Goal: Task Accomplishment & Management: Use online tool/utility

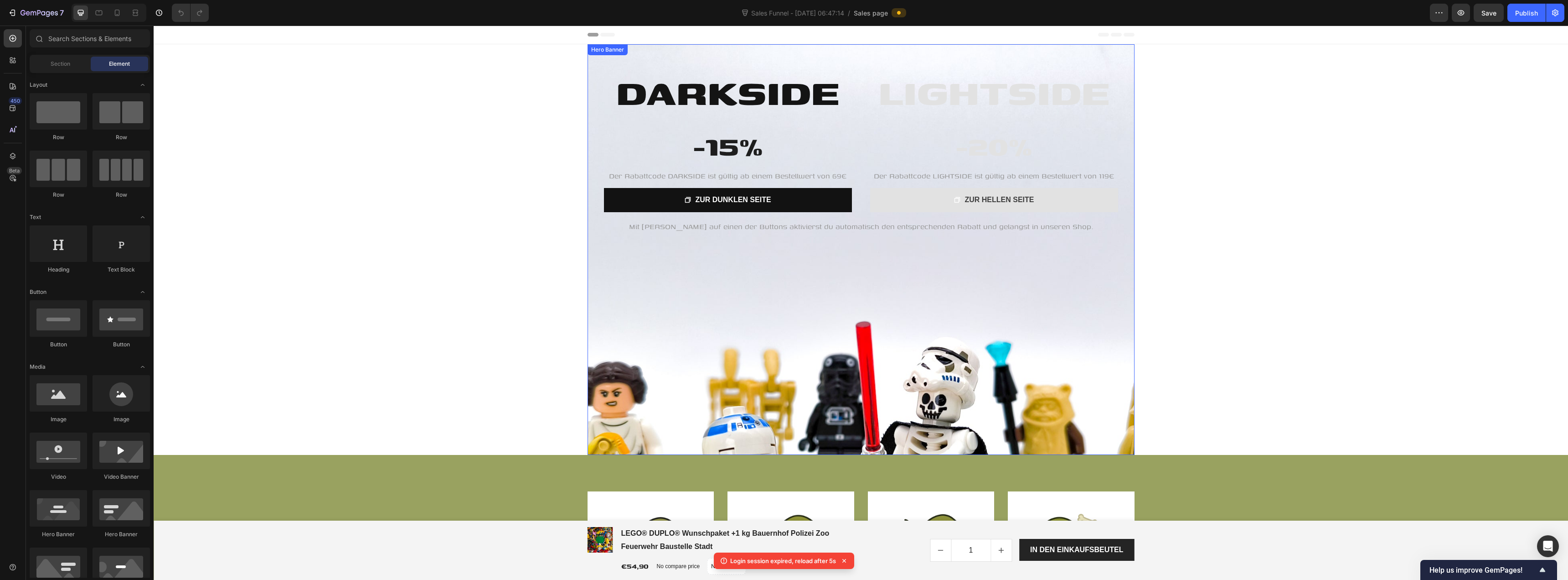
click at [590, 51] on div "Hero Banner" at bounding box center [608, 50] width 37 height 8
click at [587, 81] on div "LIGHTSIDE Heading -20% Heading Der Rabattcode LIGHTSIDE ist gültig ab einem Bes…" at bounding box center [861, 146] width 547 height 204
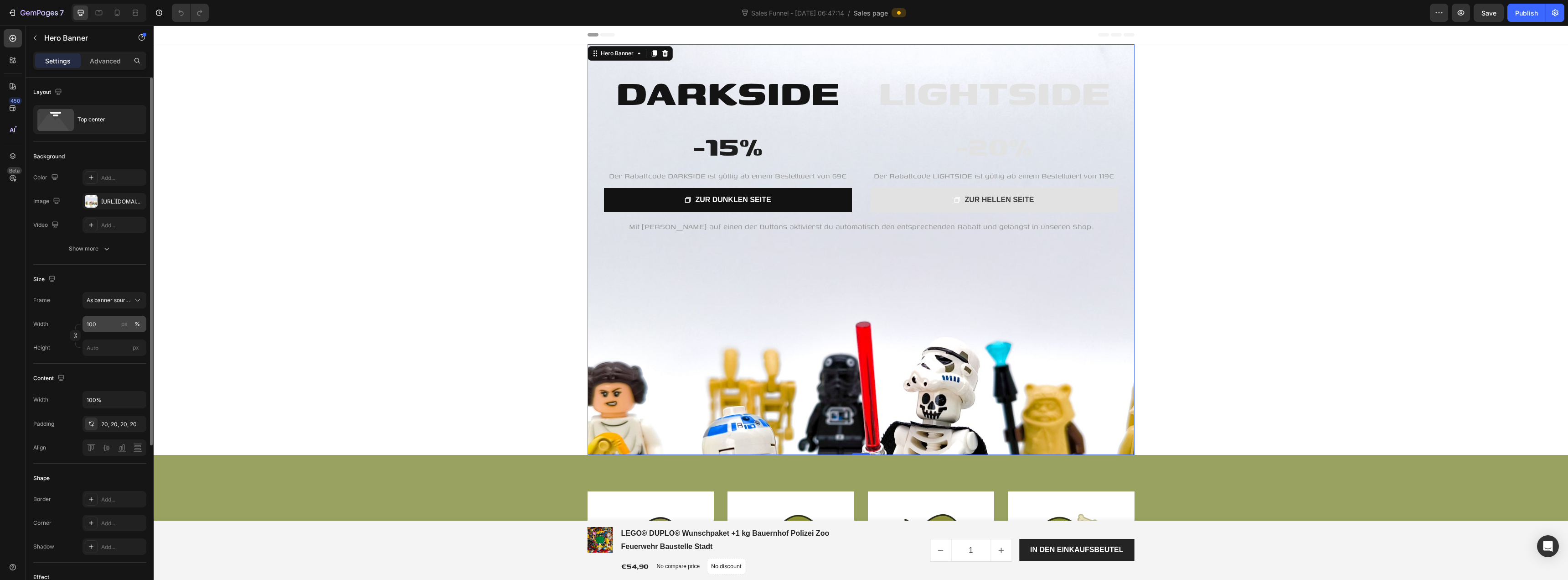
click at [136, 324] on div "%" at bounding box center [137, 324] width 6 height 8
click at [108, 320] on input "100" at bounding box center [115, 323] width 64 height 16
click at [115, 363] on p "Default 1200px" at bounding box center [112, 362] width 53 height 8
click at [114, 323] on input "1200" at bounding box center [115, 323] width 64 height 16
click at [114, 343] on p "Full 100%" at bounding box center [112, 346] width 53 height 8
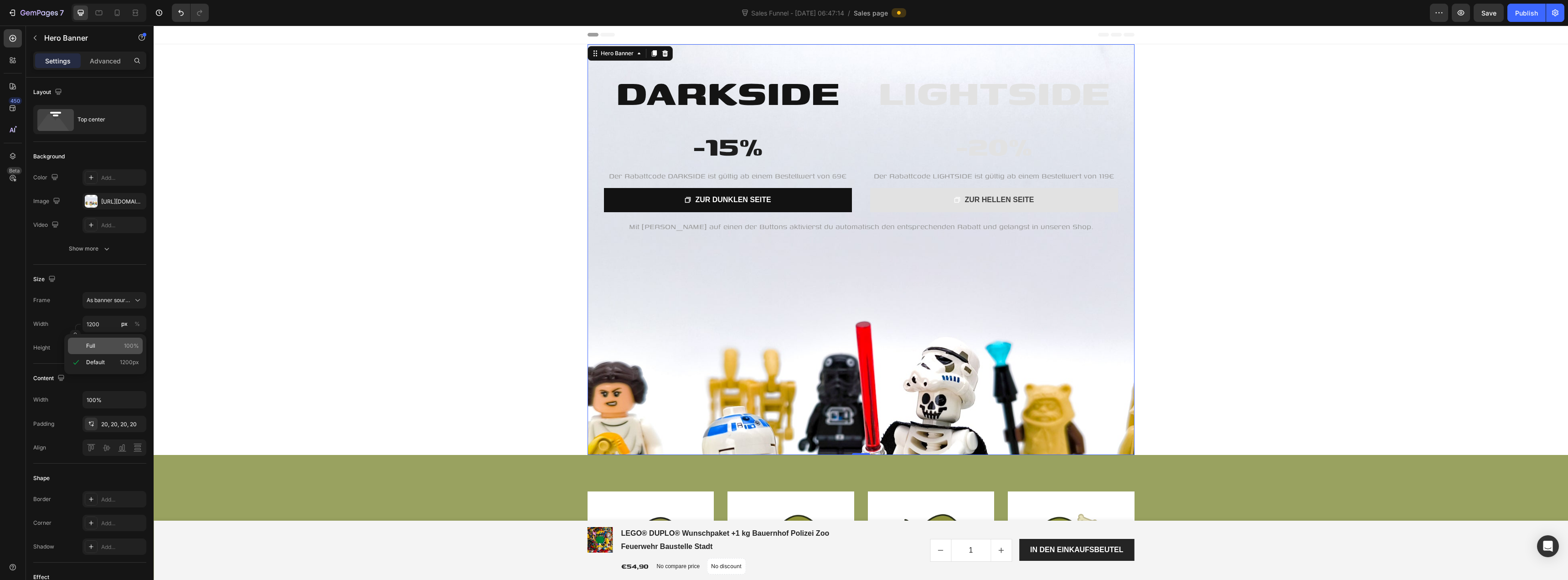
type input "100"
click at [114, 248] on button "Show more" at bounding box center [90, 248] width 113 height 16
click at [110, 64] on p "Advanced" at bounding box center [105, 61] width 31 height 10
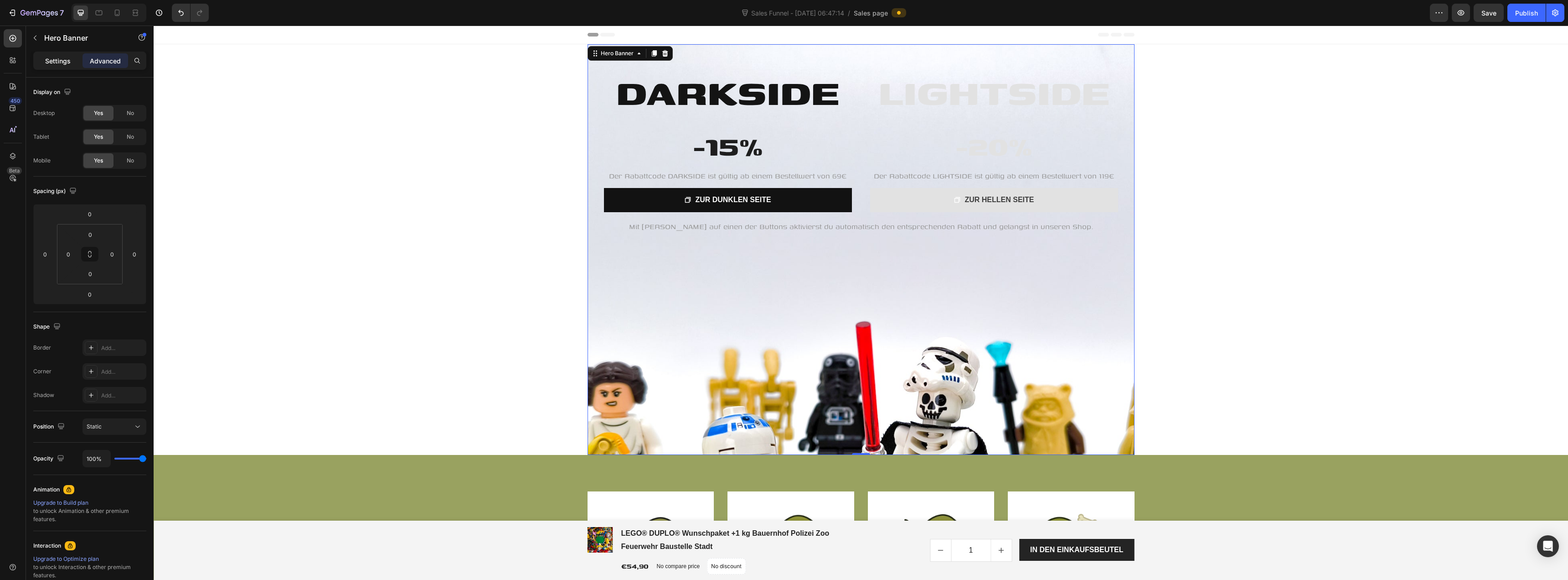
click at [56, 61] on p "Settings" at bounding box center [58, 61] width 25 height 10
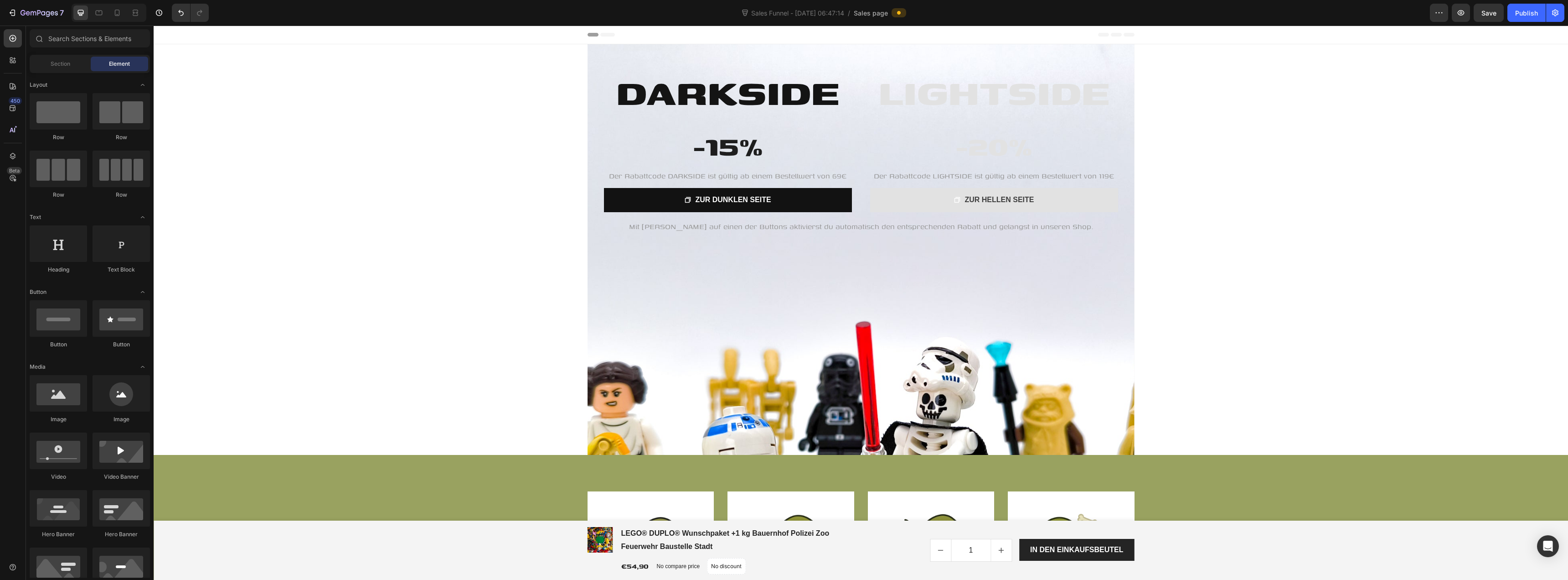
click at [182, 33] on span "Header" at bounding box center [181, 35] width 20 height 9
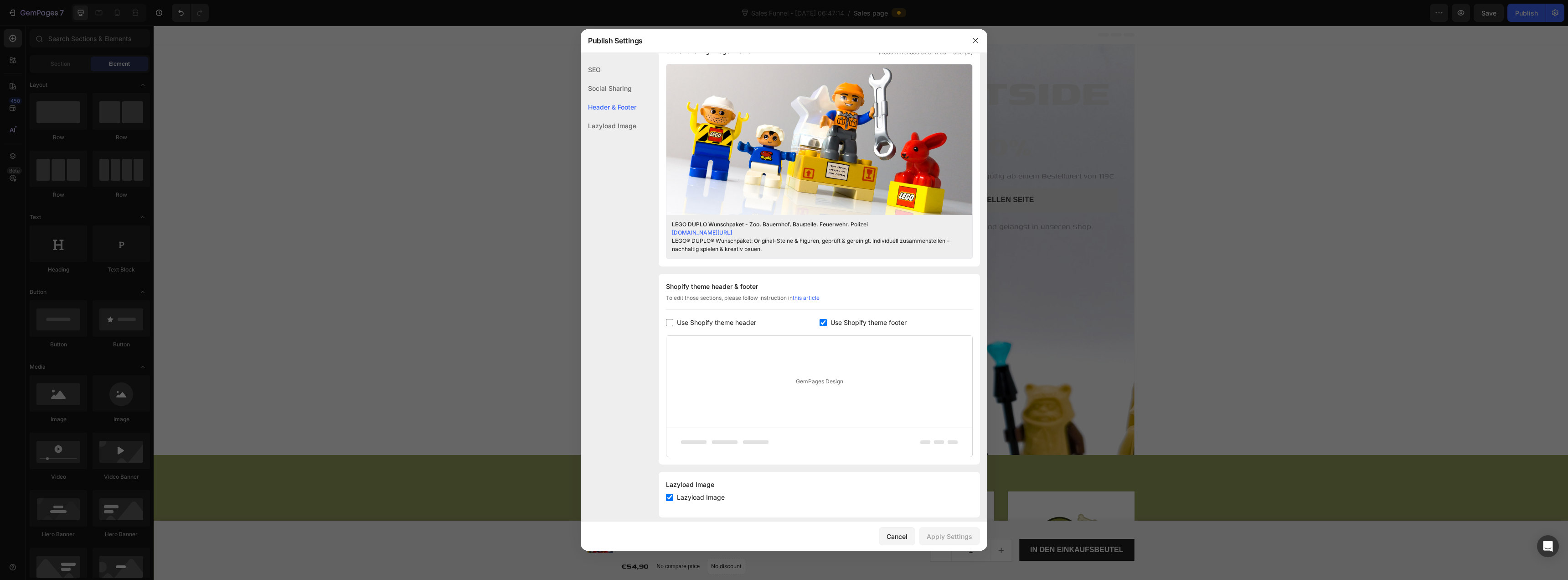
scroll to position [260, 0]
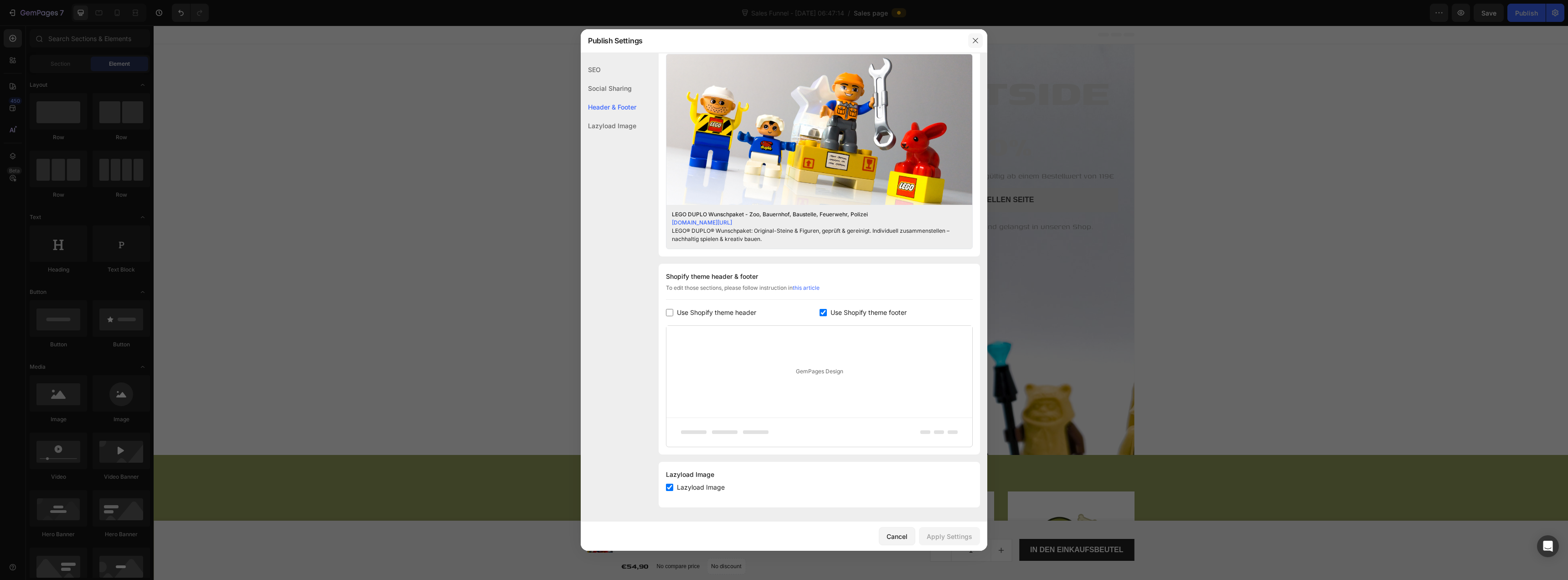
click at [979, 40] on icon "button" at bounding box center [976, 40] width 7 height 7
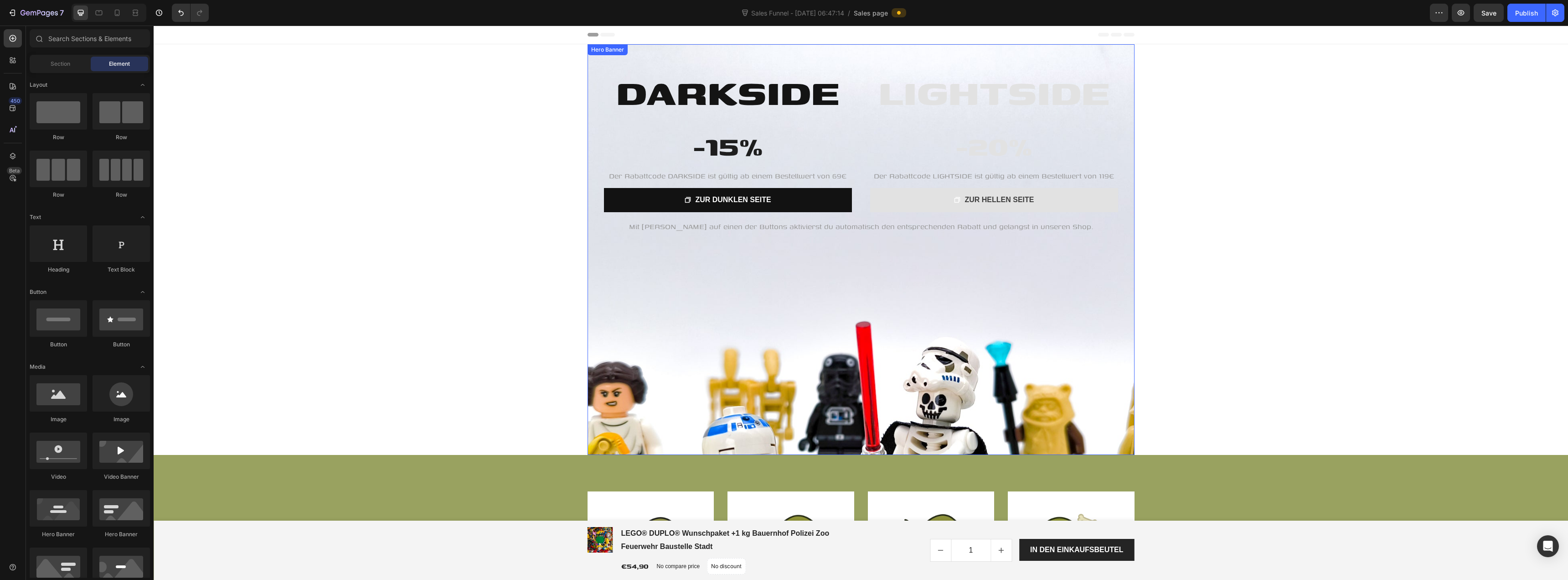
click at [593, 53] on div "Hero Banner" at bounding box center [608, 50] width 37 height 8
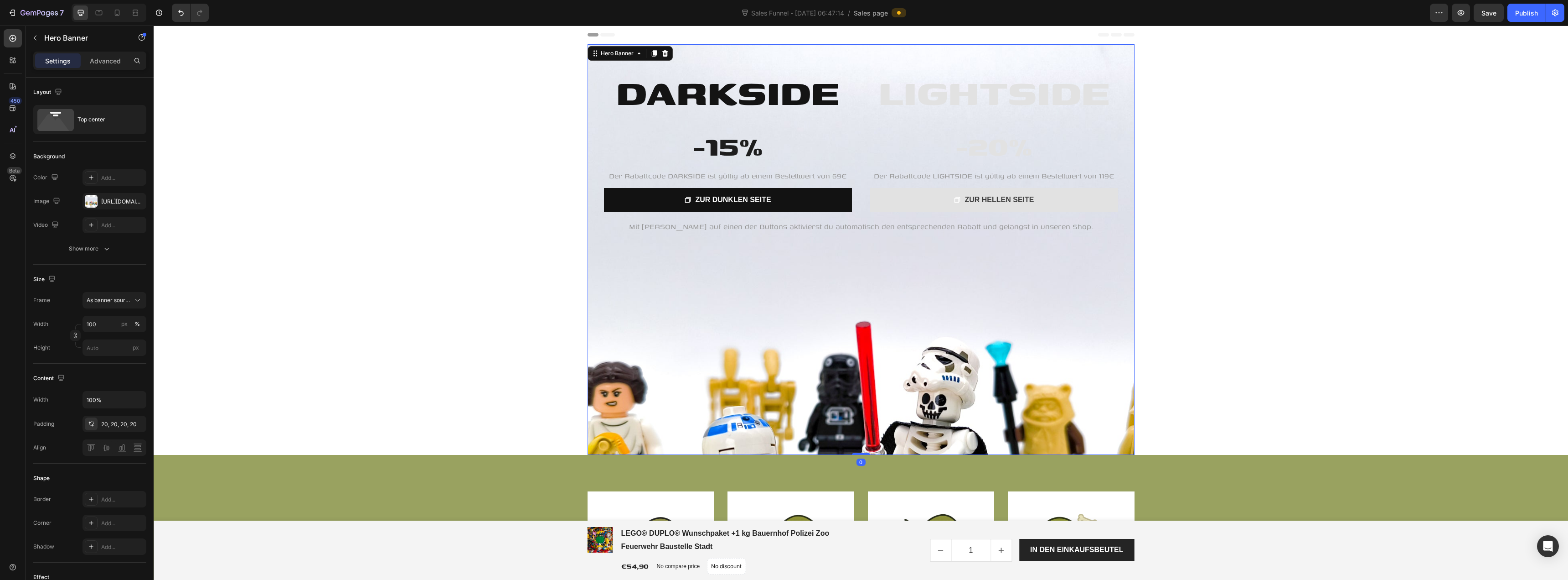
click at [635, 59] on div "Hero Banner" at bounding box center [630, 53] width 86 height 15
click at [636, 54] on icon at bounding box center [639, 53] width 7 height 7
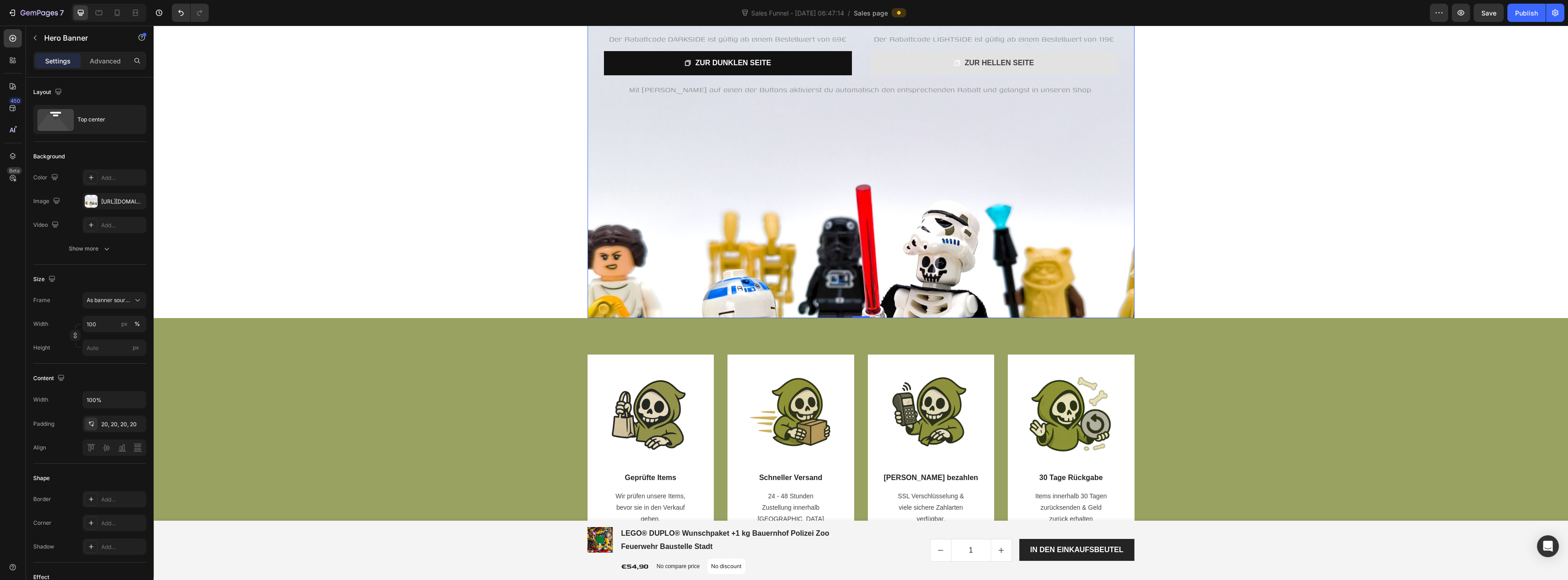
scroll to position [0, 0]
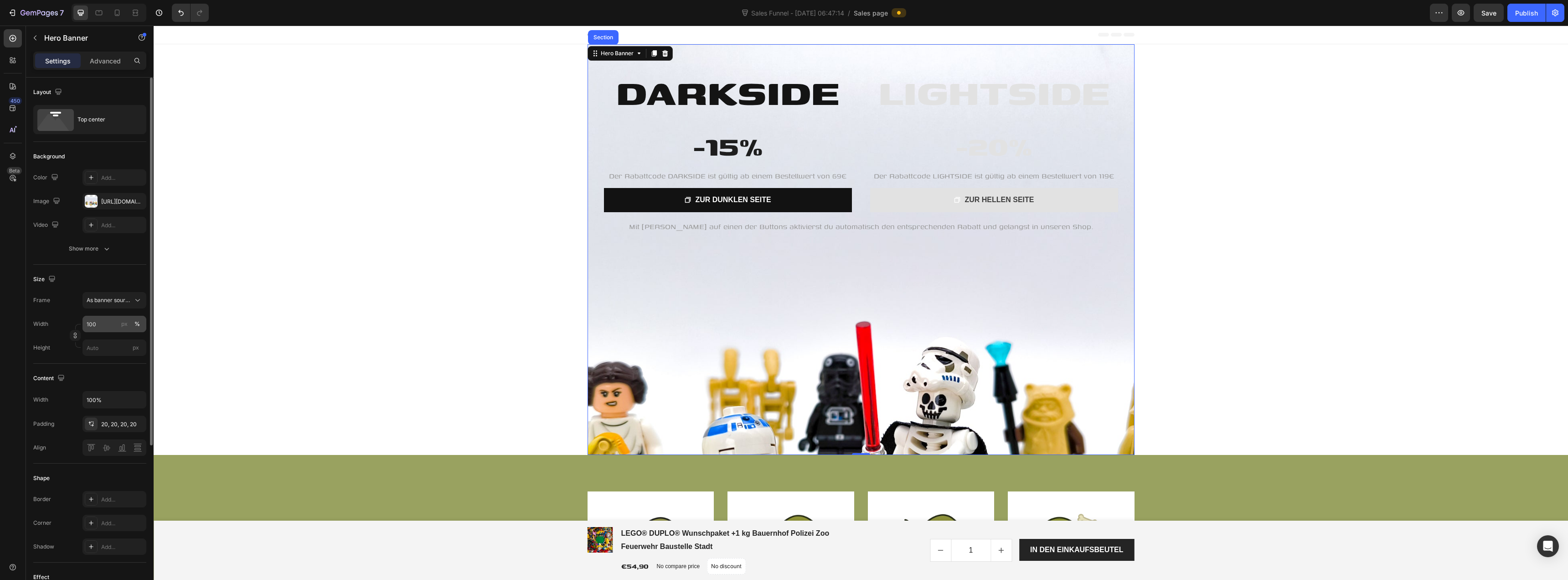
click at [141, 325] on button "%" at bounding box center [136, 323] width 11 height 11
click at [137, 323] on div "%" at bounding box center [137, 324] width 6 height 8
click at [123, 304] on span "As banner source" at bounding box center [109, 301] width 45 height 8
click at [117, 334] on div "Custom" at bounding box center [106, 338] width 73 height 16
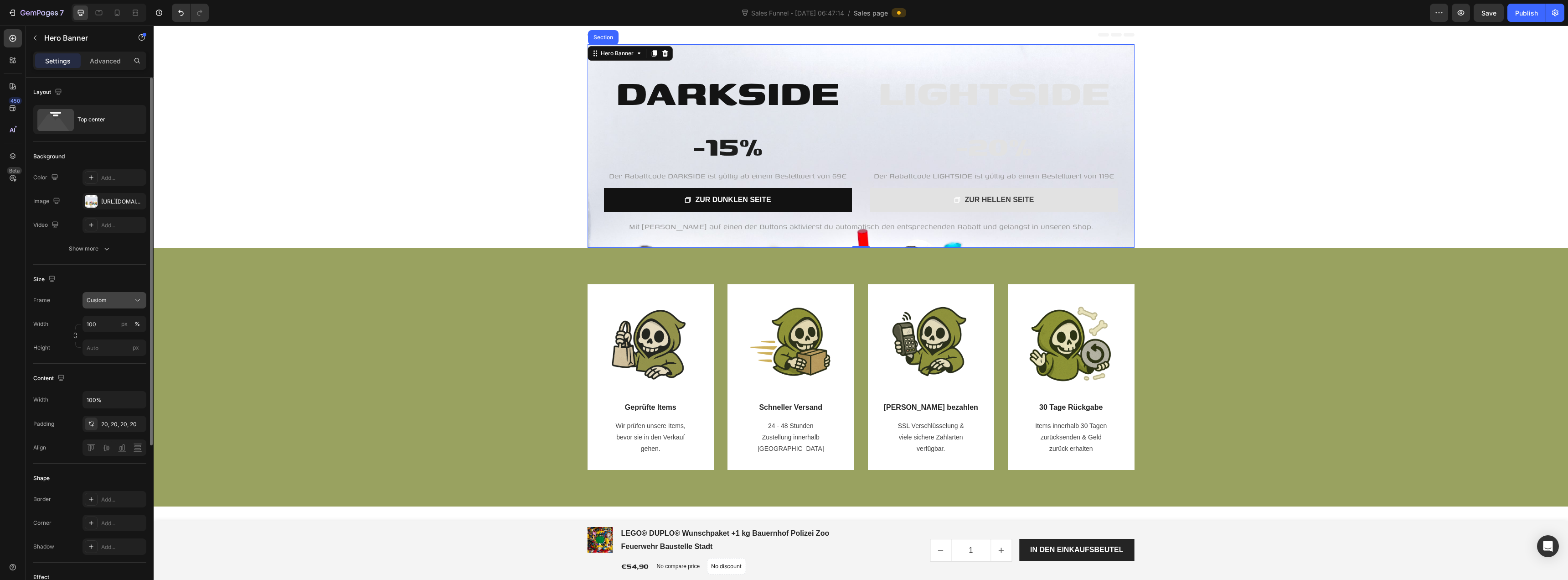
click at [134, 303] on icon at bounding box center [137, 300] width 9 height 9
click at [131, 317] on div "As banner source" at bounding box center [106, 322] width 73 height 16
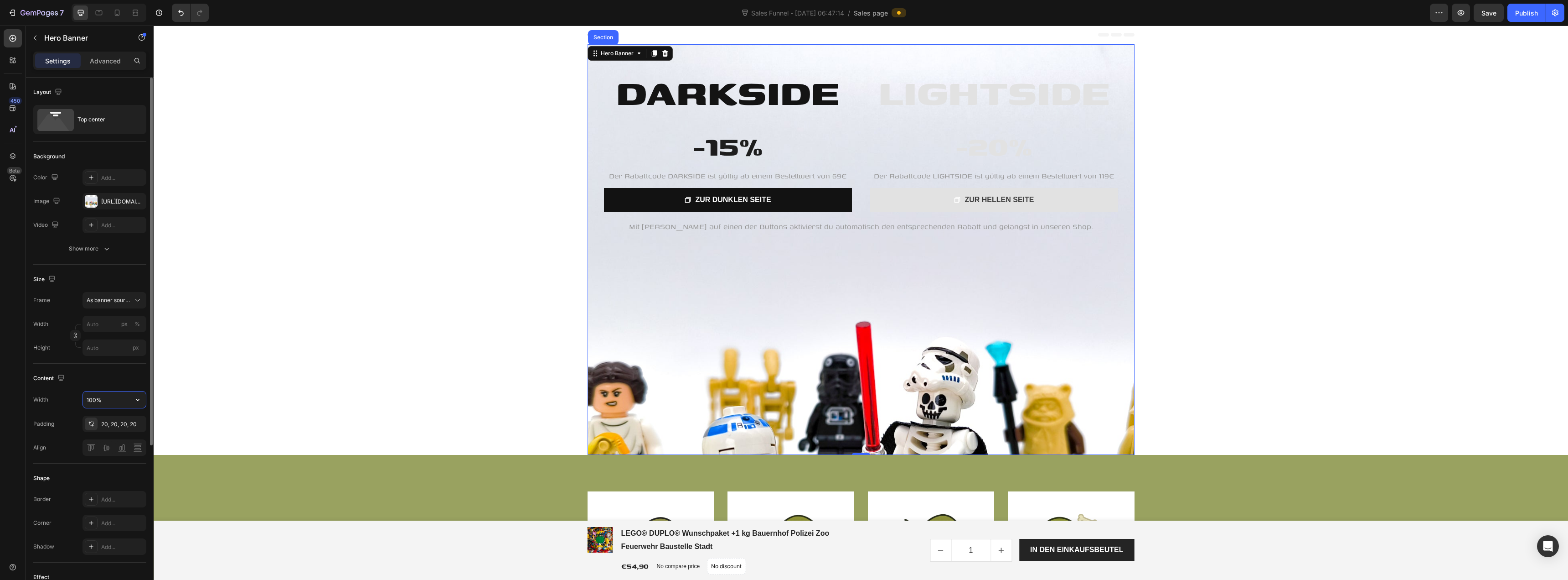
click at [116, 398] on input "100%" at bounding box center [114, 399] width 63 height 16
click at [139, 400] on icon "button" at bounding box center [137, 399] width 9 height 9
click at [128, 439] on span "1200px" at bounding box center [128, 441] width 19 height 8
click at [127, 405] on input "1200" at bounding box center [114, 399] width 63 height 16
click at [138, 405] on button "button" at bounding box center [137, 399] width 16 height 16
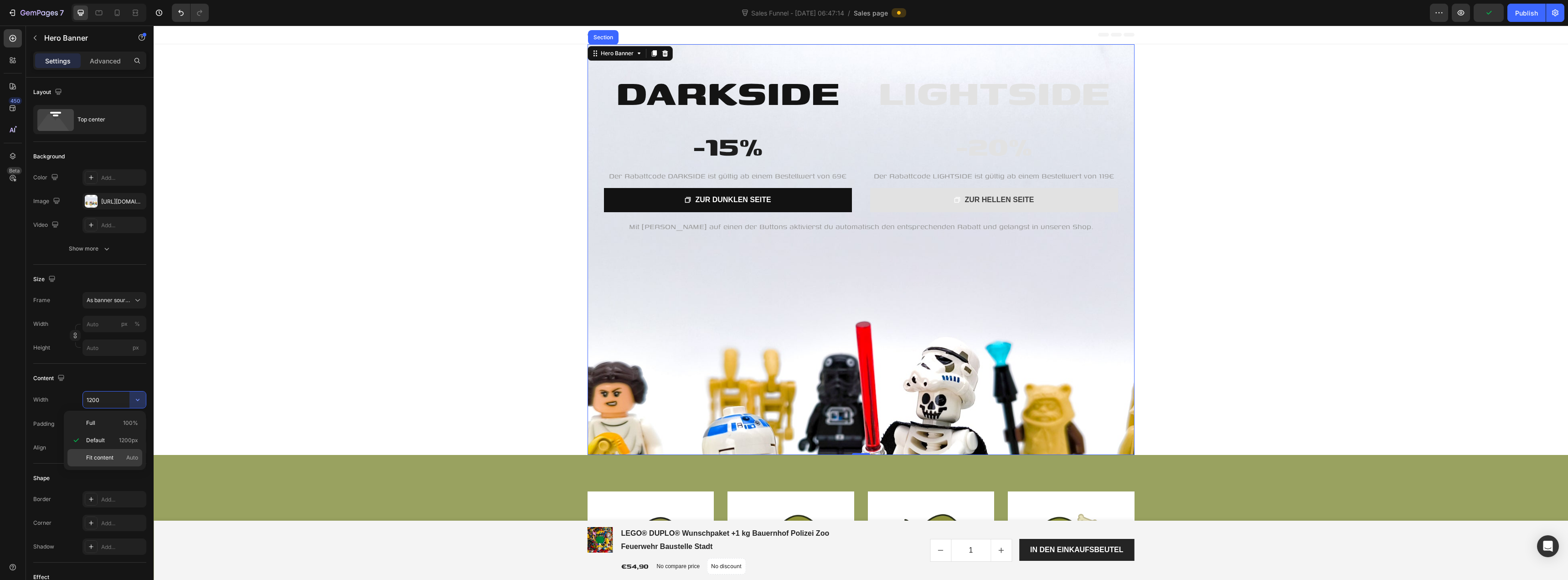
click at [133, 454] on span "Auto" at bounding box center [132, 458] width 12 height 8
type input "Auto"
click at [133, 304] on icon at bounding box center [137, 300] width 9 height 9
click at [124, 284] on div "Size" at bounding box center [90, 279] width 113 height 15
click at [590, 124] on div "LIGHTSIDE Heading -20% Heading Der Rabattcode LIGHTSIDE ist gültig ab einem Bes…" at bounding box center [861, 146] width 547 height 204
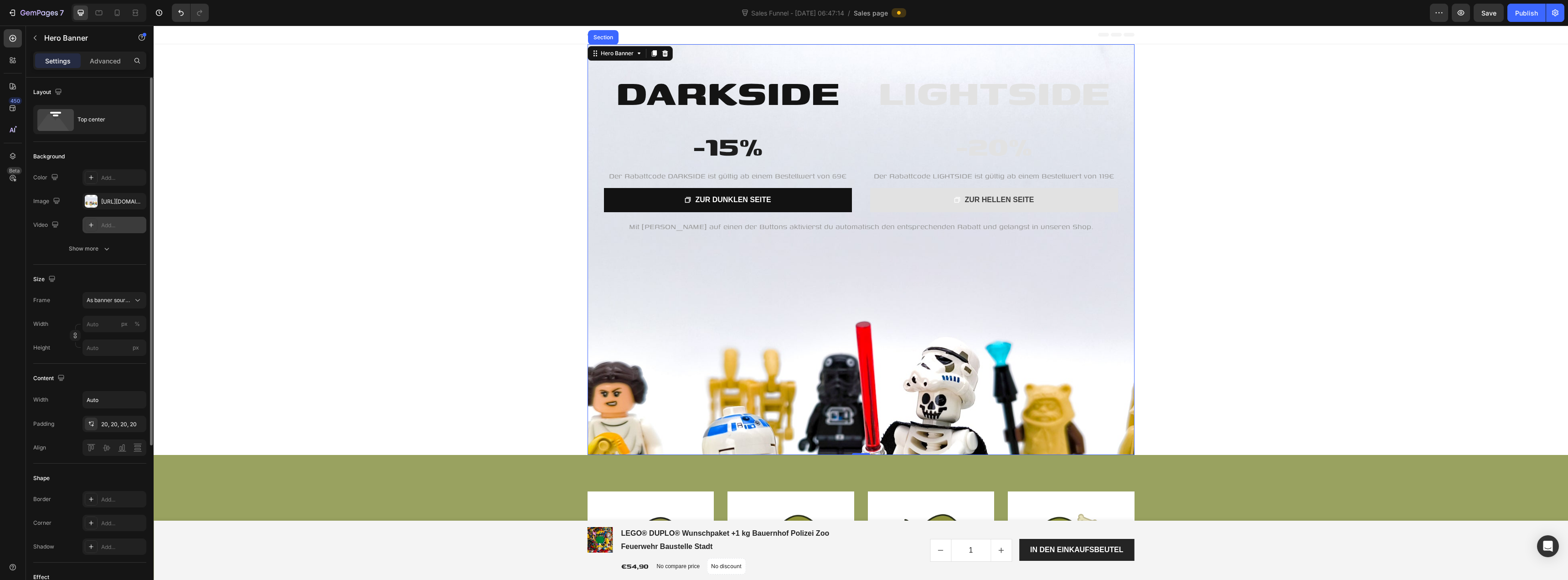
click at [110, 224] on div "Add..." at bounding box center [122, 226] width 43 height 8
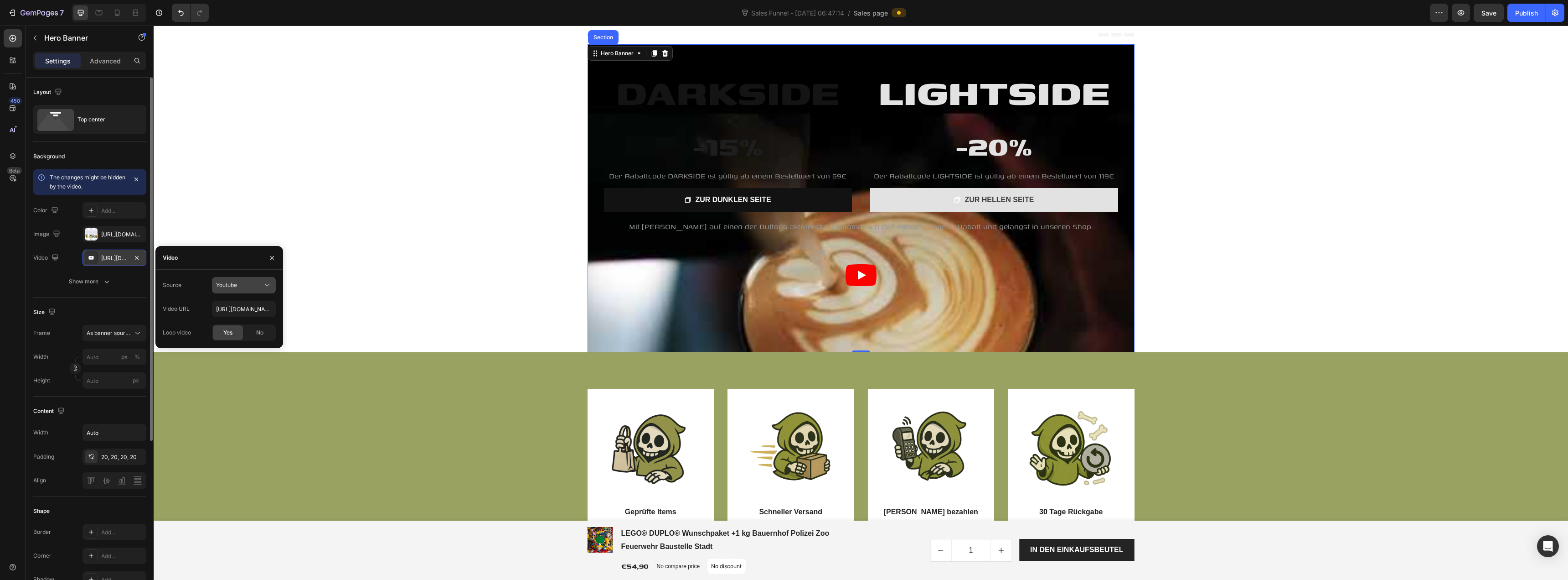
click at [232, 283] on span "Youtube" at bounding box center [227, 285] width 21 height 7
click at [232, 306] on span "Video hosting" at bounding box center [233, 308] width 35 height 8
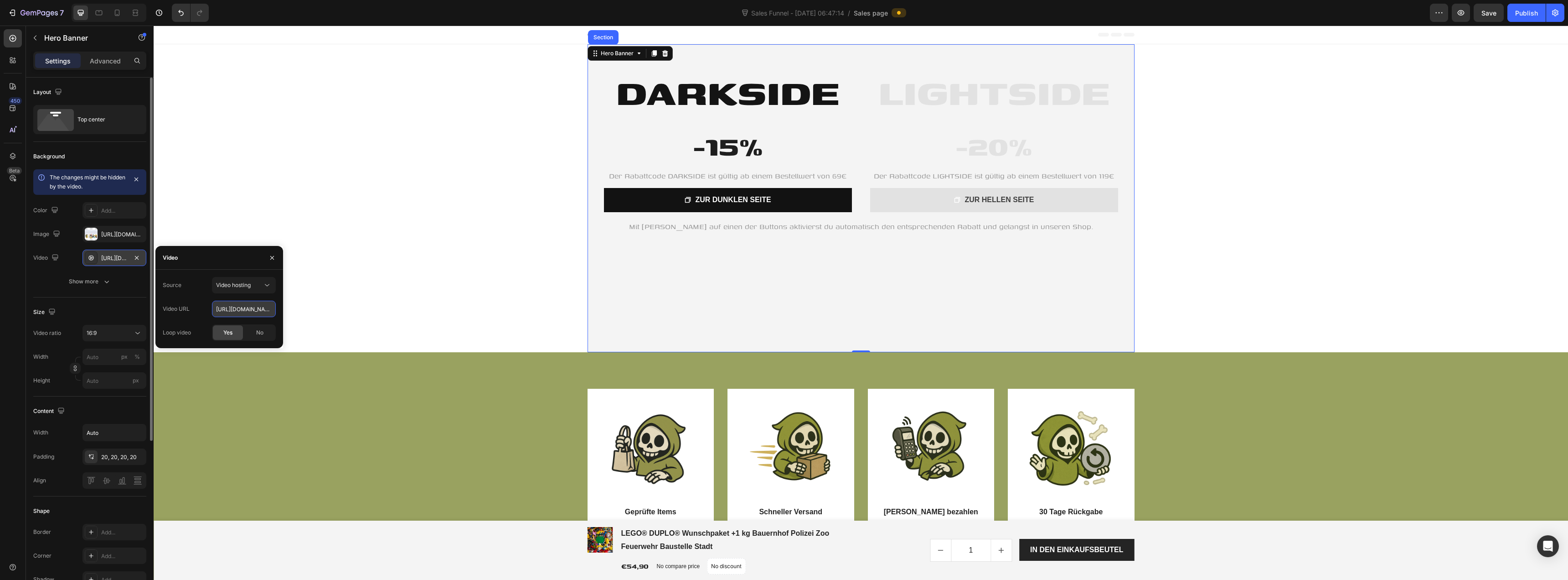
click at [247, 310] on input "https://cdn.shopify.com/videos/c/o/v/92a407d4e0c94a288eb54cac18c387dc.mp4" at bounding box center [244, 308] width 64 height 16
click at [611, 57] on div "Hero Banner" at bounding box center [616, 53] width 54 height 11
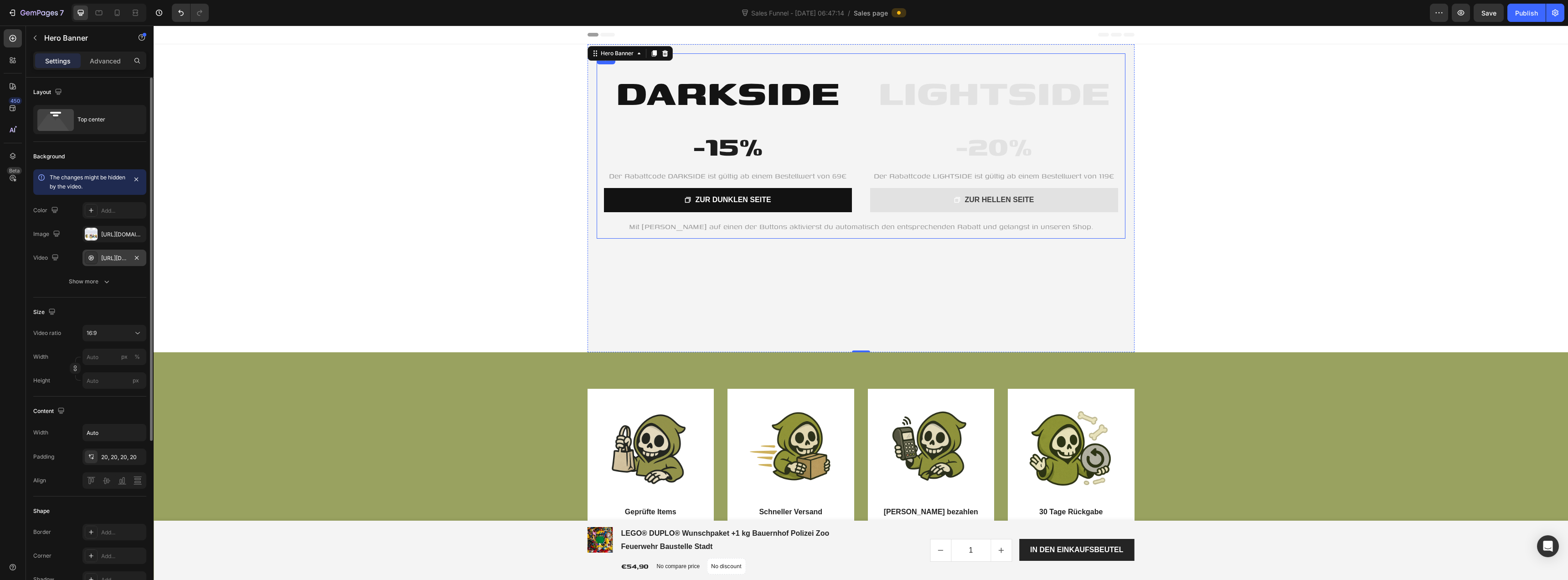
click at [819, 57] on div "LIGHTSIDE Heading -20% Heading Der Rabattcode LIGHTSIDE ist gültig ab einem Bes…" at bounding box center [861, 136] width 529 height 166
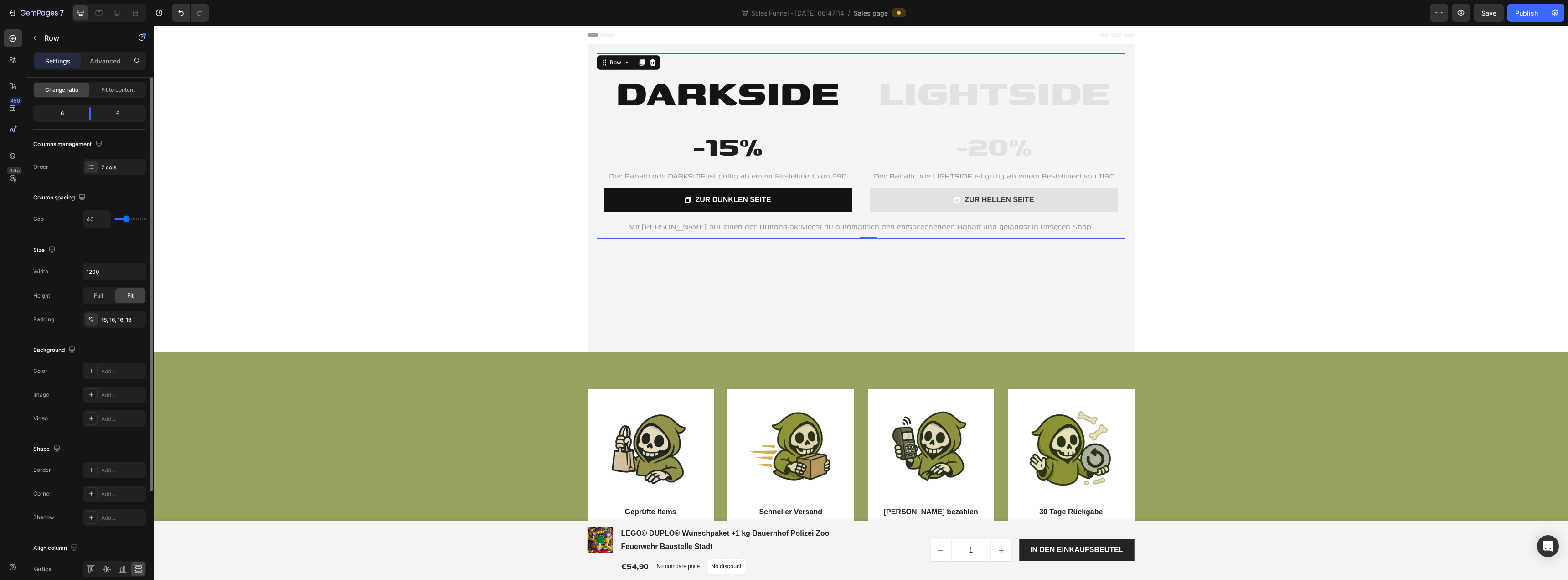
scroll to position [132, 0]
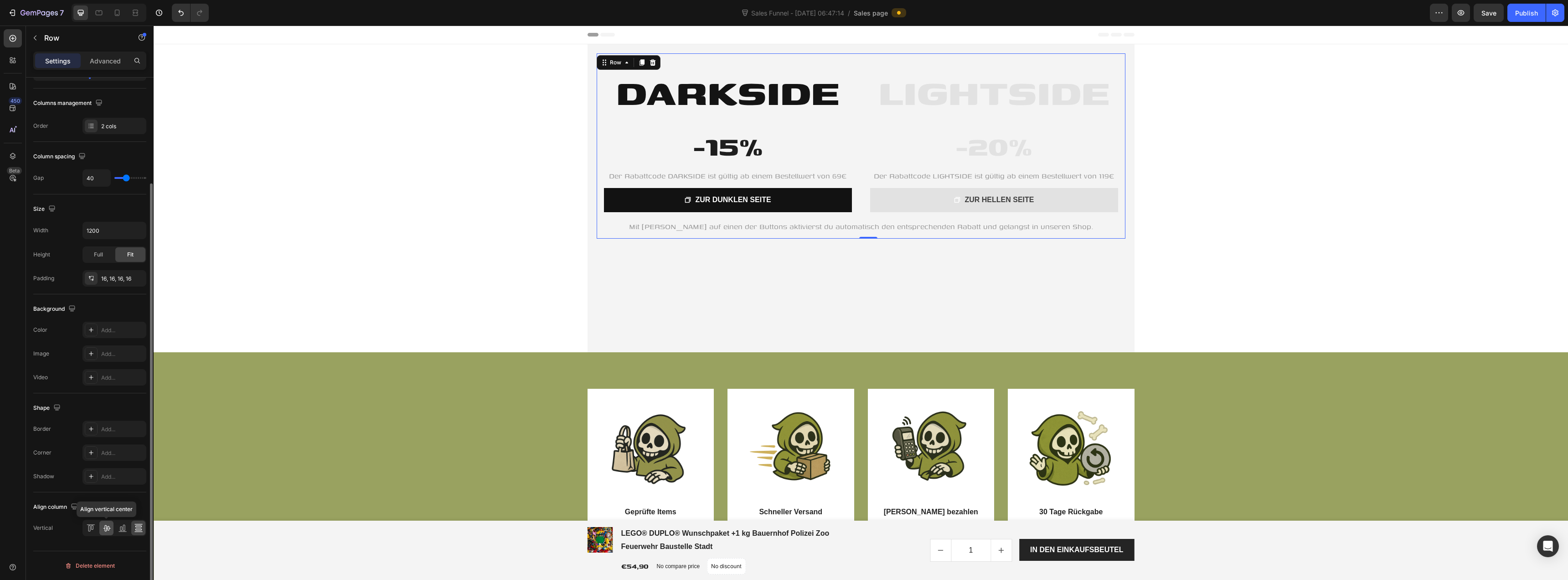
click at [105, 524] on icon at bounding box center [106, 528] width 9 height 9
click at [609, 63] on div "Row" at bounding box center [615, 63] width 15 height 8
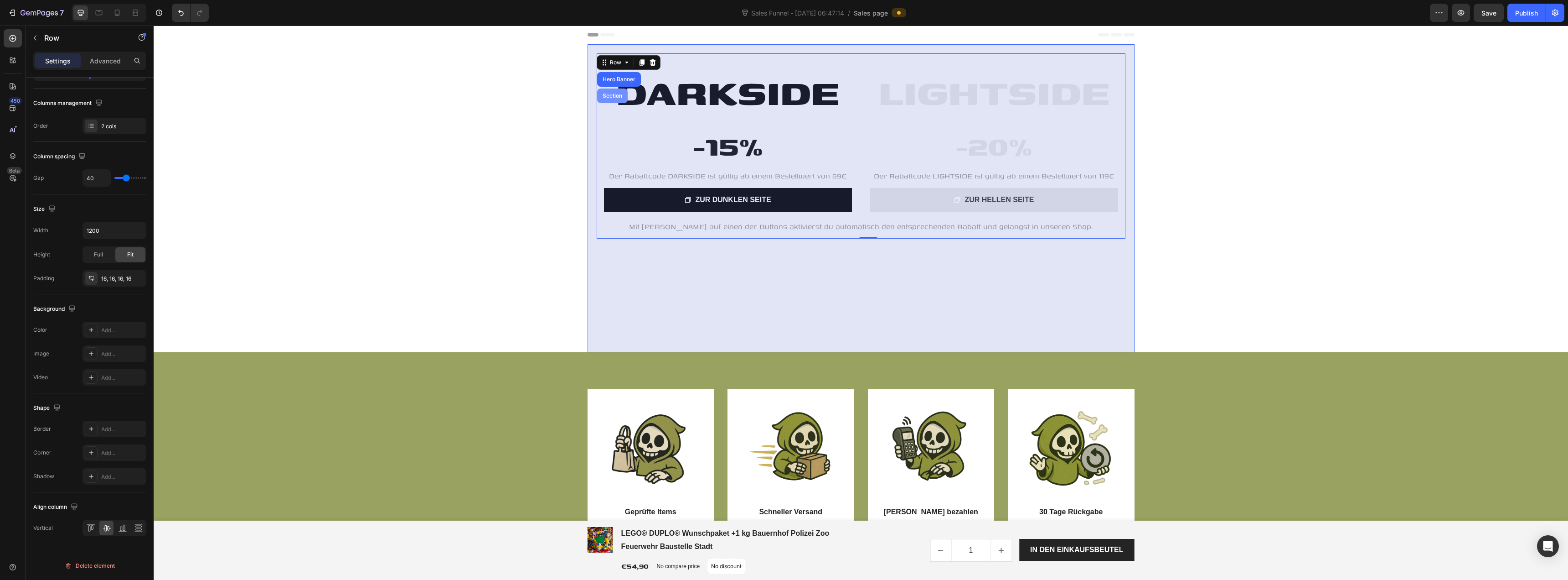
click at [603, 98] on div "Section" at bounding box center [612, 95] width 30 height 15
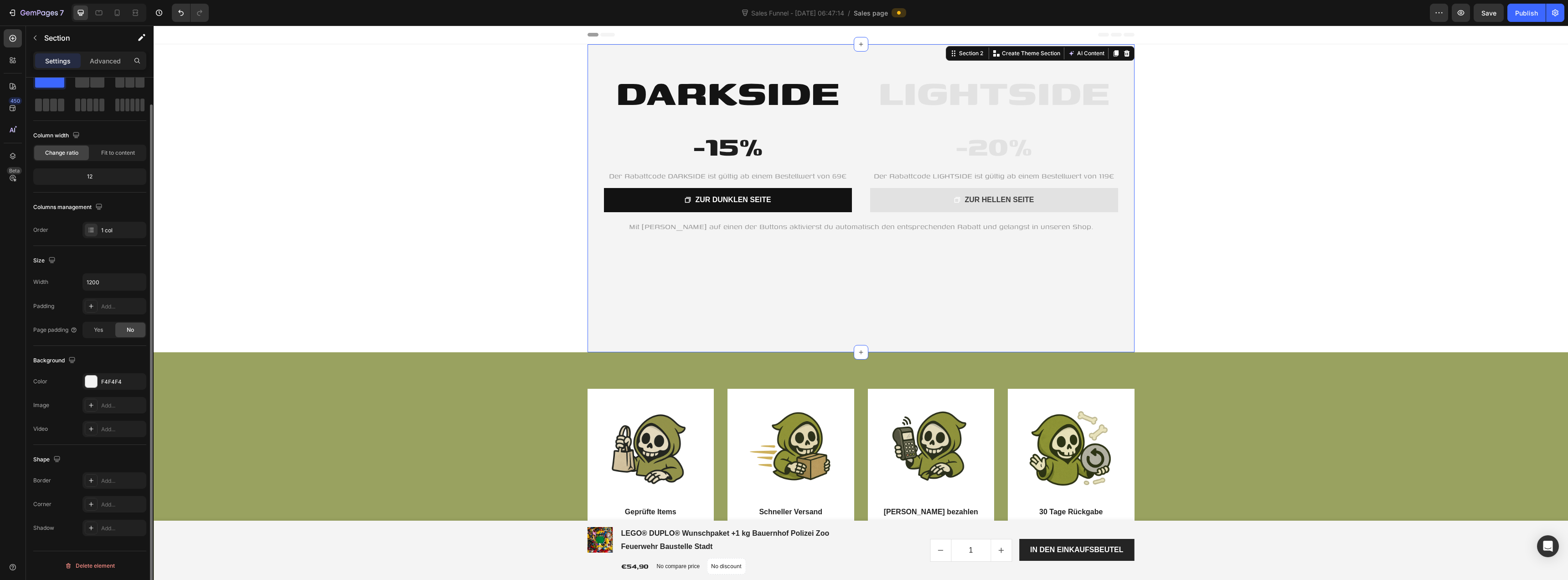
scroll to position [0, 0]
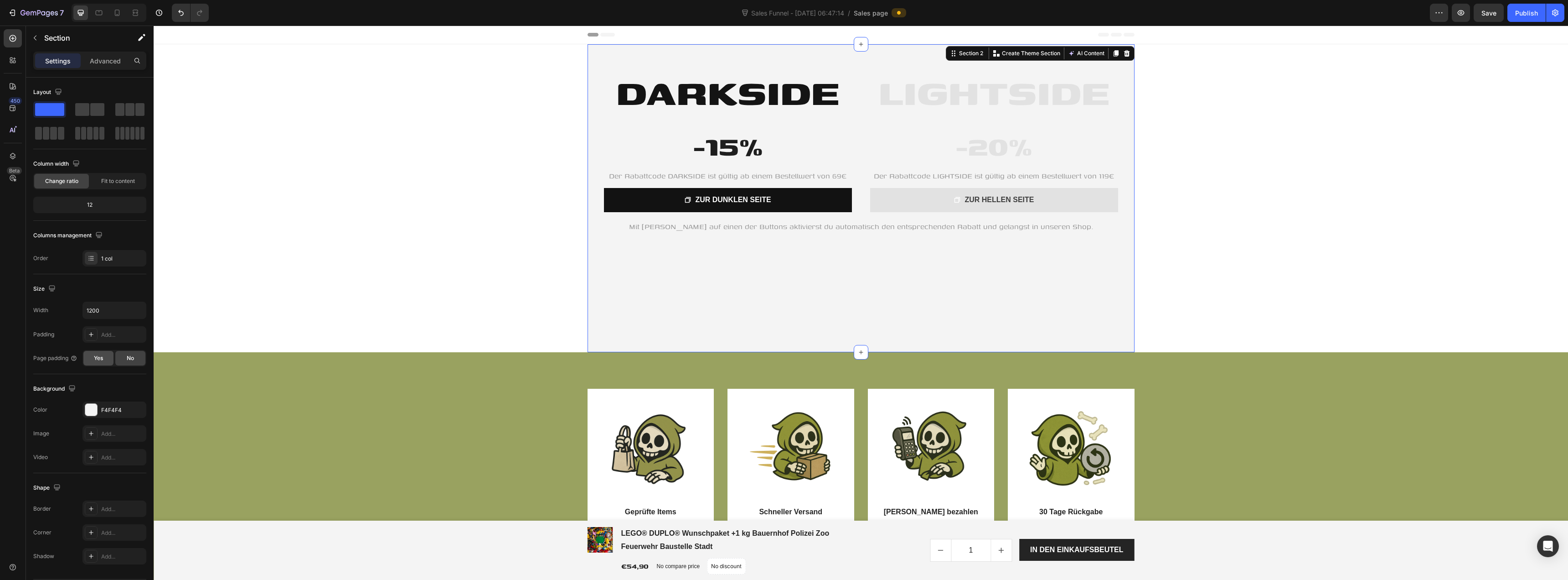
click at [102, 363] on div "Yes" at bounding box center [98, 358] width 30 height 15
click at [122, 359] on div "No" at bounding box center [130, 358] width 30 height 15
click at [107, 308] on input "1200" at bounding box center [114, 310] width 63 height 16
click at [136, 311] on icon "button" at bounding box center [137, 310] width 9 height 9
click at [116, 332] on p "Full 100%" at bounding box center [112, 334] width 52 height 8
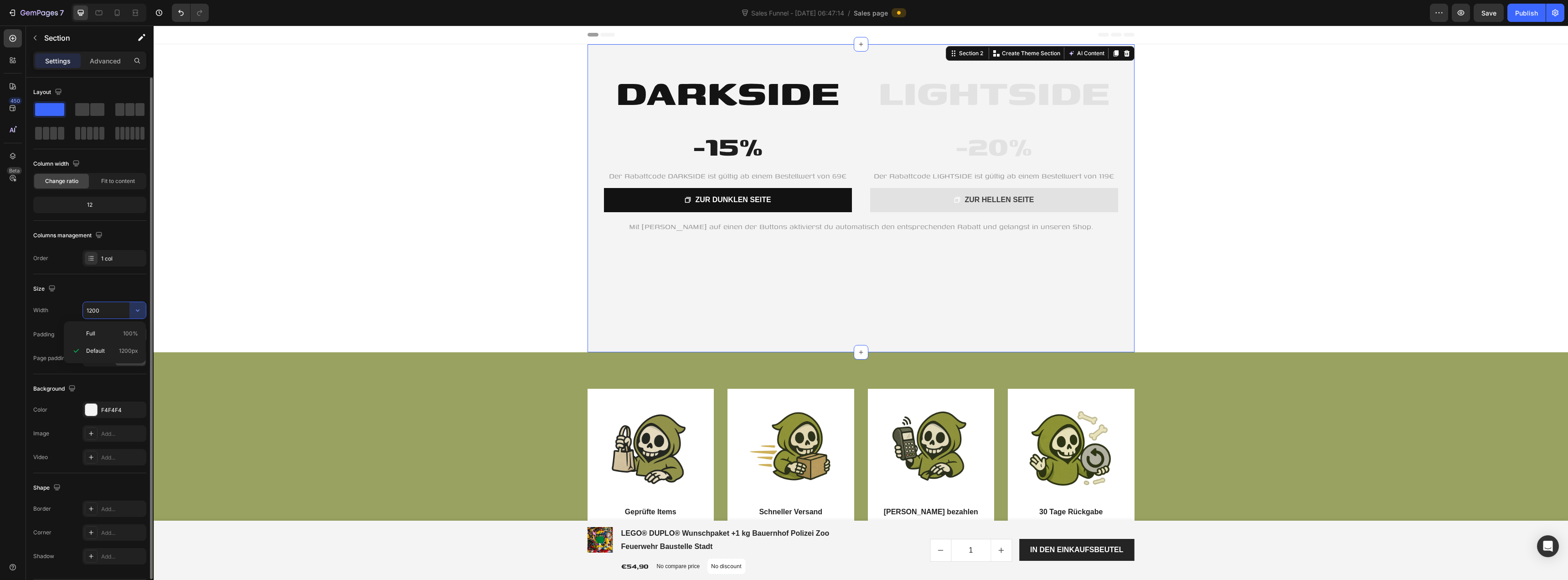
type input "100%"
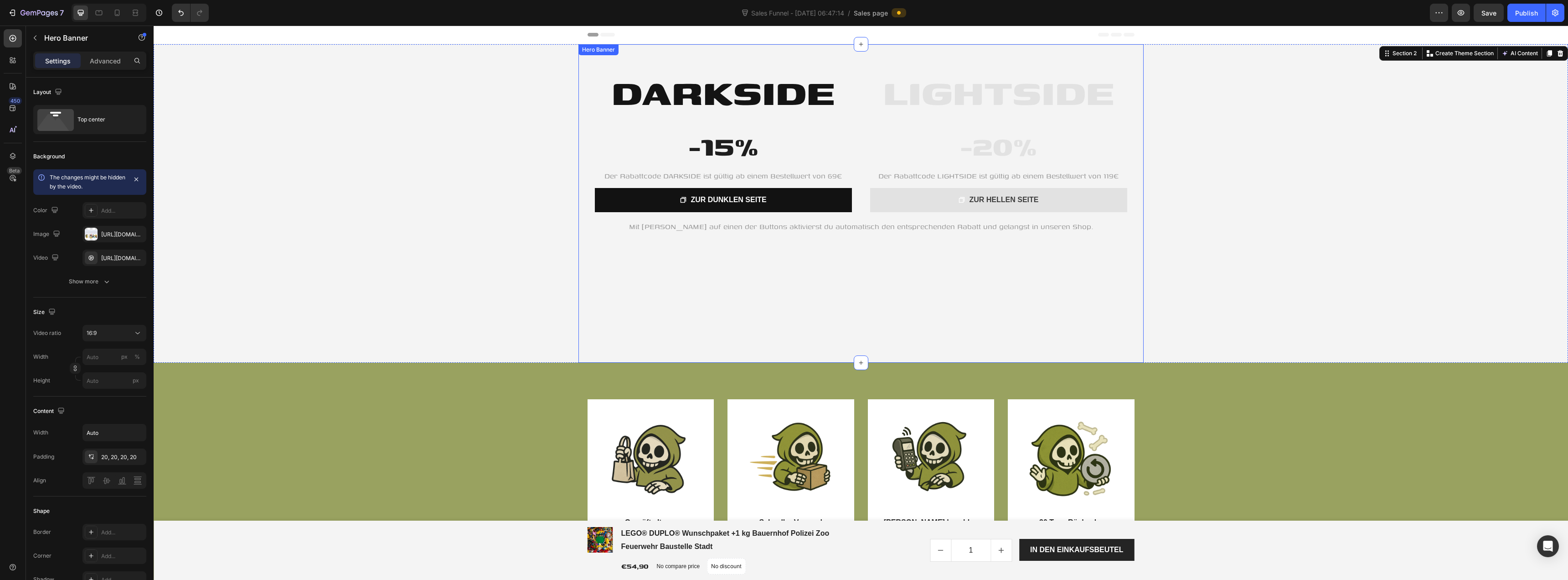
click at [581, 93] on div "LIGHTSIDE Heading -20% Heading Der Rabattcode LIGHTSIDE ist gültig ab einem Bes…" at bounding box center [861, 146] width 566 height 204
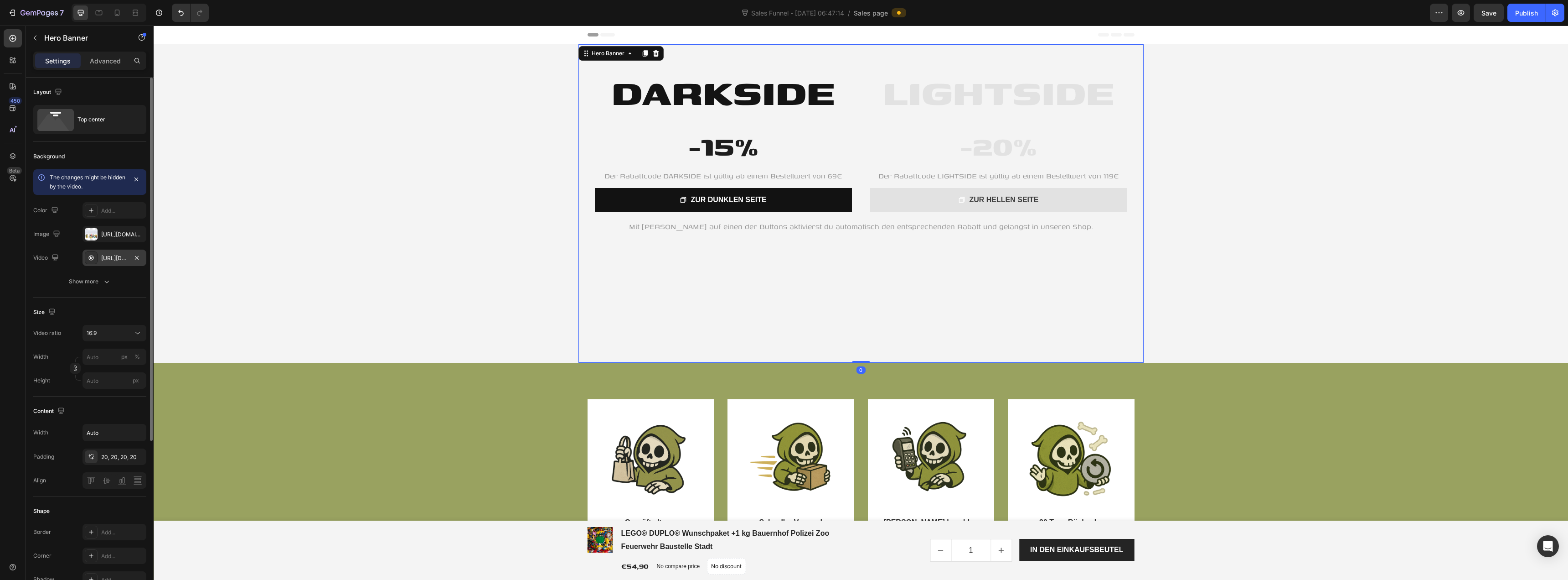
click at [123, 260] on div "https://cdn.shopify.com/videos/c/o/v/92a407d4e0c94a288eb54cac18c387dc.mp4" at bounding box center [114, 258] width 26 height 8
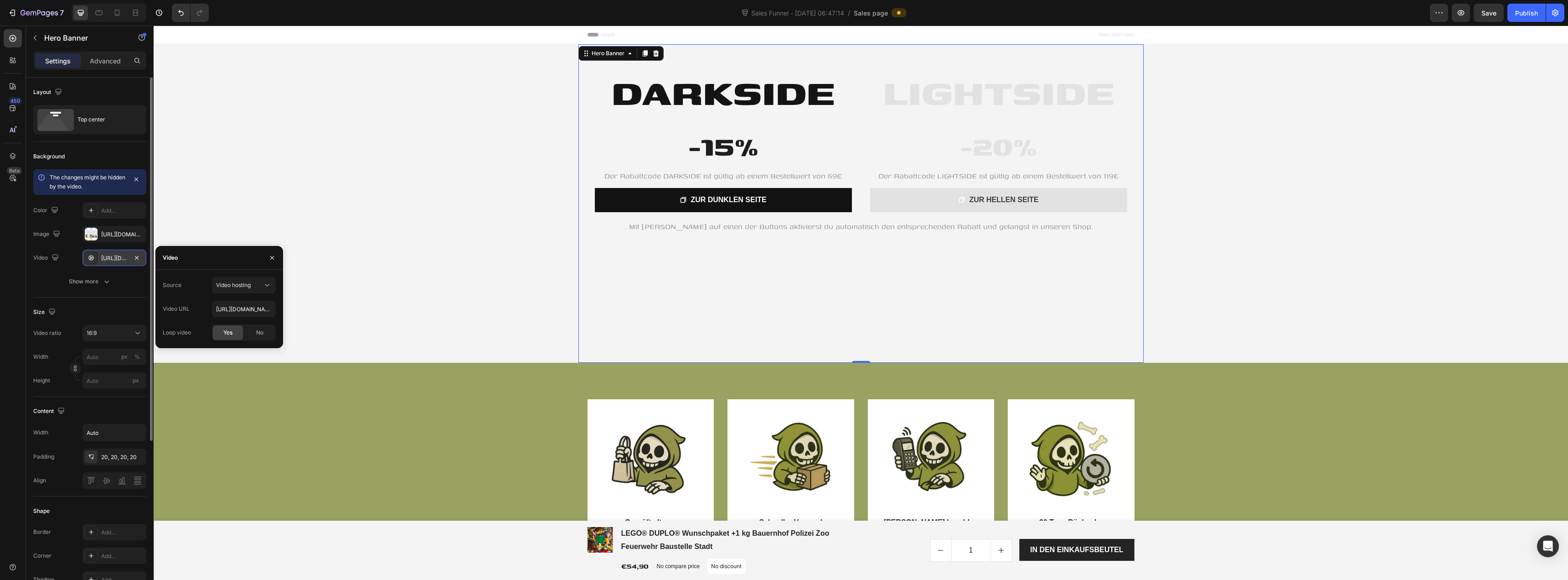
click at [119, 259] on div "https://cdn.shopify.com/videos/c/o/v/92a407d4e0c94a288eb54cac18c387dc.mp4" at bounding box center [114, 258] width 26 height 8
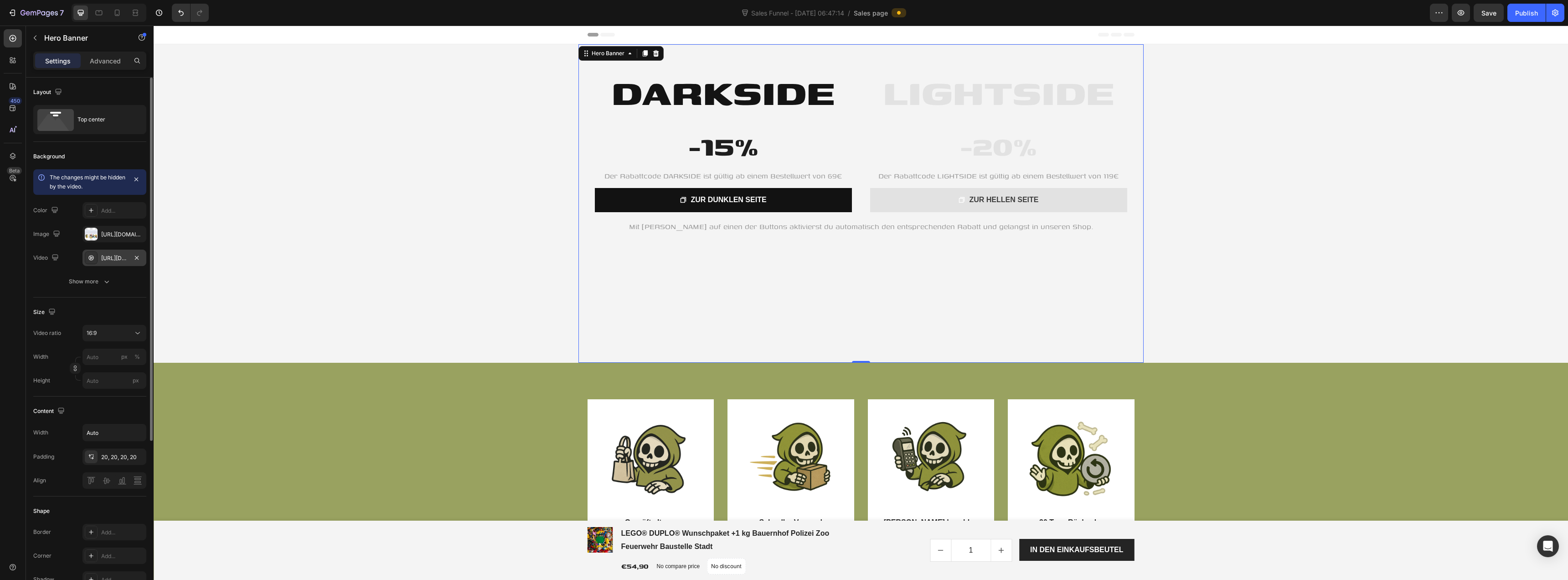
click at [119, 259] on div "https://cdn.shopify.com/videos/c/o/v/92a407d4e0c94a288eb54cac18c387dc.mp4" at bounding box center [114, 258] width 26 height 8
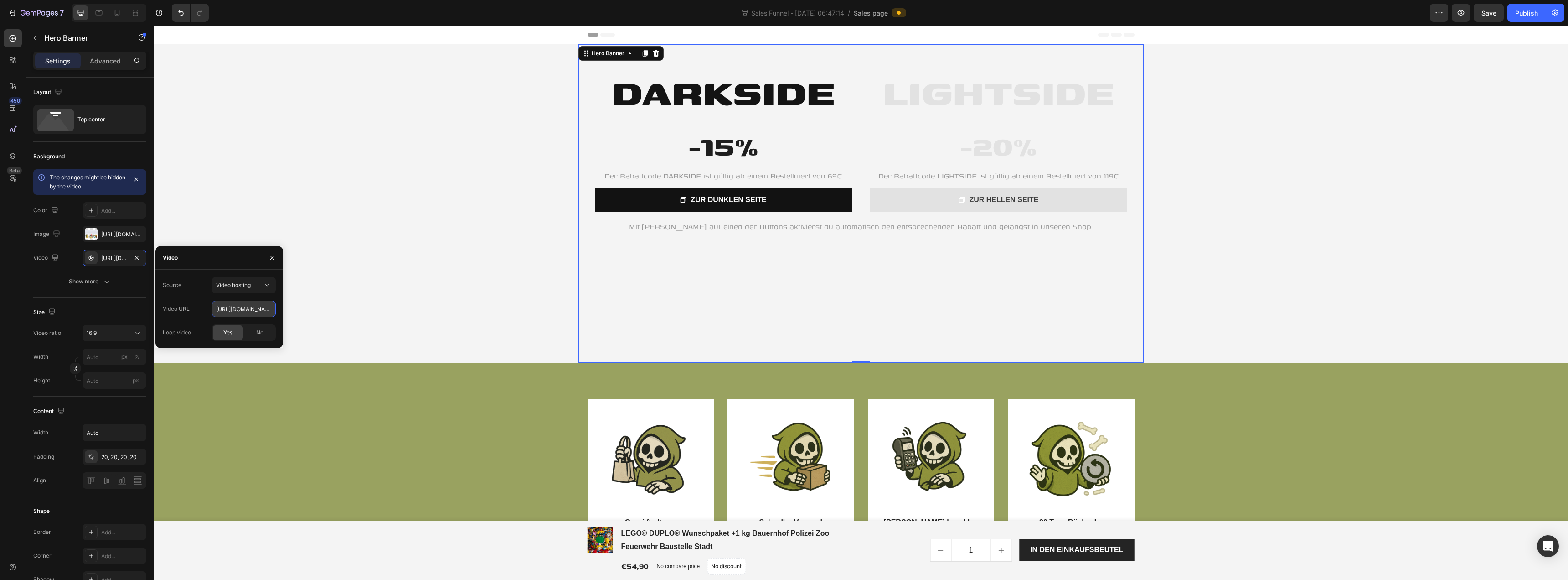
click at [224, 309] on input "https://cdn.shopify.com/videos/c/o/v/92a407d4e0c94a288eb54cac18c387dc.mp4" at bounding box center [244, 308] width 64 height 16
paste input "d8aaea5031ae4e0194224e9030bab25"
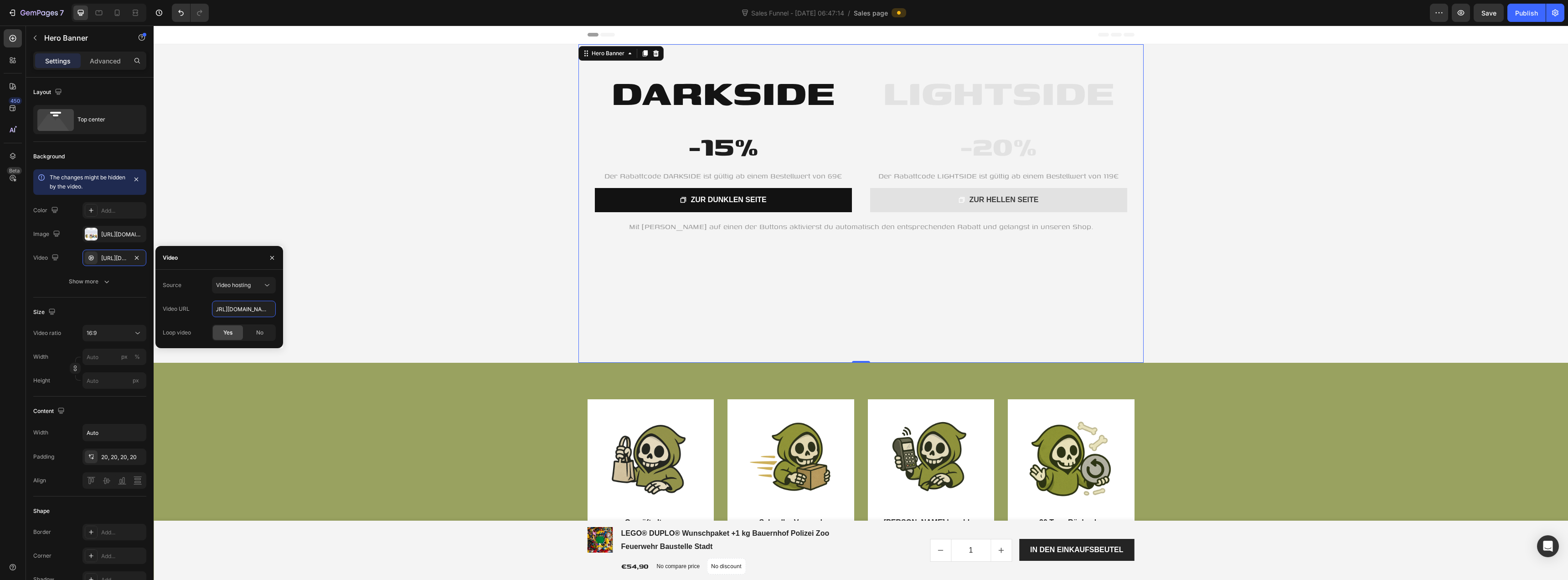
type input "https://cdn.shopify.com/videos/c/o/v/d8aaea5031ae4e0194224e9030bab25c.mp4"
click at [198, 303] on div "Video URL https://cdn.shopify.com/videos/c/o/v/d8aaea5031ae4e0194224e9030bab25c…" at bounding box center [219, 308] width 113 height 16
click at [246, 286] on span "Video hosting" at bounding box center [233, 285] width 35 height 7
click at [199, 278] on div "Source Video hosting" at bounding box center [219, 284] width 113 height 16
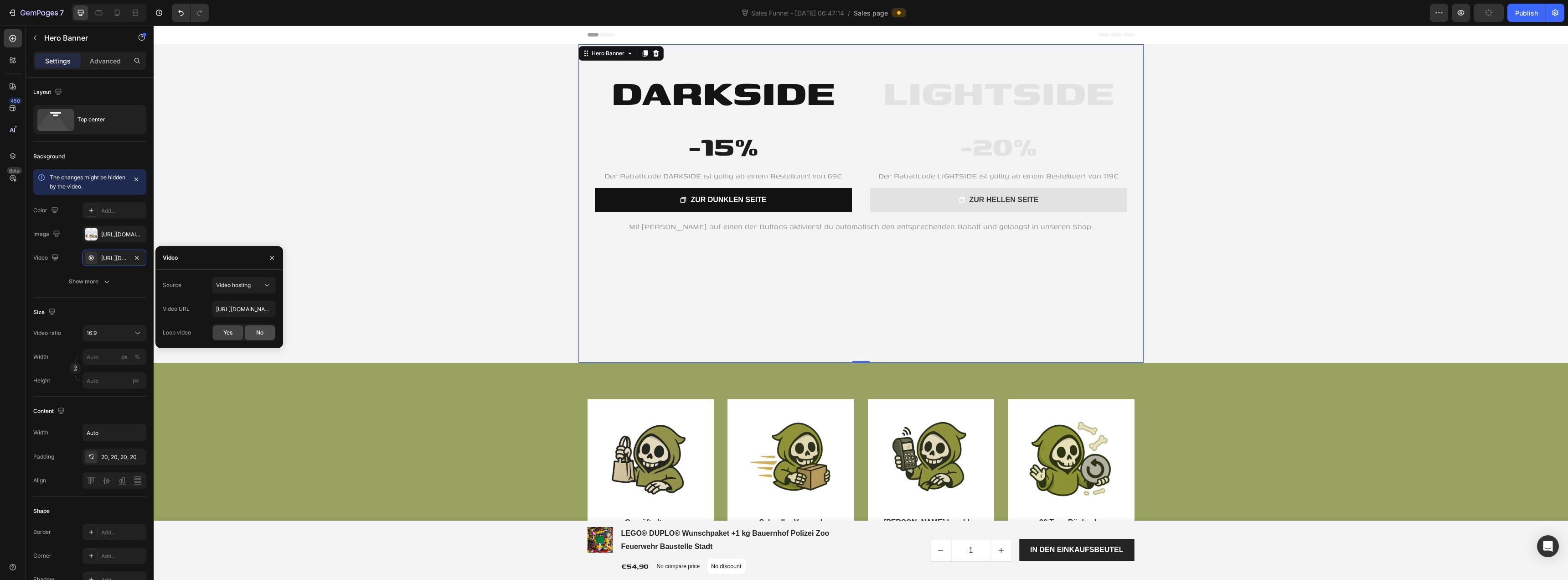
click at [256, 333] on span "No" at bounding box center [259, 332] width 7 height 8
click at [227, 333] on span "Yes" at bounding box center [228, 332] width 9 height 8
click at [69, 231] on div "Image https://cdn.shopify.com/s/files/1/0939/8324/4635/files/gempages_586225068…" at bounding box center [90, 233] width 113 height 16
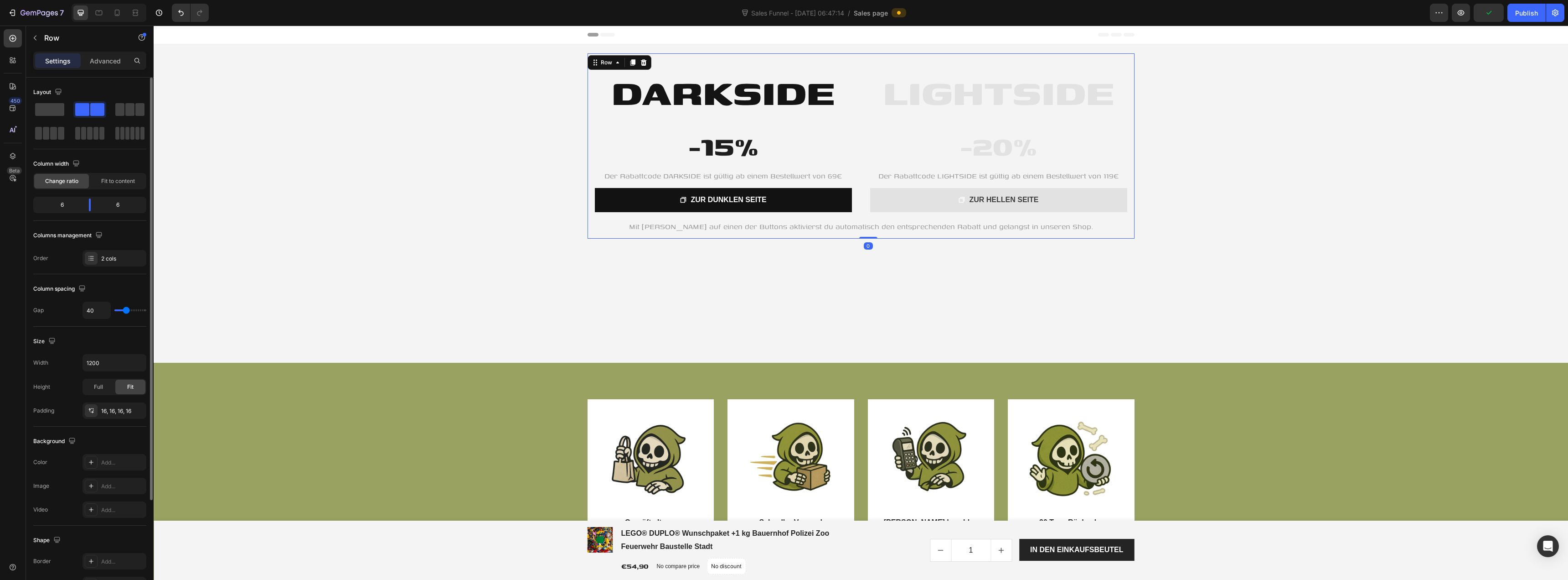
click at [721, 54] on div "LIGHTSIDE Heading -20% Heading Der Rabattcode LIGHTSIDE ist gültig ab einem Bes…" at bounding box center [861, 136] width 547 height 166
type input "42"
type input "49"
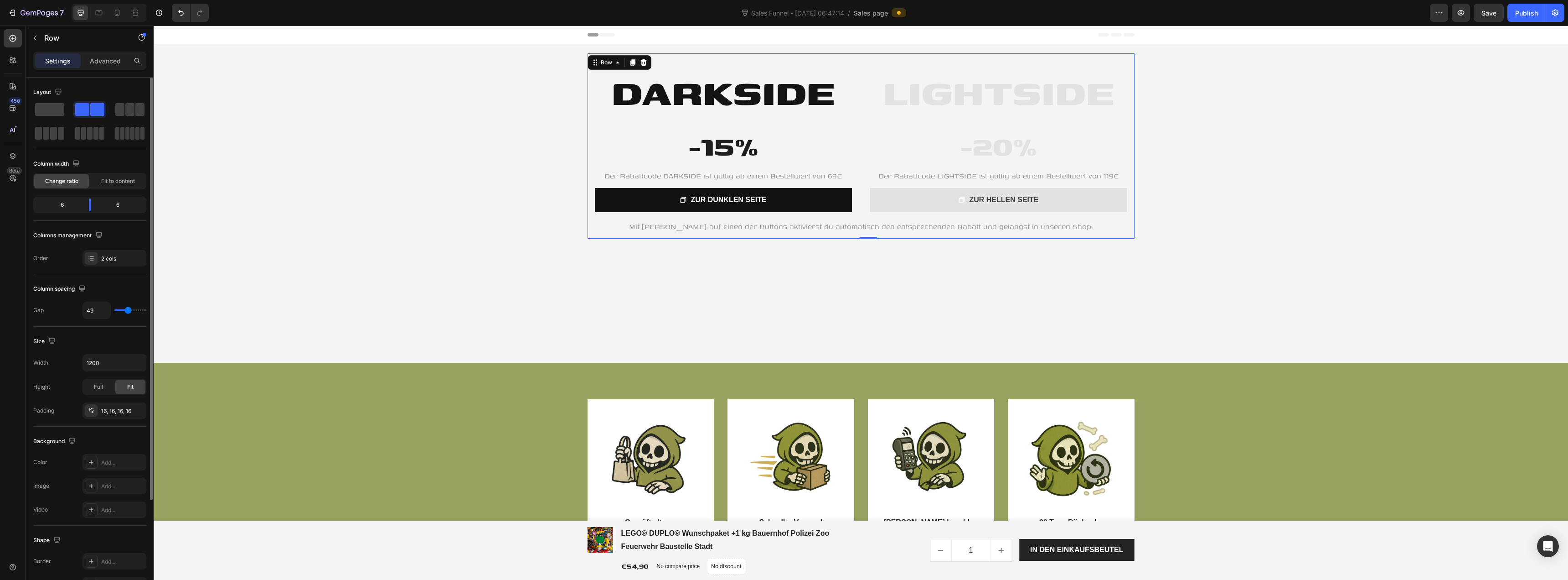
type input "53"
type input "56"
type input "58"
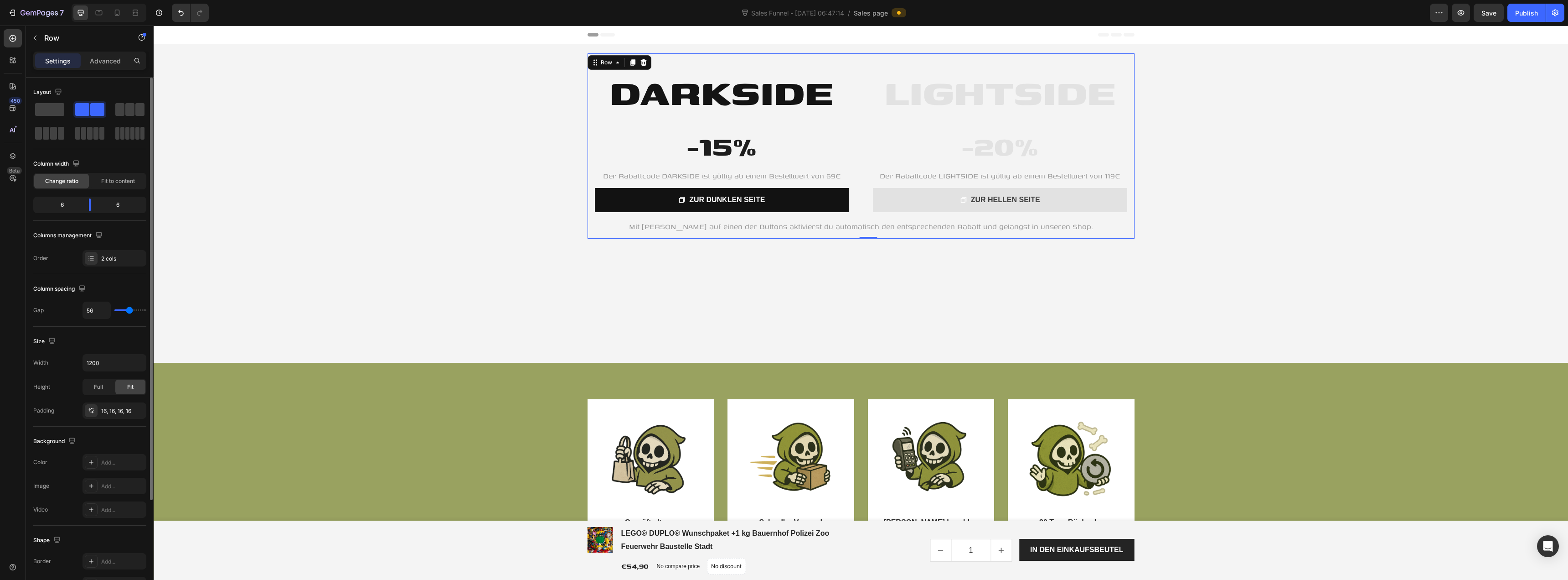
type input "58"
type input "60"
type input "62"
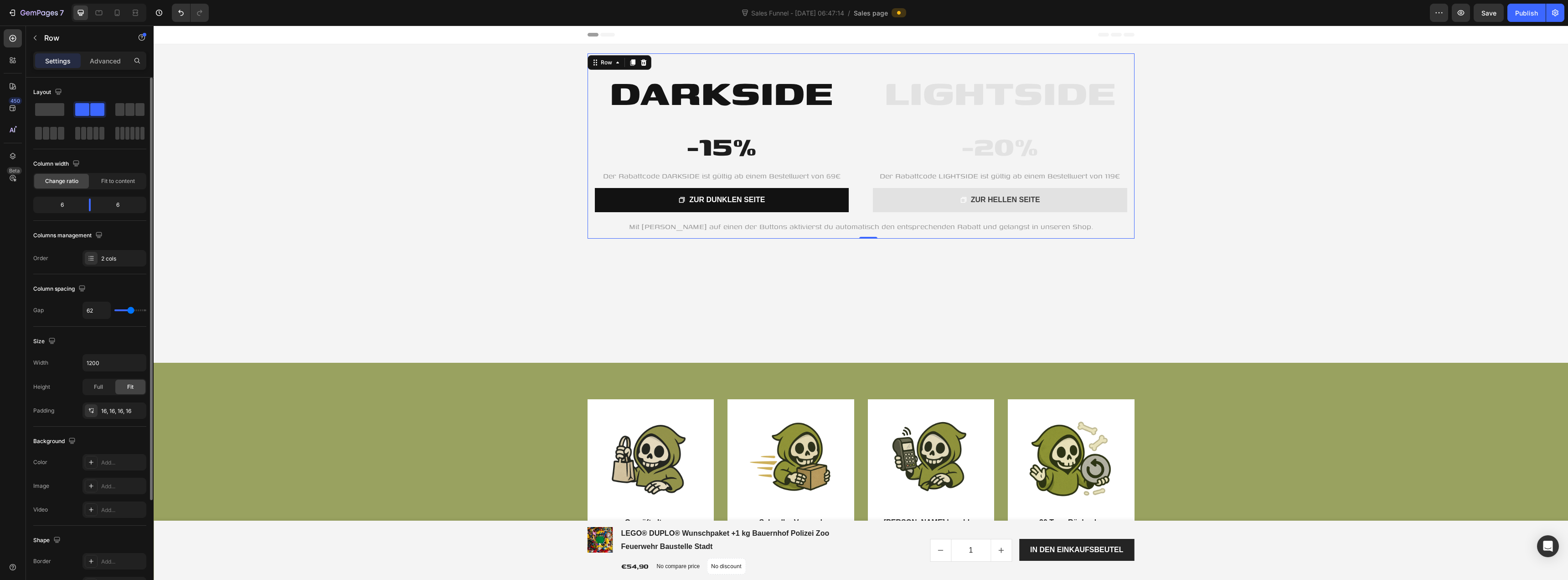
type input "64"
type input "67"
type input "62"
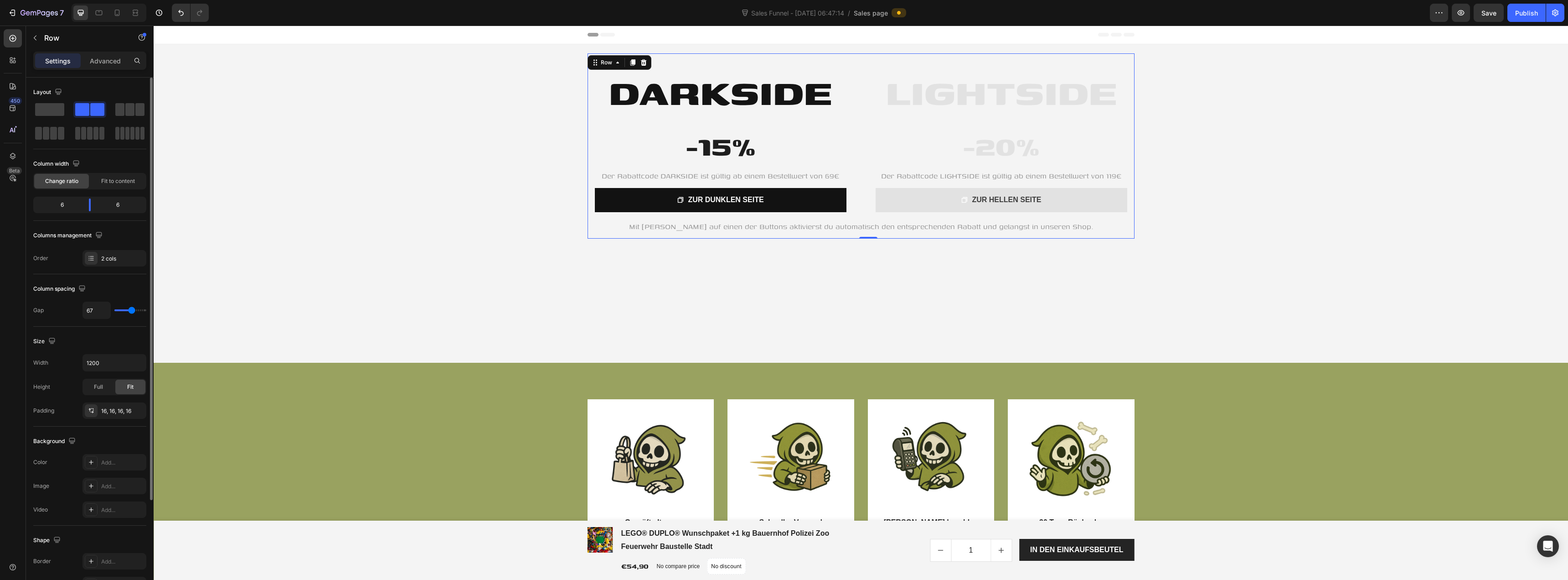
type input "62"
type input "58"
type input "56"
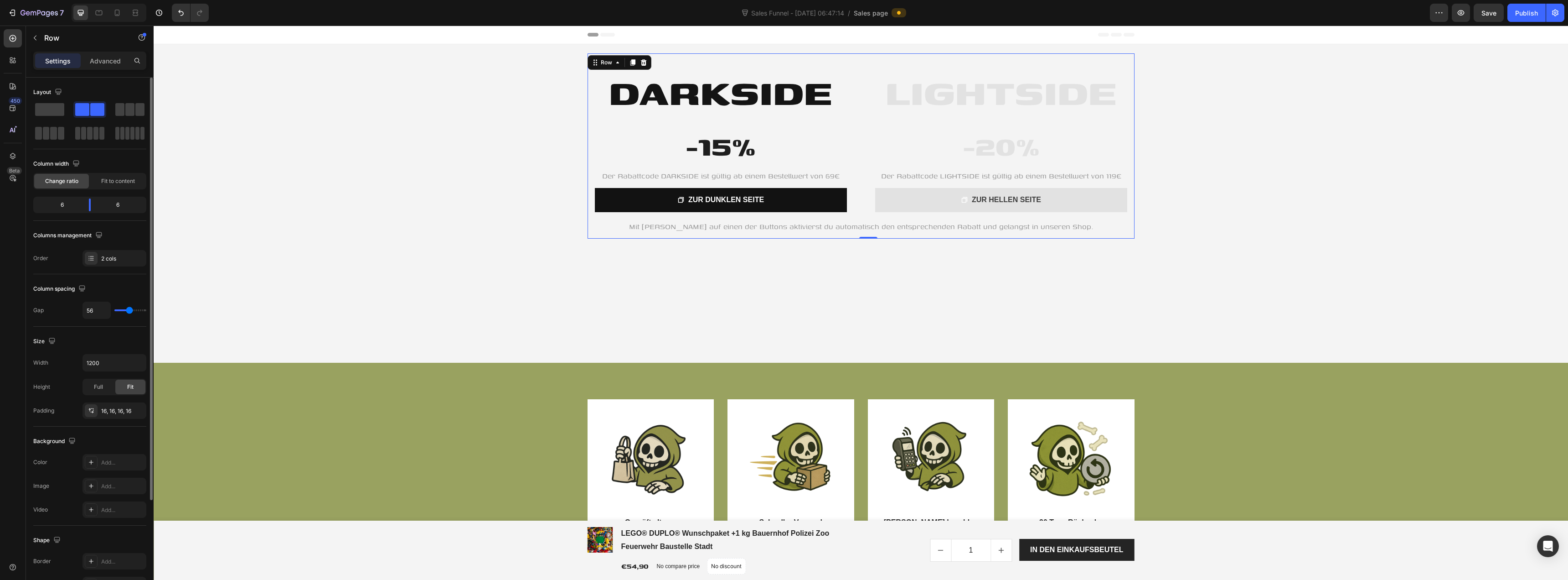
type input "53"
type input "51"
type input "49"
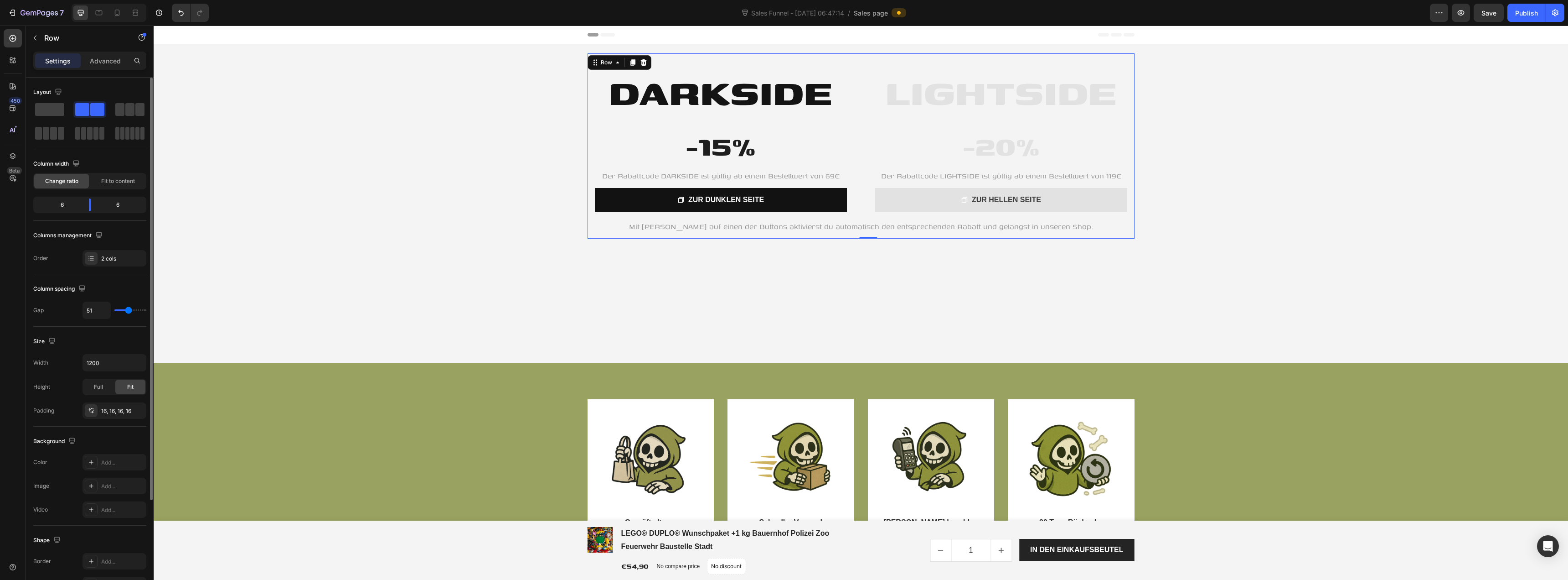
type input "49"
type input "44"
type input "42"
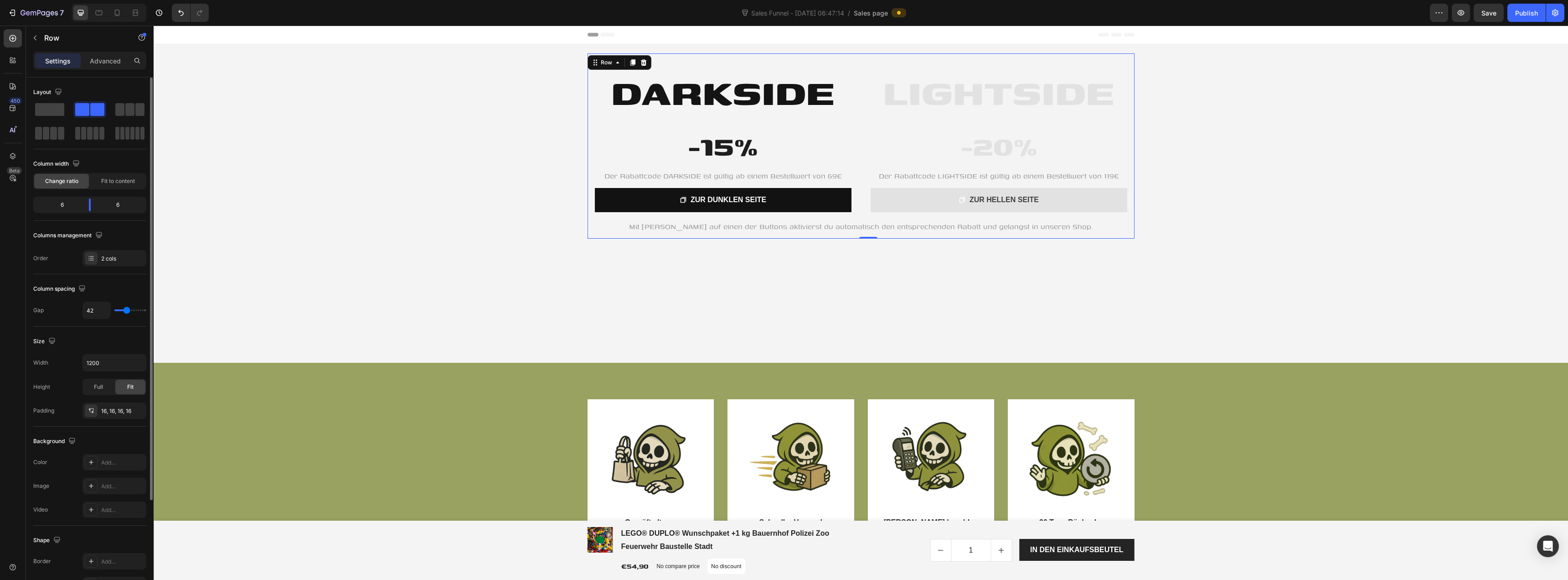
type input "40"
type input "38"
type input "36"
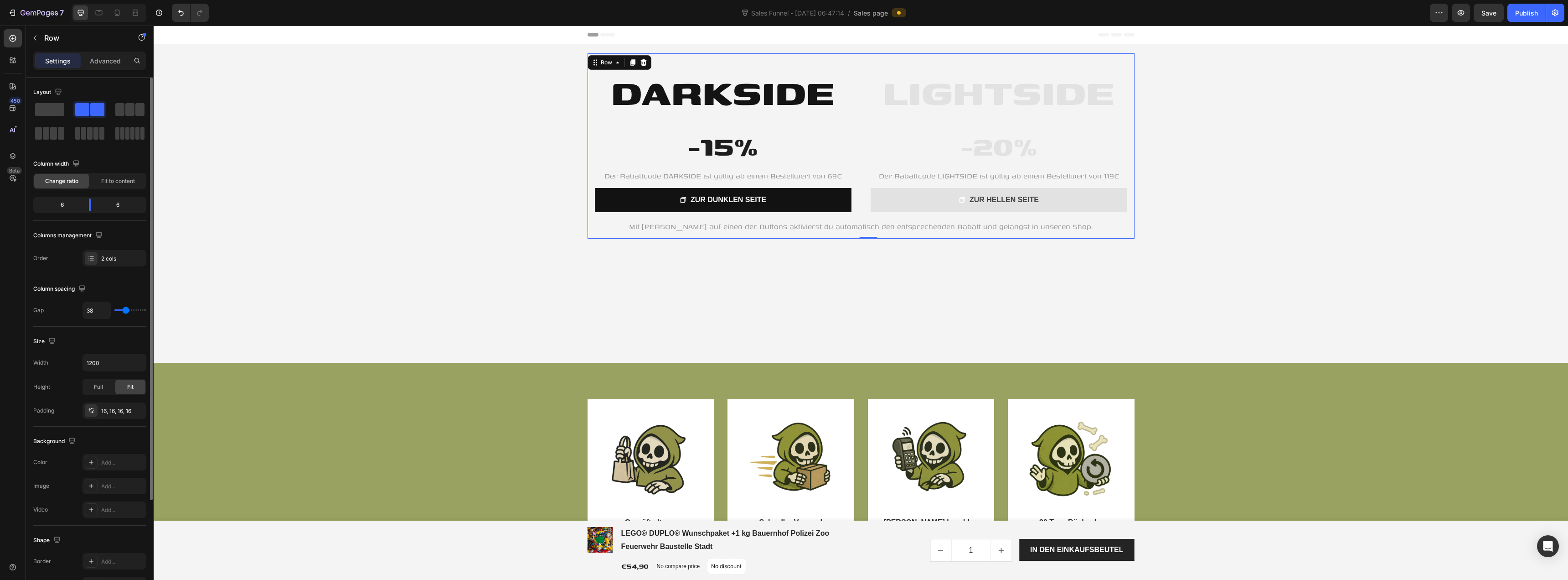
type input "36"
type input "31"
type input "29"
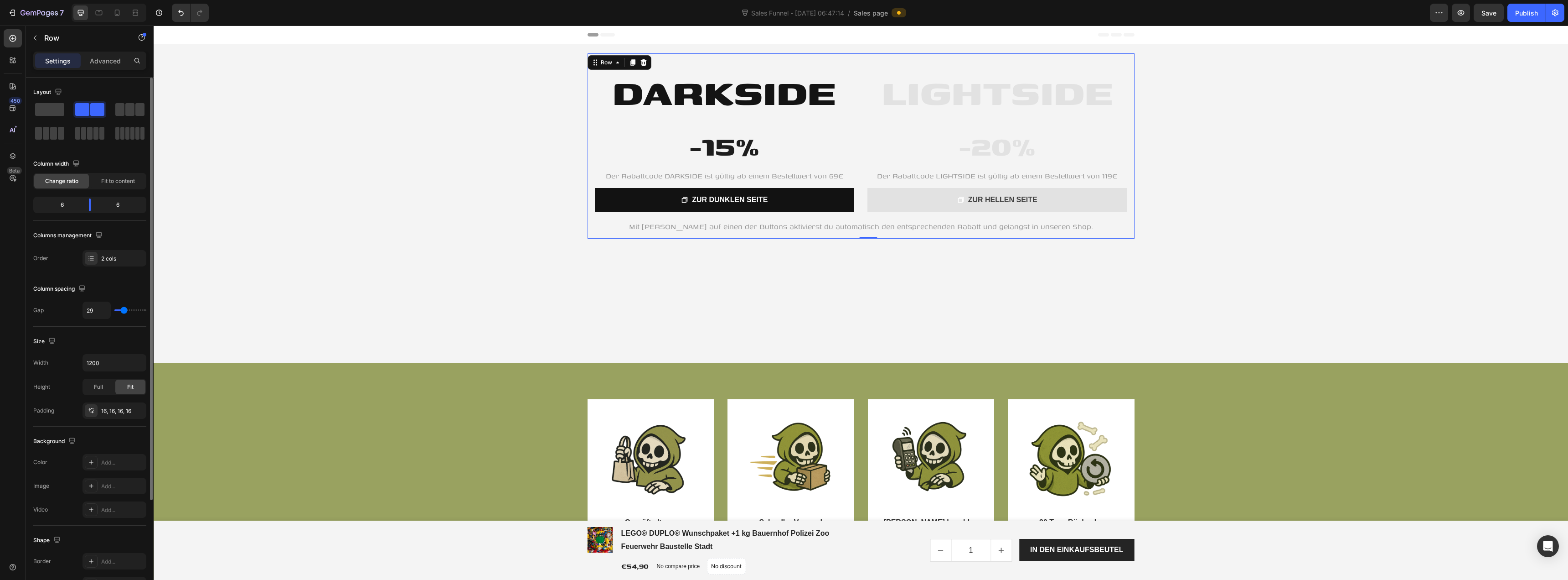
click at [124, 311] on input "range" at bounding box center [130, 310] width 32 height 2
click at [137, 361] on icon "button" at bounding box center [137, 362] width 9 height 9
click at [116, 400] on p "Full 100%" at bounding box center [112, 403] width 52 height 8
type input "100%"
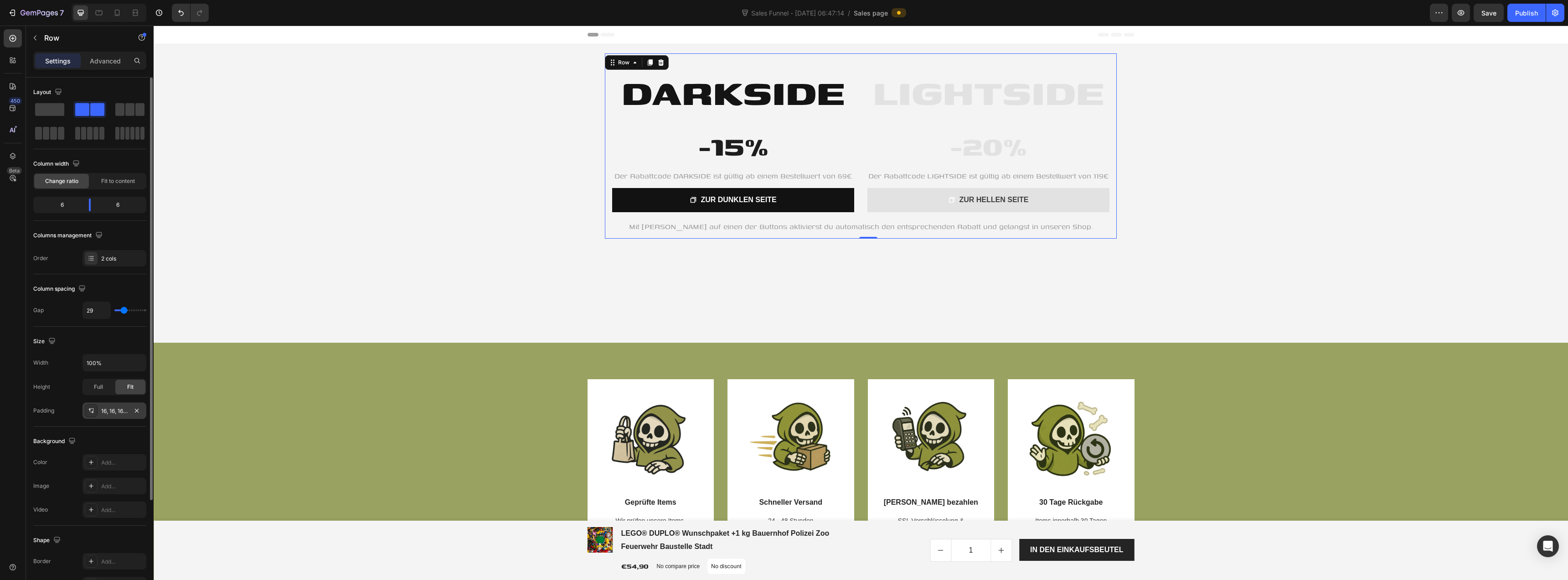
click at [110, 414] on div "16, 16, 16, 16" at bounding box center [114, 411] width 26 height 8
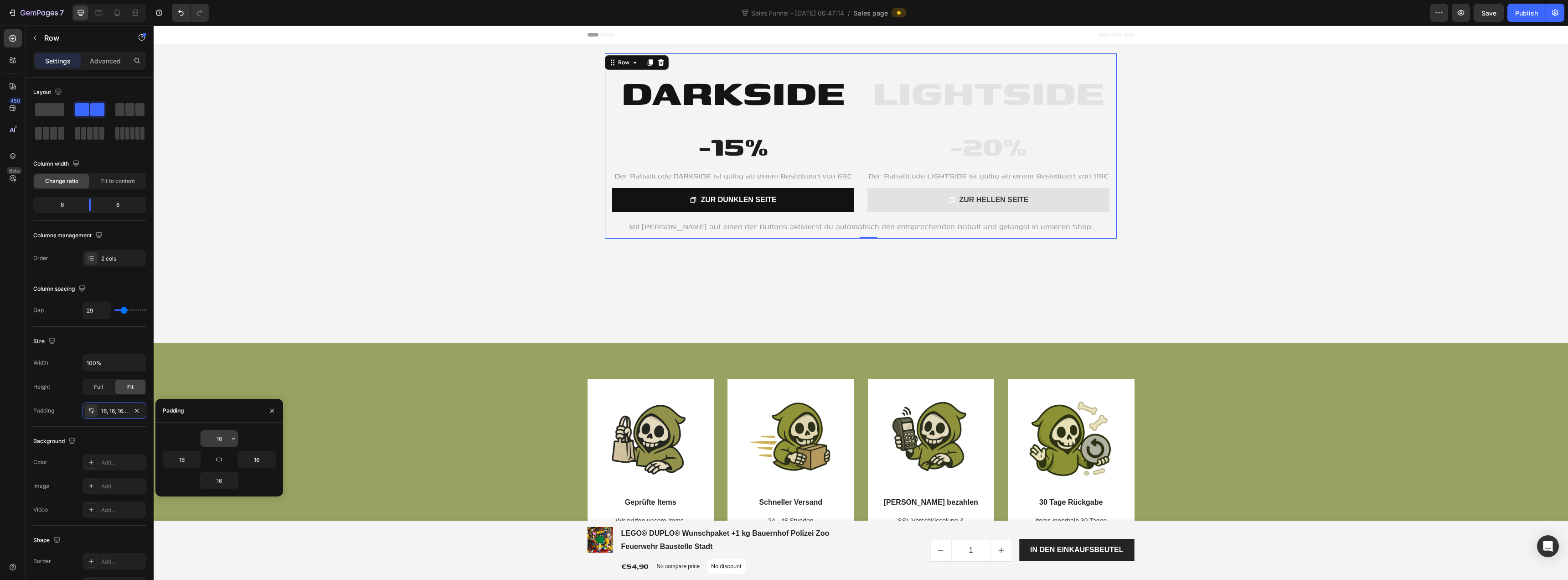
click at [220, 442] on input "16" at bounding box center [219, 438] width 37 height 16
click at [234, 439] on icon "button" at bounding box center [233, 439] width 7 height 7
click at [210, 462] on p "XS 4px" at bounding box center [202, 463] width 48 height 8
type input "4"
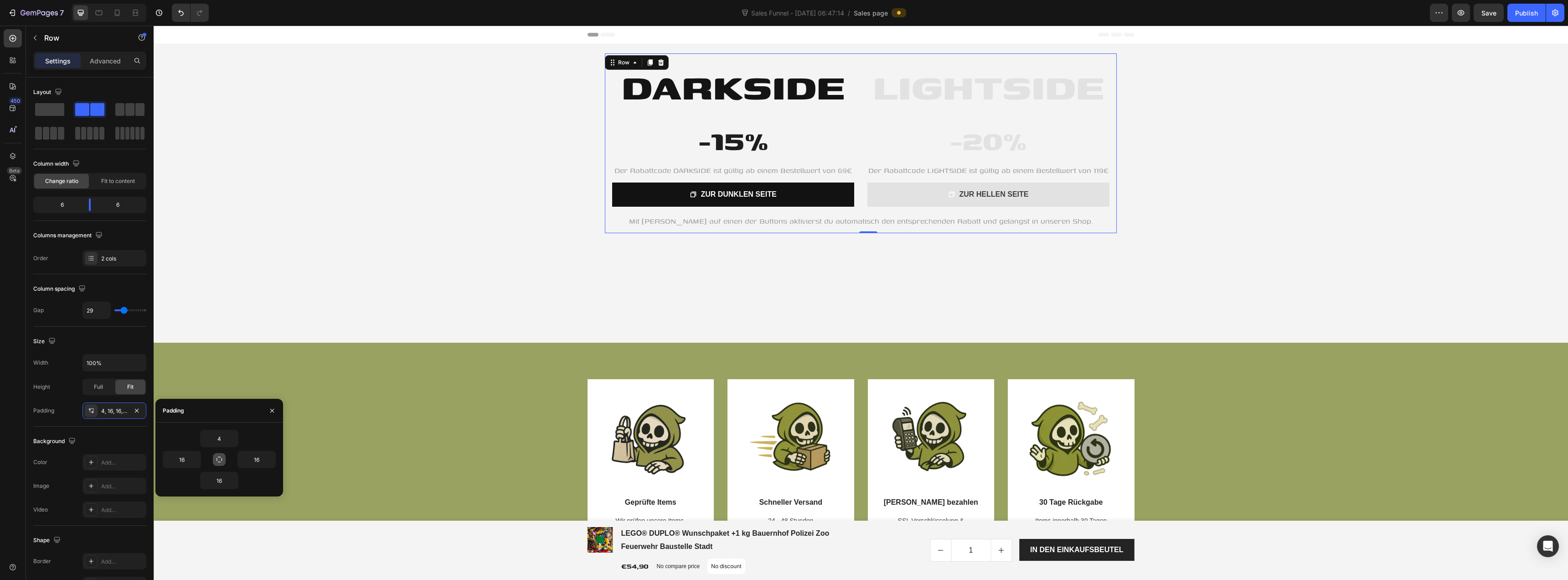
click at [223, 459] on button "button" at bounding box center [219, 459] width 13 height 13
type input "4"
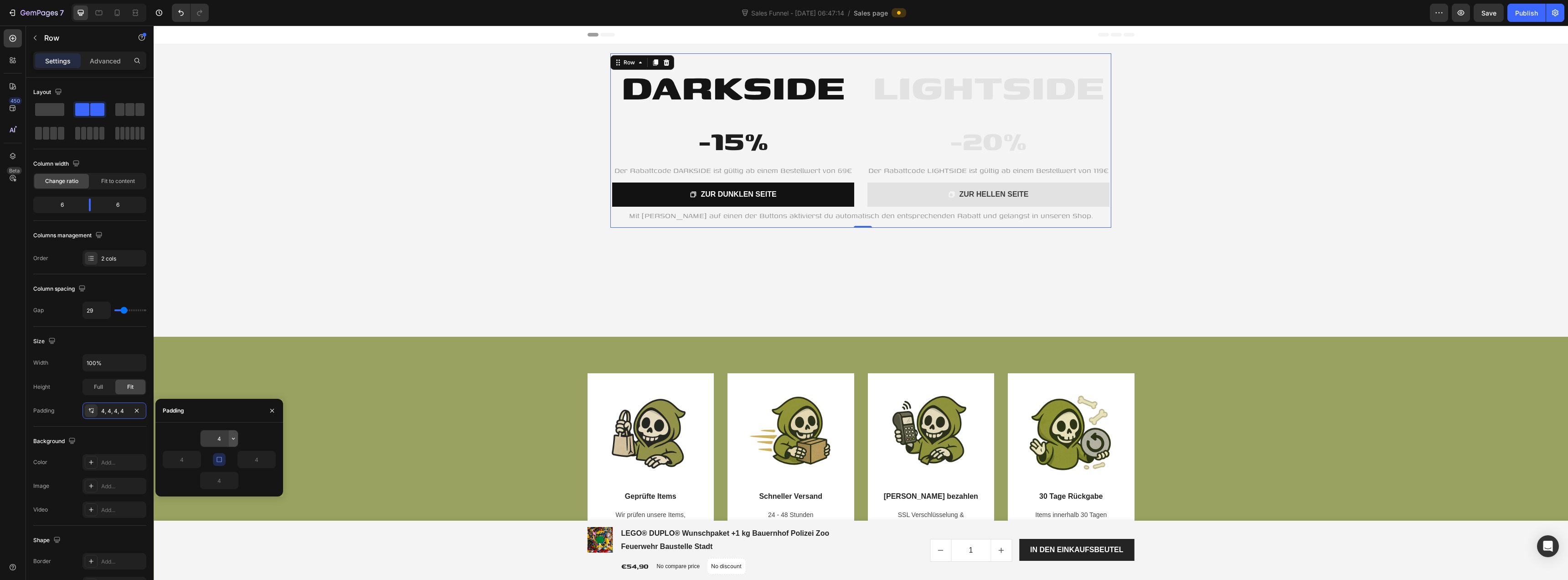
click at [230, 440] on icon "button" at bounding box center [233, 439] width 7 height 7
click at [210, 527] on p "M 12px" at bounding box center [202, 531] width 48 height 8
type input "12"
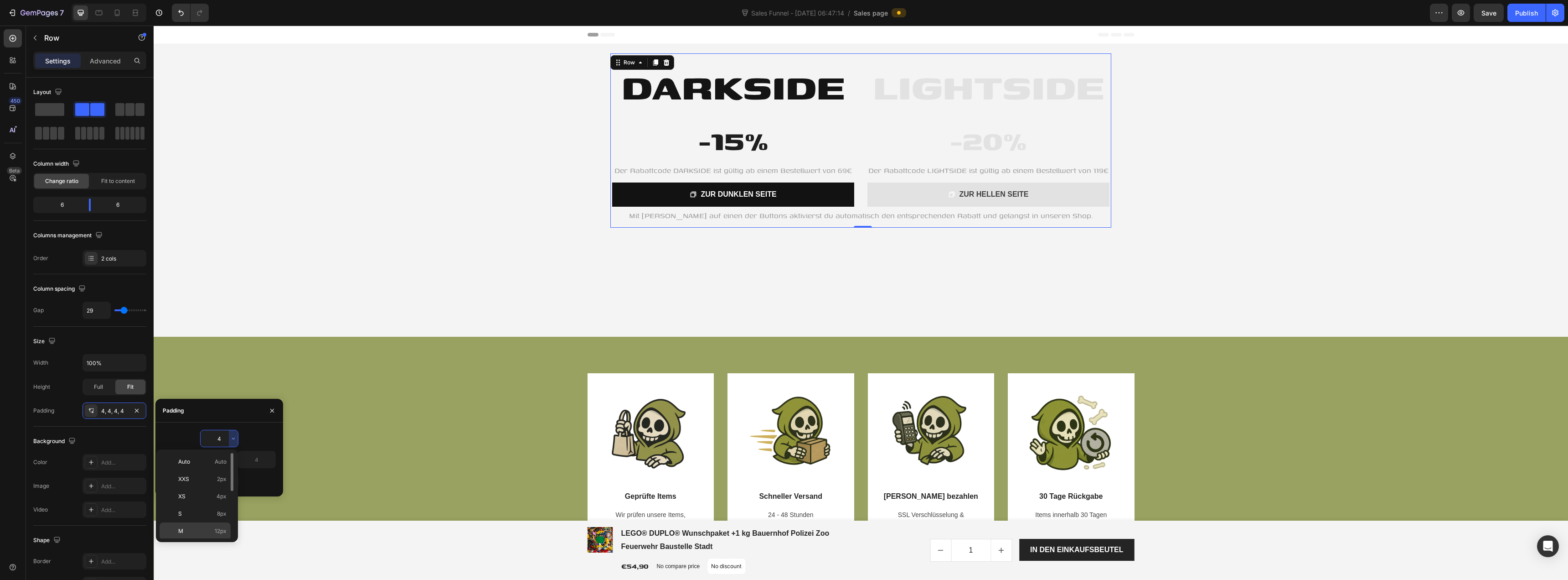
type input "12"
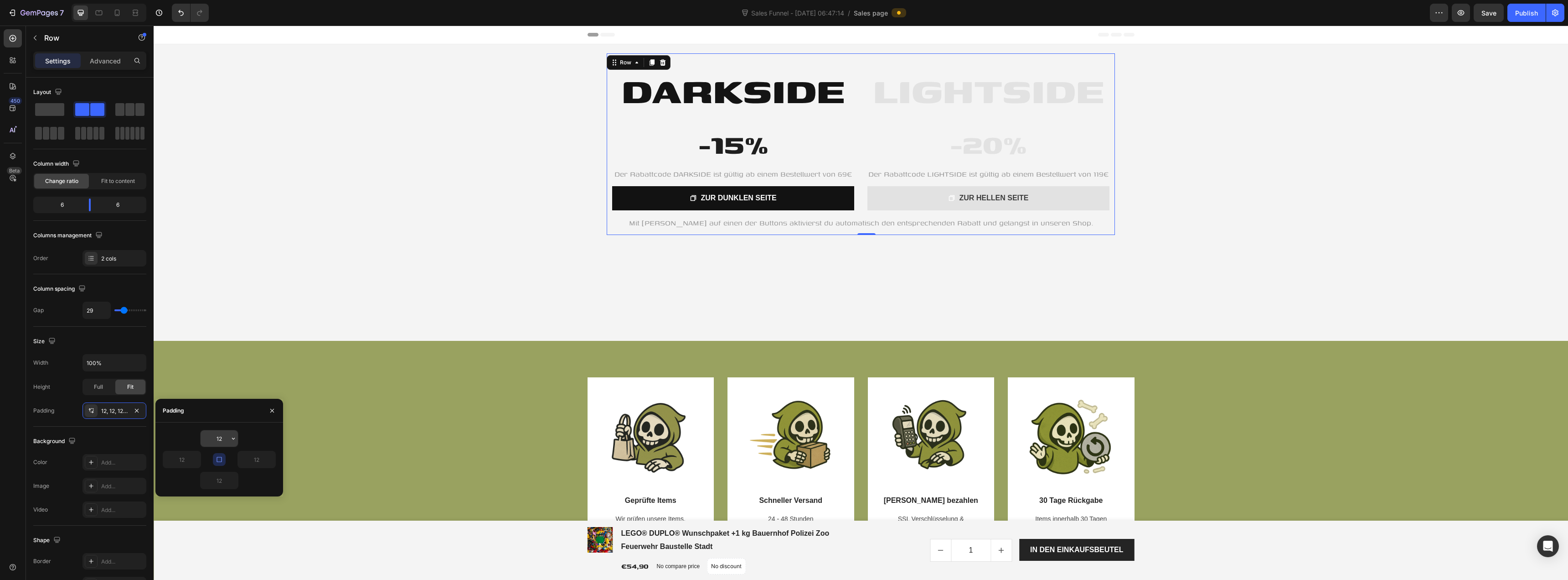
click at [216, 439] on input "12" at bounding box center [219, 438] width 37 height 16
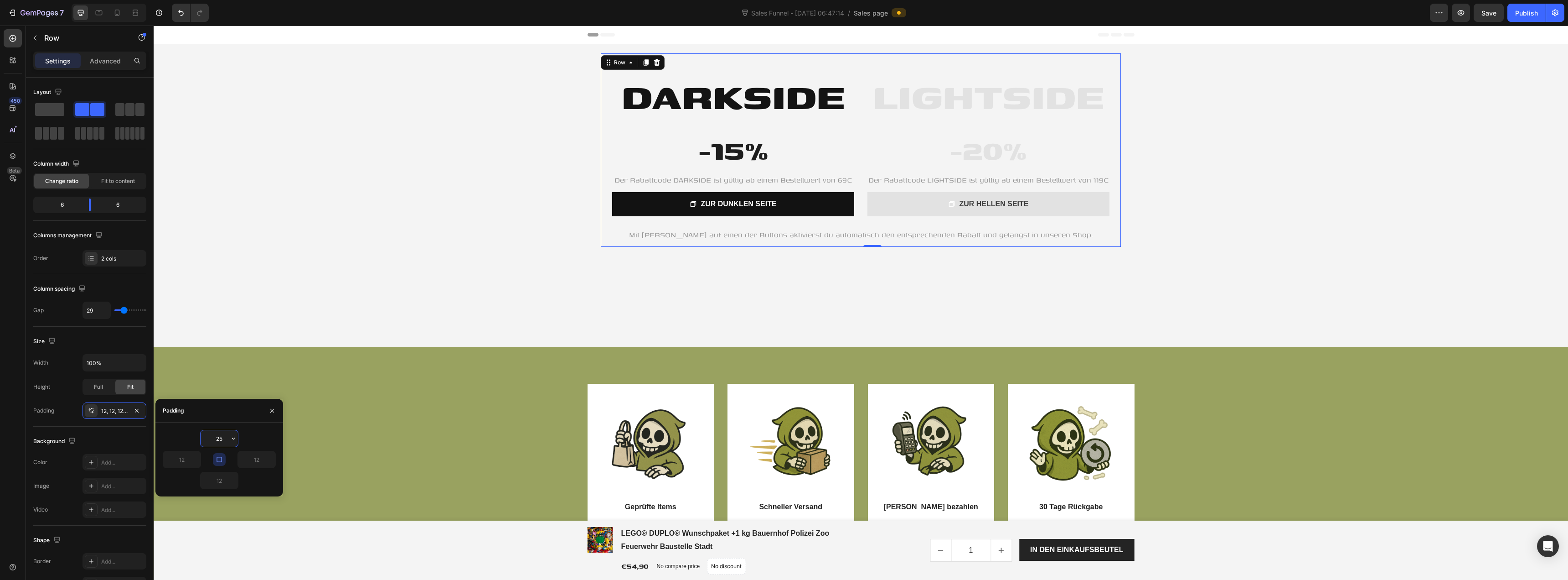
click at [220, 441] on input "25" at bounding box center [219, 438] width 37 height 16
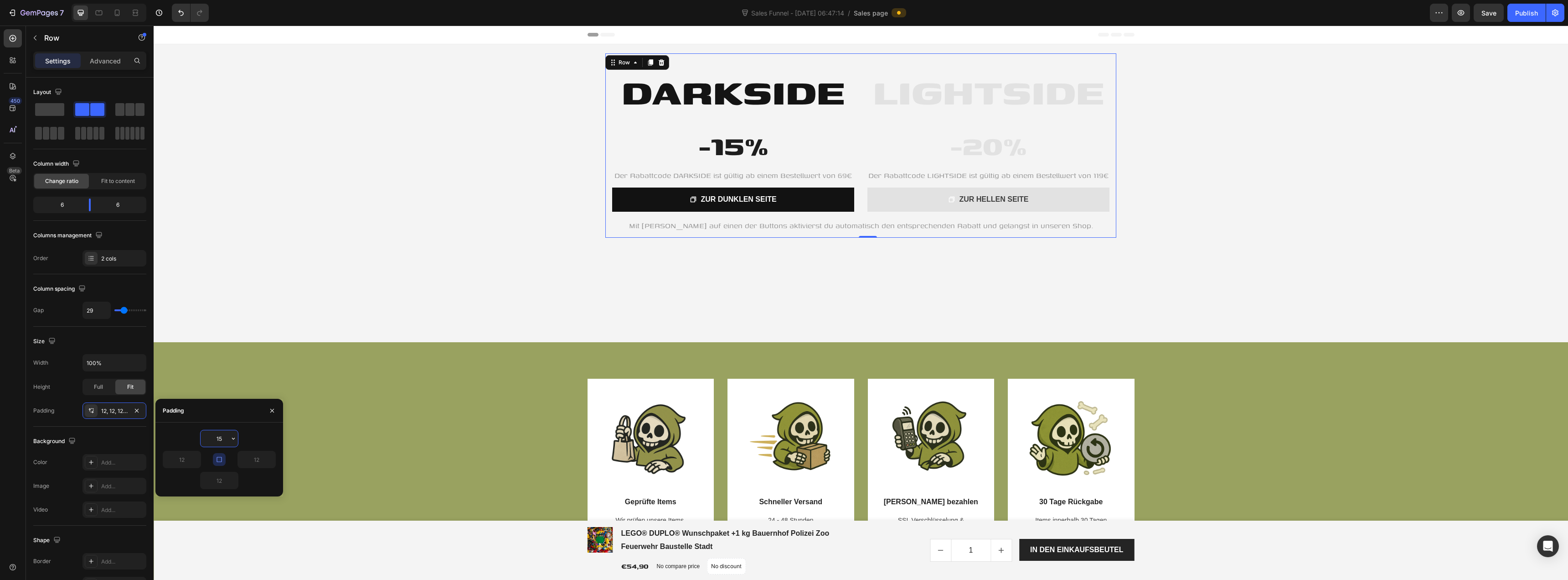
type input "150"
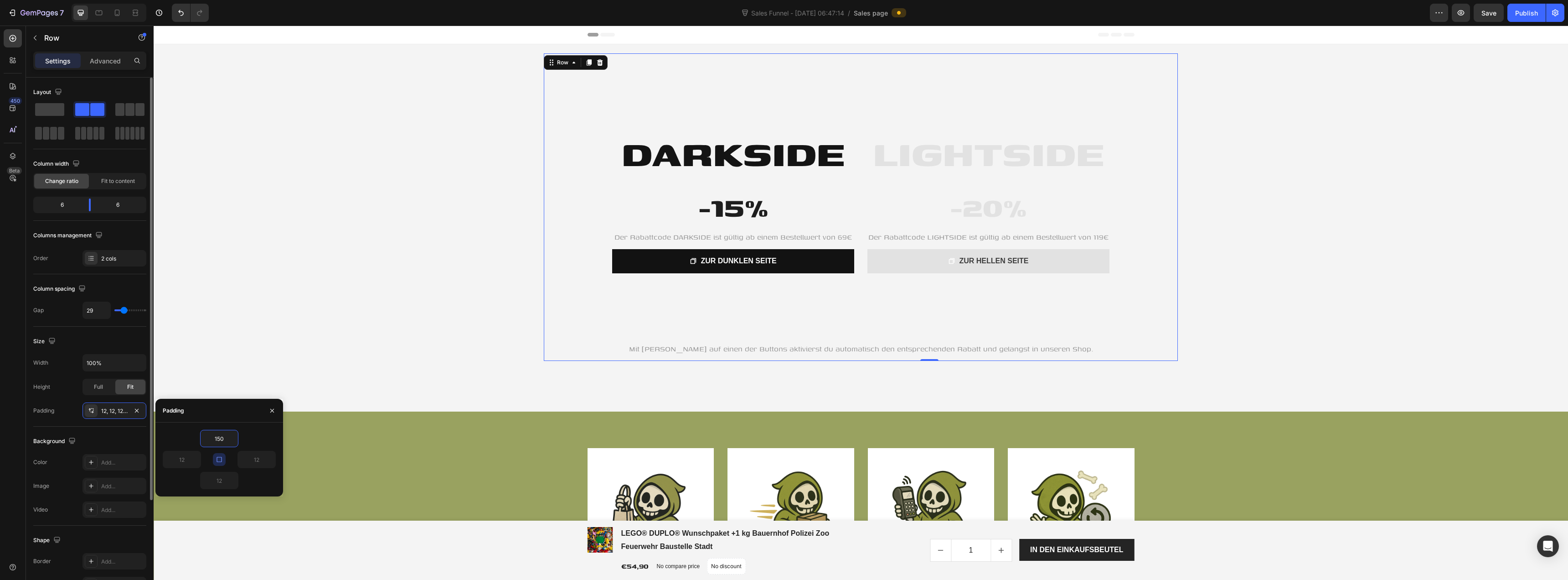
click at [118, 439] on div "Background" at bounding box center [90, 441] width 113 height 15
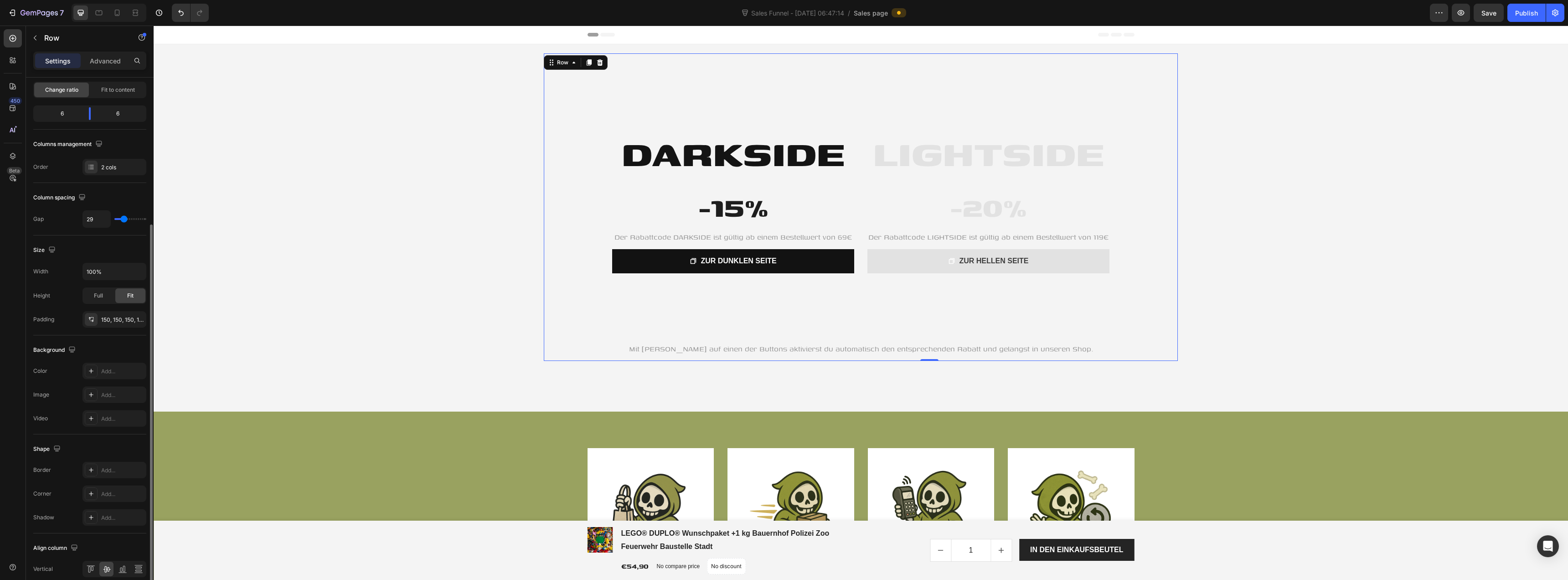
scroll to position [132, 0]
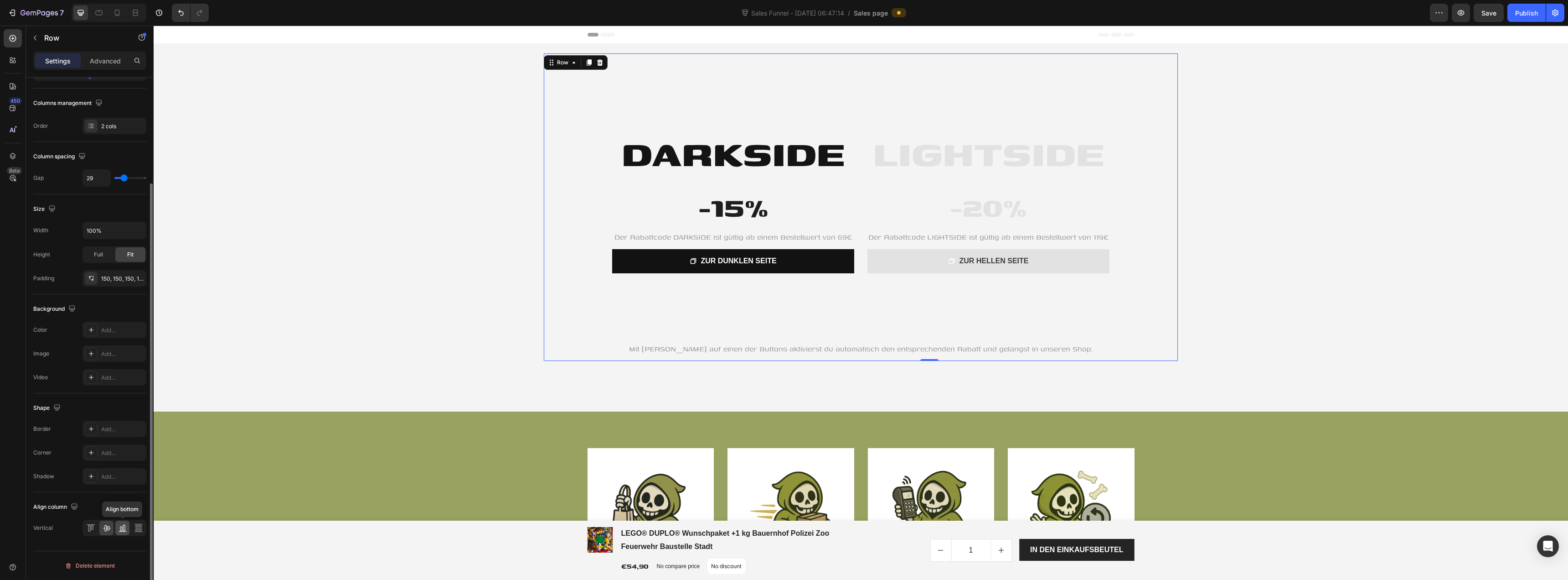
click at [119, 526] on icon at bounding box center [122, 528] width 9 height 9
click at [140, 530] on icon at bounding box center [139, 528] width 9 height 9
click at [534, 54] on div "Hero Banner" at bounding box center [554, 50] width 40 height 11
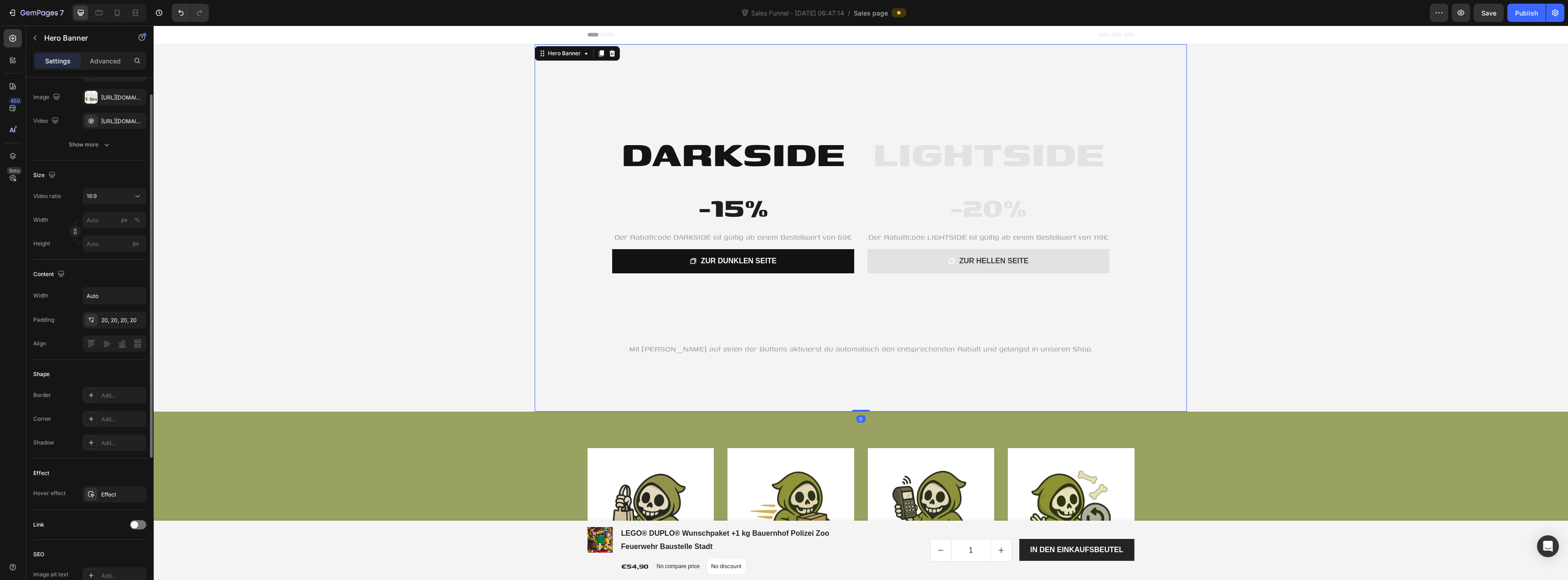
scroll to position [182, 0]
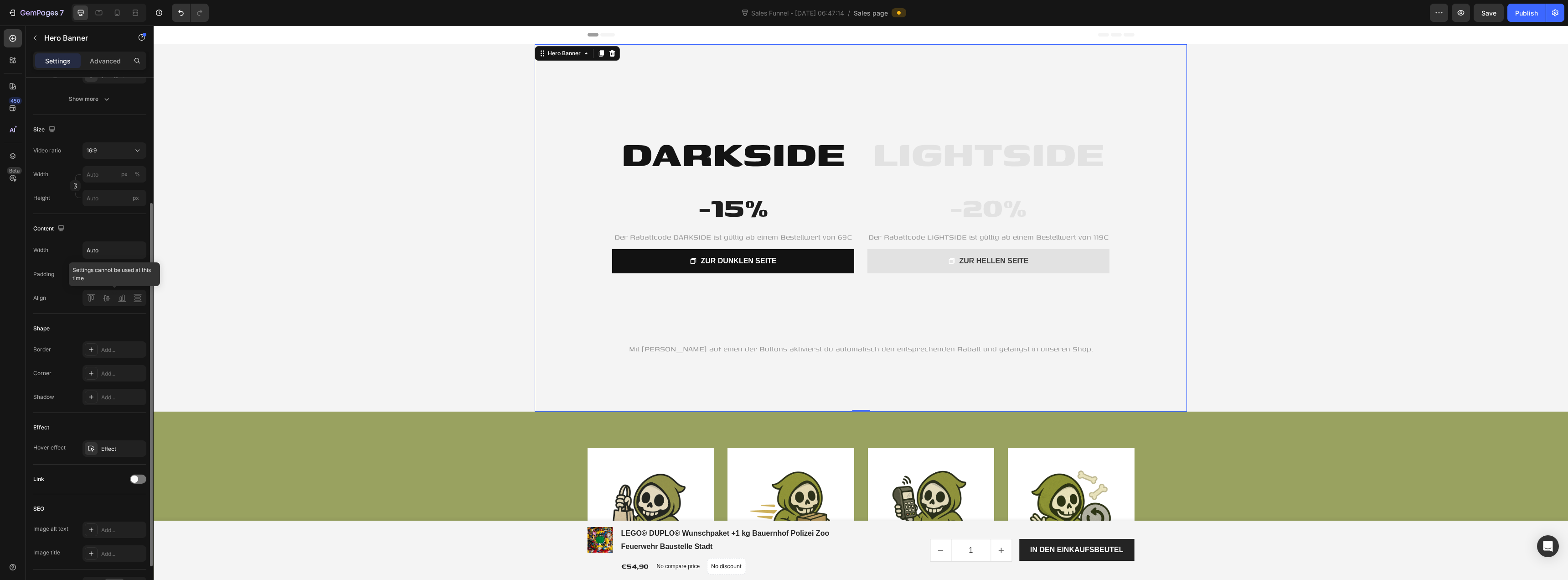
click at [109, 301] on div at bounding box center [115, 298] width 64 height 16
click at [115, 274] on div "20, 20, 20, 20" at bounding box center [114, 274] width 26 height 8
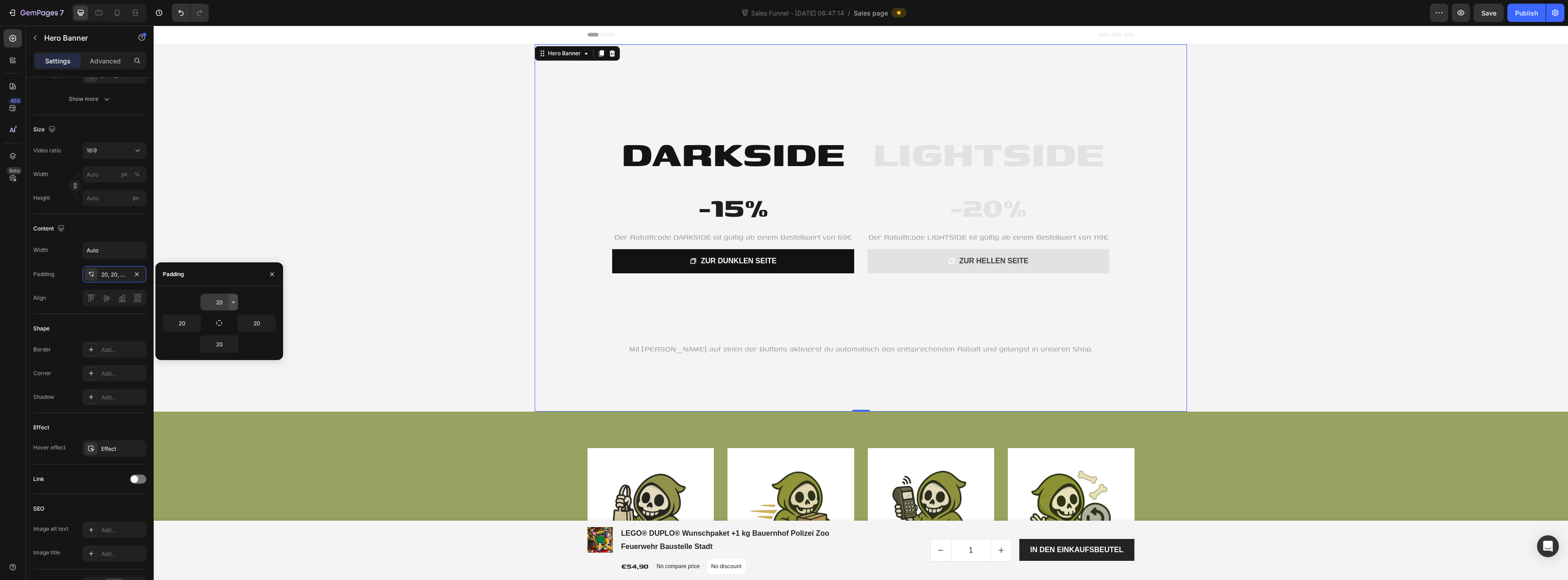
click at [230, 303] on icon "button" at bounding box center [233, 302] width 7 height 7
click at [204, 344] on p "XXS 2px" at bounding box center [202, 343] width 48 height 8
type input "2"
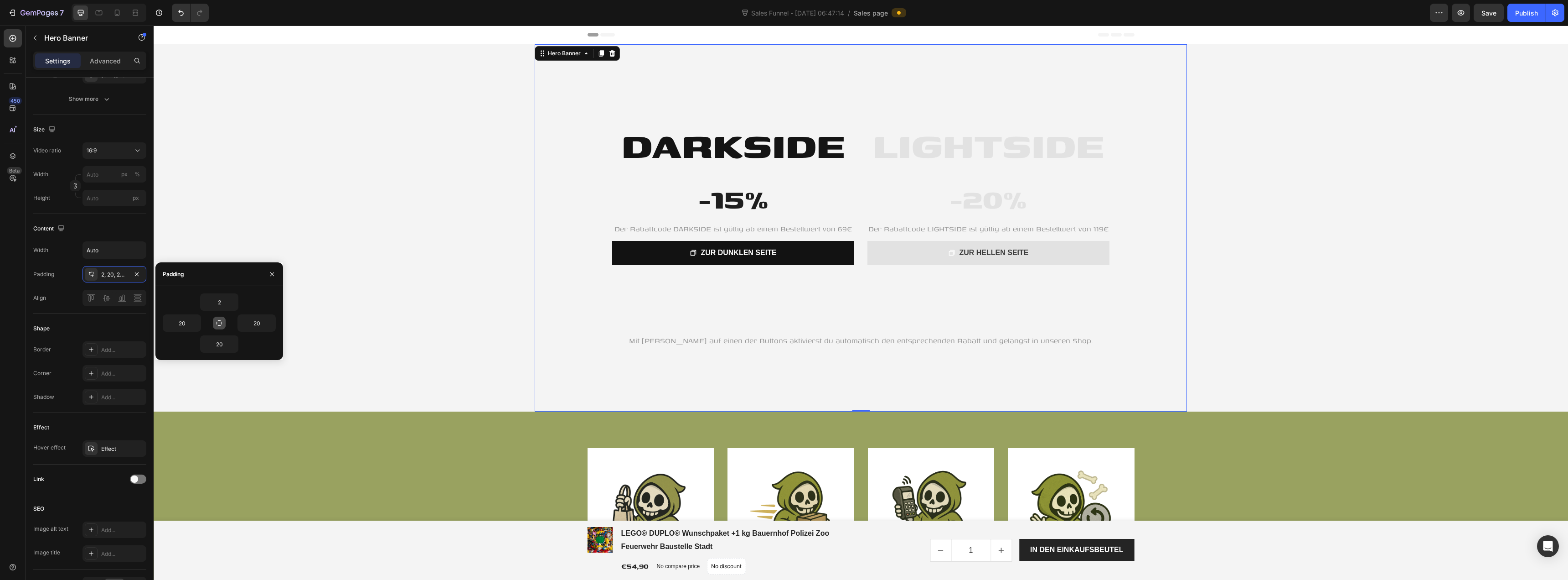
click at [225, 320] on button "button" at bounding box center [219, 323] width 13 height 13
type input "2"
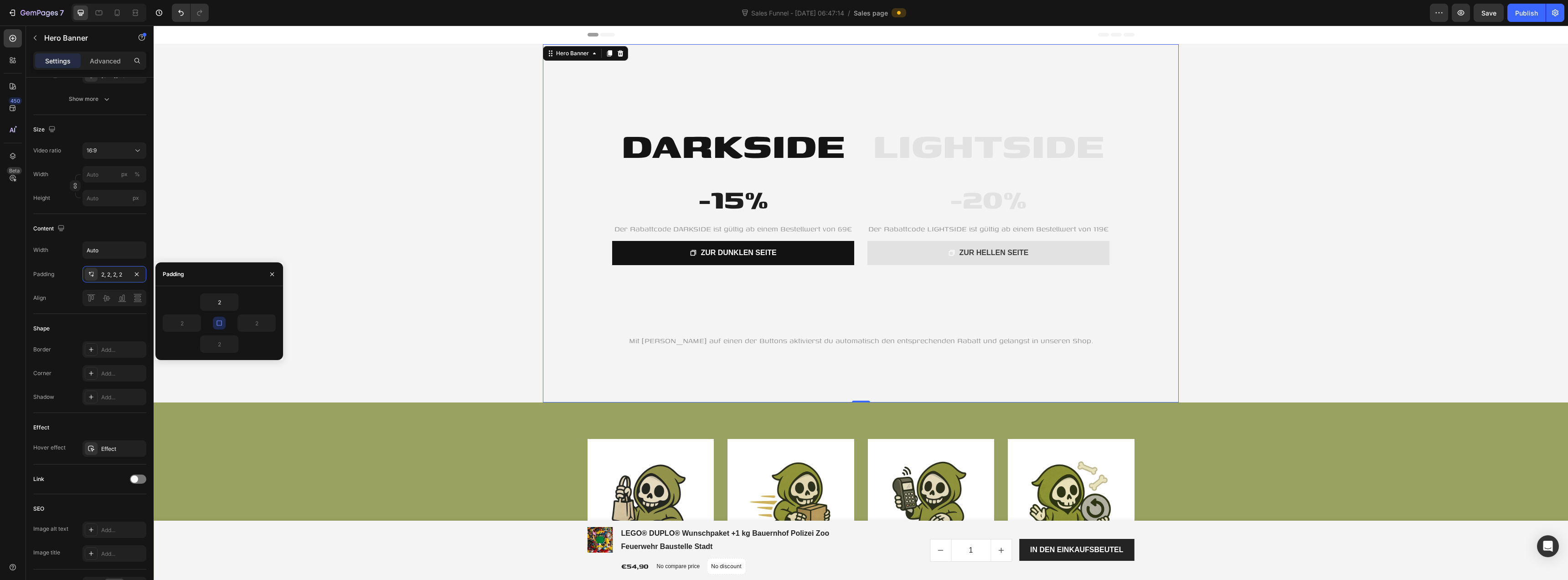
click at [225, 320] on button "button" at bounding box center [219, 323] width 13 height 13
click at [218, 325] on icon "button" at bounding box center [219, 323] width 7 height 7
click at [124, 245] on input "Auto" at bounding box center [114, 250] width 63 height 16
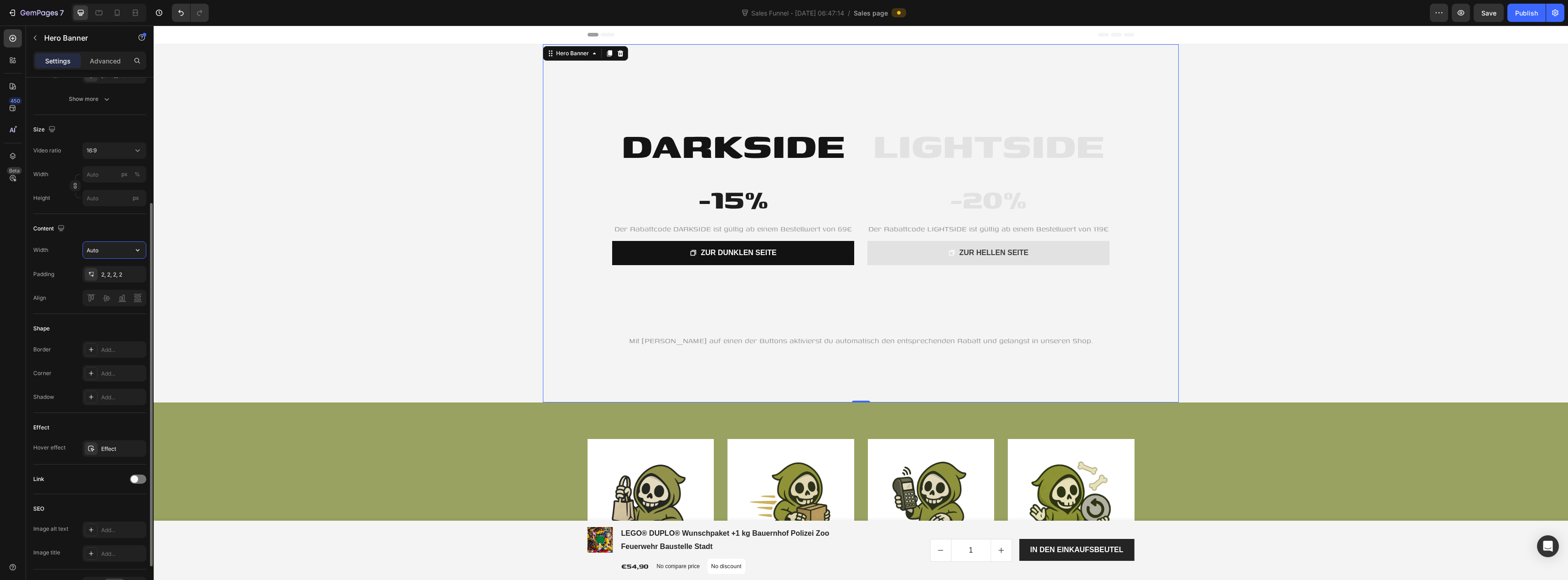
click at [142, 253] on icon "button" at bounding box center [137, 250] width 9 height 9
click at [131, 274] on span "100%" at bounding box center [130, 273] width 15 height 8
click at [126, 255] on input "100%" at bounding box center [114, 250] width 63 height 16
click at [140, 250] on icon "button" at bounding box center [137, 250] width 9 height 9
click at [126, 284] on div "Default 1200px" at bounding box center [105, 291] width 75 height 18
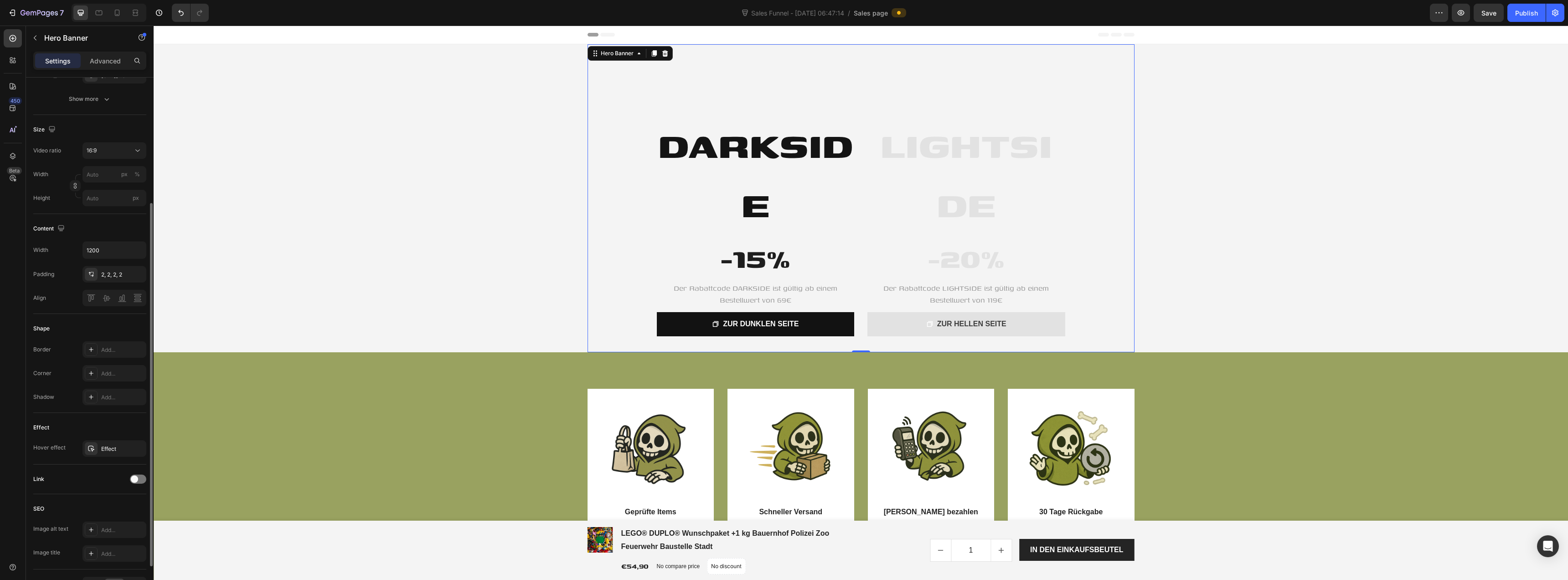
click at [113, 325] on div "Shape" at bounding box center [90, 328] width 113 height 15
click at [130, 255] on button "button" at bounding box center [137, 250] width 16 height 16
click at [125, 271] on span "100%" at bounding box center [130, 273] width 15 height 8
type input "100%"
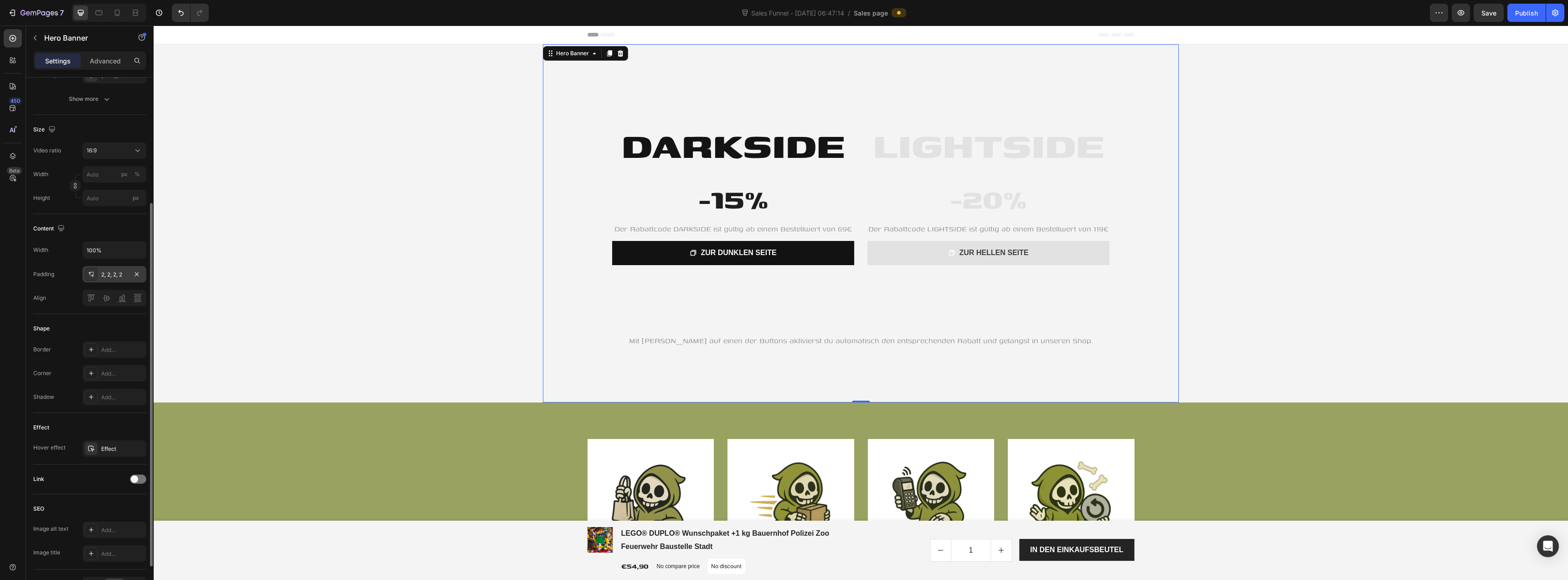
click at [106, 274] on div "2, 2, 2, 2" at bounding box center [114, 274] width 26 height 8
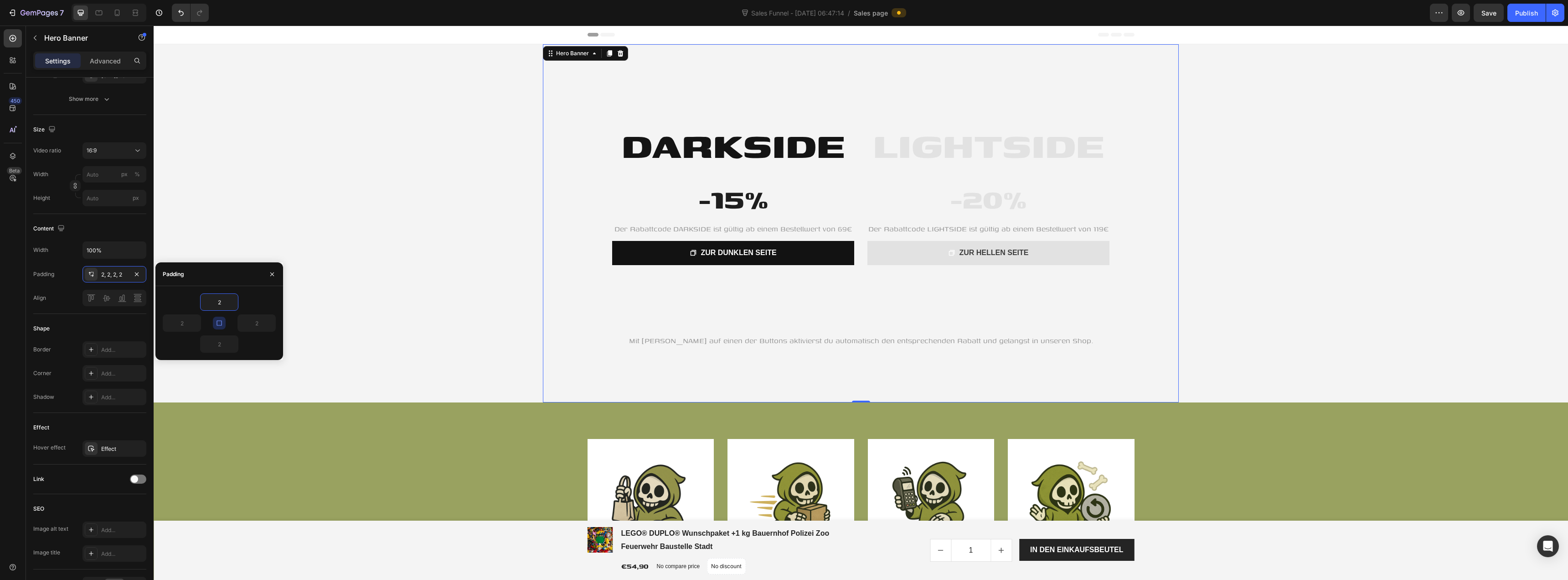
click at [219, 319] on button "button" at bounding box center [219, 323] width 13 height 13
click at [223, 305] on input "2" at bounding box center [219, 301] width 37 height 16
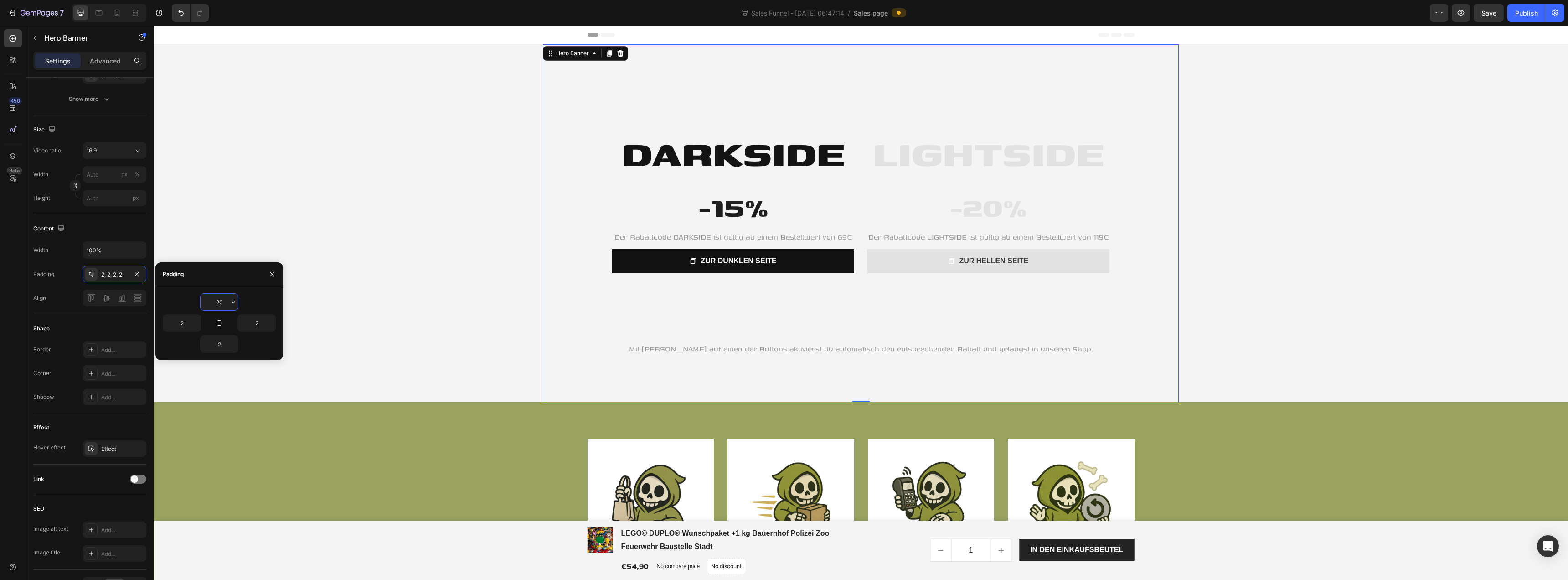
type input "2"
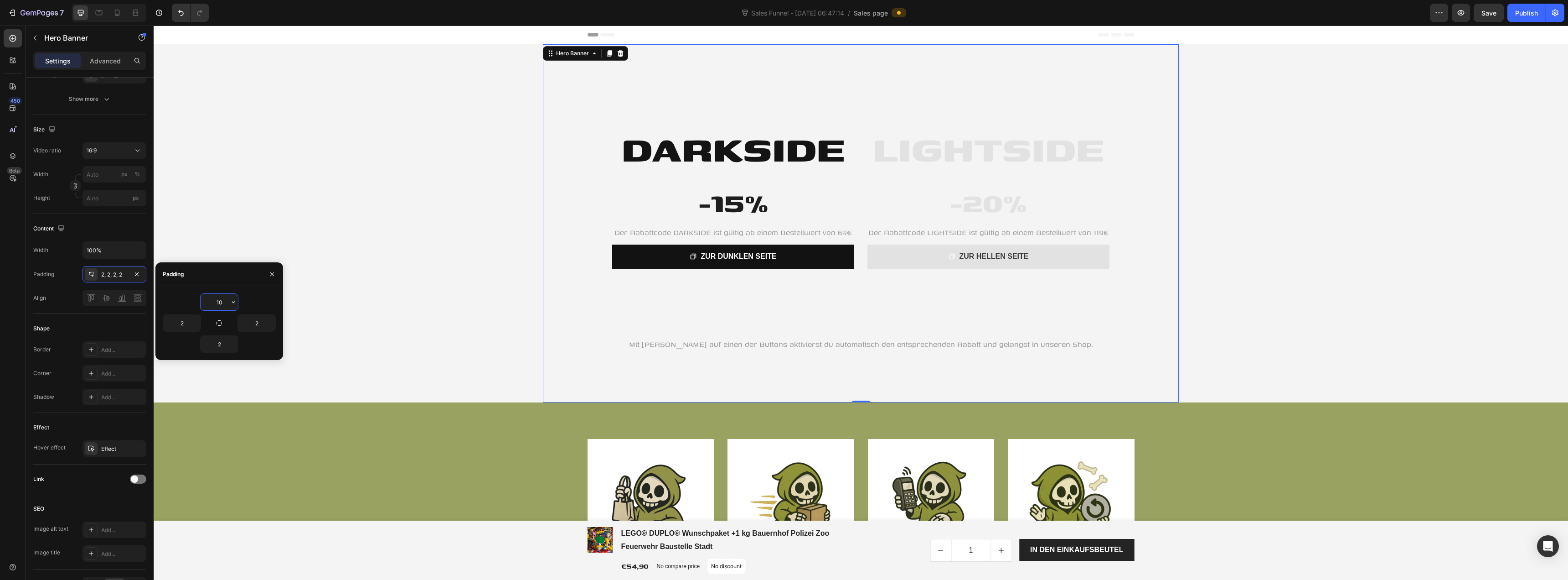
type input "1"
type input "80"
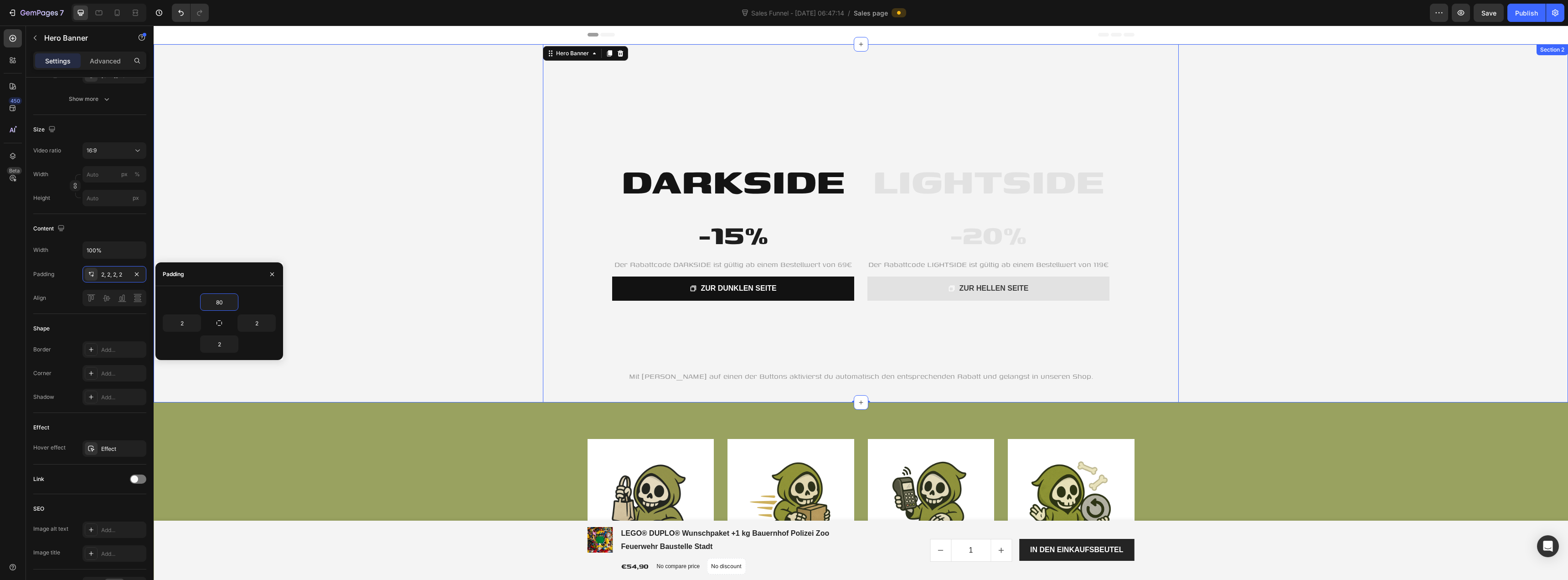
click at [393, 240] on div "LIGHTSIDE Heading -20% Heading Der Rabattcode LIGHTSIDE ist gültig ab einem Bes…" at bounding box center [860, 224] width 1415 height 358
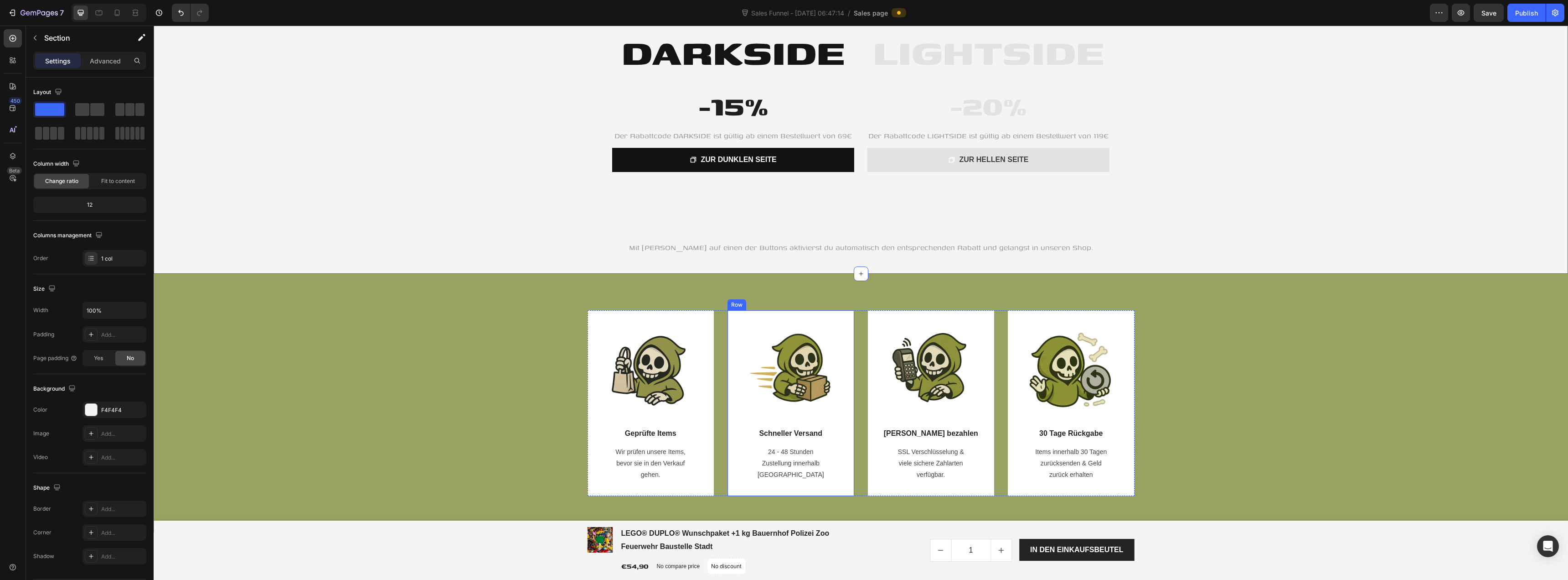
scroll to position [0, 0]
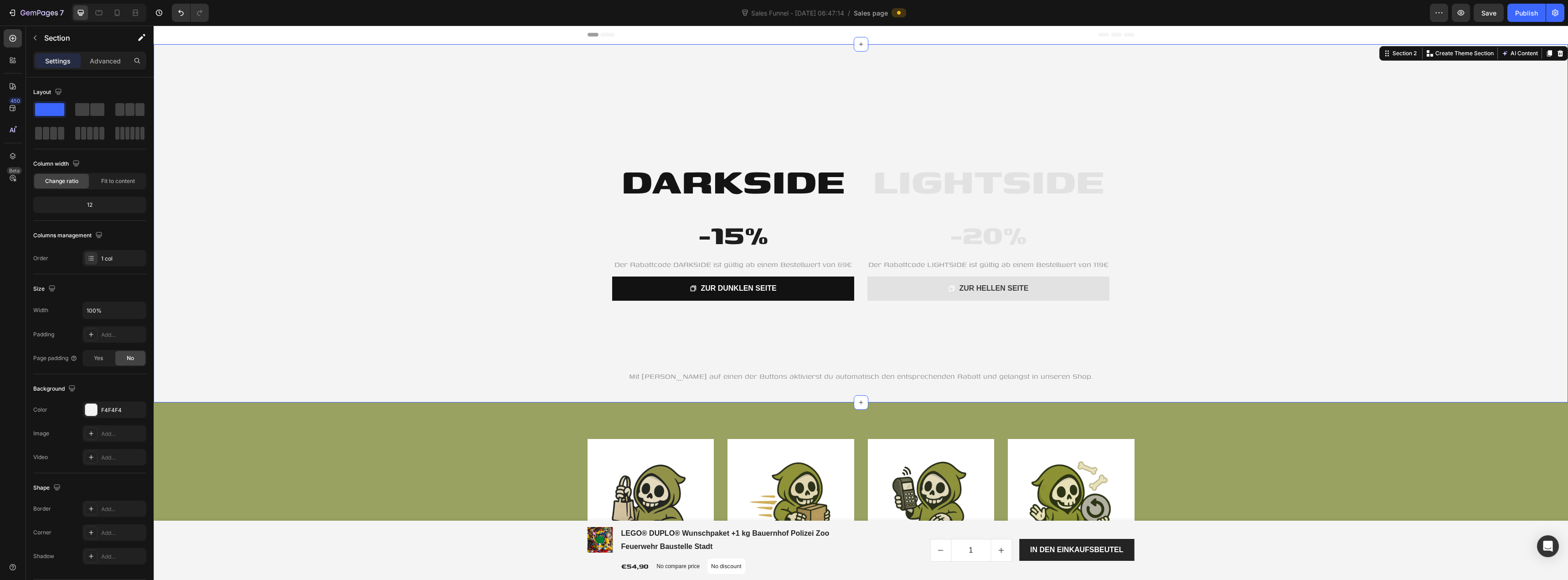
click at [467, 149] on div "LIGHTSIDE Heading -20% Heading Der Rabattcode LIGHTSIDE ist gültig ab einem Bes…" at bounding box center [860, 224] width 1415 height 358
click at [121, 413] on div "F4F4F4" at bounding box center [114, 410] width 26 height 8
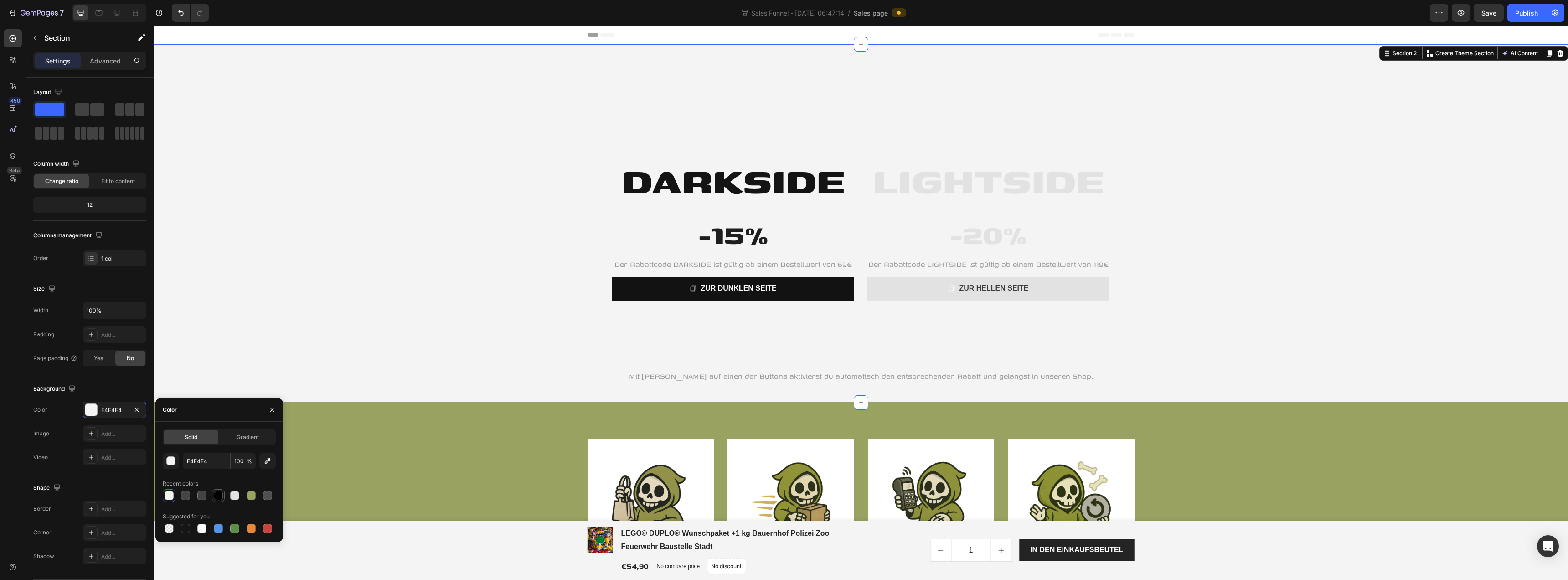
click at [218, 494] on div at bounding box center [218, 495] width 9 height 9
type input "000000"
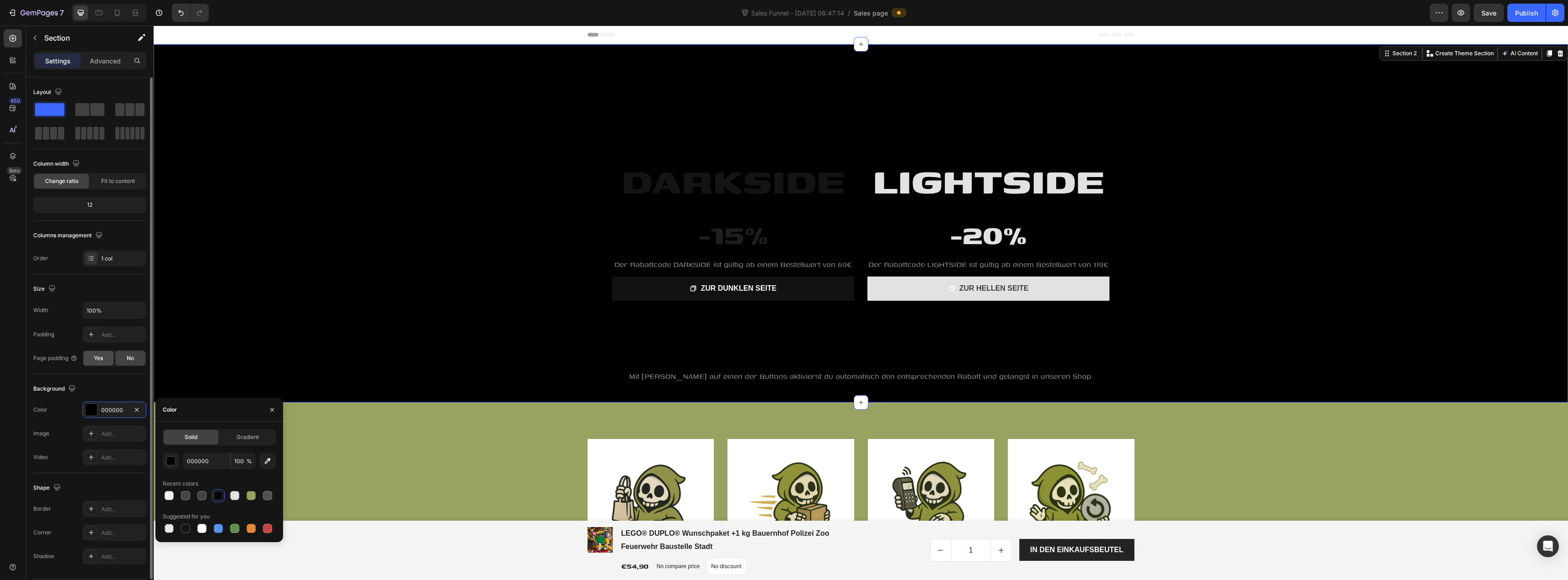
click at [103, 357] on span "Yes" at bounding box center [98, 358] width 9 height 8
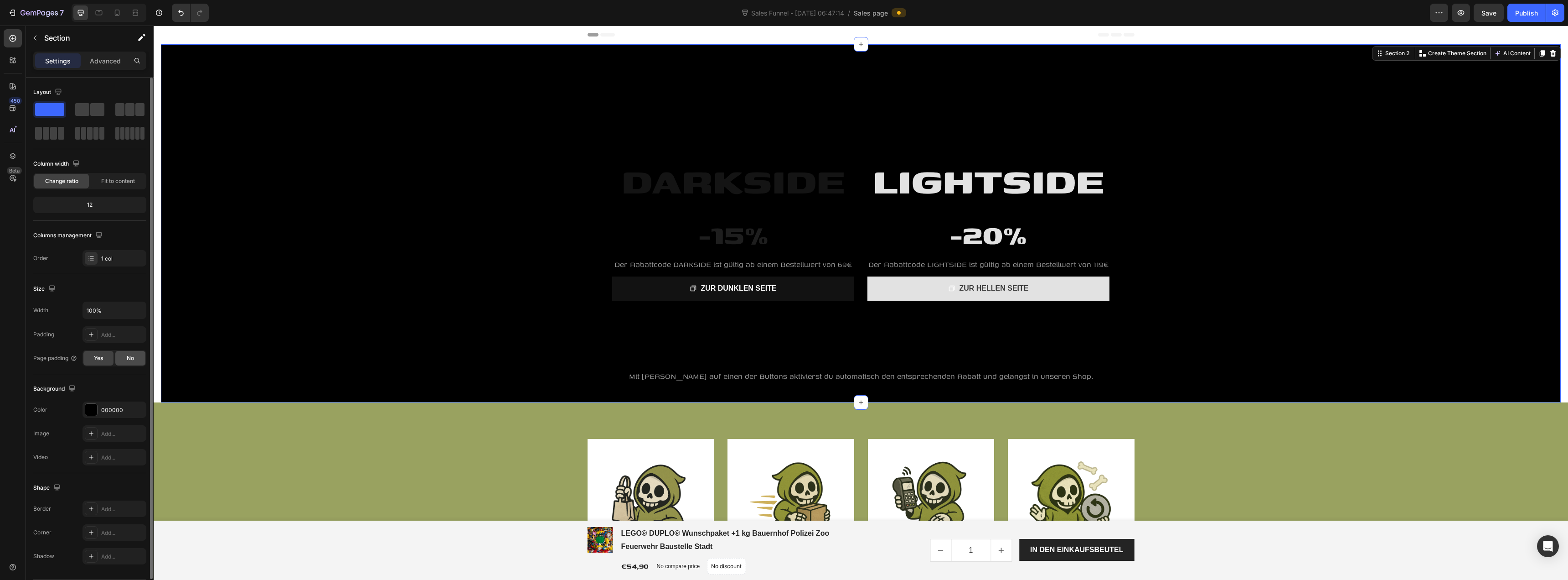
click at [130, 357] on span "No" at bounding box center [130, 358] width 7 height 8
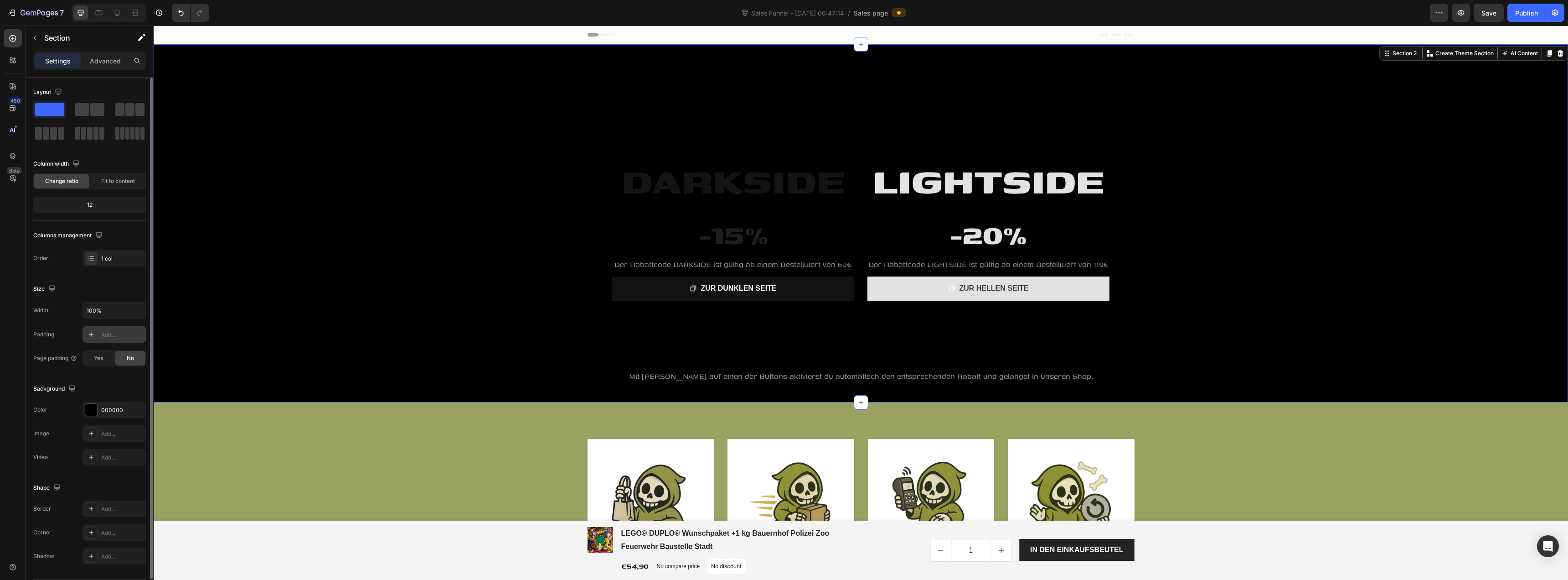
click at [112, 334] on div "Add..." at bounding box center [122, 335] width 43 height 8
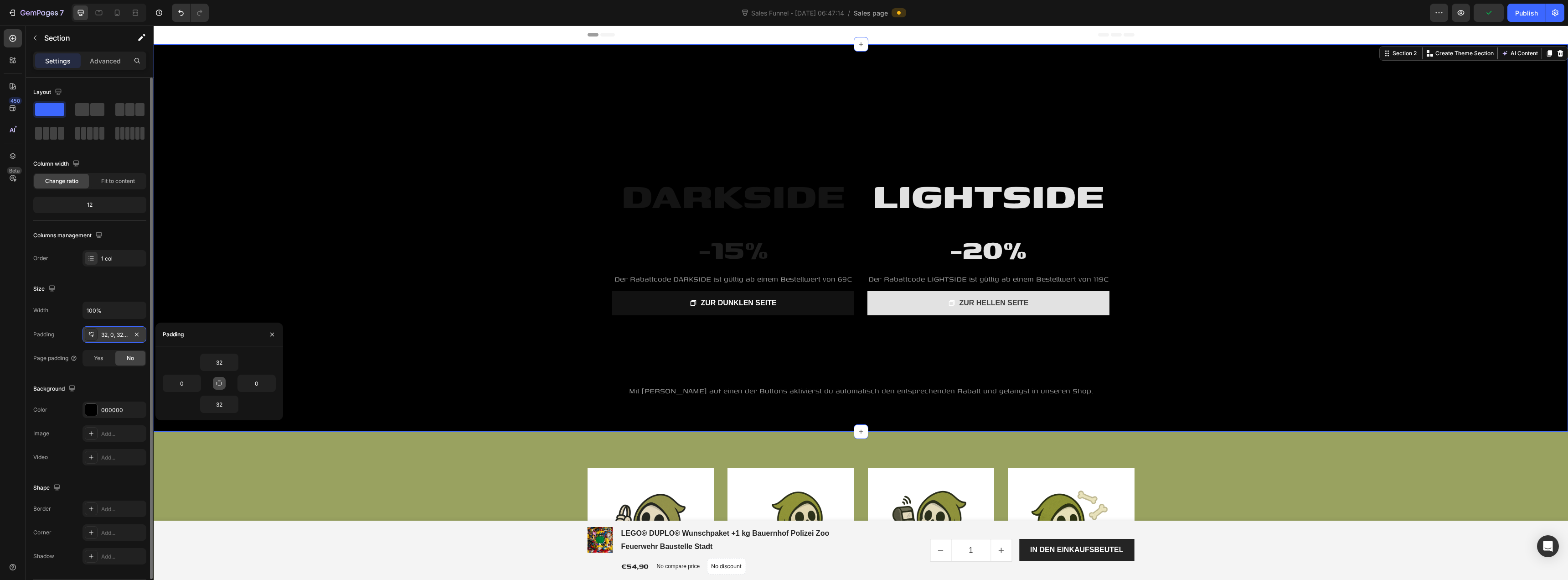
click at [223, 384] on button "button" at bounding box center [219, 383] width 13 height 13
type input "32"
click at [234, 362] on icon "button" at bounding box center [233, 362] width 3 height 2
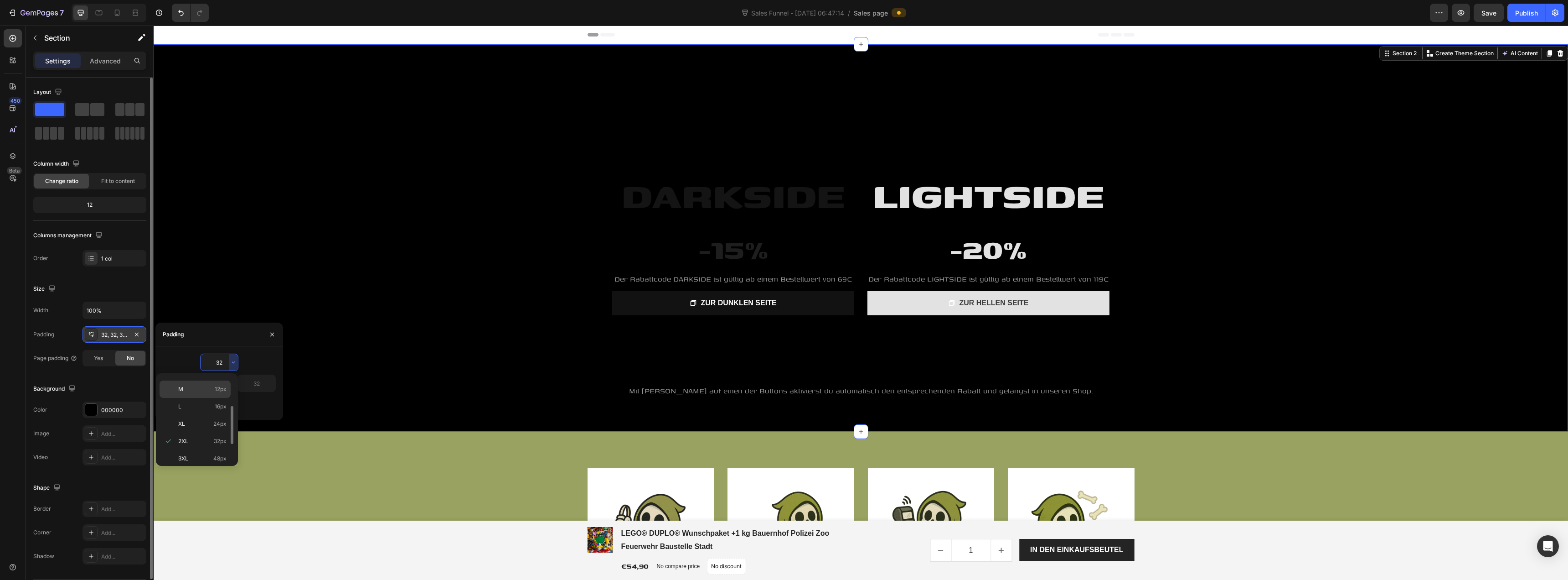
click at [221, 388] on span "12px" at bounding box center [221, 389] width 12 height 8
type input "12"
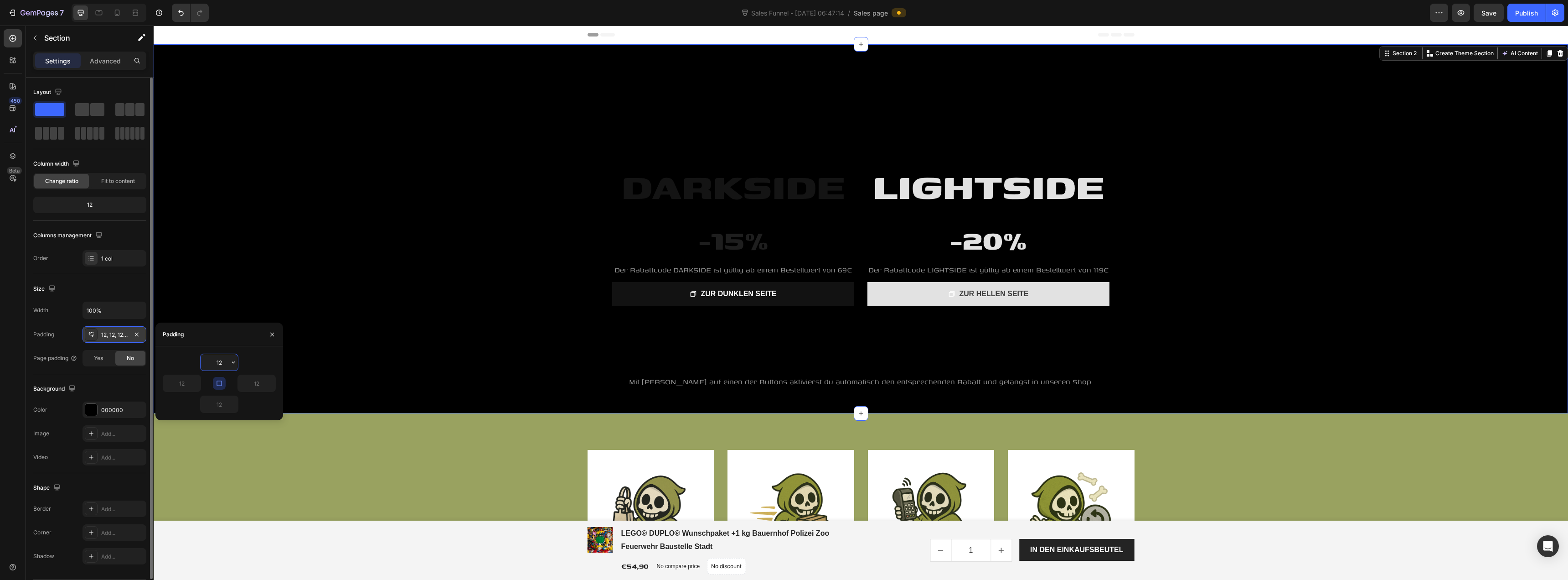
click at [221, 363] on input "12" at bounding box center [219, 361] width 37 height 16
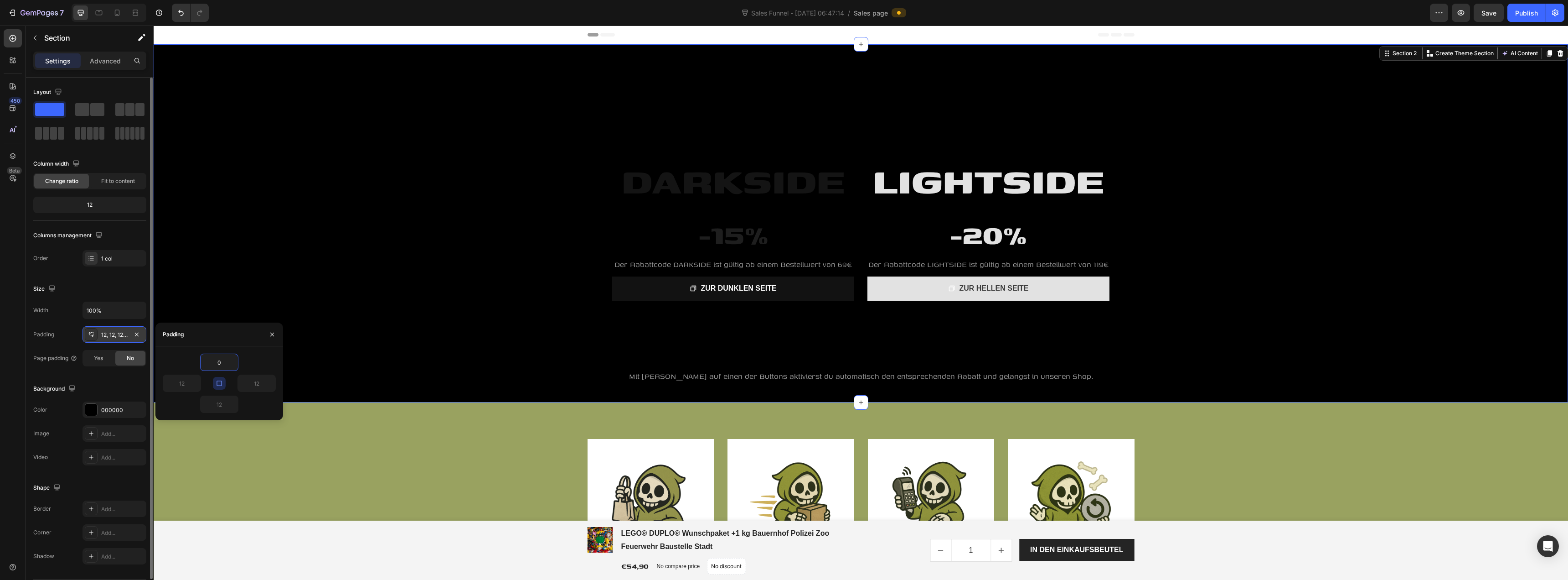
type input "0"
click at [225, 382] on button "button" at bounding box center [219, 383] width 13 height 13
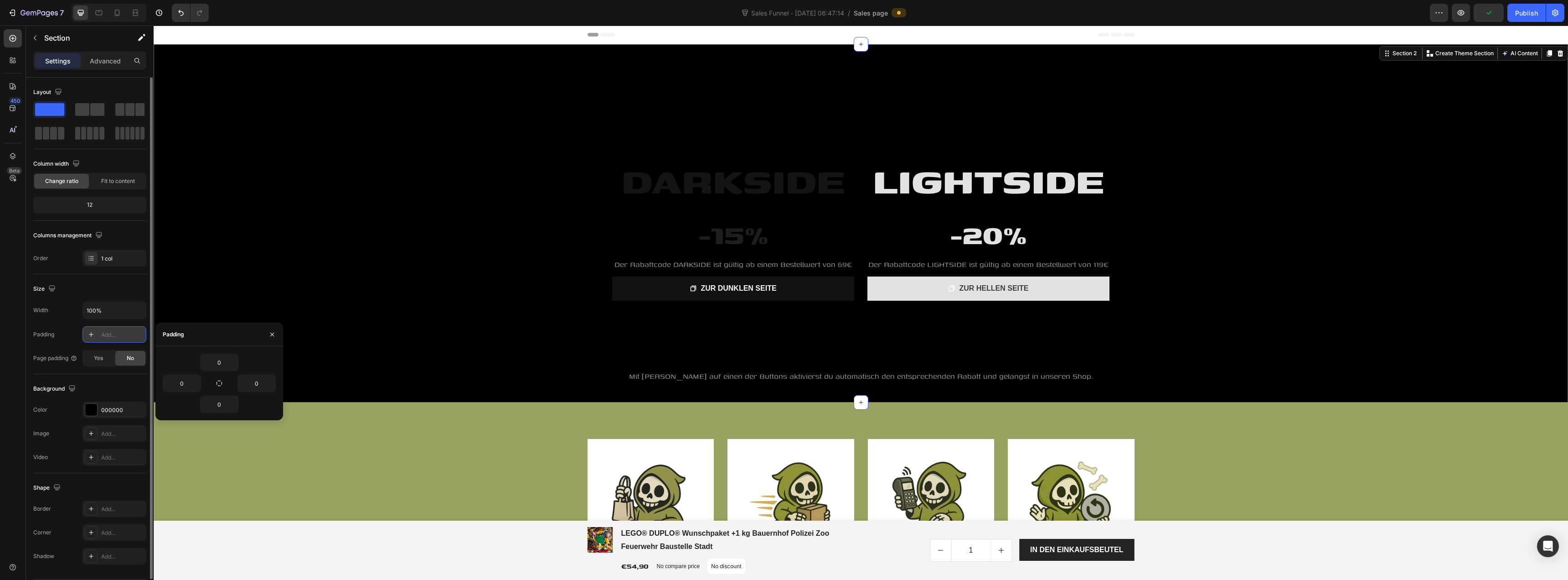
click at [121, 291] on div "Size" at bounding box center [90, 289] width 113 height 15
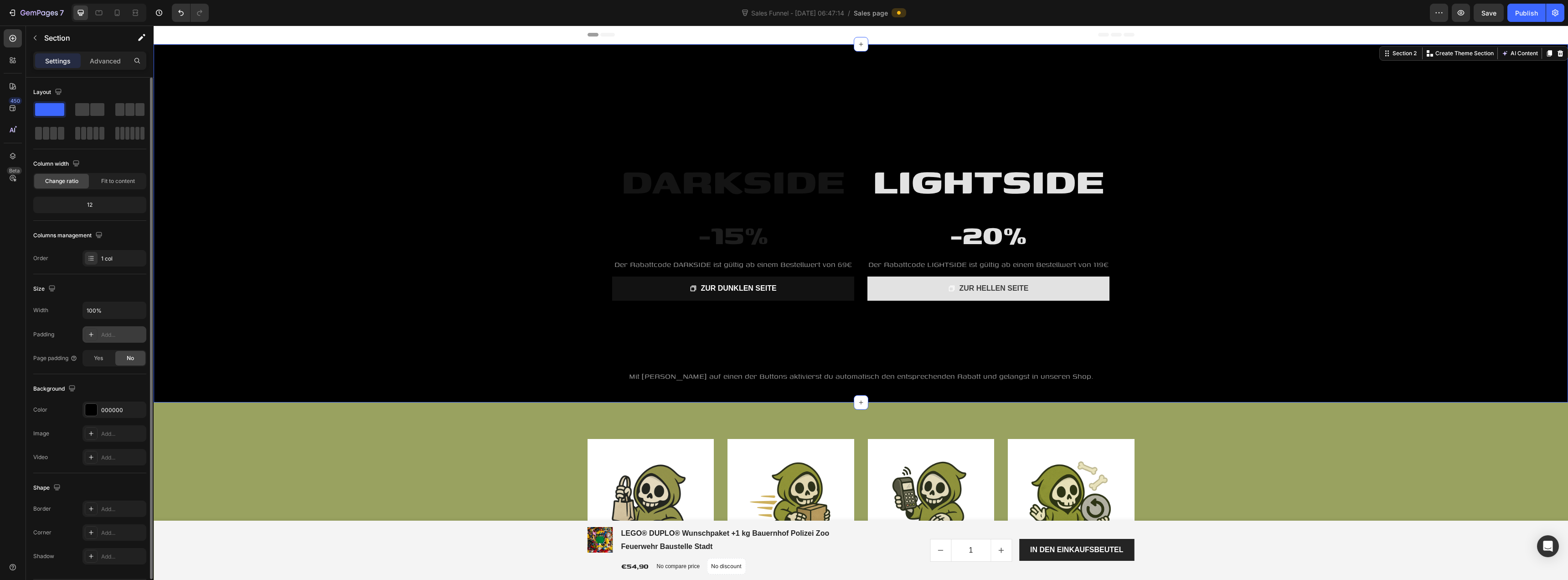
click at [97, 206] on div "12" at bounding box center [90, 205] width 110 height 13
click at [78, 201] on div "12" at bounding box center [90, 205] width 110 height 13
click at [89, 199] on div "12" at bounding box center [90, 205] width 110 height 13
click at [101, 185] on div "Fit to content" at bounding box center [117, 181] width 54 height 15
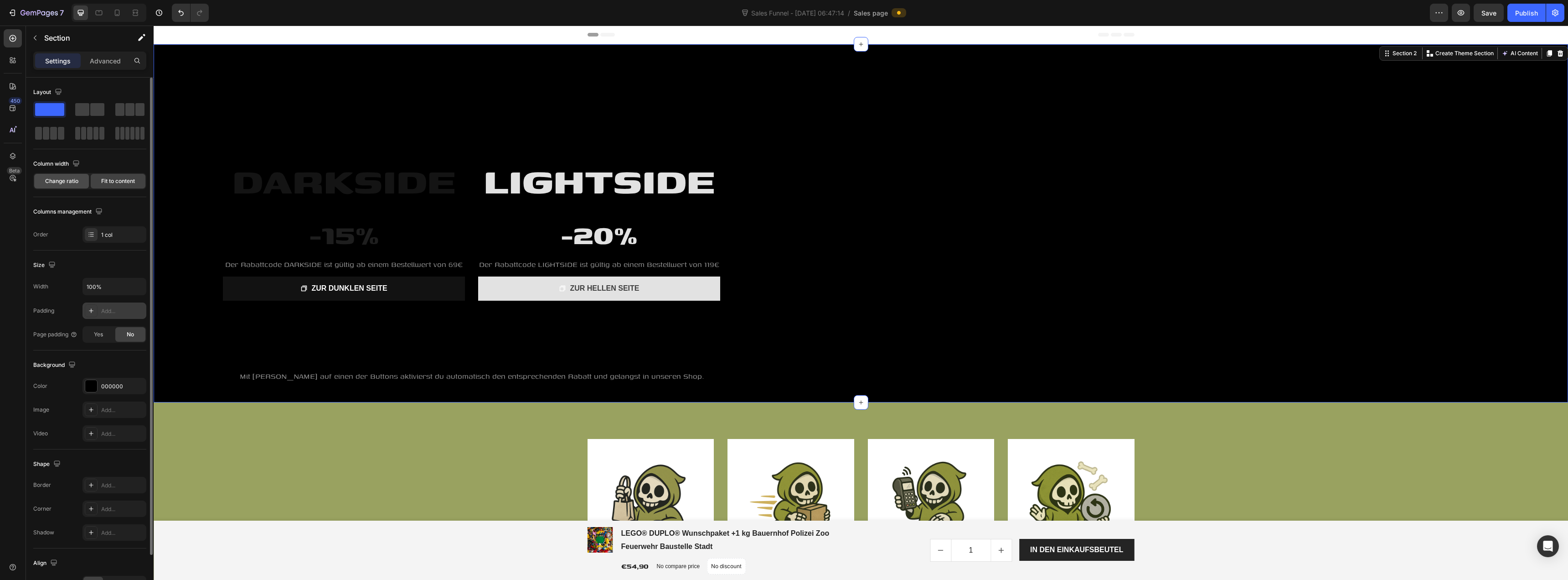
click at [62, 178] on span "Change ratio" at bounding box center [62, 181] width 33 height 8
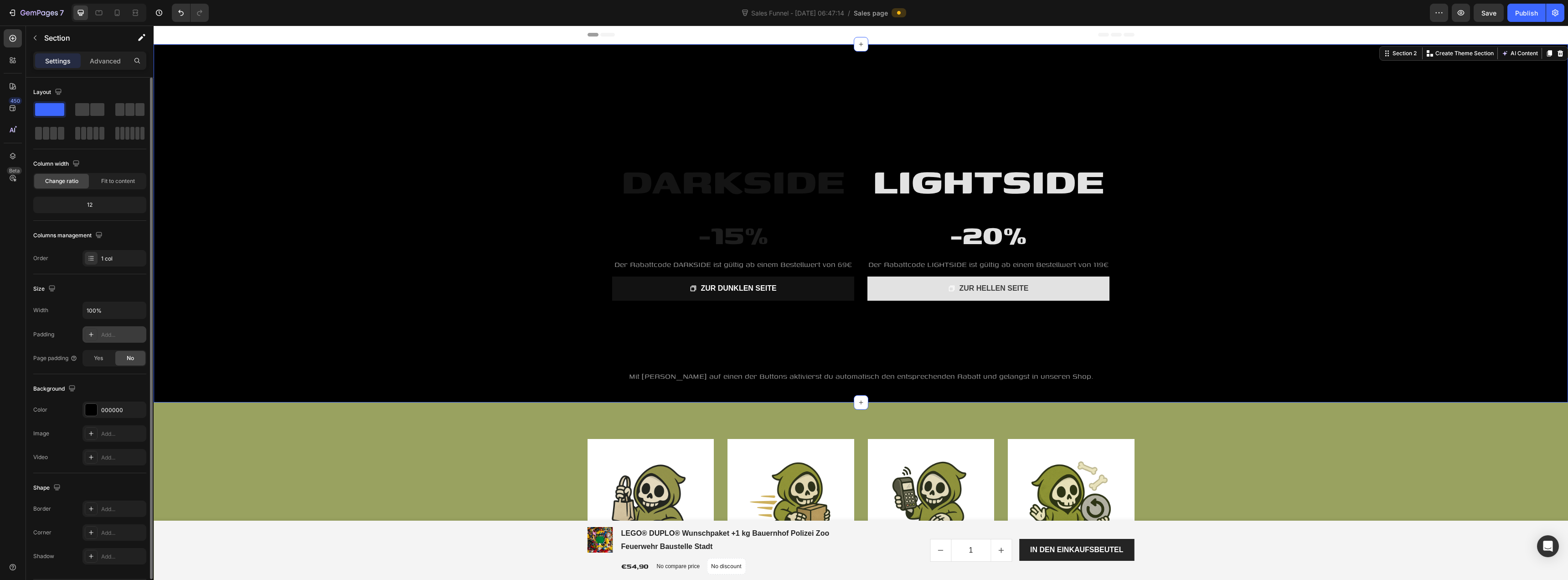
click at [92, 204] on div "12" at bounding box center [90, 205] width 110 height 13
click at [95, 105] on span at bounding box center [98, 110] width 14 height 13
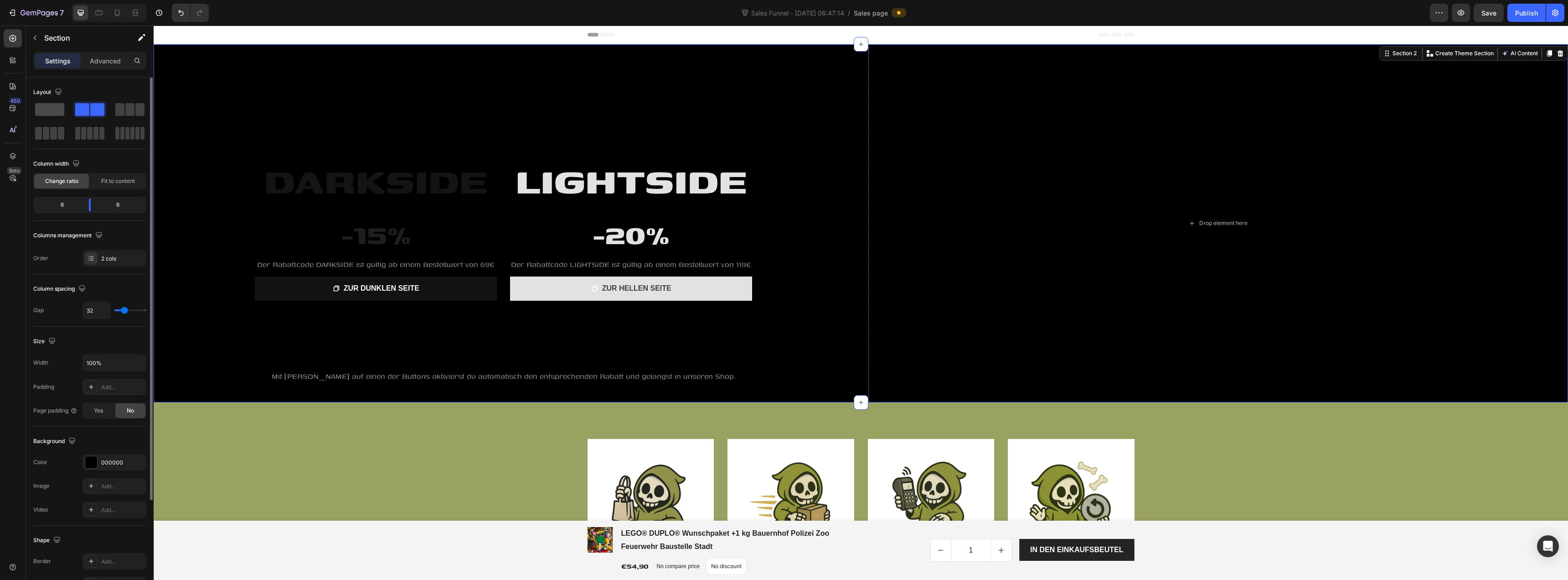
click at [47, 110] on span at bounding box center [49, 110] width 29 height 13
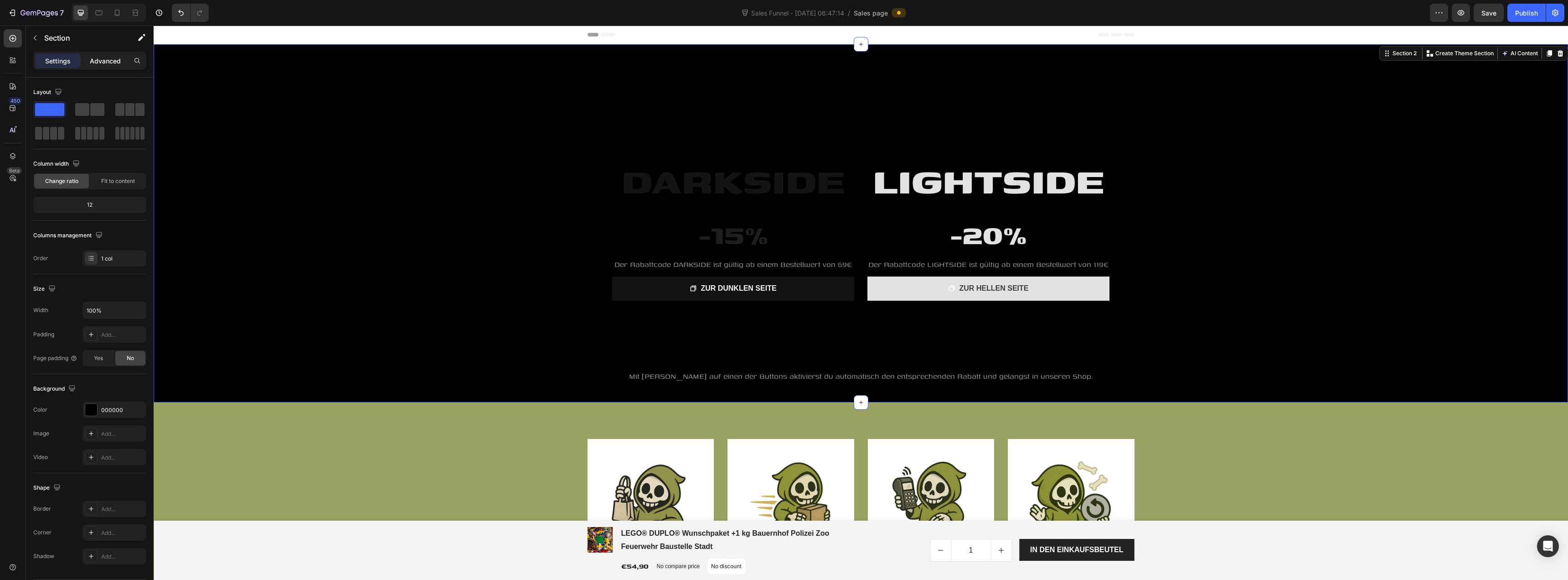
click at [114, 65] on p "Advanced" at bounding box center [105, 61] width 31 height 10
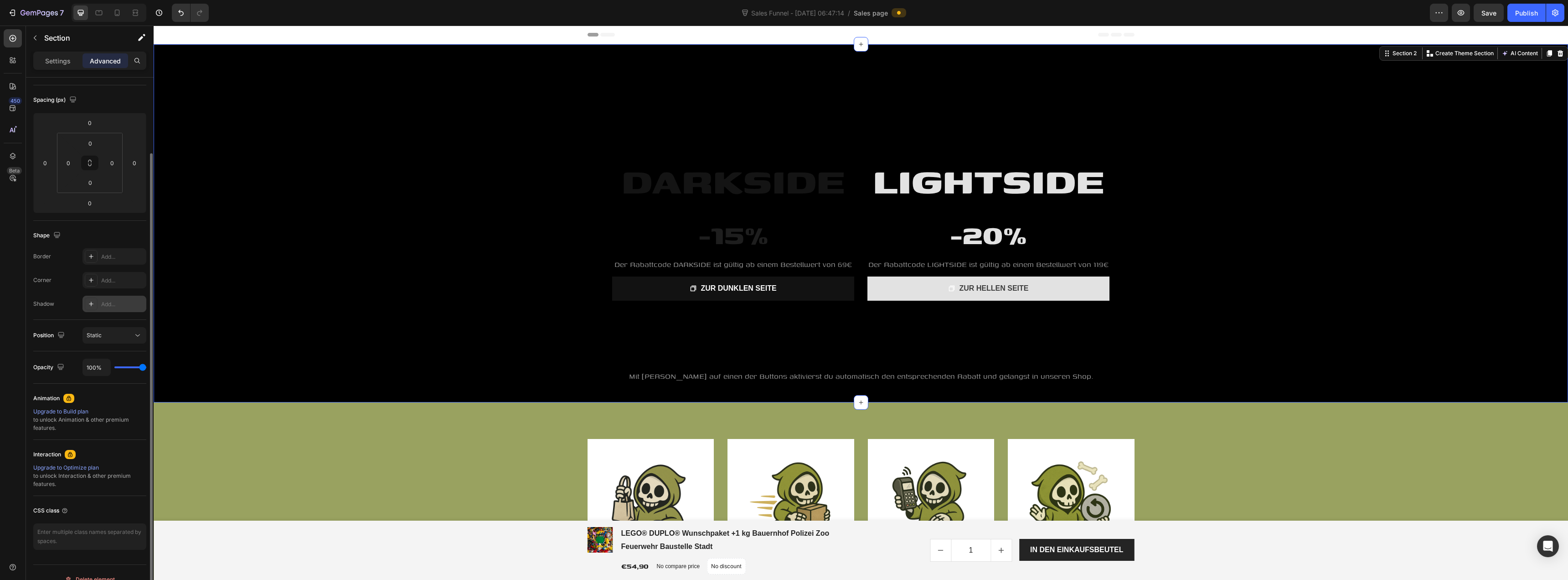
scroll to position [105, 0]
click at [111, 318] on div "Static" at bounding box center [110, 322] width 47 height 8
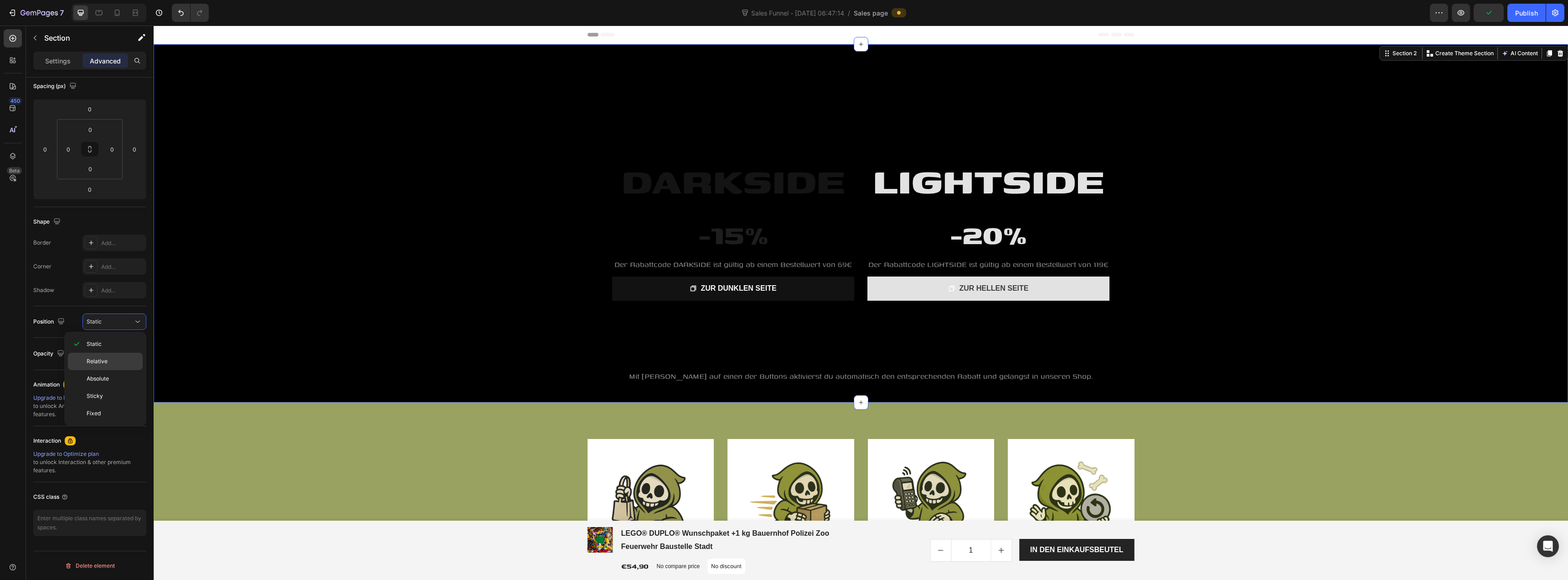
click at [112, 363] on p "Relative" at bounding box center [113, 361] width 52 height 8
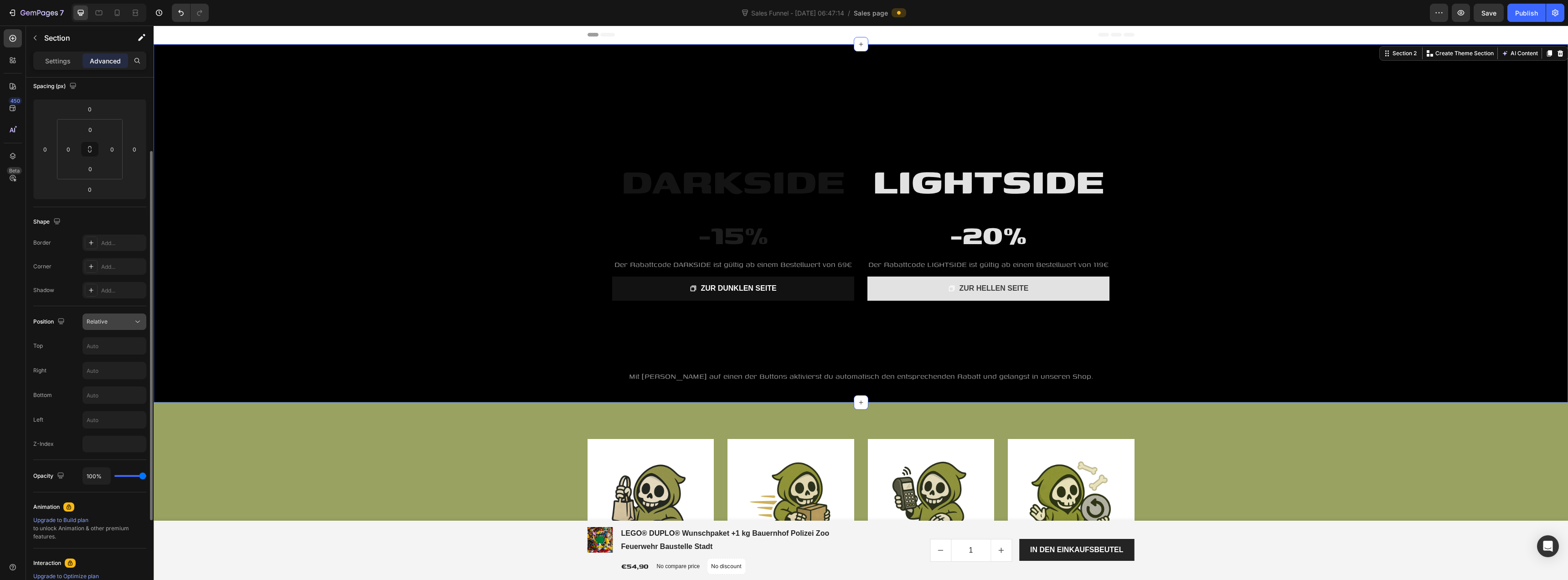
click at [112, 325] on div "Relative" at bounding box center [110, 322] width 47 height 8
click at [115, 379] on p "Absolute" at bounding box center [113, 378] width 52 height 8
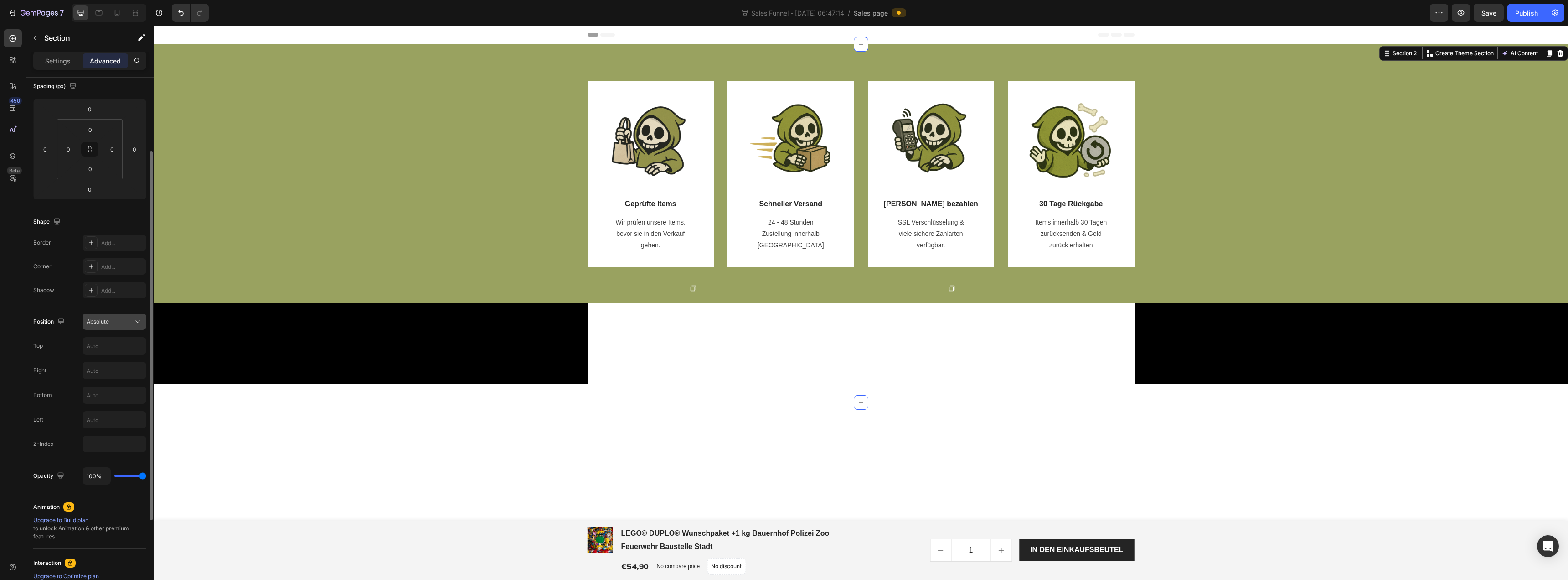
click at [121, 318] on div "Absolute" at bounding box center [110, 322] width 47 height 8
click at [115, 397] on p "Sticky" at bounding box center [113, 396] width 52 height 8
type input "0"
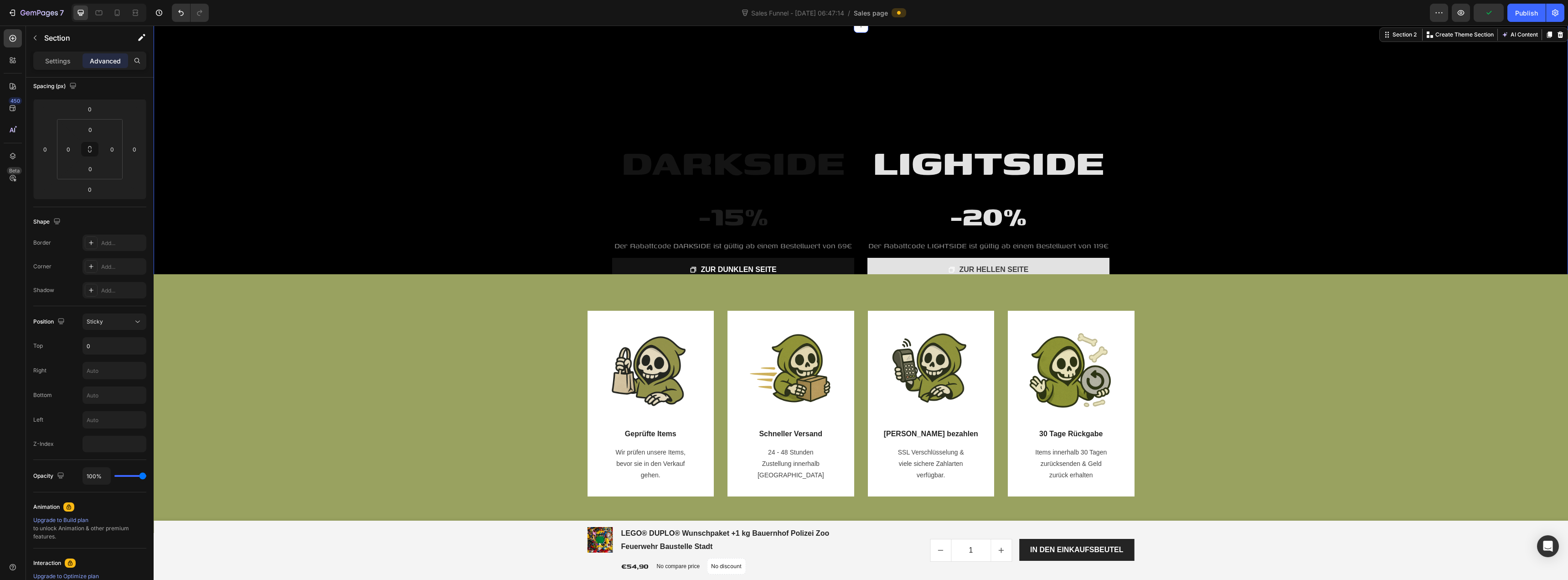
scroll to position [0, 0]
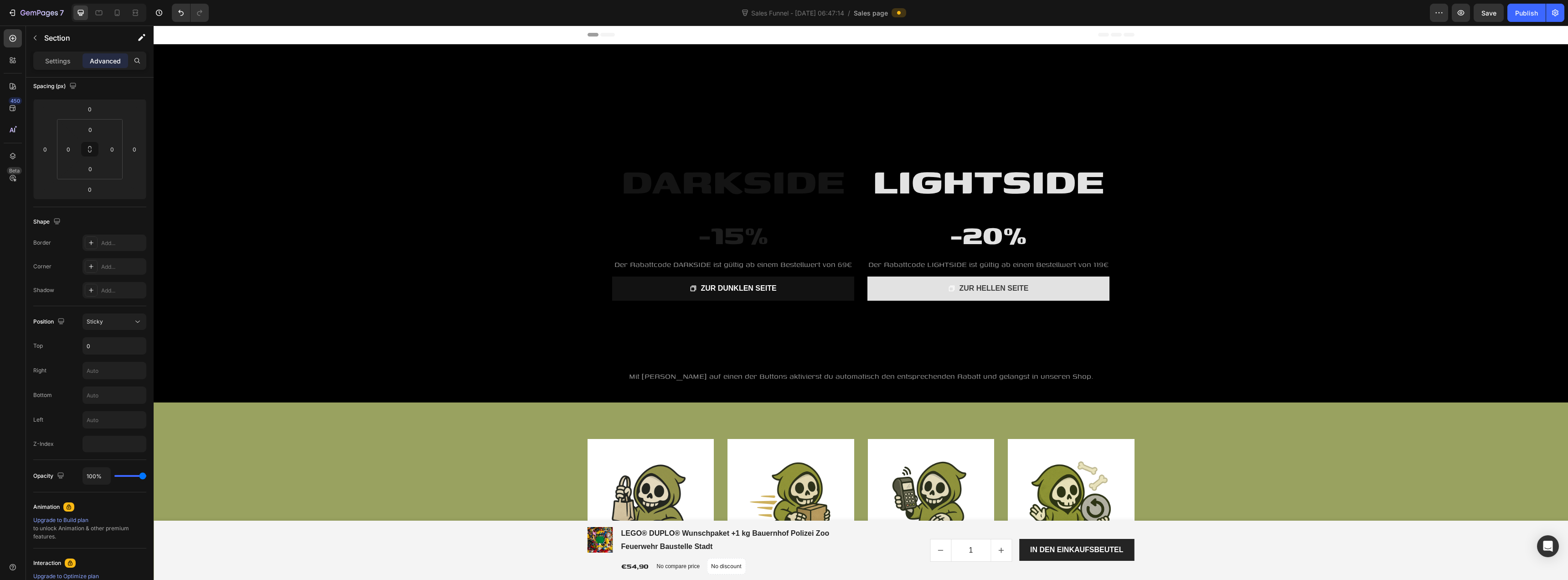
click at [175, 35] on span "Header" at bounding box center [181, 35] width 20 height 9
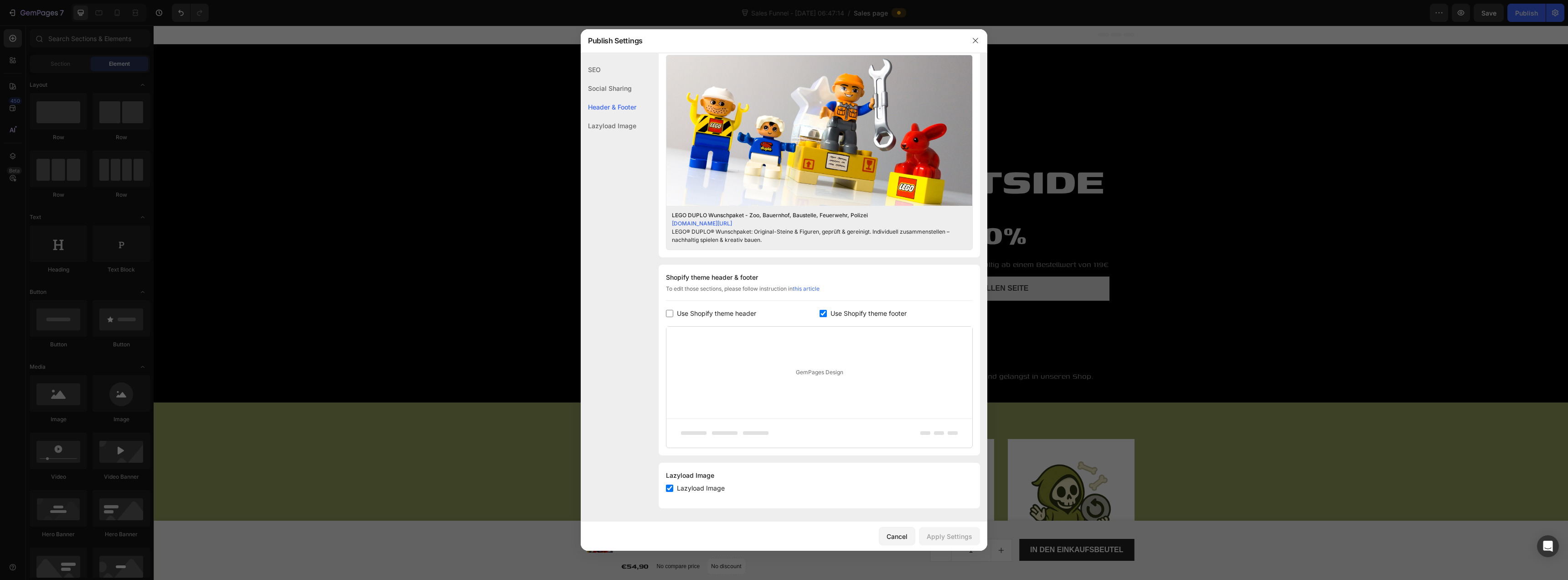
scroll to position [260, 0]
click at [668, 312] on input "checkbox" at bounding box center [669, 313] width 7 height 7
checkbox input "true"
click at [944, 535] on div "Apply Settings" at bounding box center [949, 536] width 45 height 10
click at [977, 41] on icon "button" at bounding box center [976, 40] width 7 height 7
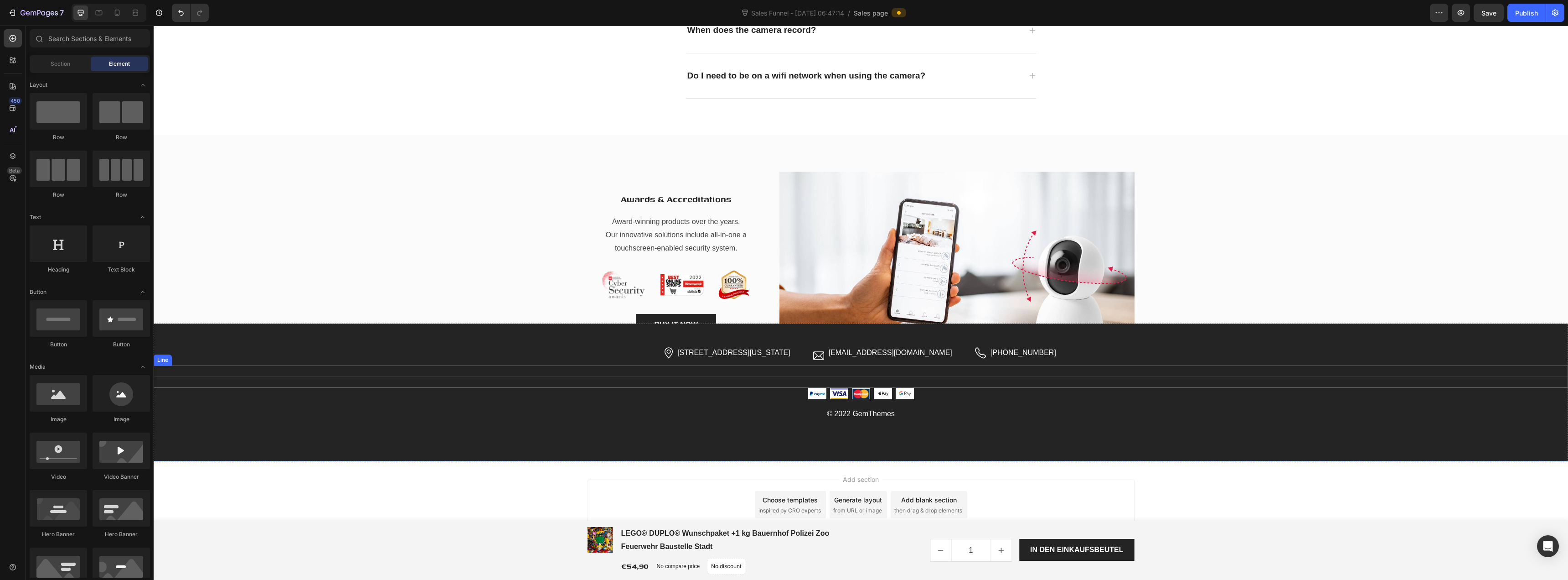
scroll to position [2842, 0]
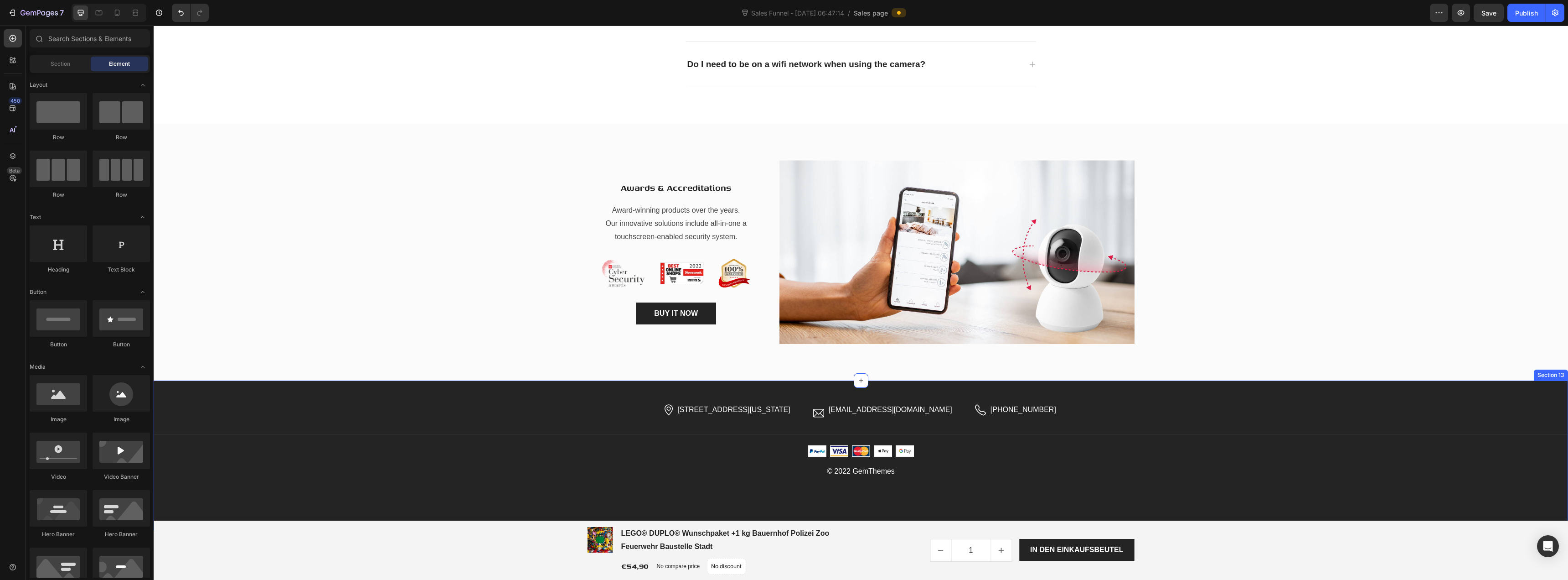
click at [769, 388] on div "Image 2118 Thornridge Cir, Connecticut 35624 Text block Row Image hello.gempage…" at bounding box center [860, 455] width 1415 height 149
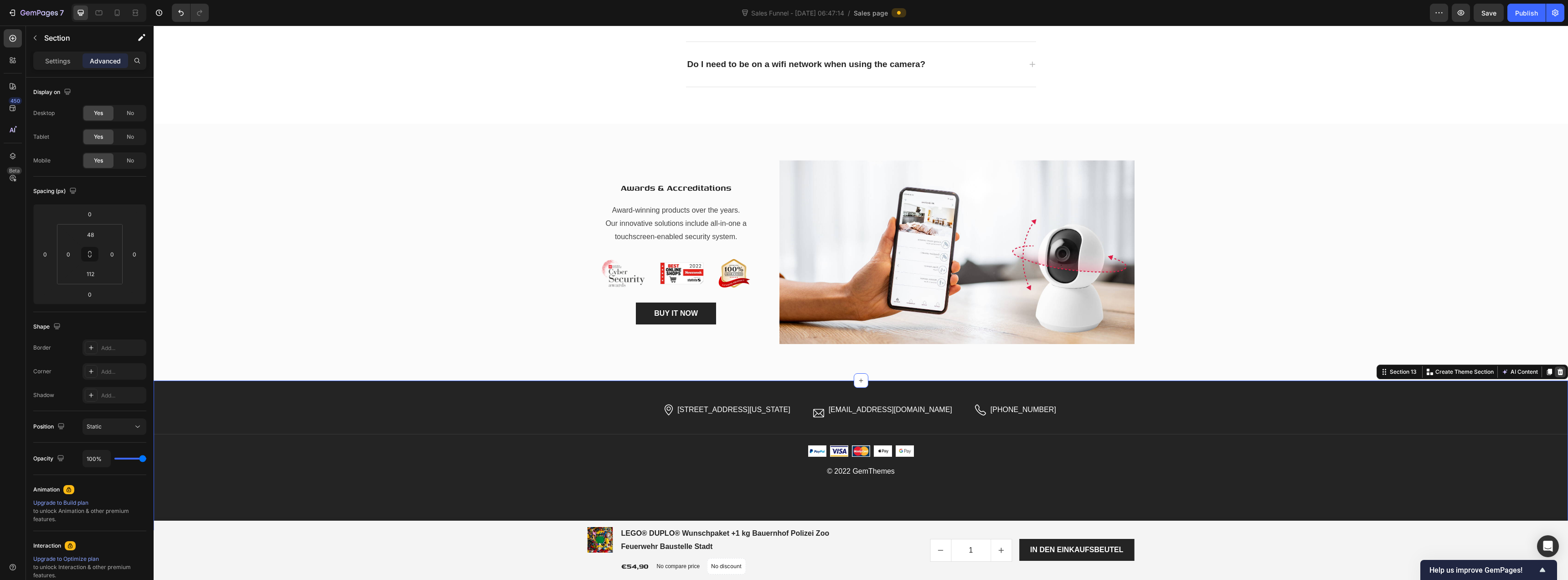
click at [1558, 369] on icon at bounding box center [1561, 371] width 6 height 6
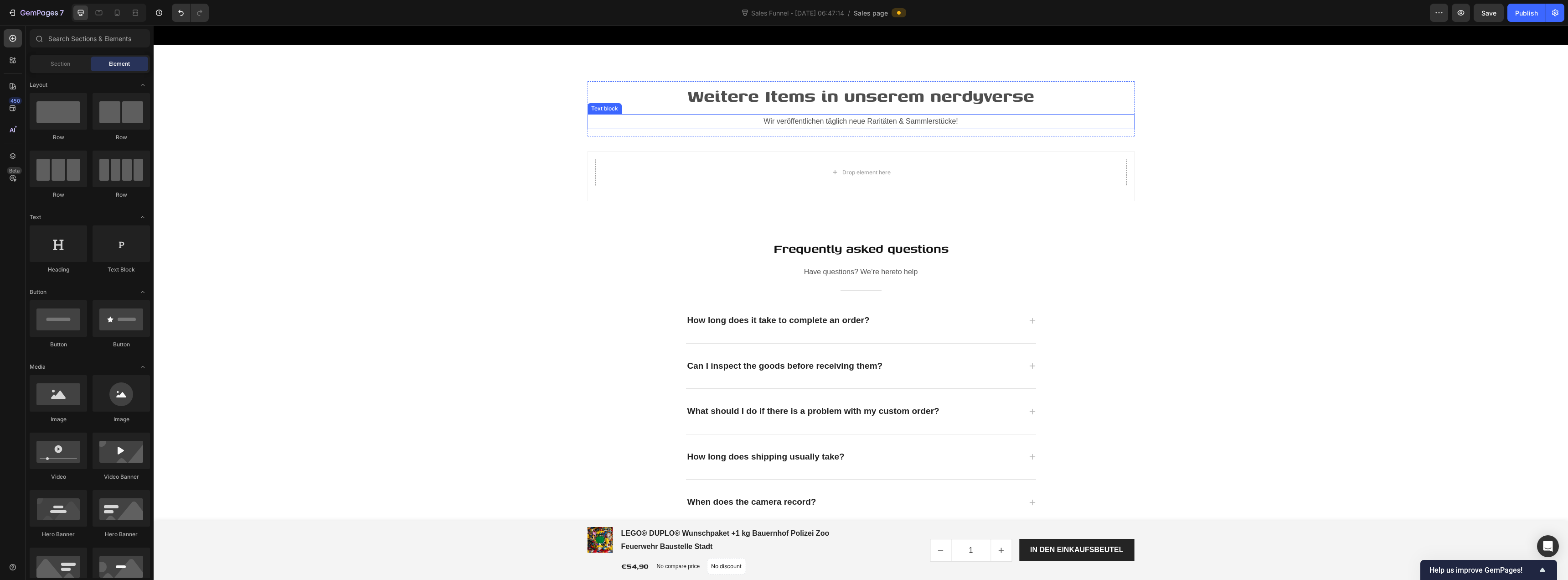
scroll to position [2408, 0]
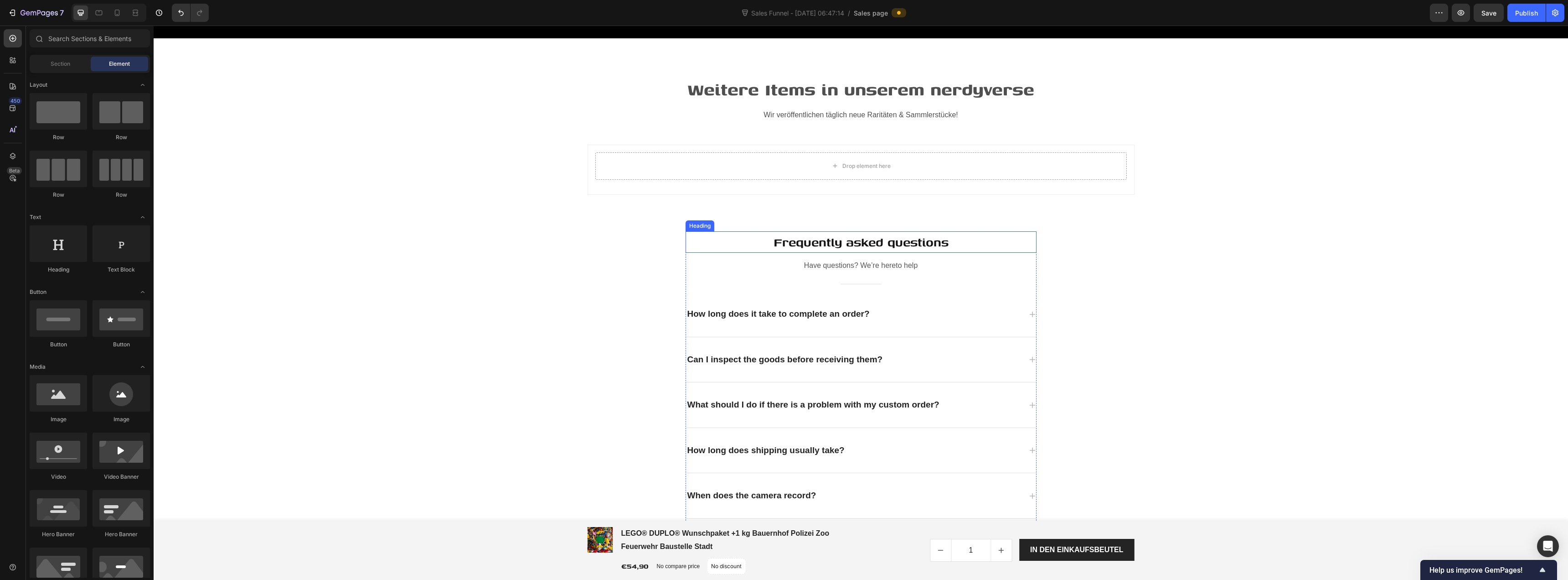
click at [814, 240] on p "Frequently asked questions" at bounding box center [861, 242] width 349 height 20
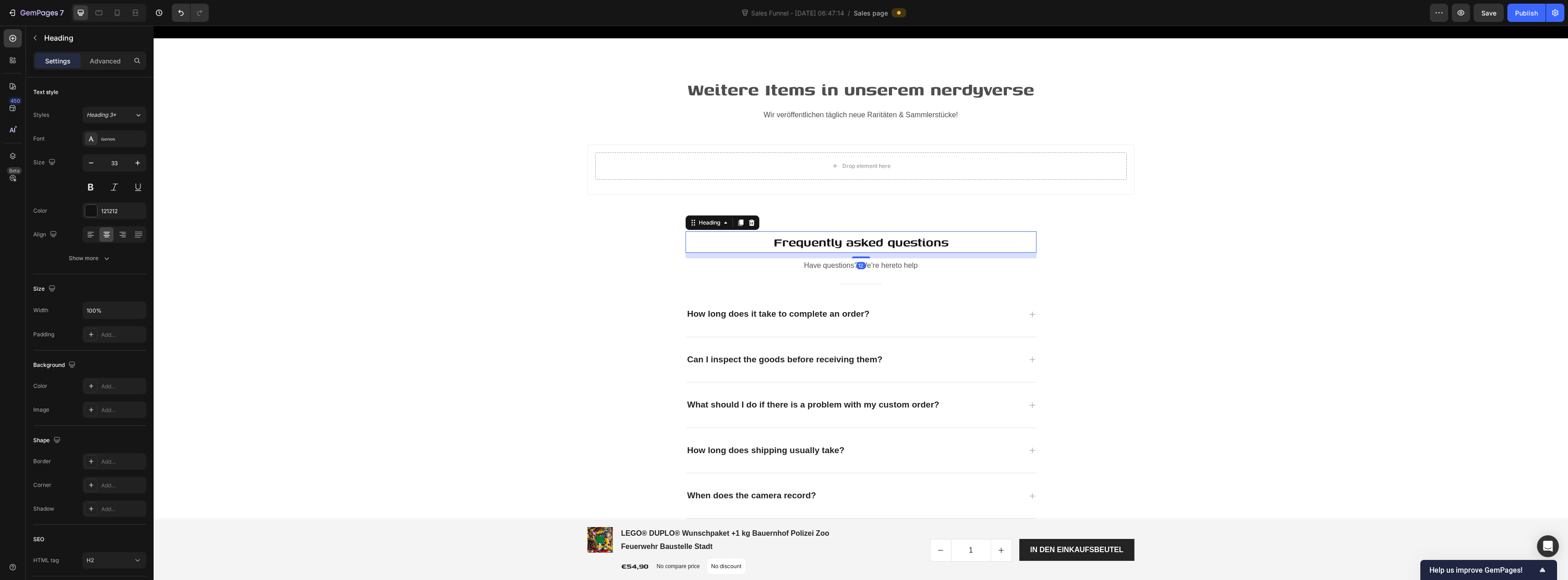
click at [821, 242] on p "Frequently asked questions" at bounding box center [861, 242] width 349 height 20
click at [833, 263] on p "Have questions? We’re hereto help" at bounding box center [861, 265] width 349 height 13
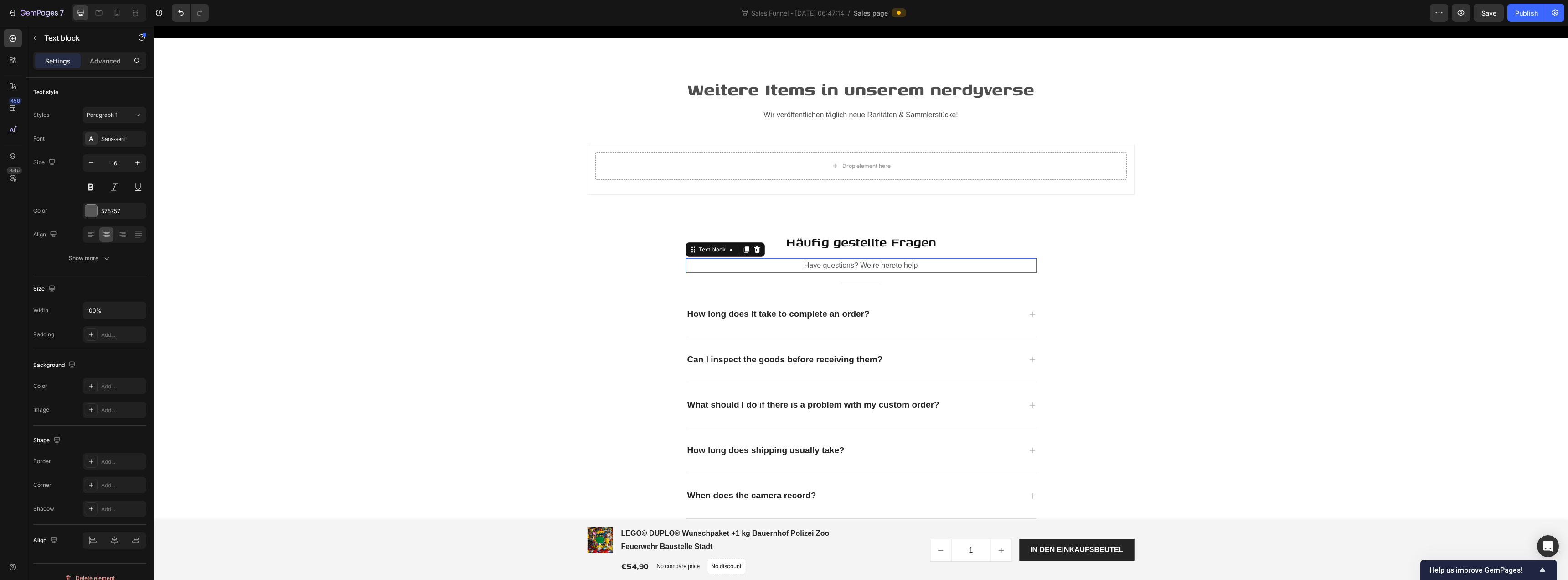
click at [833, 263] on p "Have questions? We’re hereto help" at bounding box center [861, 265] width 349 height 13
click at [649, 296] on div "Häufig gestellte Fragen Heading Du hast weitere Fragen? Wir helfen dir gern! Te…" at bounding box center [861, 398] width 1401 height 333
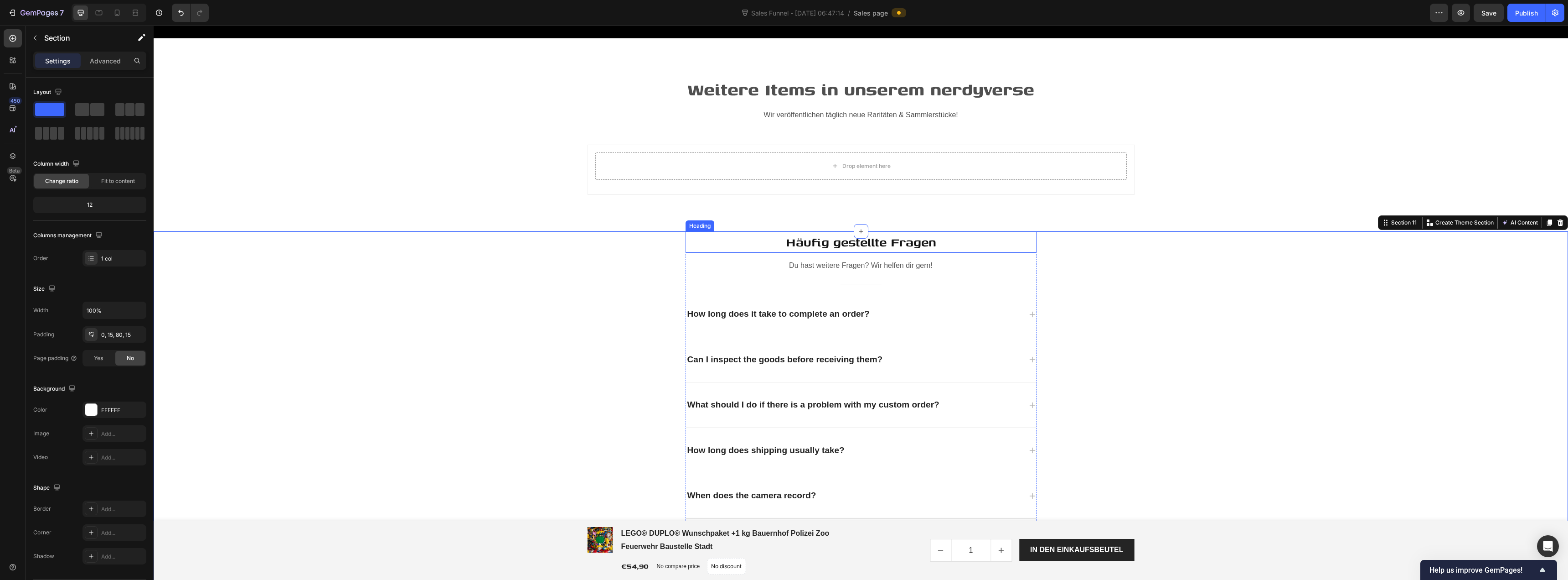
click at [834, 241] on p "Häufig gestellte Fragen" at bounding box center [861, 242] width 349 height 20
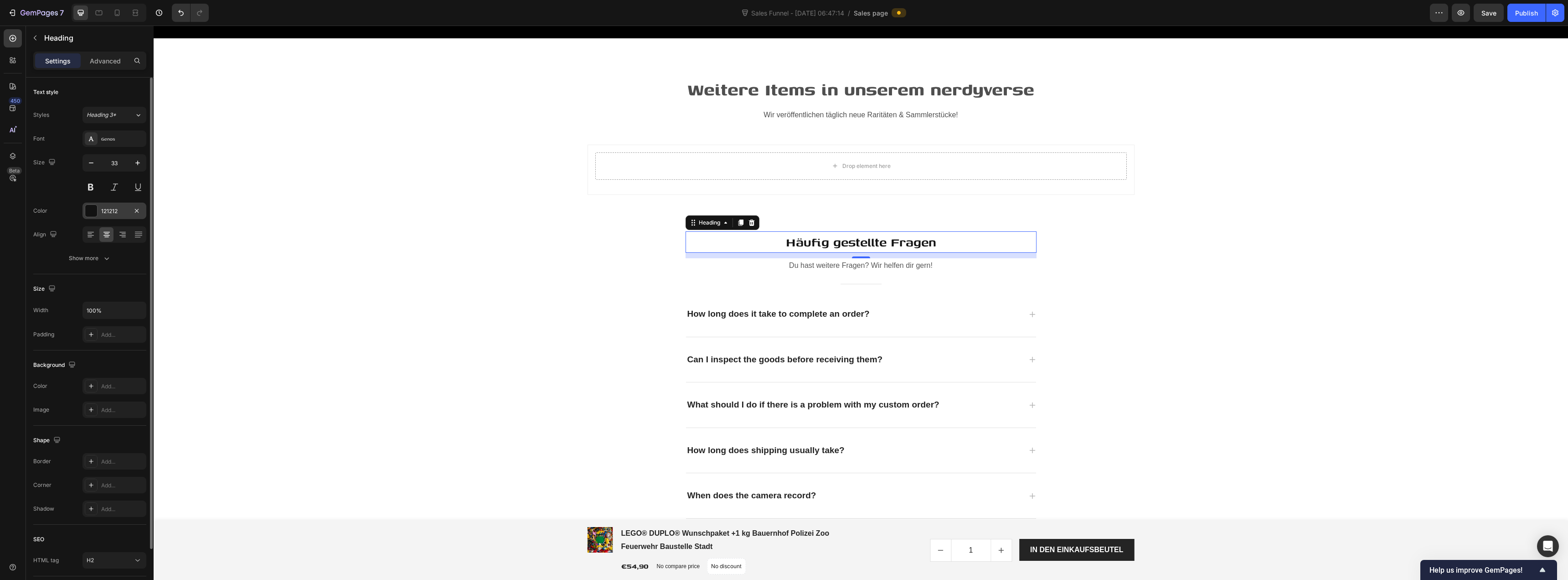
click at [98, 213] on div "121212" at bounding box center [115, 210] width 64 height 16
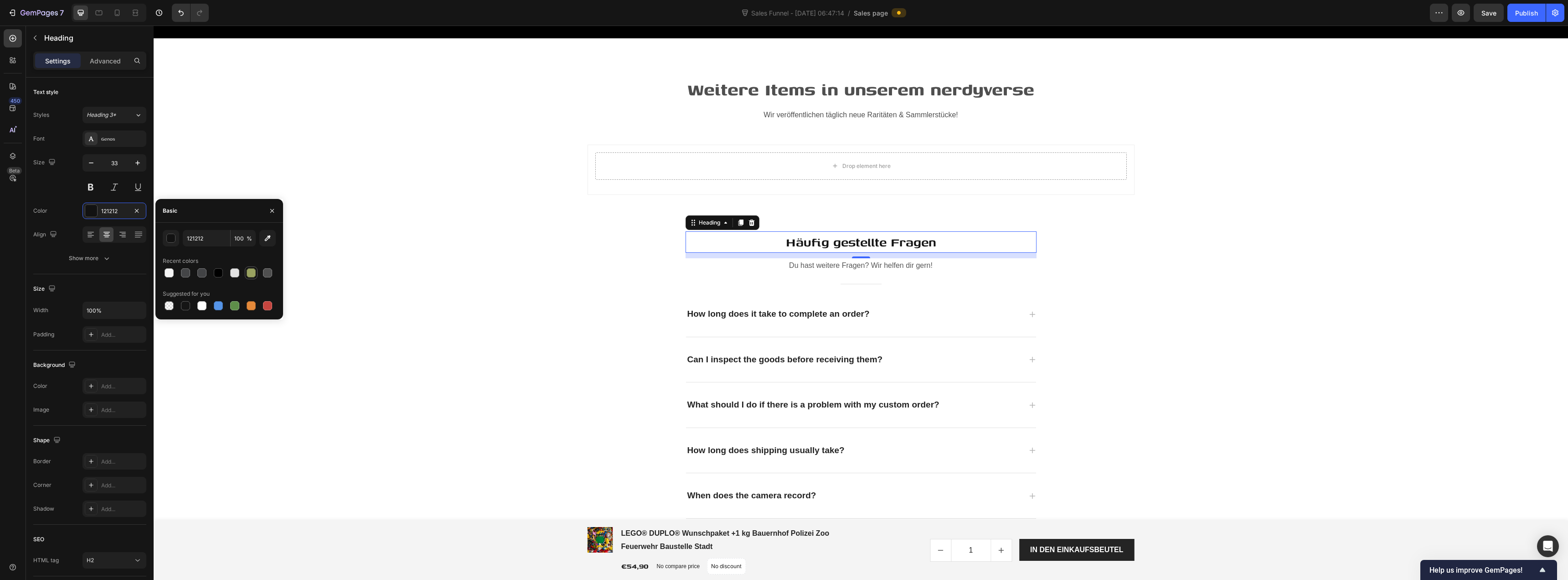
click at [250, 276] on div at bounding box center [251, 272] width 9 height 9
type input "99A260"
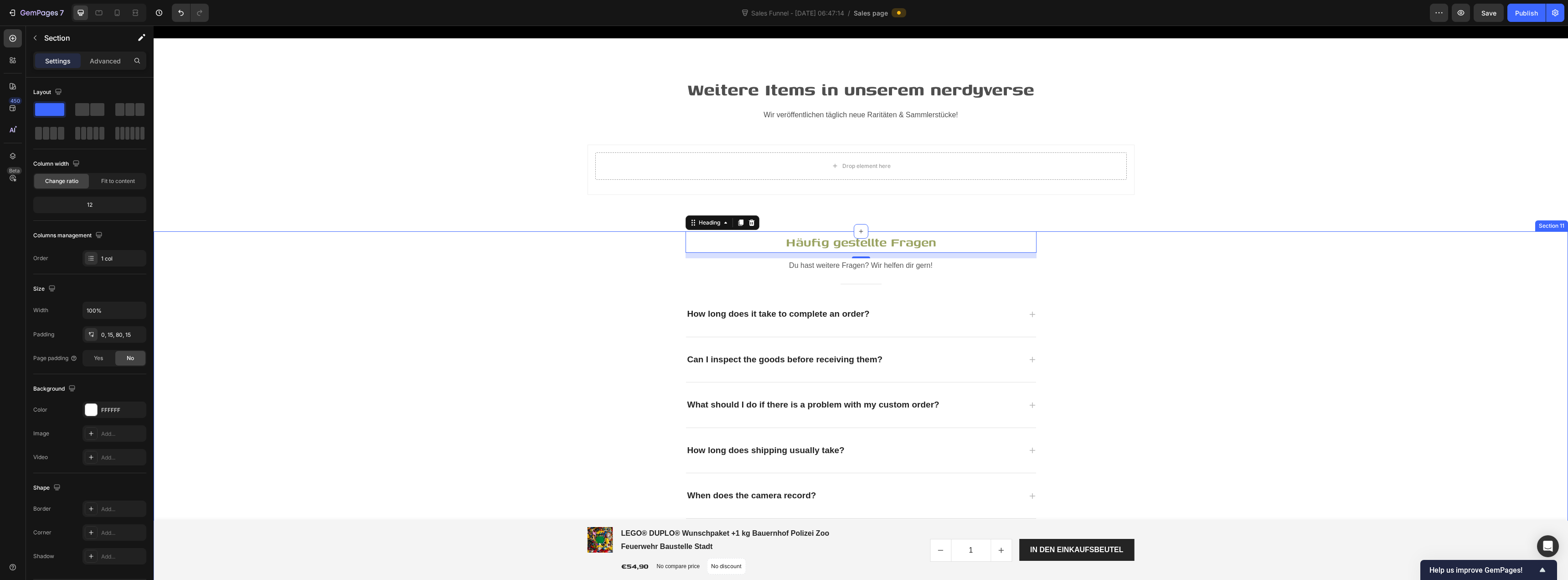
click at [520, 272] on div "Häufig gestellte Fragen Heading 12 Du hast weitere Fragen? Wir helfen dir gern!…" at bounding box center [861, 398] width 1401 height 333
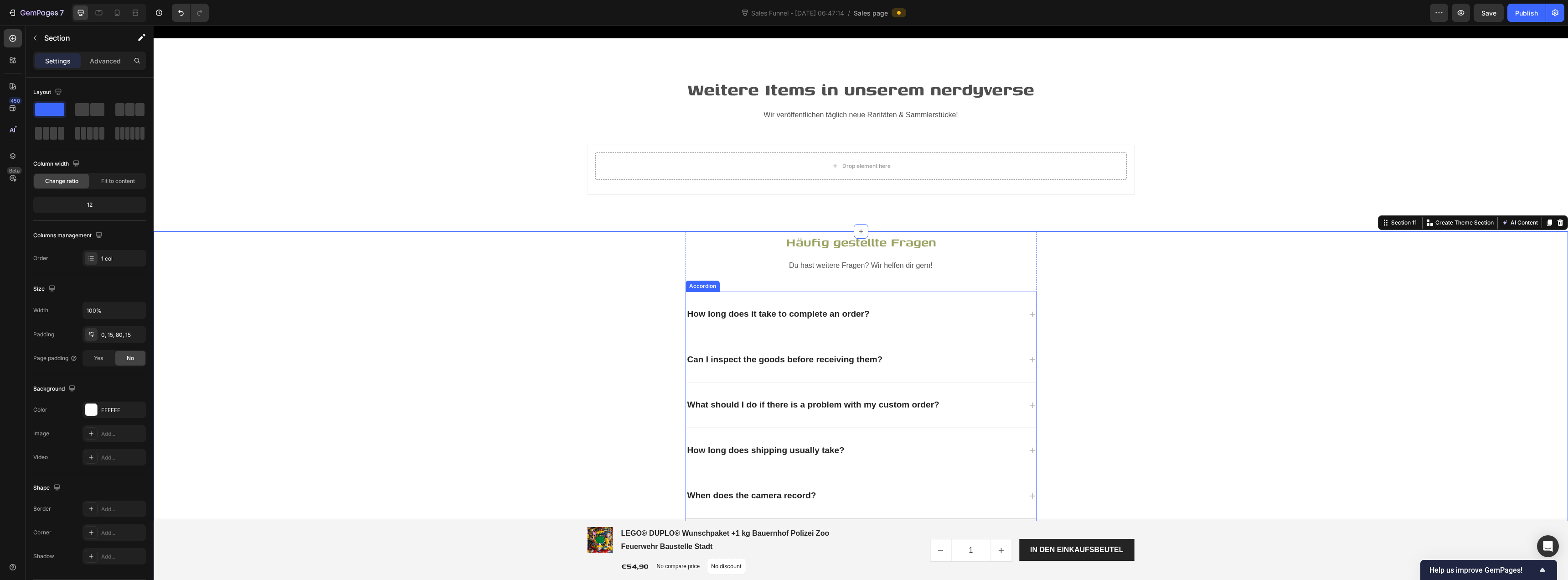
click at [757, 311] on div "How long does it take to complete an order?" at bounding box center [779, 314] width 185 height 16
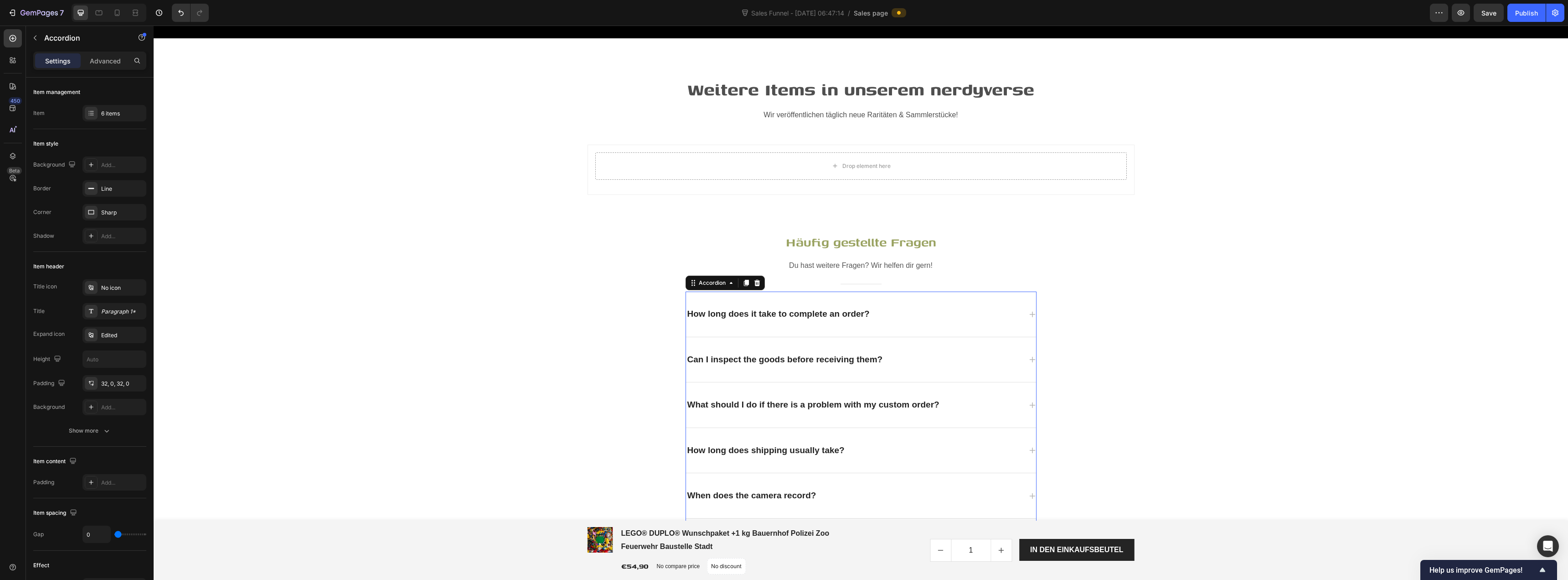
click at [761, 318] on div "How long does it take to complete an order?" at bounding box center [779, 314] width 185 height 16
click at [761, 318] on p "How long does it take to complete an order?" at bounding box center [779, 314] width 182 height 13
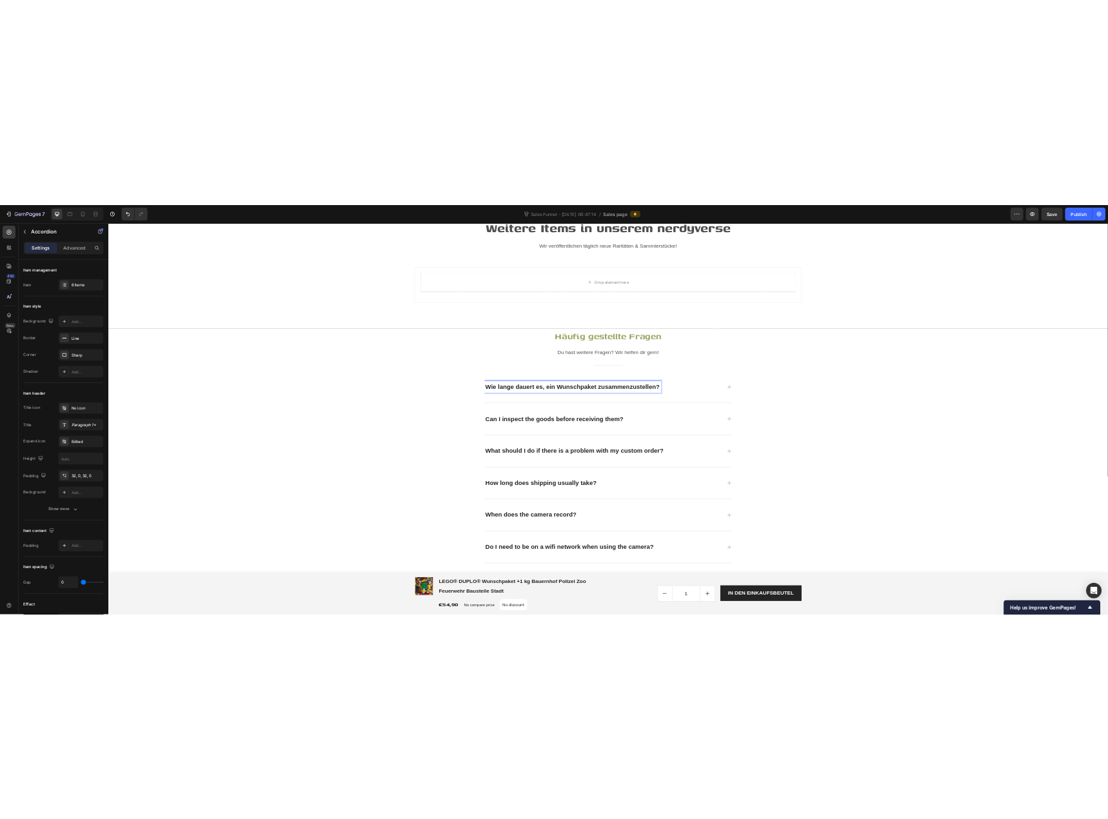
scroll to position [3599, 0]
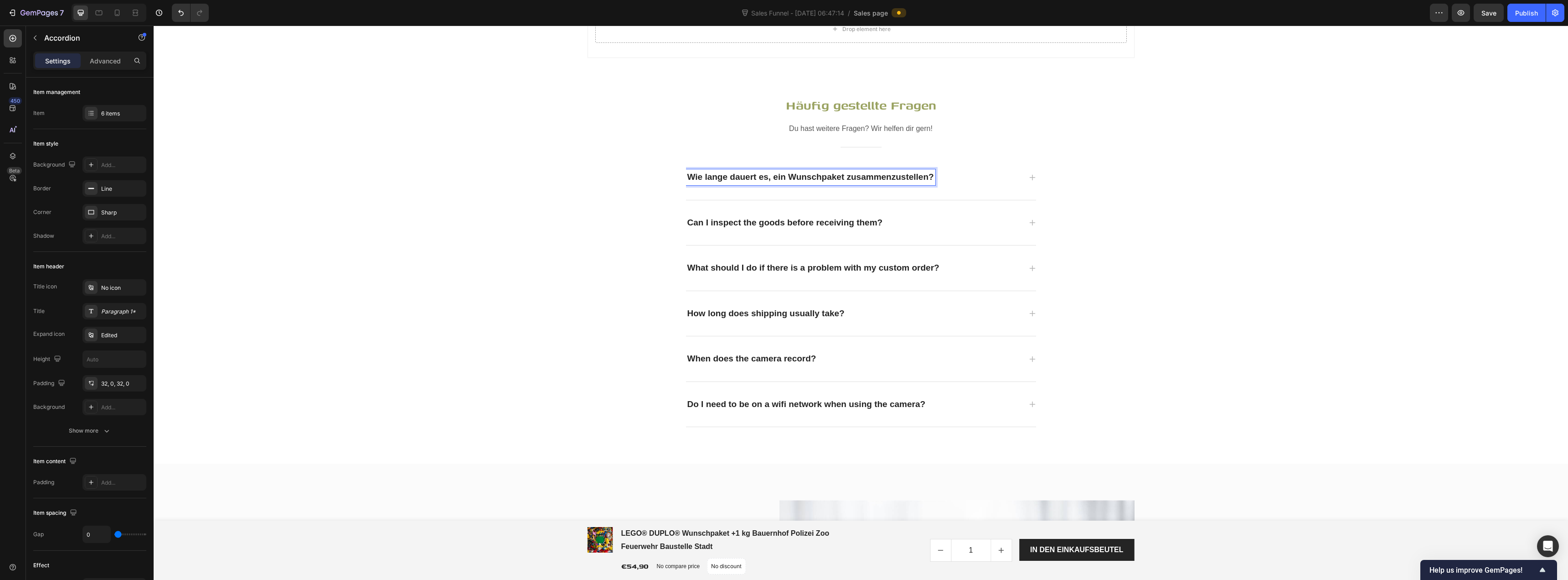
click at [766, 224] on p "Can I inspect the goods before receiving them?" at bounding box center [785, 223] width 196 height 13
click at [780, 216] on p "Can I inspect the goods before receiving them?" at bounding box center [785, 223] width 196 height 13
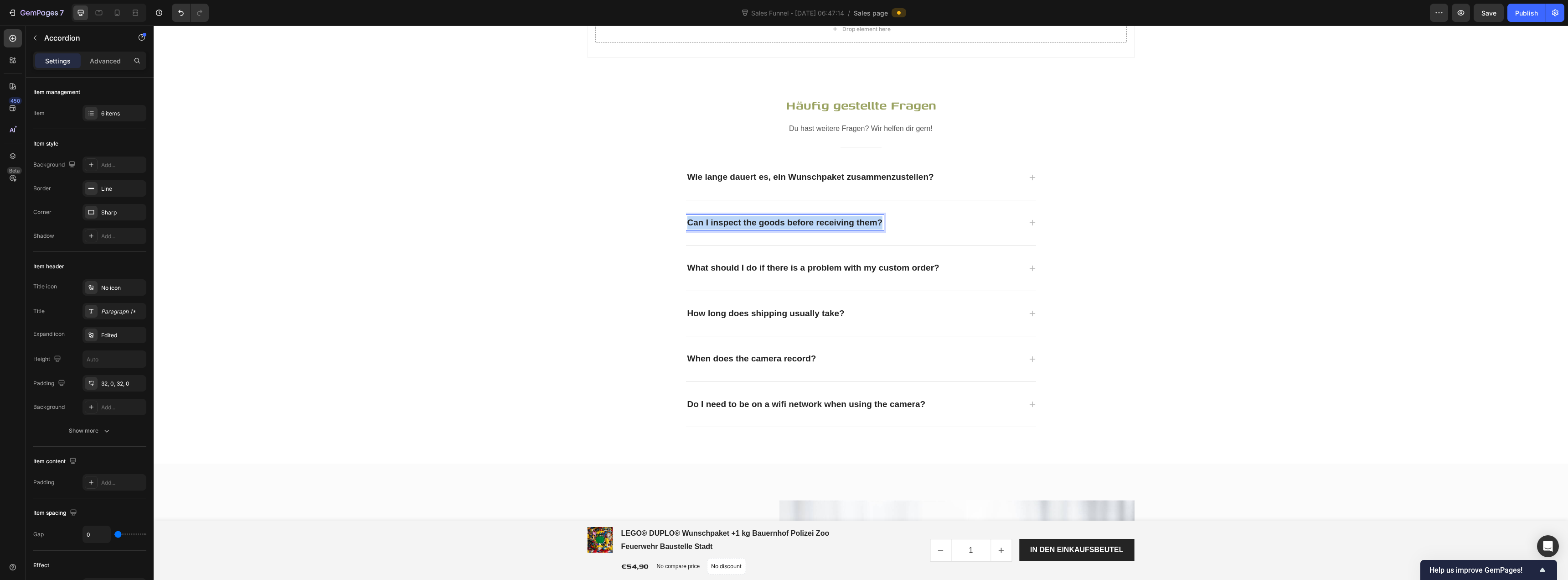
click at [780, 216] on p "Can I inspect the goods before receiving them?" at bounding box center [785, 223] width 196 height 13
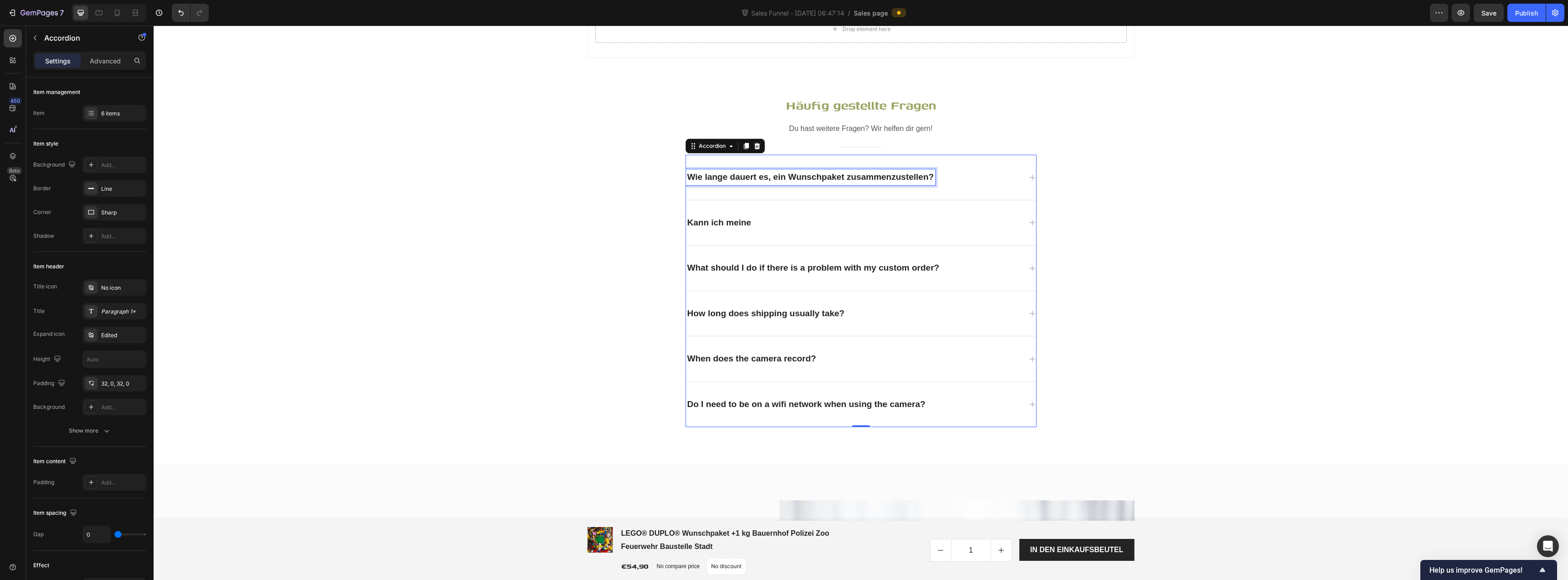
click at [743, 180] on p "Wie lange dauert es, ein Wunschpaket zusammenzustellen?" at bounding box center [811, 177] width 247 height 13
click at [741, 181] on p "Sind die LEGO® DUPLO® Steine gebraucht oder neu?" at bounding box center [799, 177] width 223 height 13
click at [1029, 178] on icon at bounding box center [1033, 178] width 7 height 7
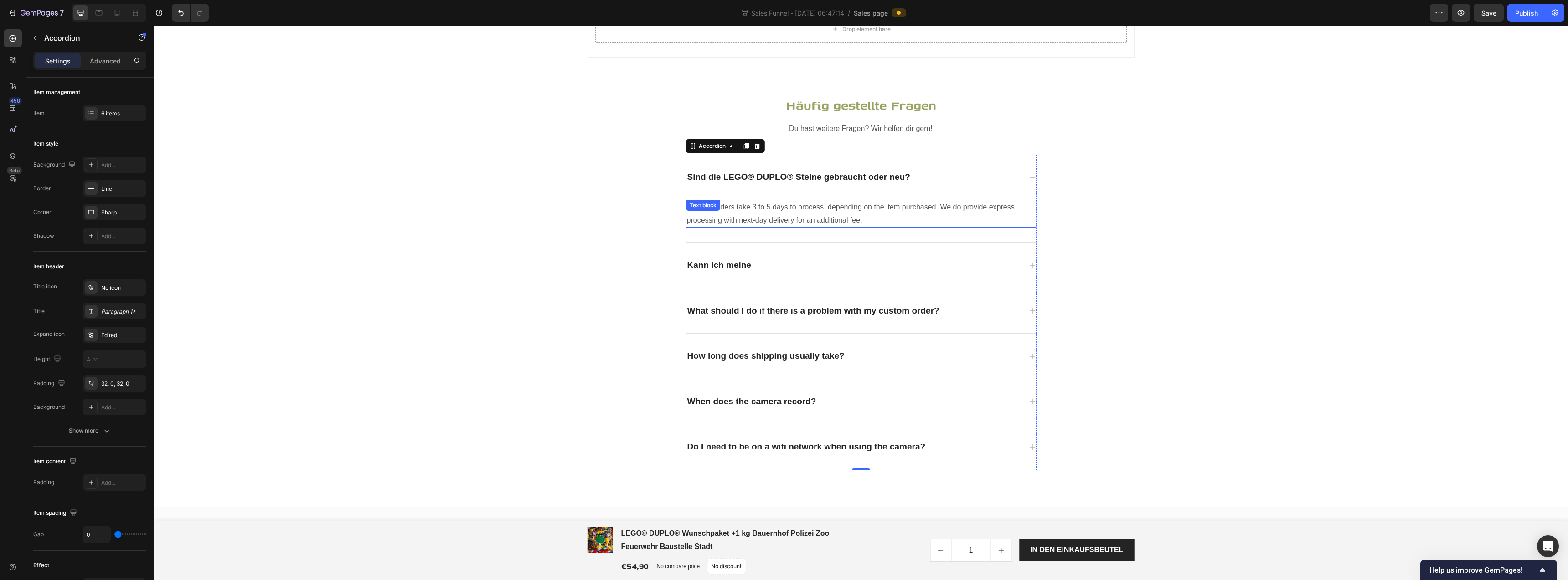
click at [868, 211] on p "Custom orders take 3 to 5 days to process, depending on the item purchased. We …" at bounding box center [861, 214] width 349 height 26
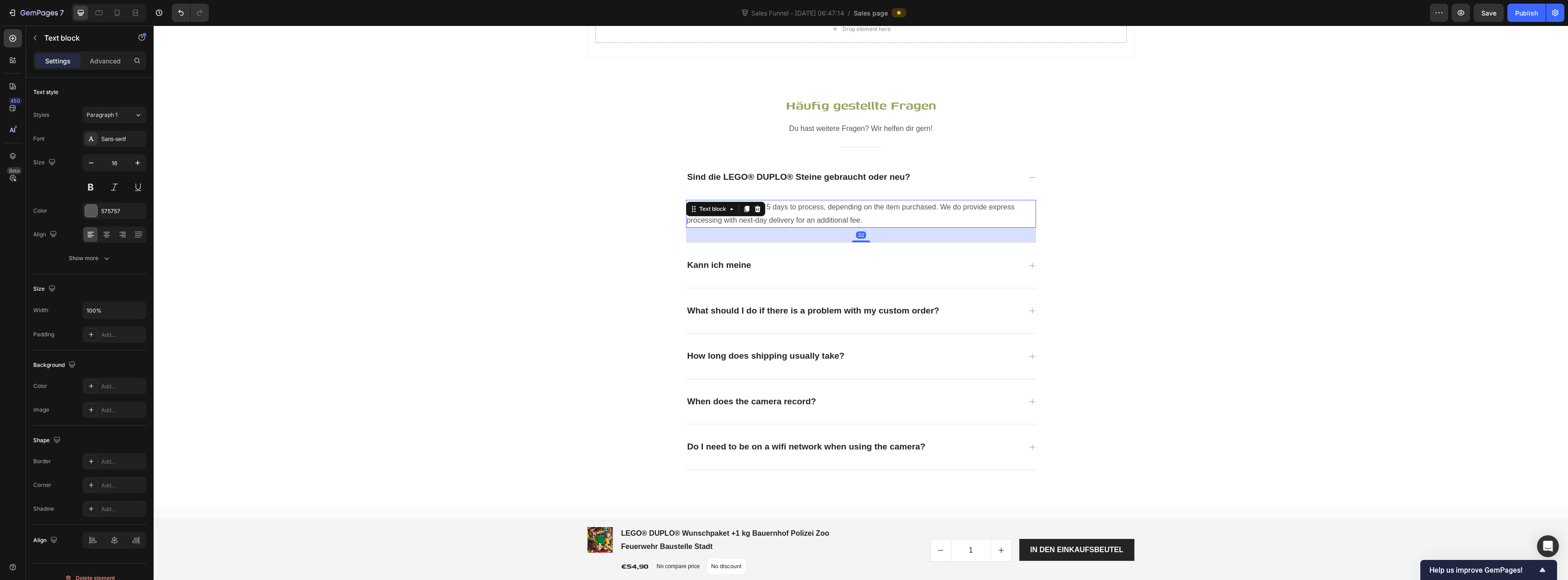
click at [868, 211] on p "Custom orders take 3 to 5 days to process, depending on the item purchased. We …" at bounding box center [861, 214] width 349 height 26
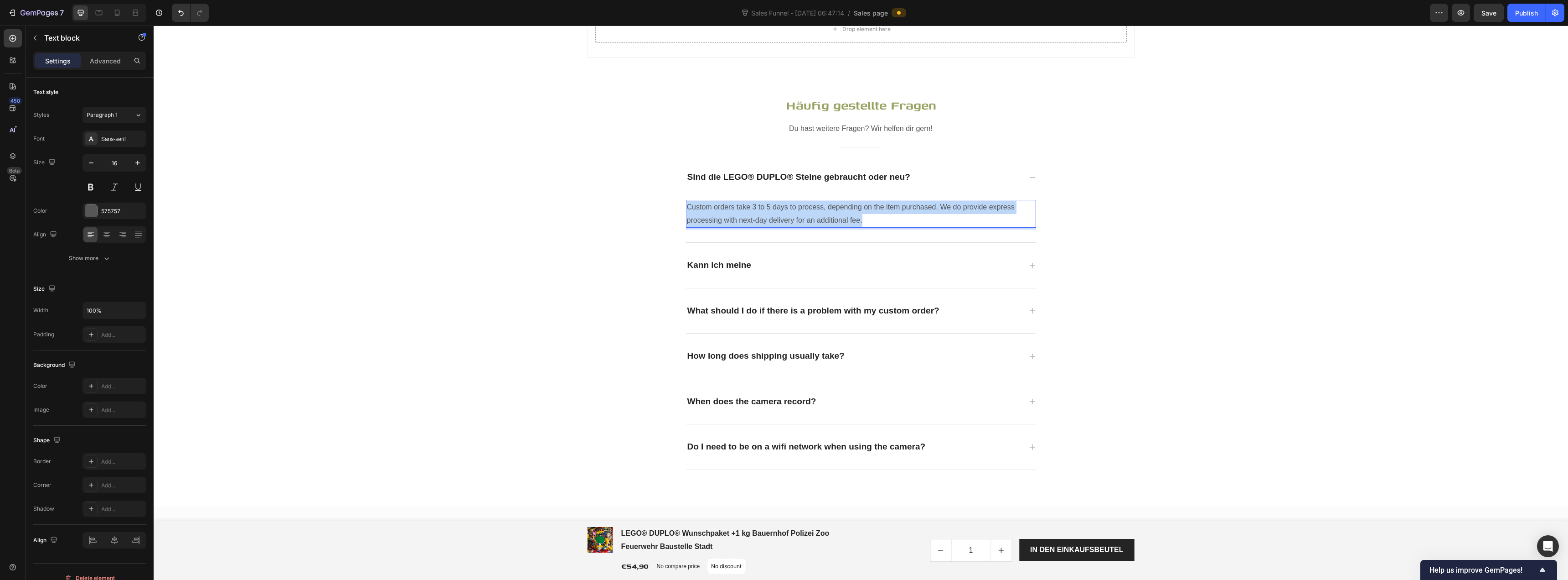
click at [868, 211] on p "Custom orders take 3 to 5 days to process, depending on the item purchased. We …" at bounding box center [861, 214] width 349 height 26
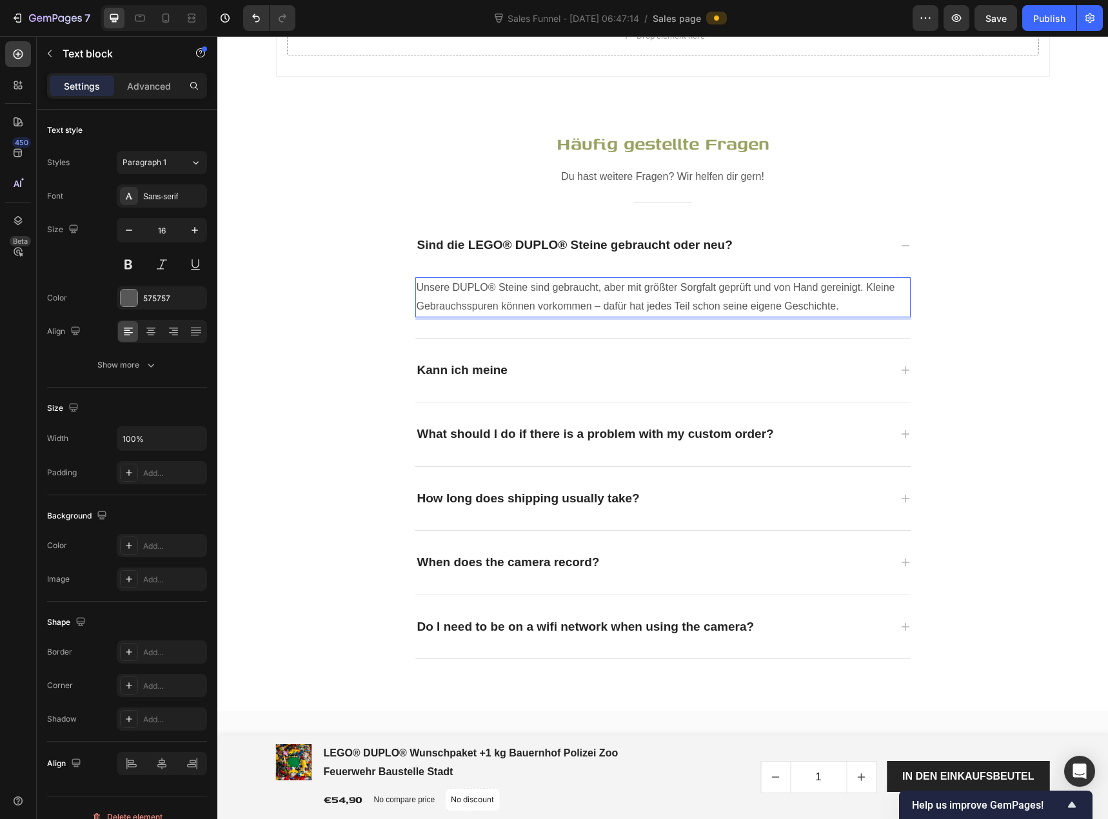
scroll to position [3590, 0]
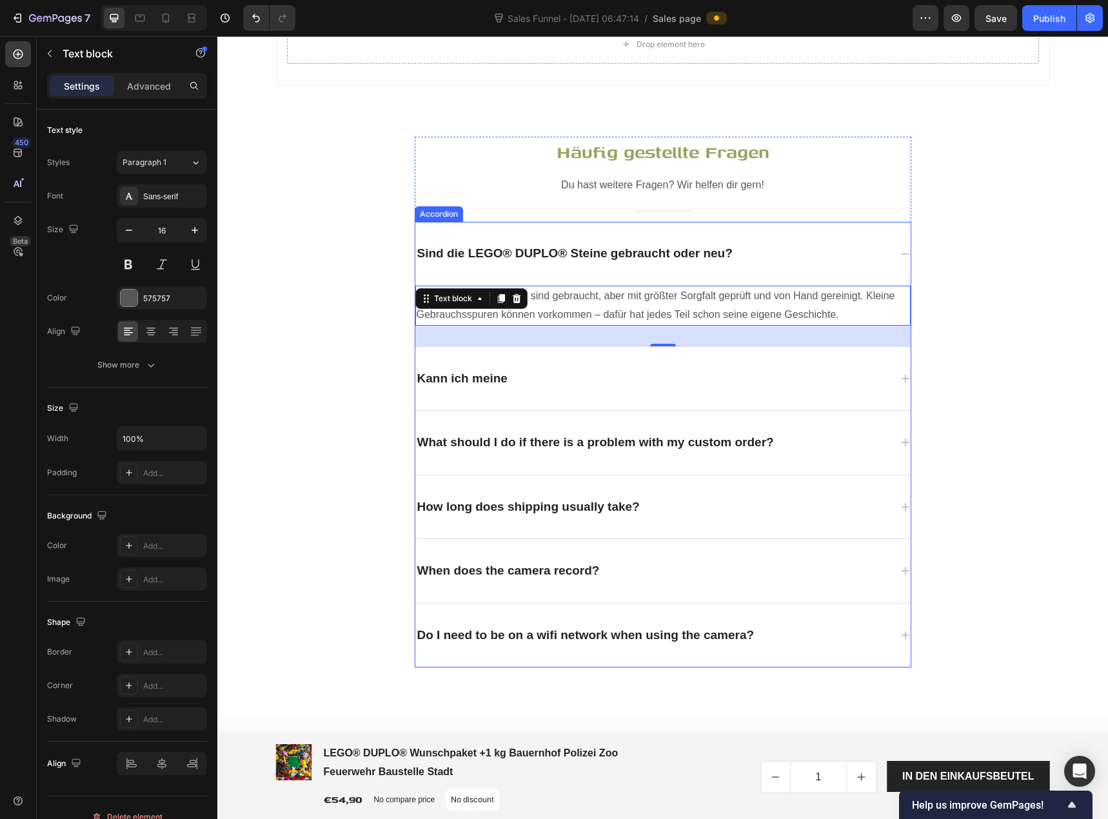
click at [486, 370] on p "Kann ich meine" at bounding box center [462, 379] width 90 height 19
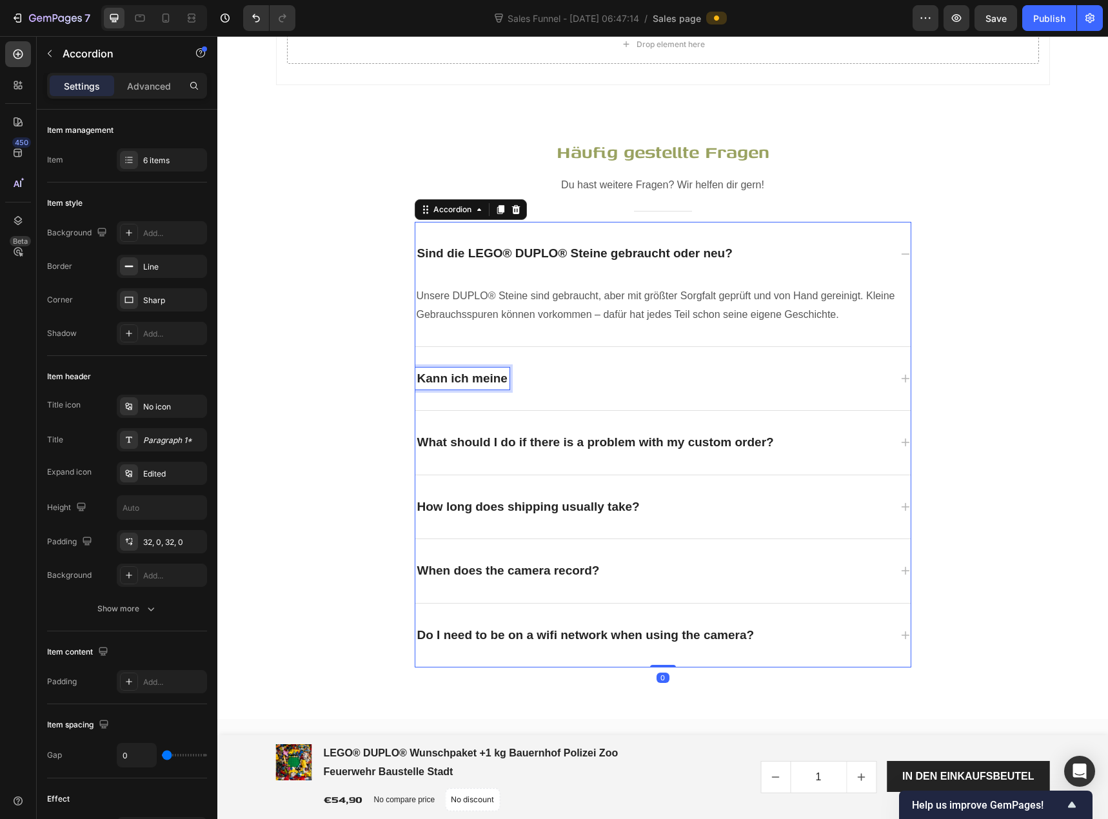
click at [486, 370] on p "Kann ich meine" at bounding box center [462, 379] width 90 height 19
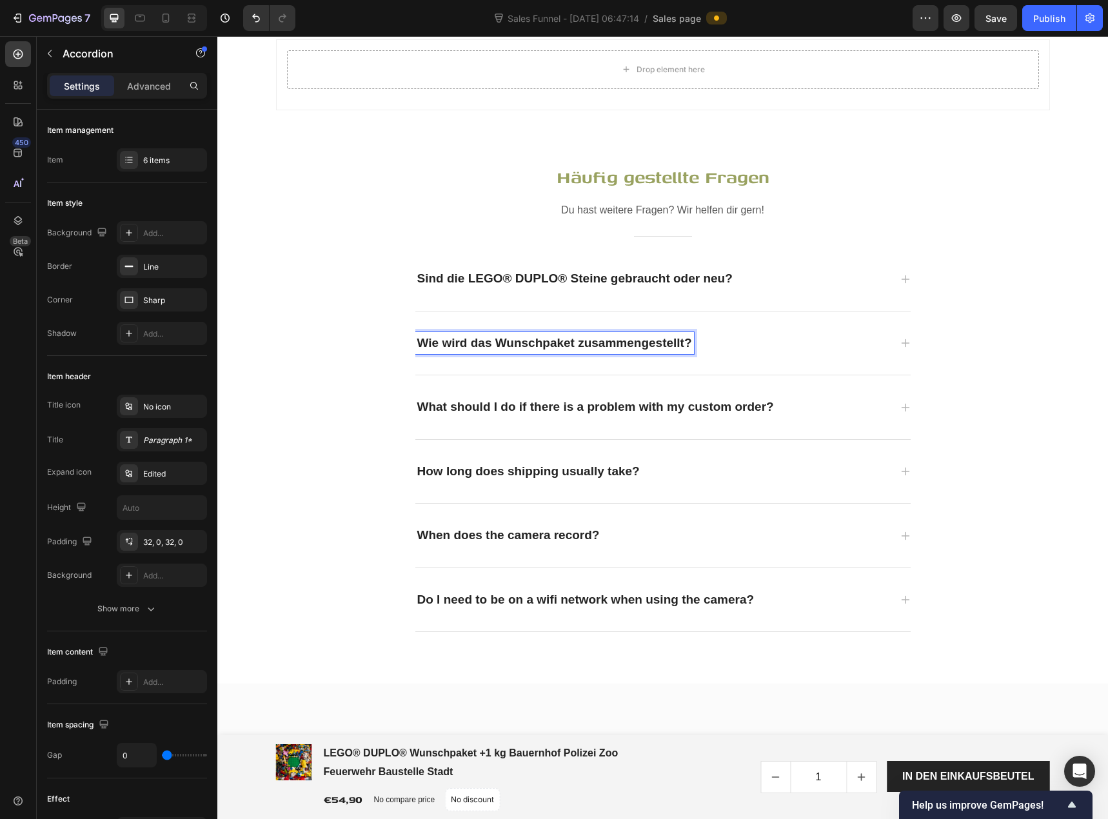
scroll to position [3549, 0]
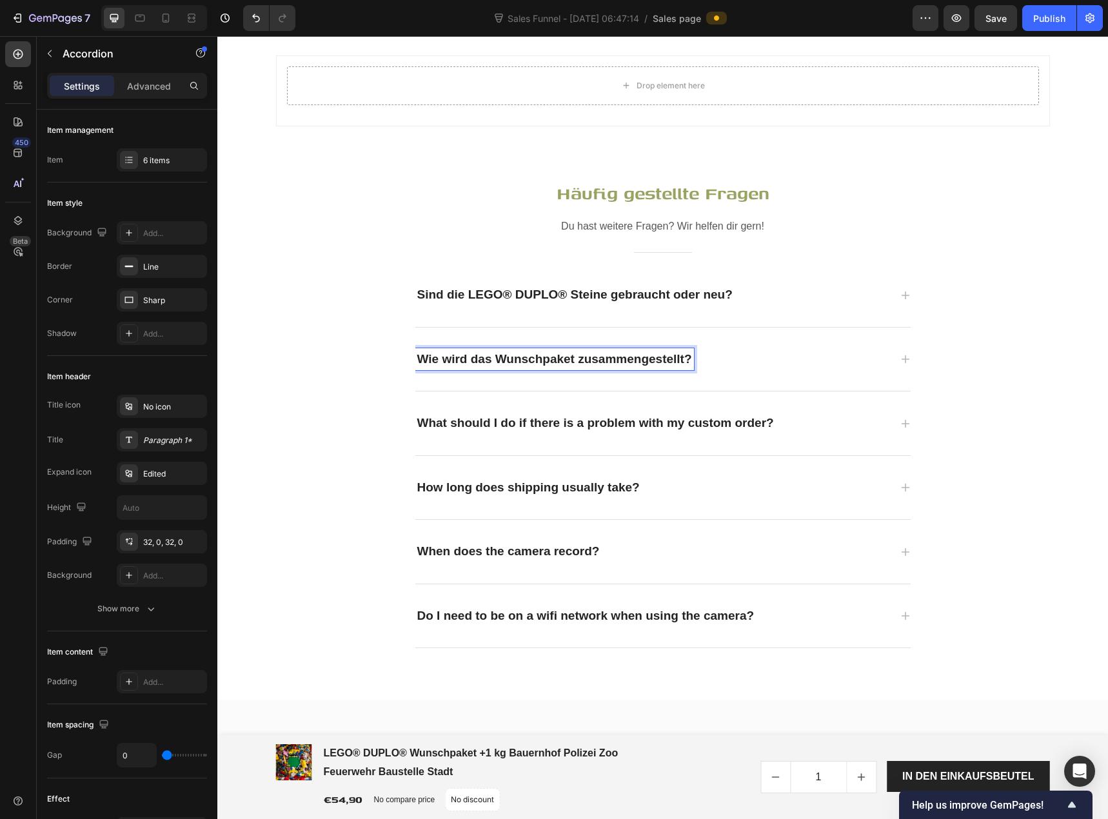
click at [904, 379] on div "Wie wird das Wunschpaket zusammengestellt?" at bounding box center [662, 360] width 495 height 64
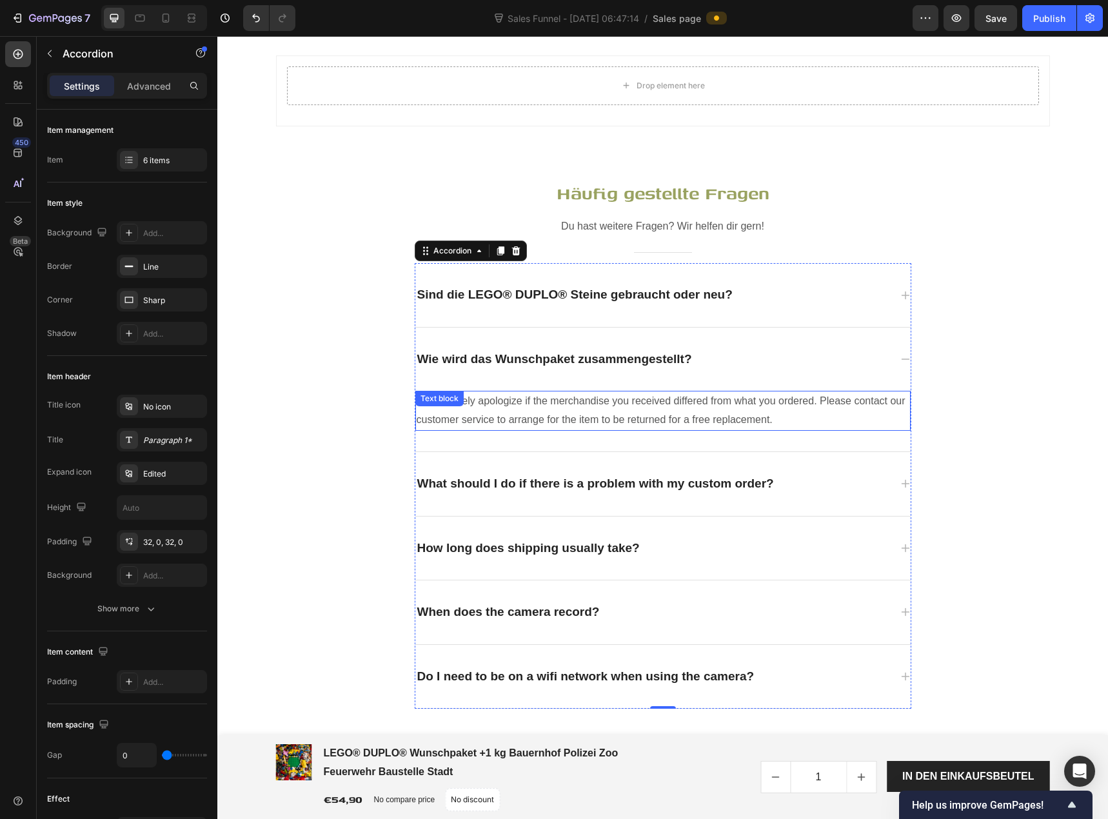
click at [556, 402] on p "We sincerely apologize if the merchandise you received differed from what you o…" at bounding box center [663, 410] width 493 height 37
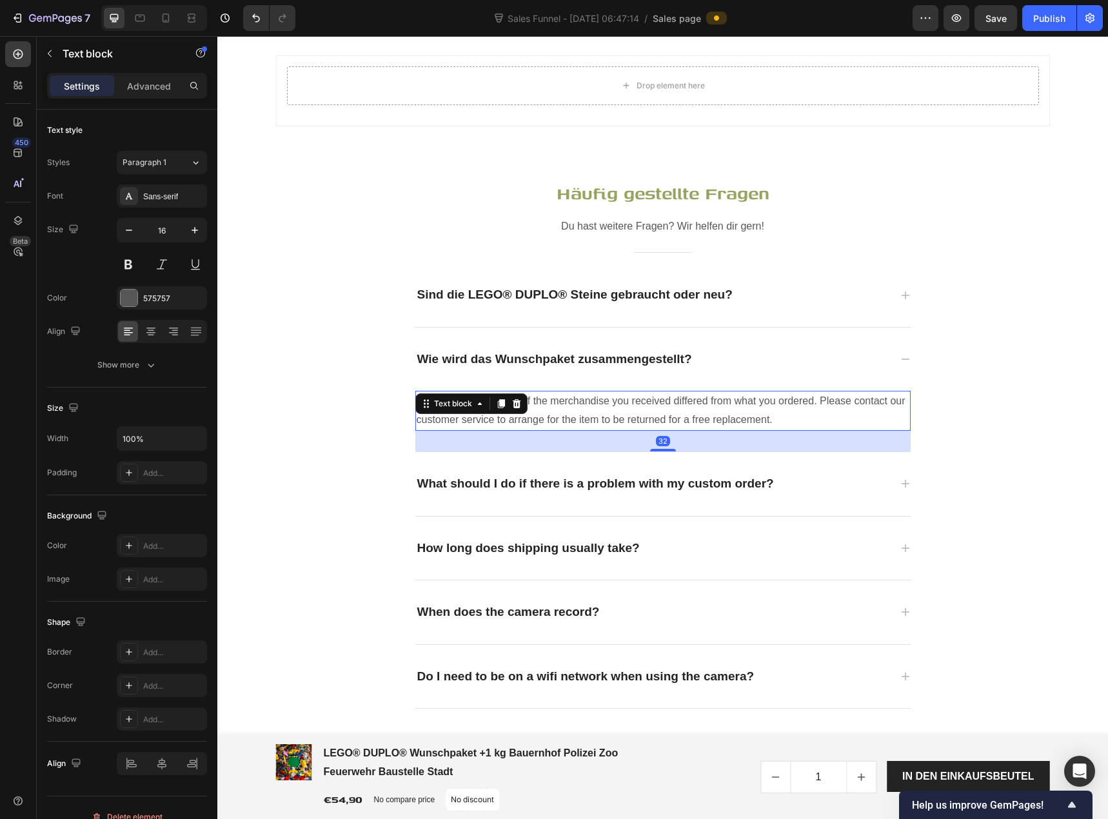
click at [556, 402] on p "We sincerely apologize if the merchandise you received differed from what you o…" at bounding box center [663, 410] width 493 height 37
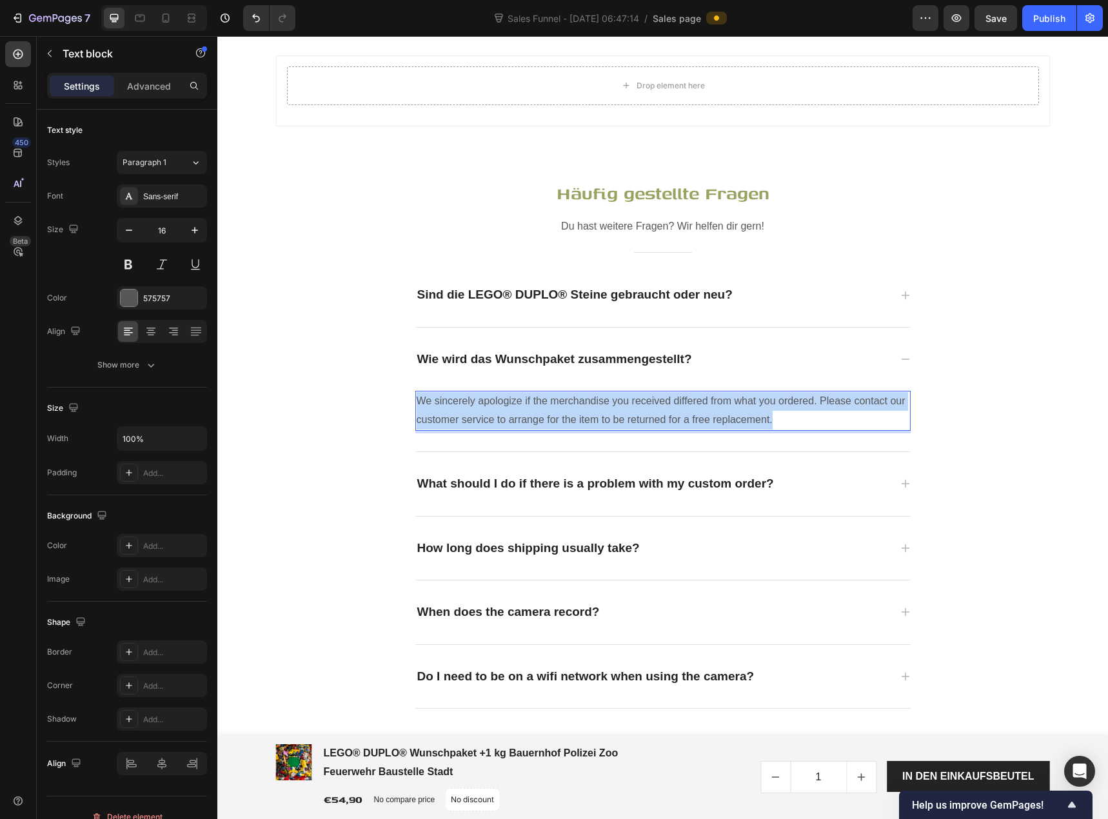
click at [556, 402] on p "We sincerely apologize if the merchandise you received differed from what you o…" at bounding box center [663, 410] width 493 height 37
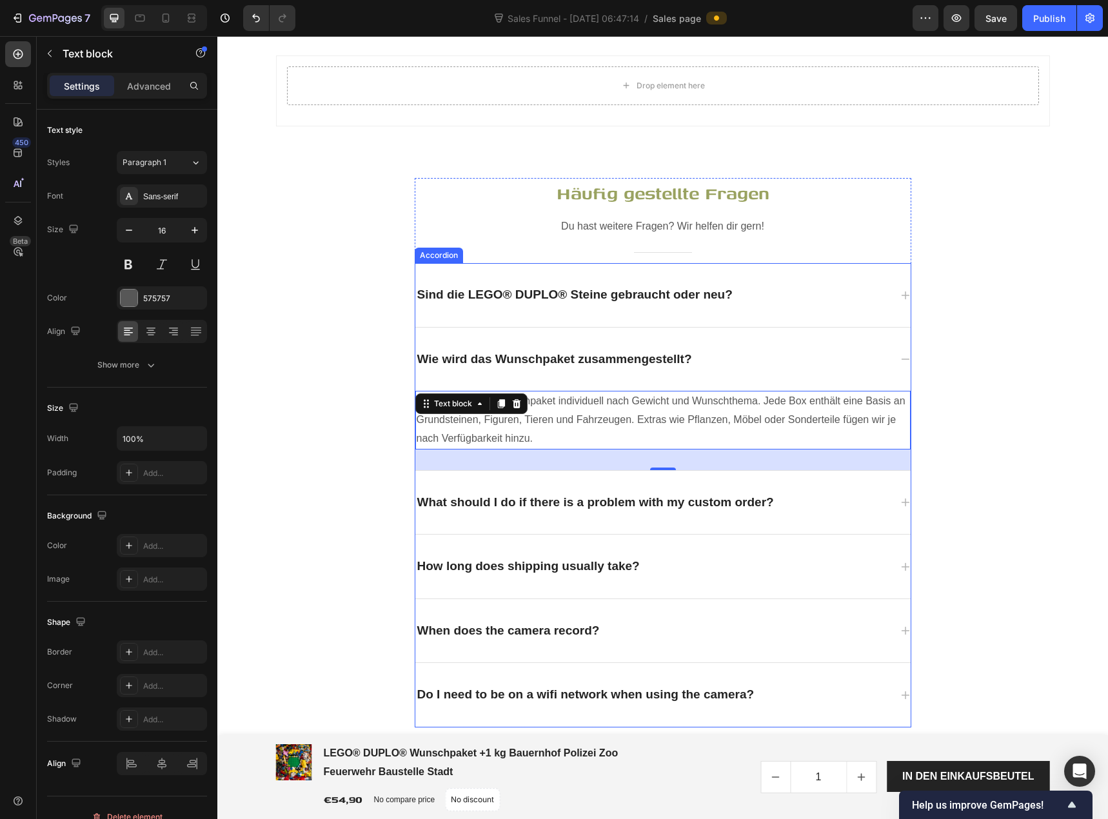
click at [494, 493] on p "What should I do if there is a problem with my custom order?" at bounding box center [595, 502] width 357 height 19
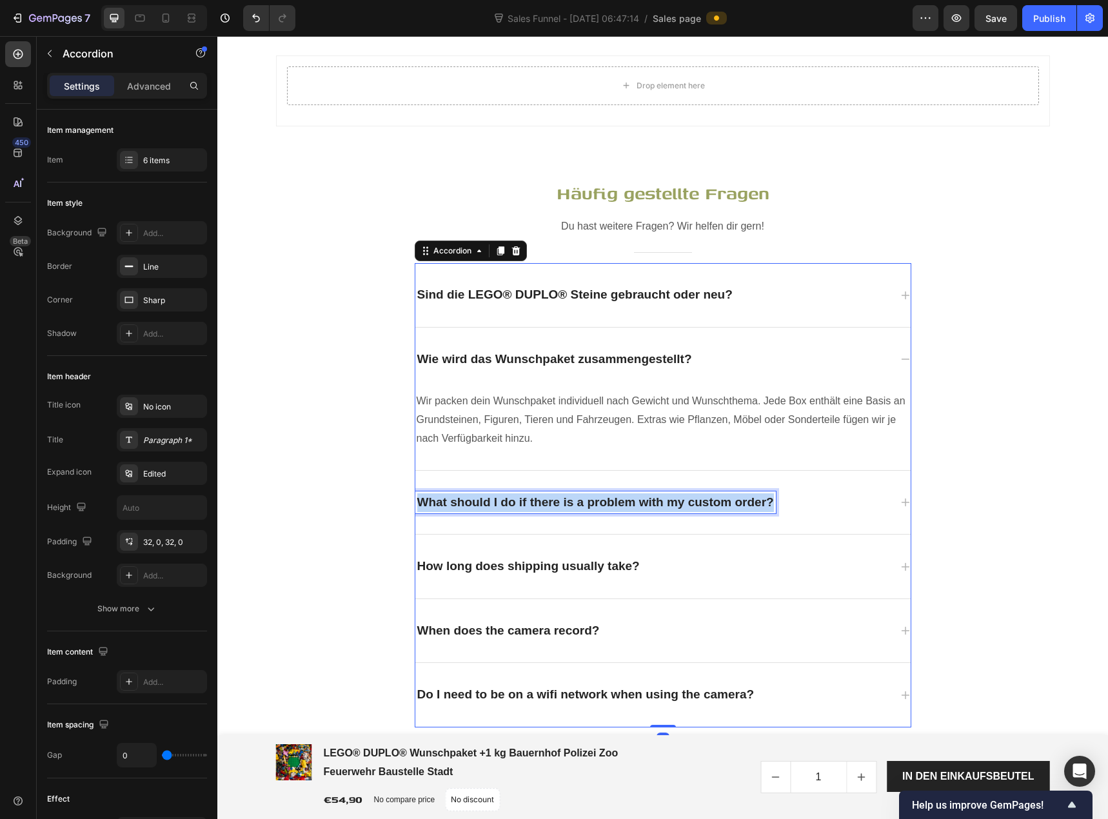
click at [494, 493] on p "What should I do if there is a problem with my custom order?" at bounding box center [595, 502] width 357 height 19
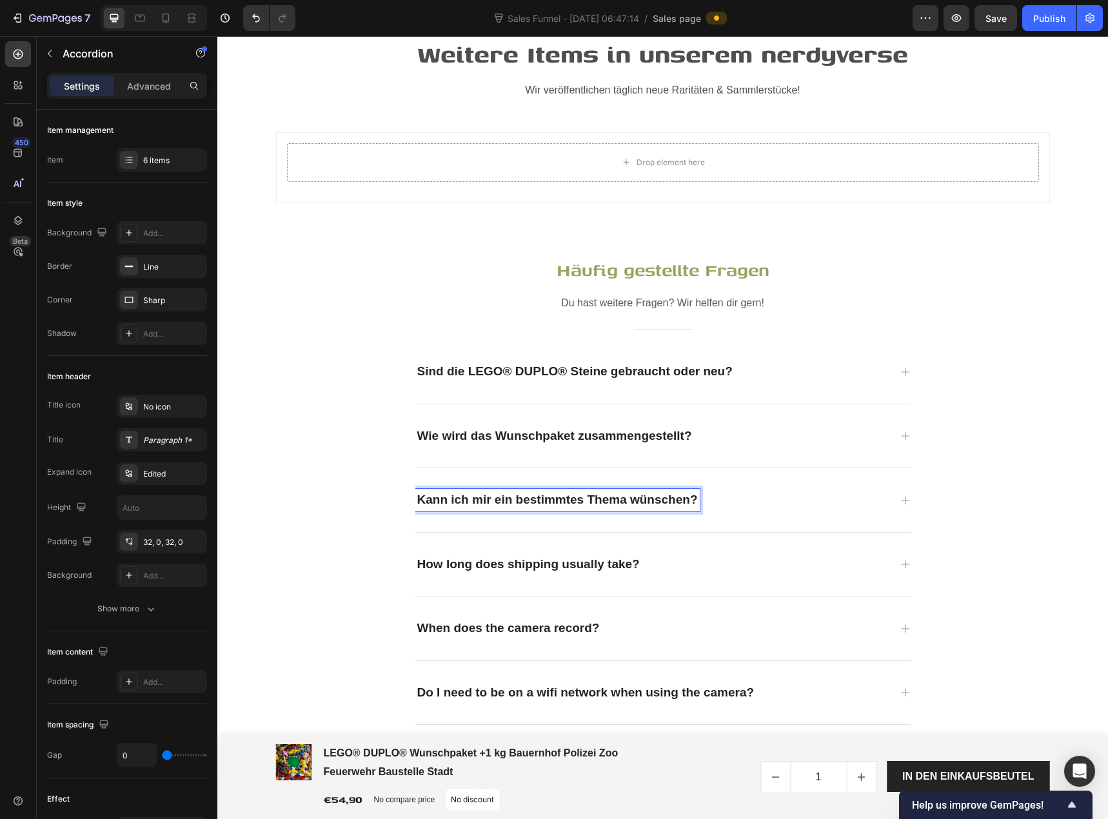
scroll to position [3470, 0]
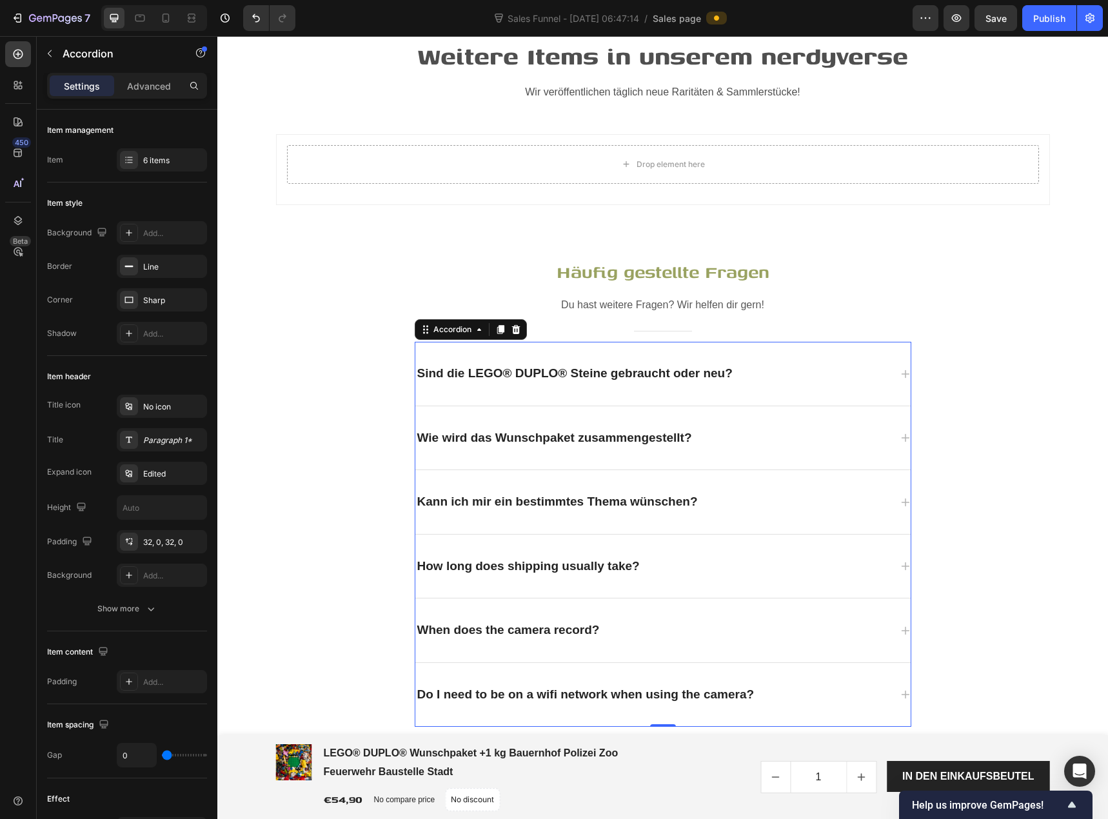
click at [902, 497] on icon at bounding box center [905, 502] width 10 height 10
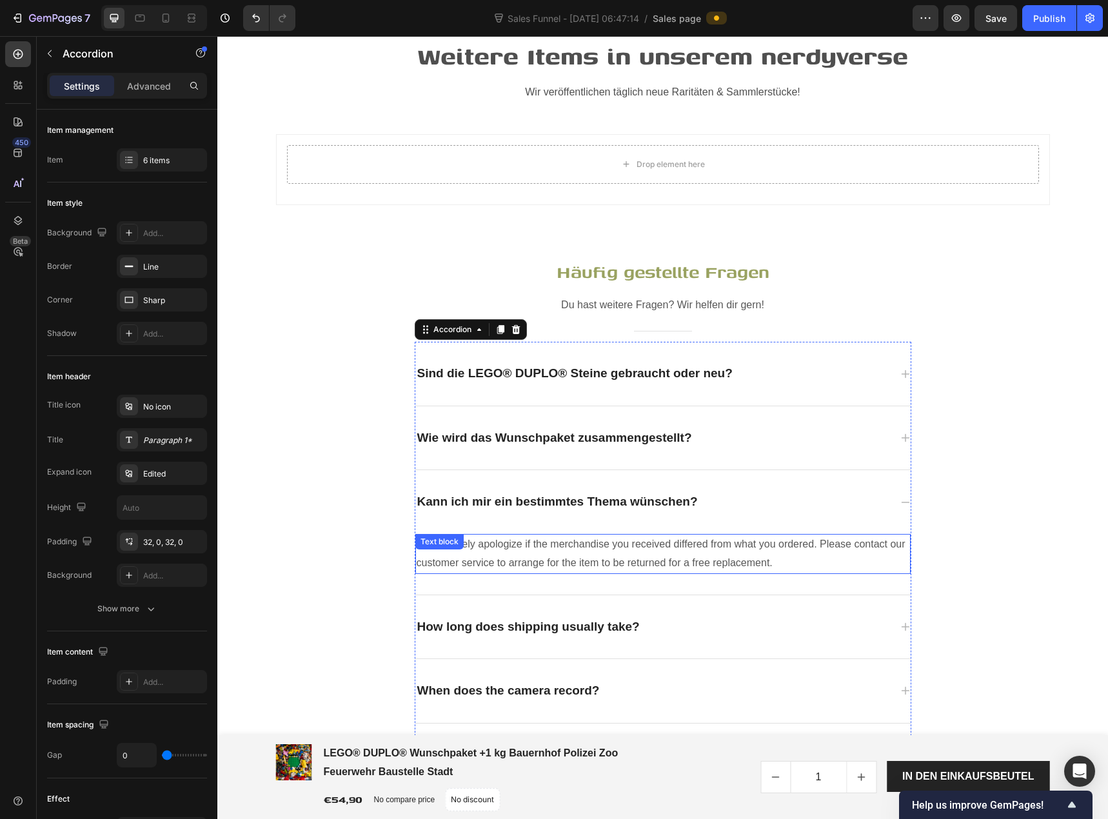
click at [549, 547] on p "We sincerely apologize if the merchandise you received differed from what you o…" at bounding box center [663, 553] width 493 height 37
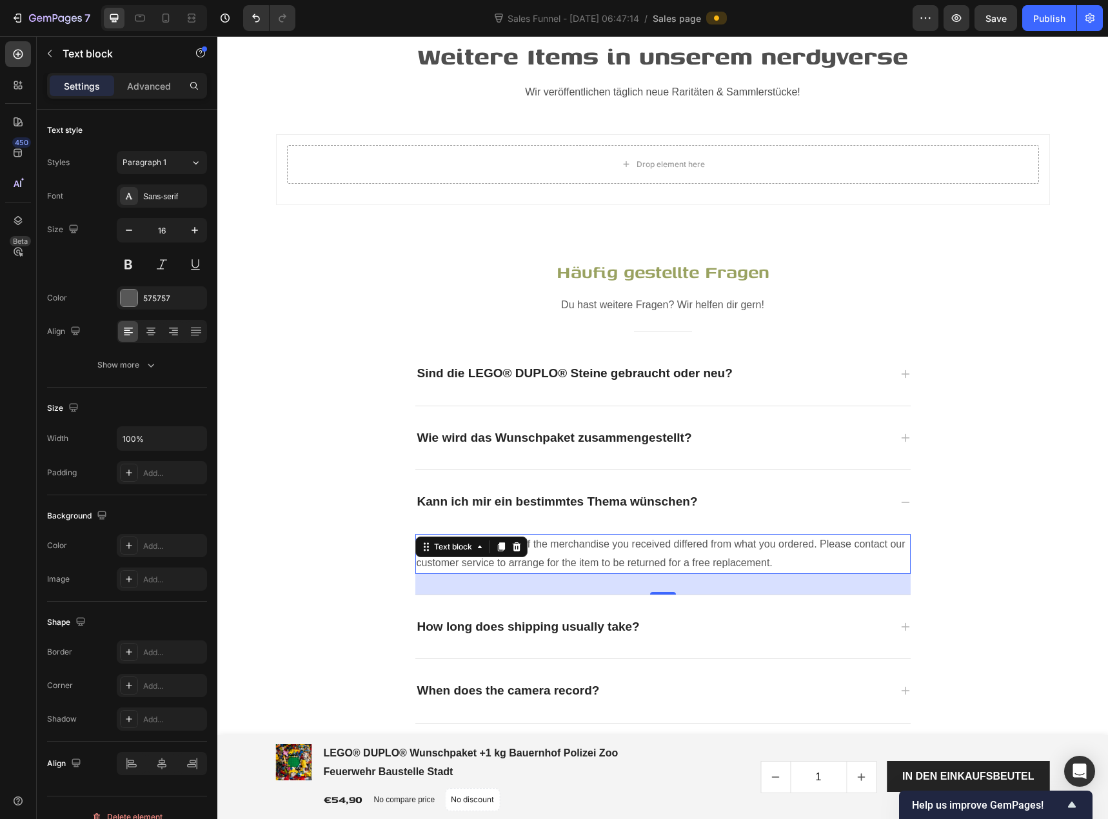
click at [549, 547] on p "We sincerely apologize if the merchandise you received differed from what you o…" at bounding box center [663, 553] width 493 height 37
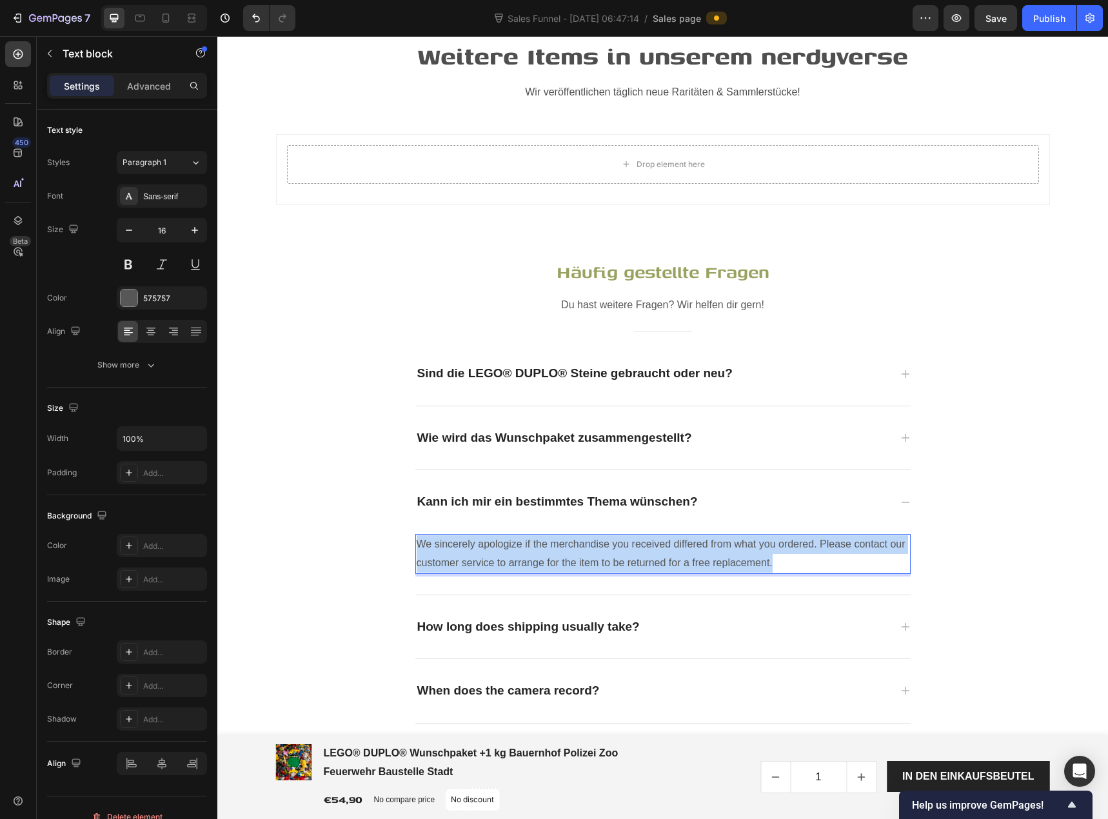
click at [549, 547] on p "We sincerely apologize if the merchandise you received differed from what you o…" at bounding box center [663, 553] width 493 height 37
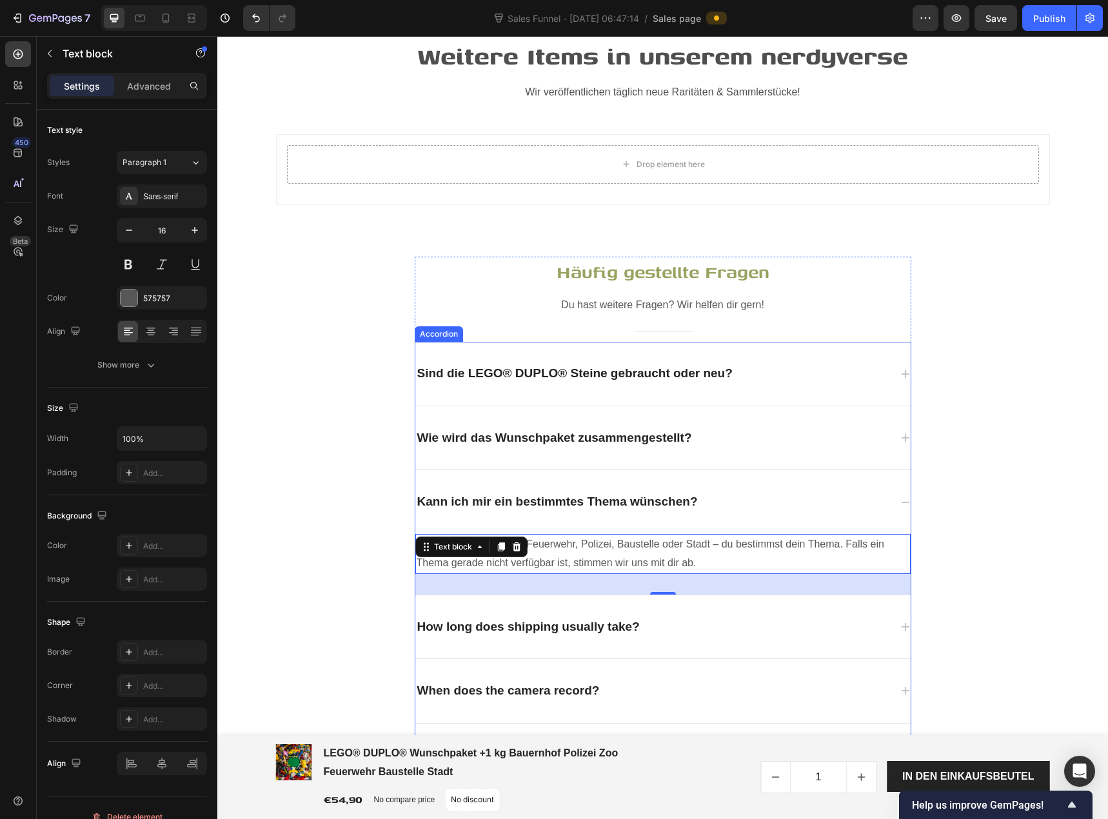
click at [555, 622] on p "How long does shipping usually take?" at bounding box center [528, 627] width 222 height 19
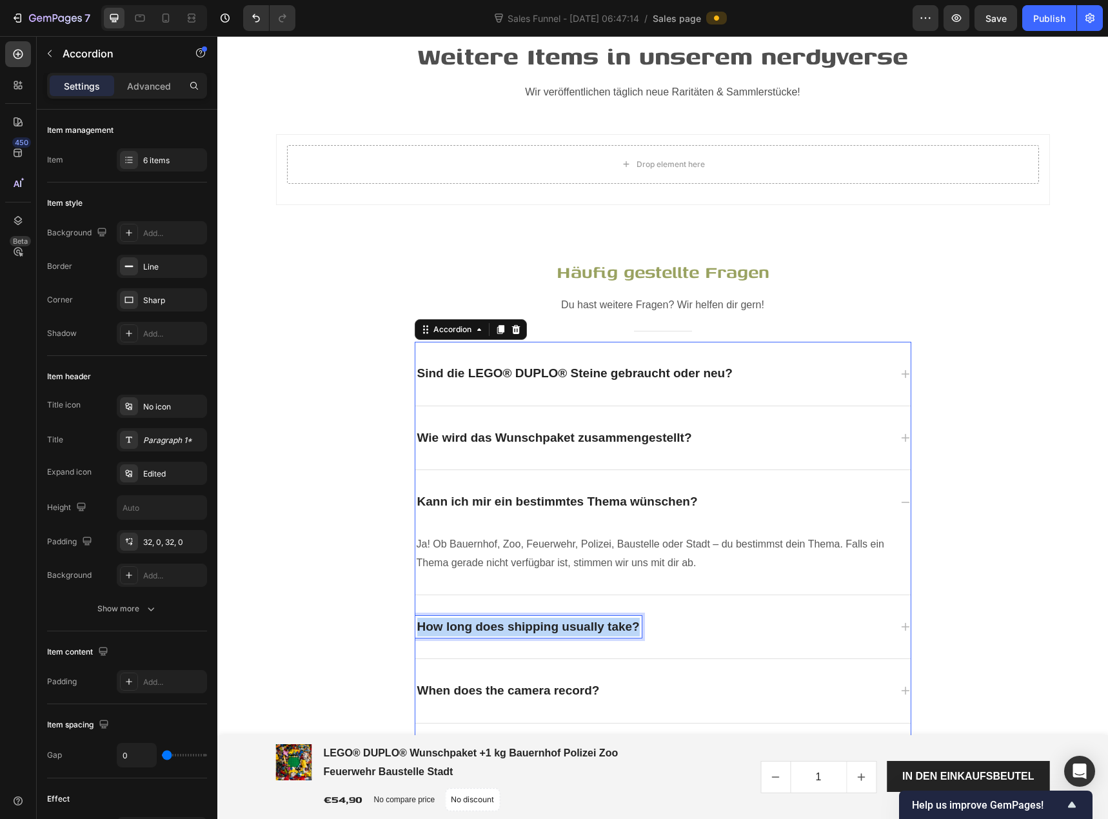
click at [555, 622] on p "How long does shipping usually take?" at bounding box center [528, 627] width 222 height 19
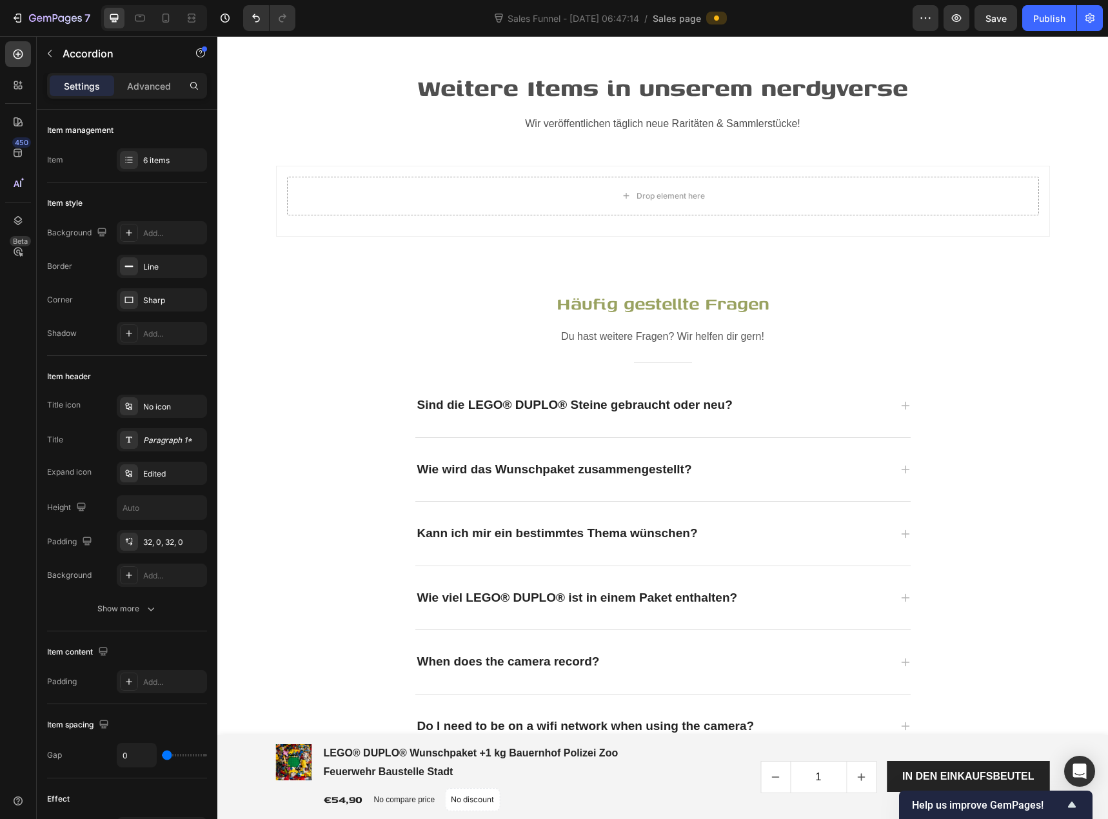
scroll to position [3422, 0]
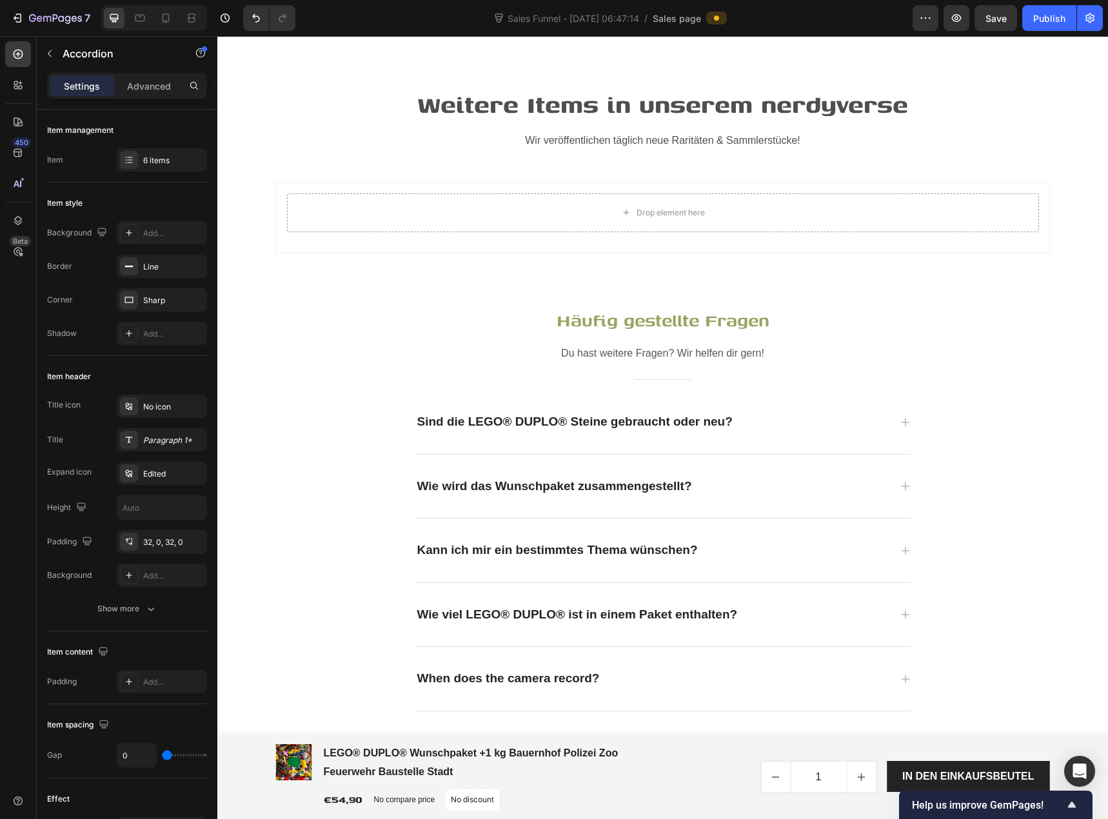
click at [900, 613] on div "Wie viel LEGO® DUPLO® ist in einem Paket enthalten?" at bounding box center [662, 615] width 495 height 64
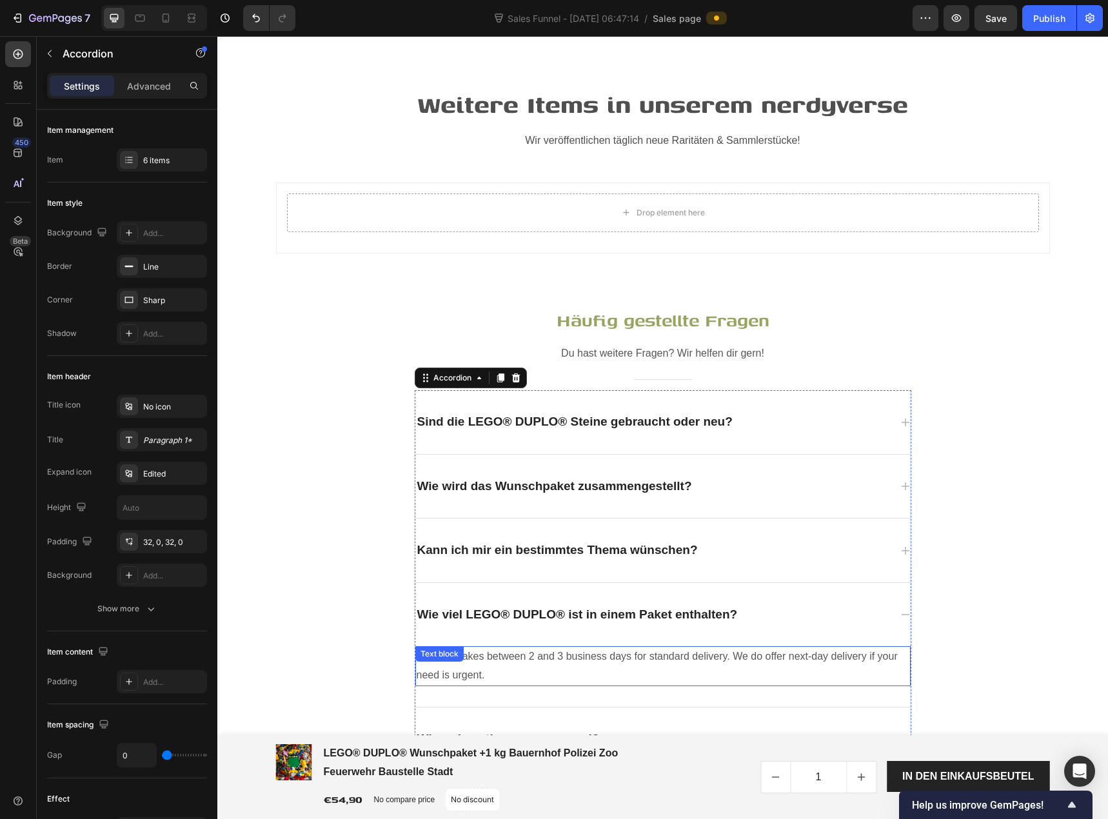
click at [520, 652] on p "Shipping takes between 2 and 3 business days for standard delivery. We do offer…" at bounding box center [663, 665] width 493 height 37
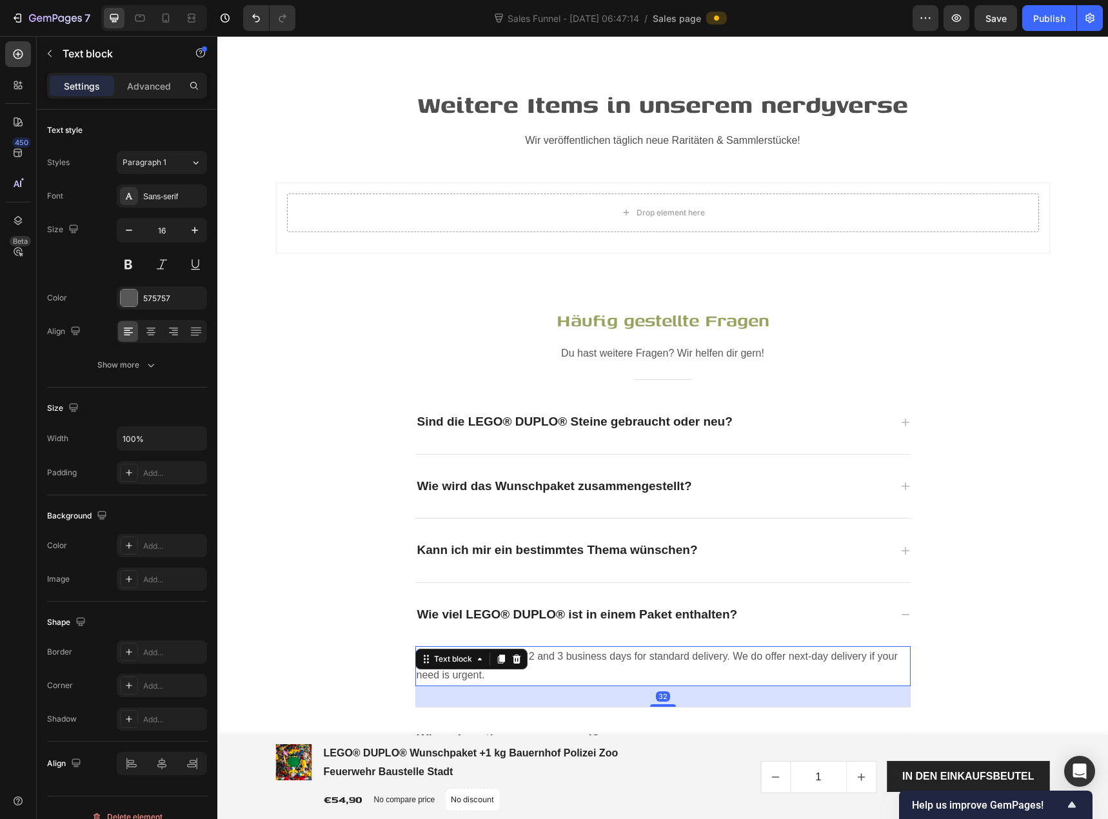
click at [520, 652] on div "Text block" at bounding box center [471, 659] width 112 height 21
click at [520, 651] on div "Text block" at bounding box center [471, 659] width 112 height 21
click at [537, 649] on p "Shipping takes between 2 and 3 business days for standard delivery. We do offer…" at bounding box center [663, 665] width 493 height 37
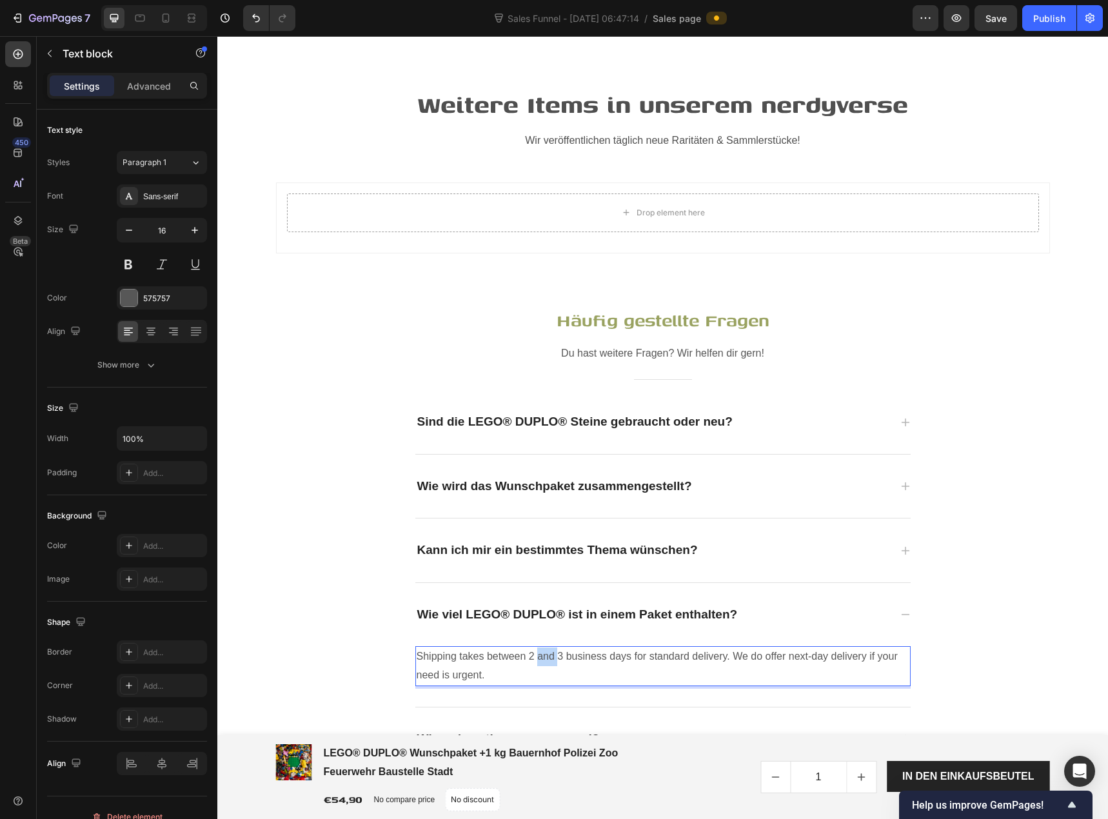
click at [537, 649] on p "Shipping takes between 2 and 3 business days for standard delivery. We do offer…" at bounding box center [663, 665] width 493 height 37
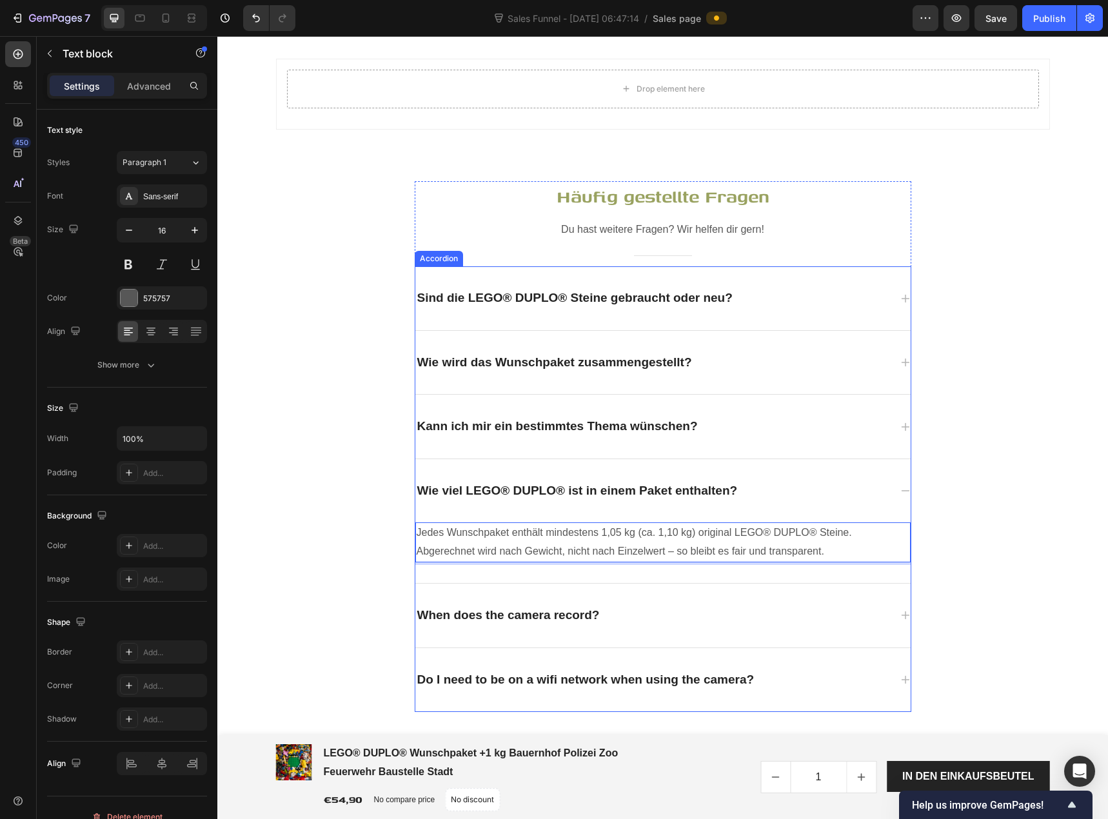
scroll to position [3551, 0]
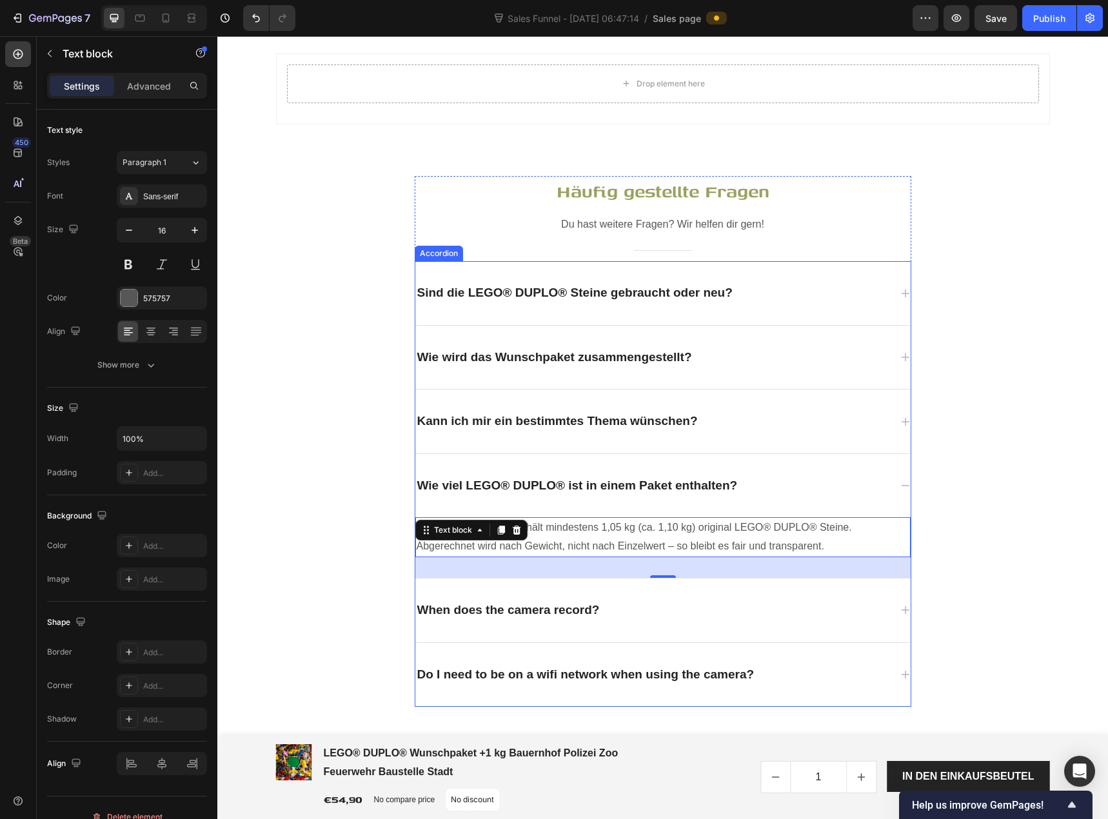
click at [531, 606] on p "When does the camera record?" at bounding box center [508, 610] width 183 height 19
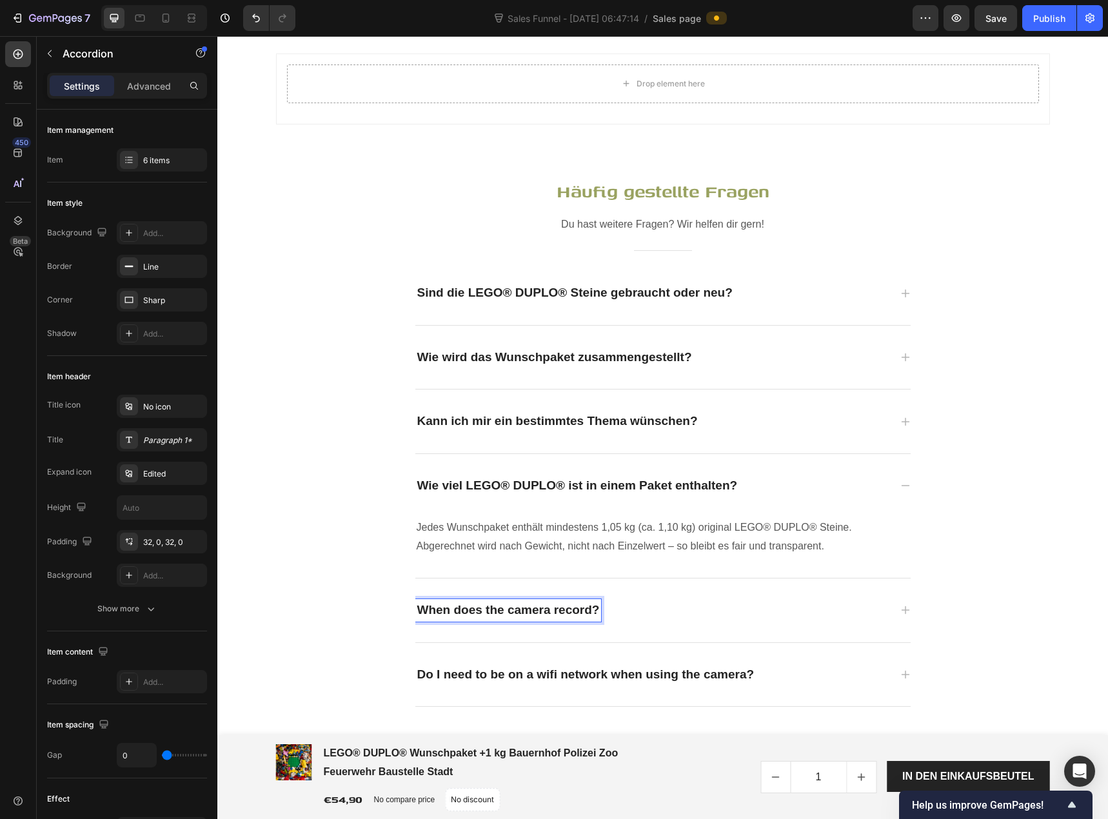
click at [531, 606] on p "When does the camera record?" at bounding box center [508, 610] width 183 height 19
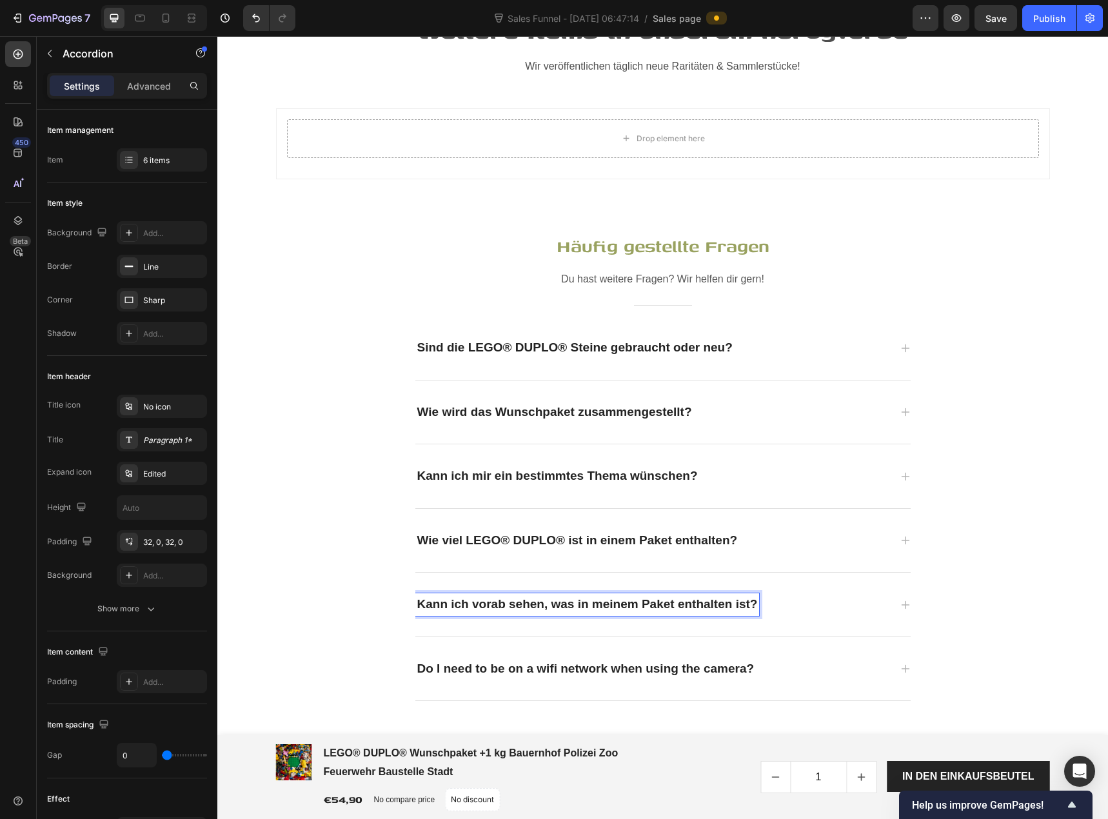
scroll to position [3490, 0]
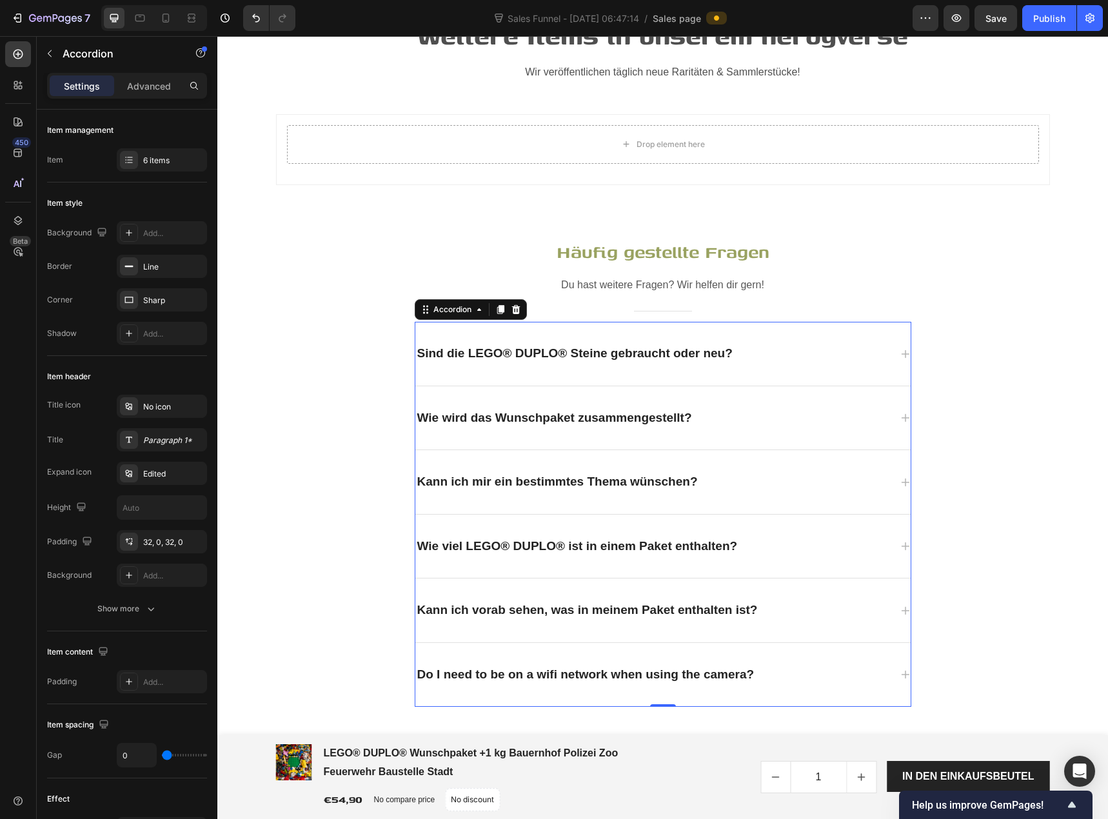
click at [900, 598] on div "Kann ich vorab sehen, was in meinem Paket enthalten ist?" at bounding box center [662, 610] width 495 height 64
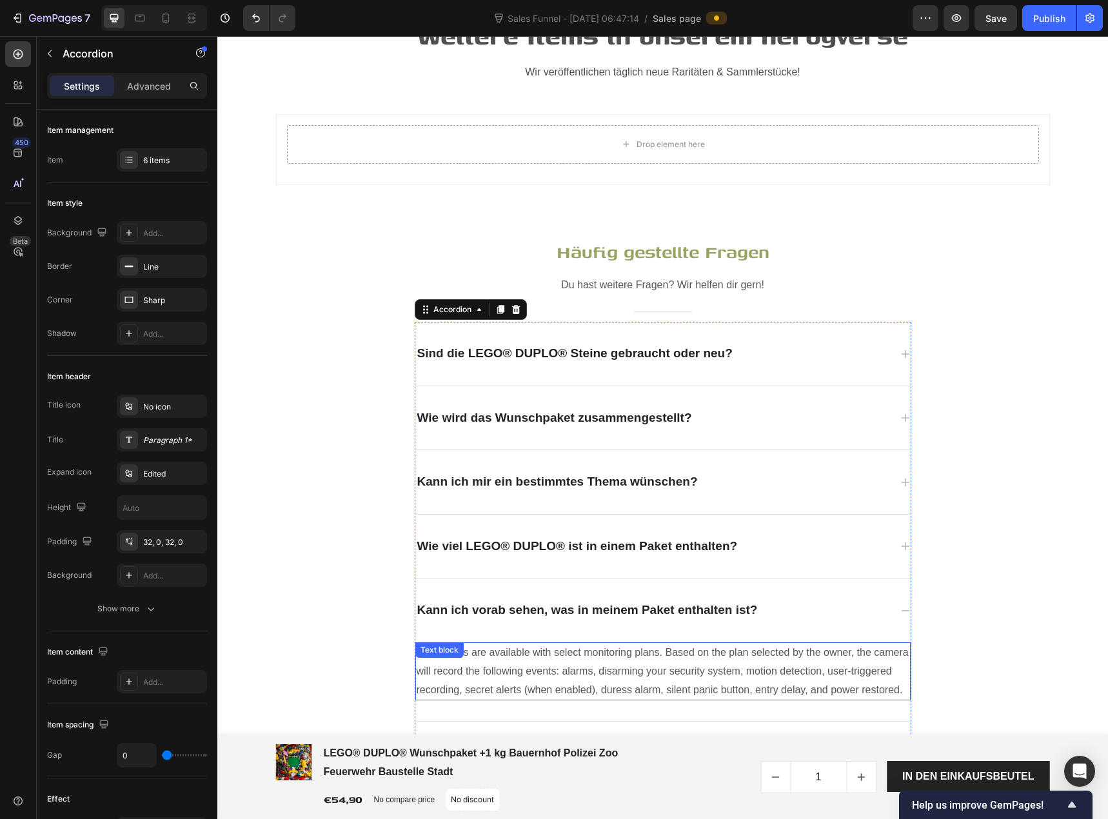
click at [692, 658] on p "Recordings are available with select monitoring plans. Based on the plan select…" at bounding box center [663, 671] width 493 height 55
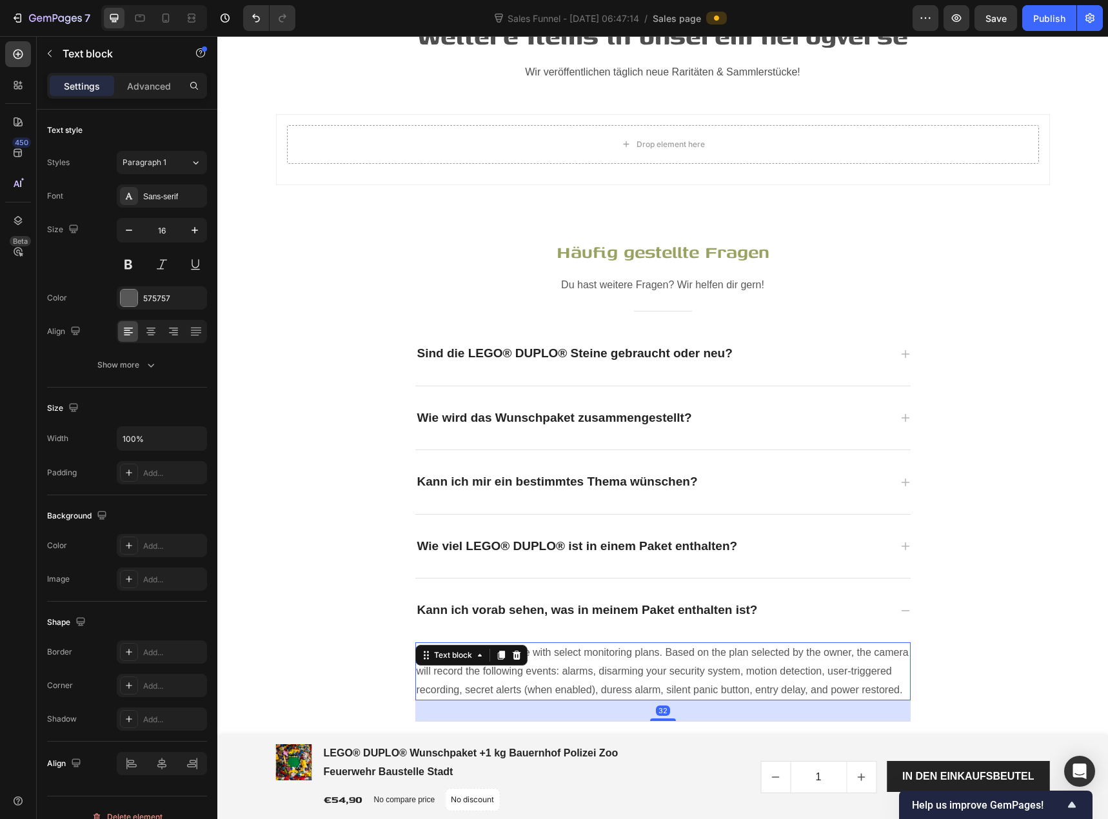
click at [692, 658] on p "Recordings are available with select monitoring plans. Based on the plan select…" at bounding box center [663, 671] width 493 height 55
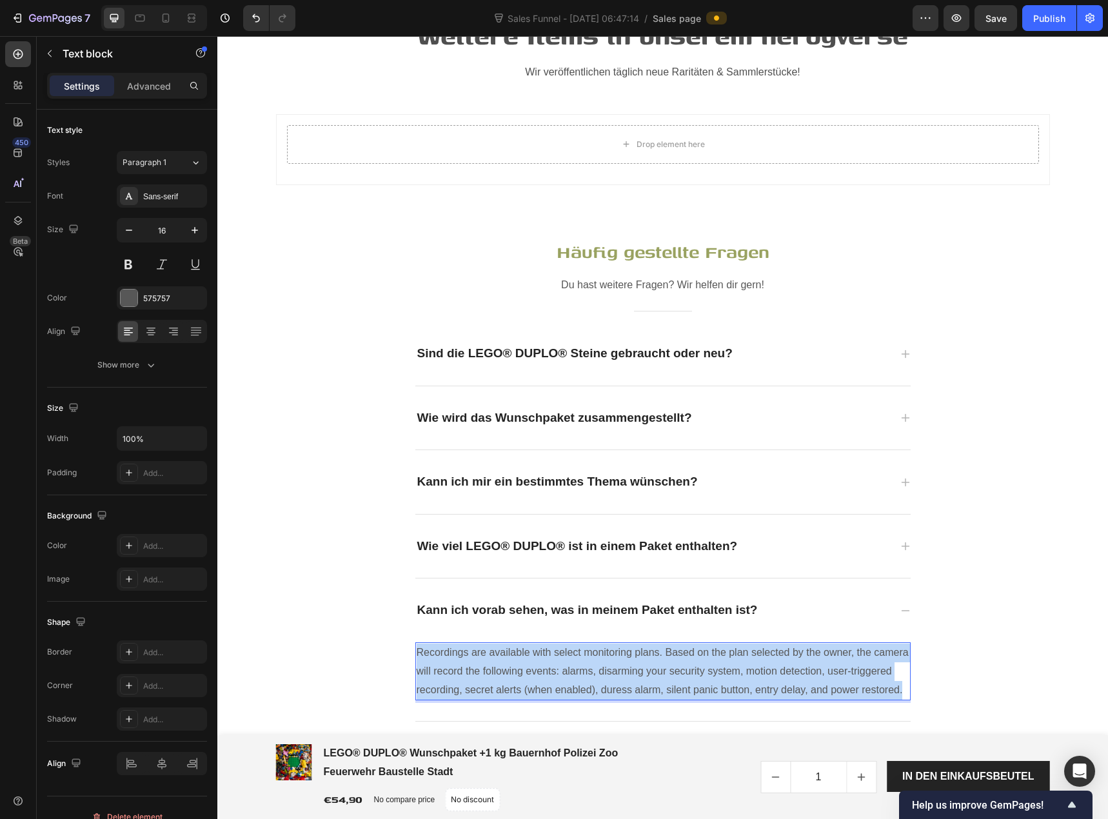
click at [692, 658] on p "Recordings are available with select monitoring plans. Based on the plan select…" at bounding box center [663, 671] width 493 height 55
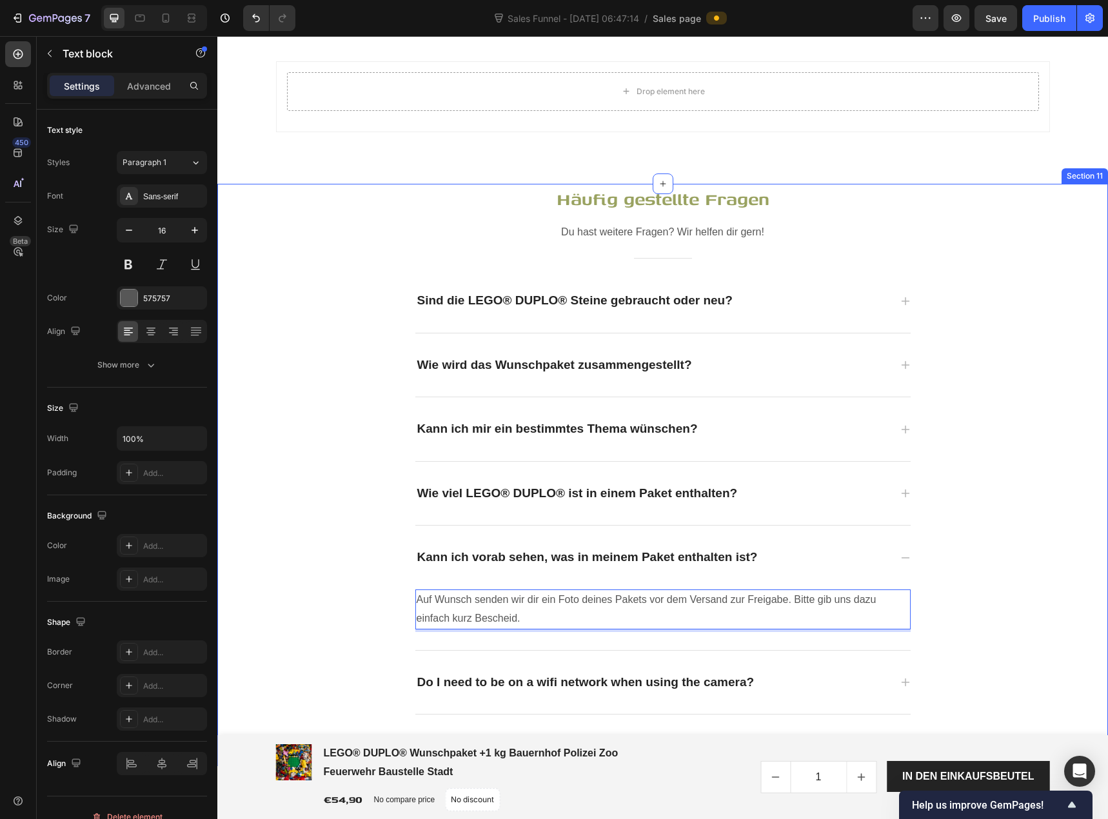
scroll to position [3619, 0]
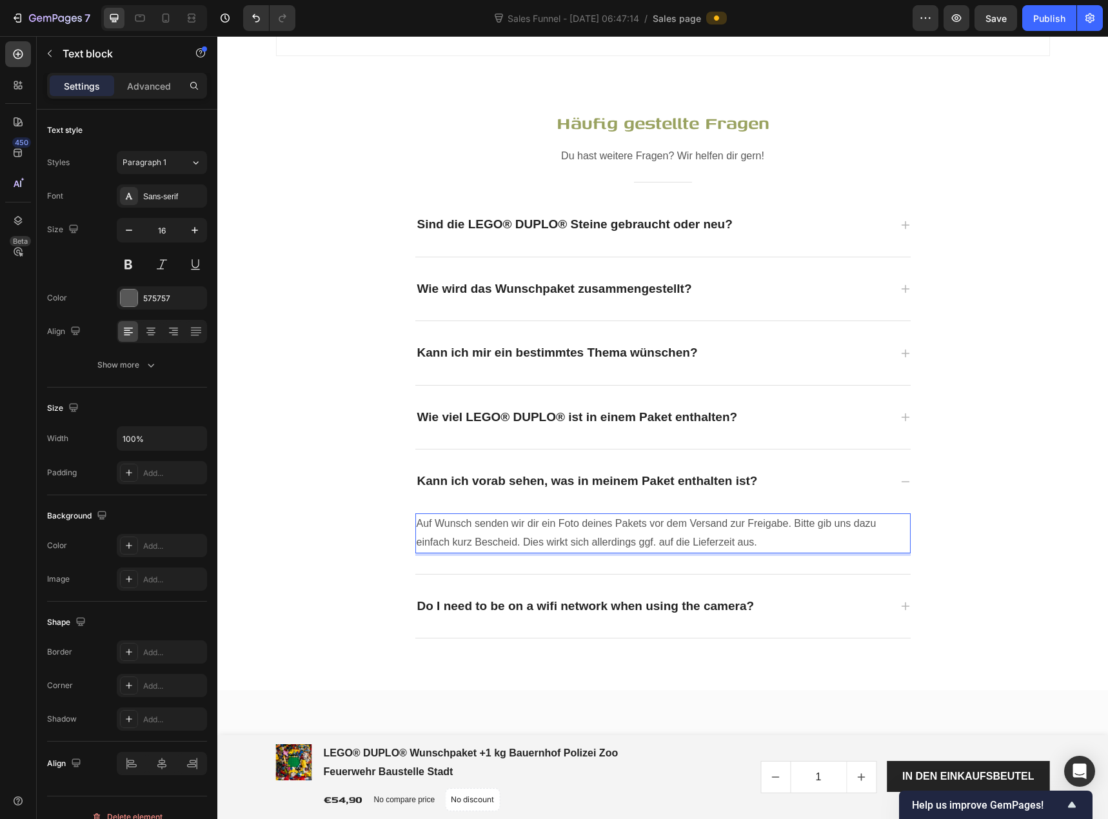
click at [609, 537] on p "Auf Wunsch senden wir dir ein Foto deines Pakets vor dem Versand zur Freigabe. …" at bounding box center [663, 533] width 493 height 37
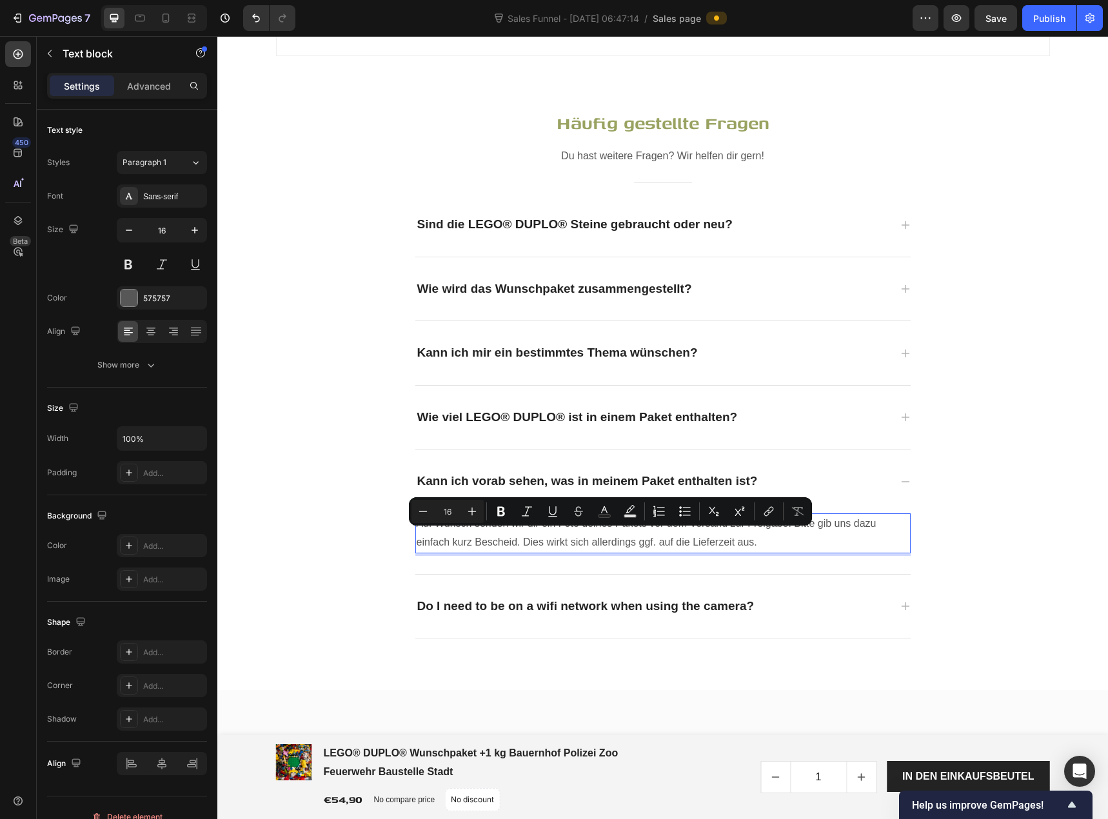
click at [664, 534] on p "Auf Wunsch senden wir dir ein Foto deines Pakets vor dem Versand zur Freigabe. …" at bounding box center [663, 533] width 493 height 37
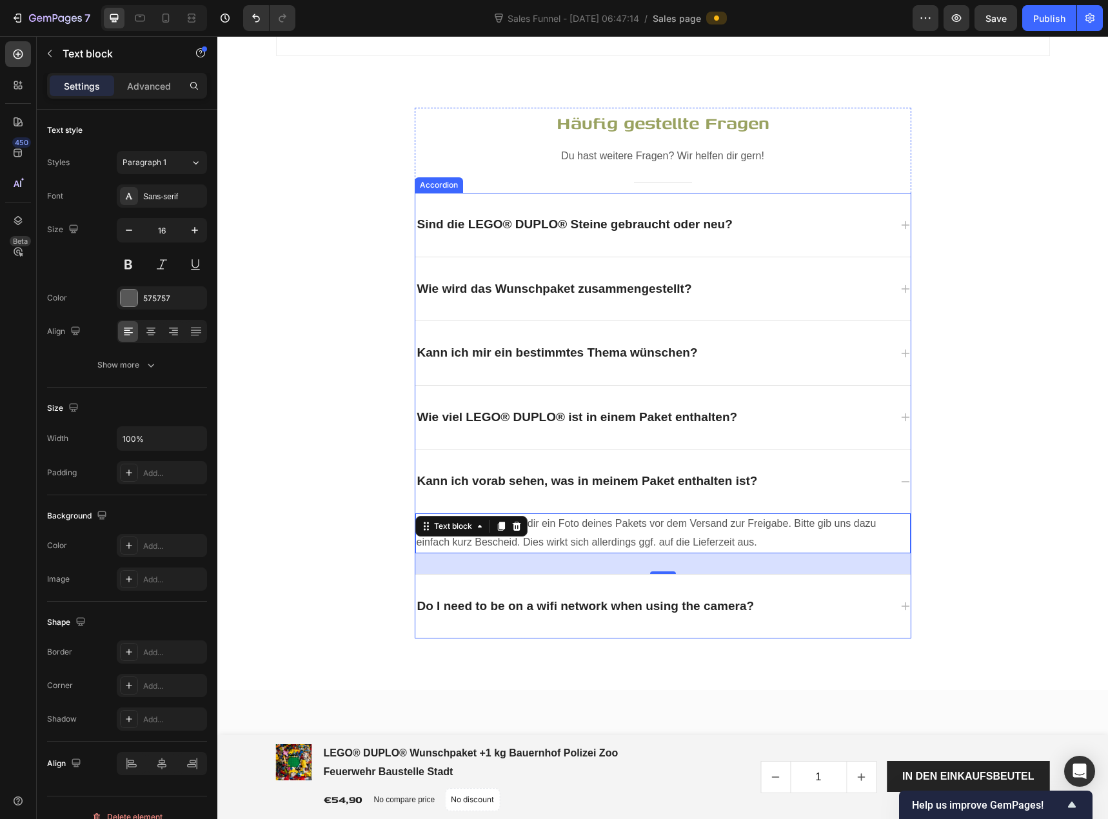
click at [509, 600] on p "Do I need to be on a wifi network when using the camera?" at bounding box center [585, 606] width 337 height 19
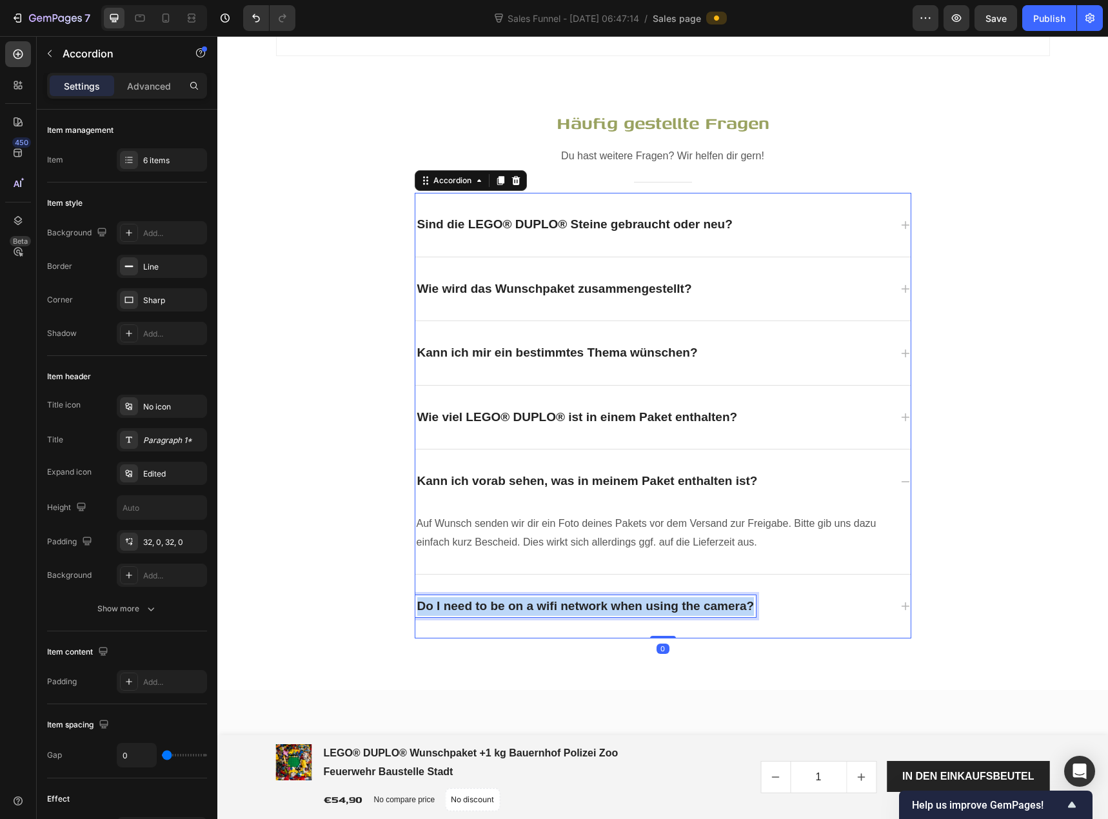
click at [509, 600] on p "Do I need to be on a wifi network when using the camera?" at bounding box center [585, 606] width 337 height 19
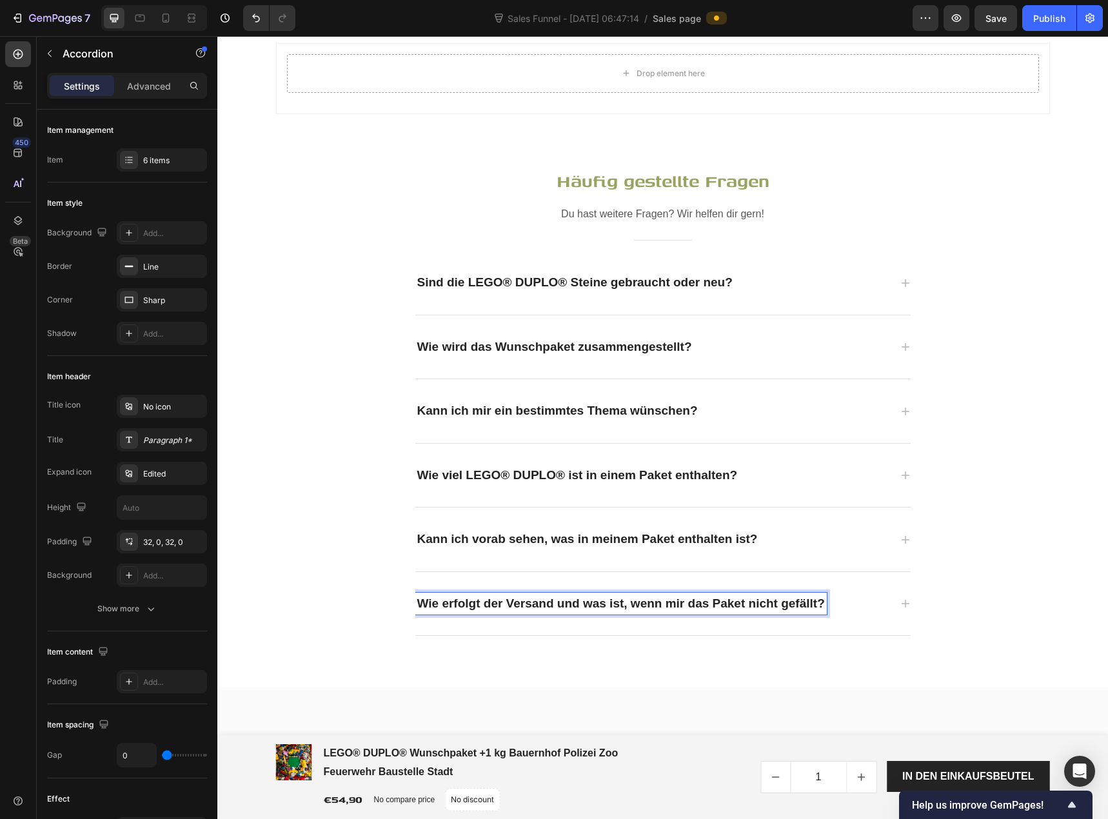
scroll to position [3559, 0]
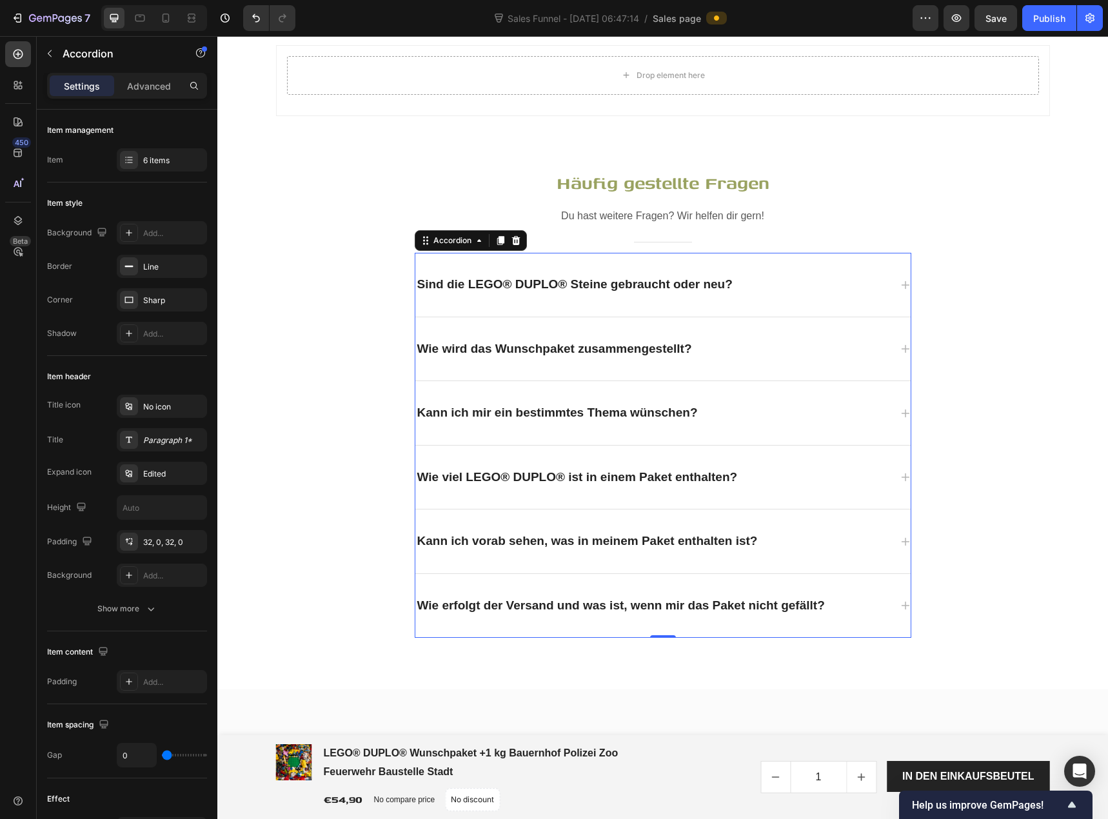
click at [900, 600] on icon at bounding box center [905, 605] width 10 height 10
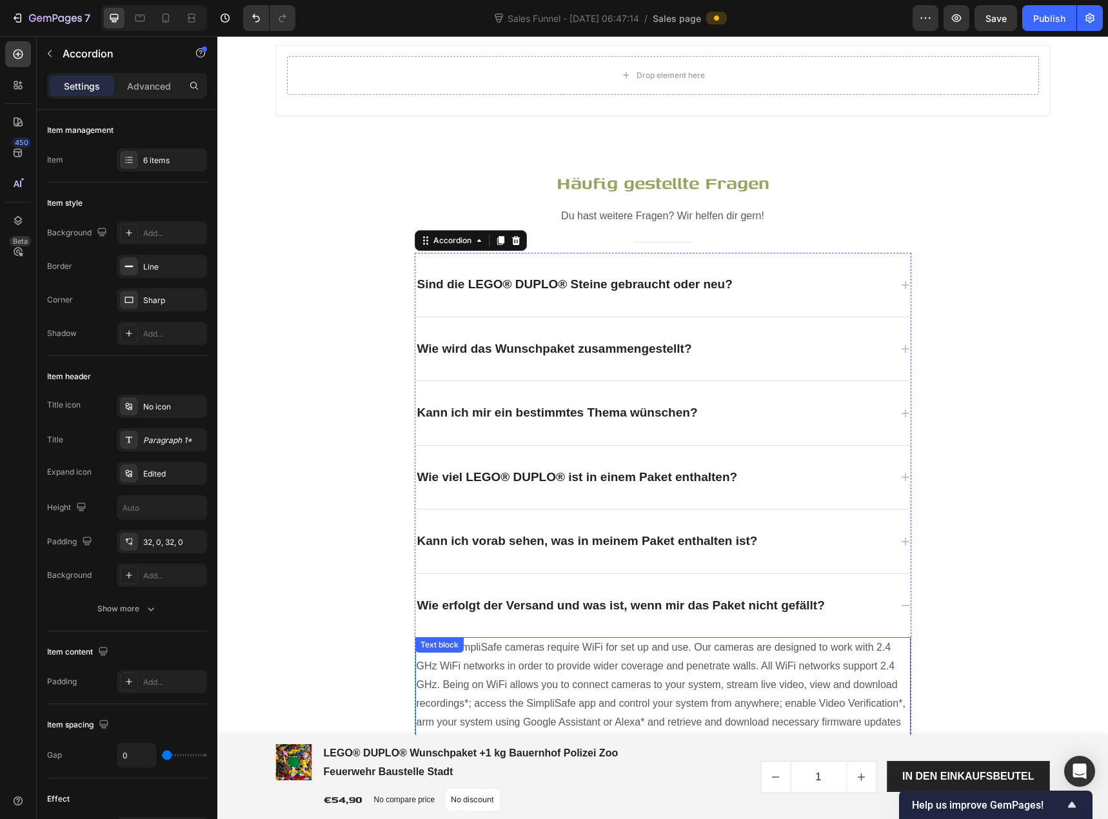
click at [689, 652] on p "Yes. All SimpliSafe cameras require WiFi for set up and use. Our cameras are de…" at bounding box center [663, 694] width 493 height 112
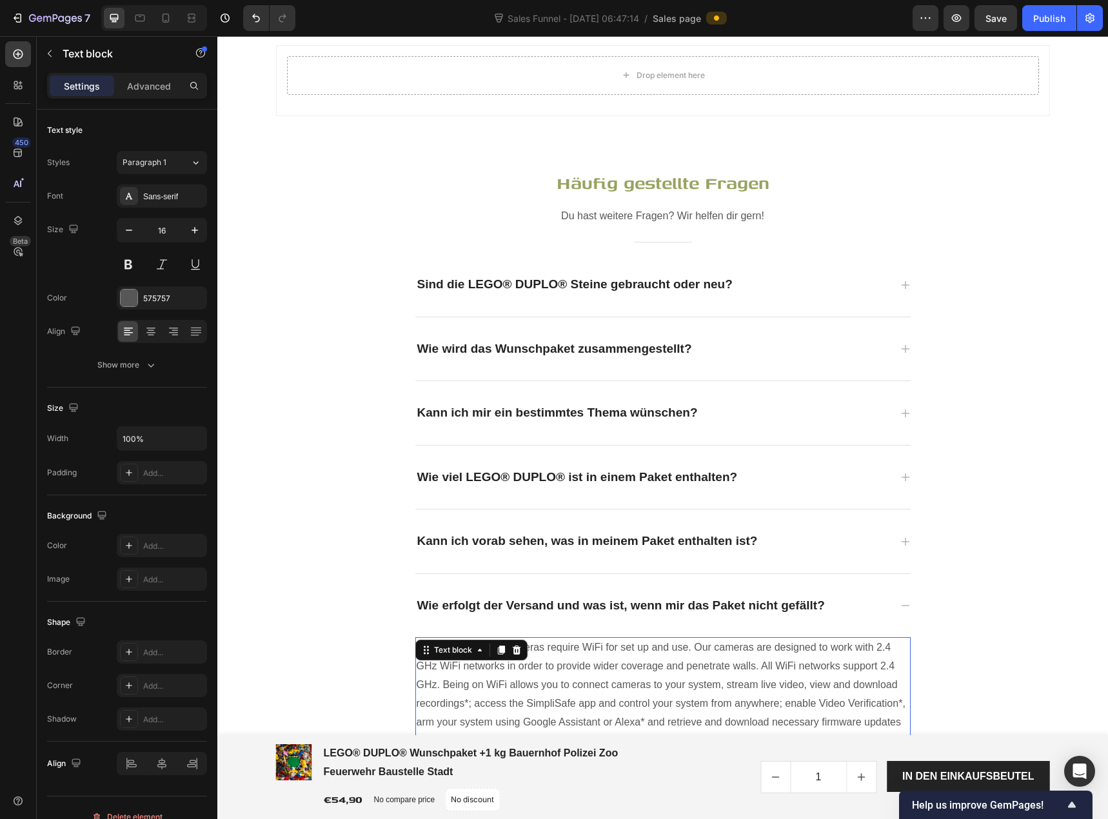
click at [689, 652] on p "Yes. All SimpliSafe cameras require WiFi for set up and use. Our cameras are de…" at bounding box center [663, 694] width 493 height 112
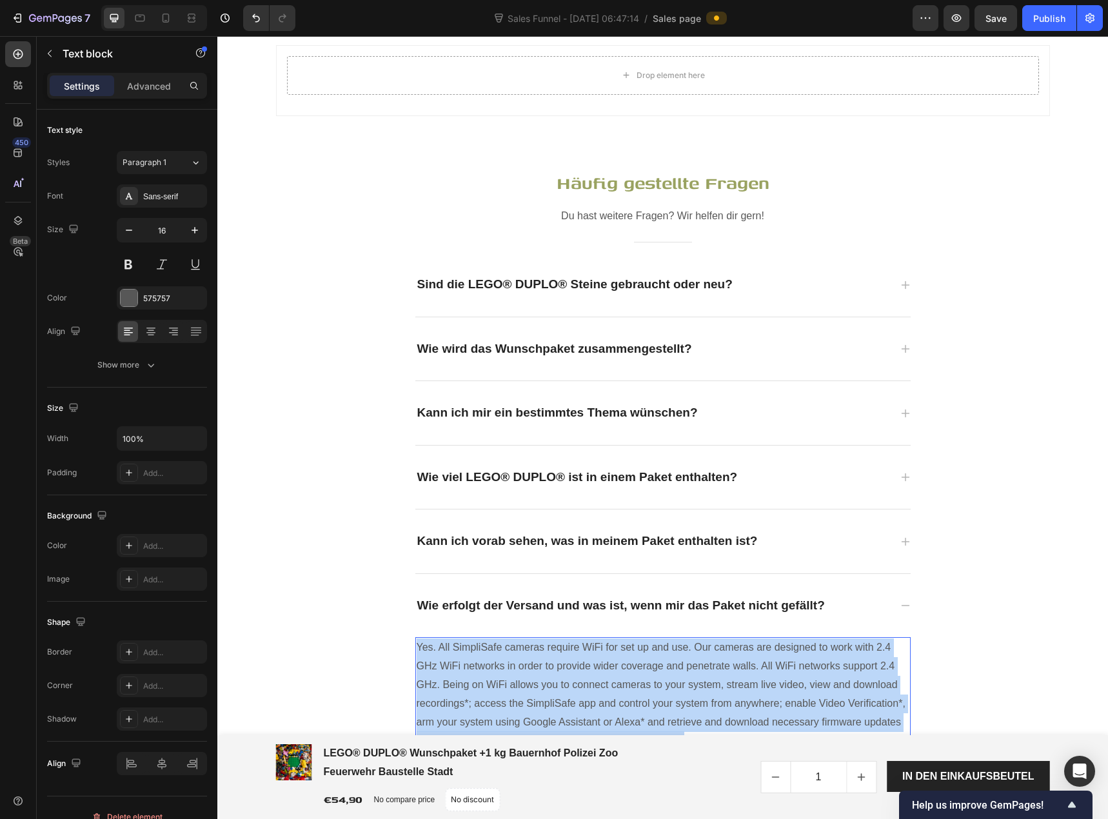
click at [689, 652] on p "Yes. All SimpliSafe cameras require WiFi for set up and use. Our cameras are de…" at bounding box center [663, 694] width 493 height 112
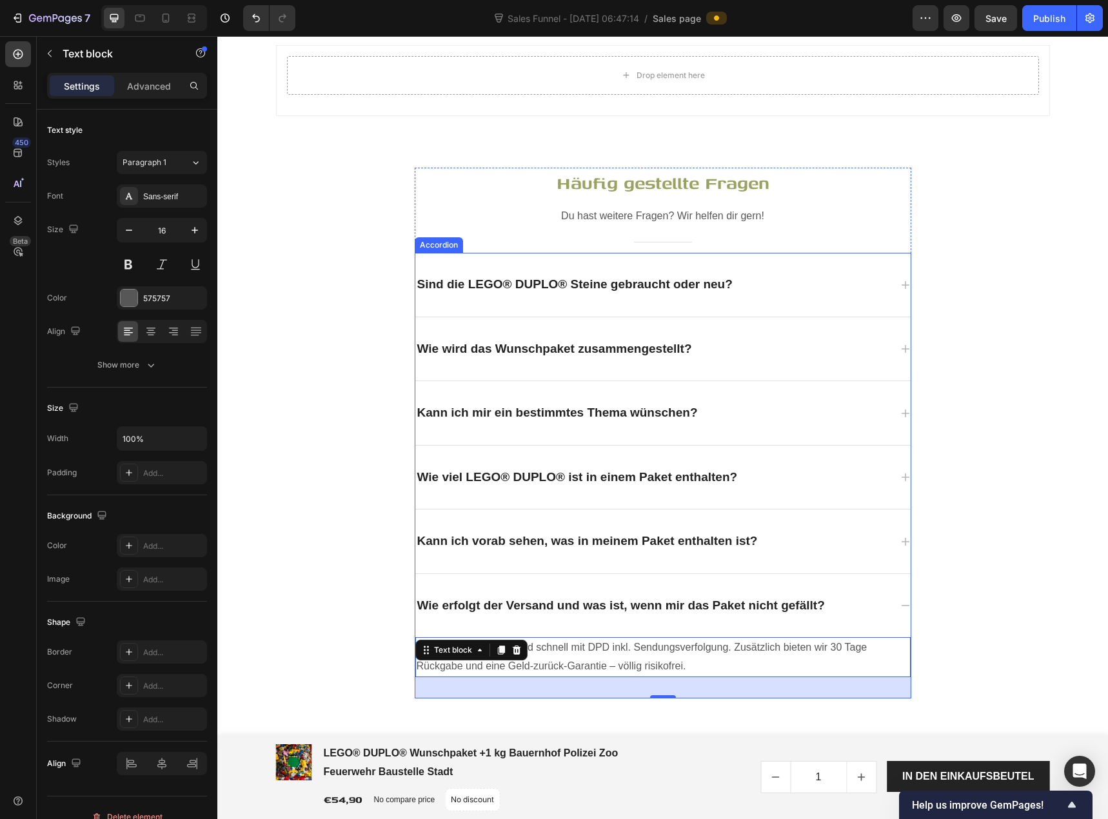
click at [692, 597] on p "Wie erfolgt der Versand und was ist, wenn mir das Paket nicht gefällt?" at bounding box center [621, 606] width 408 height 19
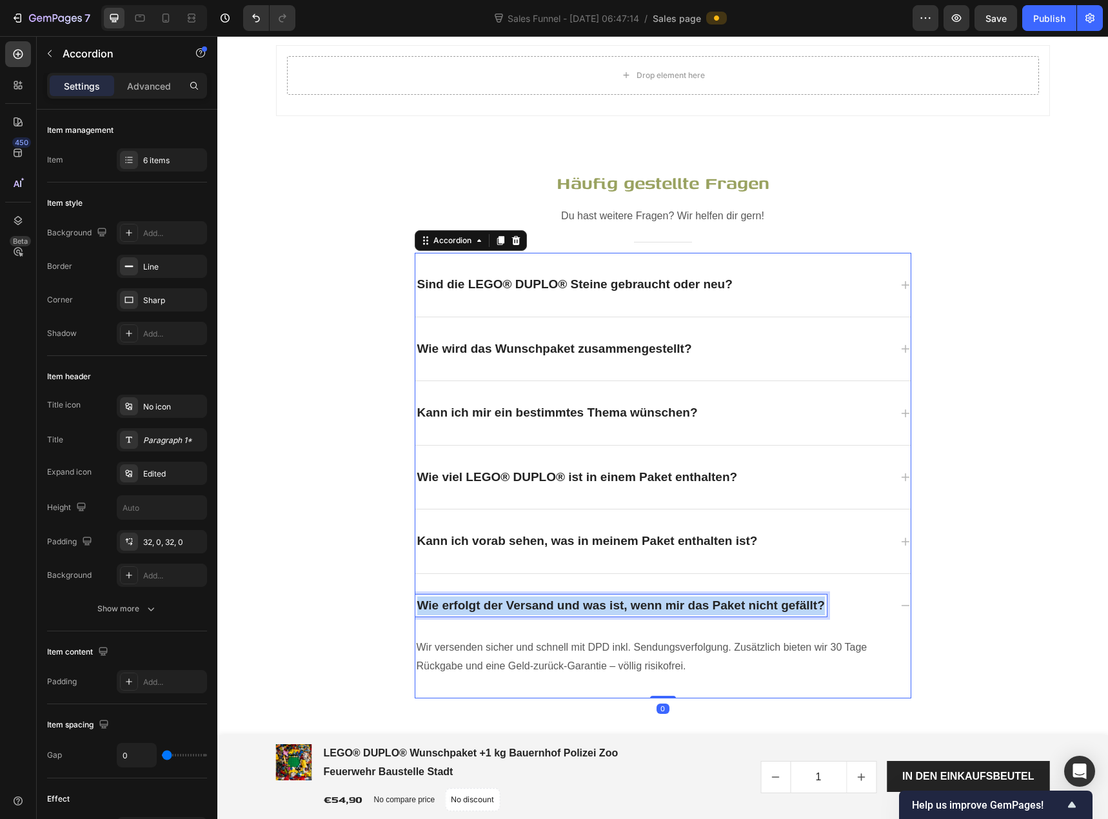
click at [691, 597] on p "Wie erfolgt der Versand und was ist, wenn mir das Paket nicht gefällt?" at bounding box center [621, 606] width 408 height 19
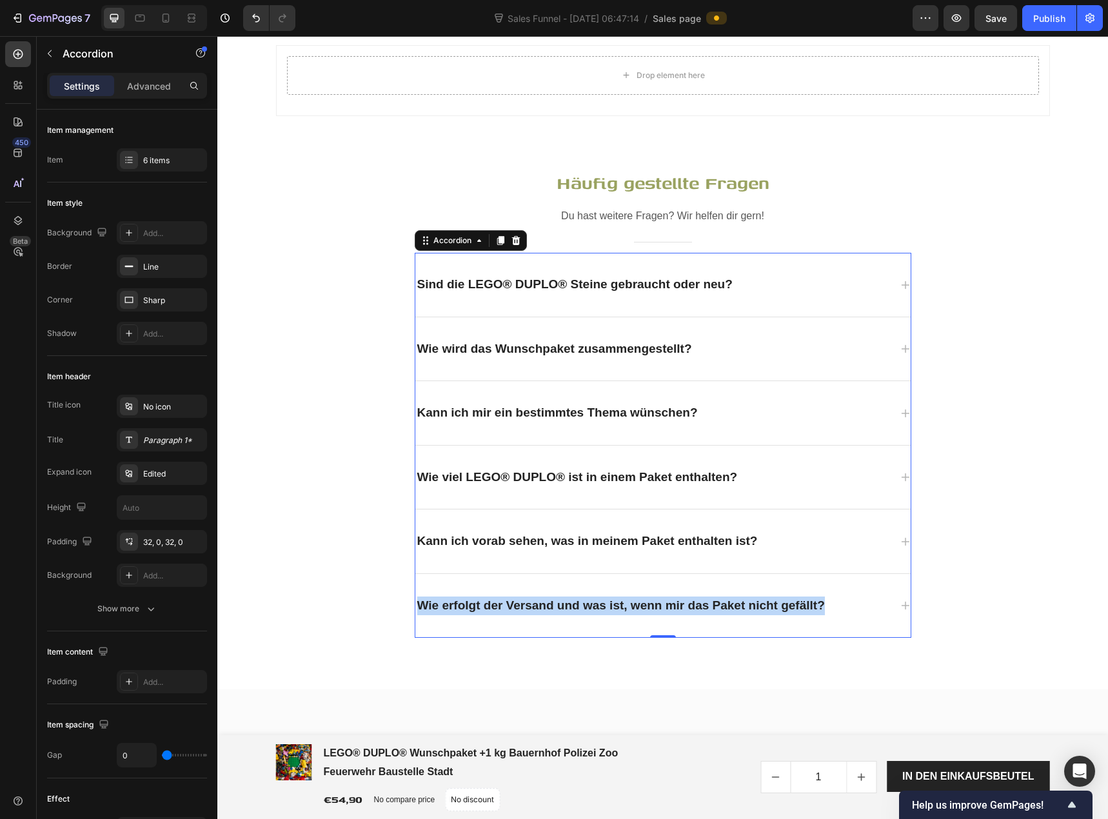
click at [900, 600] on icon at bounding box center [905, 605] width 10 height 10
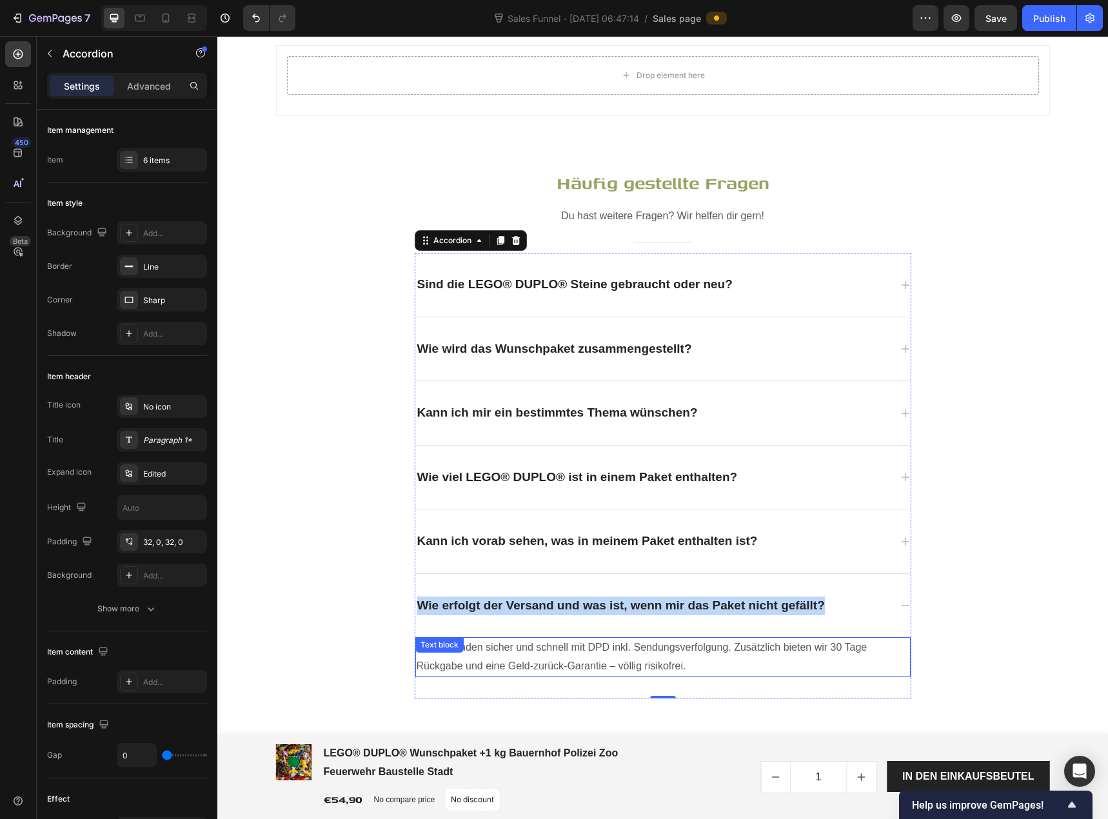
click at [710, 641] on p "Wir versenden sicher und schnell mit DPD inkl. Sendungsverfolgung. Zusätzlich b…" at bounding box center [663, 656] width 493 height 37
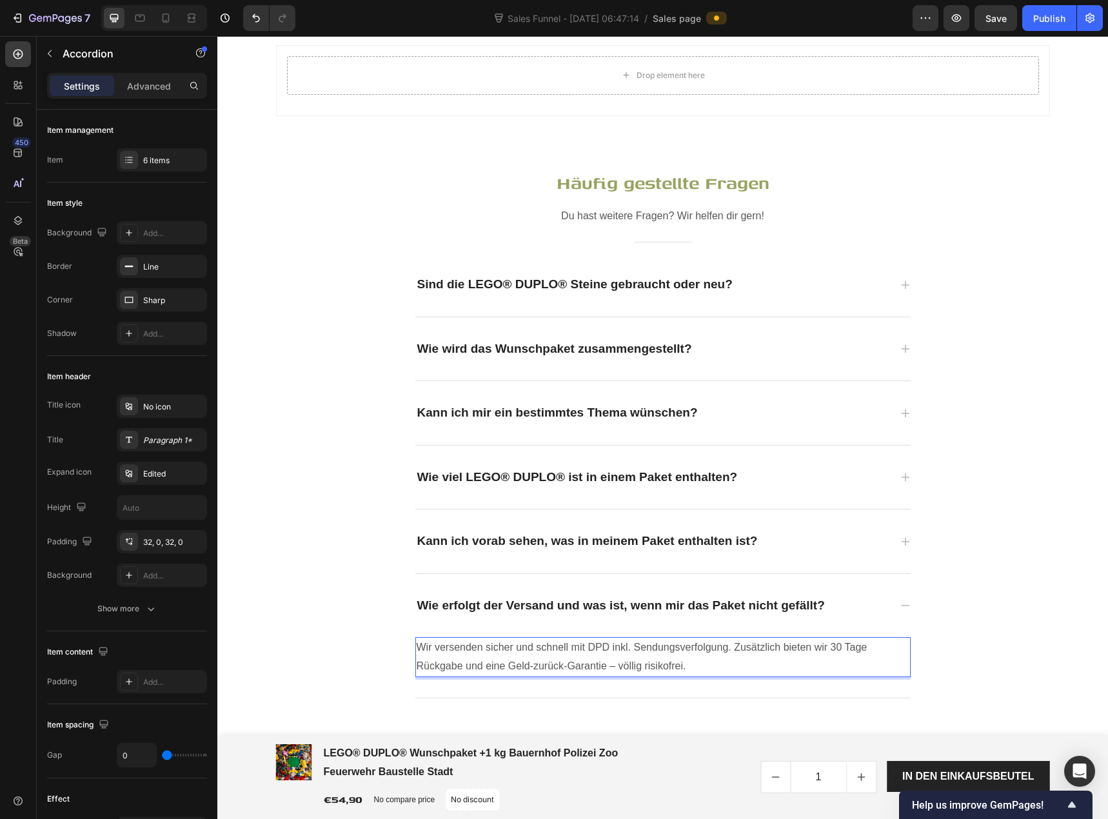
click at [710, 641] on p "Wir versenden sicher und schnell mit DPD inkl. Sendungsverfolgung. Zusätzlich b…" at bounding box center [663, 656] width 493 height 37
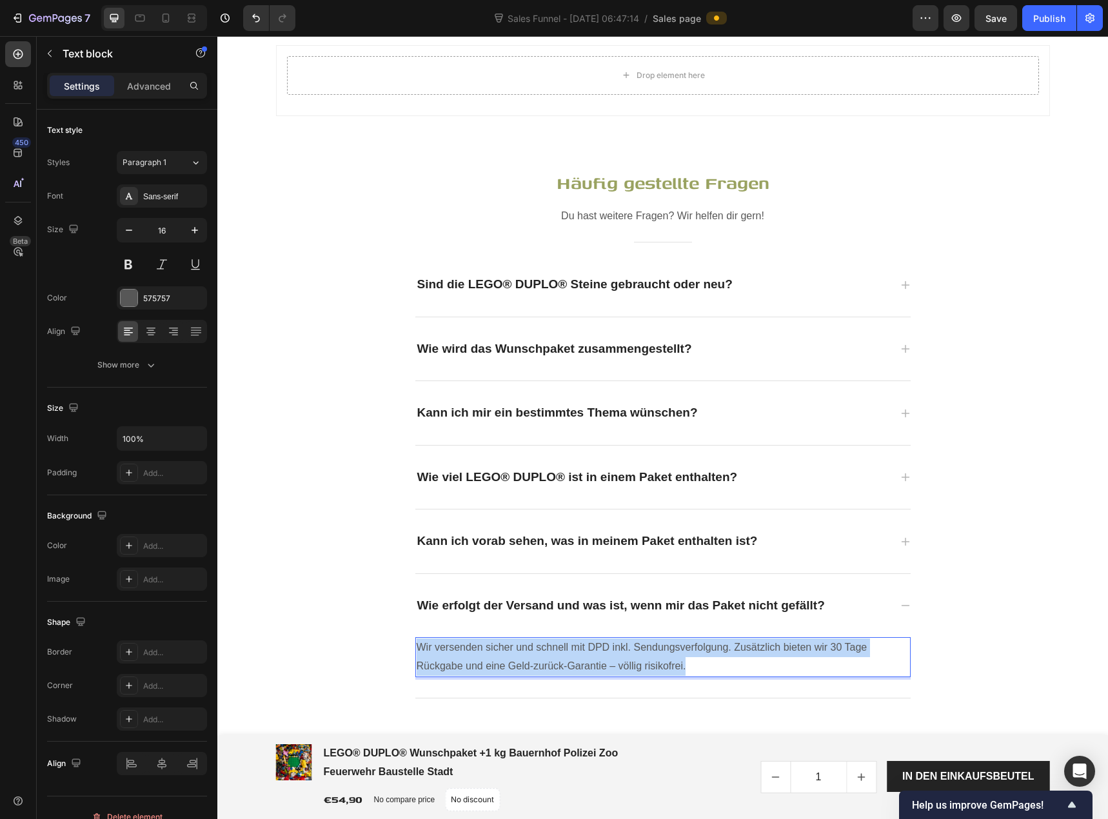
click at [710, 641] on p "Wir versenden sicher und schnell mit DPD inkl. Sendungsverfolgung. Zusätzlich b…" at bounding box center [663, 656] width 493 height 37
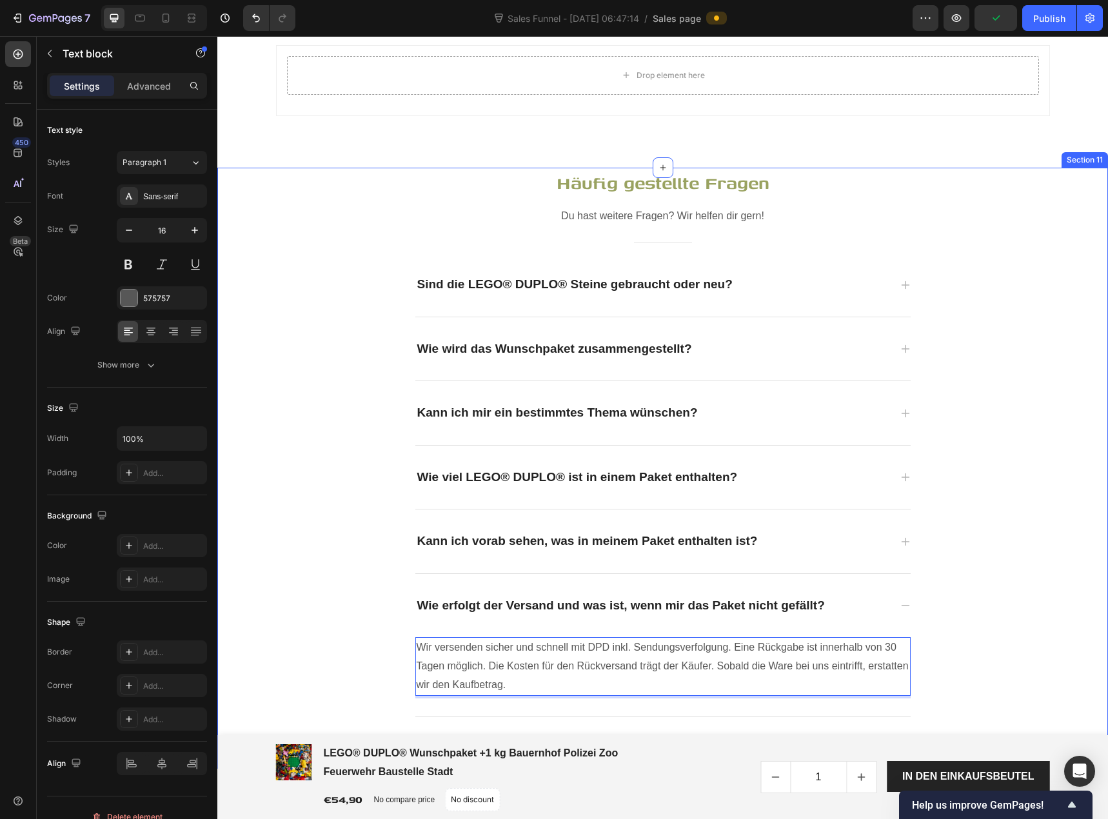
click at [991, 578] on div "Häufig gestellte Fragen Heading Du hast weitere Fragen? Wir helfen dir gern! Te…" at bounding box center [662, 442] width 871 height 549
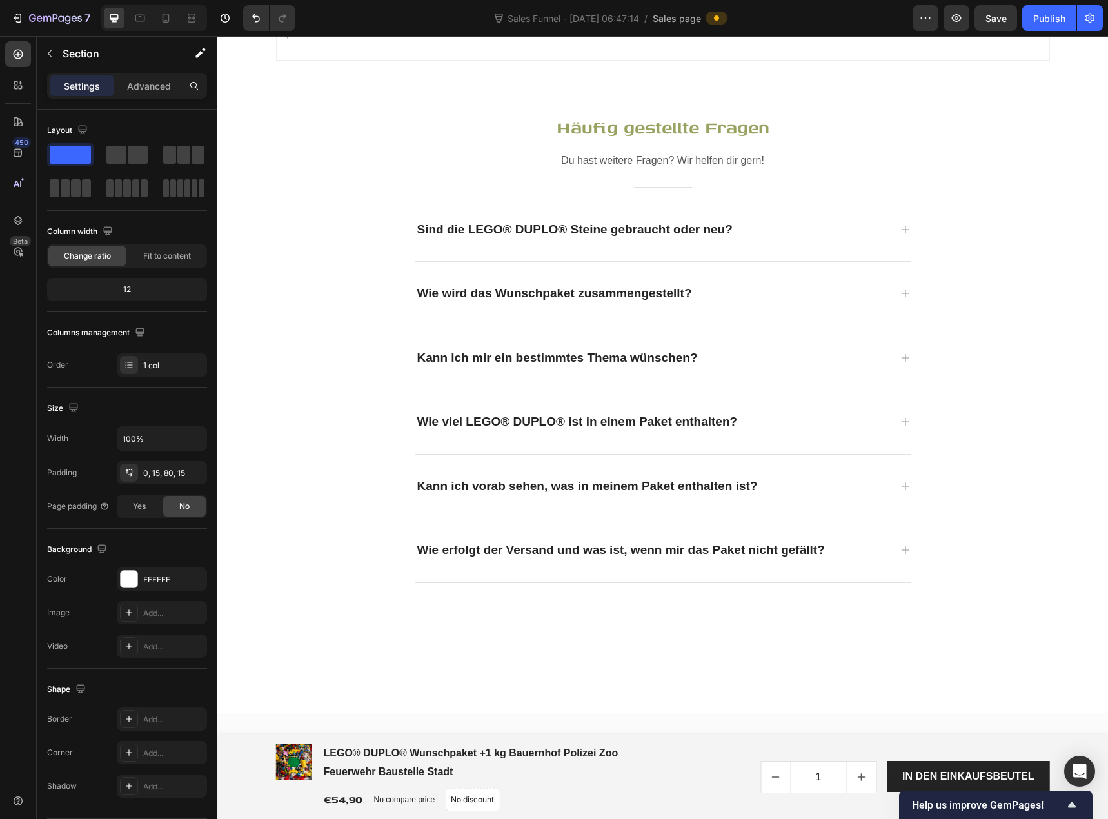
scroll to position [4370, 0]
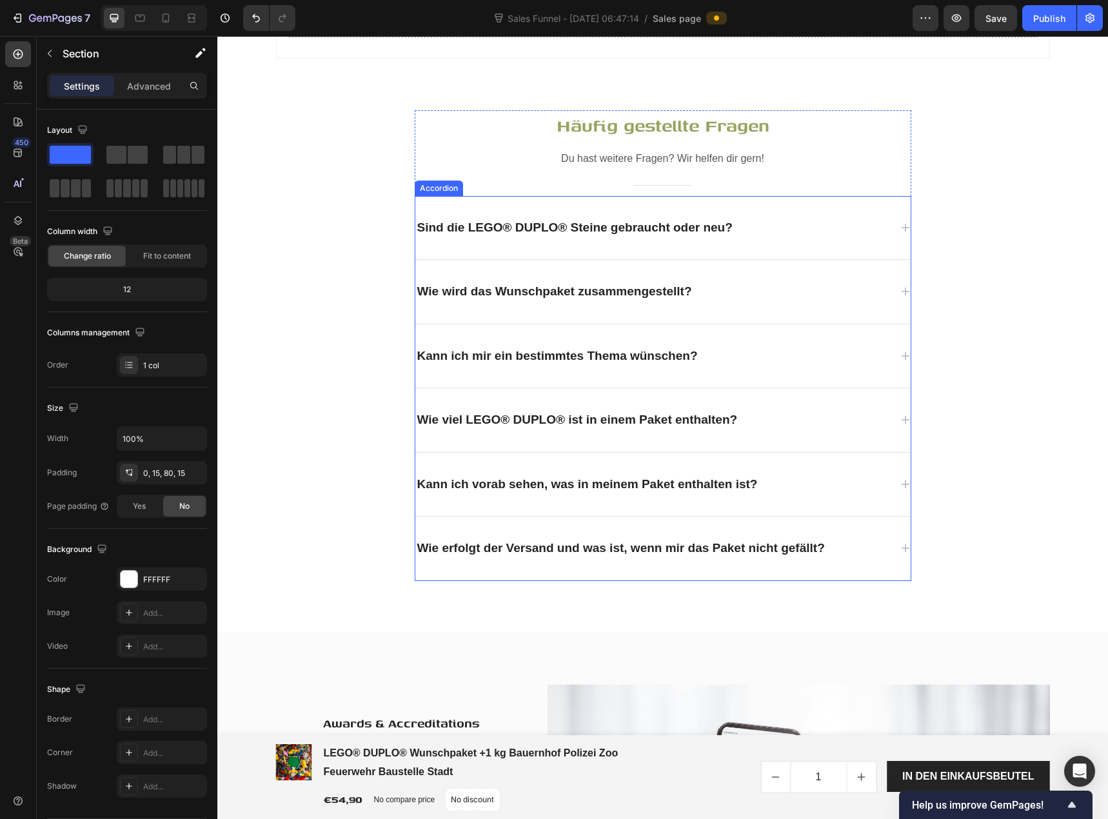
click at [900, 228] on div "Sind die LEGO® DUPLO® Steine gebraucht oder neu?" at bounding box center [662, 228] width 495 height 64
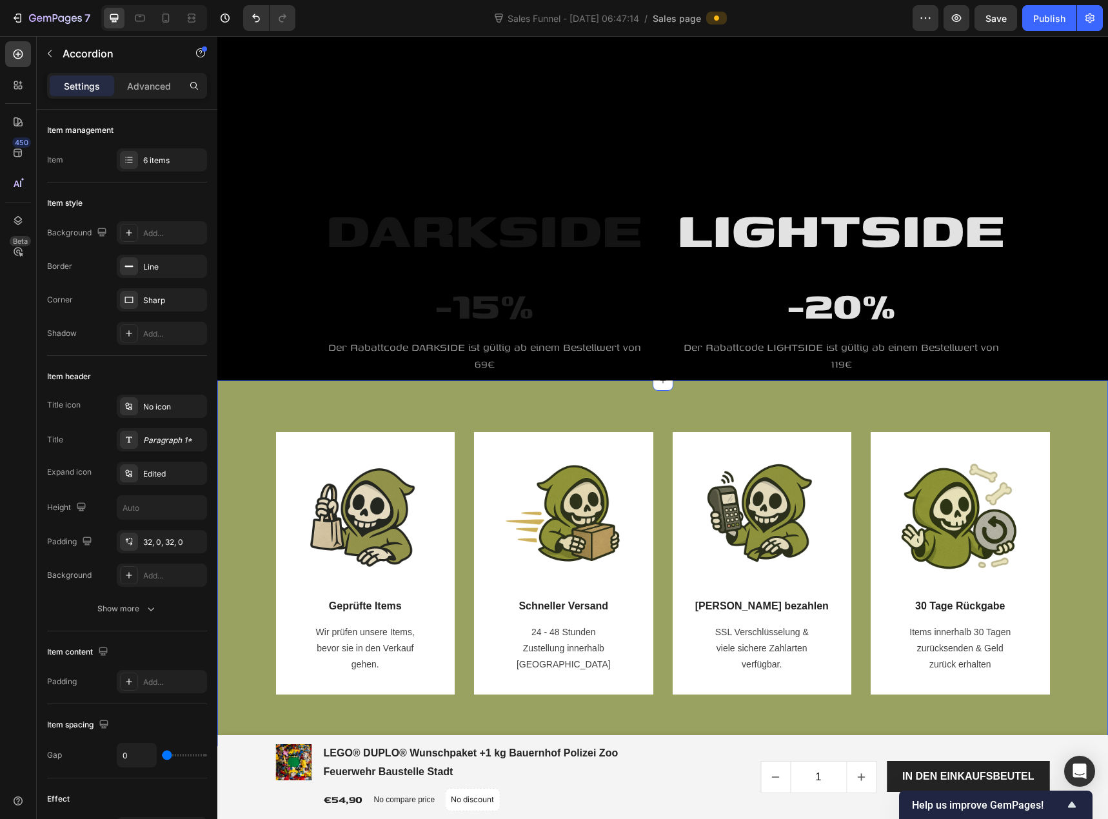
scroll to position [0, 0]
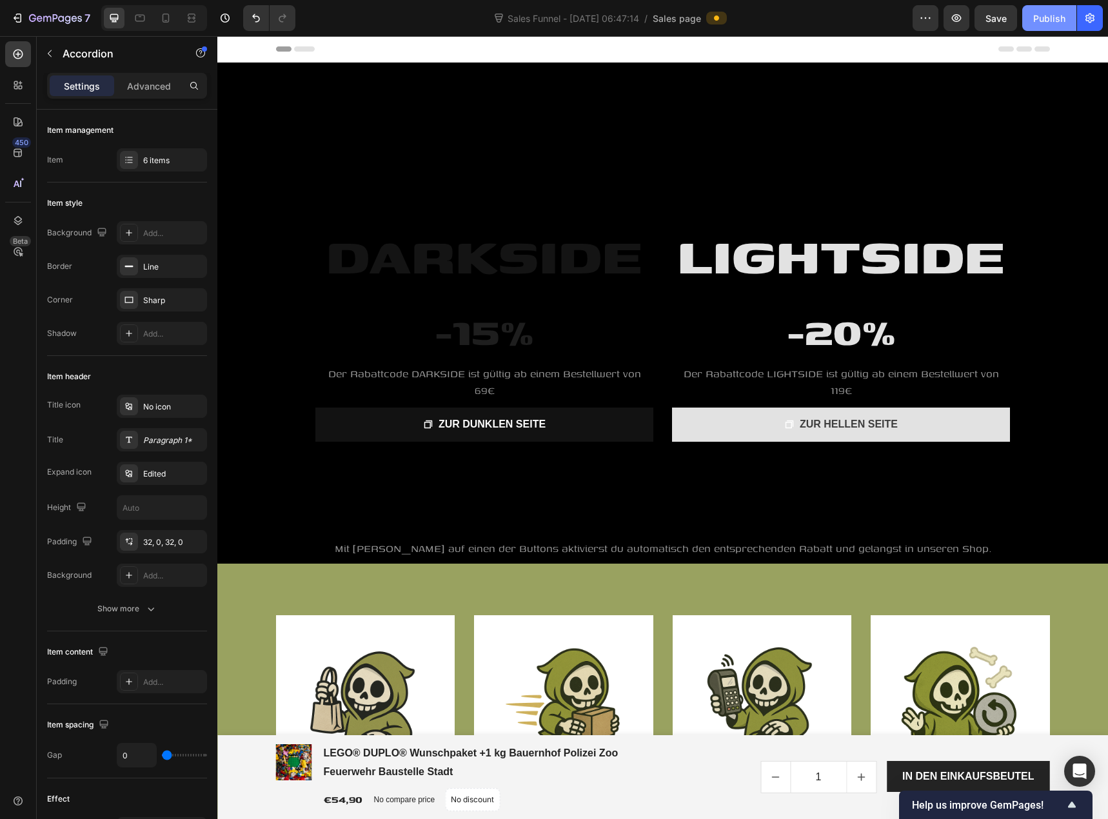
click at [1037, 19] on div "Publish" at bounding box center [1049, 19] width 32 height 14
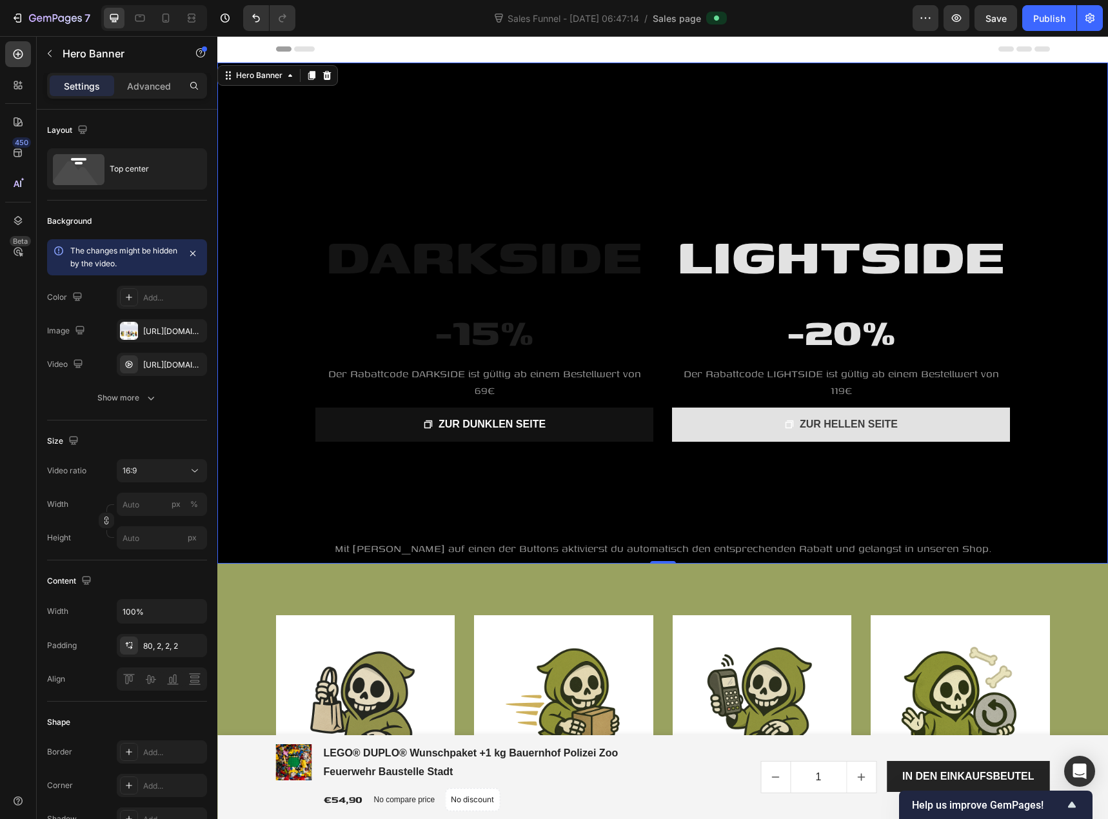
click at [733, 100] on div "LIGHTSIDE Heading -20% Heading Der Rabattcode LIGHTSIDE ist gültig ab einem Bes…" at bounding box center [662, 315] width 891 height 504
click at [159, 333] on div "https://cdn.shopify.com/s/files/1/0939/8324/4635/files/gempages_586225068544099…" at bounding box center [161, 332] width 37 height 12
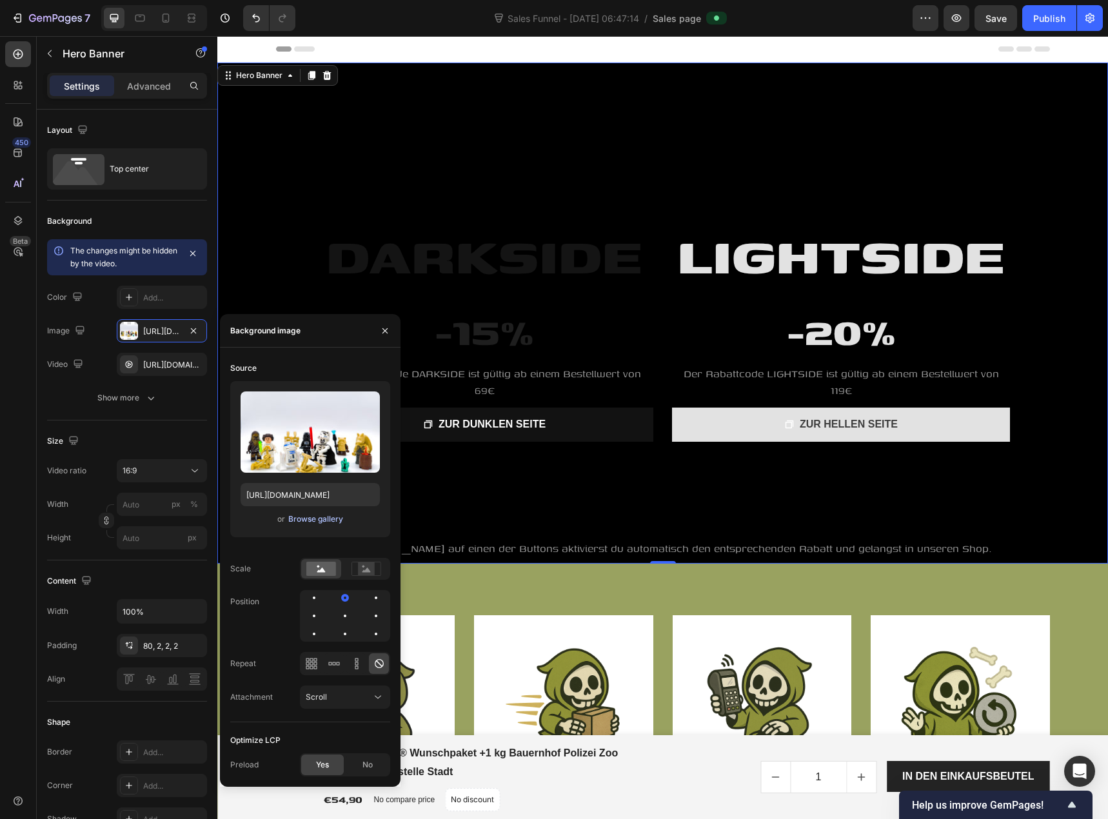
click at [315, 522] on div "Browse gallery" at bounding box center [315, 519] width 55 height 12
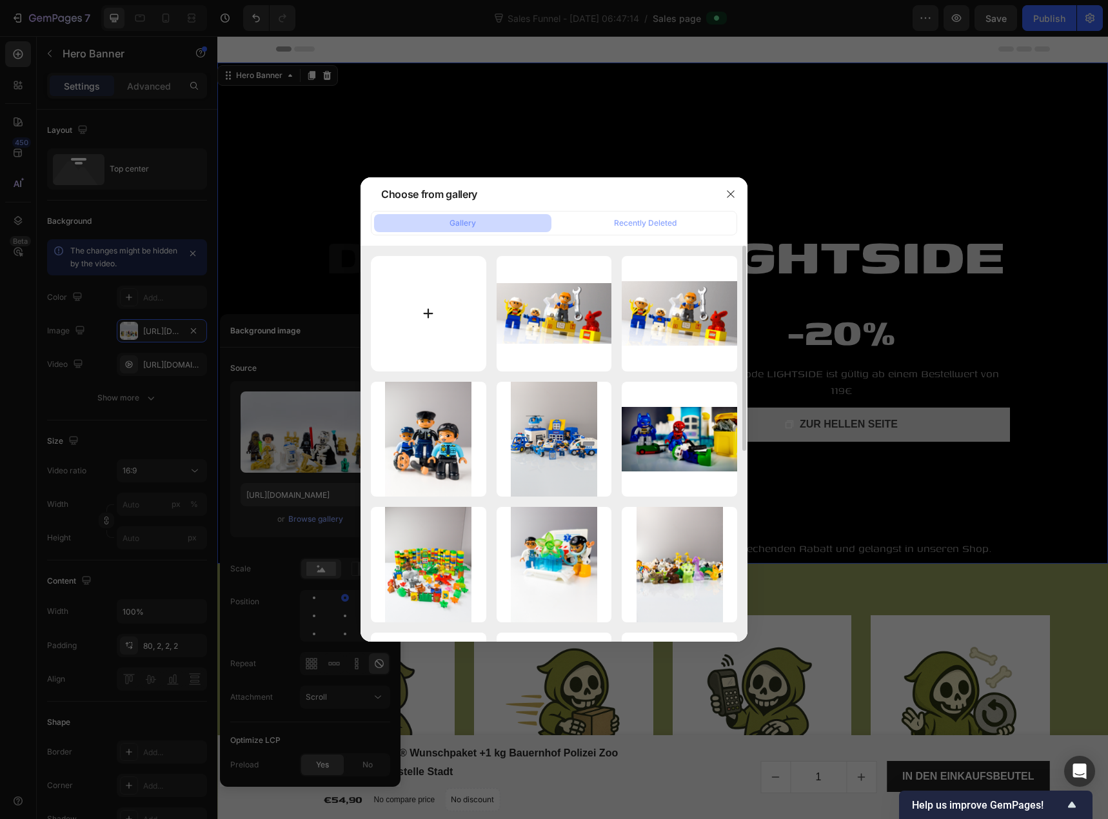
click at [424, 308] on input "file" at bounding box center [428, 313] width 115 height 115
type input "C:\fakepath\waehleweise.png"
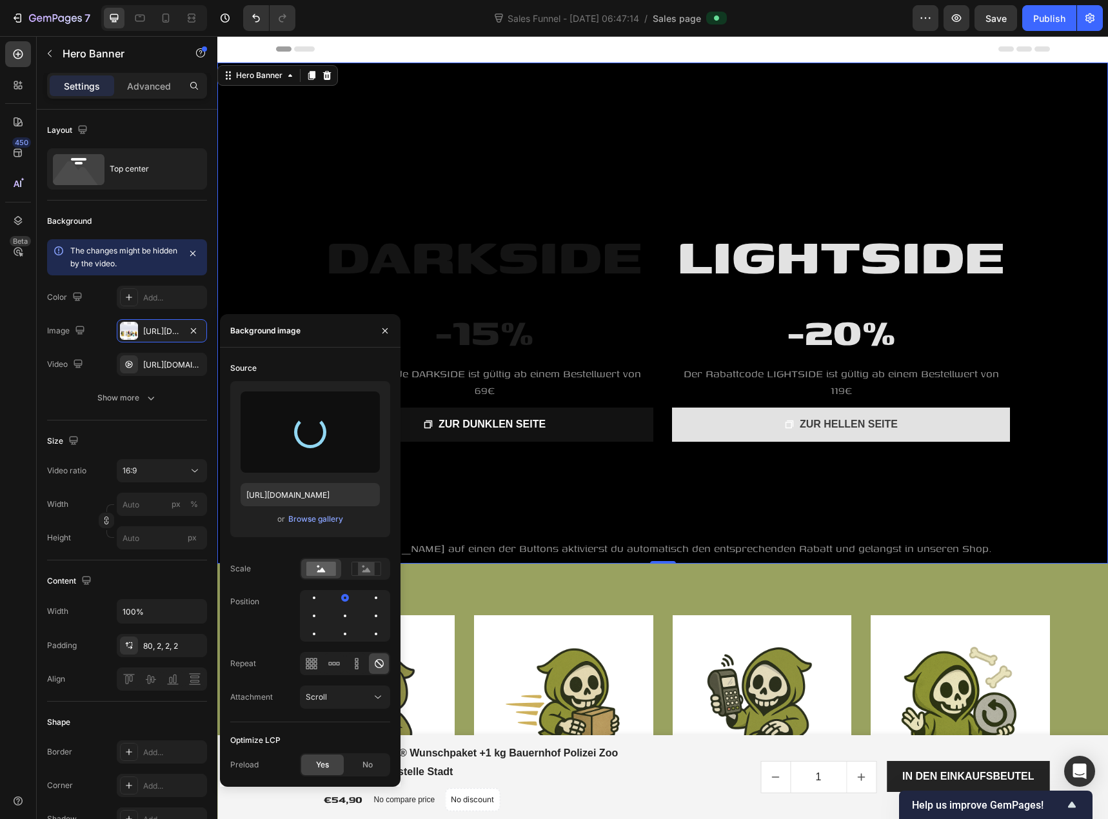
type input "https://cdn.shopify.com/s/files/1/0939/8324/4635/files/gempages_586225068544099…"
click at [388, 328] on icon "button" at bounding box center [385, 331] width 10 height 10
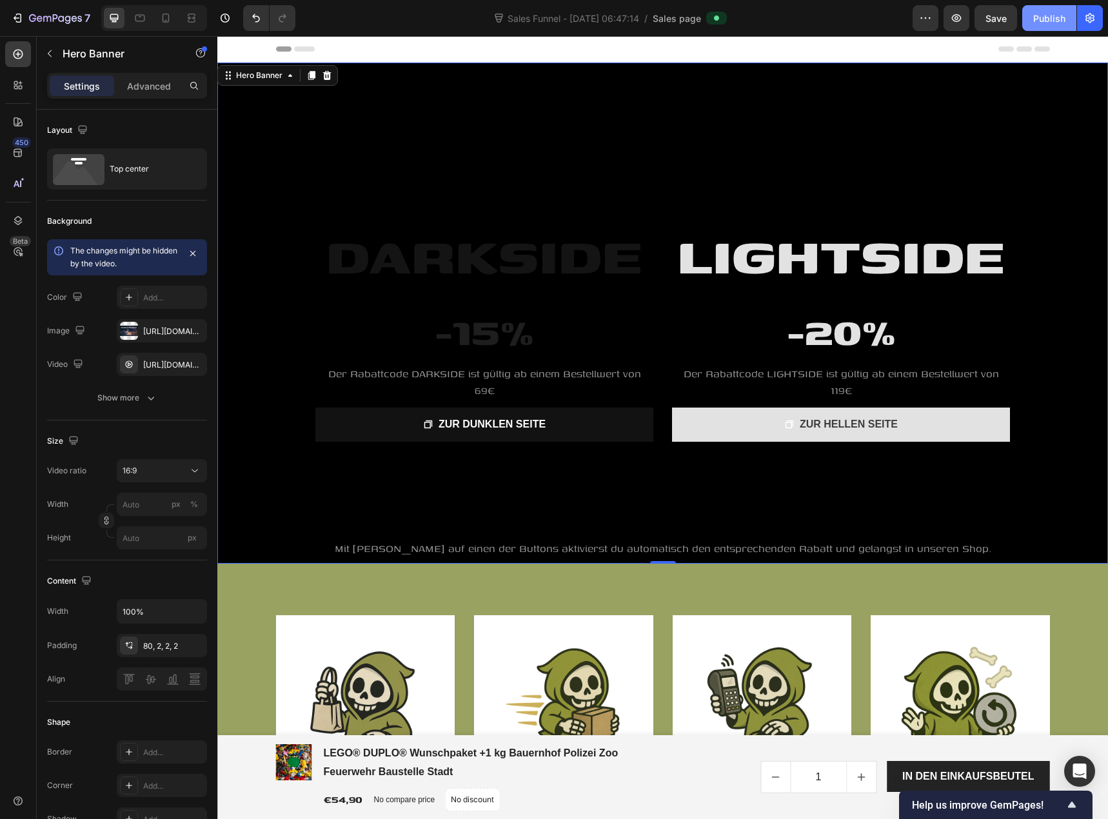
click at [1051, 12] on div "Publish" at bounding box center [1049, 19] width 32 height 14
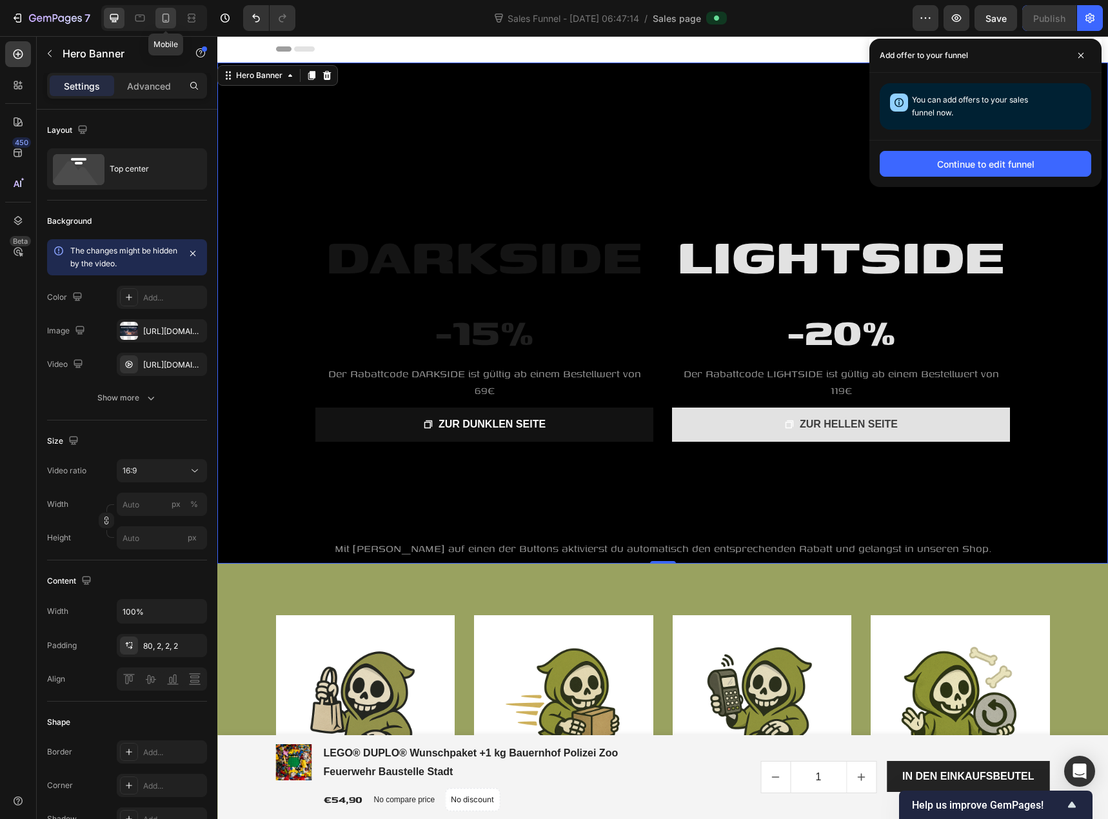
click at [165, 19] on icon at bounding box center [165, 18] width 13 height 13
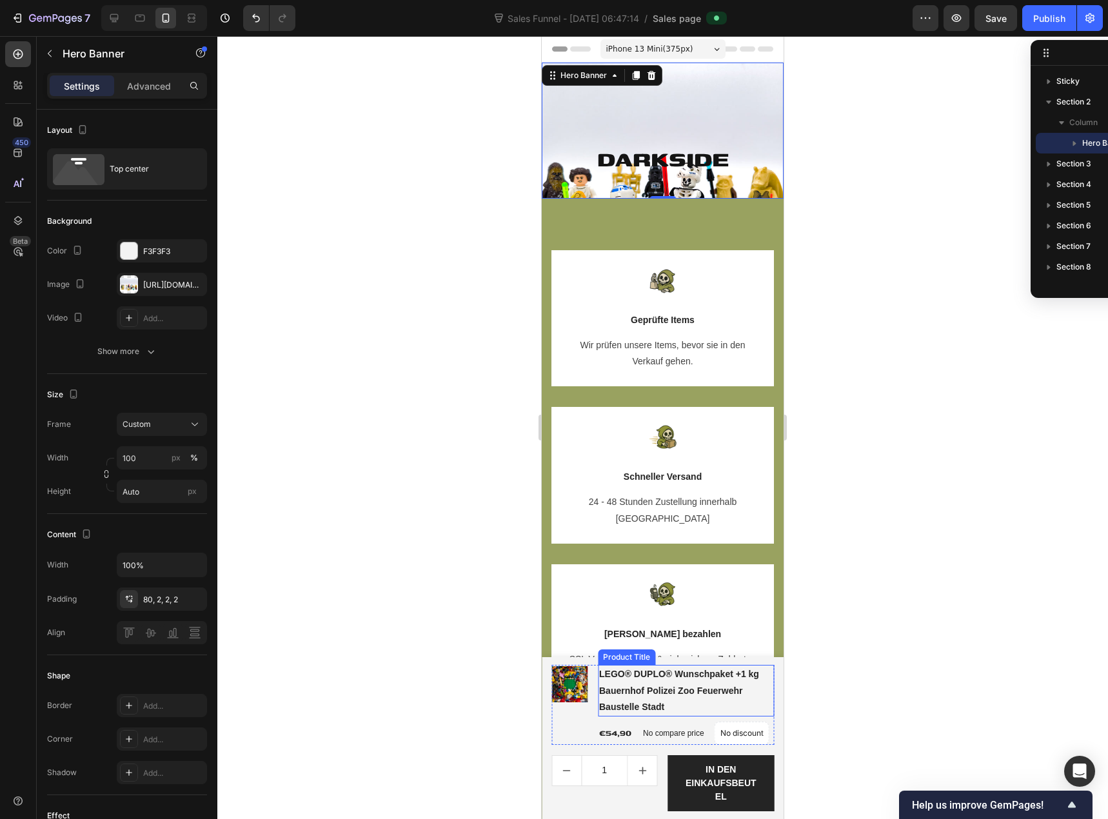
click at [291, 177] on div at bounding box center [662, 427] width 891 height 783
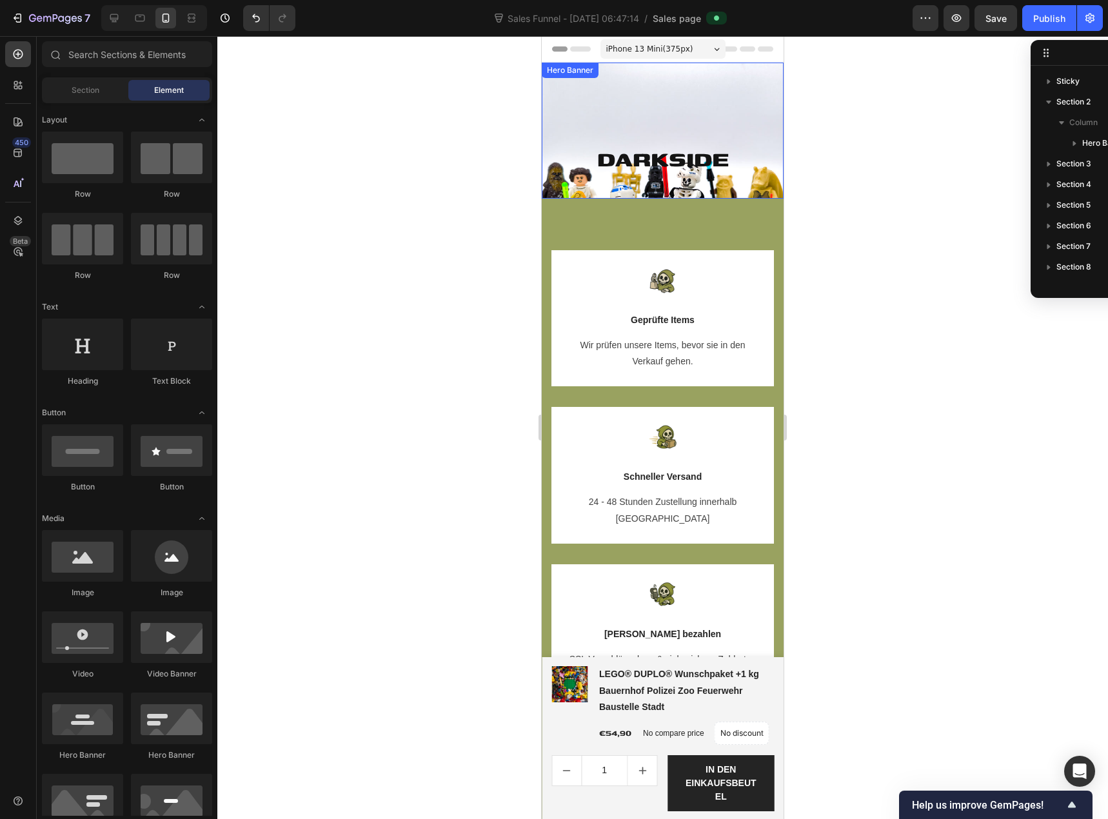
click at [557, 105] on div "LIGHTSIDE Heading -20% Heading Der Rabattcode LIGHTSIDE ist gültig ab einem Bes…" at bounding box center [663, 309] width 242 height 493
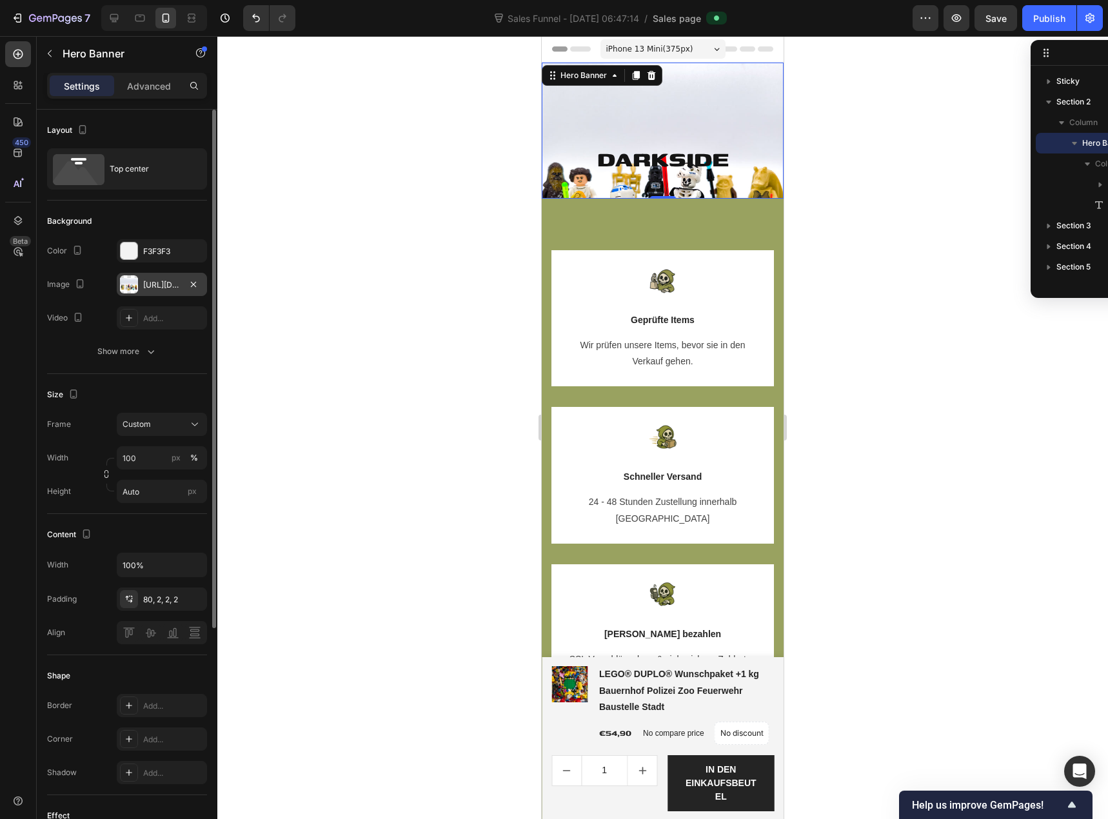
click at [149, 279] on div "https://cdn.shopify.com/s/files/1/0939/8324/4635/files/gempages_586225068544099…" at bounding box center [161, 285] width 37 height 12
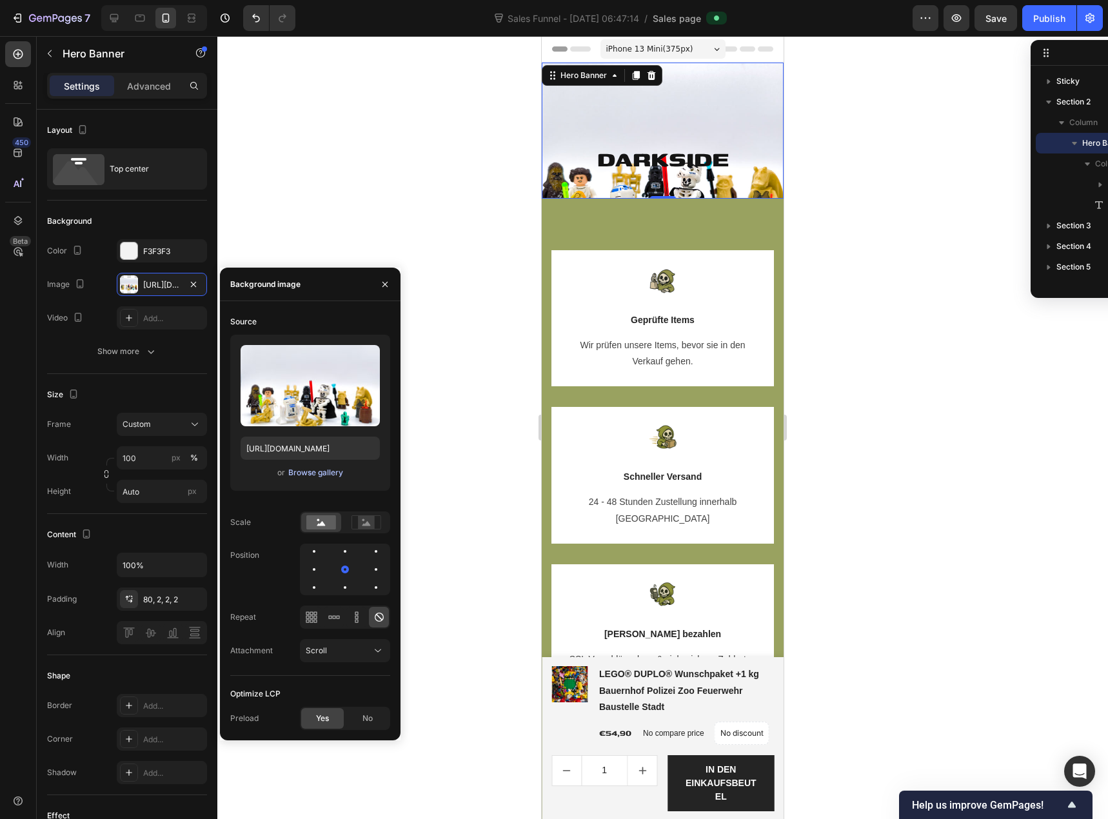
click at [312, 473] on div "Browse gallery" at bounding box center [315, 473] width 55 height 12
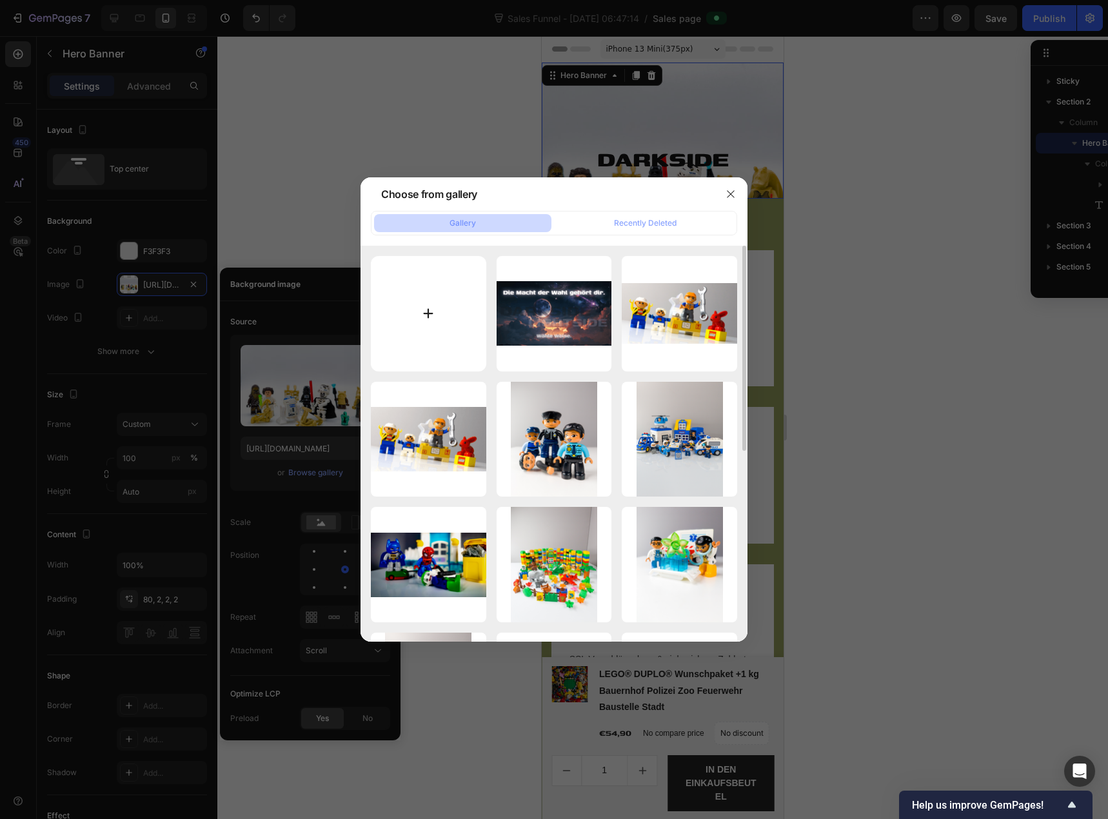
click at [428, 322] on input "file" at bounding box center [428, 313] width 115 height 115
type input "C:\fakepath\waehleweise-sky.png"
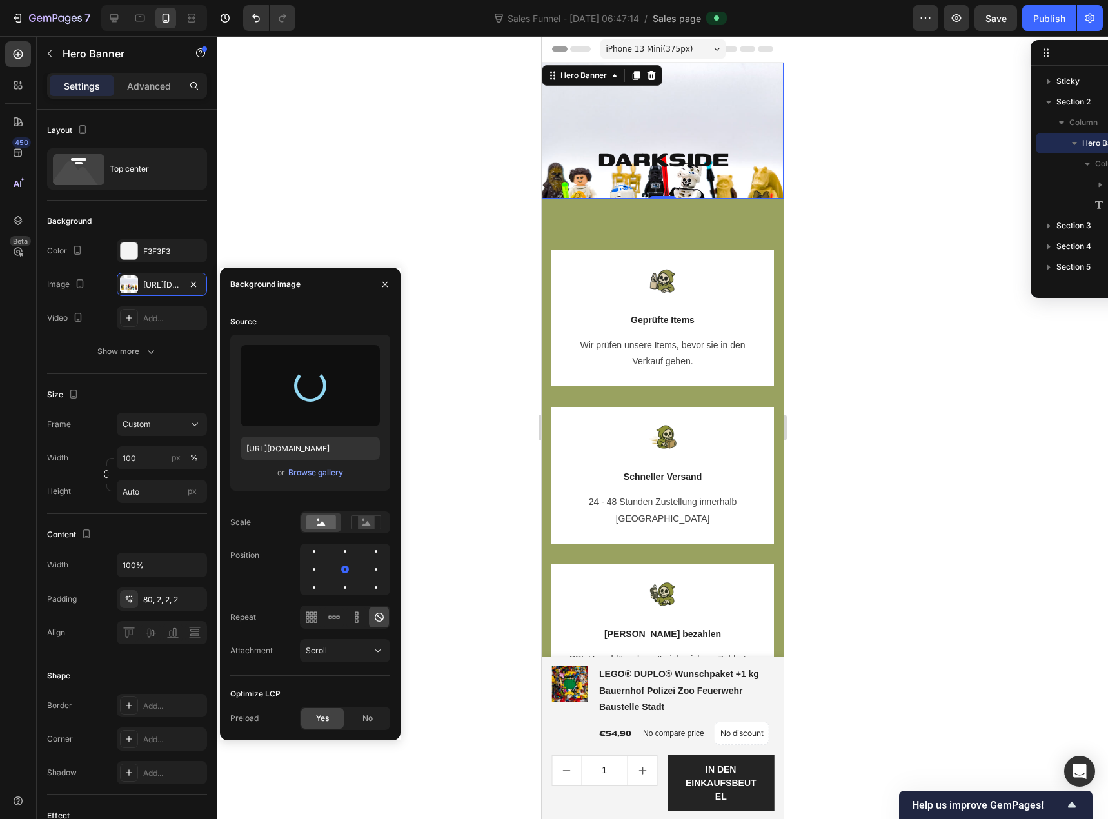
type input "https://cdn.shopify.com/s/files/1/0939/8324/4635/files/gempages_586225068544099…"
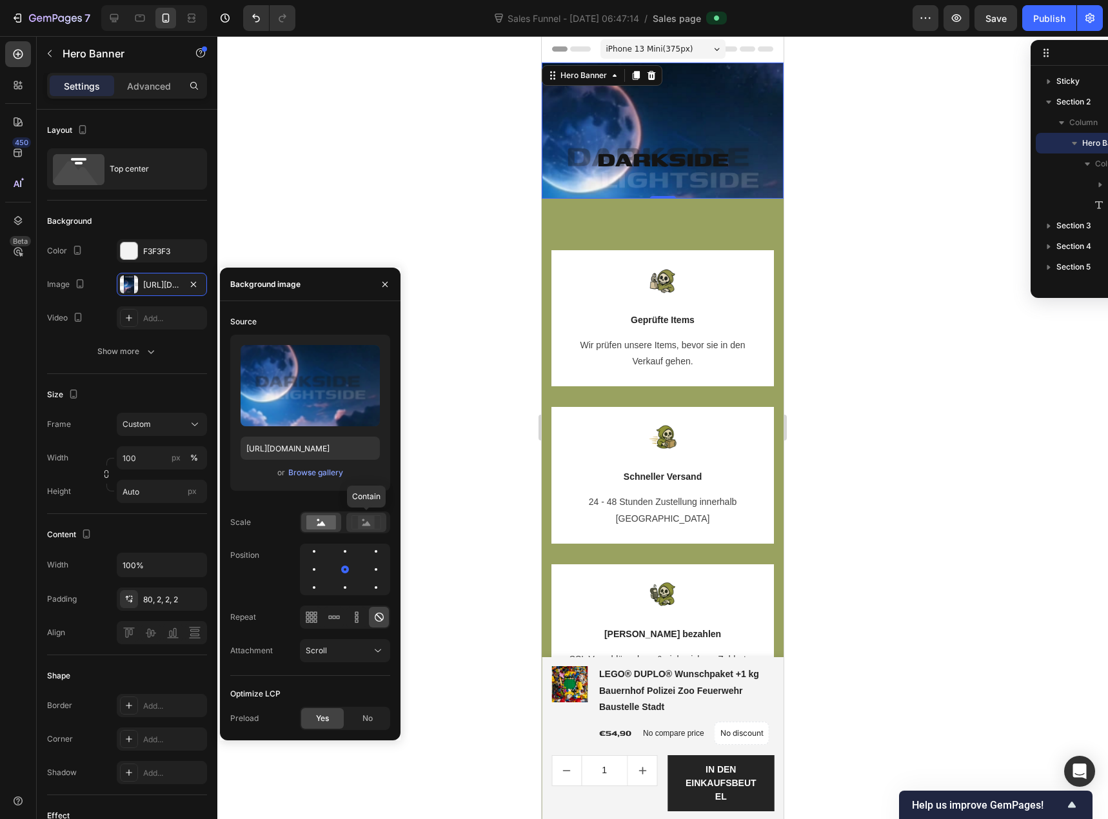
click at [359, 526] on rect at bounding box center [366, 522] width 17 height 13
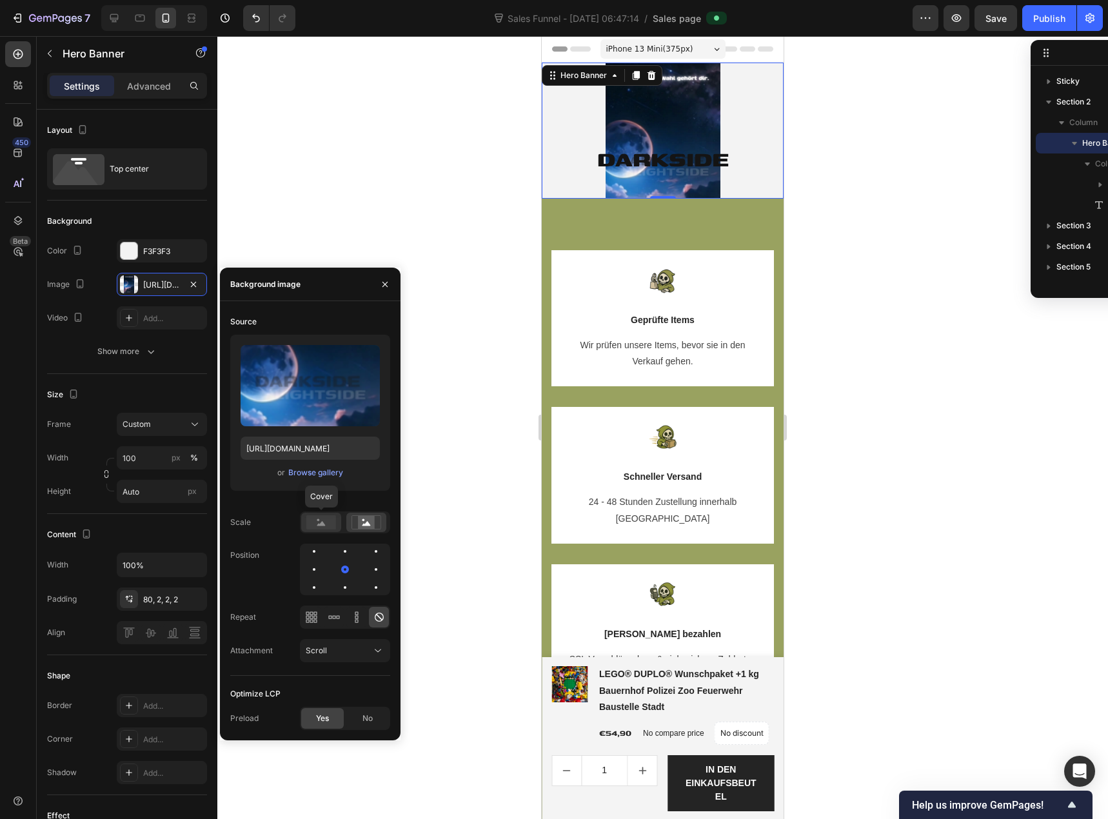
click at [323, 522] on icon at bounding box center [321, 523] width 8 height 5
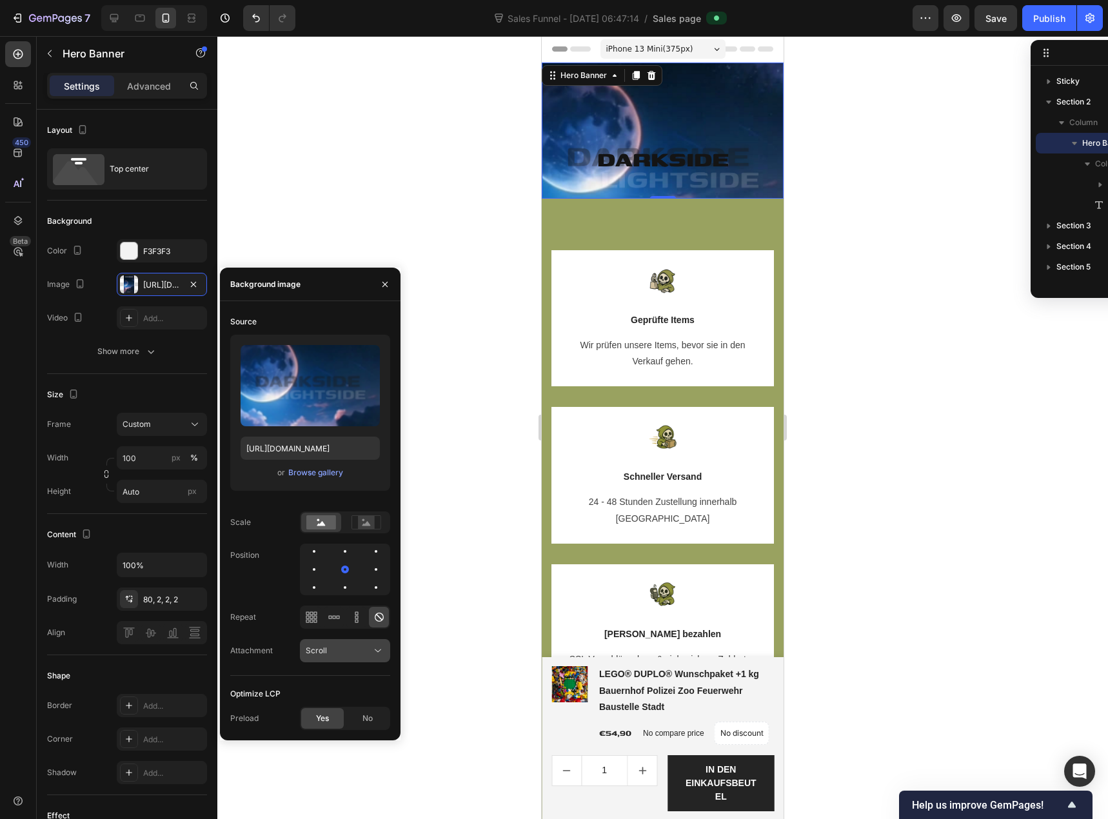
click at [339, 649] on div "Scroll" at bounding box center [339, 651] width 66 height 12
click at [330, 700] on div "Fixed" at bounding box center [332, 707] width 106 height 25
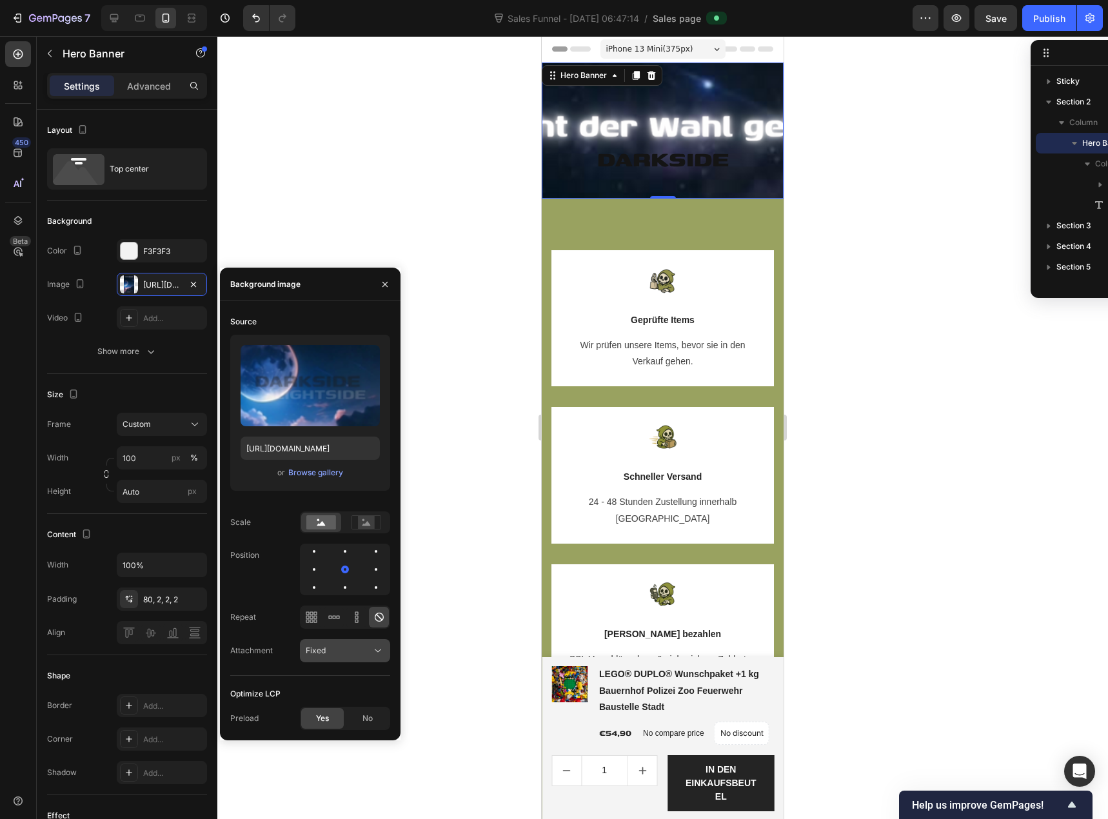
click at [329, 653] on div "Fixed" at bounding box center [339, 651] width 66 height 12
click at [327, 728] on p "Local" at bounding box center [343, 732] width 74 height 12
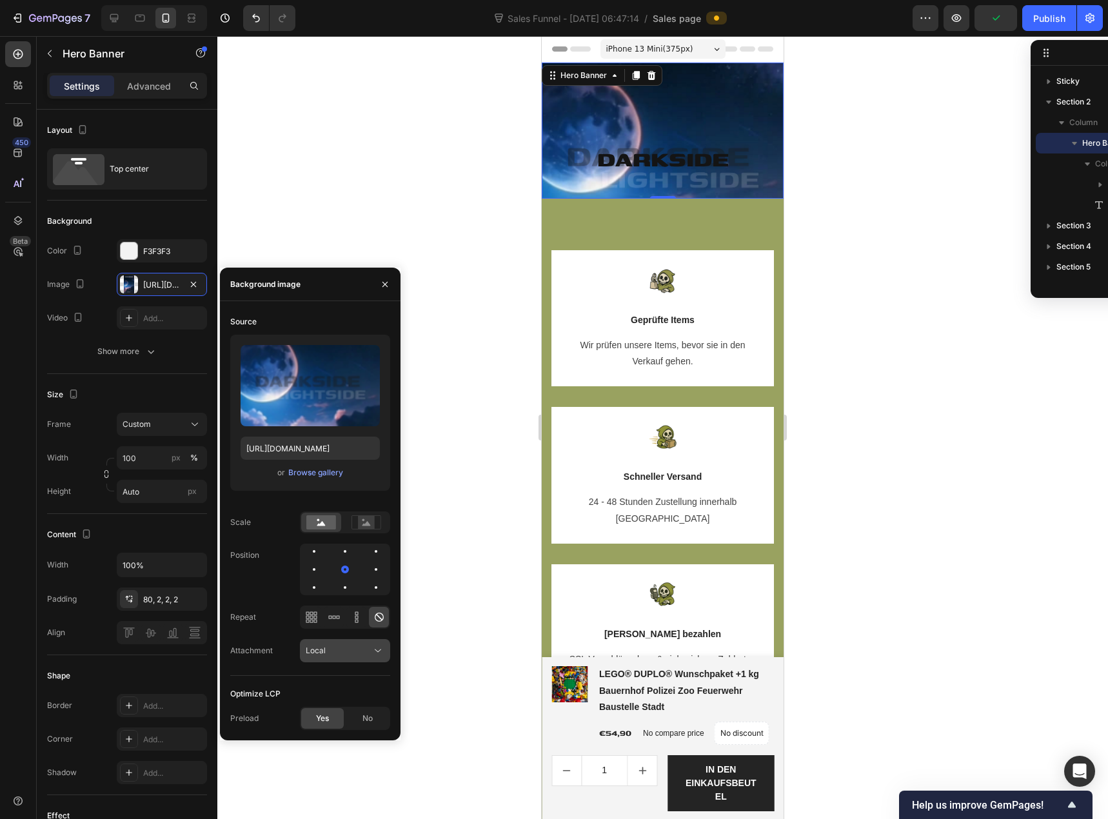
click at [336, 651] on div "Local" at bounding box center [339, 651] width 66 height 12
click at [333, 677] on p "Scroll" at bounding box center [343, 682] width 74 height 12
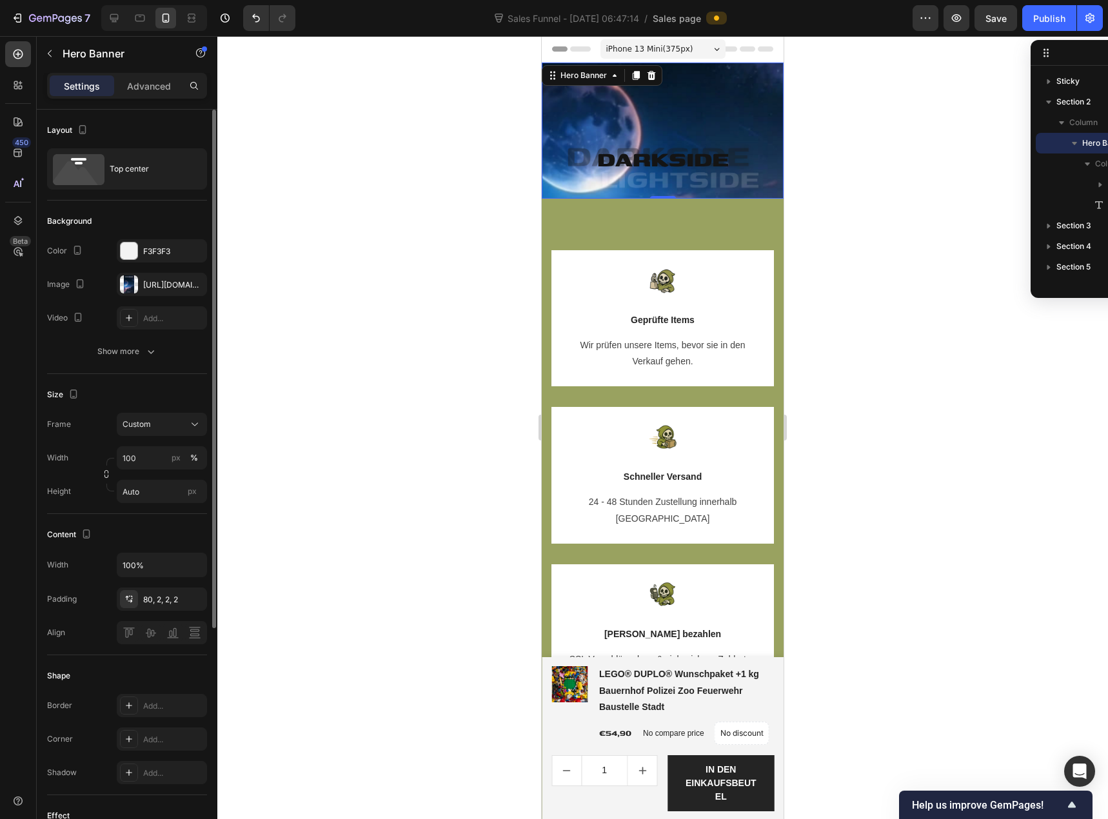
click at [115, 222] on div "Background" at bounding box center [127, 221] width 160 height 21
click at [149, 490] on input "Auto" at bounding box center [162, 491] width 90 height 23
click at [167, 522] on p "Fit content Auto" at bounding box center [159, 523] width 75 height 12
click at [165, 502] on input "Auto" at bounding box center [162, 491] width 90 height 23
click at [158, 535] on div "Fit screen 100vh" at bounding box center [149, 545] width 106 height 23
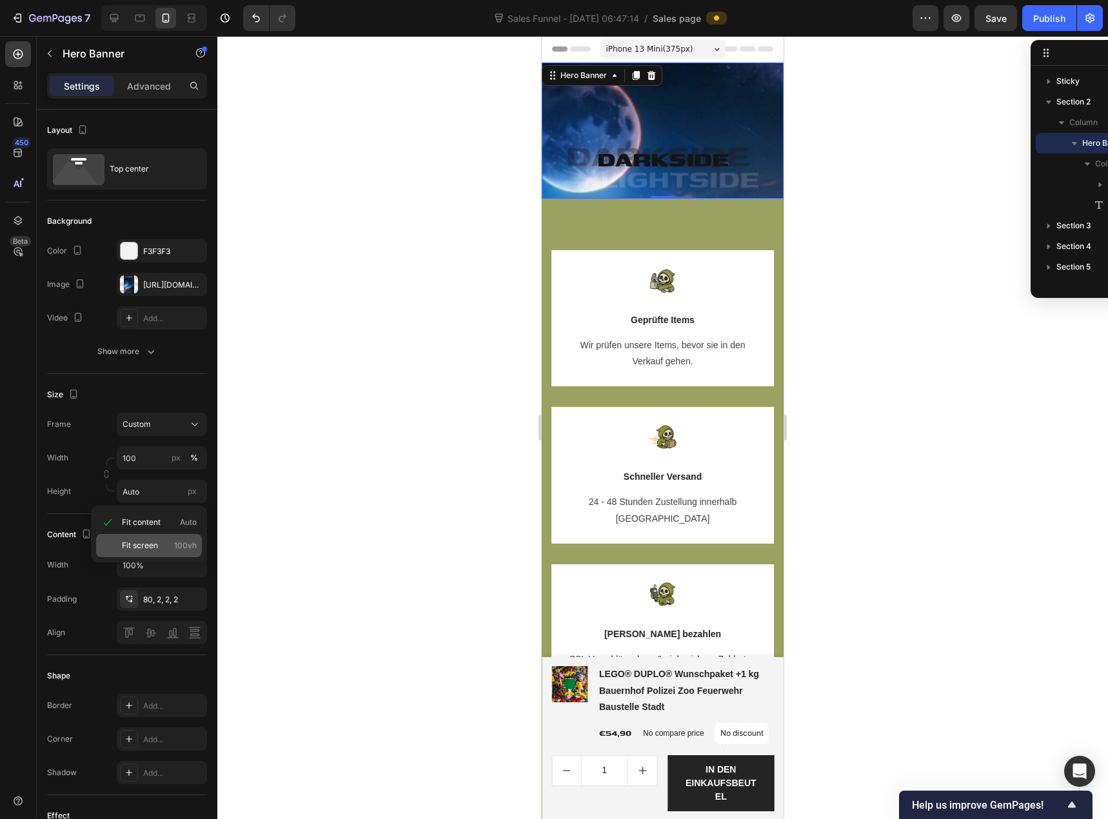
type input "100 vh"
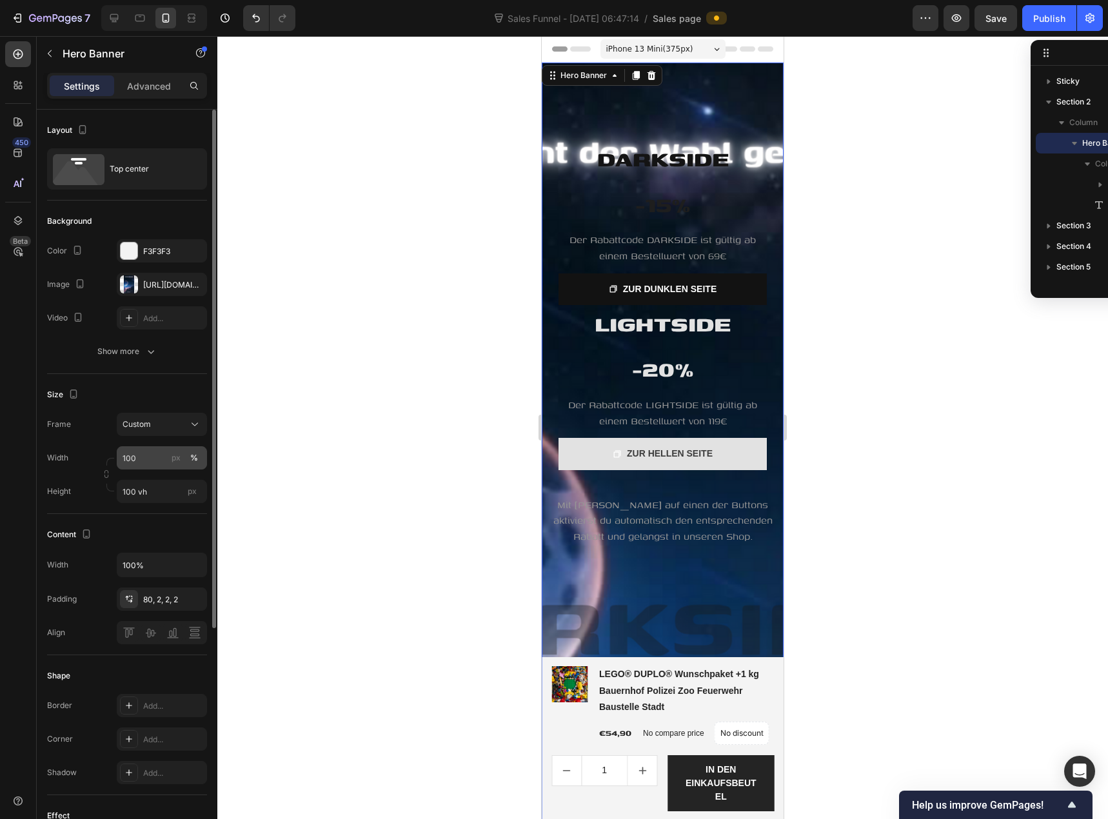
click at [194, 457] on div "%" at bounding box center [194, 458] width 8 height 12
click at [176, 459] on div "px" at bounding box center [176, 458] width 9 height 12
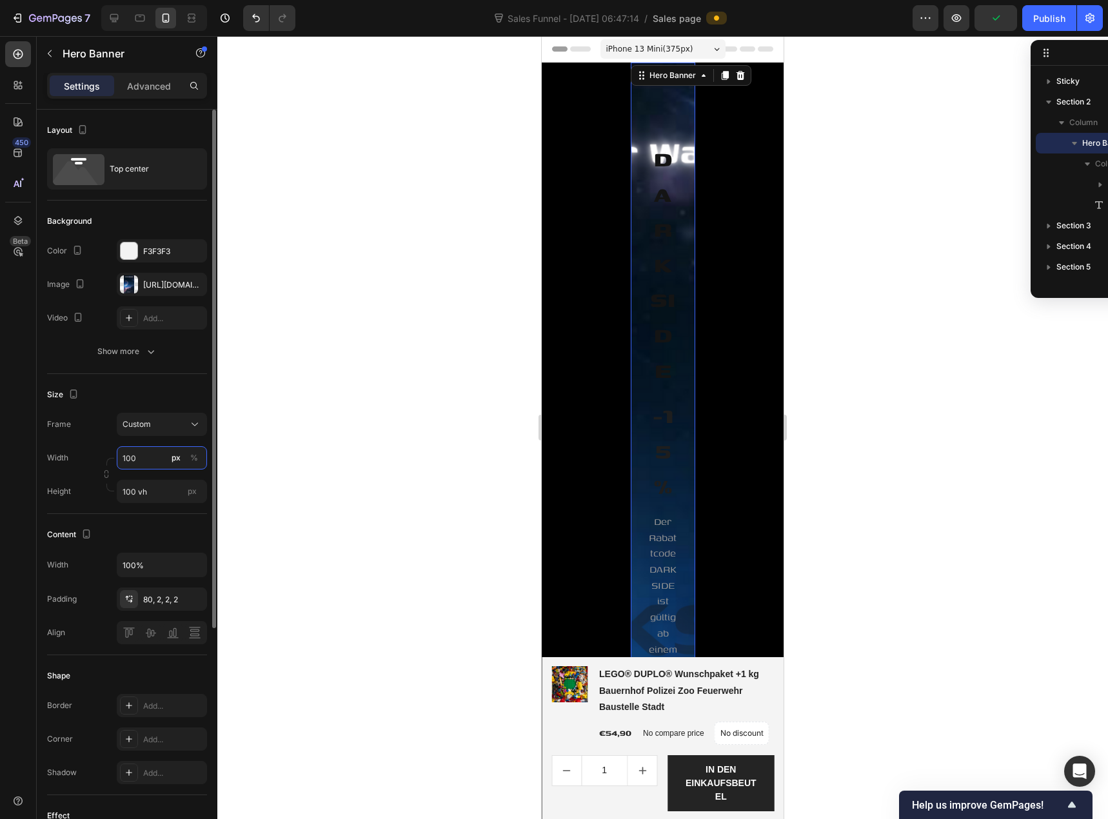
click at [153, 459] on input "100" at bounding box center [162, 457] width 90 height 23
click at [164, 489] on p "Full 100%" at bounding box center [159, 489] width 75 height 12
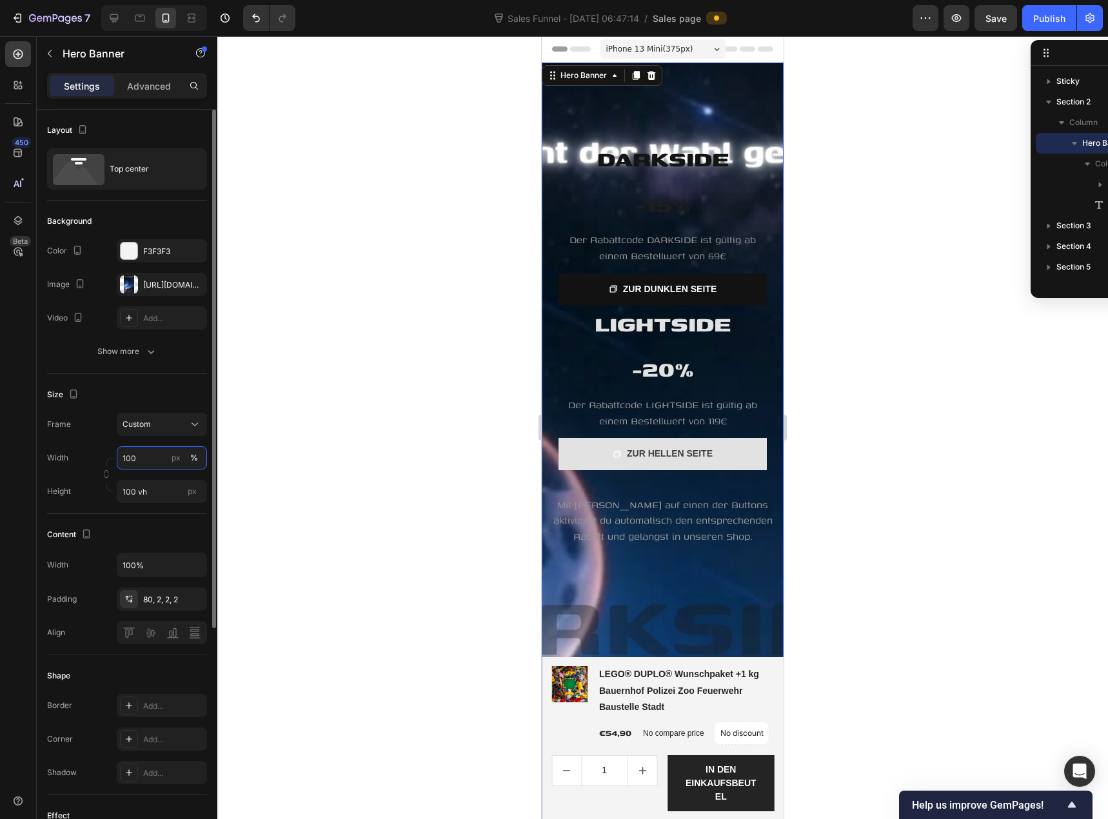
click at [158, 461] on input "100" at bounding box center [162, 457] width 90 height 23
click at [155, 509] on p "Default 100%" at bounding box center [159, 512] width 75 height 12
click at [126, 171] on div "Top center" at bounding box center [149, 169] width 79 height 30
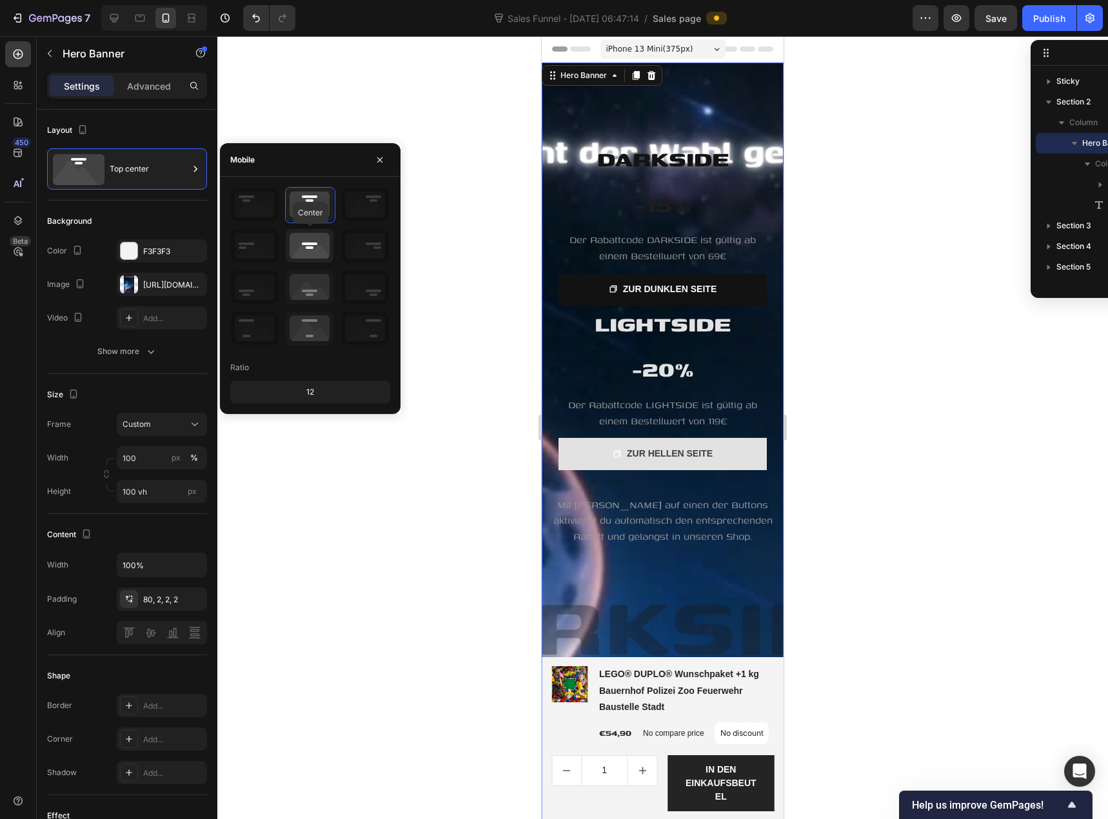
click at [300, 239] on icon at bounding box center [310, 246] width 48 height 34
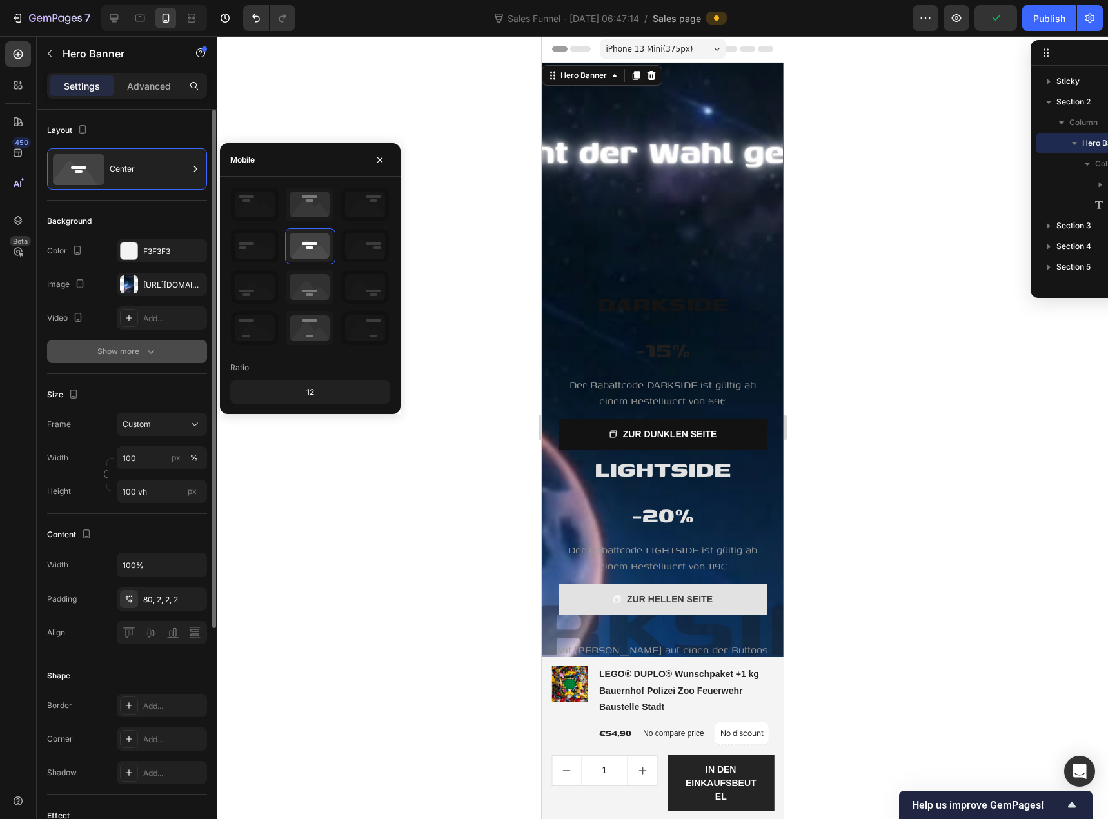
click at [126, 351] on div "Show more" at bounding box center [127, 351] width 60 height 13
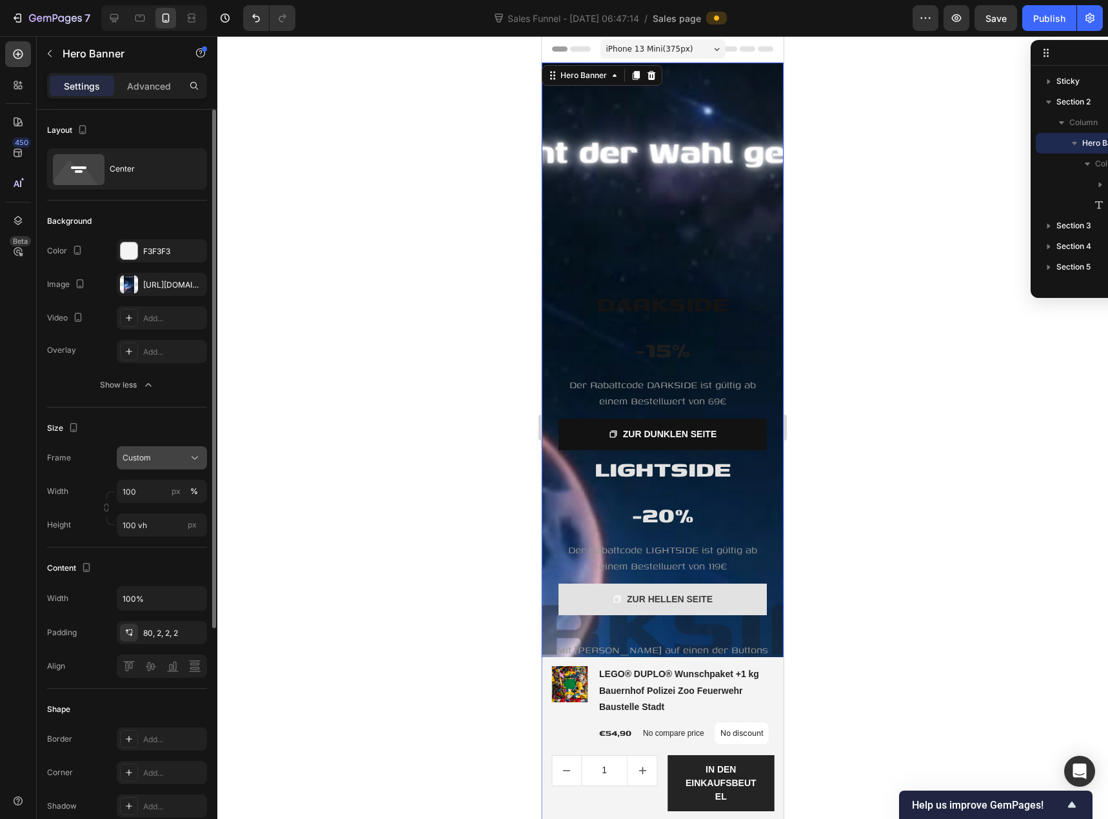
click at [163, 462] on div "Custom" at bounding box center [154, 458] width 63 height 12
click at [156, 491] on span "As banner source" at bounding box center [154, 489] width 64 height 12
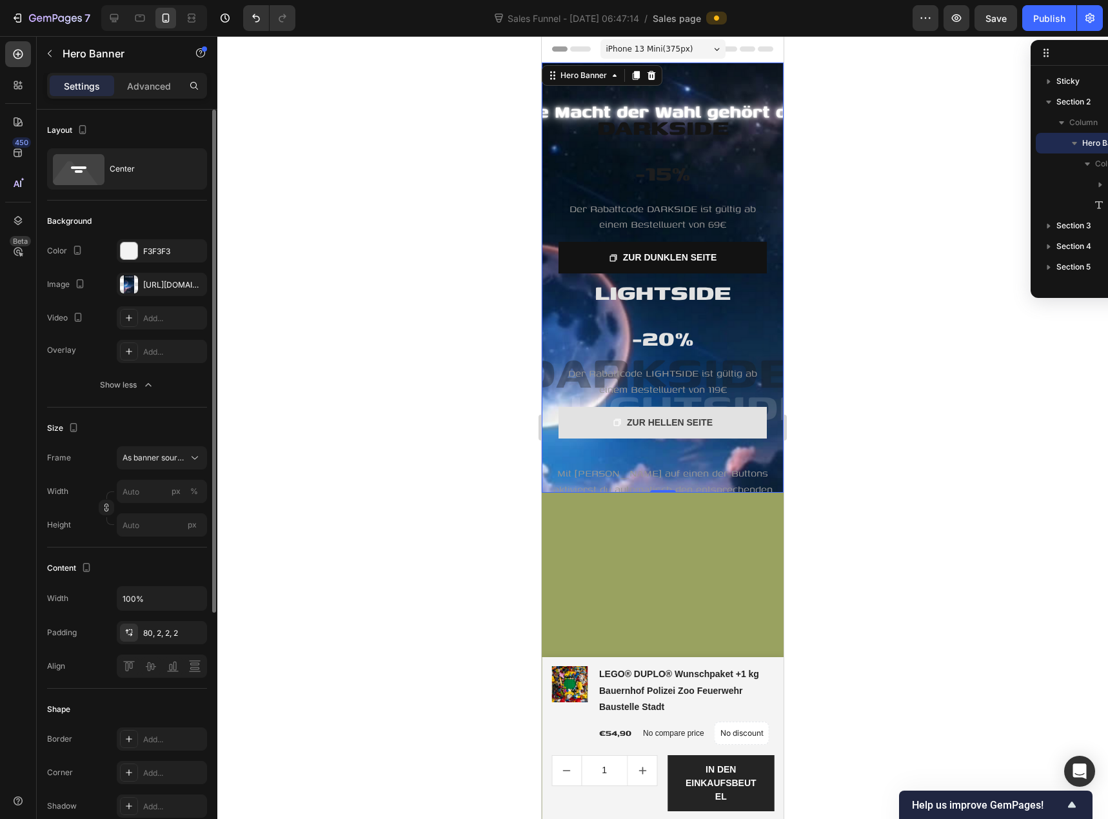
click at [706, 50] on div "iPhone 13 Mini ( 375 px)" at bounding box center [662, 48] width 125 height 19
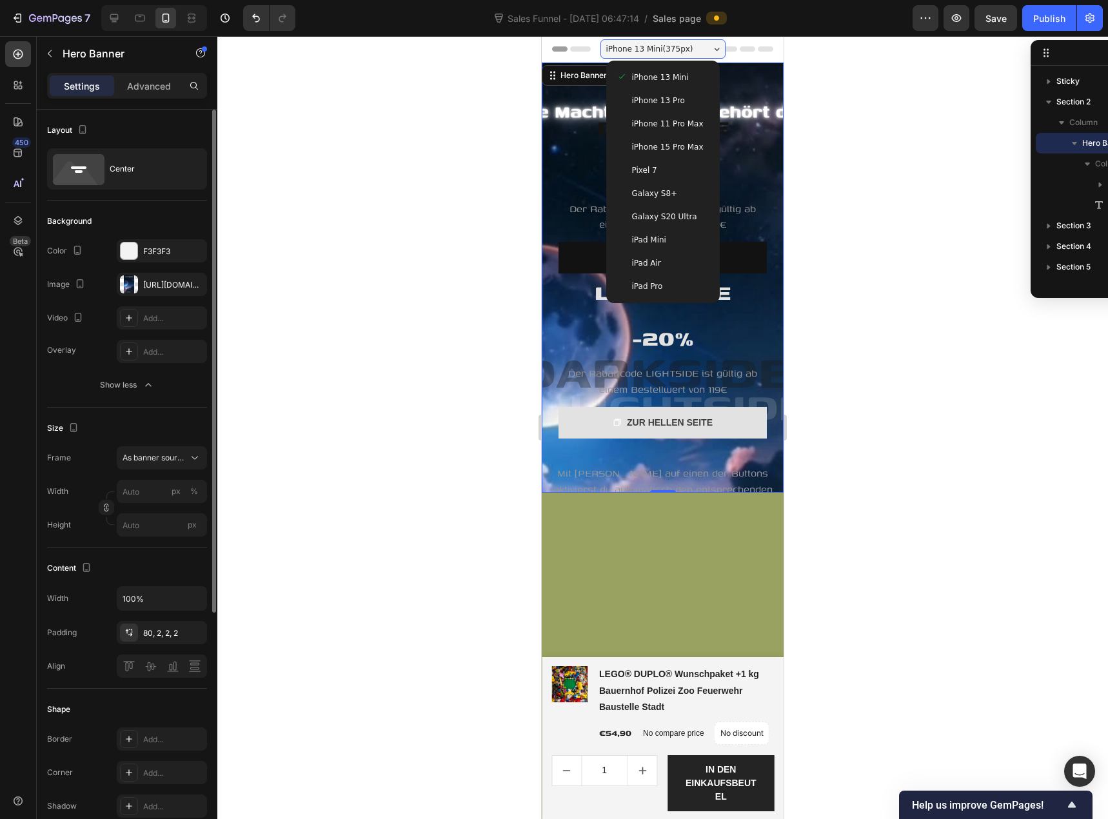
click at [679, 105] on div "iPhone 13 Pro" at bounding box center [663, 100] width 93 height 13
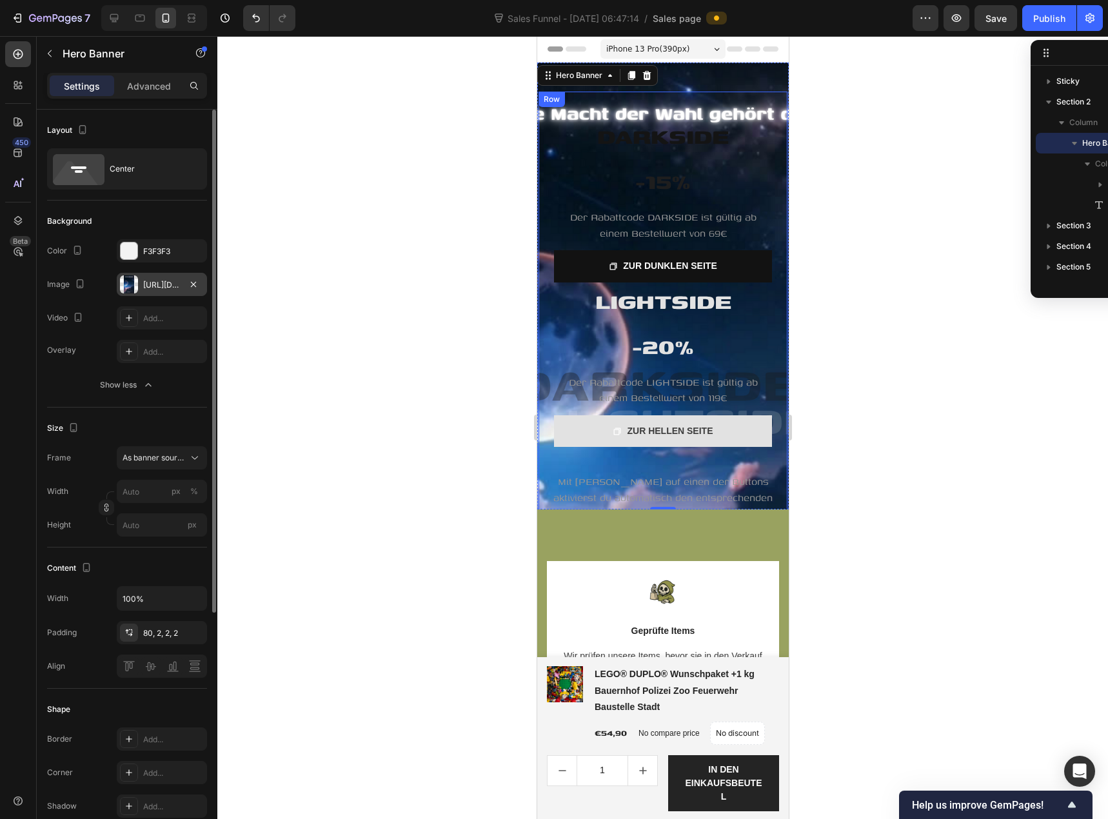
click at [163, 282] on div "https://cdn.shopify.com/s/files/1/0939/8324/4635/files/gempages_586225068544099…" at bounding box center [161, 285] width 37 height 12
click at [594, 79] on div "Hero Banner" at bounding box center [579, 76] width 52 height 12
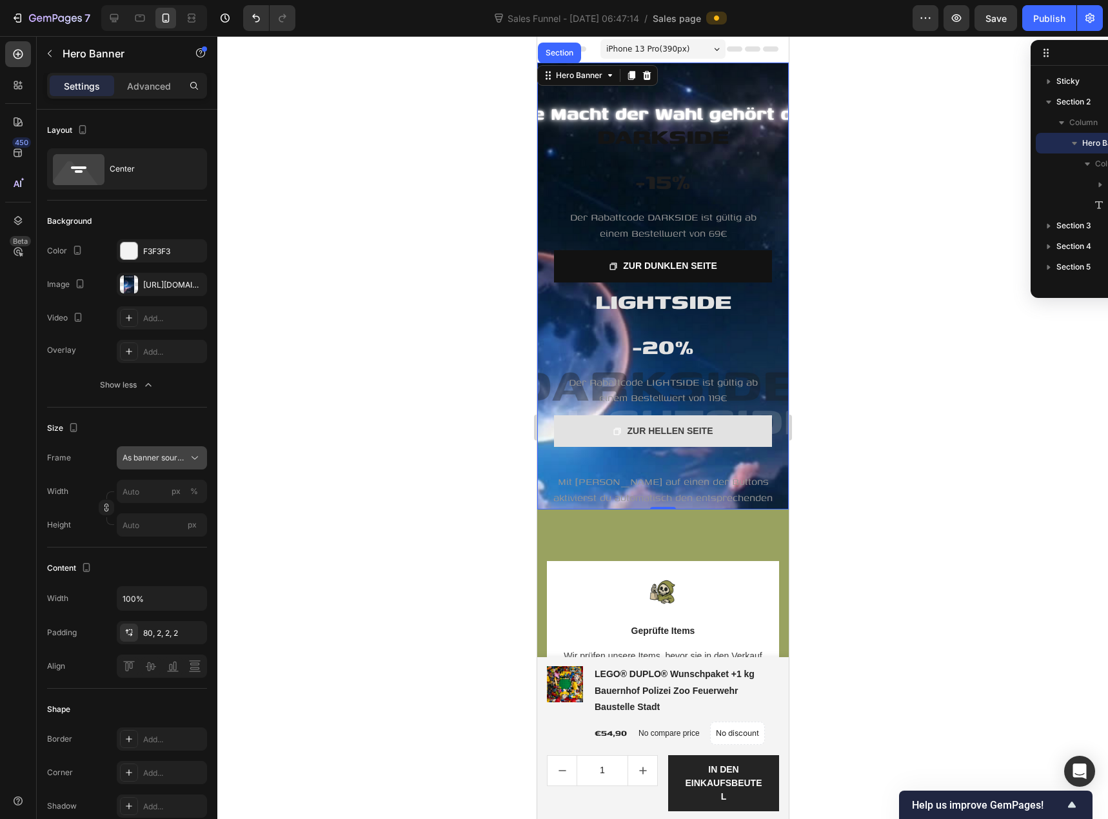
click at [164, 463] on span "As banner source" at bounding box center [154, 458] width 63 height 12
click at [157, 503] on div "Custom" at bounding box center [150, 511] width 103 height 23
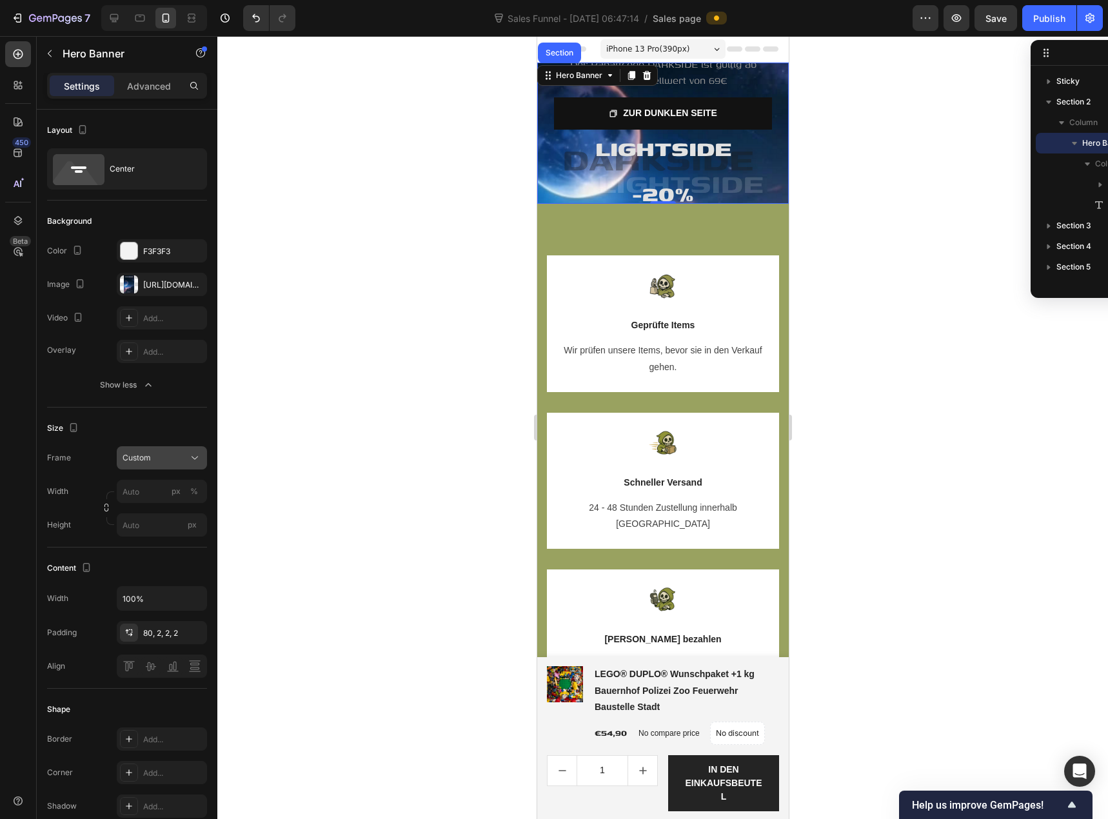
click at [148, 462] on span "Custom" at bounding box center [137, 458] width 28 height 12
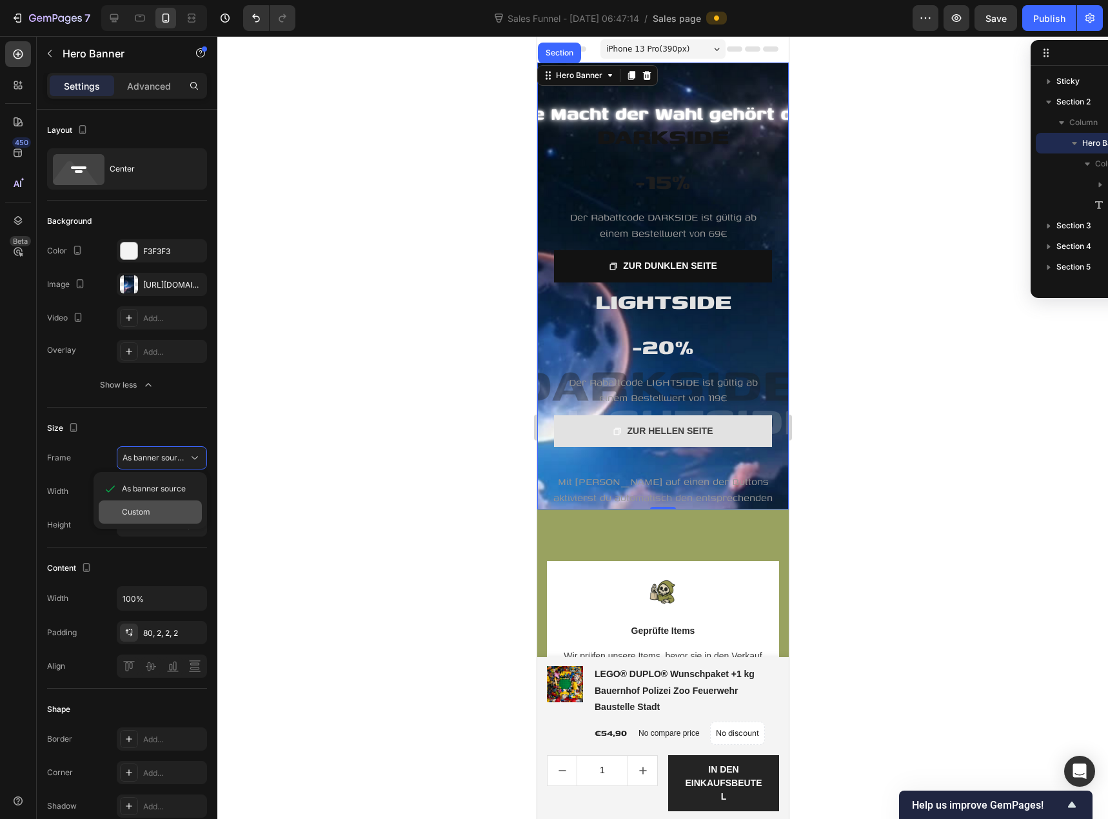
click at [149, 511] on span "Custom" at bounding box center [136, 512] width 28 height 12
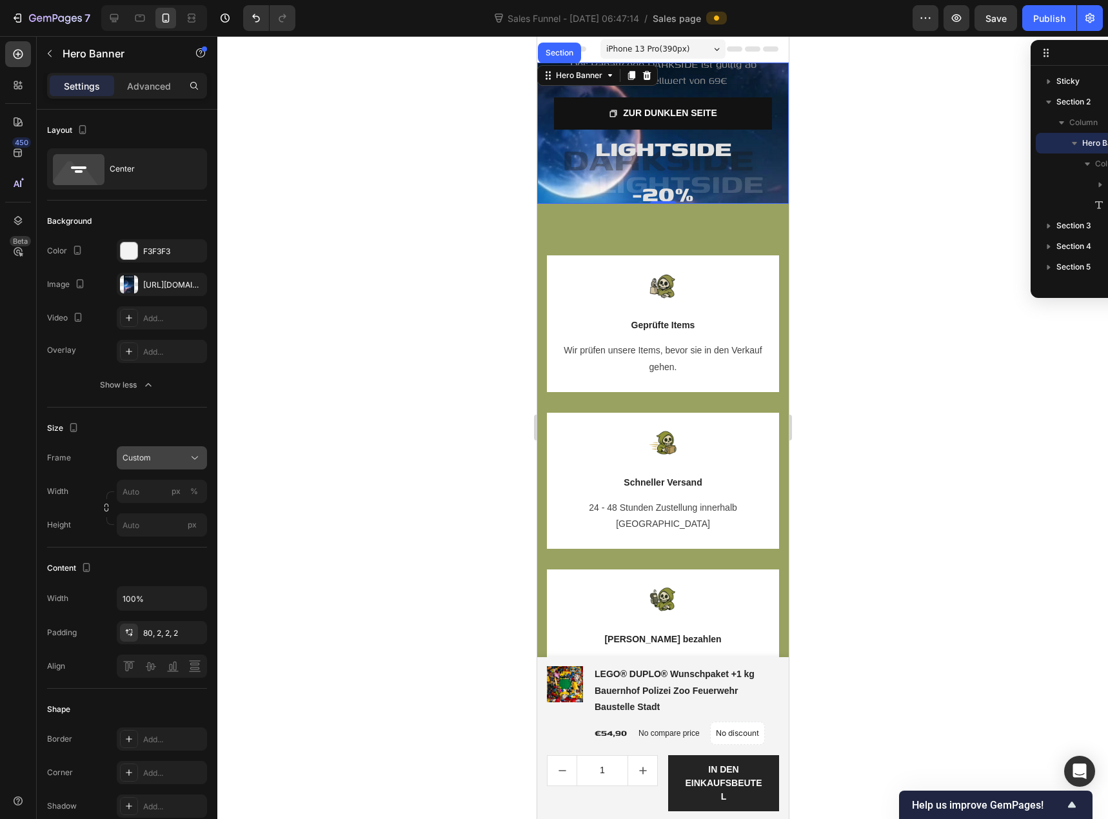
click at [157, 463] on div "Custom" at bounding box center [154, 458] width 63 height 12
click at [153, 488] on span "As banner source" at bounding box center [154, 489] width 64 height 12
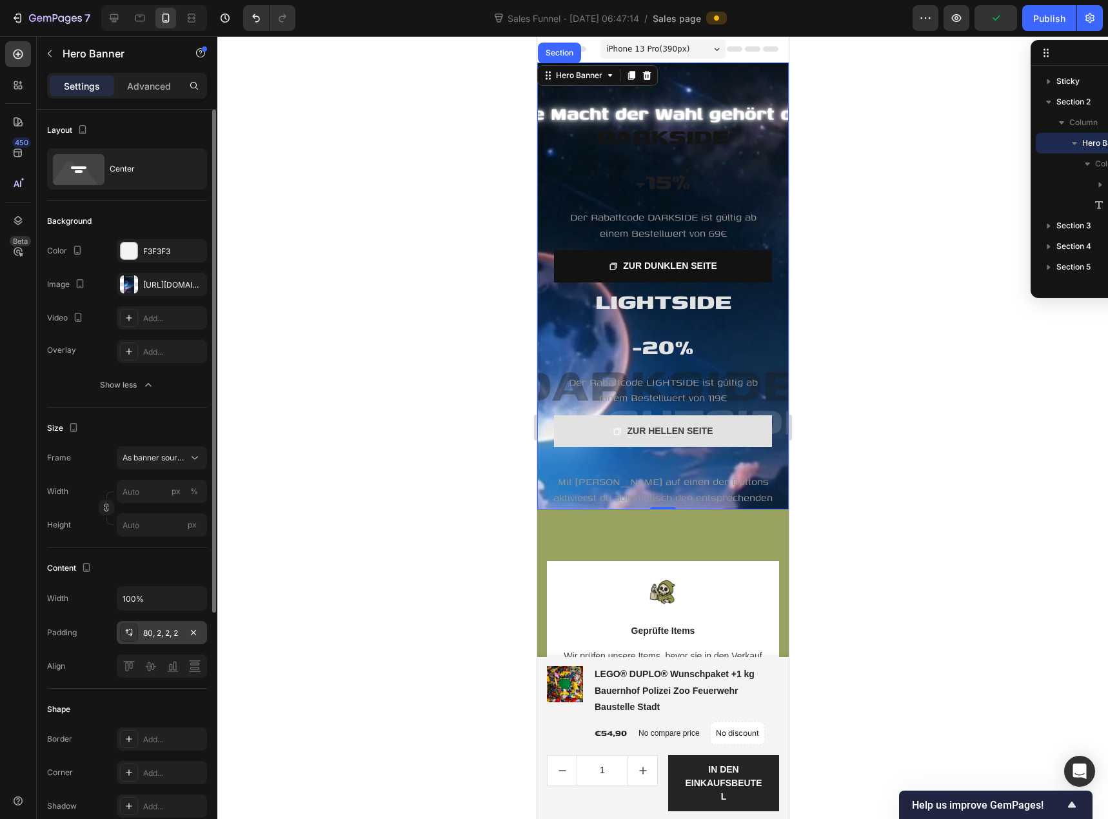
click at [133, 633] on icon at bounding box center [129, 632] width 10 height 10
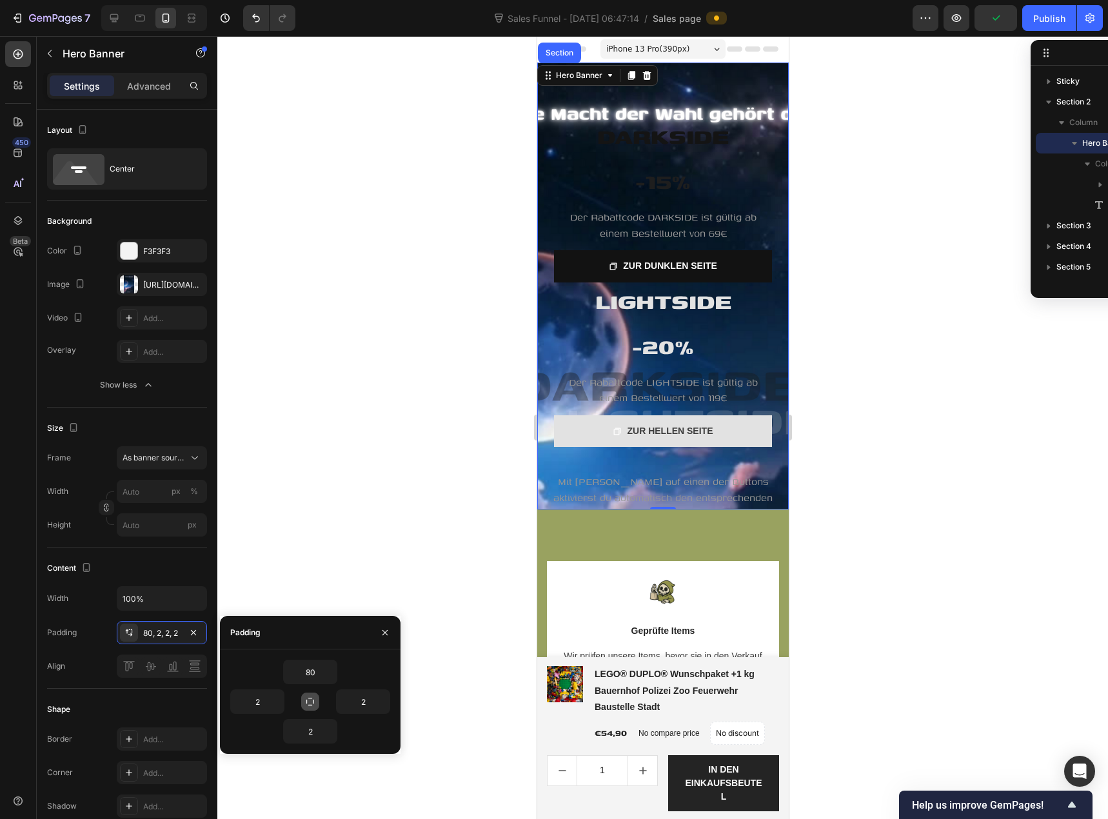
click at [303, 702] on button "button" at bounding box center [310, 702] width 18 height 18
type input "80"
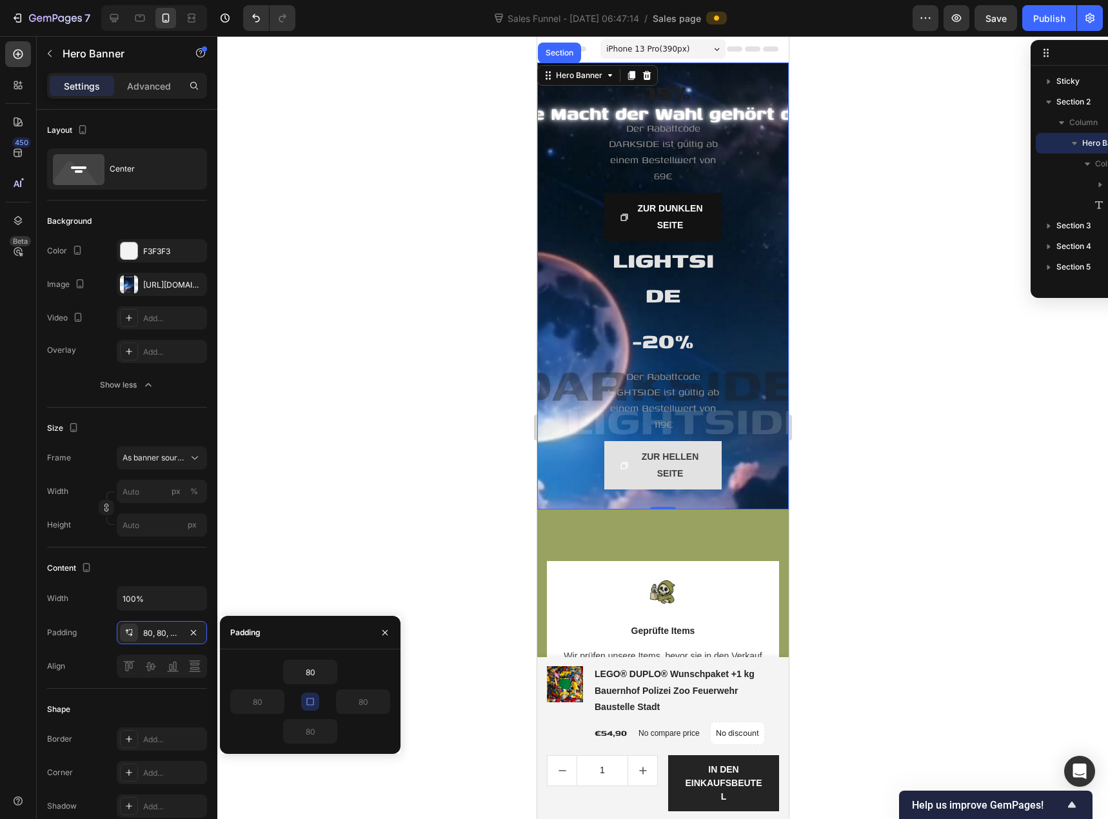
click at [304, 702] on button "button" at bounding box center [310, 702] width 18 height 18
click at [308, 700] on icon "button" at bounding box center [310, 701] width 10 height 10
click at [316, 699] on button "button" at bounding box center [310, 702] width 18 height 18
click at [316, 697] on button "button" at bounding box center [310, 702] width 18 height 18
click at [327, 672] on icon "button" at bounding box center [330, 672] width 10 height 10
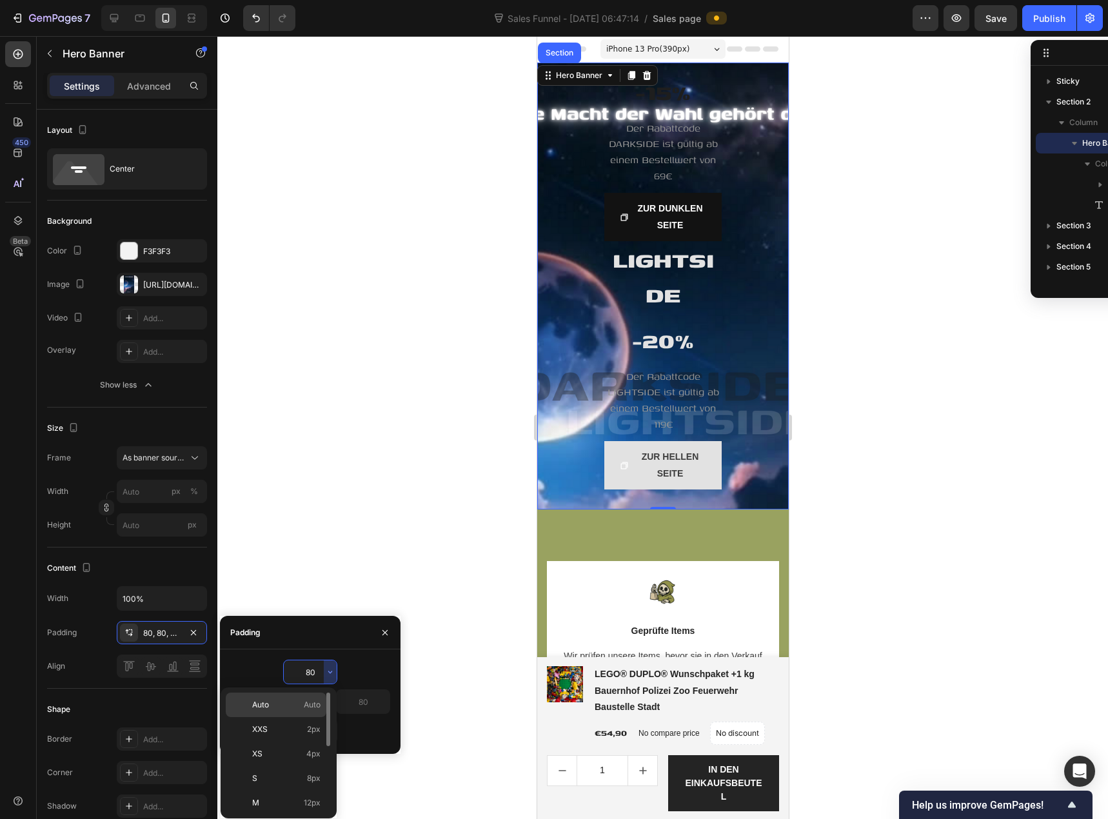
click at [308, 707] on span "Auto" at bounding box center [312, 705] width 17 height 12
type input "Auto"
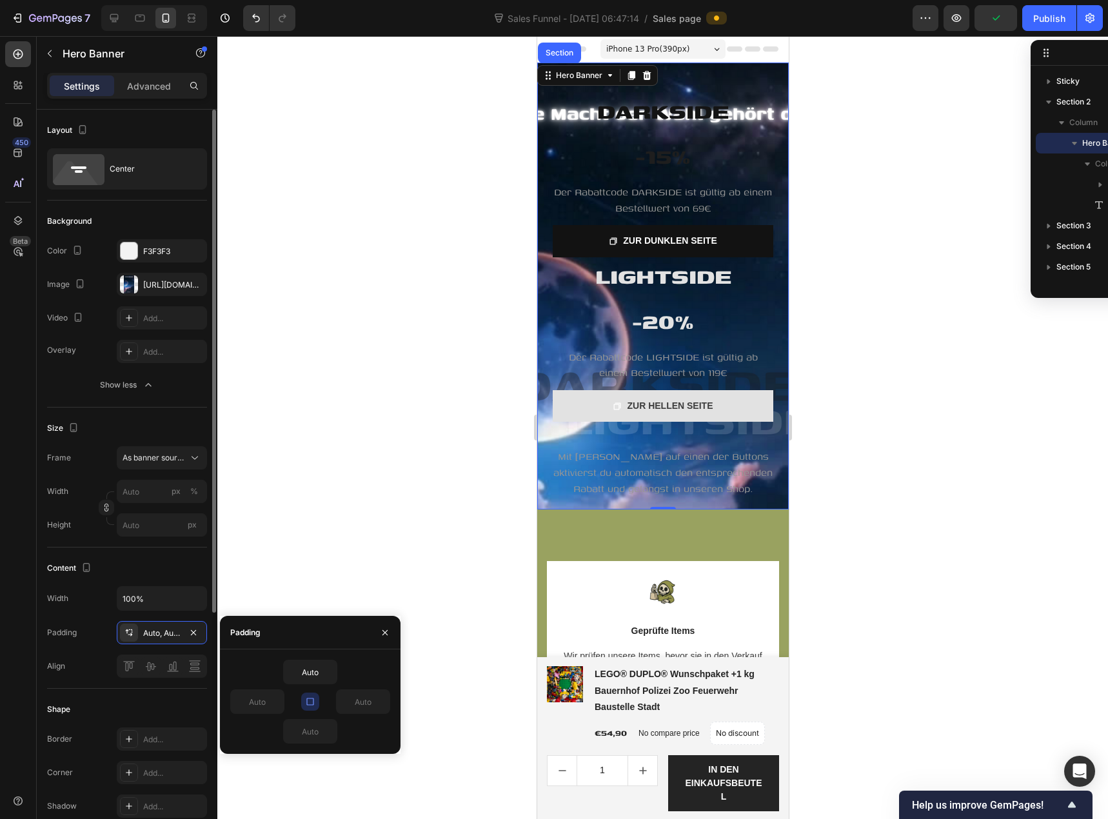
click at [187, 566] on div "Content" at bounding box center [127, 568] width 160 height 21
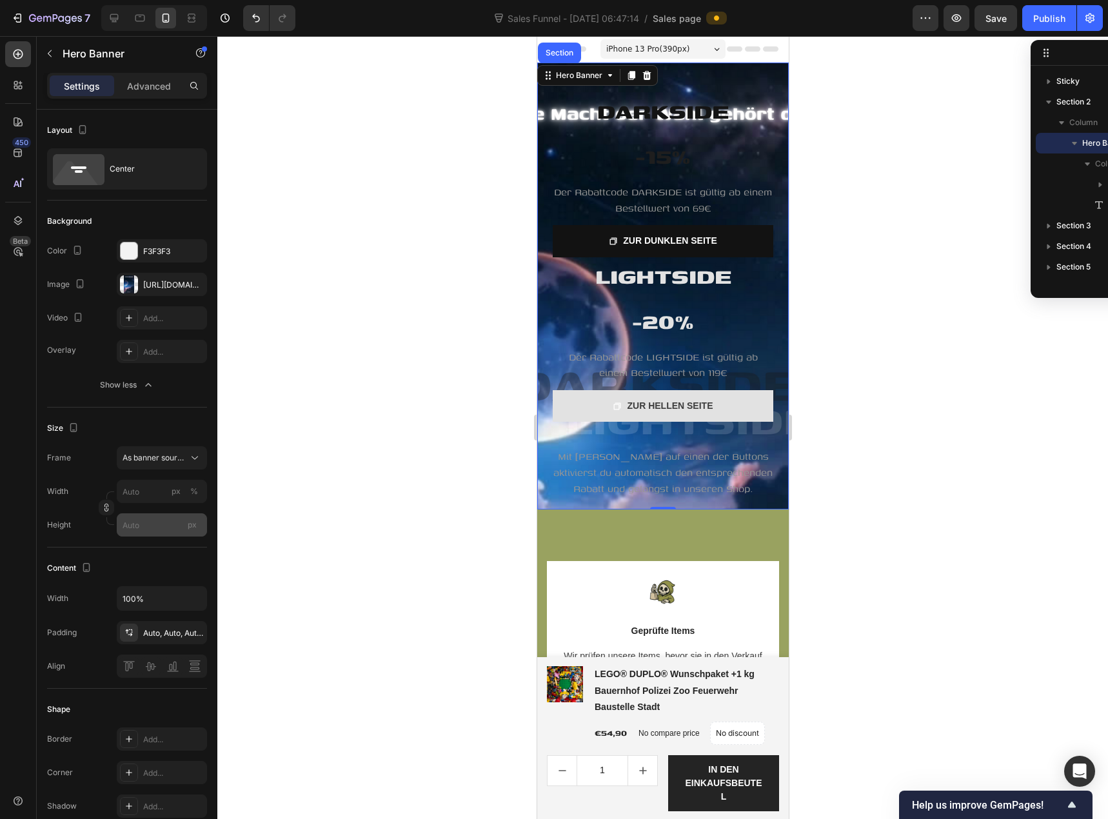
click at [193, 525] on span "px" at bounding box center [192, 525] width 9 height 10
click at [193, 525] on input "px" at bounding box center [162, 524] width 90 height 23
click at [168, 529] on input "px" at bounding box center [162, 524] width 90 height 23
click at [166, 562] on div "Fit content Auto" at bounding box center [149, 555] width 106 height 23
type input "100"
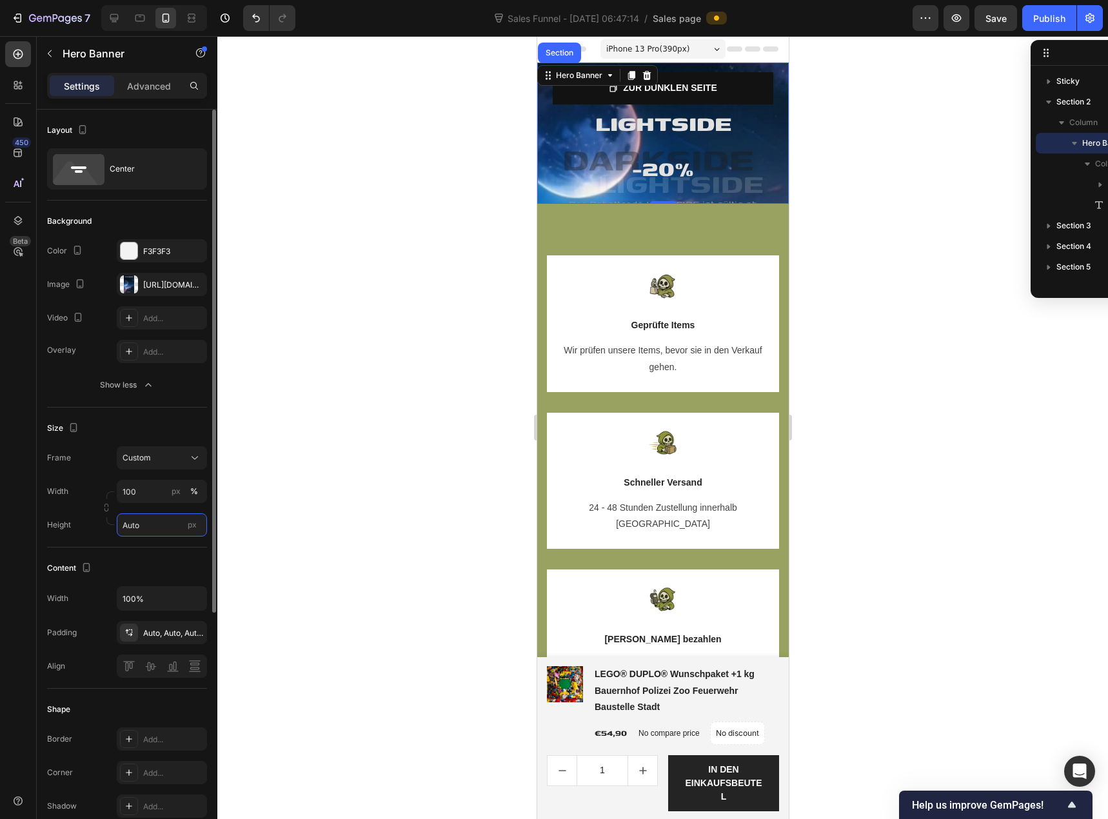
click at [170, 526] on input "Auto" at bounding box center [162, 524] width 90 height 23
click at [166, 572] on div "Fit screen 100vh" at bounding box center [149, 579] width 106 height 23
type input "100 vh"
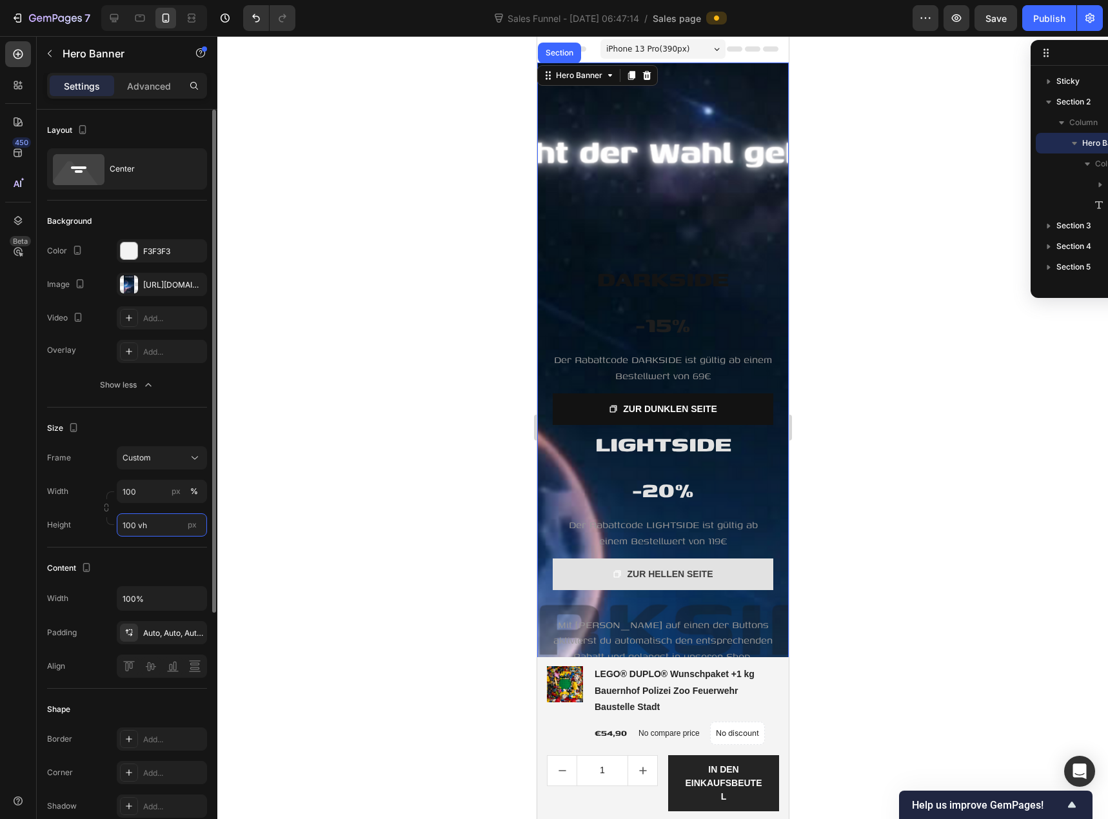
click at [155, 523] on input "100 vh" at bounding box center [162, 524] width 90 height 23
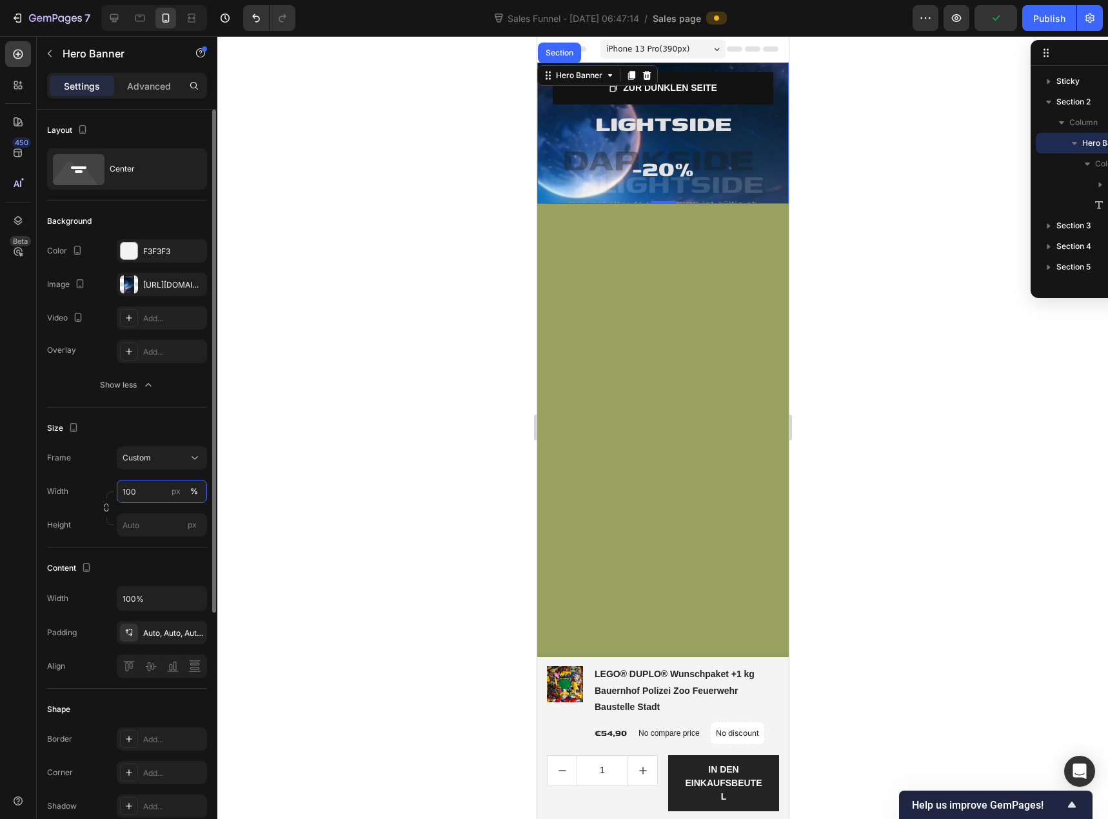
click at [143, 494] on input "100" at bounding box center [162, 491] width 90 height 23
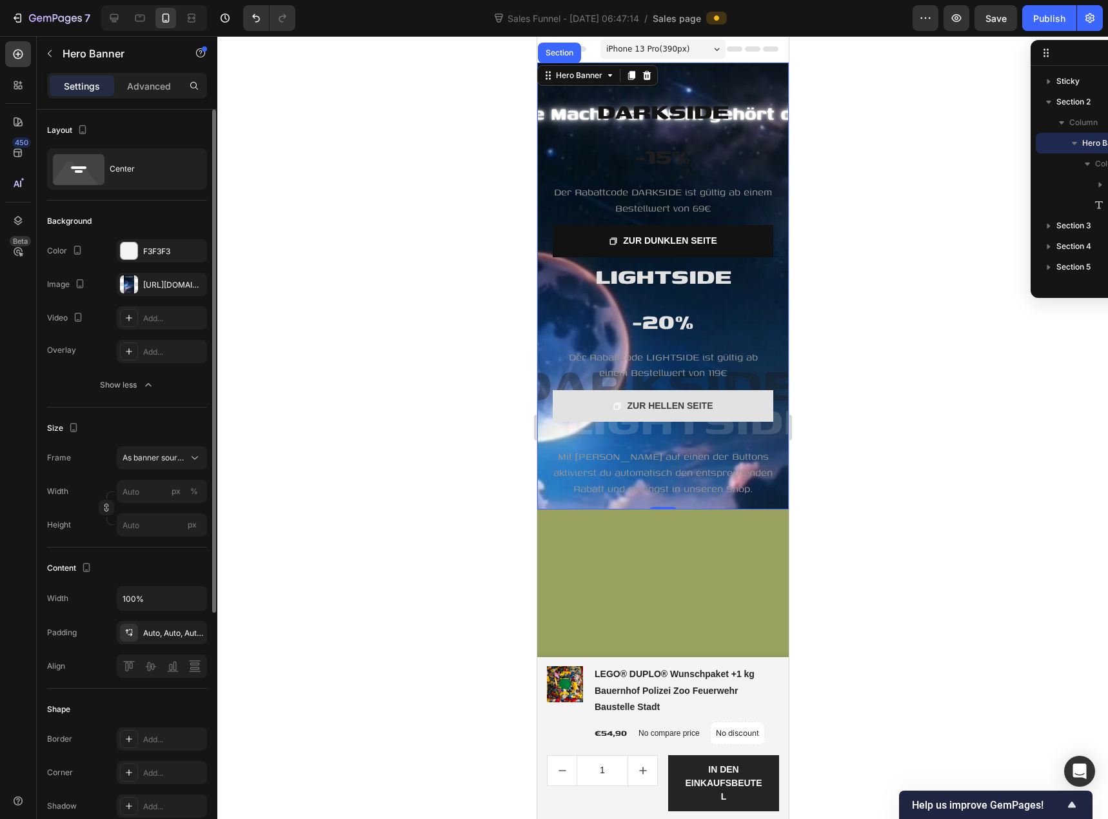
click at [93, 481] on div "Width px %" at bounding box center [127, 491] width 160 height 23
click at [149, 282] on div "https://cdn.shopify.com/s/files/1/0939/8324/4635/files/gempages_586225068544099…" at bounding box center [161, 285] width 37 height 12
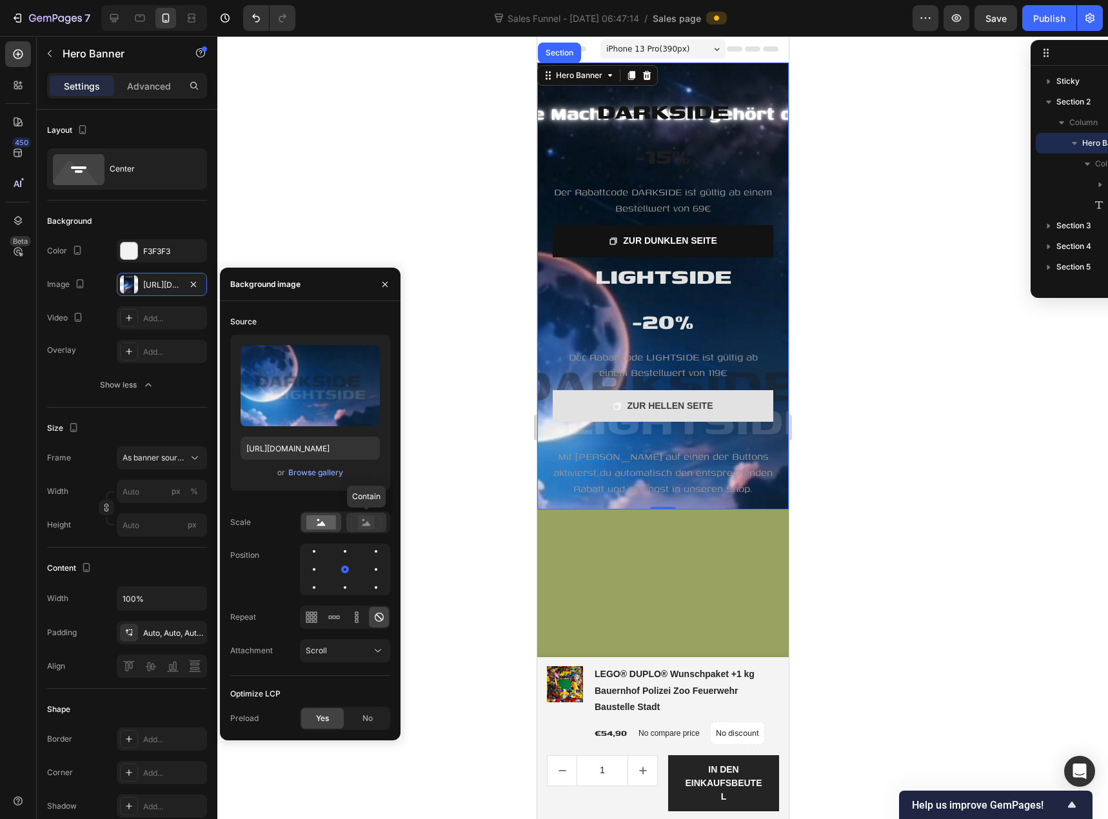
click at [355, 524] on icon at bounding box center [366, 522] width 30 height 14
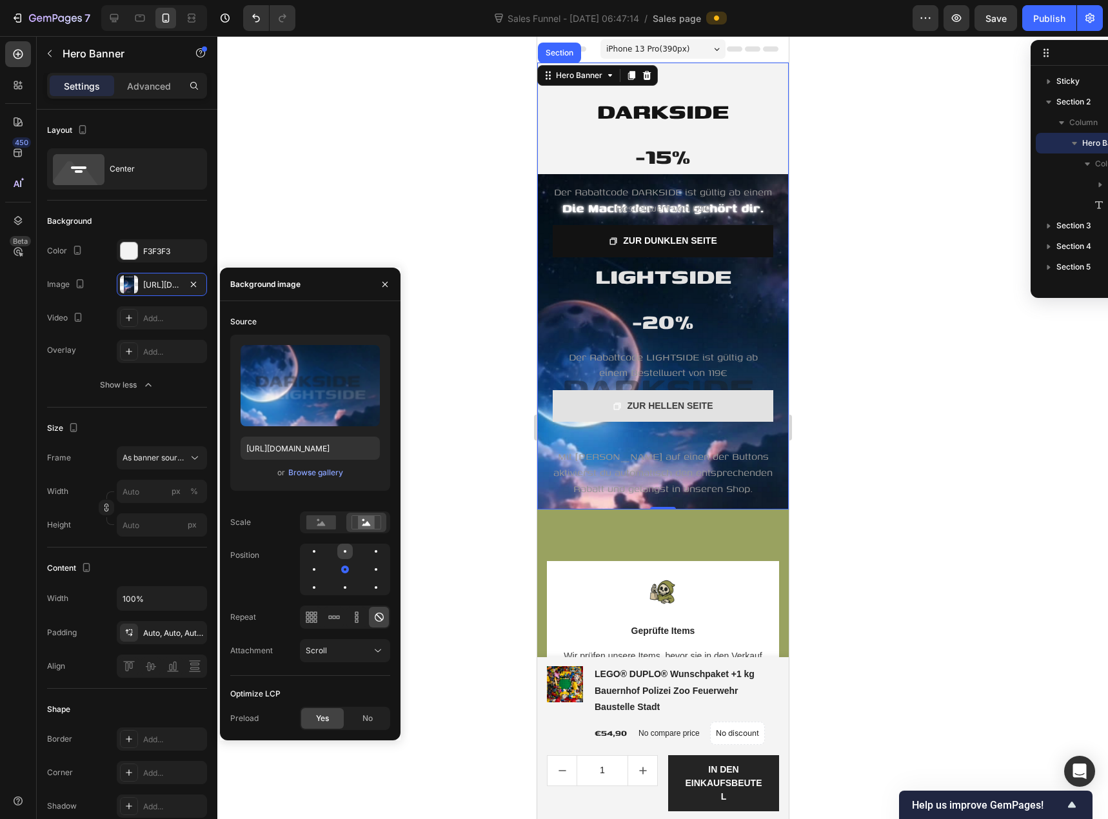
click at [339, 551] on div at bounding box center [344, 551] width 15 height 15
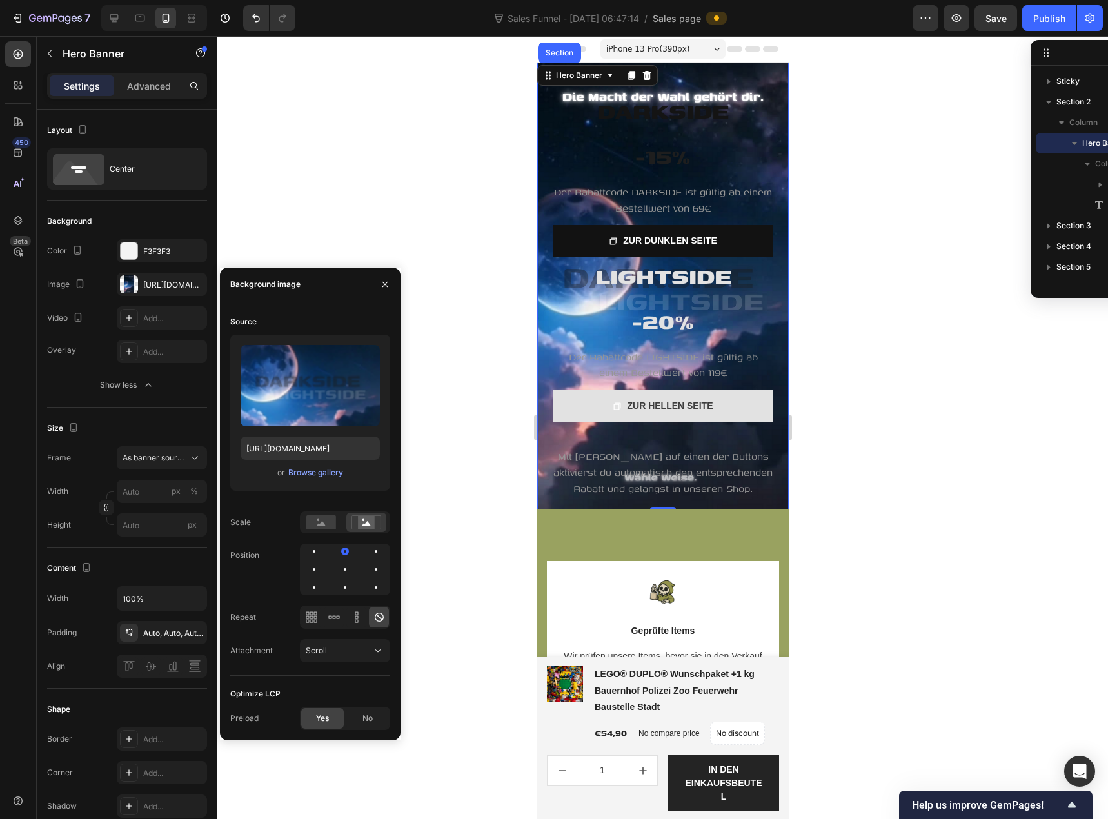
click at [465, 326] on div at bounding box center [662, 427] width 891 height 783
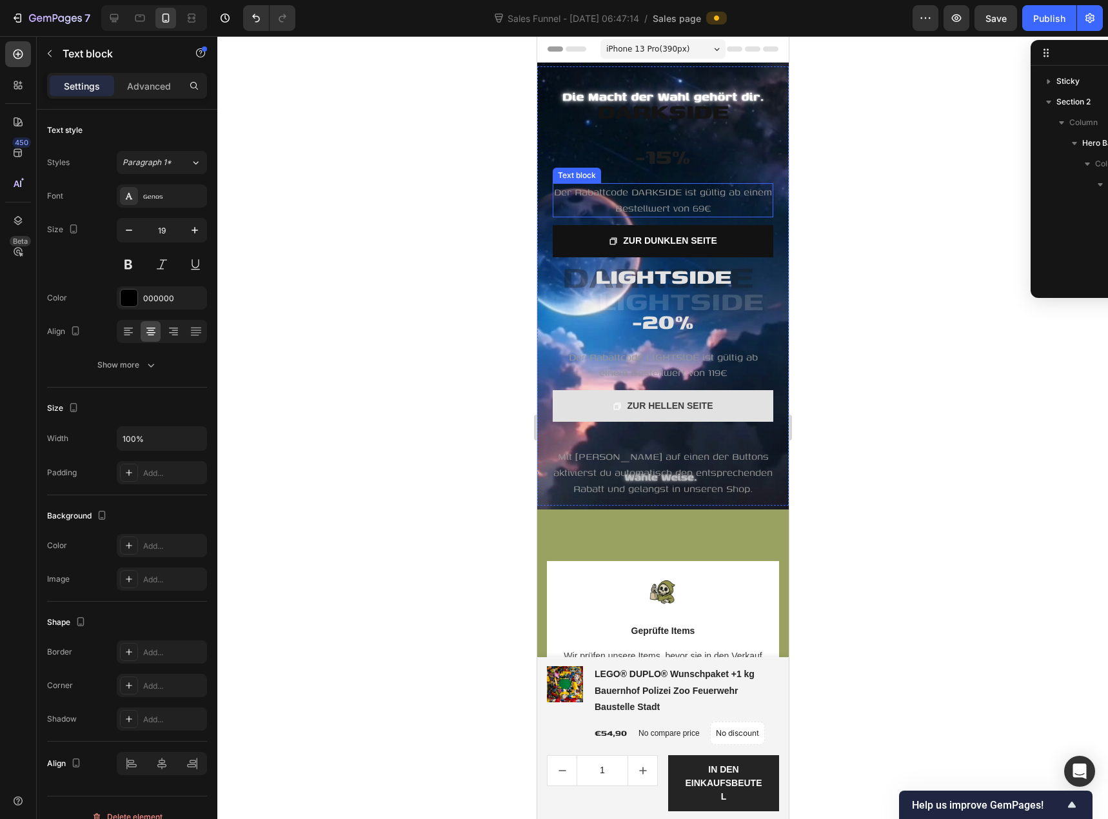
scroll to position [203, 0]
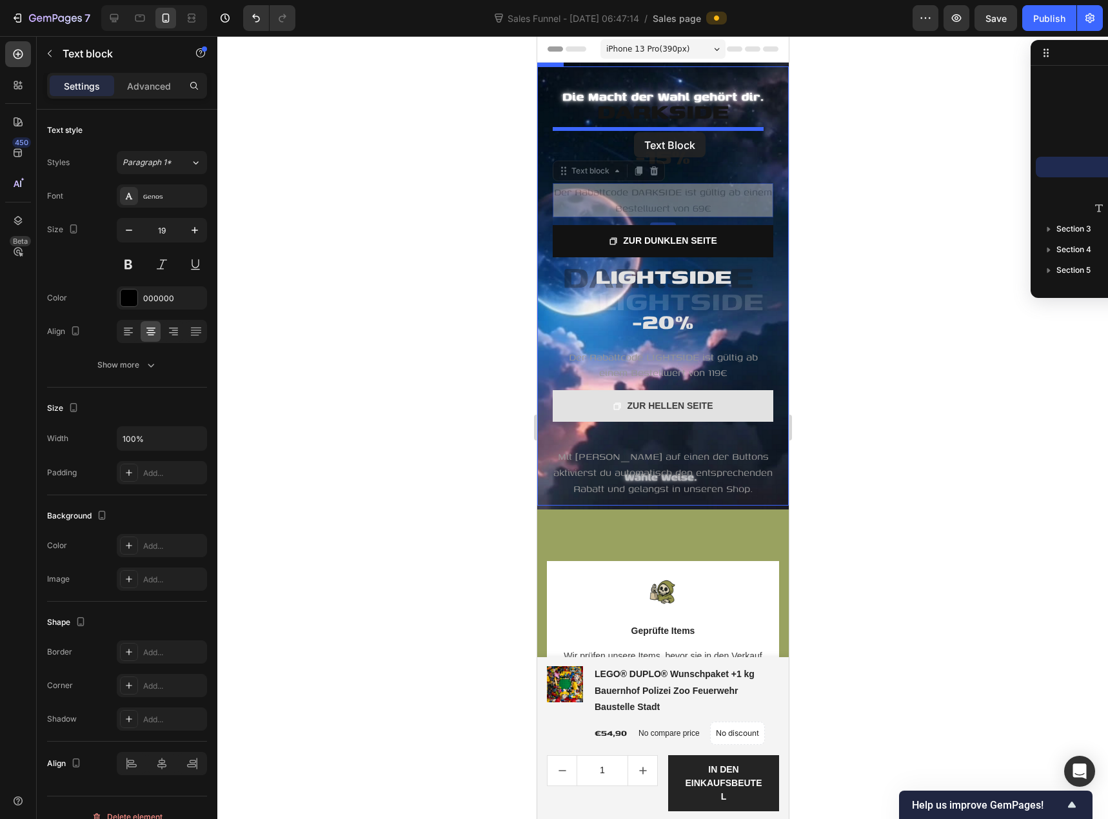
drag, startPoint x: 630, startPoint y: 188, endPoint x: 634, endPoint y: 130, distance: 58.2
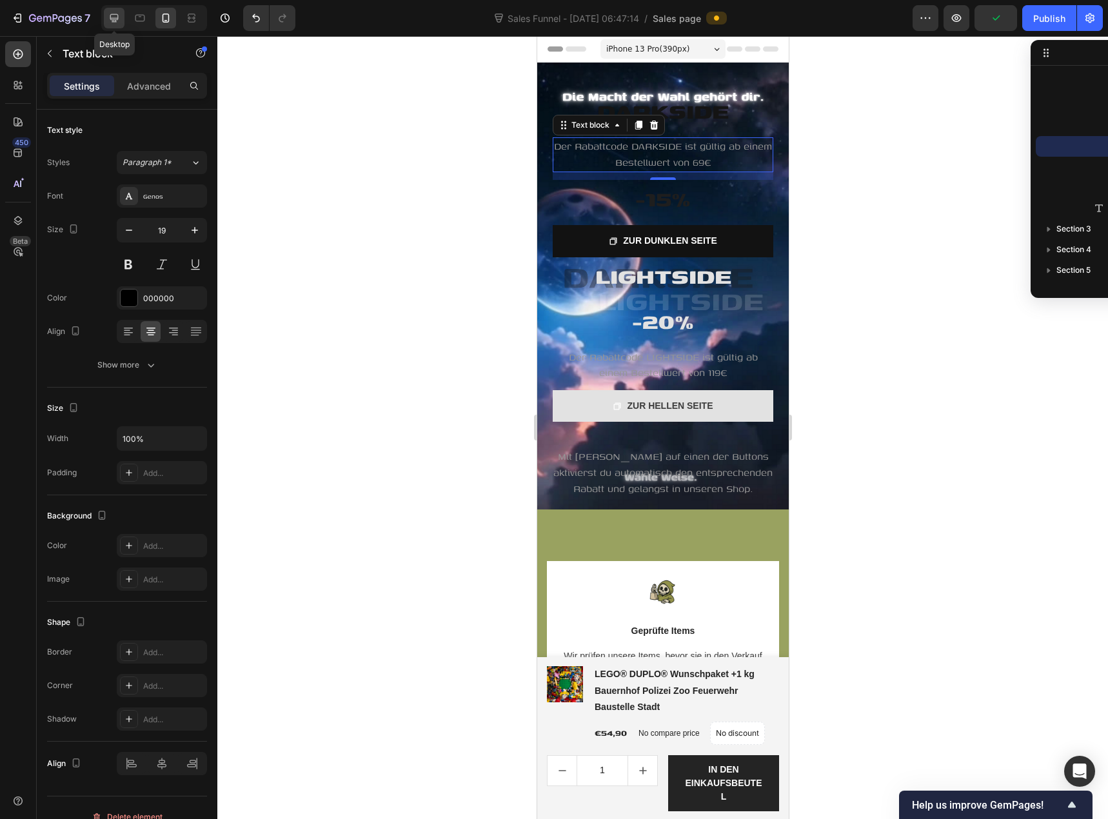
click at [121, 19] on div at bounding box center [114, 18] width 21 height 21
type input "20"
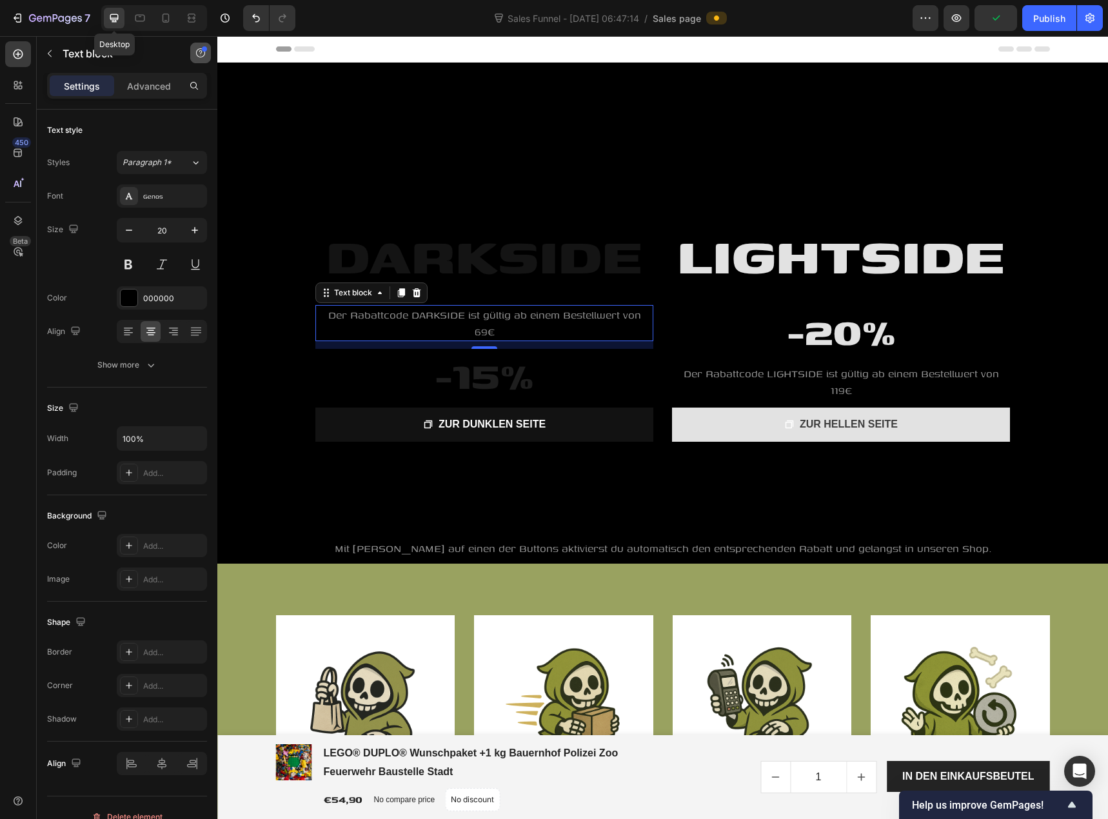
scroll to position [224, 0]
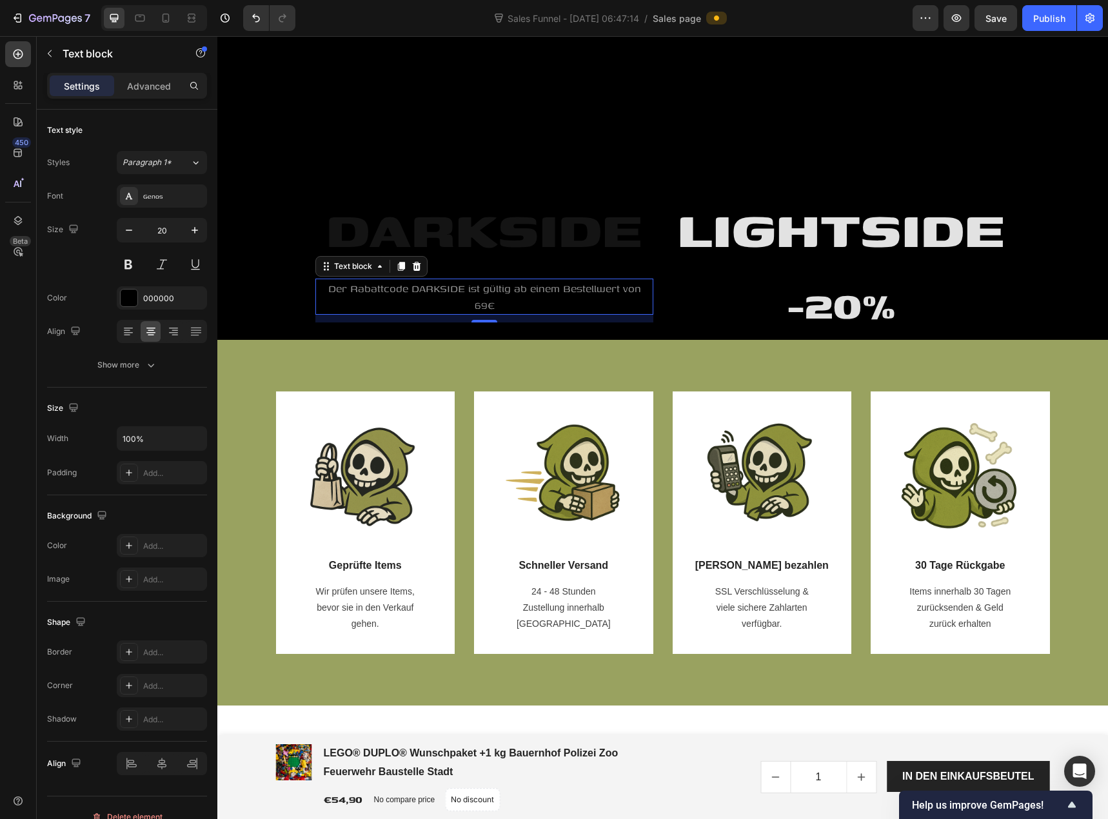
click at [482, 290] on span "Der Rabattcode DARKSIDE ist gültig ab einem Bestellwert von 69€" at bounding box center [484, 297] width 313 height 32
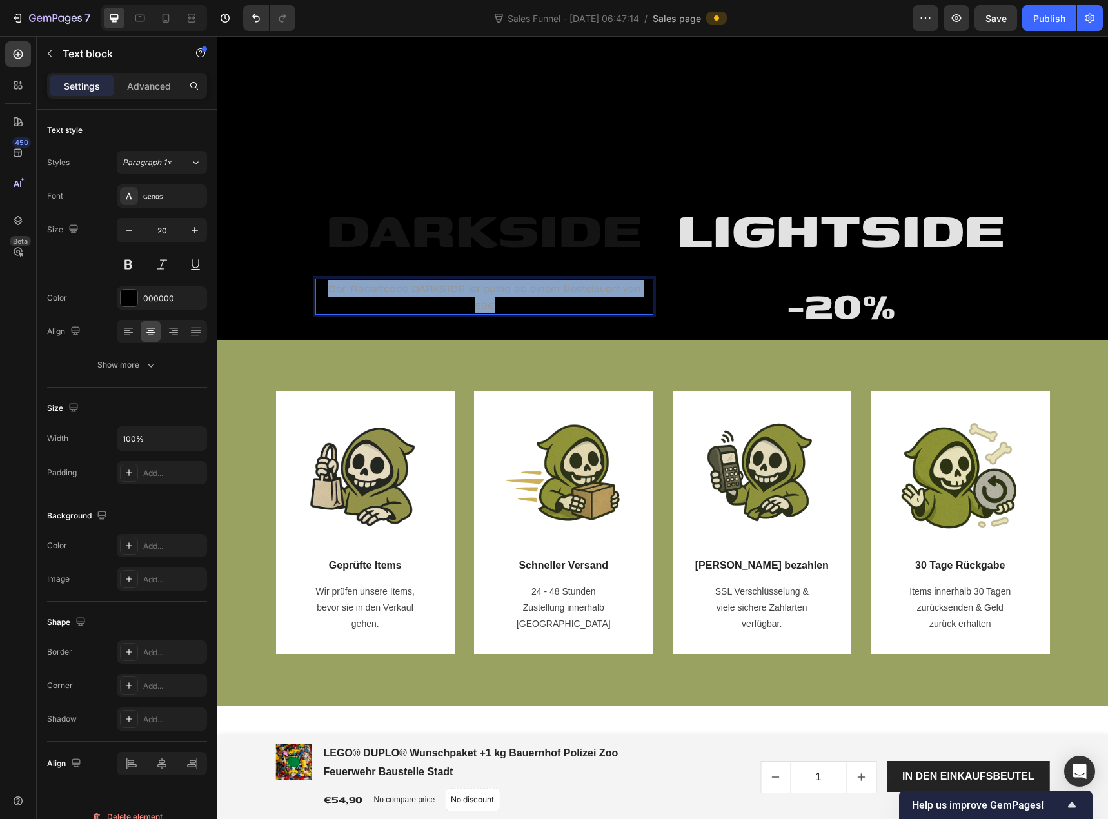
click at [482, 290] on span "Der Rabattcode DARKSIDE ist gültig ab einem Bestellwert von 69€" at bounding box center [484, 297] width 313 height 32
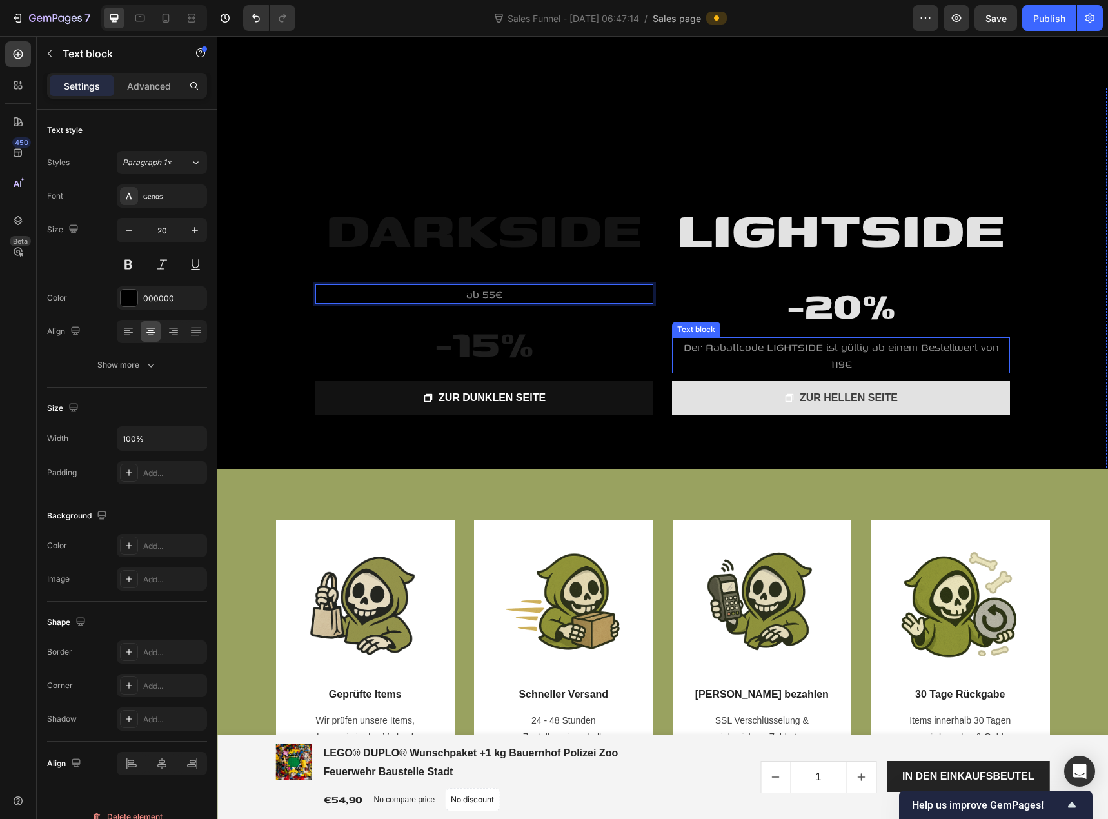
scroll to position [18, 0]
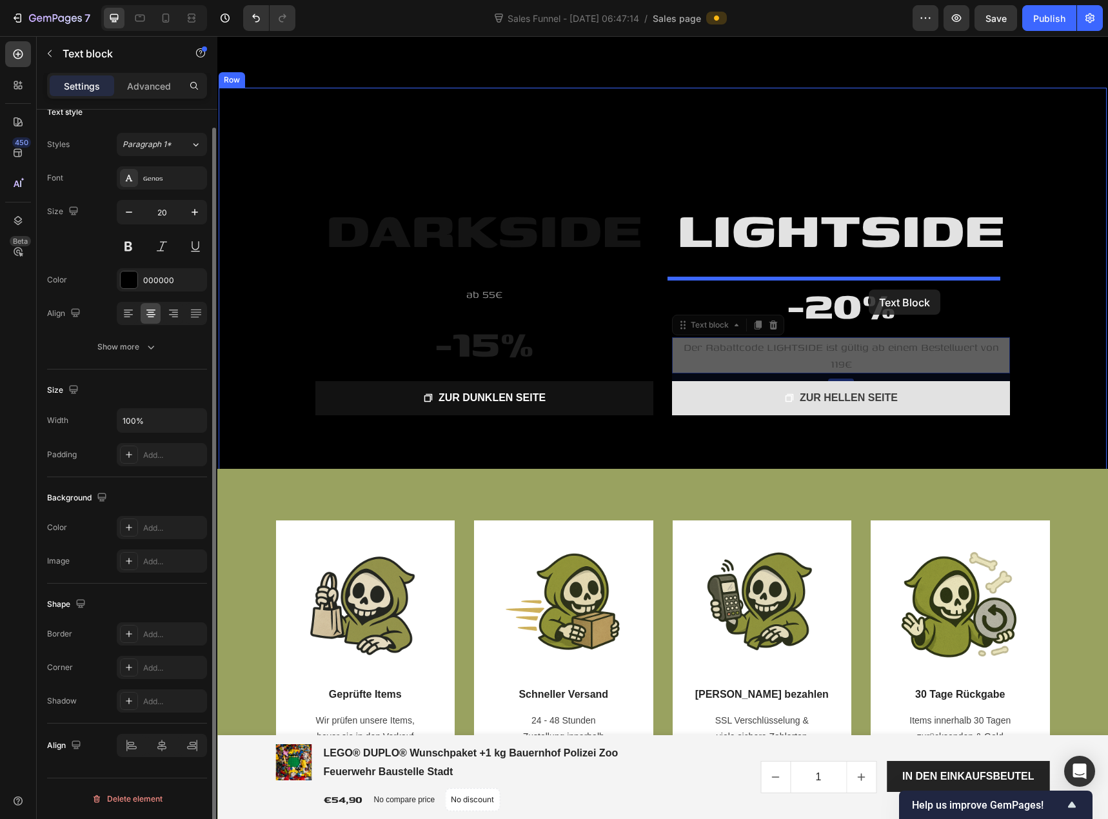
drag, startPoint x: 866, startPoint y: 353, endPoint x: 869, endPoint y: 290, distance: 63.3
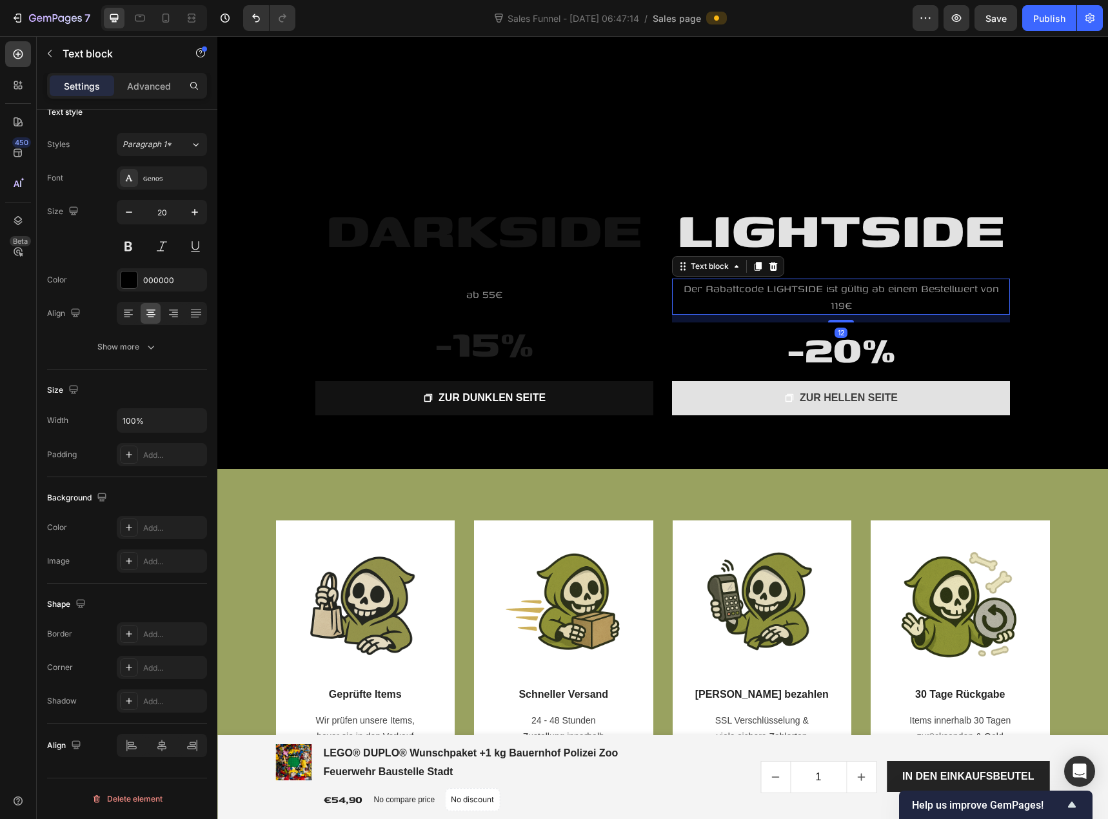
click at [850, 296] on p "Der Rabattcode LIGHTSIDE ist gültig ab einem Bestellwert von 119€" at bounding box center [840, 297] width 335 height 34
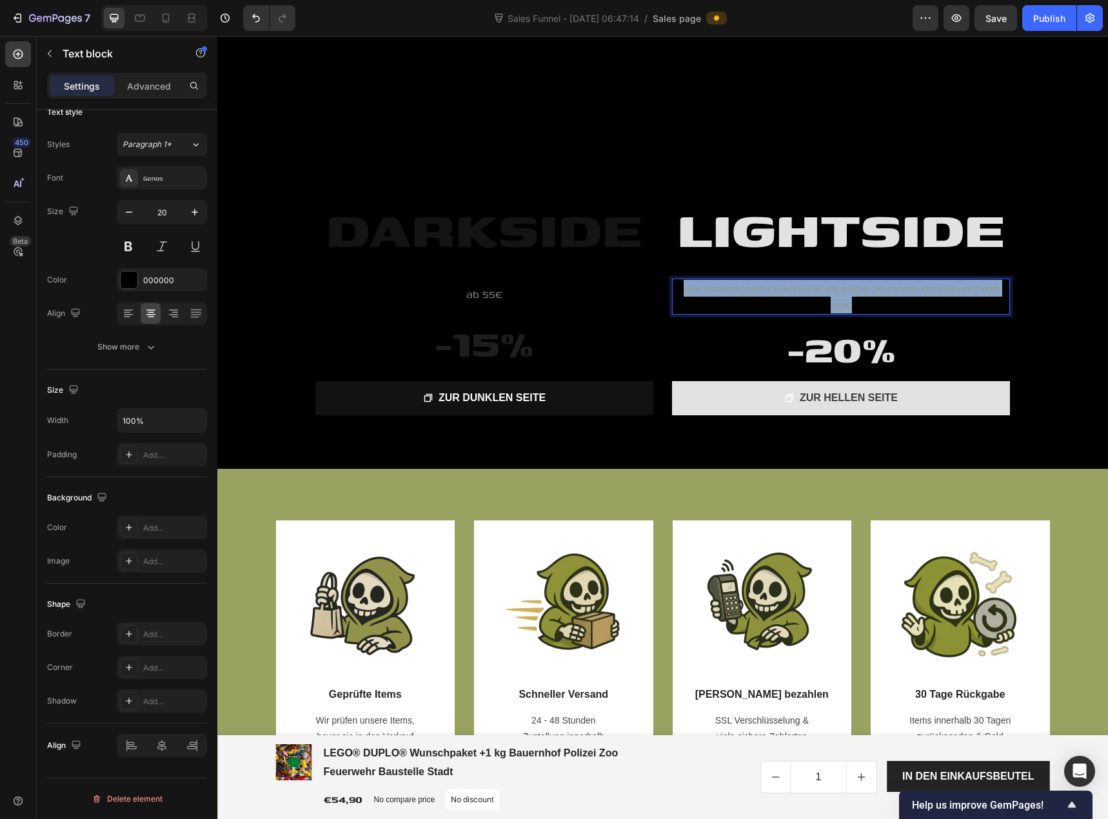
click at [850, 296] on p "Der Rabattcode LIGHTSIDE ist gültig ab einem Bestellwert von 119€" at bounding box center [840, 297] width 335 height 34
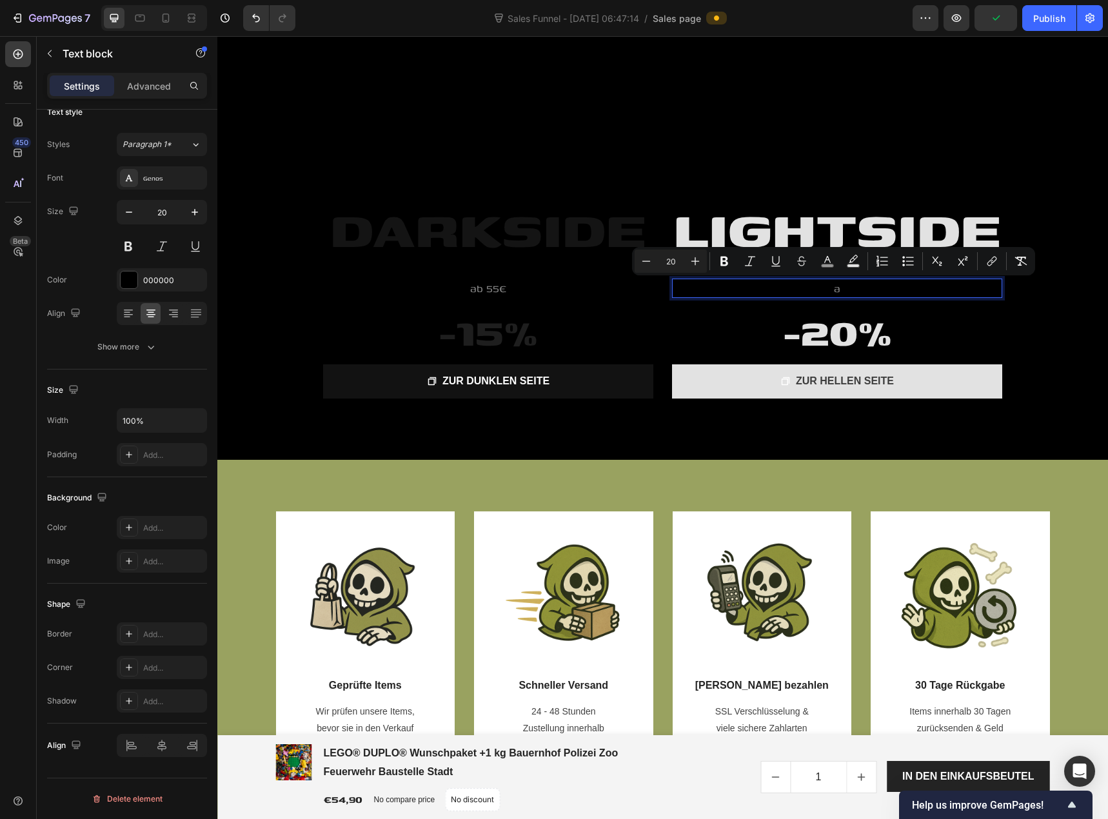
scroll to position [90, 0]
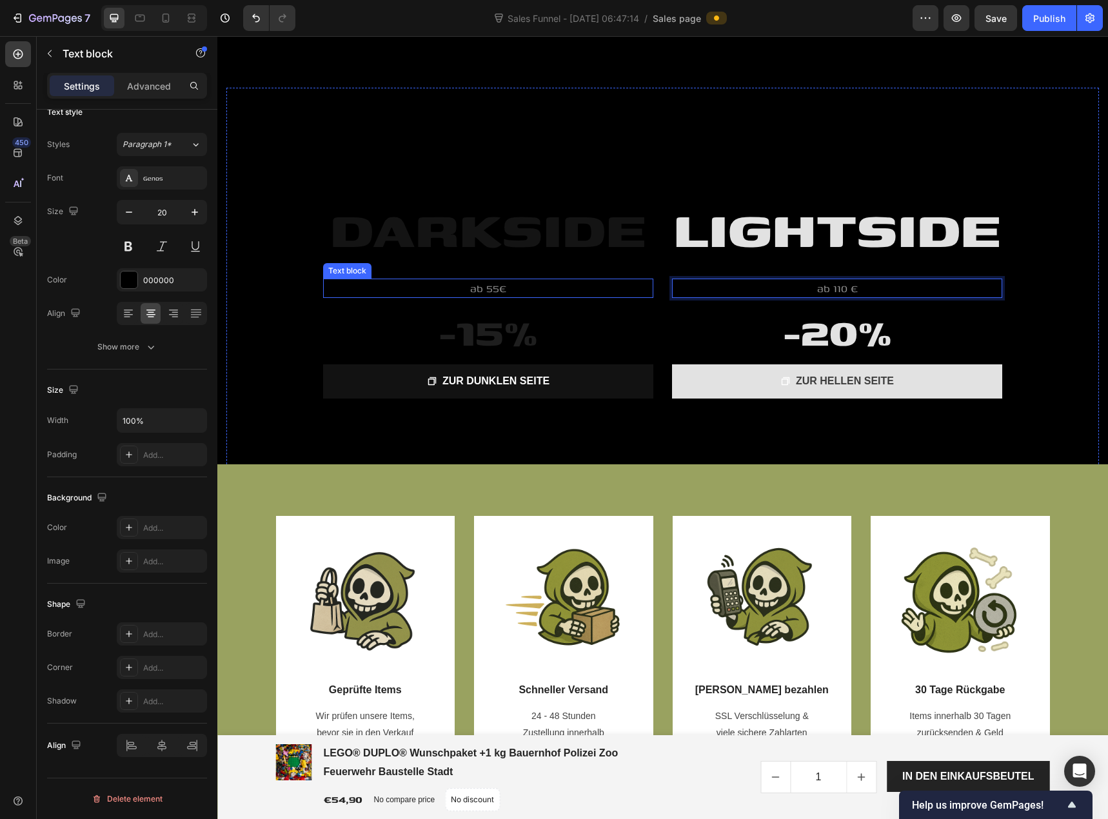
click at [493, 293] on span "ab 55€" at bounding box center [488, 288] width 36 height 15
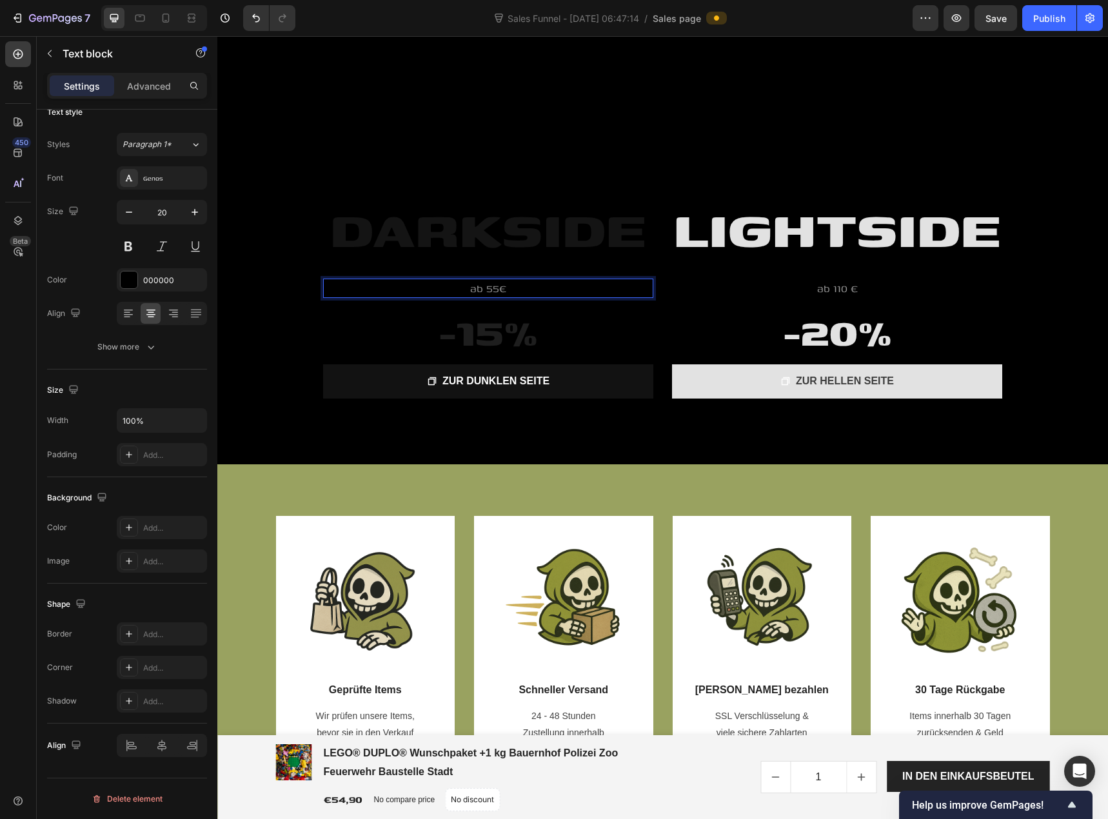
click at [496, 291] on span "ab 55€" at bounding box center [488, 288] width 36 height 15
click at [511, 291] on p "ab 55 €" at bounding box center [488, 288] width 328 height 17
click at [511, 292] on span "ab 55 € Bestellwert" at bounding box center [488, 288] width 99 height 15
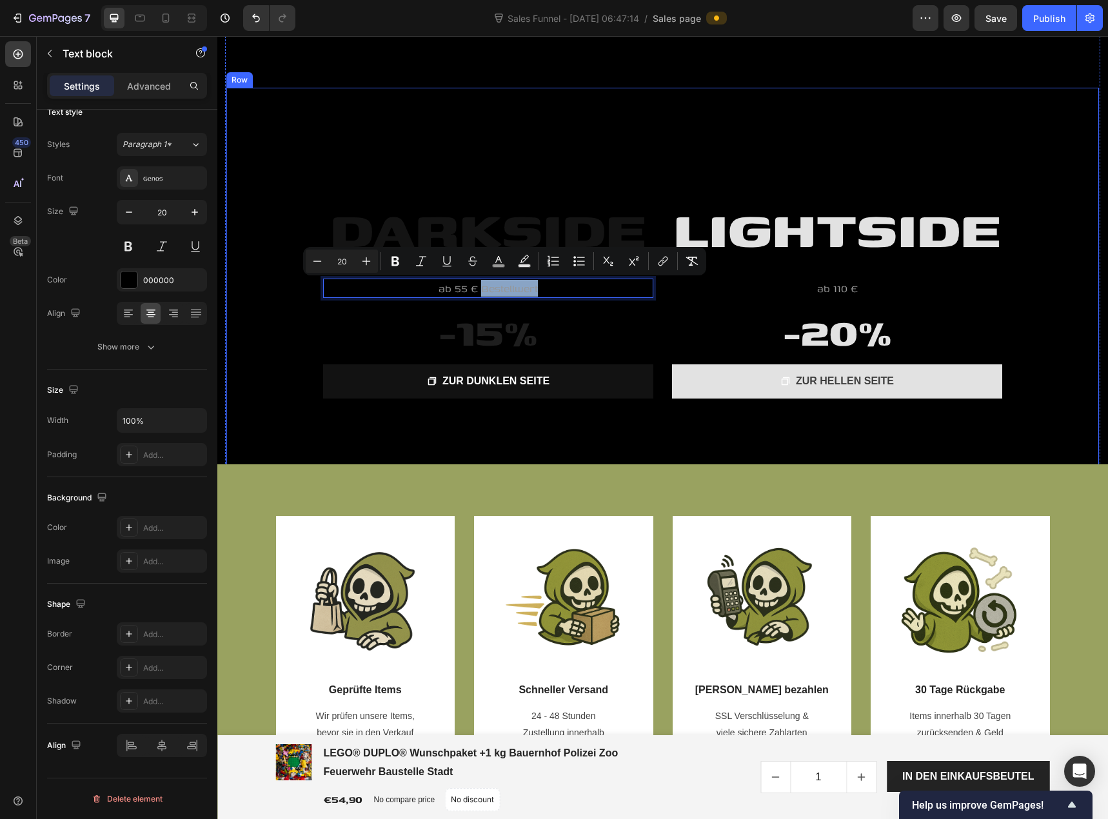
copy span "Bestellwert"
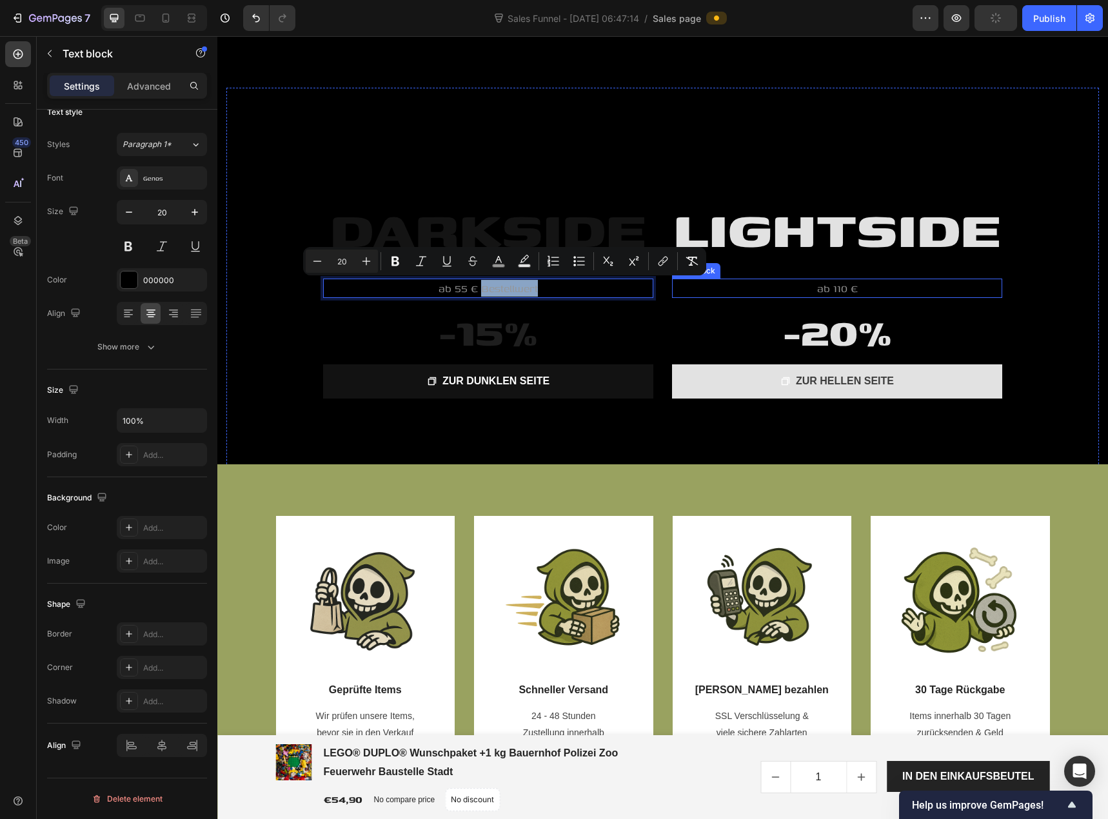
click at [865, 290] on p "ab 110 €" at bounding box center [837, 288] width 328 height 17
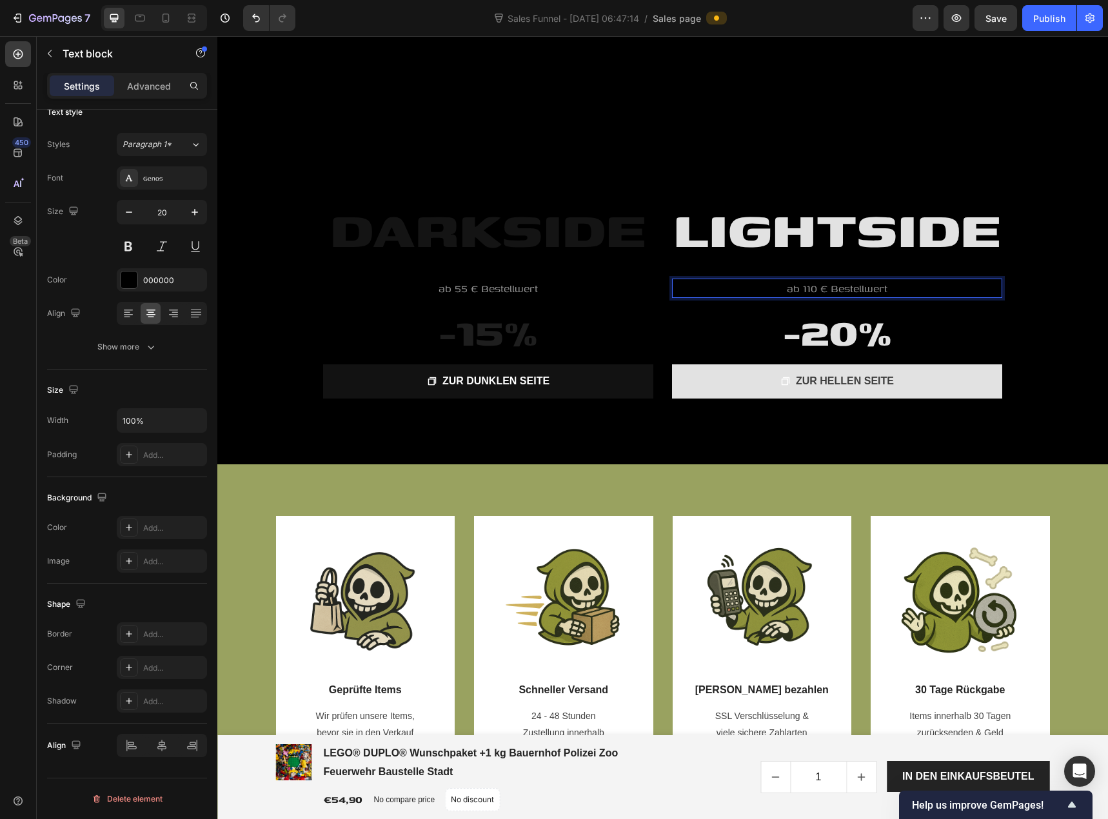
click at [833, 293] on span "ab 110 € Bestellwert" at bounding box center [837, 288] width 101 height 15
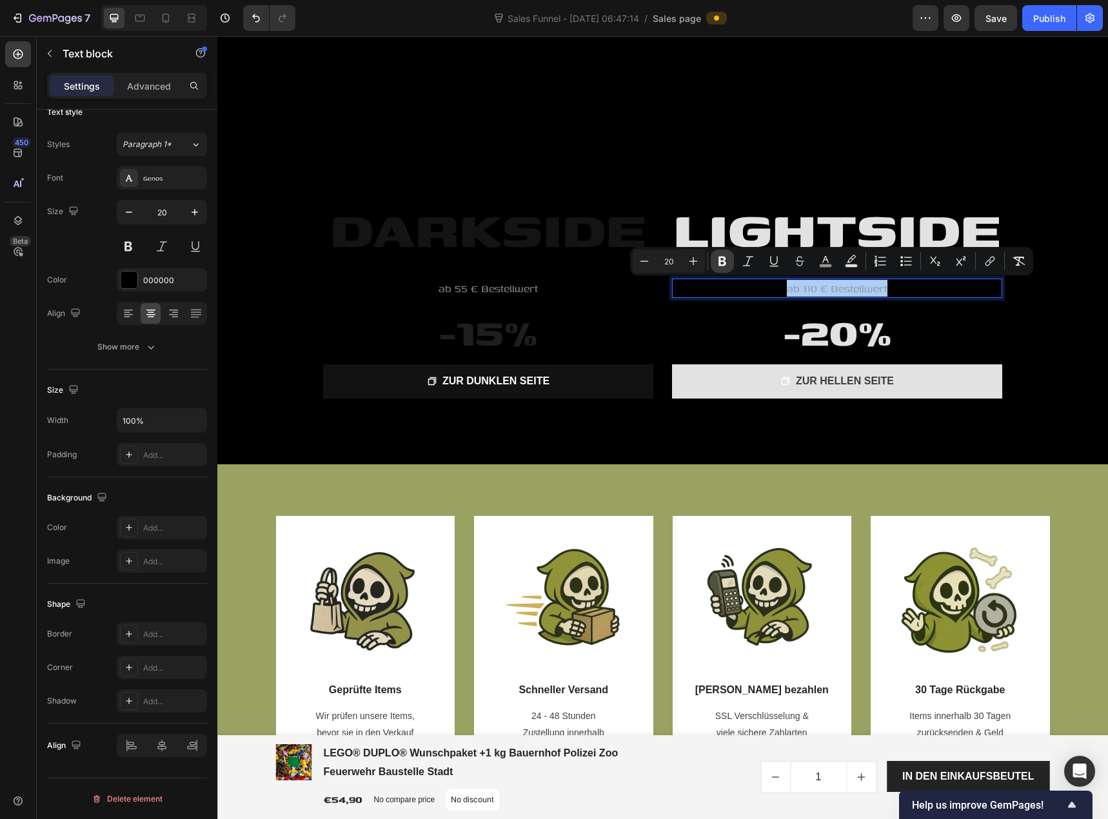
click at [727, 266] on icon "Editor contextual toolbar" at bounding box center [722, 261] width 13 height 13
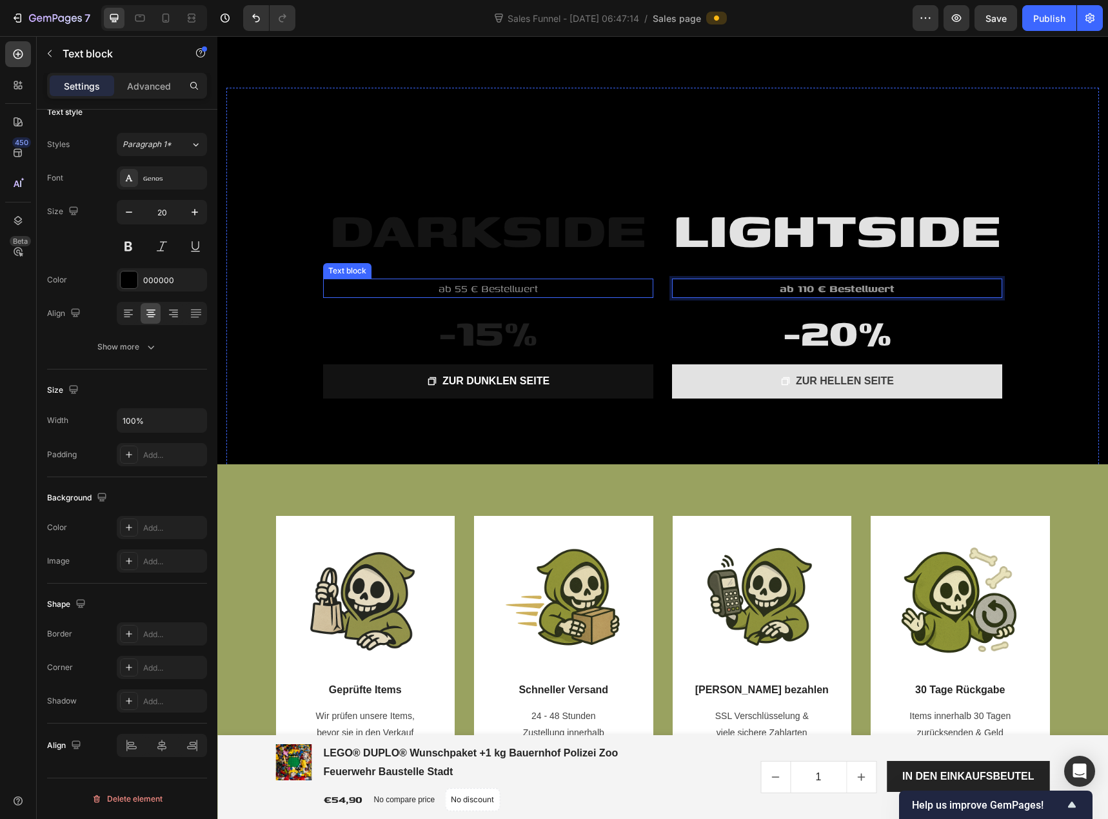
click at [533, 296] on p "ab 55 € Bestellwert" at bounding box center [488, 288] width 328 height 17
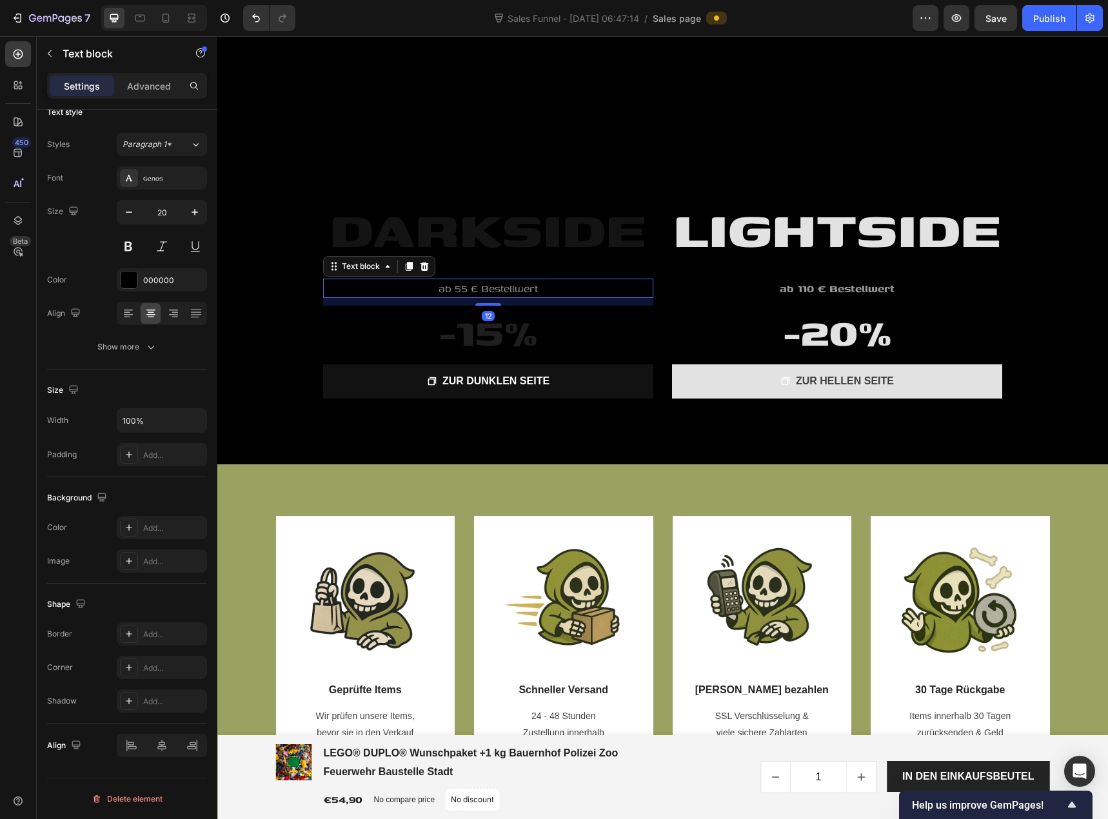
click at [509, 287] on span "ab 55 € Bestellwert" at bounding box center [488, 288] width 99 height 15
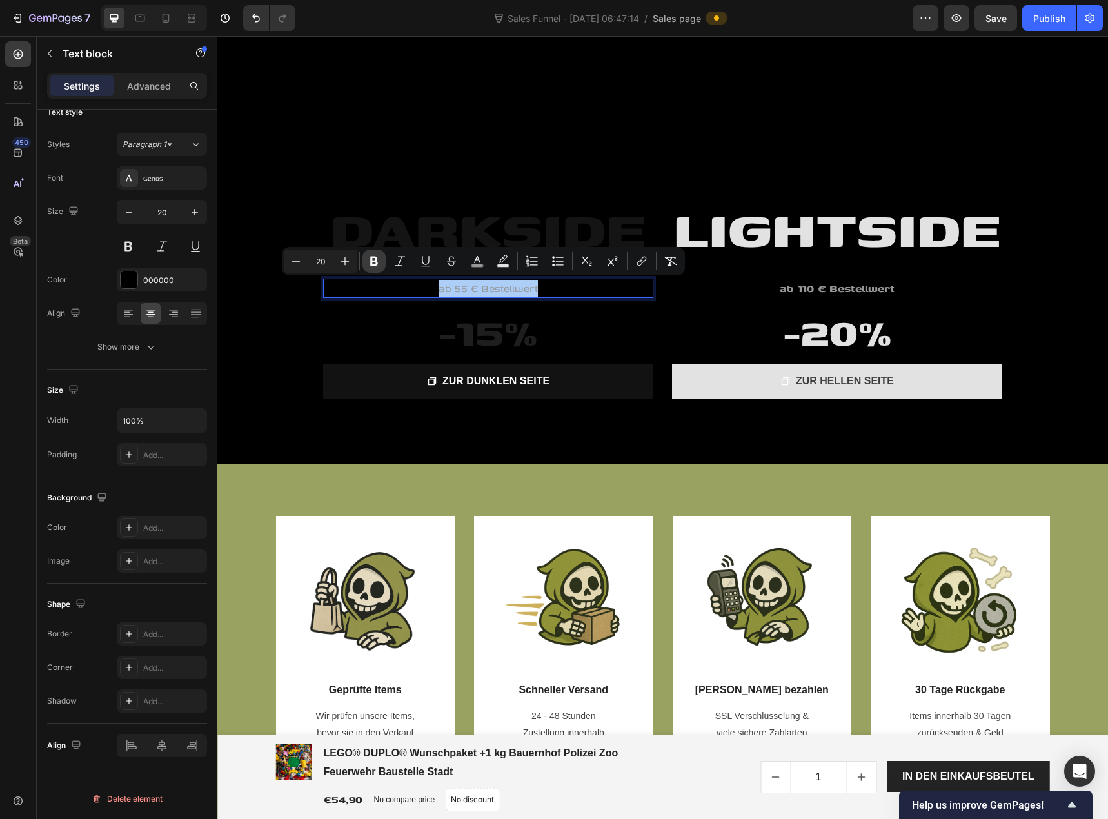
click at [381, 265] on button "Bold" at bounding box center [373, 261] width 23 height 23
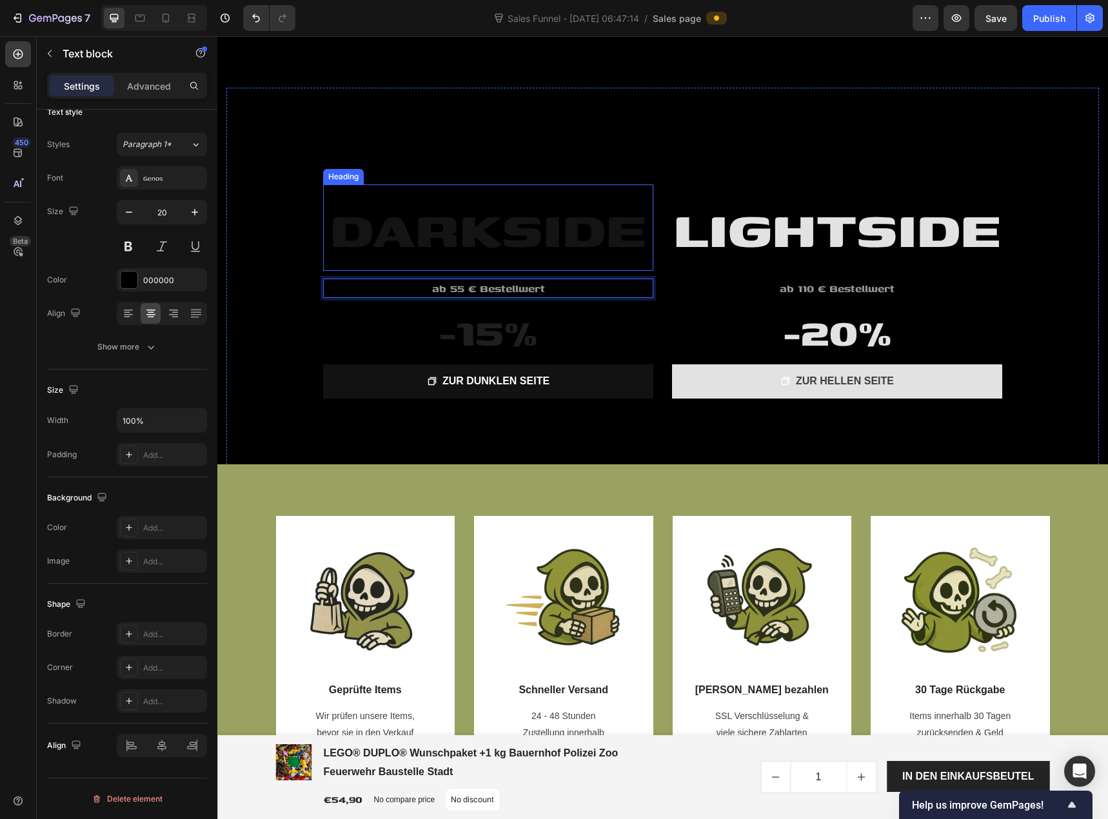
click at [402, 236] on span "DARKSIDE" at bounding box center [488, 227] width 316 height 77
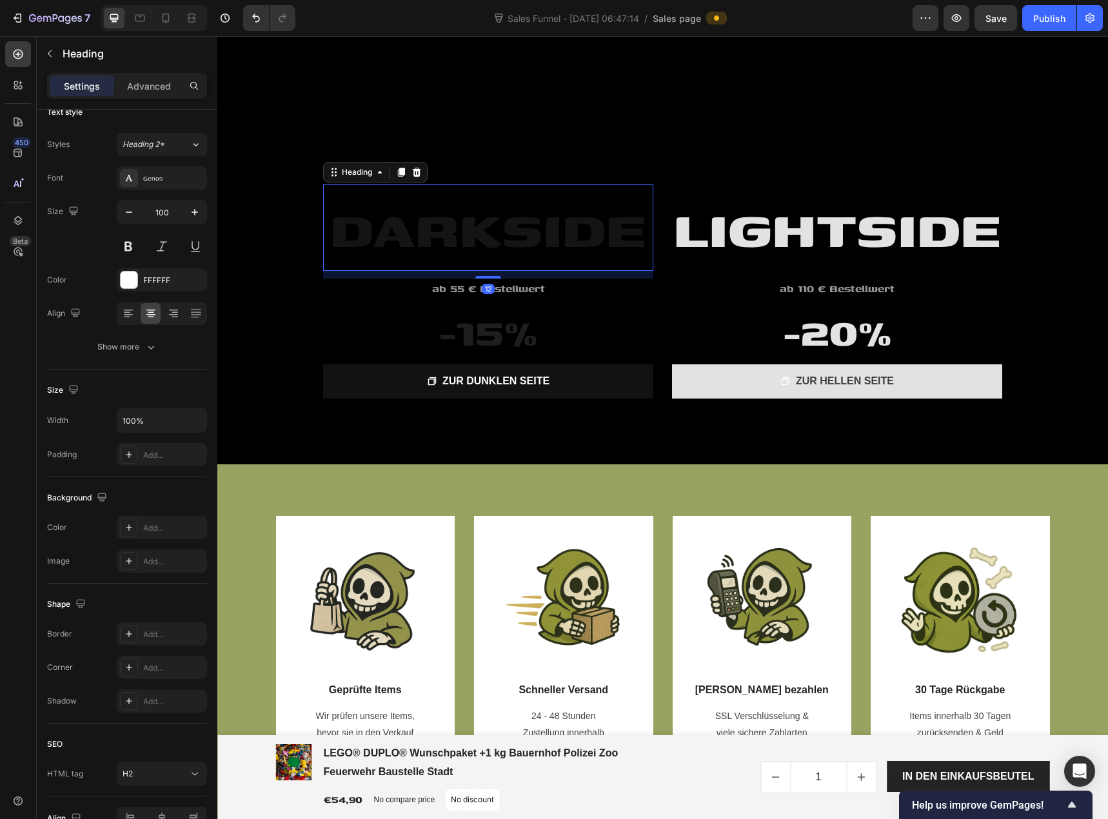
scroll to position [0, 0]
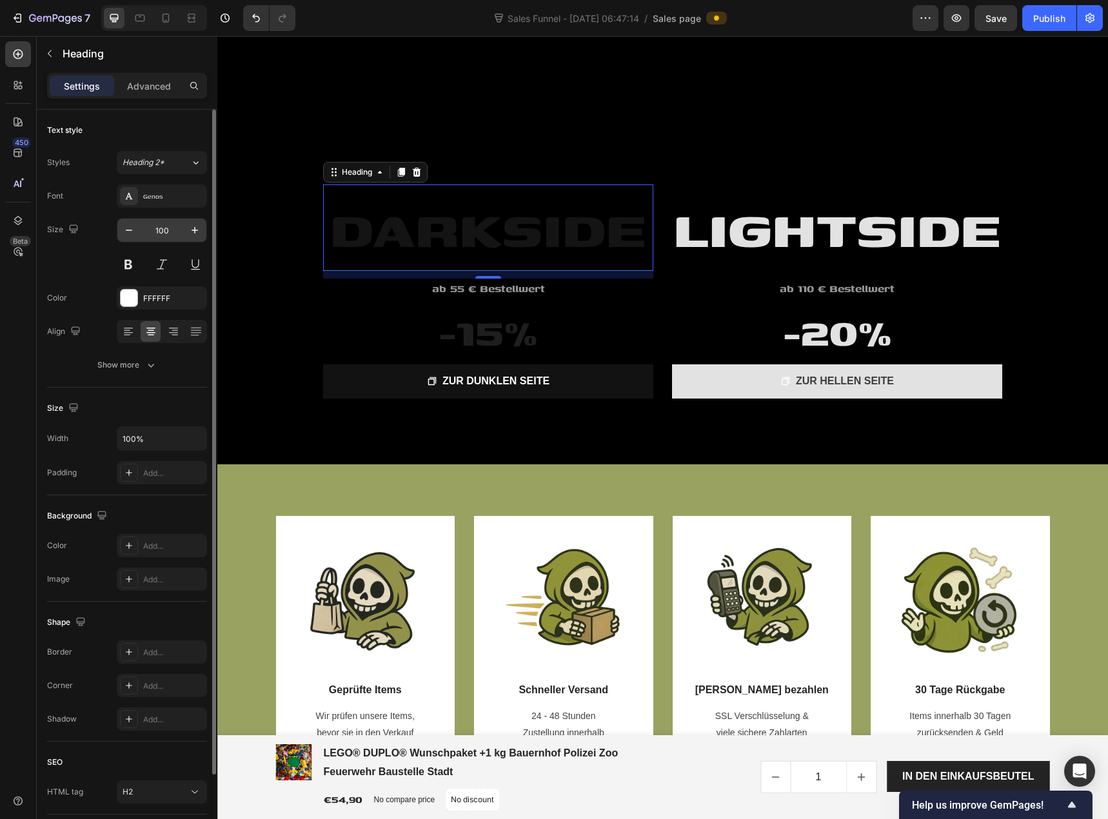
click at [159, 232] on input "100" at bounding box center [162, 230] width 43 height 23
type input "80"
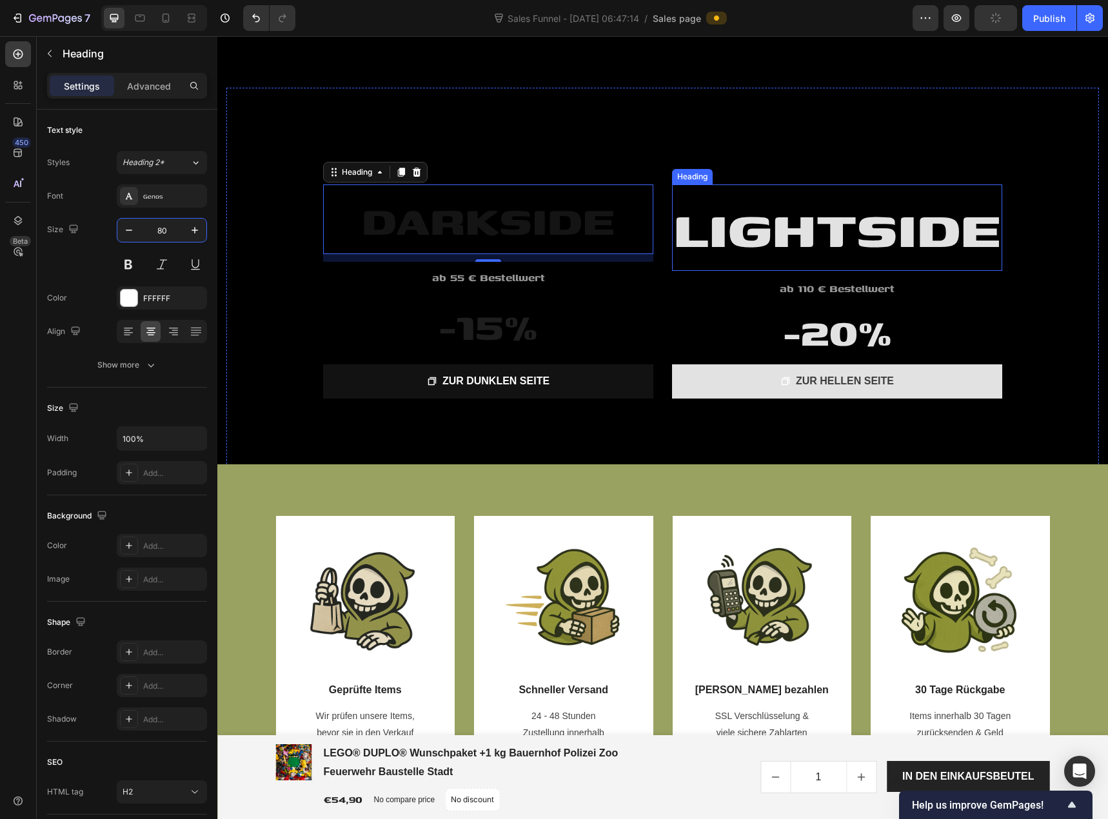
click at [695, 232] on span "LIGHTSIDE" at bounding box center [837, 227] width 328 height 77
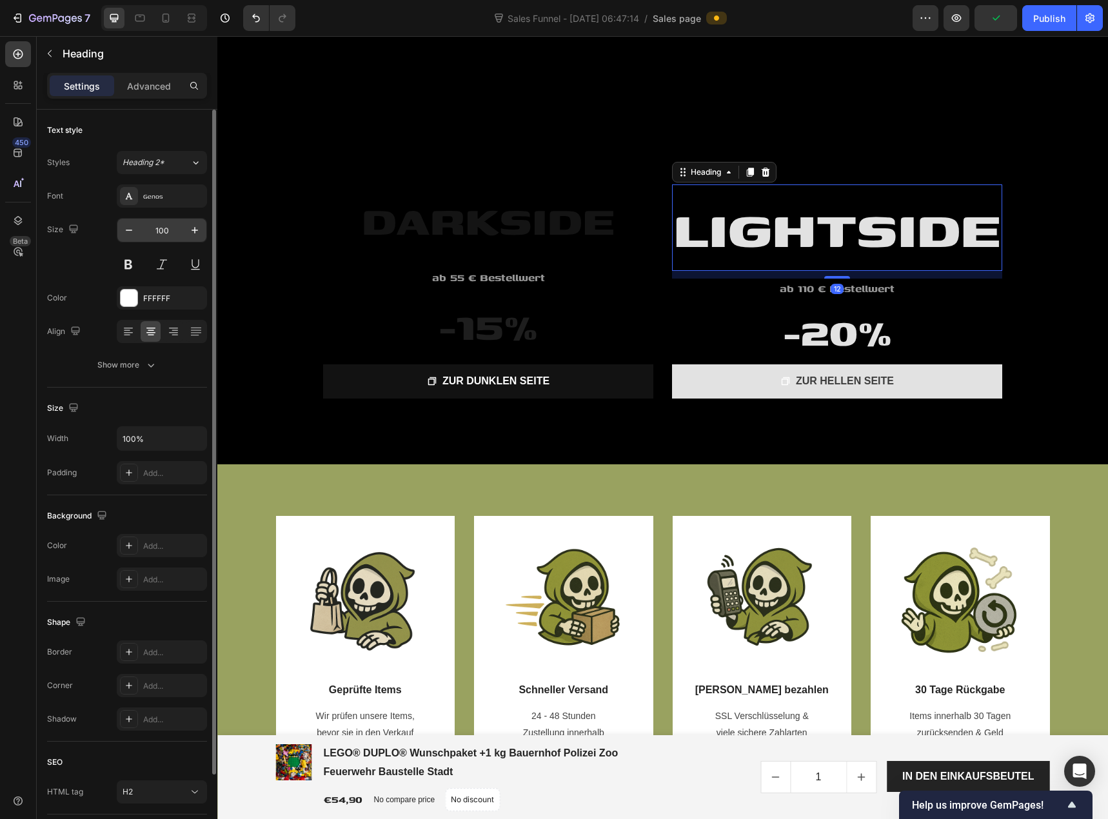
click at [170, 231] on input "100" at bounding box center [162, 230] width 43 height 23
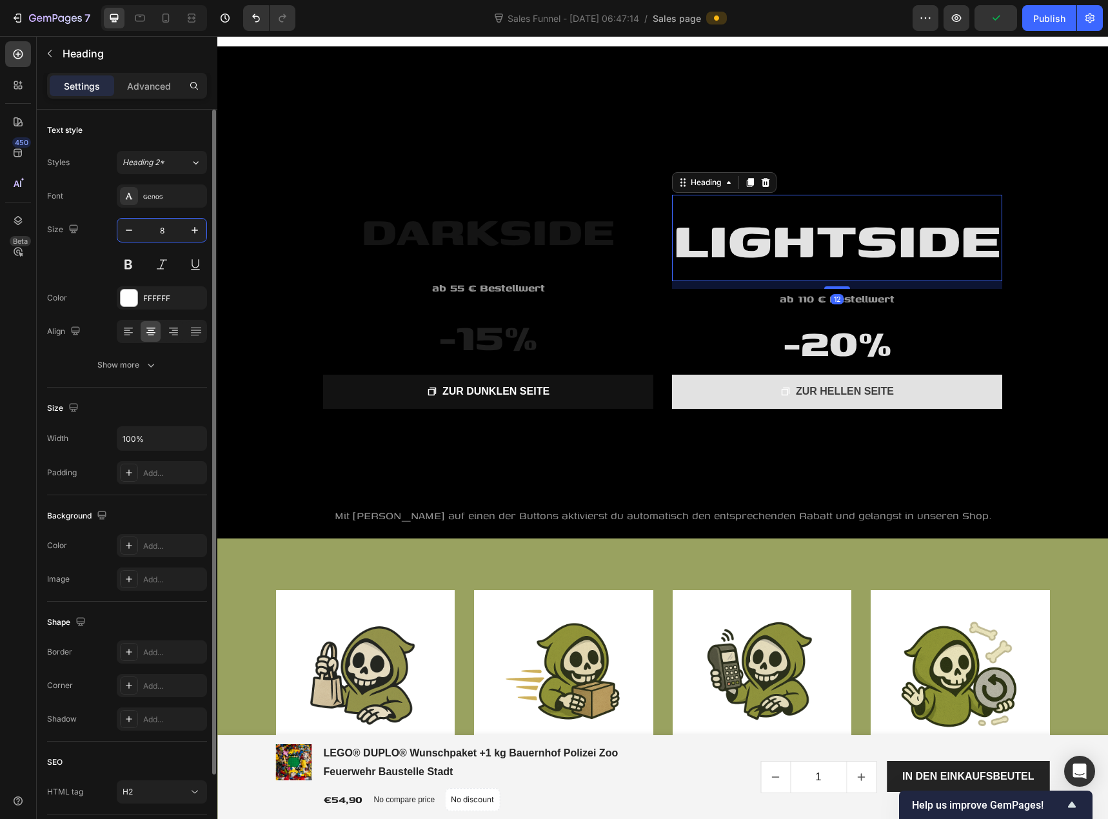
type input "80"
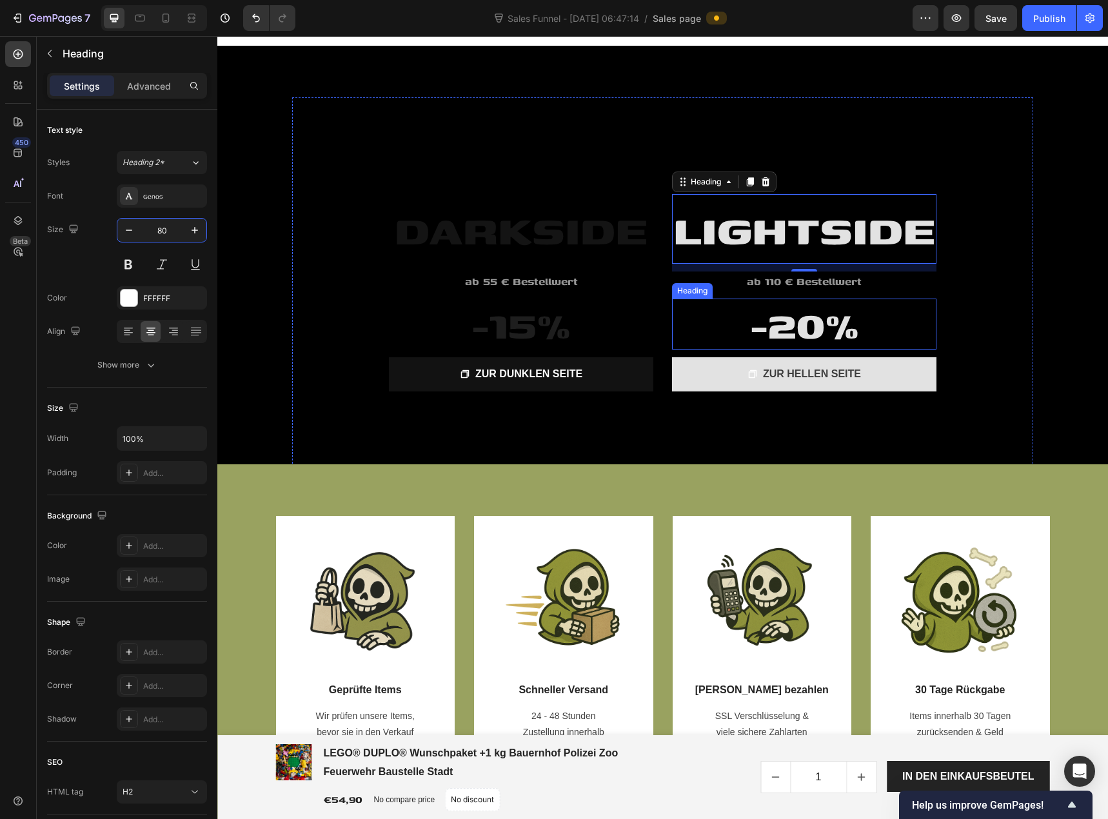
click at [784, 333] on span "-20%" at bounding box center [804, 324] width 109 height 59
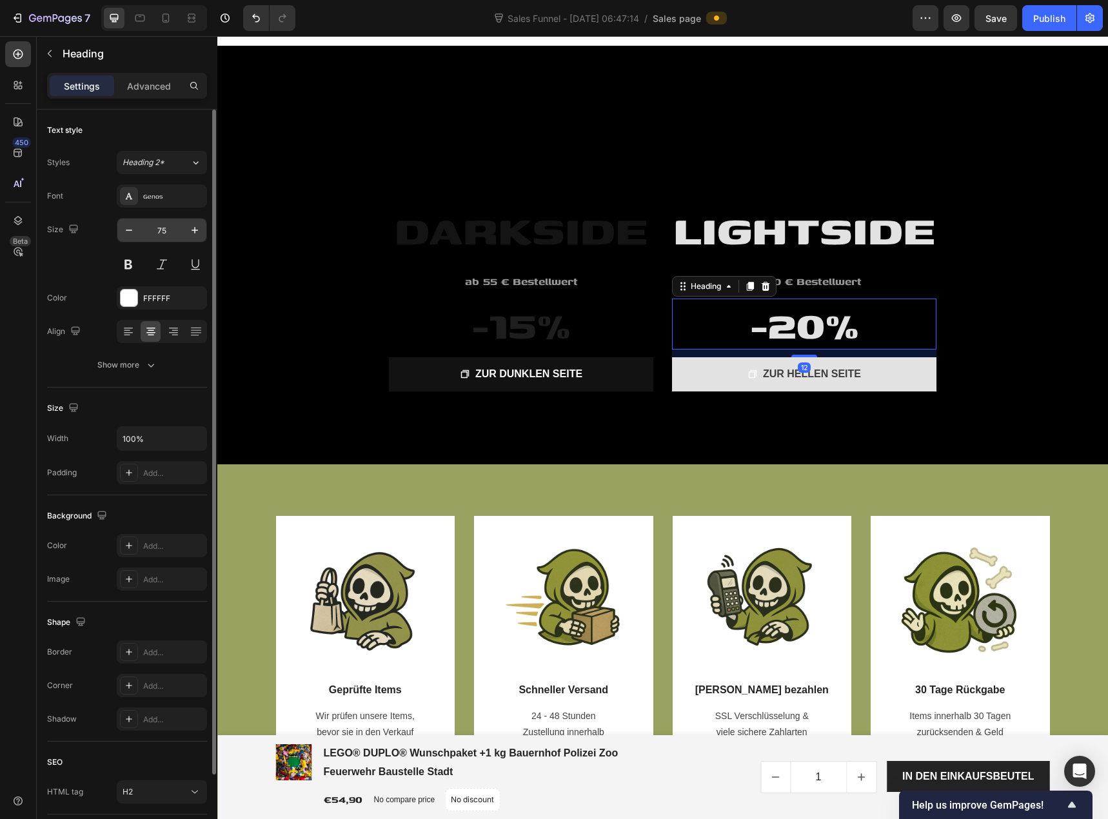
click at [158, 230] on input "75" at bounding box center [162, 230] width 43 height 23
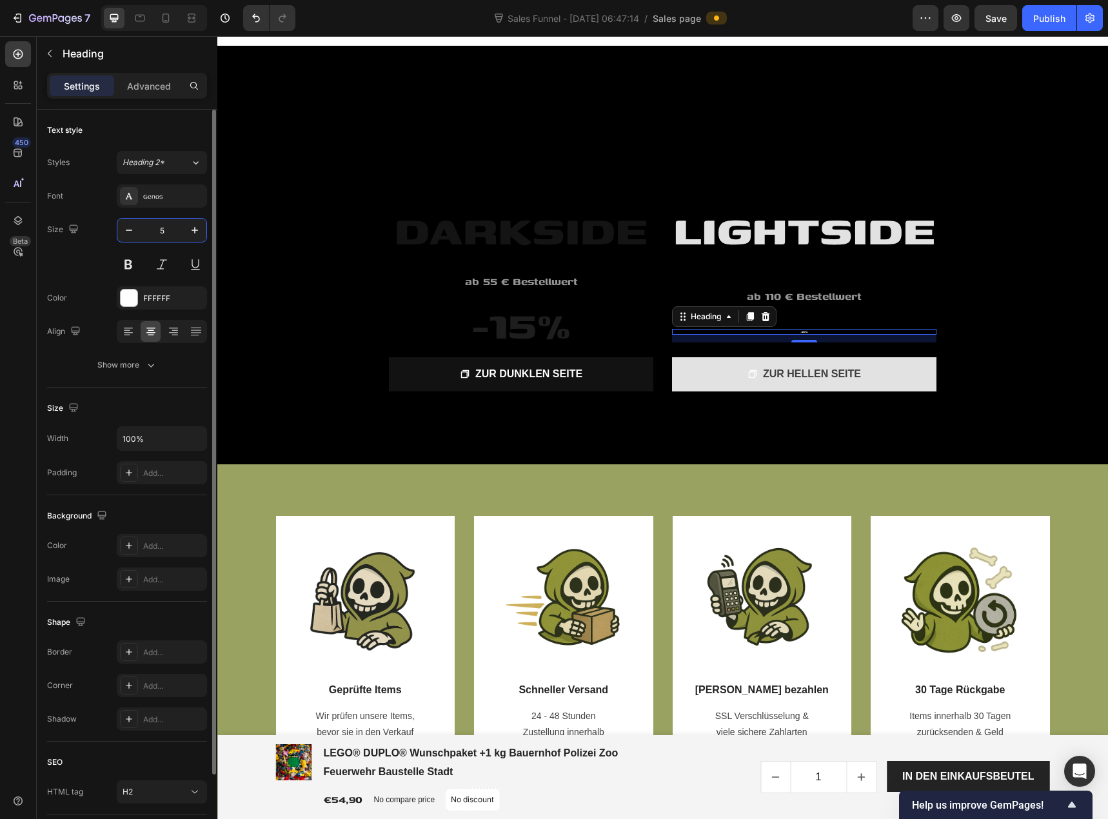
type input "50"
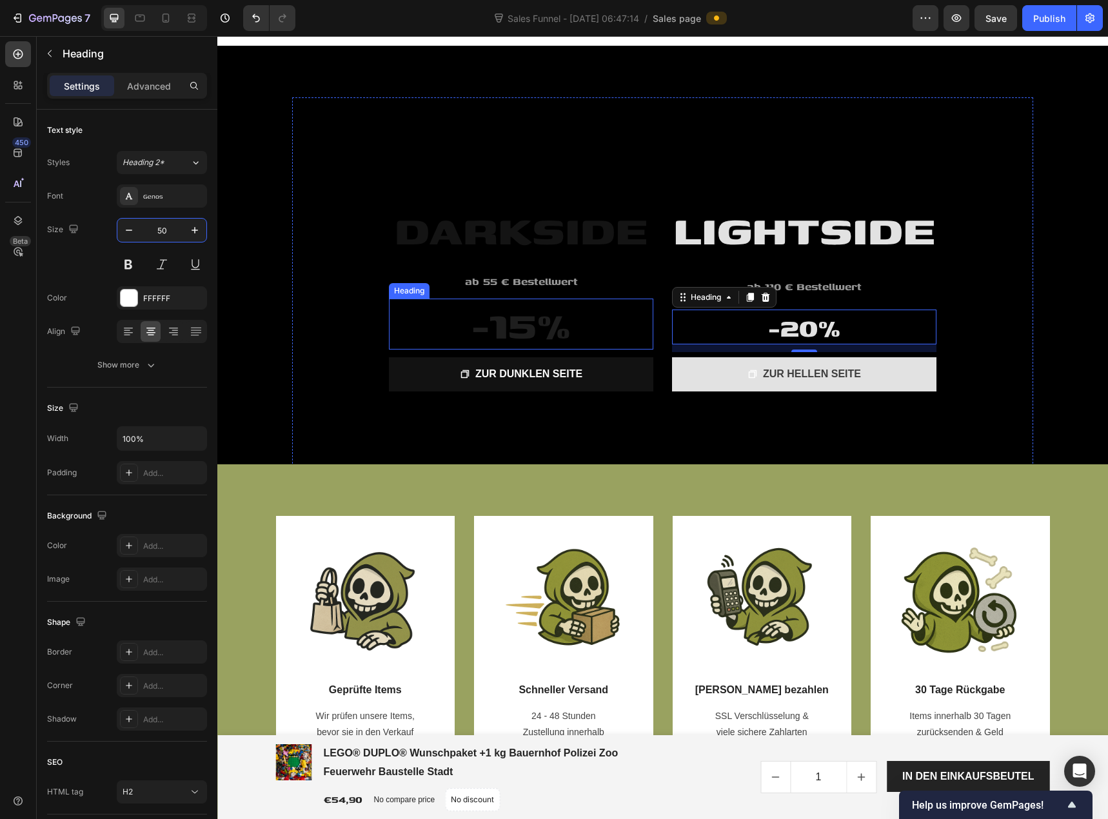
click at [555, 332] on span "-15%" at bounding box center [520, 324] width 99 height 59
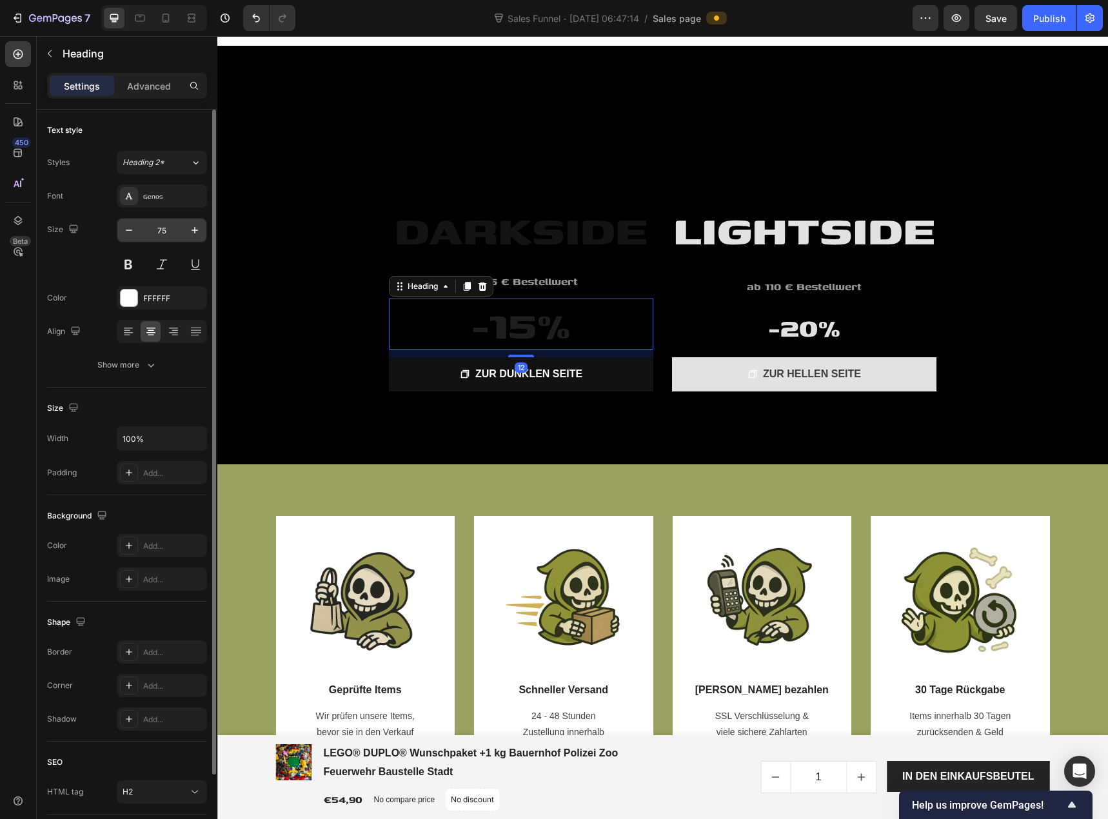
click at [163, 239] on input "75" at bounding box center [162, 230] width 43 height 23
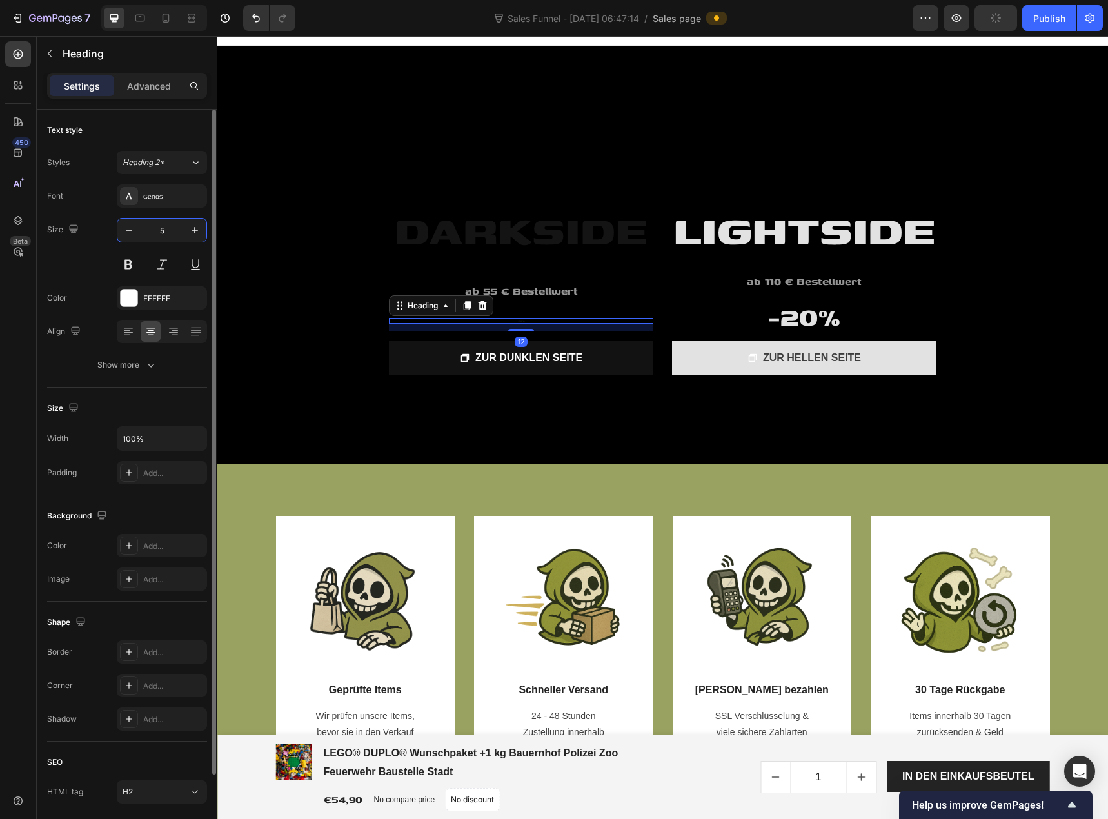
type input "50"
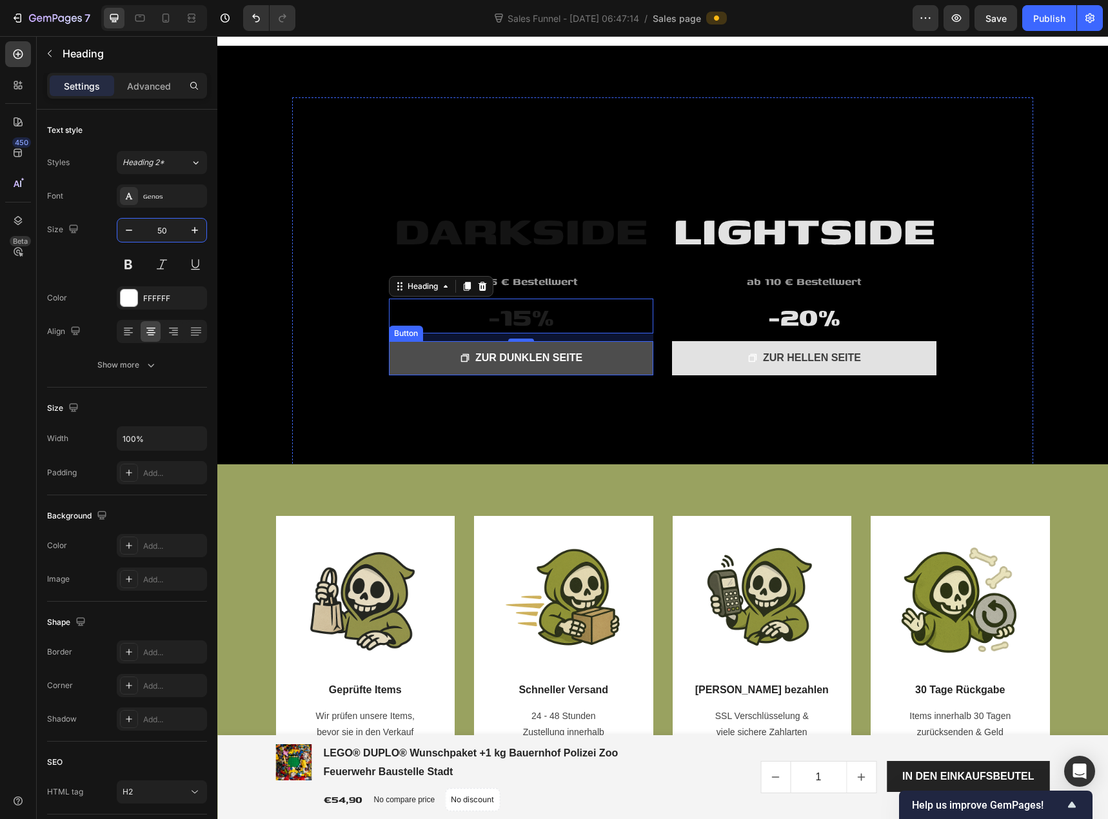
click at [588, 359] on link "ZUR DUNKLEN SEITE" at bounding box center [521, 358] width 264 height 34
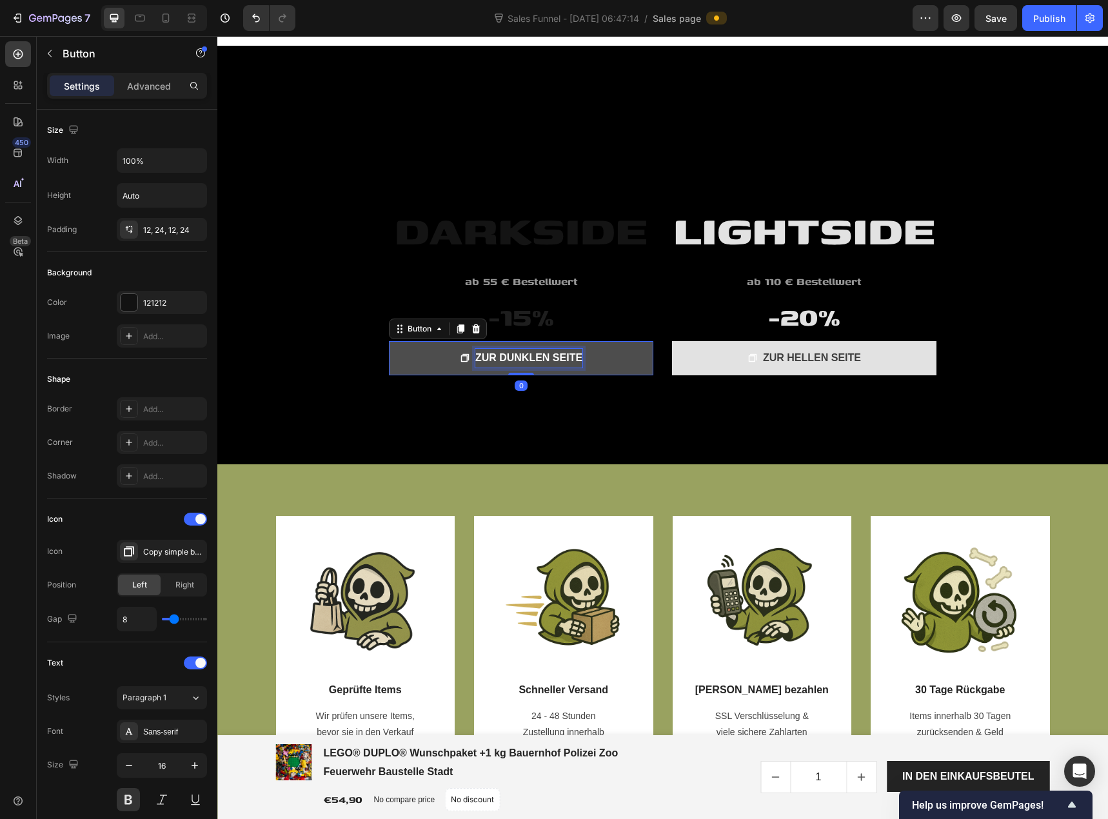
click at [575, 358] on p "ZUR DUNKLEN SEITE" at bounding box center [528, 358] width 107 height 19
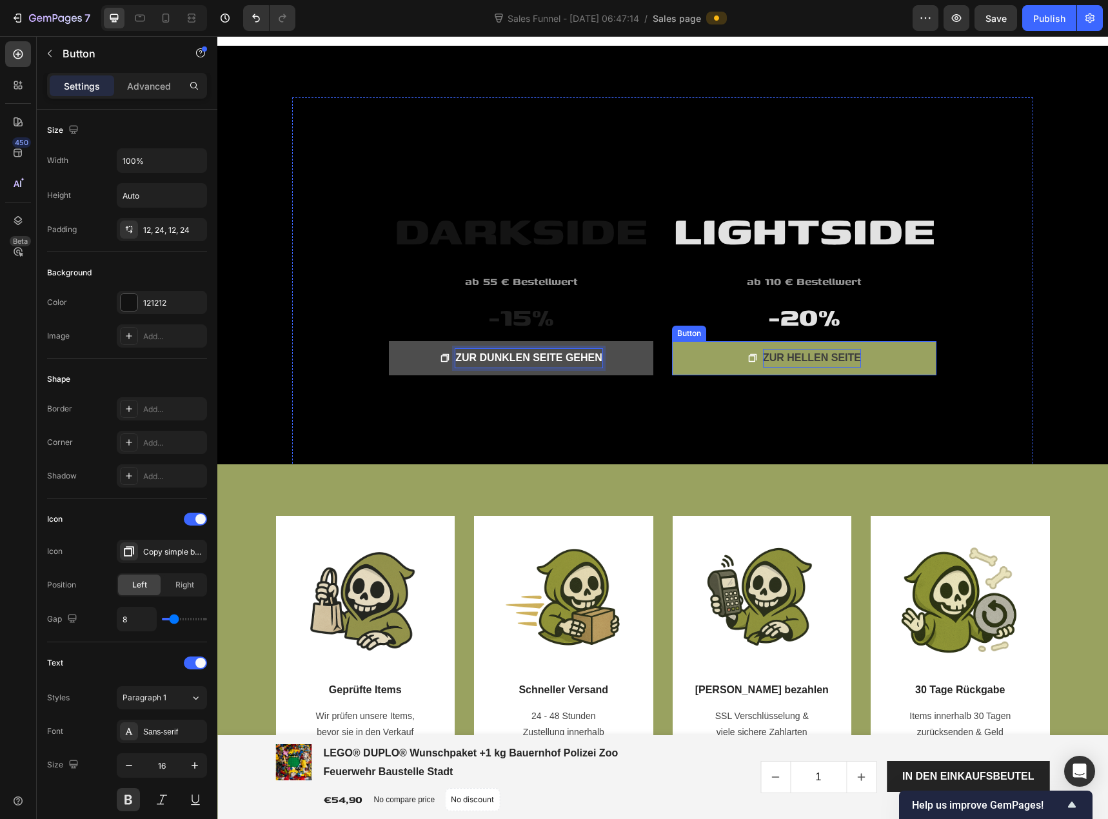
click at [843, 355] on span "ZUR HELLEN SEITE" at bounding box center [812, 357] width 98 height 11
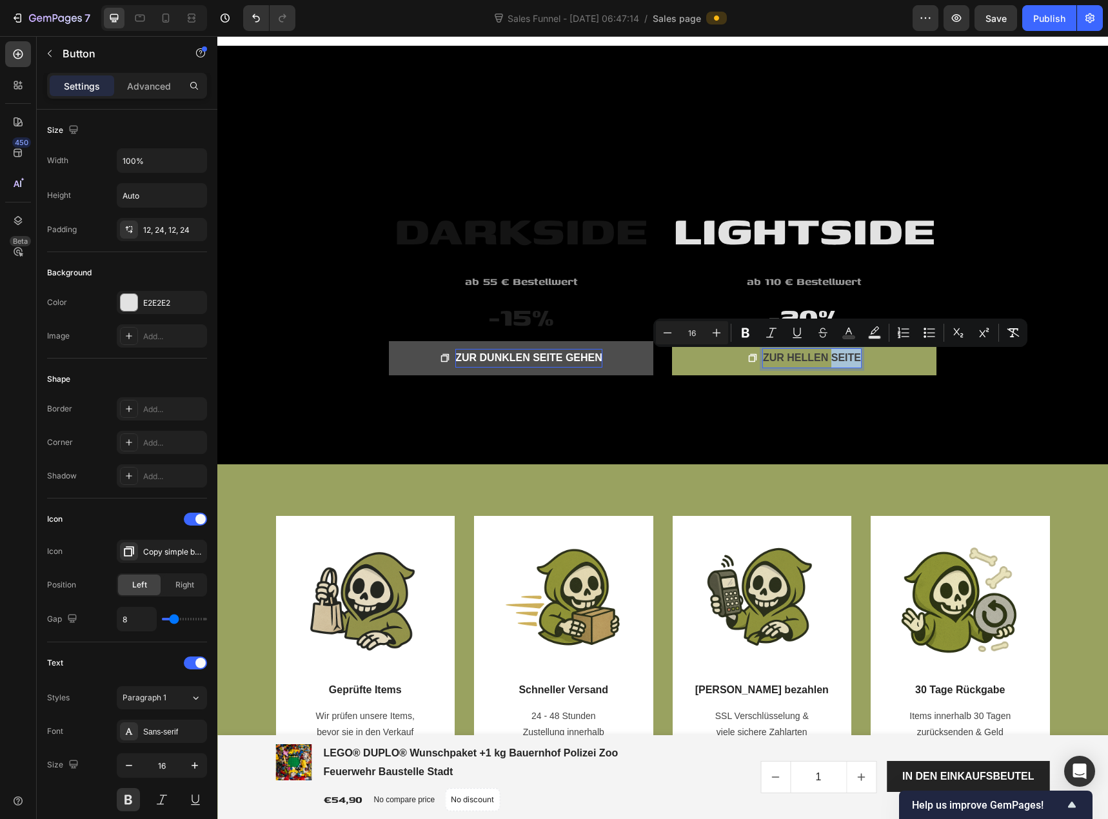
click at [854, 356] on span "ZUR HELLEN SEITE" at bounding box center [812, 357] width 98 height 11
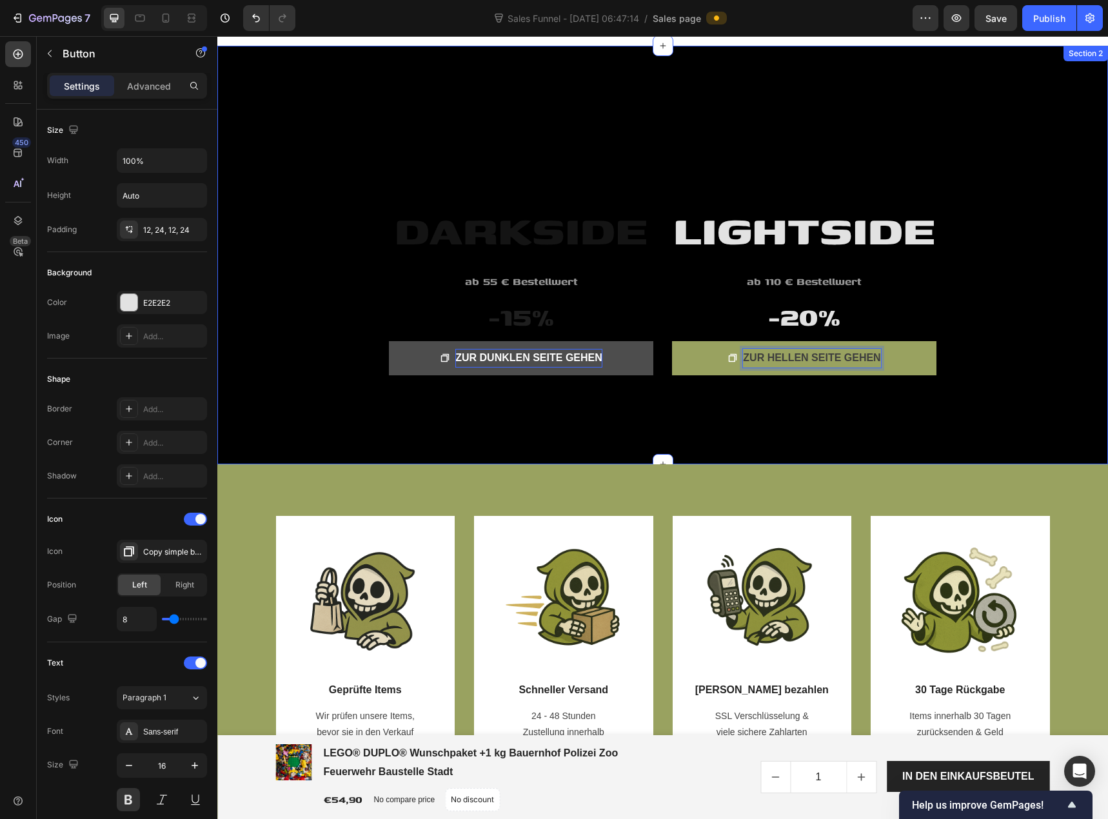
click at [1082, 308] on div "LIGHTSIDE Heading ab 110 € Bestellwert Text block -20% Heading ZUR HELLEN SEITE…" at bounding box center [662, 255] width 891 height 419
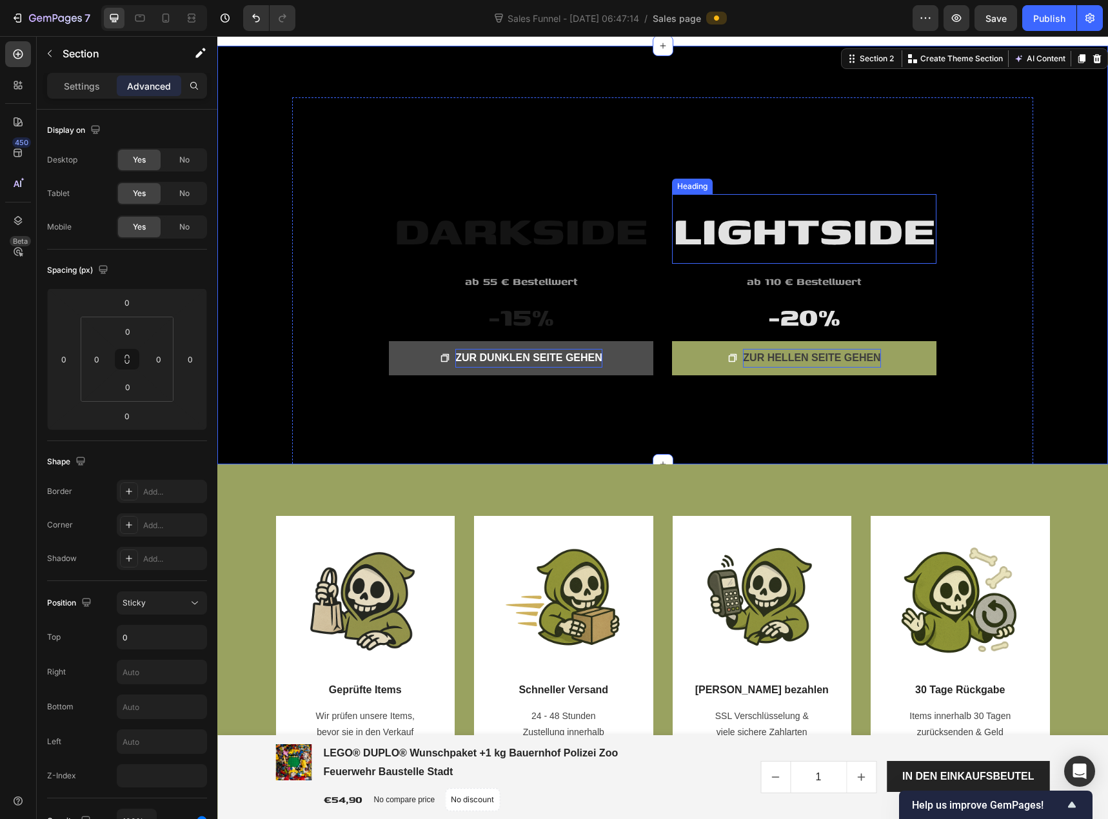
scroll to position [0, 0]
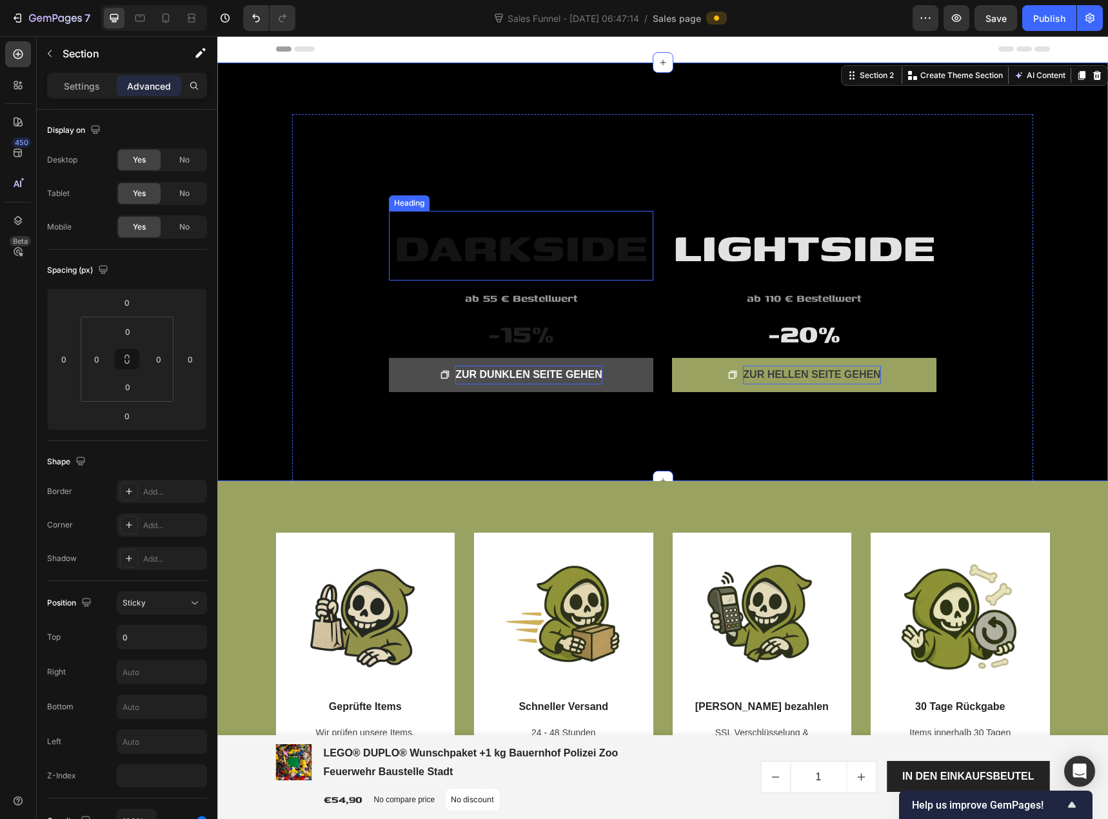
click at [431, 261] on span "DARKSIDE" at bounding box center [521, 246] width 253 height 62
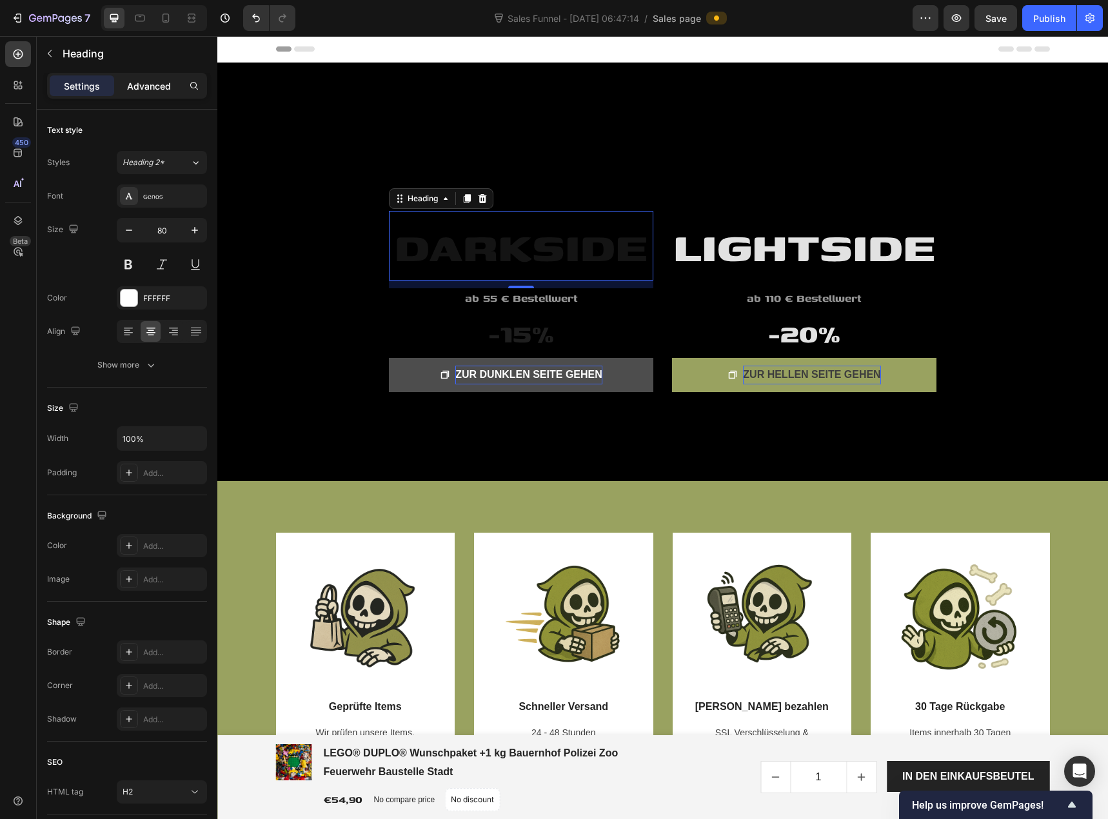
click at [159, 92] on p "Advanced" at bounding box center [149, 86] width 44 height 14
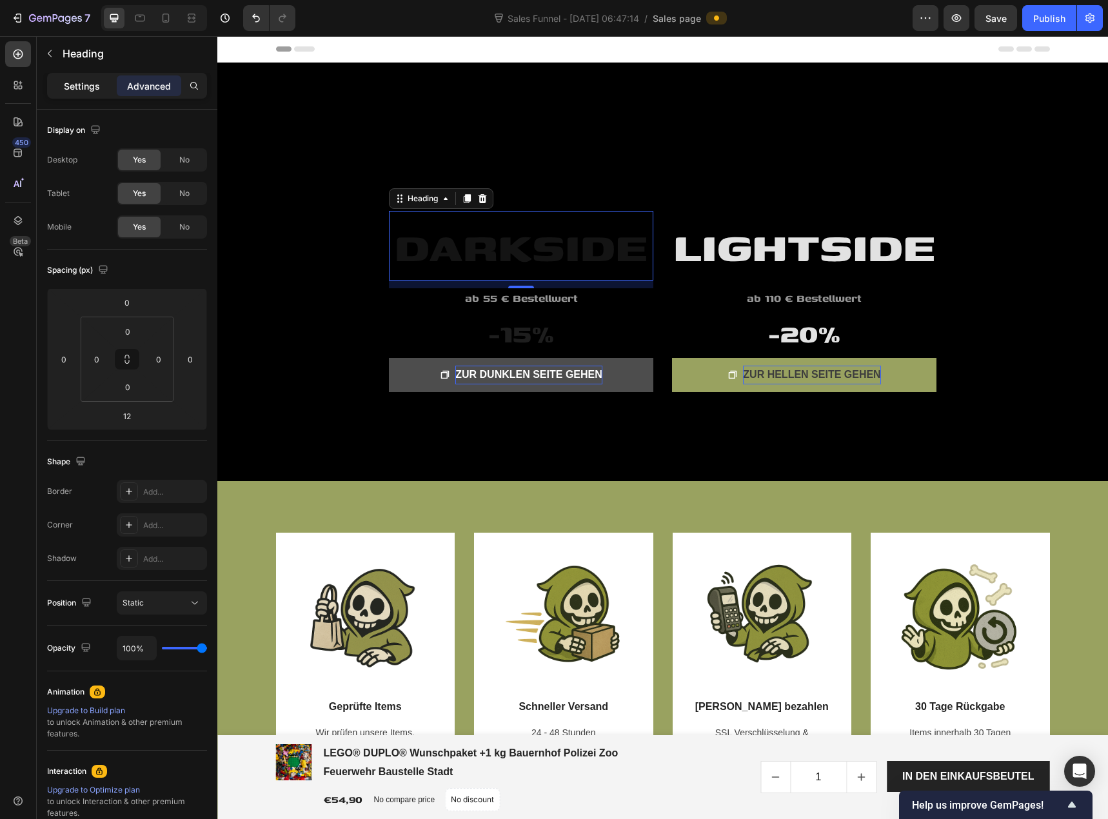
click at [88, 89] on p "Settings" at bounding box center [82, 86] width 36 height 14
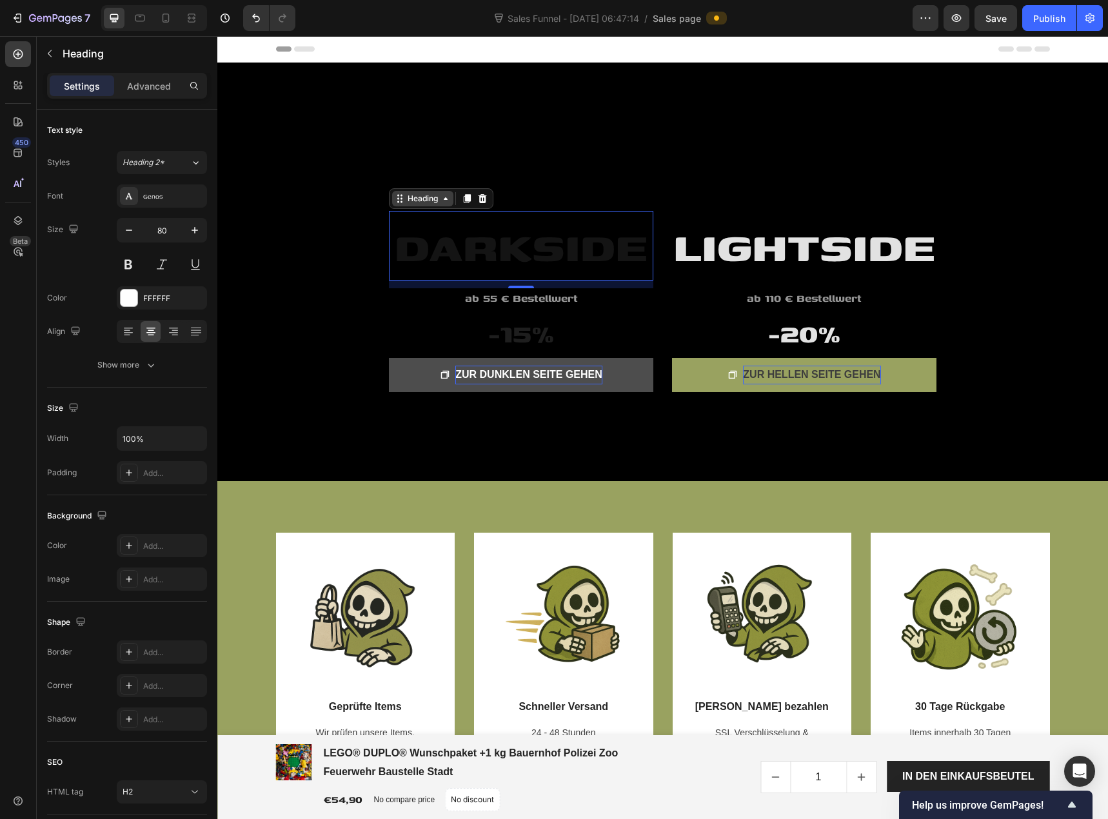
click at [420, 203] on div "Heading" at bounding box center [422, 199] width 35 height 12
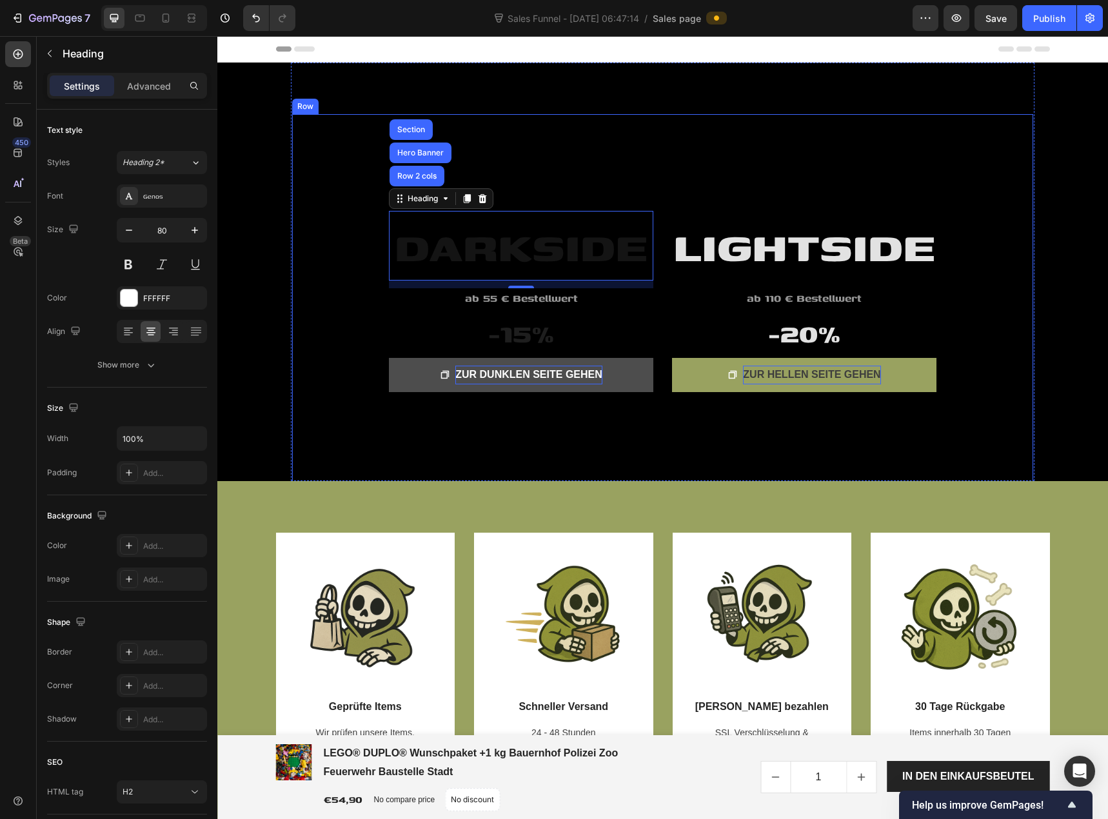
click at [350, 201] on div "LIGHTSIDE Heading ab 110 € Bestellwert Text block -20% Heading ZUR HELLEN SEITE…" at bounding box center [662, 301] width 741 height 375
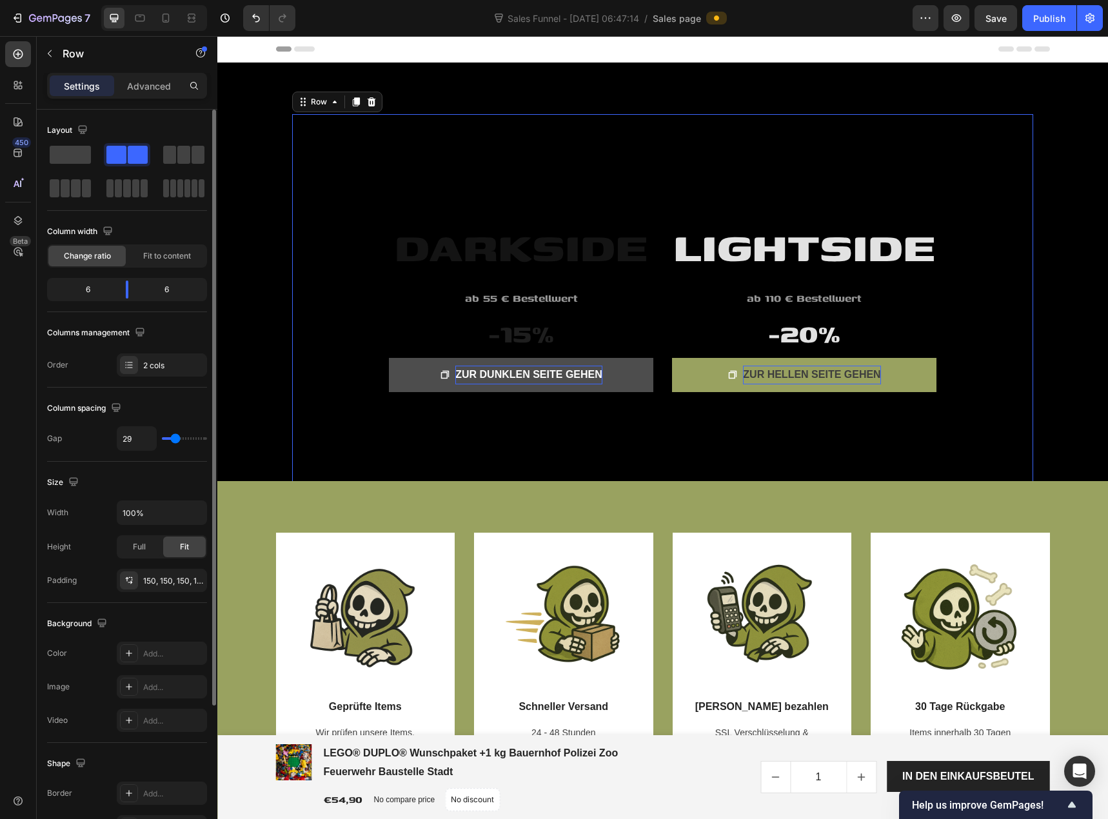
type input "20"
type input "22"
type input "24"
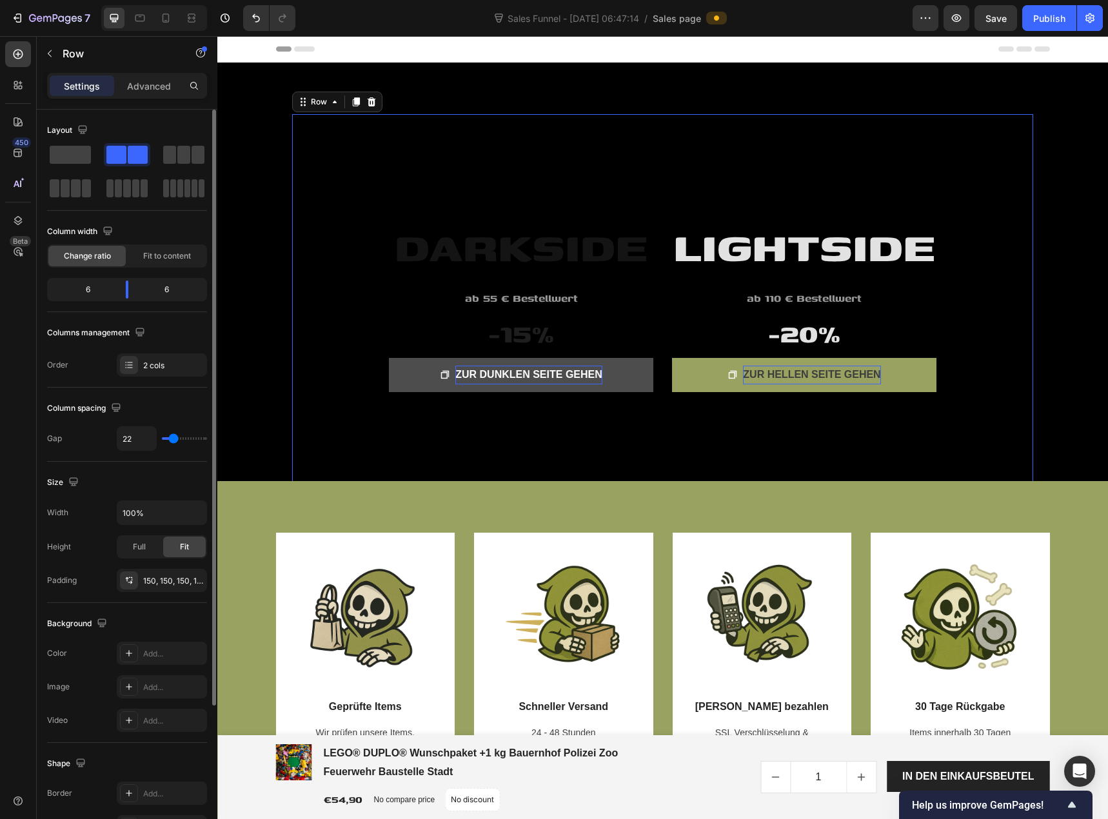
type input "24"
type input "27"
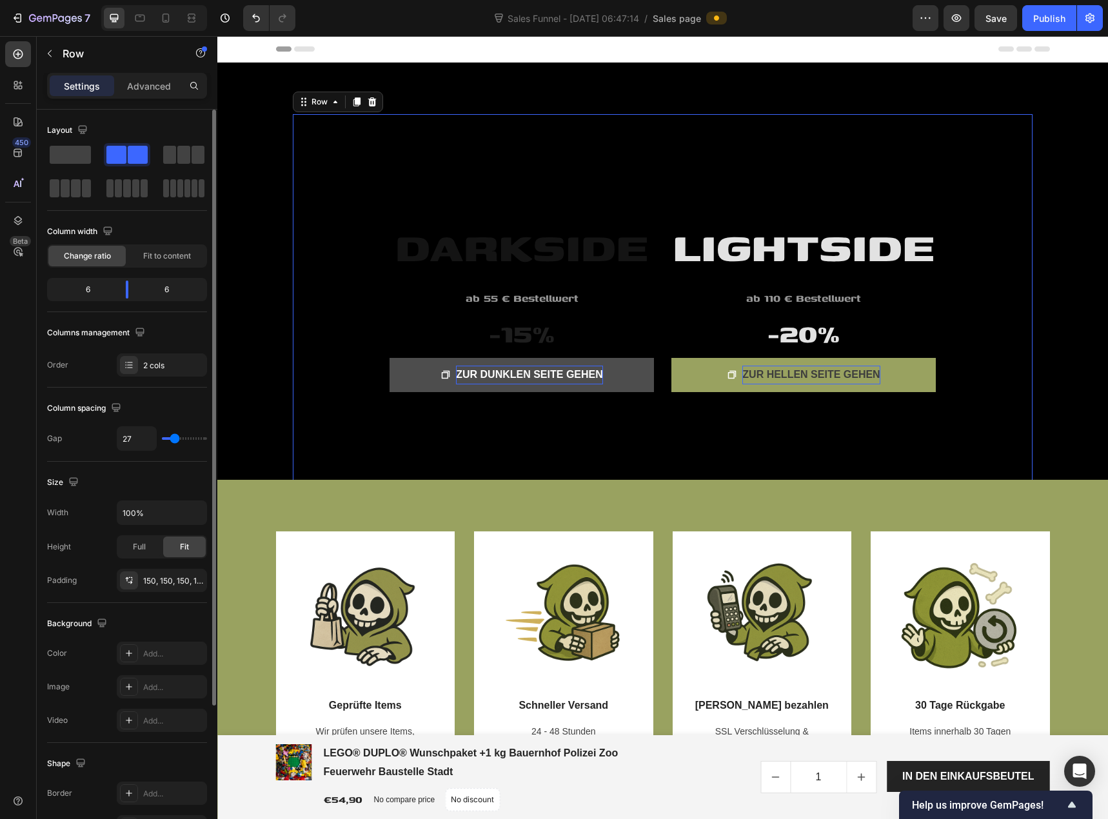
type input "29"
type input "31"
type input "36"
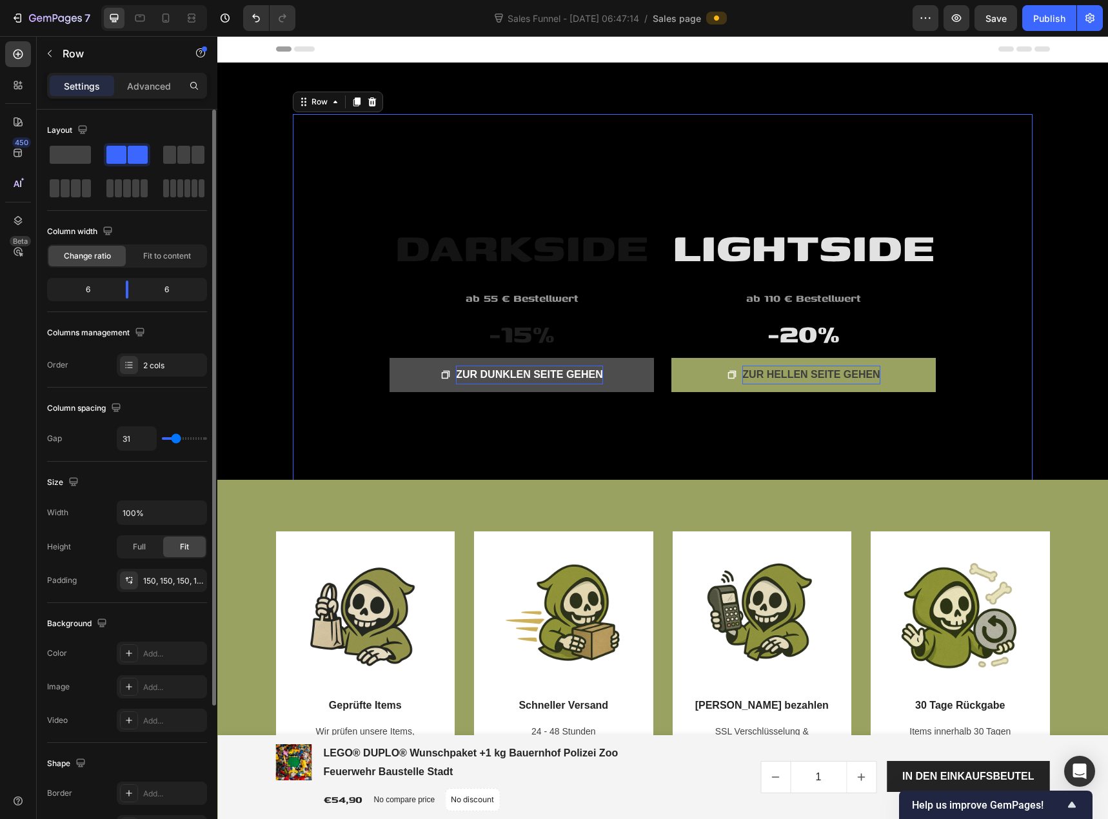
type input "36"
type input "38"
type input "40"
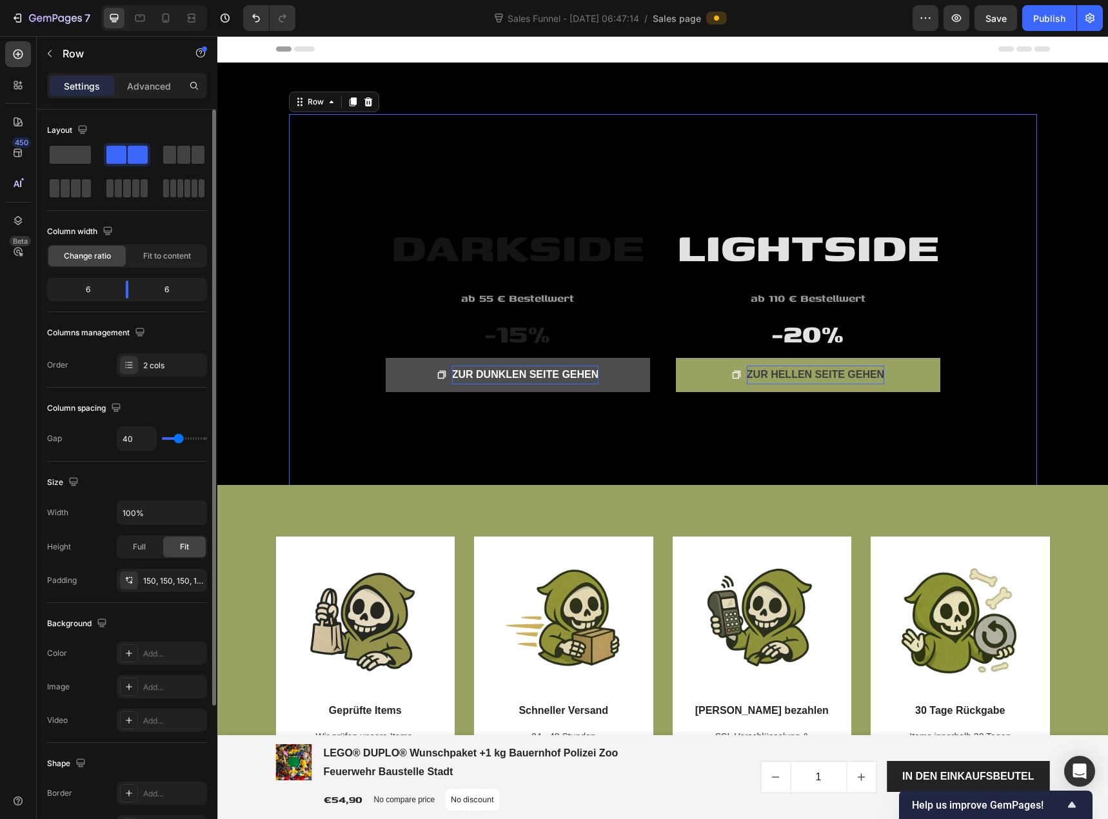
type input "42"
type input "44"
type input "47"
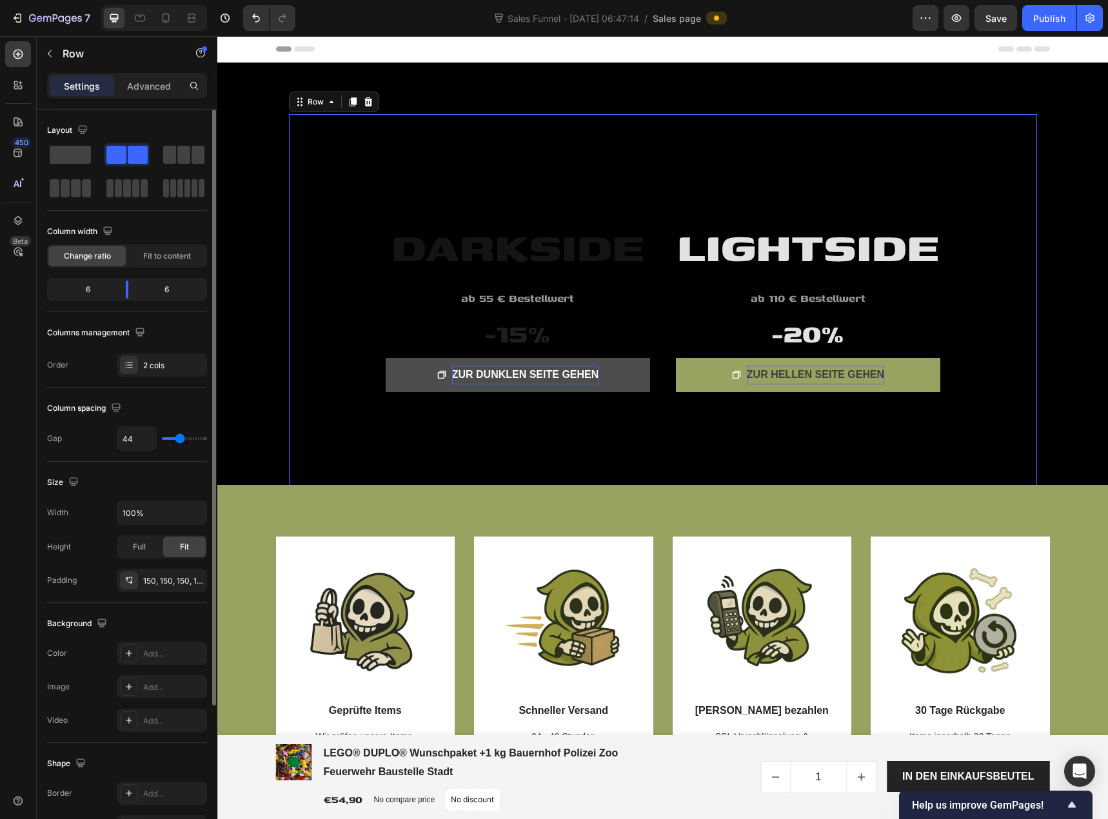
type input "47"
type input "49"
type input "51"
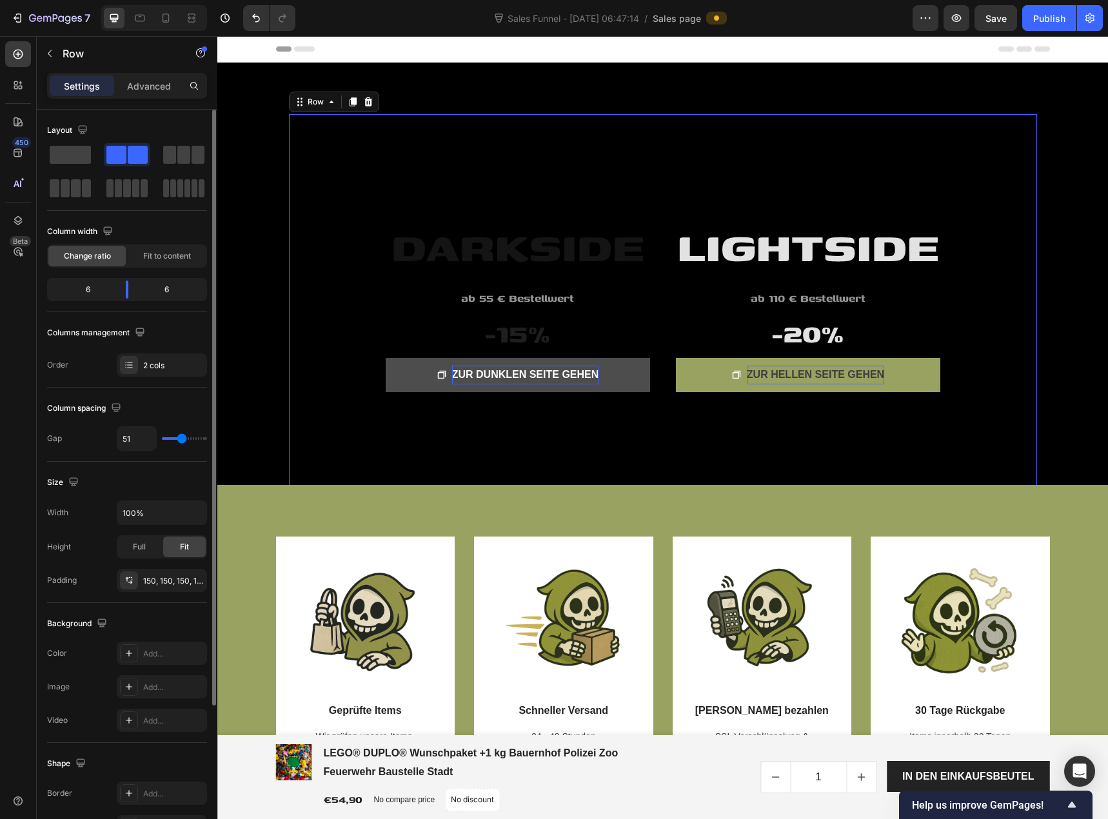
type input "56"
type input "58"
type input "60"
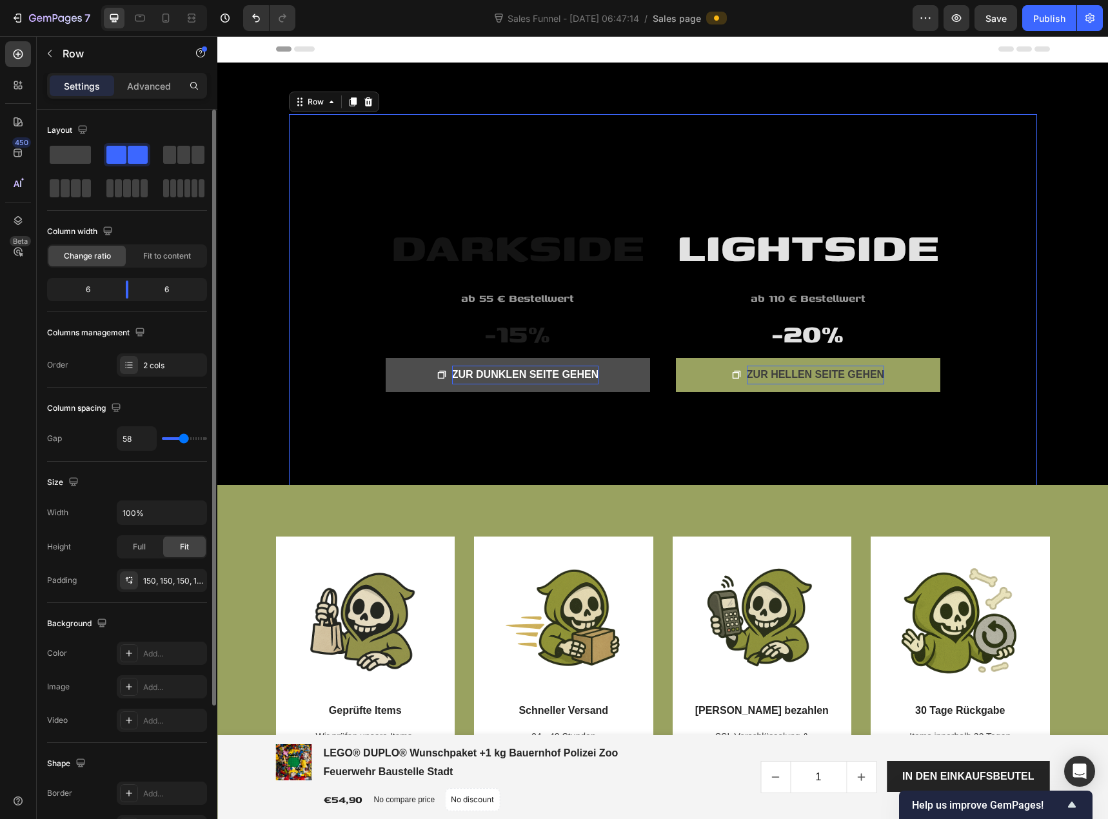
type input "60"
type input "64"
type input "69"
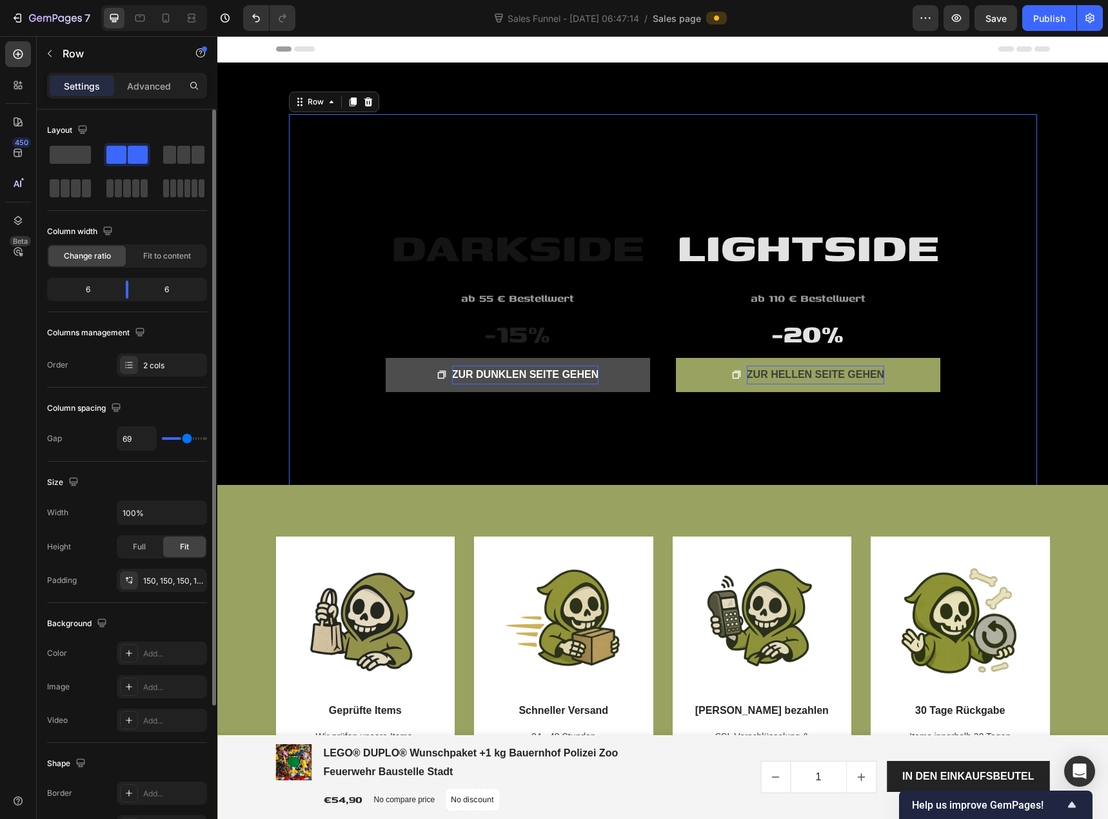
type input "71"
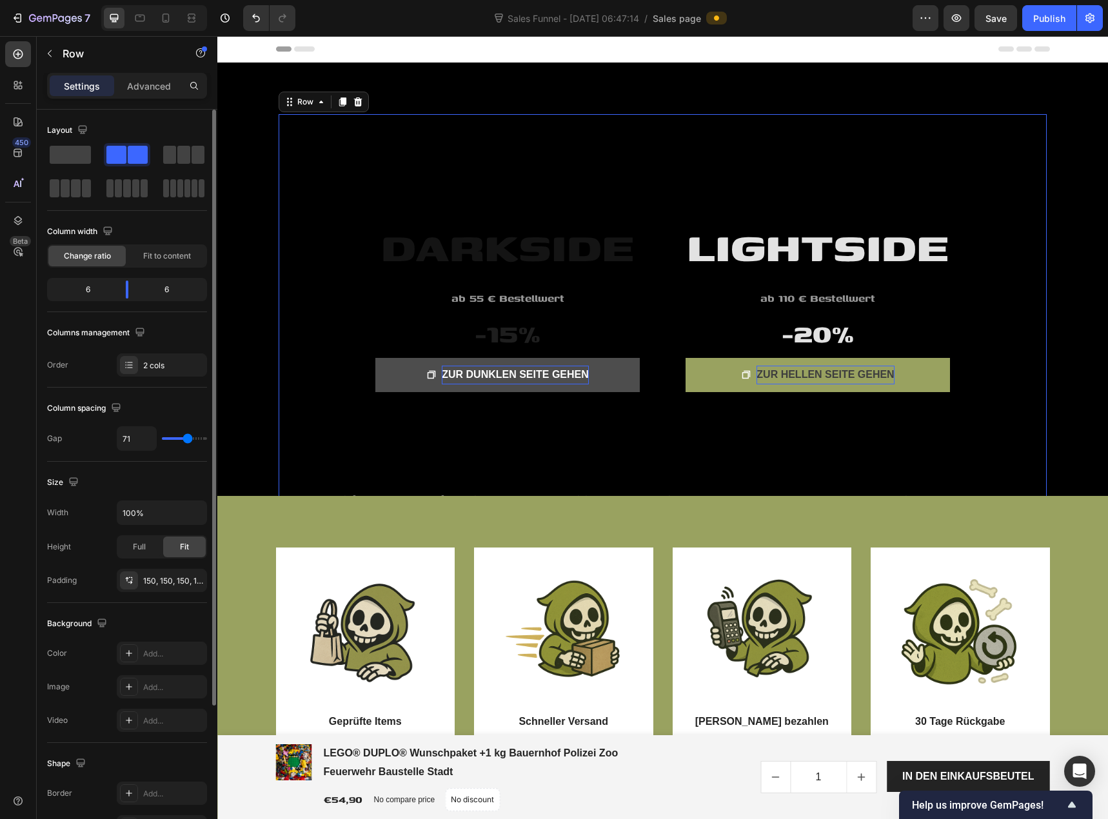
type input "73"
type input "76"
type input "78"
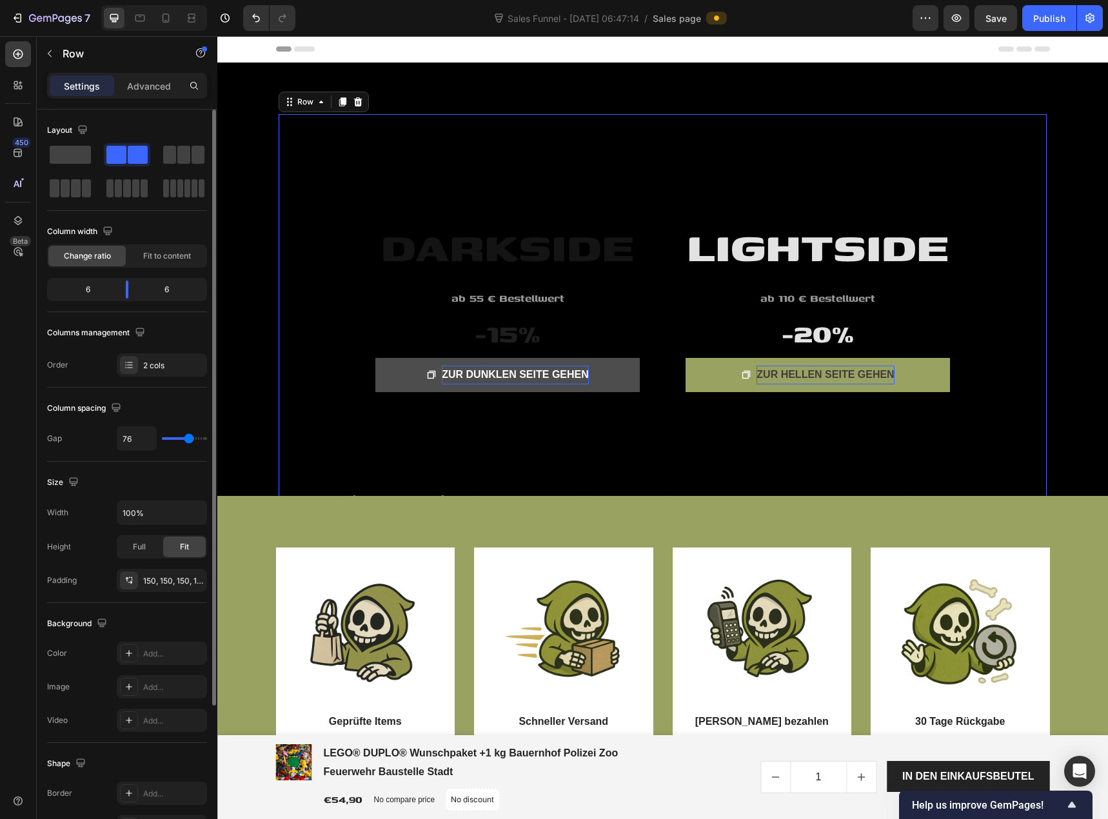
type input "78"
type input "80"
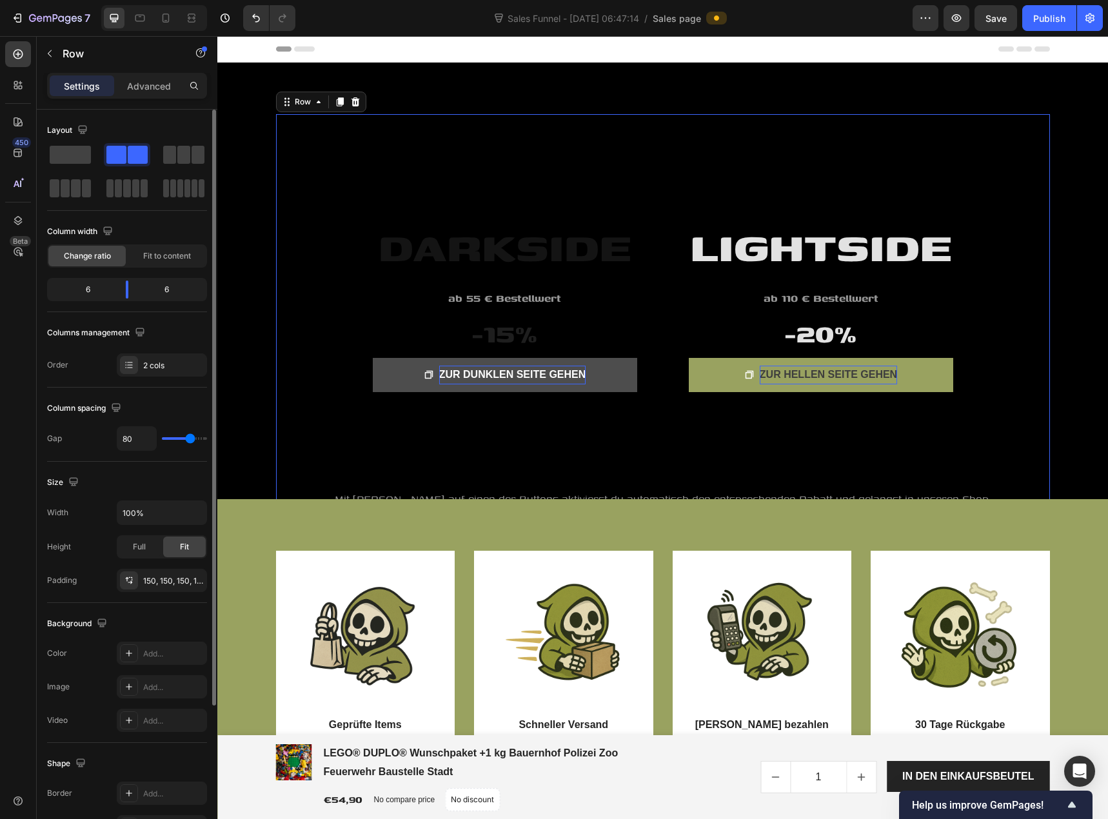
type input "82"
type input "84"
type input "87"
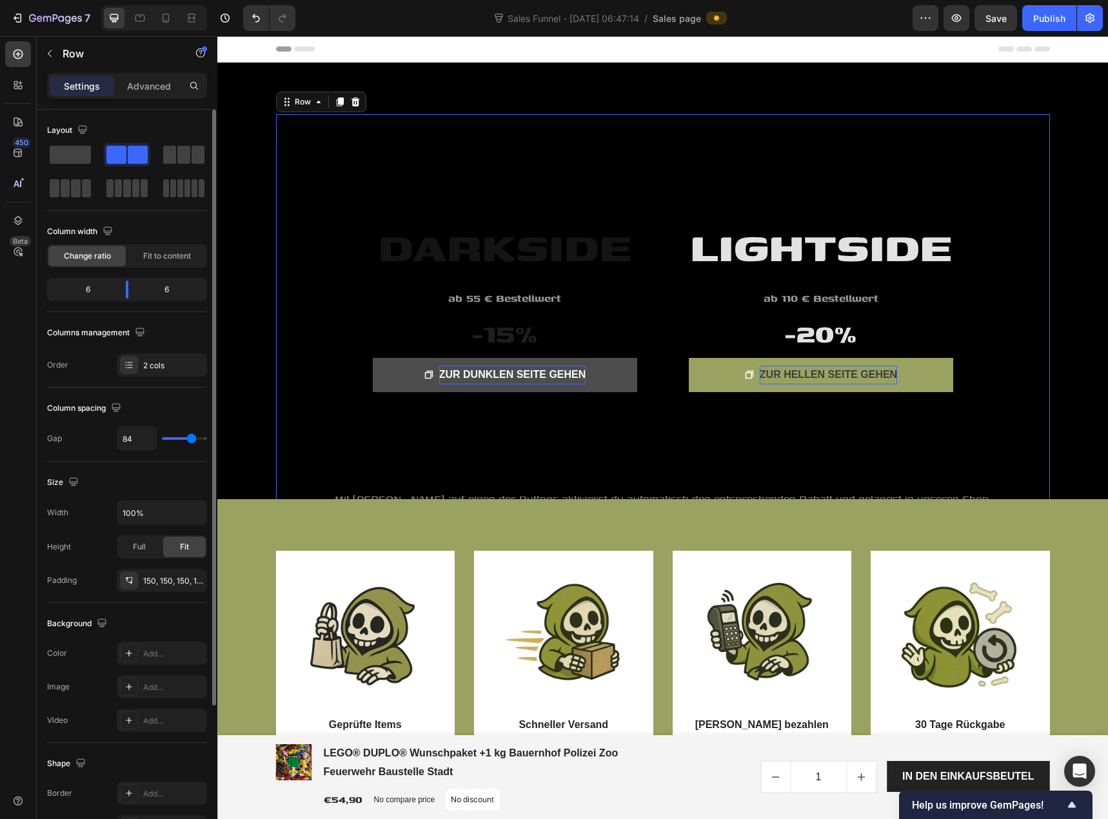
type input "87"
type input "89"
type input "91"
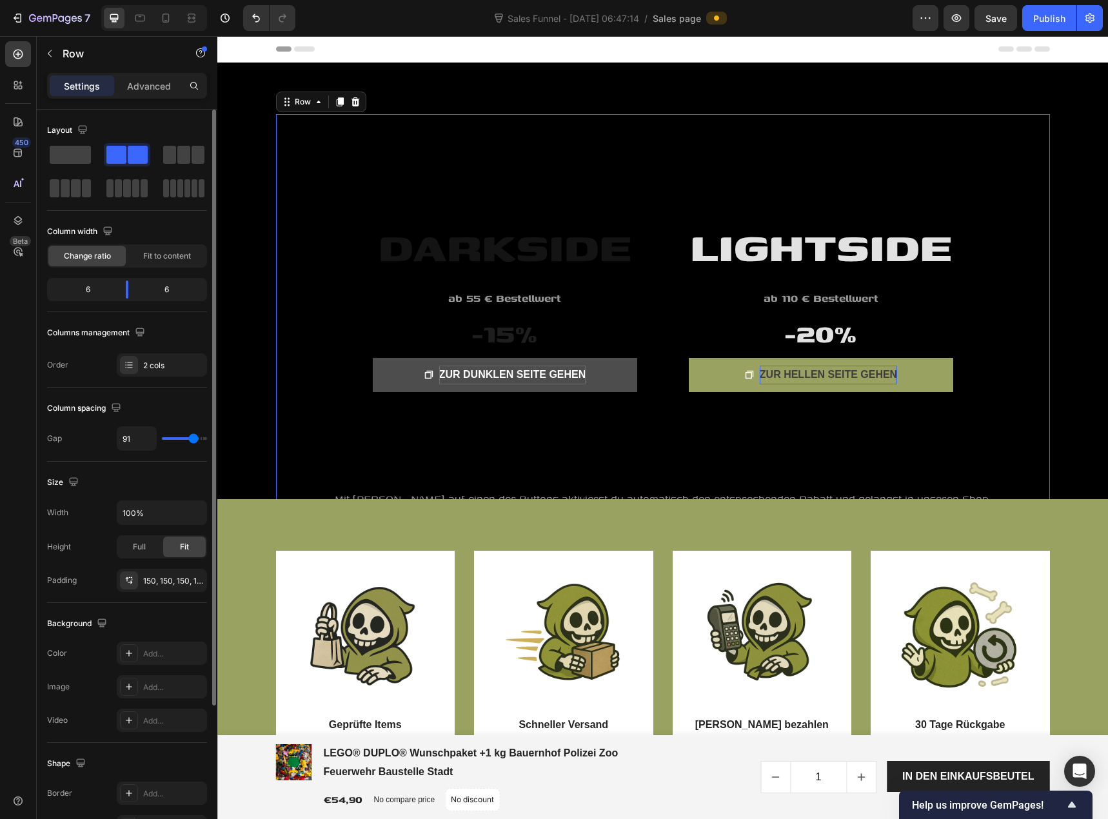
type input "96"
type input "98"
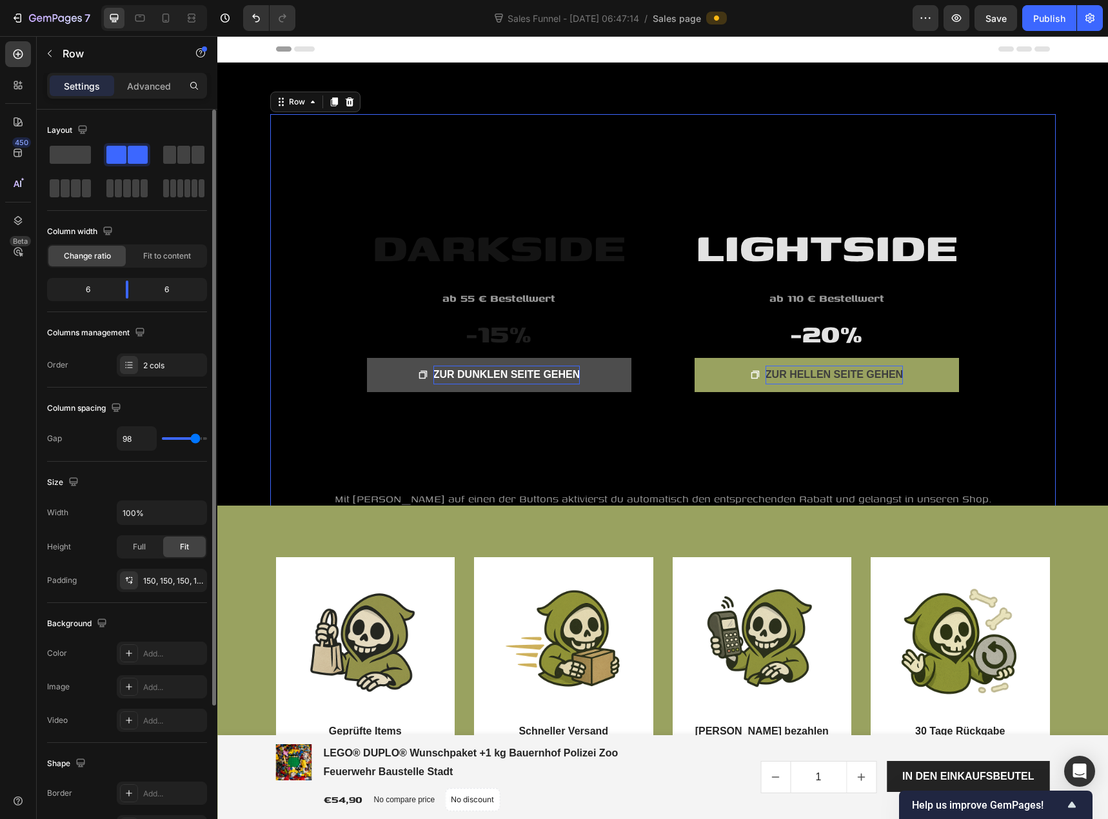
type input "100"
type input "104"
type input "107"
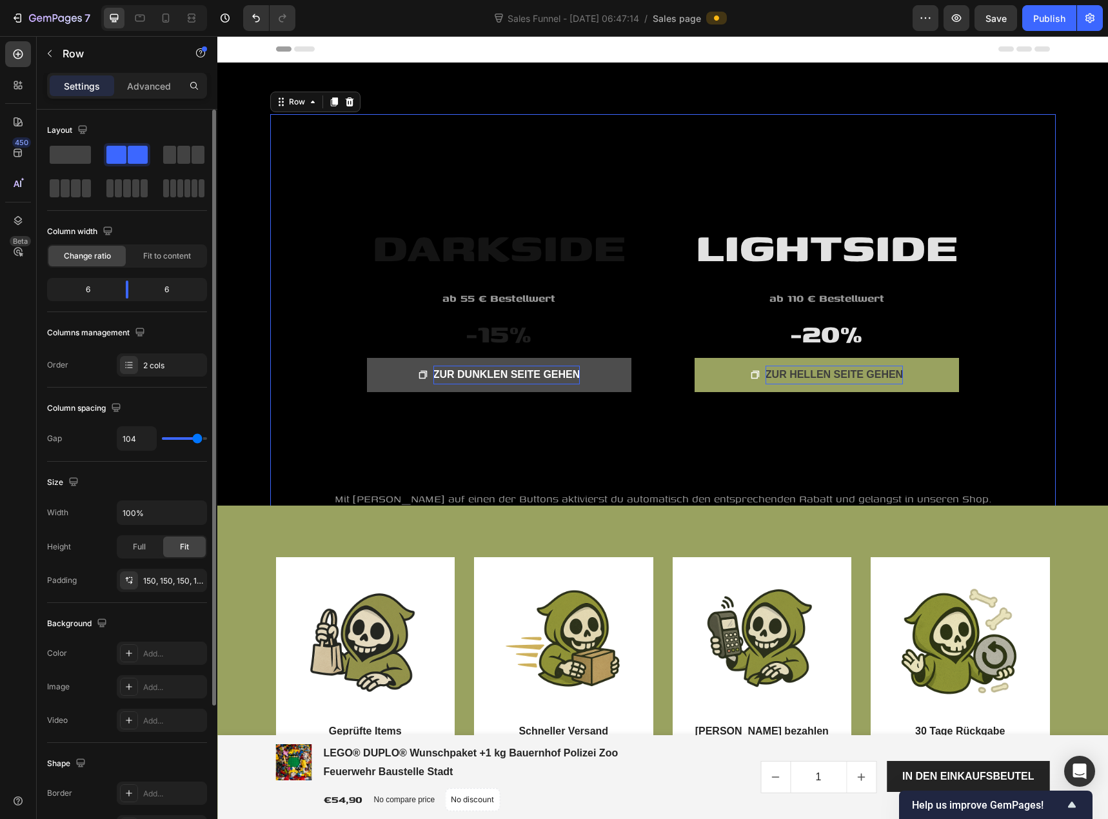
type input "107"
type input "109"
type input "111"
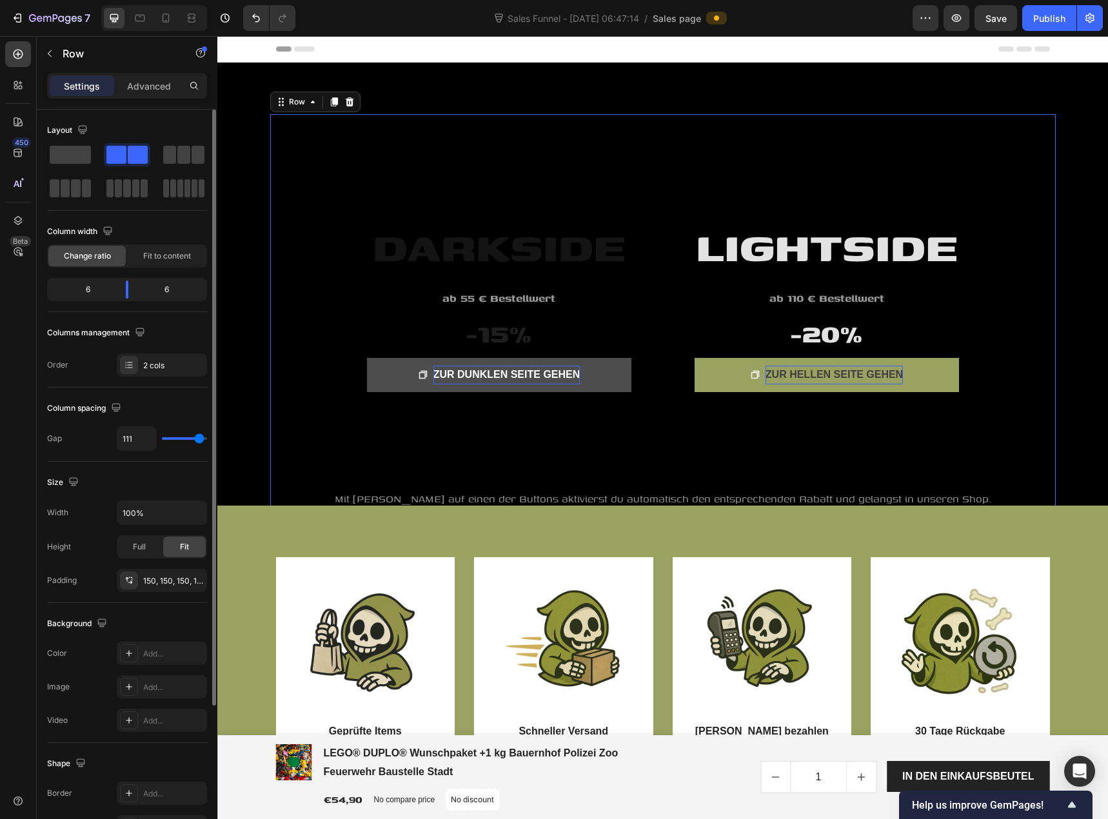
type input "113"
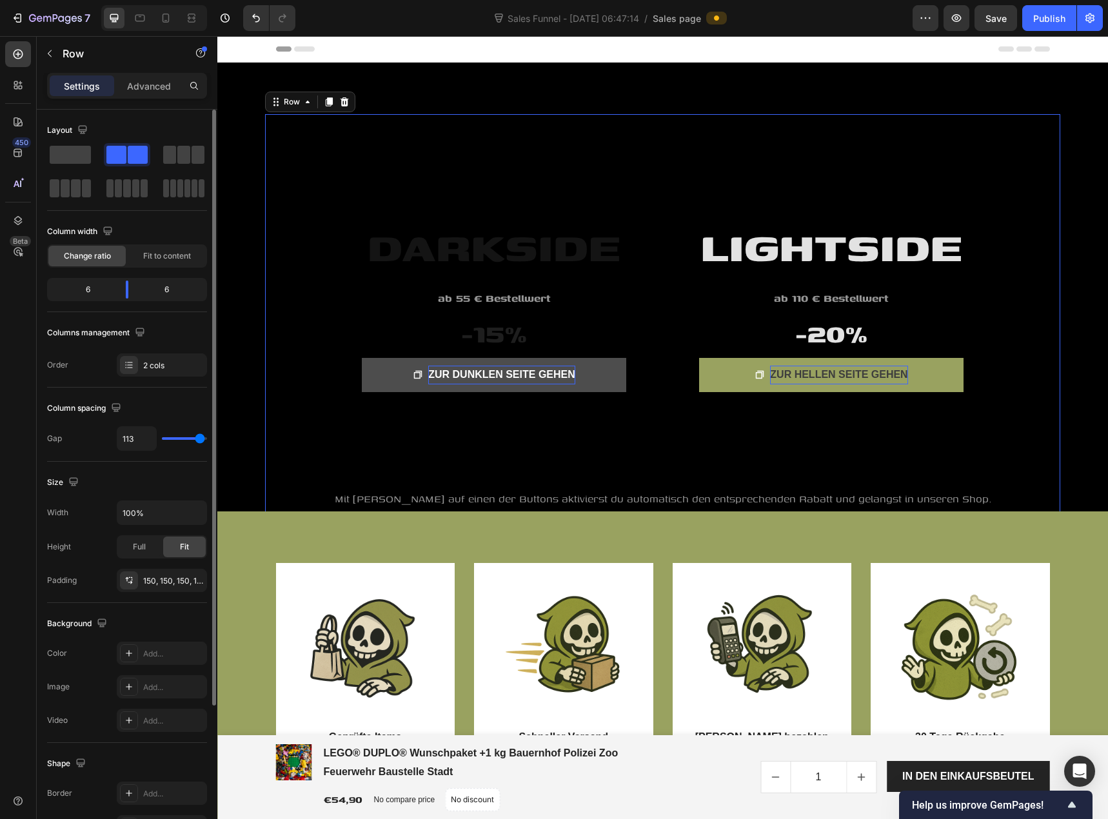
type input "118"
type input "120"
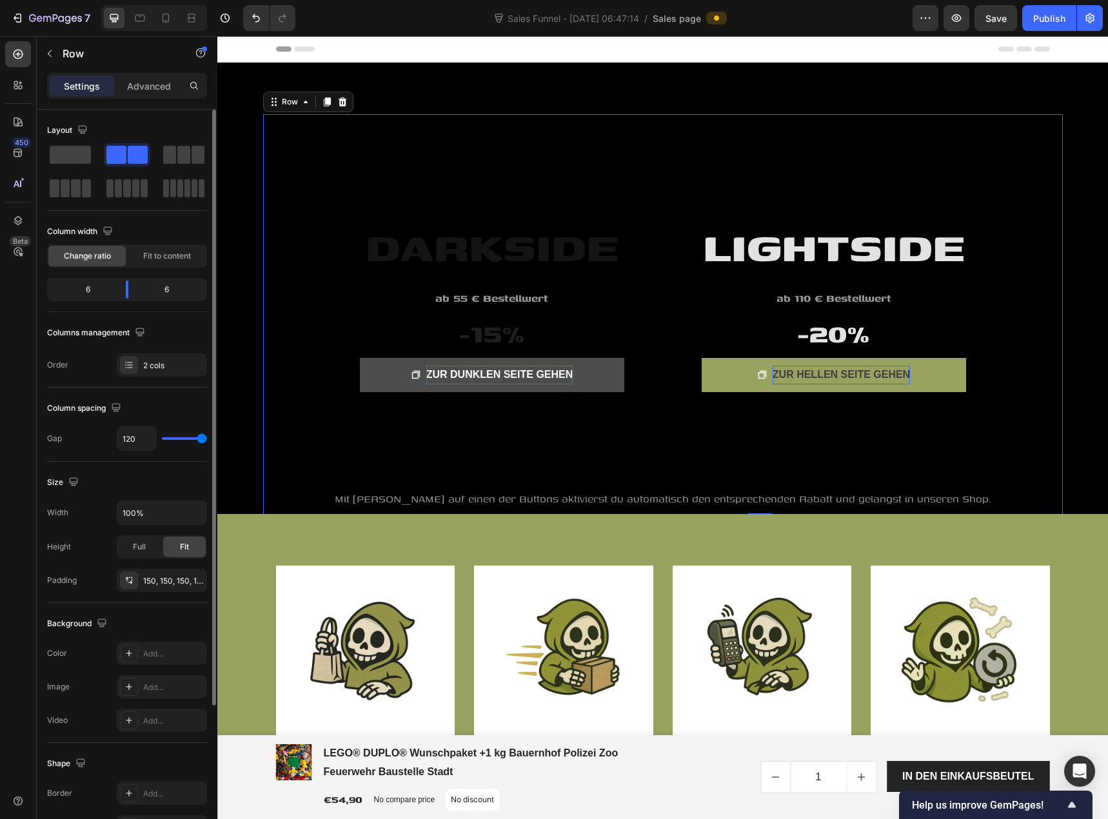
drag, startPoint x: 172, startPoint y: 434, endPoint x: 32, endPoint y: 402, distance: 143.5
type input "120"
click at [207, 440] on input "range" at bounding box center [184, 438] width 45 height 3
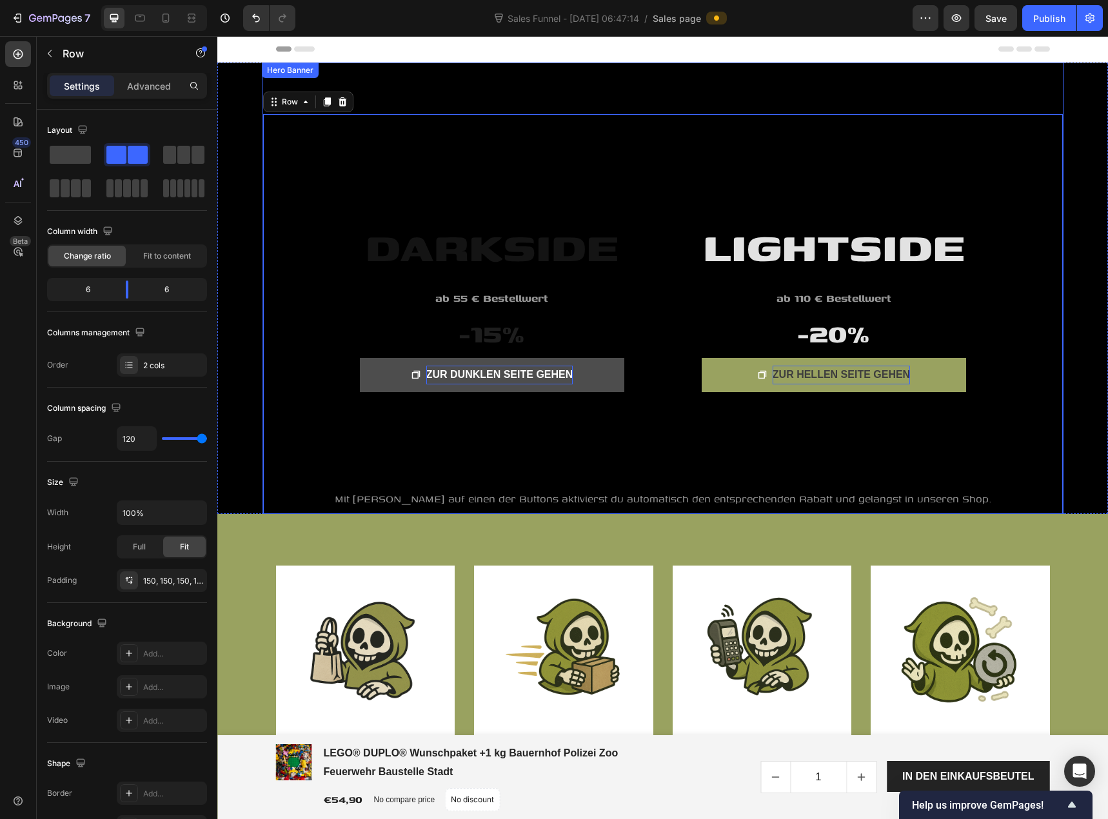
click at [286, 83] on div "LIGHTSIDE Heading ab 110 € Bestellwert Text block -20% Heading ZUR HELLEN SEITE…" at bounding box center [663, 288] width 802 height 451
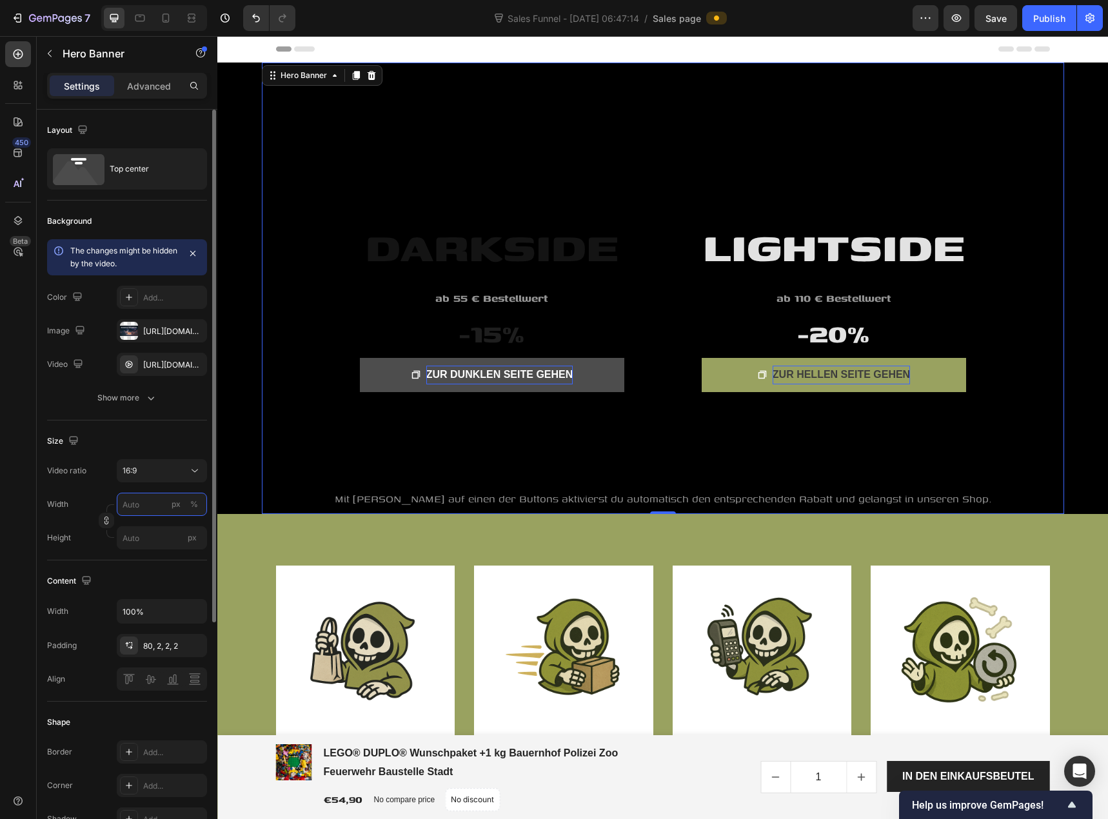
click at [148, 500] on input "px %" at bounding box center [162, 504] width 90 height 23
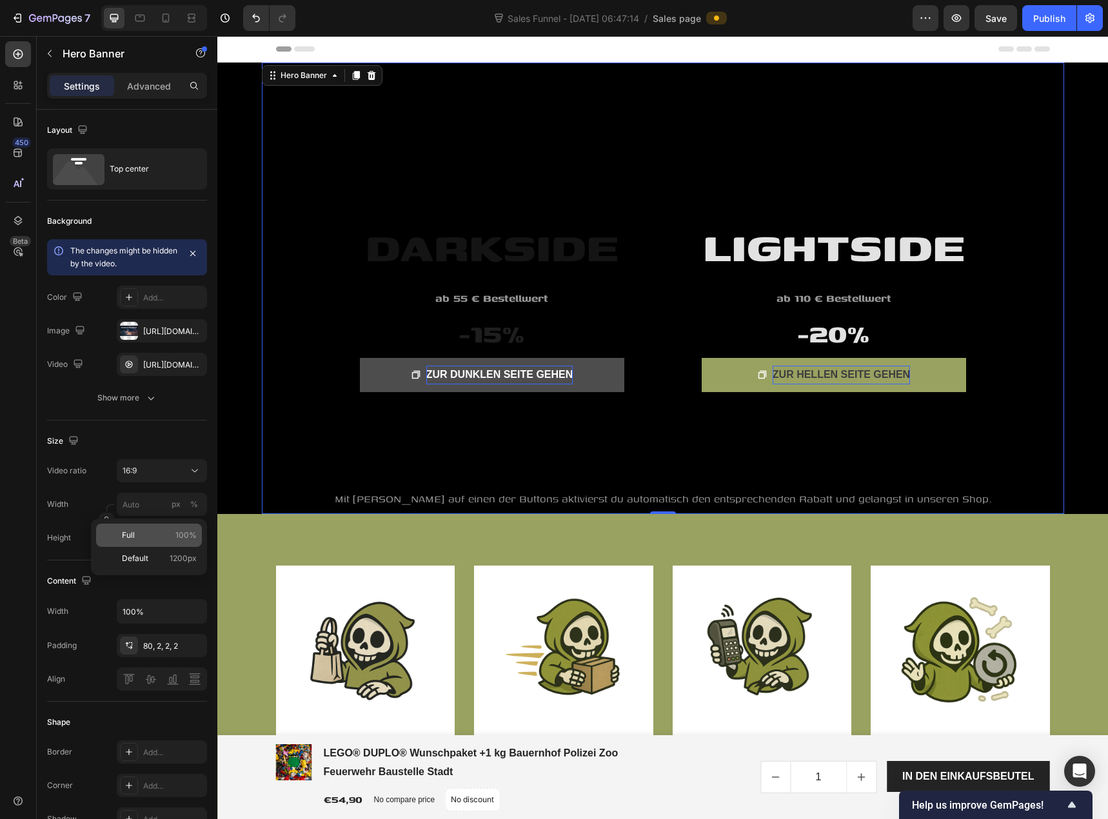
click at [152, 541] on div "Full 100%" at bounding box center [149, 535] width 106 height 23
type input "100"
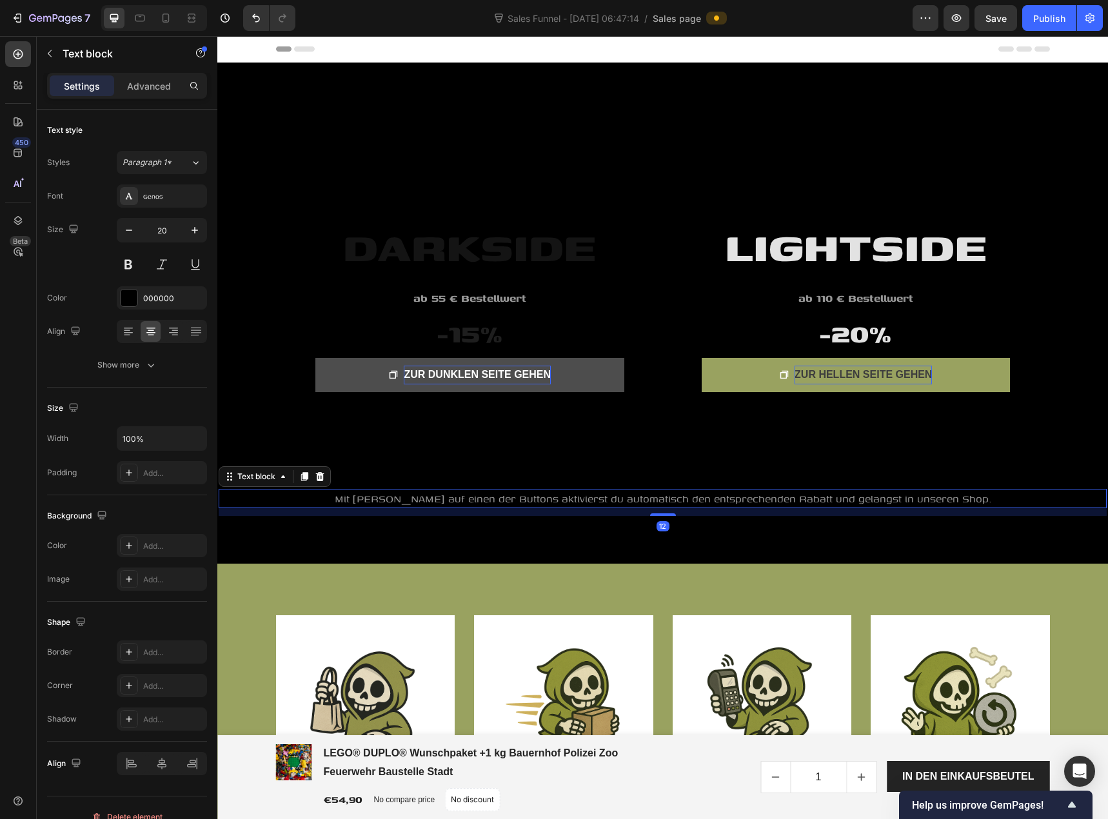
click at [477, 497] on span "Mit Klick auf einen der Buttons aktivierst du automatisch den entsprechenden Ra…" at bounding box center [663, 498] width 657 height 15
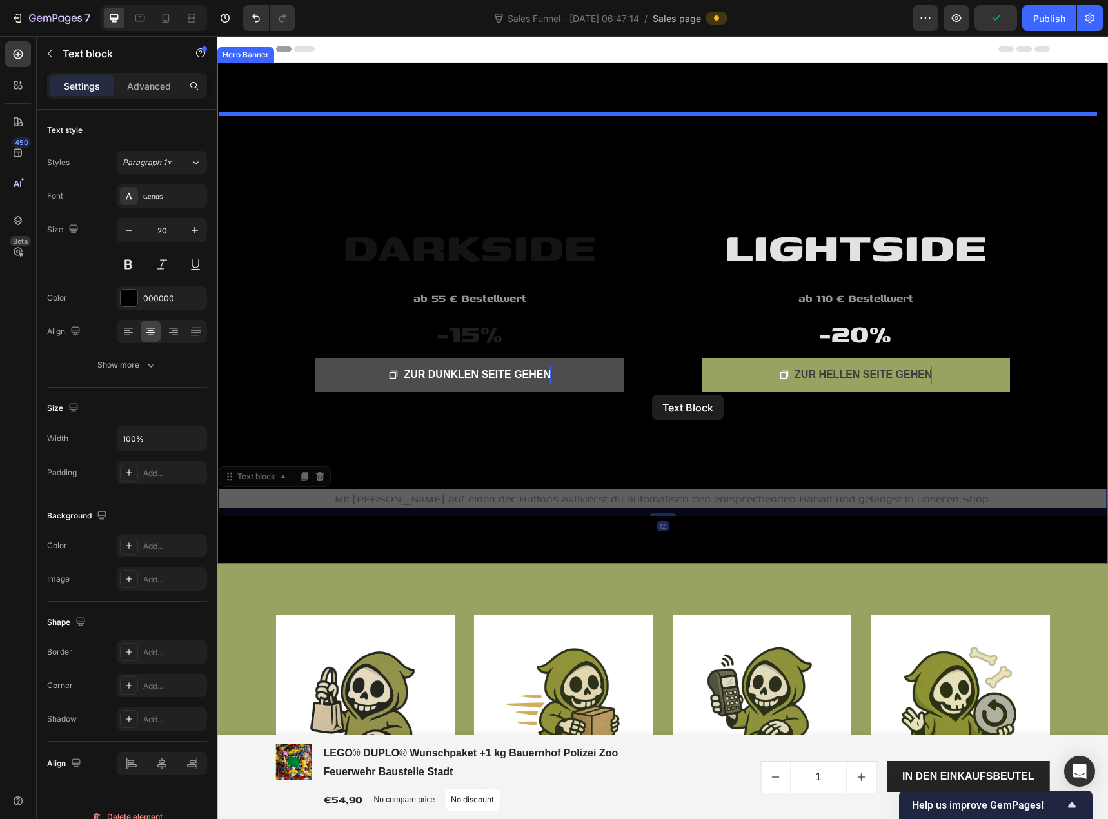
drag, startPoint x: 477, startPoint y: 497, endPoint x: 652, endPoint y: 395, distance: 202.3
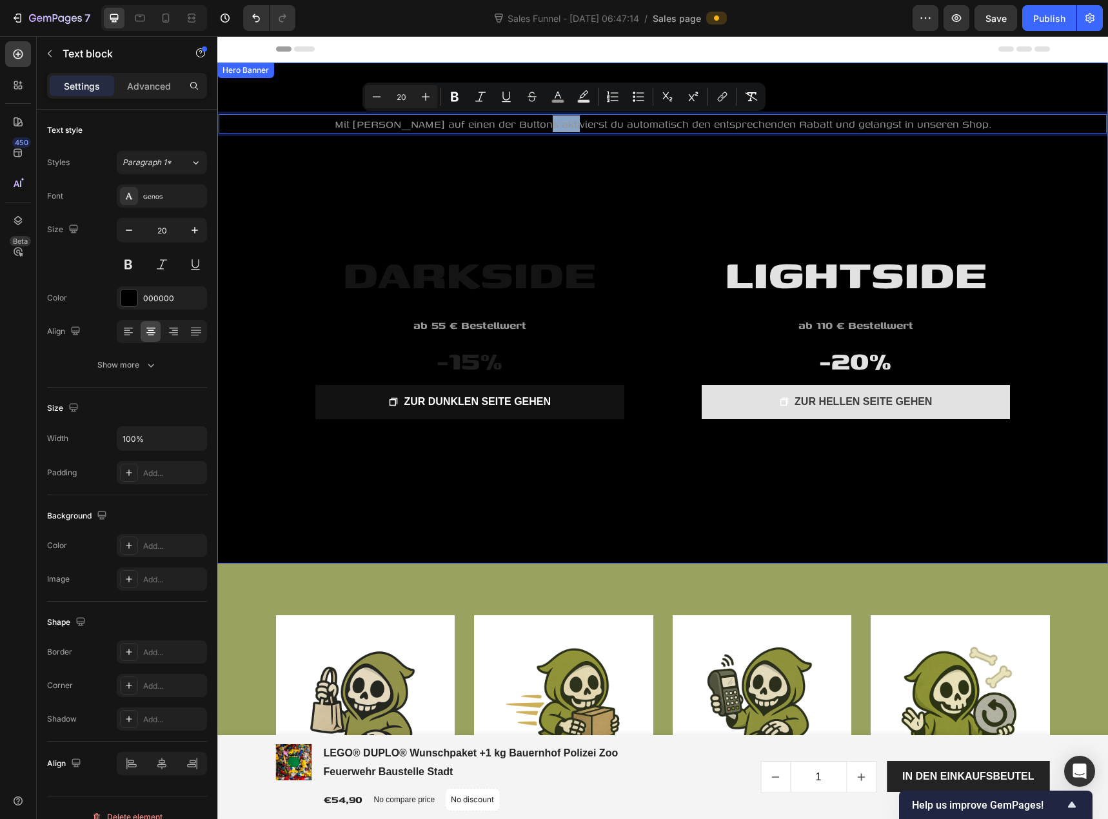
drag, startPoint x: 580, startPoint y: 123, endPoint x: 548, endPoint y: 513, distance: 390.8
click at [277, 186] on div "LIGHTSIDE Heading ab 110 € Bestellwert Text block -20% Heading ZUR HELLEN SEITE…" at bounding box center [663, 328] width 888 height 375
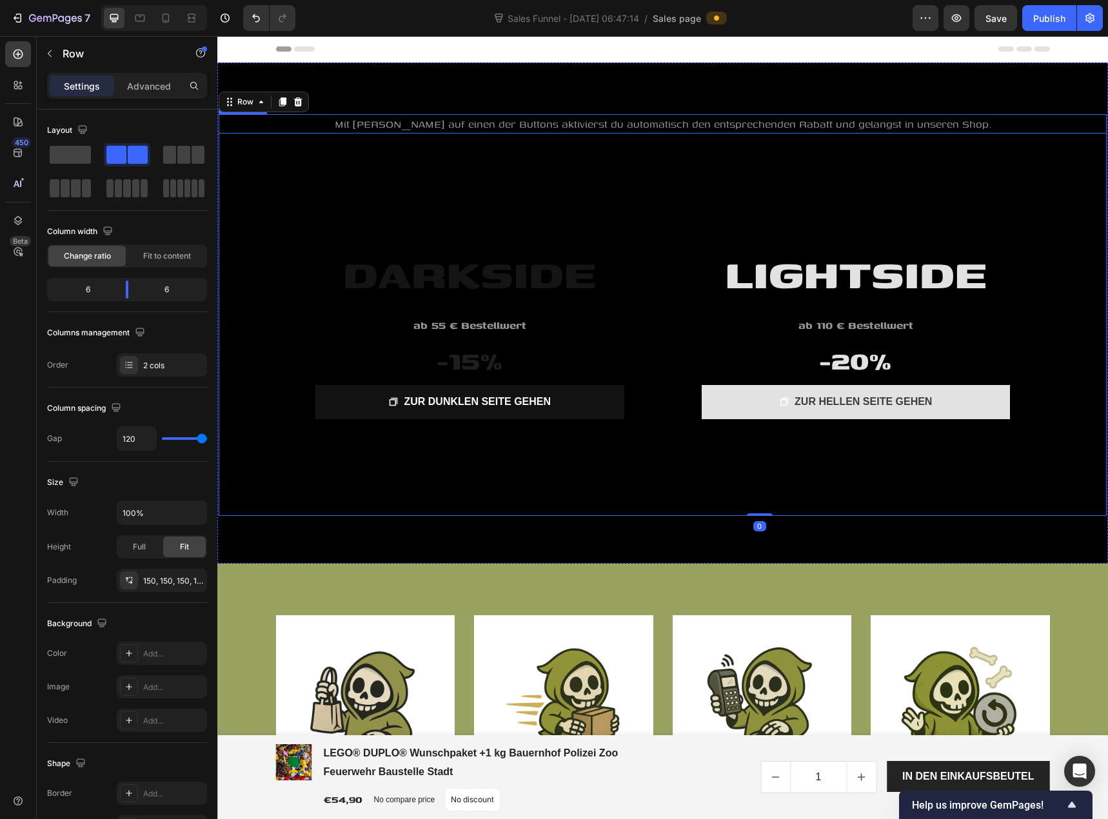
click at [362, 126] on p "Mit Klick auf einen der Buttons aktivierst du automatisch den entsprechenden Ra…" at bounding box center [662, 123] width 885 height 17
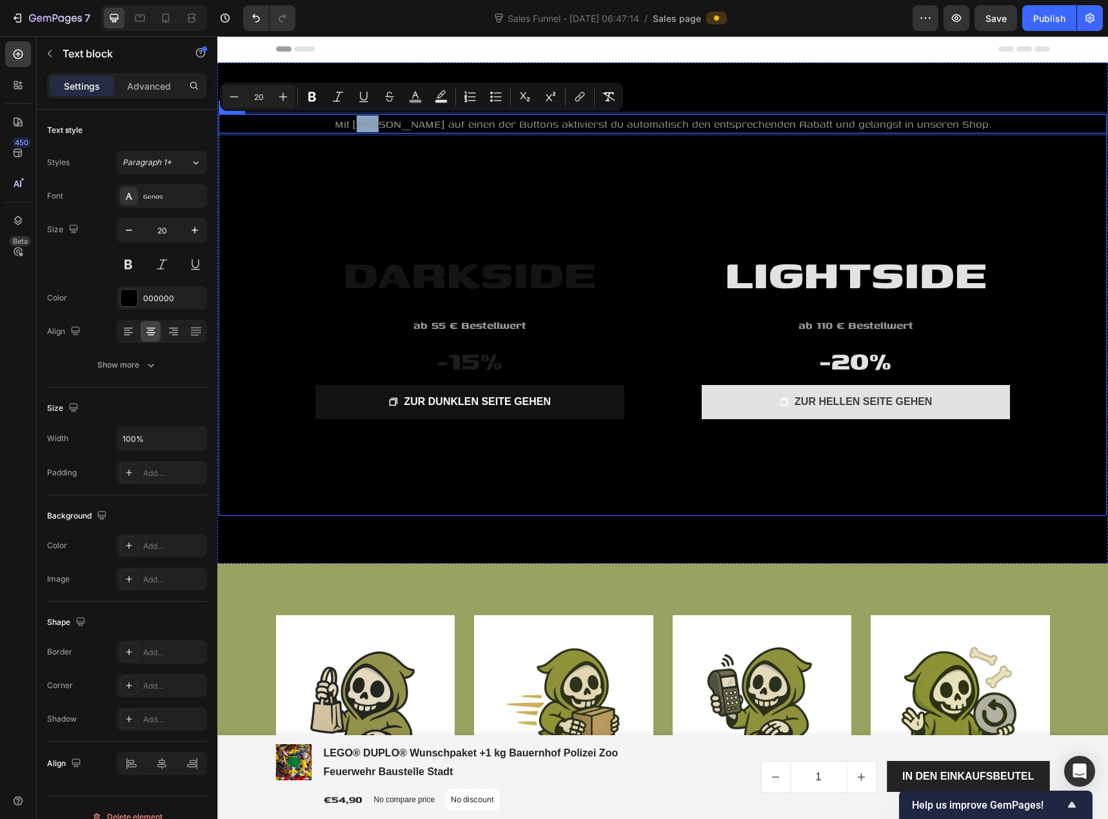
drag, startPoint x: 392, startPoint y: 126, endPoint x: 402, endPoint y: 453, distance: 327.1
click at [360, 224] on div "LIGHTSIDE Heading ab 110 € Bestellwert Text block -20% Heading ZUR HELLEN SEITE…" at bounding box center [663, 328] width 888 height 375
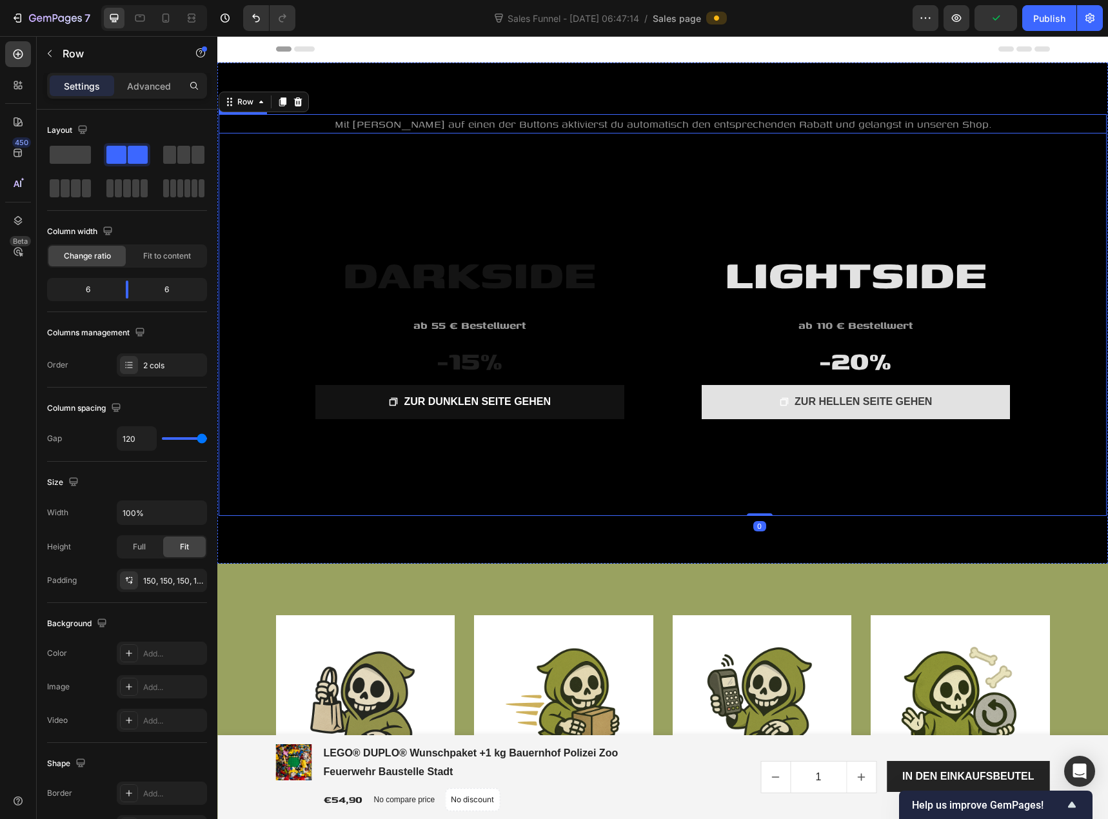
click at [396, 123] on span "Mit Klick auf einen der Buttons aktivierst du automatisch den entsprechenden Ra…" at bounding box center [663, 123] width 657 height 15
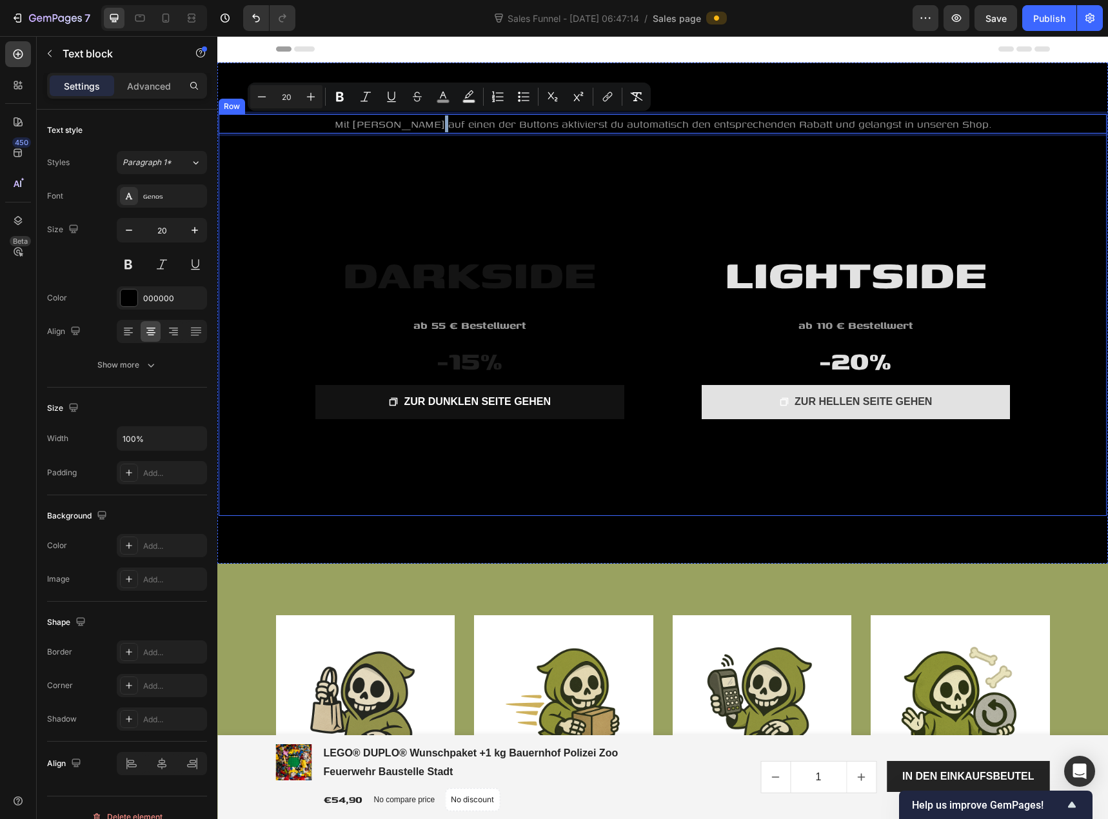
drag, startPoint x: 450, startPoint y: 122, endPoint x: 444, endPoint y: 221, distance: 98.9
click at [347, 202] on div "LIGHTSIDE Heading ab 110 € Bestellwert Text block -20% Heading ZUR HELLEN SEITE…" at bounding box center [663, 328] width 888 height 375
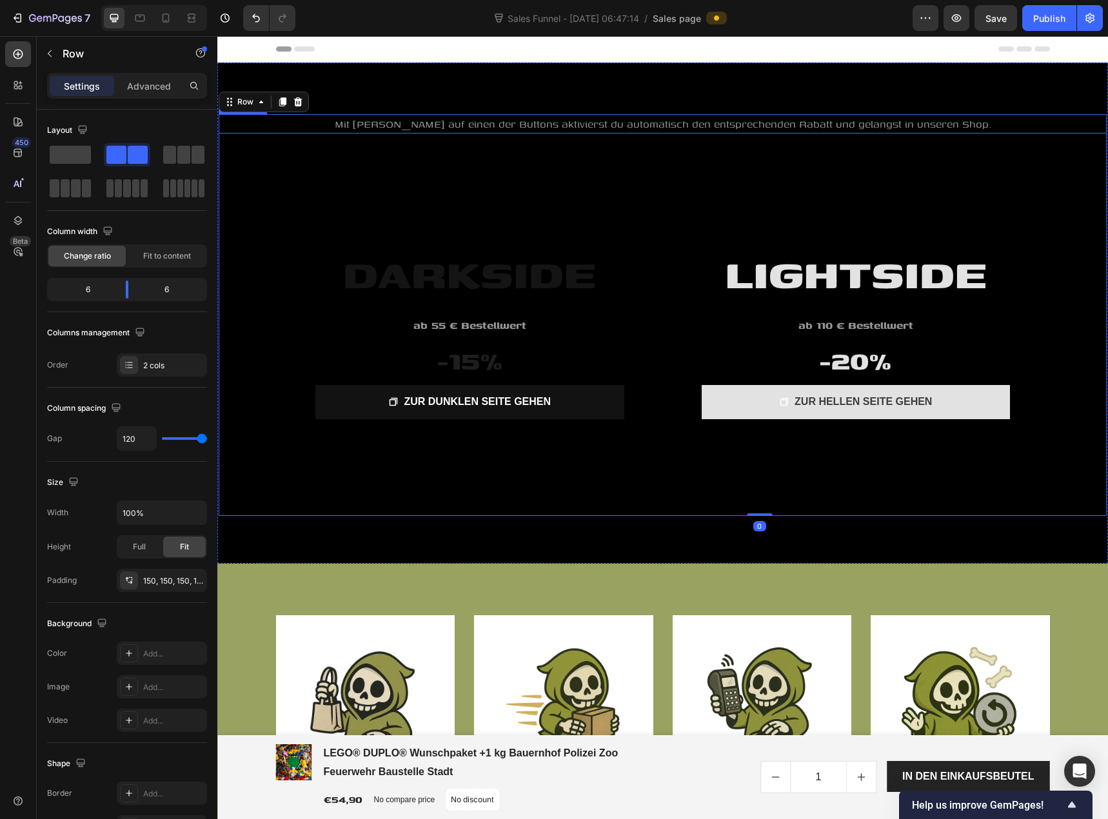
click at [383, 123] on span "Mit Klick auf einen der Buttons aktivierst du automatisch den entsprechenden Ra…" at bounding box center [663, 123] width 657 height 15
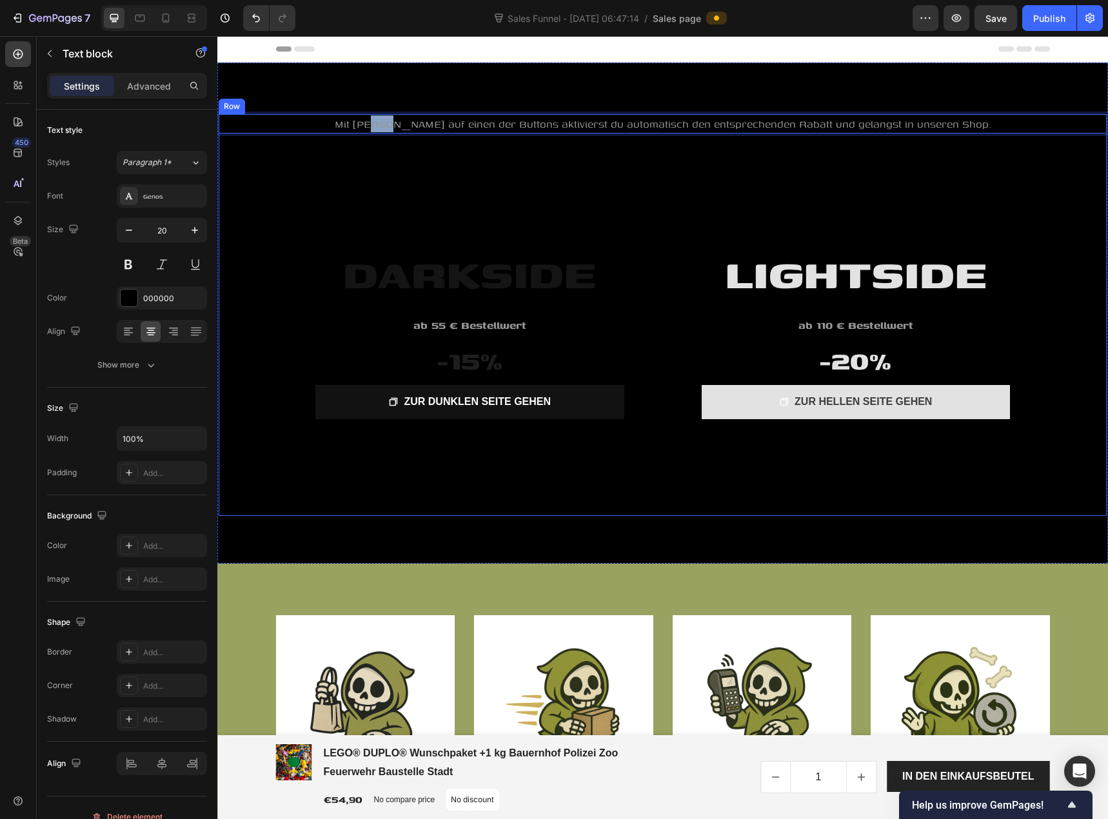
drag, startPoint x: 399, startPoint y: 121, endPoint x: 413, endPoint y: 223, distance: 103.4
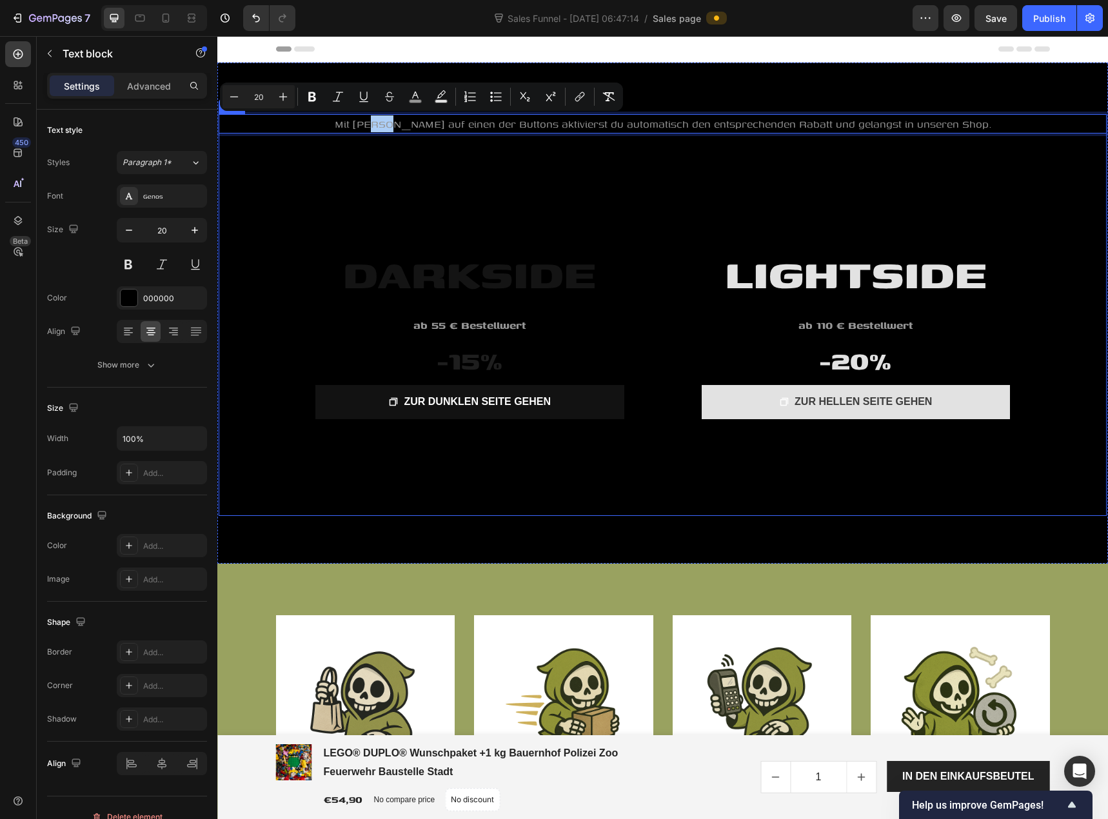
click at [308, 231] on div "LIGHTSIDE Heading ab 110 € Bestellwert Text block -20% Heading ZUR HELLEN SEITE…" at bounding box center [663, 328] width 888 height 375
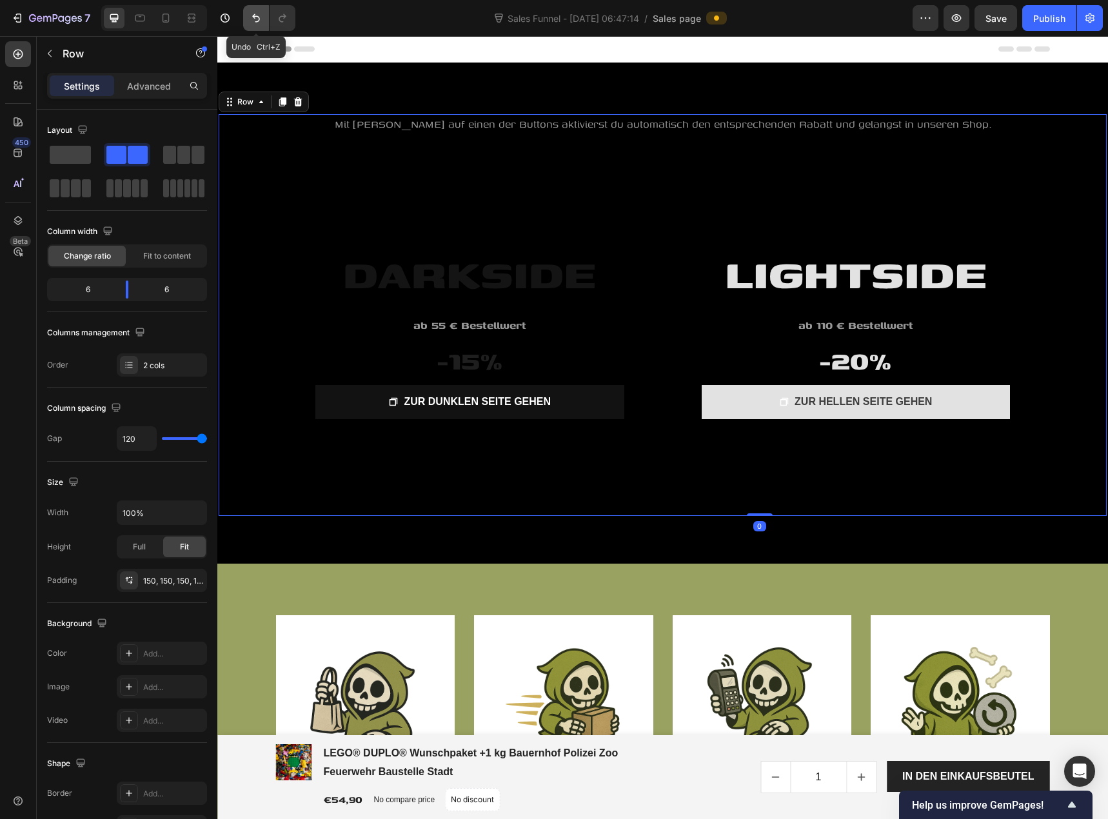
click at [257, 17] on icon "Undo/Redo" at bounding box center [256, 18] width 13 height 13
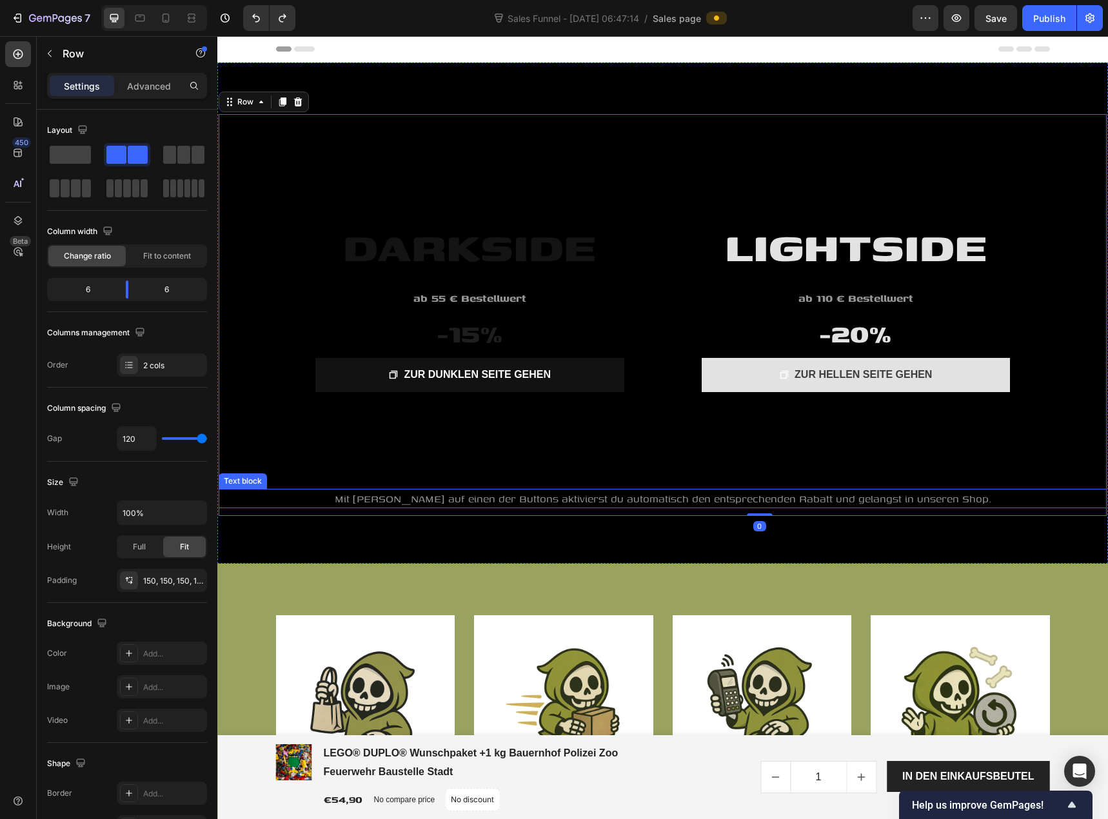
click at [517, 496] on span "Mit Klick auf einen der Buttons aktivierst du automatisch den entsprechenden Ra…" at bounding box center [663, 498] width 657 height 15
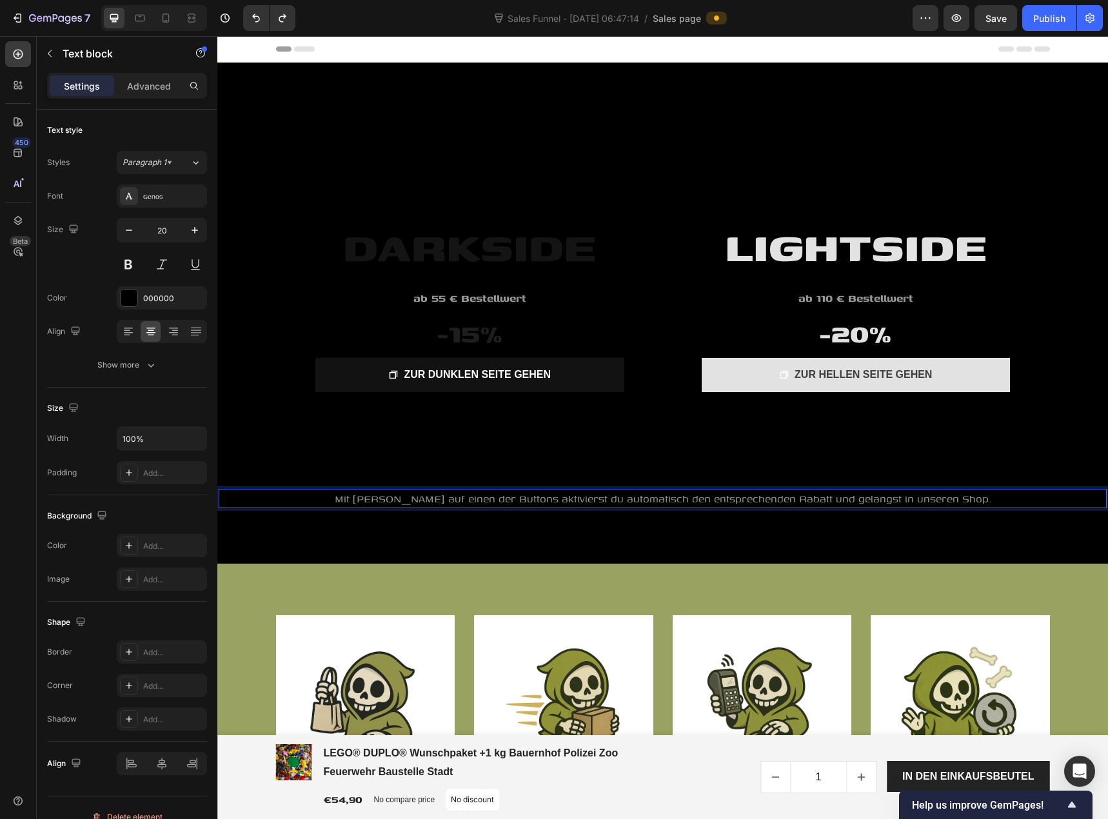
click at [428, 499] on span "Mit Klick auf einen der Buttons aktivierst du automatisch den entsprechenden Ra…" at bounding box center [663, 498] width 657 height 15
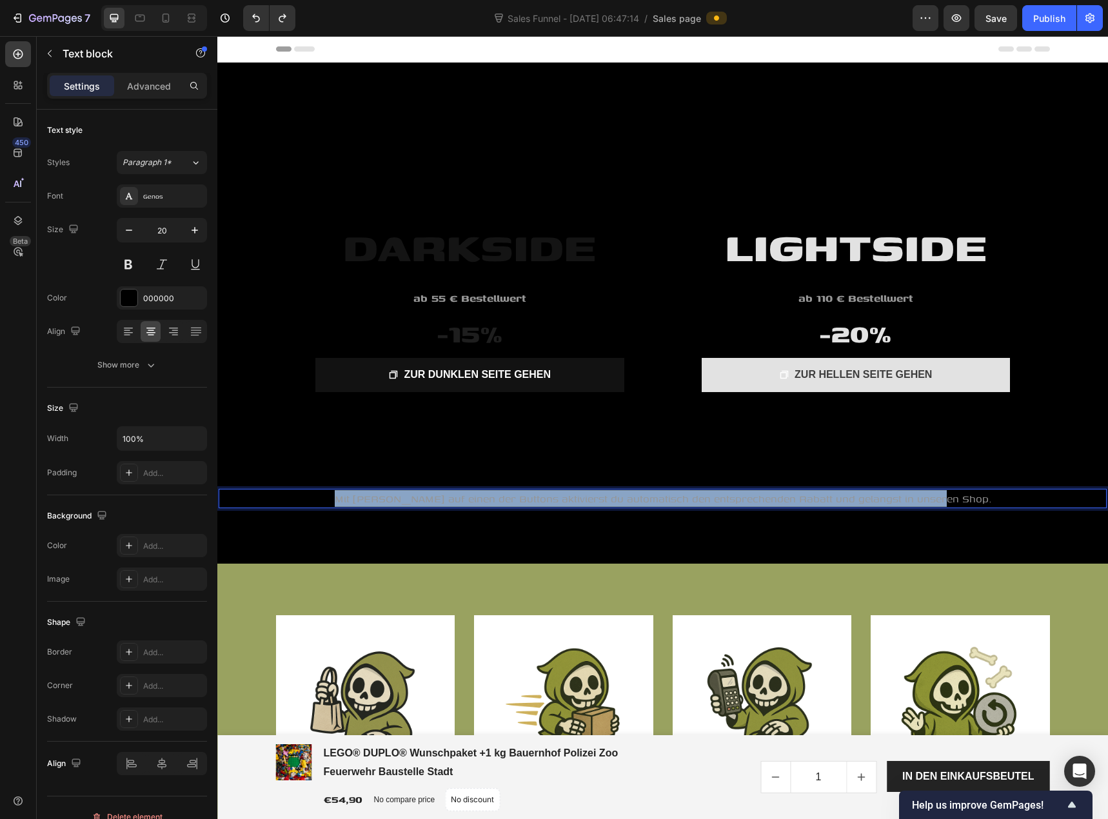
click at [428, 499] on span "Mit Klick auf einen der Buttons aktivierst du automatisch den entsprechenden Ra…" at bounding box center [663, 498] width 657 height 15
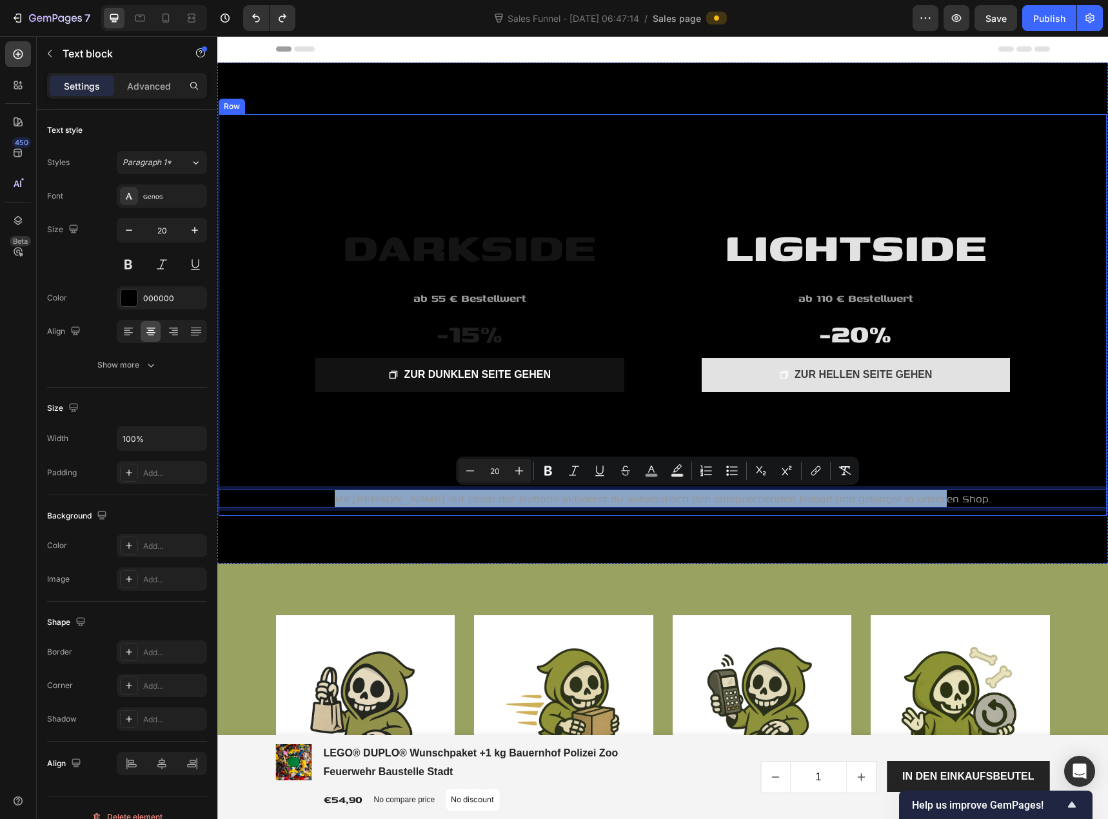
click at [308, 446] on div "LIGHTSIDE Heading ab 110 € Bestellwert Text block -20% Heading ZUR HELLEN SEITE…" at bounding box center [663, 301] width 888 height 375
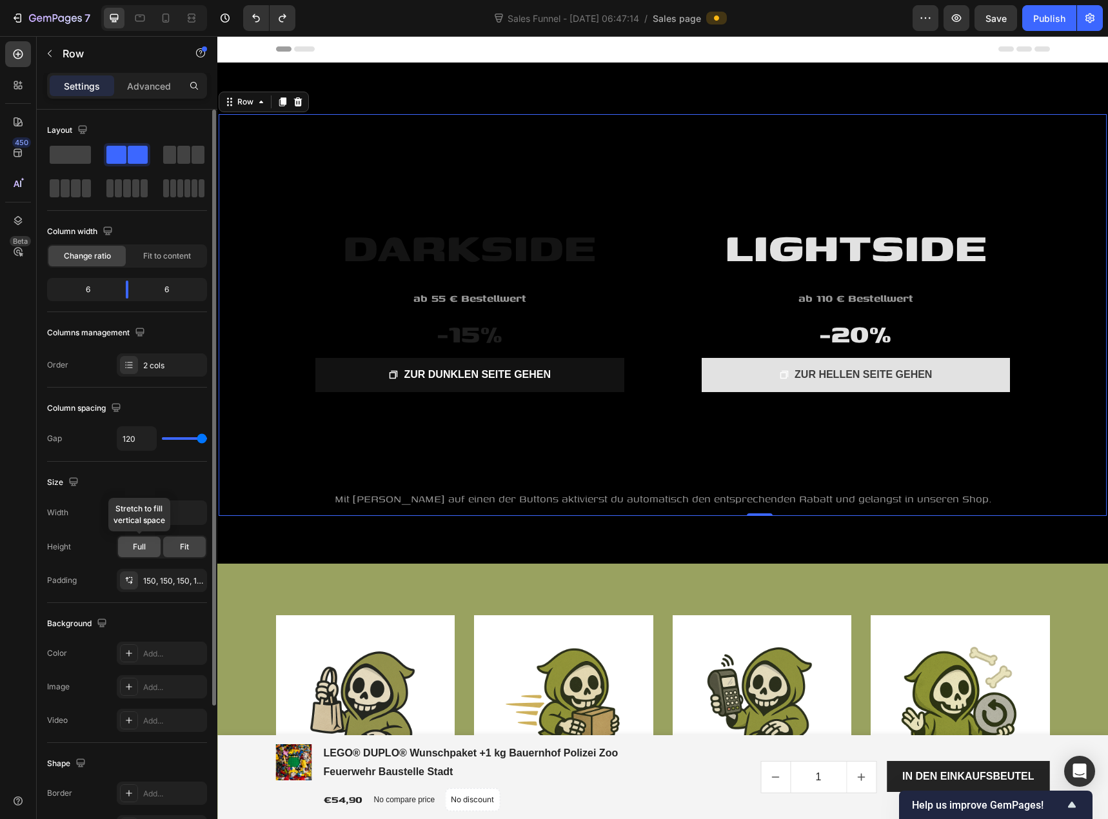
click at [150, 549] on div "Full" at bounding box center [139, 547] width 43 height 21
click at [178, 544] on div "Fit" at bounding box center [184, 547] width 43 height 21
click at [141, 546] on span "Full" at bounding box center [139, 547] width 13 height 12
click at [133, 580] on icon at bounding box center [129, 580] width 10 height 10
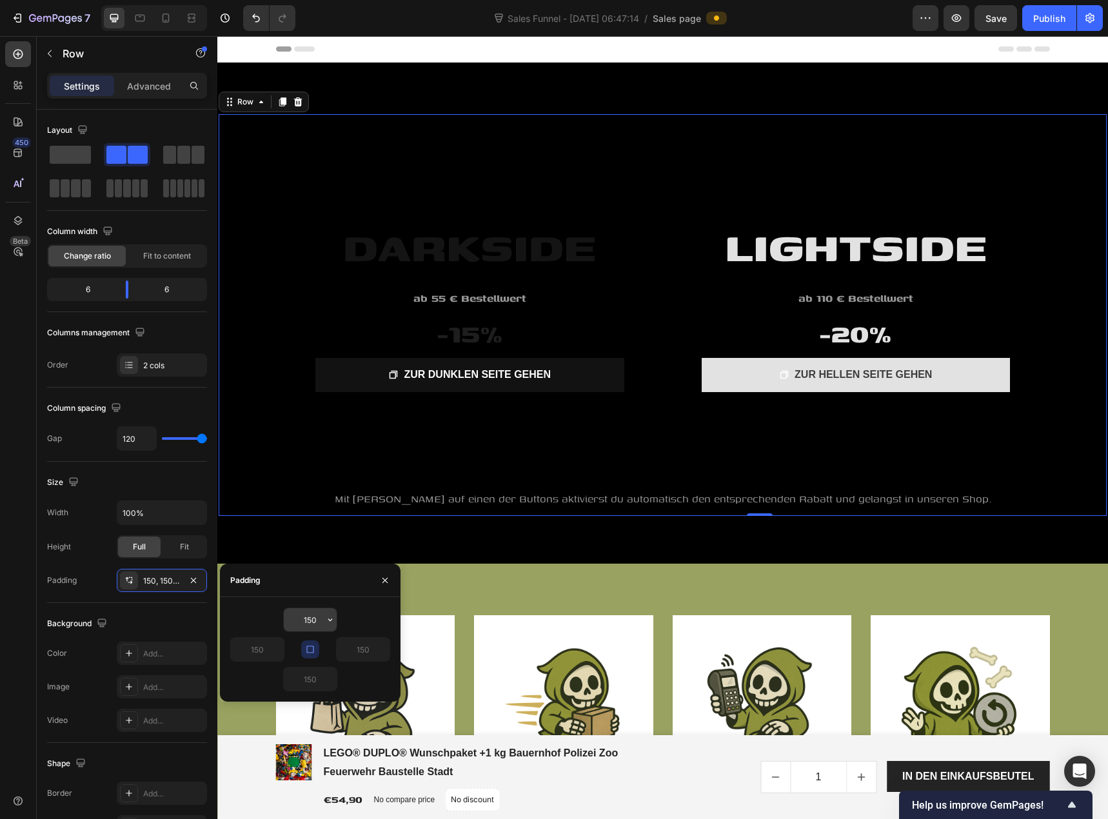
click at [310, 624] on input "150" at bounding box center [310, 619] width 53 height 23
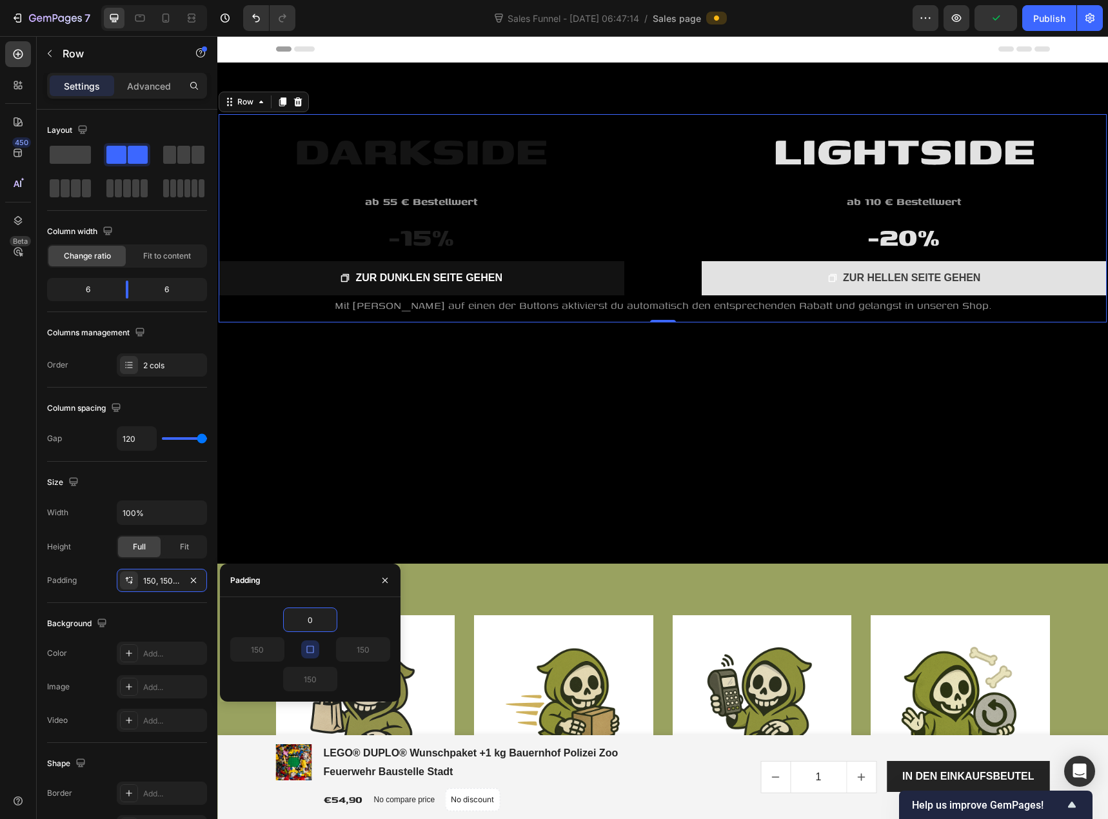
type input "0"
click at [310, 650] on icon "button" at bounding box center [310, 649] width 10 height 10
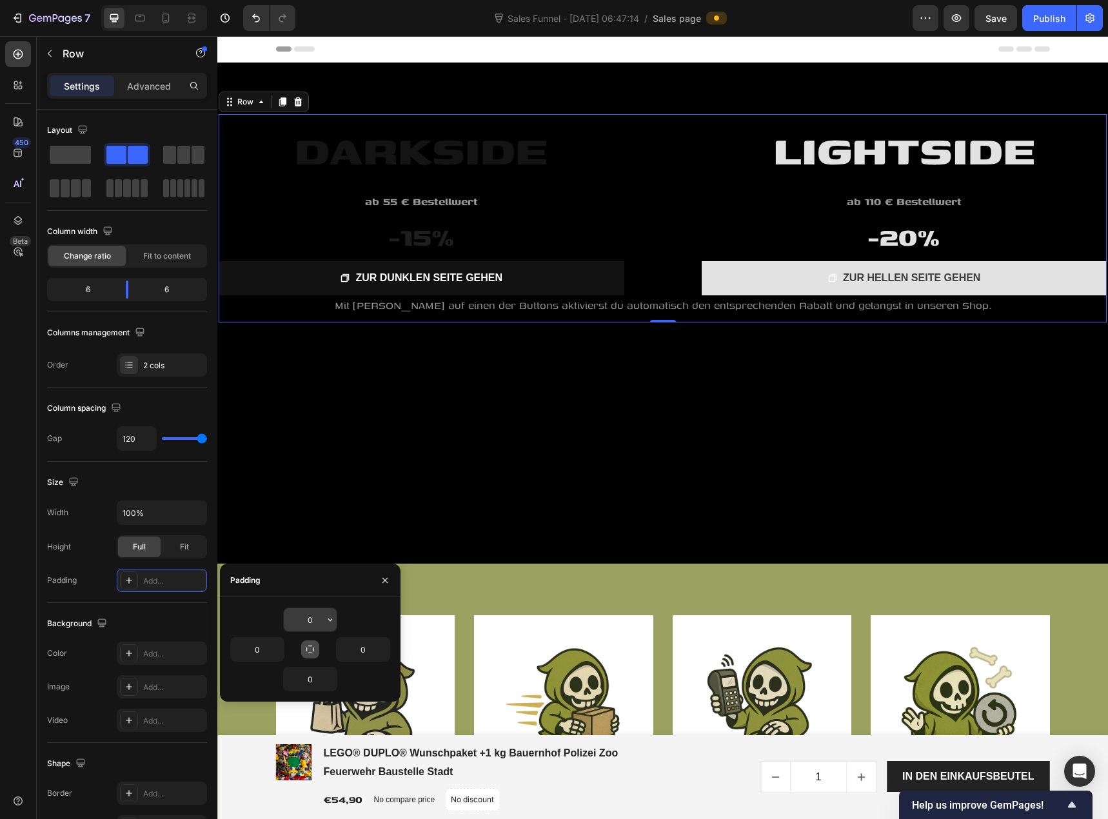
click at [315, 623] on input "0" at bounding box center [310, 619] width 53 height 23
click at [328, 618] on icon "button" at bounding box center [330, 620] width 10 height 10
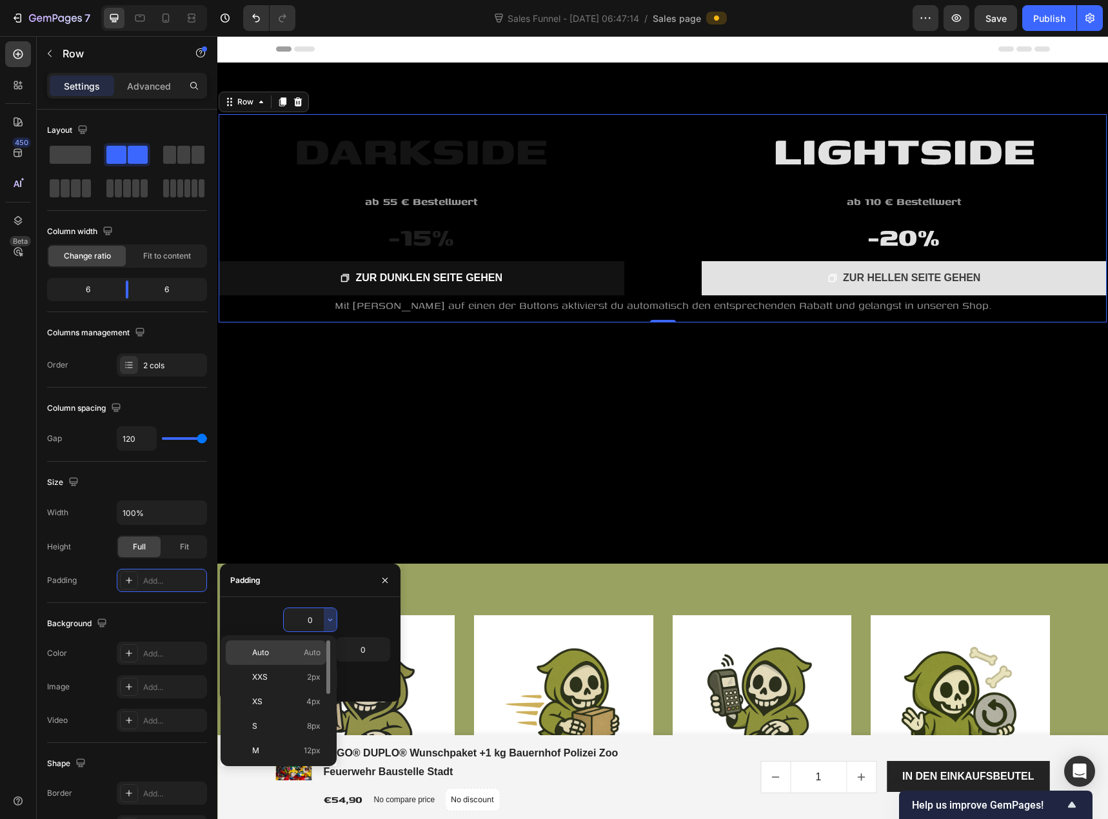
click at [311, 653] on span "Auto" at bounding box center [312, 653] width 17 height 12
type input "Auto"
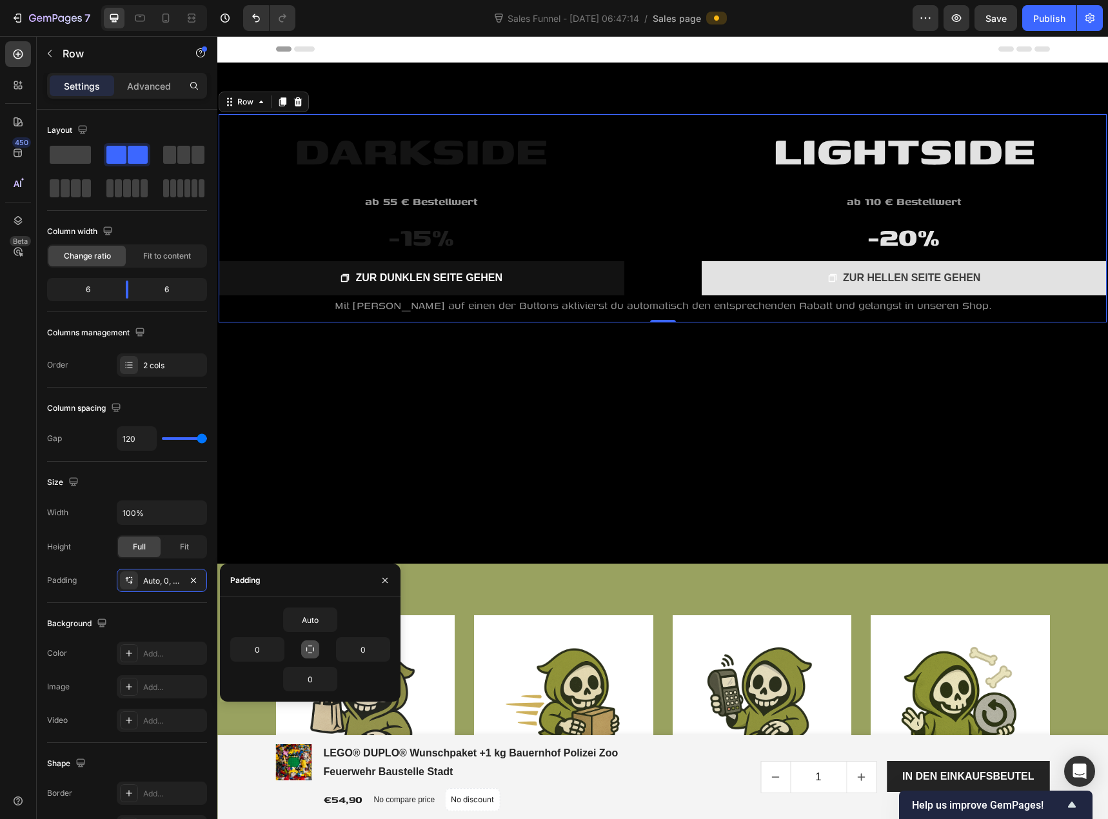
click at [310, 647] on icon "button" at bounding box center [310, 649] width 10 height 10
type input "Auto"
click at [186, 546] on span "Fit" at bounding box center [184, 547] width 9 height 12
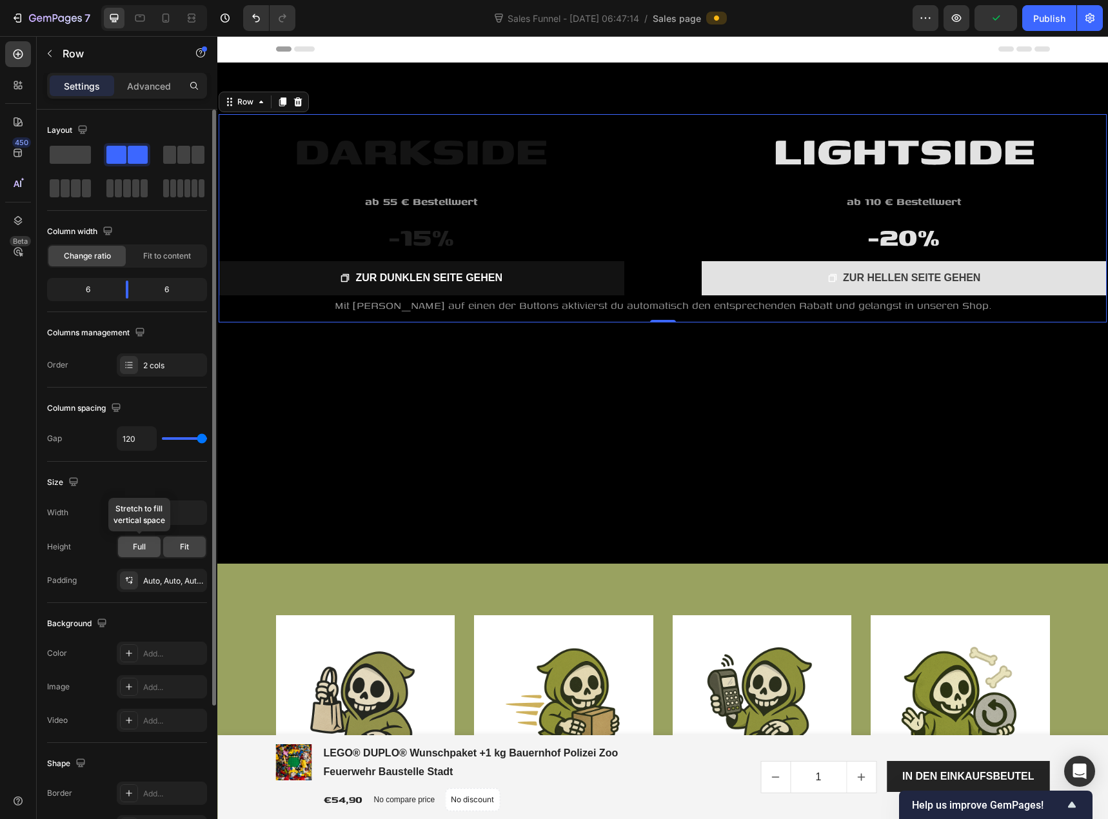
click at [148, 548] on div "Full" at bounding box center [139, 547] width 43 height 21
click at [181, 584] on div "Auto, Auto, Auto, Auto" at bounding box center [162, 580] width 90 height 23
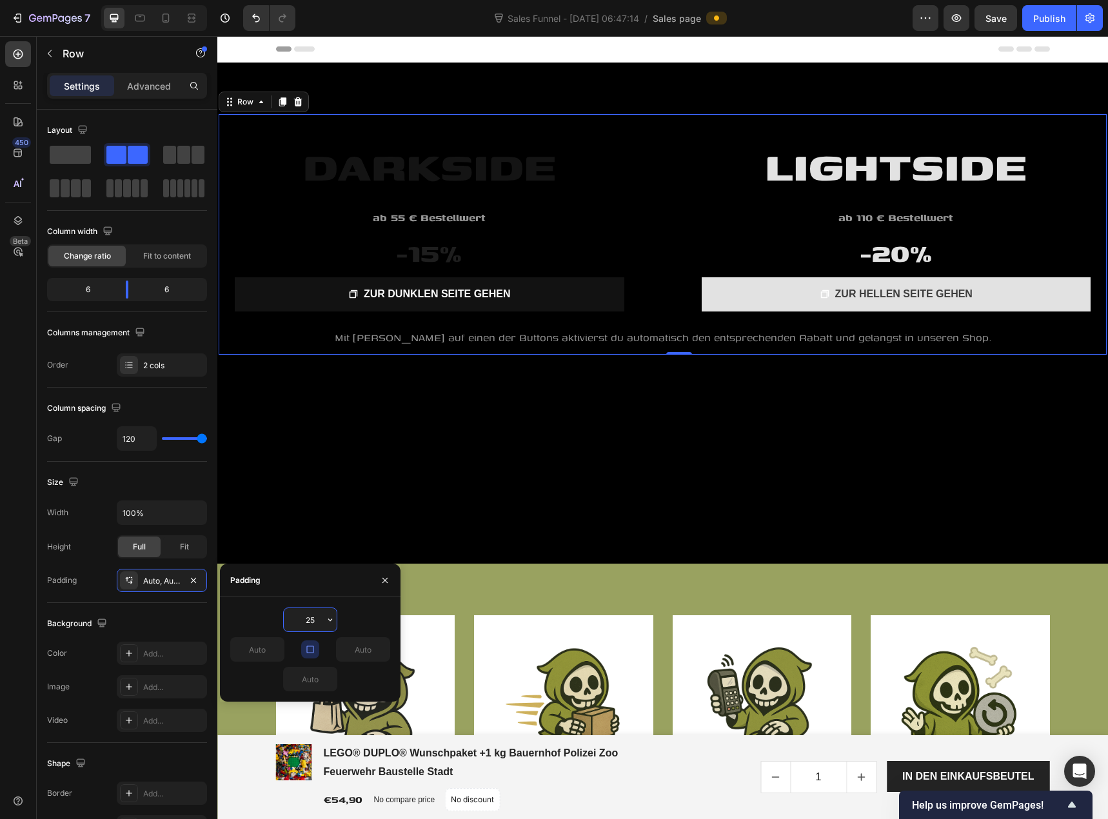
click at [311, 621] on input "25" at bounding box center [310, 619] width 53 height 23
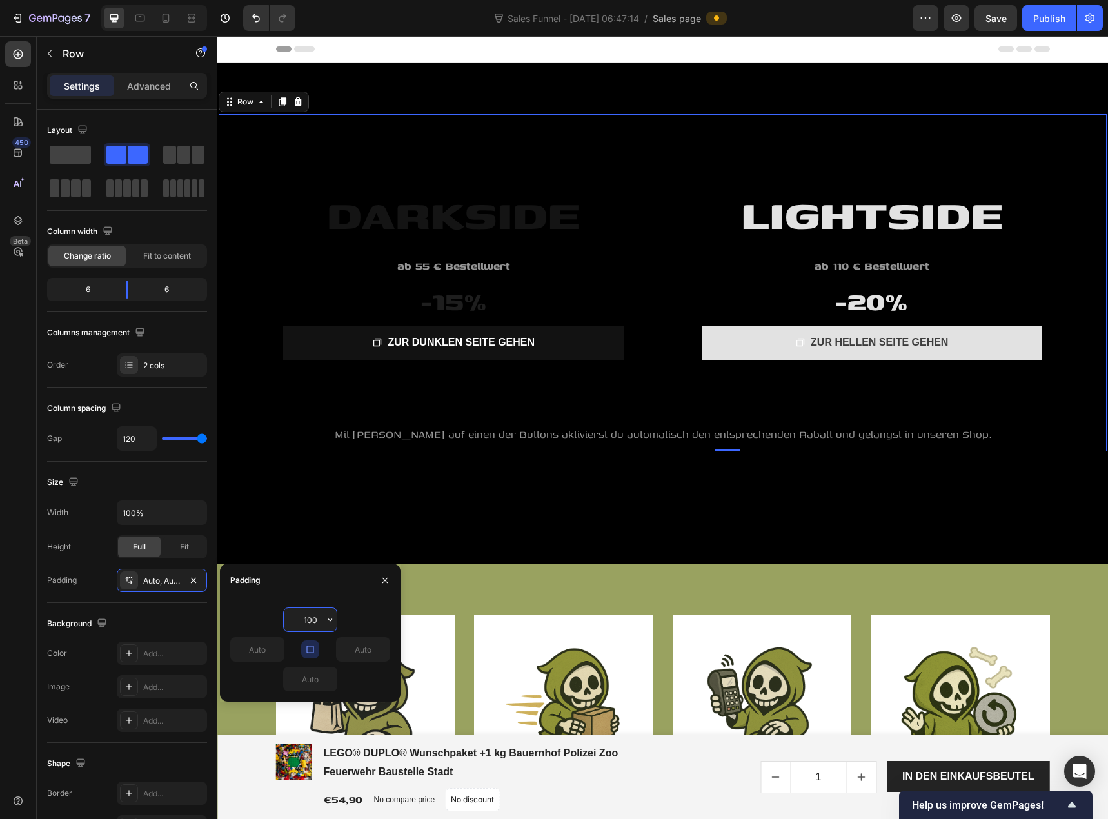
click at [311, 620] on input "100" at bounding box center [310, 619] width 53 height 23
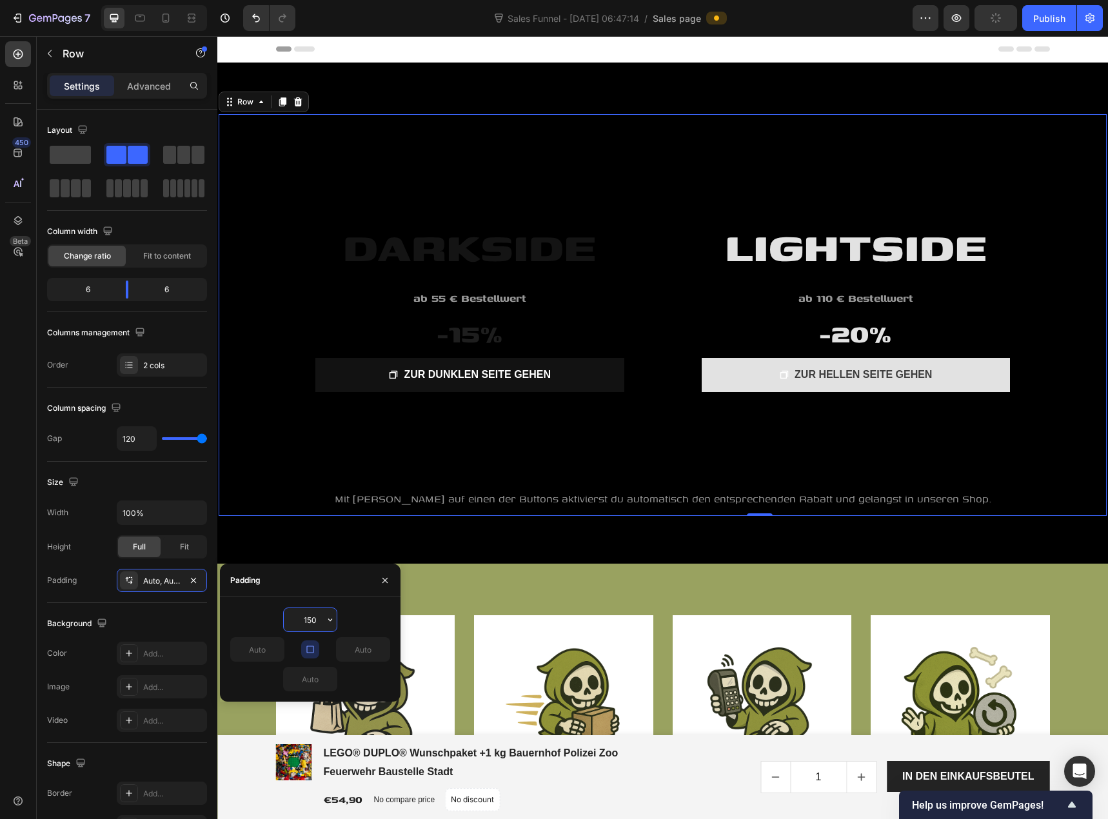
click at [310, 621] on input "150" at bounding box center [310, 619] width 53 height 23
click at [310, 622] on input "150" at bounding box center [310, 619] width 53 height 23
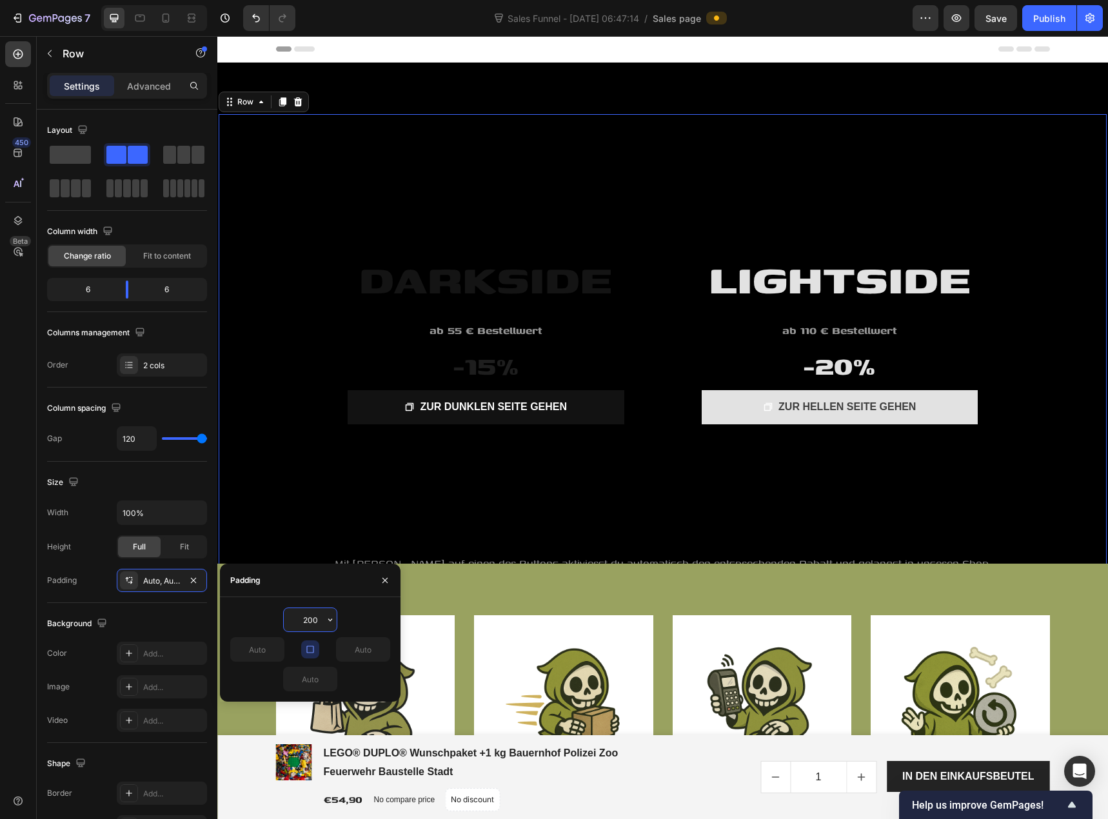
click at [309, 620] on input "200" at bounding box center [310, 619] width 53 height 23
click at [310, 620] on input "200" at bounding box center [310, 619] width 53 height 23
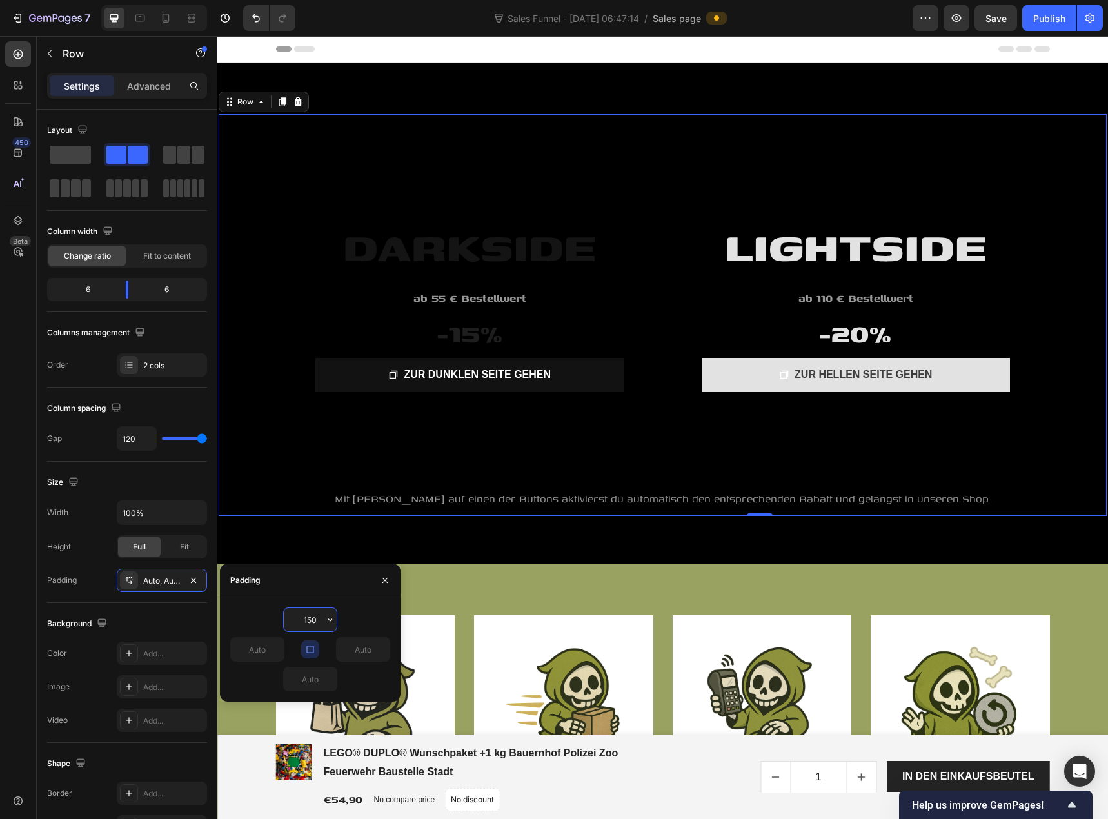
click at [310, 618] on input "150" at bounding box center [310, 619] width 53 height 23
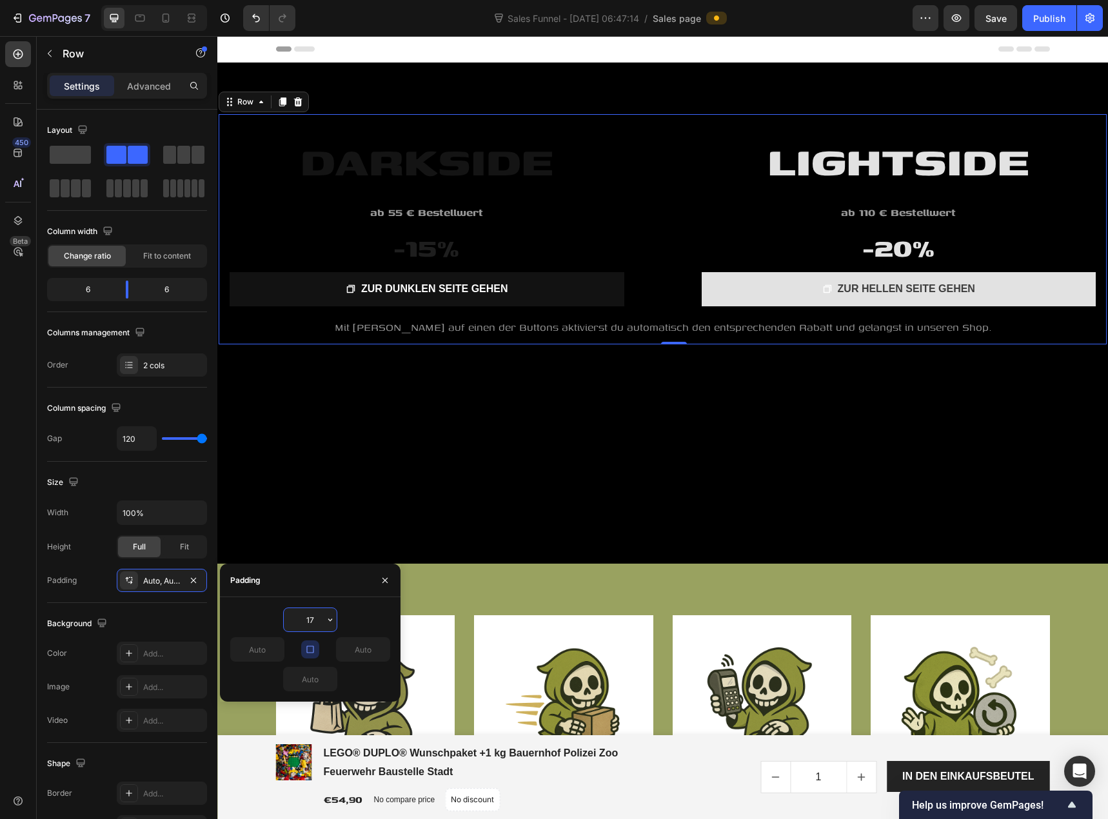
type input "170"
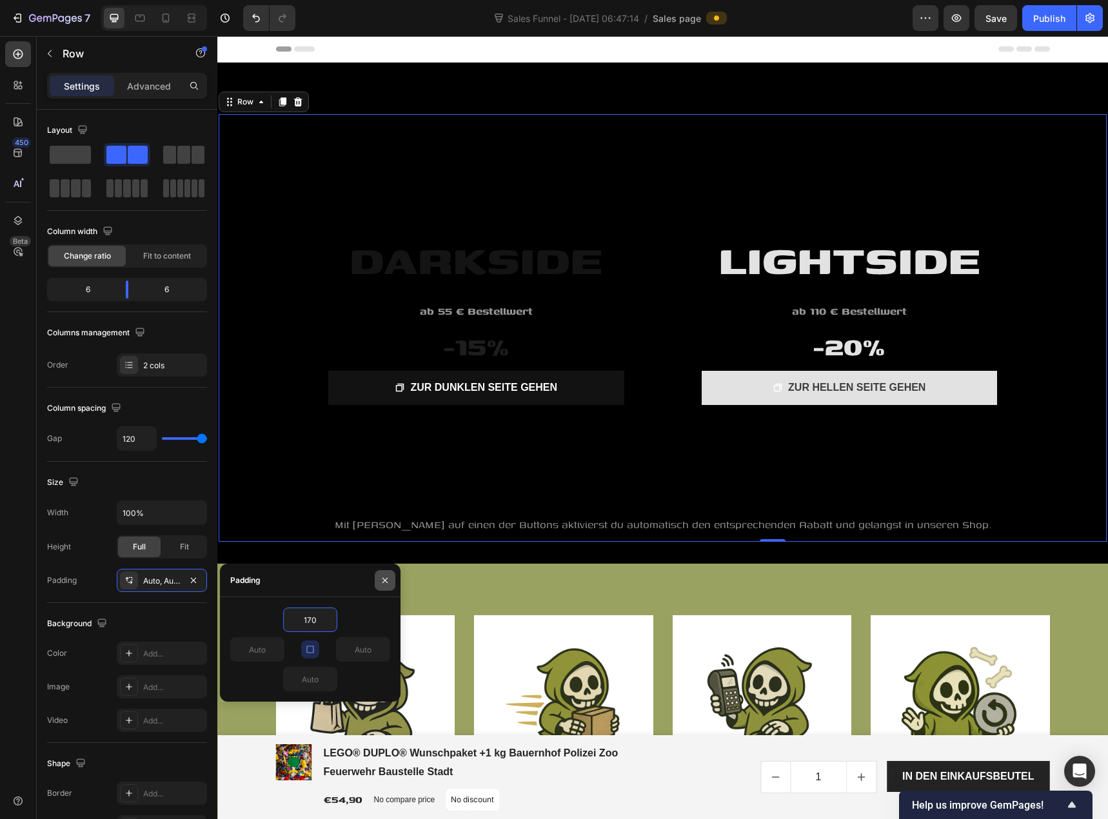
click at [387, 580] on icon "button" at bounding box center [385, 580] width 10 height 10
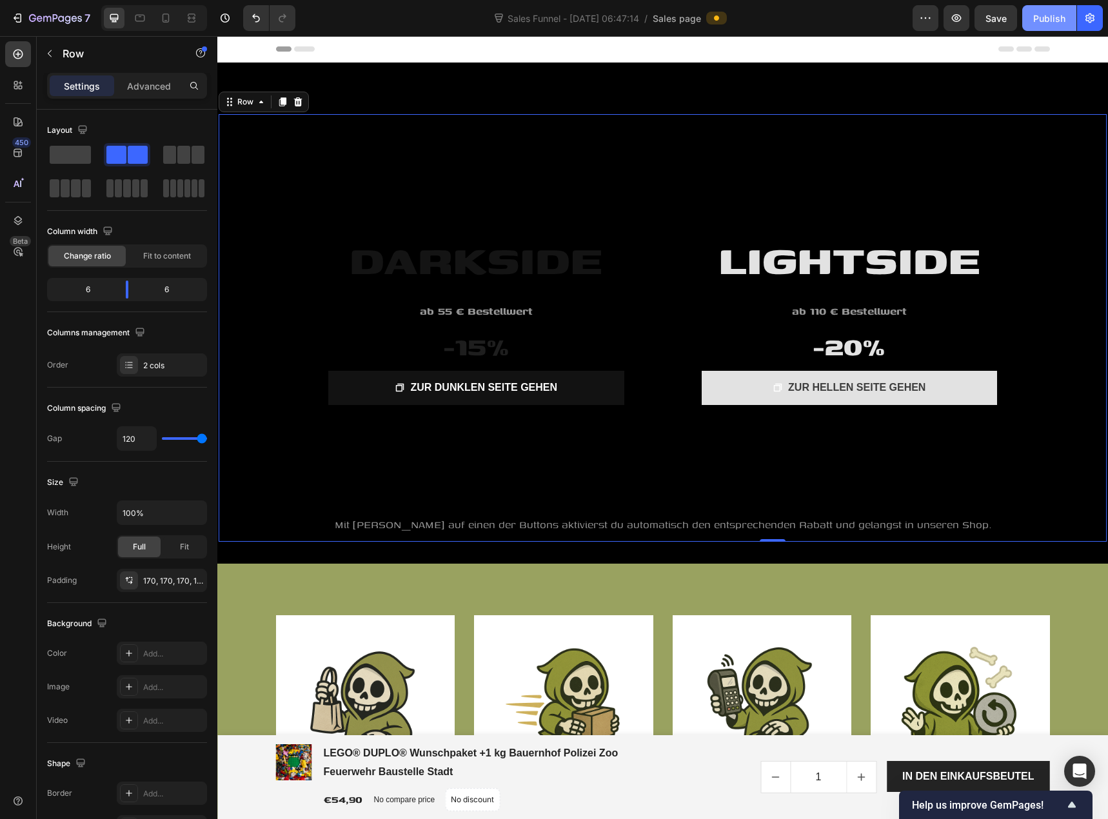
click at [1043, 25] on div "Publish" at bounding box center [1049, 19] width 32 height 14
click at [172, 21] on icon at bounding box center [165, 18] width 13 height 13
type input "0"
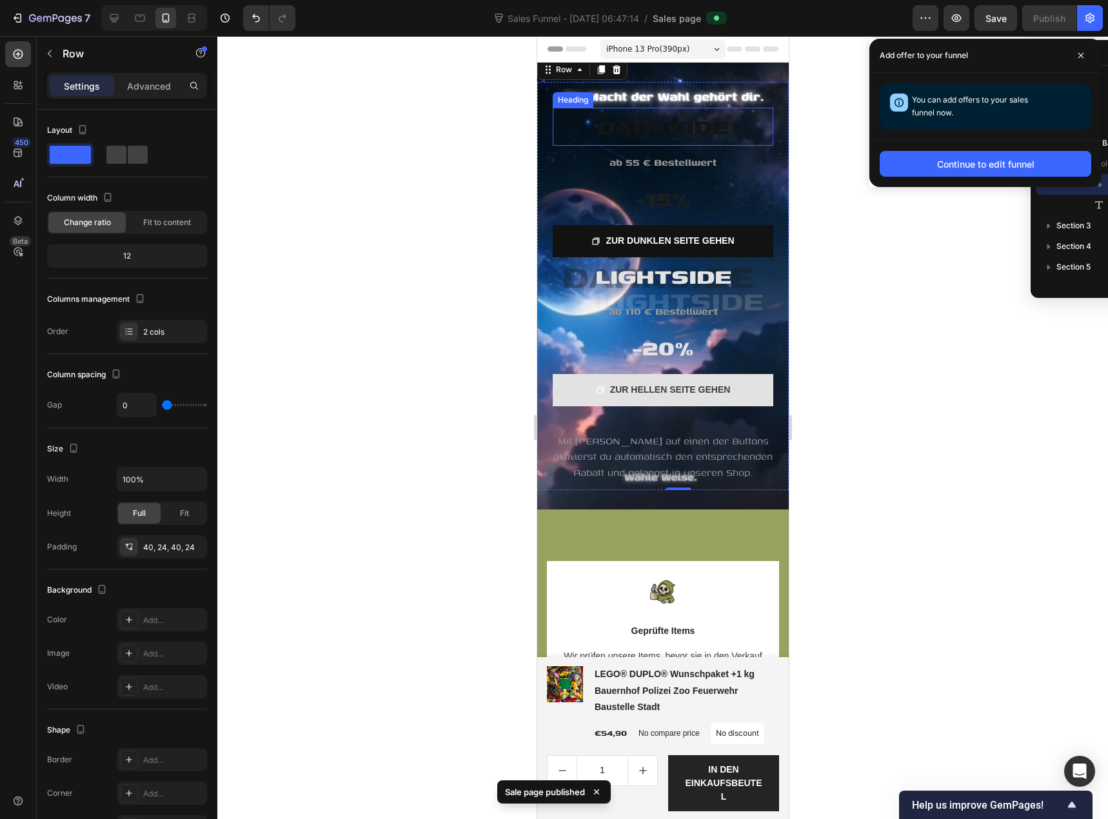
click at [676, 124] on span "DARKSIDE" at bounding box center [663, 126] width 132 height 33
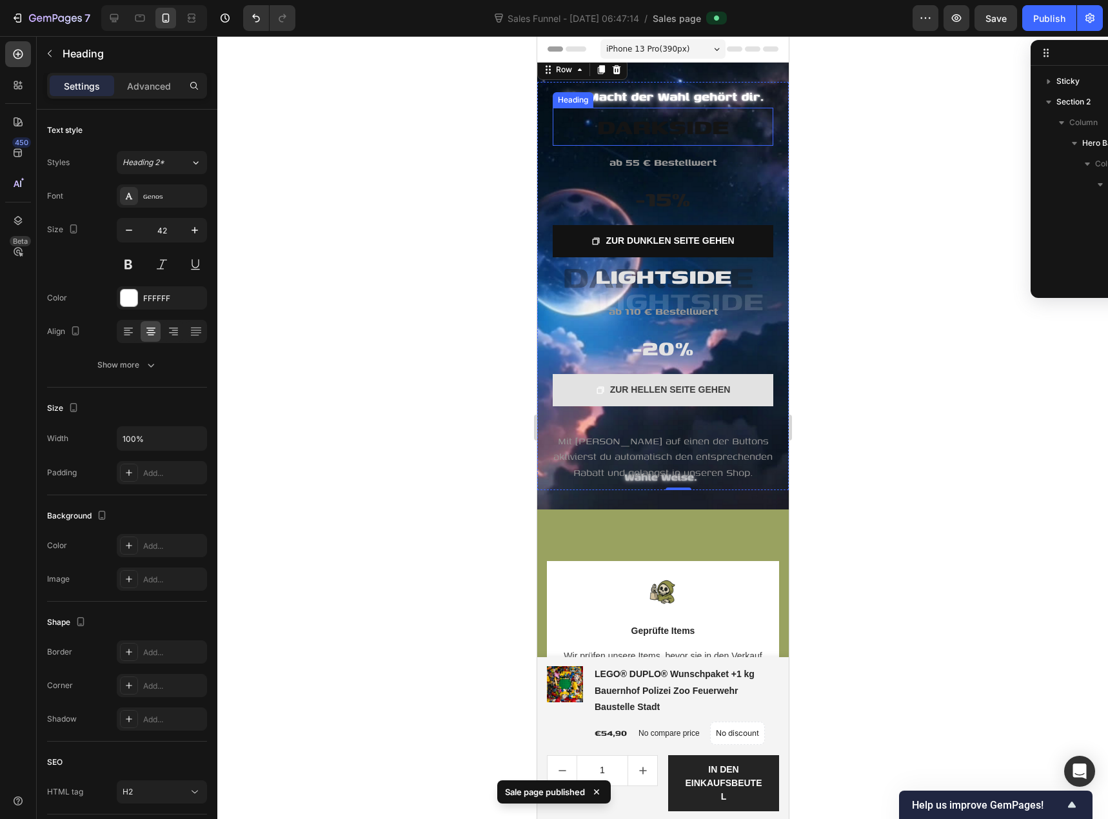
scroll to position [162, 0]
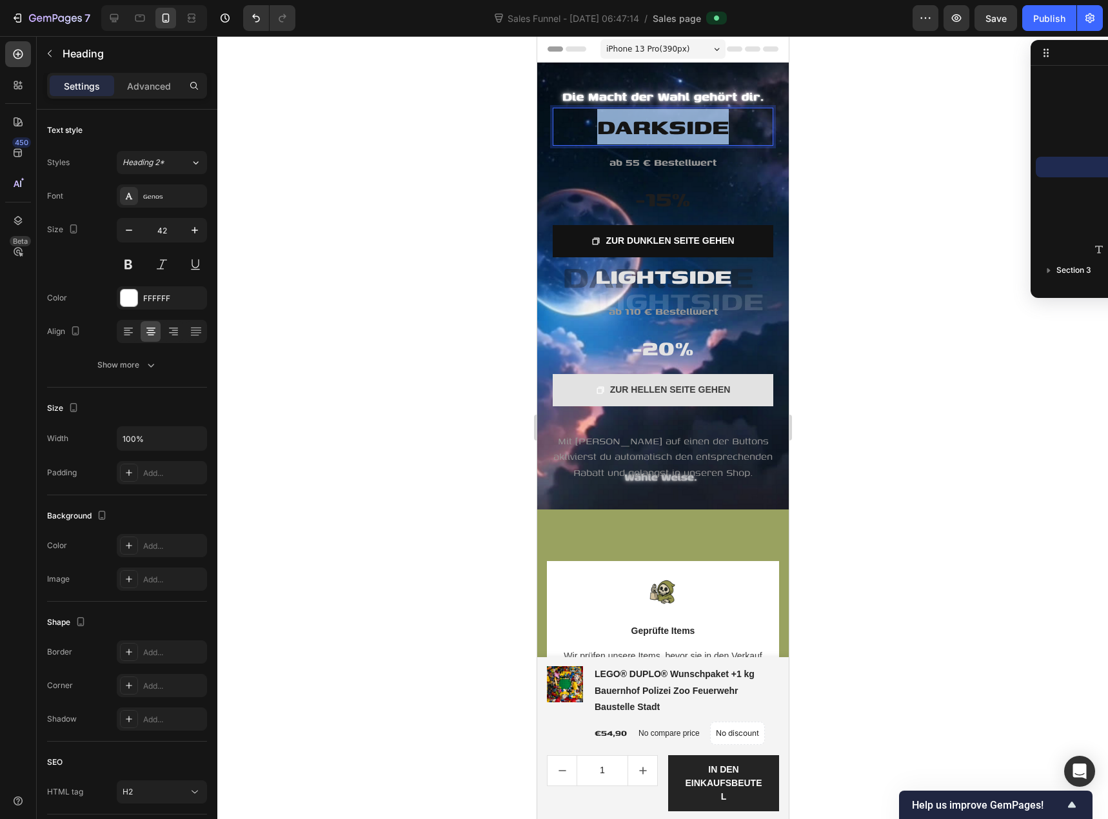
click at [710, 121] on span "DARKSIDE" at bounding box center [663, 126] width 132 height 33
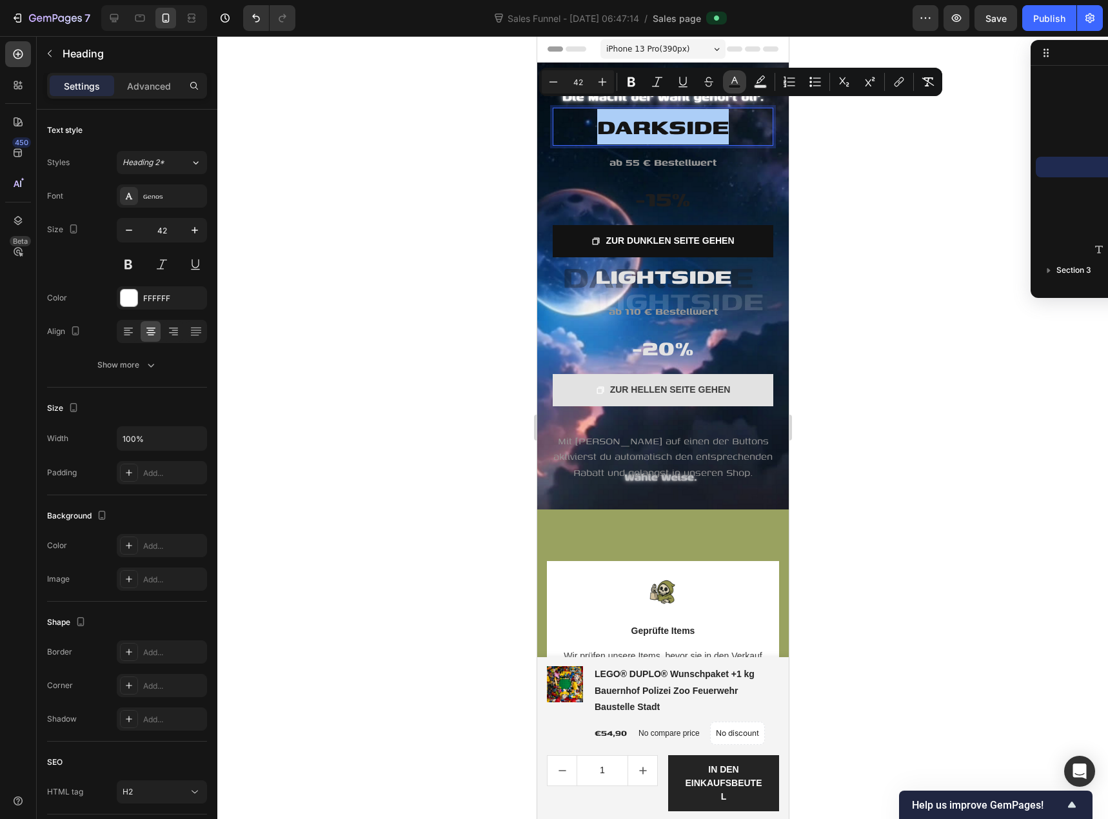
click at [734, 86] on rect "Editor contextual toolbar" at bounding box center [735, 86] width 12 height 3
type input "141414"
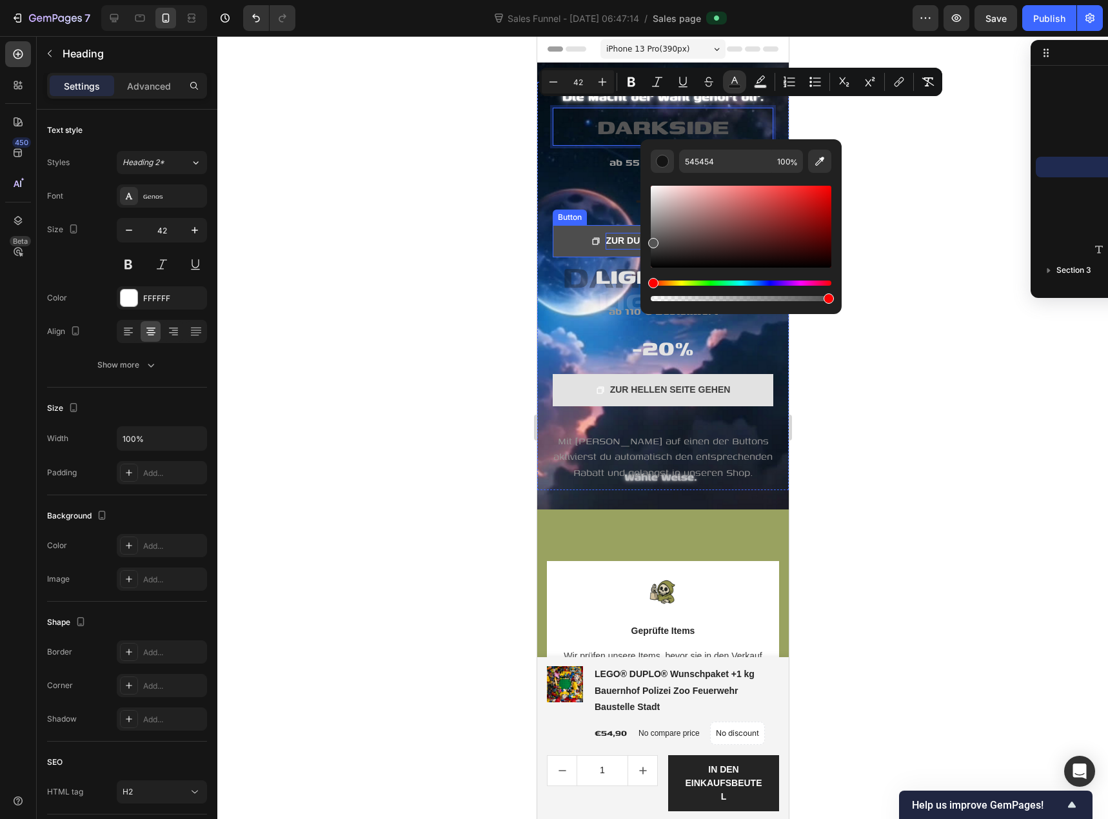
drag, startPoint x: 1201, startPoint y: 275, endPoint x: 637, endPoint y: 241, distance: 565.4
drag, startPoint x: 673, startPoint y: 217, endPoint x: 642, endPoint y: 225, distance: 31.4
click at [642, 225] on div "545454 100 %" at bounding box center [740, 221] width 201 height 164
type input "828282"
click at [880, 194] on div at bounding box center [662, 427] width 891 height 783
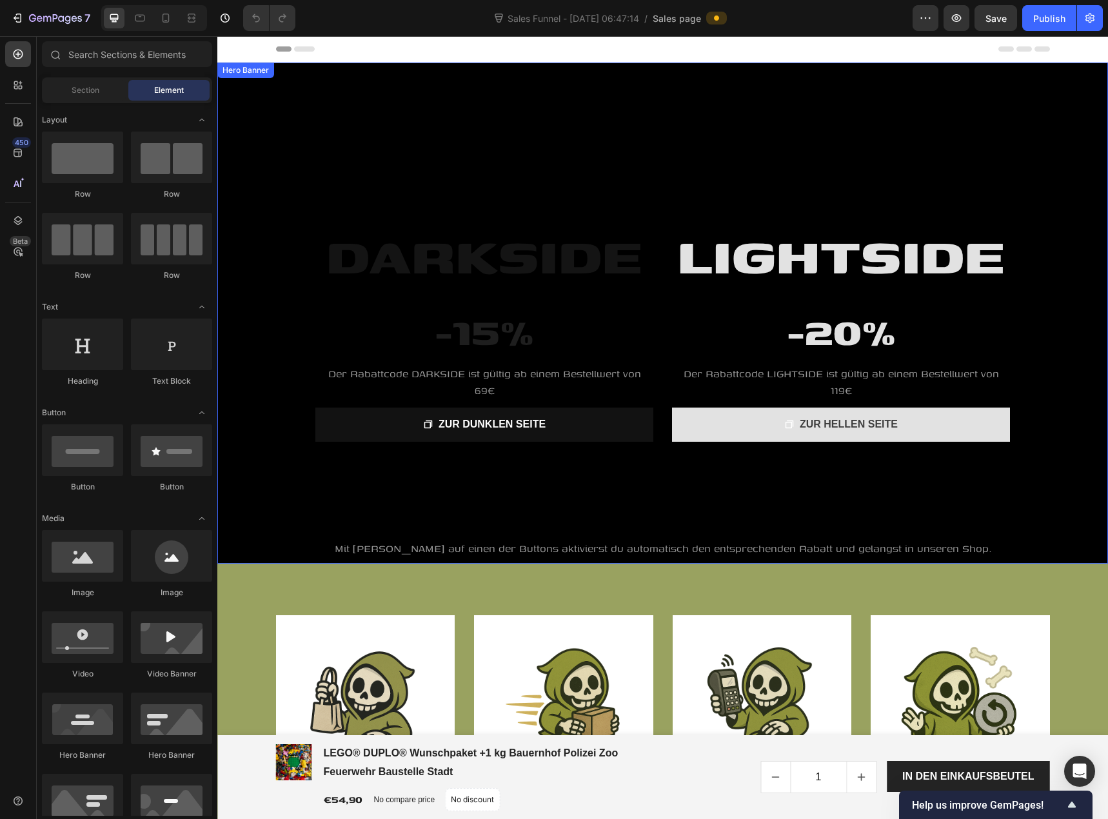
click at [235, 72] on div "Hero Banner" at bounding box center [246, 70] width 52 height 12
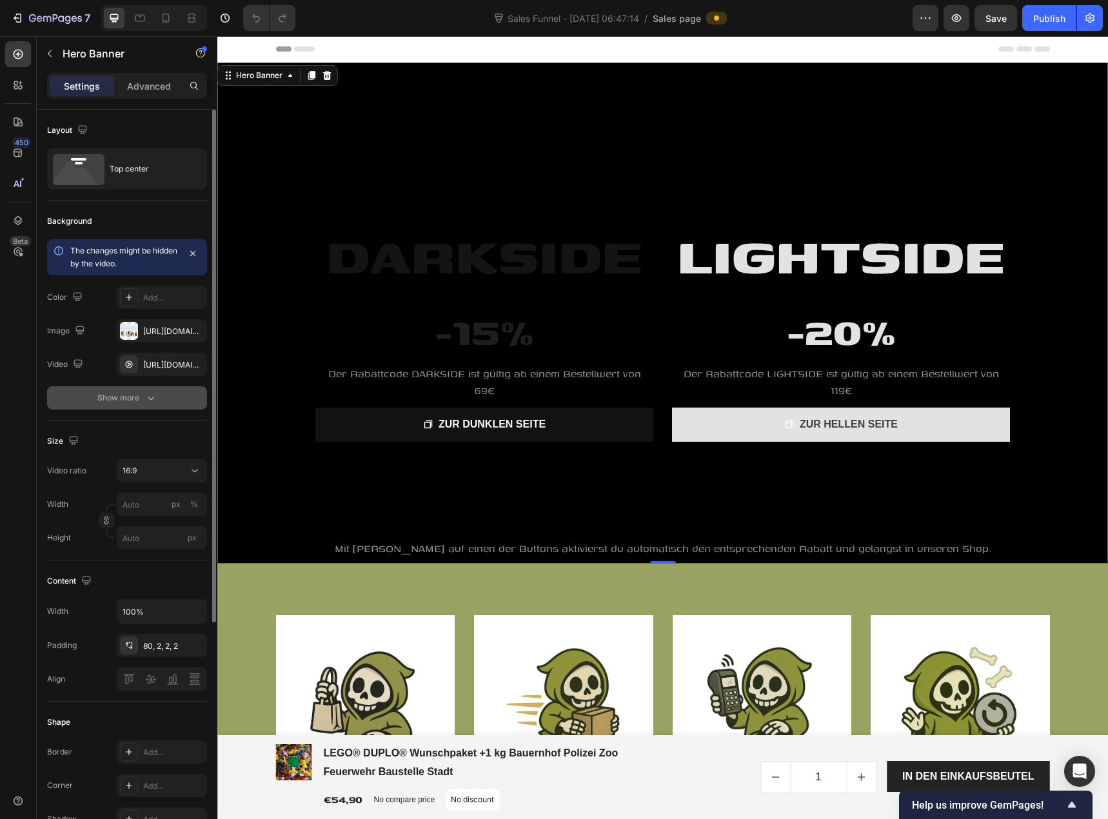
click at [132, 391] on div "Show more" at bounding box center [127, 397] width 60 height 13
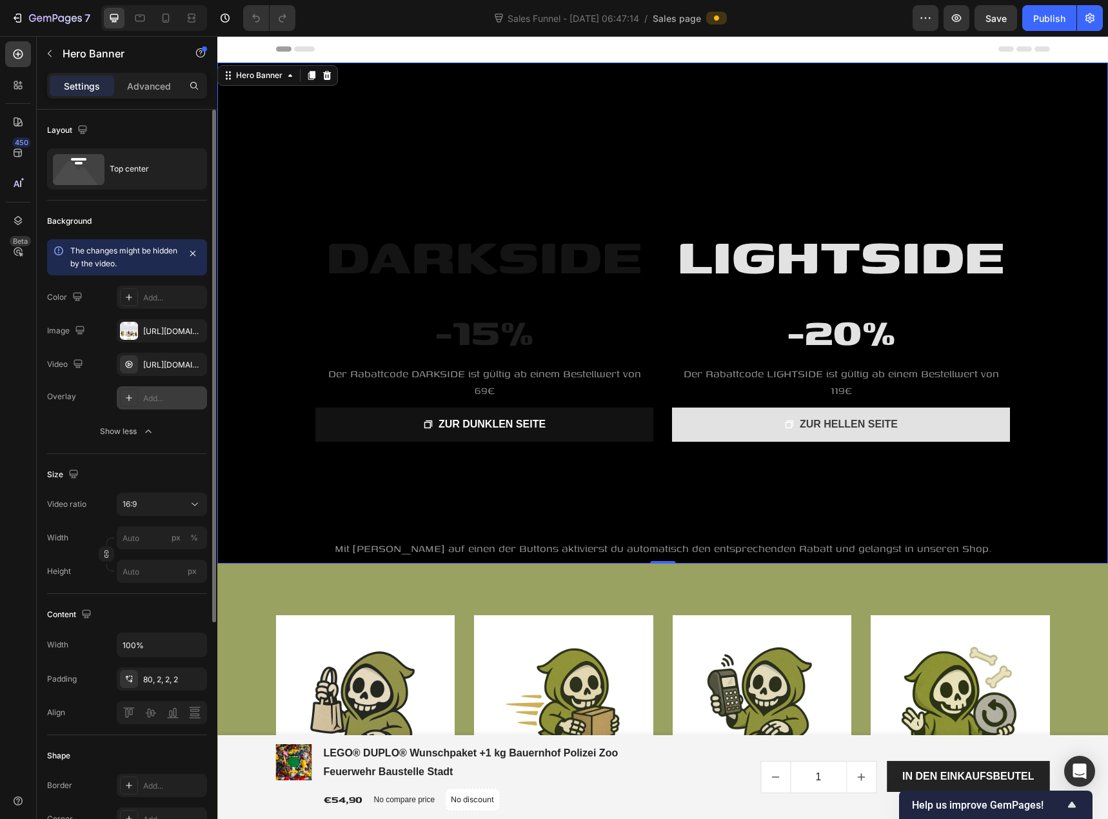
click at [163, 404] on div "Add..." at bounding box center [173, 399] width 61 height 12
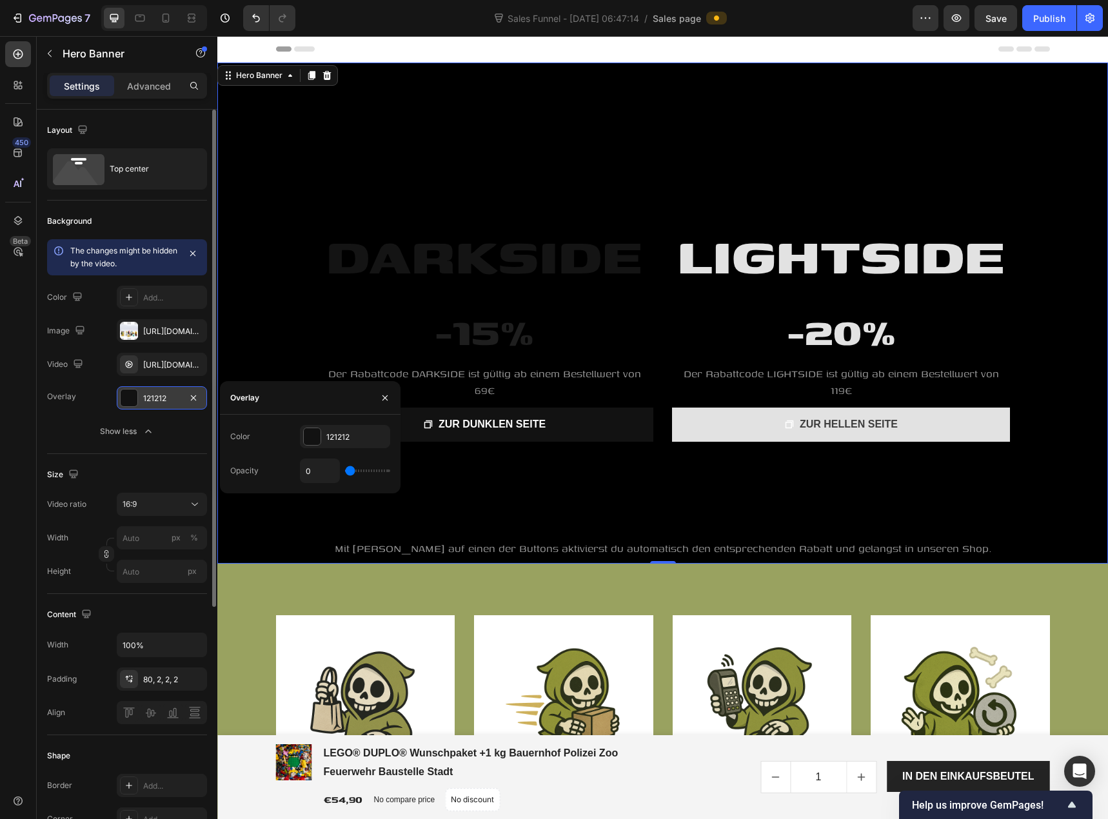
type input "4%"
type input "4"
type input "9%"
type input "9"
type input "15%"
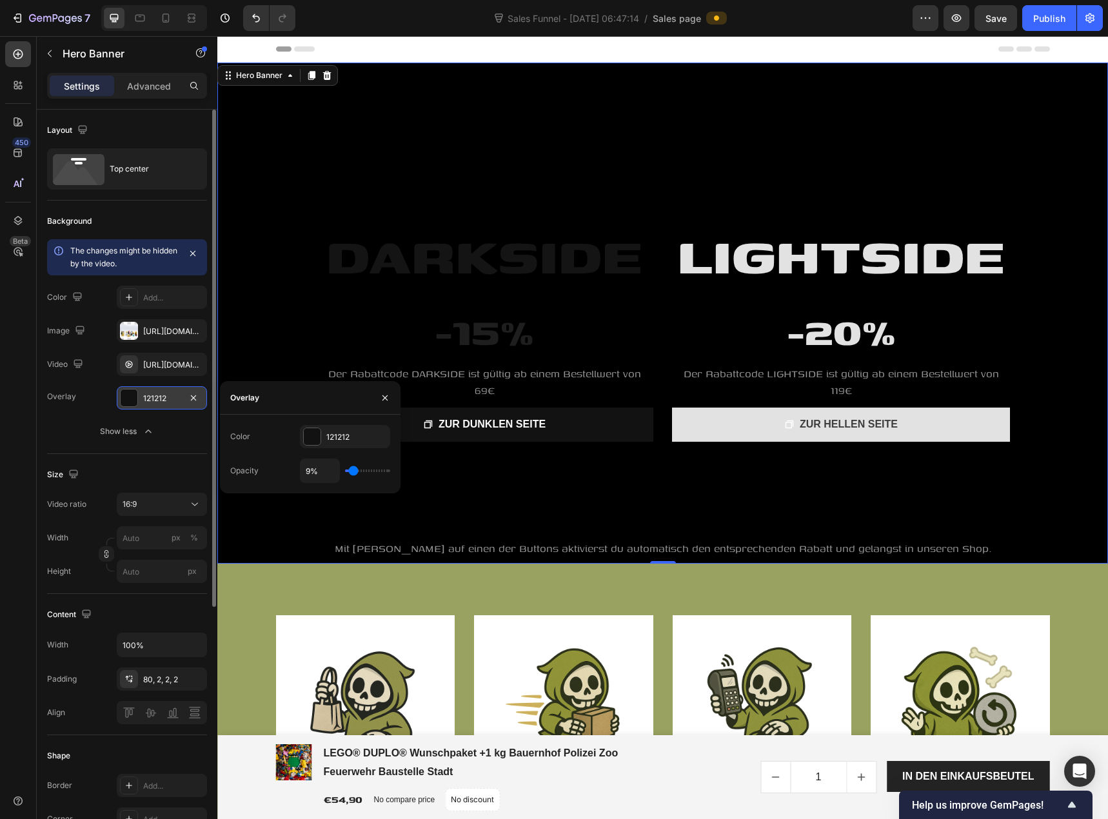
type input "15"
type input "22%"
type input "22"
type input "24%"
type input "24"
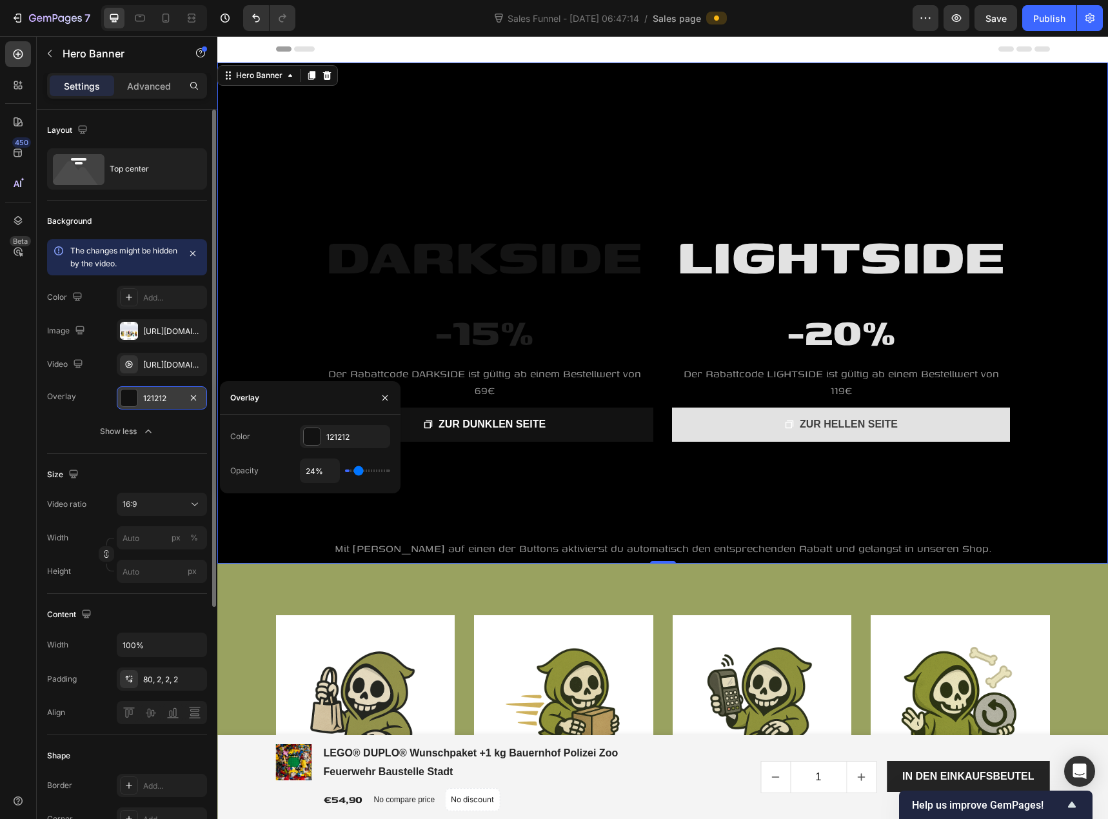
type input "26%"
type input "26"
type input "28%"
type input "28"
type input "31%"
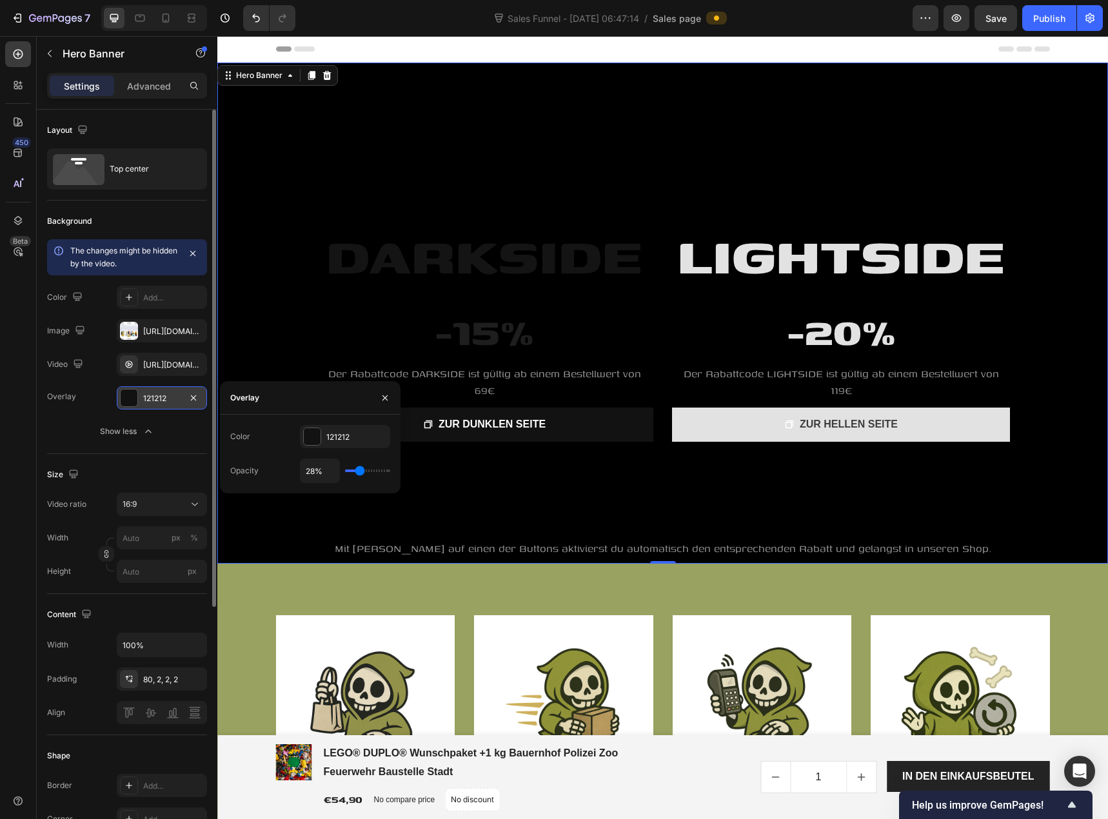
type input "31"
type input "33%"
type input "33"
type input "39%"
type input "39"
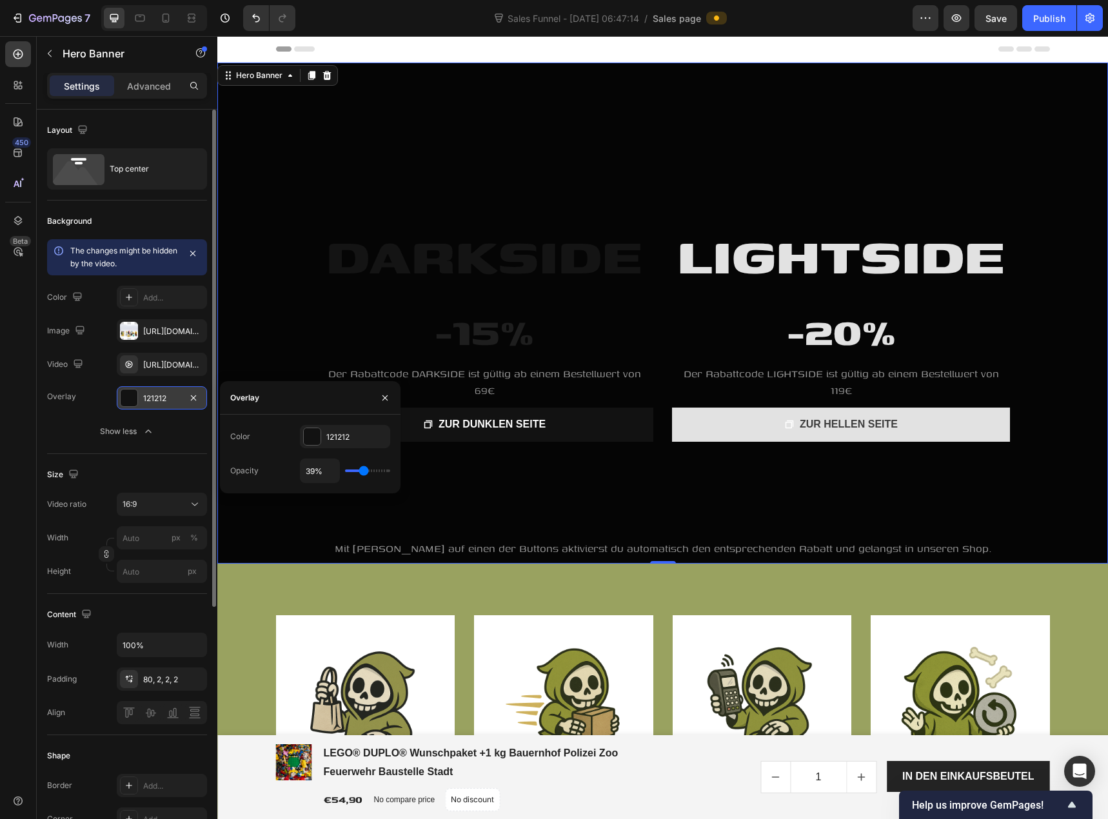
type input "43%"
type input "43"
type input "44%"
type input "44"
type input "46%"
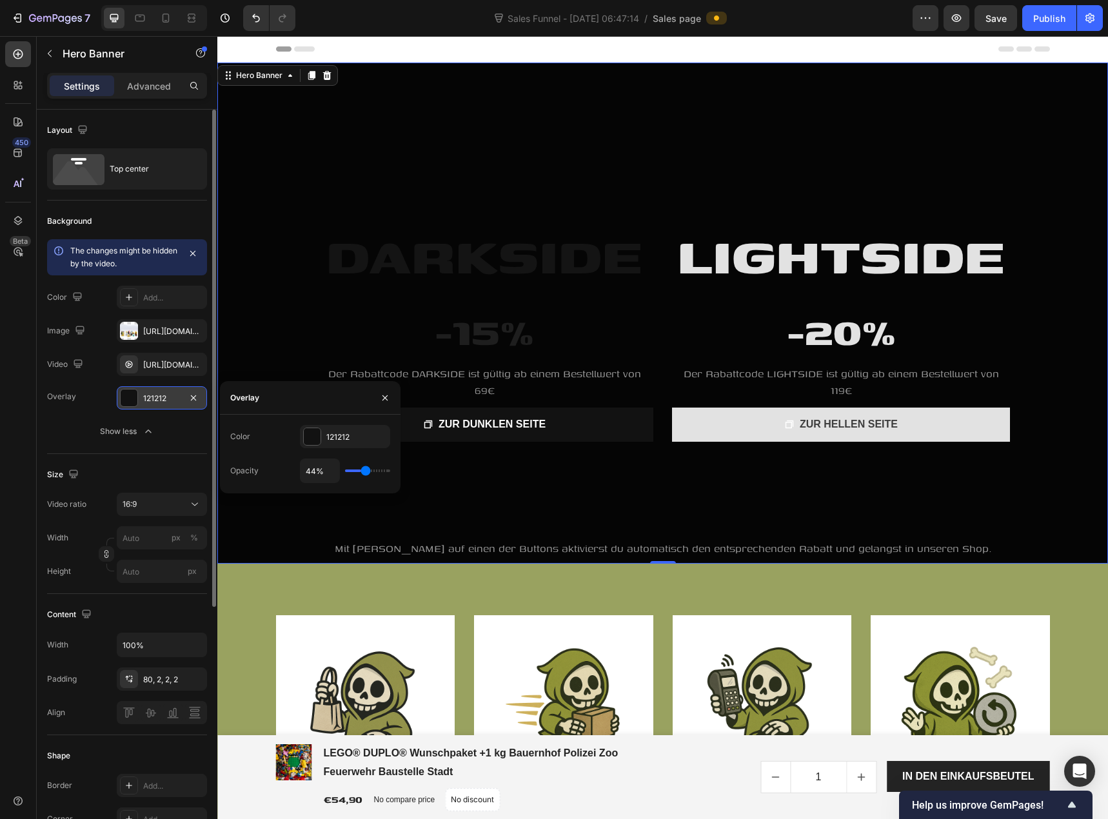
type input "46"
type input "48%"
type input "48"
type input "50%"
type input "50"
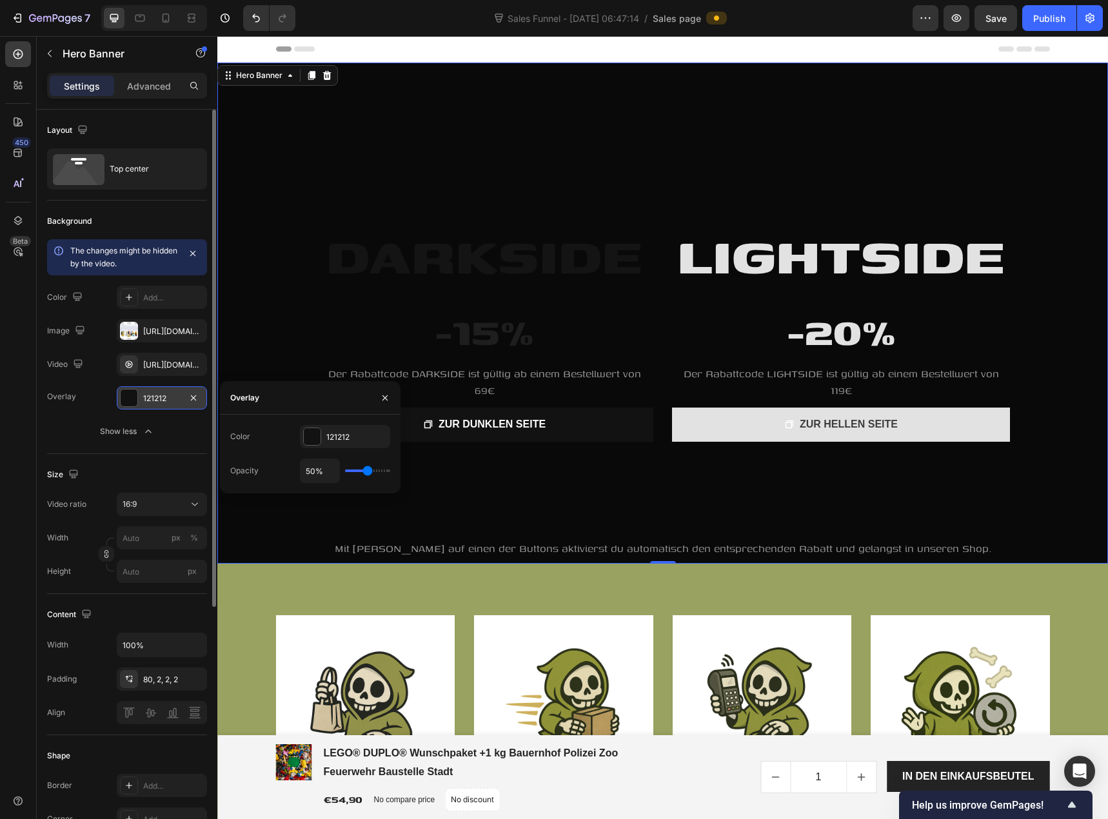
type input "48%"
type input "48"
type input "44%"
type input "44"
type input "43%"
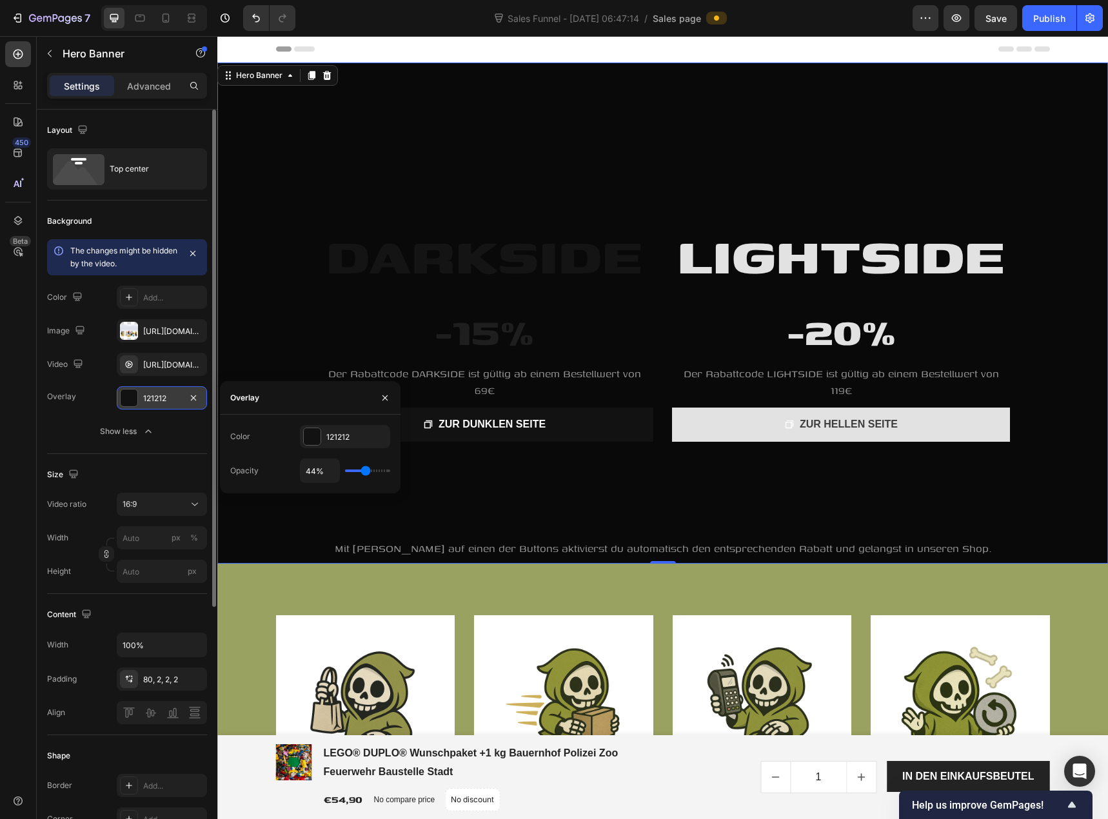
type input "43"
type input "41%"
type input "41"
type input "43%"
type input "43"
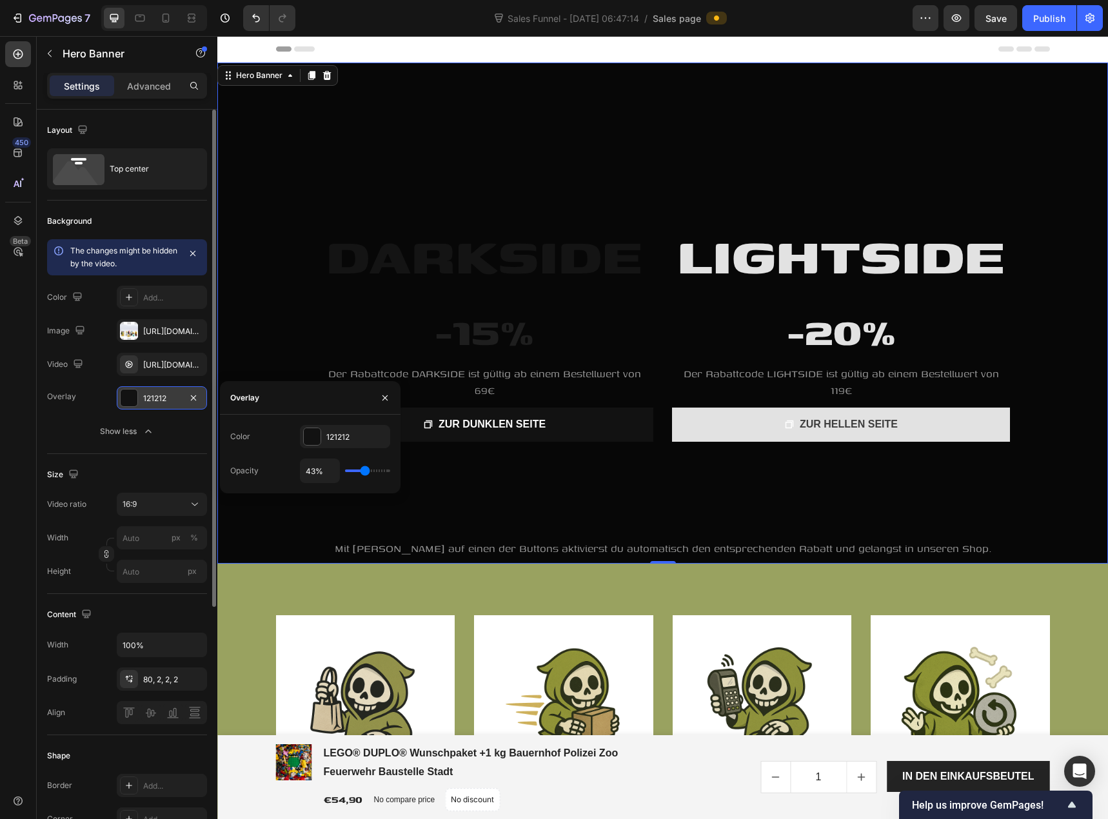
type input "44%"
type input "44"
type input "46%"
type input "46"
type input "48%"
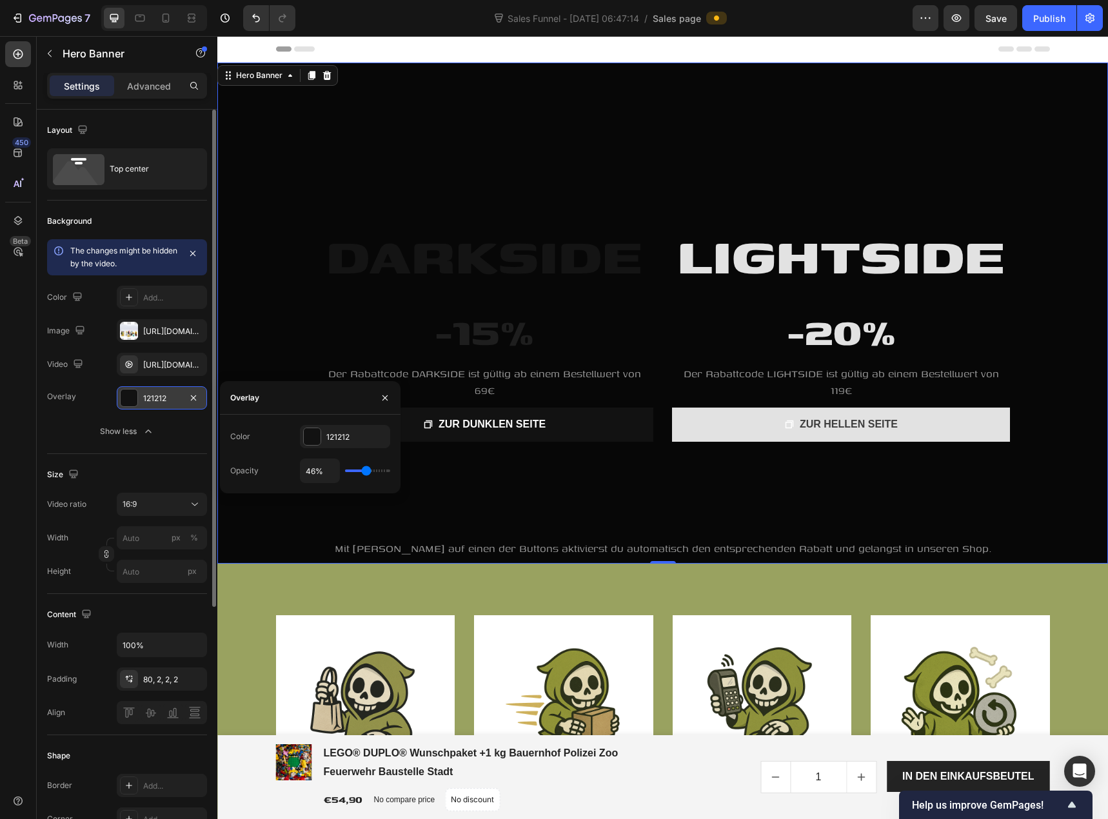
type input "48"
type input "50%"
type input "50"
type input "52%"
type input "52"
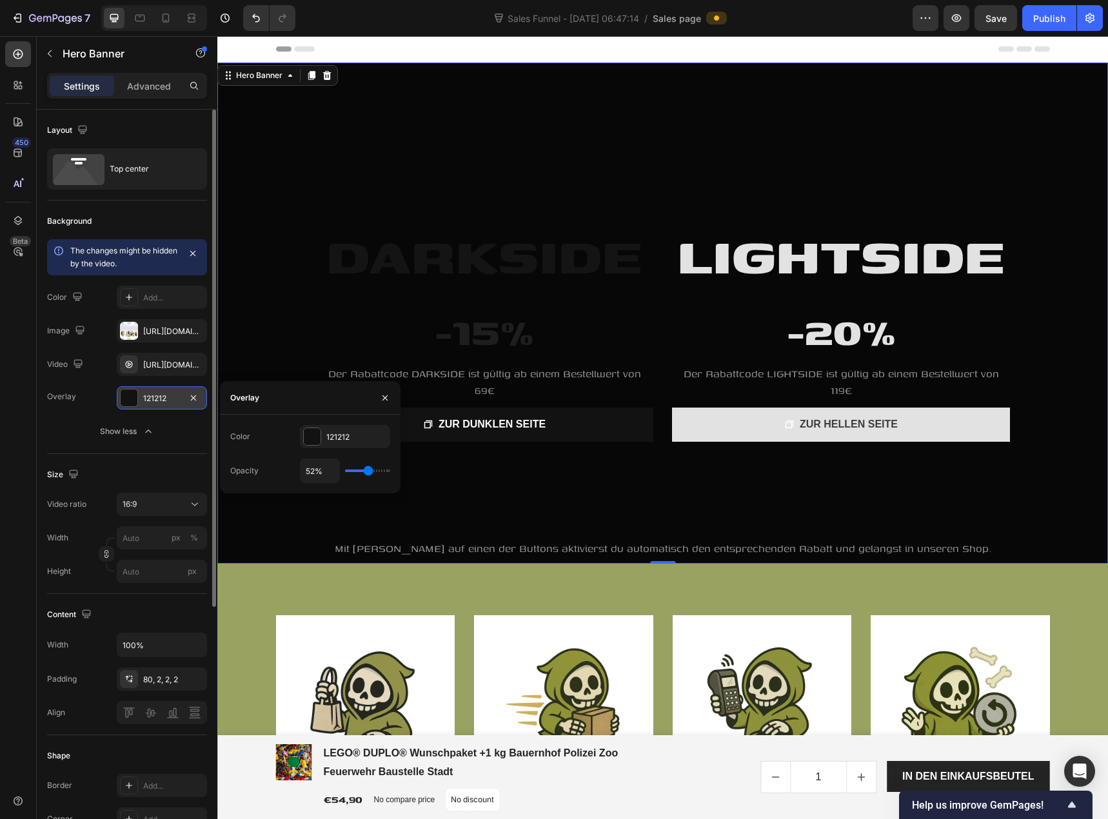
type input "54%"
type input "54"
type input "56%"
type input "56"
type input "57%"
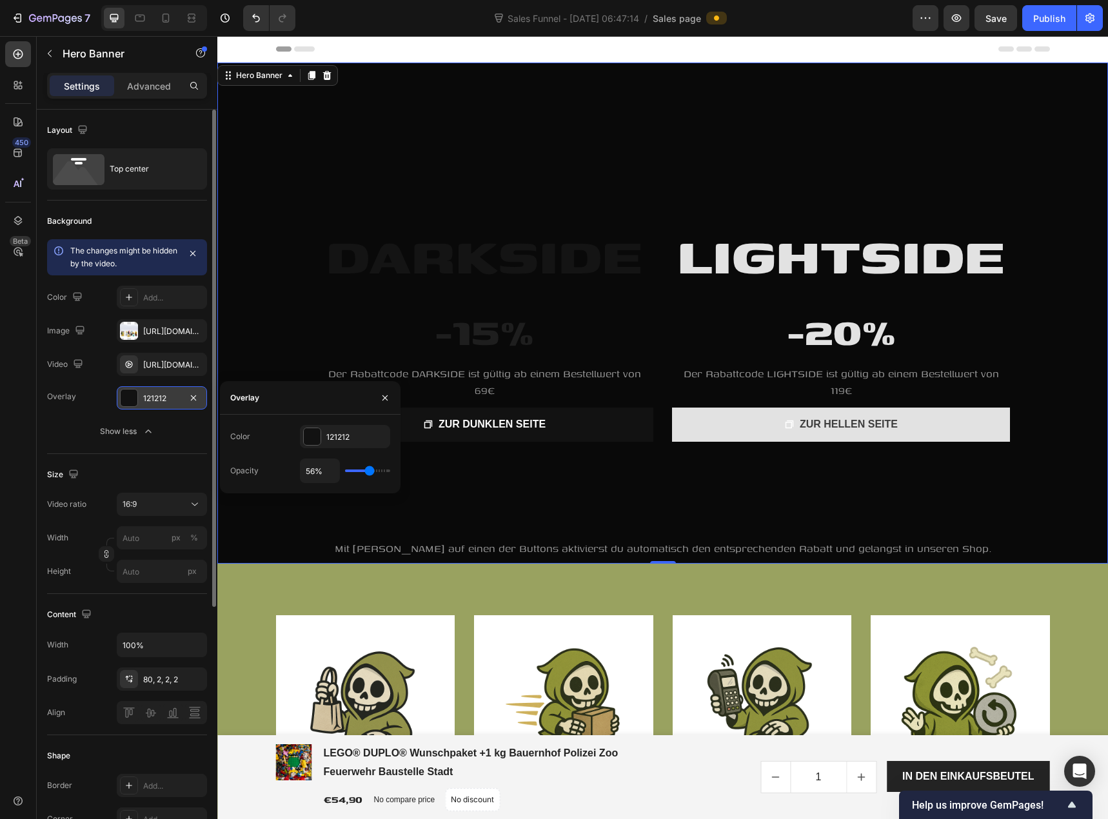
type input "57"
type input "61%"
type input "61"
type input "65%"
type input "65"
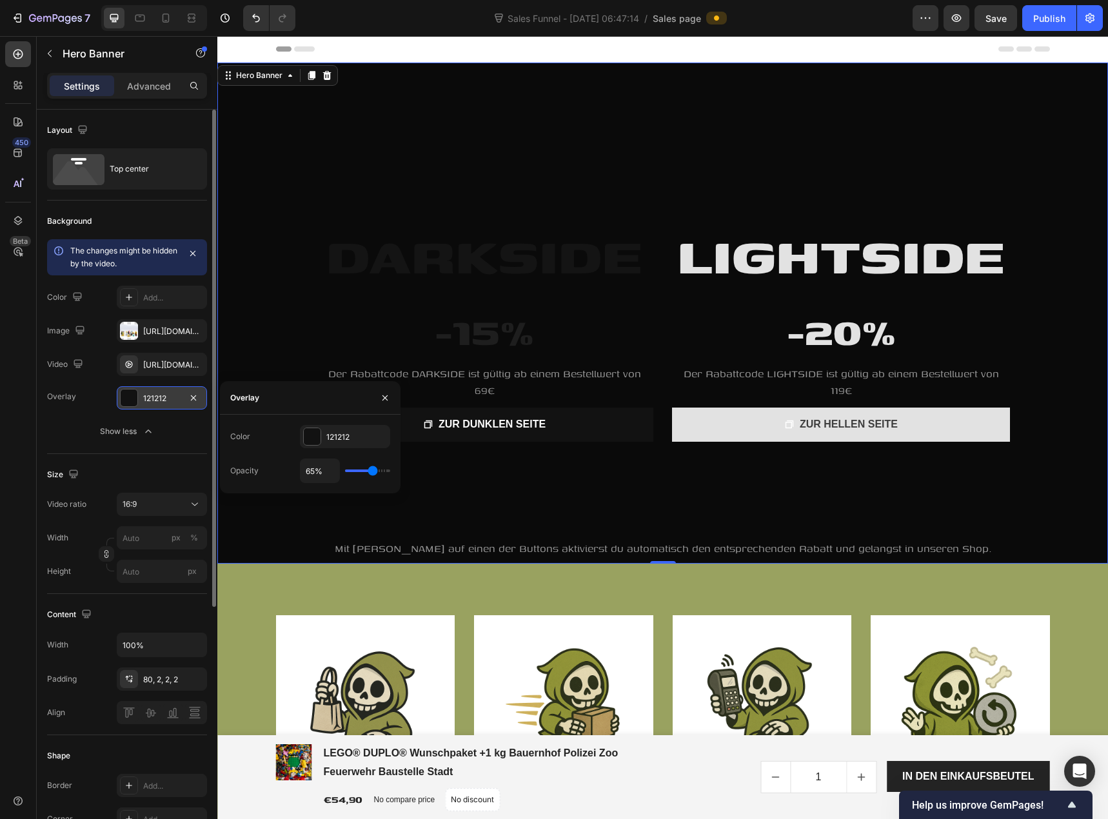
type input "67%"
type input "67"
type input "69%"
type input "69"
type input "70%"
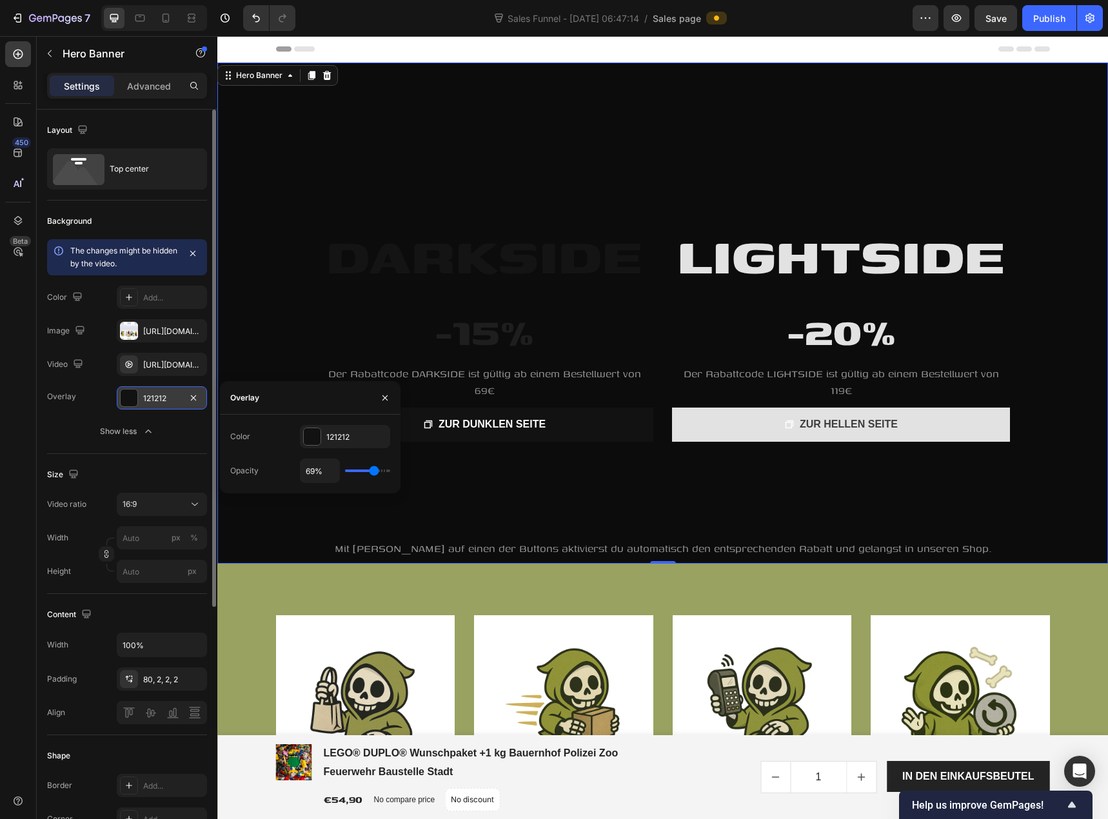
type input "70"
type input "72%"
type input "72"
type input "74%"
type input "74"
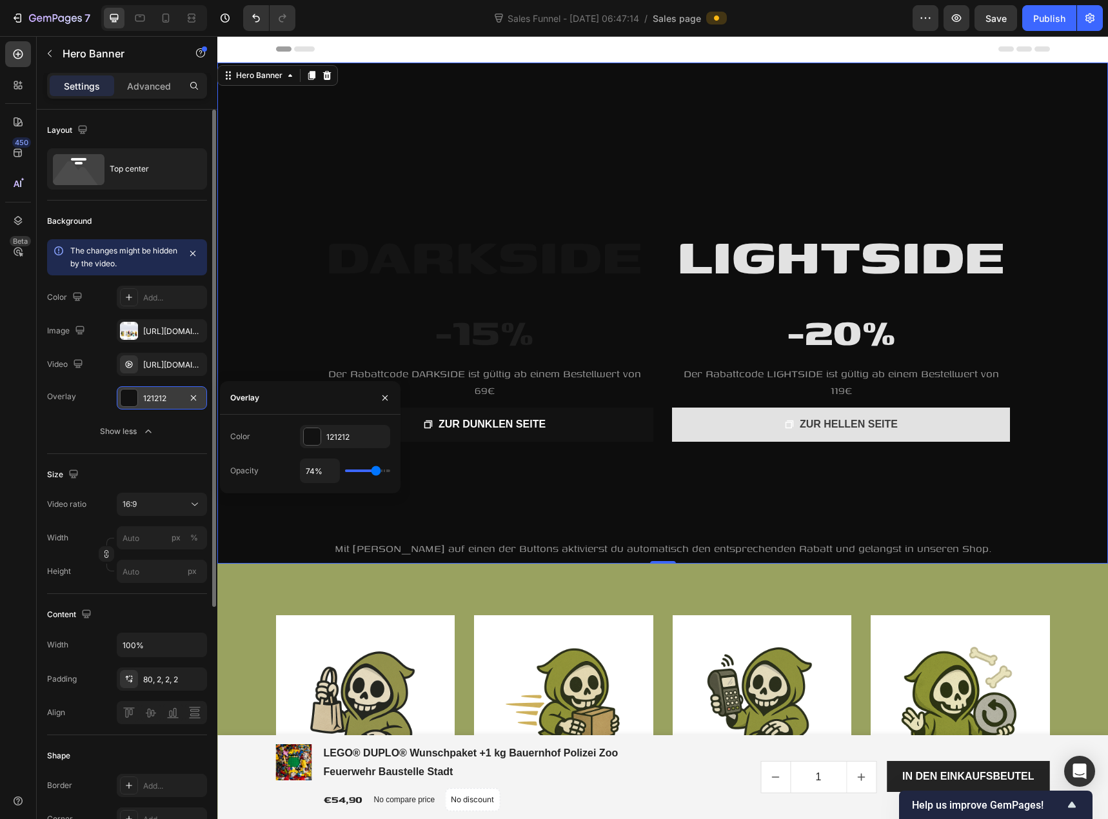
type input "72%"
type input "72"
type input "70%"
type input "70"
type input "69%"
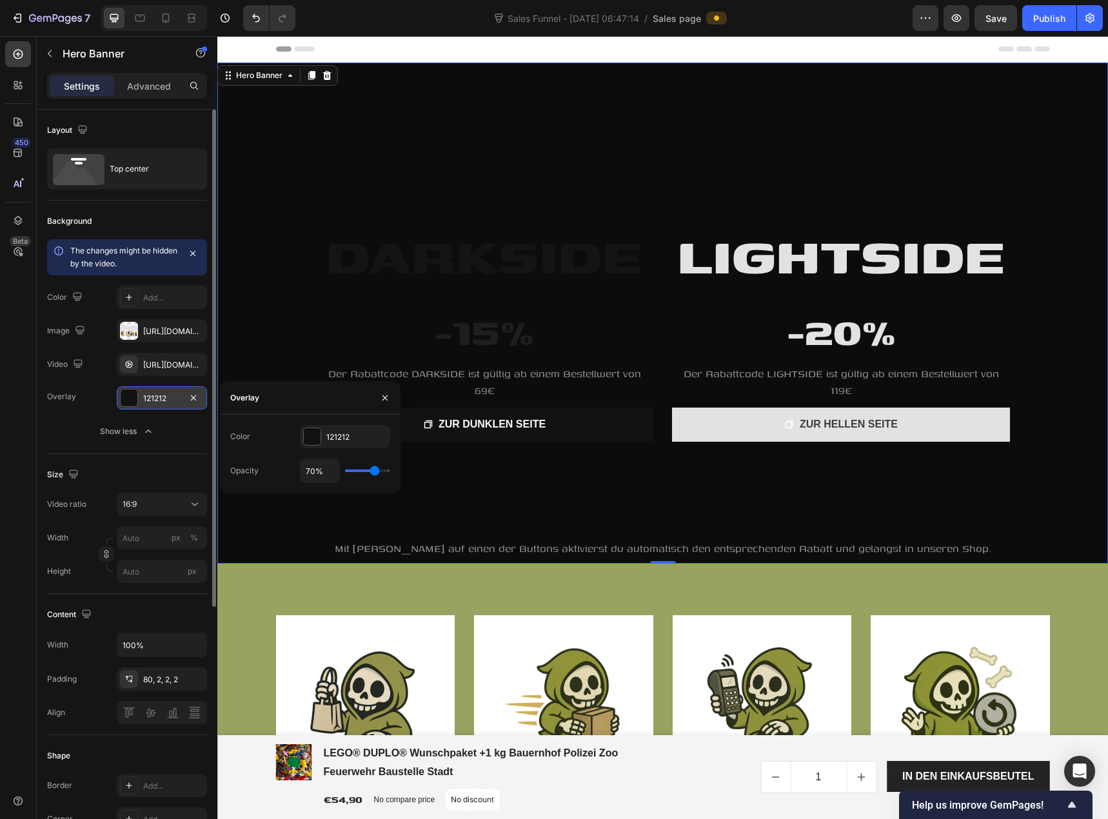
type input "69"
type input "65%"
type input "65"
type input "63%"
type input "63"
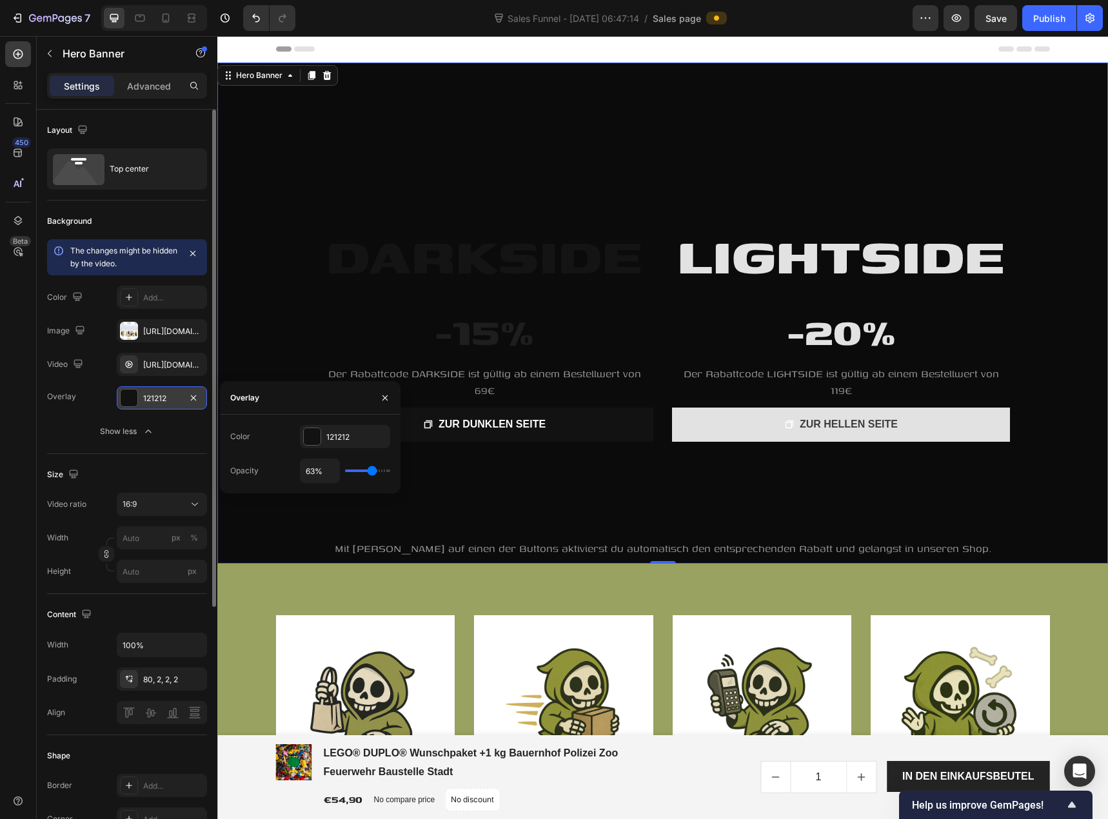
type input "59%"
type input "59"
type input "57%"
type input "57"
type input "56%"
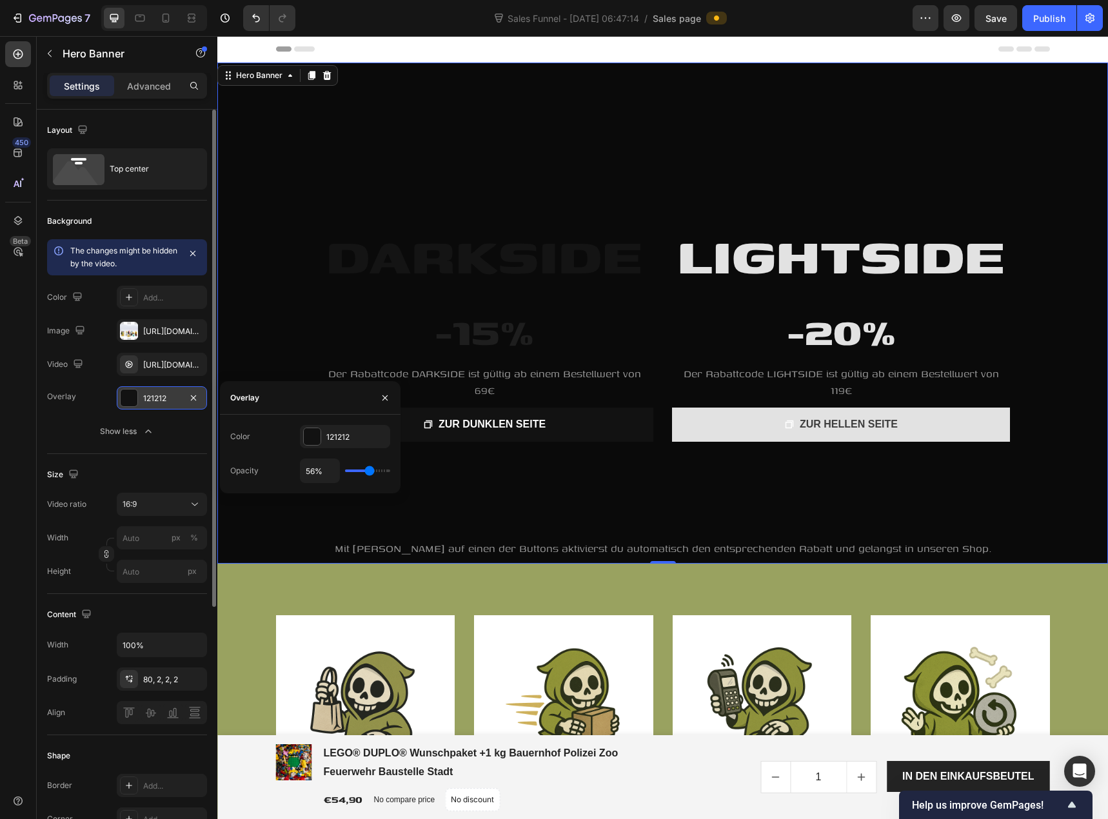
drag, startPoint x: 348, startPoint y: 470, endPoint x: 370, endPoint y: 469, distance: 21.9
type input "56"
click at [370, 469] on input "range" at bounding box center [367, 470] width 45 height 3
click at [1048, 12] on div "Publish" at bounding box center [1049, 19] width 32 height 14
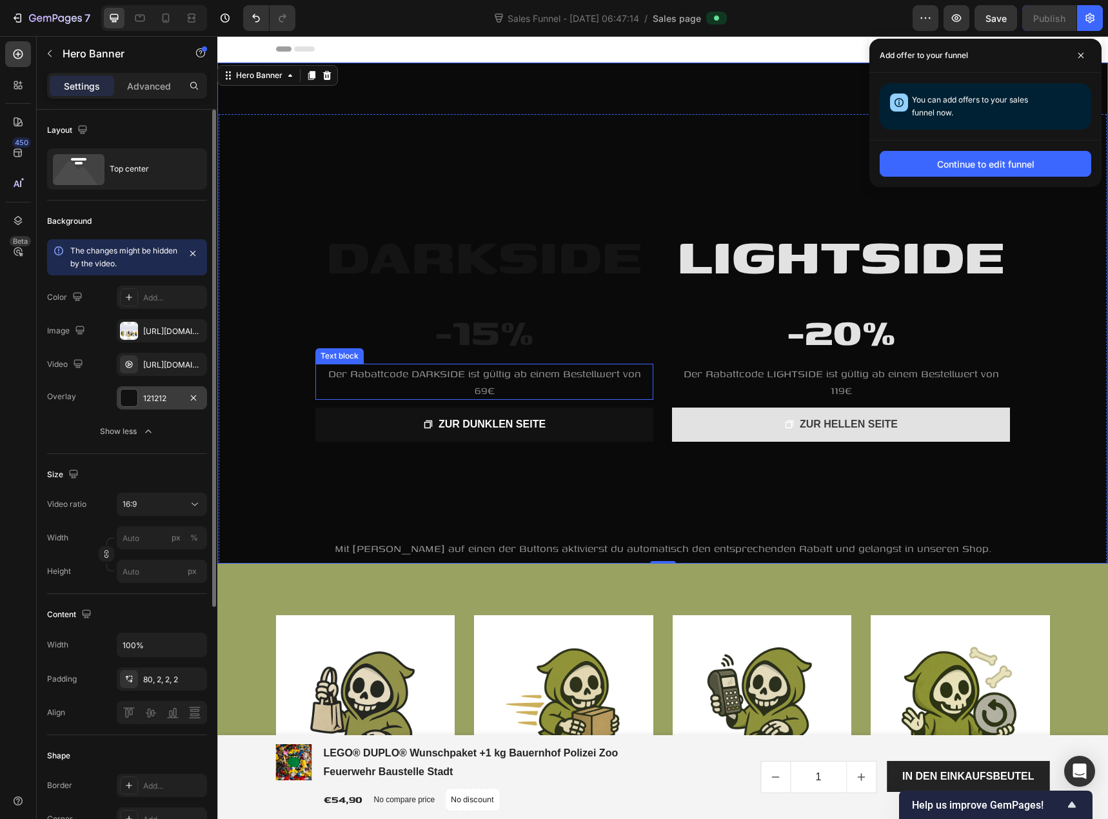
click at [447, 377] on span "Der Rabattcode DARKSIDE ist gültig ab einem Bestellwert von 69€" at bounding box center [484, 382] width 313 height 32
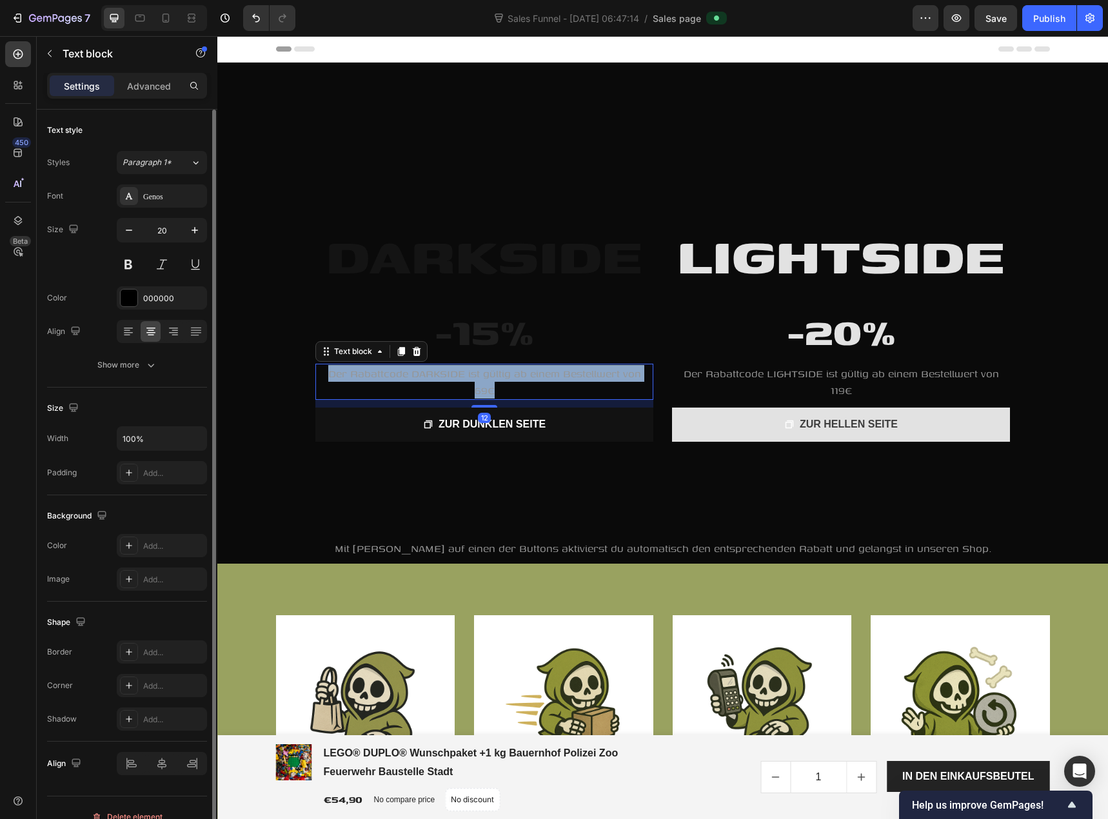
click at [447, 377] on span "Der Rabattcode DARKSIDE ist gültig ab einem Bestellwert von 69€" at bounding box center [484, 382] width 313 height 32
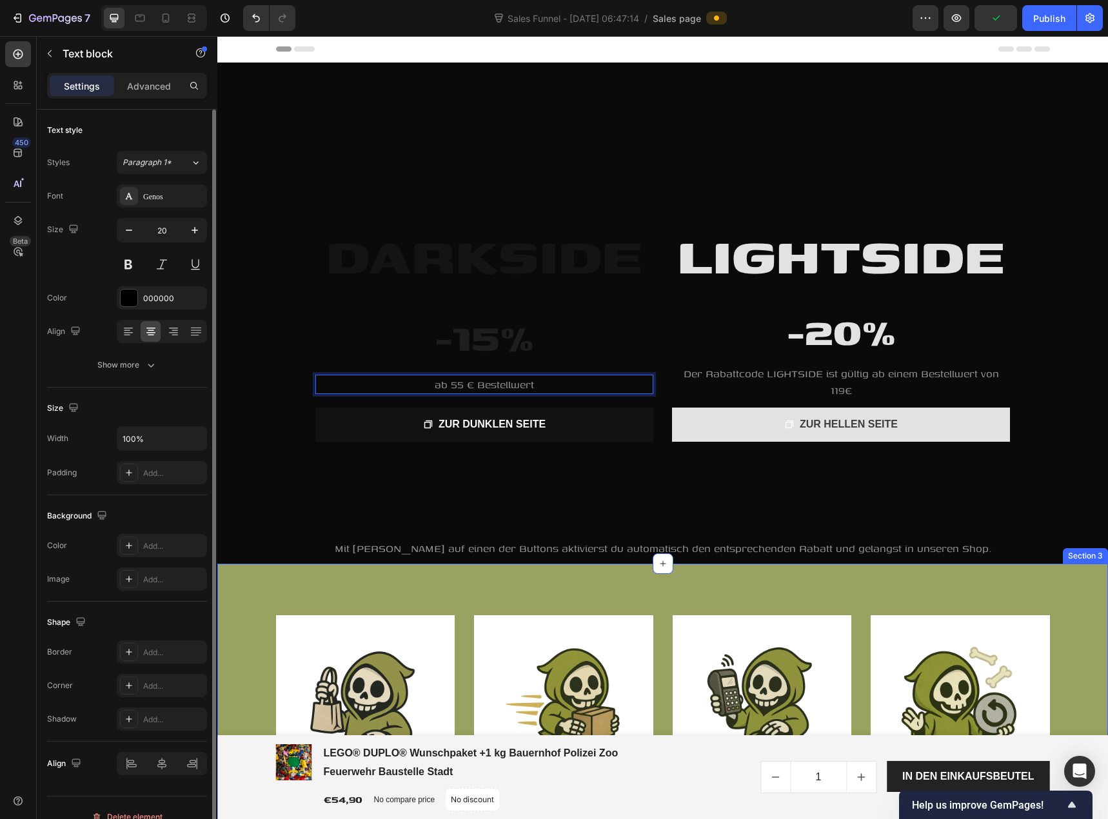
click at [297, 576] on div "Image Geprüfte Items Text block Wir prüfen unsere Items, bevor sie in den Verka…" at bounding box center [662, 747] width 891 height 366
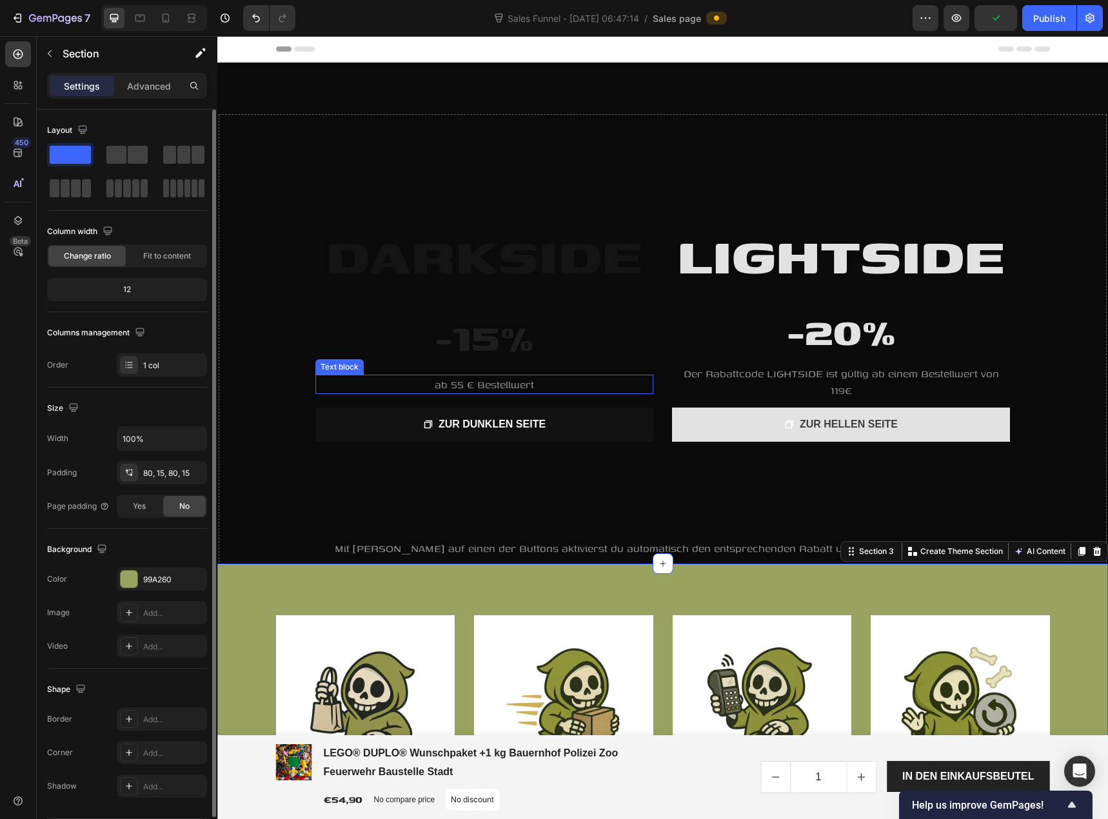
click at [427, 382] on p "ab 55 € Bestellwert" at bounding box center [484, 384] width 335 height 17
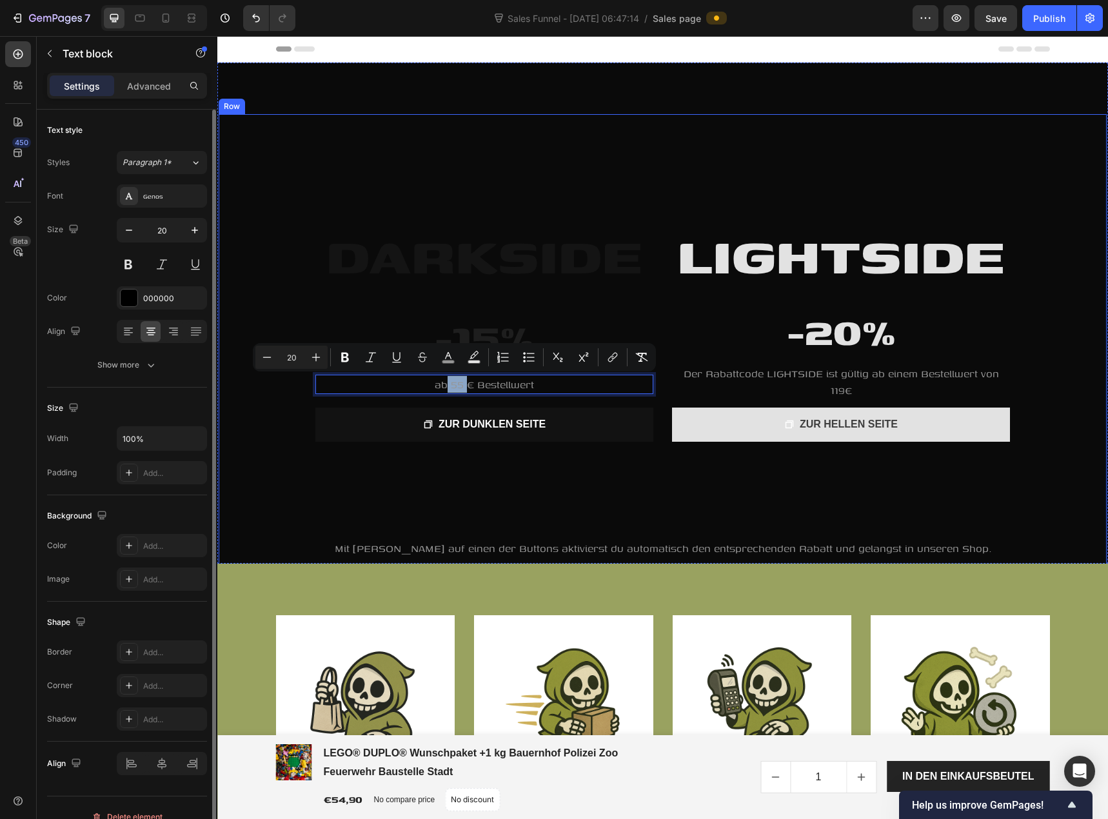
drag, startPoint x: 444, startPoint y: 384, endPoint x: 468, endPoint y: 303, distance: 83.9
click at [424, 508] on div "LIGHTSIDE Heading -20% Heading Der Rabattcode LIGHTSIDE ist gültig ab einem Bes…" at bounding box center [663, 326] width 888 height 424
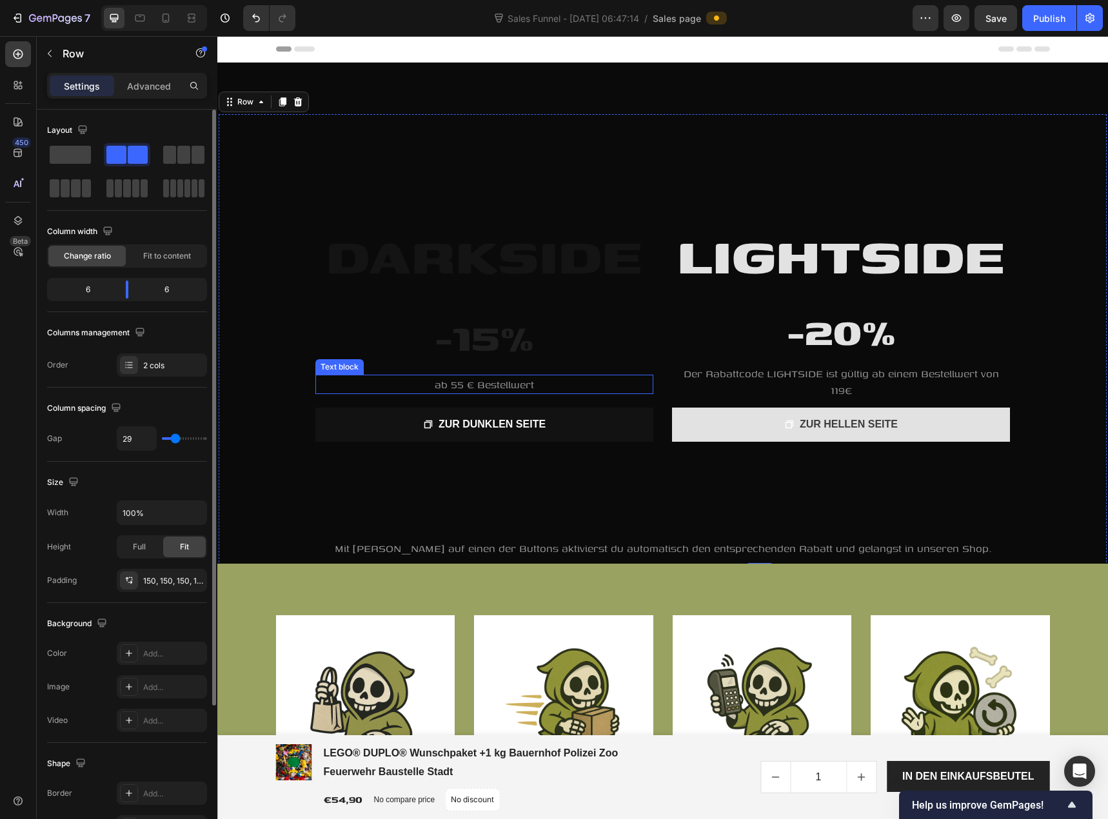
click at [457, 388] on span "ab 55 € Bestellwert" at bounding box center [484, 384] width 99 height 15
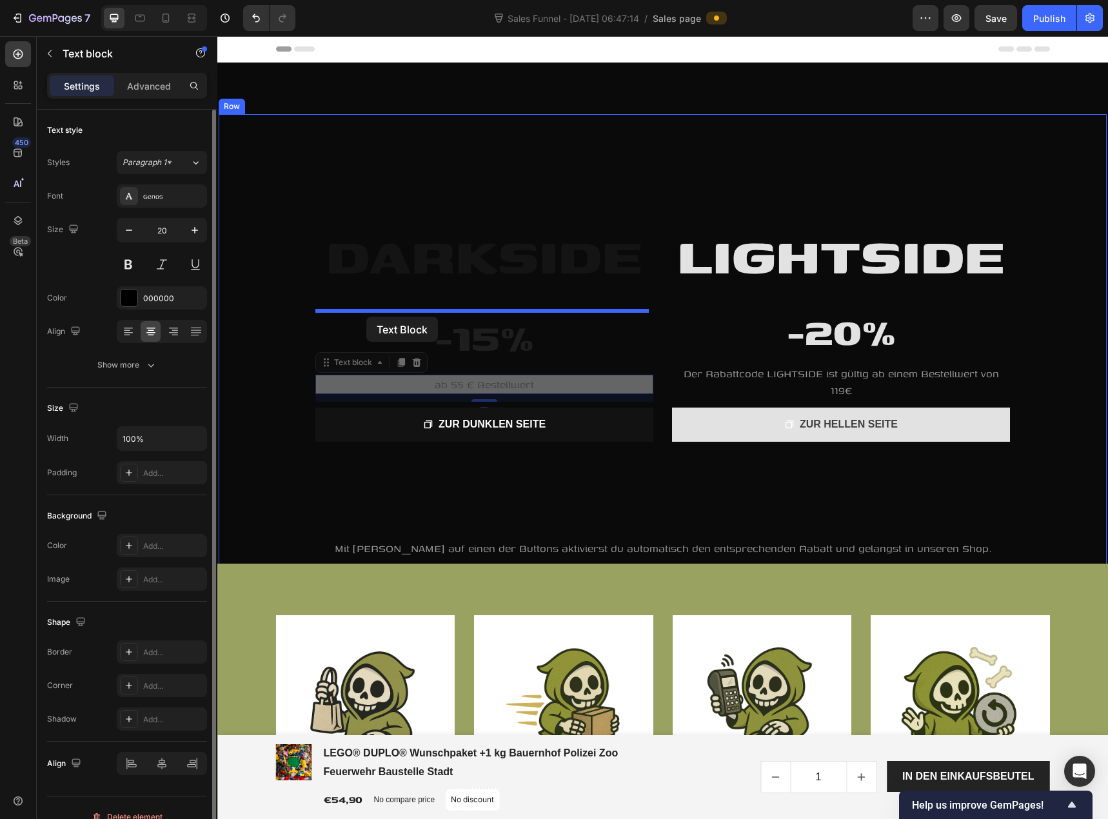
drag, startPoint x: 361, startPoint y: 366, endPoint x: 366, endPoint y: 317, distance: 49.3
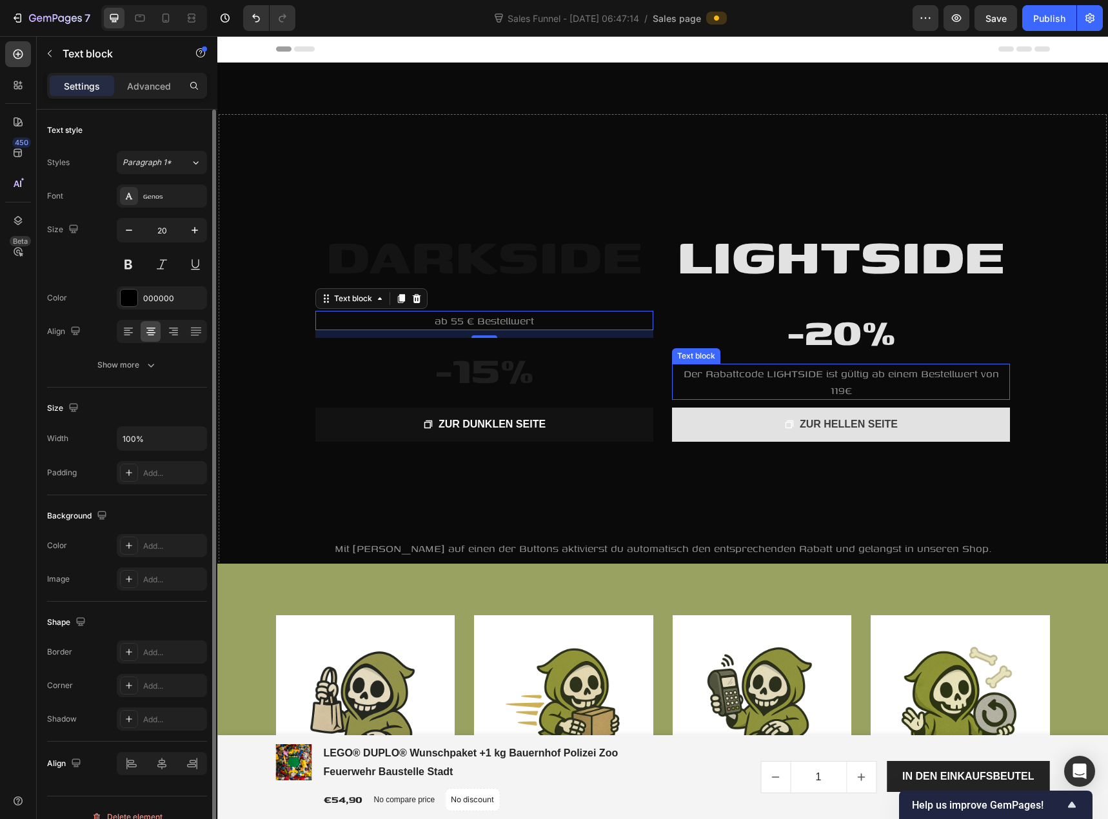
click at [793, 383] on p "Der Rabattcode LIGHTSIDE ist gültig ab einem Bestellwert von 119€" at bounding box center [840, 382] width 335 height 34
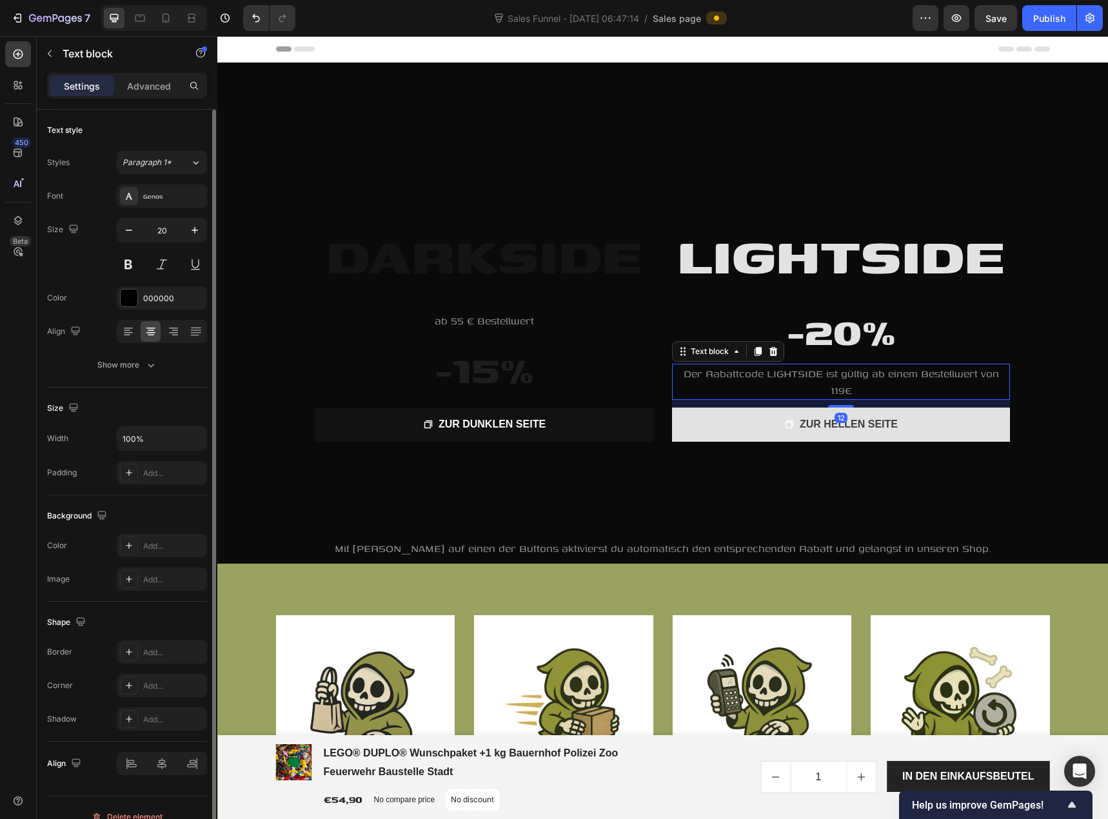
click at [794, 376] on span "Der Rabattcode LIGHTSIDE ist gültig ab einem Bestellwert von 119€" at bounding box center [841, 382] width 315 height 32
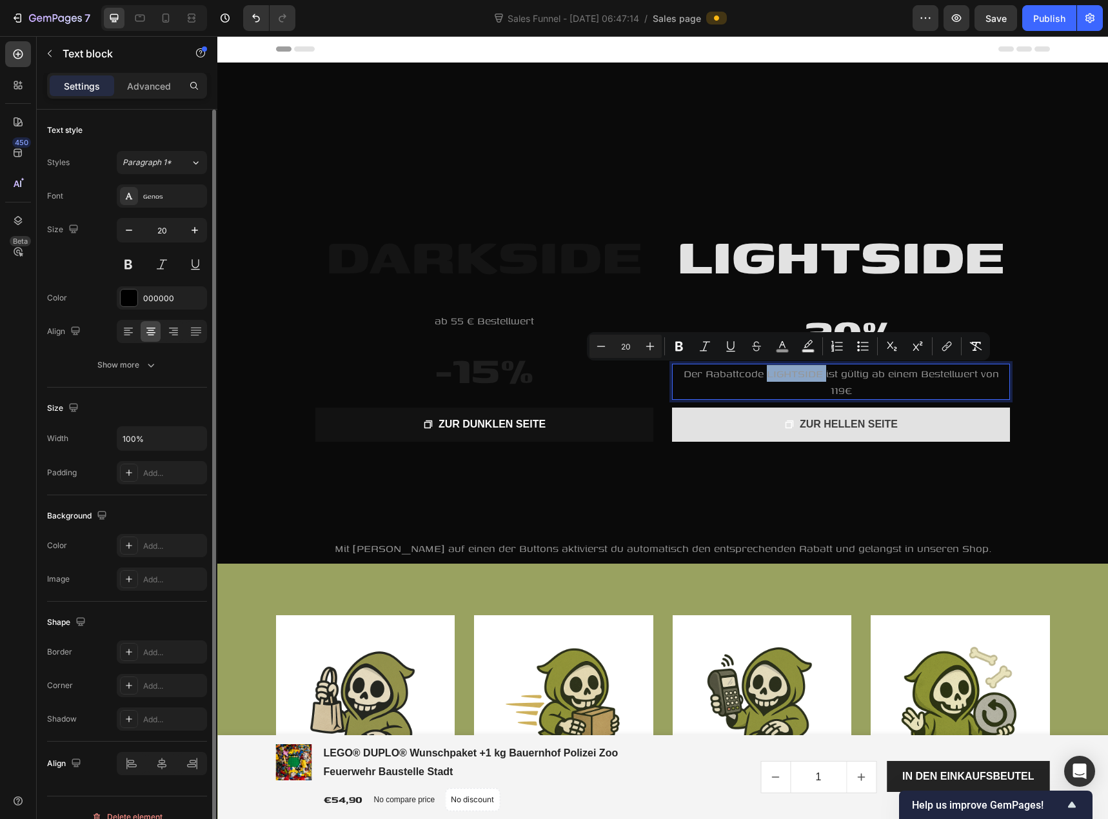
click at [794, 376] on span "Der Rabattcode LIGHTSIDE ist gültig ab einem Bestellwert von 119€" at bounding box center [841, 382] width 315 height 32
click at [793, 376] on span "Der Rabattcode LIGHTSIDE ist gültig ab einem Bestellwert von 119€" at bounding box center [841, 382] width 315 height 32
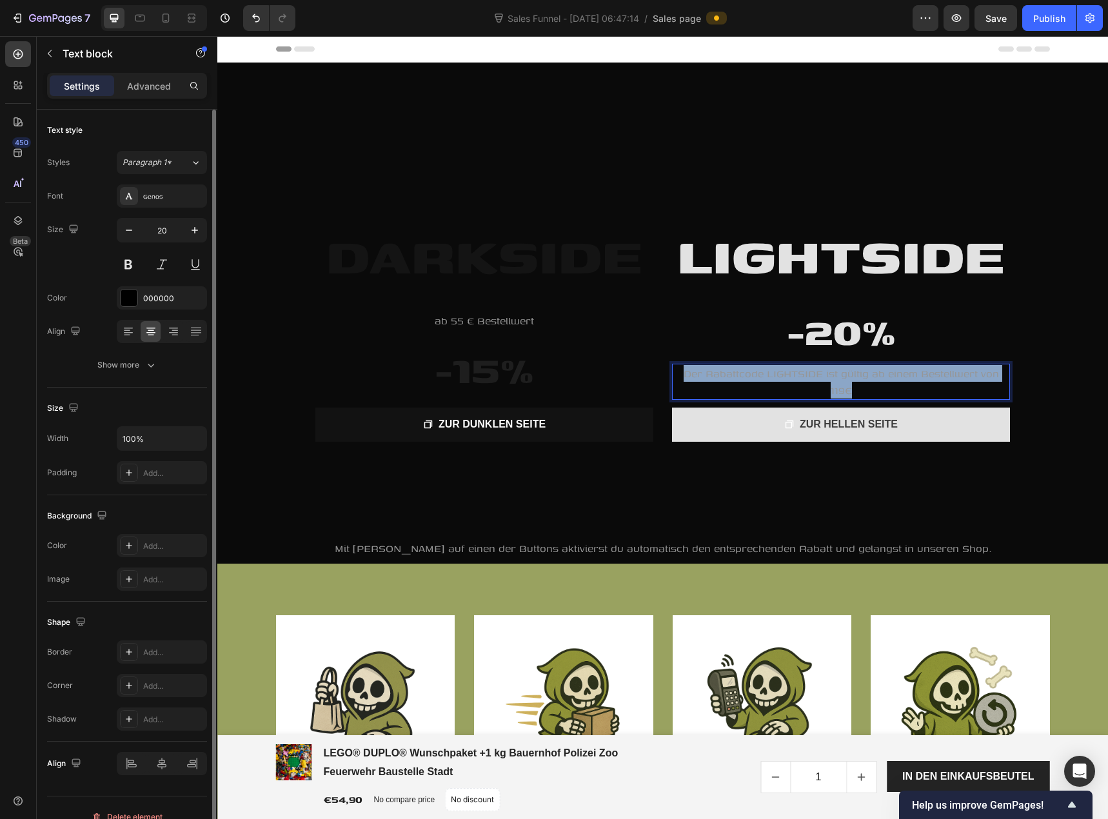
click at [793, 376] on span "Der Rabattcode LIGHTSIDE ist gültig ab einem Bestellwert von 119€" at bounding box center [841, 382] width 315 height 32
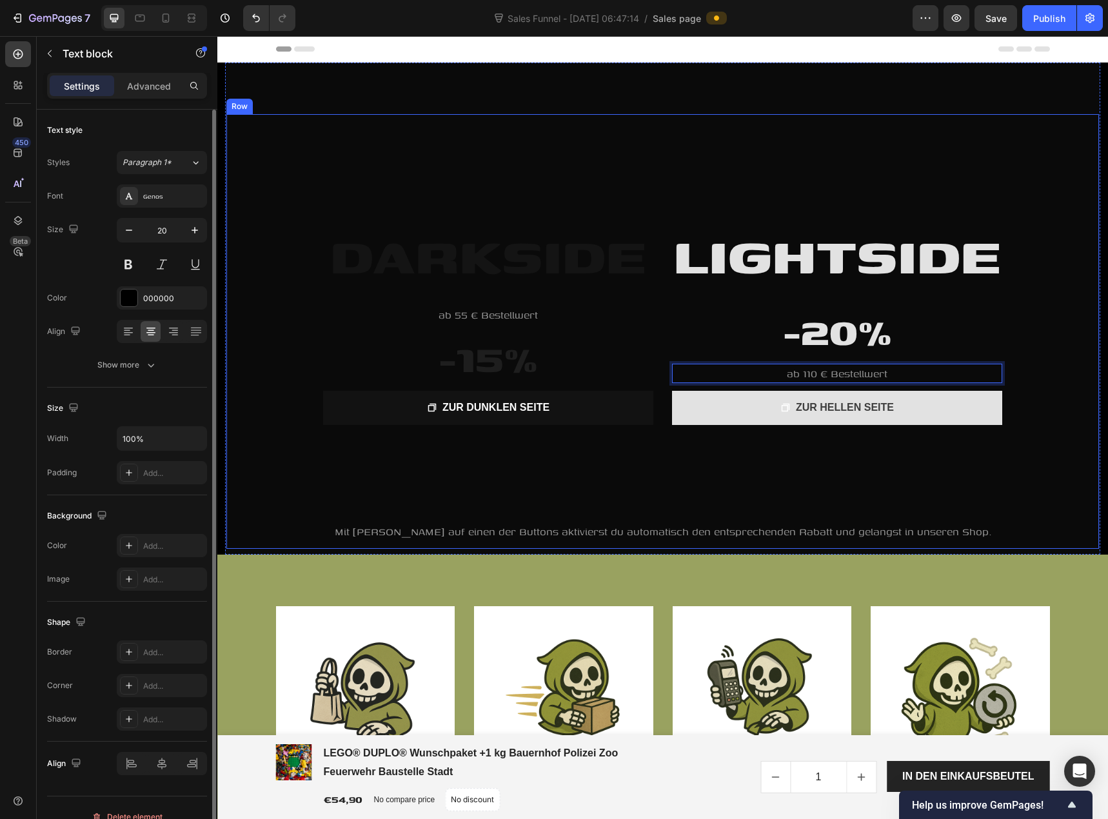
drag, startPoint x: 723, startPoint y: 440, endPoint x: 731, endPoint y: 430, distance: 13.3
click at [723, 440] on div "LIGHTSIDE Heading -20% Heading ab 110 € Bestellwert Text block 12 ZUR HELLEN SE…" at bounding box center [662, 318] width 873 height 408
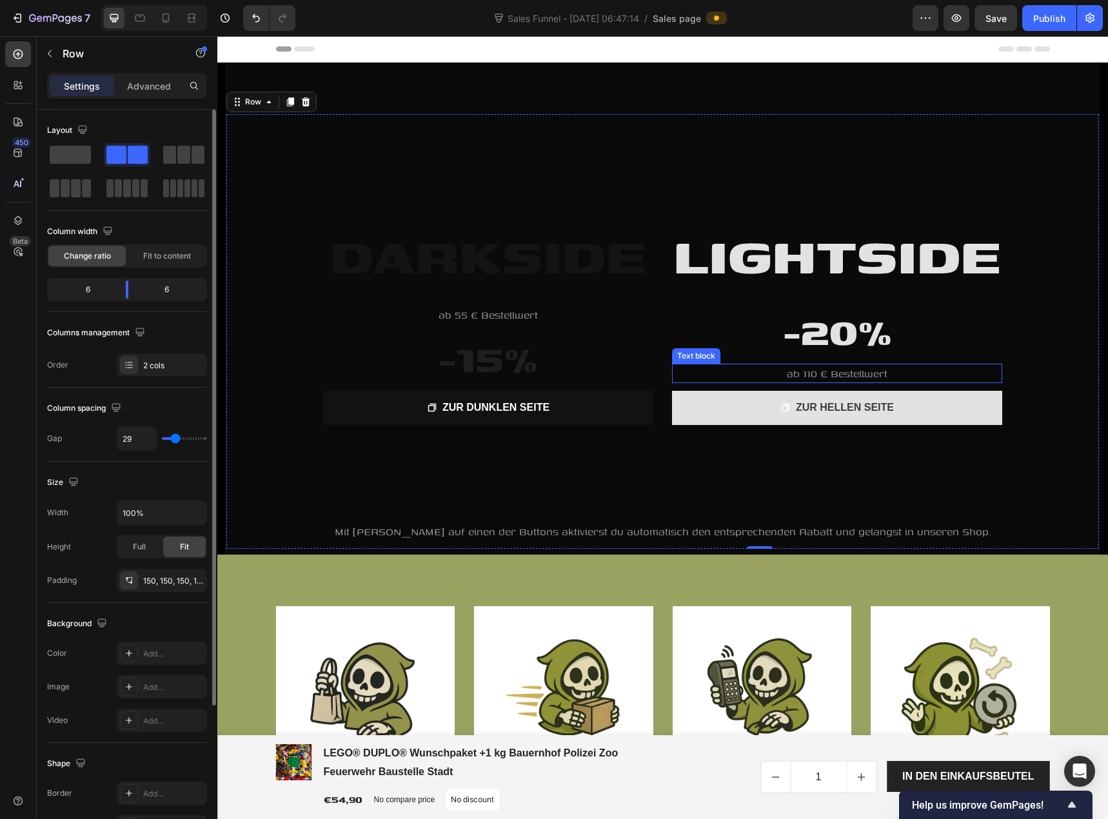
click at [787, 373] on span "ab 110 € Bestellwert" at bounding box center [837, 373] width 101 height 15
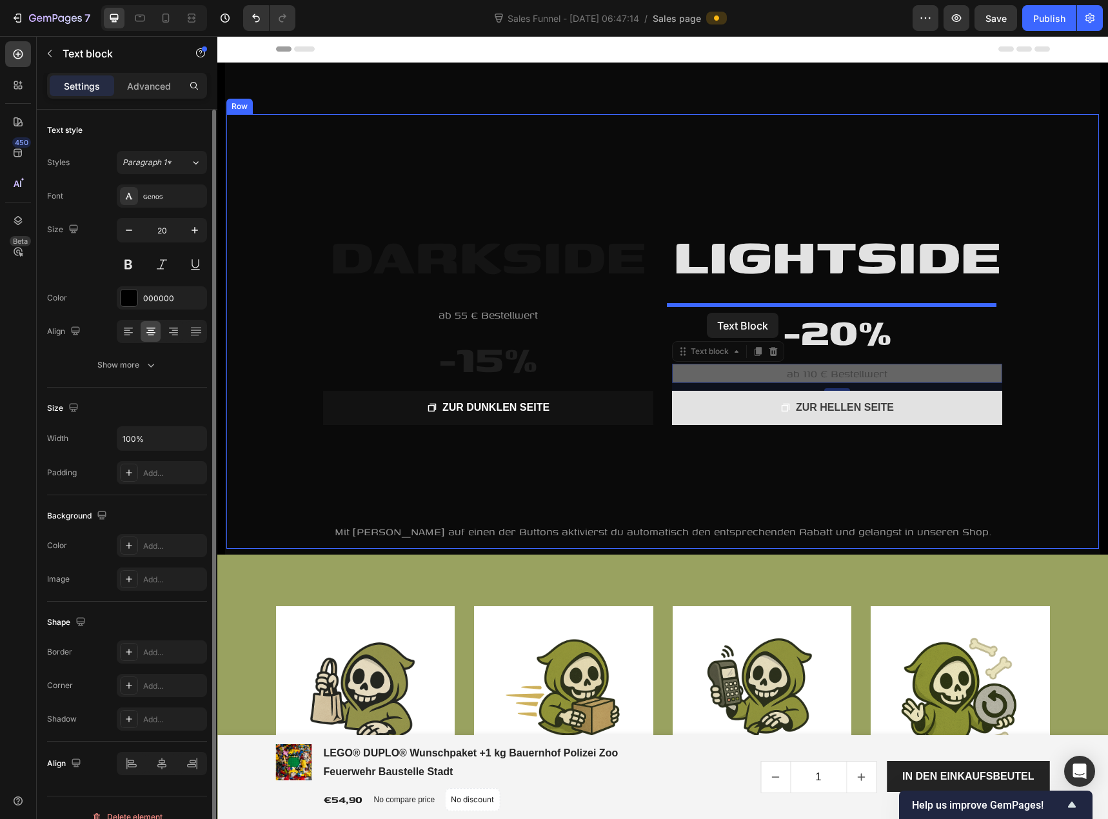
drag, startPoint x: 701, startPoint y: 352, endPoint x: 707, endPoint y: 313, distance: 39.8
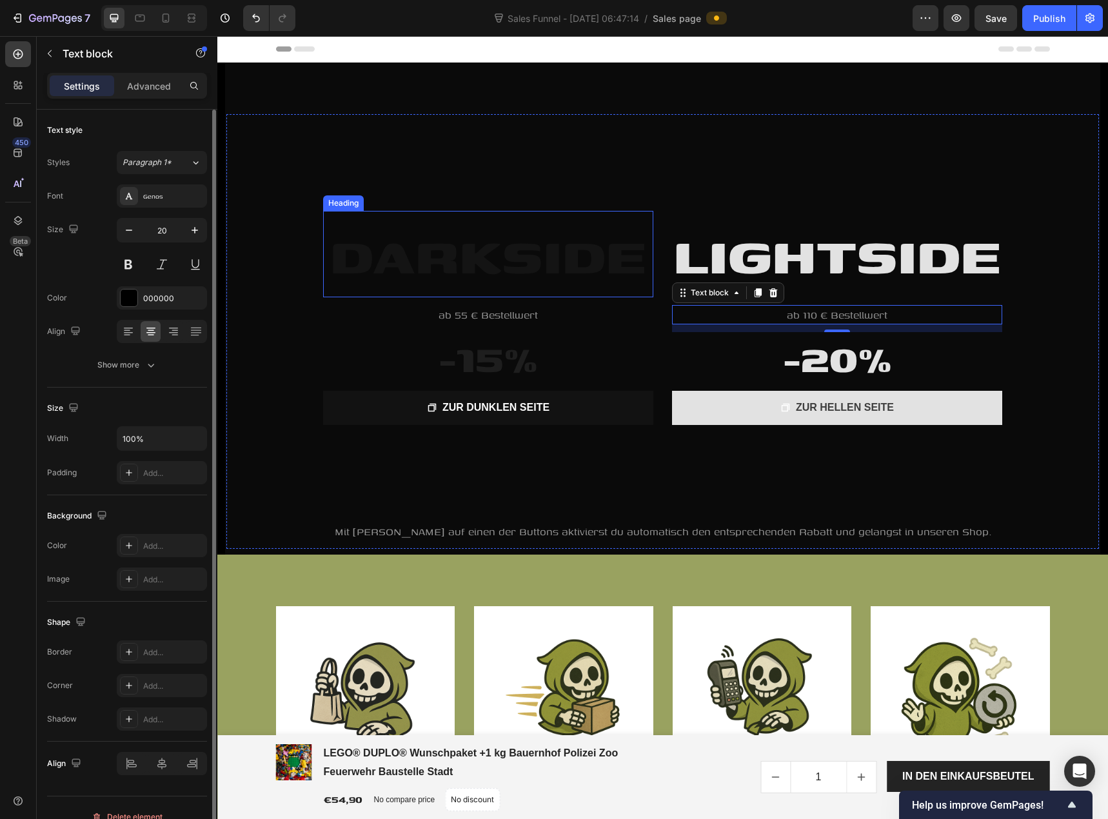
click at [527, 249] on span "DARKSIDE" at bounding box center [488, 253] width 316 height 77
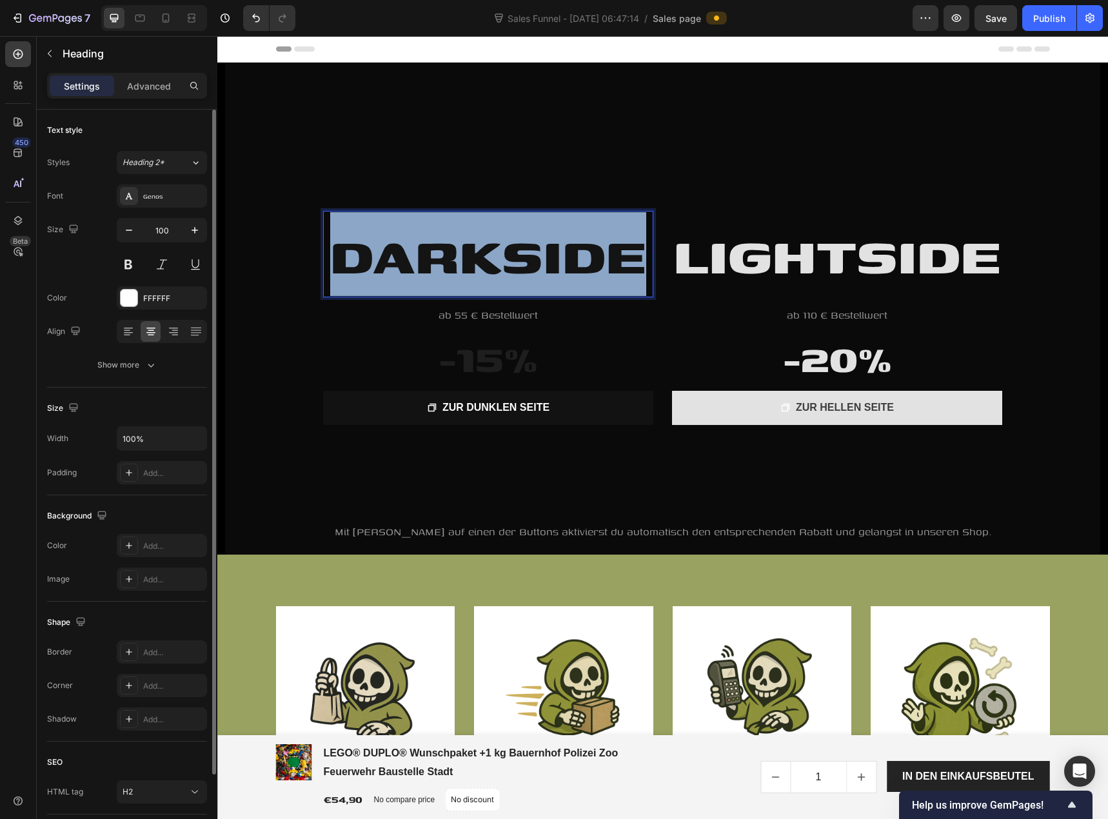
click at [427, 281] on span "DARKSIDE" at bounding box center [488, 253] width 316 height 77
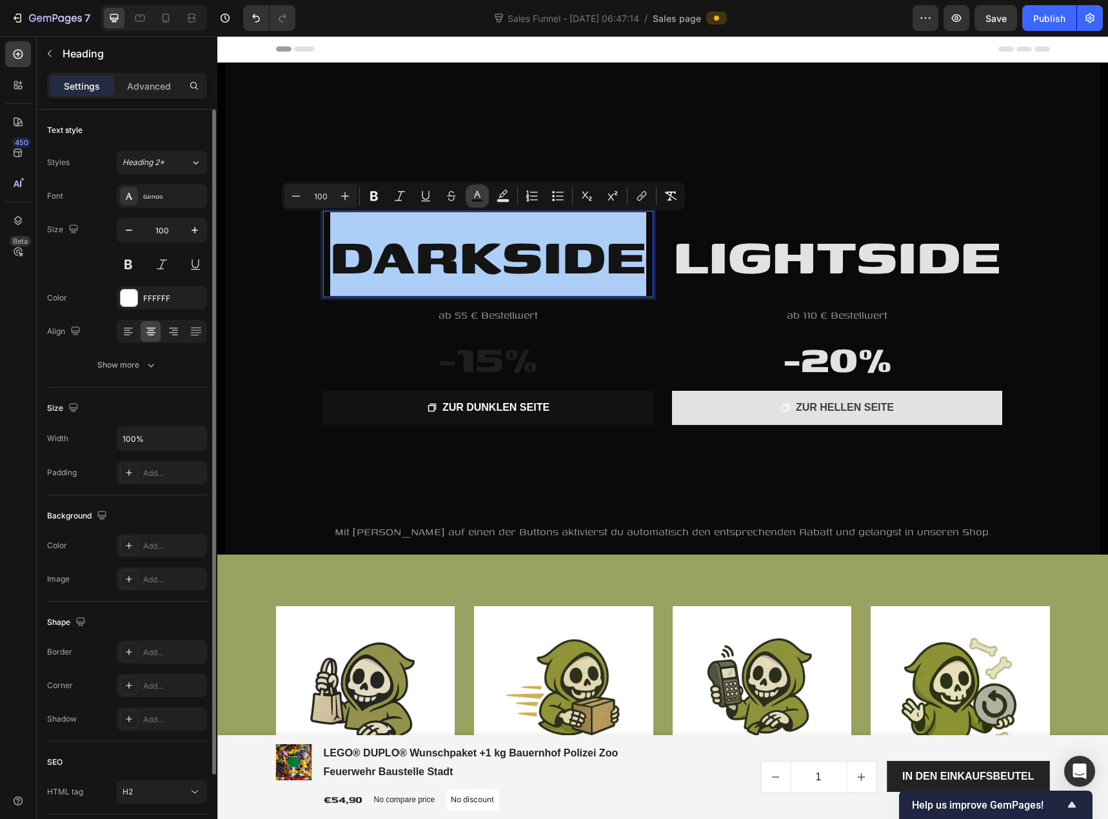
click at [473, 199] on rect "Editor contextual toolbar" at bounding box center [477, 200] width 12 height 3
type input "141414"
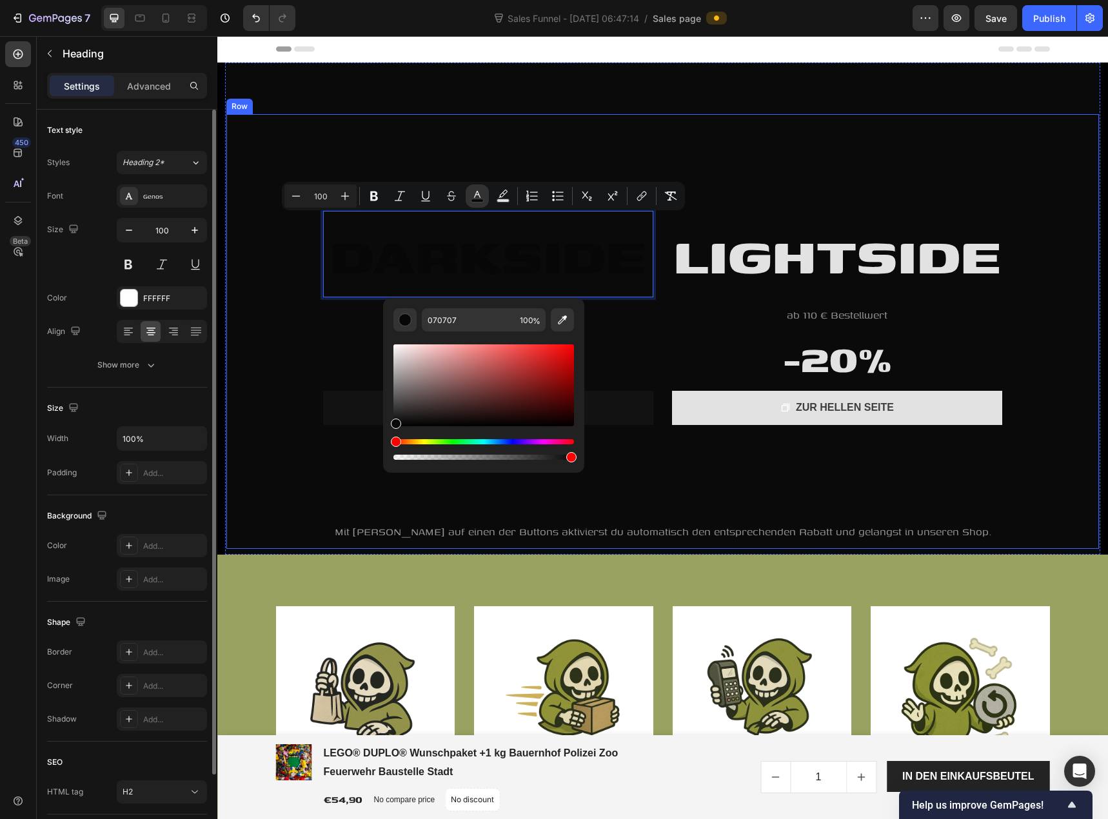
drag, startPoint x: 627, startPoint y: 456, endPoint x: 337, endPoint y: 459, distance: 290.2
type input "000000"
drag, startPoint x: 622, startPoint y: 466, endPoint x: 351, endPoint y: 451, distance: 271.2
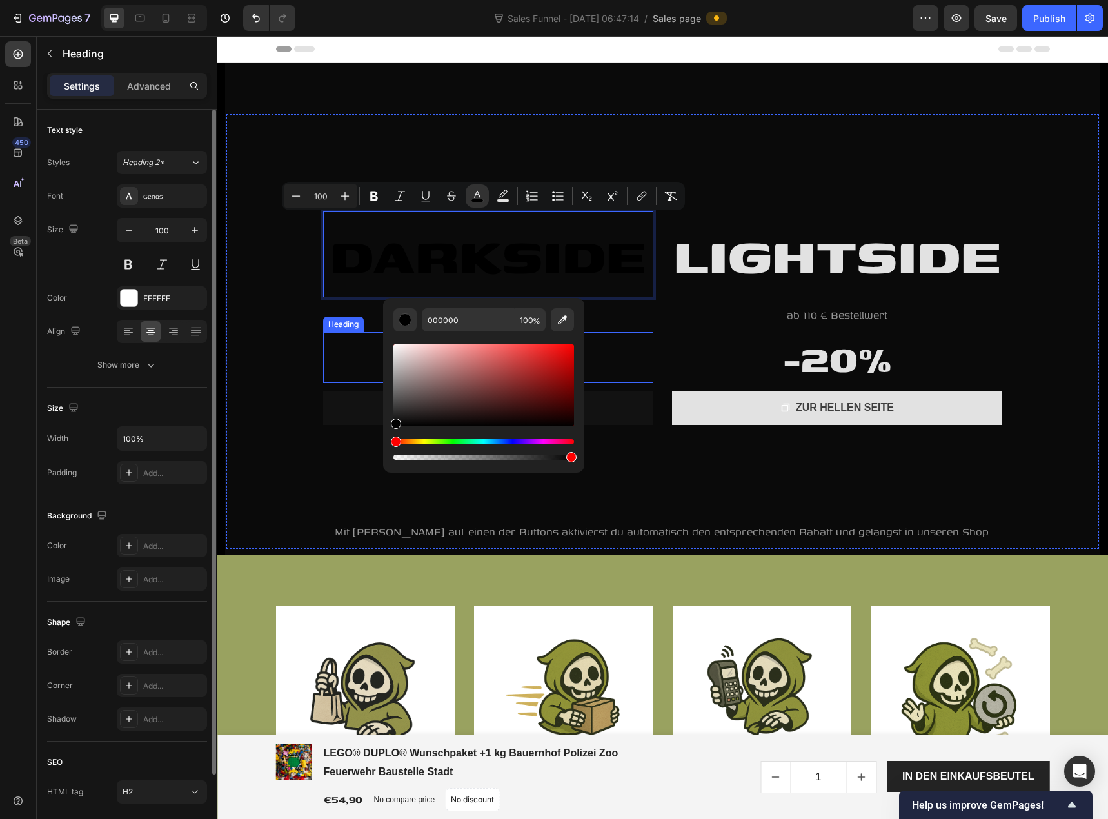
click at [621, 364] on h2 "-15%" at bounding box center [488, 357] width 330 height 51
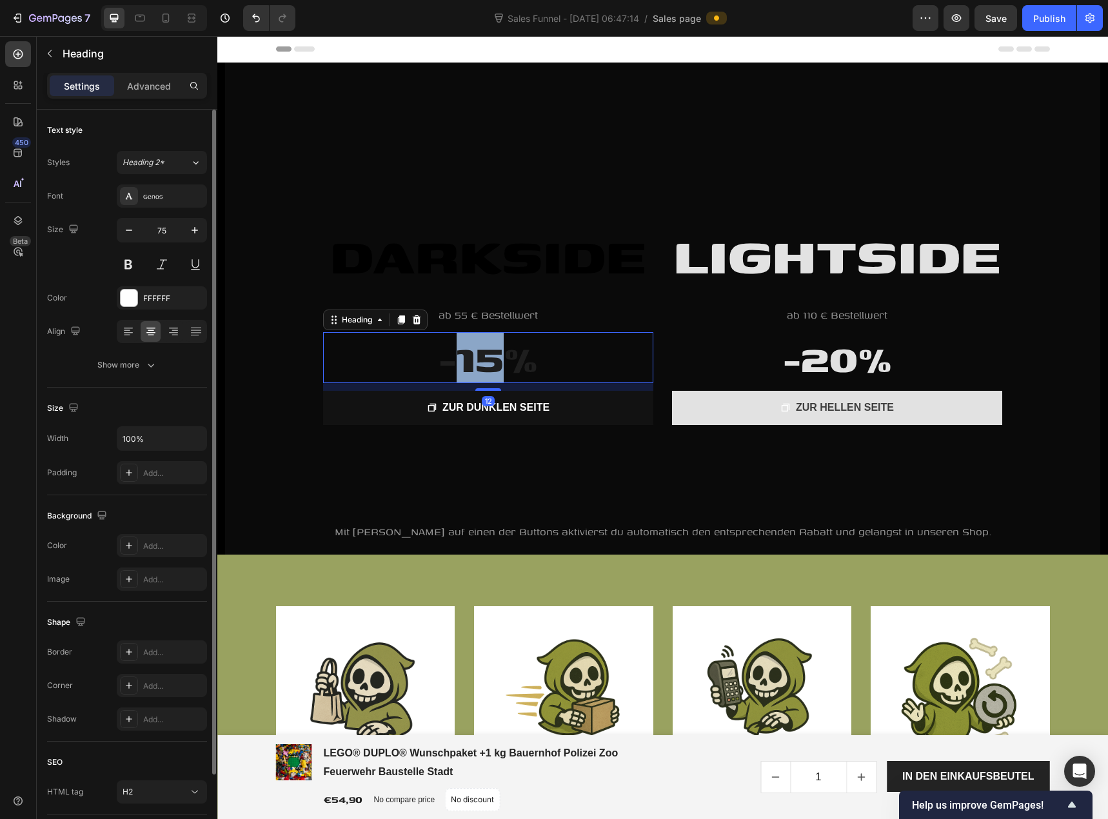
click at [482, 360] on span "-15%" at bounding box center [488, 357] width 99 height 59
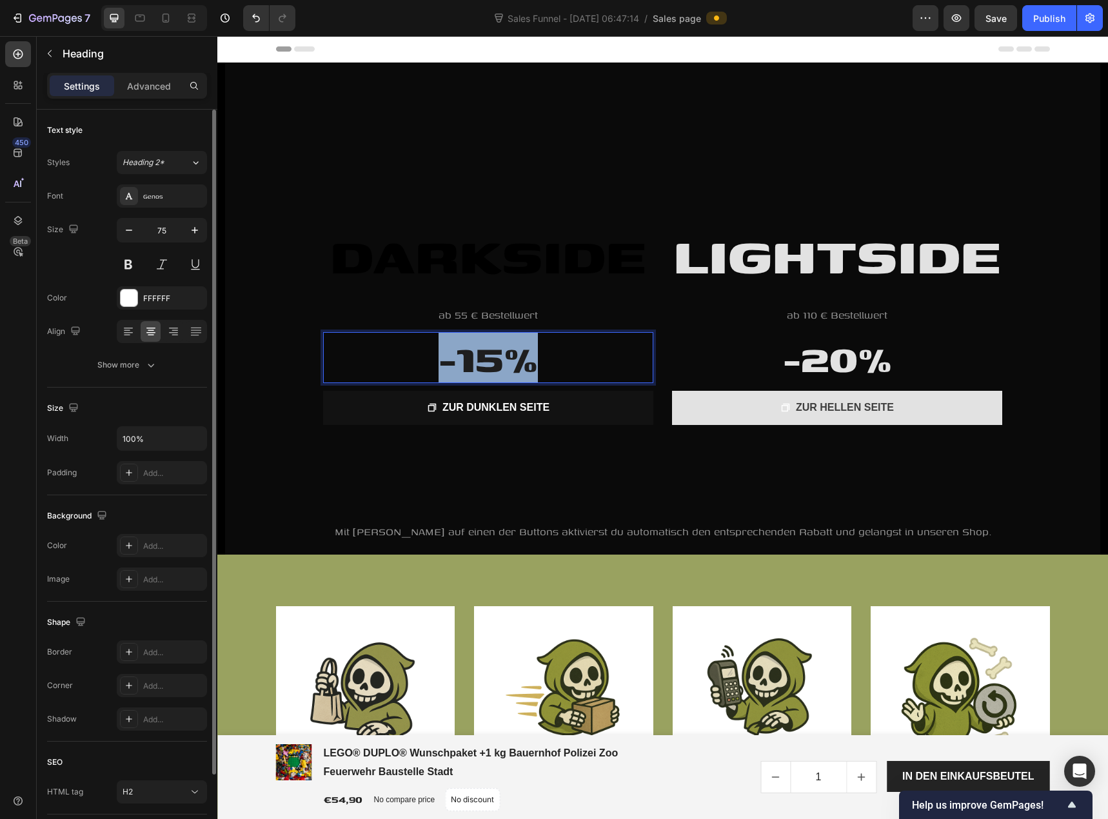
click at [482, 360] on span "-15%" at bounding box center [488, 357] width 99 height 59
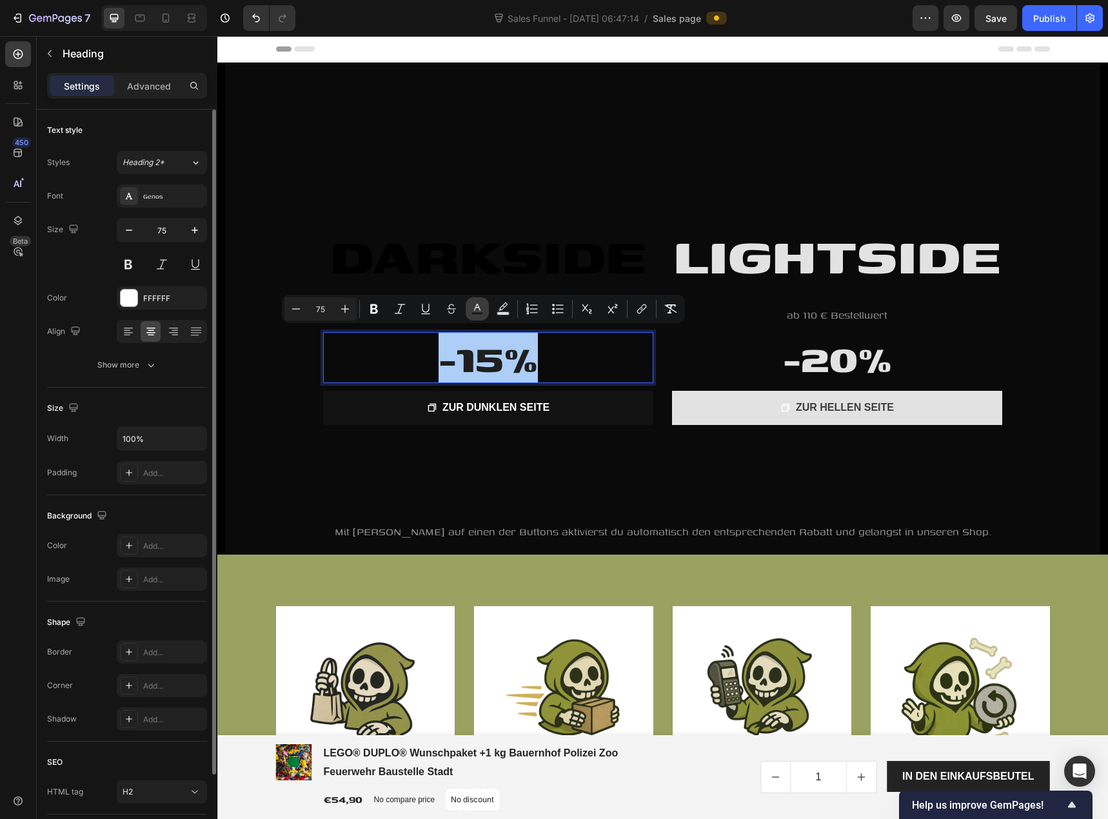
click at [477, 310] on icon "Editor contextual toolbar" at bounding box center [477, 308] width 13 height 13
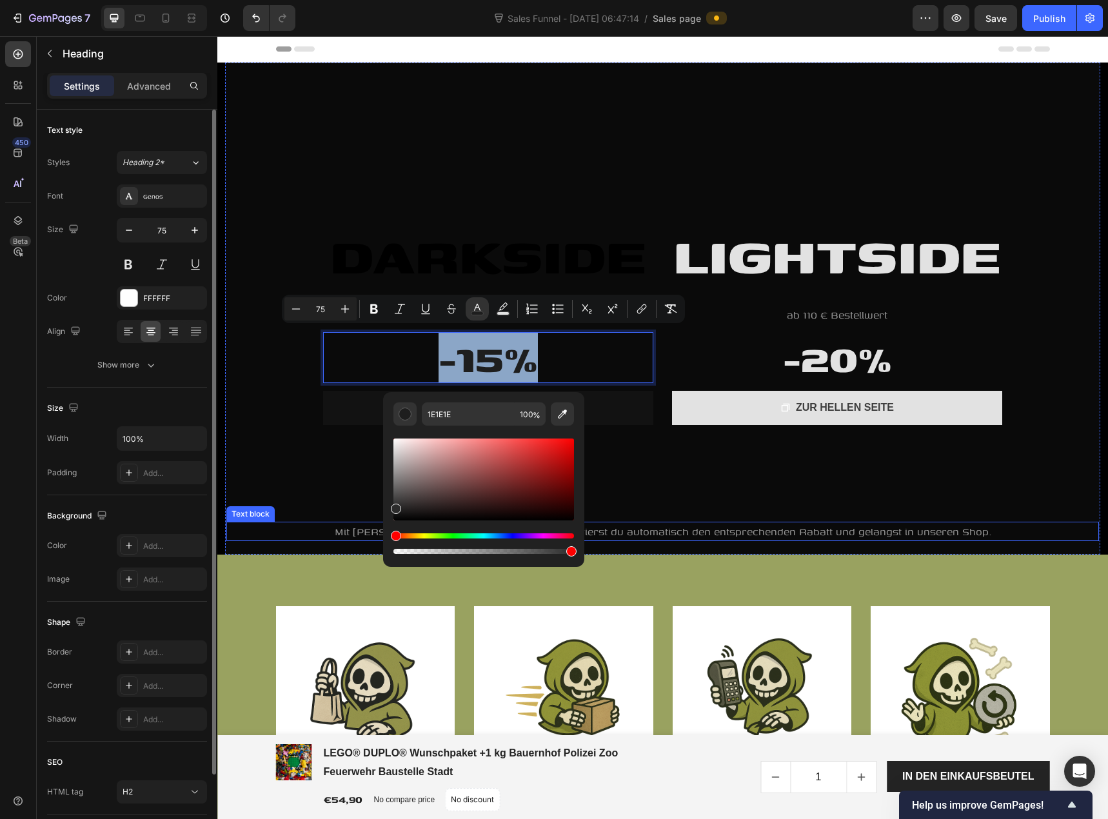
type input "2B2B2B"
drag, startPoint x: 637, startPoint y: 517, endPoint x: 352, endPoint y: 546, distance: 285.9
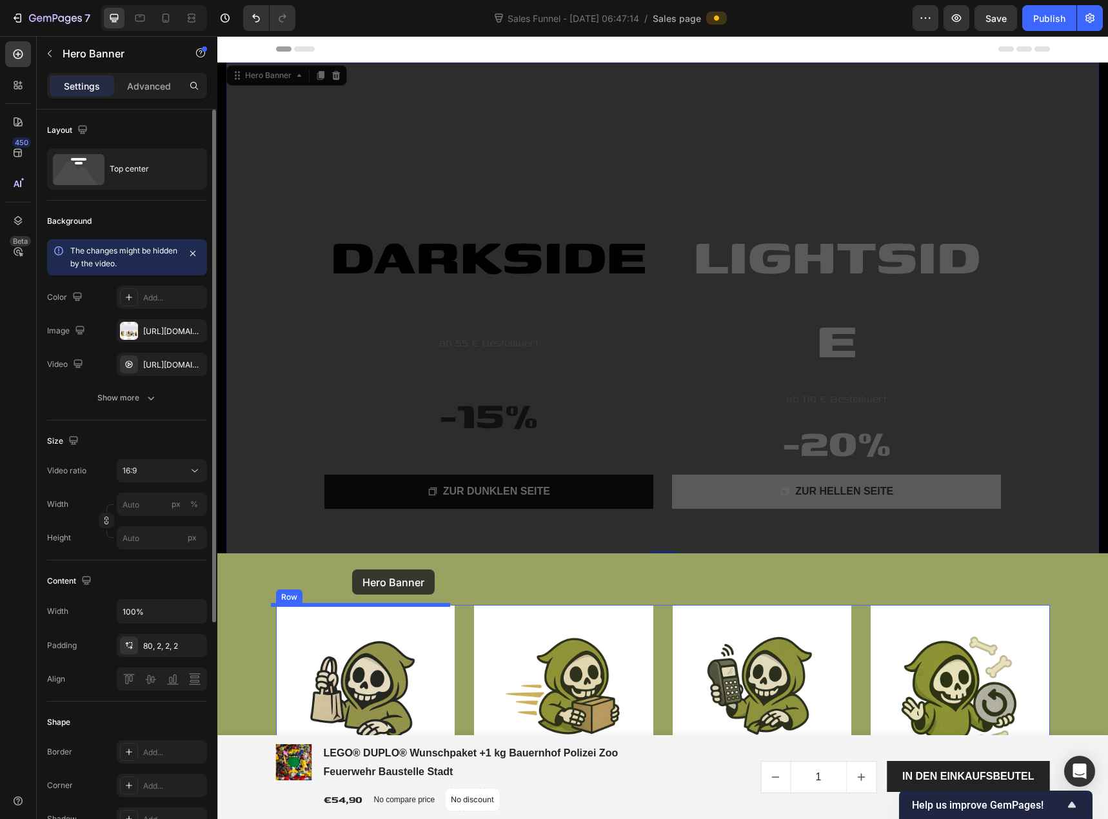
drag, startPoint x: 352, startPoint y: 558, endPoint x: 403, endPoint y: 457, distance: 113.9
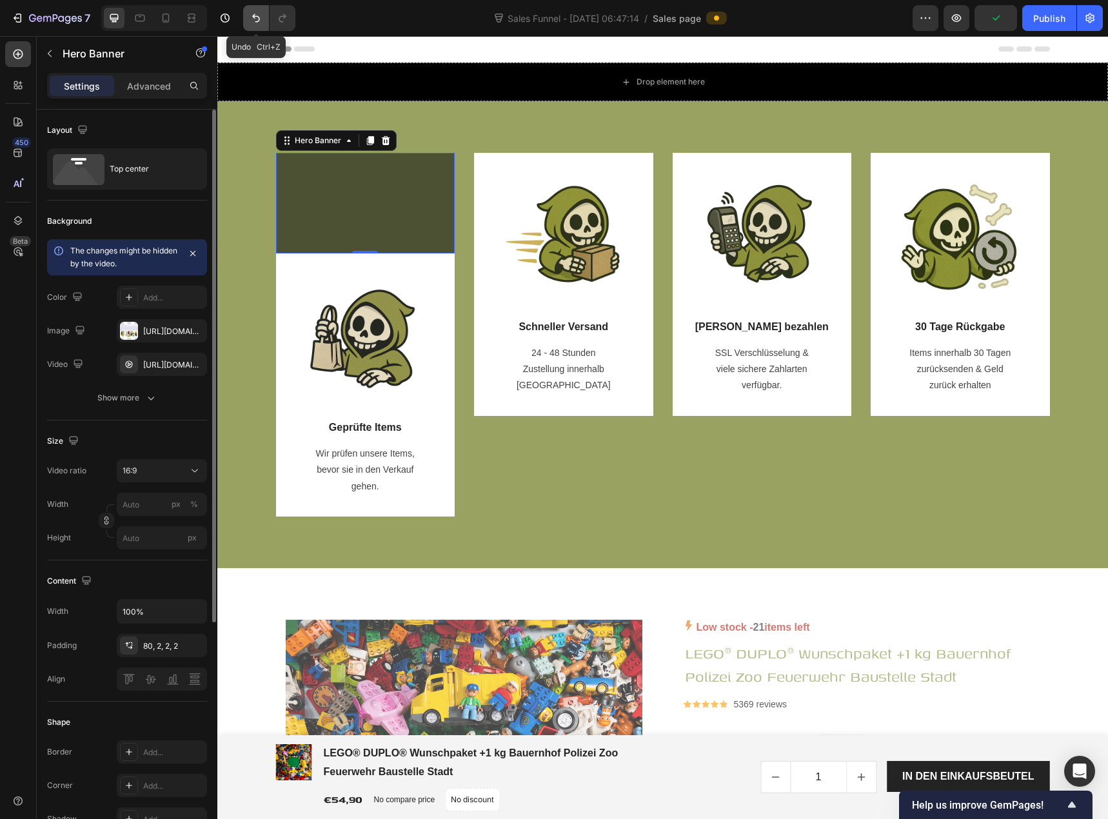
click at [263, 18] on button "Undo/Redo" at bounding box center [256, 18] width 26 height 26
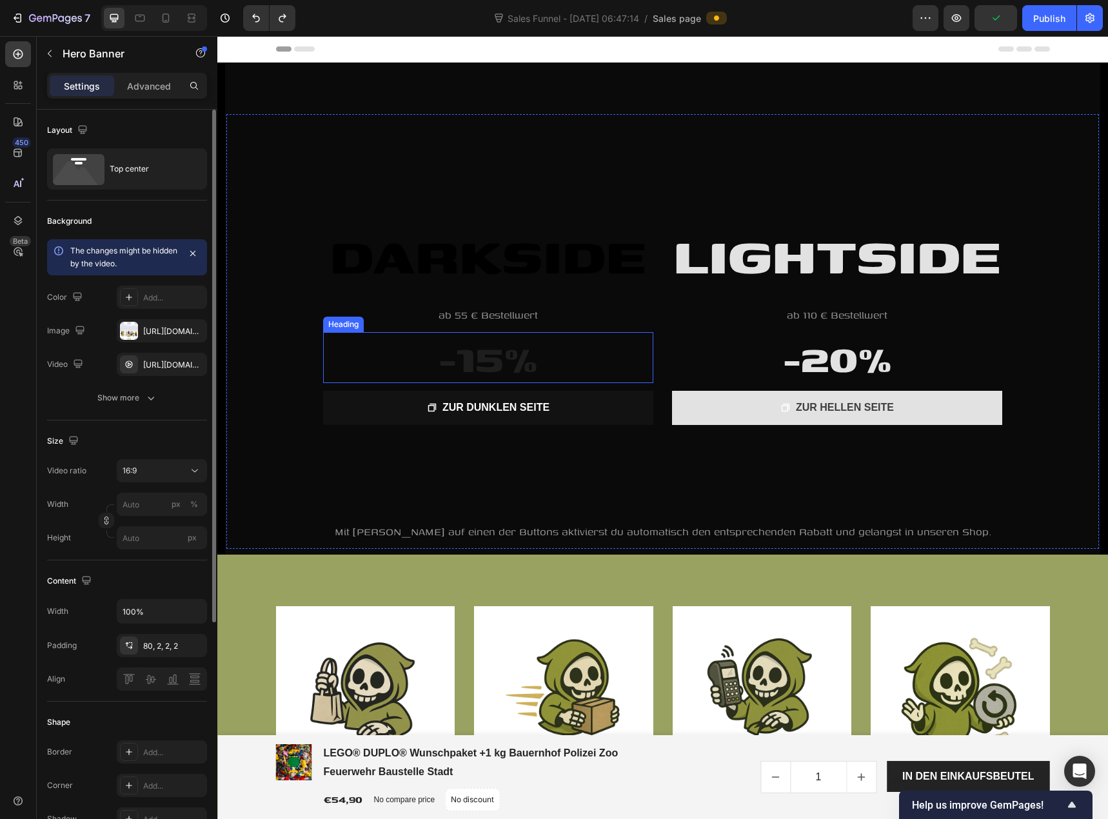
click at [486, 360] on span "-15%" at bounding box center [488, 357] width 99 height 59
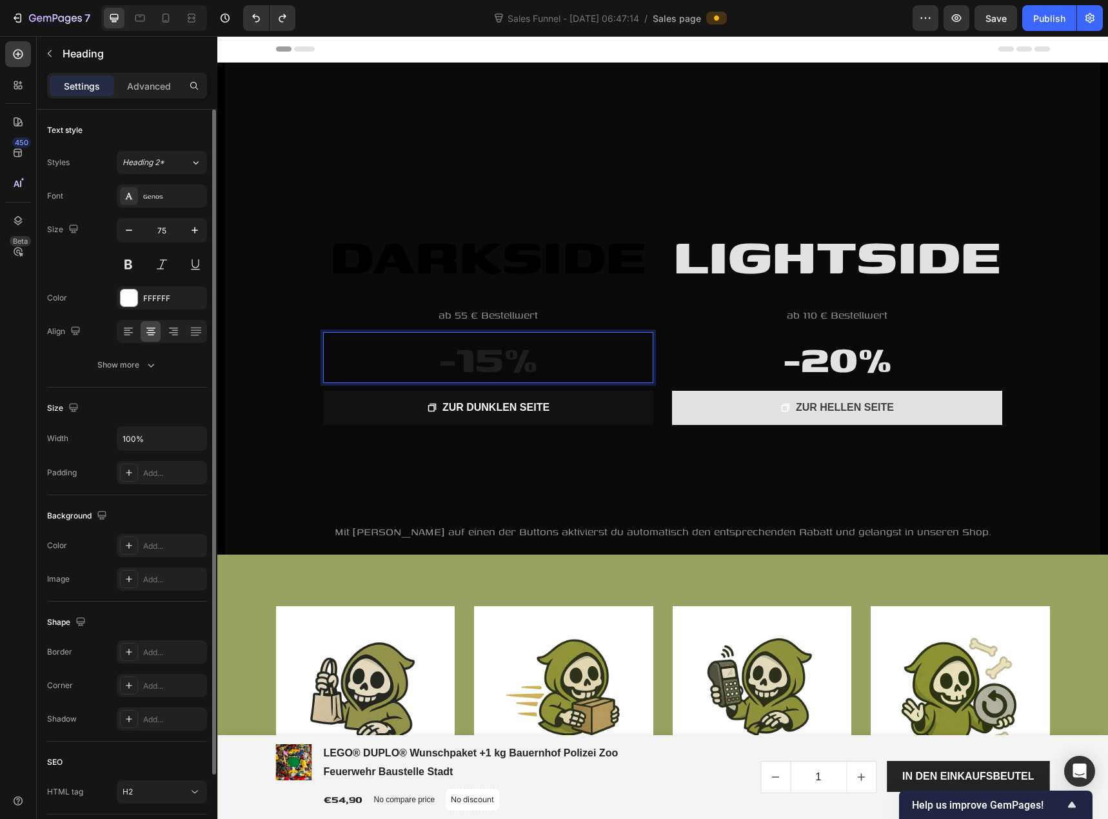
click at [486, 360] on span "-15%" at bounding box center [488, 357] width 99 height 59
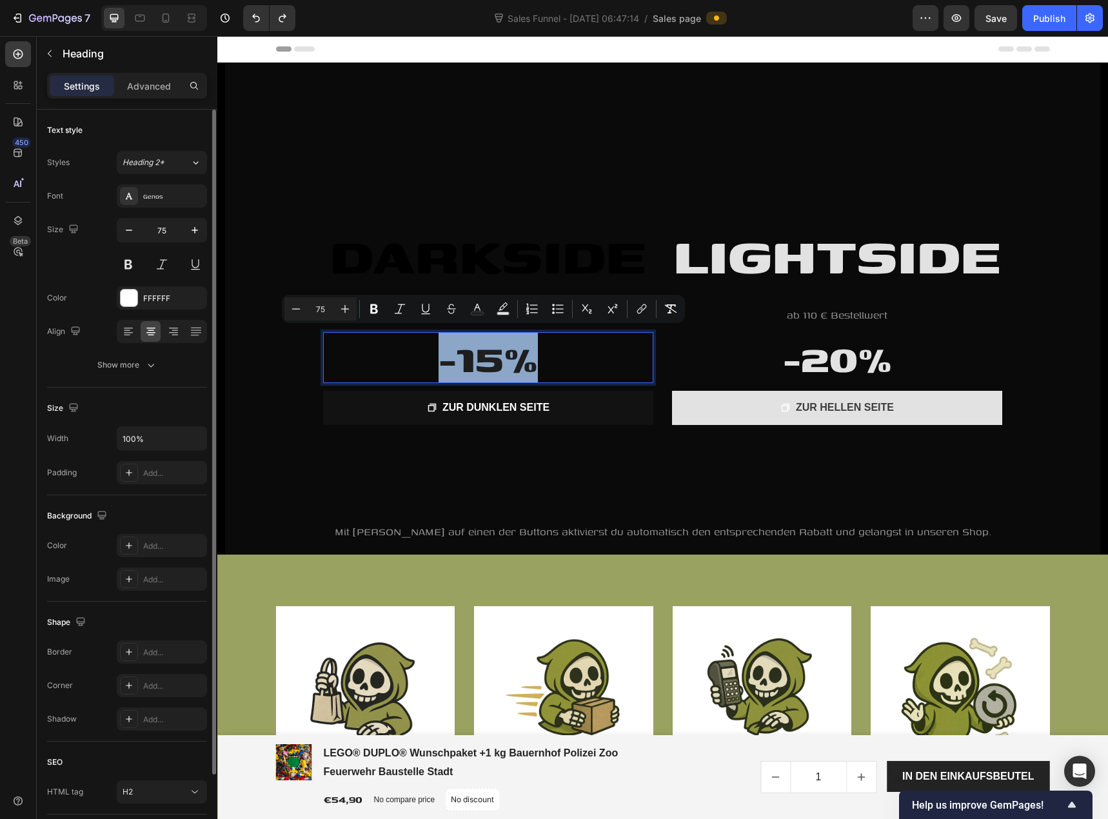
click at [486, 360] on span "-15%" at bounding box center [488, 357] width 99 height 59
click at [480, 312] on rect "Editor contextual toolbar" at bounding box center [477, 313] width 12 height 3
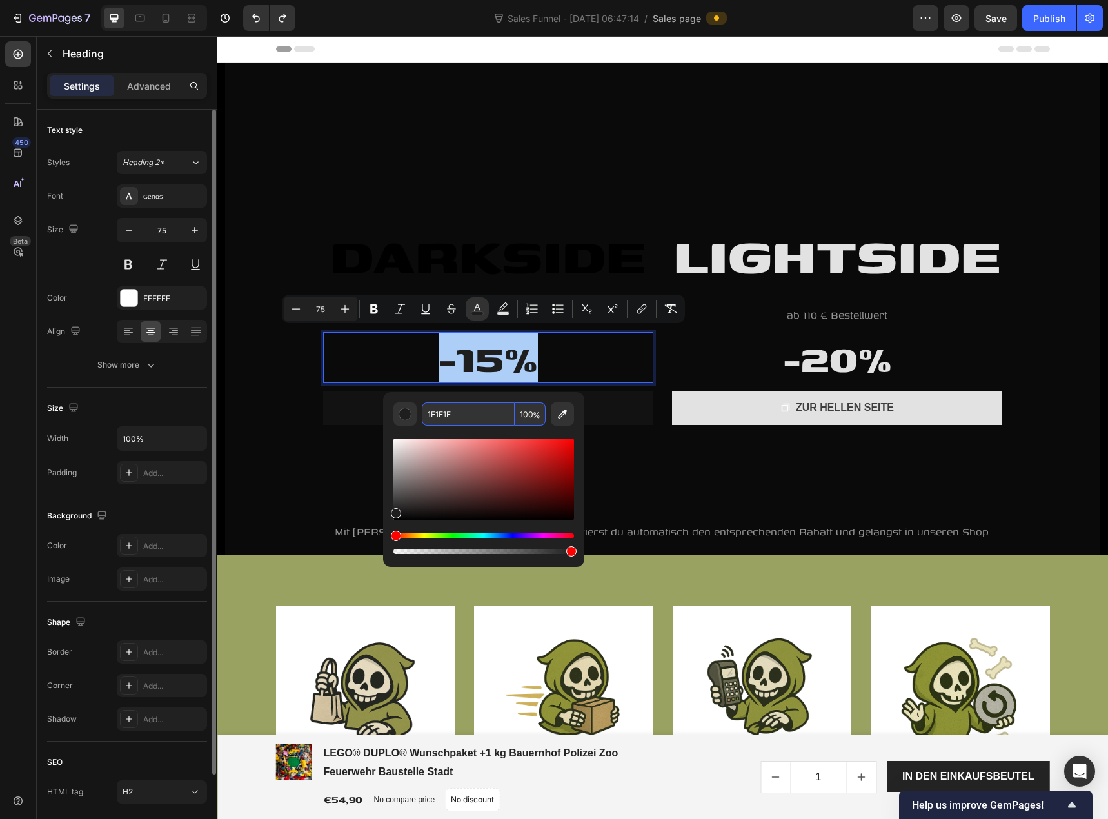
click at [460, 411] on input "1E1E1E" at bounding box center [468, 413] width 93 height 23
type input "000000"
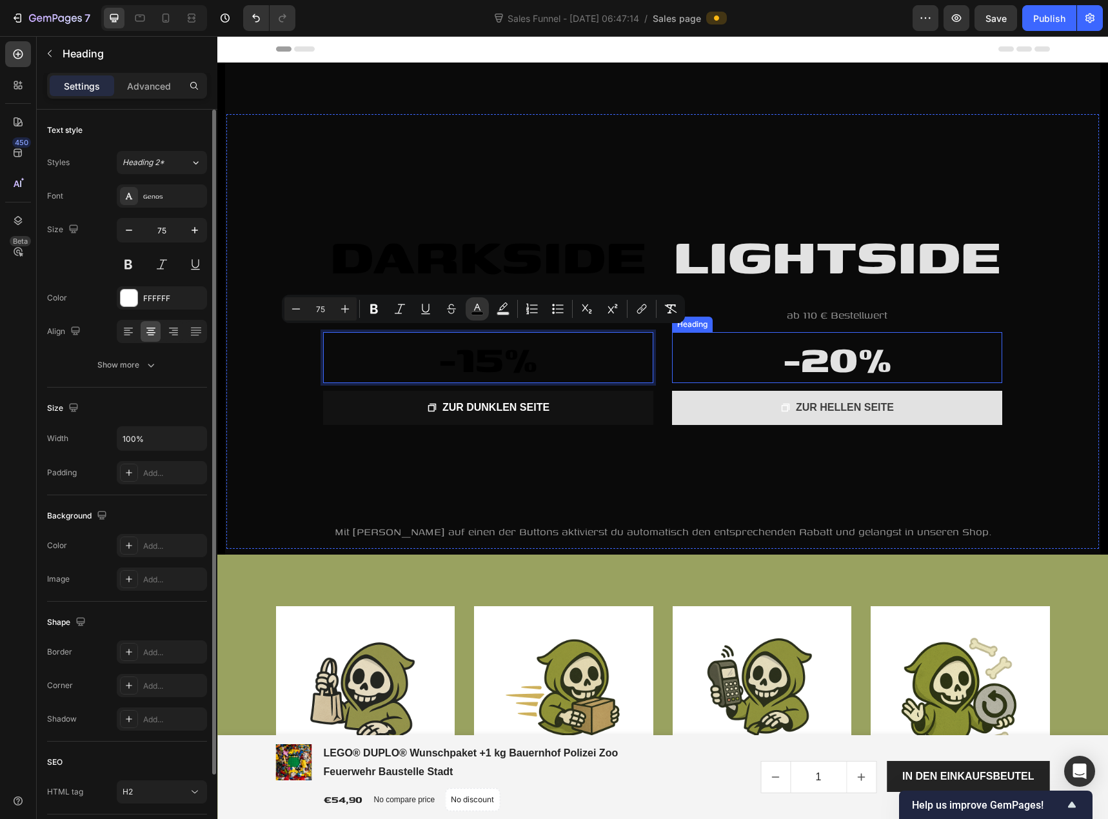
click at [873, 370] on span "-20%" at bounding box center [837, 357] width 109 height 59
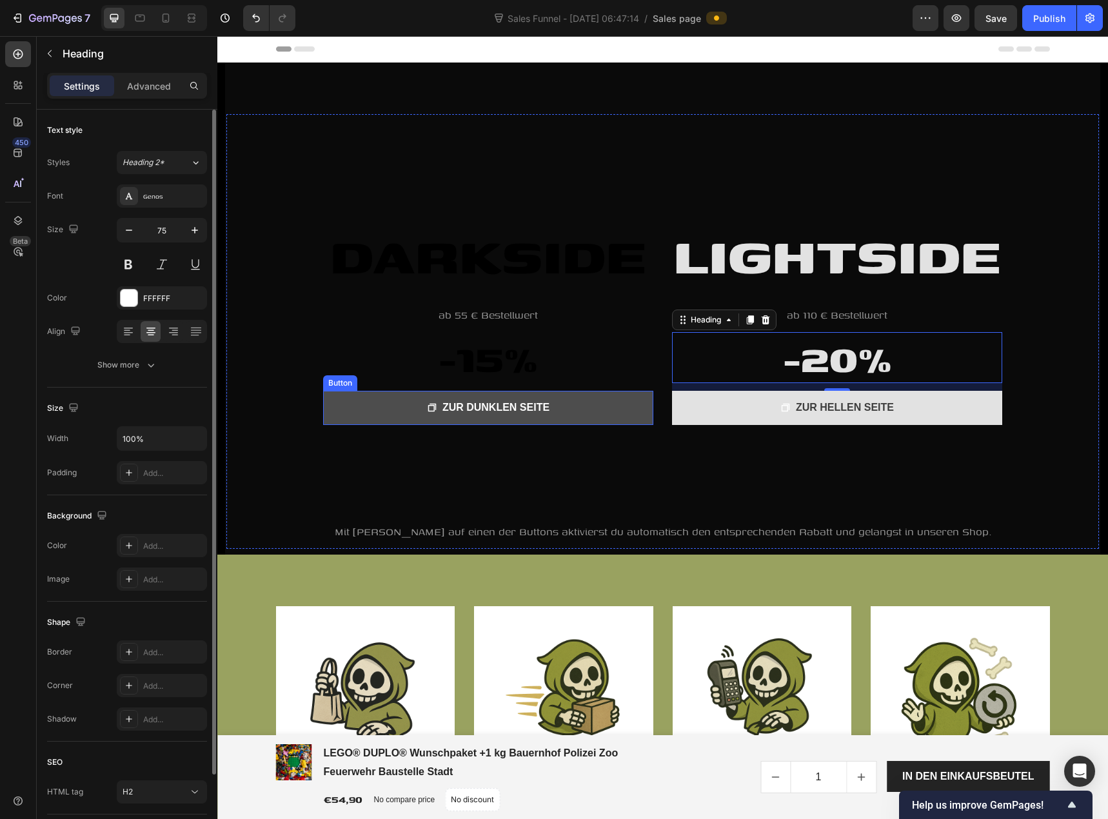
click at [606, 402] on link "ZUR DUNKLEN SEITE" at bounding box center [488, 408] width 330 height 34
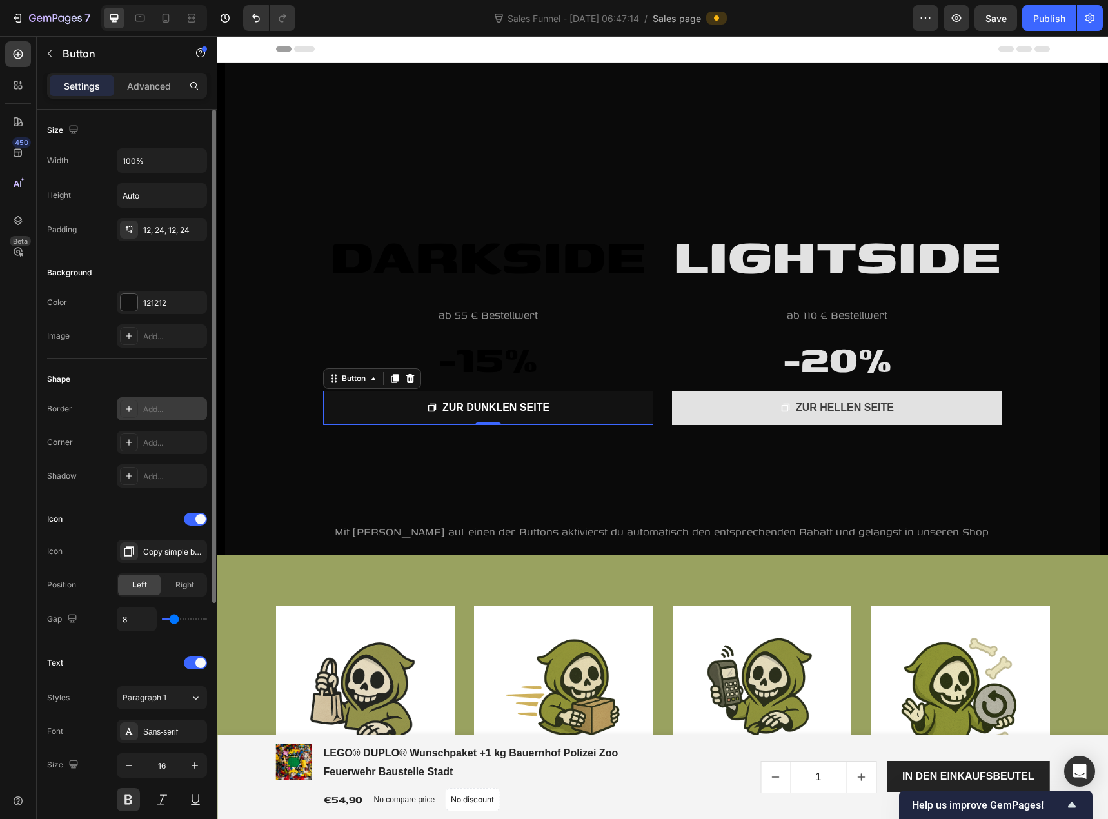
click at [169, 408] on div "Add..." at bounding box center [173, 410] width 61 height 12
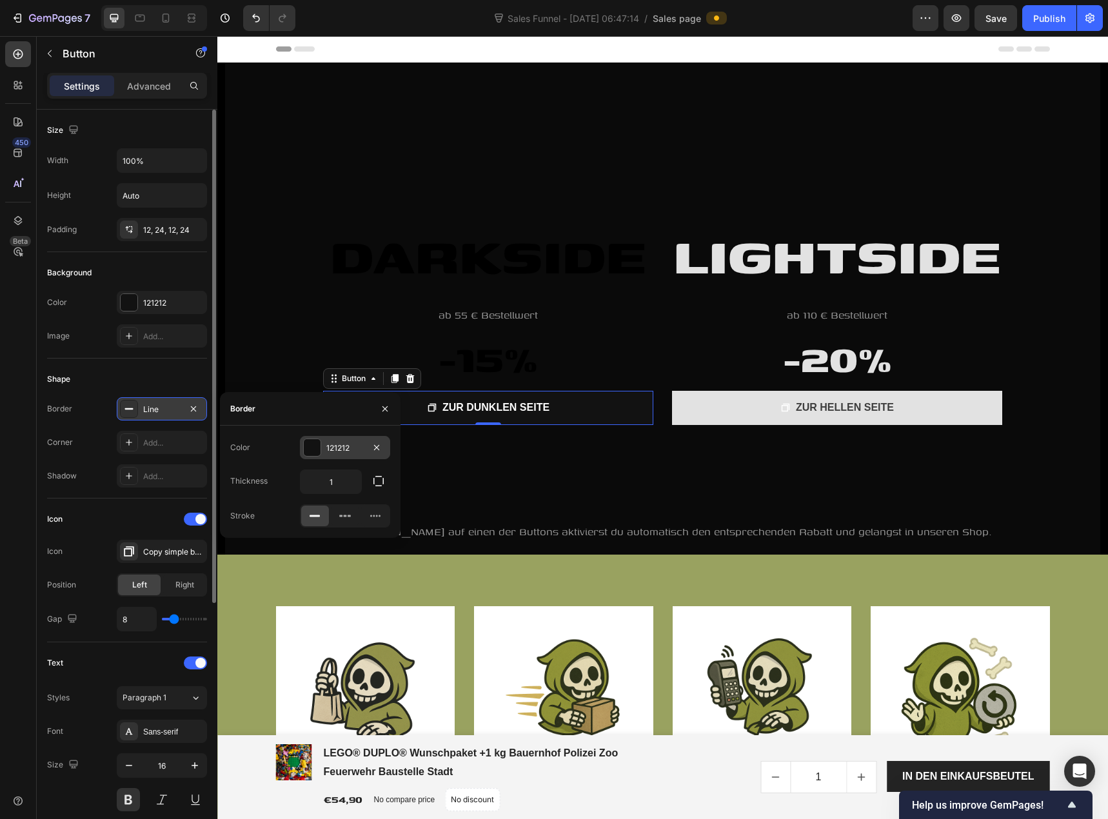
click at [313, 453] on div at bounding box center [312, 447] width 17 height 17
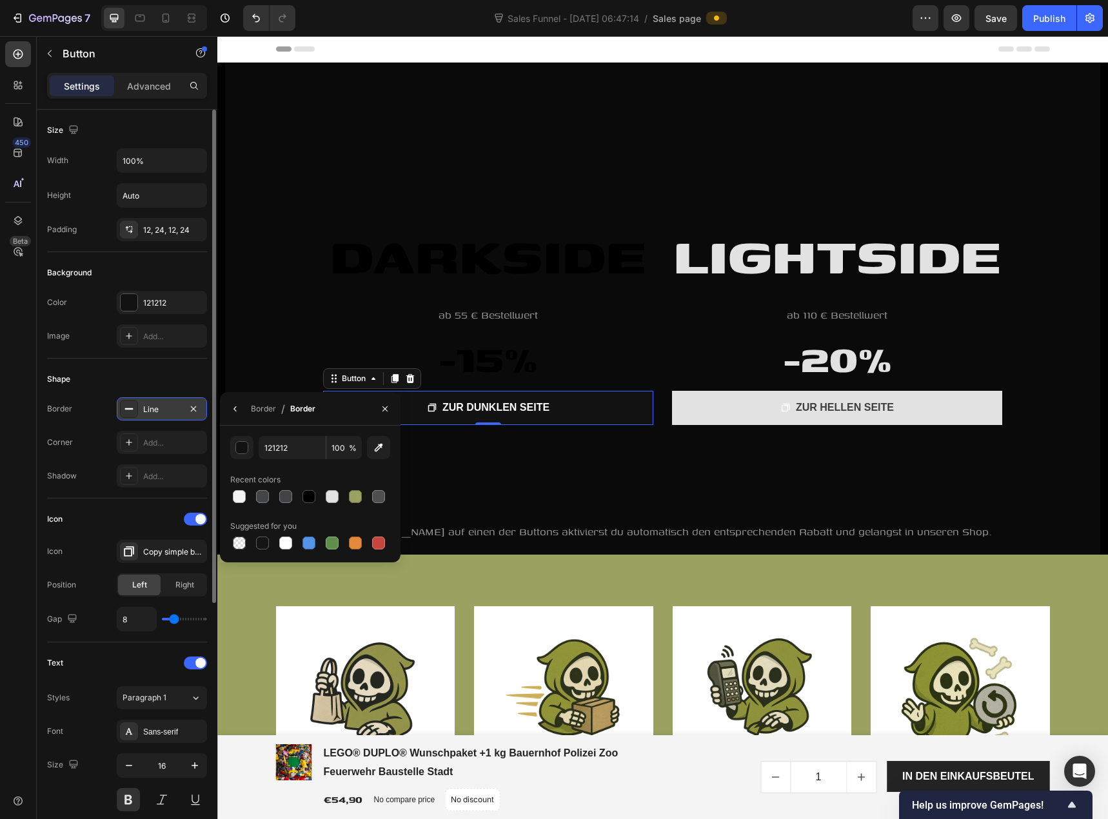
click at [273, 500] on div at bounding box center [310, 497] width 160 height 18
click at [268, 499] on div at bounding box center [262, 496] width 13 height 13
click at [332, 497] on div at bounding box center [332, 496] width 13 height 13
type input "E2E2E2"
click at [151, 445] on div "Add..." at bounding box center [173, 443] width 61 height 12
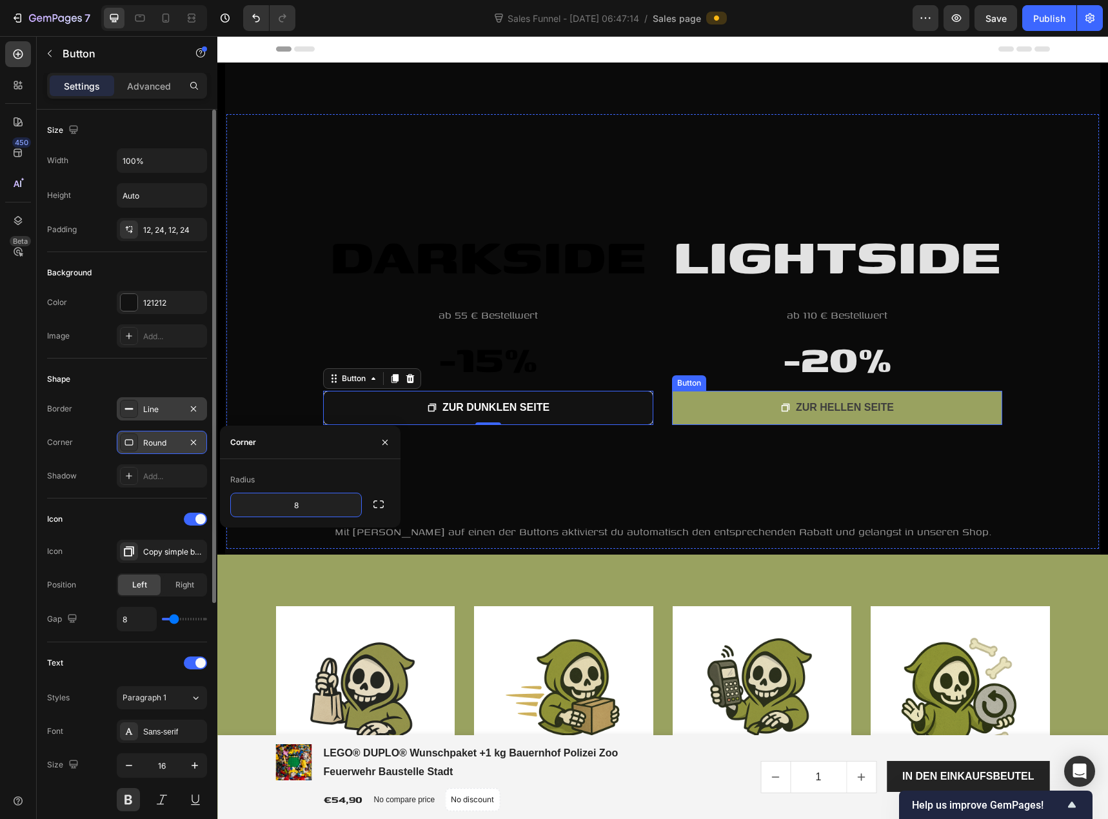
click at [693, 412] on link "ZUR HELLEN SEITE" at bounding box center [837, 408] width 330 height 34
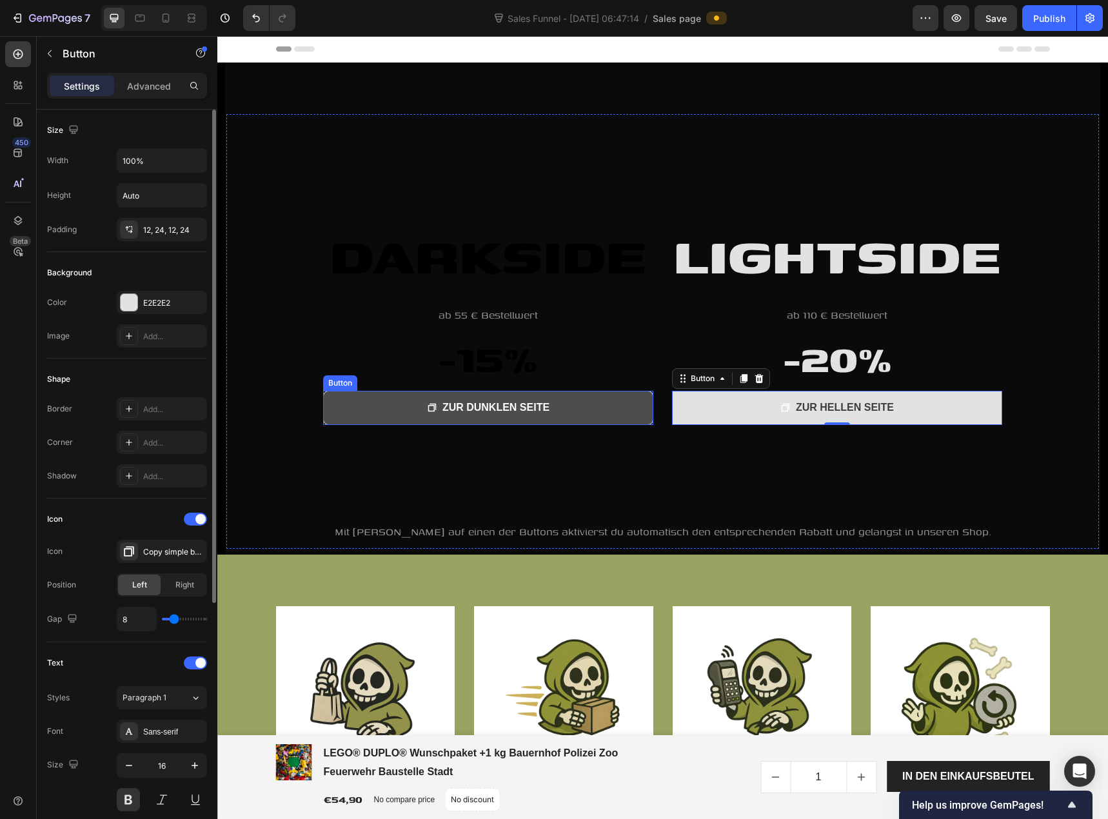
click at [348, 420] on link "ZUR DUNKLEN SEITE" at bounding box center [488, 408] width 330 height 34
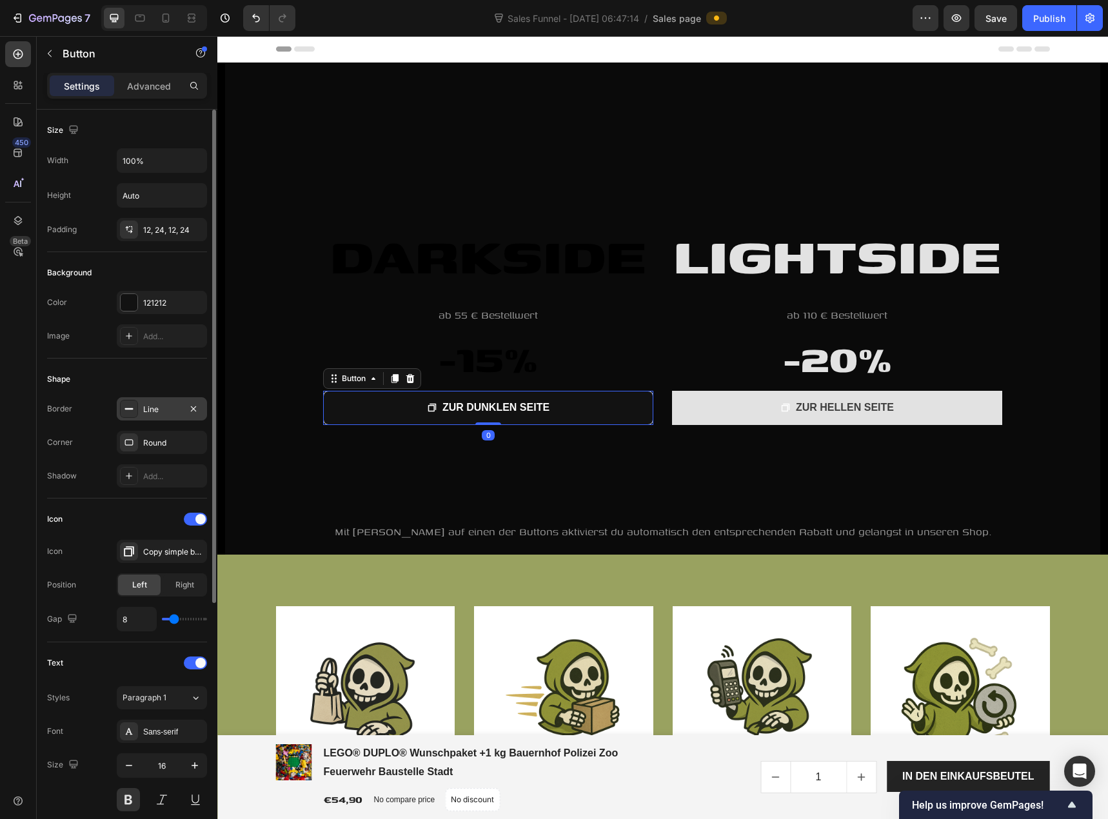
click at [178, 417] on div "Line" at bounding box center [162, 408] width 90 height 23
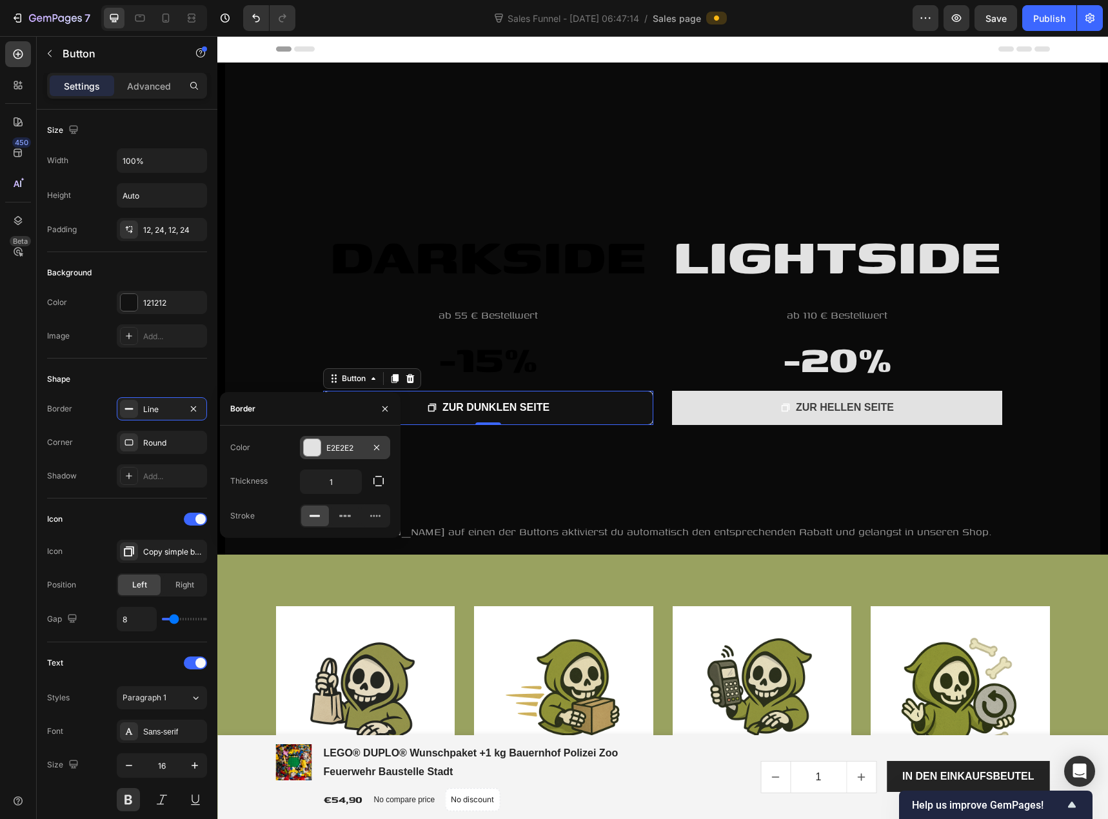
click at [327, 449] on div "E2E2E2" at bounding box center [344, 448] width 37 height 12
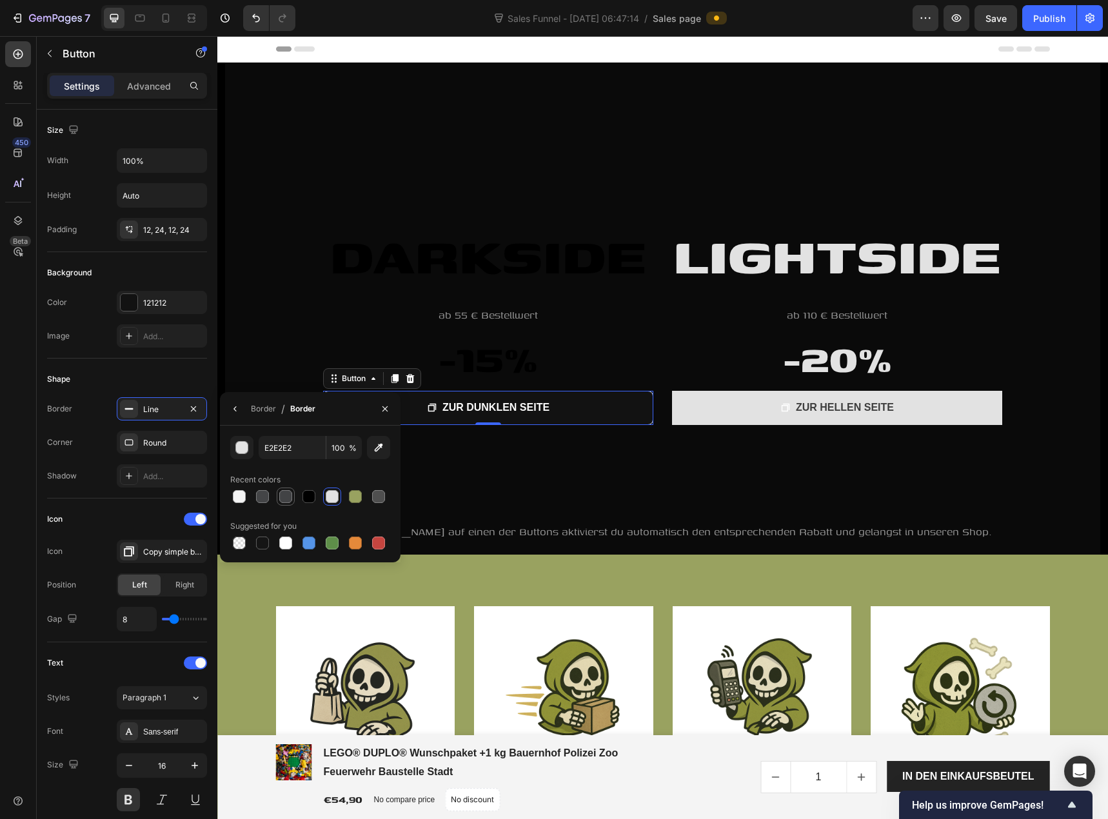
click at [283, 495] on div at bounding box center [285, 496] width 13 height 13
type input "424345"
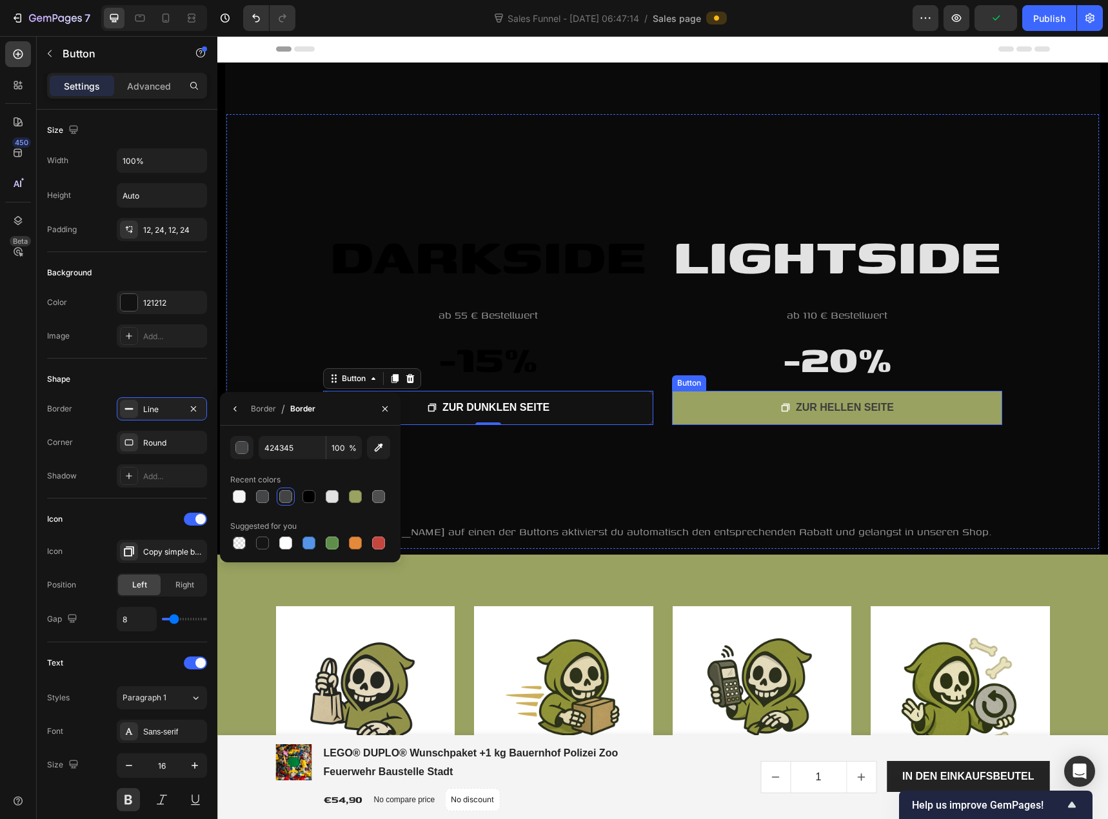
click at [682, 413] on link "ZUR HELLEN SEITE" at bounding box center [837, 408] width 330 height 34
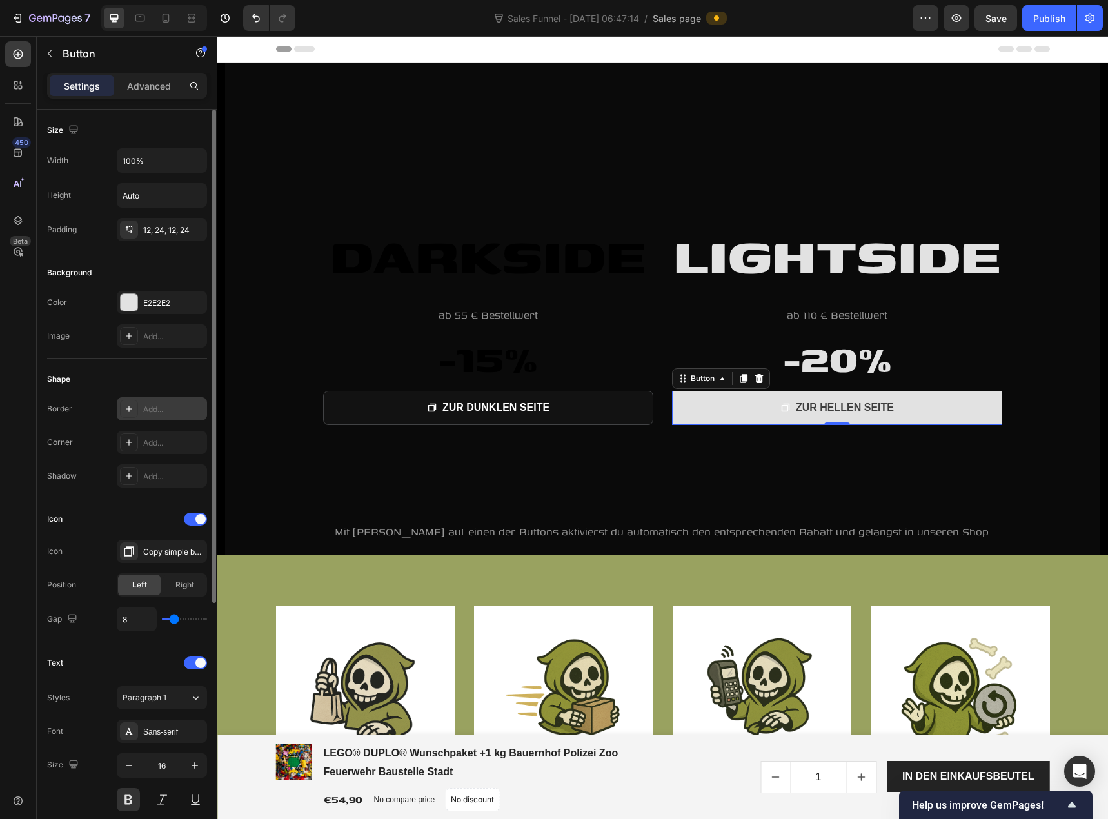
click at [167, 410] on div "Add..." at bounding box center [173, 410] width 61 height 12
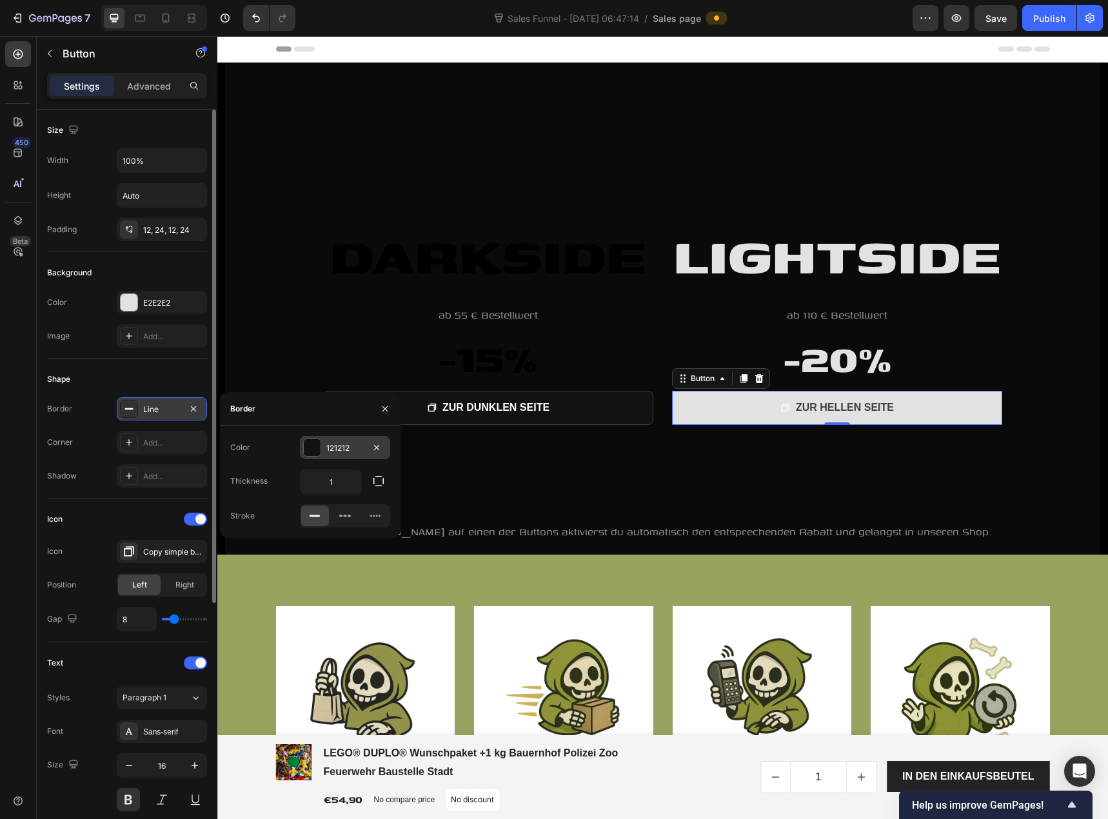
click at [359, 448] on div "121212" at bounding box center [344, 448] width 37 height 12
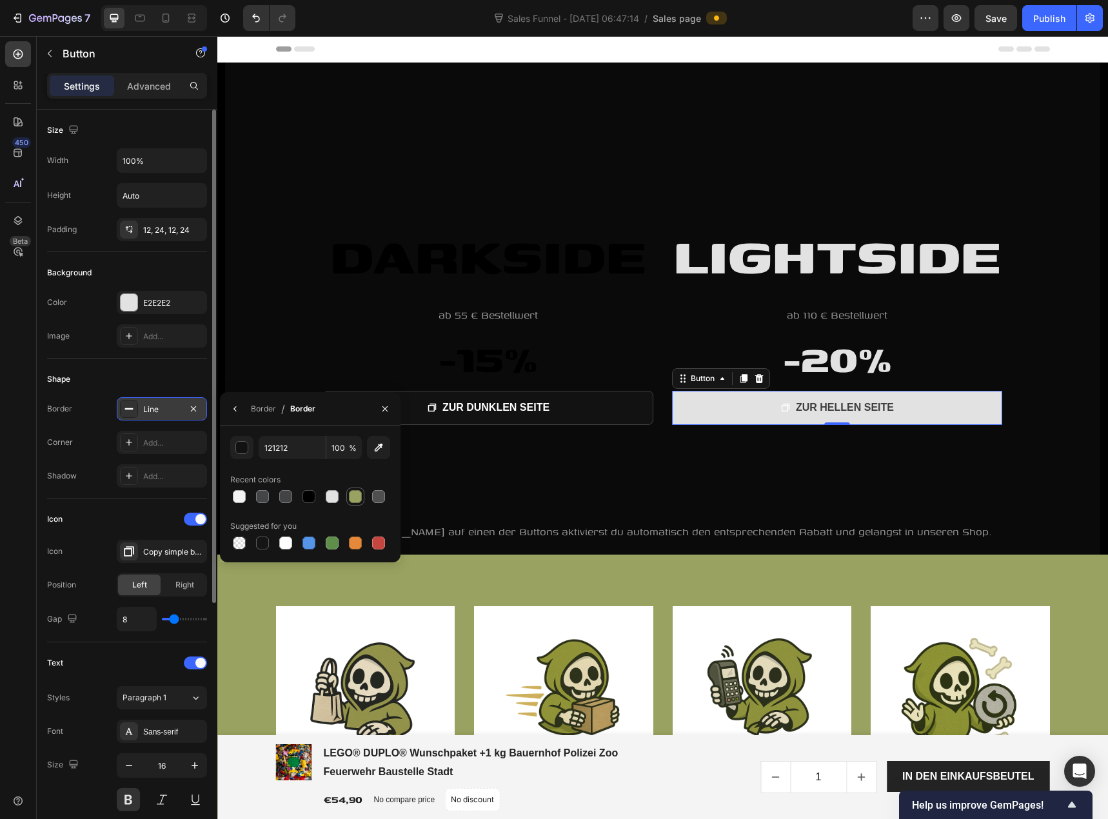
click at [357, 498] on div at bounding box center [355, 496] width 13 height 13
type input "99A260"
click at [175, 448] on div "Add..." at bounding box center [173, 443] width 61 height 12
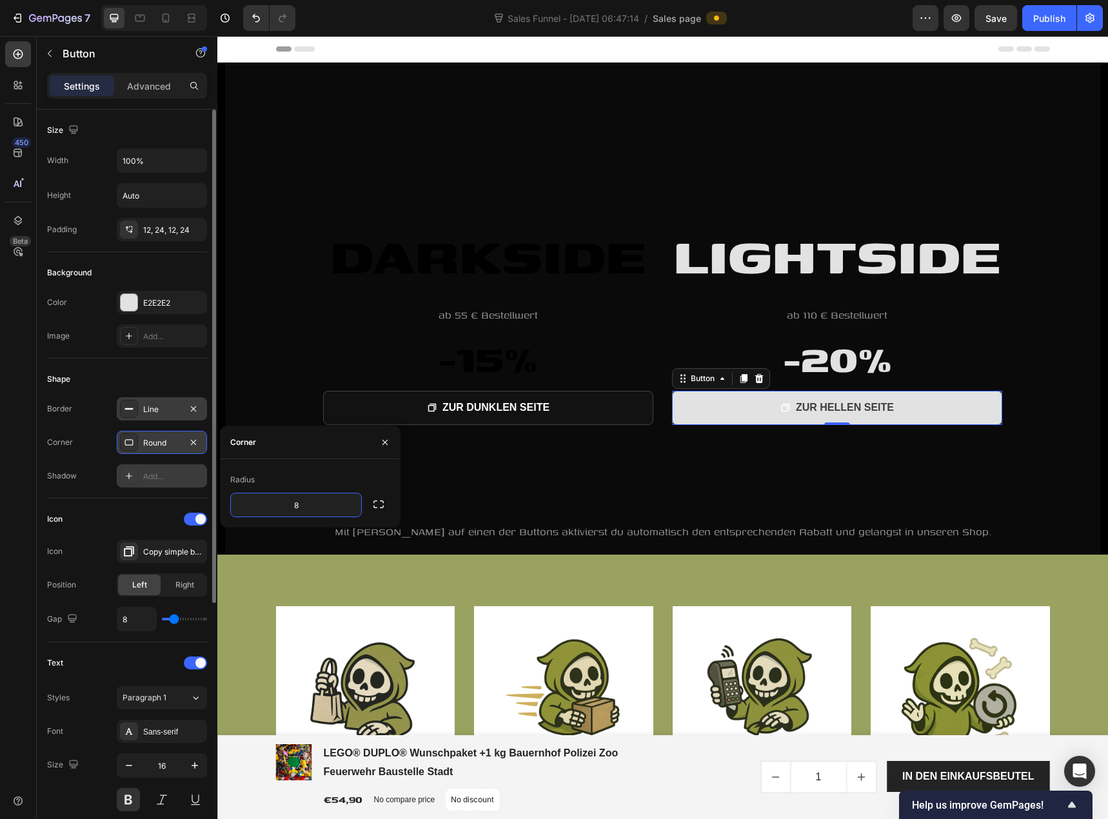
click at [170, 480] on div "Add..." at bounding box center [173, 477] width 61 height 12
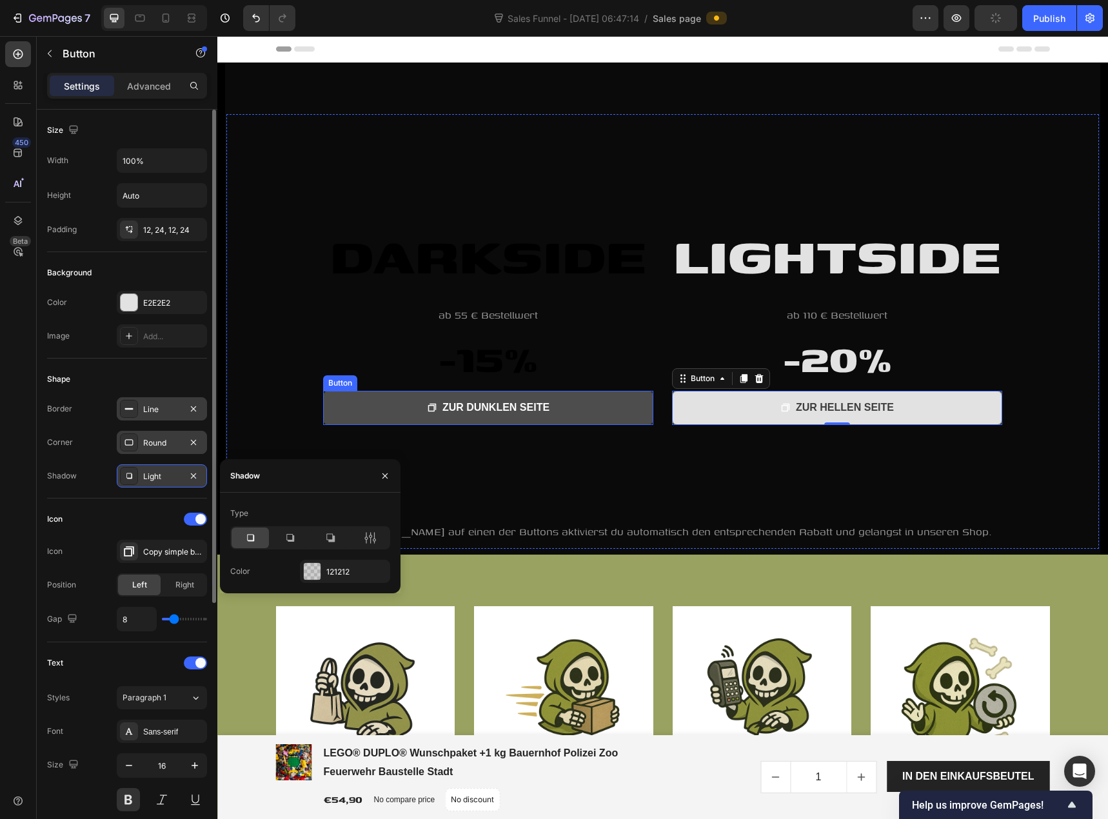
click at [571, 411] on link "ZUR DUNKLEN SEITE" at bounding box center [488, 408] width 330 height 34
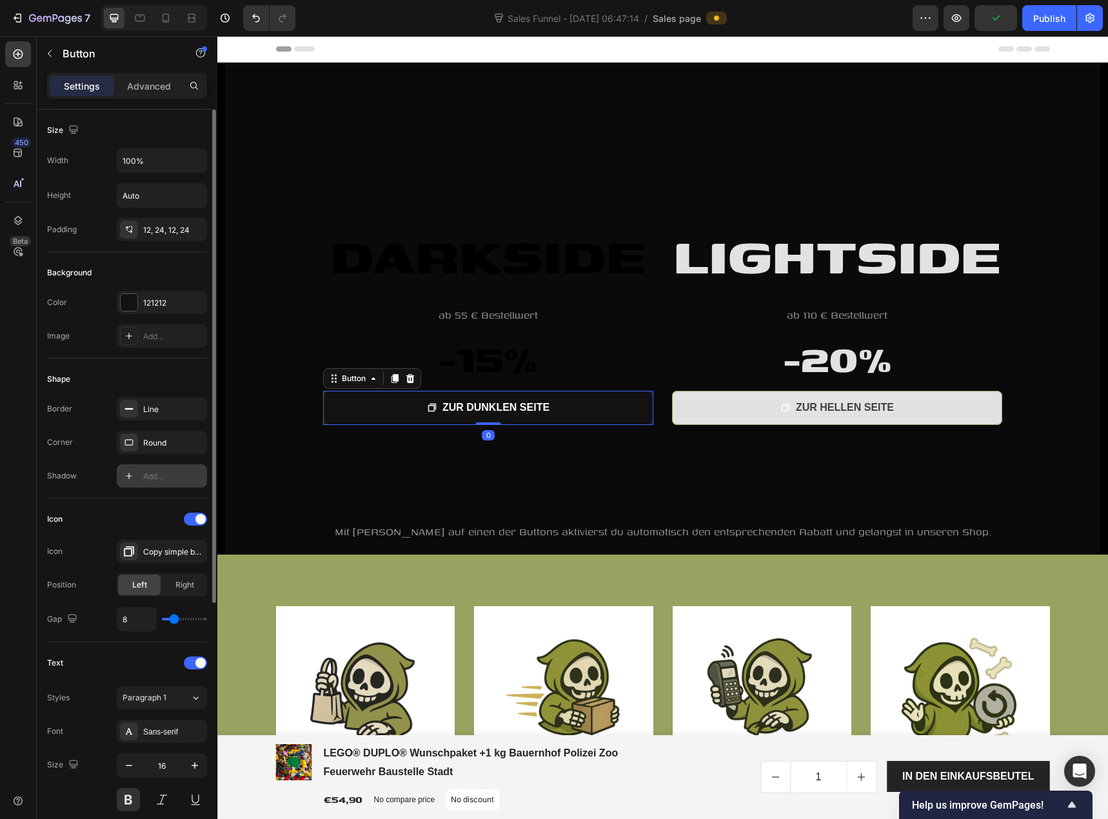
click at [171, 484] on div "Add..." at bounding box center [162, 475] width 90 height 23
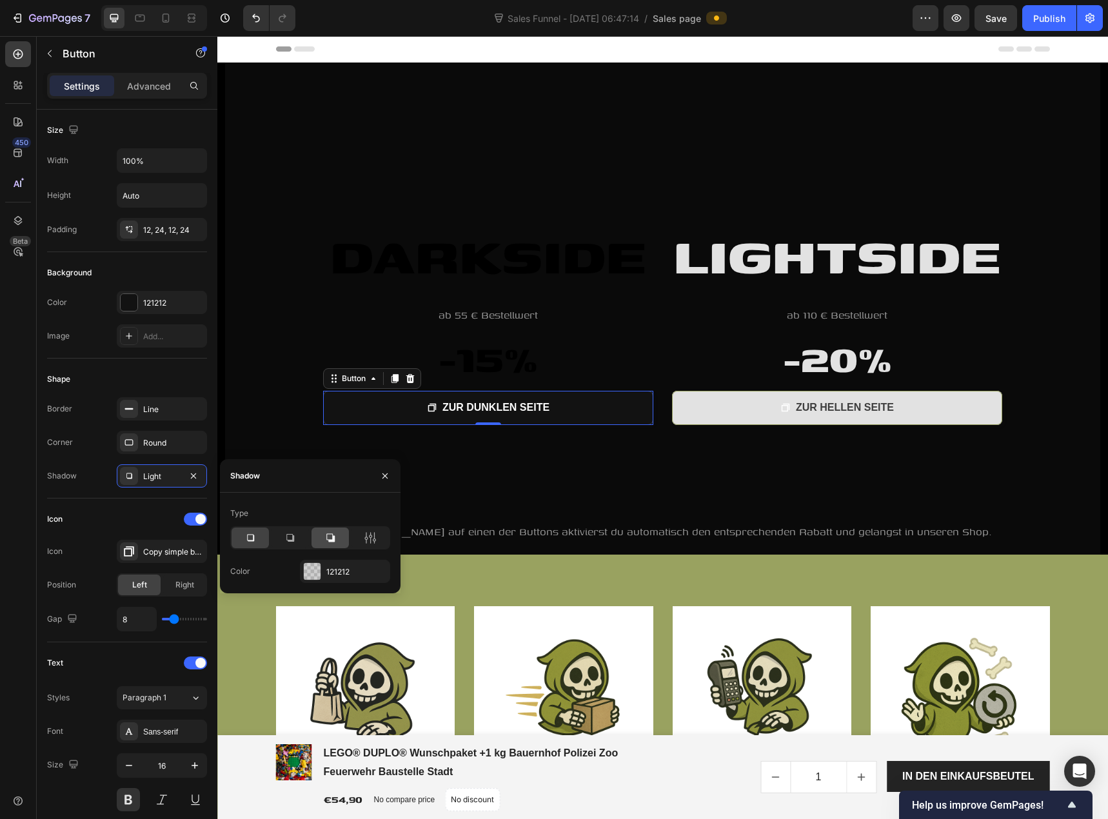
click at [330, 539] on icon at bounding box center [330, 537] width 13 height 13
click at [339, 575] on div "121212" at bounding box center [344, 572] width 37 height 12
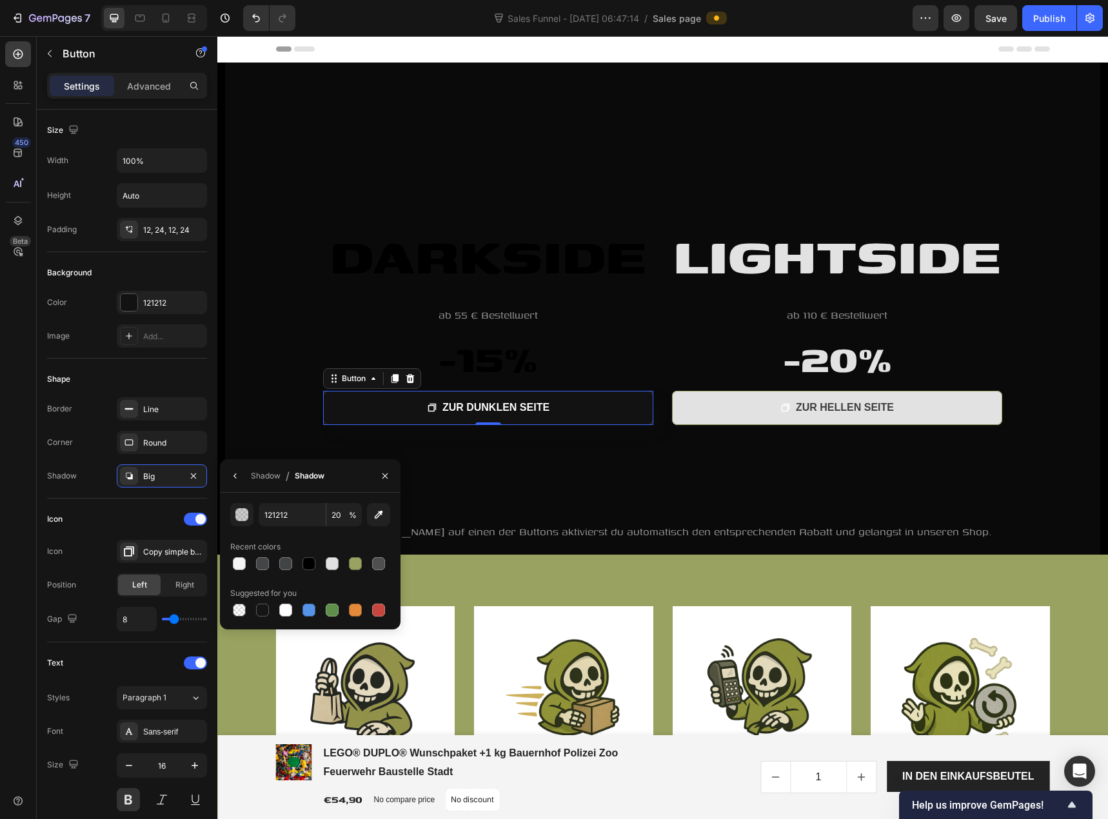
click at [339, 575] on div "121212 20 % Recent colors Suggested for you" at bounding box center [310, 561] width 160 height 116
click at [315, 566] on div at bounding box center [308, 563] width 13 height 13
type input "000000"
type input "100"
click at [293, 568] on div at bounding box center [286, 564] width 18 height 18
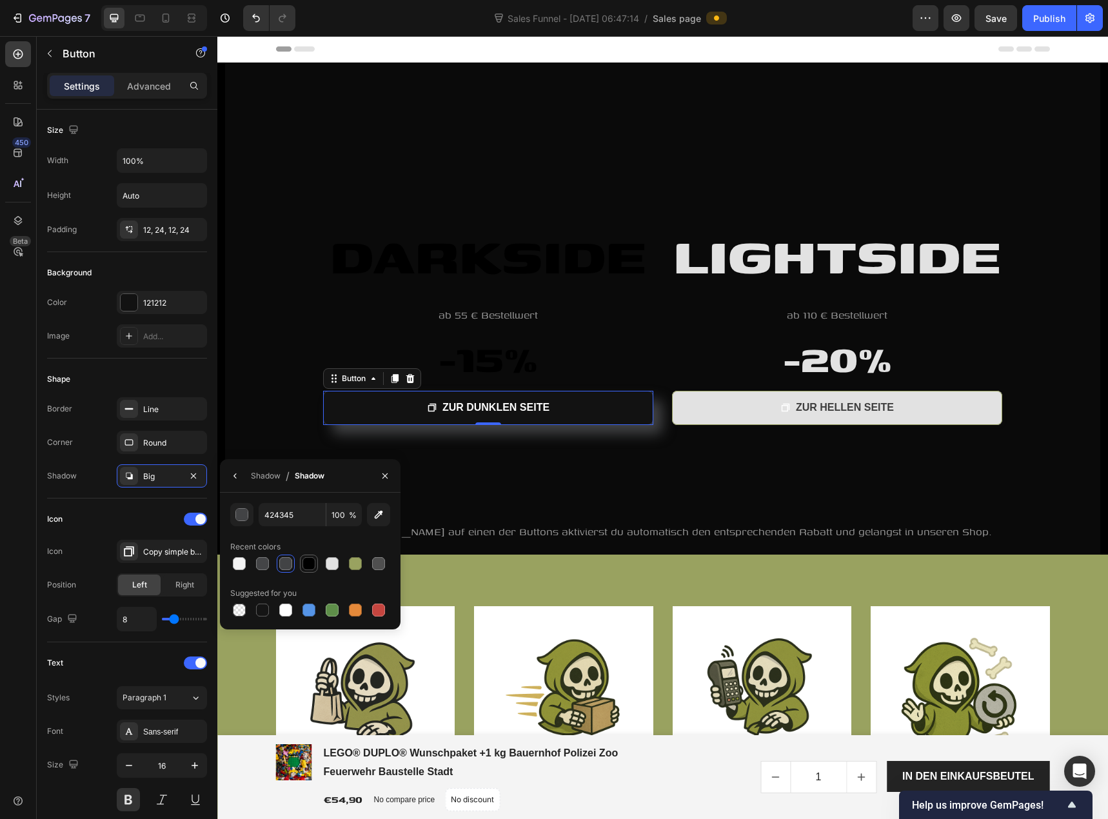
click at [316, 562] on div at bounding box center [308, 563] width 15 height 15
click at [268, 608] on div at bounding box center [262, 610] width 13 height 13
type input "151515"
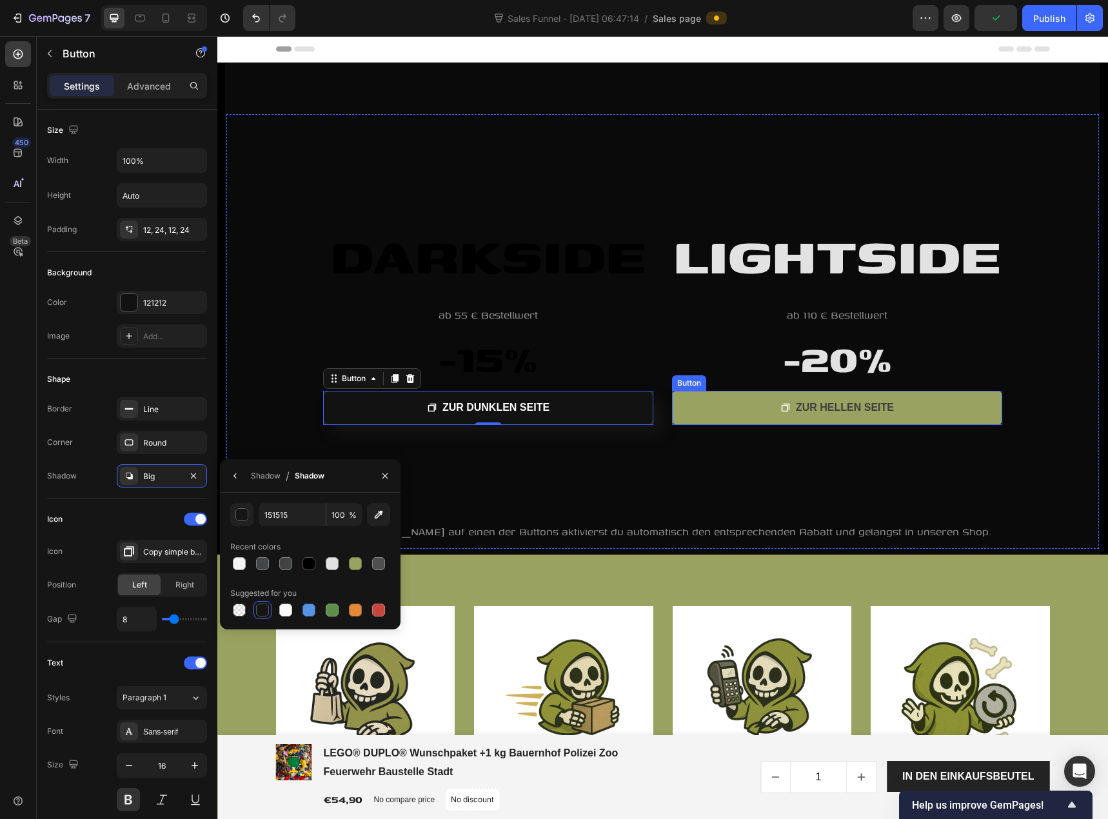
click at [690, 420] on link "ZUR HELLEN SEITE" at bounding box center [837, 408] width 330 height 34
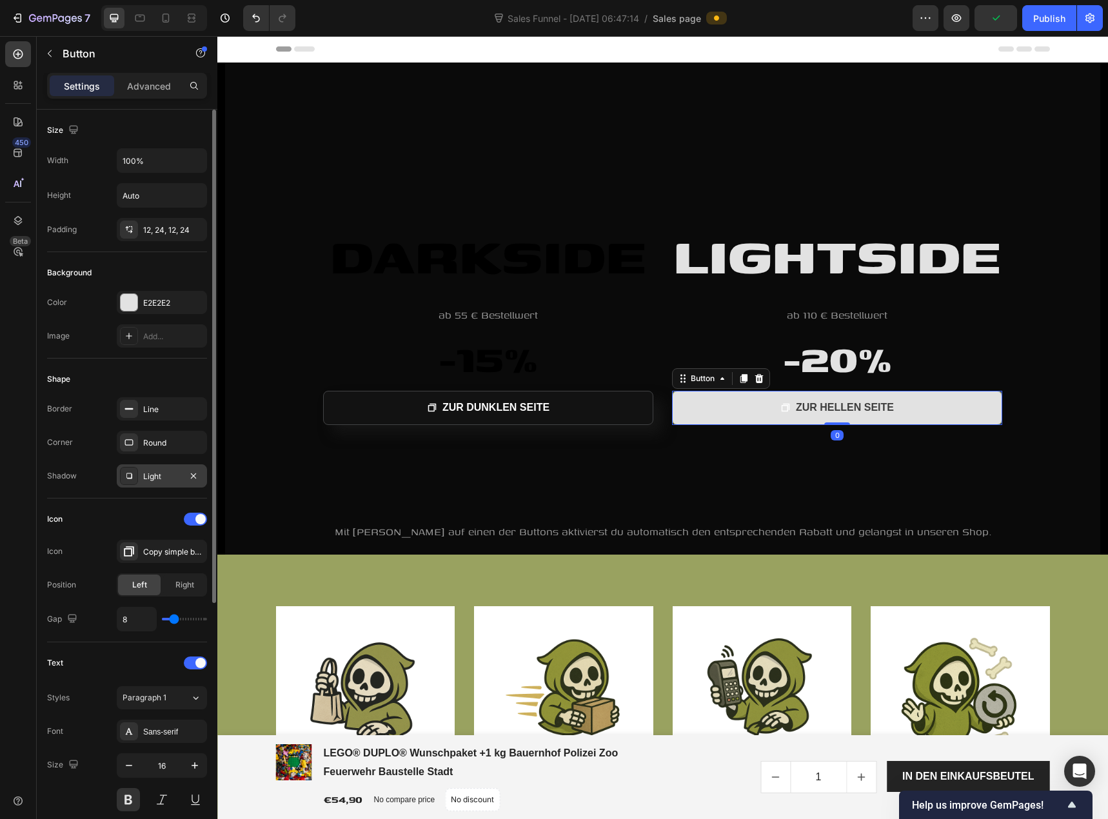
click at [170, 480] on div "Light" at bounding box center [161, 477] width 37 height 12
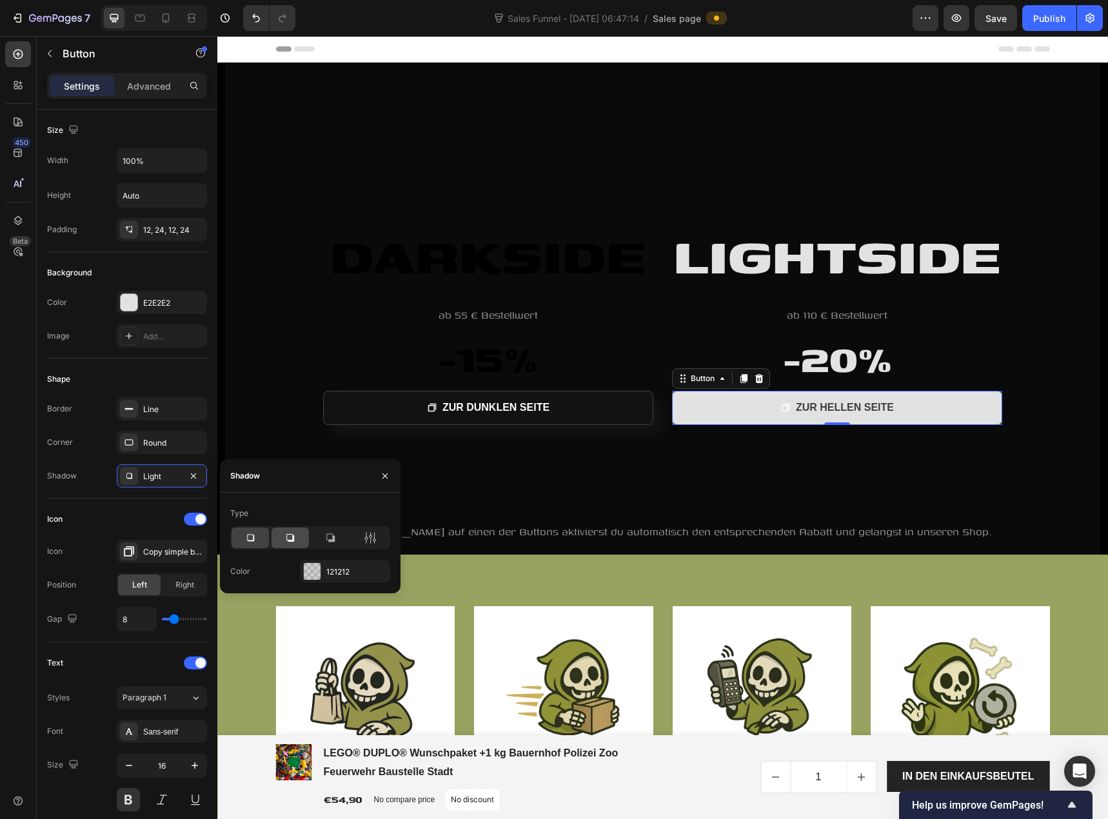
click at [297, 543] on div at bounding box center [290, 538] width 37 height 21
click at [335, 542] on icon at bounding box center [330, 538] width 8 height 8
click at [292, 544] on div at bounding box center [290, 538] width 37 height 21
click at [324, 572] on div "121212" at bounding box center [345, 571] width 90 height 23
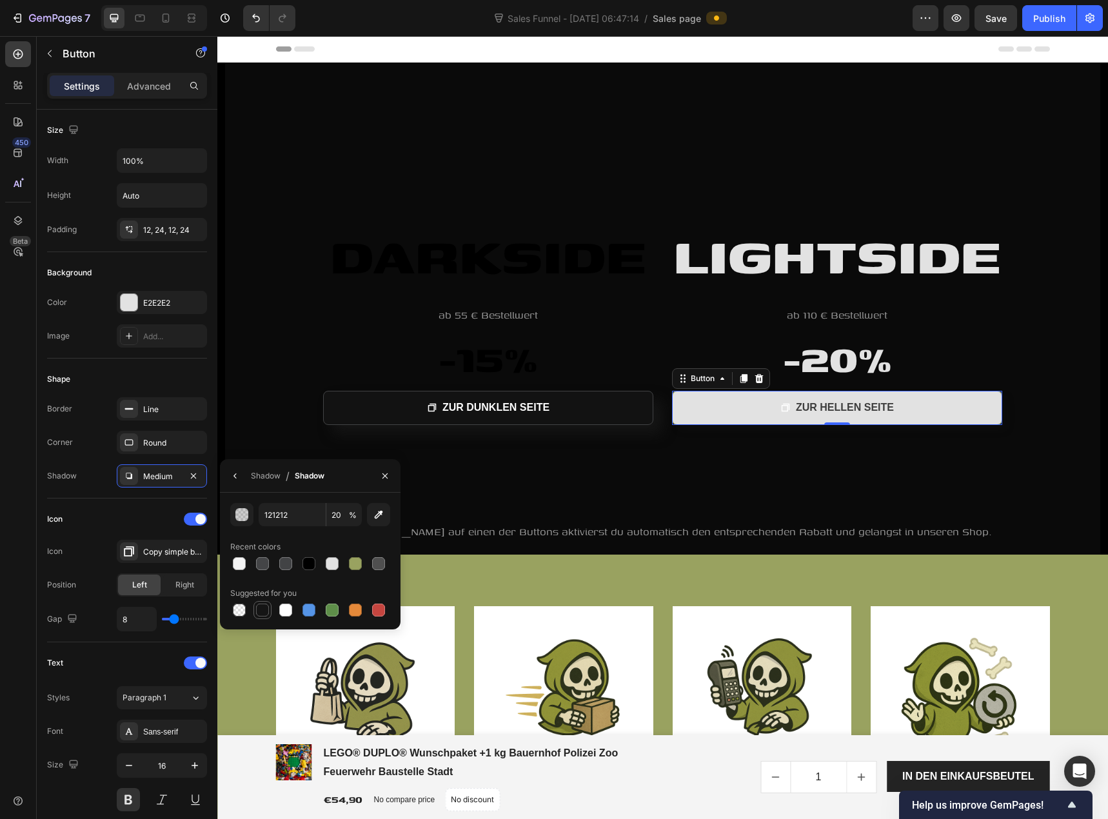
click at [270, 613] on div at bounding box center [262, 610] width 18 height 18
type input "151515"
type input "100"
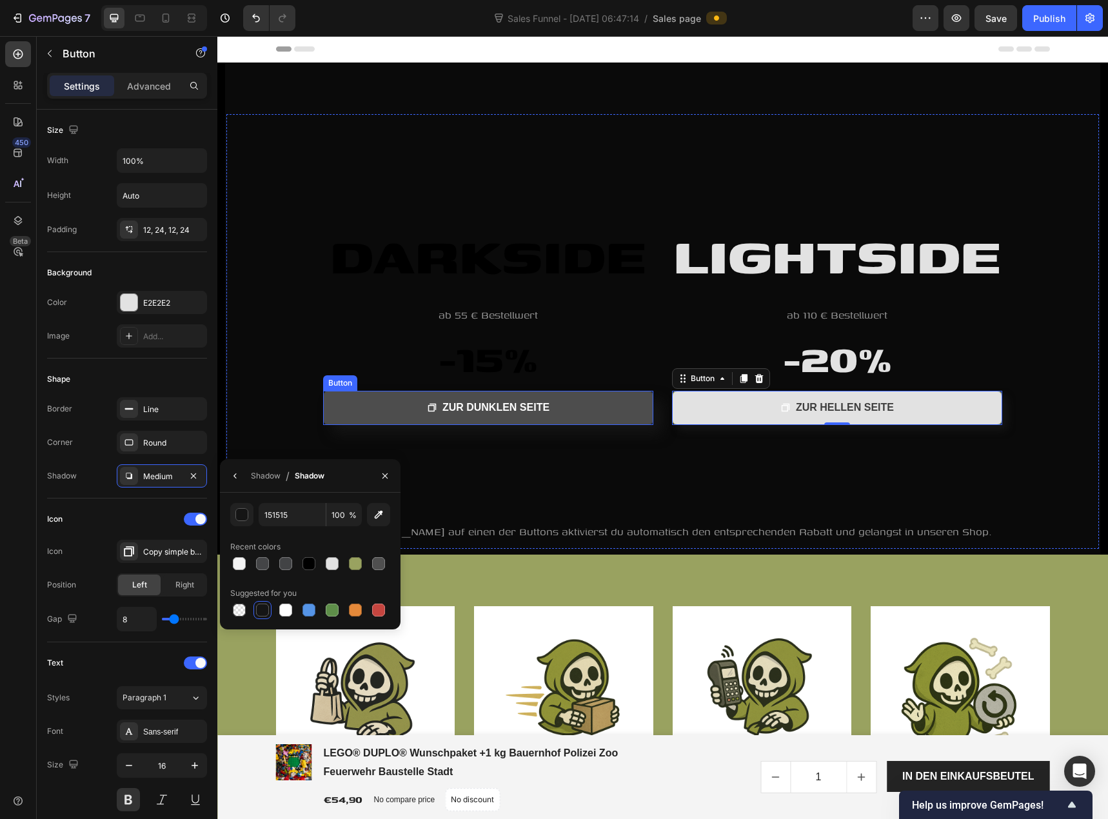
click at [589, 418] on link "ZUR DUNKLEN SEITE" at bounding box center [488, 408] width 330 height 34
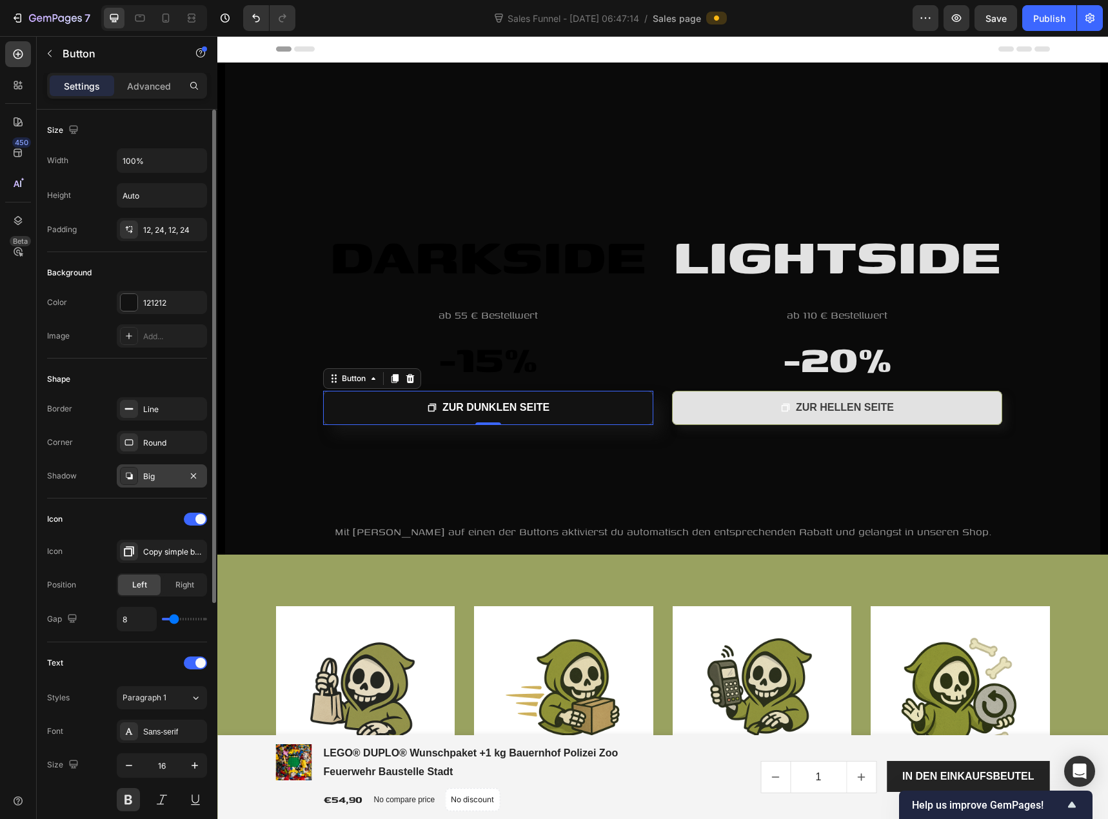
click at [170, 482] on div "Big" at bounding box center [162, 475] width 90 height 23
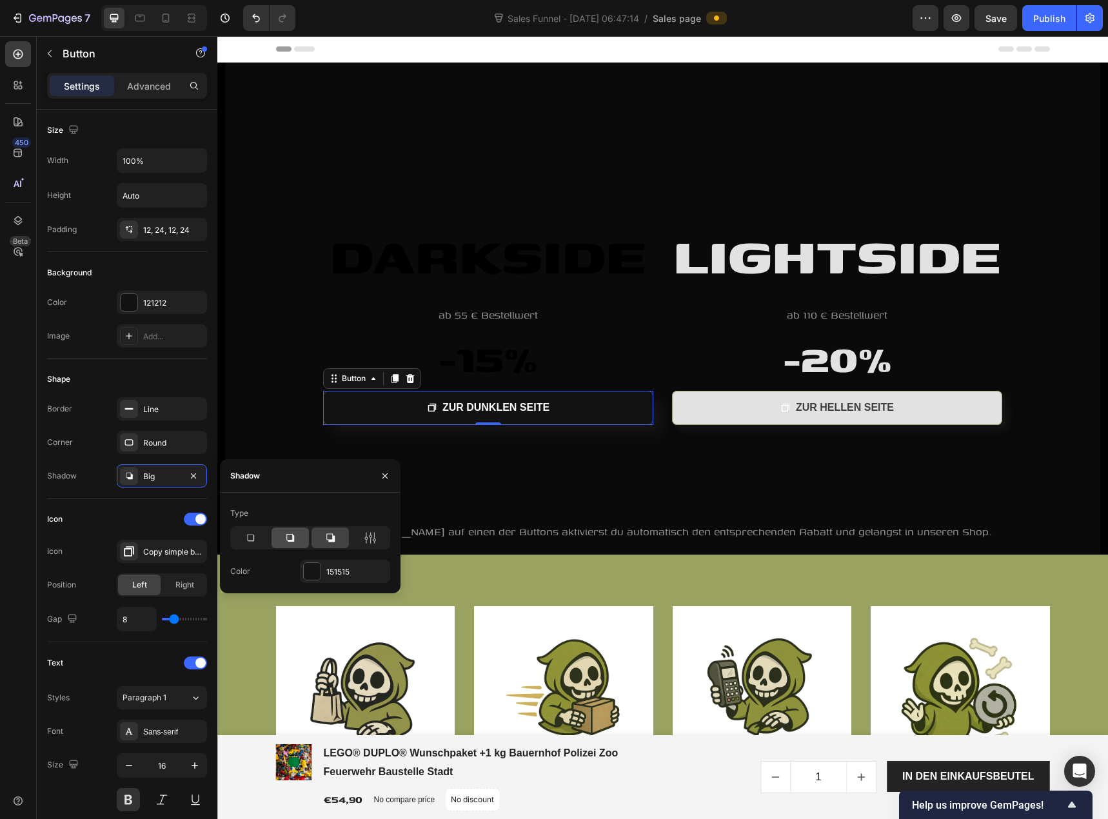
click at [297, 542] on div at bounding box center [290, 538] width 37 height 21
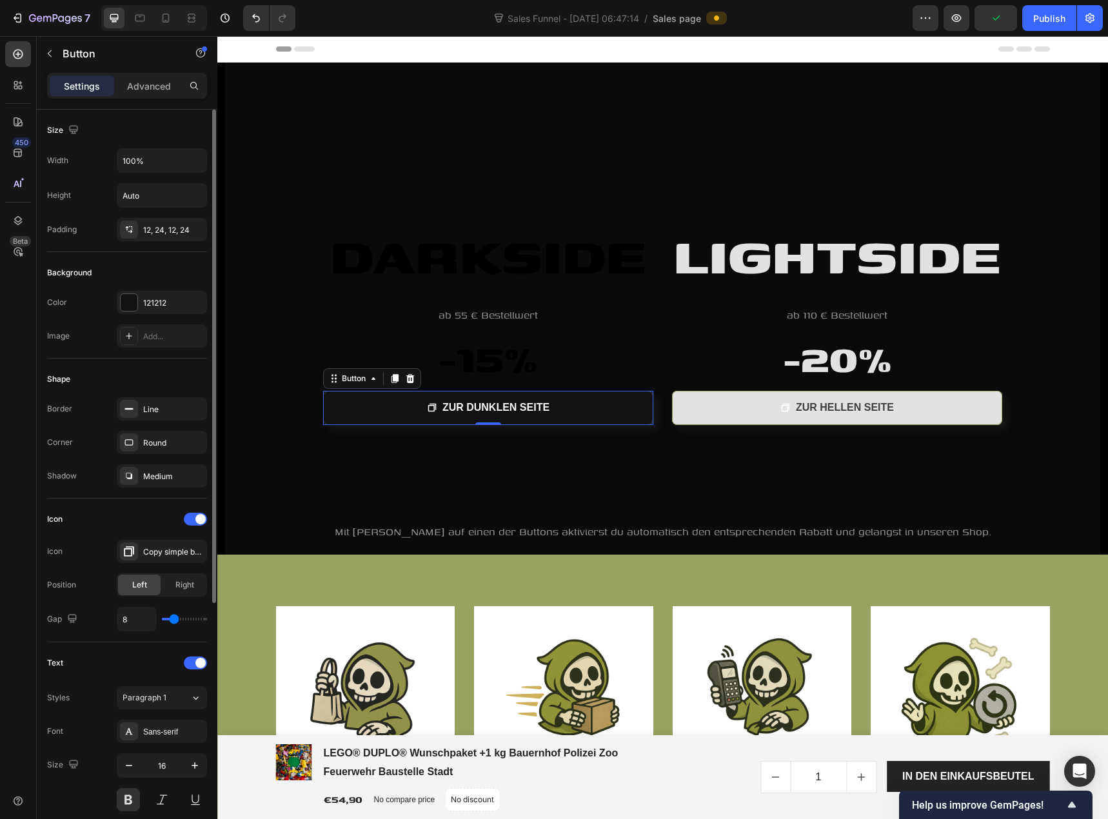
click at [183, 382] on div "Shape" at bounding box center [127, 379] width 160 height 21
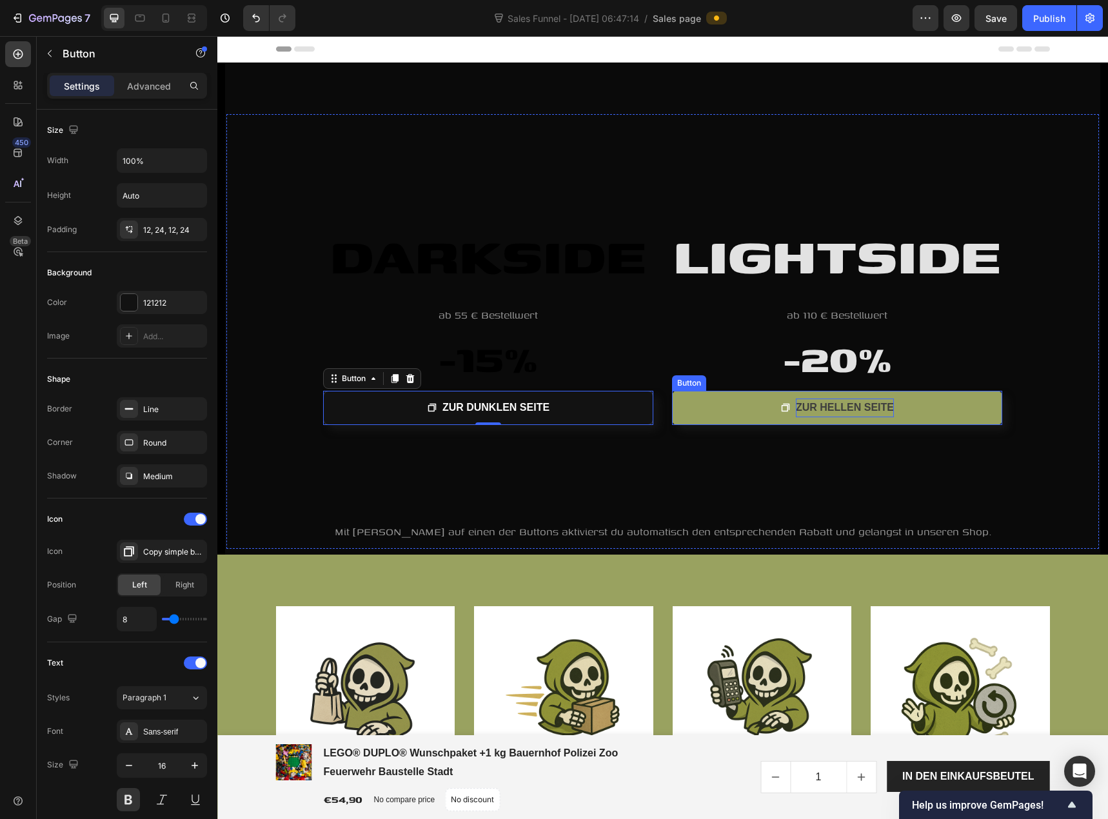
click at [818, 406] on span "ZUR HELLEN SEITE" at bounding box center [845, 407] width 98 height 11
click at [811, 408] on span "ZUR HELLEN SEITE" at bounding box center [845, 407] width 98 height 11
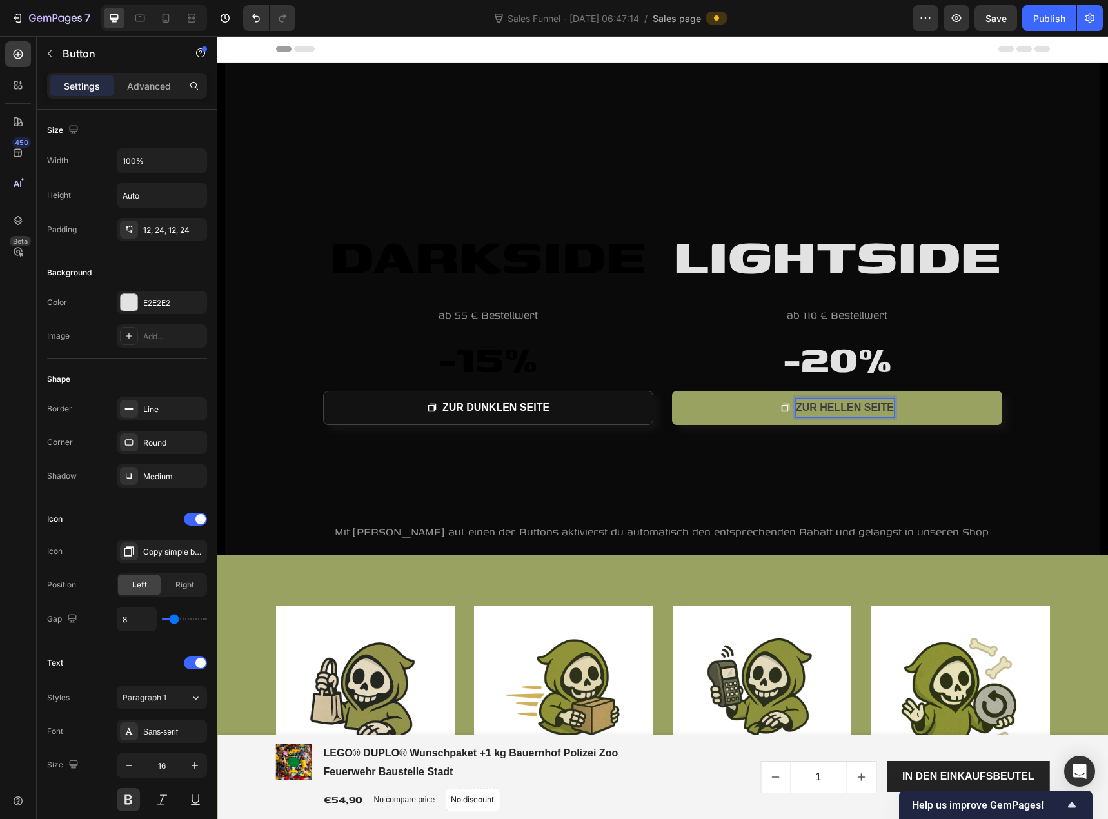
click at [811, 408] on span "ZUR HELLEN SEITE" at bounding box center [845, 407] width 98 height 11
click at [815, 407] on span "ZUR HELLEN SEITE" at bounding box center [845, 407] width 98 height 11
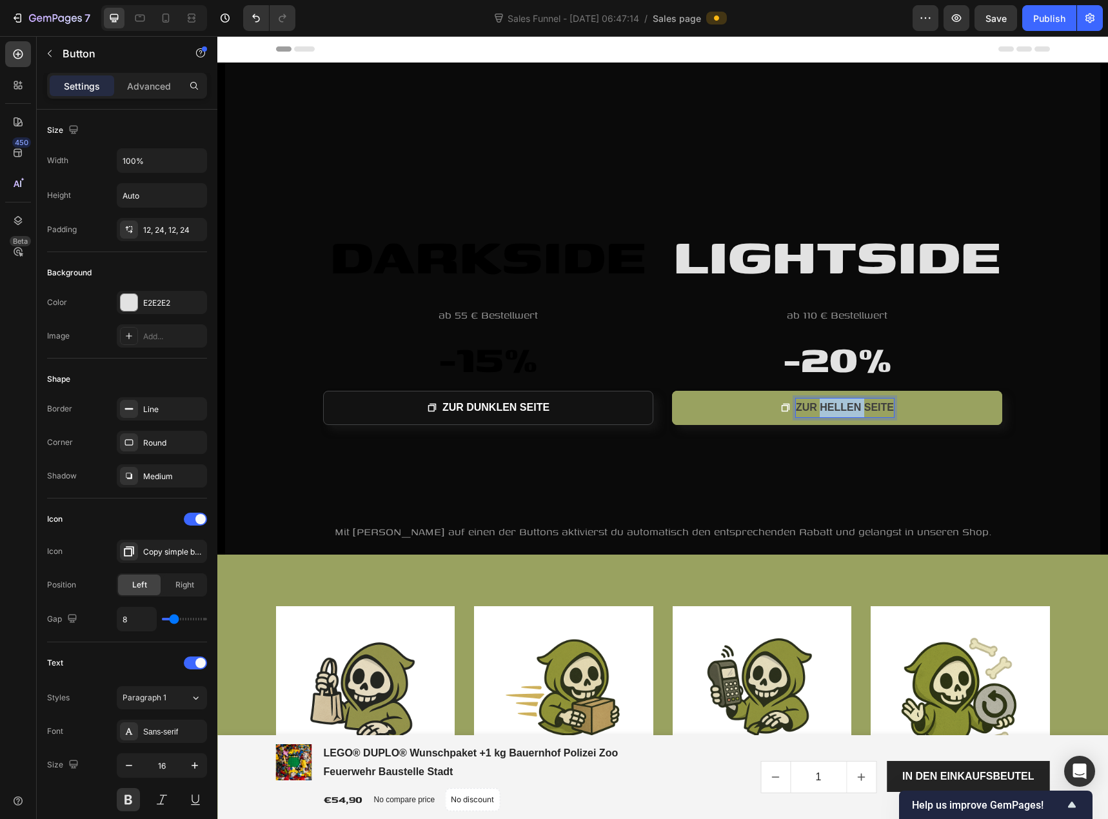
click at [815, 407] on span "ZUR HELLEN SEITE" at bounding box center [845, 407] width 98 height 11
click at [811, 406] on span "ZUR HELLEN SEITE" at bounding box center [845, 407] width 98 height 11
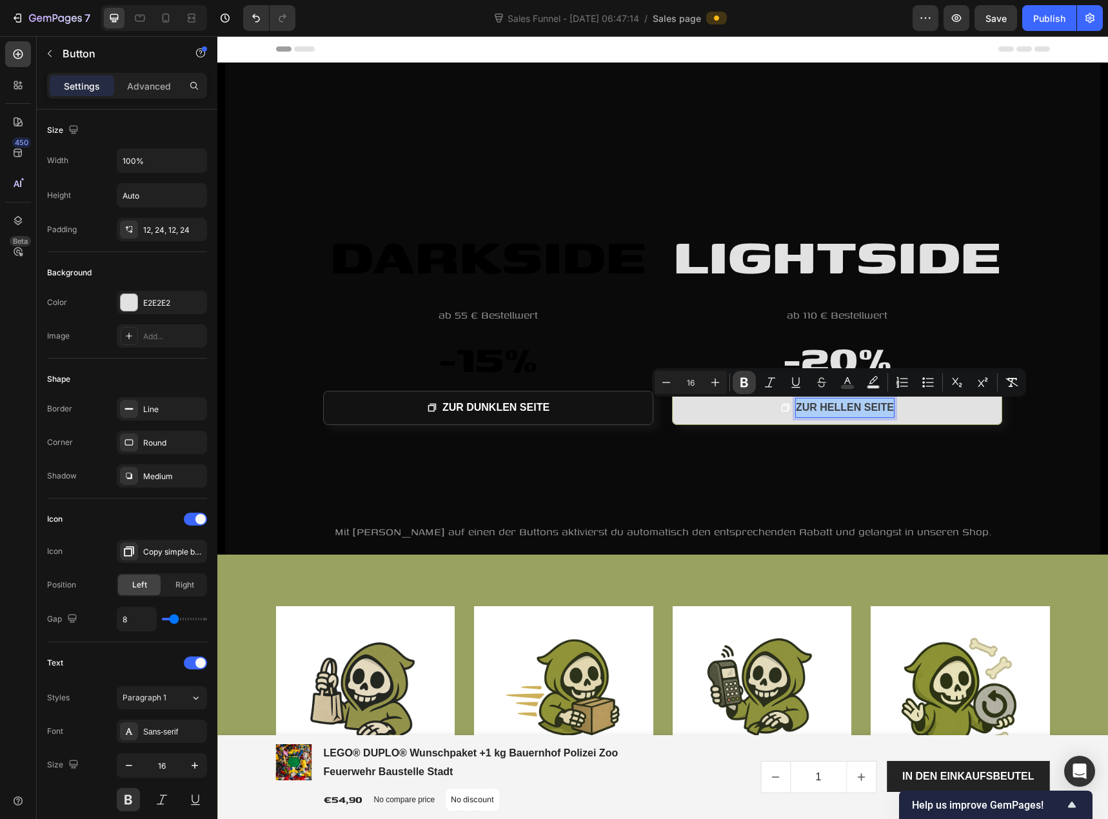
click at [746, 384] on icon "Editor contextual toolbar" at bounding box center [744, 382] width 13 height 13
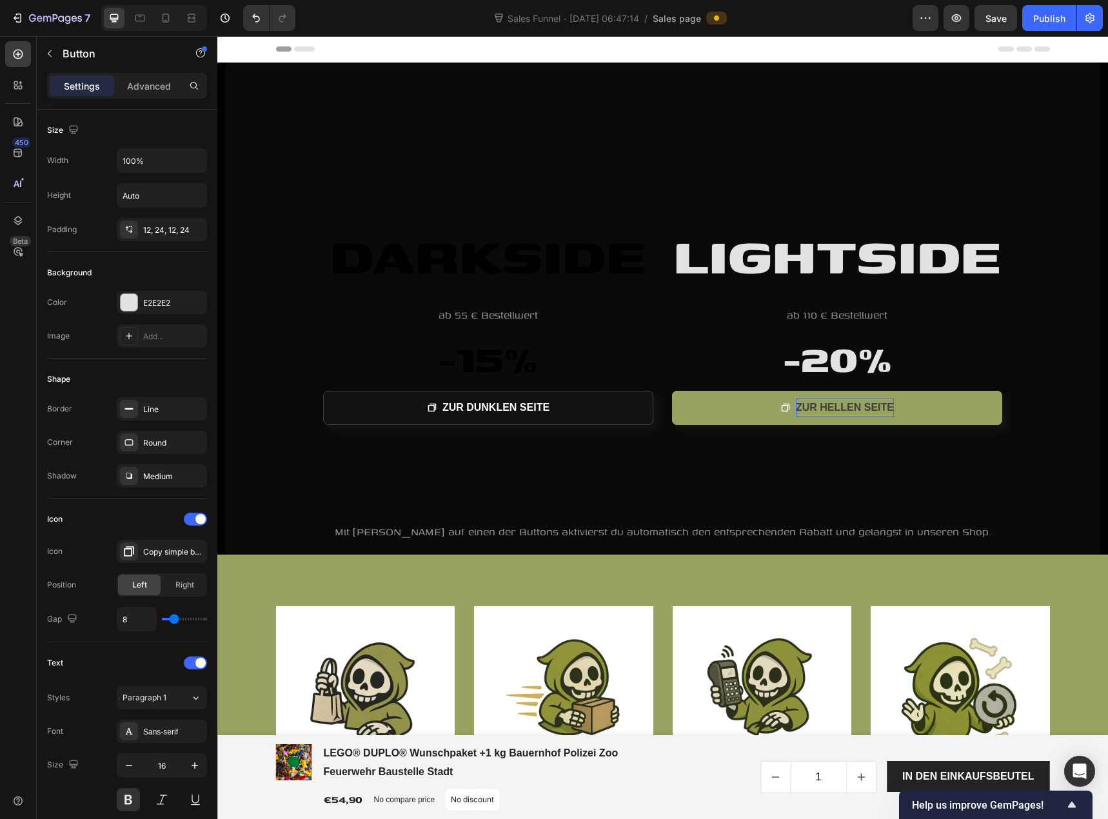
click at [805, 408] on strong "ZUR HELLEN SEITE" at bounding box center [845, 407] width 98 height 11
click at [807, 408] on strong "ZUR HELLEN SEITE" at bounding box center [845, 407] width 98 height 11
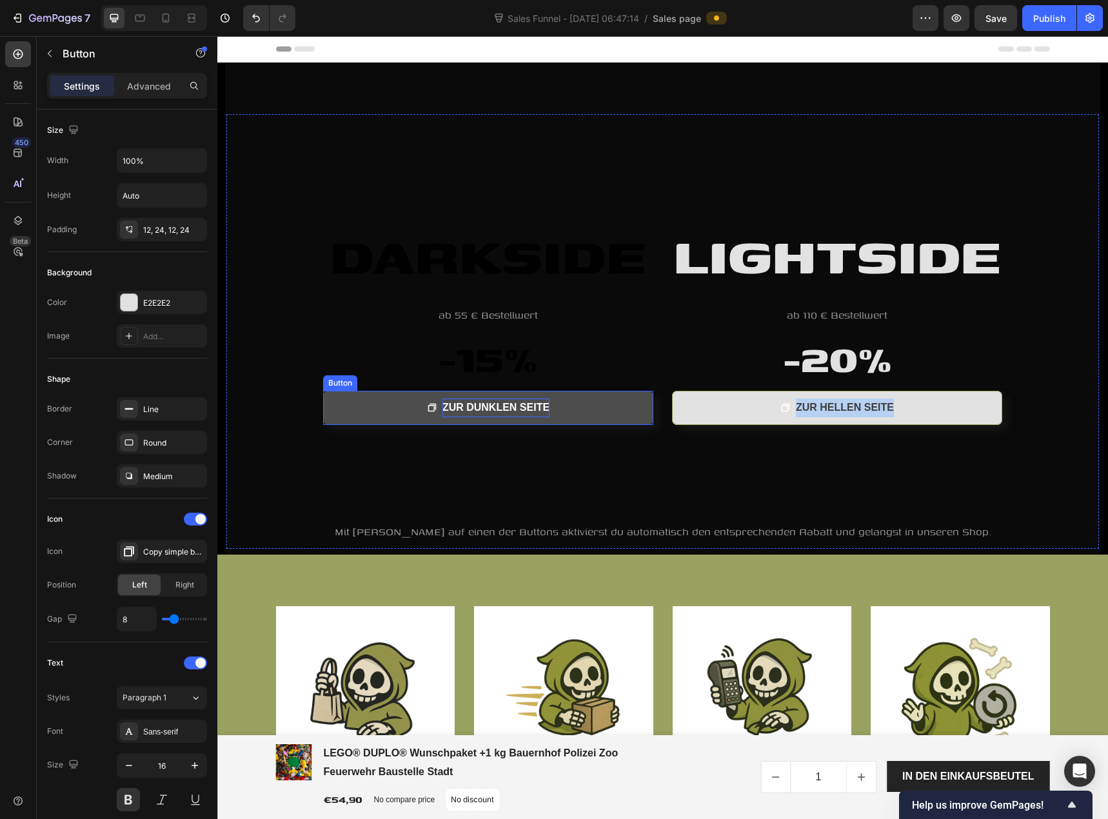
click at [517, 414] on p "ZUR DUNKLEN SEITE" at bounding box center [495, 408] width 107 height 19
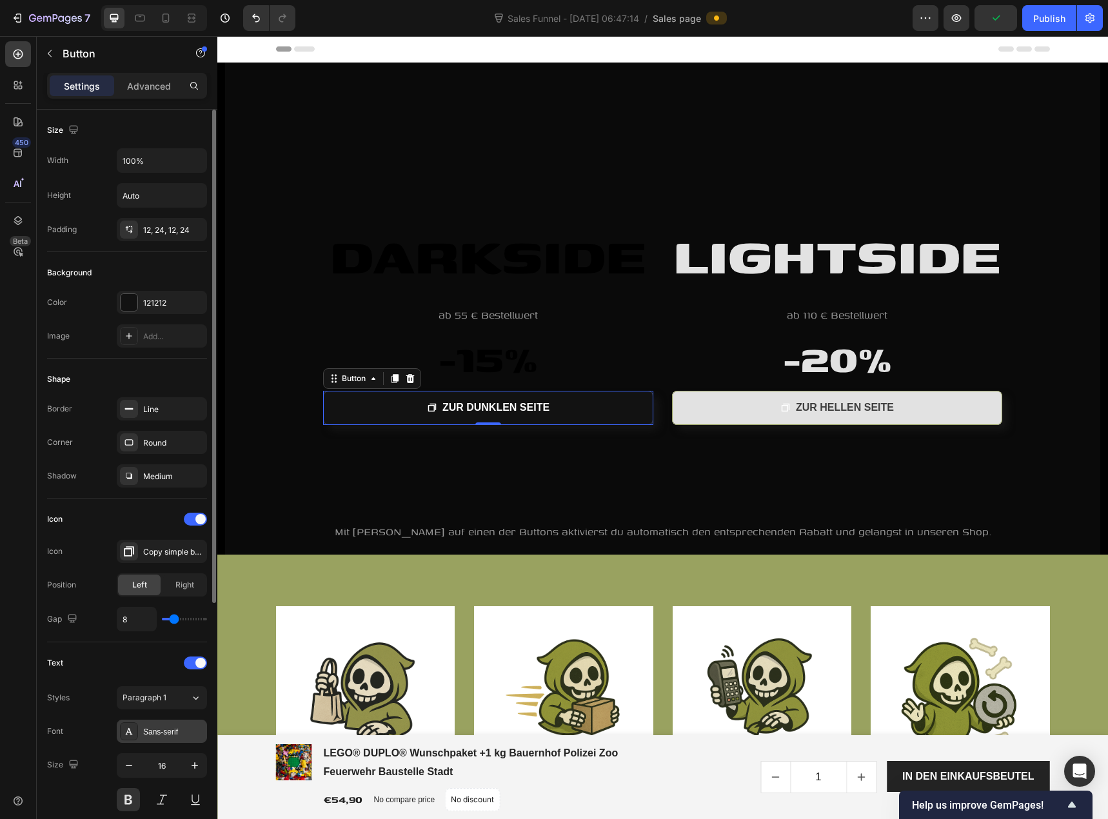
click at [155, 731] on div "Sans-serif" at bounding box center [173, 732] width 61 height 12
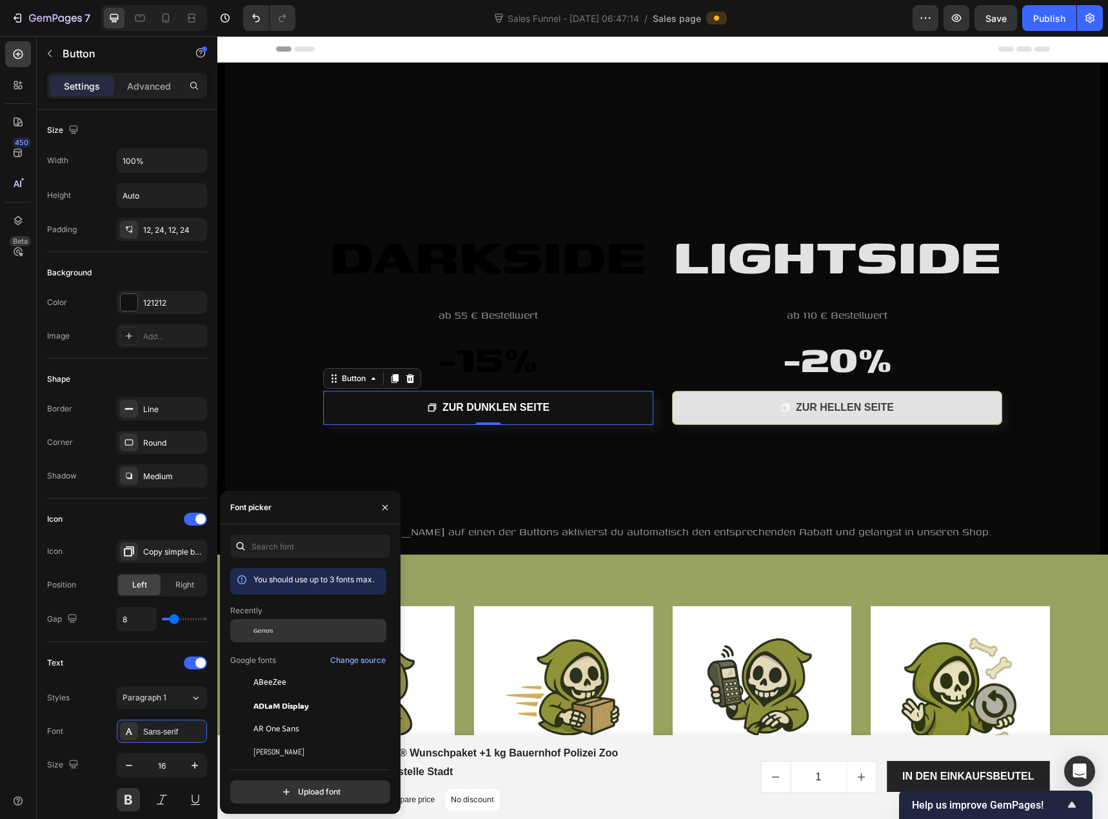
click at [293, 626] on div "Genos" at bounding box center [318, 631] width 130 height 12
click at [192, 763] on icon "button" at bounding box center [194, 765] width 13 height 13
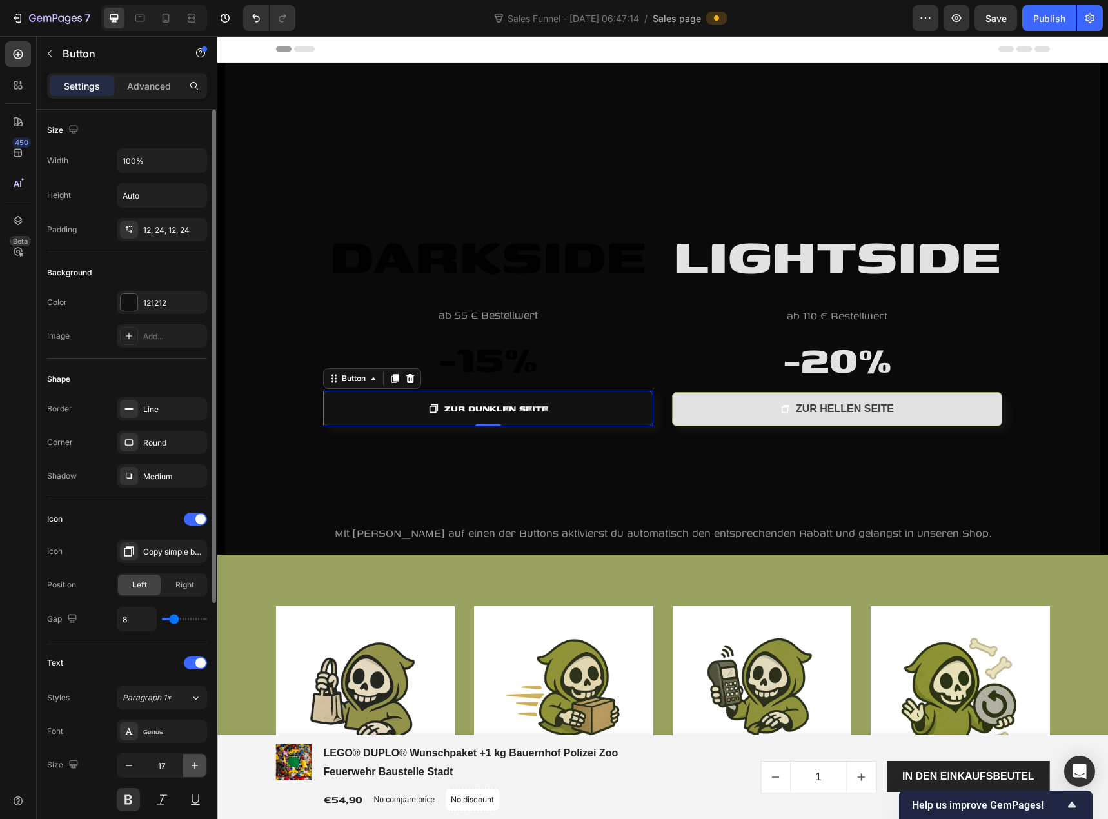
click at [192, 763] on icon "button" at bounding box center [194, 765] width 13 height 13
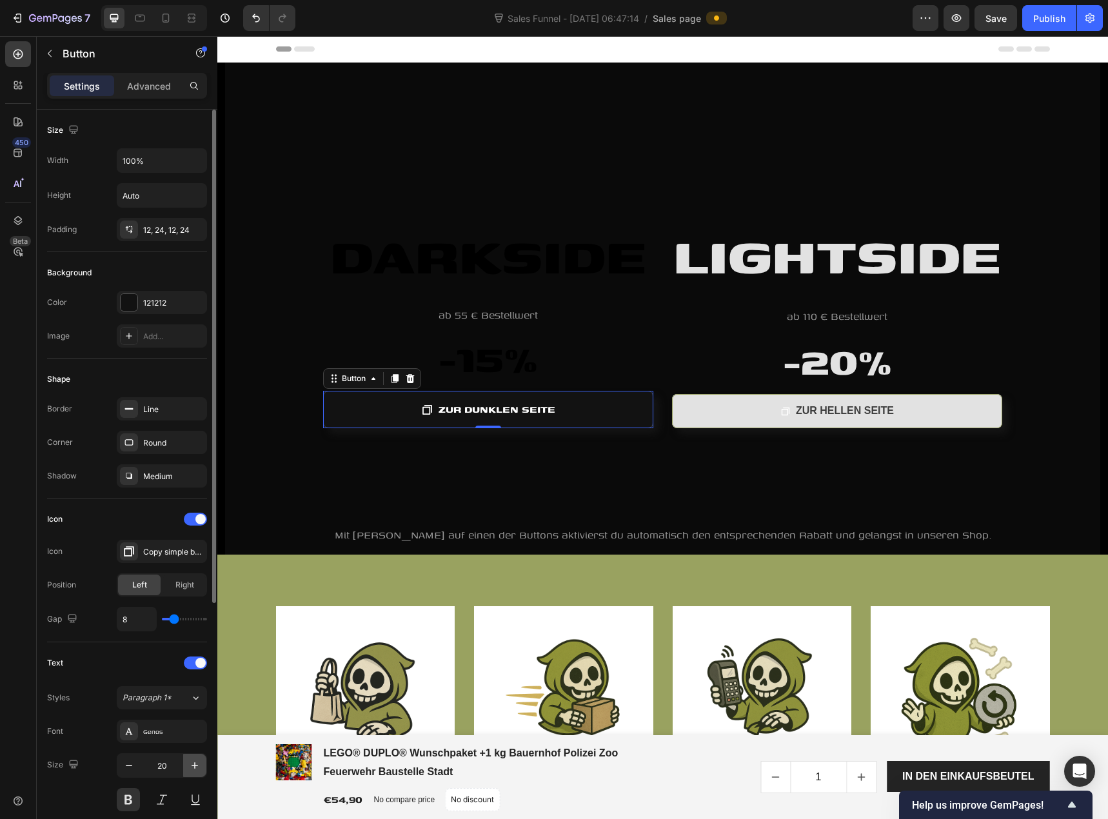
click at [192, 763] on icon "button" at bounding box center [194, 765] width 13 height 13
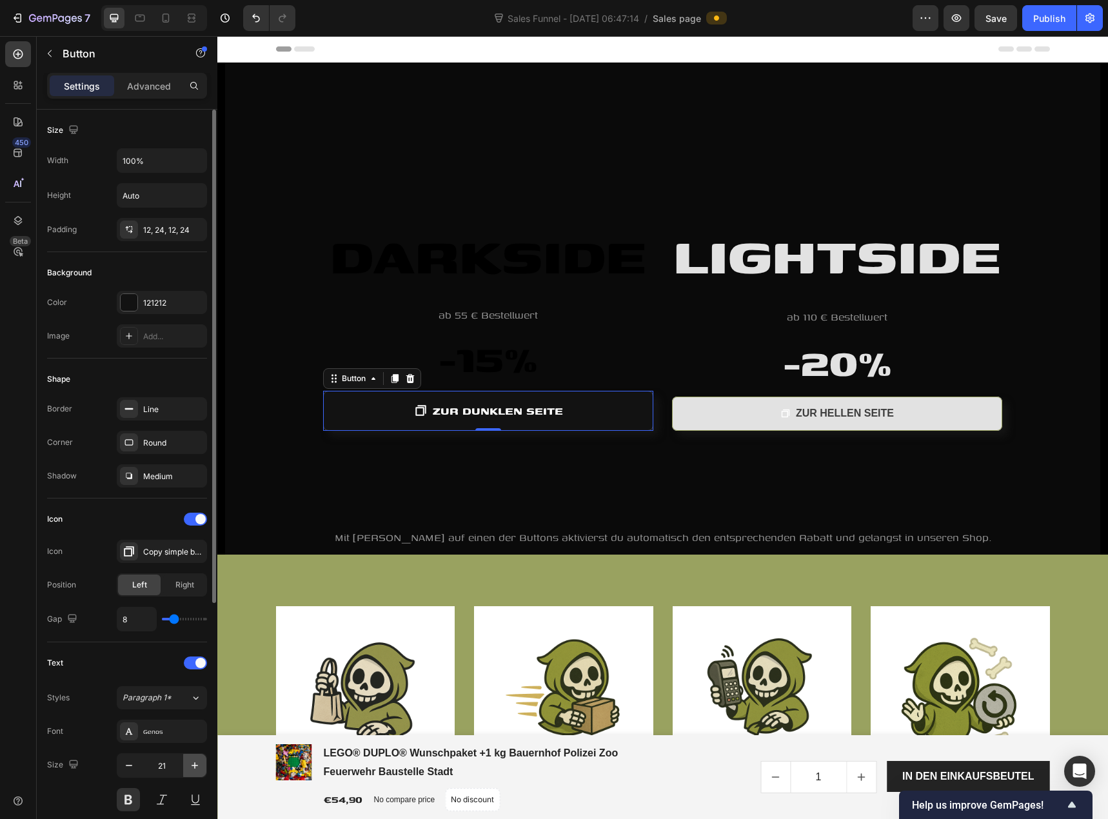
click at [192, 763] on icon "button" at bounding box center [194, 765] width 13 height 13
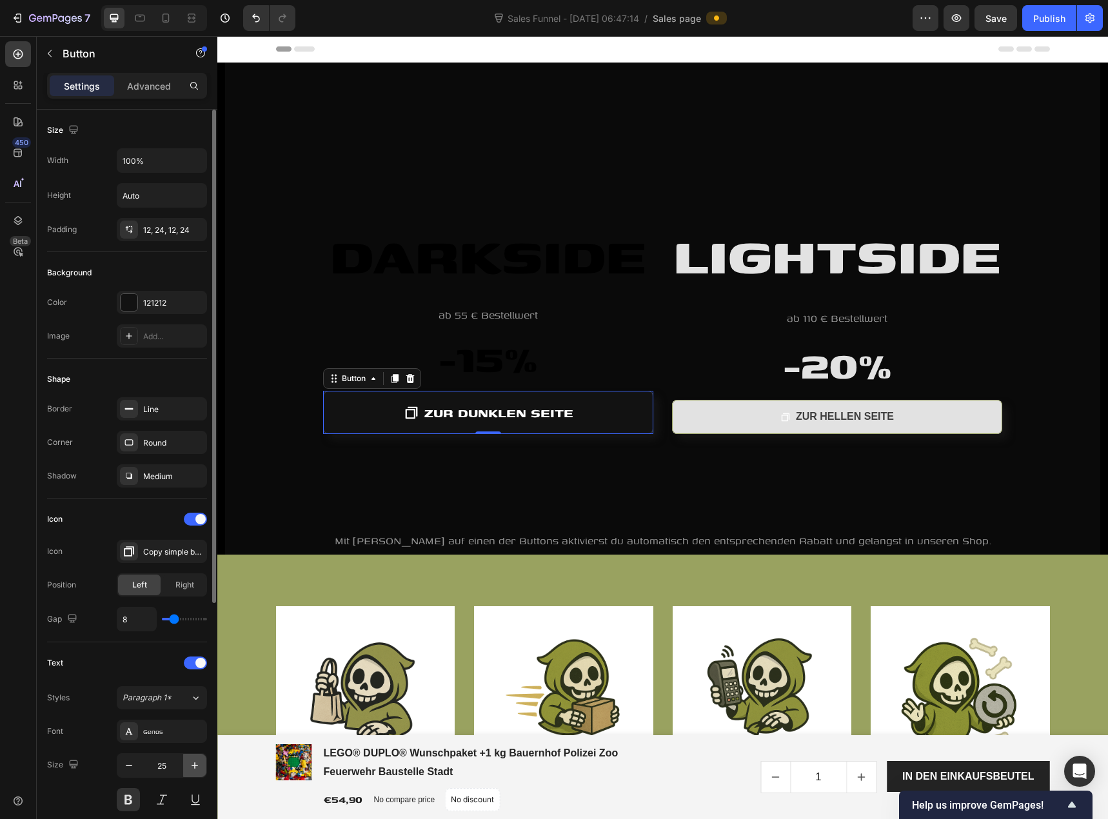
click at [192, 763] on icon "button" at bounding box center [194, 765] width 13 height 13
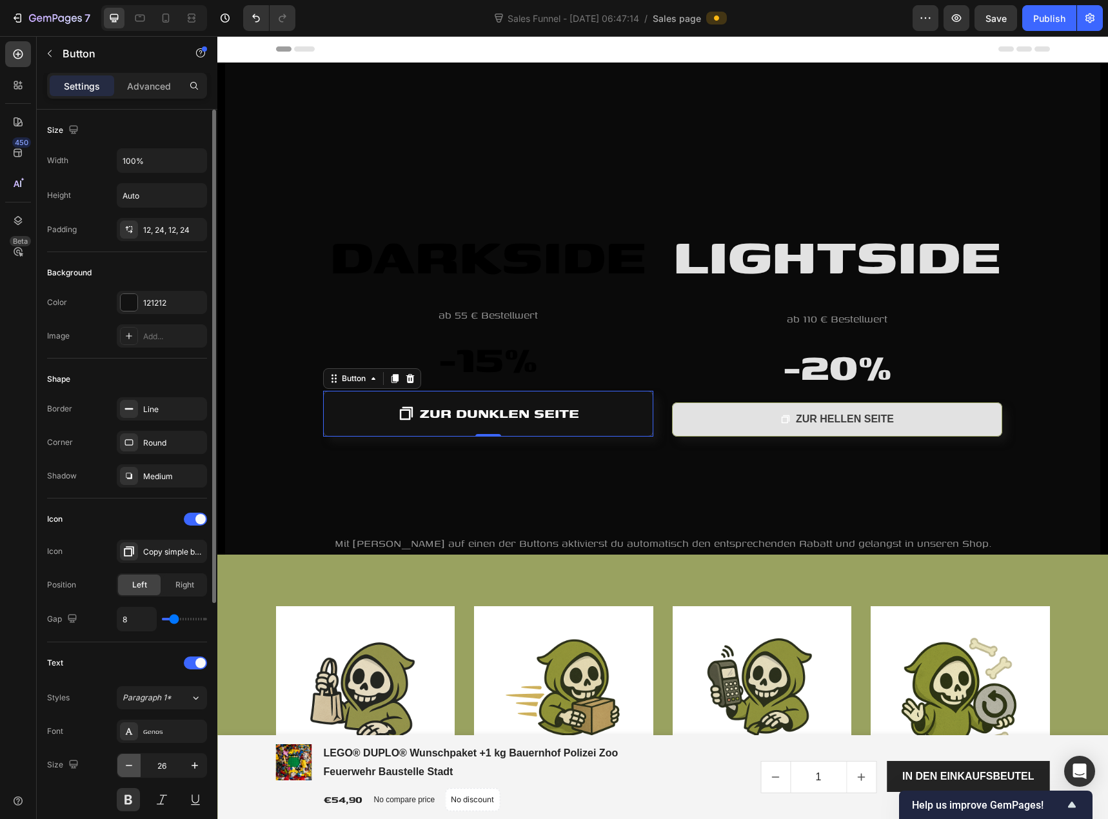
click at [128, 764] on icon "button" at bounding box center [129, 765] width 13 height 13
type input "25"
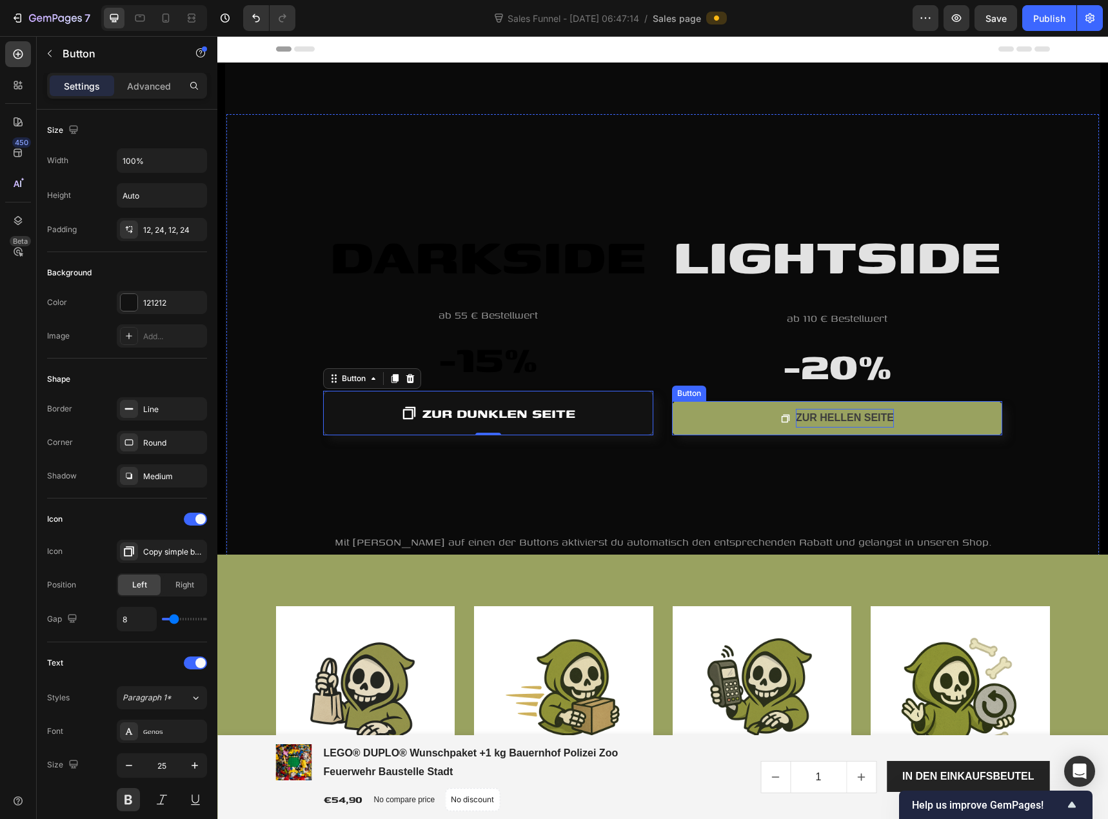
click at [804, 422] on strong "ZUR HELLEN SEITE" at bounding box center [845, 417] width 98 height 11
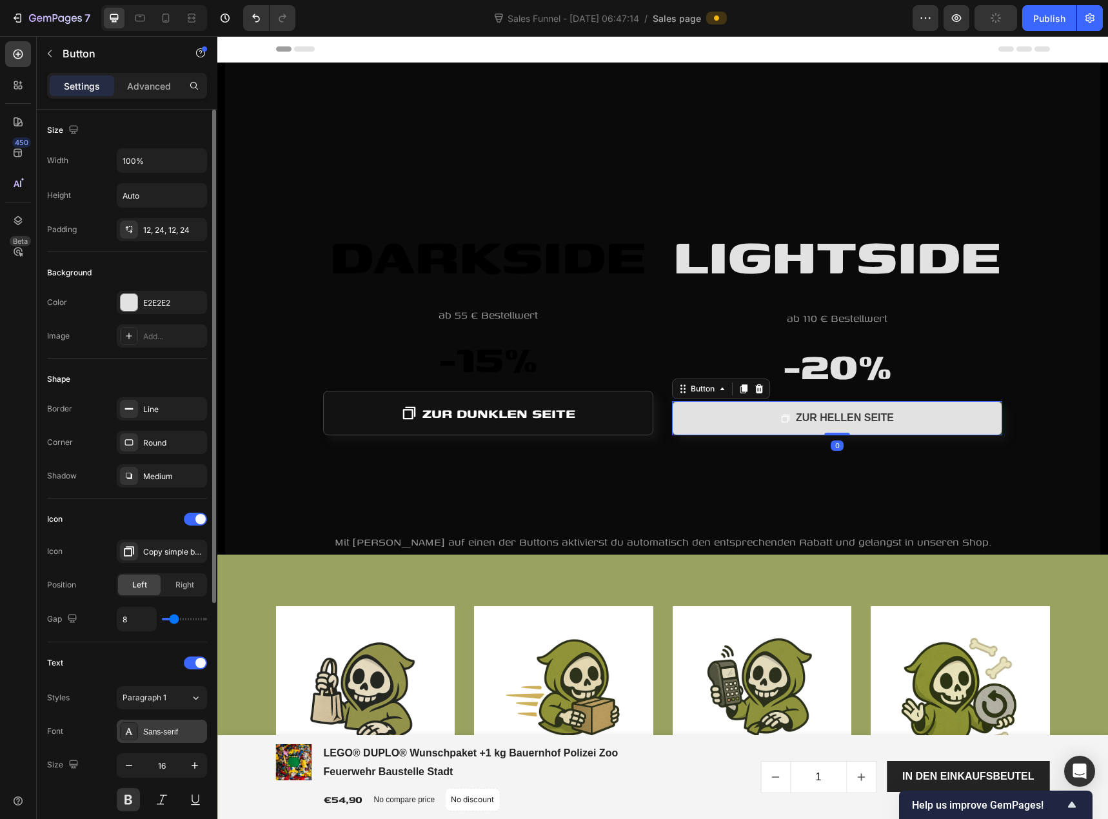
click at [152, 731] on div "Sans-serif" at bounding box center [173, 732] width 61 height 12
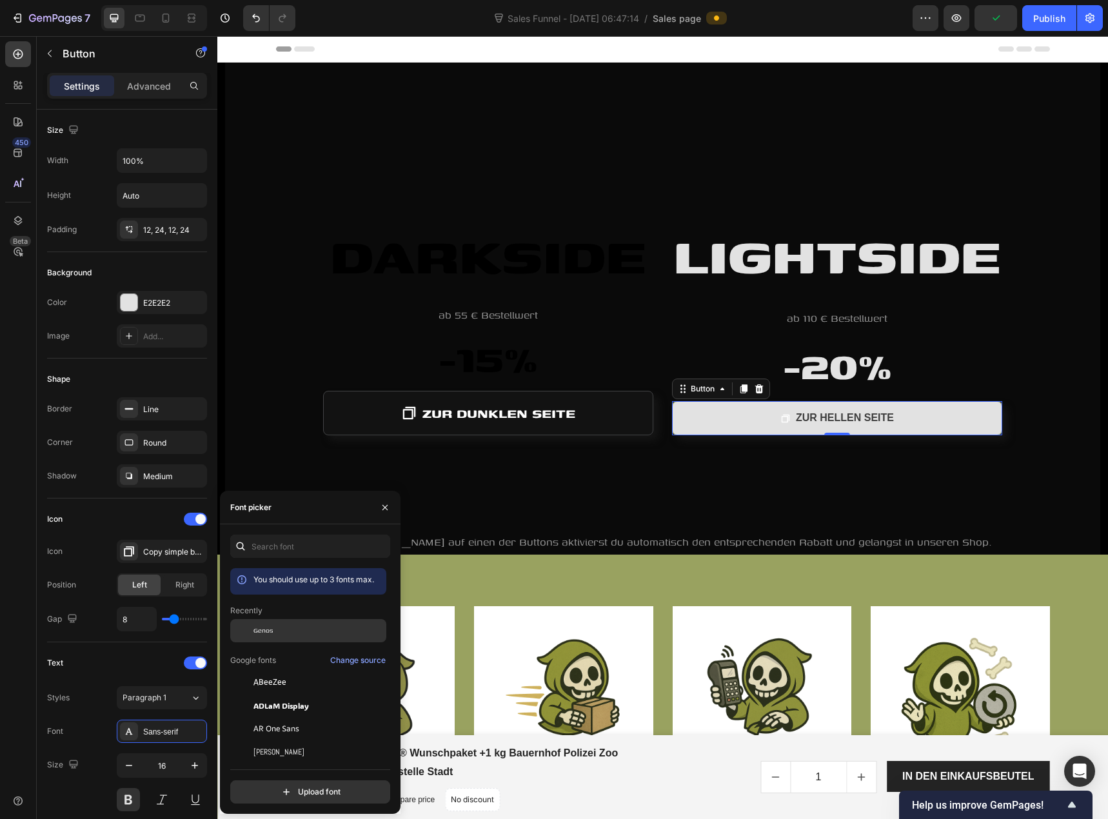
click at [290, 636] on div "Genos" at bounding box center [318, 631] width 130 height 12
click at [197, 762] on icon "button" at bounding box center [194, 765] width 13 height 13
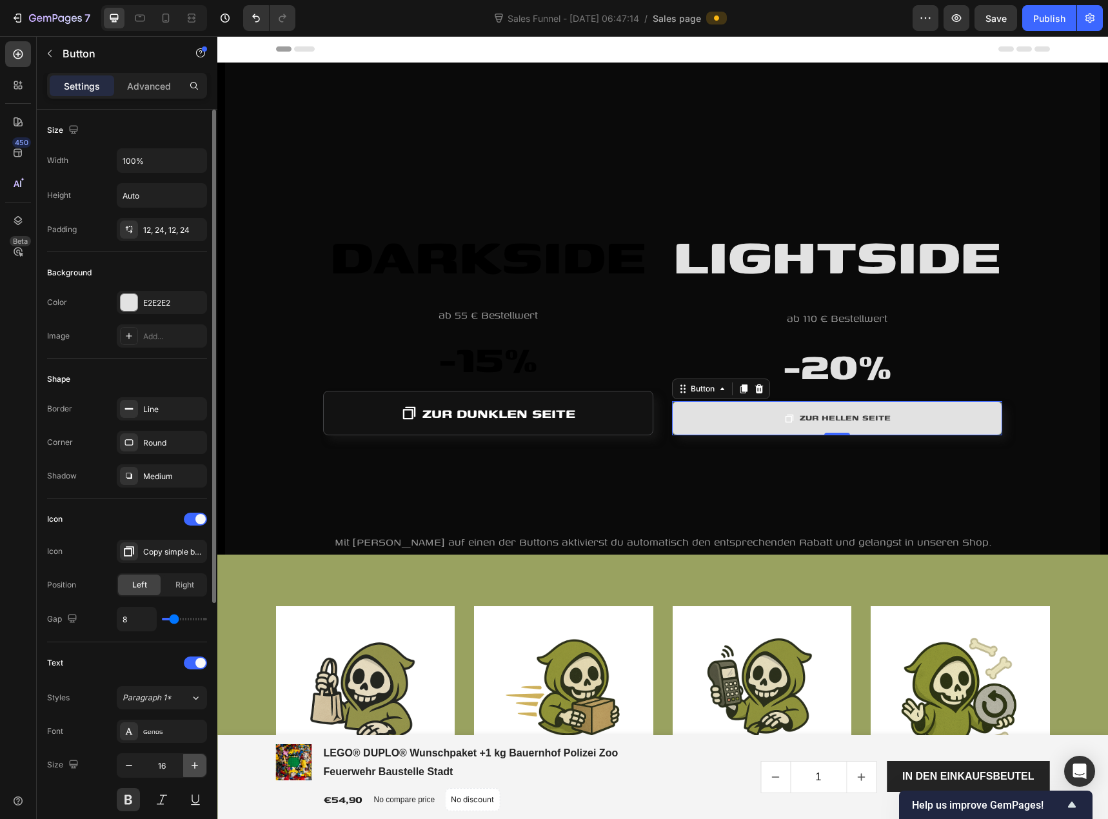
click at [197, 762] on icon "button" at bounding box center [194, 765] width 13 height 13
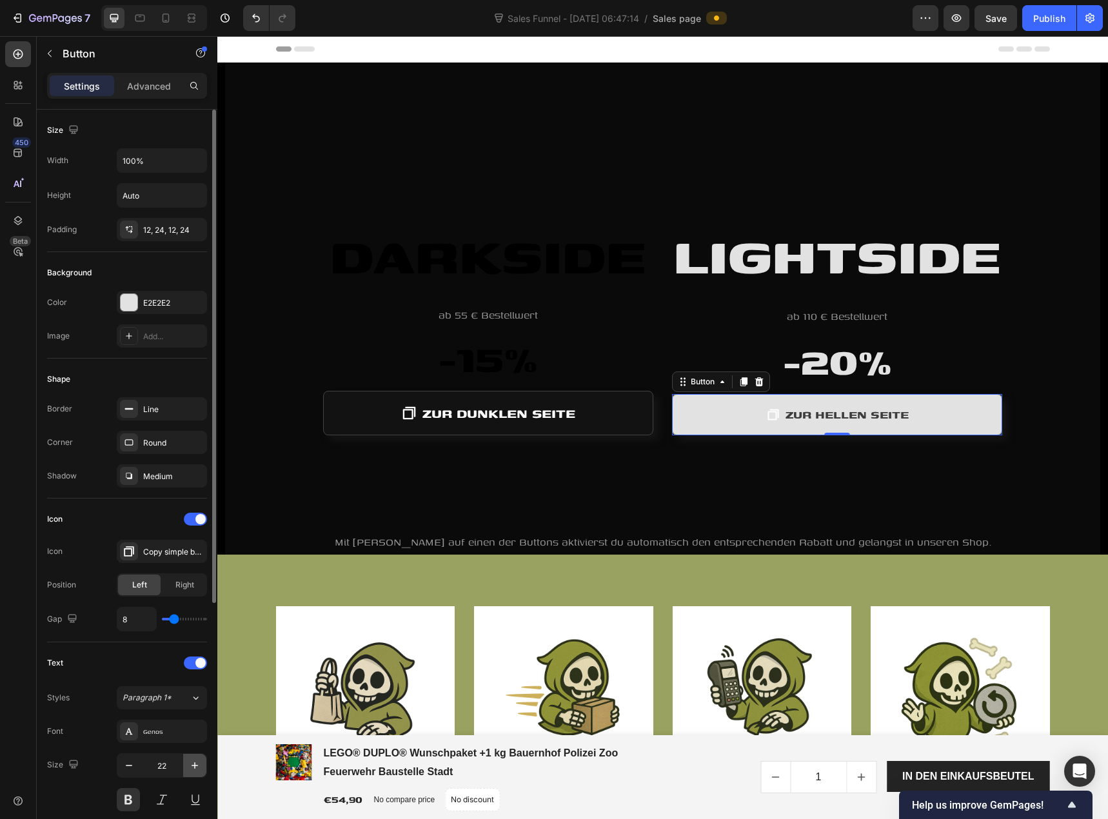
click at [197, 762] on icon "button" at bounding box center [194, 765] width 13 height 13
type input "25"
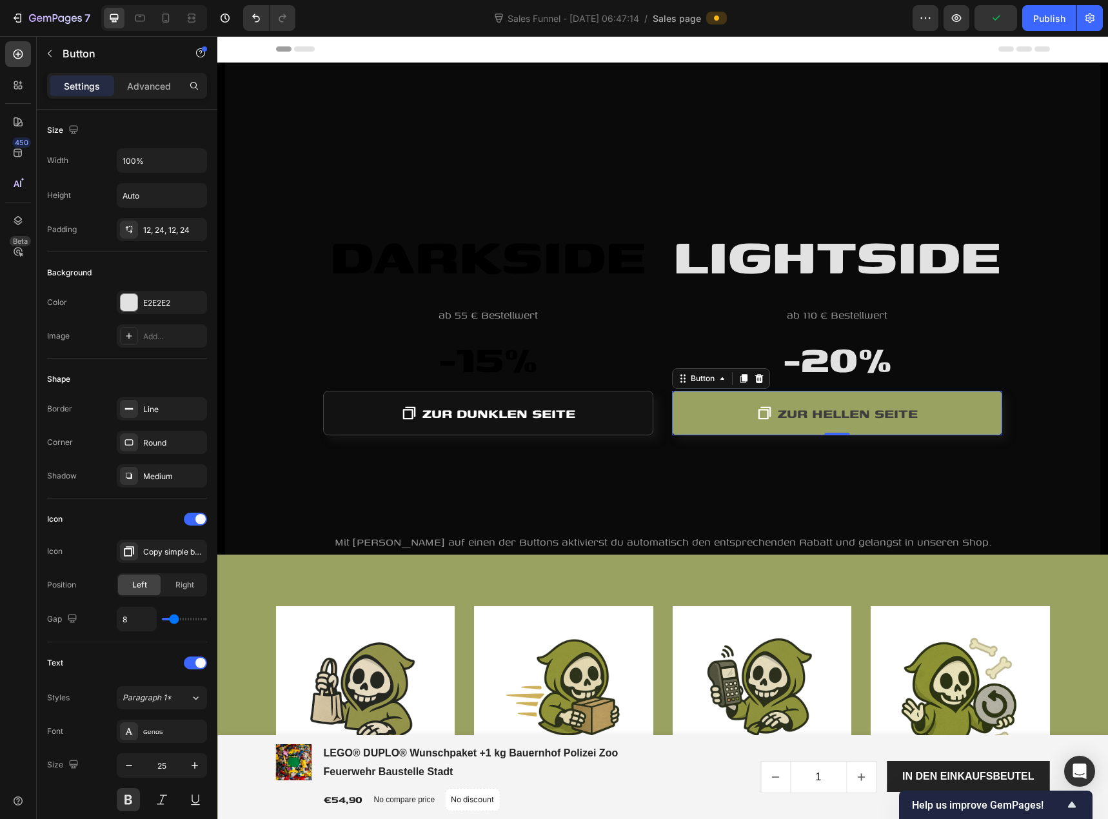
click at [758, 412] on icon at bounding box center [764, 413] width 16 height 16
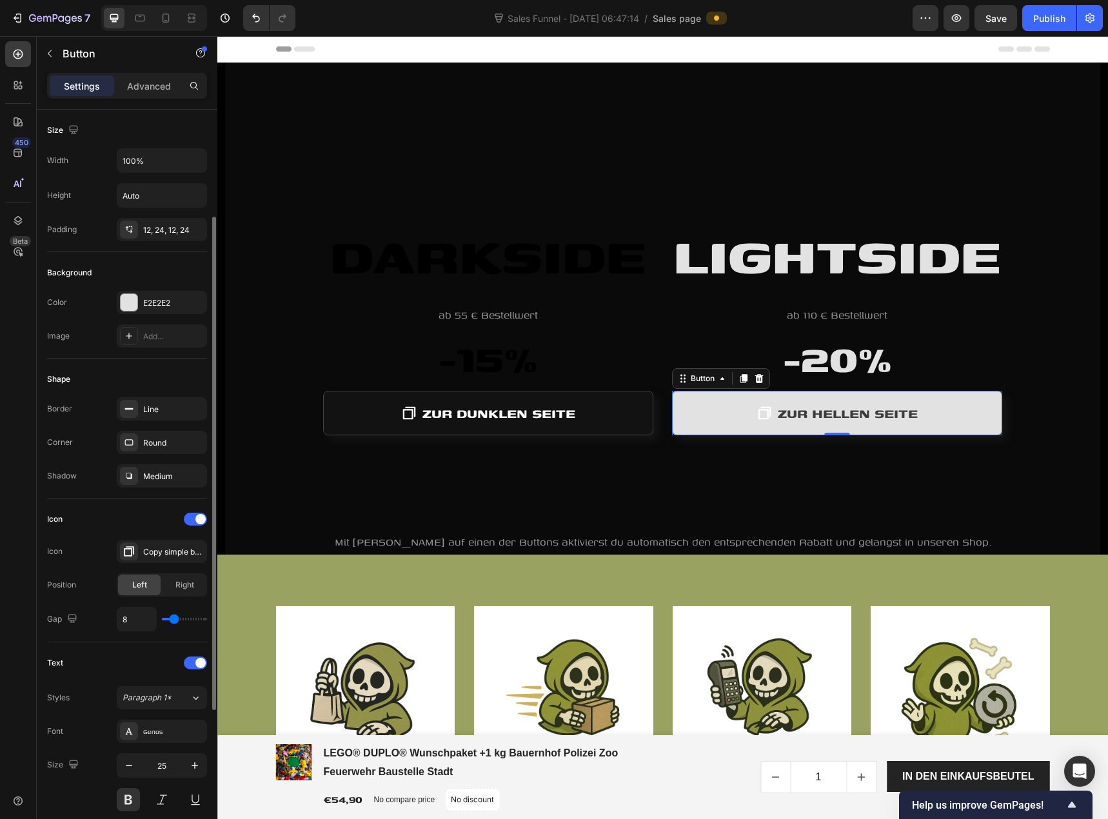
scroll to position [64, 0]
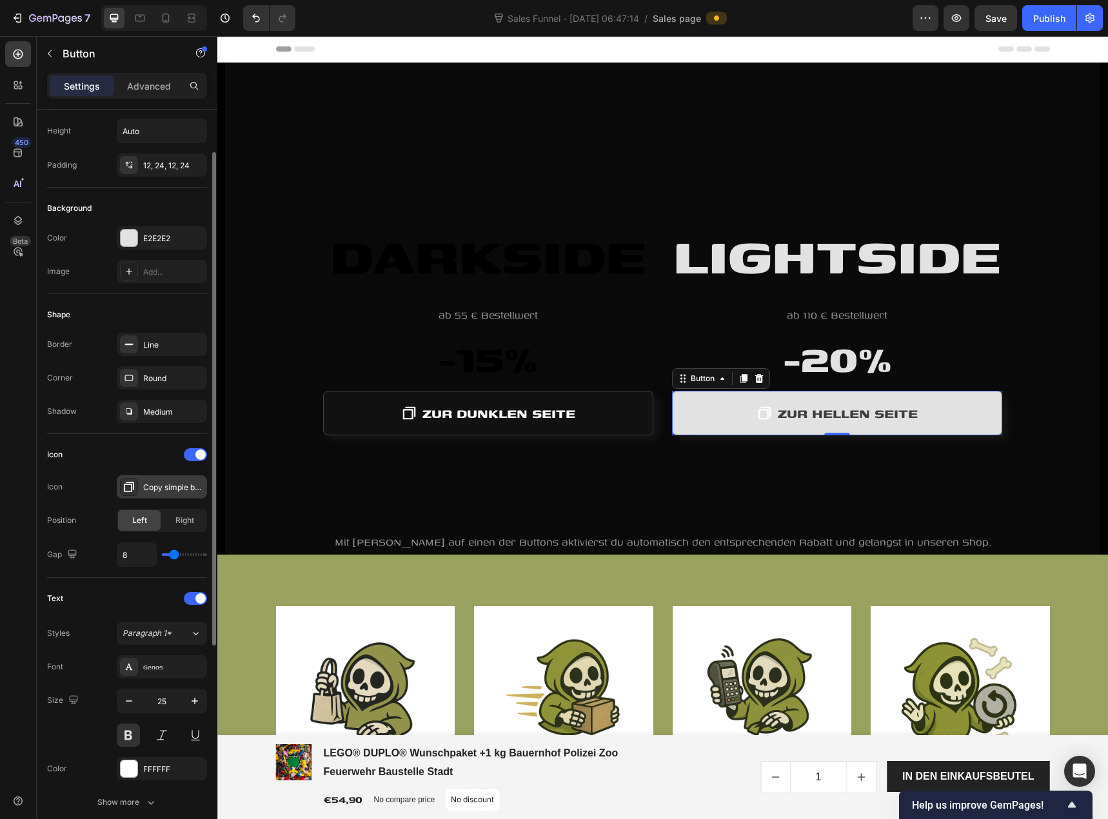
click at [165, 484] on div "Copy simple bold" at bounding box center [173, 488] width 61 height 12
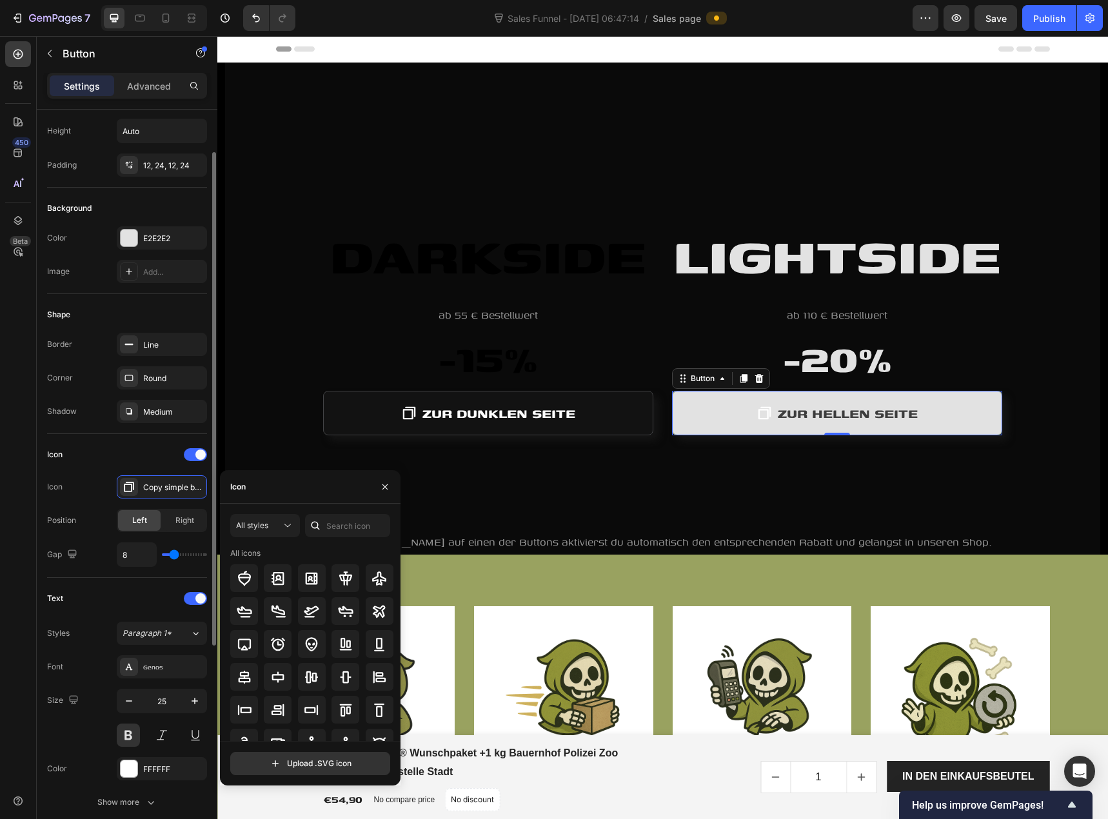
click at [125, 451] on div "Icon" at bounding box center [127, 454] width 160 height 21
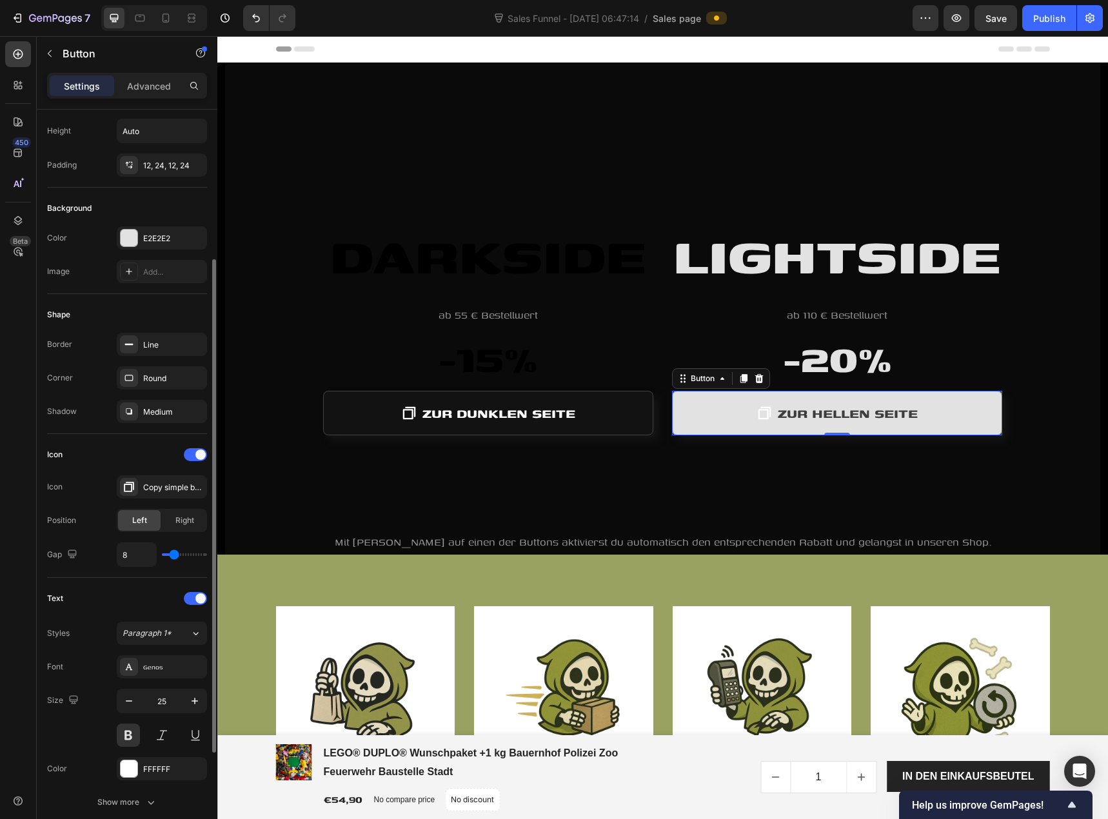
scroll to position [193, 0]
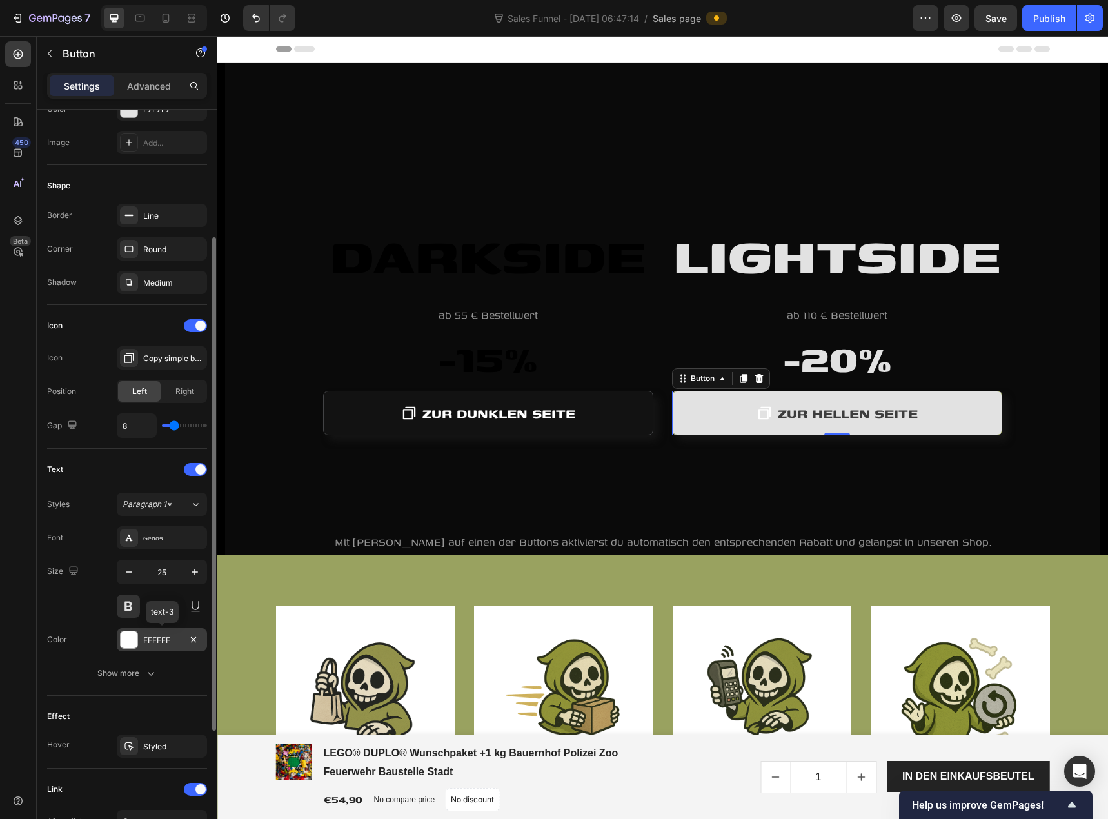
click at [132, 638] on div at bounding box center [129, 639] width 17 height 17
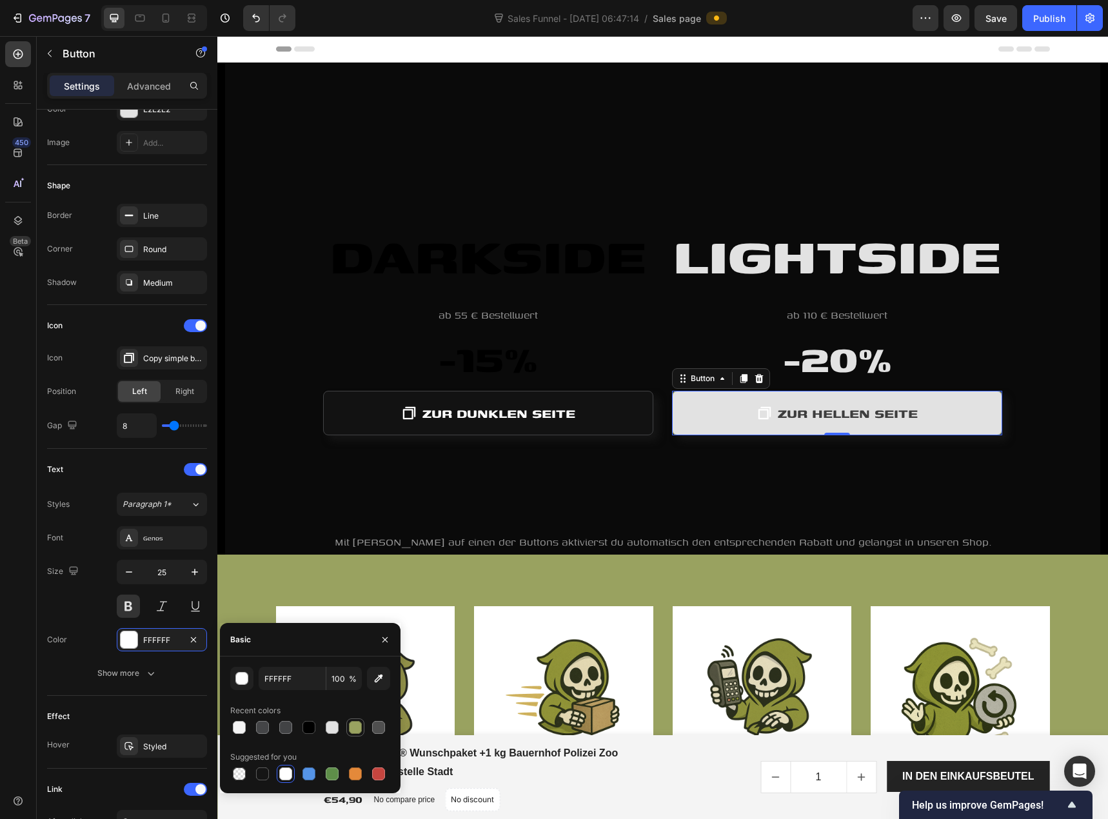
click at [358, 728] on div at bounding box center [355, 727] width 13 height 13
click at [310, 729] on div at bounding box center [308, 727] width 13 height 13
click at [288, 726] on div at bounding box center [285, 727] width 13 height 13
type input "424345"
click at [1050, 12] on div "Publish" at bounding box center [1049, 19] width 32 height 14
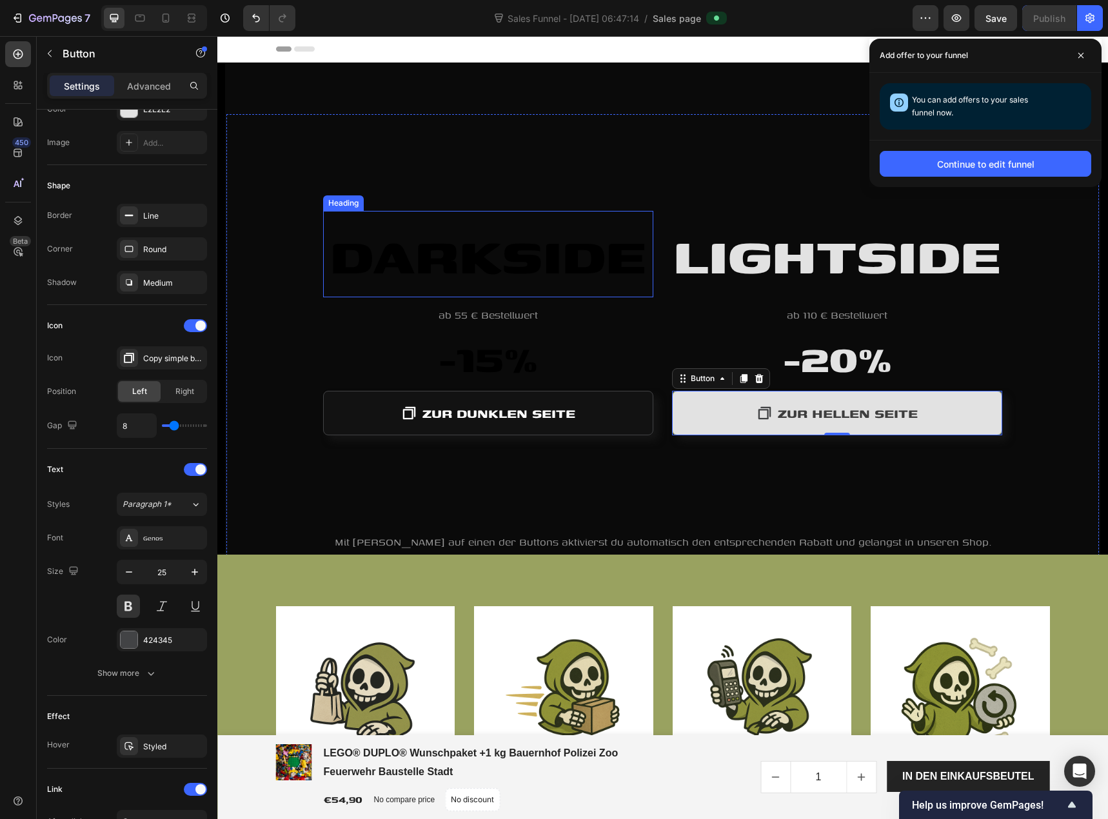
click at [410, 248] on span "DARKSIDE" at bounding box center [488, 253] width 316 height 77
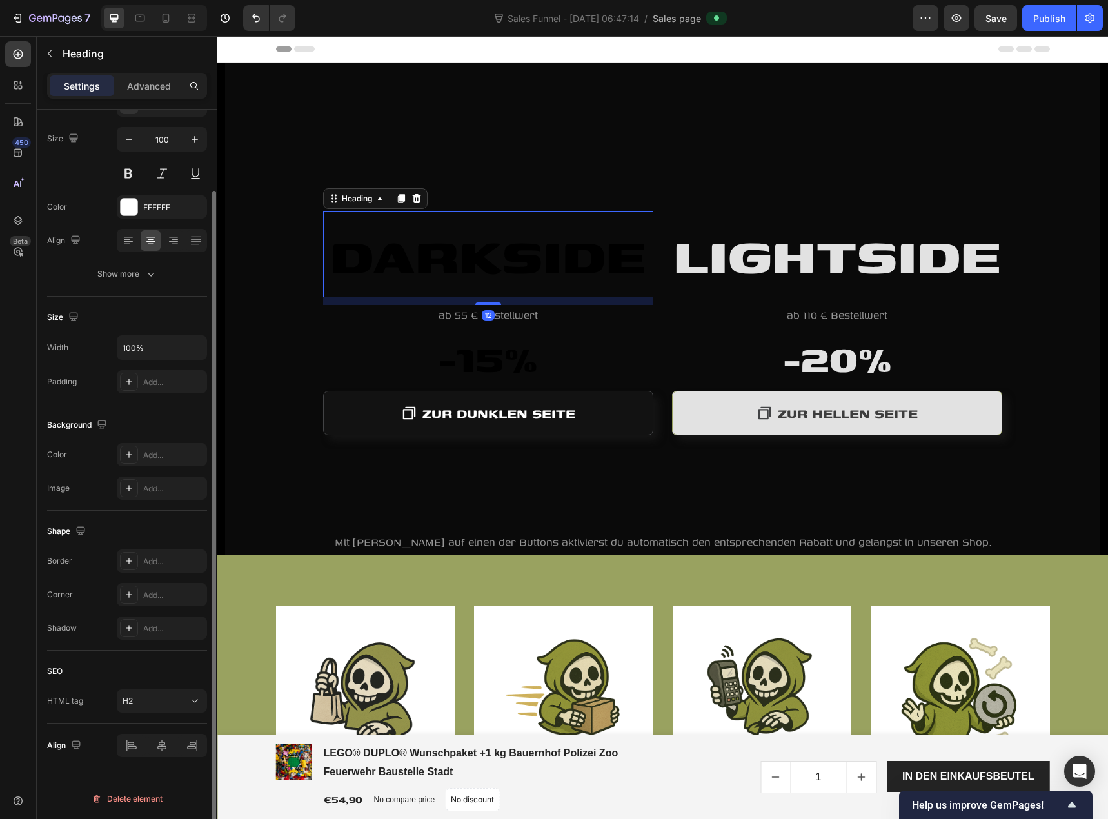
scroll to position [0, 0]
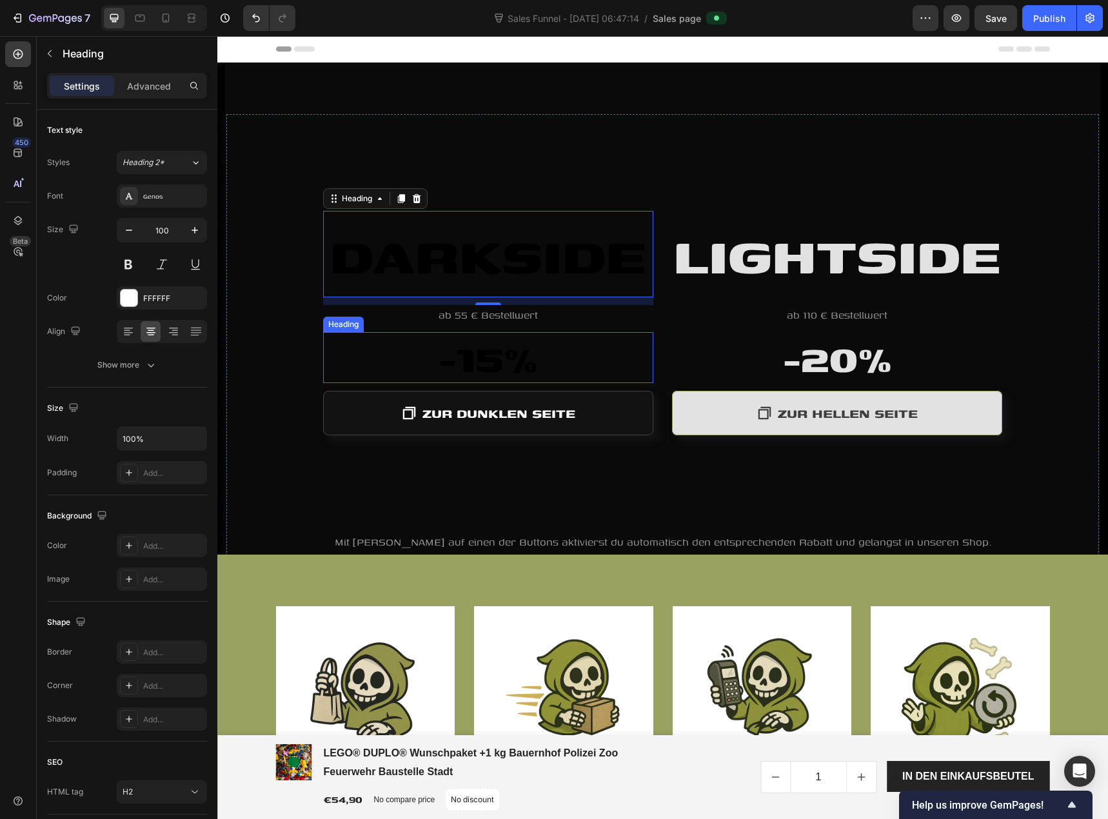
click at [471, 354] on span "-15%" at bounding box center [488, 357] width 99 height 59
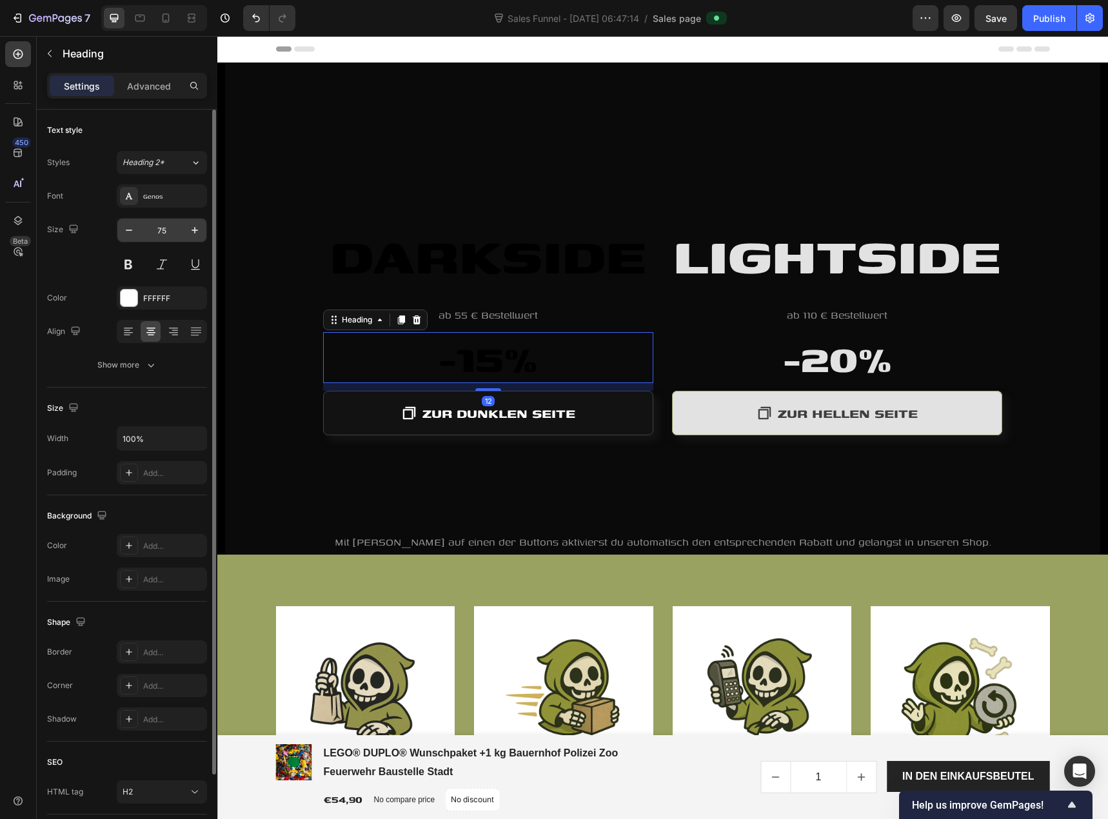
click at [163, 235] on input "75" at bounding box center [162, 230] width 43 height 23
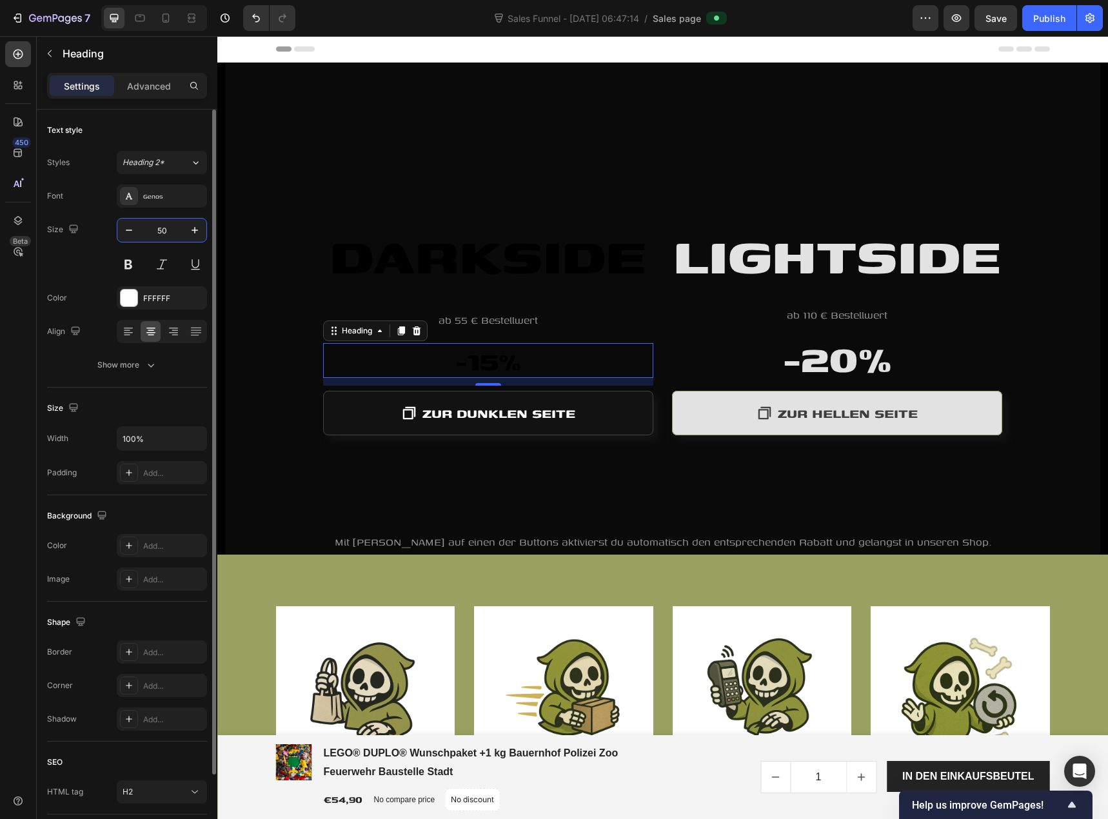
click at [176, 233] on input "50" at bounding box center [162, 230] width 43 height 23
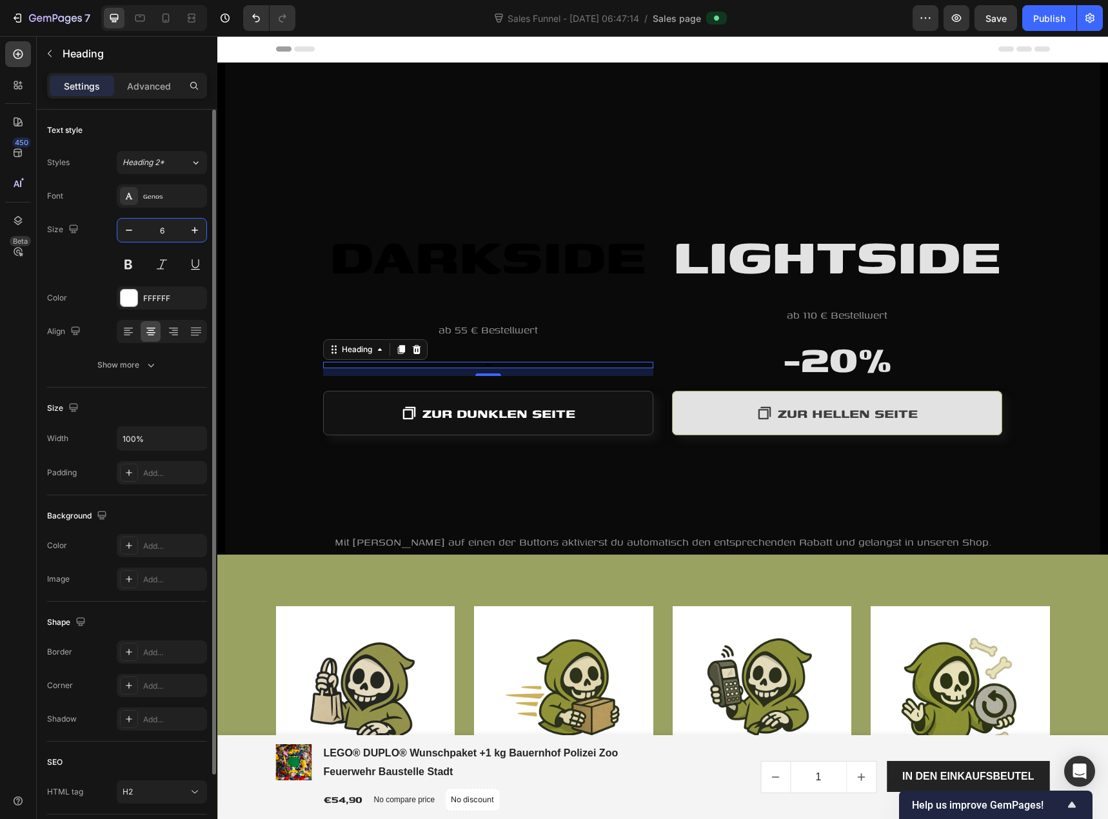
type input "60"
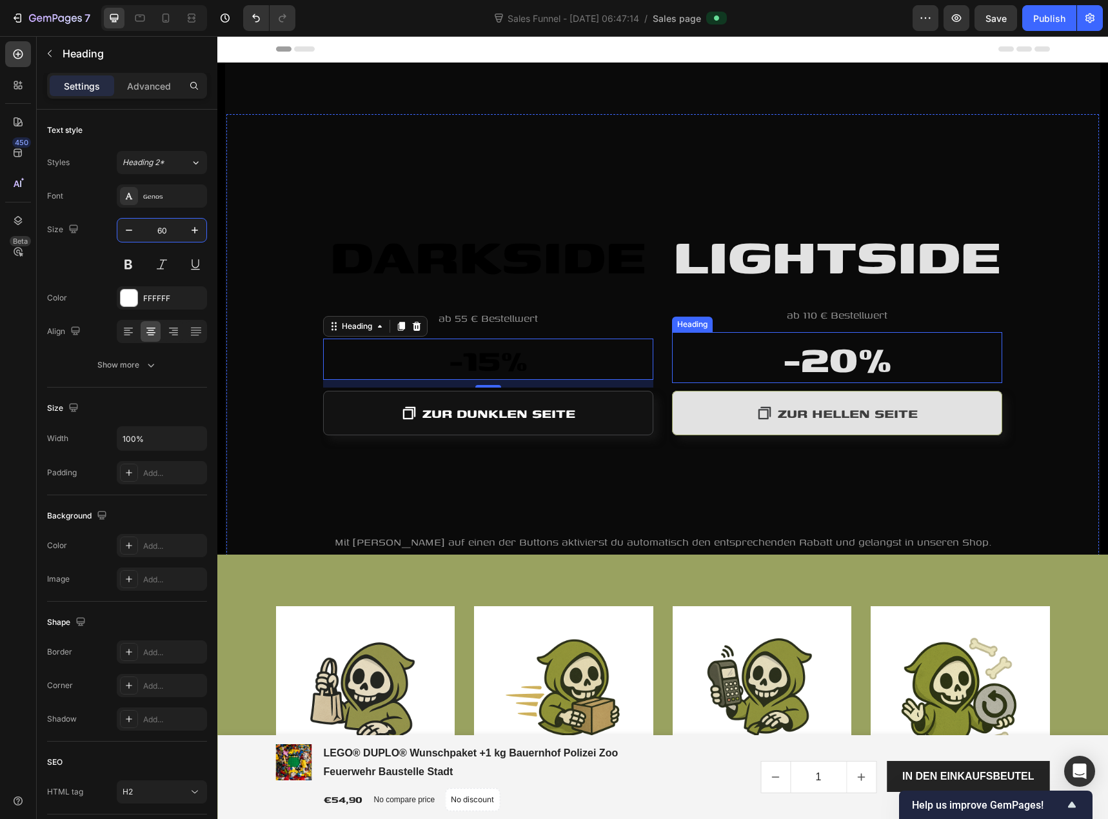
click at [791, 346] on span "-20%" at bounding box center [837, 357] width 109 height 59
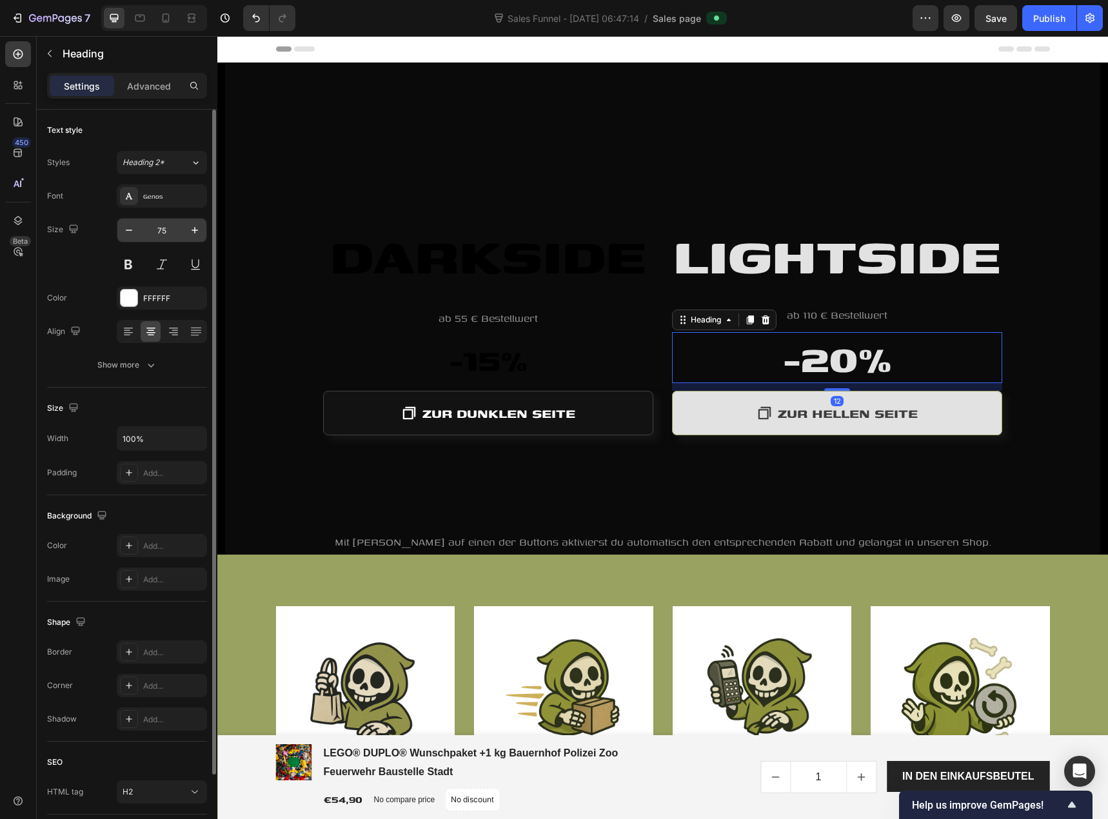
click at [168, 227] on input "75" at bounding box center [162, 230] width 43 height 23
type input "60"
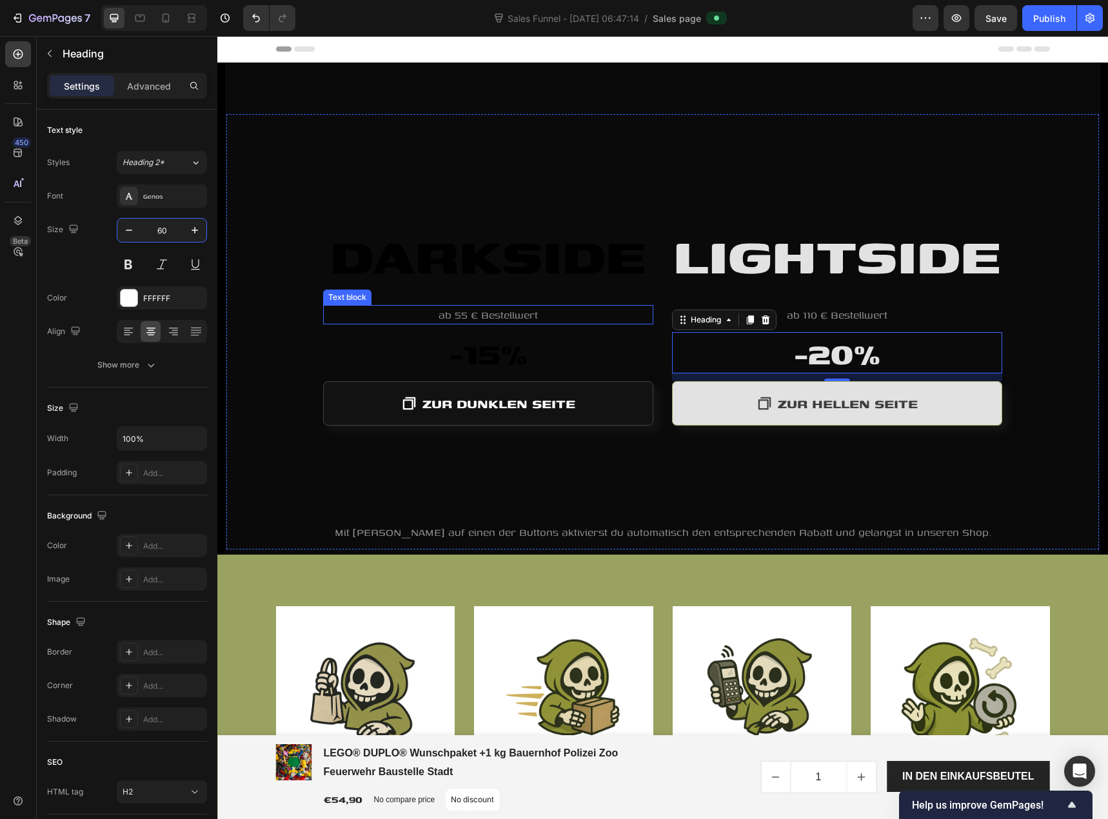
click at [515, 316] on span "ab 55 € Bestellwert" at bounding box center [488, 314] width 99 height 15
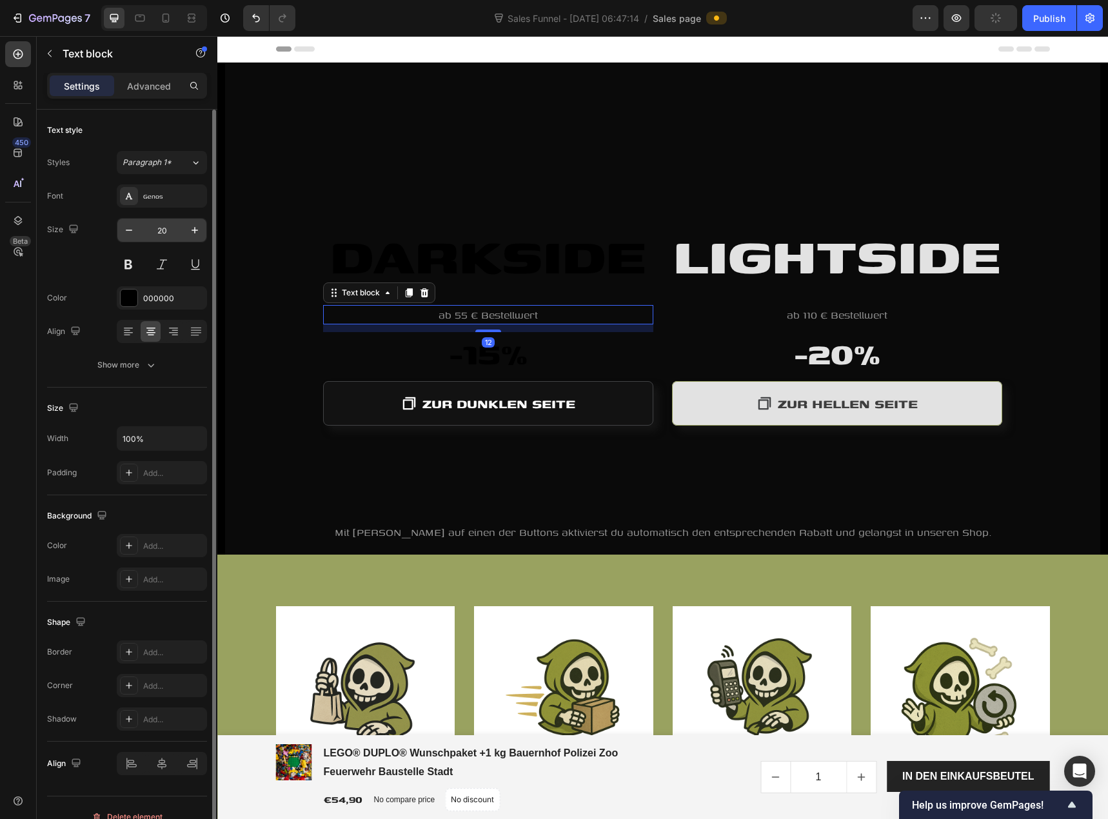
click at [175, 230] on input "20" at bounding box center [162, 230] width 43 height 23
type input "25"
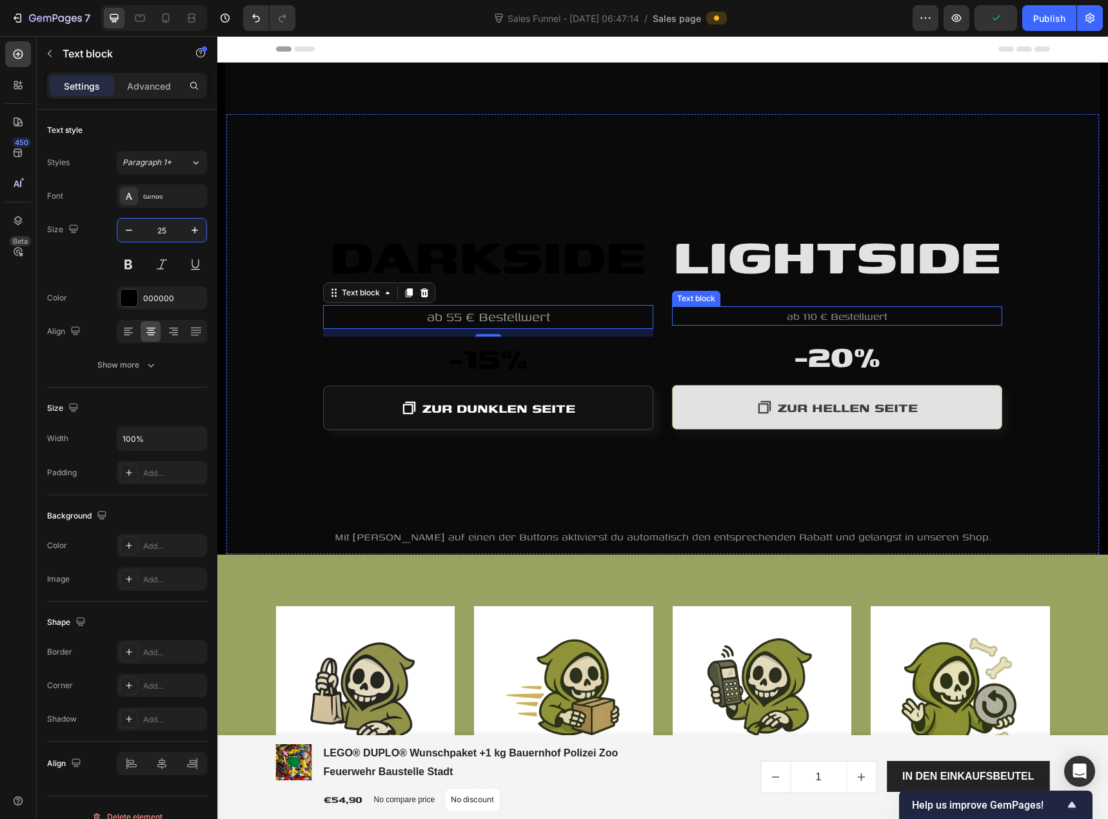
click at [810, 320] on span "ab 110 € Bestellwert" at bounding box center [837, 315] width 101 height 15
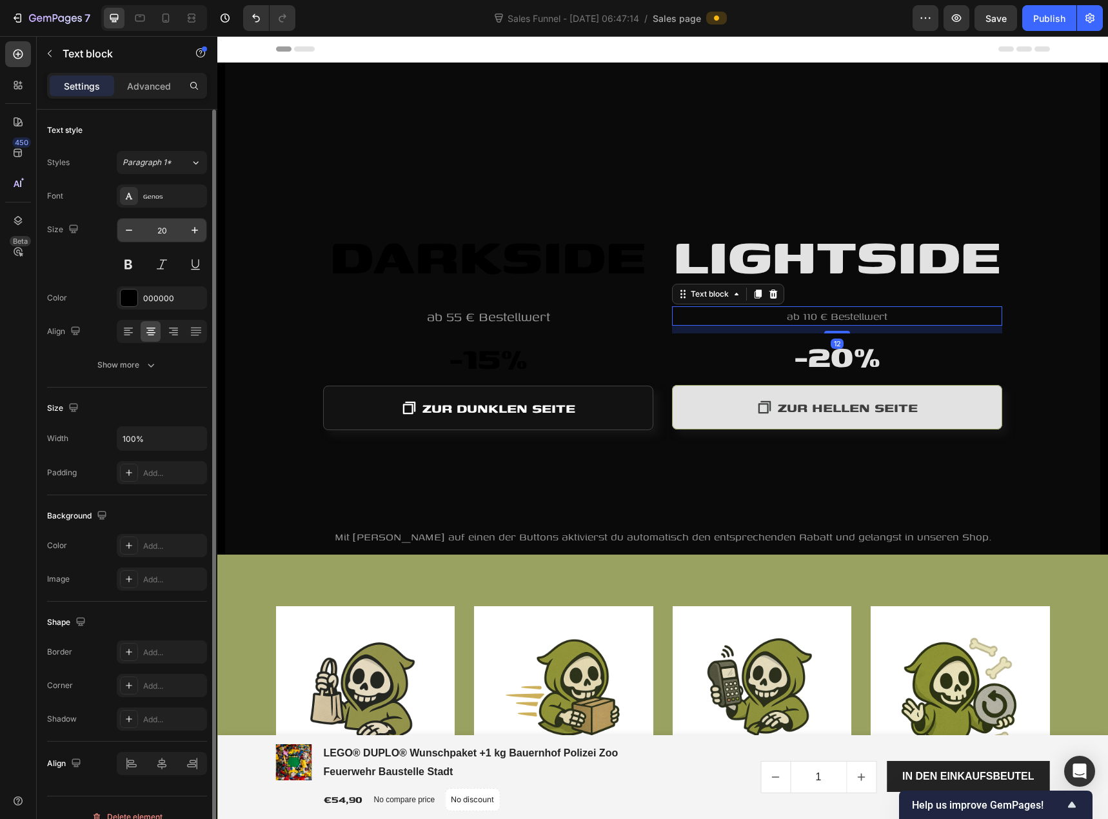
click at [168, 228] on input "20" at bounding box center [162, 230] width 43 height 23
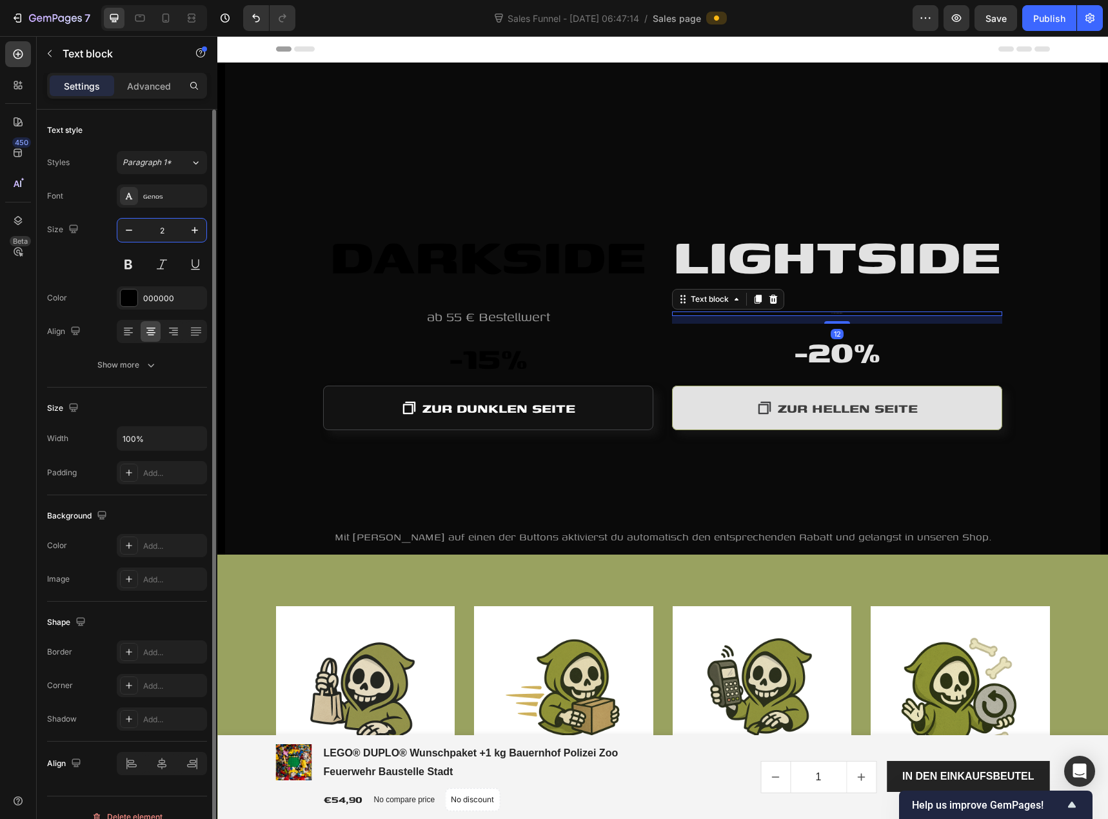
type input "25"
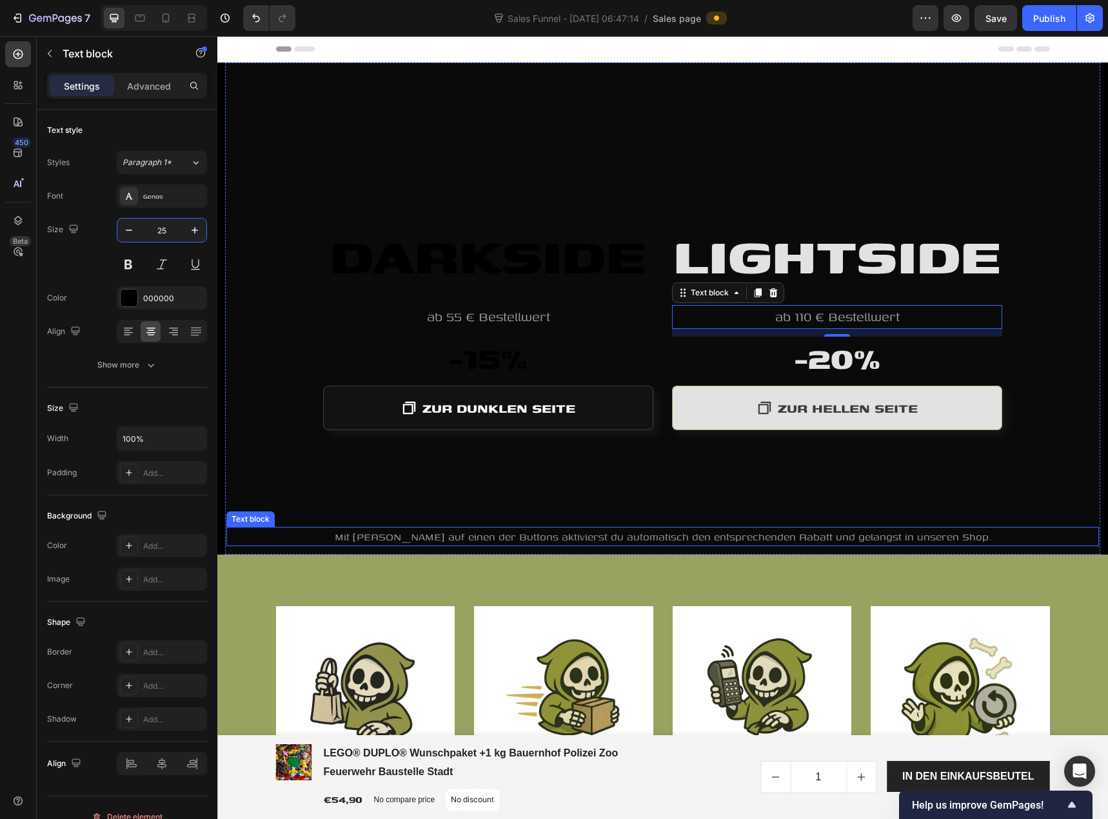
click at [495, 543] on span "Mit Klick auf einen der Buttons aktivierst du automatisch den entsprechenden Ra…" at bounding box center [663, 536] width 657 height 15
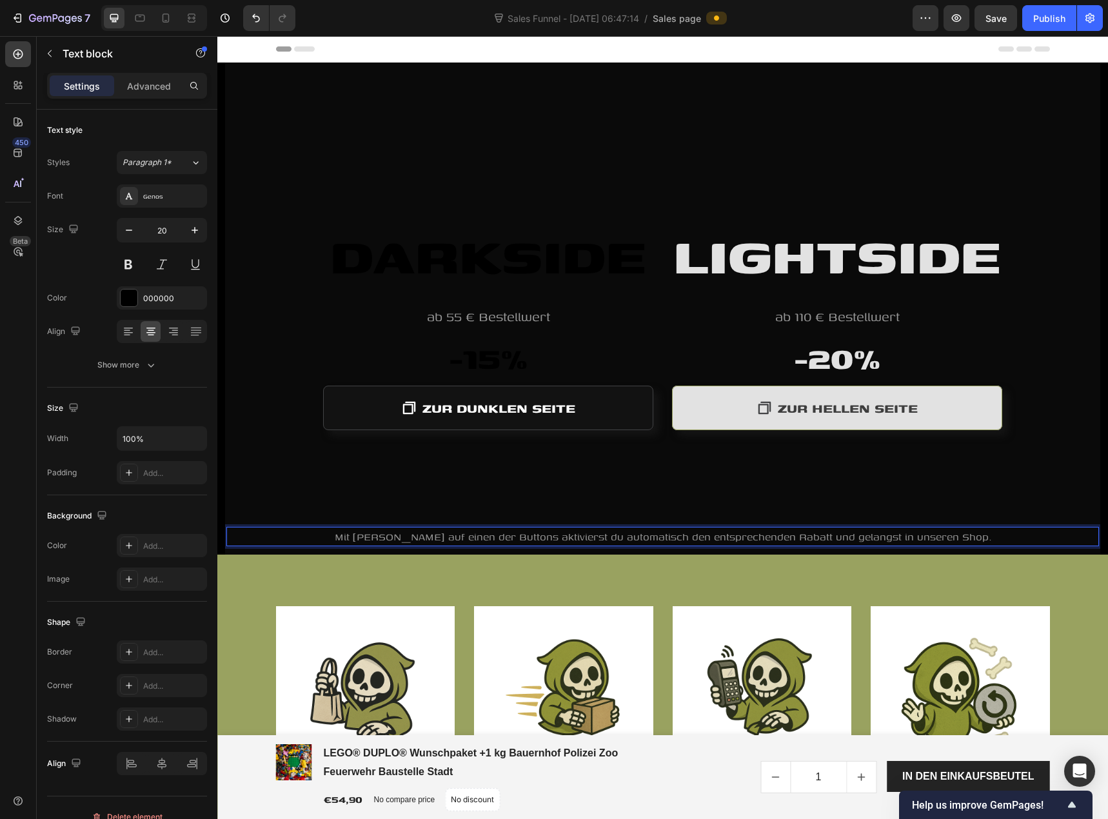
click at [423, 540] on span "Mit Klick auf einen der Buttons aktivierst du automatisch den entsprechenden Ra…" at bounding box center [663, 536] width 657 height 15
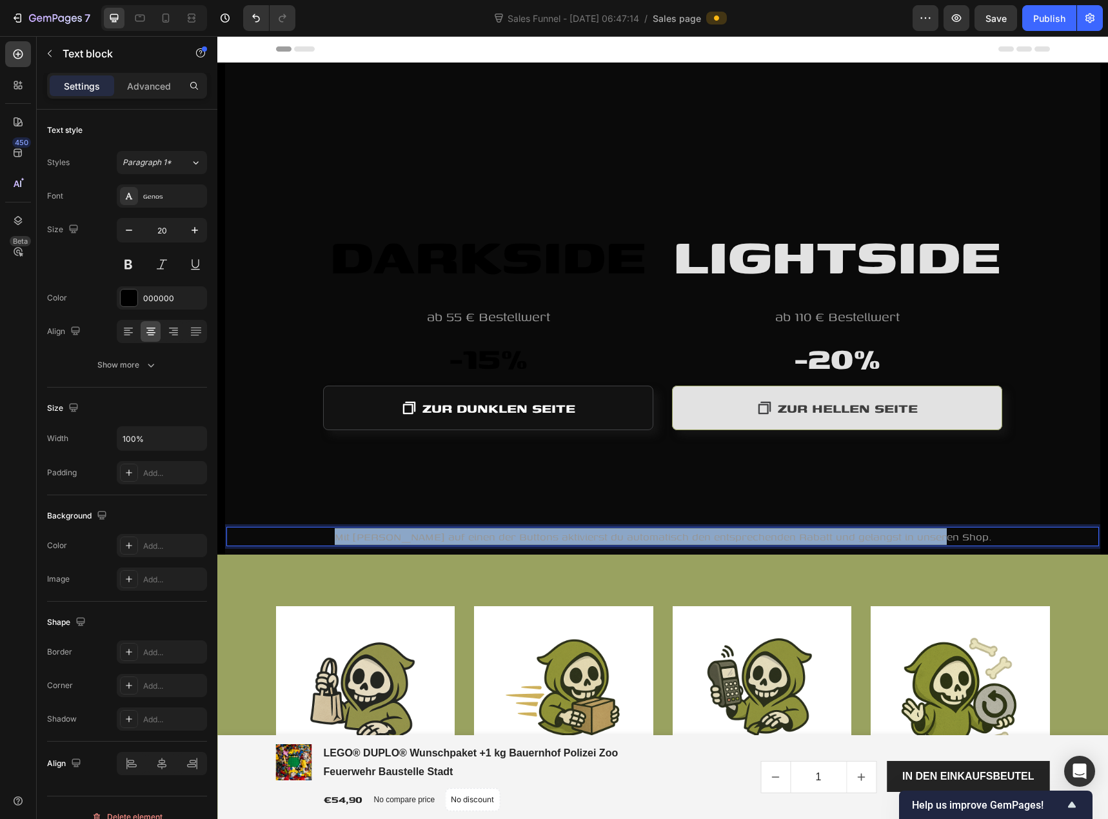
click at [423, 540] on span "Mit Klick auf einen der Buttons aktivierst du automatisch den entsprechenden Ra…" at bounding box center [663, 536] width 657 height 15
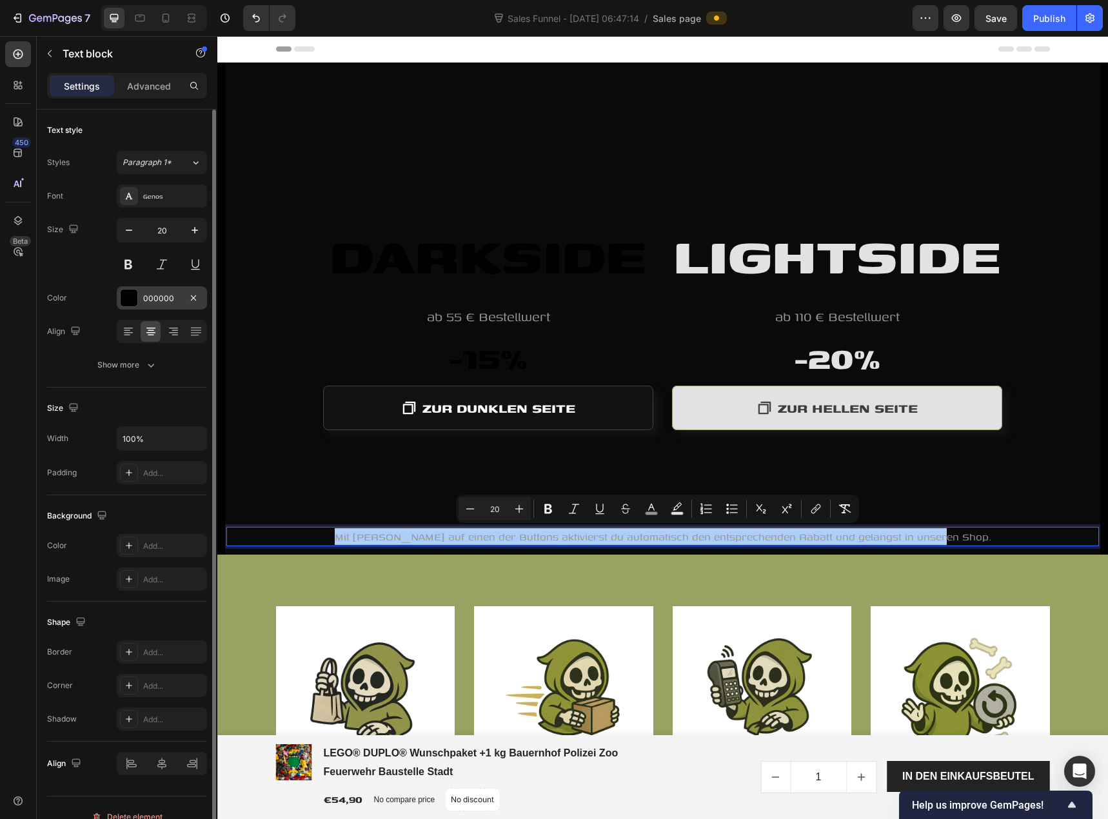
click at [149, 306] on div "000000" at bounding box center [162, 297] width 90 height 23
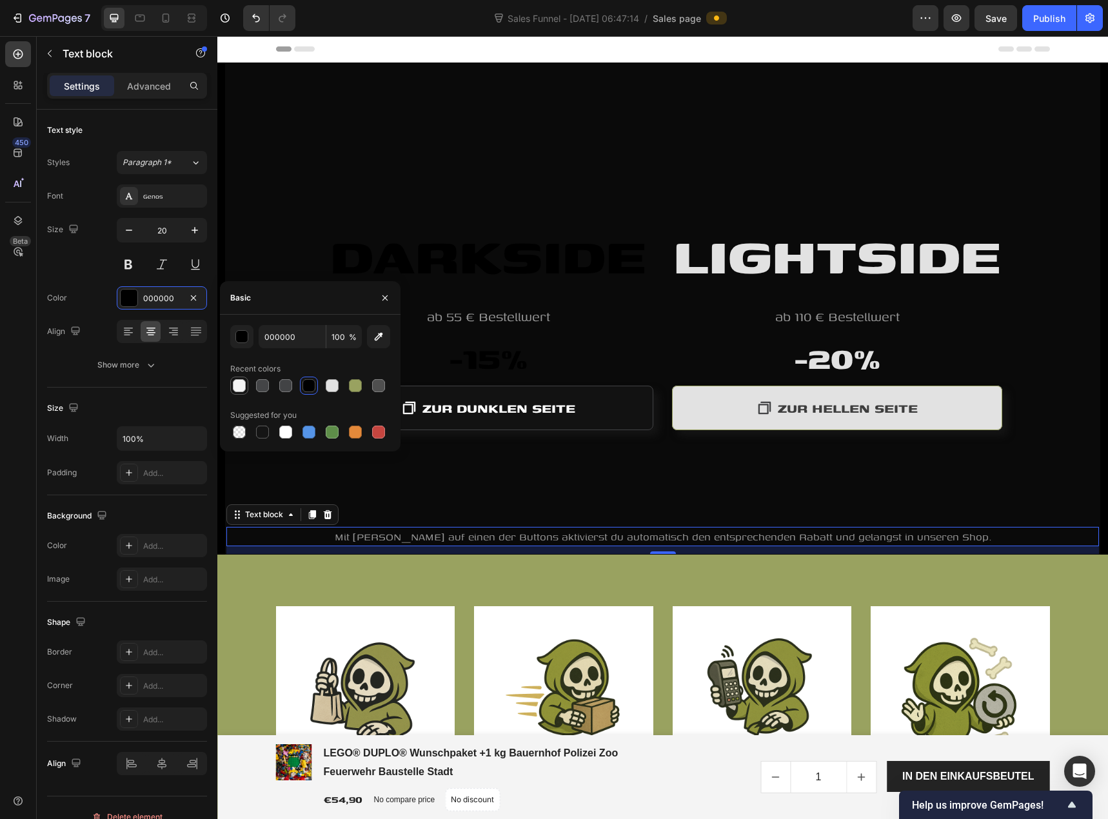
click at [241, 386] on div at bounding box center [239, 385] width 13 height 13
type input "F4F4F4"
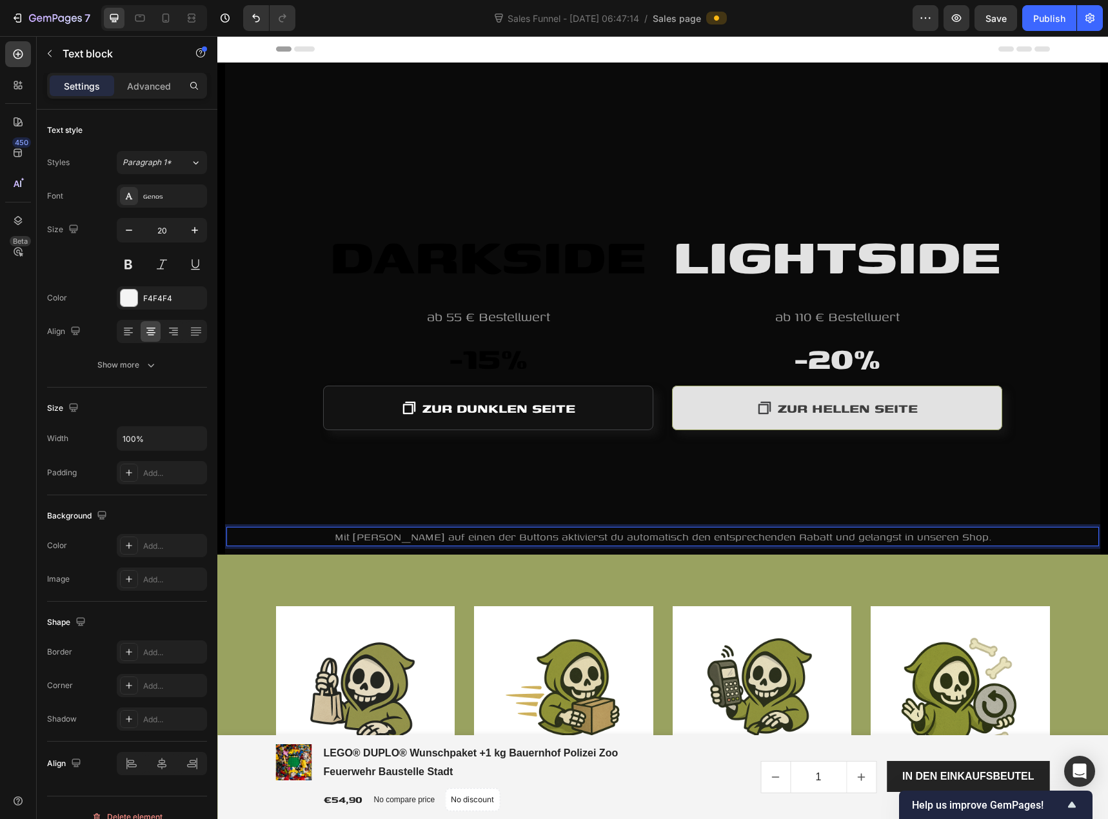
click at [439, 537] on span "Mit Klick auf einen der Buttons aktivierst du automatisch den entsprechenden Ra…" at bounding box center [663, 536] width 657 height 15
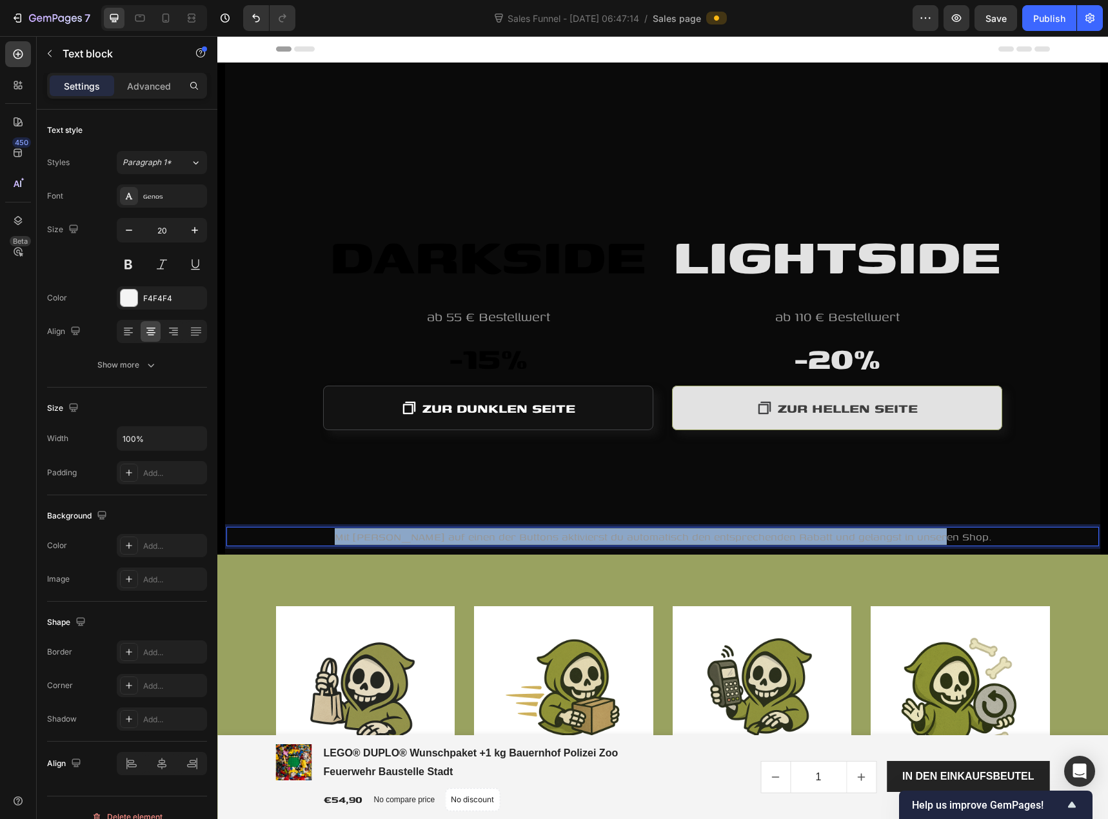
click at [439, 537] on span "Mit Klick auf einen der Buttons aktivierst du automatisch den entsprechenden Ra…" at bounding box center [663, 536] width 657 height 15
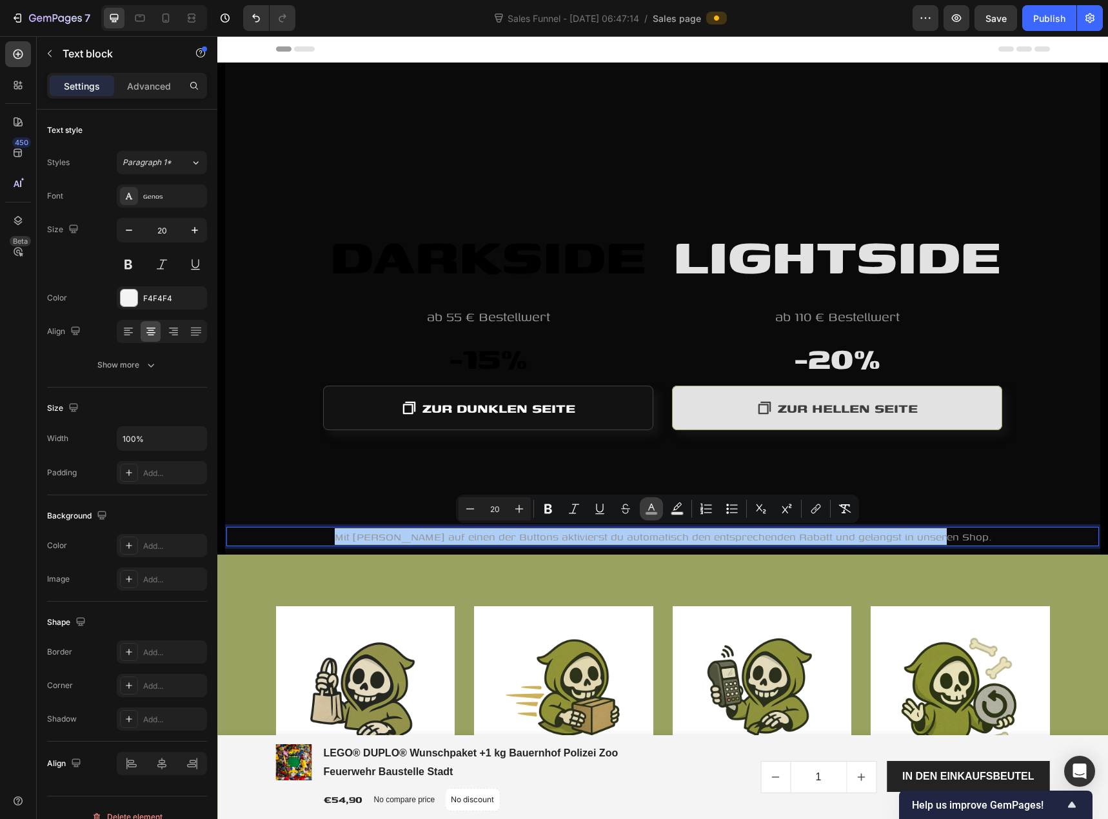
click at [655, 514] on rect "Editor contextual toolbar" at bounding box center [652, 513] width 12 height 3
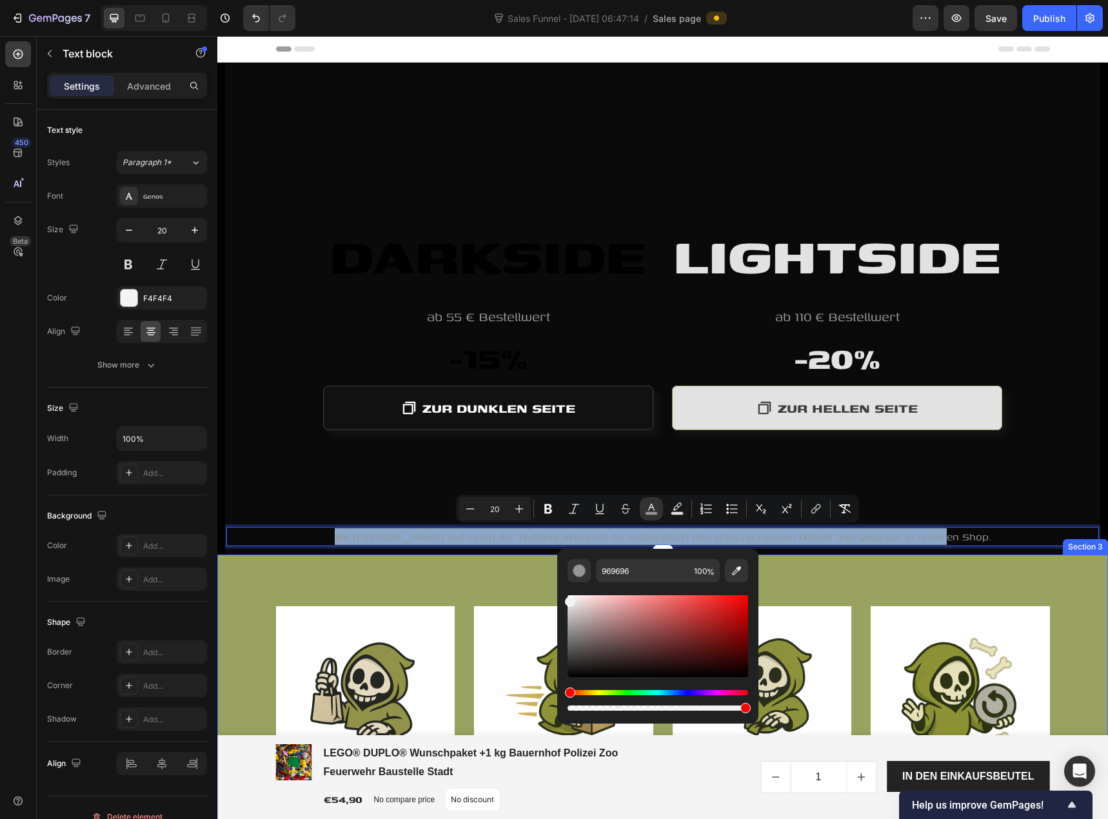
type input "F2F2F2"
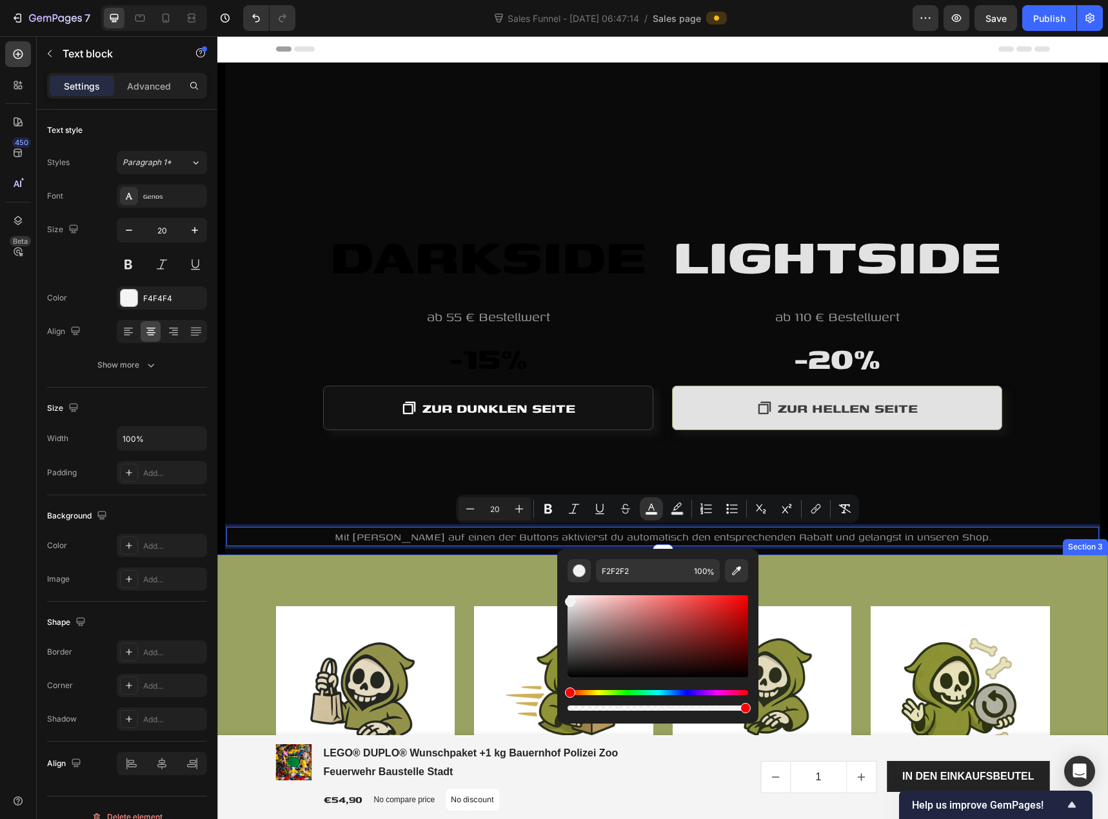
drag, startPoint x: 790, startPoint y: 646, endPoint x: 526, endPoint y: 569, distance: 275.1
click at [1040, 14] on div "Publish" at bounding box center [1049, 19] width 32 height 14
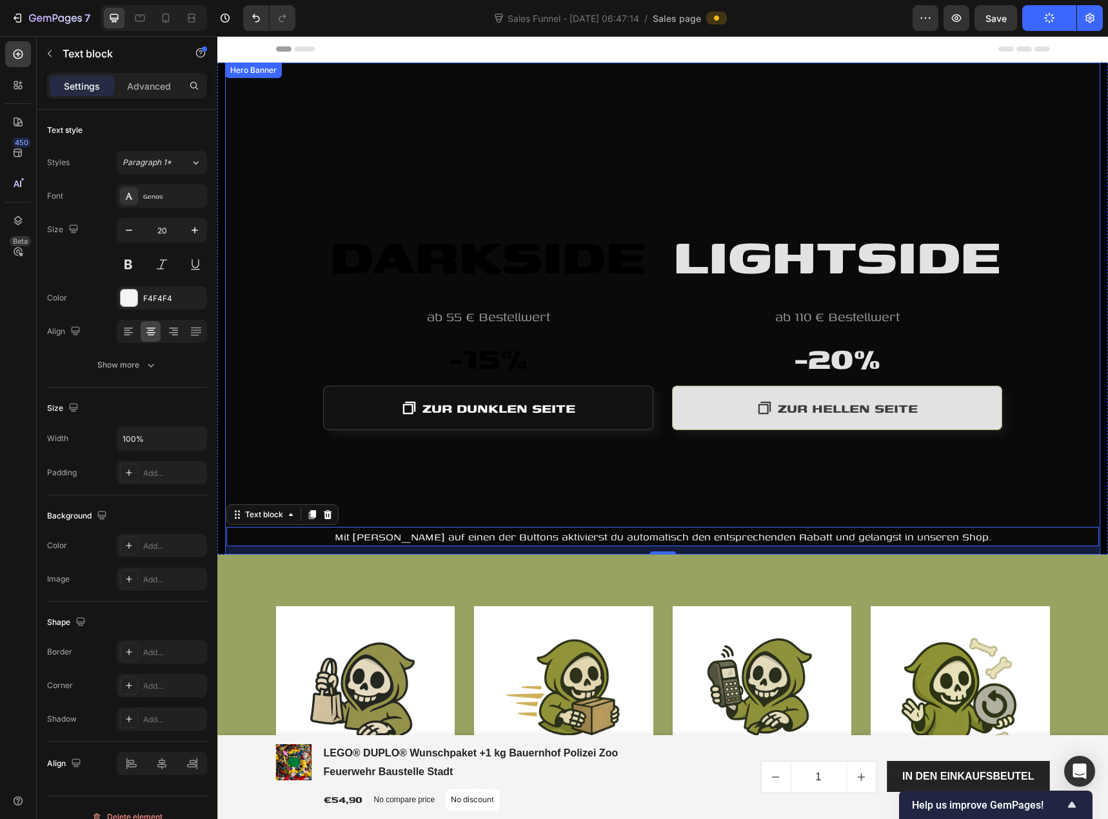
click at [244, 72] on div "Hero Banner" at bounding box center [254, 70] width 52 height 12
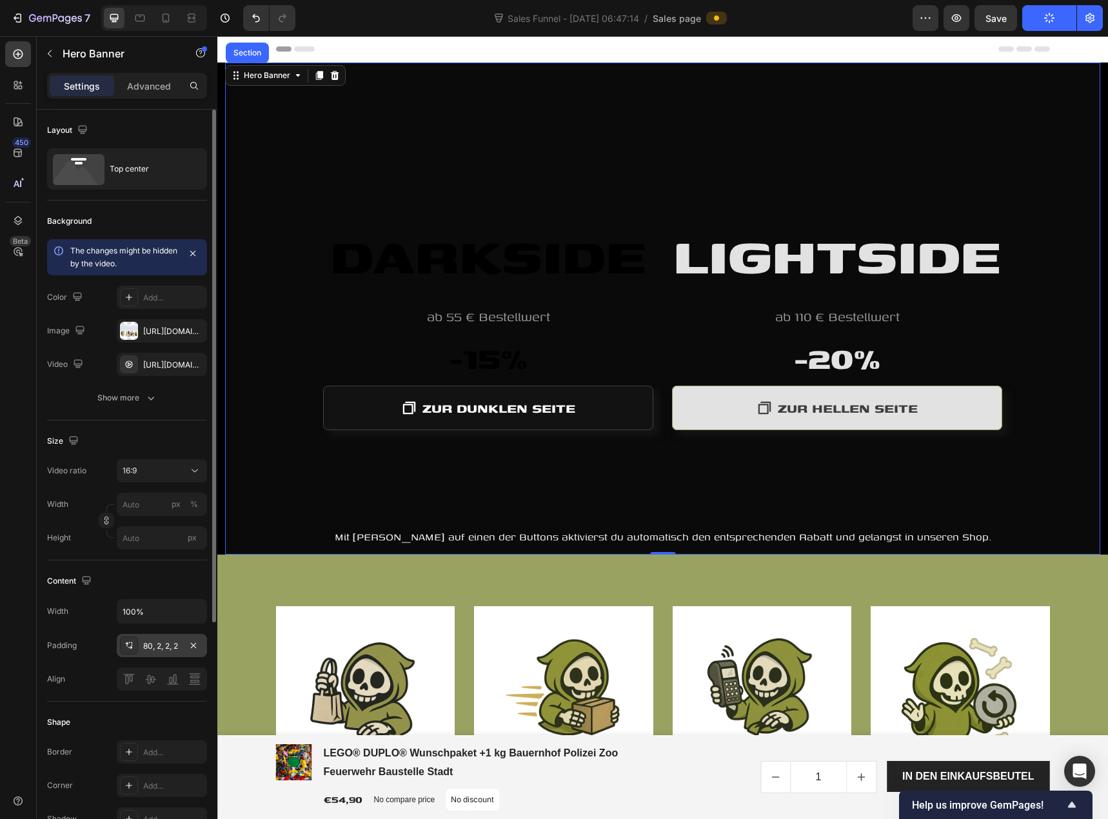
click at [129, 645] on icon at bounding box center [129, 645] width 10 height 10
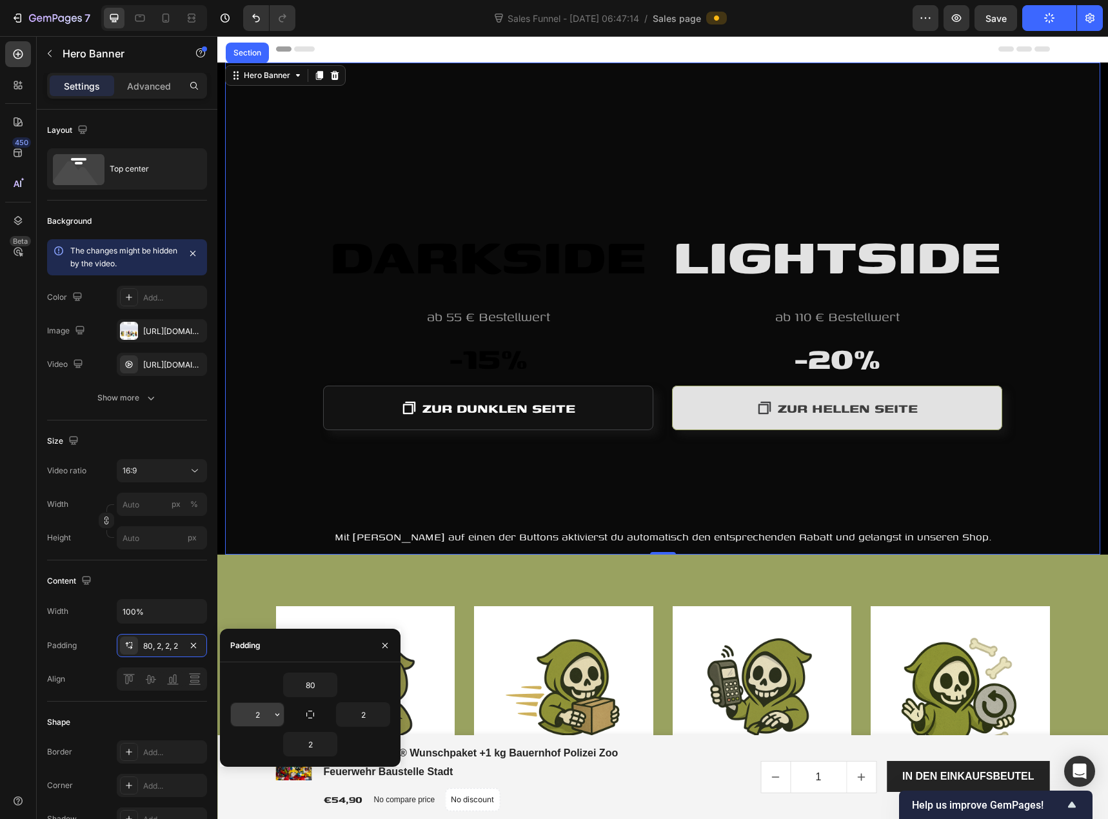
click at [255, 711] on input "2" at bounding box center [257, 714] width 53 height 23
type input "0"
click at [356, 718] on input "2" at bounding box center [363, 714] width 53 height 23
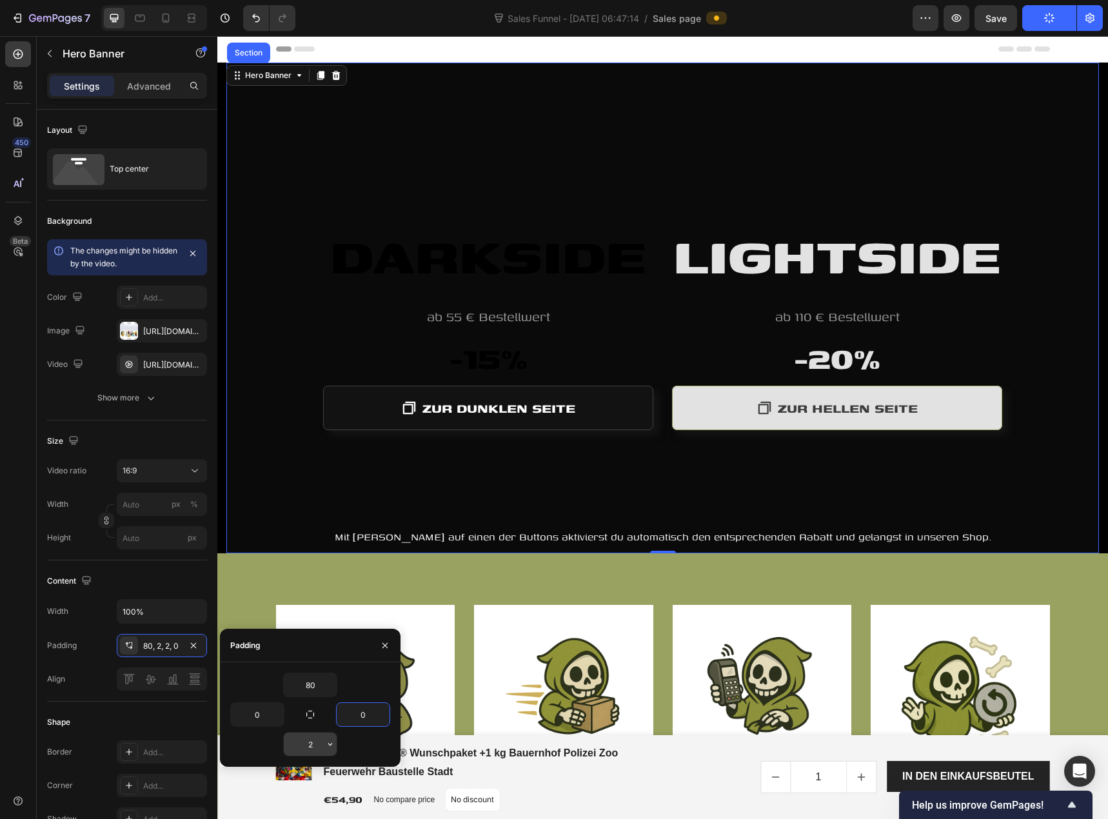
type input "0"
click at [313, 749] on input "2" at bounding box center [310, 744] width 53 height 23
type input "0"
click at [310, 691] on input "80" at bounding box center [310, 684] width 53 height 23
click at [139, 584] on div "Content" at bounding box center [127, 581] width 160 height 21
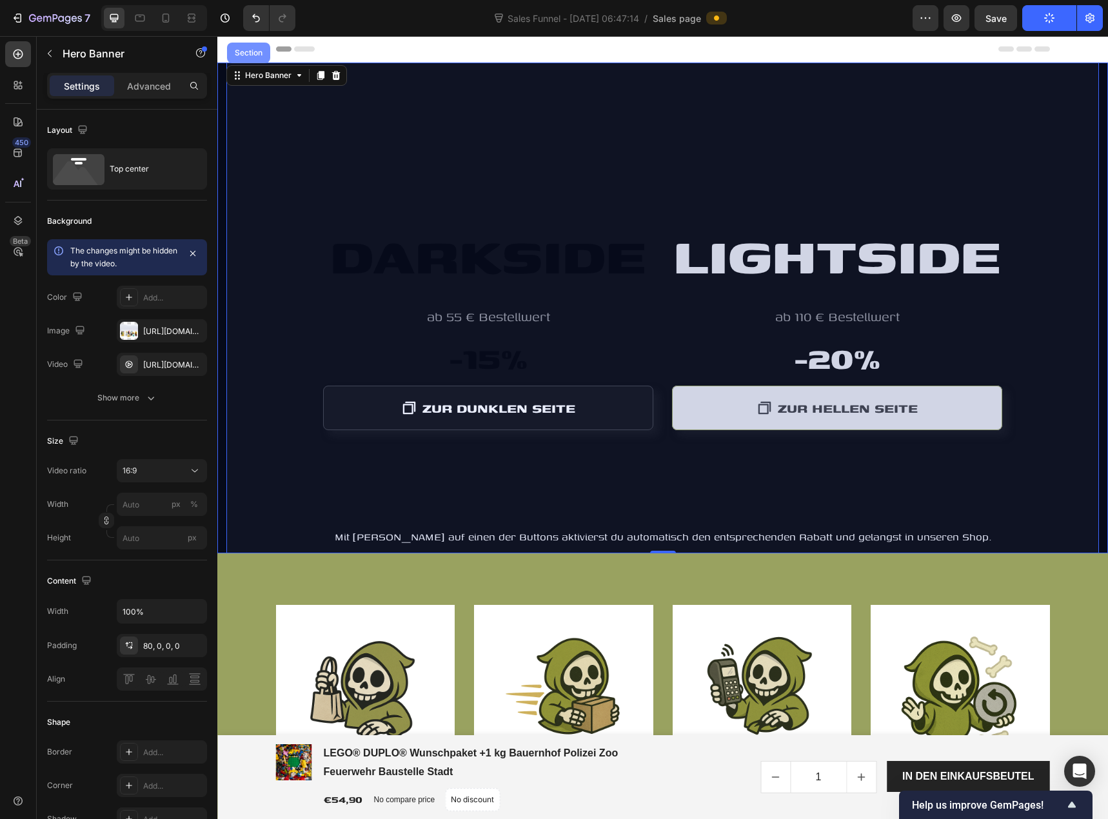
click at [242, 52] on div "Section" at bounding box center [248, 53] width 33 height 8
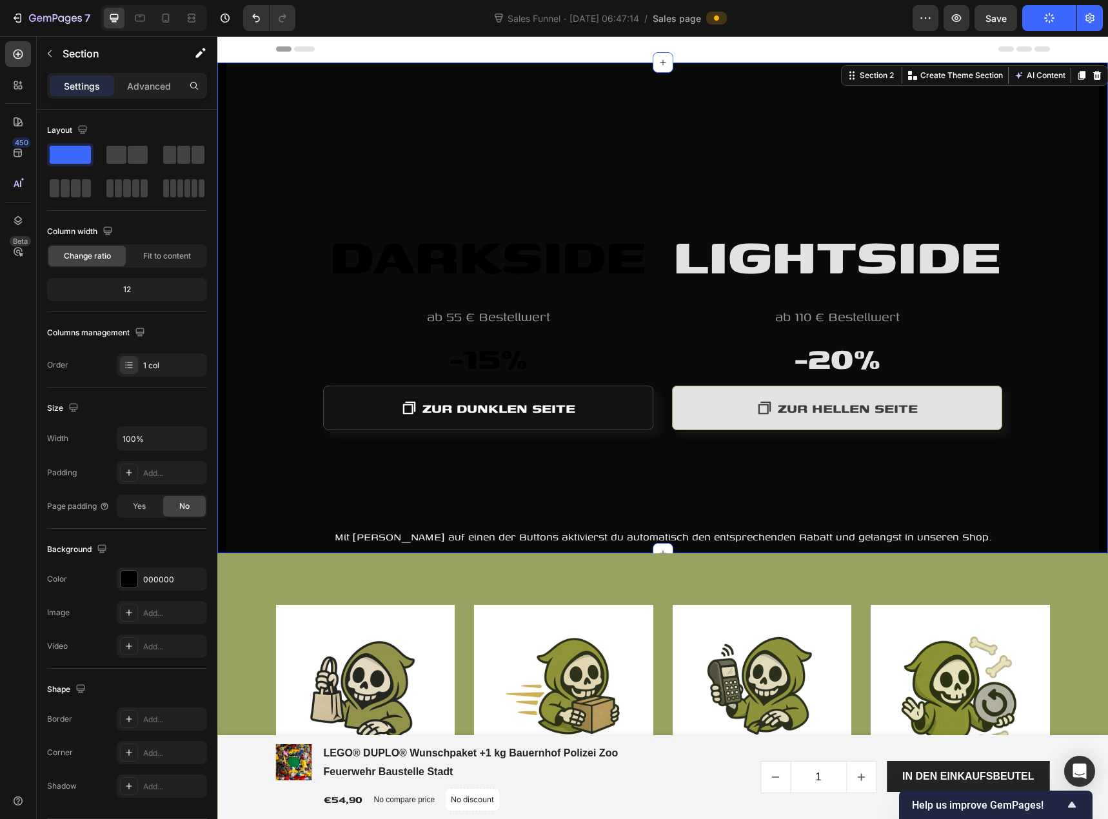
click at [128, 289] on div "12" at bounding box center [127, 290] width 155 height 18
click at [144, 261] on span "Fit to content" at bounding box center [167, 256] width 48 height 12
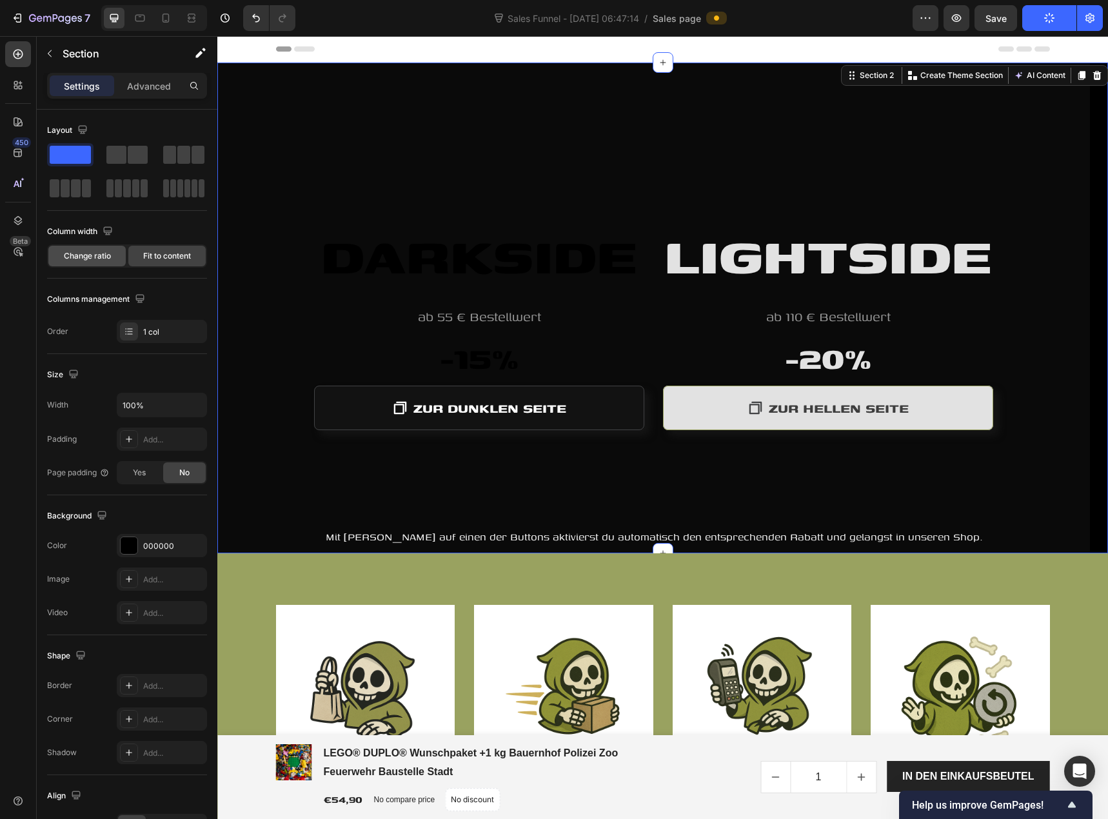
click at [95, 259] on span "Change ratio" at bounding box center [87, 256] width 47 height 12
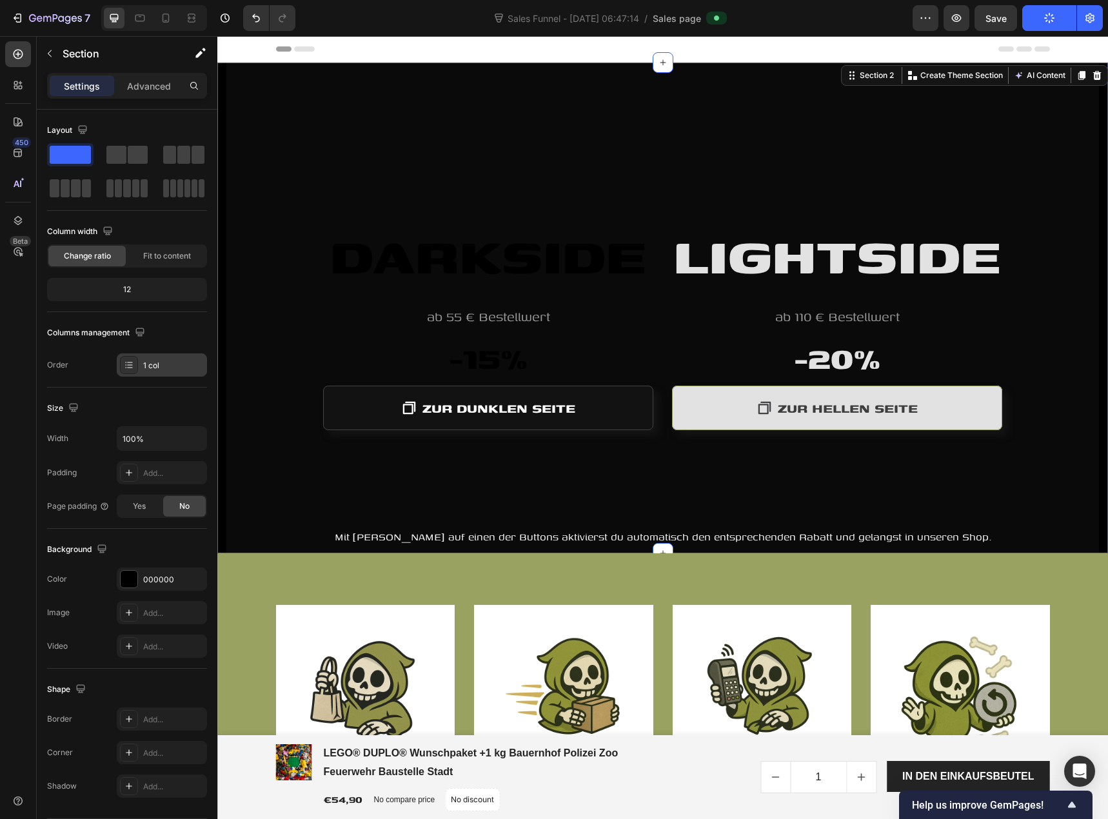
click at [146, 366] on div "1 col" at bounding box center [173, 366] width 61 height 12
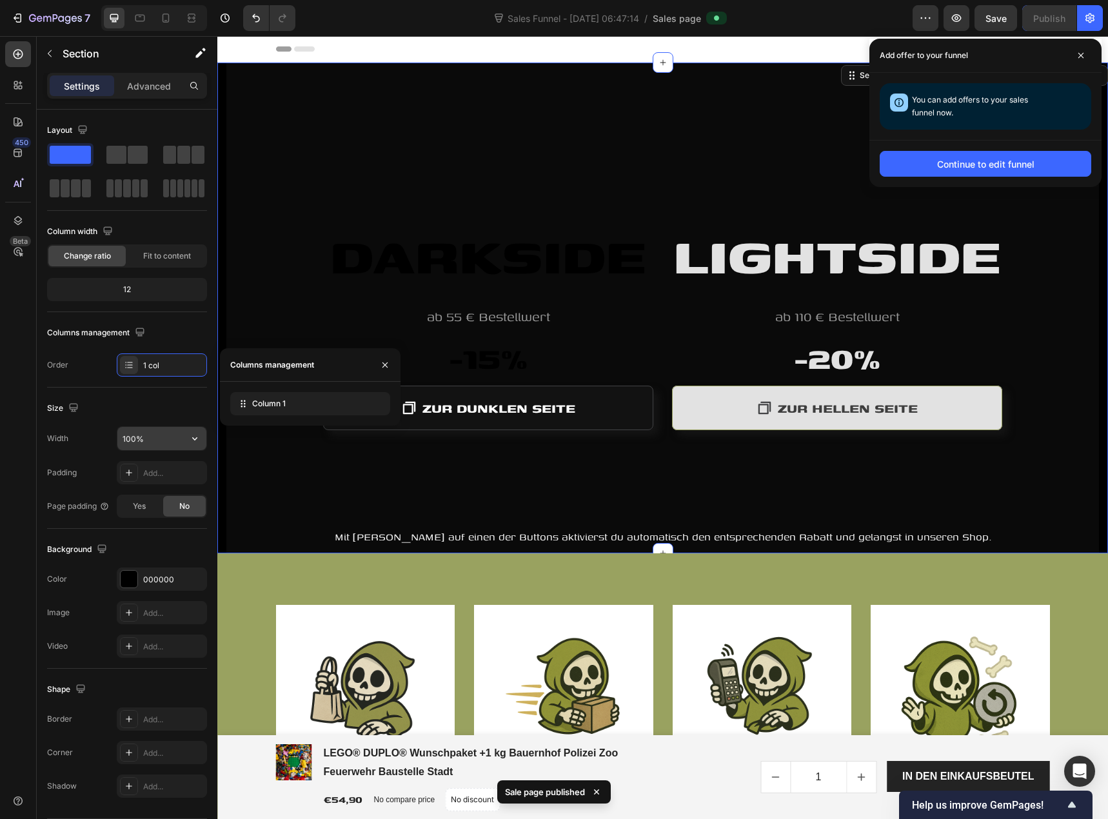
click at [165, 442] on input "100%" at bounding box center [161, 438] width 89 height 23
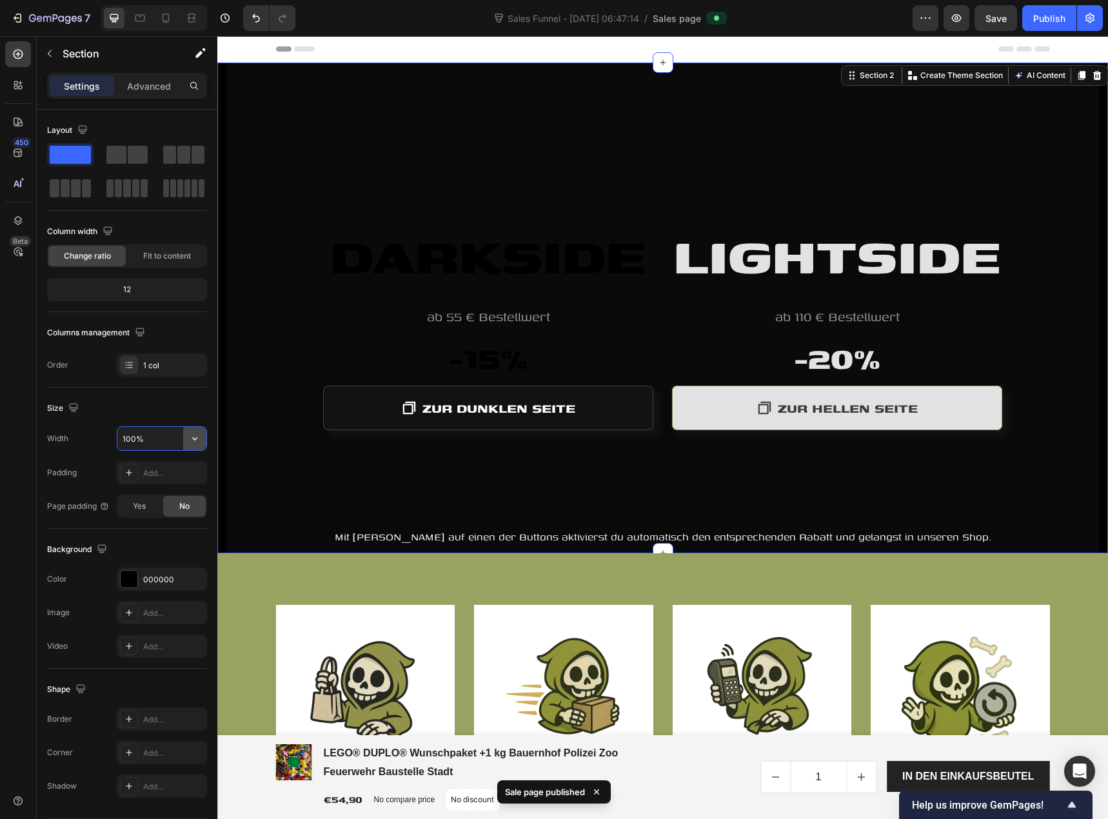
click at [195, 439] on icon "button" at bounding box center [194, 438] width 13 height 13
click at [165, 499] on p "Default 1200px" at bounding box center [159, 496] width 74 height 12
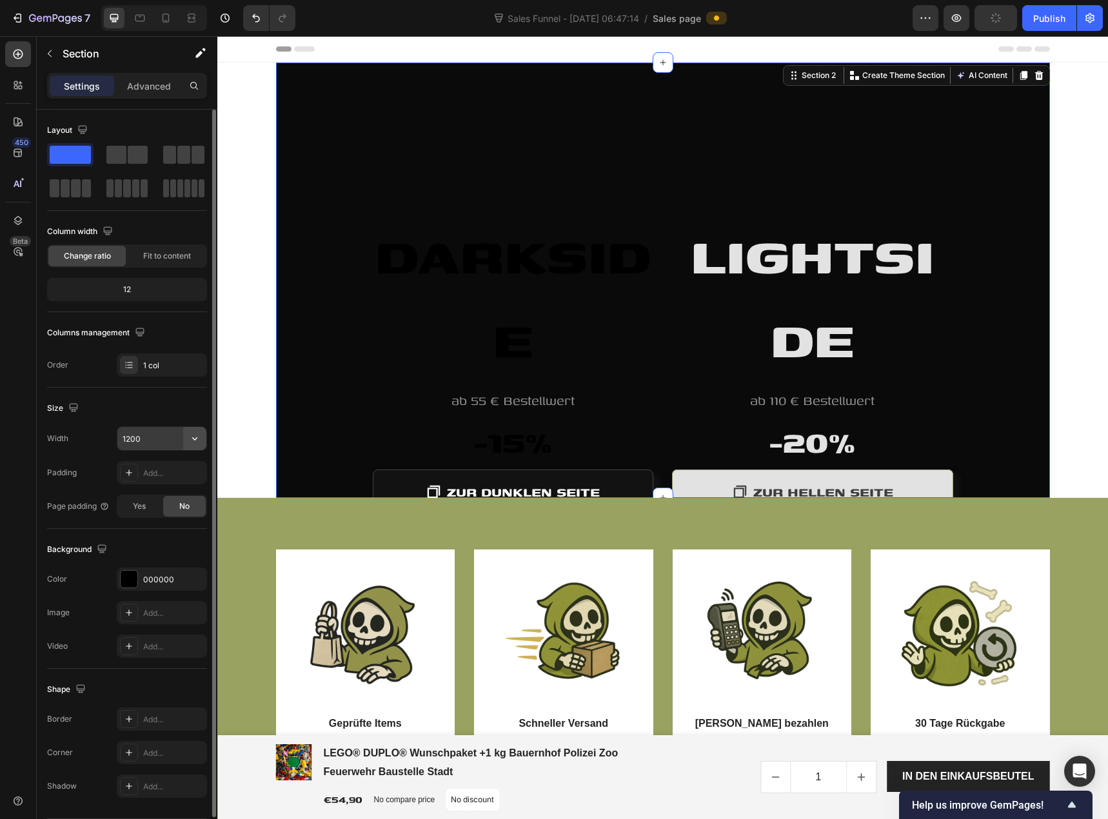
click at [192, 437] on icon "button" at bounding box center [194, 438] width 13 height 13
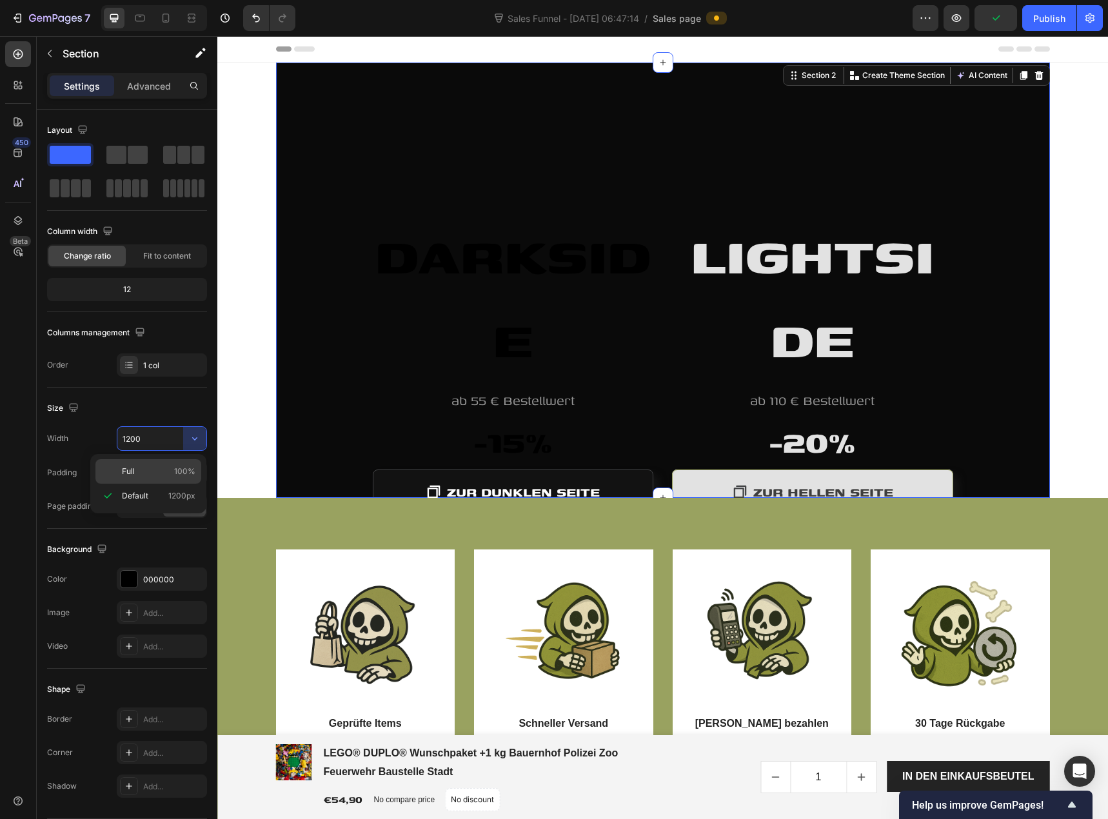
click at [181, 468] on span "100%" at bounding box center [184, 472] width 21 height 12
type input "100%"
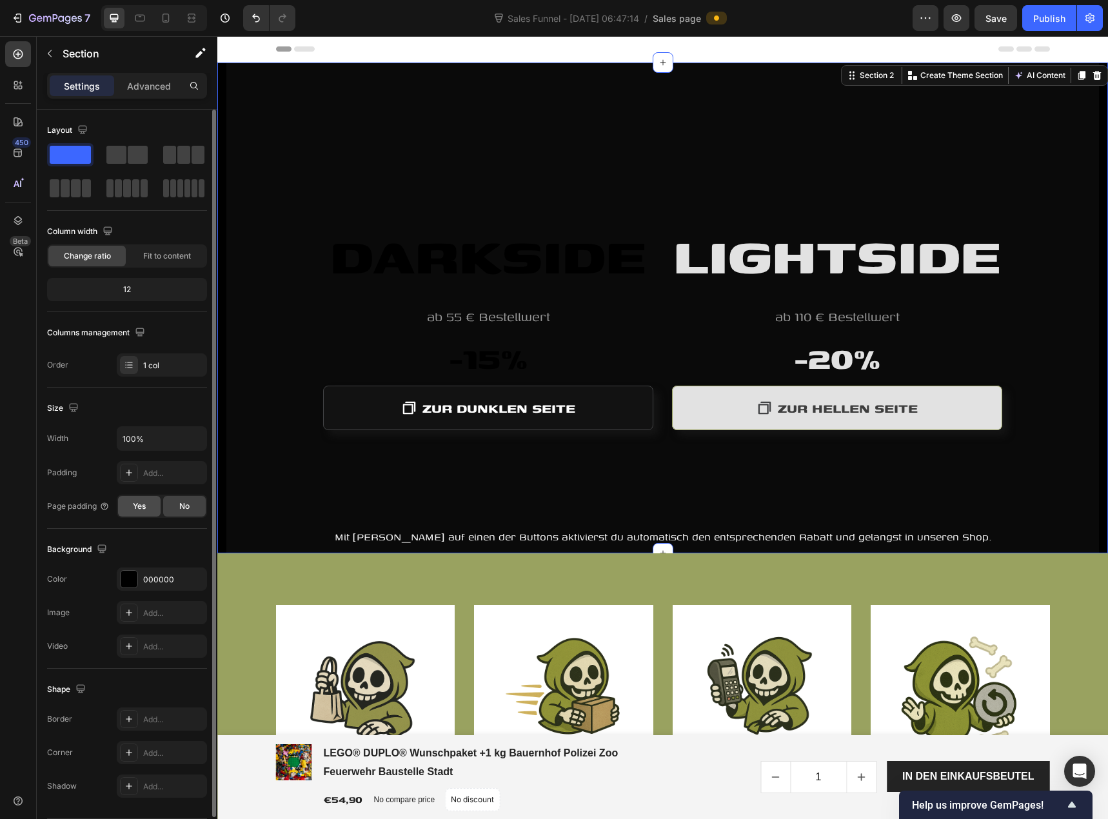
click at [148, 510] on div "Yes" at bounding box center [139, 506] width 43 height 21
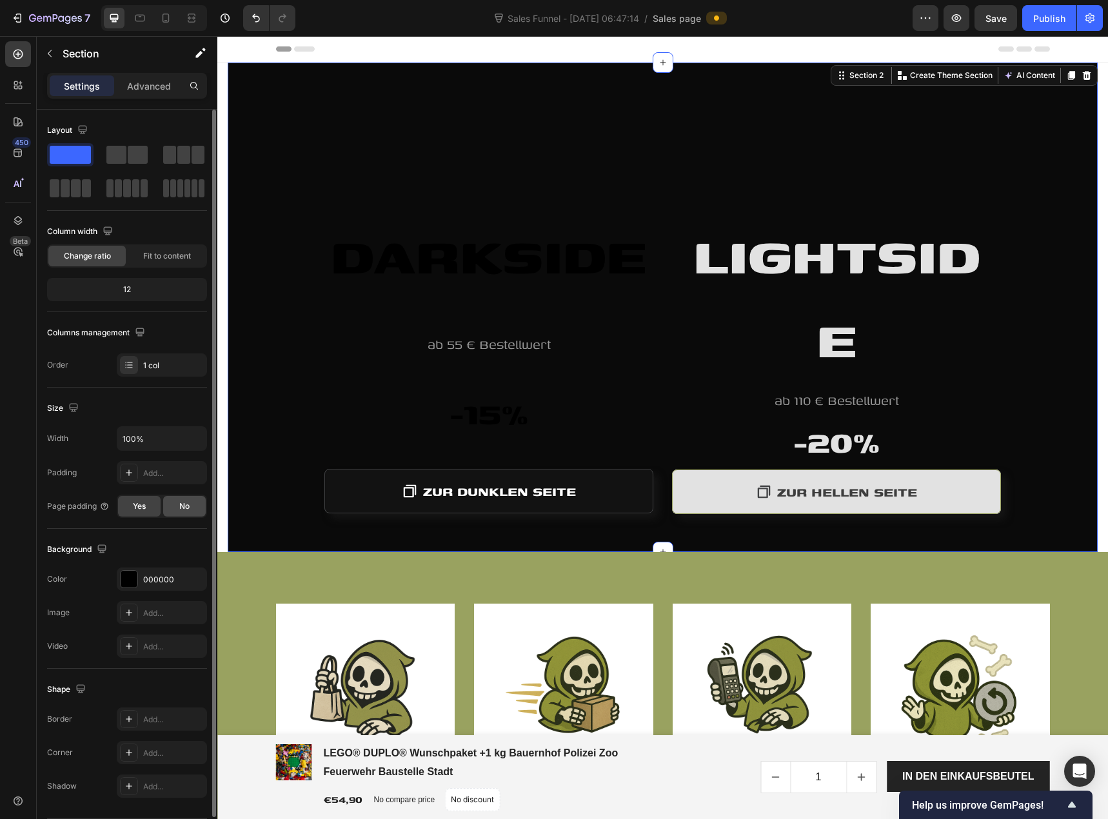
click at [175, 510] on div "No" at bounding box center [184, 506] width 43 height 21
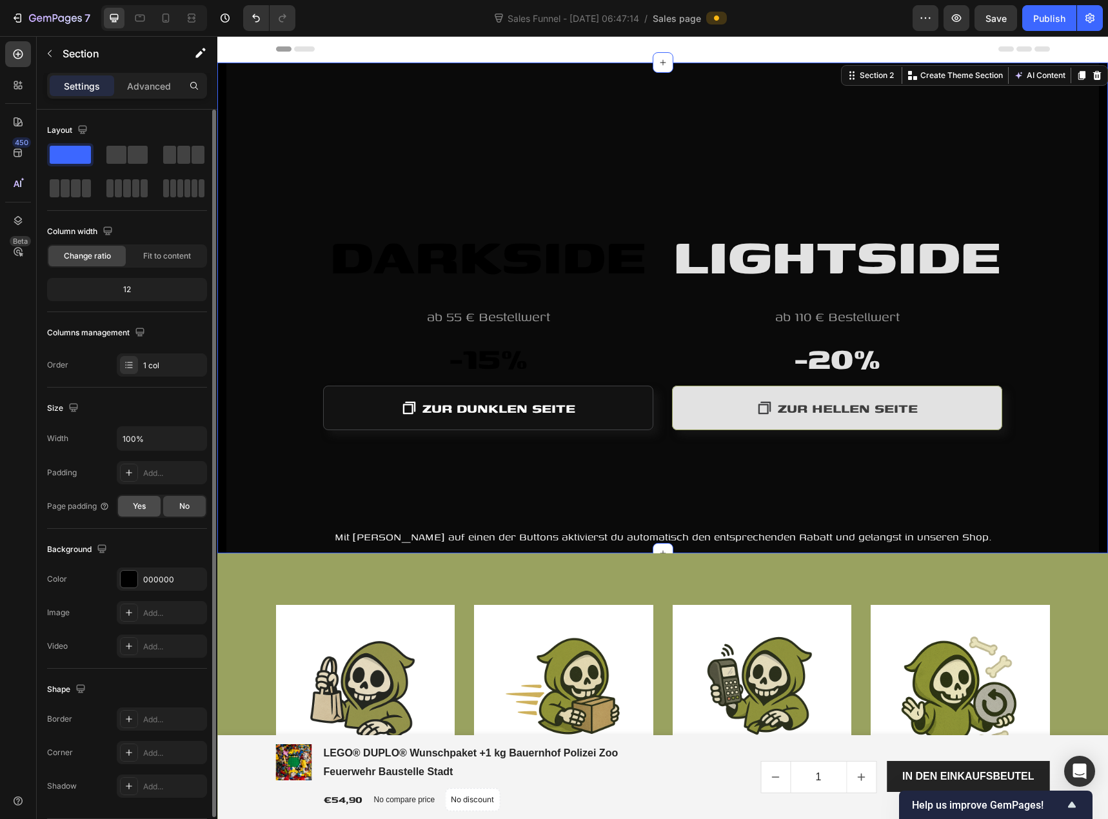
click at [152, 508] on div "Yes" at bounding box center [139, 506] width 43 height 21
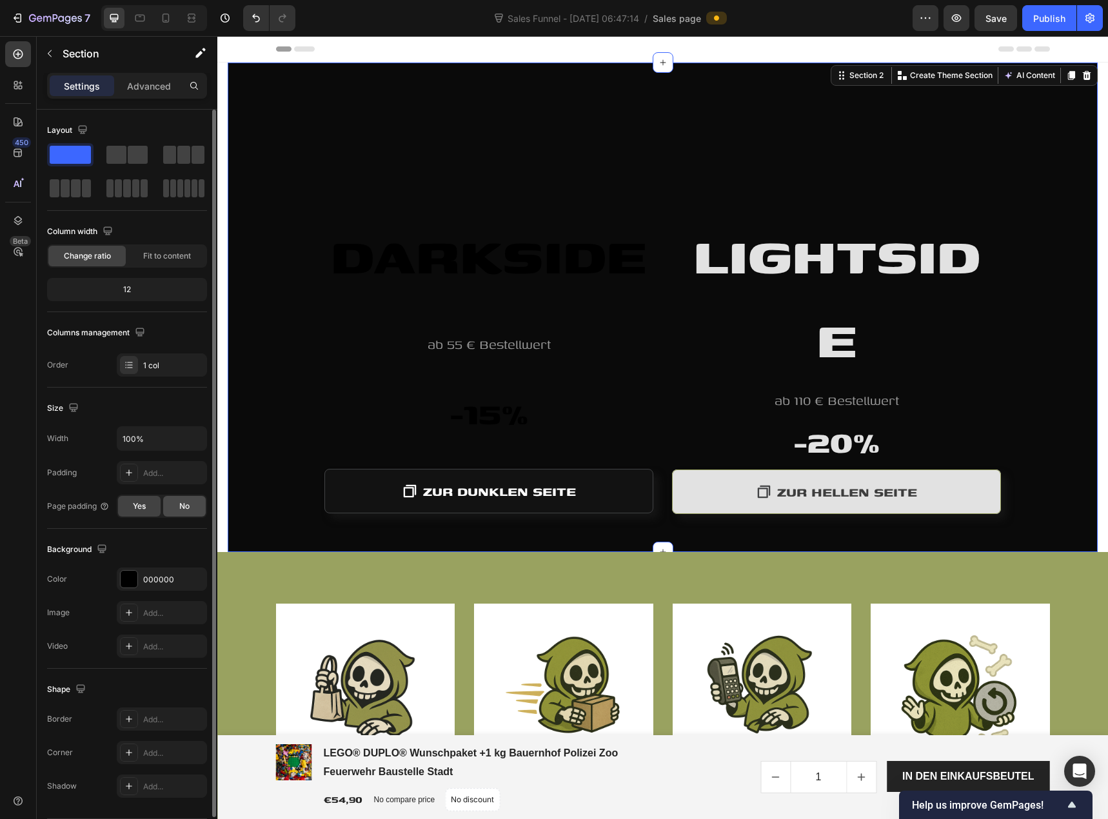
click at [174, 504] on div "No" at bounding box center [184, 506] width 43 height 21
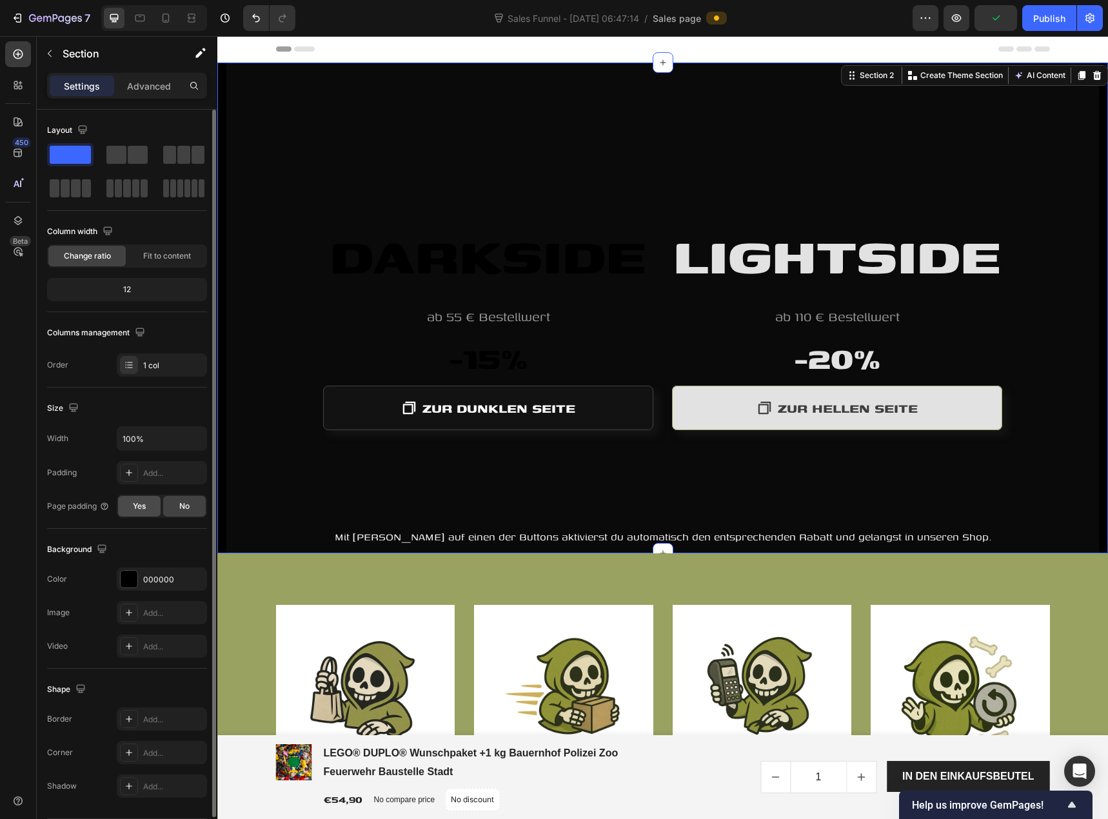
click at [148, 508] on div "Yes" at bounding box center [139, 506] width 43 height 21
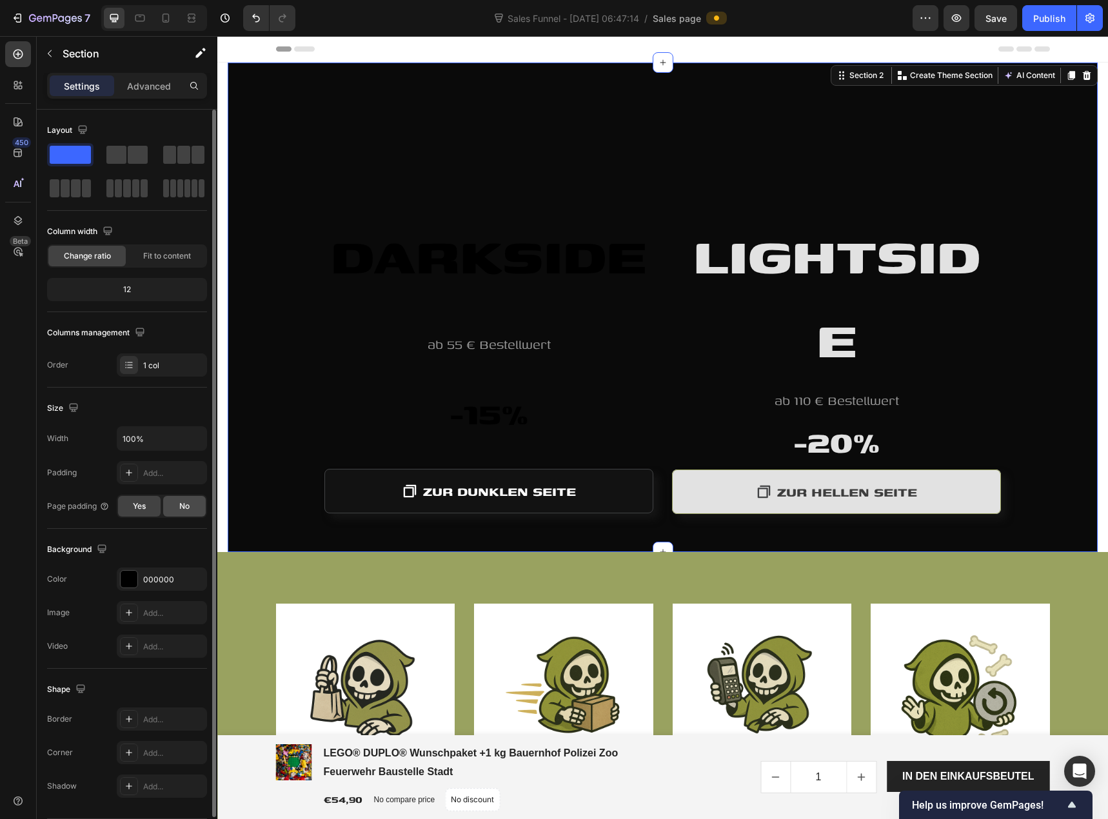
click at [175, 505] on div "No" at bounding box center [184, 506] width 43 height 21
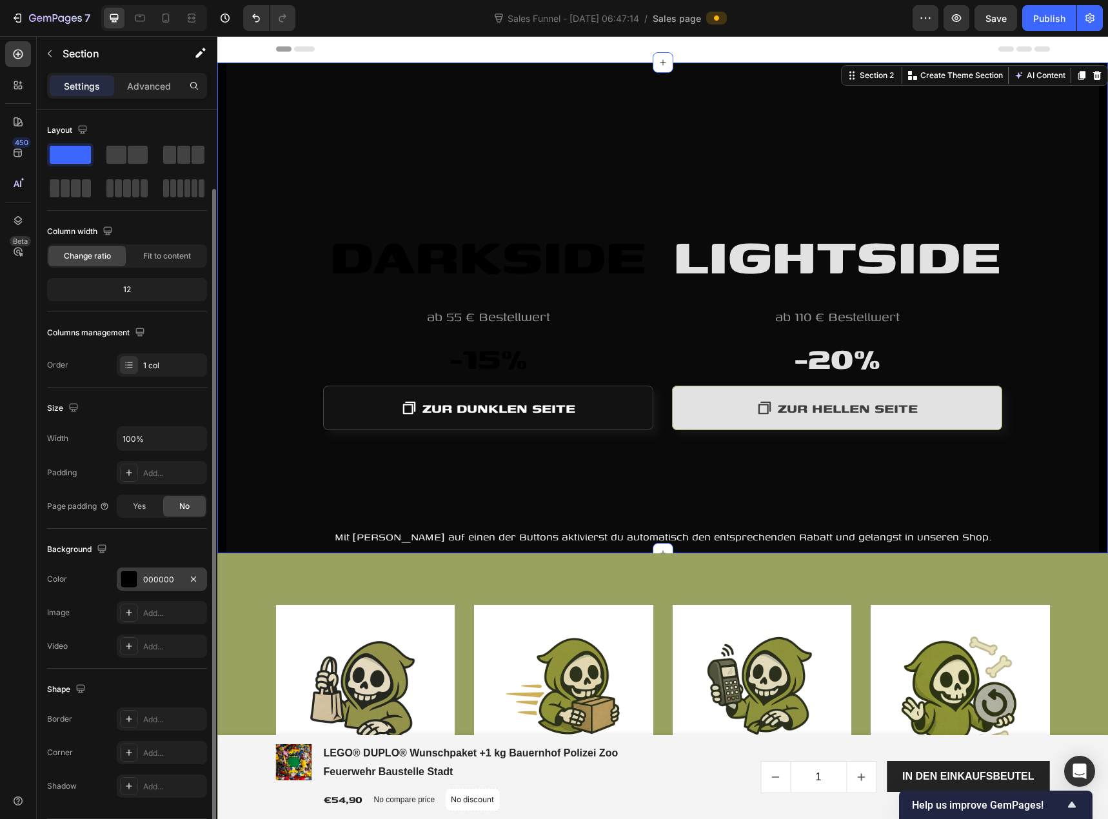
scroll to position [41, 0]
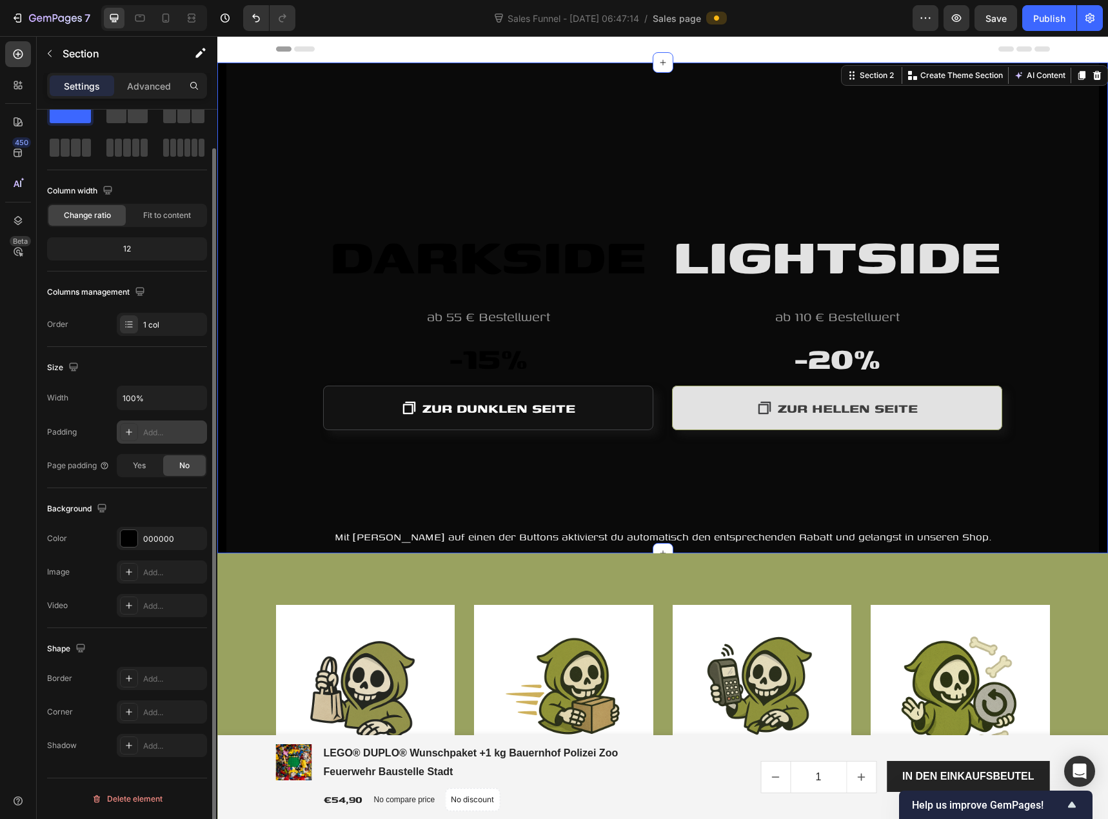
click at [146, 433] on div "Add..." at bounding box center [173, 433] width 61 height 12
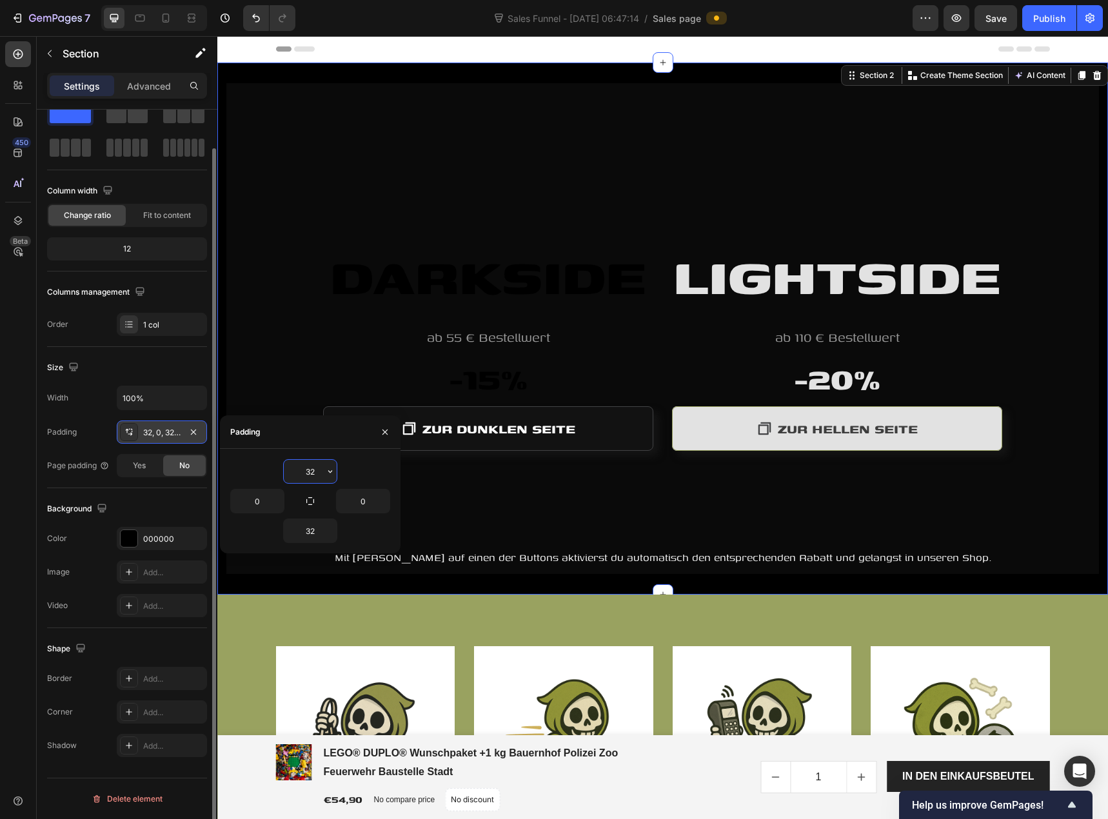
click at [134, 433] on div at bounding box center [129, 432] width 18 height 18
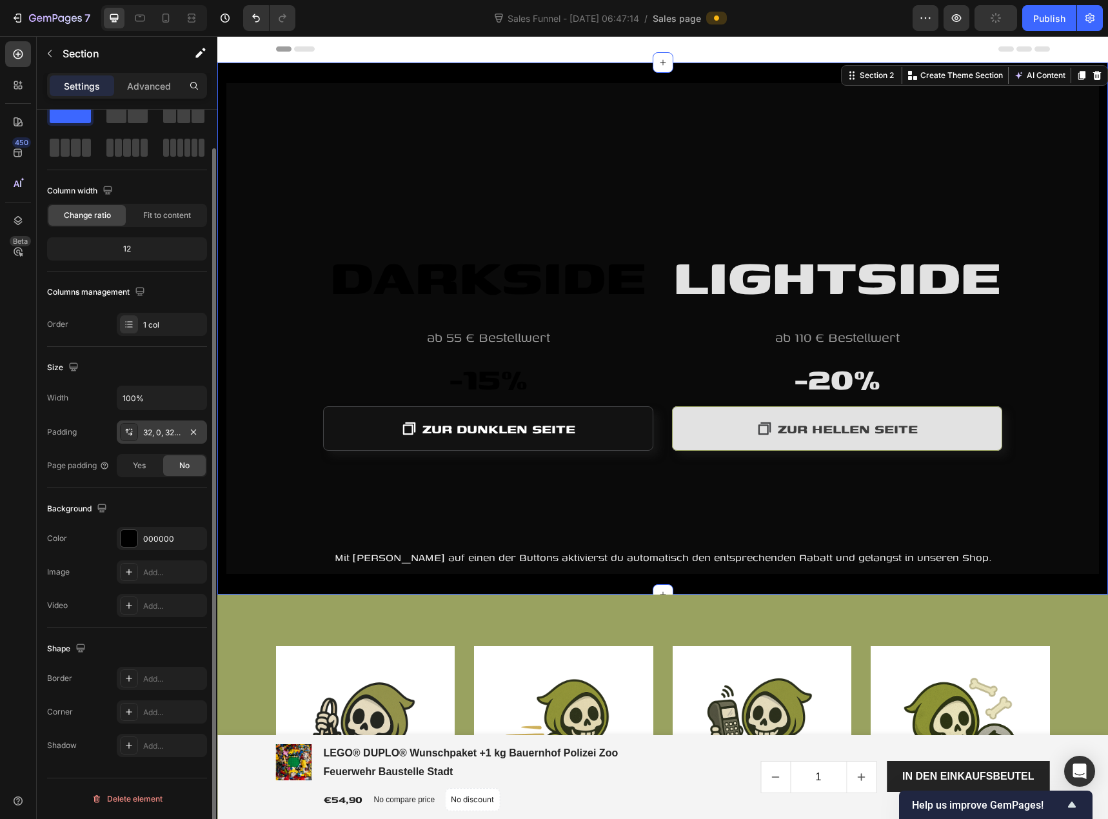
click at [129, 433] on icon at bounding box center [129, 432] width 10 height 10
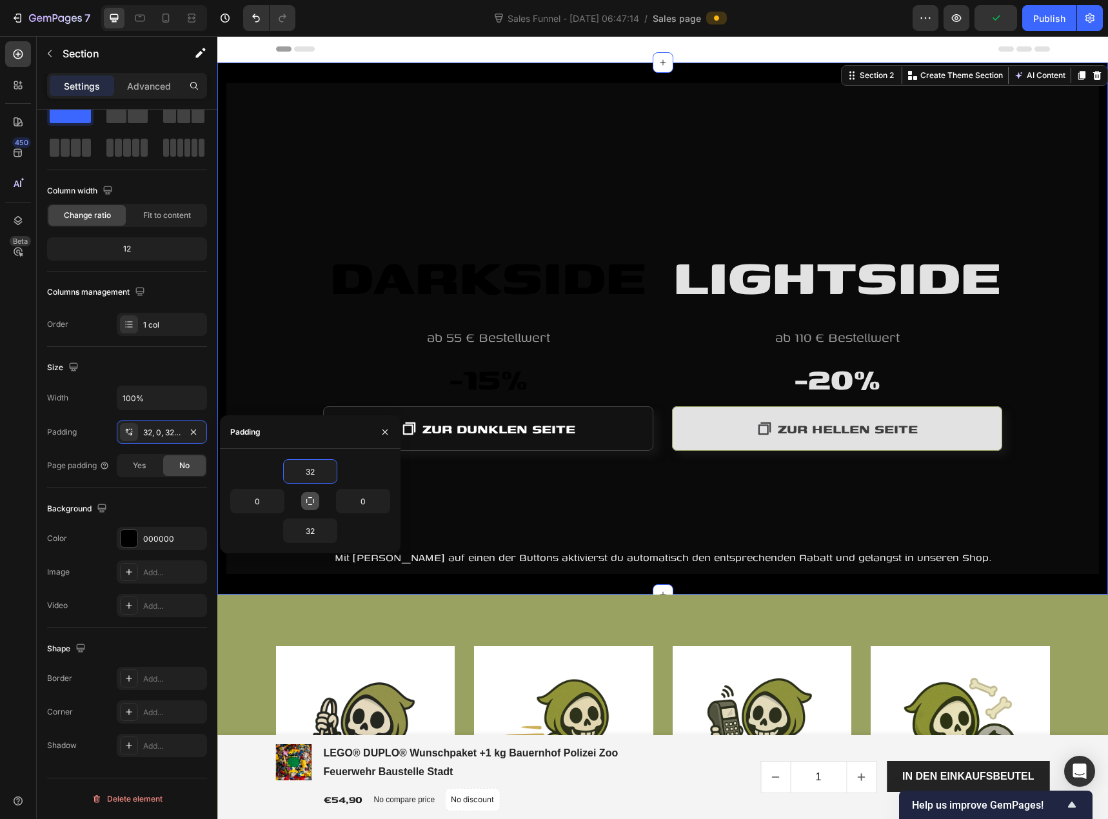
click at [311, 499] on icon "button" at bounding box center [310, 501] width 10 height 10
type input "32"
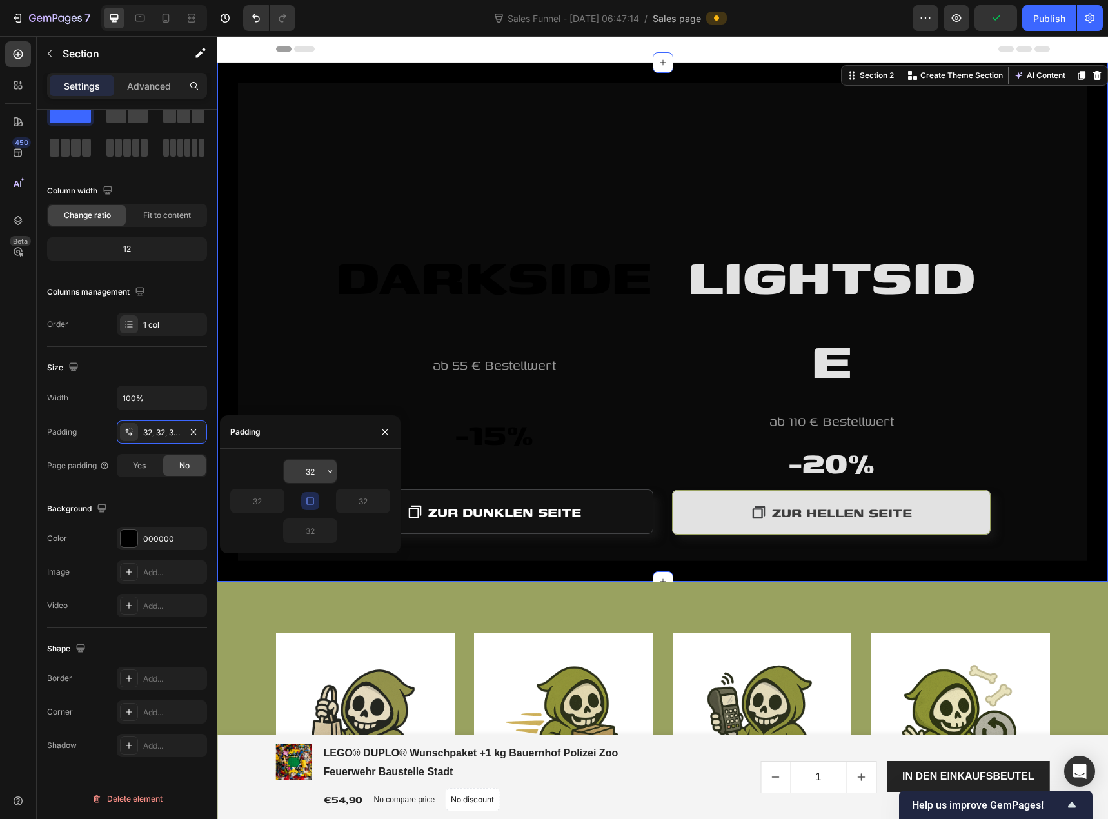
click at [315, 473] on input "32" at bounding box center [310, 471] width 53 height 23
type input "0"
type input "-"
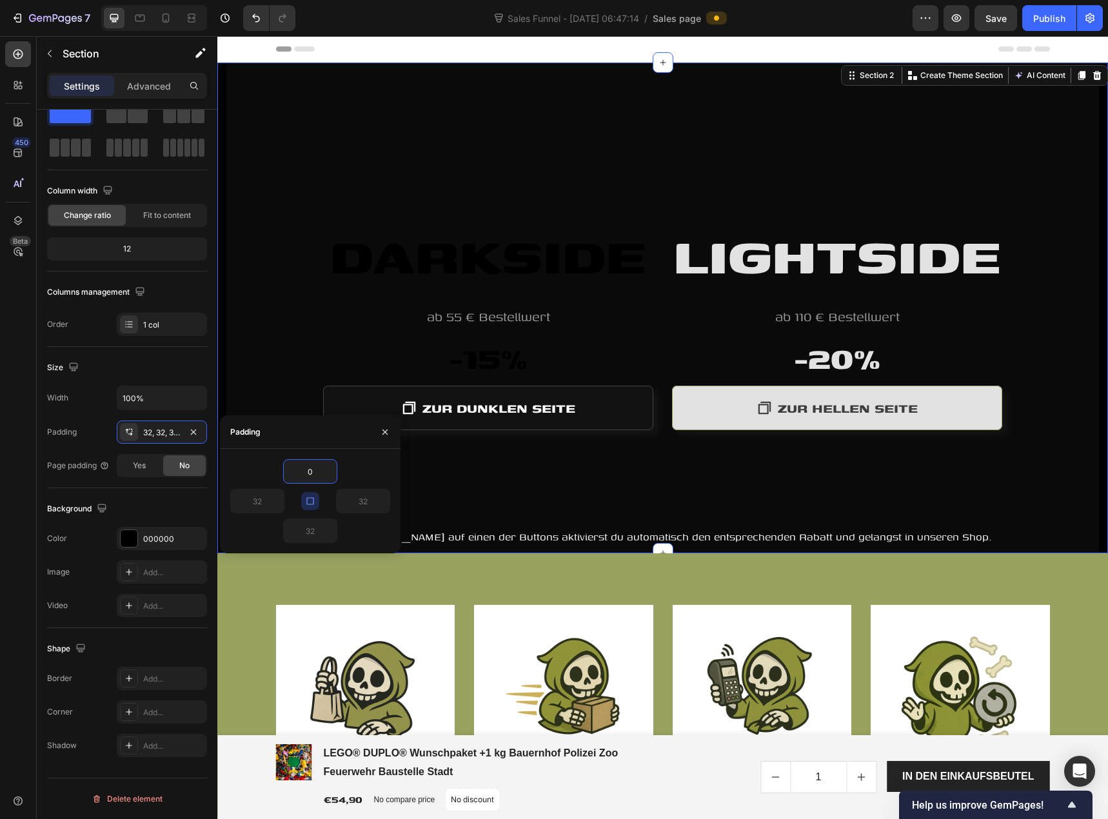
type input "0"
click at [303, 498] on button "button" at bounding box center [310, 501] width 18 height 18
type input "0"
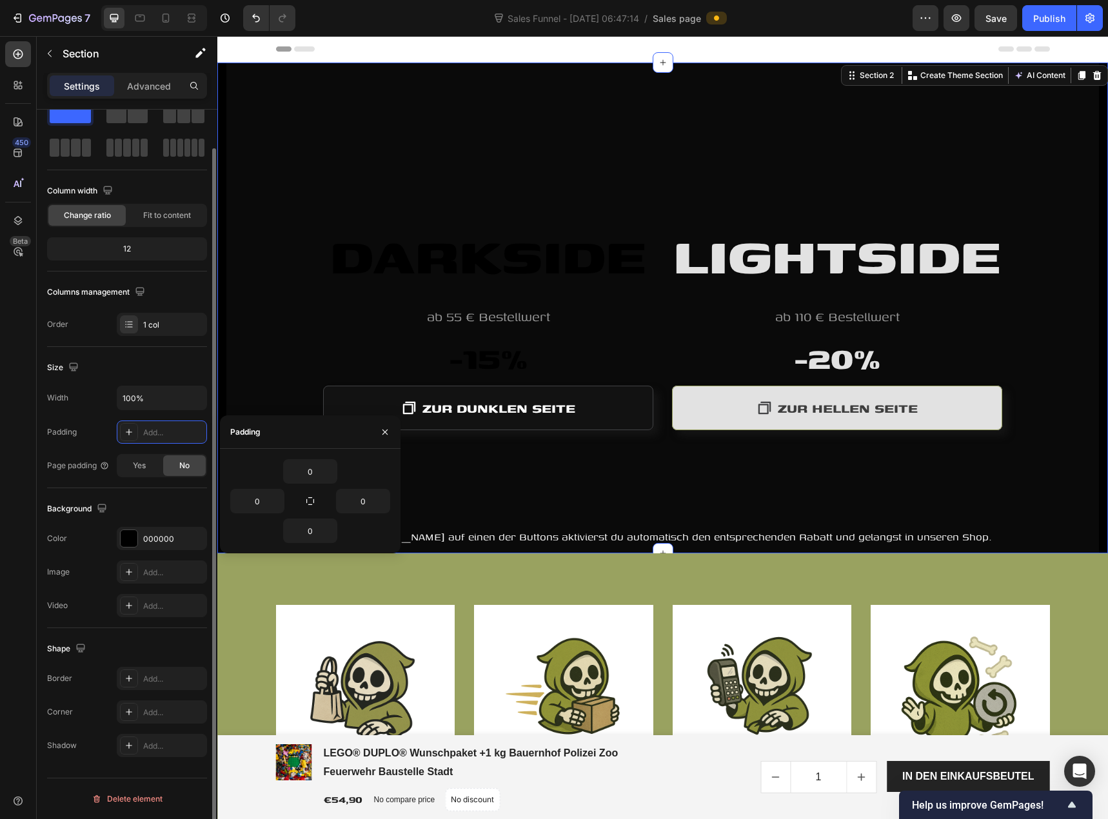
click at [107, 420] on div "Padding Add..." at bounding box center [127, 431] width 160 height 23
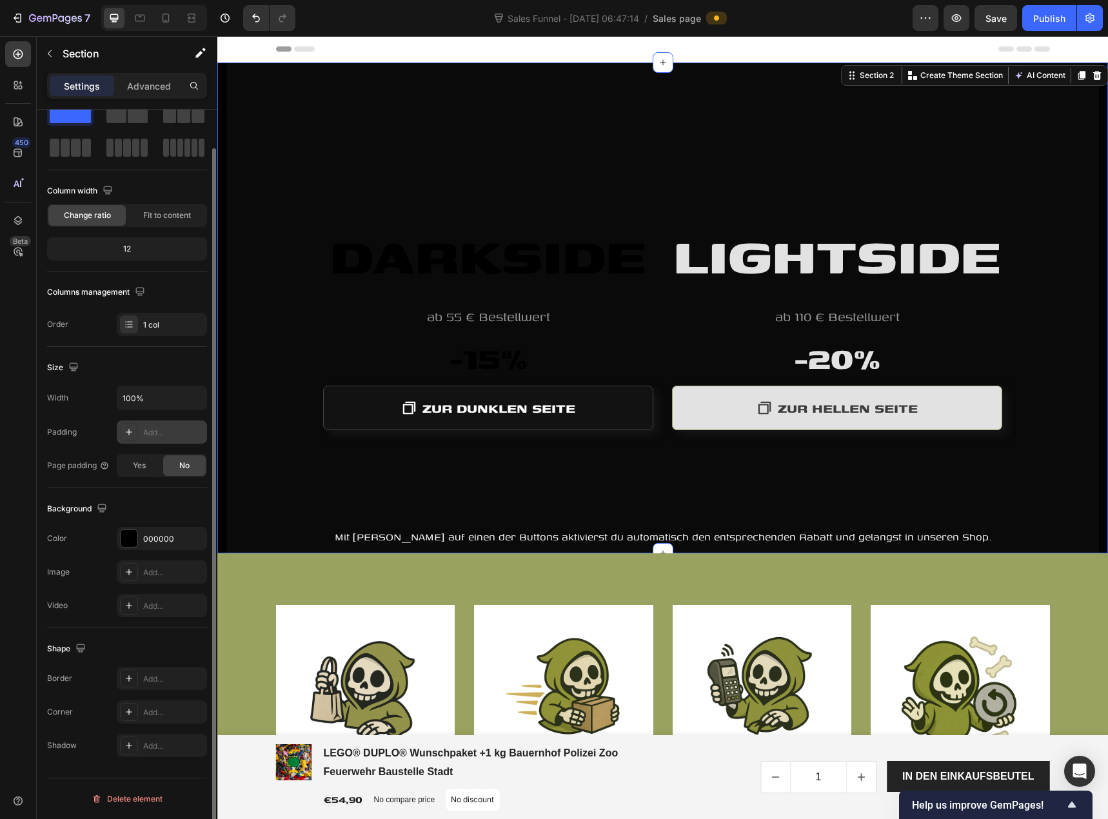
scroll to position [0, 0]
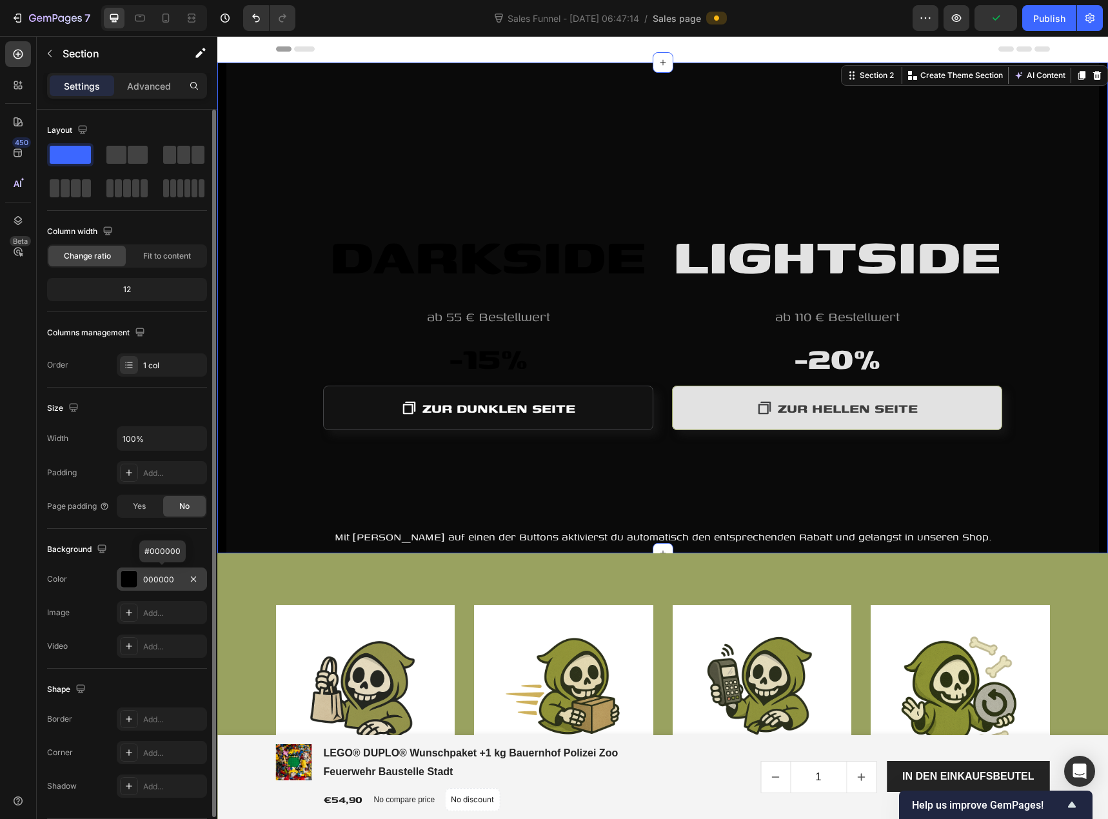
click at [157, 578] on div "000000" at bounding box center [161, 580] width 37 height 12
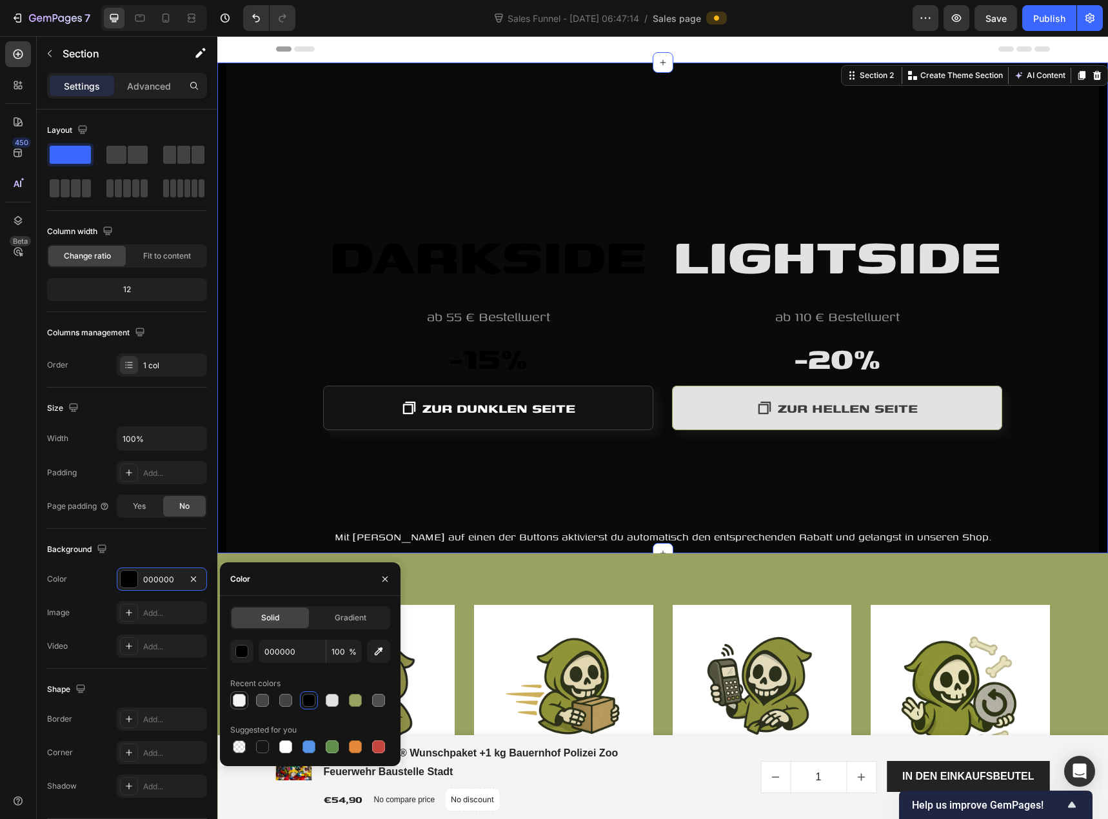
click at [238, 702] on div at bounding box center [239, 700] width 13 height 13
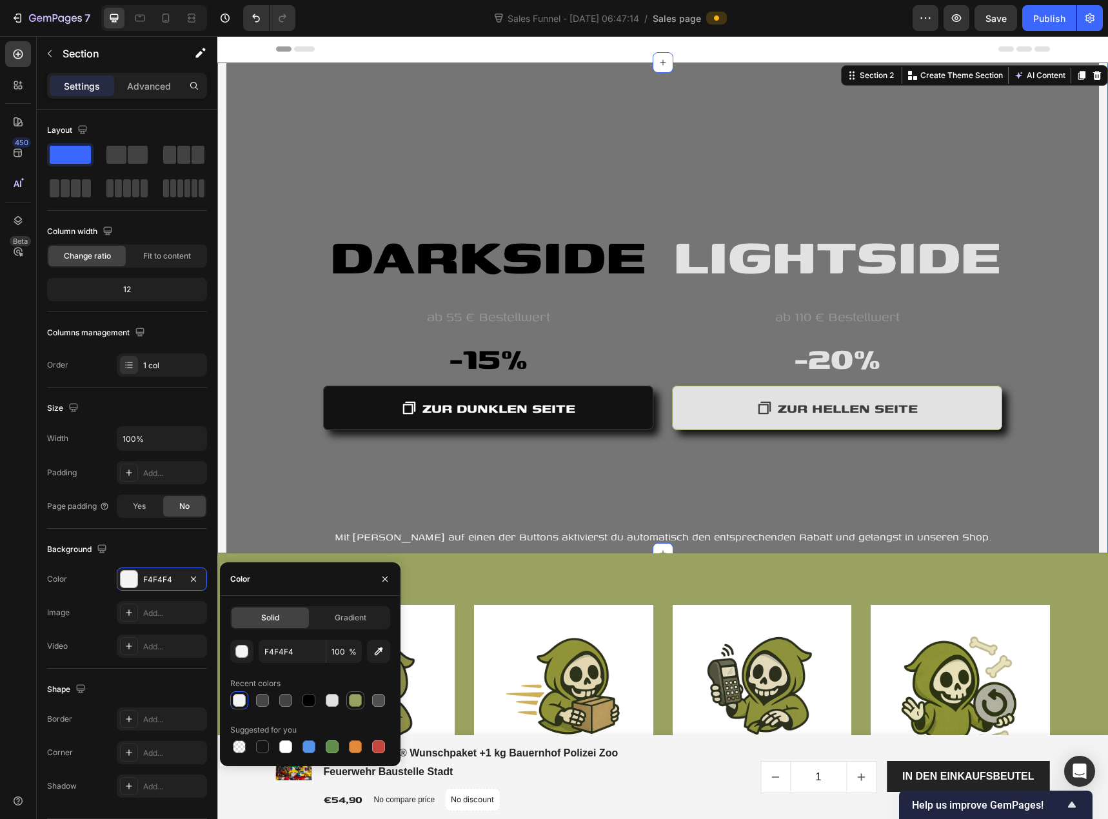
click at [359, 705] on div at bounding box center [355, 700] width 13 height 13
type input "99A260"
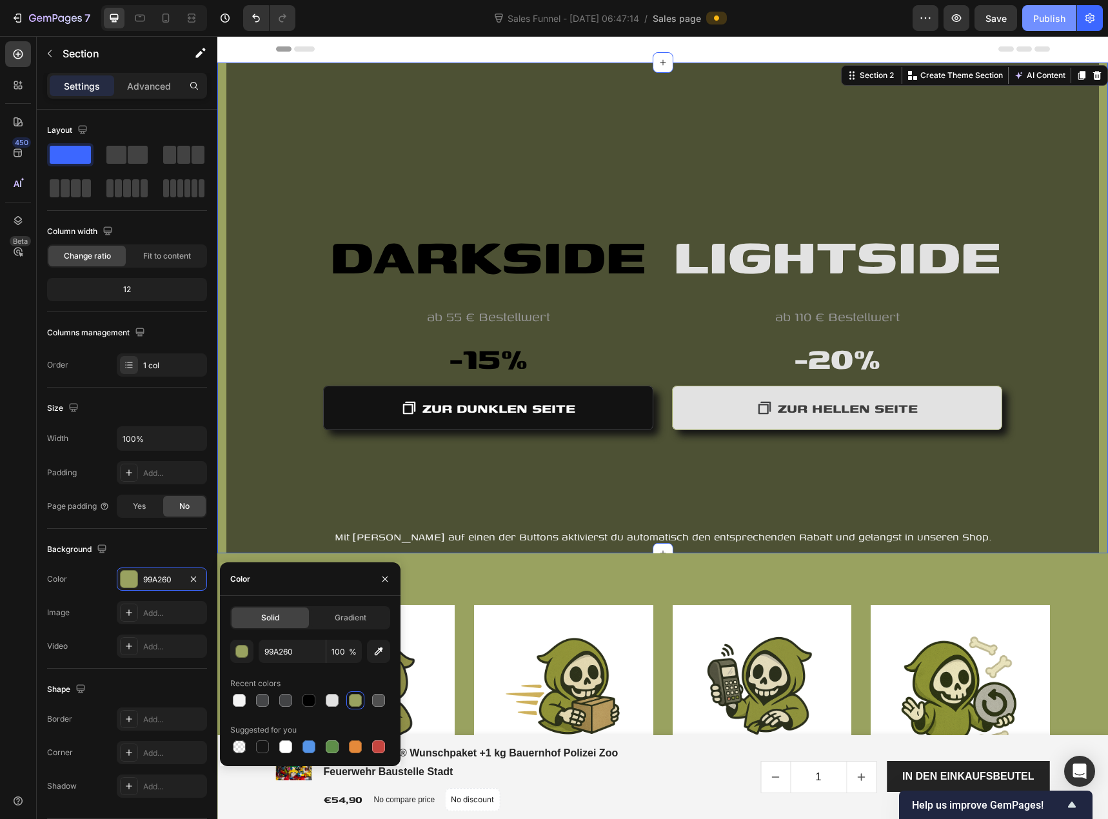
click at [1045, 18] on div "Publish" at bounding box center [1049, 19] width 32 height 14
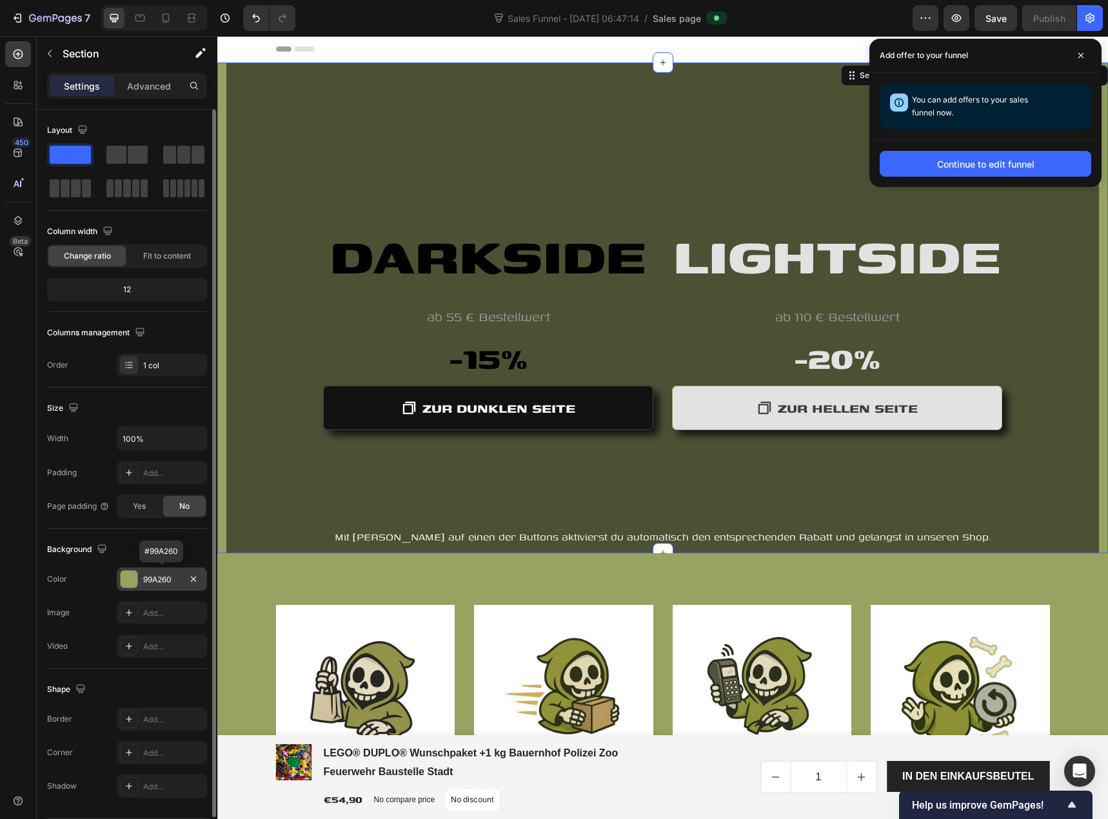
click at [148, 580] on div "99A260" at bounding box center [161, 580] width 37 height 12
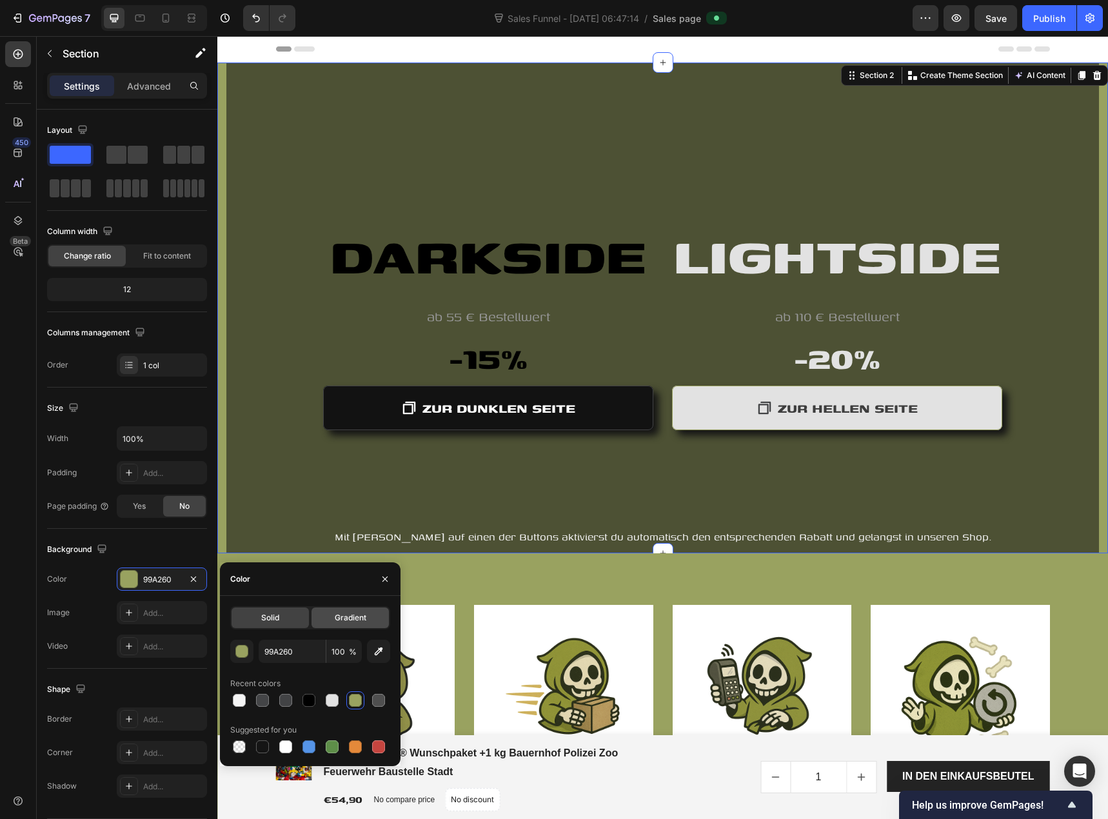
click at [358, 624] on div "Gradient" at bounding box center [349, 617] width 77 height 21
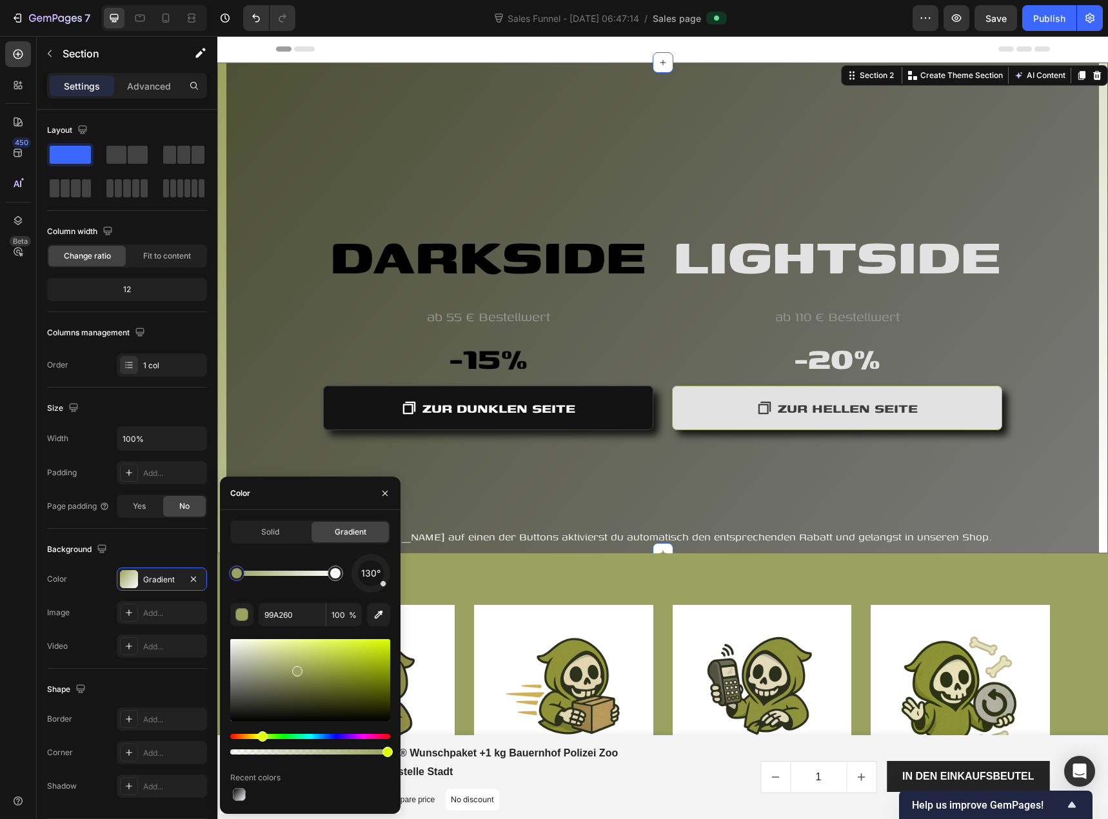
drag, startPoint x: 389, startPoint y: 590, endPoint x: 384, endPoint y: 595, distance: 7.3
click at [384, 595] on div "130° 99A260 100 % Recent colors" at bounding box center [310, 679] width 160 height 250
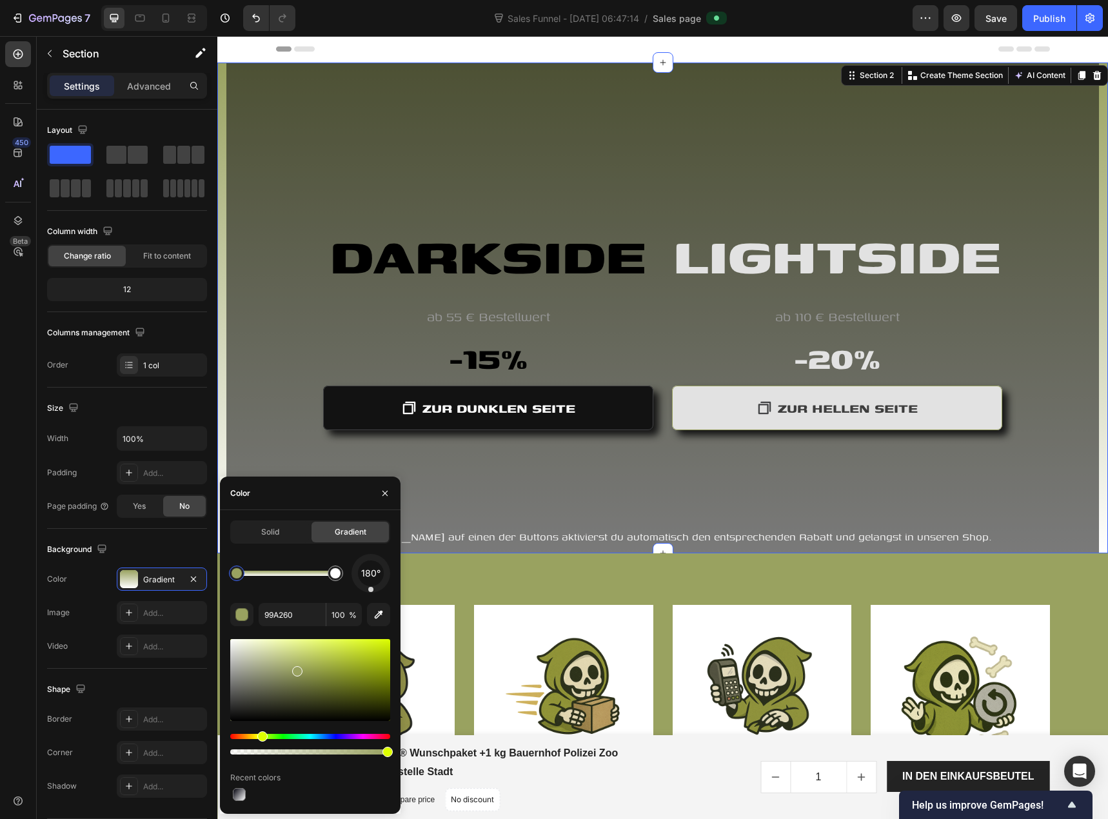
drag, startPoint x: 383, startPoint y: 586, endPoint x: 371, endPoint y: 597, distance: 16.9
click at [371, 597] on div "180° 99A260 100 % Recent colors" at bounding box center [310, 679] width 160 height 250
click at [239, 577] on div at bounding box center [237, 573] width 10 height 10
click at [244, 616] on div "button" at bounding box center [242, 615] width 13 height 13
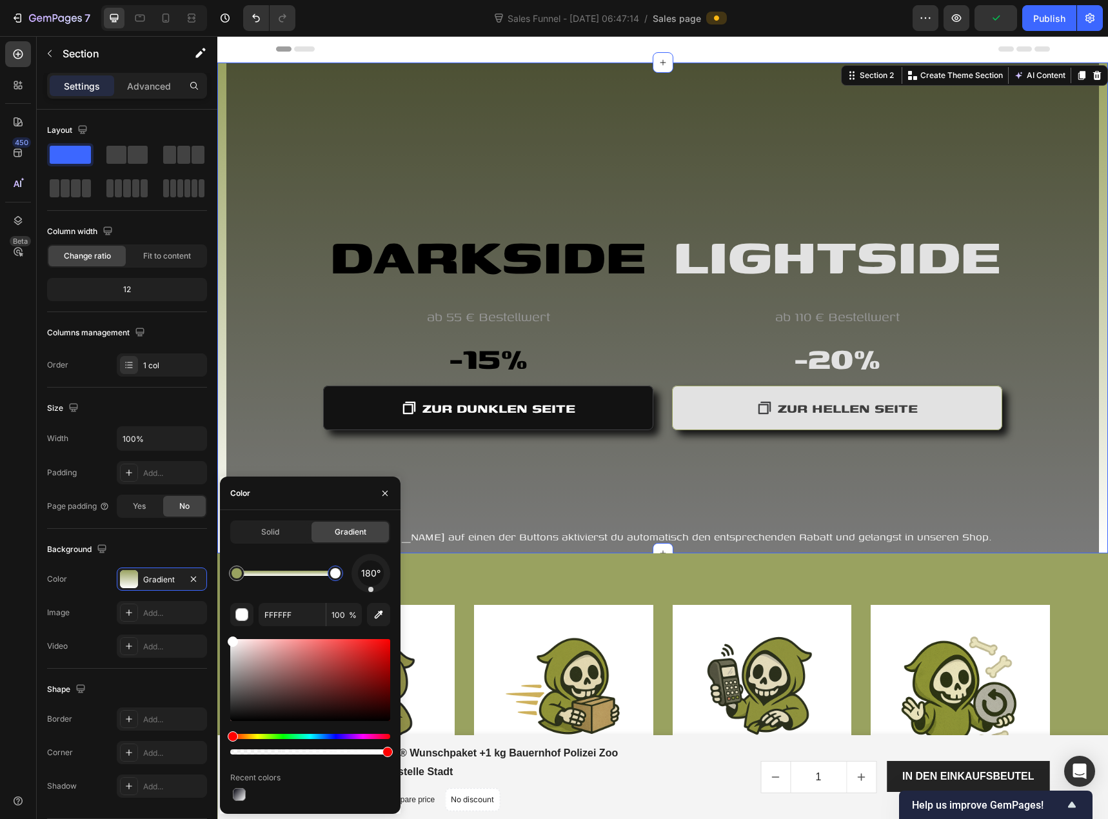
click at [335, 577] on div at bounding box center [335, 573] width 10 height 10
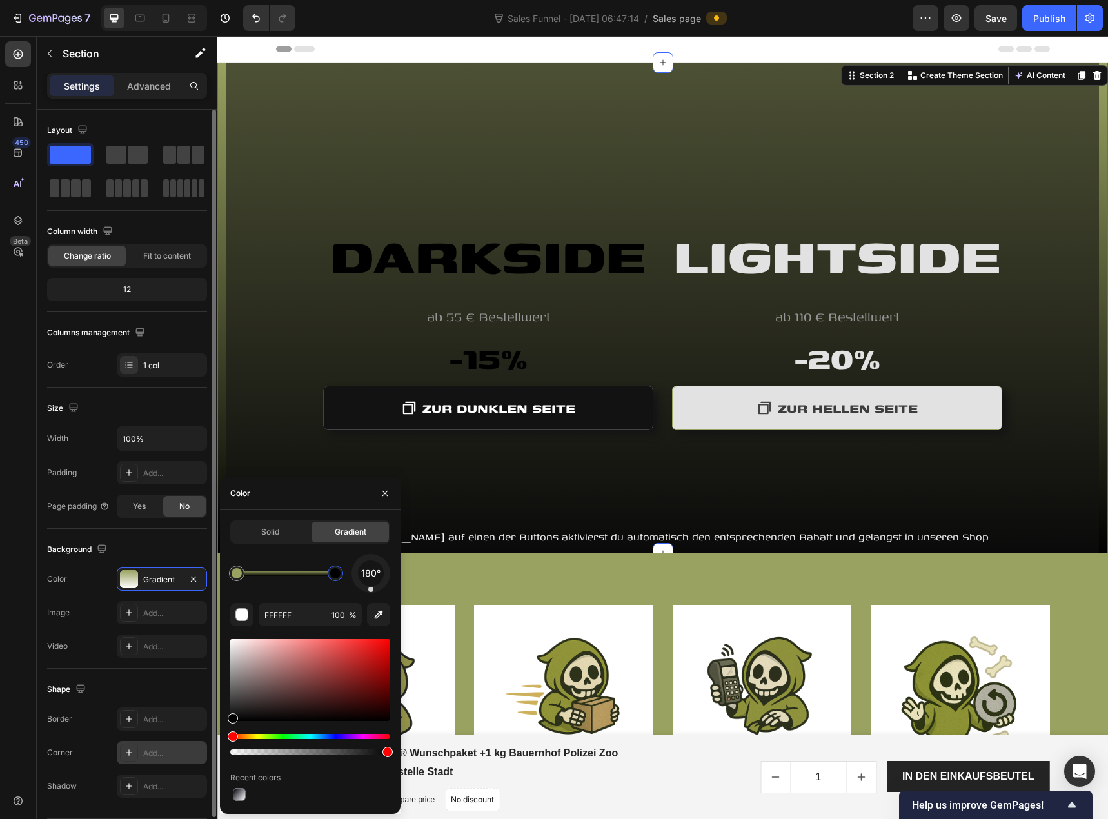
drag, startPoint x: 249, startPoint y: 671, endPoint x: 177, endPoint y: 747, distance: 104.9
click at [177, 747] on div "450 Beta Sections(18) Elements(87) Section Element Hero Section Product Detail …" at bounding box center [108, 427] width 217 height 783
type input "000000"
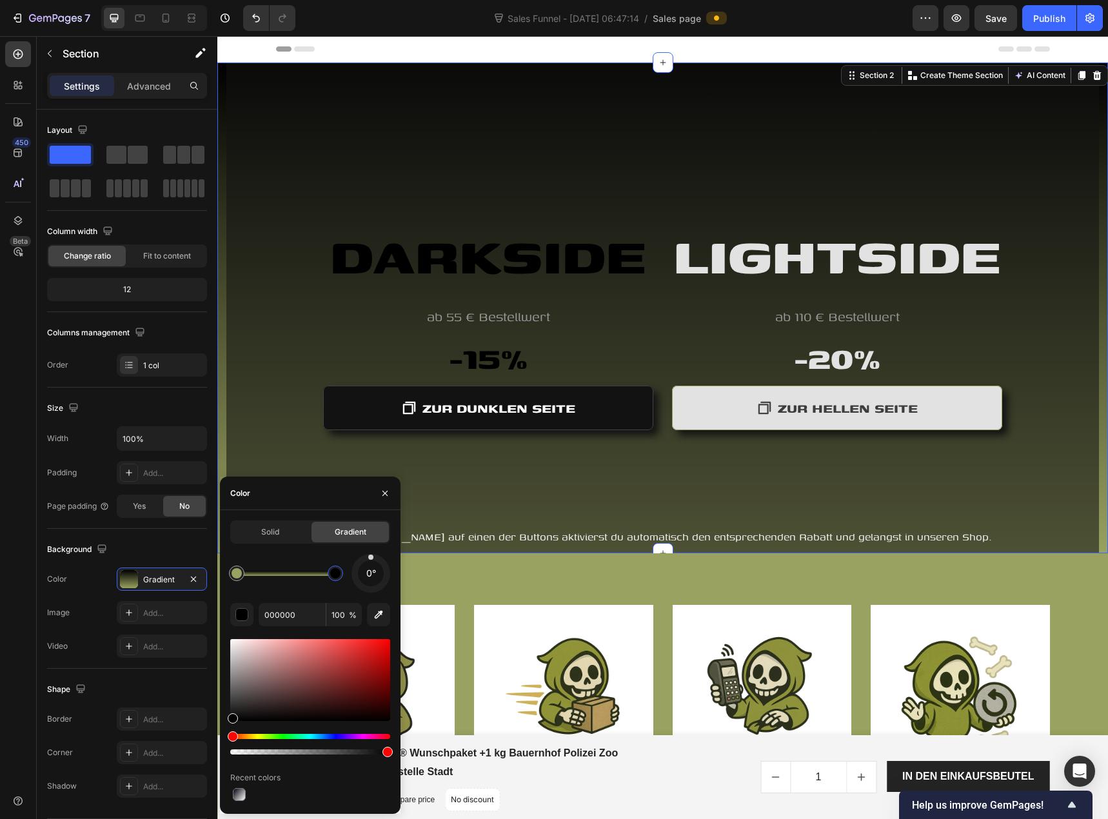
drag, startPoint x: 373, startPoint y: 591, endPoint x: 371, endPoint y: 548, distance: 43.3
click at [371, 548] on div "Solid Gradient 0° 000000 100 % Recent colors" at bounding box center [310, 661] width 160 height 283
click at [388, 491] on icon "button" at bounding box center [385, 493] width 10 height 10
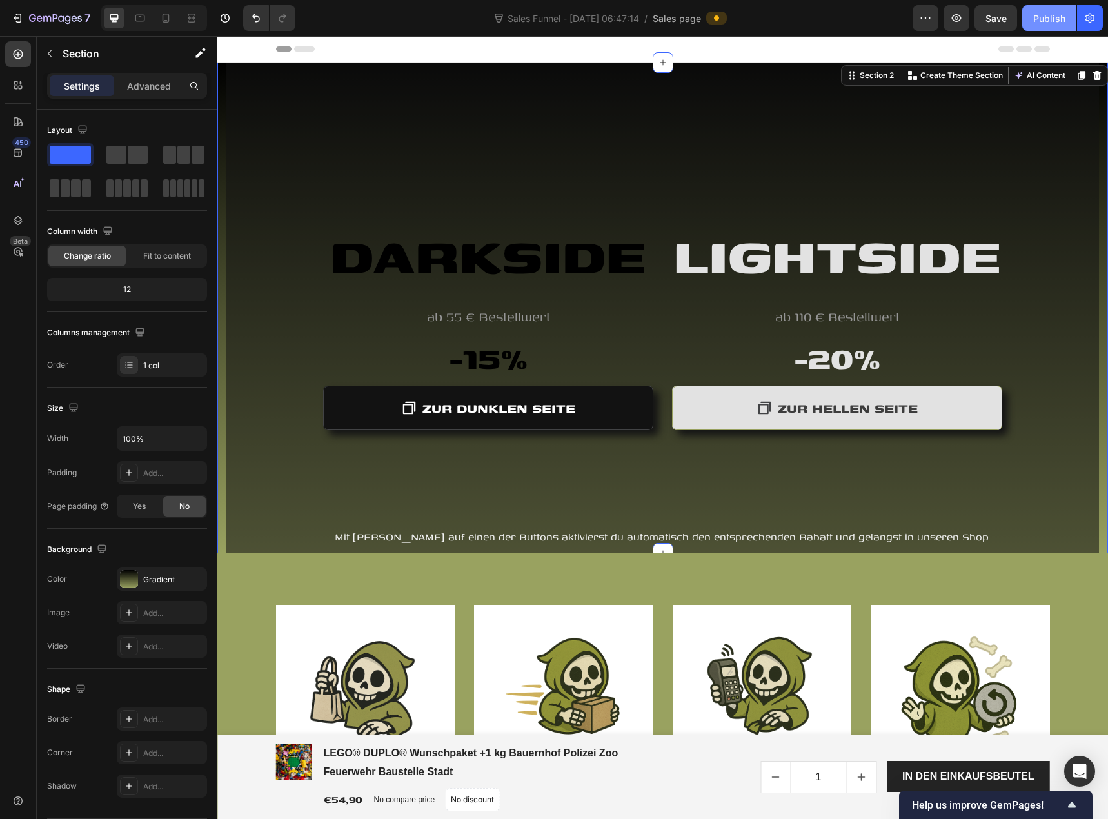
click at [1056, 14] on div "Publish" at bounding box center [1049, 19] width 32 height 14
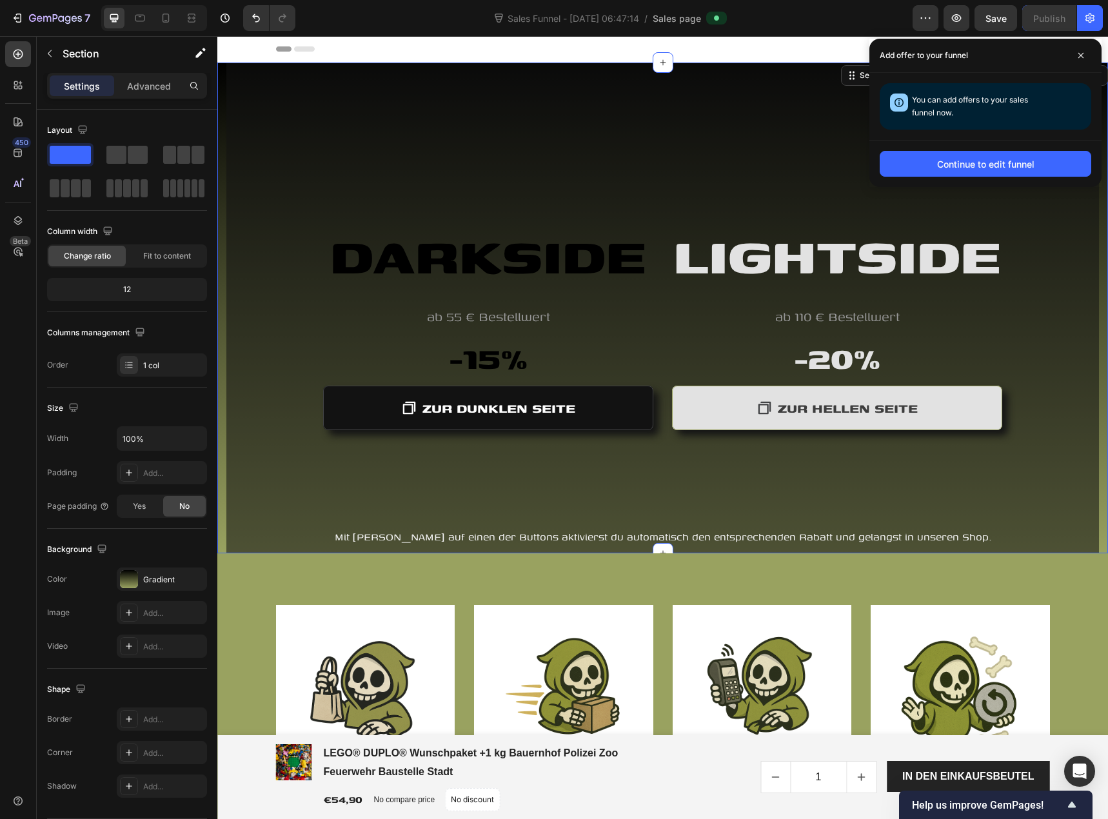
click at [241, 50] on div "Header" at bounding box center [249, 48] width 48 height 15
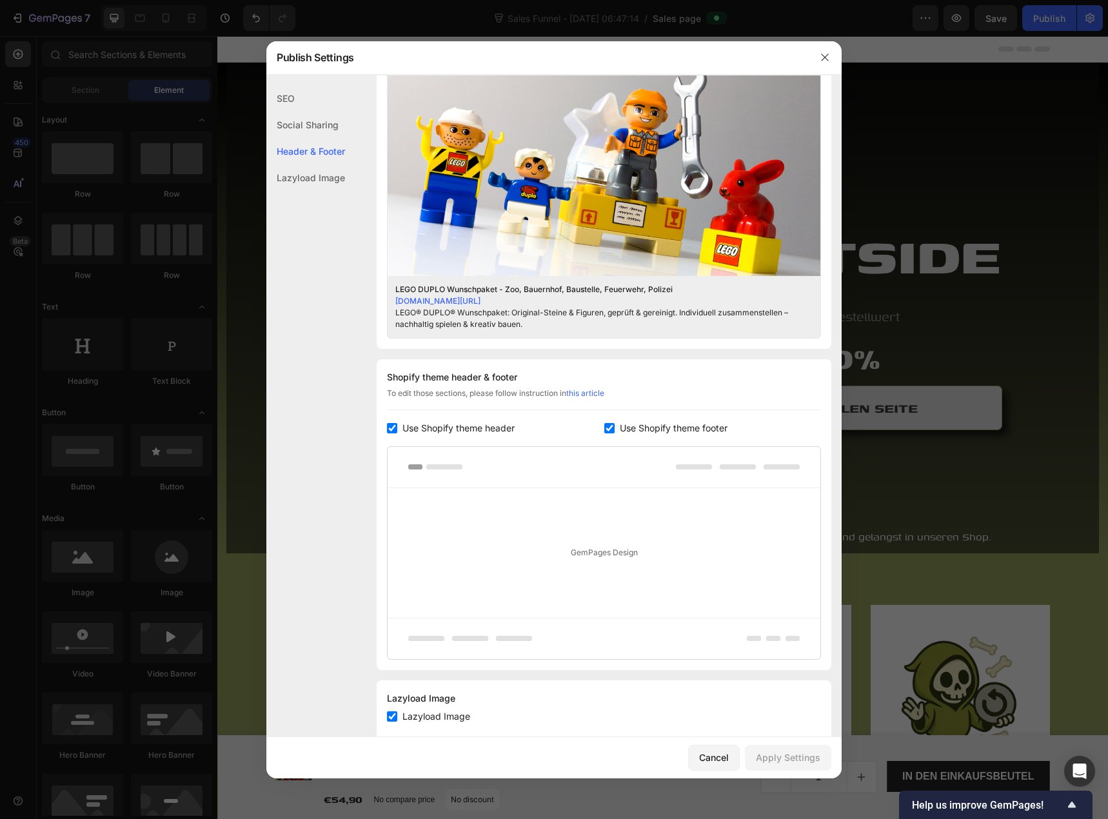
scroll to position [410, 0]
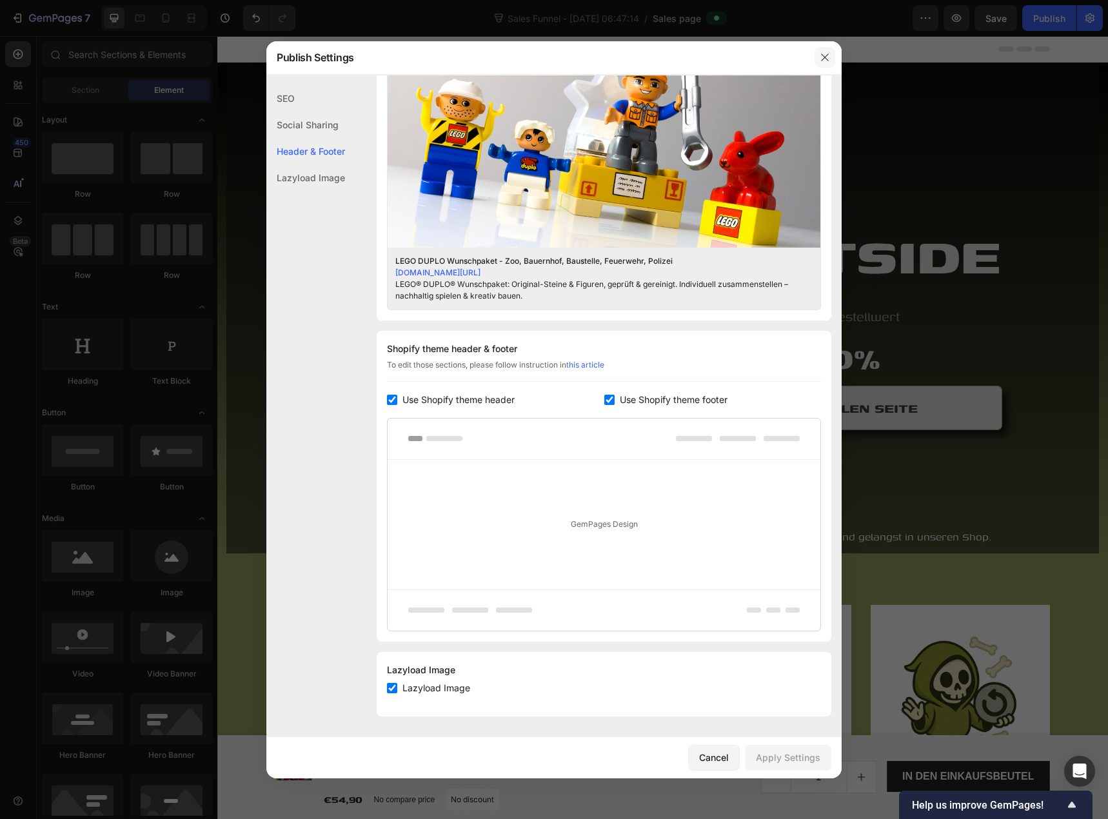
click at [822, 60] on icon "button" at bounding box center [824, 57] width 7 height 7
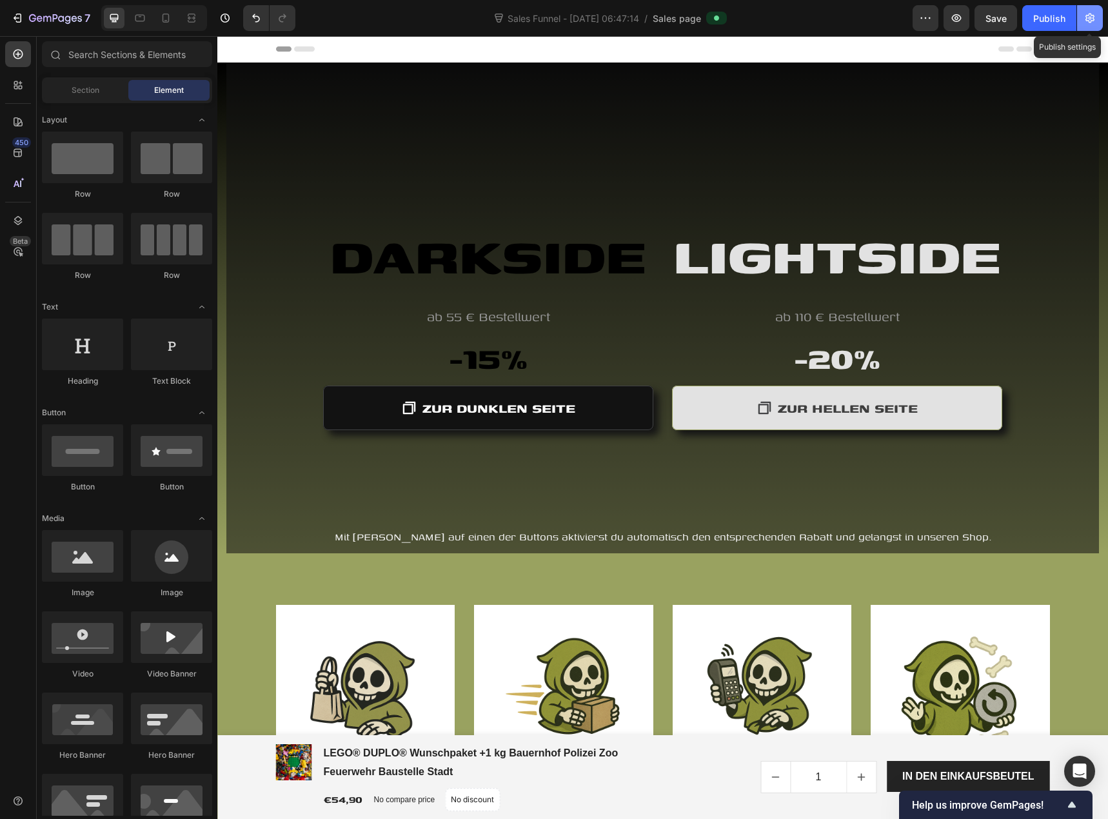
click at [1086, 20] on icon "button" at bounding box center [1089, 19] width 9 height 10
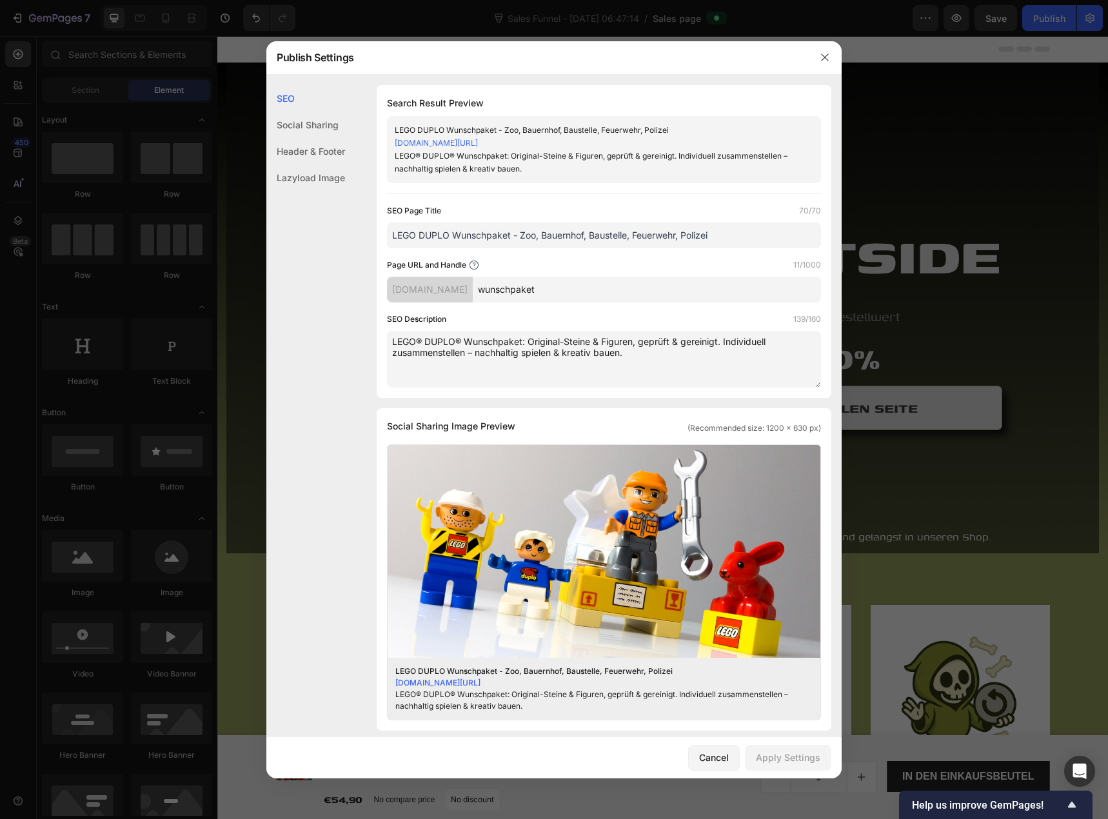
click at [286, 121] on div "Social Sharing" at bounding box center [305, 125] width 79 height 26
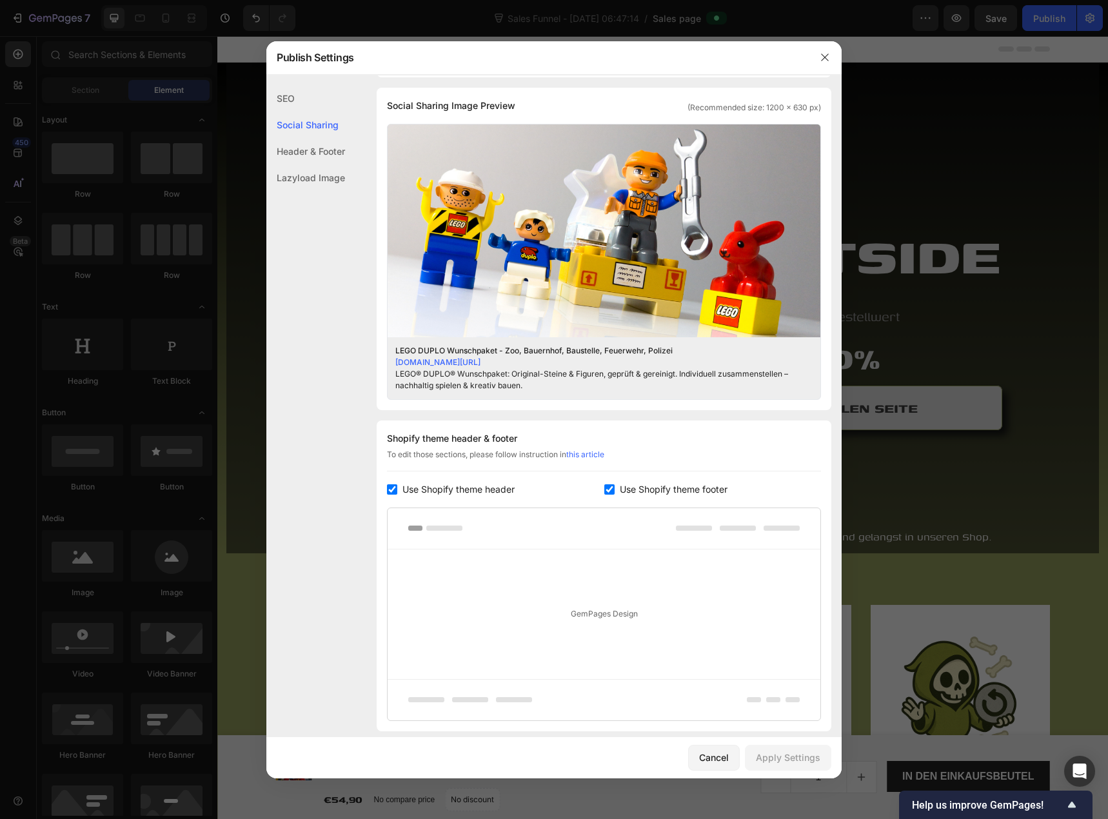
click at [297, 147] on div "Header & Footer" at bounding box center [305, 151] width 79 height 26
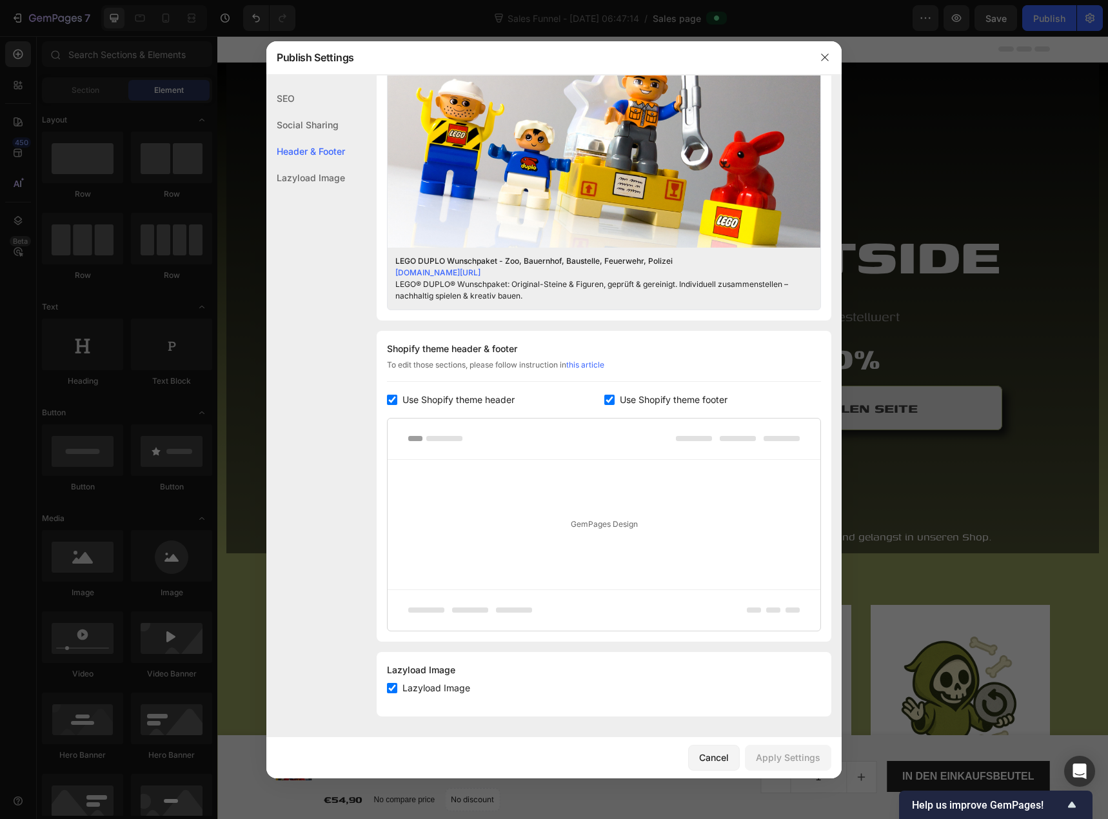
click at [304, 184] on div "Lazyload Image" at bounding box center [305, 177] width 79 height 26
click at [831, 59] on button "button" at bounding box center [825, 57] width 21 height 21
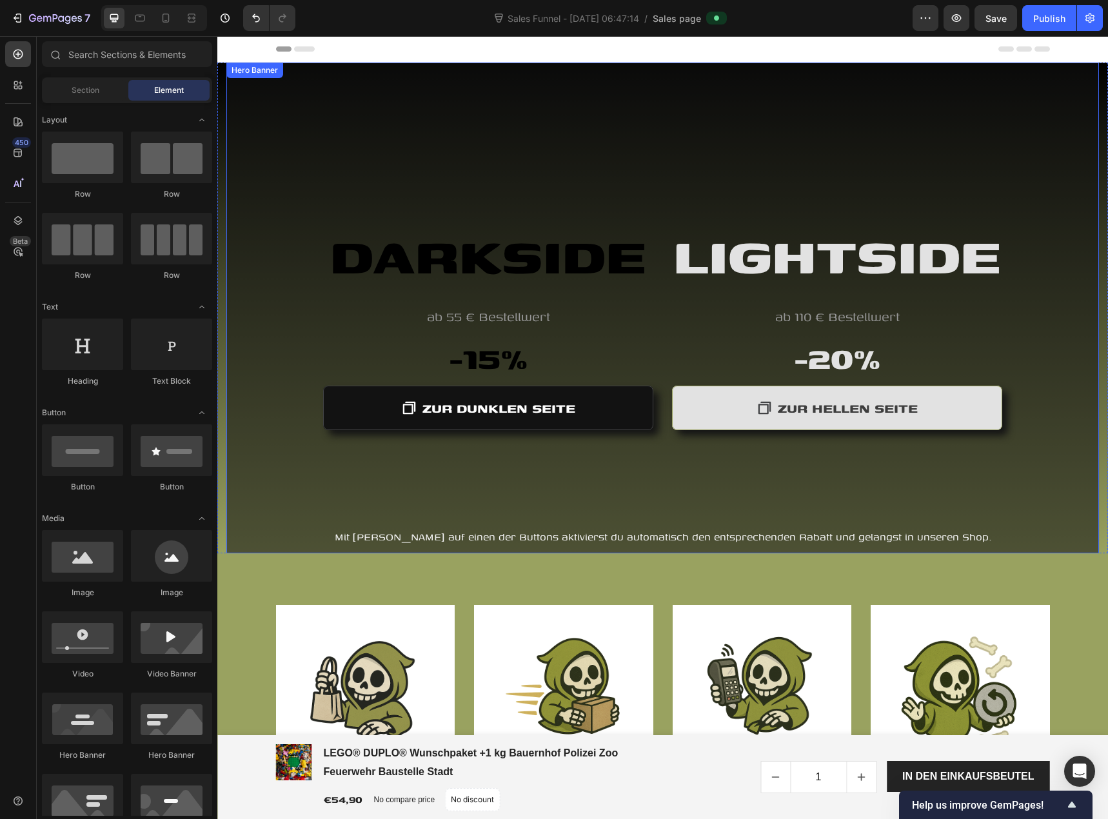
click at [248, 72] on div "Hero Banner" at bounding box center [255, 70] width 52 height 12
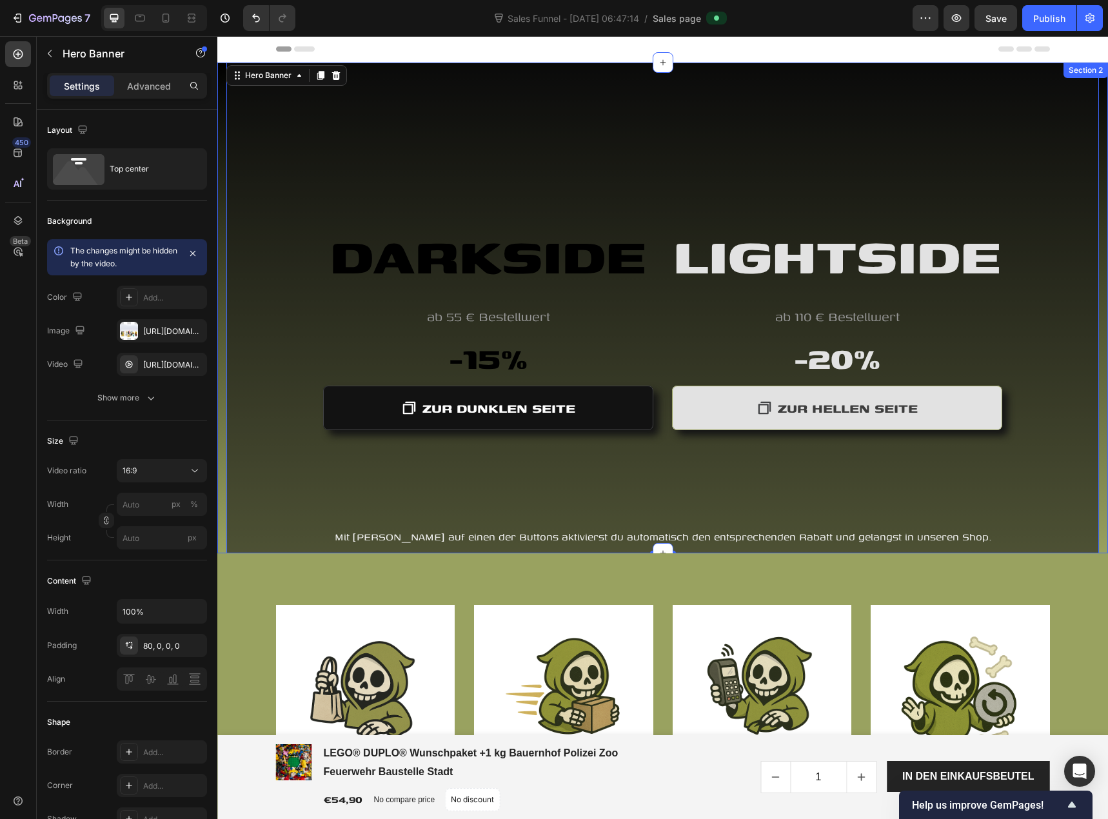
click at [221, 542] on div "LIGHTSIDE Heading ab 110 € Bestellwert Text block -20% Heading ZUR HELLEN SEITE…" at bounding box center [662, 308] width 891 height 491
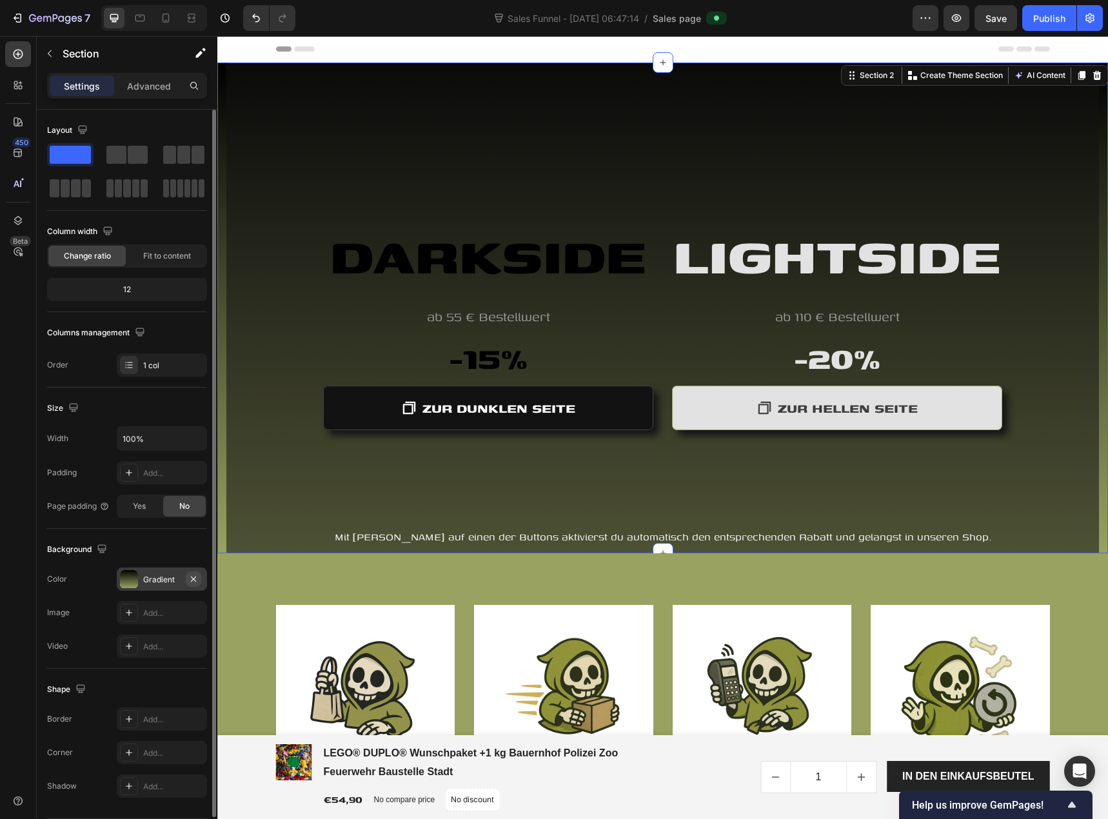
click at [197, 575] on icon "button" at bounding box center [193, 579] width 10 height 10
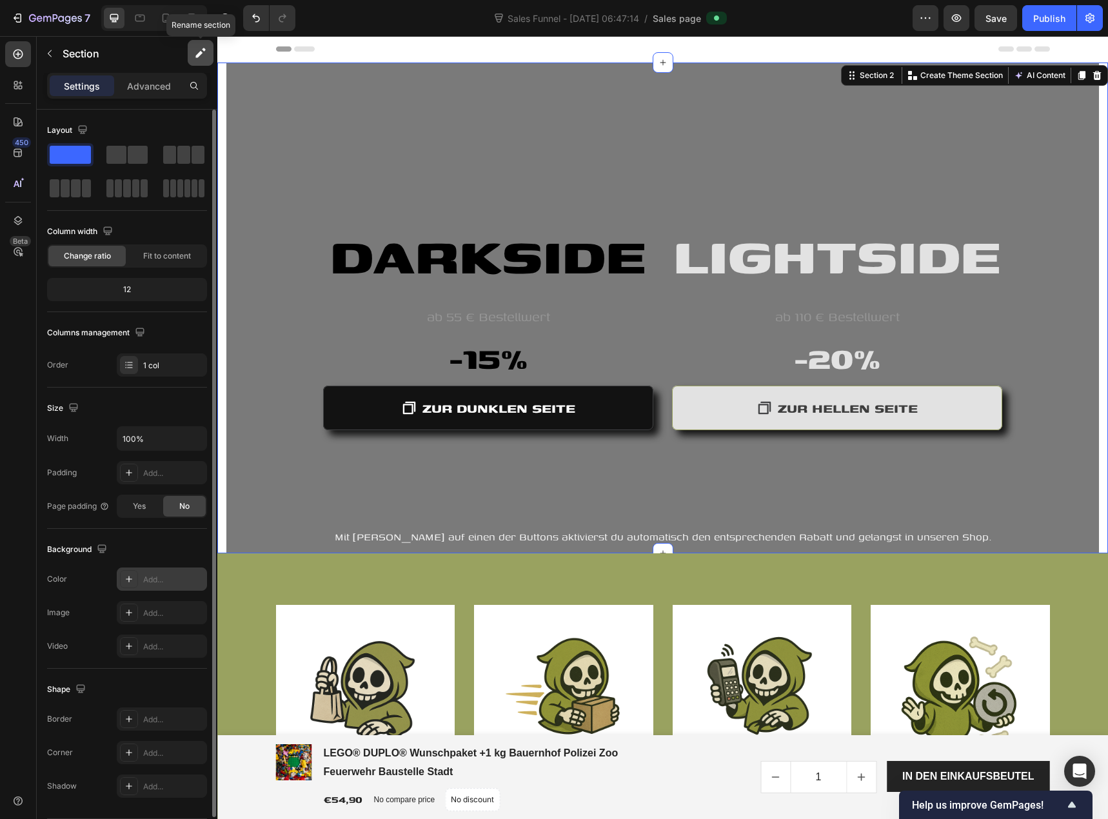
click at [204, 58] on icon "button" at bounding box center [200, 52] width 13 height 13
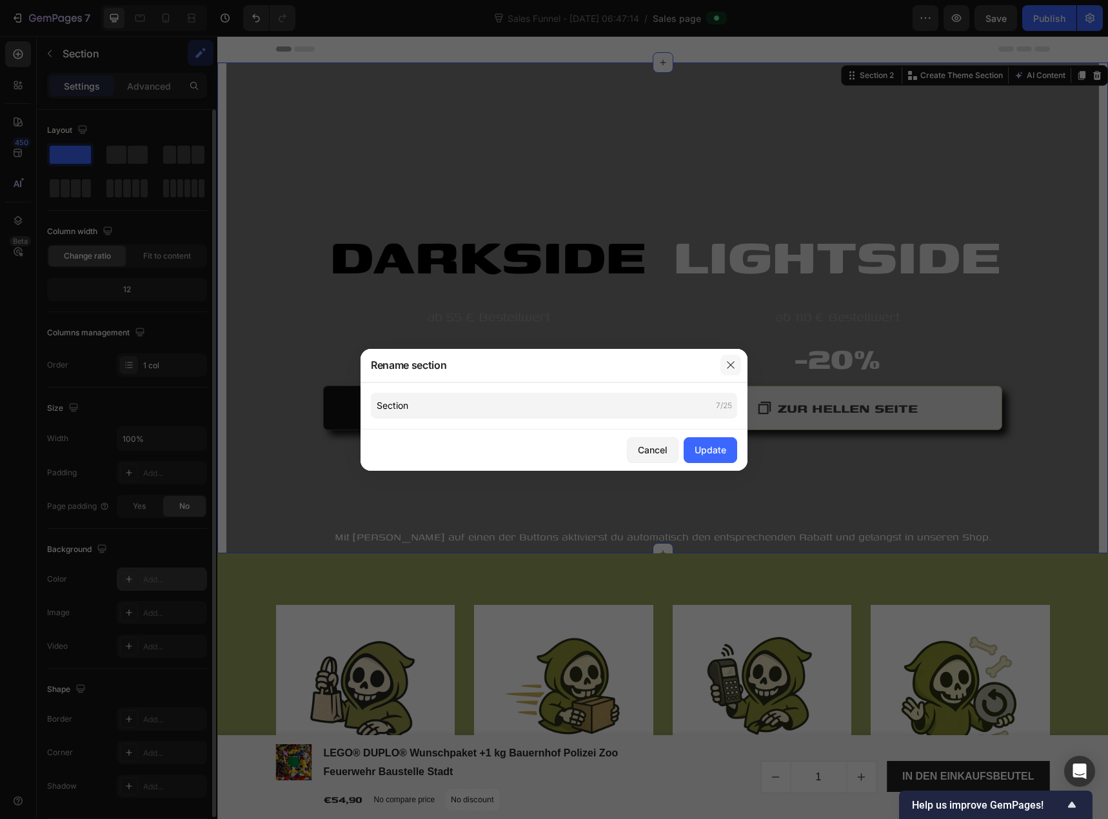
click at [736, 365] on button "button" at bounding box center [730, 365] width 21 height 21
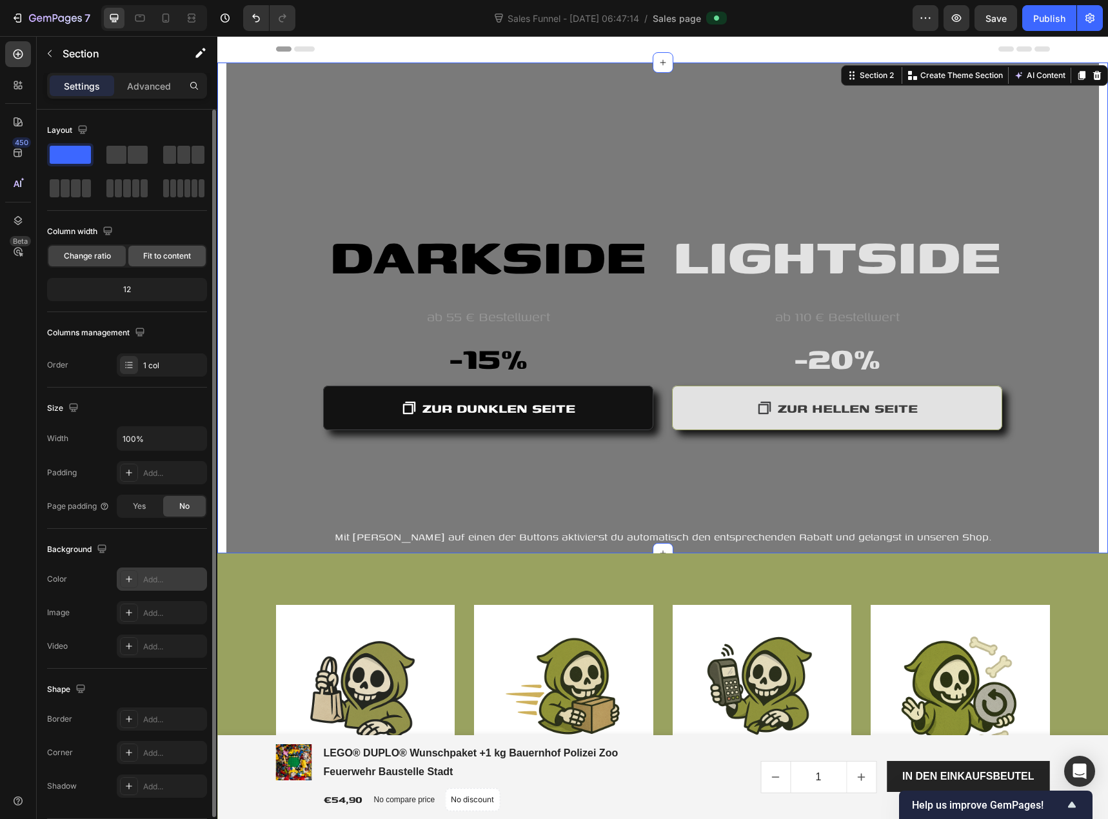
click at [162, 255] on span "Fit to content" at bounding box center [167, 256] width 48 height 12
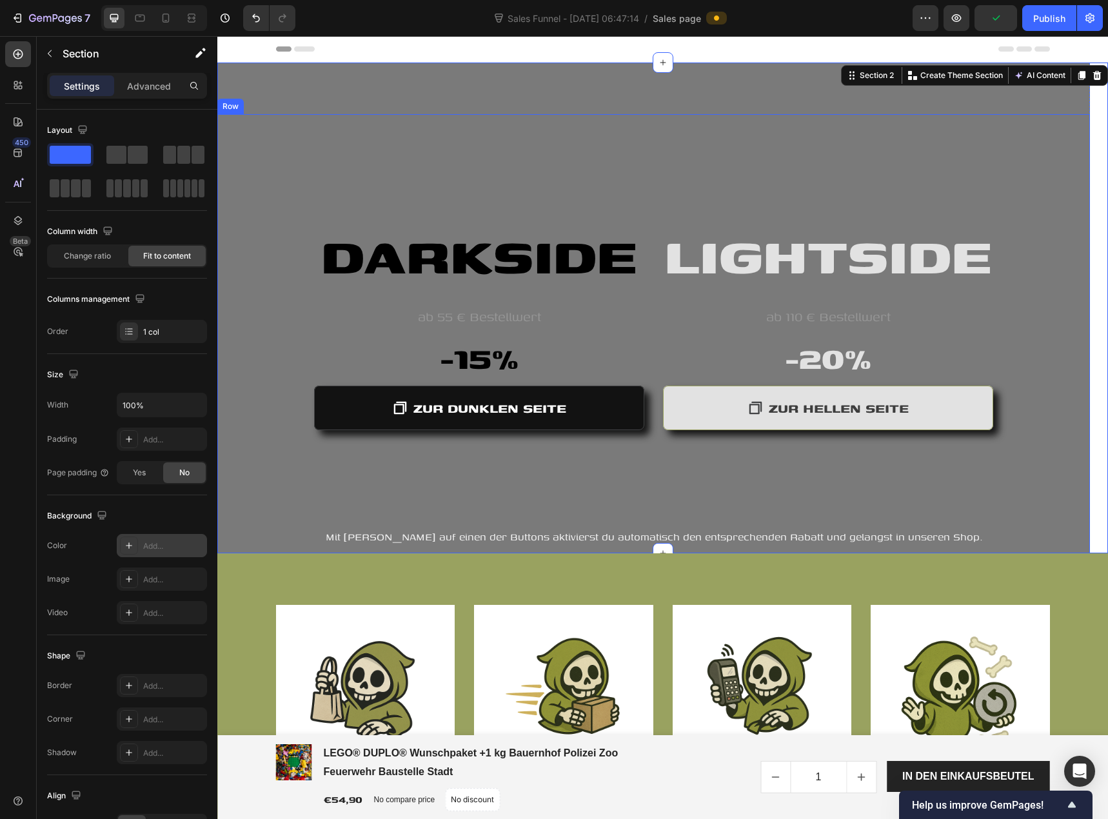
click at [235, 315] on div "LIGHTSIDE Heading ab 110 € Bestellwert Text block -20% Heading ZUR HELLEN SEITE…" at bounding box center [653, 320] width 873 height 413
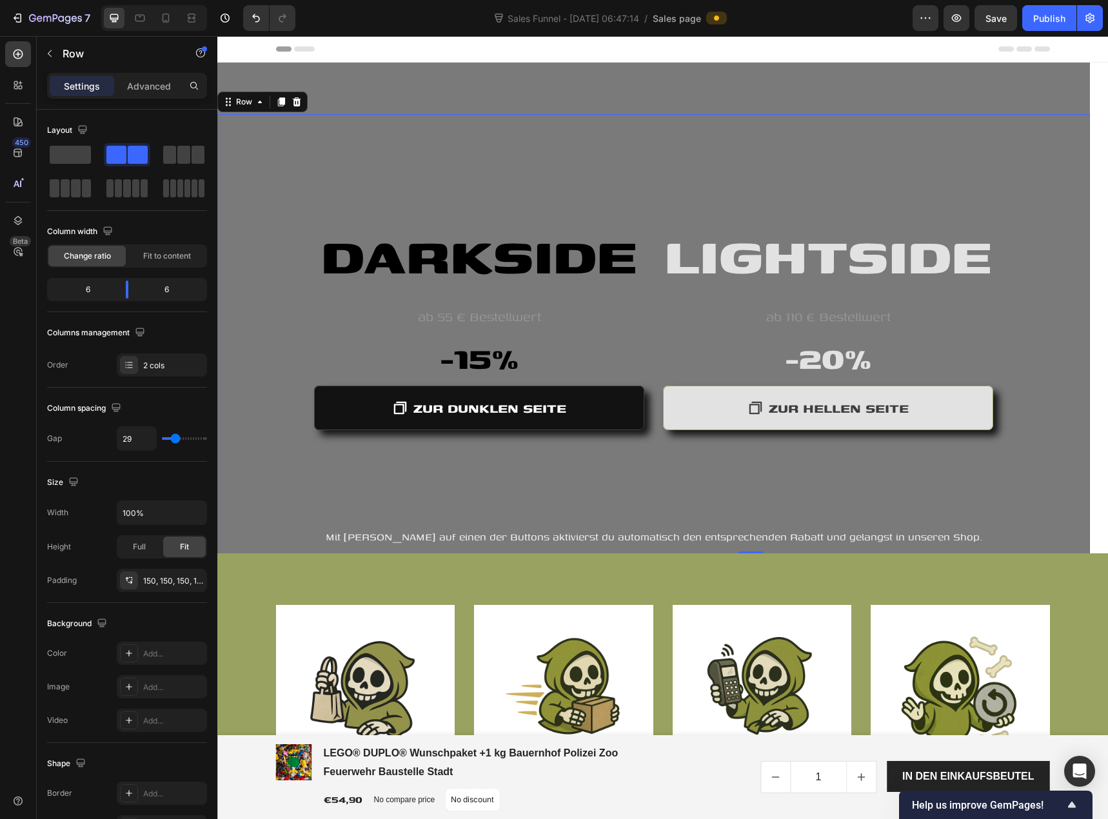
click at [253, 173] on div "LIGHTSIDE Heading ab 110 € Bestellwert Text block -20% Heading ZUR HELLEN SEITE…" at bounding box center [653, 320] width 873 height 413
click at [260, 73] on div "Hero Banner" at bounding box center [246, 70] width 52 height 12
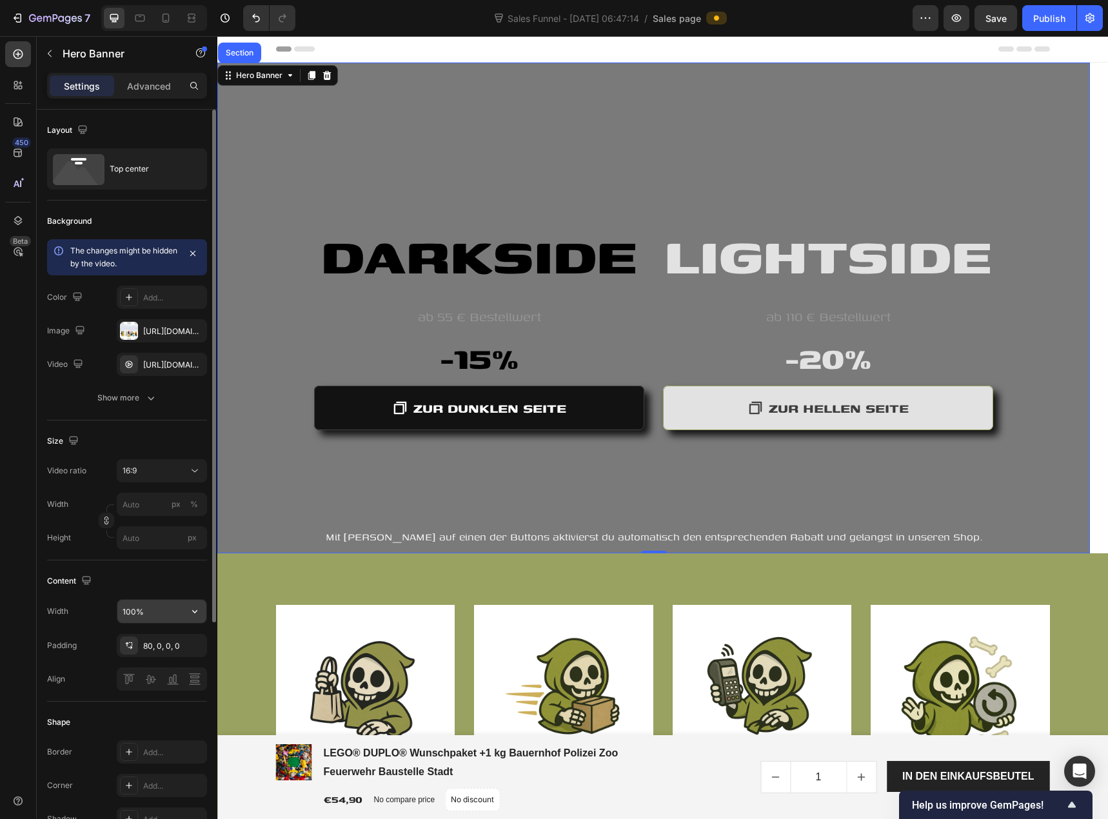
click at [195, 609] on icon "button" at bounding box center [194, 611] width 13 height 13
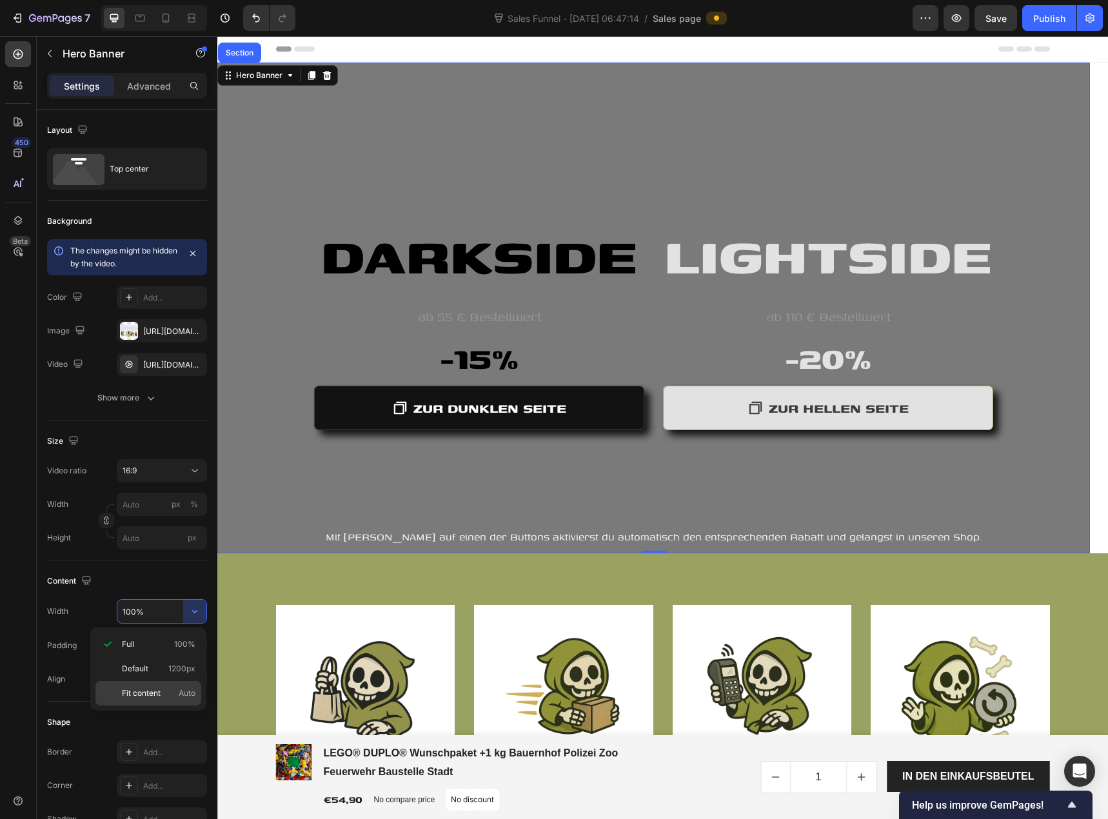
click at [164, 687] on div "Fit content Auto" at bounding box center [148, 693] width 106 height 25
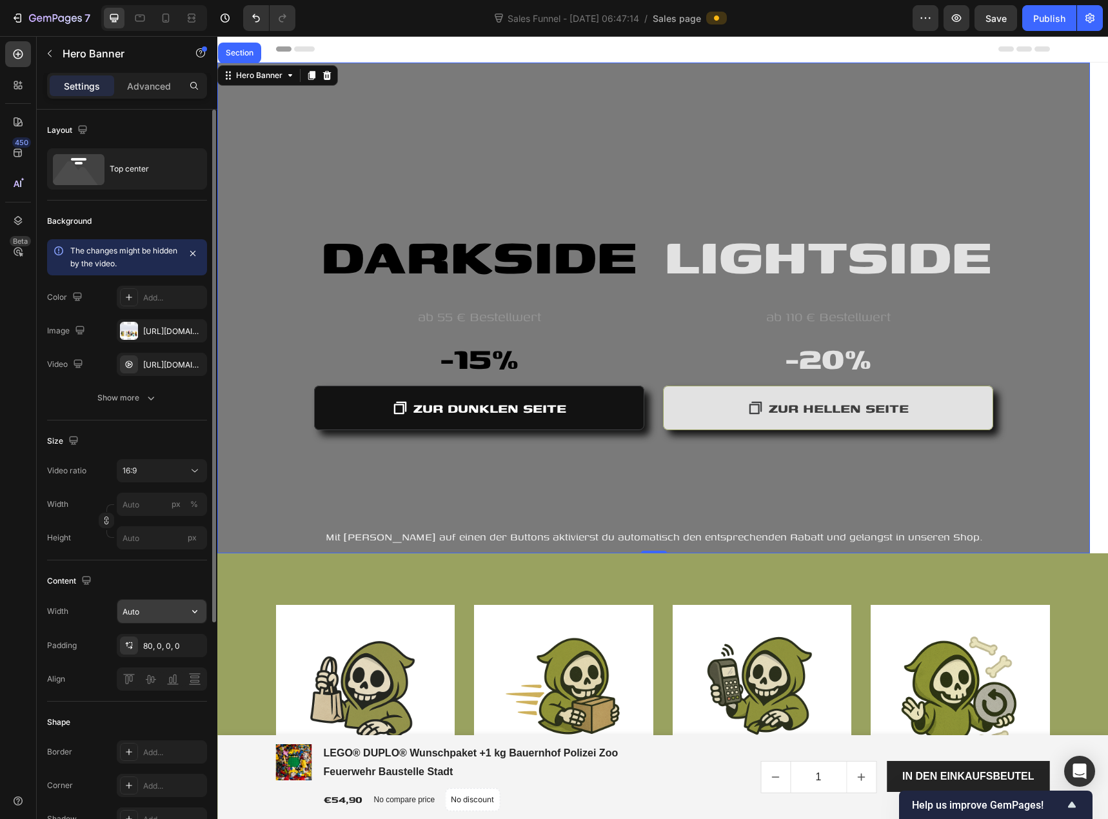
click at [194, 611] on icon "button" at bounding box center [194, 611] width 13 height 13
click at [173, 667] on span "1200px" at bounding box center [181, 669] width 27 height 12
type input "1200"
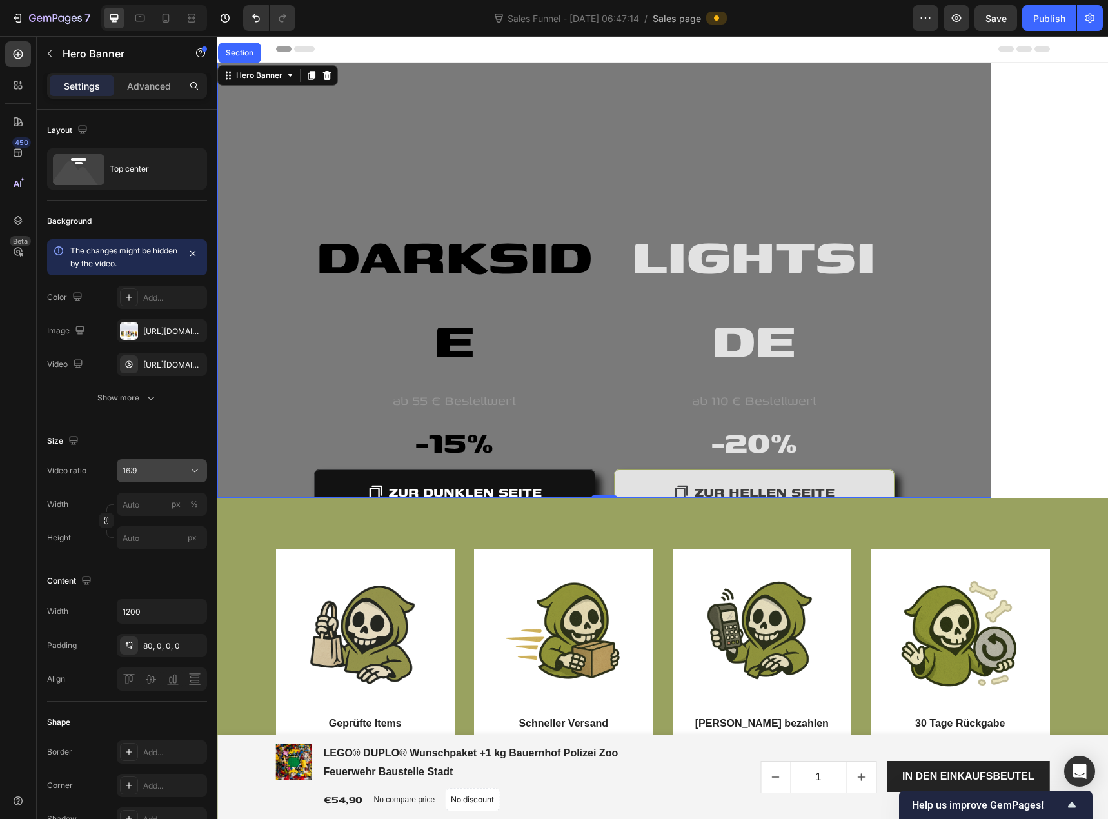
click at [157, 472] on div "16:9" at bounding box center [156, 471] width 66 height 12
click at [152, 601] on p "21:9" at bounding box center [157, 602] width 68 height 12
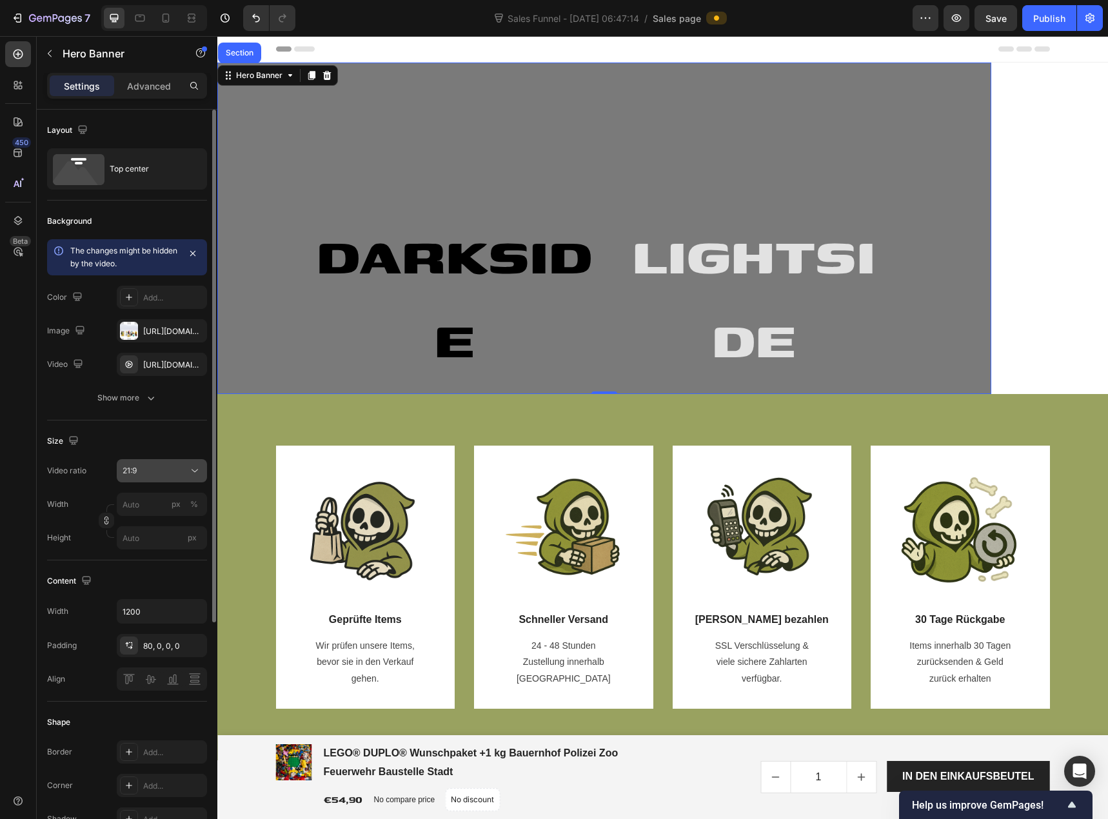
click at [159, 477] on div "21:9" at bounding box center [162, 470] width 79 height 13
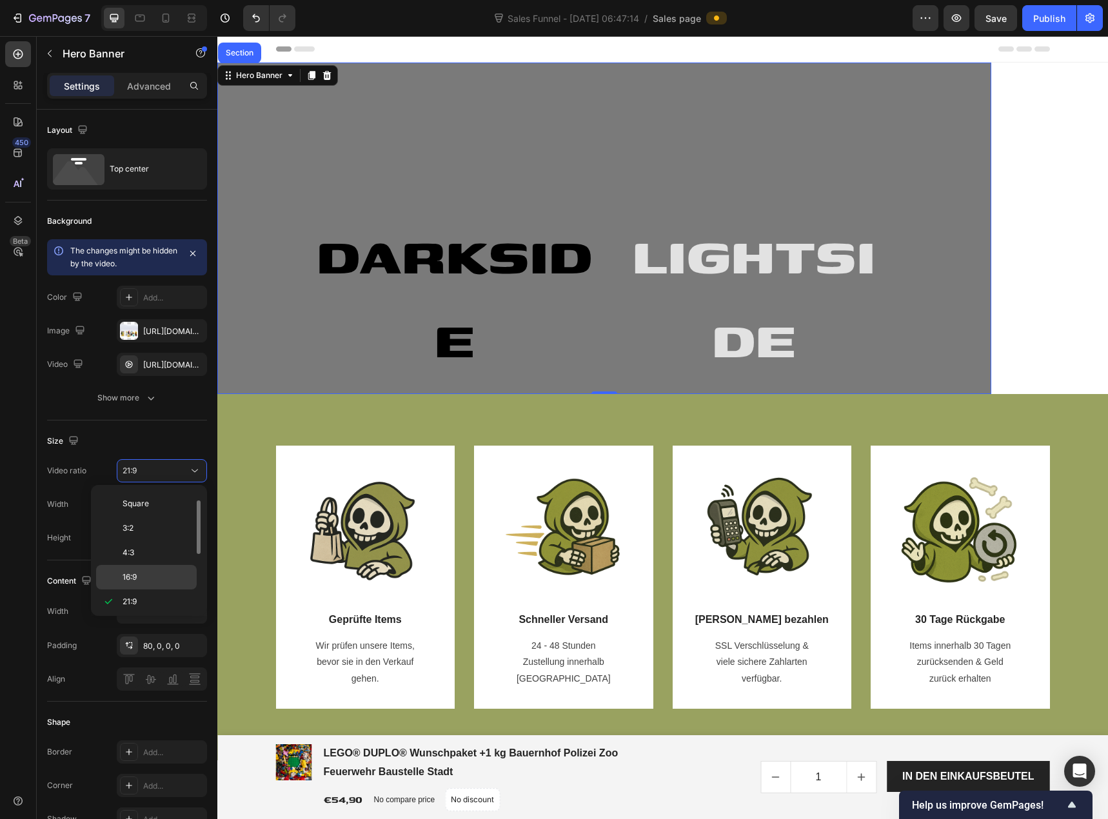
click at [157, 568] on div "16:9" at bounding box center [146, 577] width 101 height 25
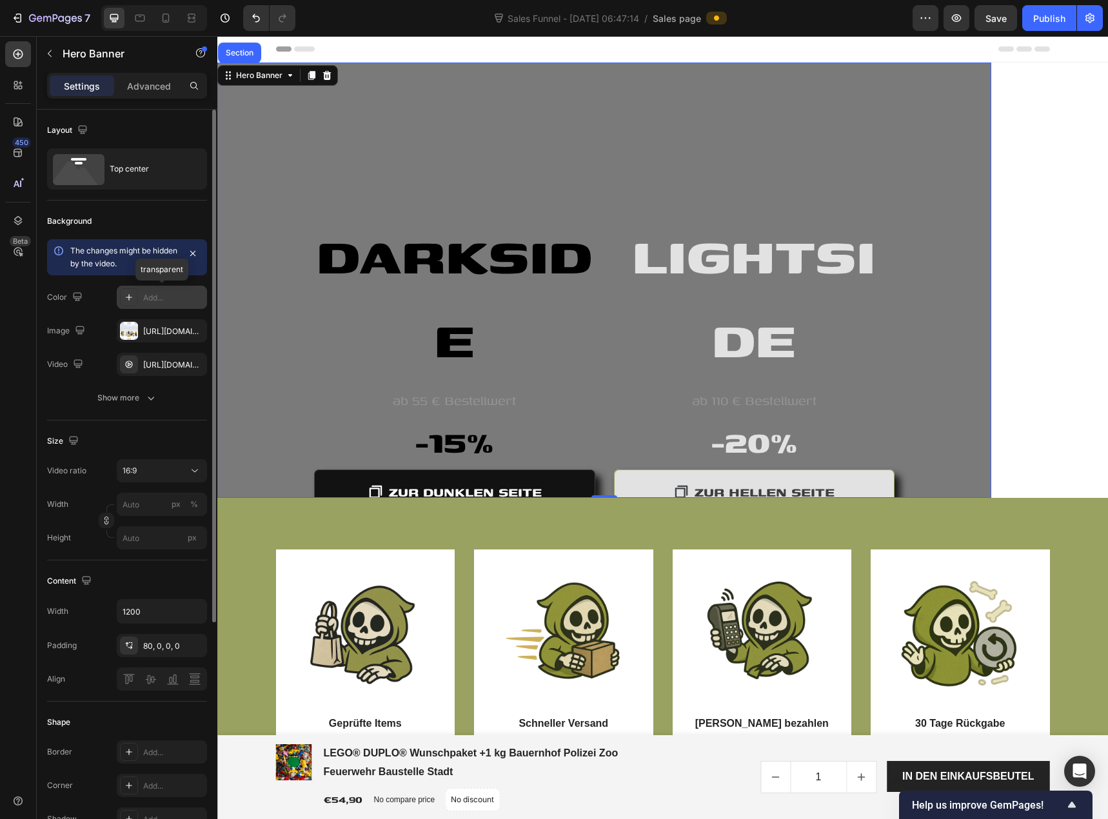
click at [135, 304] on div at bounding box center [129, 297] width 18 height 18
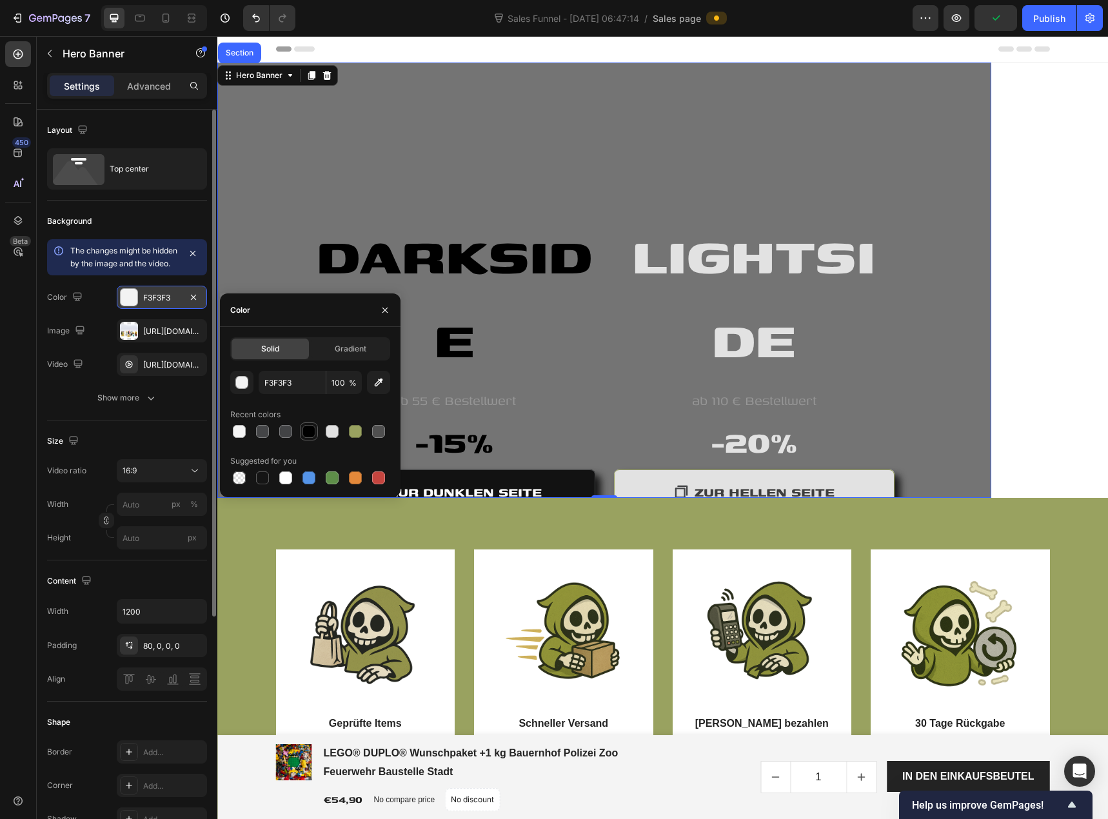
click at [304, 435] on div at bounding box center [308, 431] width 13 height 13
type input "000000"
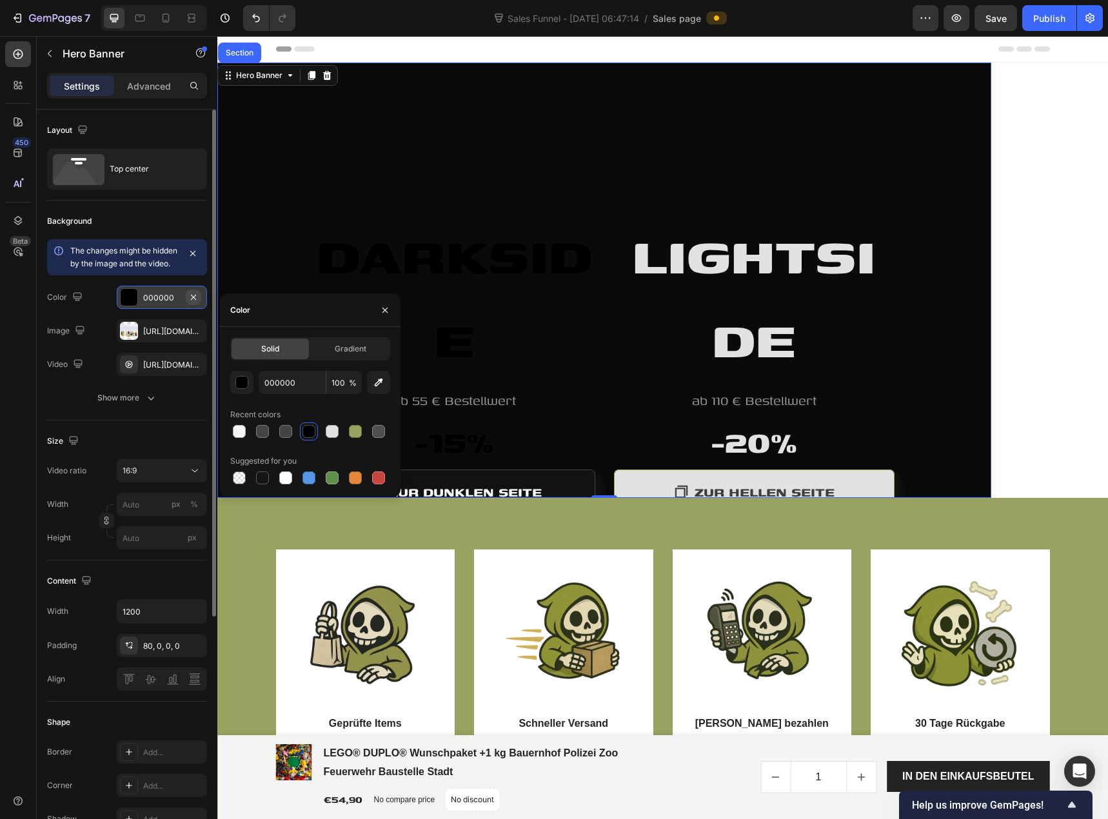
click at [195, 302] on icon "button" at bounding box center [193, 297] width 10 height 10
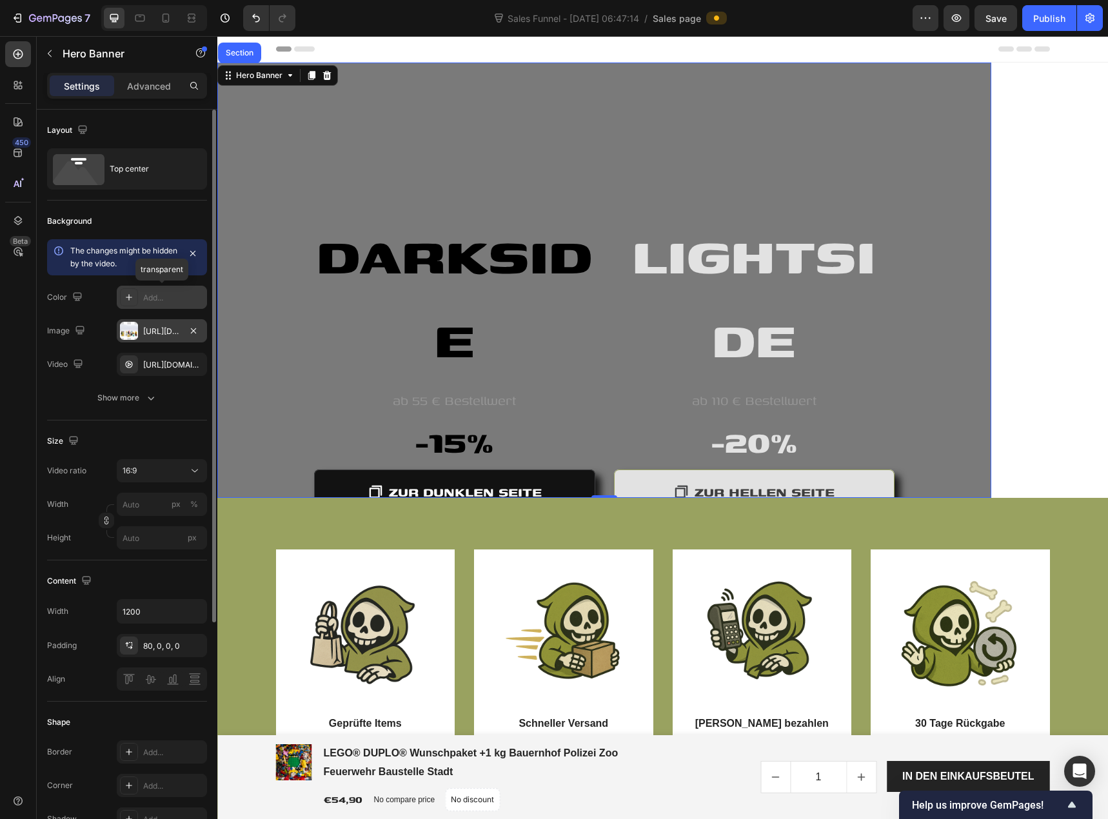
click at [172, 333] on div "https://cdn.shopify.com/s/files/1/0939/8324/4635/files/gempages_586225068544099…" at bounding box center [161, 332] width 37 height 12
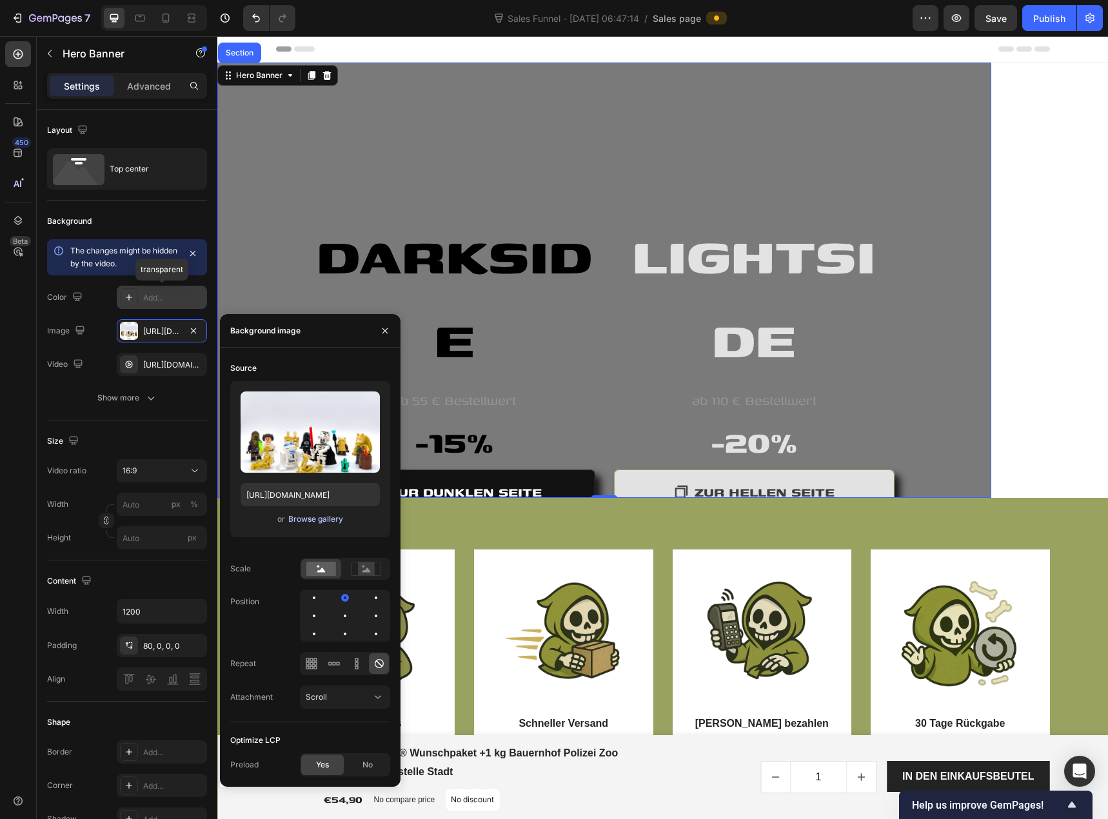
click at [322, 520] on div "Browse gallery" at bounding box center [315, 519] width 55 height 12
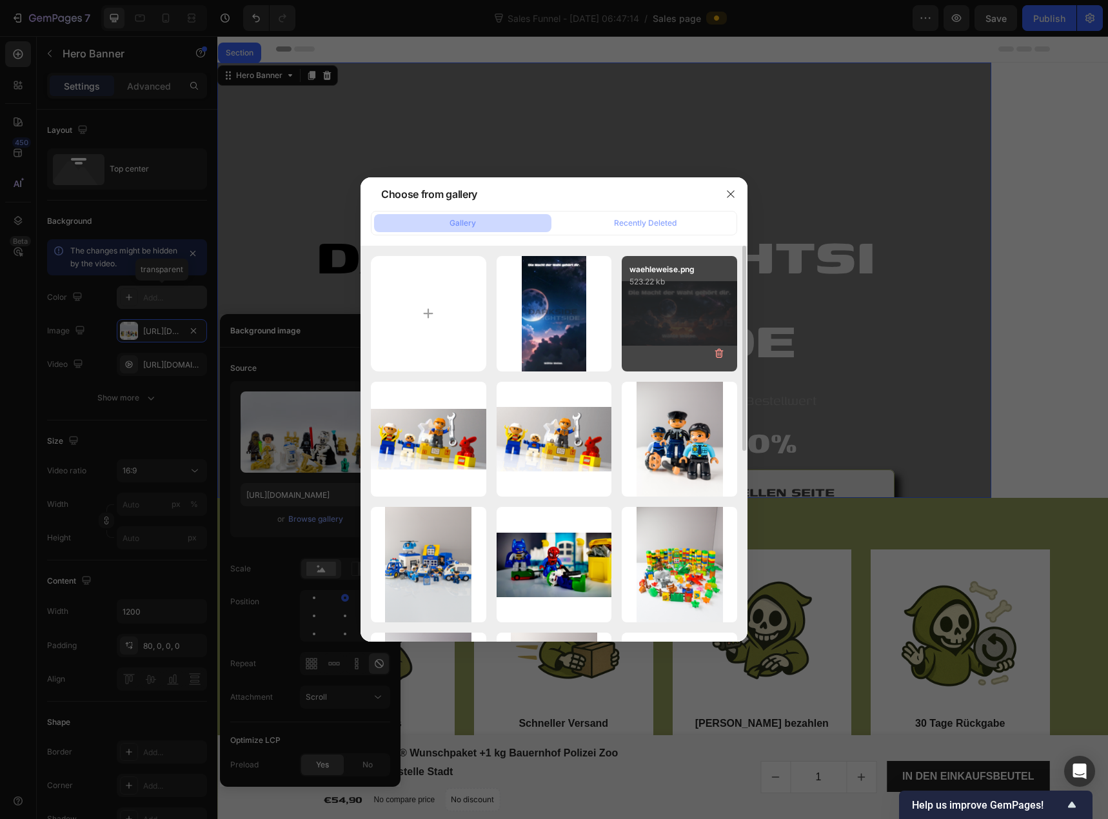
click at [653, 325] on div "waehleweise.png 523.22 kb" at bounding box center [679, 313] width 115 height 115
type input "https://cdn.shopify.com/s/files/1/0939/8324/4635/files/gempages_586225068544099…"
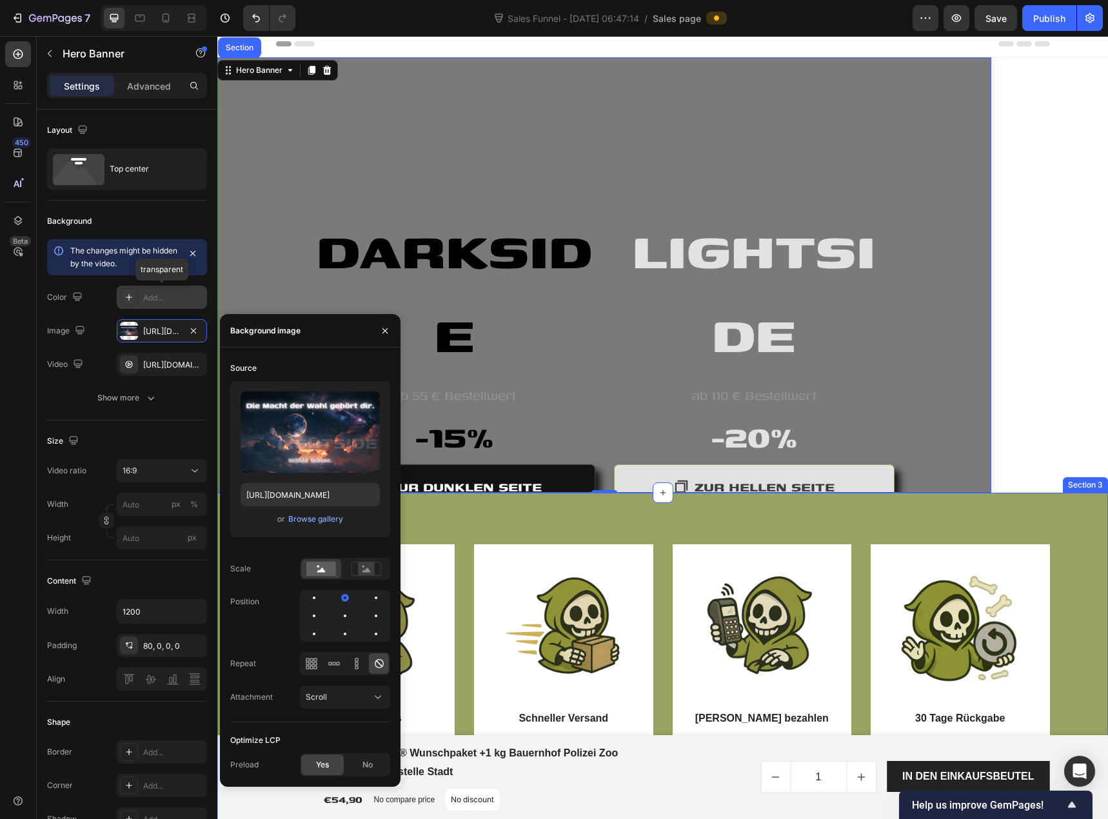
scroll to position [0, 0]
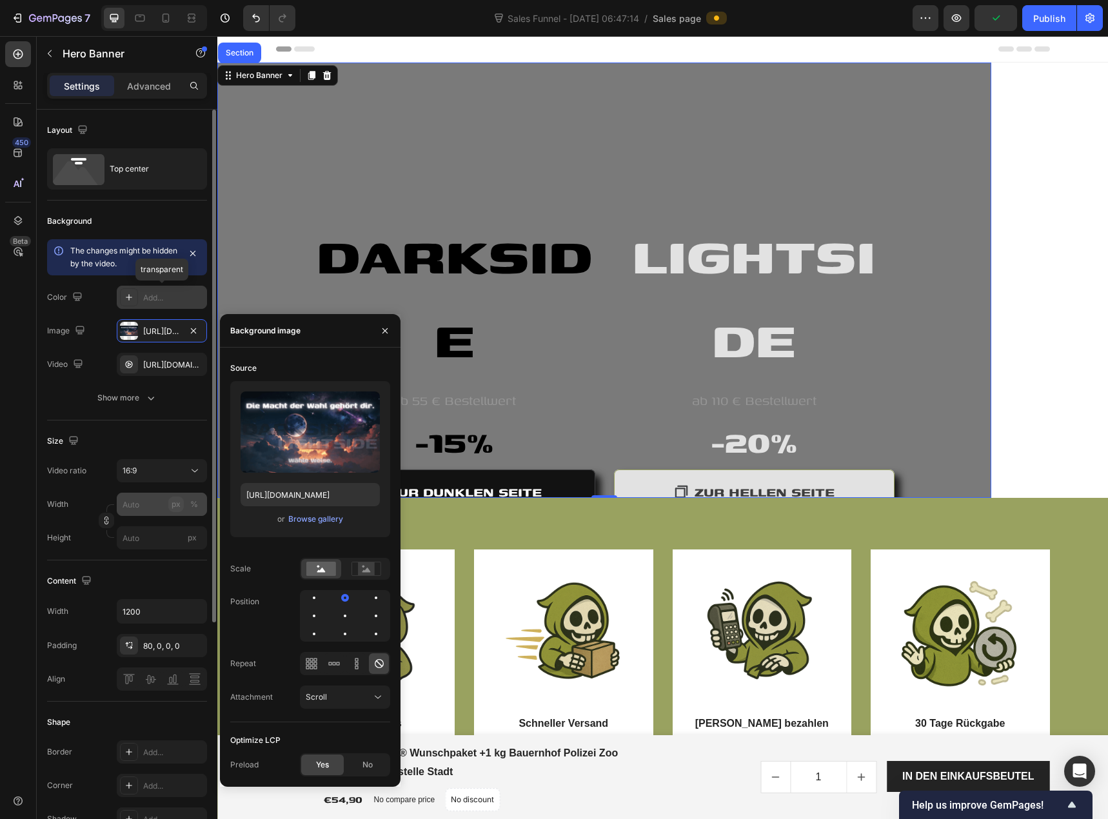
click at [173, 507] on div "px" at bounding box center [176, 505] width 9 height 12
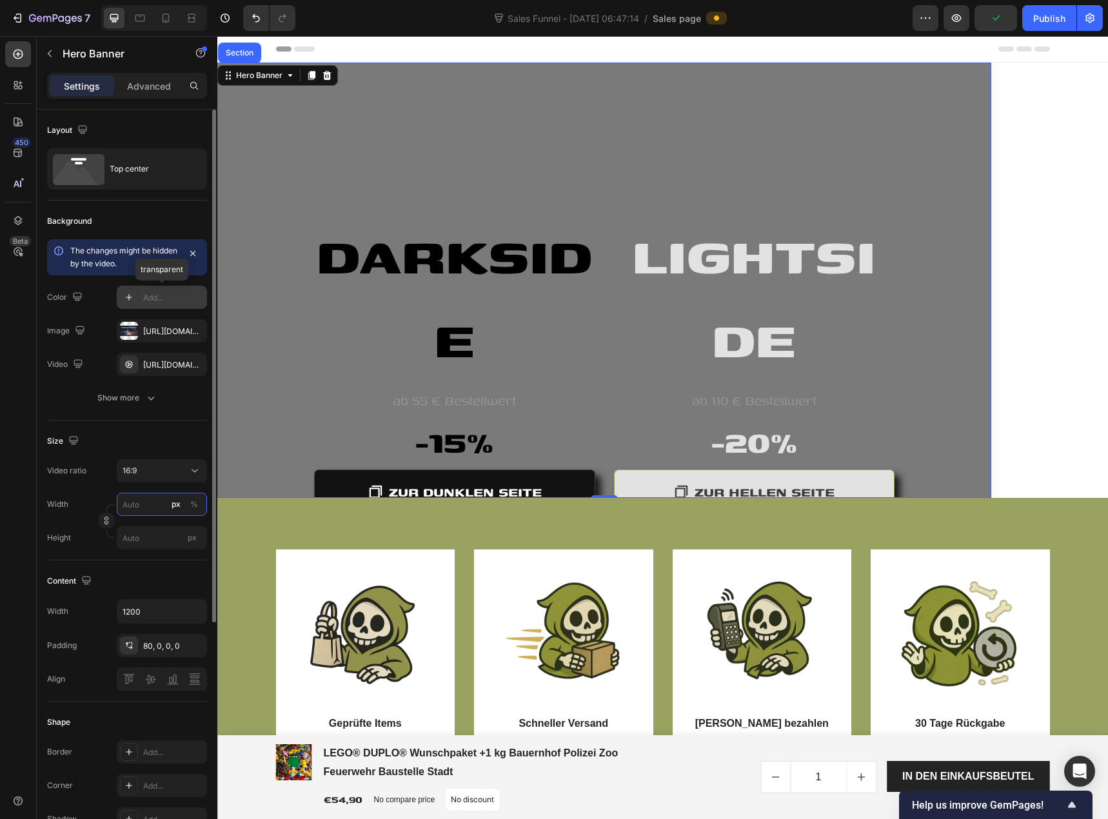
click at [152, 505] on input "px %" at bounding box center [162, 504] width 90 height 23
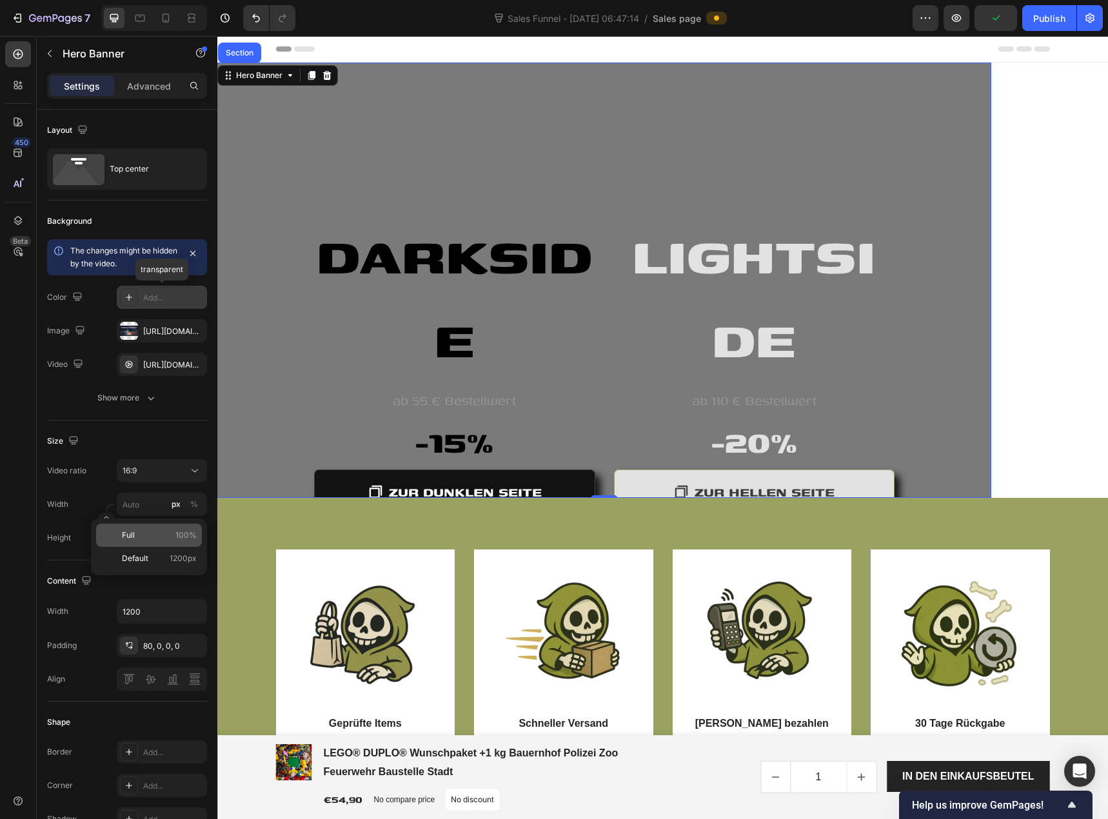
click at [168, 534] on p "Full 100%" at bounding box center [159, 535] width 75 height 12
type input "100"
click at [167, 542] on input "px" at bounding box center [162, 537] width 90 height 23
click at [159, 590] on p "Fit screen 100vh" at bounding box center [159, 592] width 75 height 12
type input "100 vh"
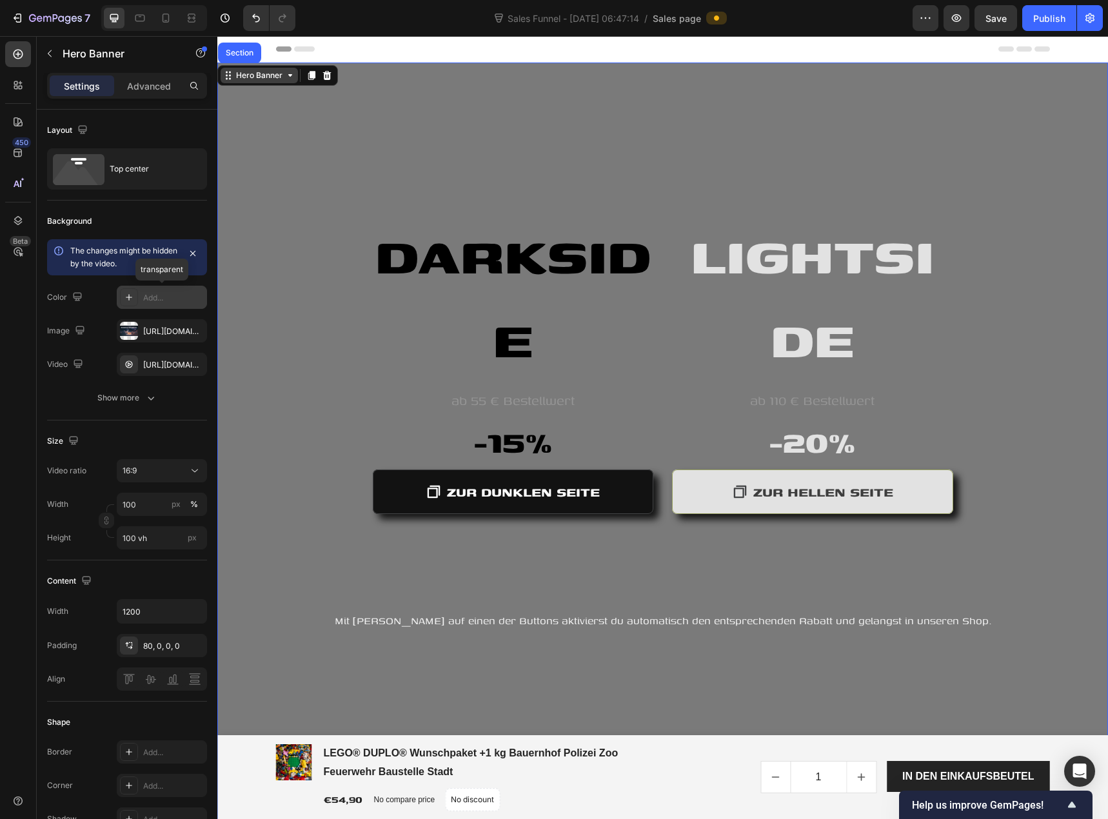
click at [260, 80] on div "Hero Banner" at bounding box center [259, 76] width 52 height 12
click at [288, 106] on div "Row" at bounding box center [289, 107] width 21 height 12
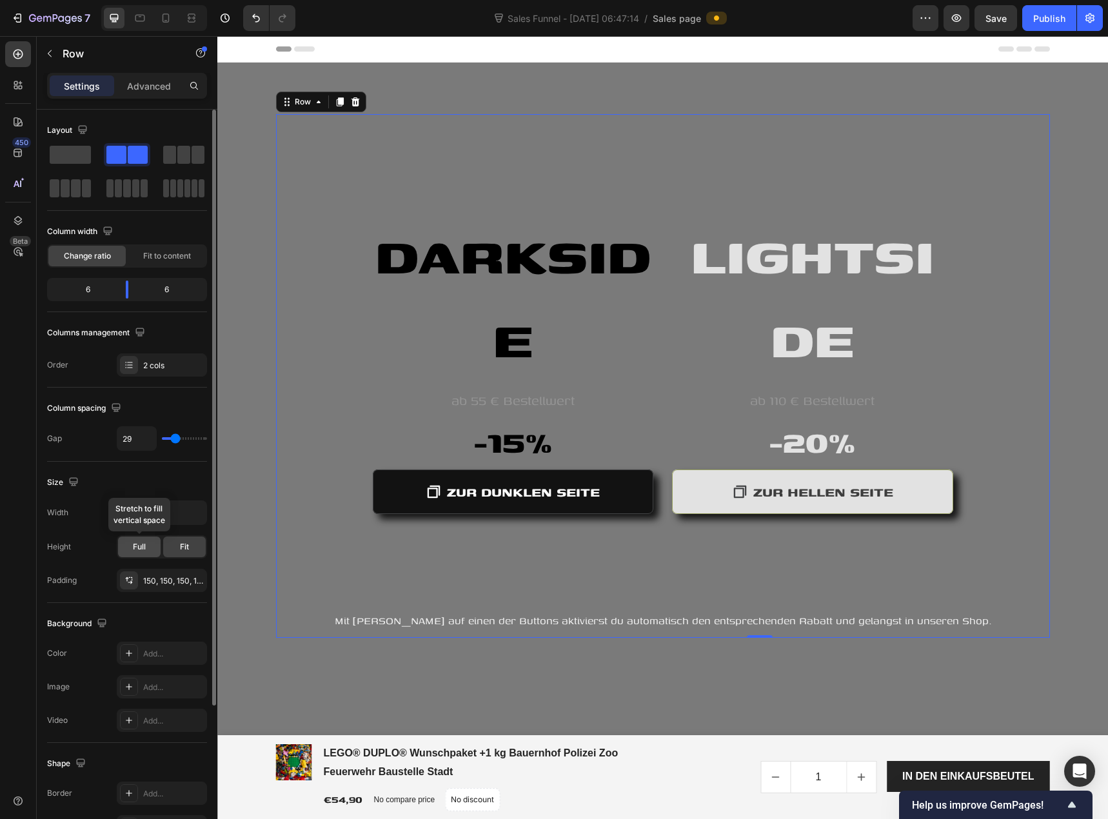
click at [150, 545] on div "Full" at bounding box center [139, 547] width 43 height 21
click at [174, 546] on div "Fit" at bounding box center [184, 547] width 43 height 21
type input "11"
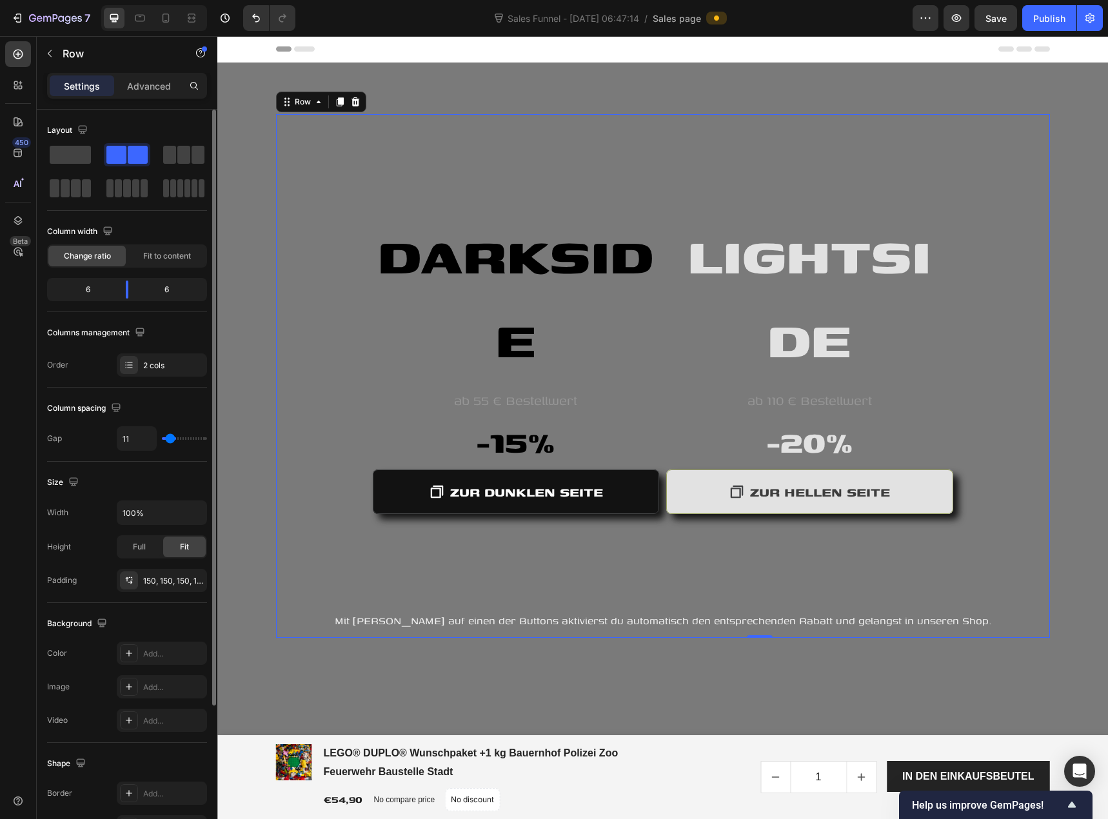
type input "9"
type input "7"
type input "4"
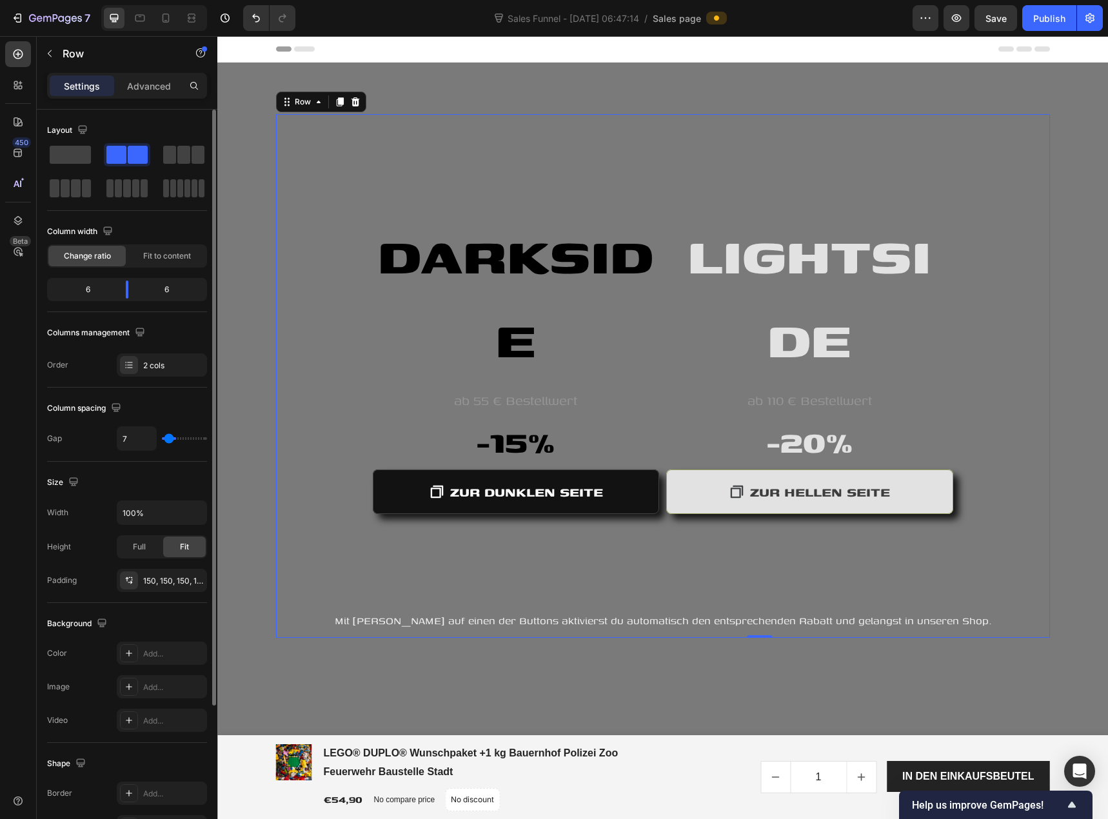
type input "4"
type input "2"
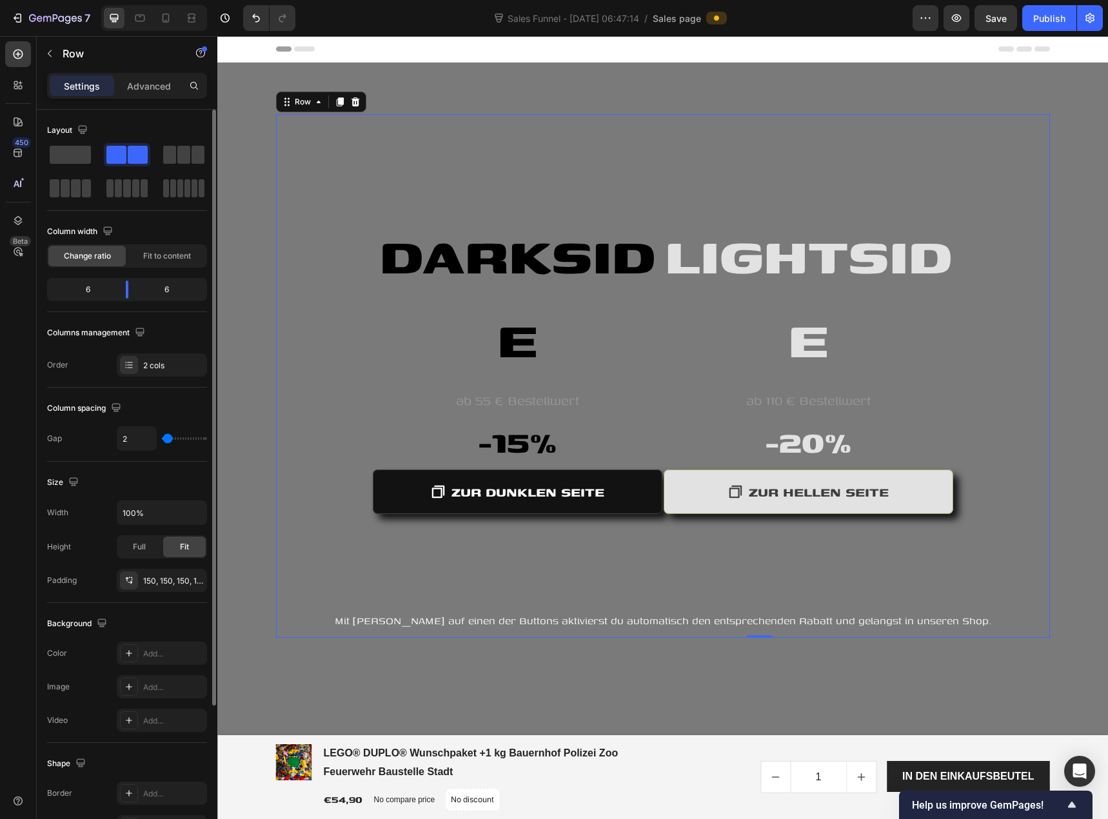
type input "0"
type input "4"
type input "13"
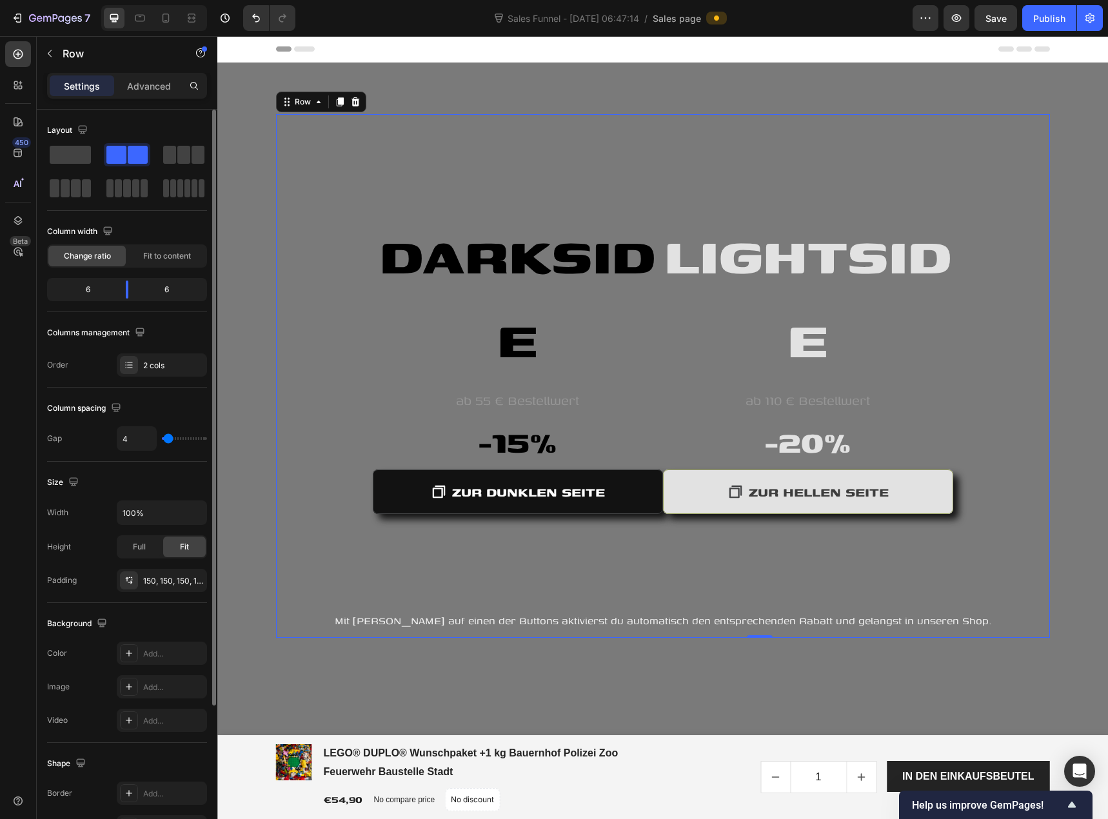
type input "13"
type input "16"
type input "20"
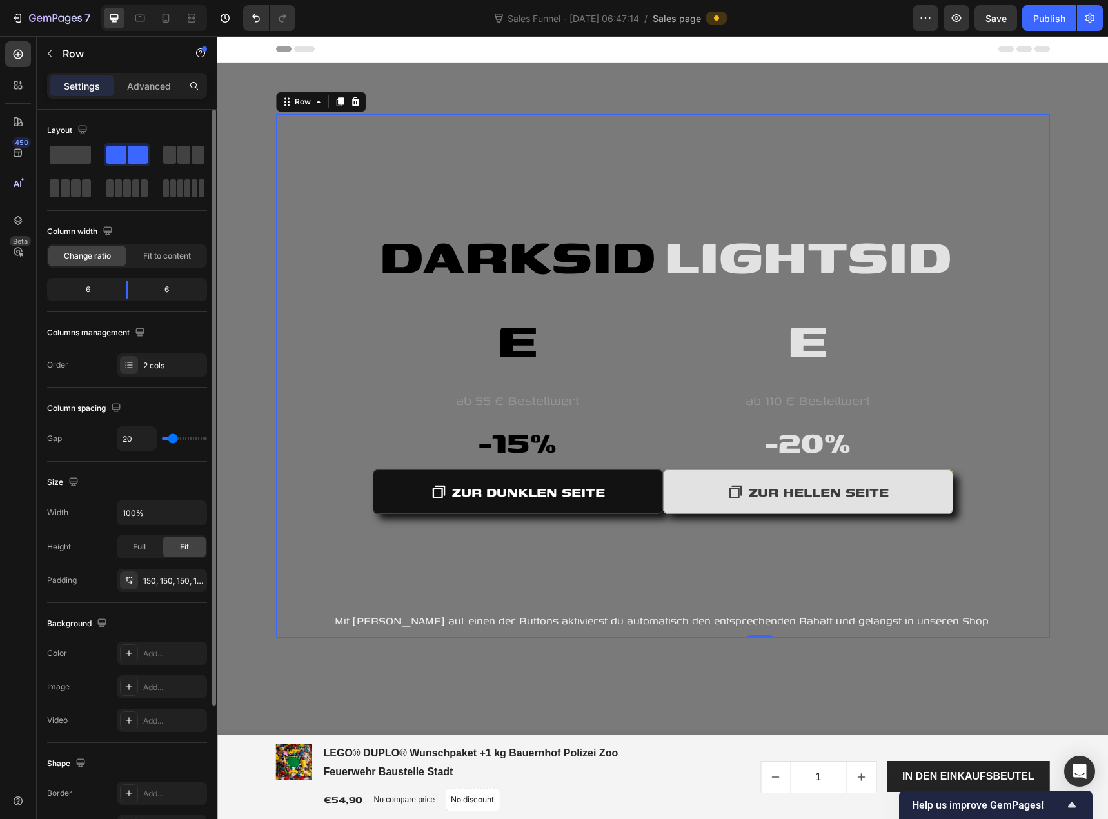
type input "24"
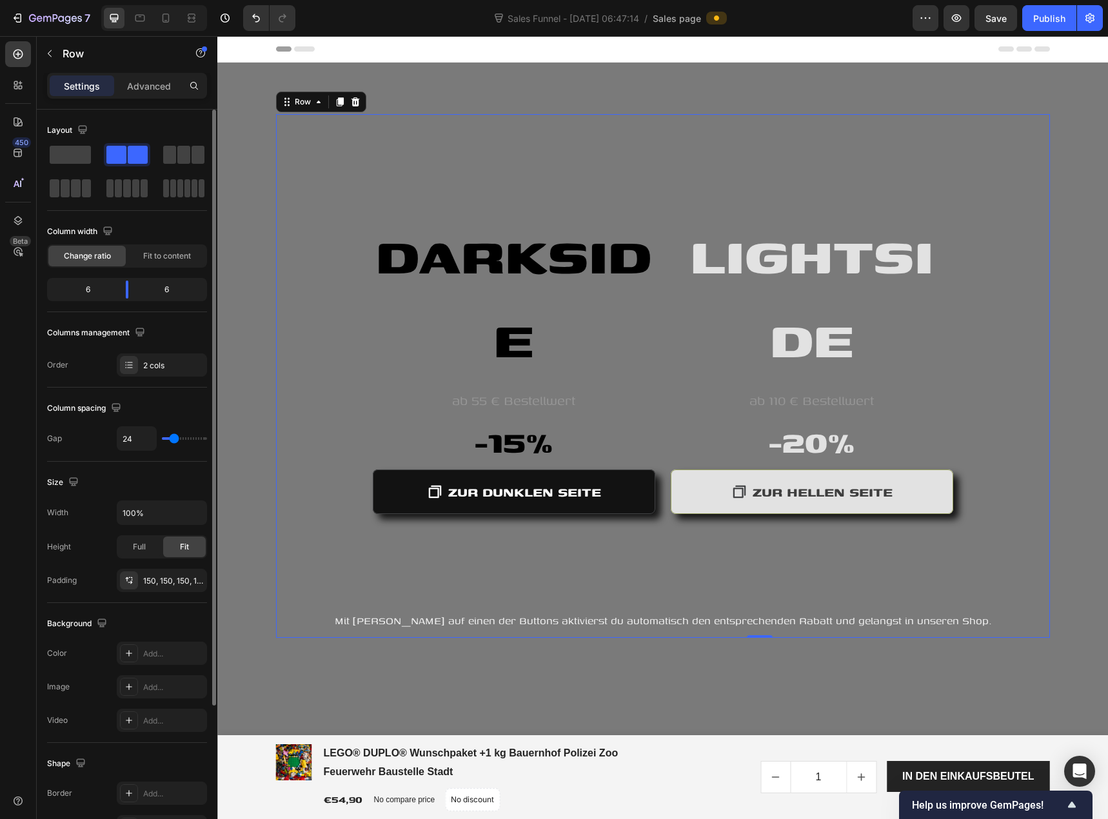
type input "42"
type input "53"
type input "56"
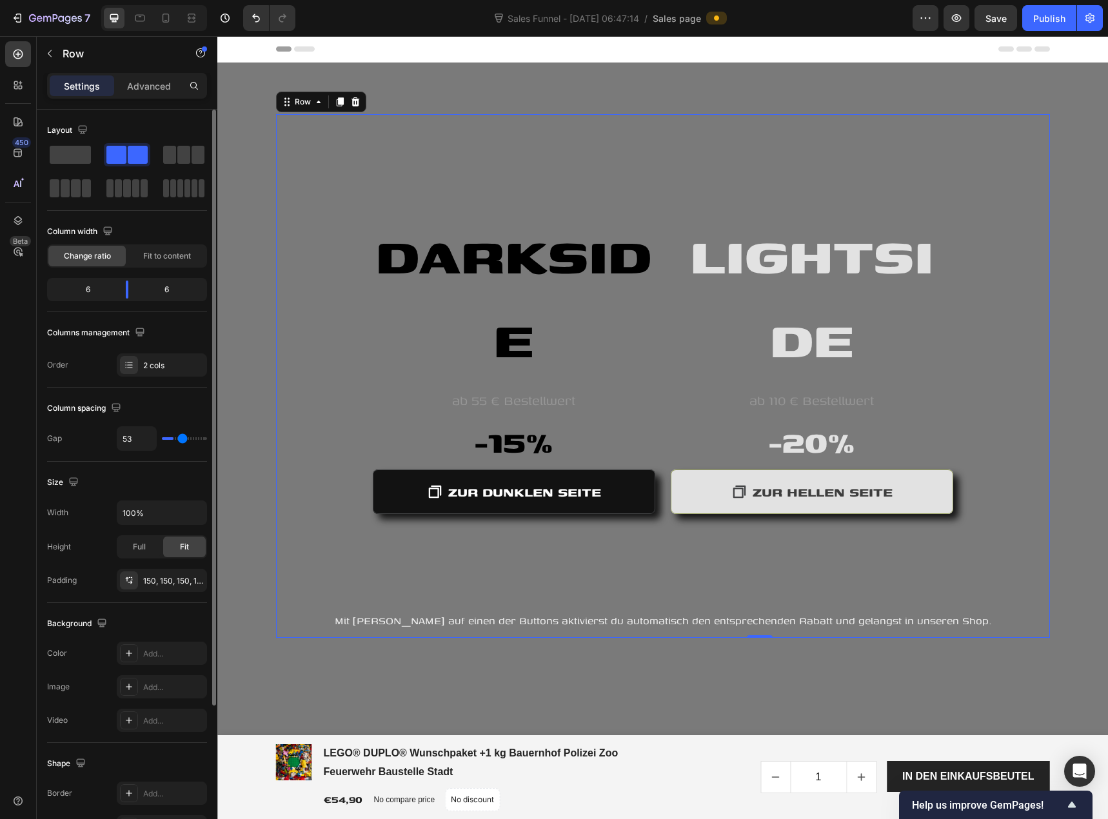
type input "56"
type input "58"
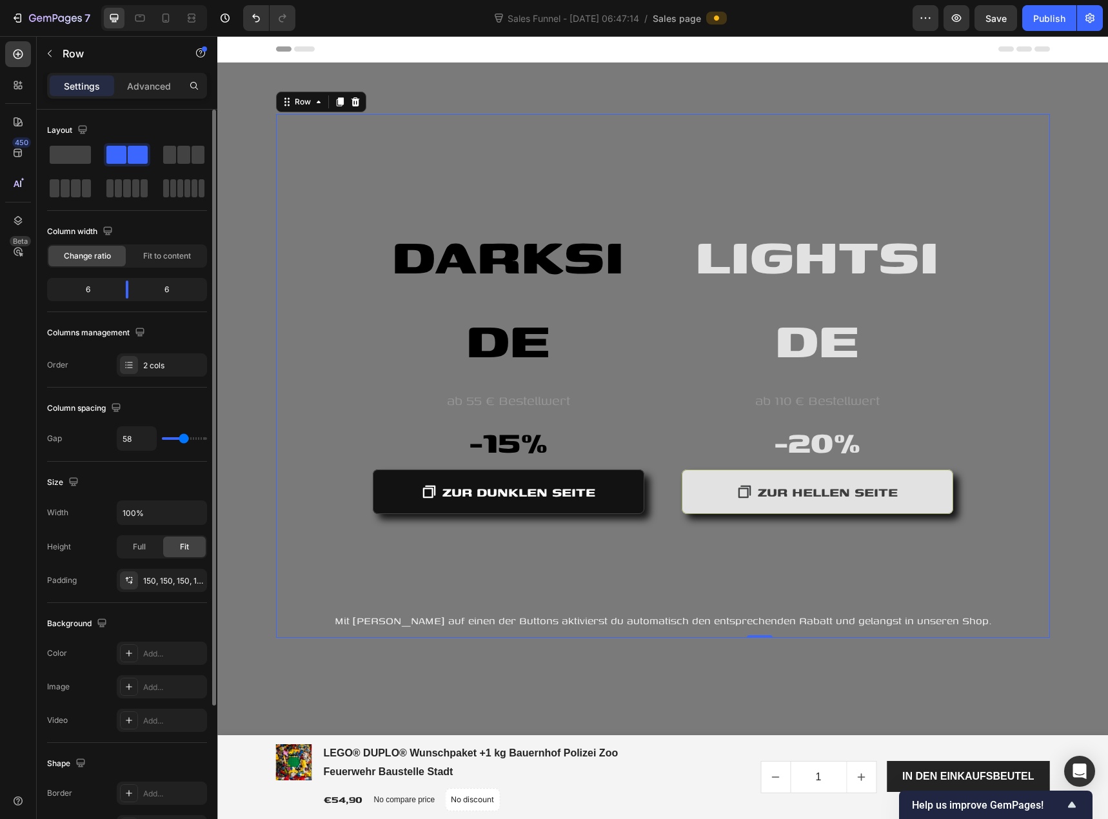
type input "60"
type input "62"
type input "67"
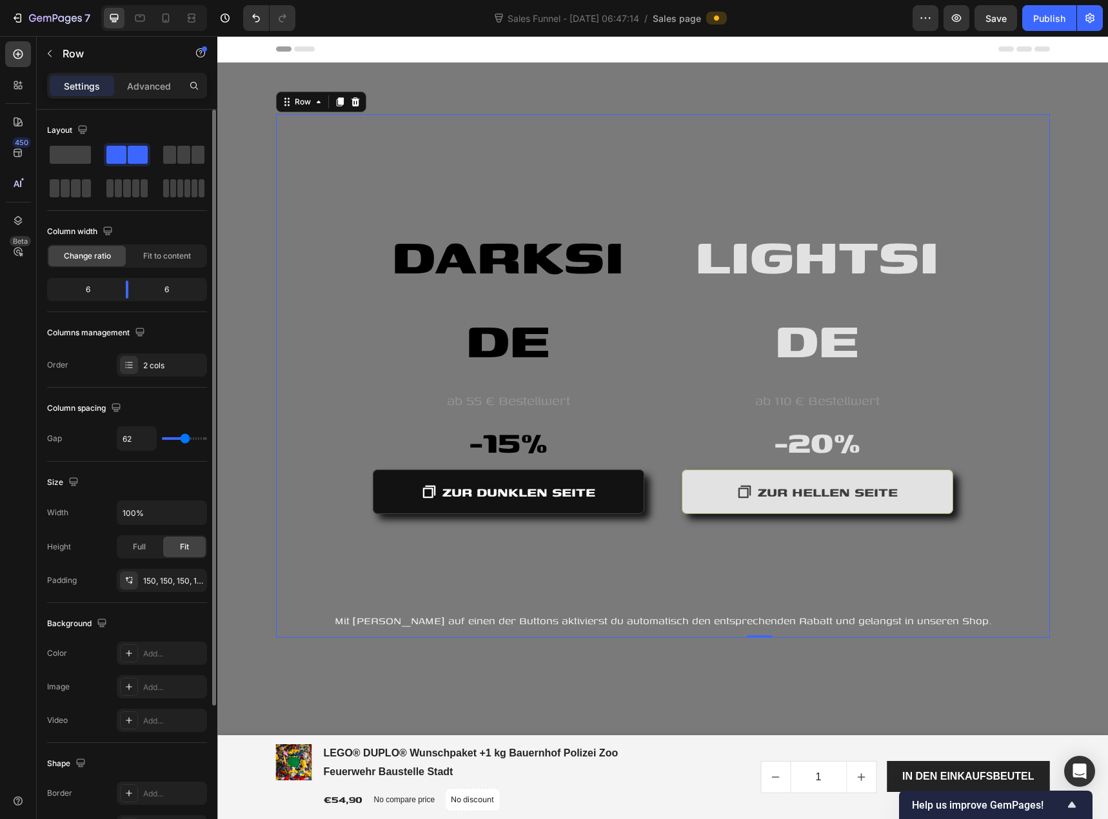
type input "67"
type input "69"
type input "71"
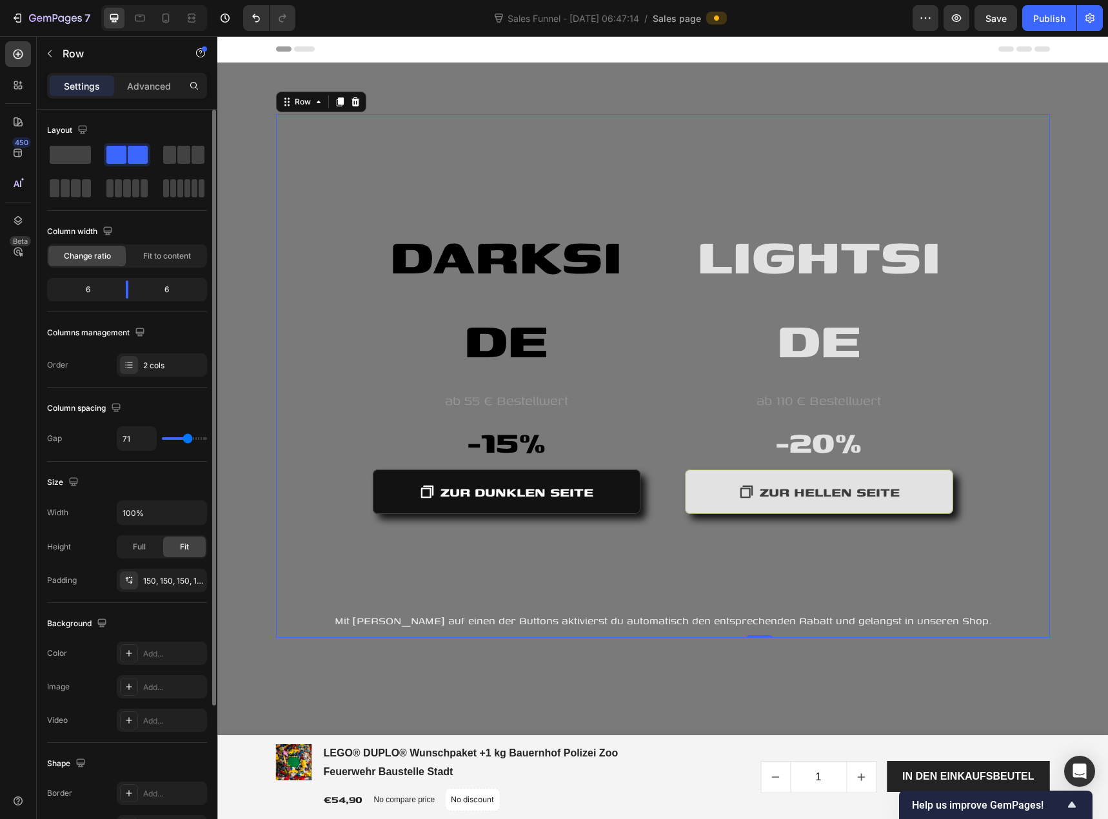
type input "73"
type input "78"
type input "82"
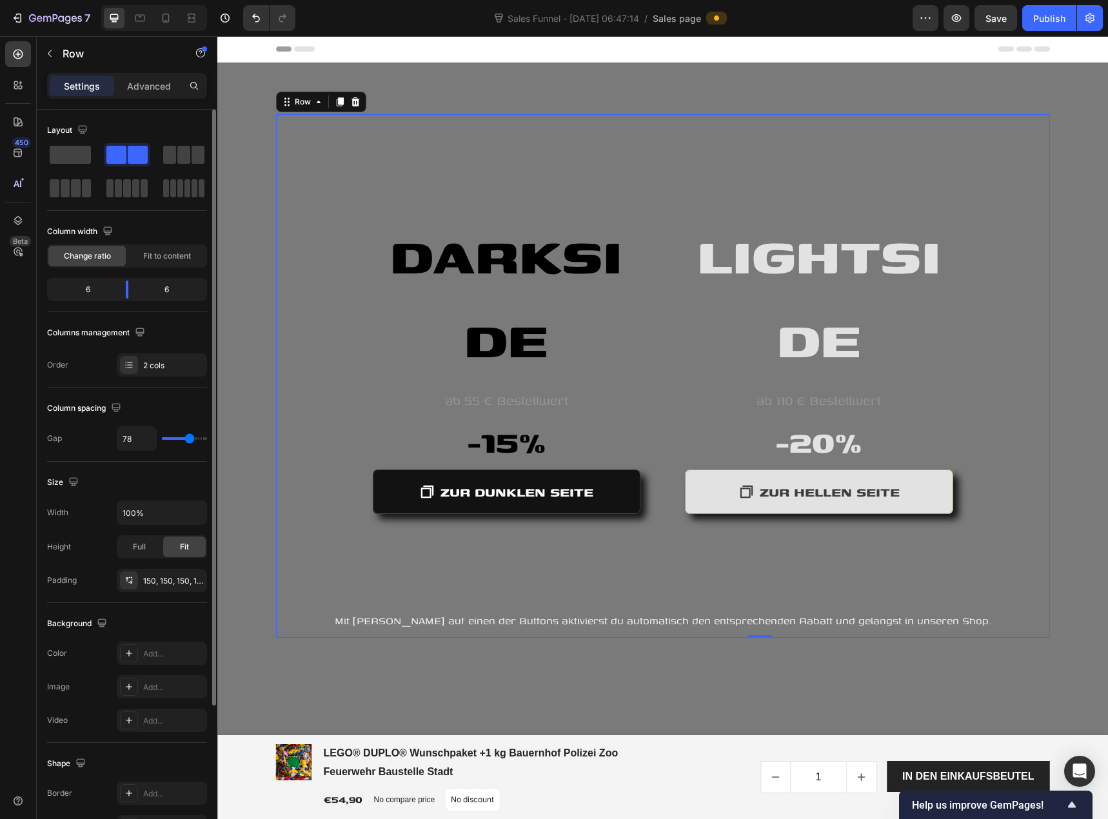
type input "82"
type input "84"
type input "87"
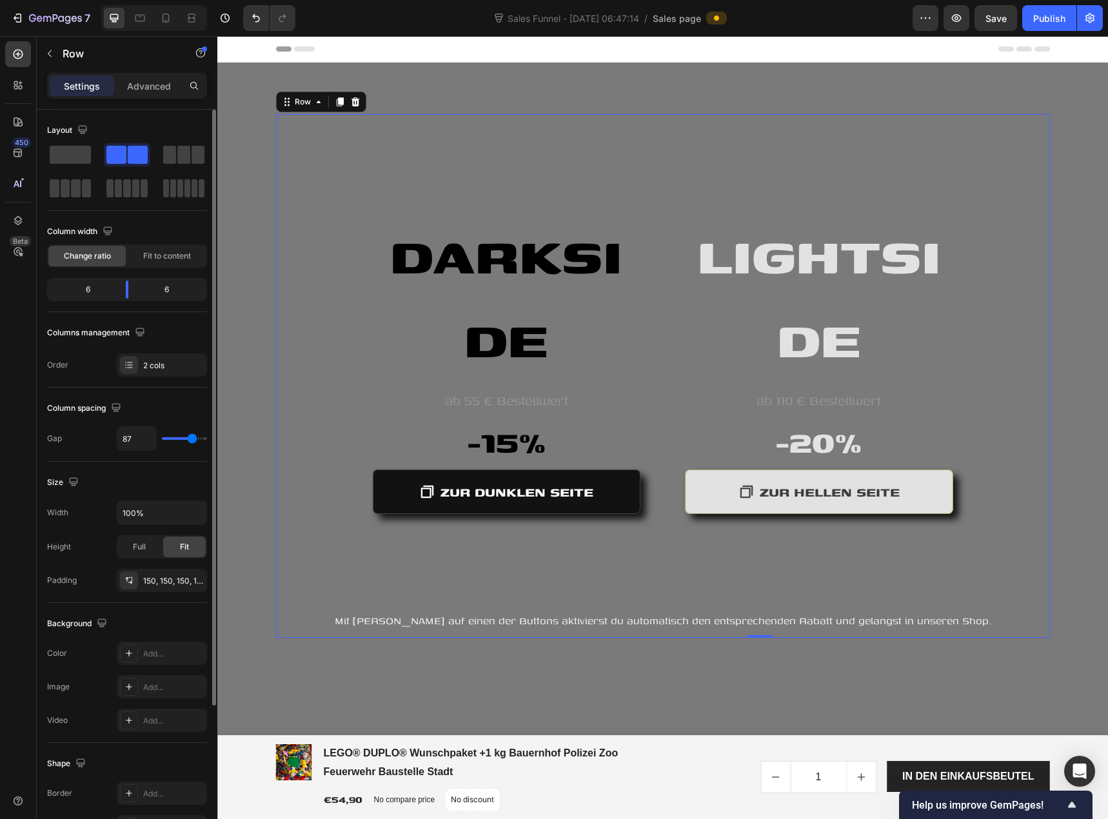
type input "89"
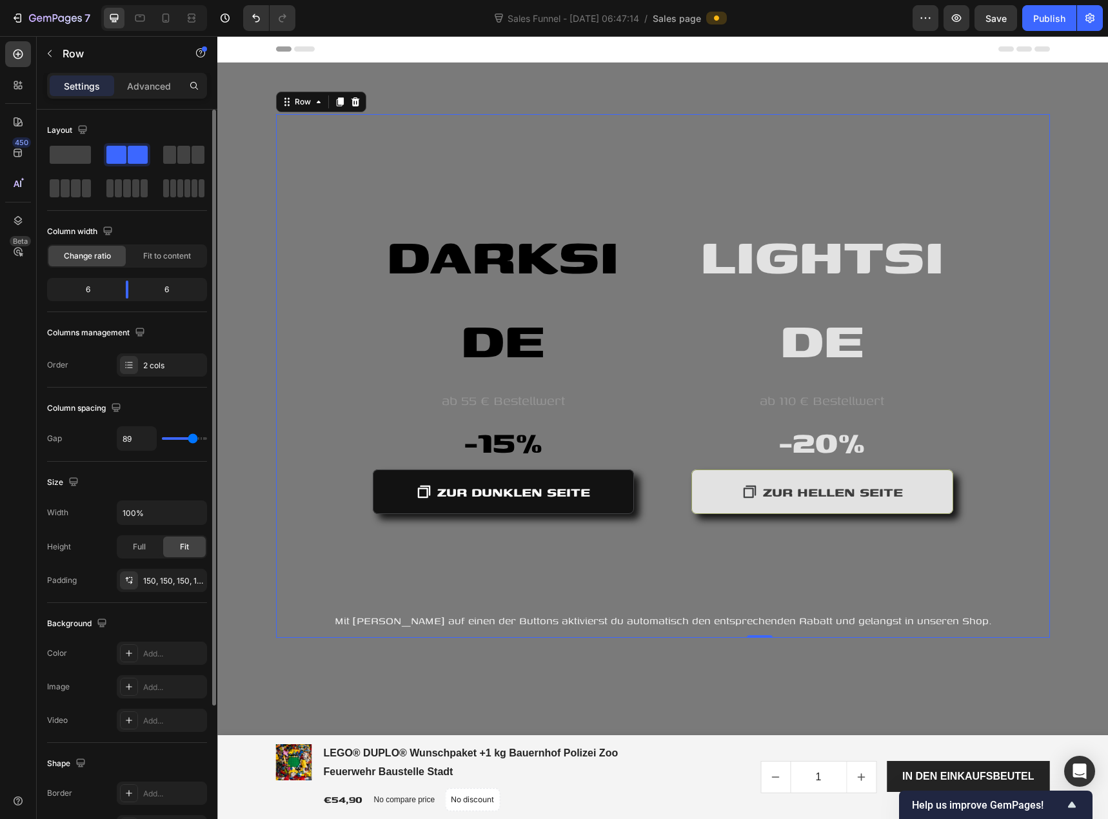
type input "87"
type input "84"
type input "82"
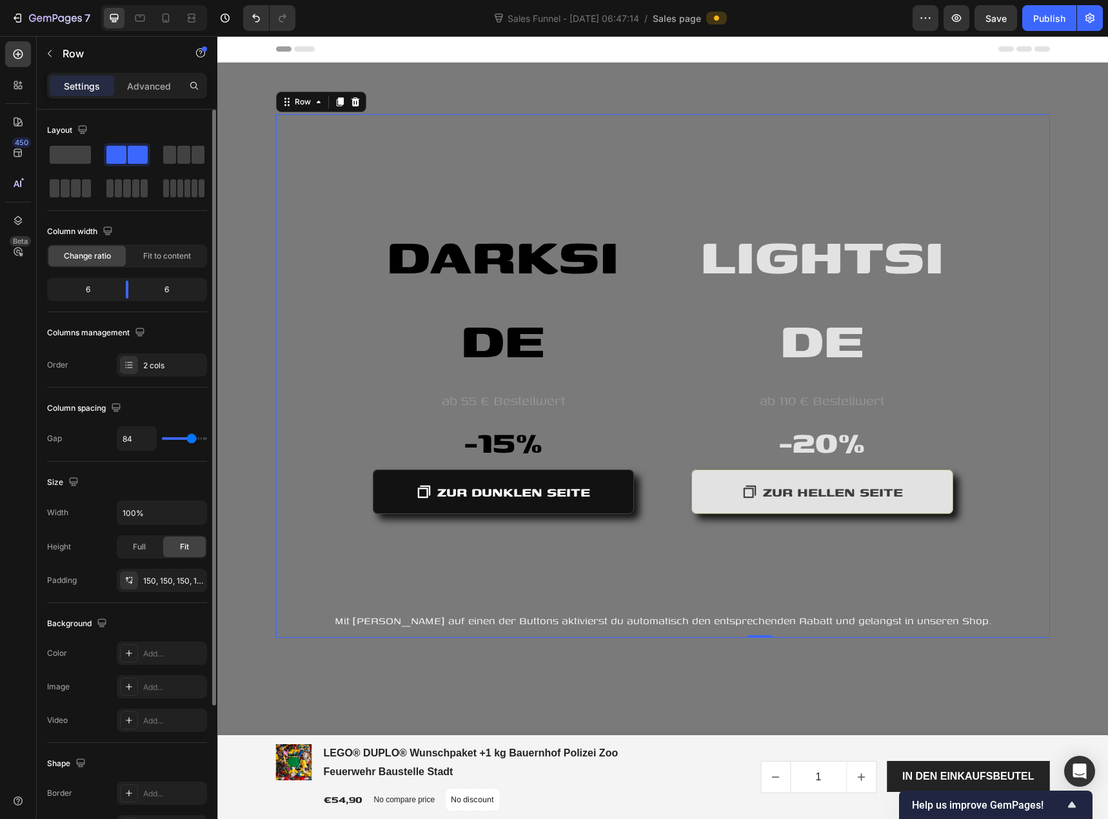
type input "82"
type input "80"
type input "78"
drag, startPoint x: 172, startPoint y: 439, endPoint x: 190, endPoint y: 440, distance: 18.1
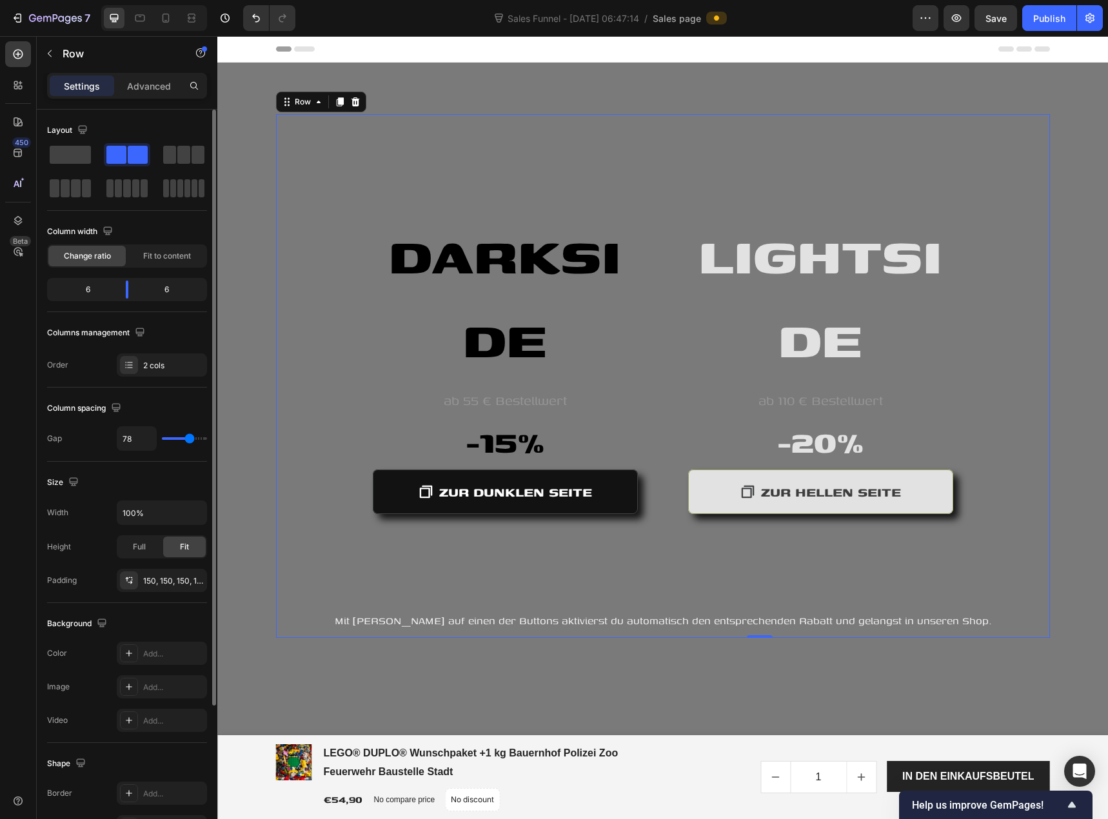
type input "78"
click at [190, 440] on input "range" at bounding box center [184, 438] width 45 height 3
click at [128, 577] on icon at bounding box center [129, 580] width 10 height 10
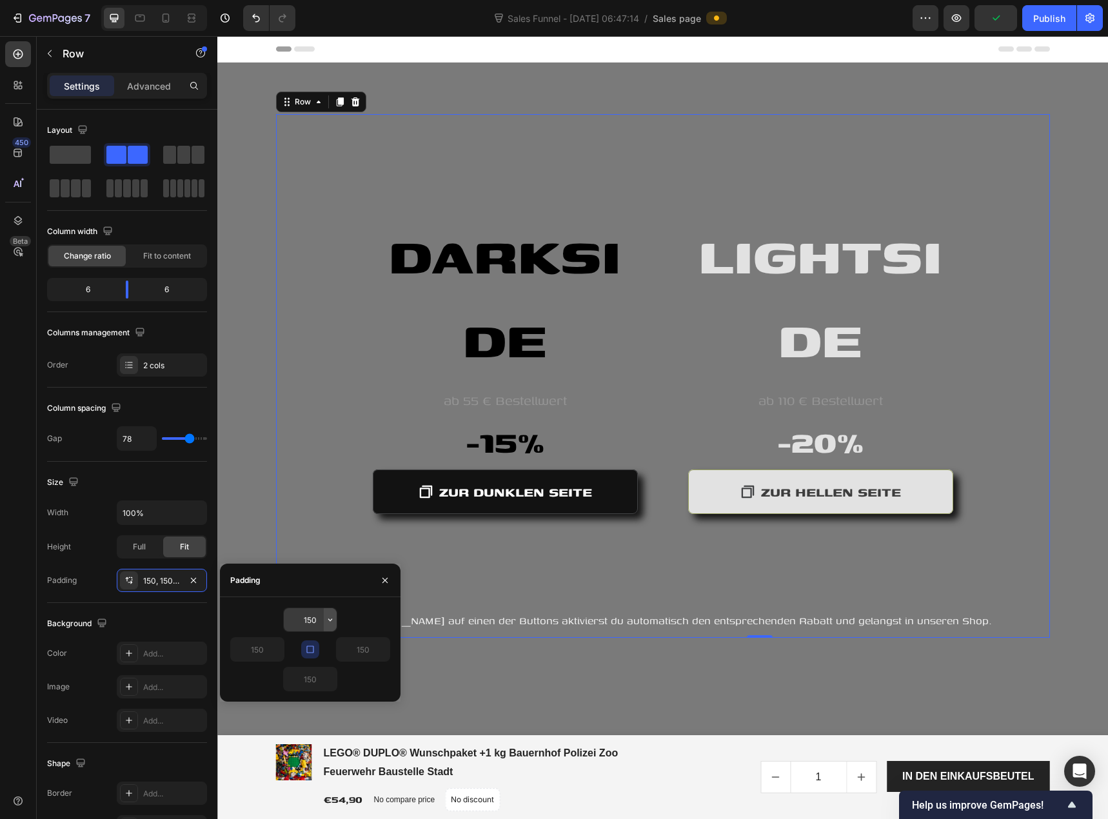
click at [326, 620] on icon "button" at bounding box center [330, 620] width 10 height 10
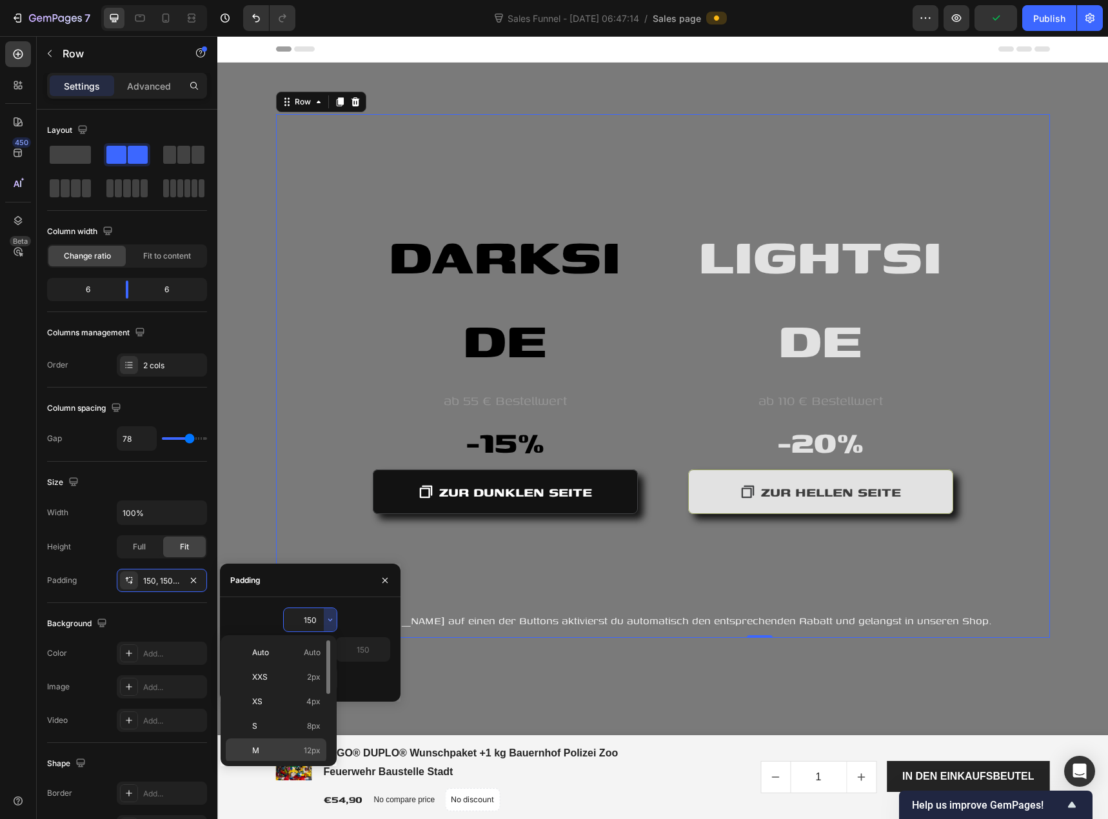
click at [312, 746] on span "12px" at bounding box center [312, 751] width 17 height 12
type input "12"
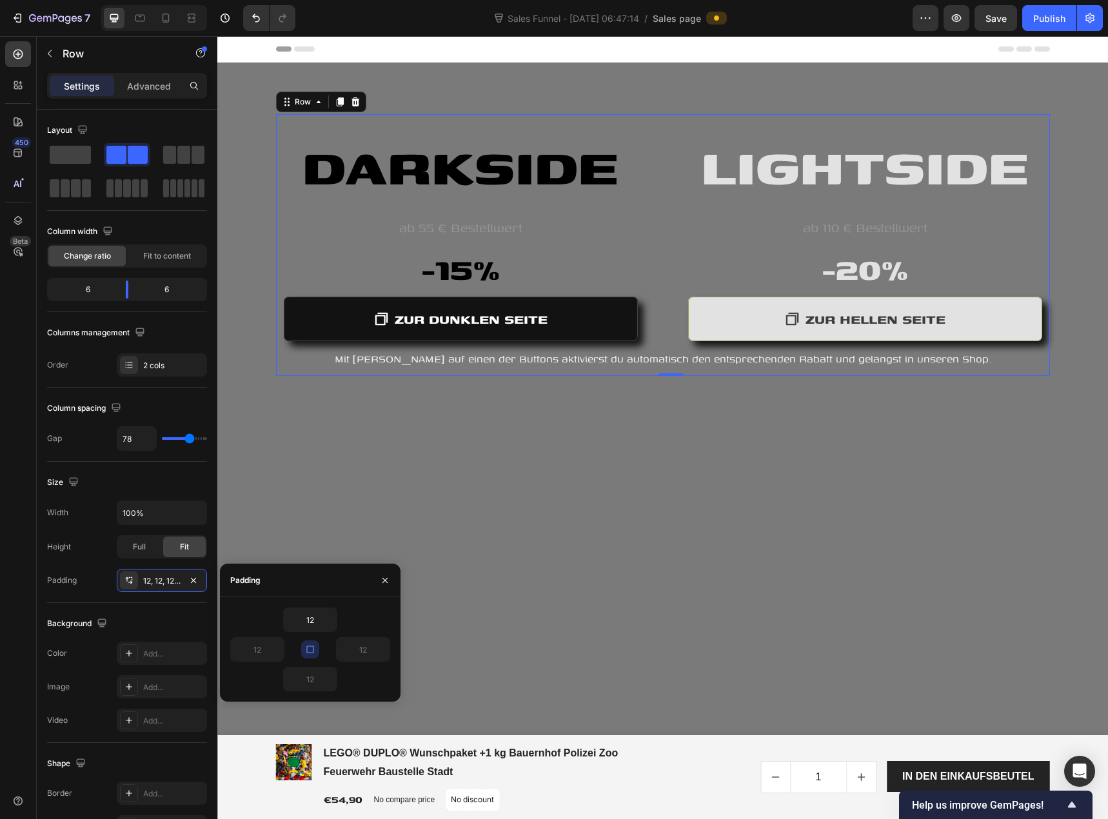
click at [314, 653] on icon "button" at bounding box center [310, 649] width 10 height 10
click at [313, 653] on icon "button" at bounding box center [310, 649] width 10 height 10
click at [314, 617] on input "12" at bounding box center [310, 619] width 53 height 23
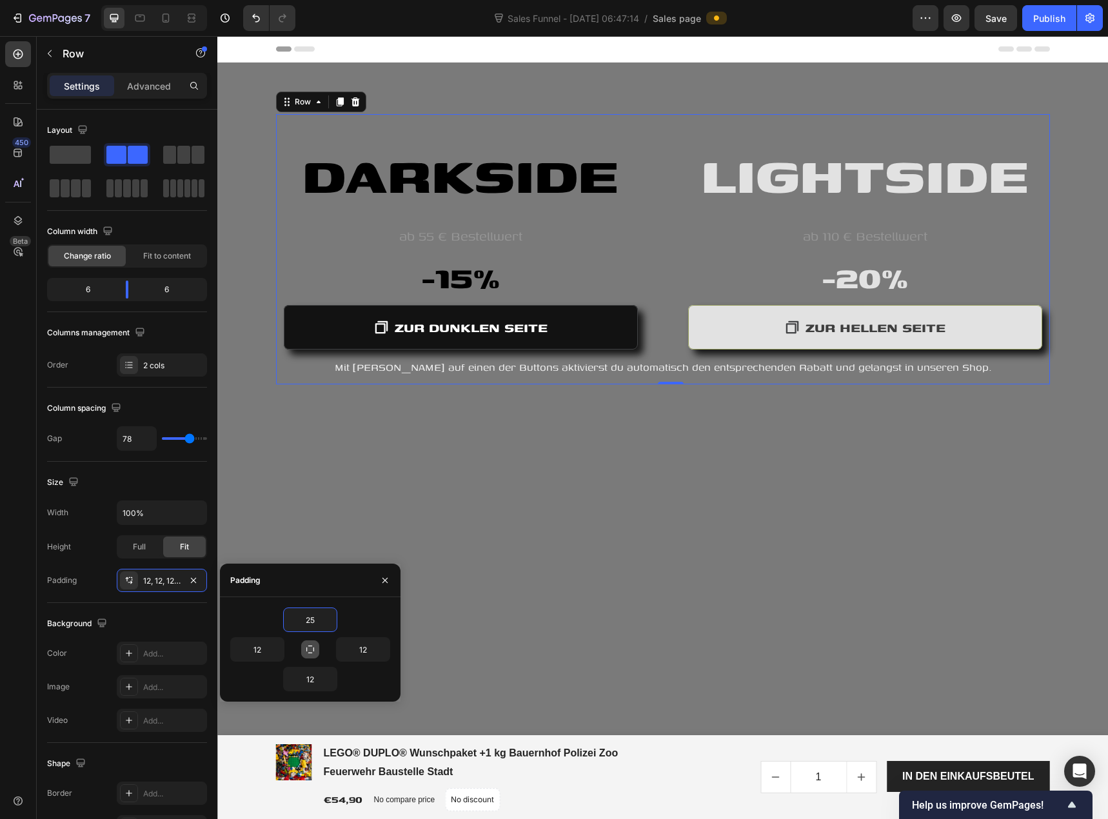
type input "25"
click at [319, 649] on div "25 12 12 12" at bounding box center [310, 649] width 160 height 84
click at [313, 649] on icon "button" at bounding box center [310, 650] width 8 height 8
type input "25"
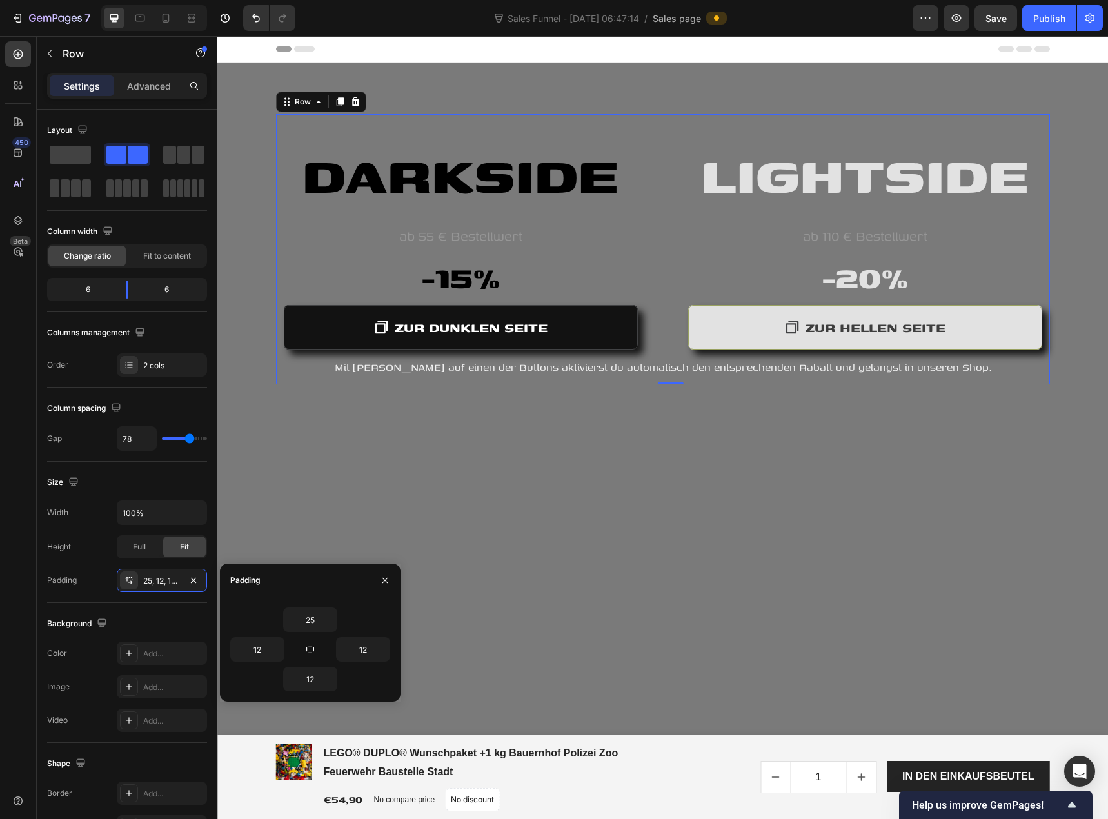
type input "25"
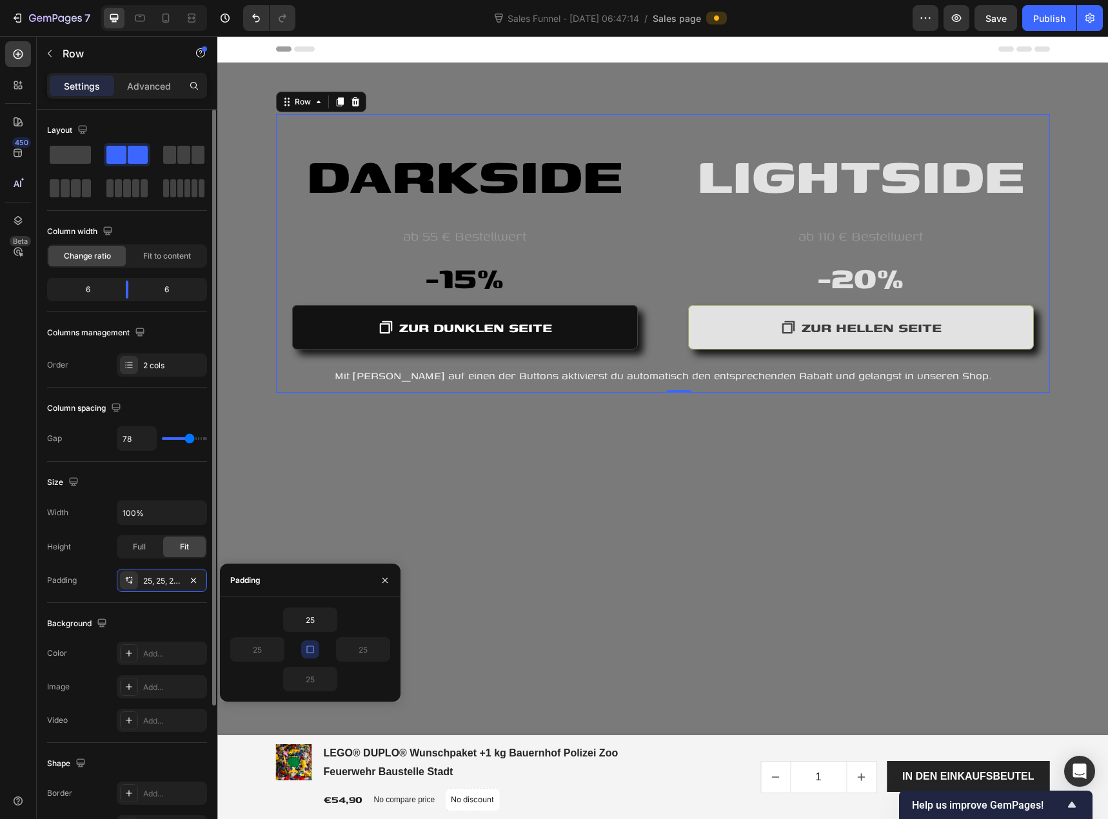
click at [95, 531] on div "Width 100% Height Full Fit Padding 25, 25, 25, 25" at bounding box center [127, 546] width 160 height 92
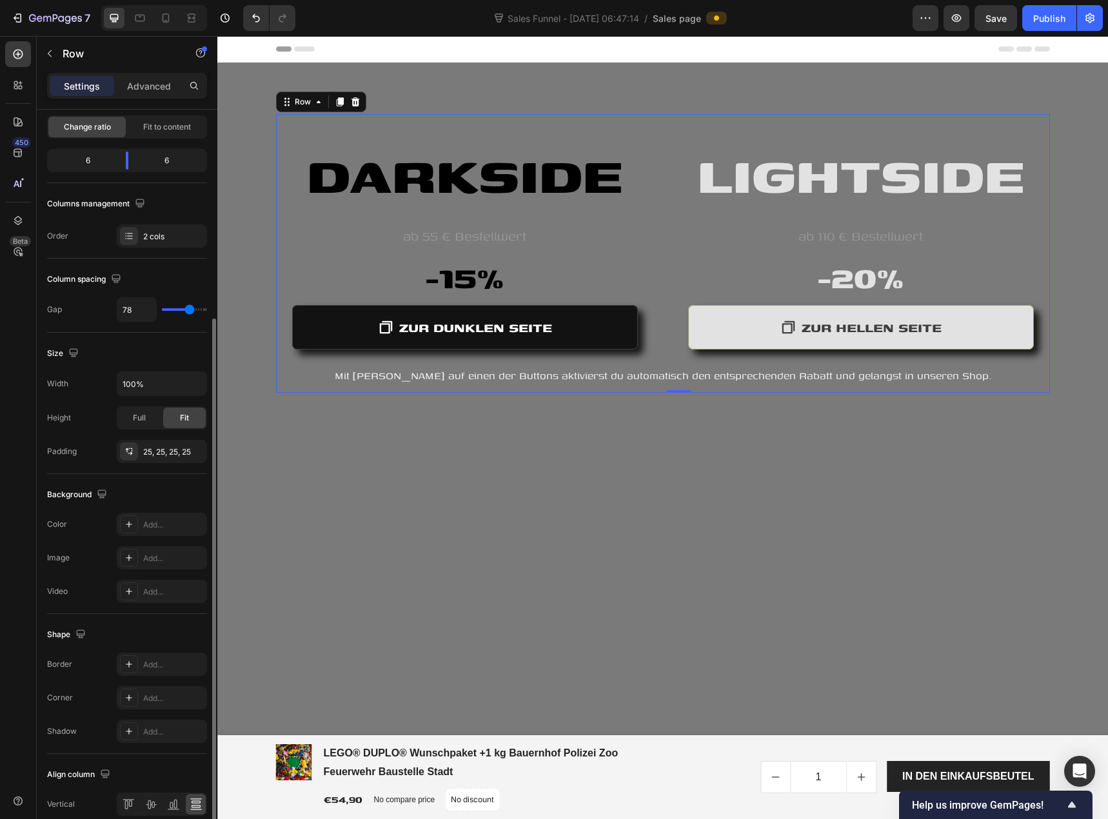
scroll to position [188, 0]
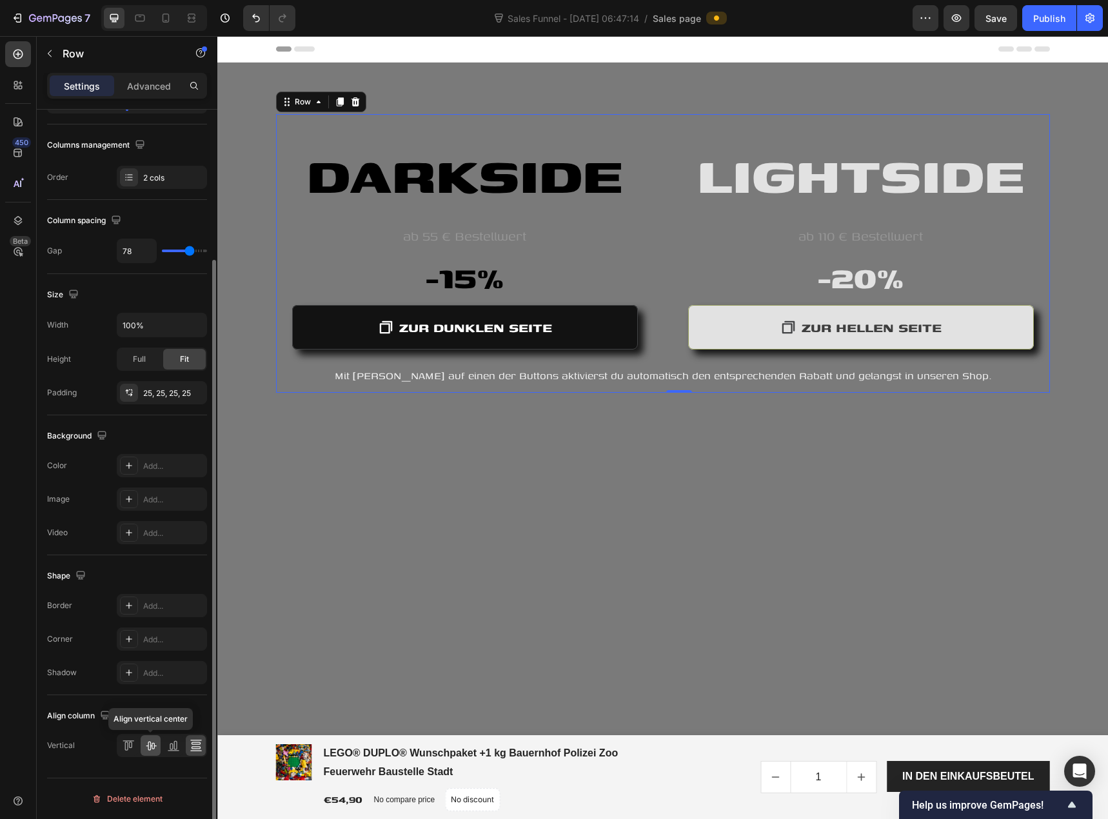
click at [153, 745] on icon at bounding box center [150, 745] width 13 height 13
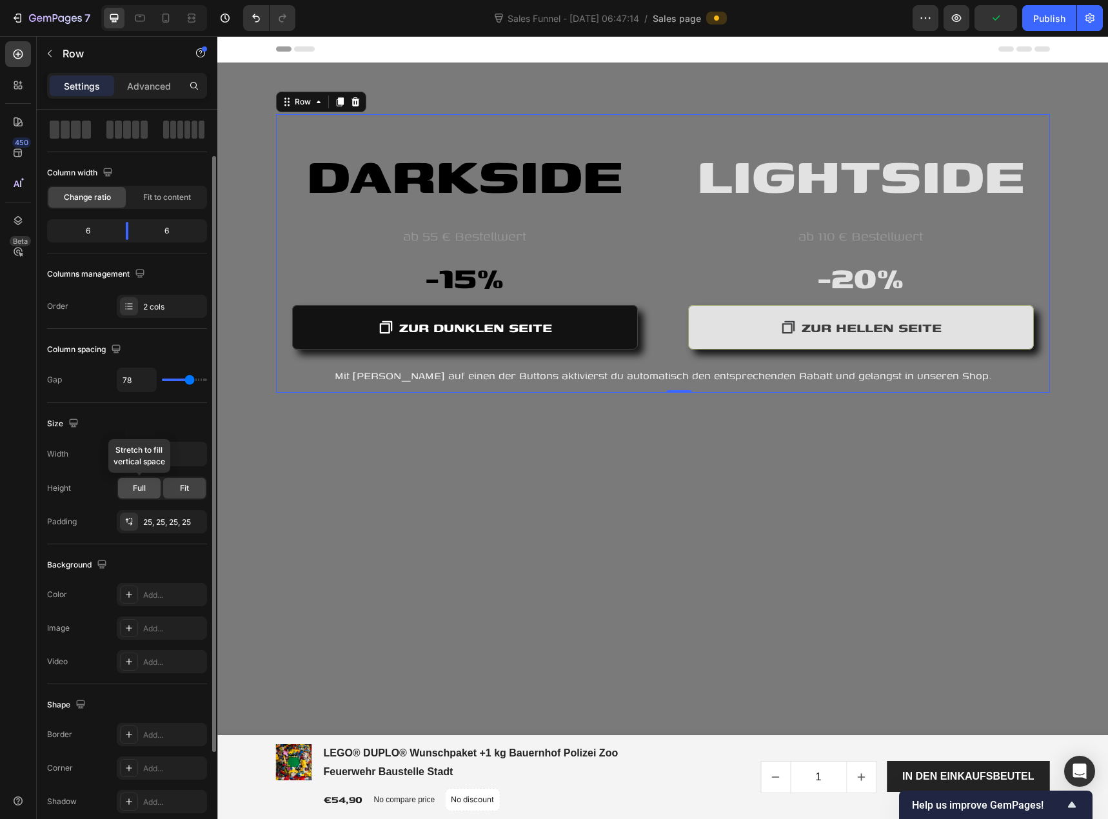
click at [155, 489] on div "Full" at bounding box center [139, 488] width 43 height 21
click at [179, 486] on div "Fit" at bounding box center [184, 488] width 43 height 21
click at [143, 491] on span "Full" at bounding box center [139, 488] width 13 height 12
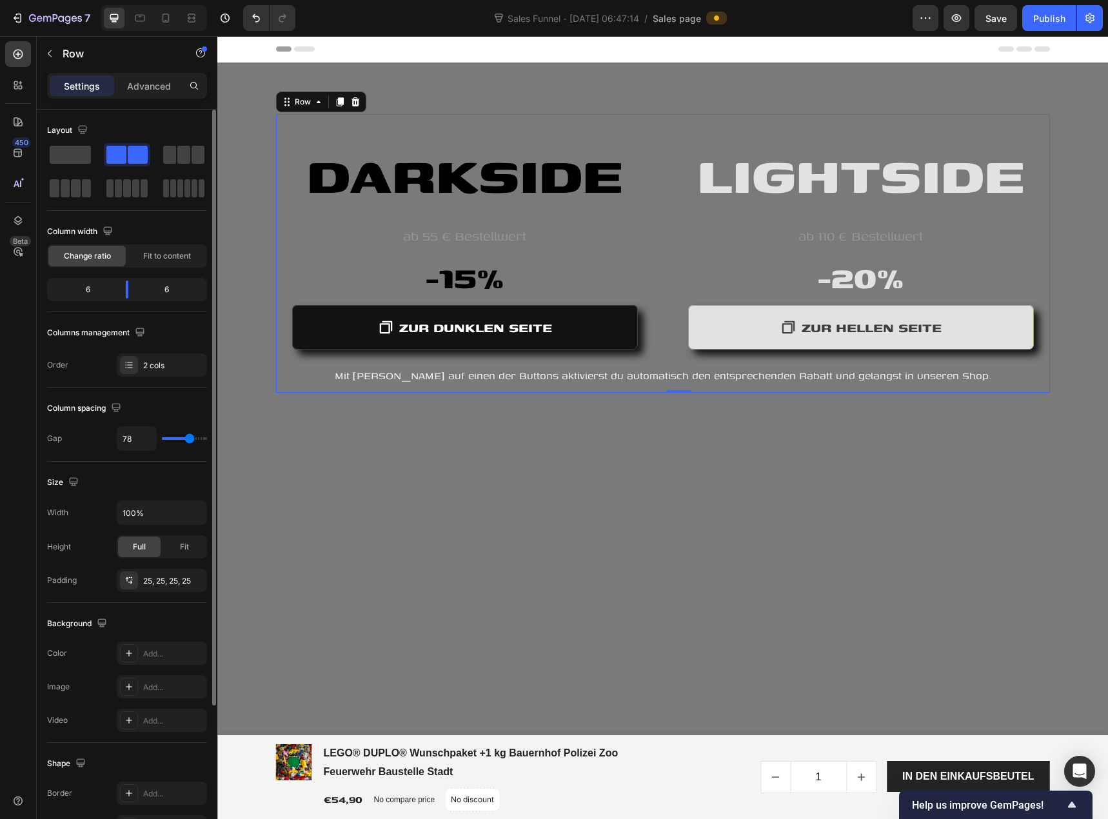
type input "64"
type input "62"
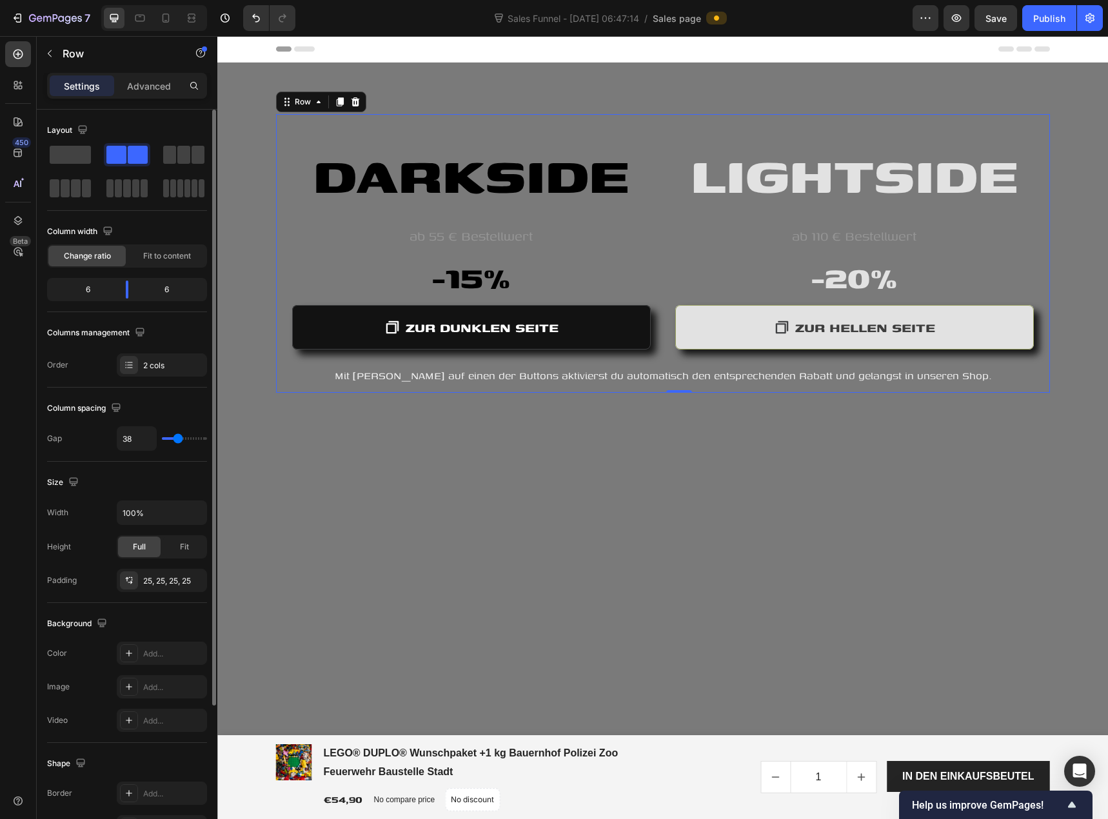
drag, startPoint x: 186, startPoint y: 440, endPoint x: 178, endPoint y: 440, distance: 8.4
click at [178, 440] on input "range" at bounding box center [184, 438] width 45 height 3
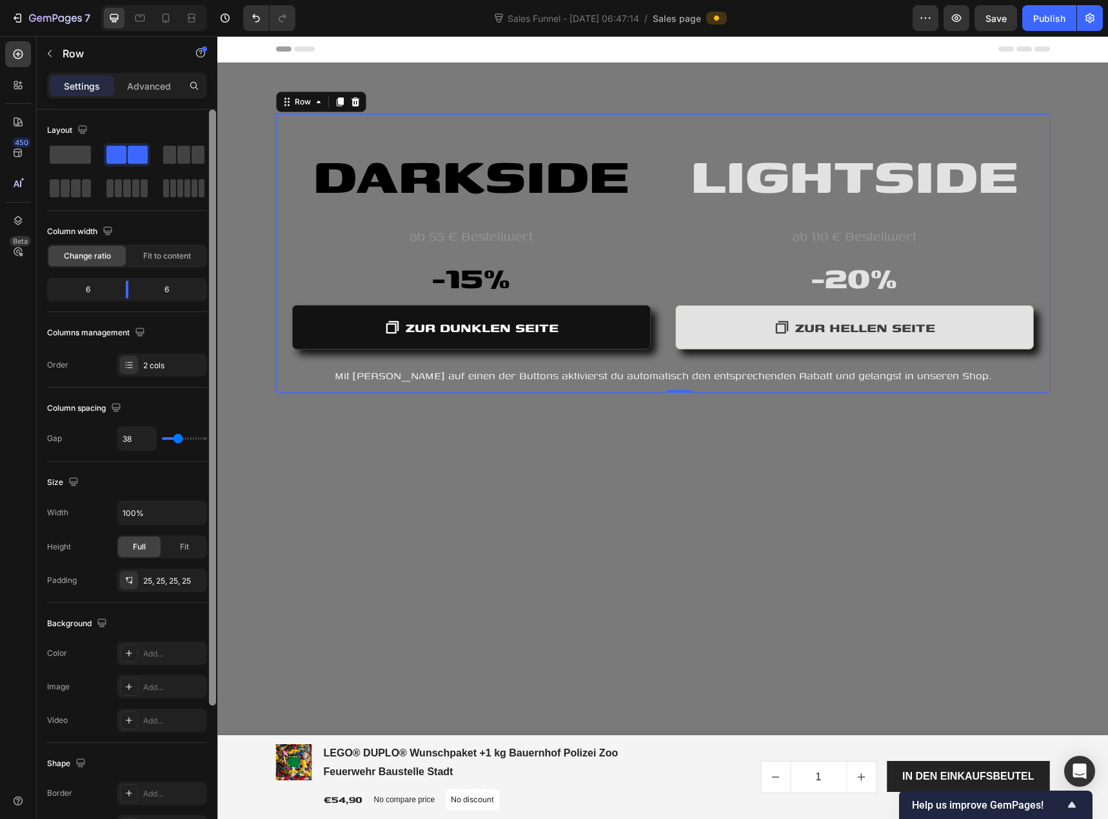
drag, startPoint x: 196, startPoint y: 440, endPoint x: 215, endPoint y: 438, distance: 19.4
click at [215, 438] on div "Layout Column width Change ratio Fit to content 6 6 Columns management Order 2 …" at bounding box center [127, 483] width 181 height 746
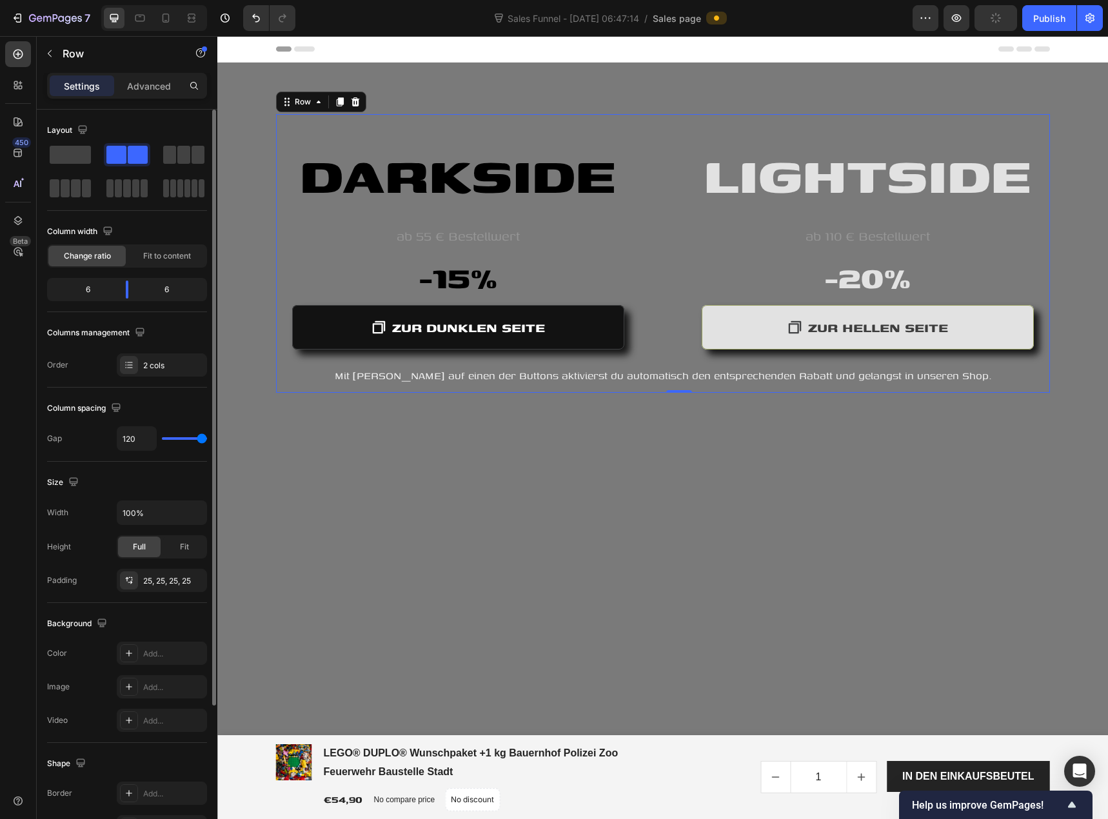
drag, startPoint x: 180, startPoint y: 439, endPoint x: 13, endPoint y: 409, distance: 169.6
click at [207, 440] on input "range" at bounding box center [184, 438] width 45 height 3
click at [150, 259] on span "Fit to content" at bounding box center [167, 256] width 48 height 12
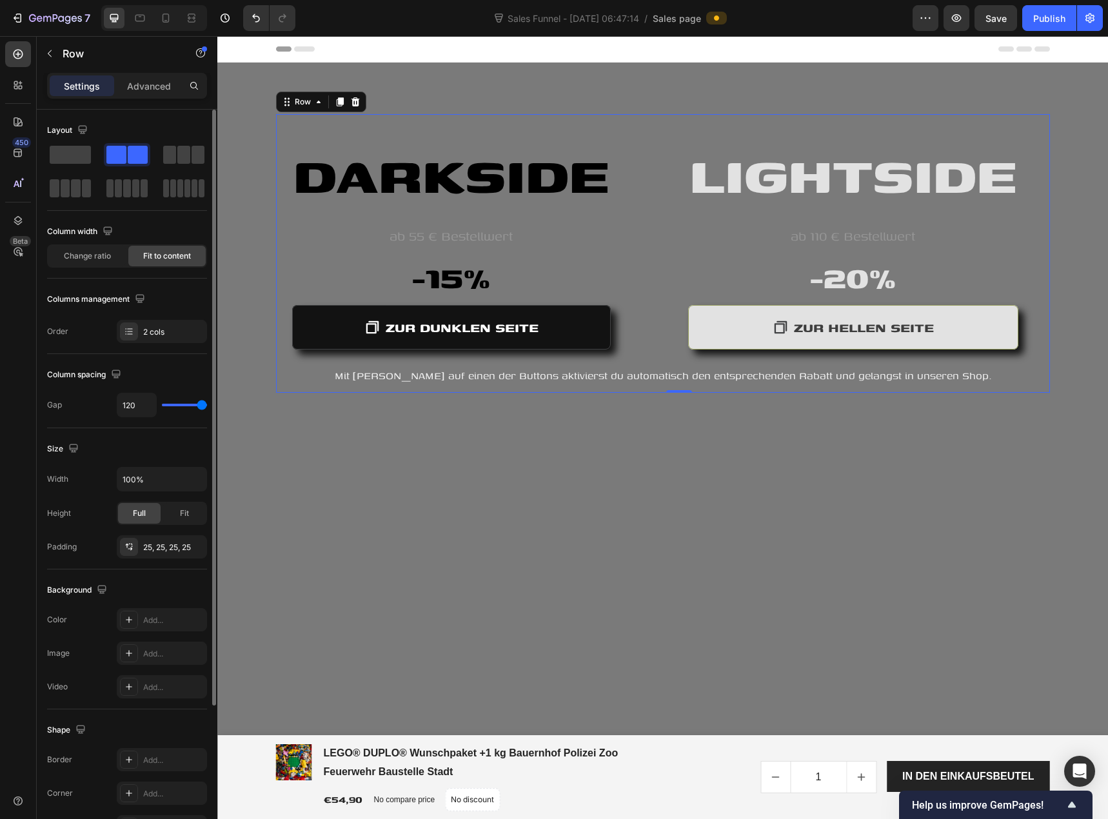
click at [177, 430] on div "Size Width 100% Height Full Fit Padding 25, 25, 25, 25" at bounding box center [127, 498] width 160 height 141
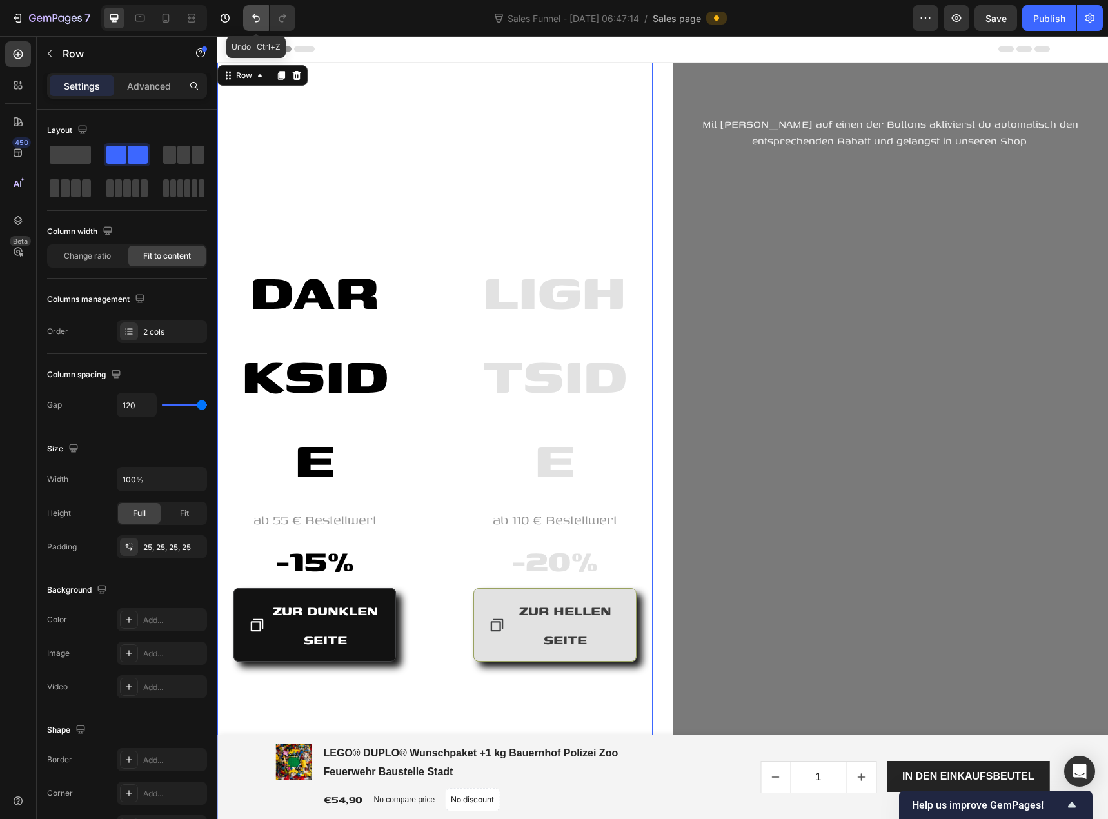
click at [250, 19] on icon "Undo/Redo" at bounding box center [256, 18] width 13 height 13
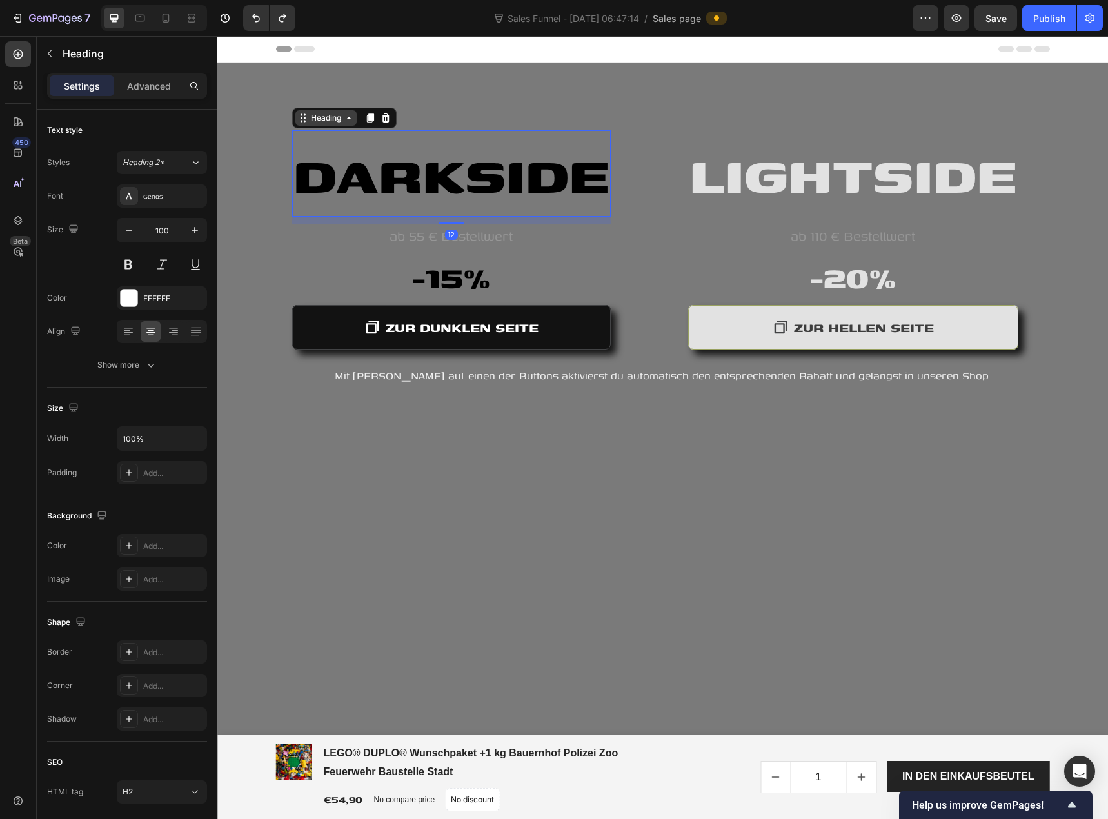
click at [306, 124] on div "Heading" at bounding box center [325, 117] width 61 height 15
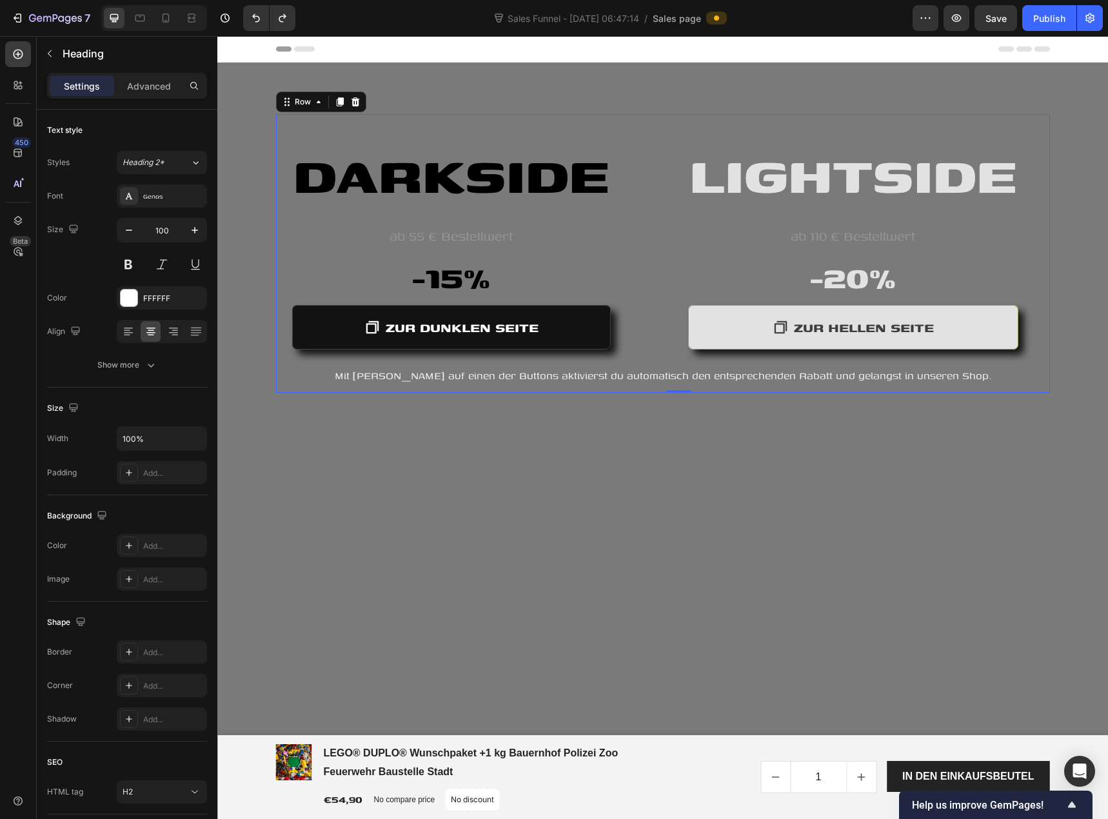
click at [281, 172] on div "LIGHTSIDE Heading ab 110 € Bestellwert Text block -20% Heading ZUR HELLEN SEITE…" at bounding box center [663, 240] width 774 height 252
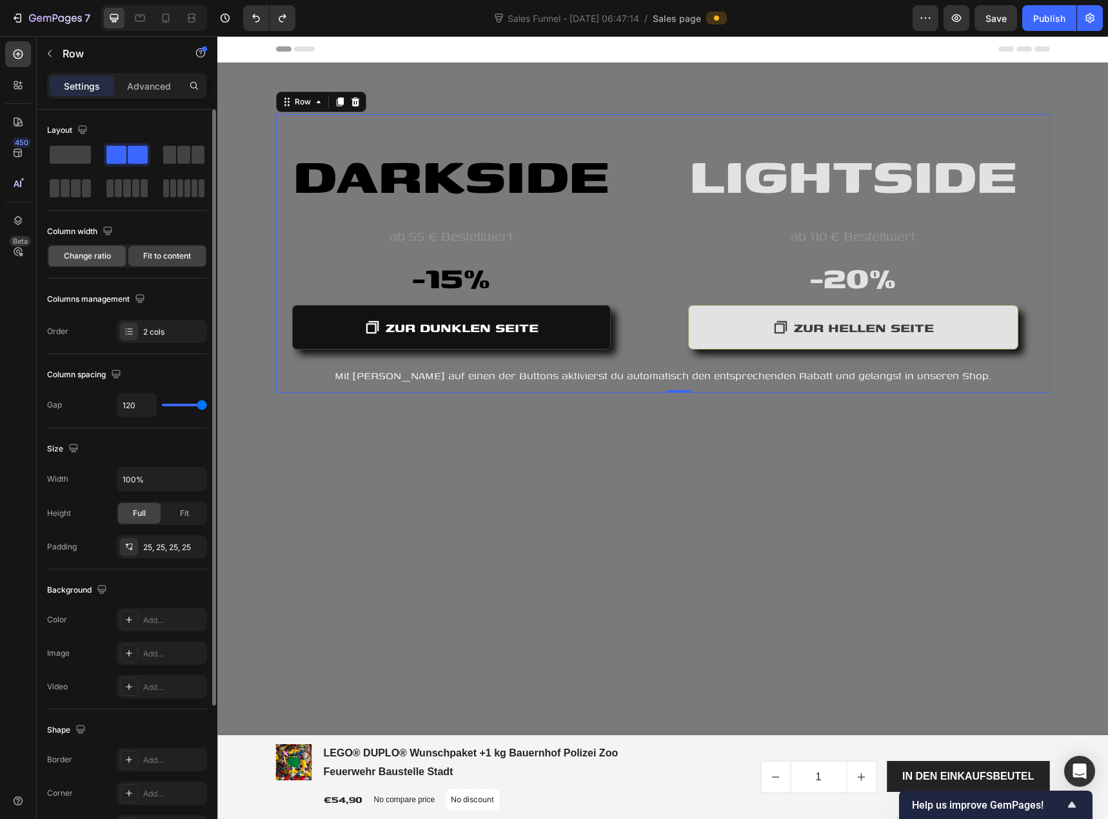
click at [112, 256] on div "Change ratio" at bounding box center [86, 256] width 77 height 21
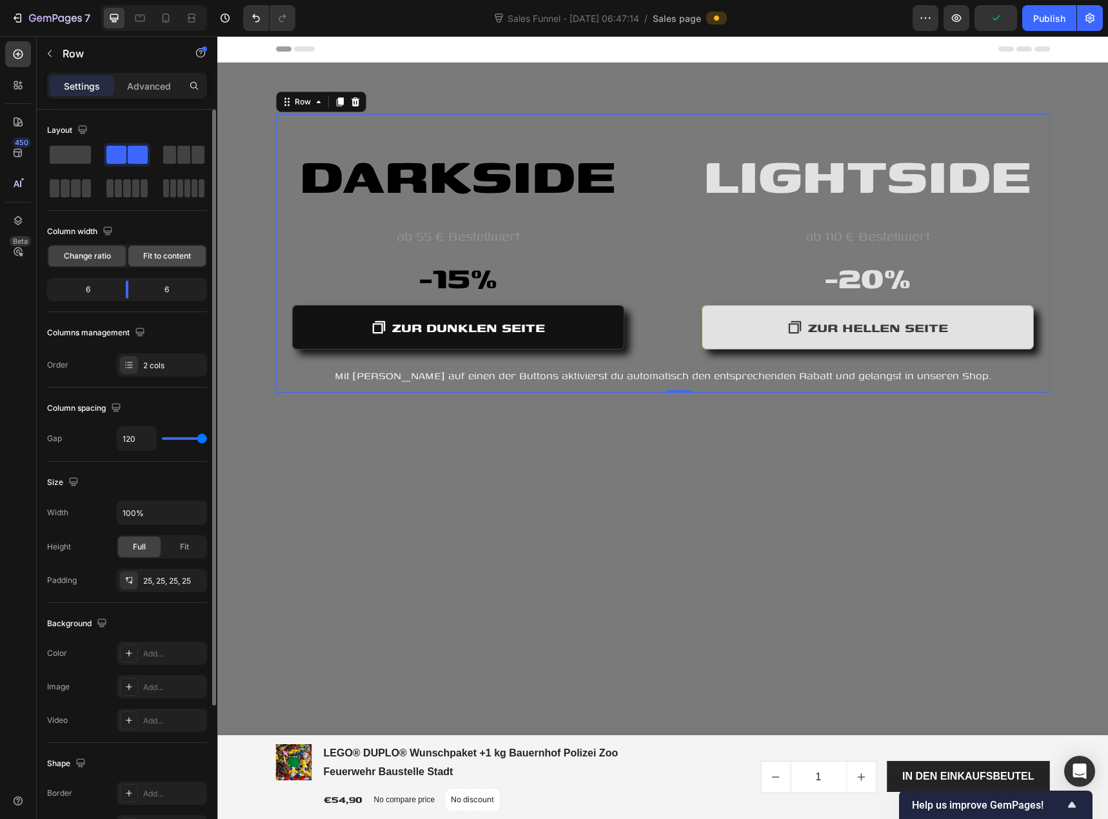
click at [162, 254] on span "Fit to content" at bounding box center [167, 256] width 48 height 12
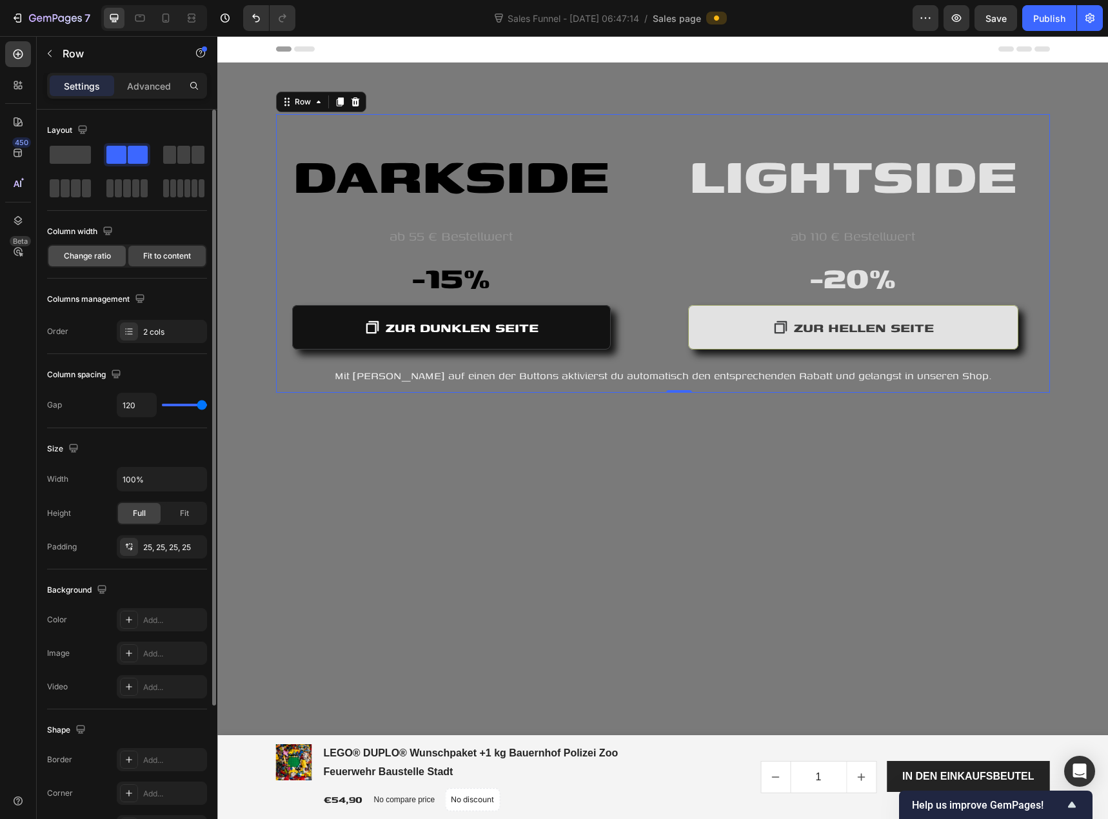
click at [112, 251] on div "Change ratio" at bounding box center [86, 256] width 77 height 21
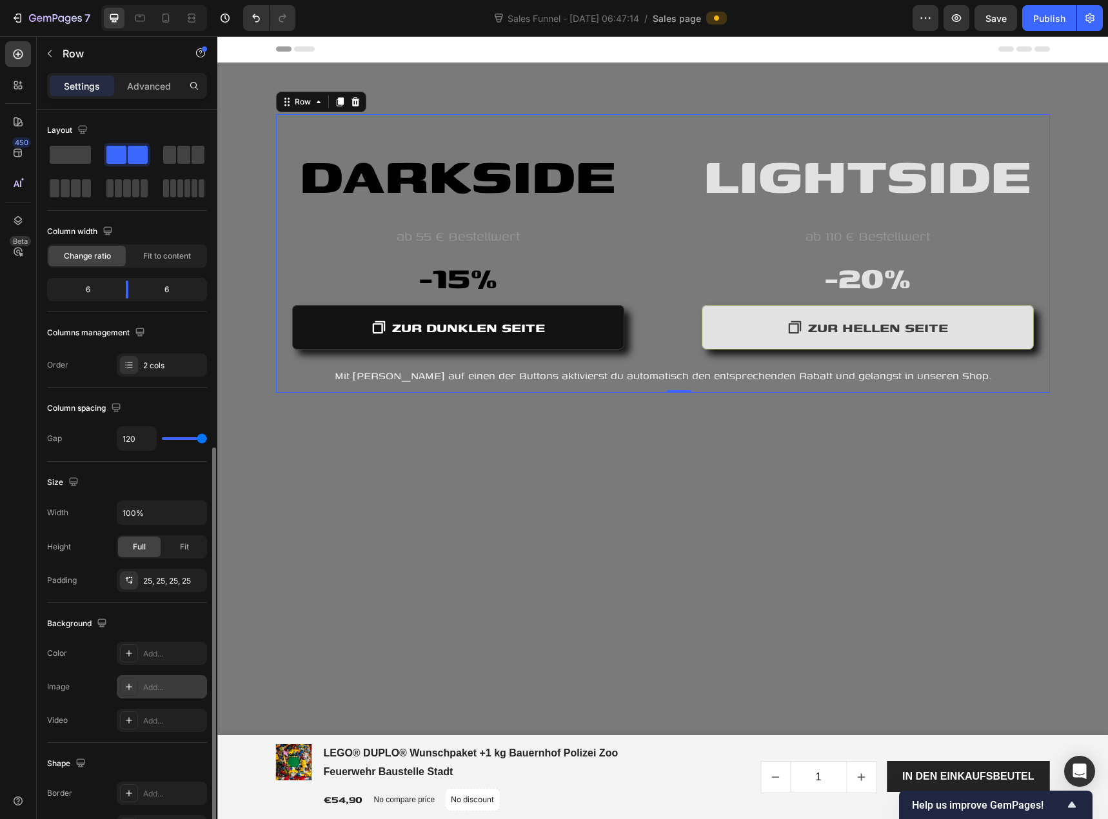
scroll to position [188, 0]
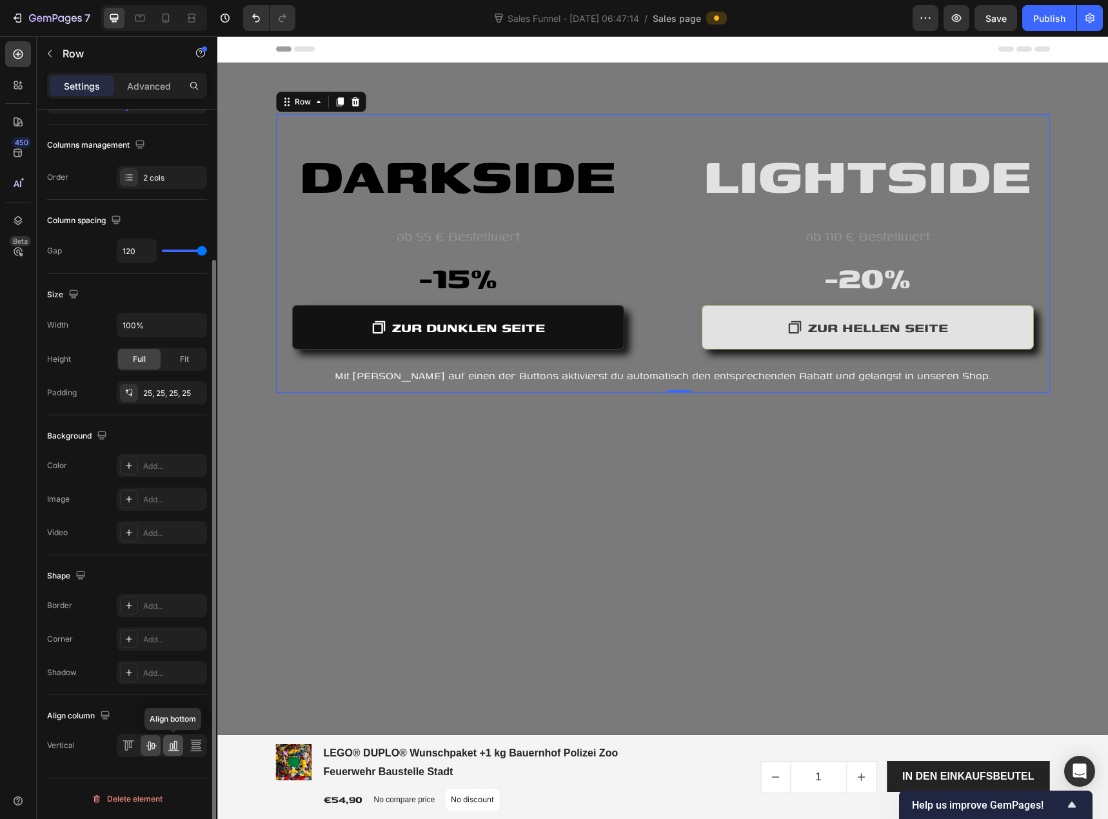
click at [171, 748] on icon at bounding box center [173, 745] width 13 height 13
click at [193, 746] on icon at bounding box center [196, 745] width 13 height 13
click at [181, 364] on span "Fit" at bounding box center [184, 359] width 9 height 12
click at [137, 364] on span "Full" at bounding box center [139, 359] width 13 height 12
click at [130, 395] on icon at bounding box center [129, 393] width 10 height 10
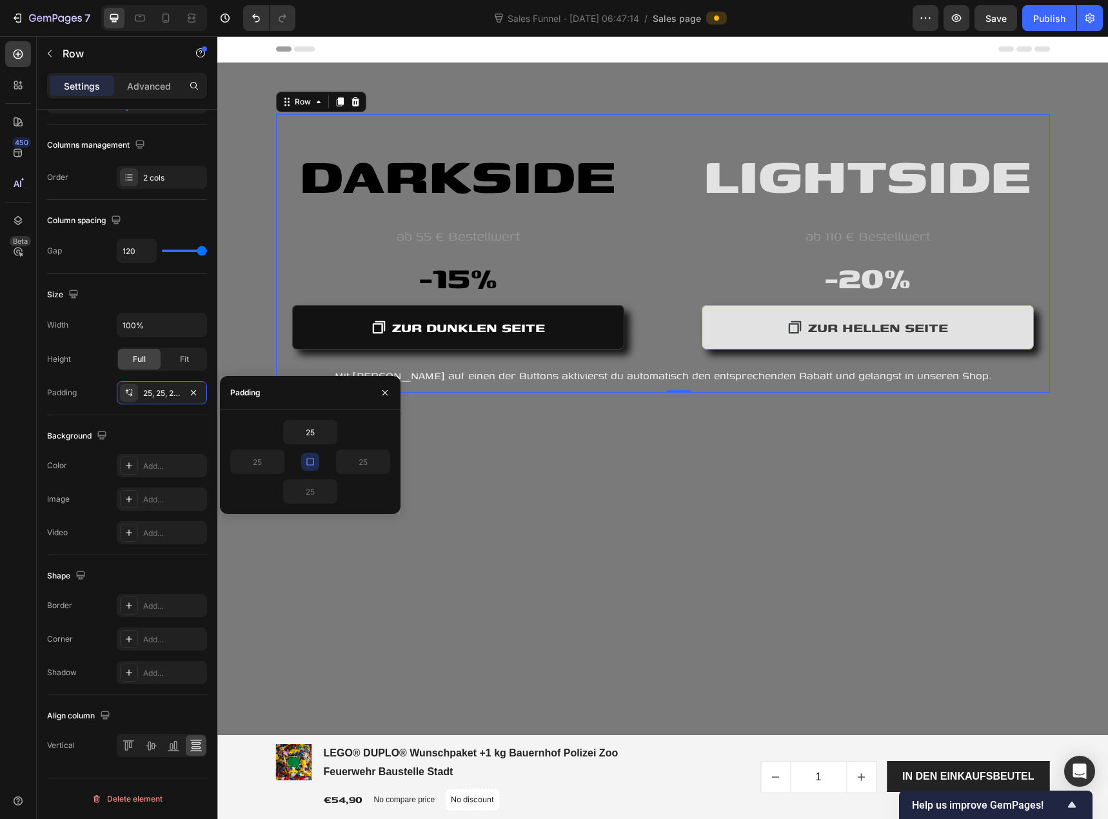
click at [311, 466] on icon "button" at bounding box center [310, 462] width 10 height 10
click at [311, 466] on icon "button" at bounding box center [310, 462] width 8 height 8
click at [311, 466] on icon "button" at bounding box center [310, 462] width 10 height 10
click at [136, 422] on div "Background The changes might be hidden by the video. Color Add... Image Add... …" at bounding box center [127, 485] width 160 height 140
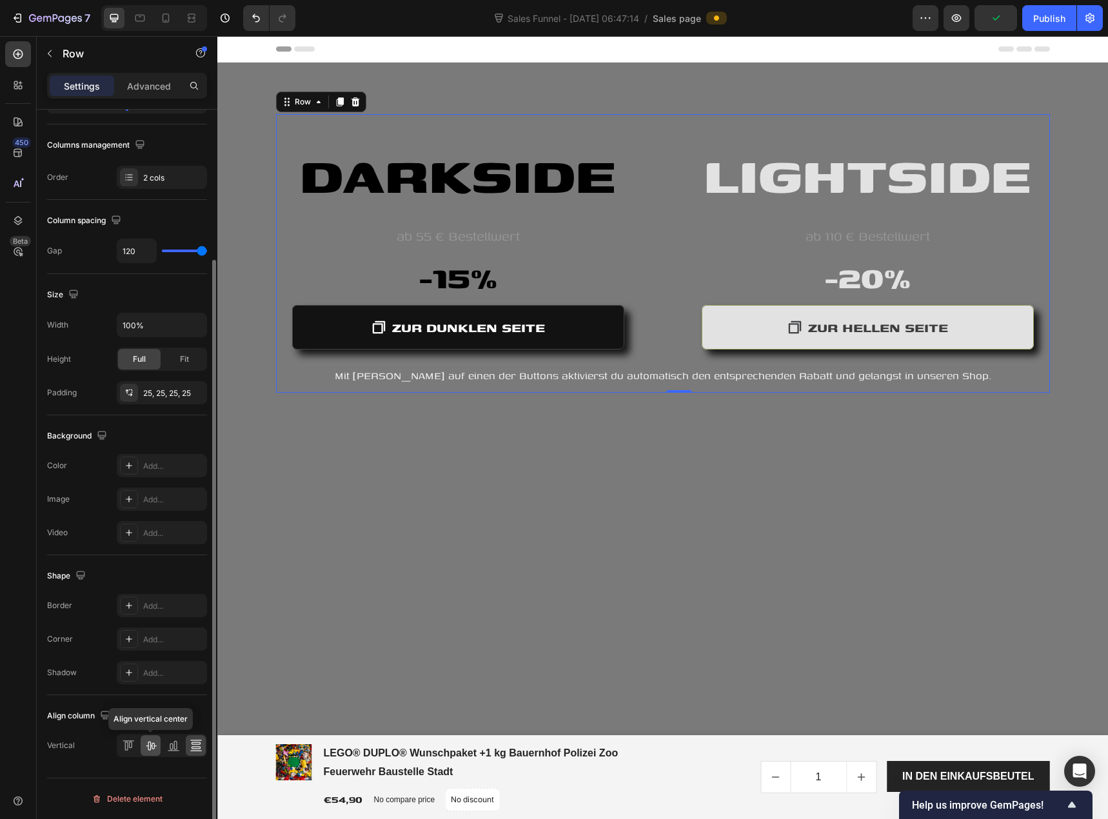
click at [155, 751] on icon at bounding box center [150, 745] width 13 height 13
click at [229, 73] on div "Hero Banner" at bounding box center [246, 70] width 52 height 12
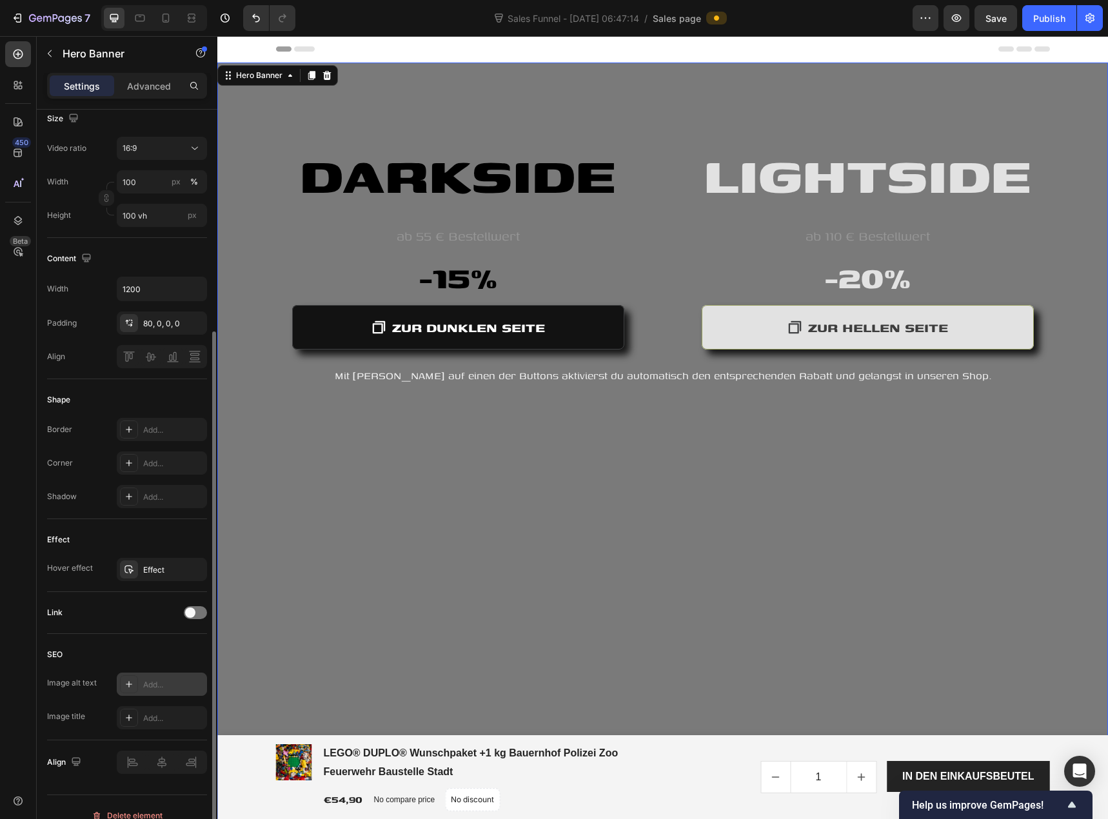
scroll to position [339, 0]
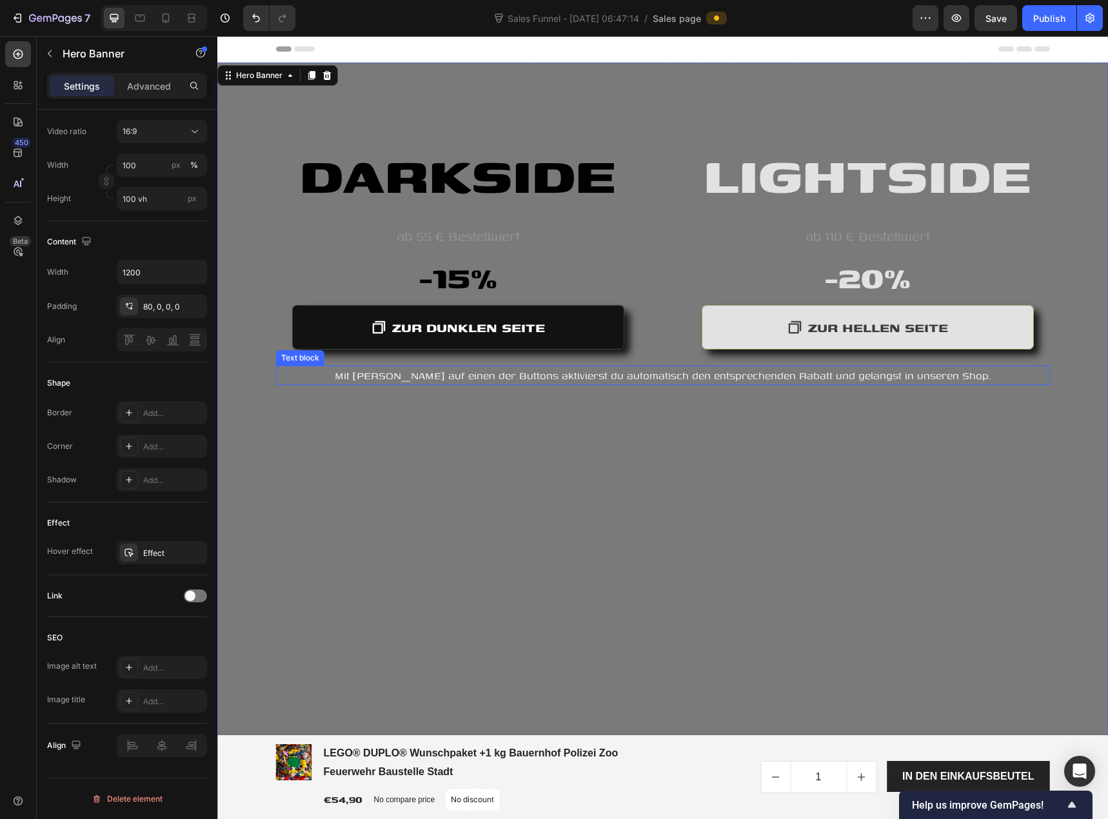
click at [344, 384] on div "Mit Klick auf einen der Buttons aktivierst du automatisch den entsprechenden Ra…" at bounding box center [663, 375] width 774 height 19
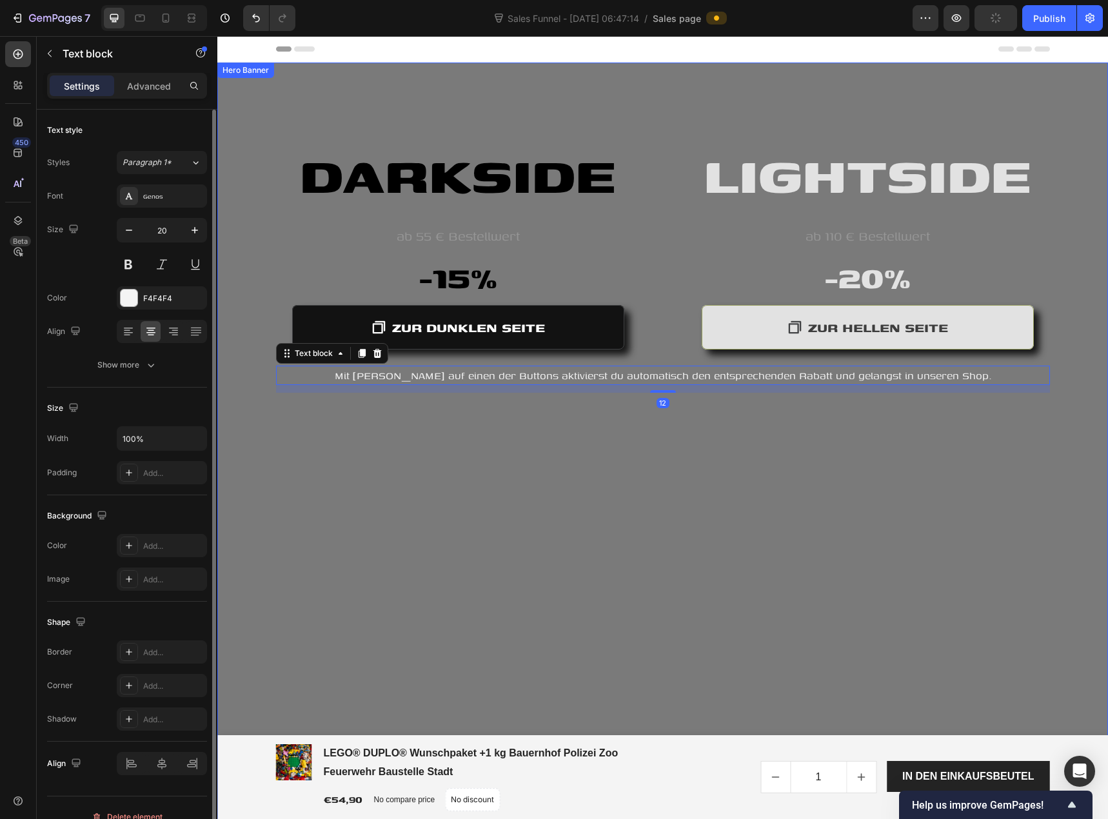
click at [278, 103] on div "LIGHTSIDE Heading ab 110 € Bestellwert Text block -20% Heading ZUR HELLEN SEITE…" at bounding box center [663, 228] width 774 height 330
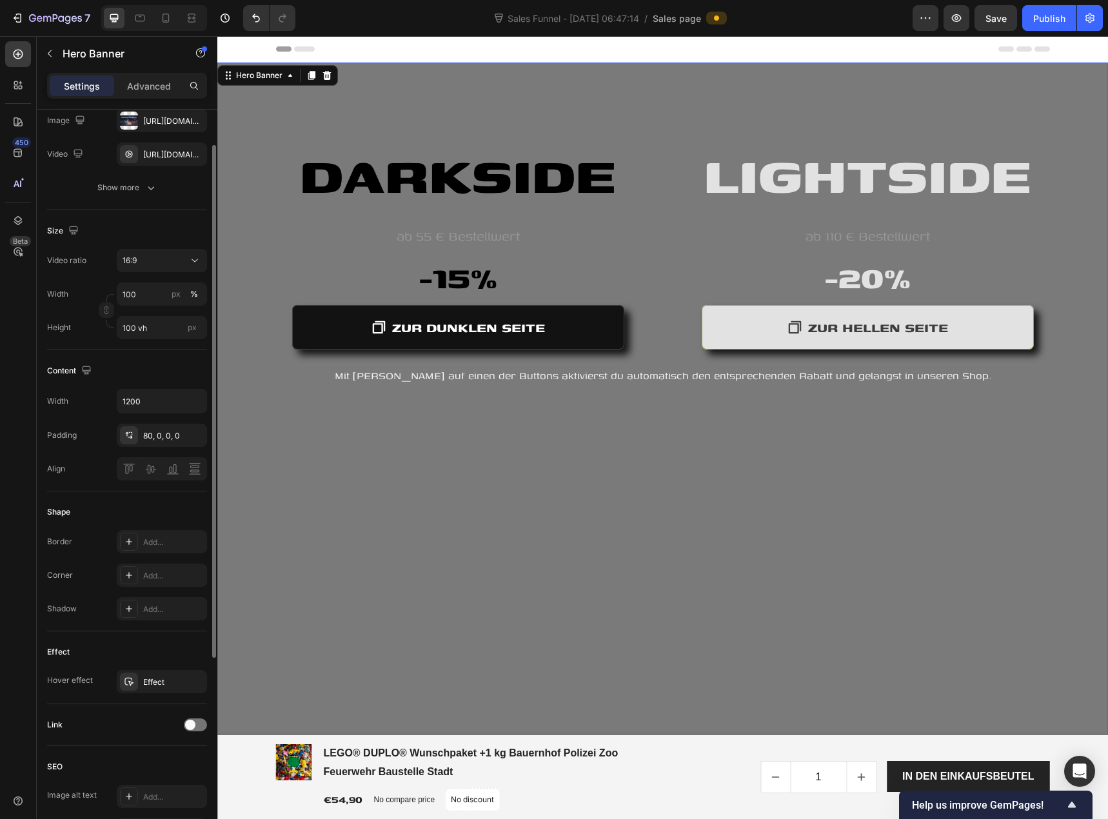
scroll to position [146, 0]
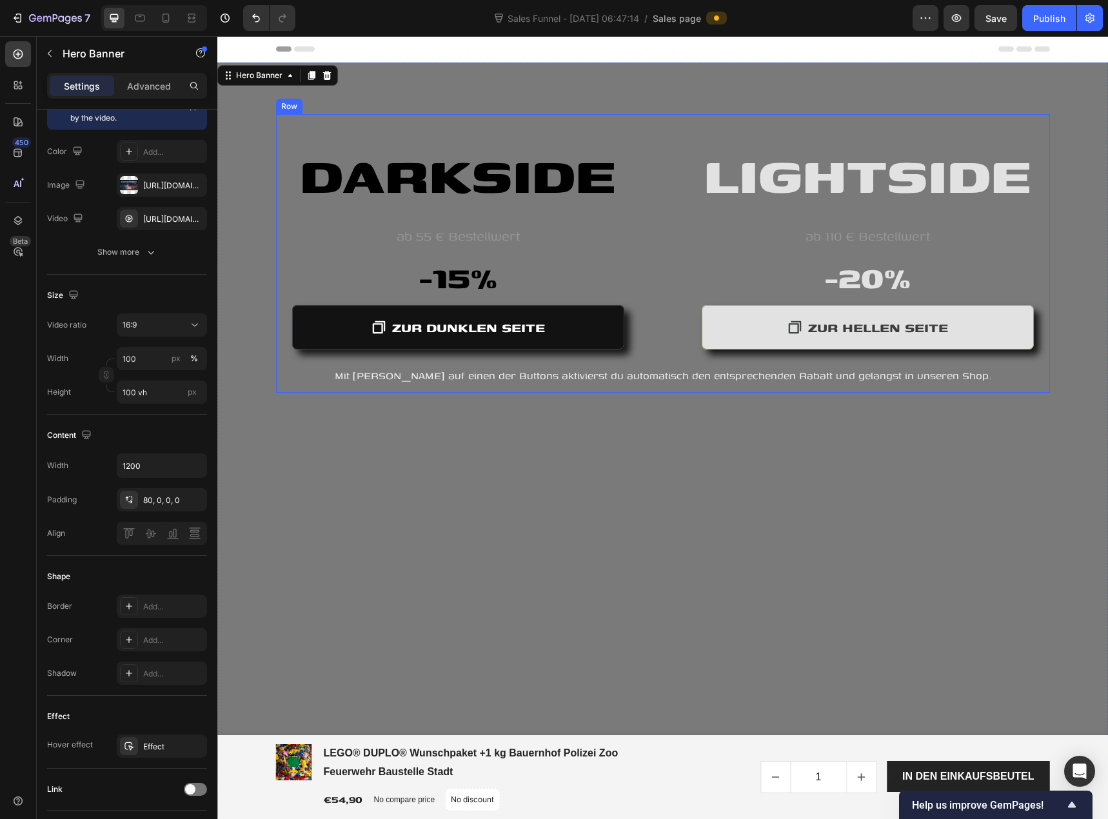
click at [276, 206] on div "LIGHTSIDE Heading ab 110 € Bestellwert Text block -20% Heading ZUR HELLEN SEITE…" at bounding box center [663, 240] width 774 height 252
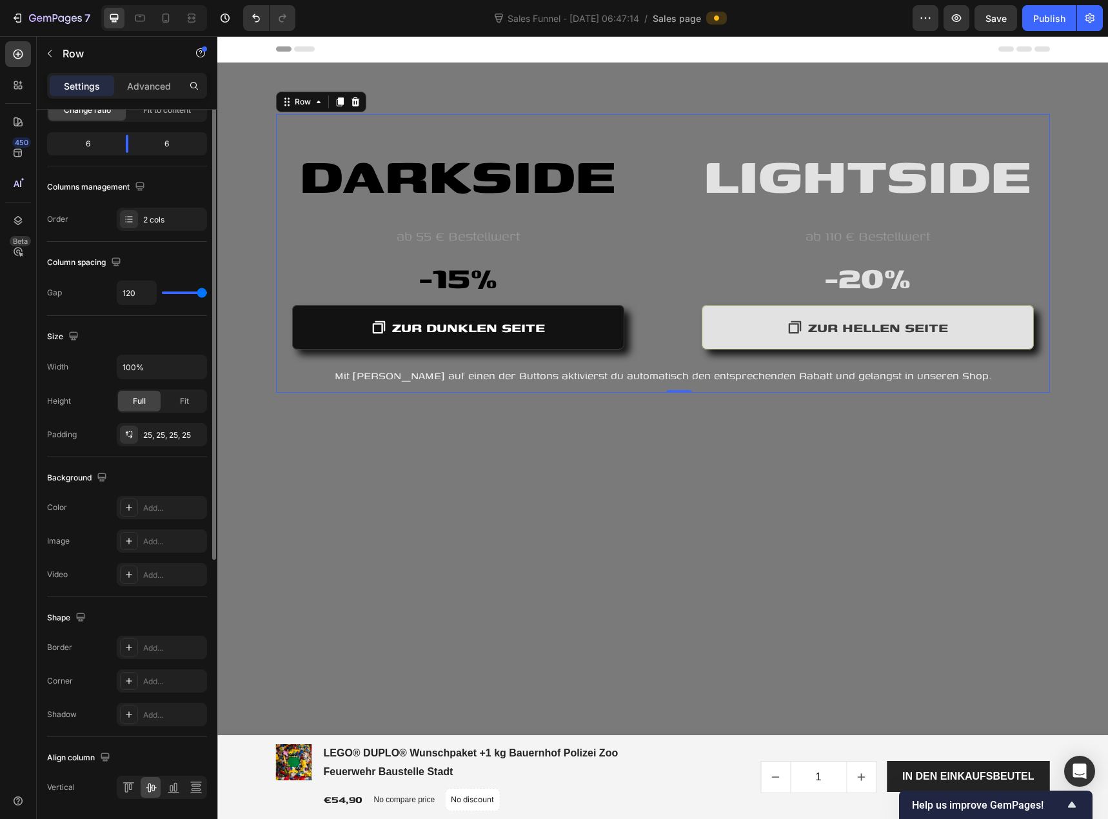
scroll to position [0, 0]
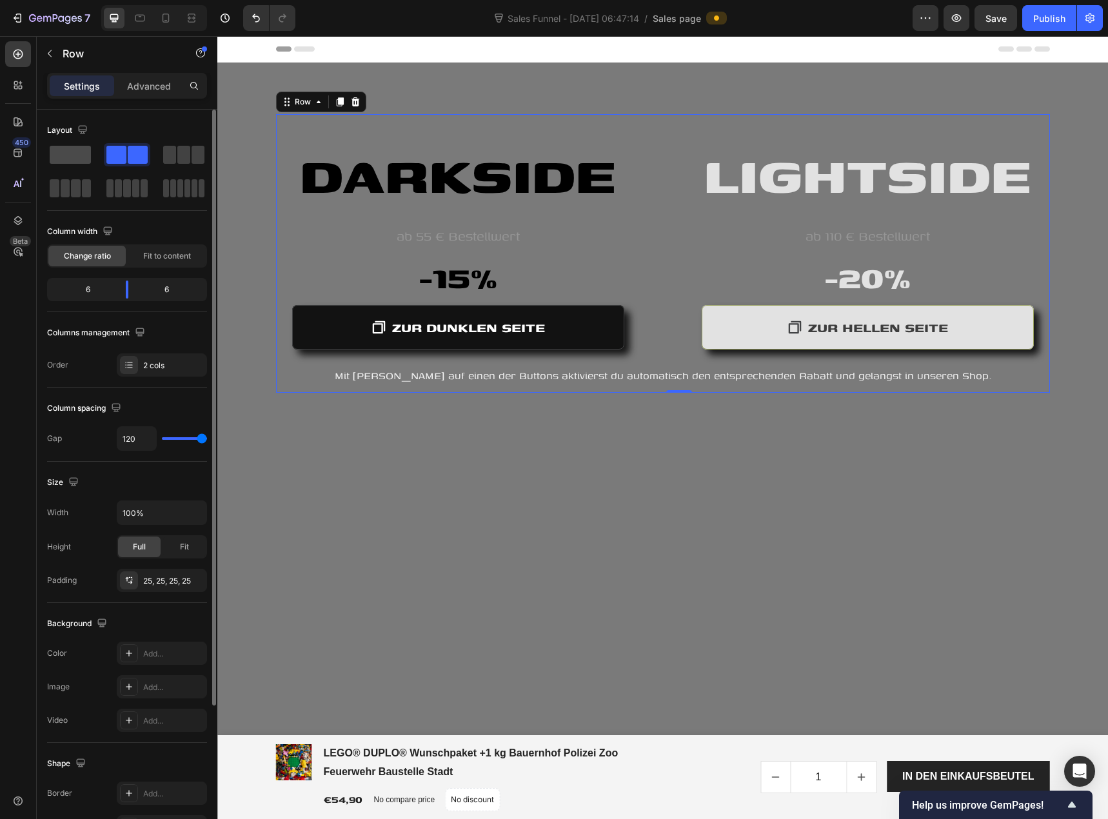
click at [77, 156] on span at bounding box center [70, 155] width 41 height 18
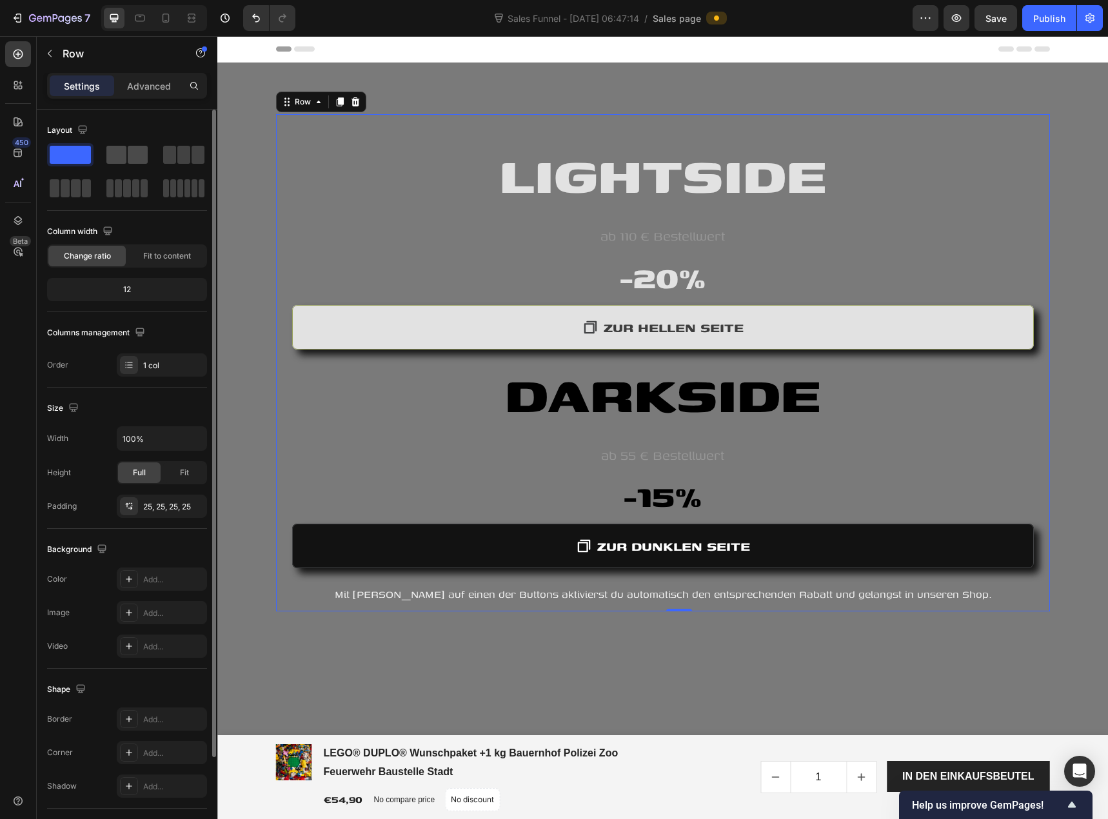
click at [116, 158] on span at bounding box center [116, 155] width 20 height 18
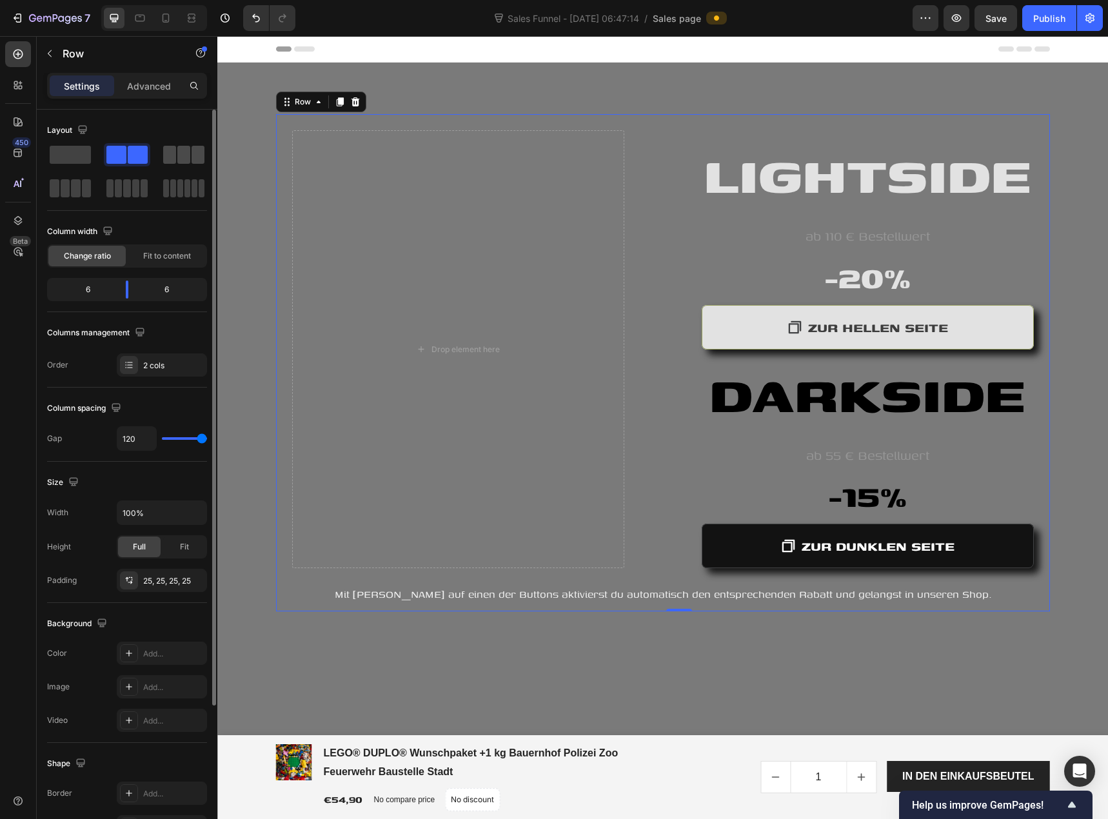
click at [176, 153] on div at bounding box center [183, 155] width 41 height 18
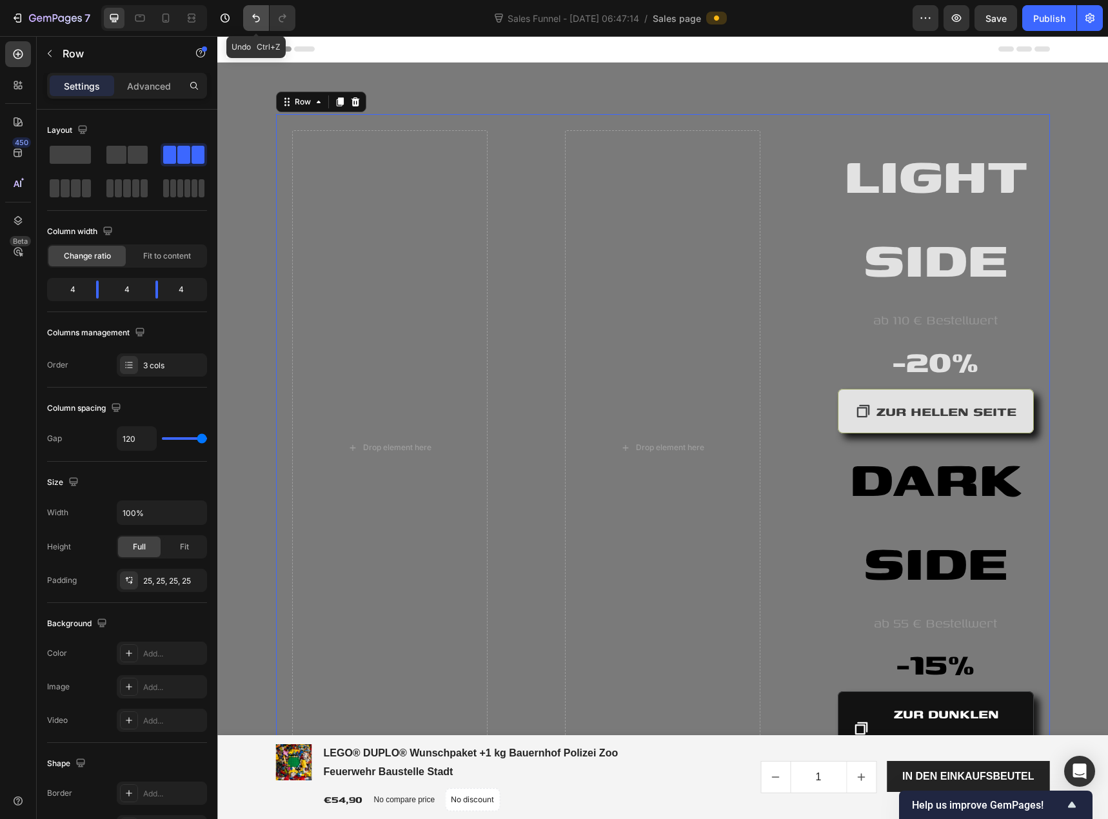
click at [251, 19] on icon "Undo/Redo" at bounding box center [256, 18] width 13 height 13
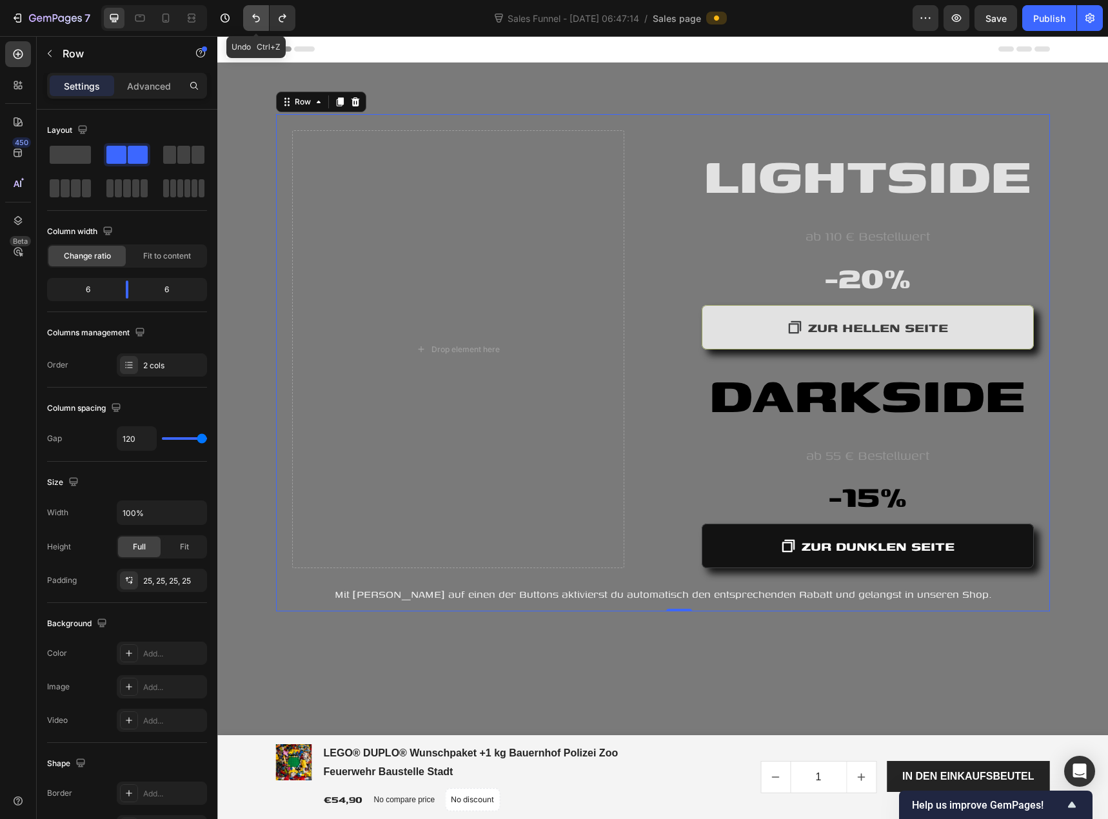
click at [251, 19] on icon "Undo/Redo" at bounding box center [256, 18] width 13 height 13
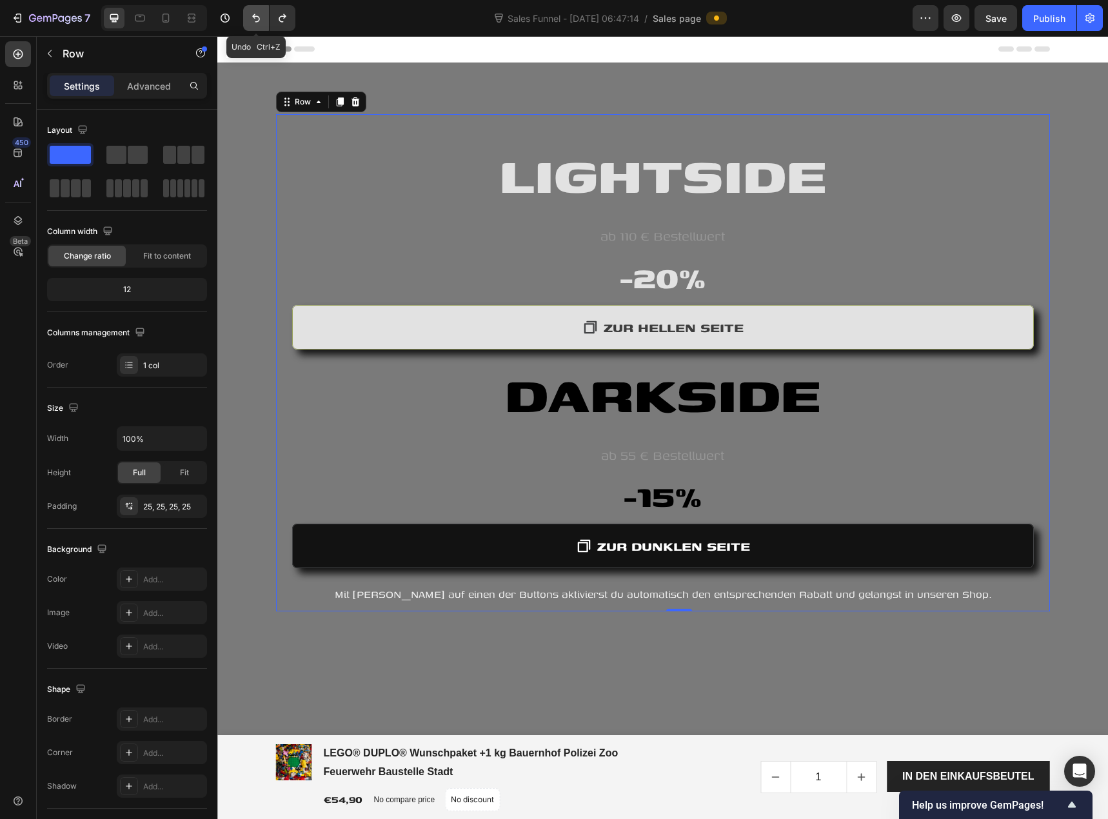
click at [251, 19] on icon "Undo/Redo" at bounding box center [256, 18] width 13 height 13
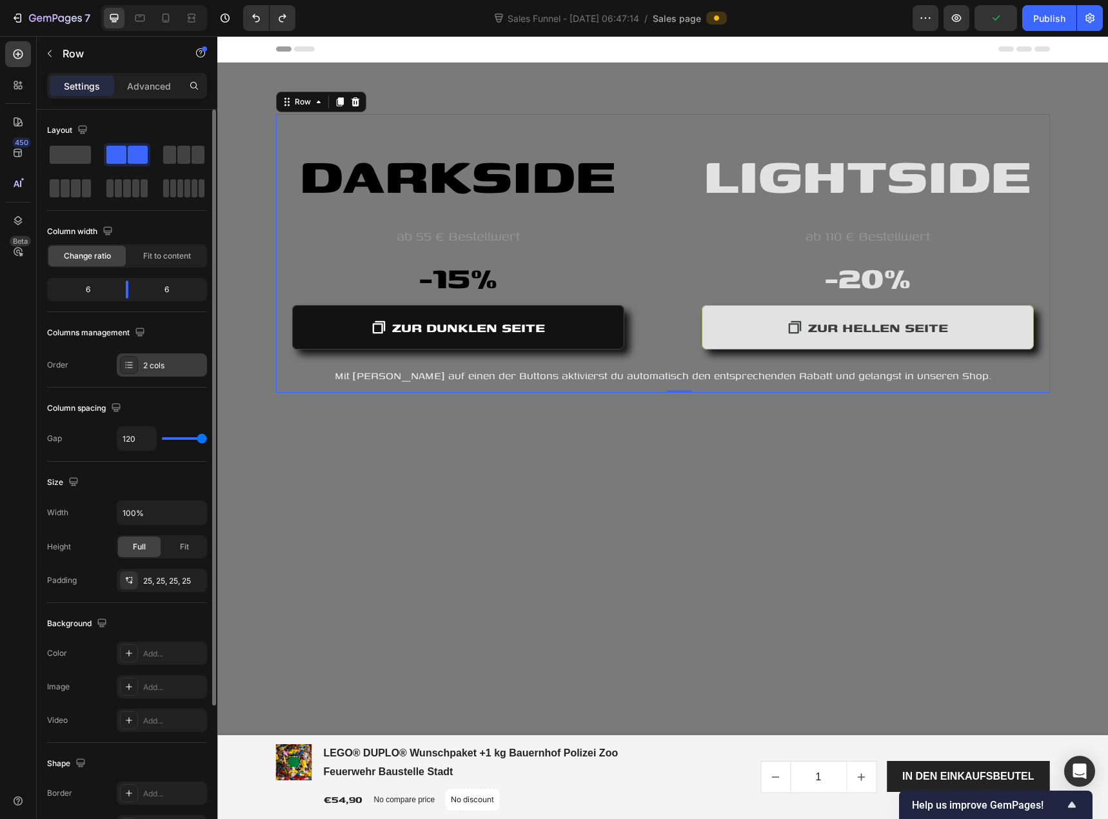
click at [153, 363] on div "2 cols" at bounding box center [173, 366] width 61 height 12
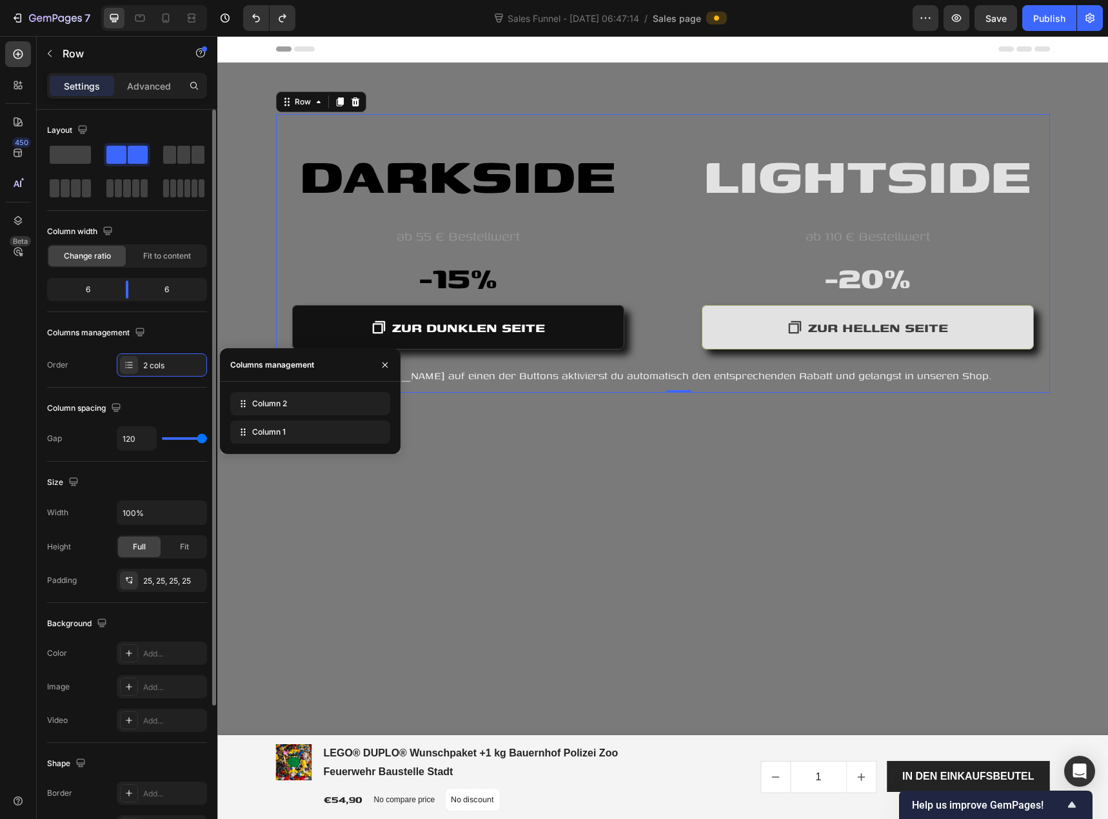
click at [106, 348] on div "Columns management Order 2 cols" at bounding box center [127, 349] width 160 height 54
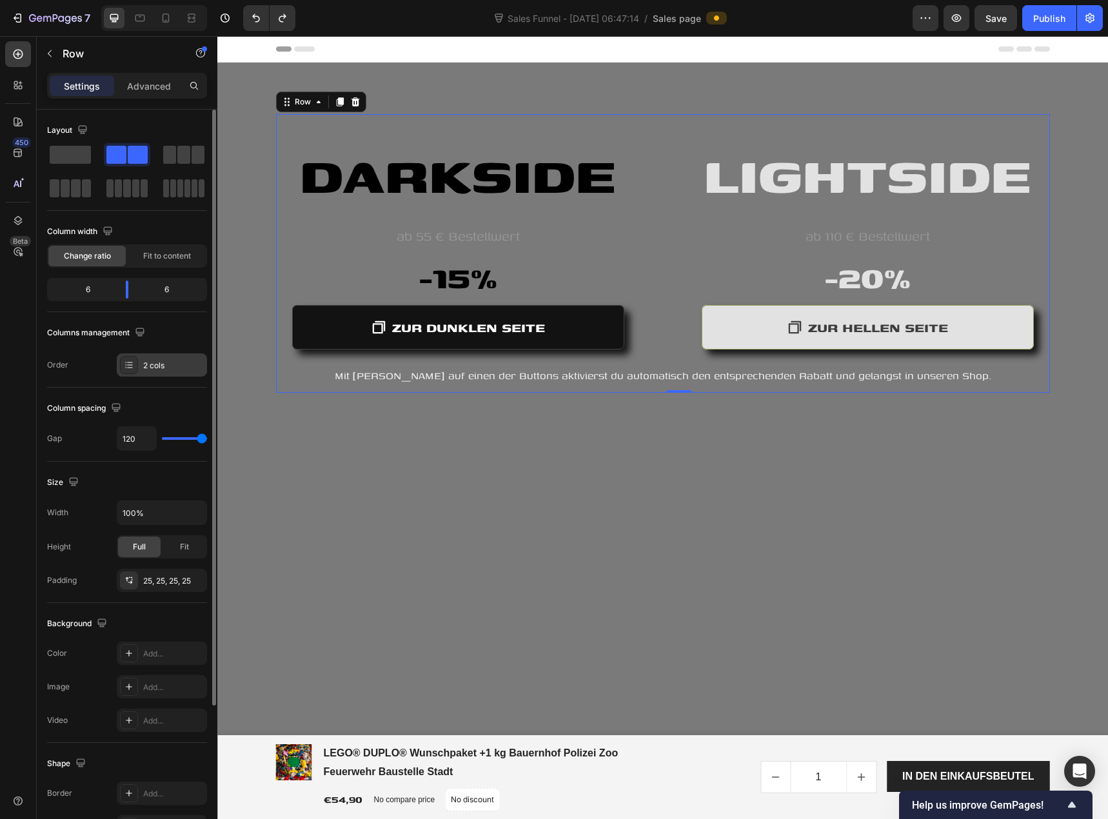
click at [182, 367] on div "2 cols" at bounding box center [173, 366] width 61 height 12
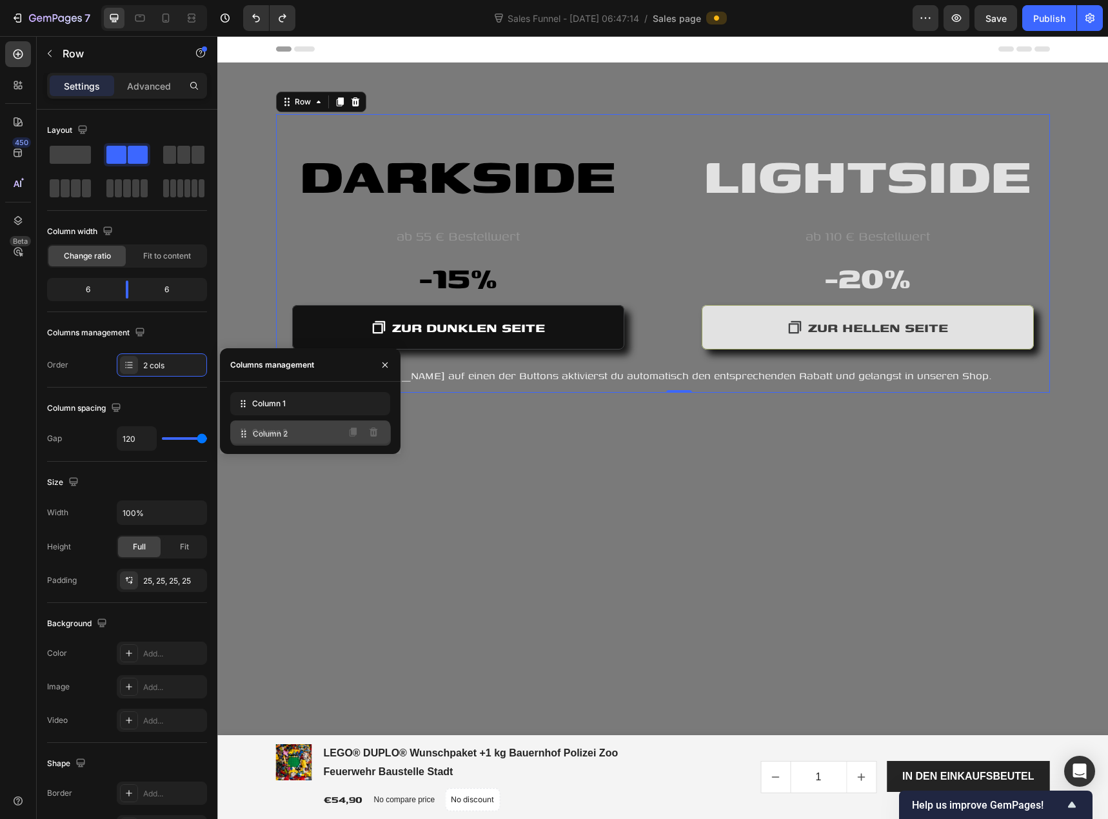
drag, startPoint x: 246, startPoint y: 402, endPoint x: 246, endPoint y: 432, distance: 30.3
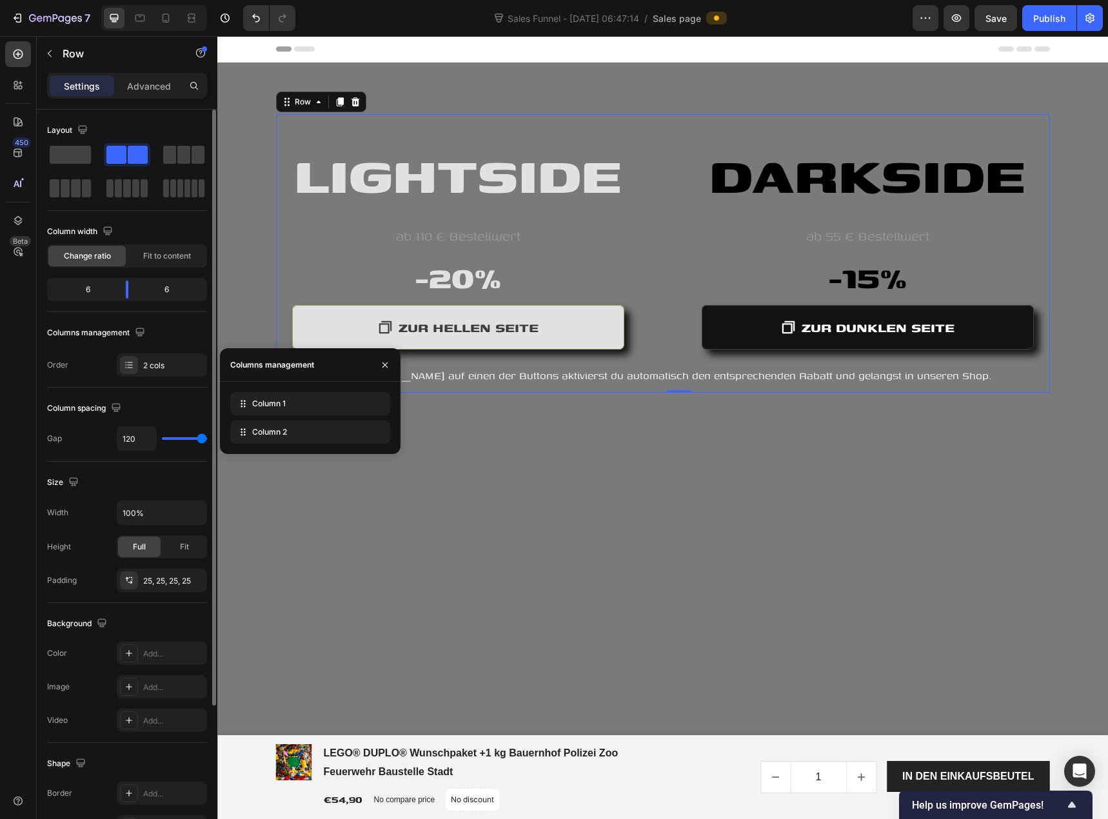
click at [102, 441] on div "Gap 120" at bounding box center [127, 438] width 160 height 25
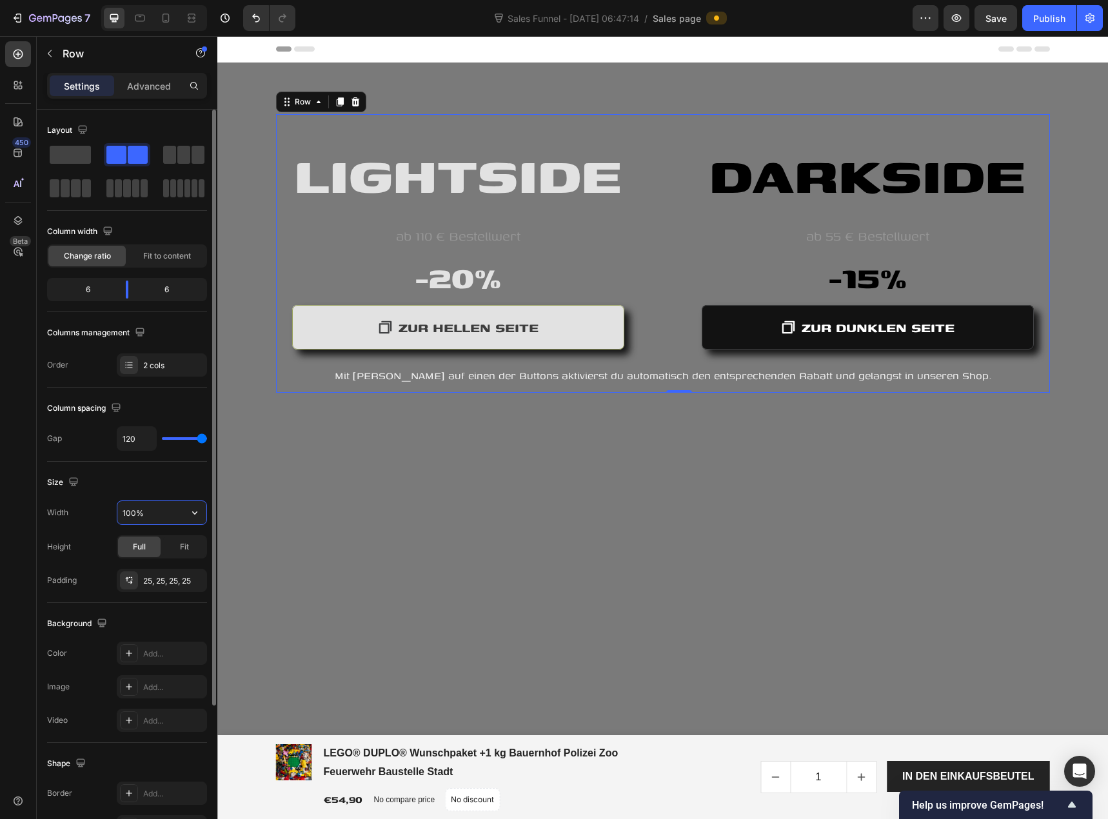
click at [150, 512] on input "100%" at bounding box center [161, 512] width 89 height 23
click at [195, 513] on icon "button" at bounding box center [194, 512] width 13 height 13
click at [168, 542] on p "Default 1200px" at bounding box center [159, 546] width 74 height 12
click at [181, 553] on div "Fit" at bounding box center [184, 547] width 43 height 21
click at [130, 578] on icon at bounding box center [129, 580] width 10 height 10
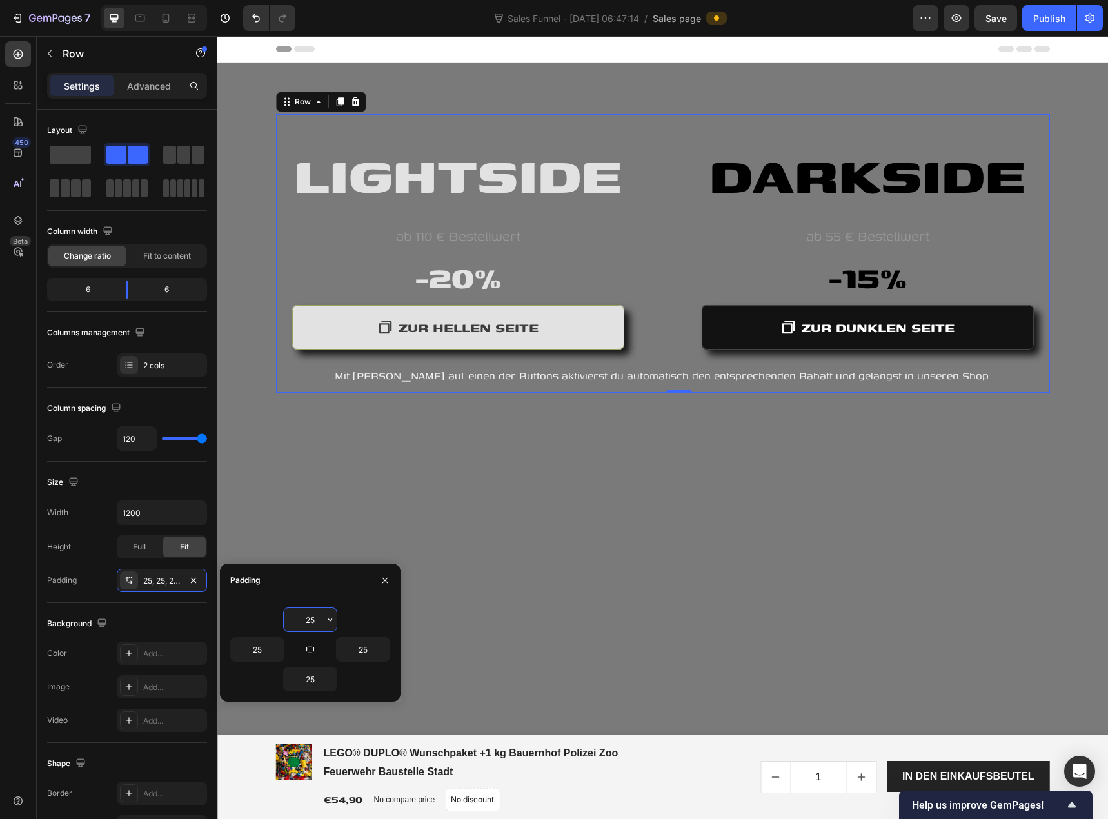
click at [311, 627] on input "25" at bounding box center [310, 619] width 53 height 23
click at [181, 620] on div "Background" at bounding box center [127, 623] width 160 height 21
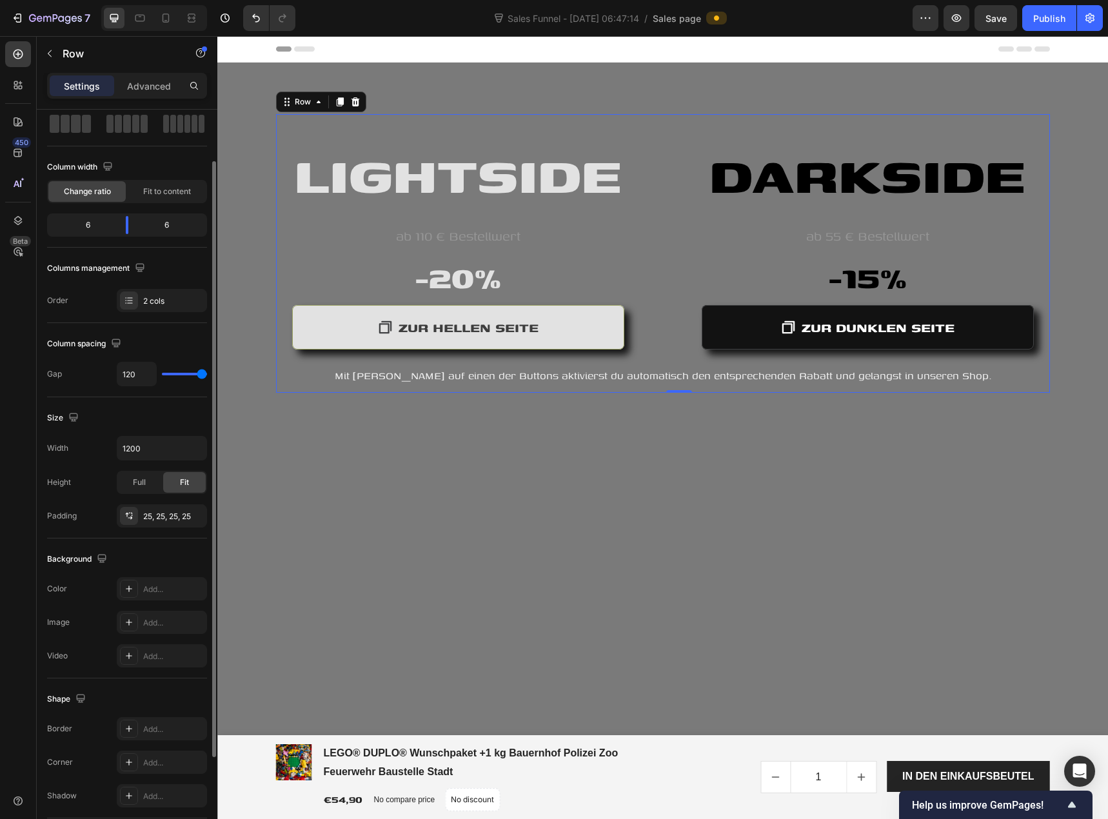
scroll to position [188, 0]
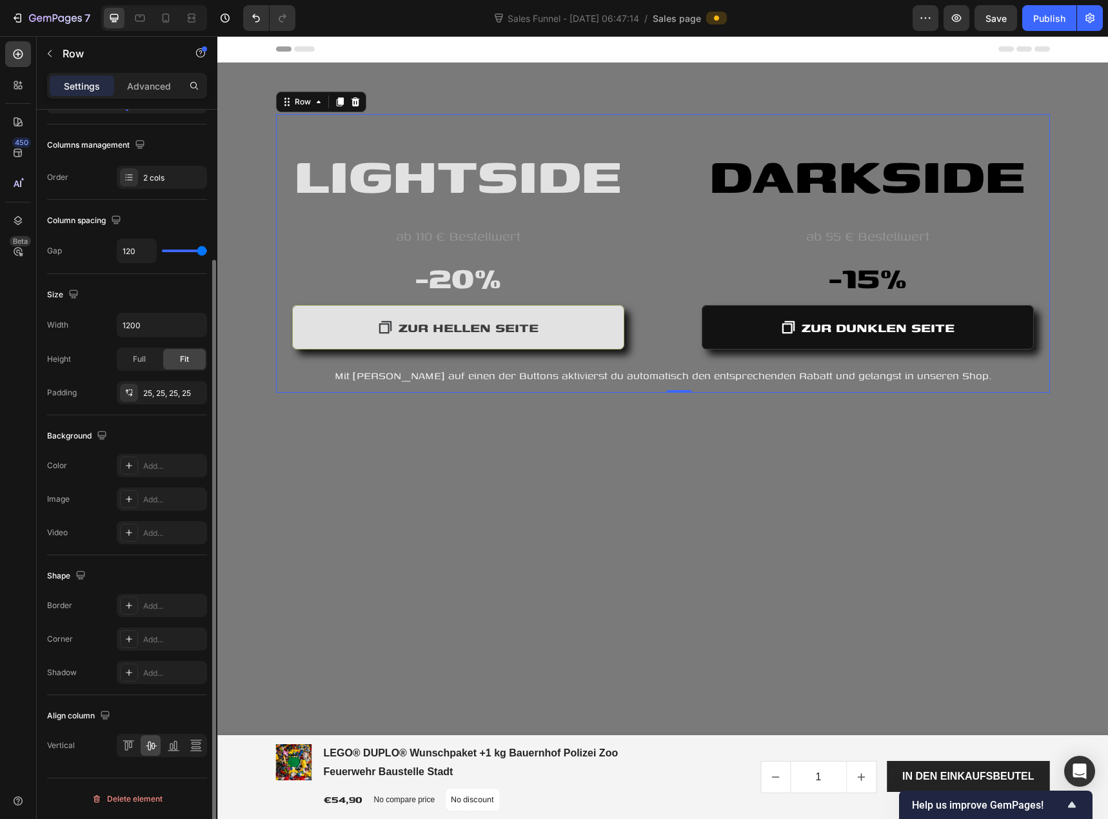
click at [162, 742] on div at bounding box center [162, 745] width 90 height 23
click at [152, 748] on icon at bounding box center [151, 746] width 10 height 9
click at [172, 747] on icon at bounding box center [173, 745] width 13 height 13
click at [151, 747] on icon at bounding box center [150, 745] width 13 height 13
click at [176, 744] on icon at bounding box center [174, 745] width 3 height 9
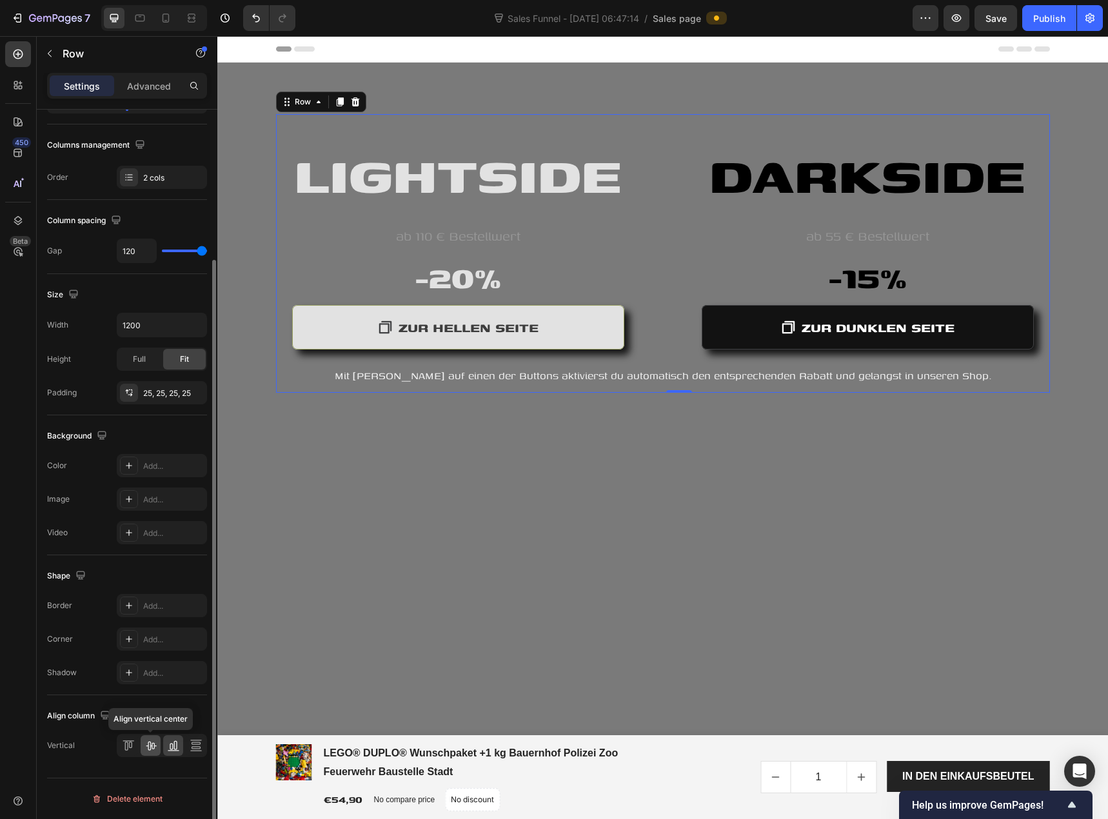
click at [146, 744] on icon at bounding box center [150, 745] width 13 height 13
click at [389, 443] on div "Overlay" at bounding box center [662, 454] width 891 height 783
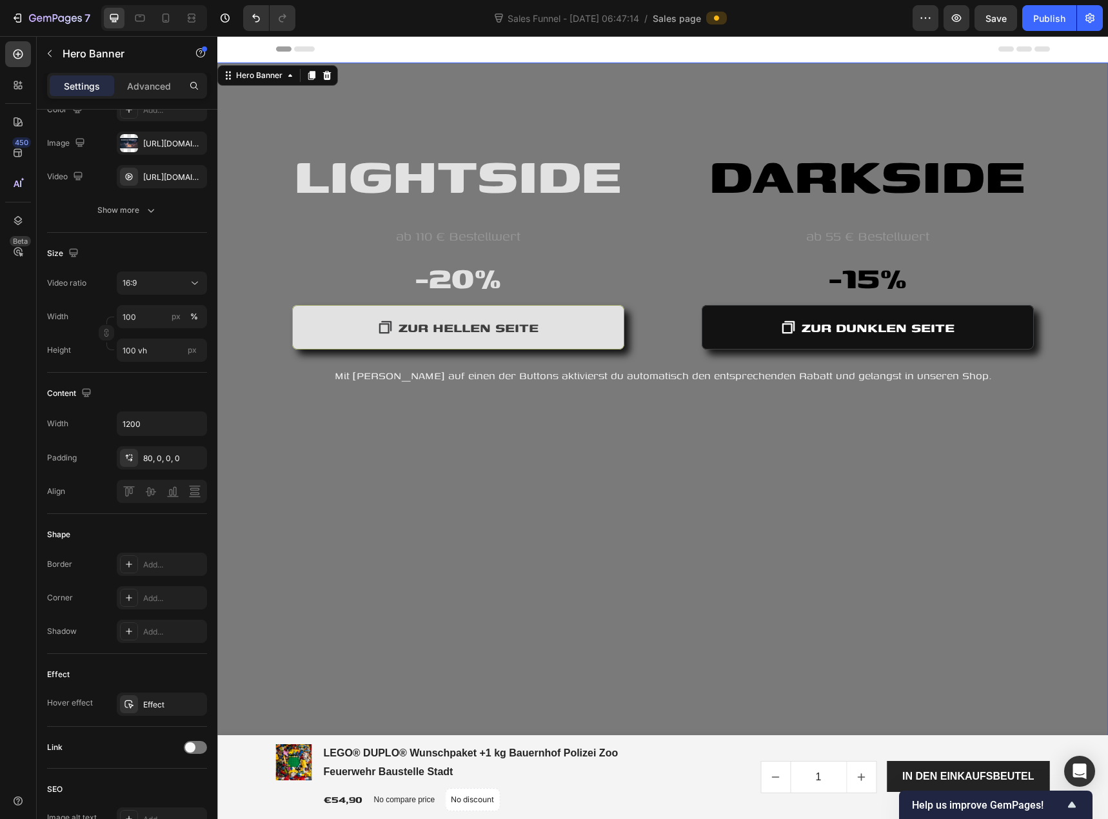
scroll to position [0, 0]
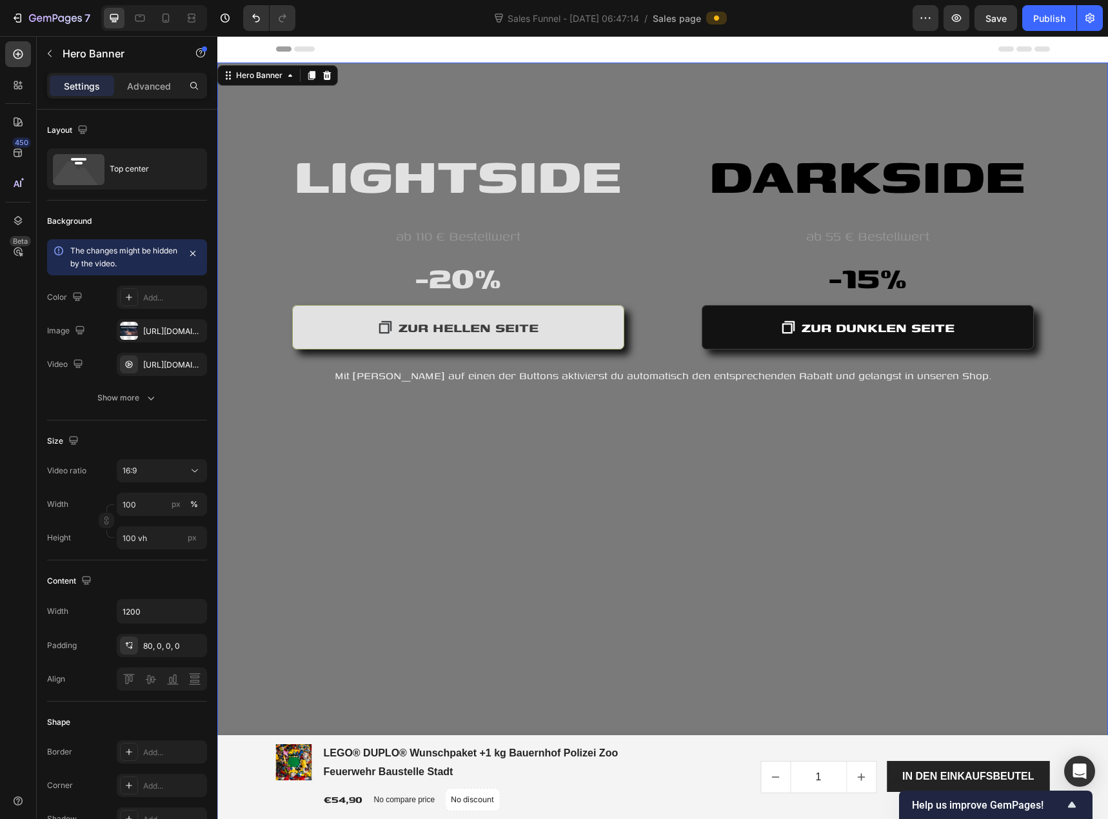
click at [502, 603] on div "Overlay" at bounding box center [662, 454] width 891 height 783
click at [157, 399] on button "Show more" at bounding box center [127, 397] width 160 height 23
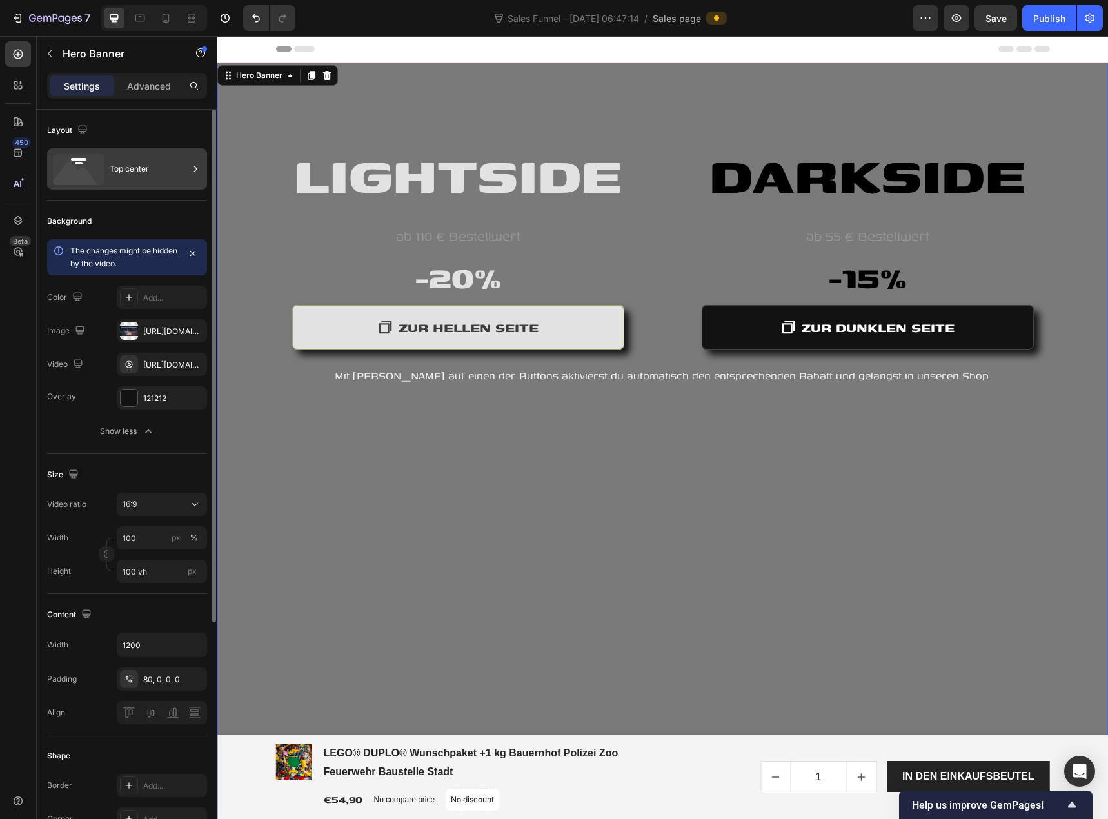
click at [138, 168] on div "Top center" at bounding box center [149, 169] width 79 height 30
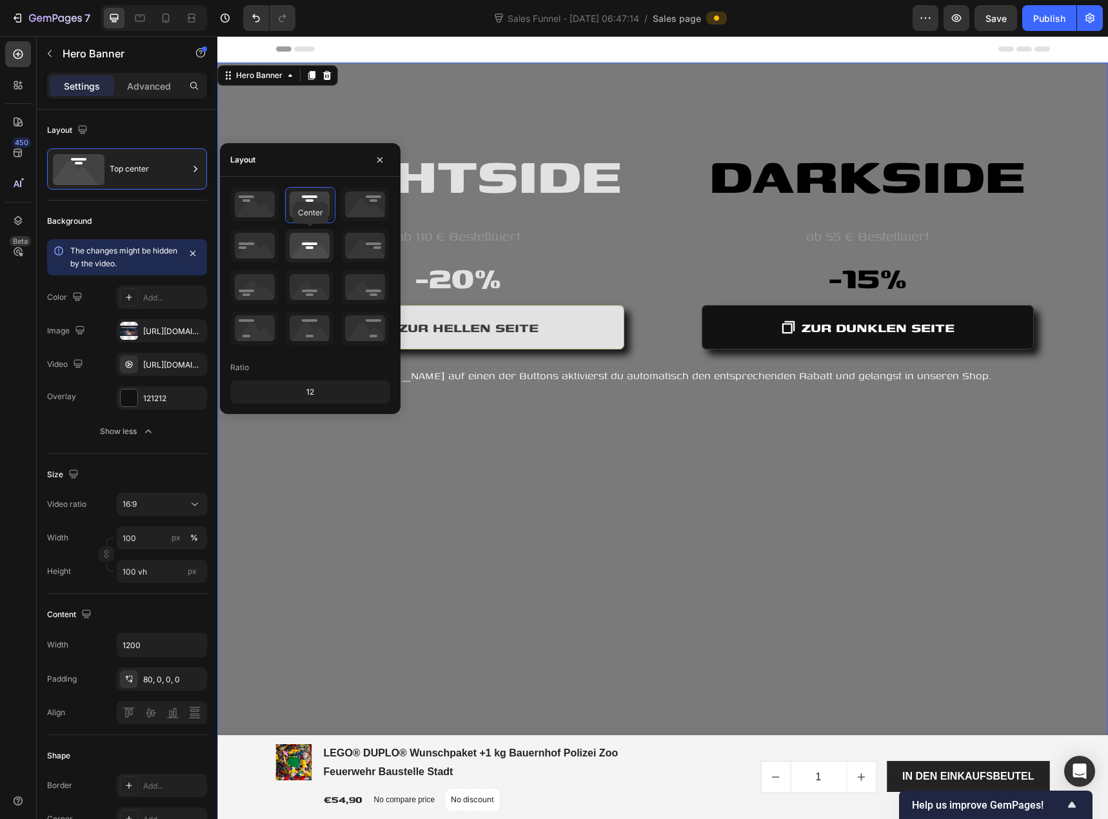
click at [324, 247] on icon at bounding box center [310, 246] width 48 height 34
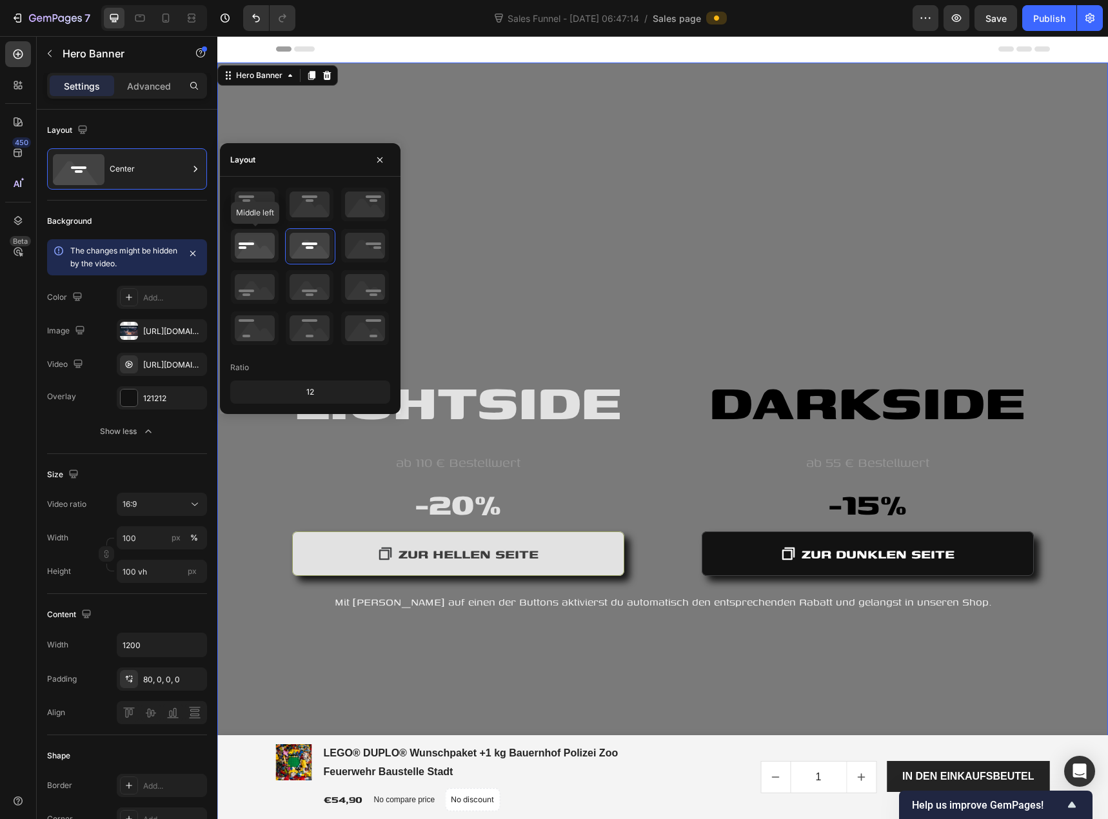
click at [258, 246] on icon at bounding box center [255, 246] width 48 height 34
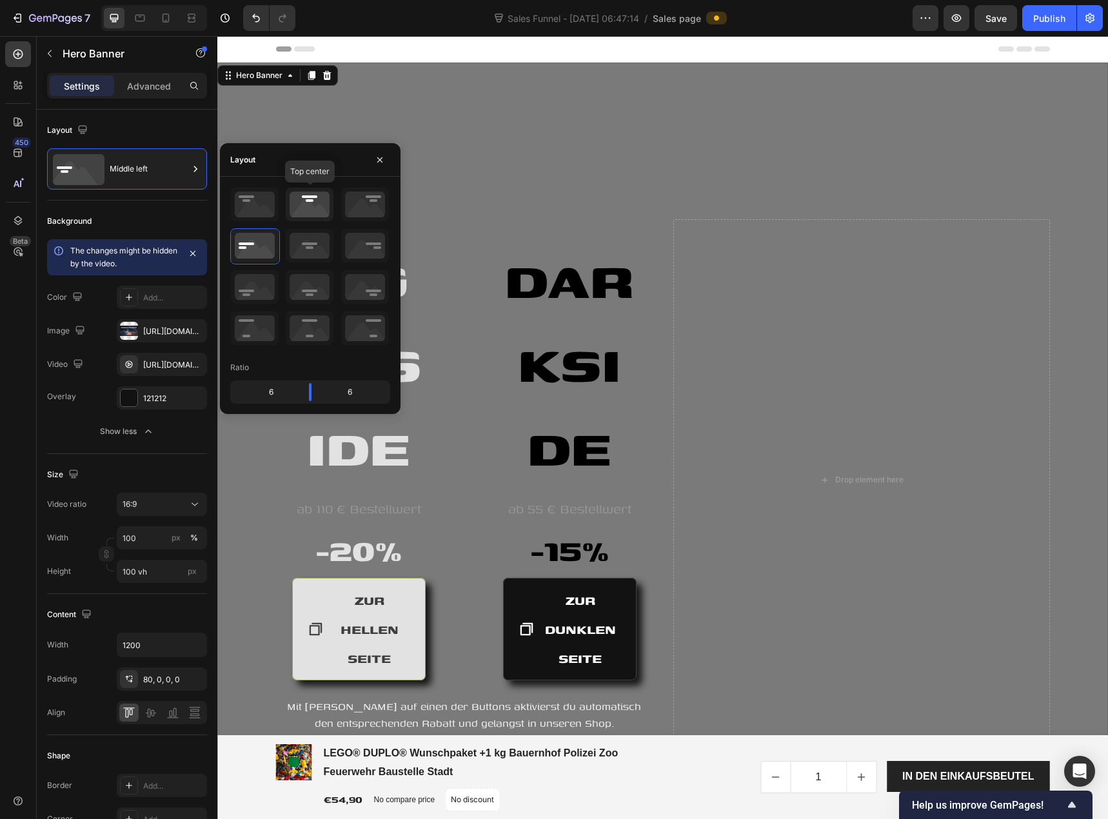
click at [302, 209] on icon at bounding box center [310, 205] width 48 height 34
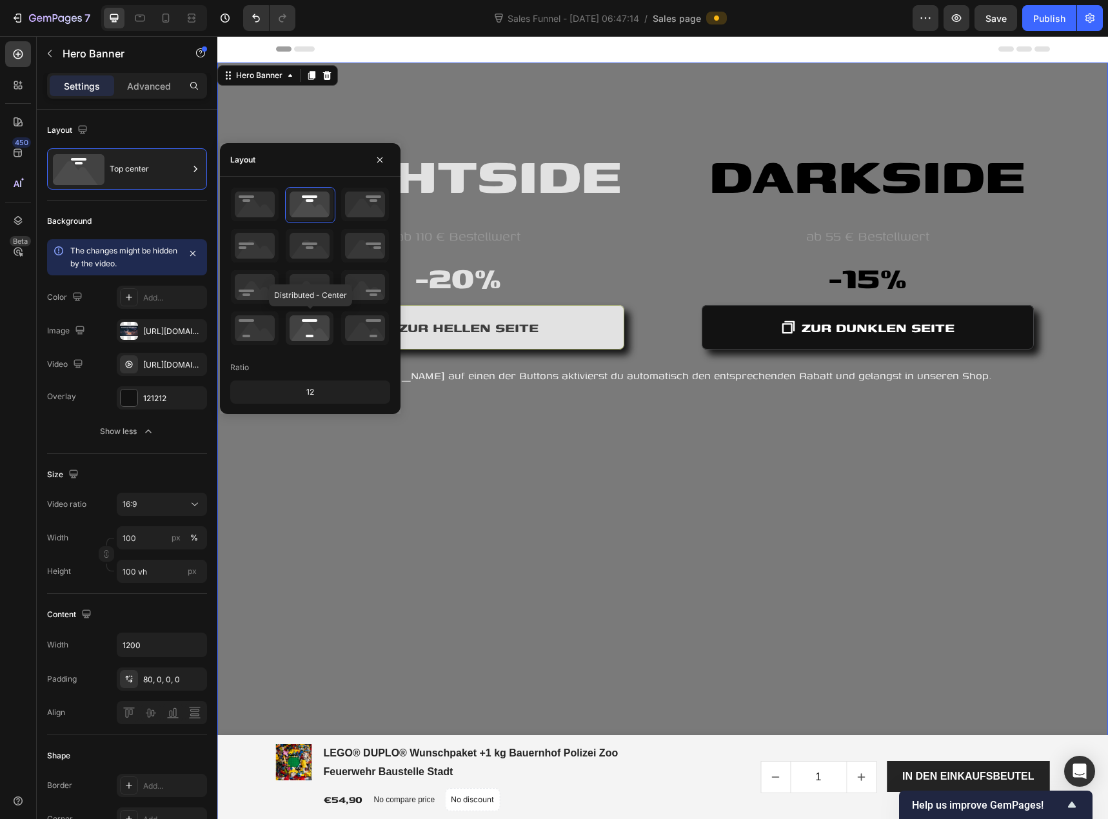
click at [308, 322] on icon at bounding box center [310, 328] width 48 height 34
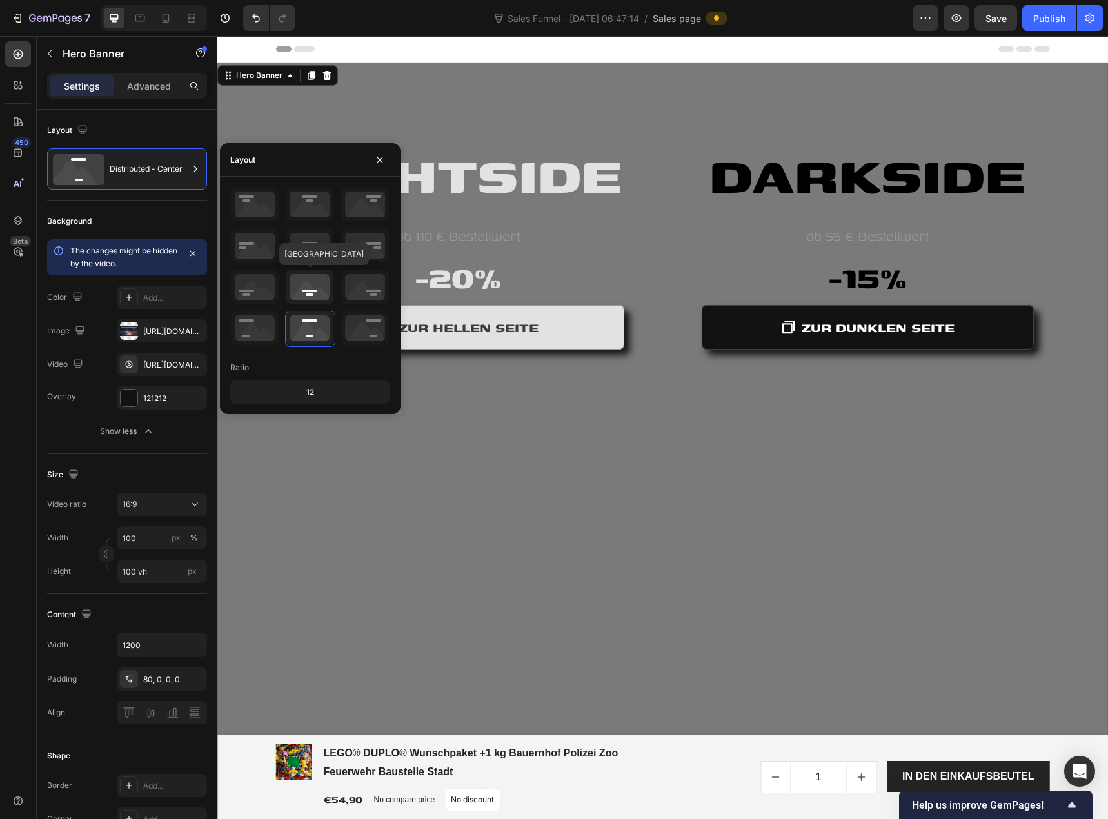
click at [313, 291] on icon at bounding box center [310, 287] width 48 height 34
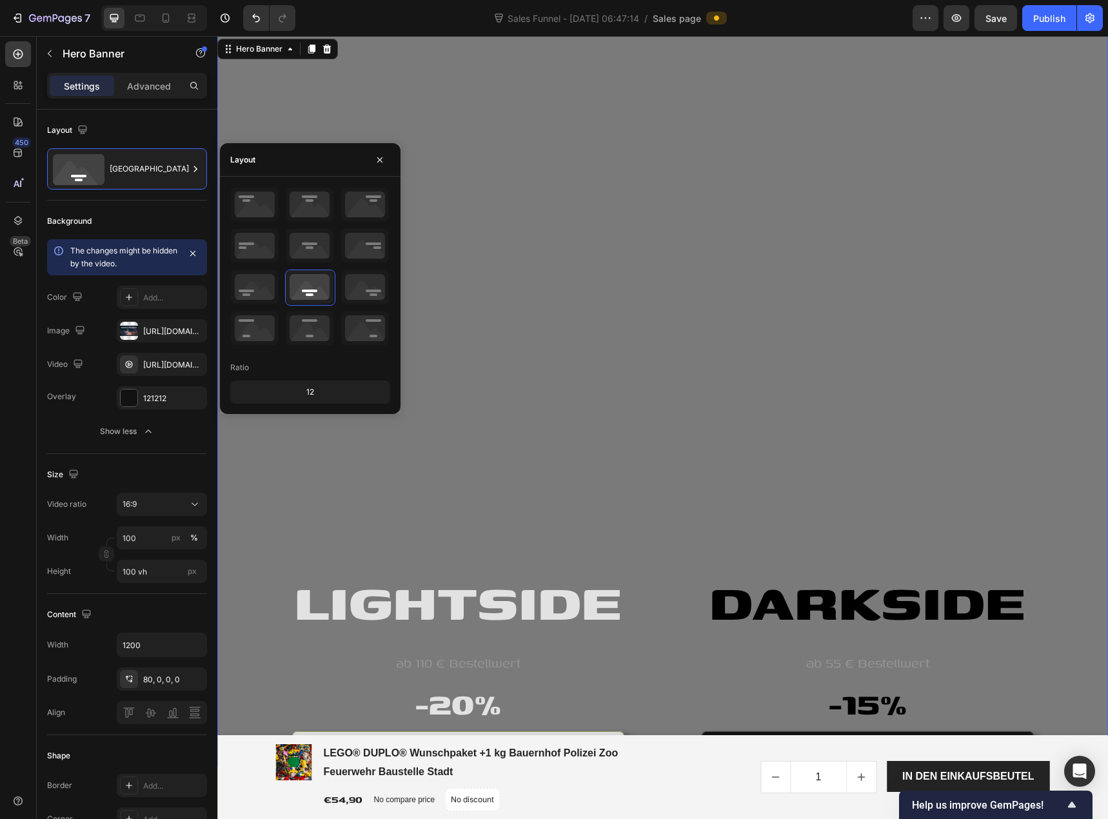
scroll to position [129, 0]
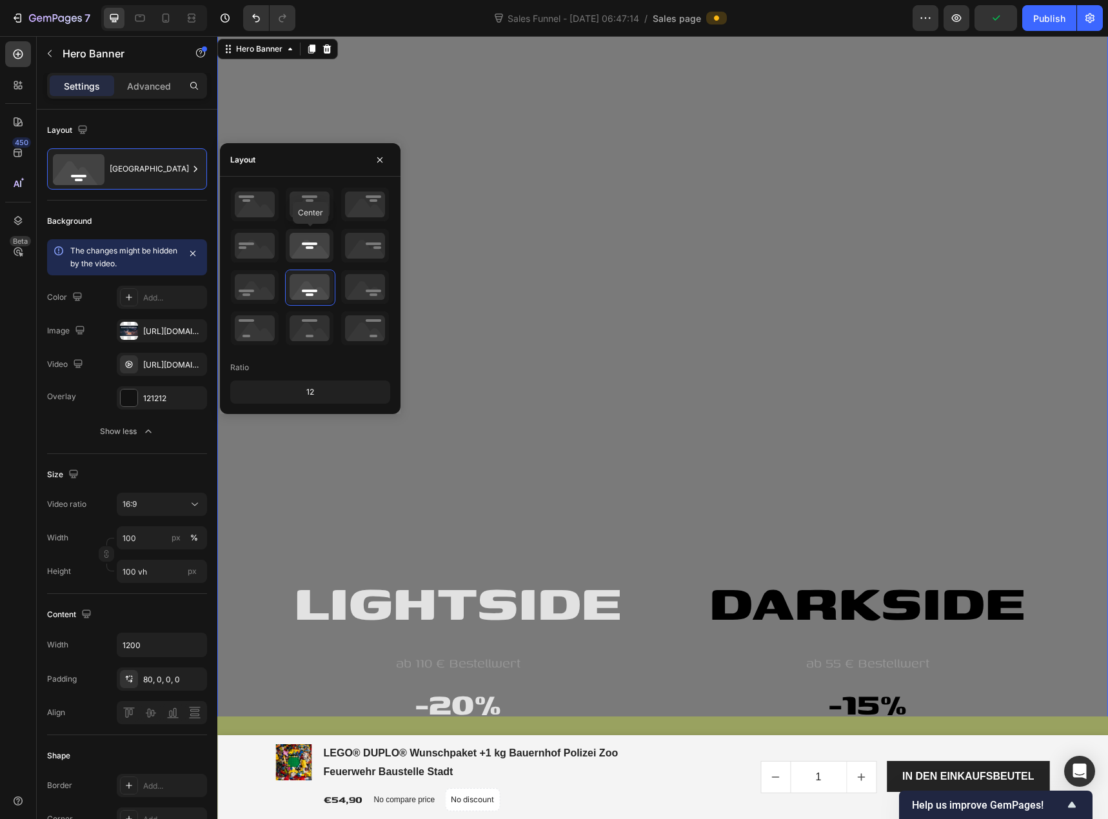
click at [313, 253] on icon at bounding box center [310, 246] width 48 height 34
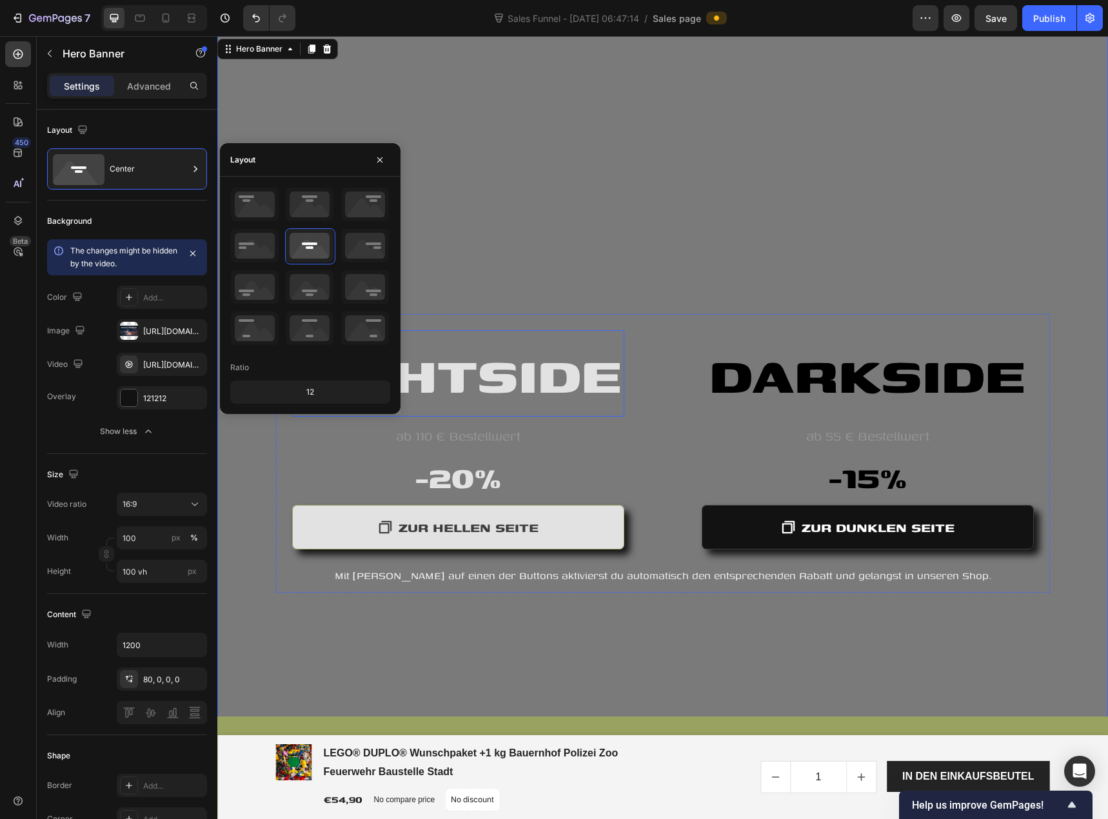
scroll to position [0, 0]
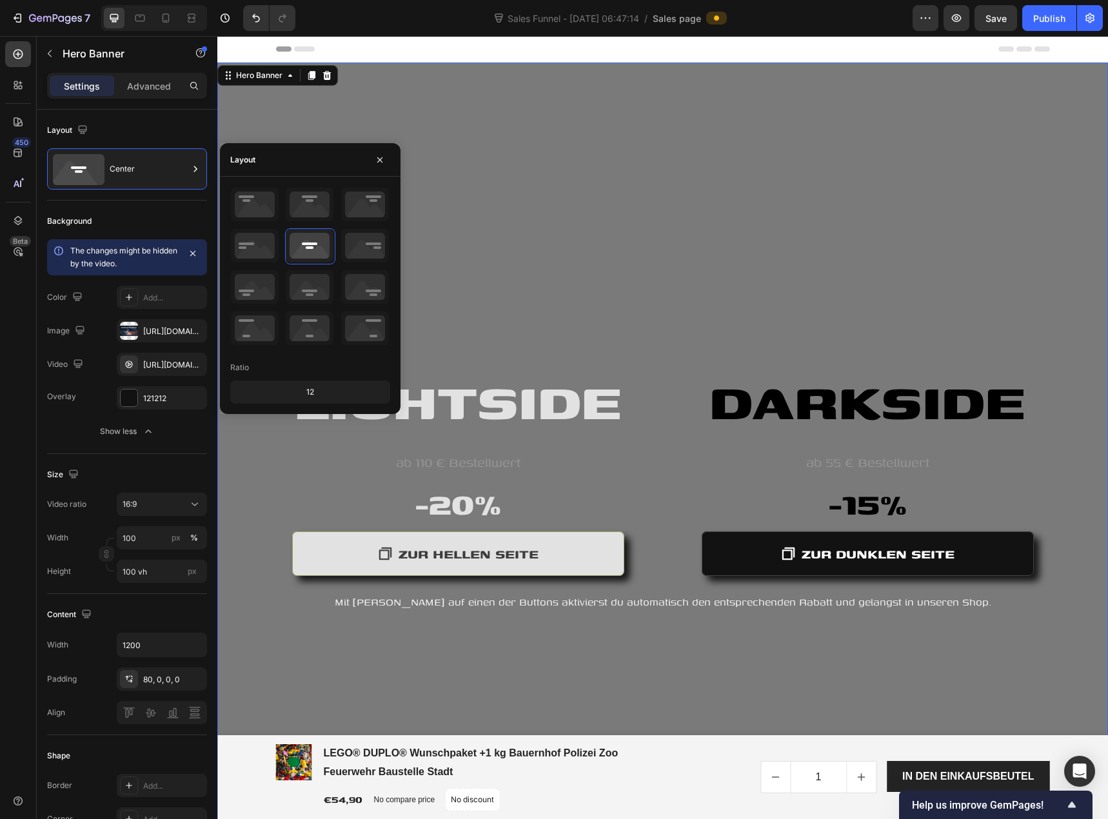
click at [266, 602] on div "Overlay" at bounding box center [662, 454] width 891 height 783
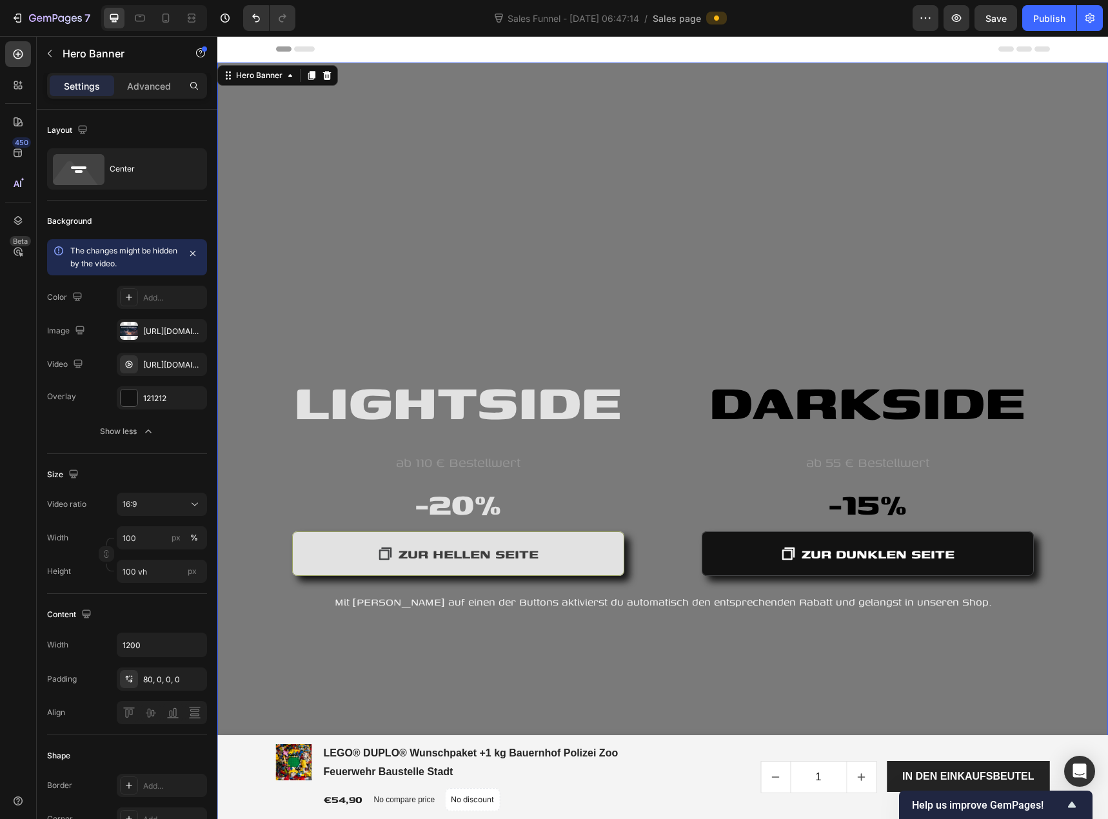
click at [249, 608] on div "Overlay" at bounding box center [662, 454] width 891 height 783
click at [248, 77] on div "Hero Banner" at bounding box center [259, 76] width 52 height 12
click at [166, 394] on div "121212" at bounding box center [161, 399] width 37 height 12
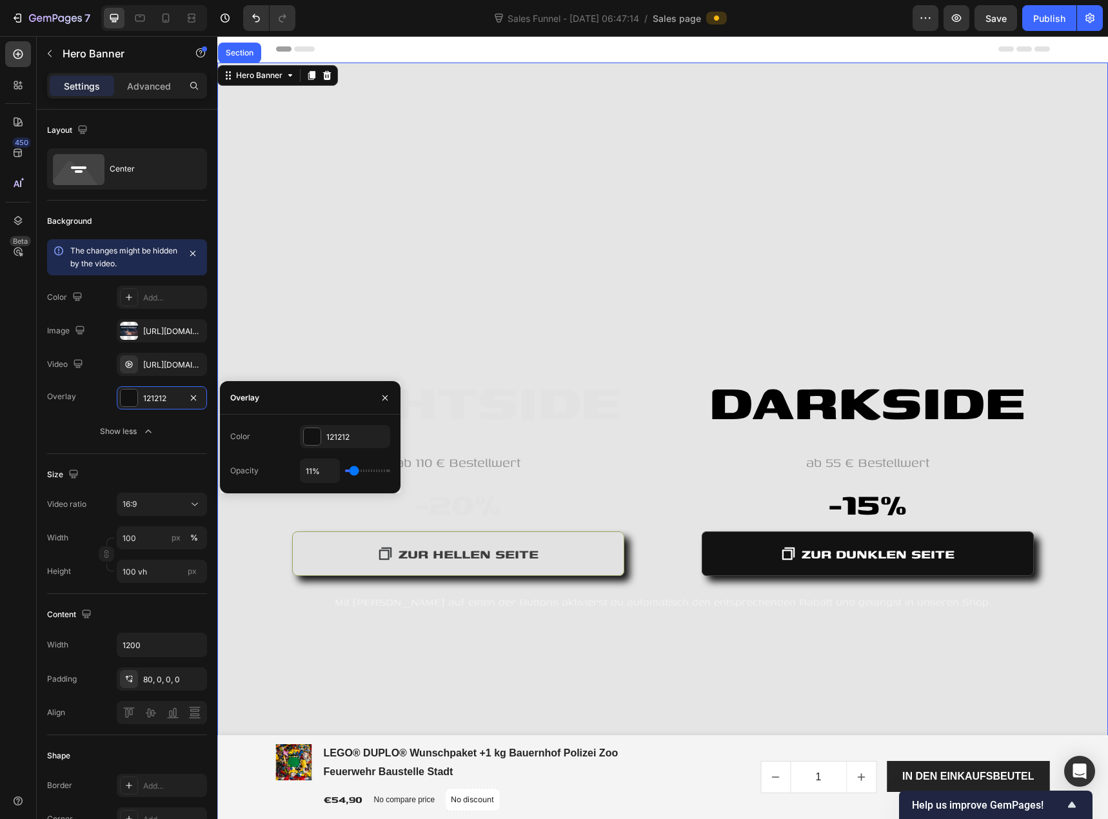
drag, startPoint x: 368, startPoint y: 467, endPoint x: 354, endPoint y: 471, distance: 14.7
click at [354, 471] on input "range" at bounding box center [367, 470] width 45 height 3
click at [248, 78] on div "Hero Banner" at bounding box center [259, 76] width 52 height 12
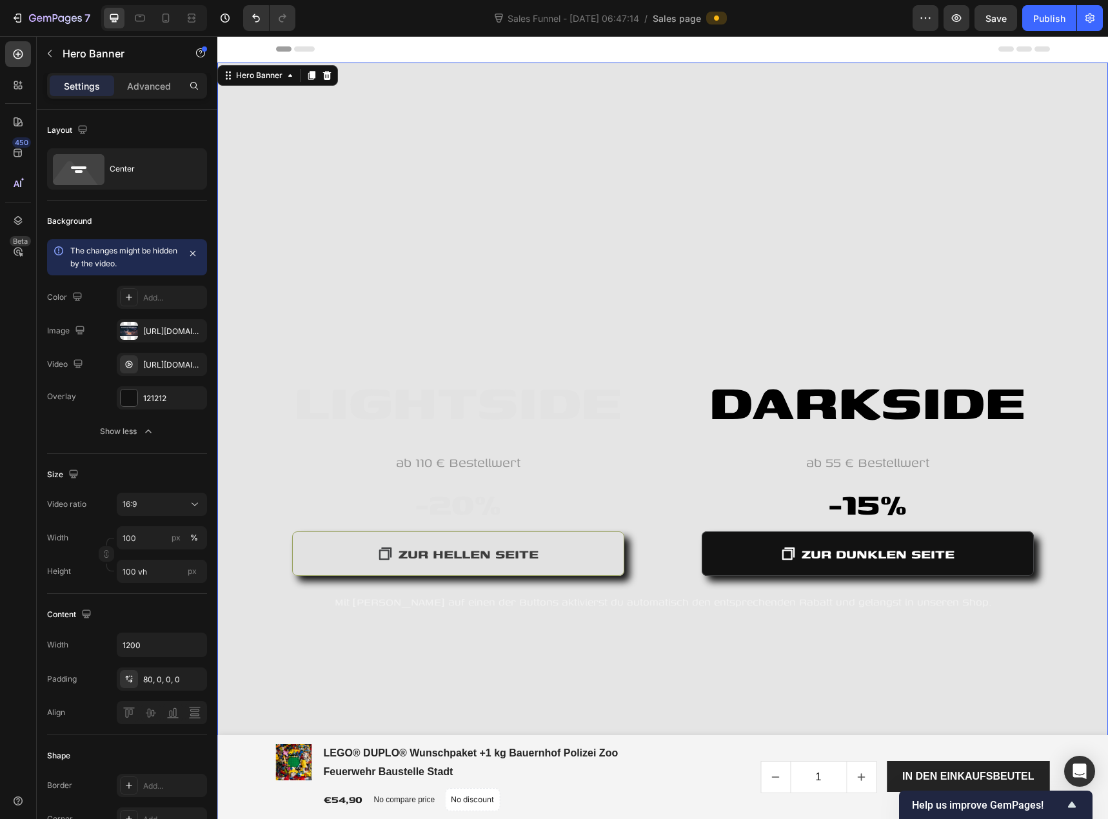
click at [92, 92] on p "Settings" at bounding box center [82, 86] width 36 height 14
click at [135, 83] on p "Advanced" at bounding box center [149, 86] width 44 height 14
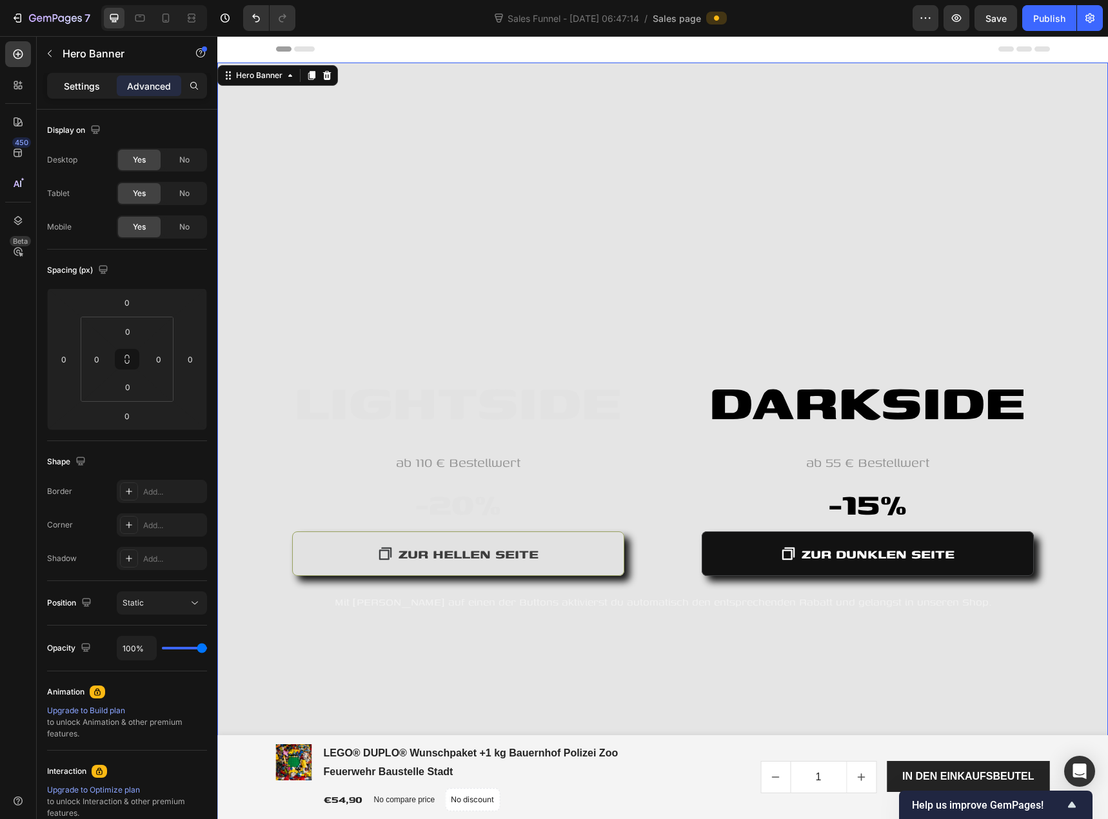
click at [85, 86] on p "Settings" at bounding box center [82, 86] width 36 height 14
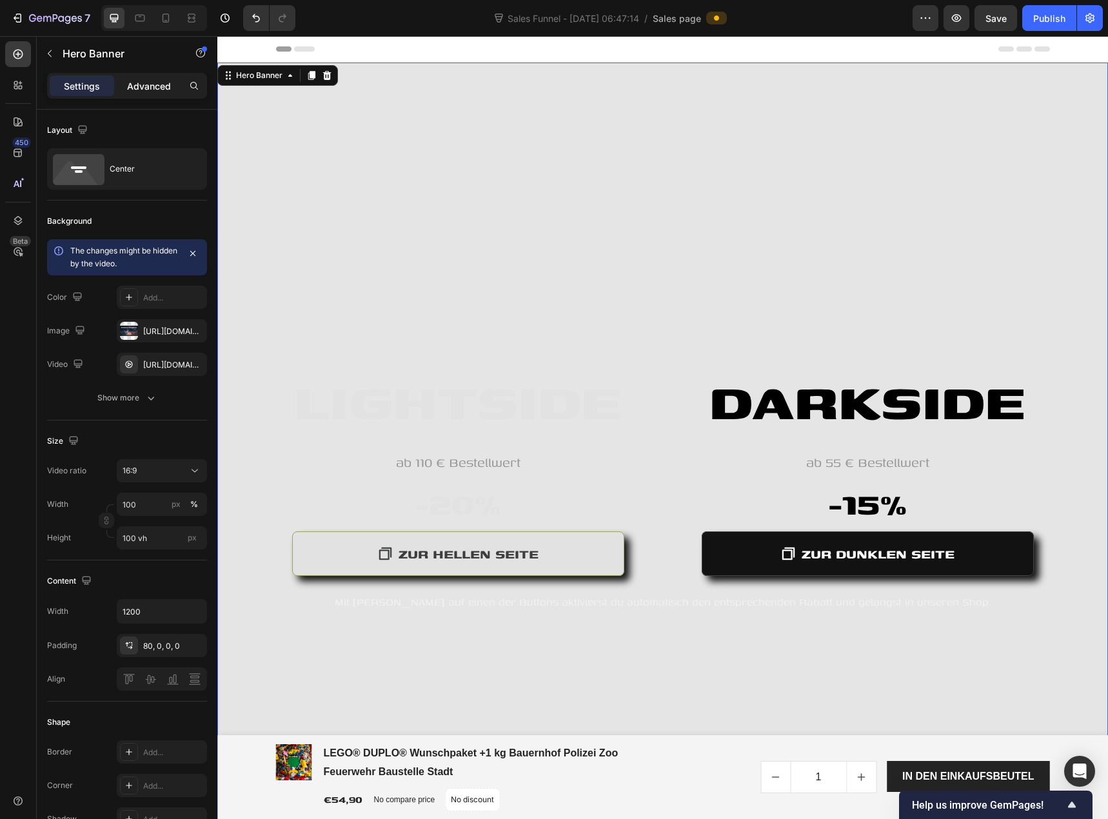
click at [133, 84] on p "Advanced" at bounding box center [149, 86] width 44 height 14
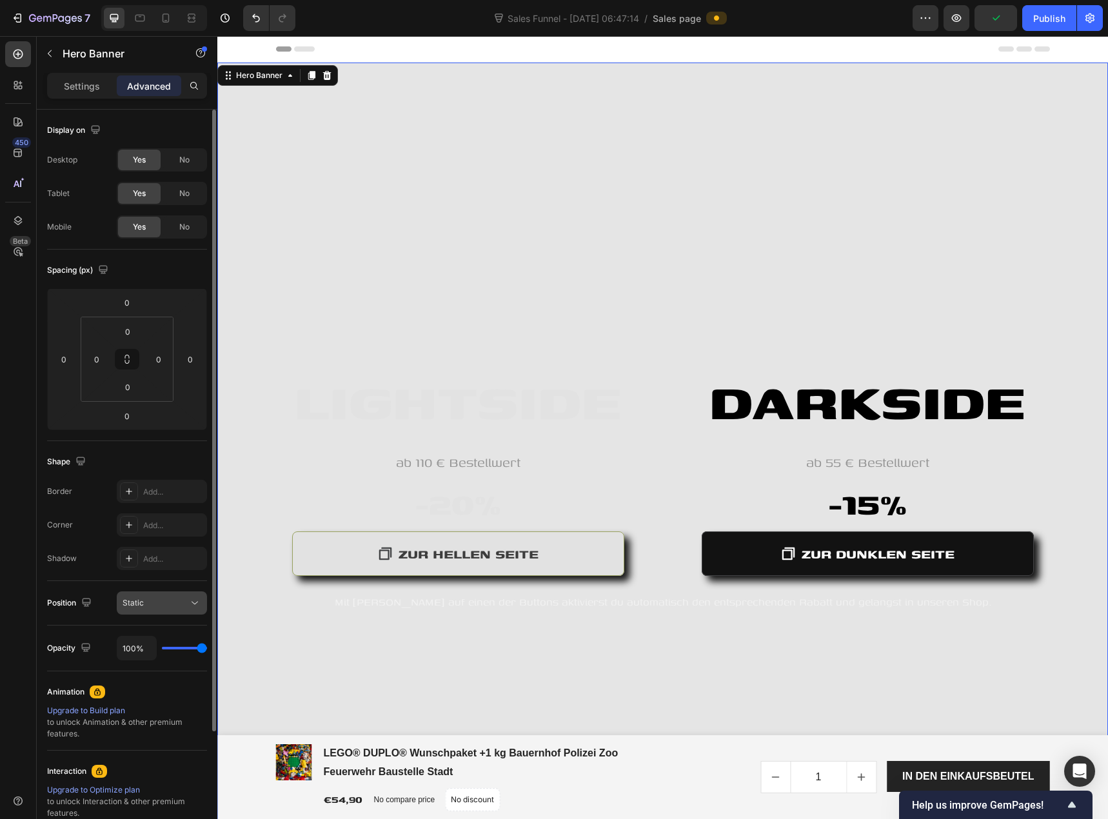
click at [144, 598] on div "Static" at bounding box center [156, 603] width 66 height 12
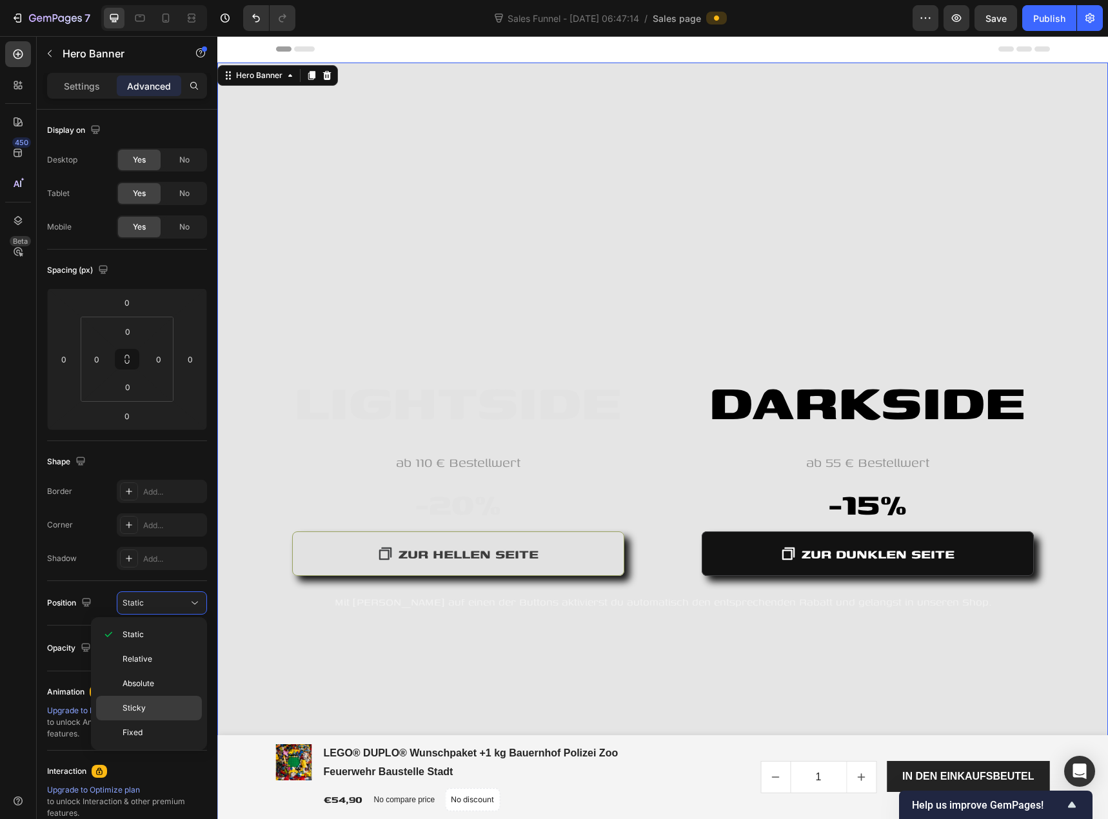
click at [148, 707] on p "Sticky" at bounding box center [160, 708] width 74 height 12
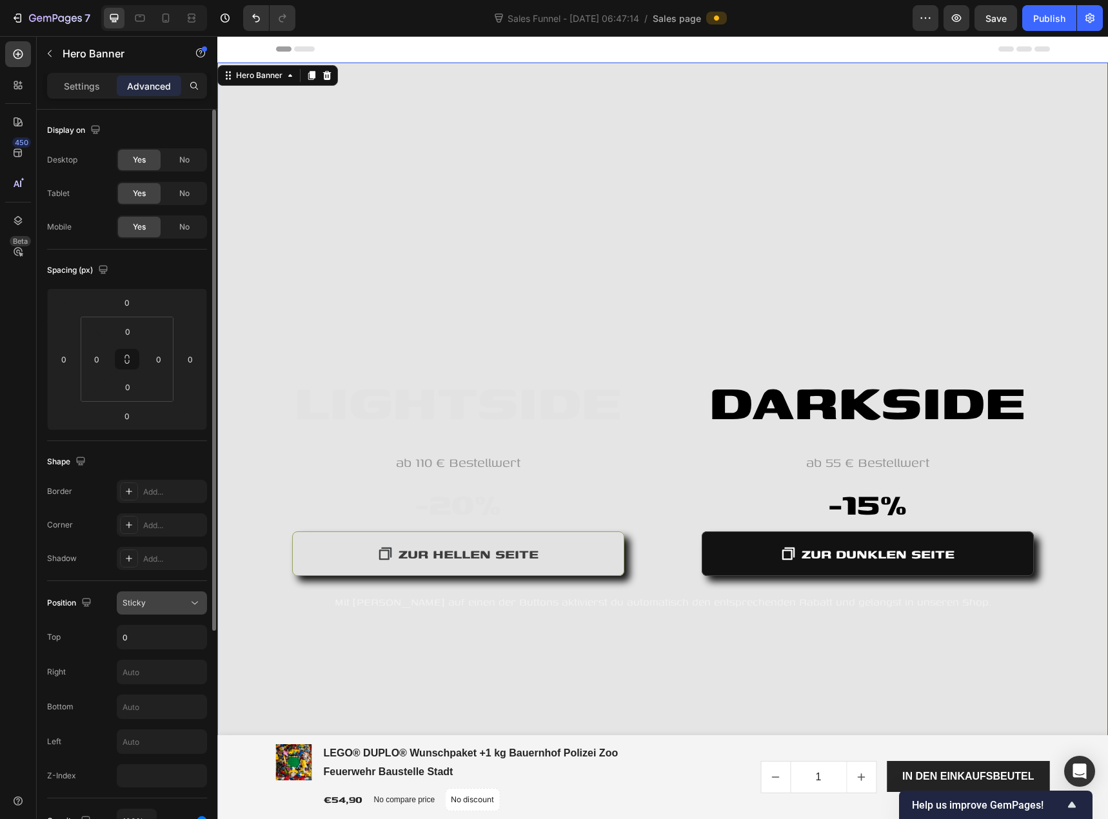
click at [173, 602] on div "Sticky" at bounding box center [156, 603] width 66 height 12
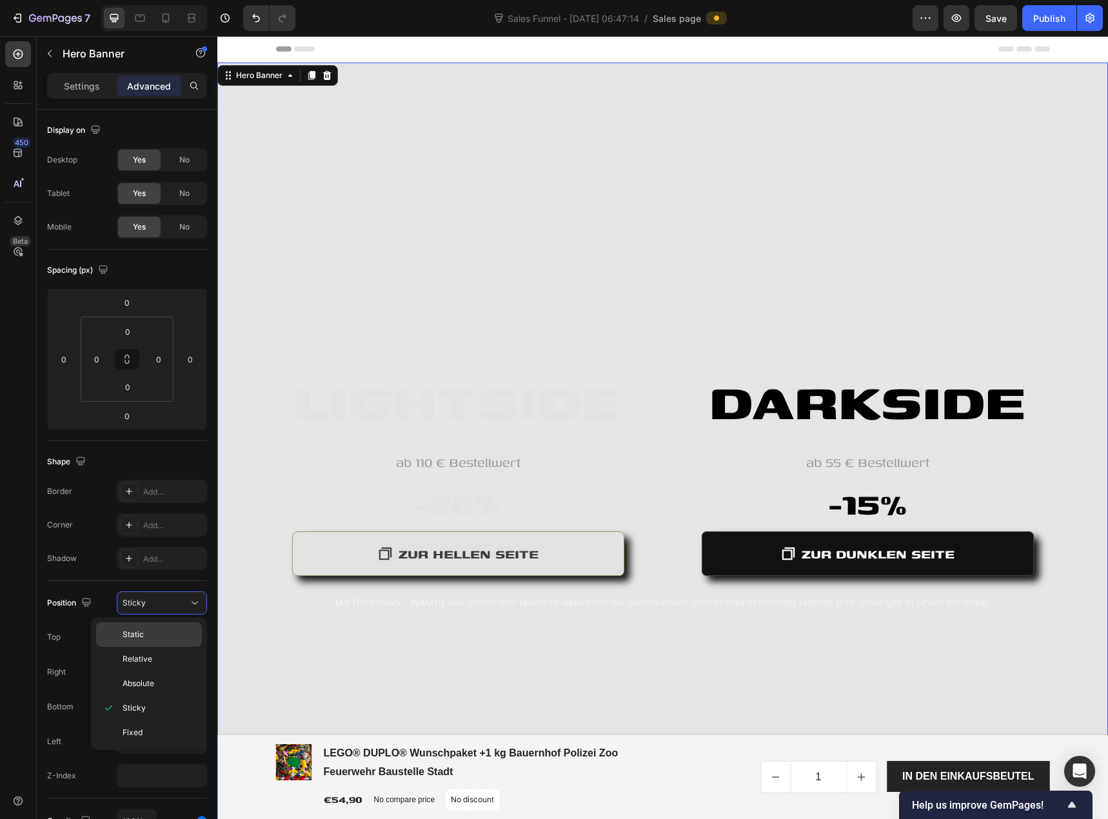
click at [159, 633] on p "Static" at bounding box center [160, 635] width 74 height 12
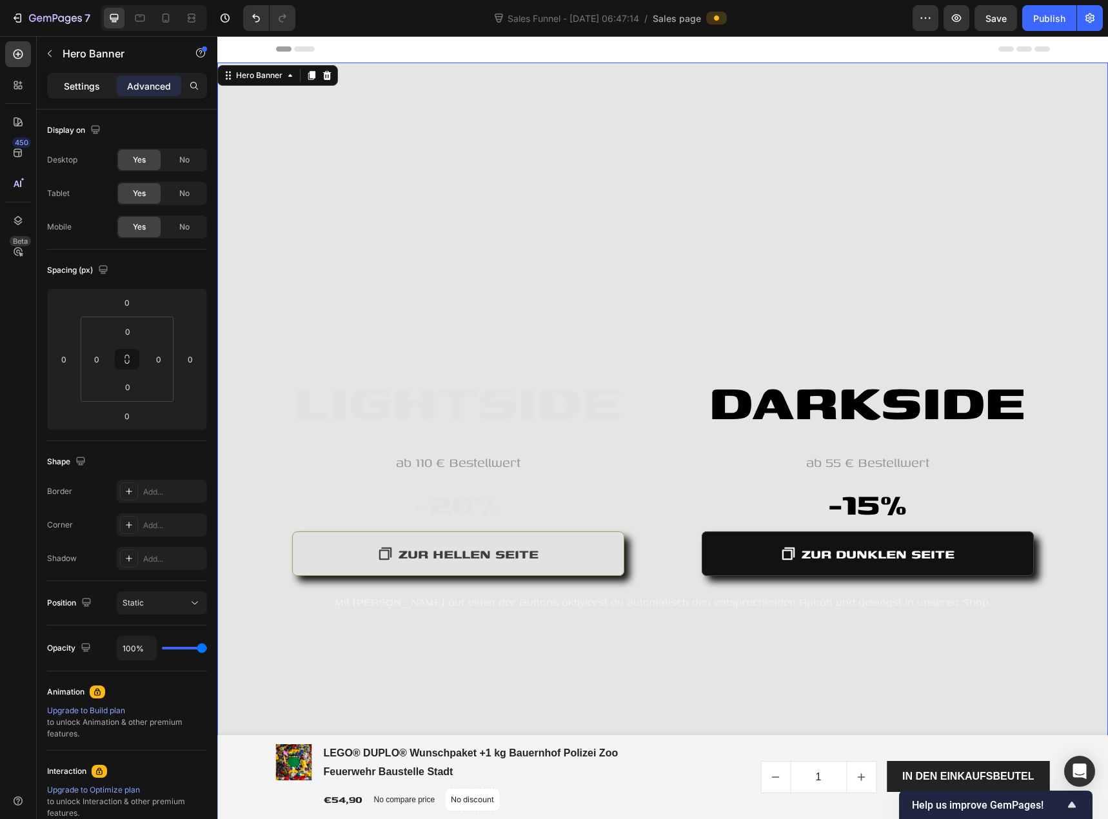
click at [86, 84] on p "Settings" at bounding box center [82, 86] width 36 height 14
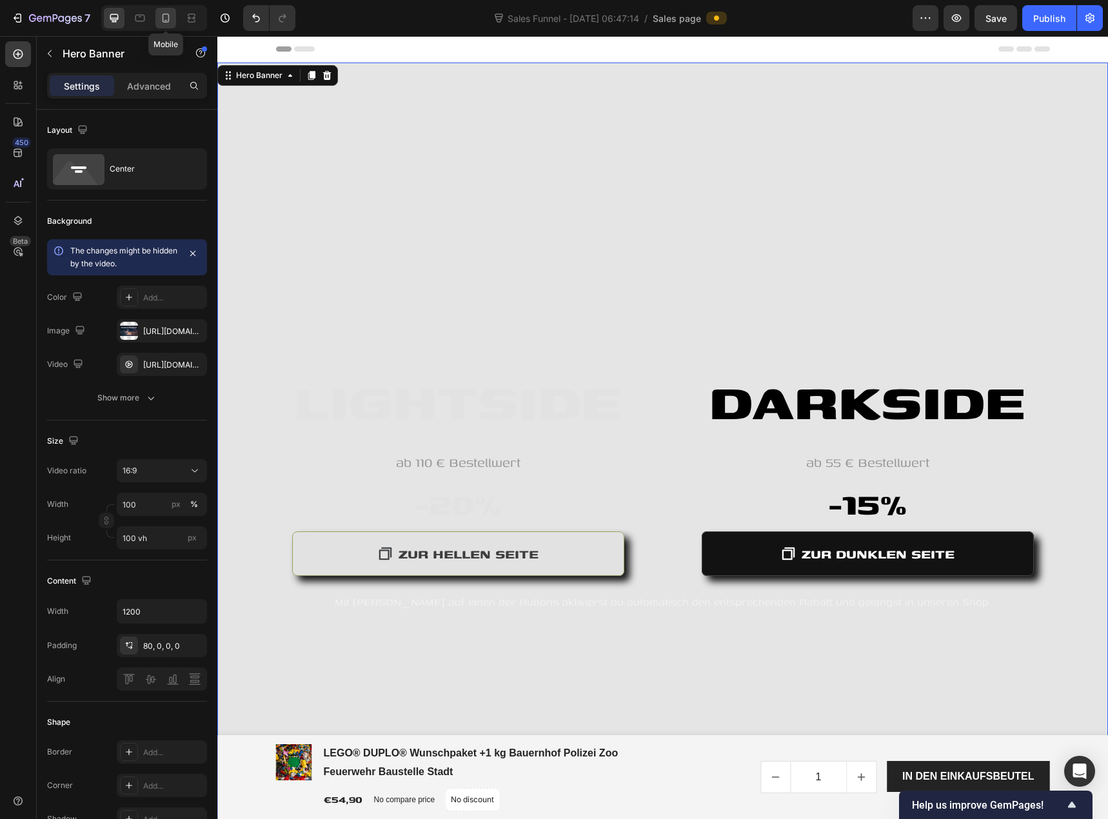
click at [165, 26] on div at bounding box center [165, 18] width 21 height 21
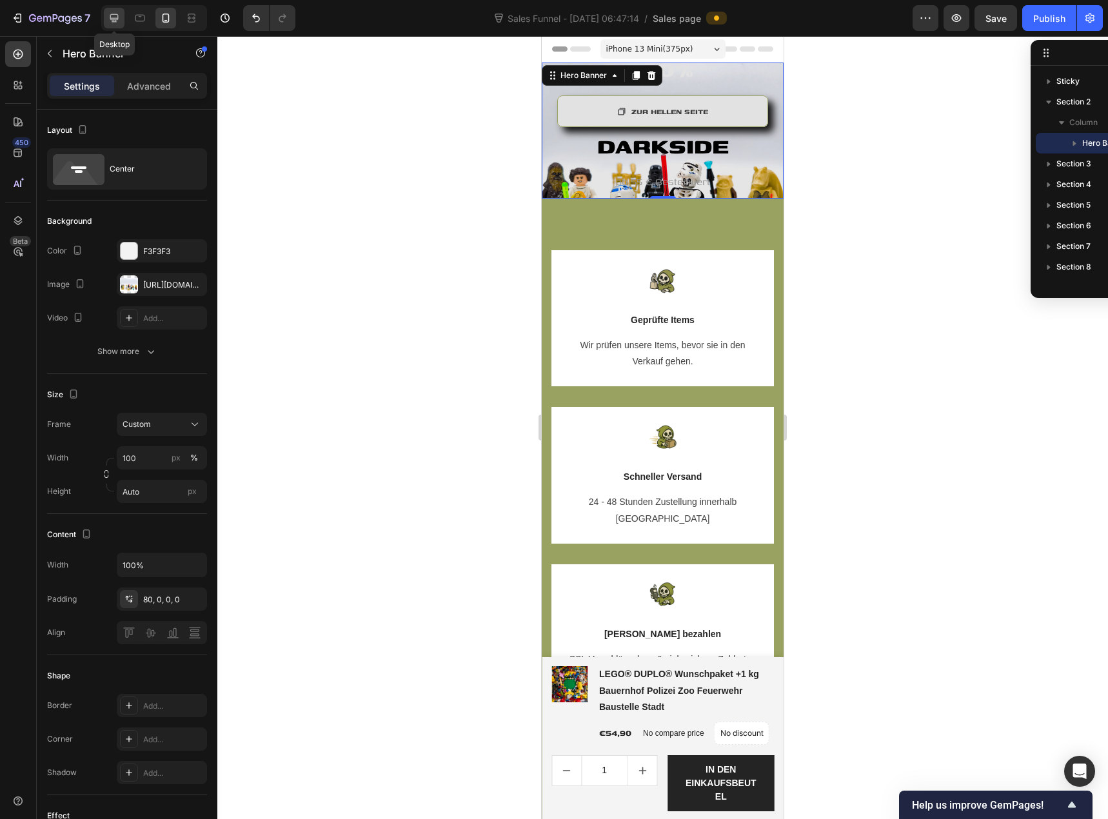
click at [118, 19] on icon at bounding box center [114, 18] width 8 height 8
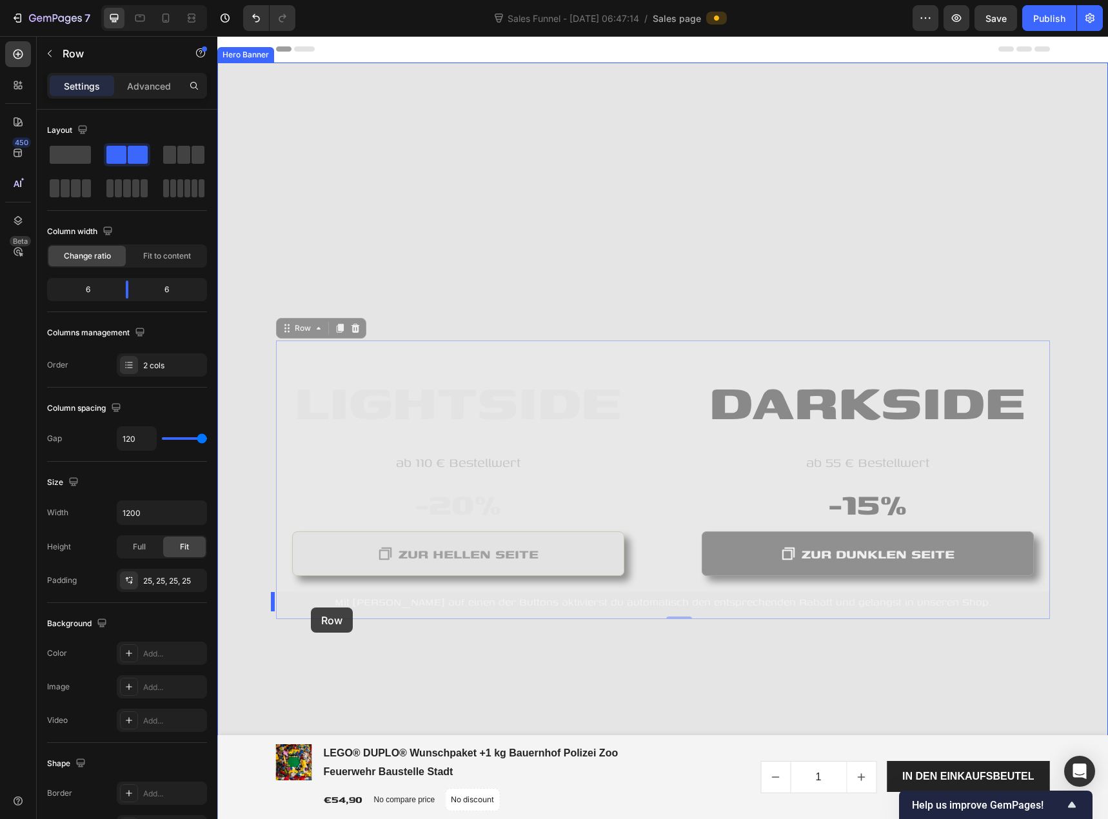
drag, startPoint x: 284, startPoint y: 335, endPoint x: 311, endPoint y: 607, distance: 273.4
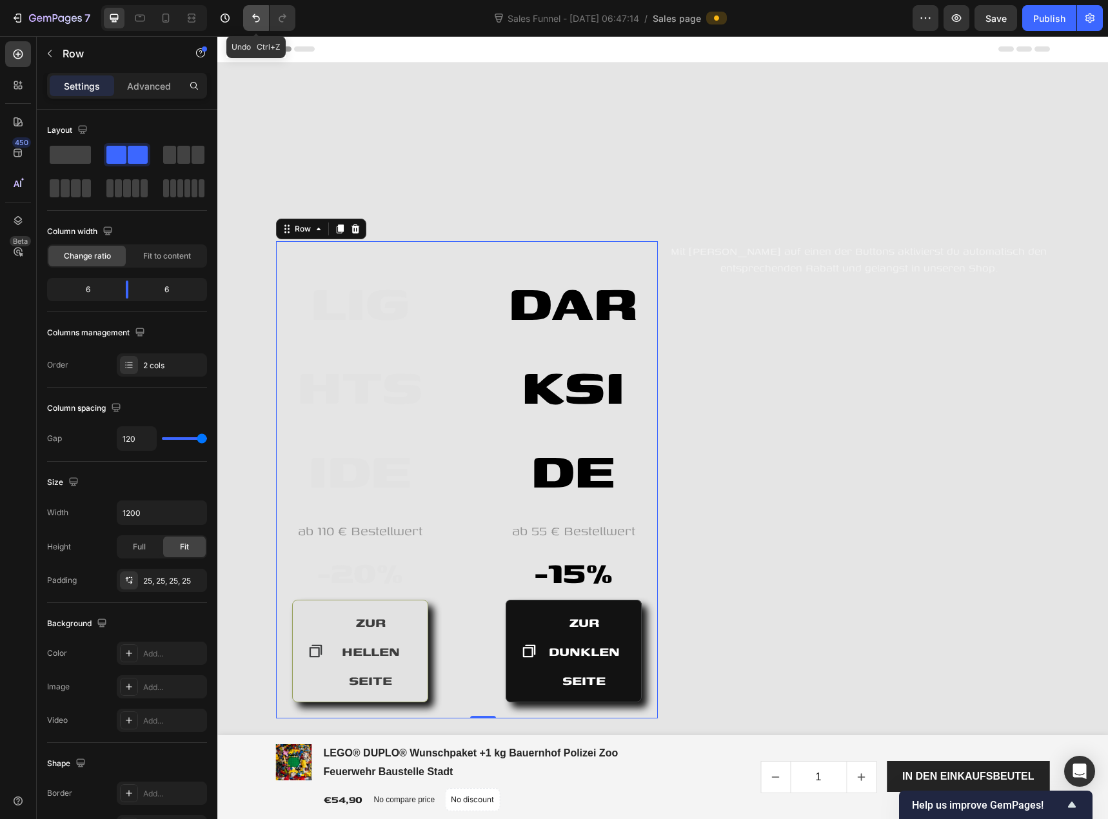
click at [249, 23] on button "Undo/Redo" at bounding box center [256, 18] width 26 height 26
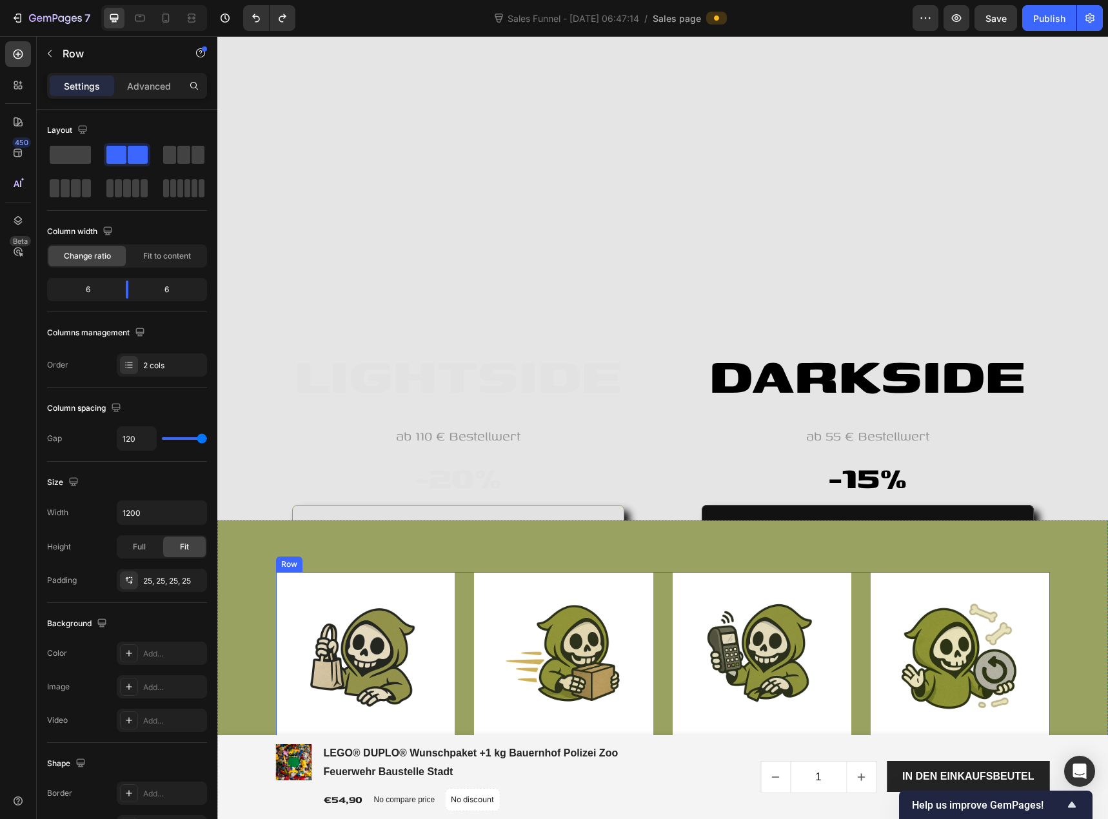
scroll to position [387, 0]
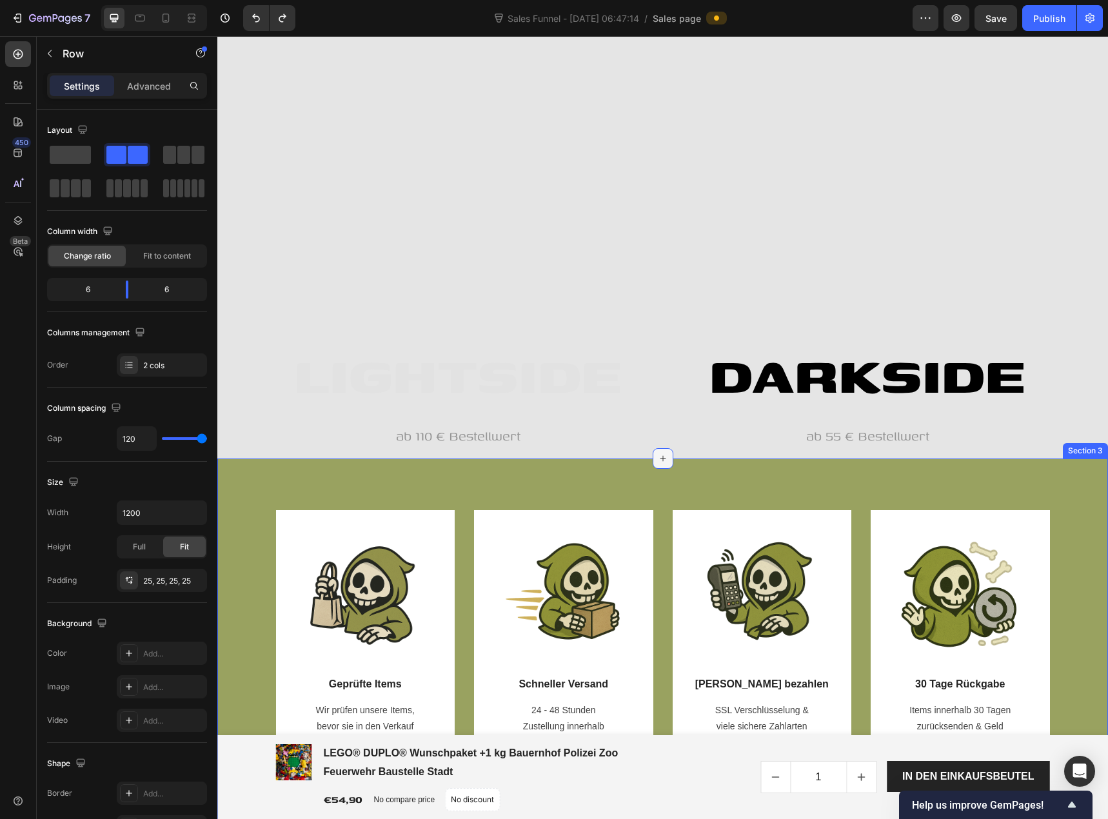
click at [658, 457] on icon at bounding box center [663, 458] width 10 height 10
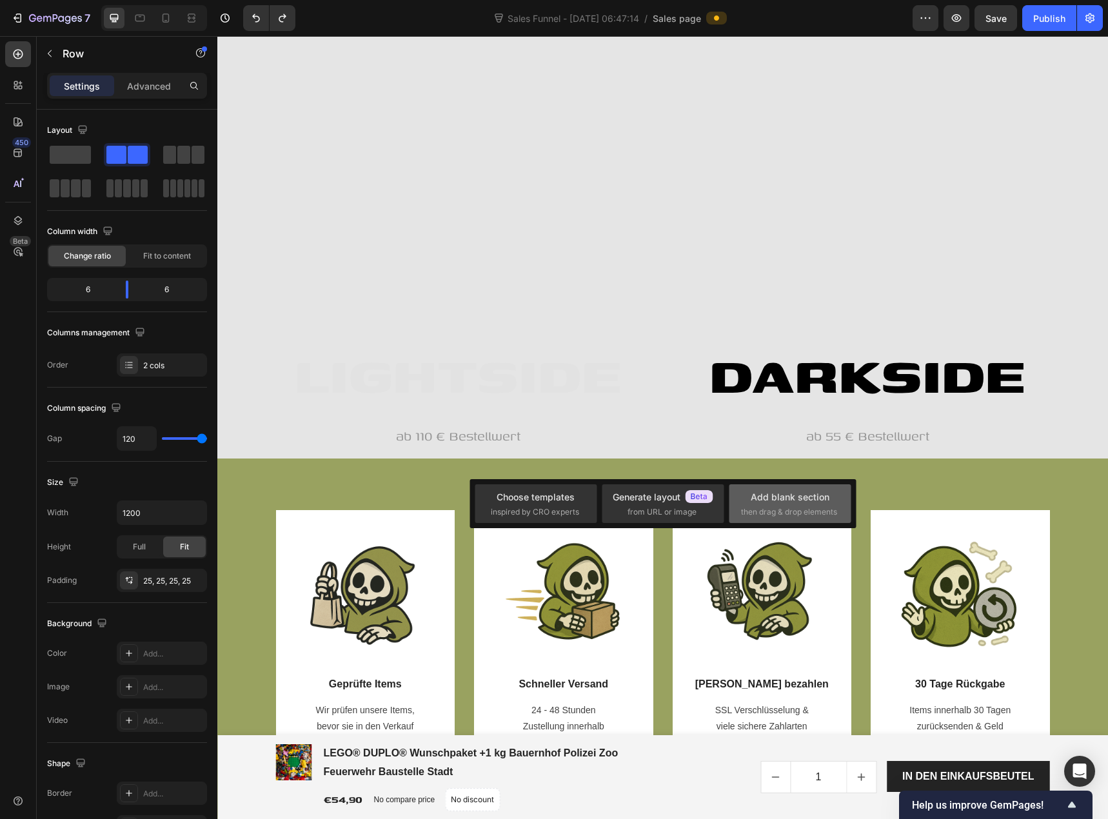
click at [742, 496] on div "Add blank section then drag & drop elements" at bounding box center [790, 504] width 98 height 28
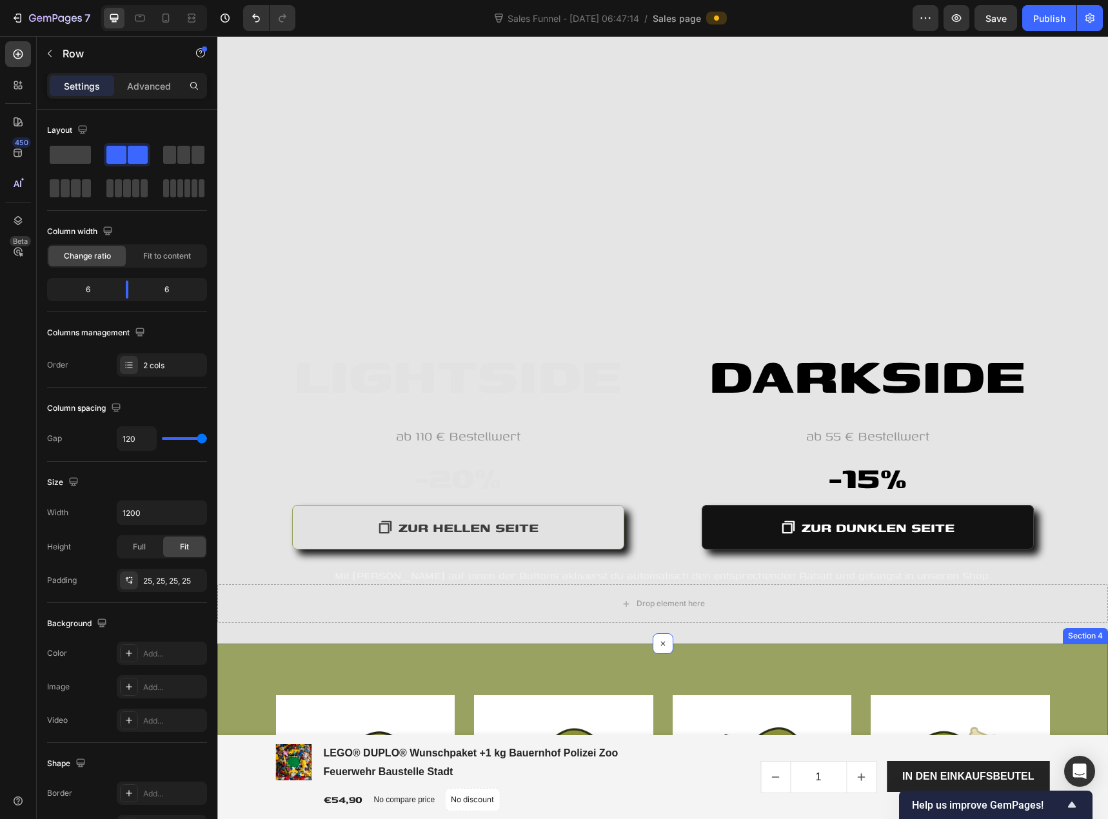
scroll to position [273, 0]
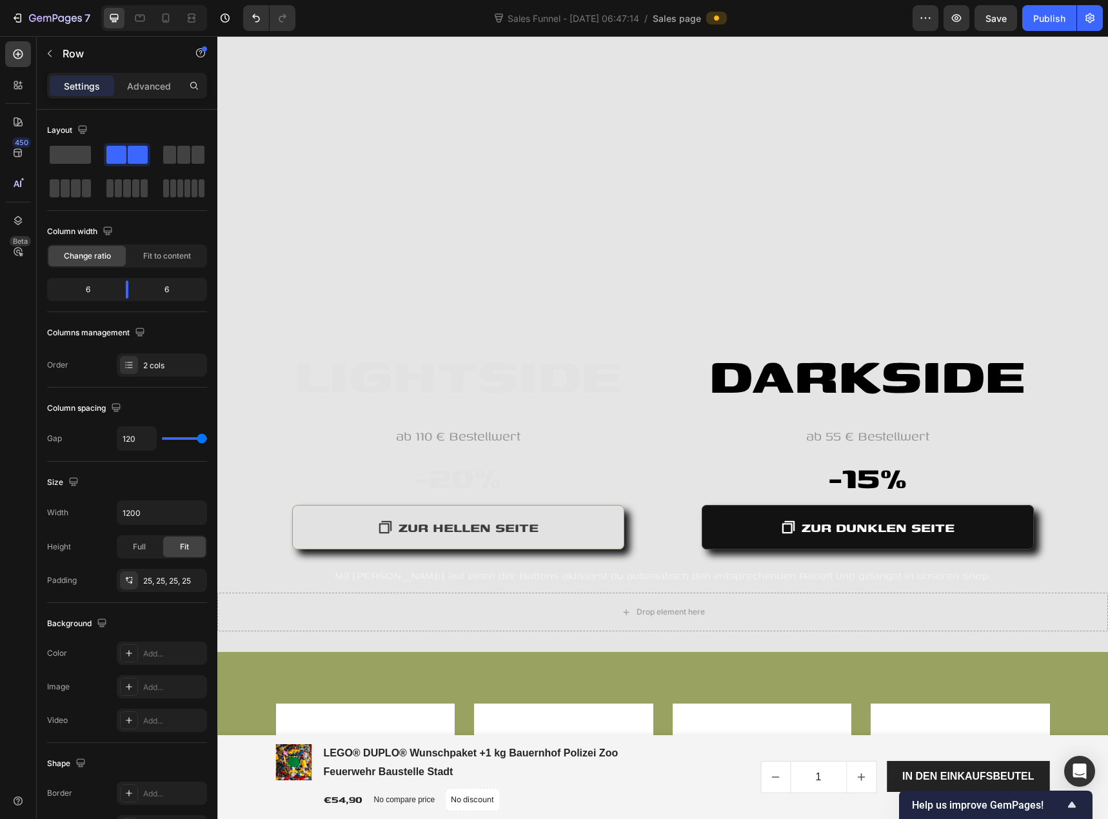
click at [281, 349] on div "LIGHTSIDE Heading ab 110 € Bestellwert Text block -20% Heading ZUR HELLEN SEITE…" at bounding box center [663, 440] width 774 height 252
click at [295, 381] on span "LIGHTSIDE" at bounding box center [458, 373] width 328 height 77
click at [279, 322] on div "LIGHTSIDE Heading ab 110 € Bestellwert Text block -20% Heading ZUR HELLEN SEITE…" at bounding box center [663, 440] width 774 height 252
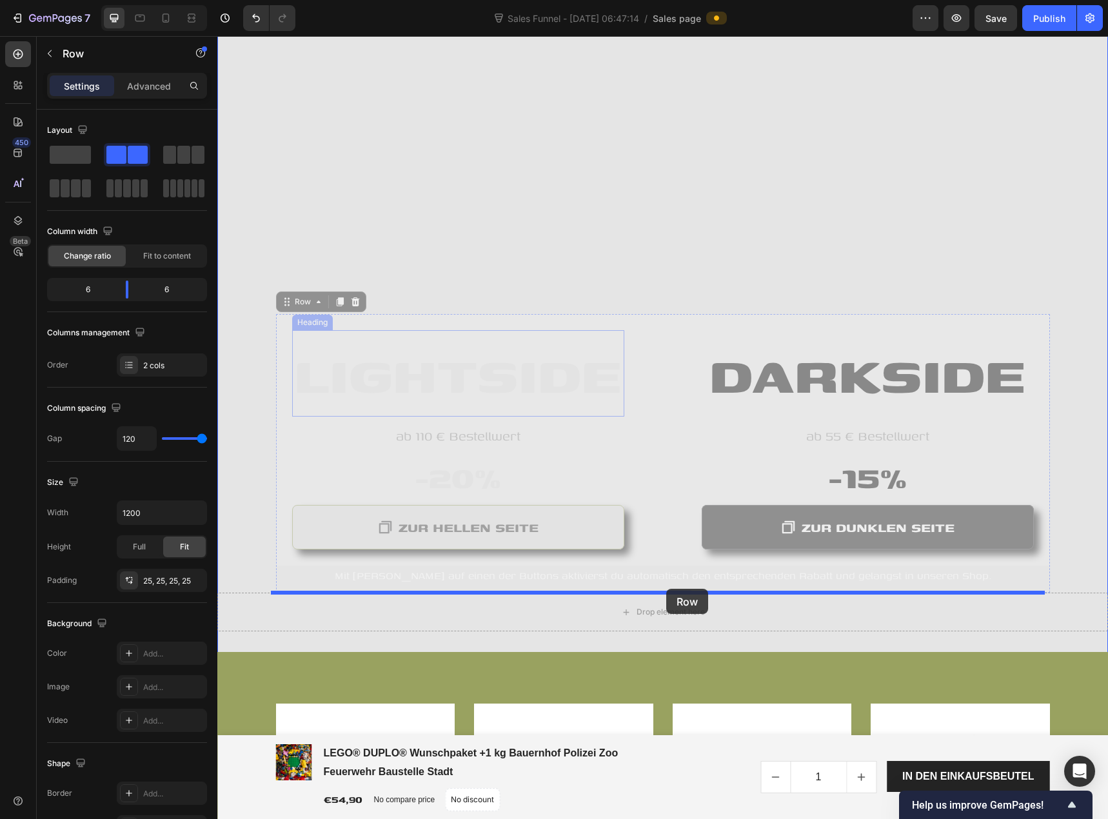
drag, startPoint x: 286, startPoint y: 307, endPoint x: 666, endPoint y: 589, distance: 473.5
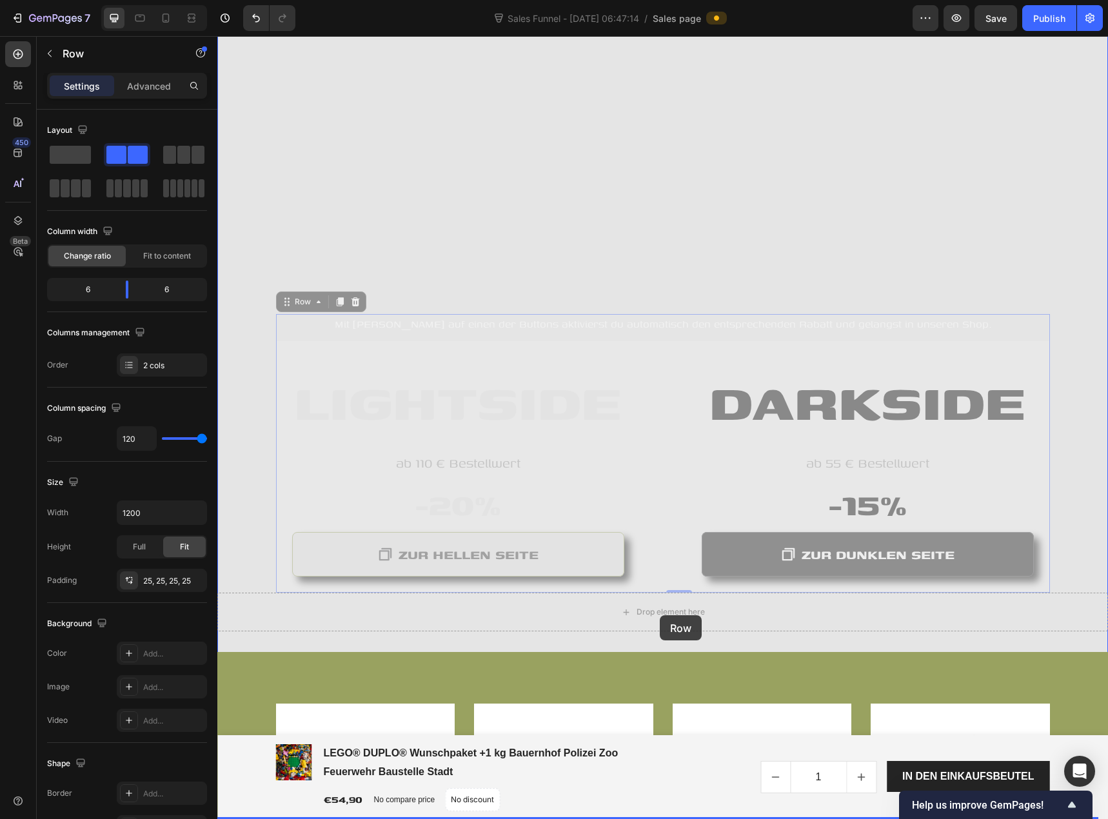
drag, startPoint x: 284, startPoint y: 304, endPoint x: 660, endPoint y: 615, distance: 487.8
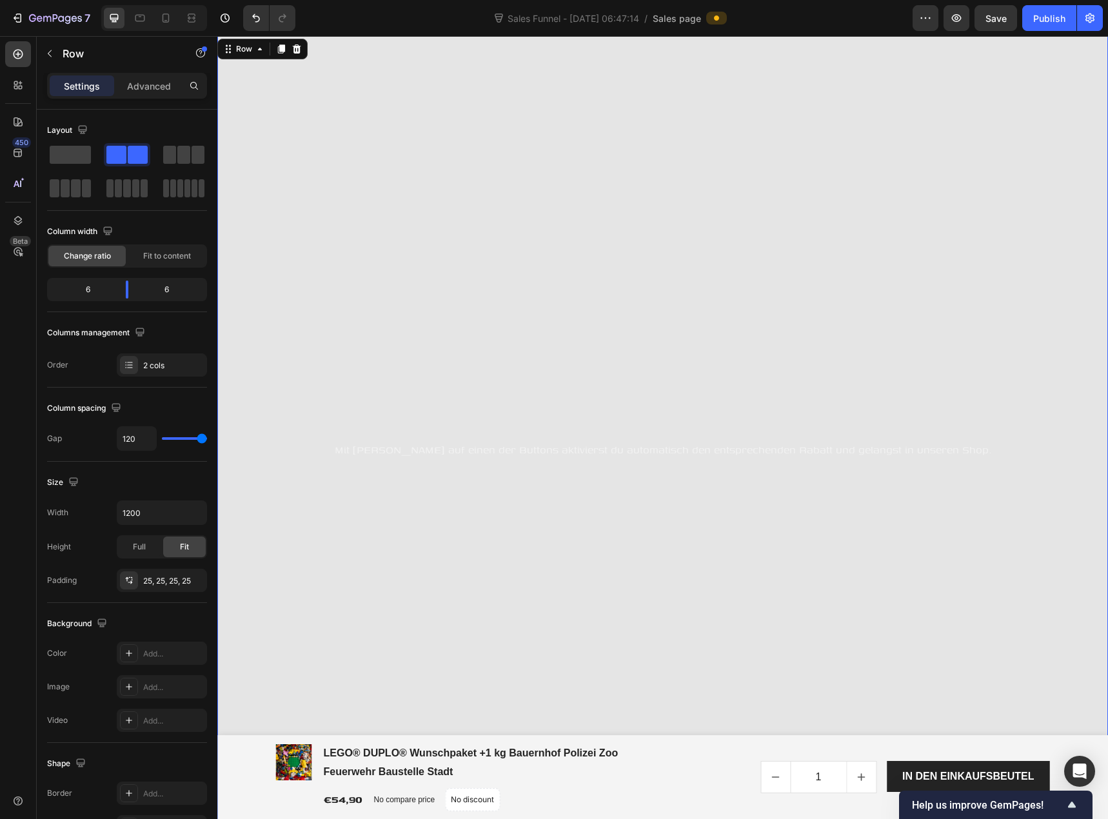
scroll to position [525, 0]
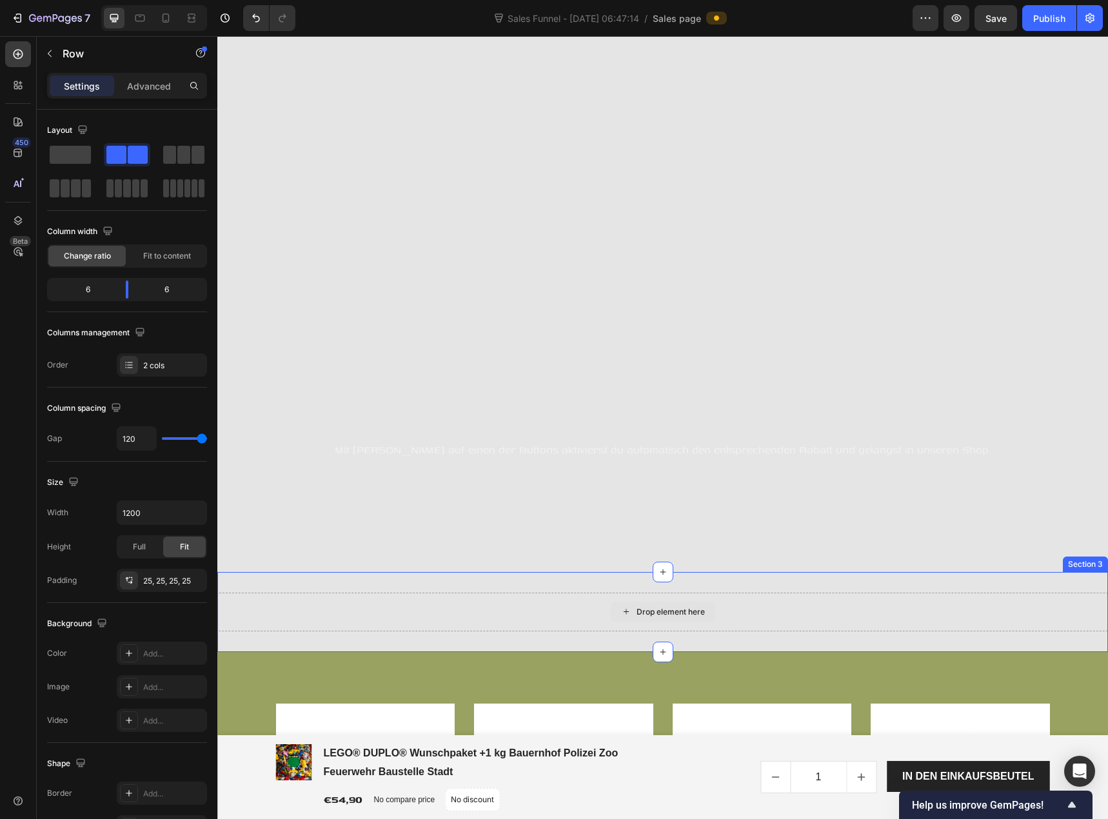
click at [659, 612] on div "Drop element here" at bounding box center [671, 612] width 68 height 10
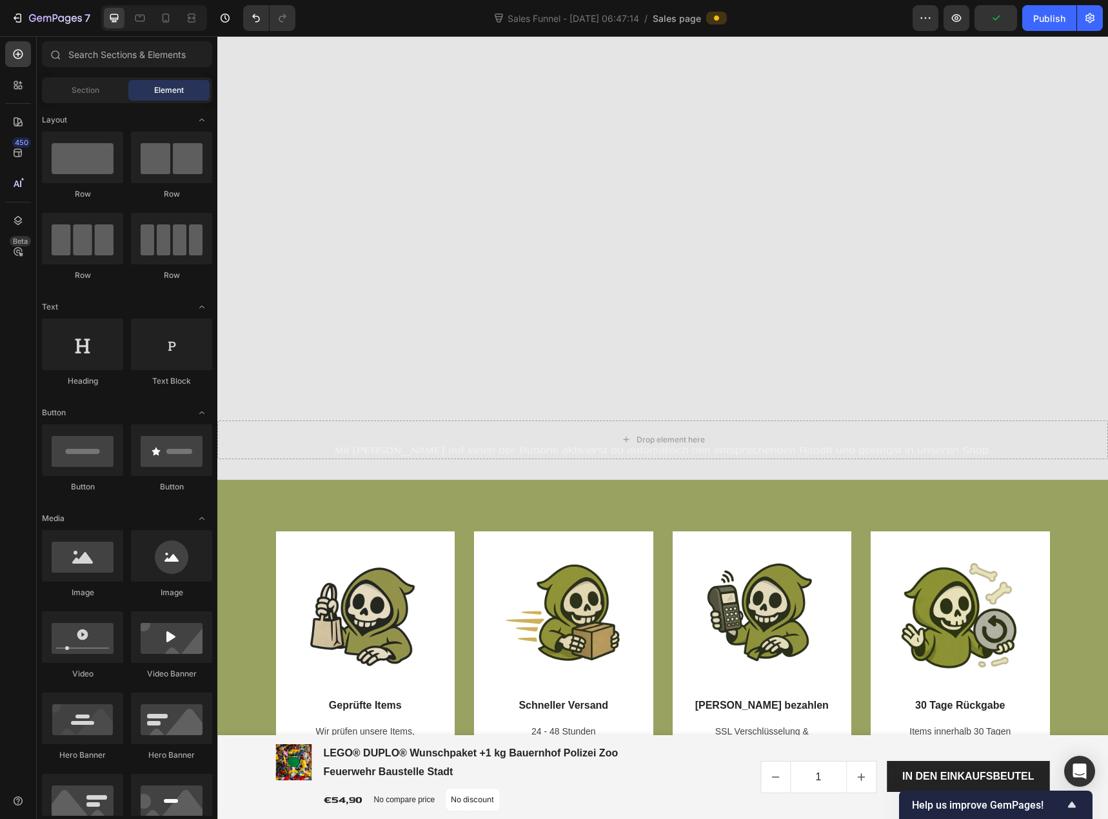
scroll to position [589, 0]
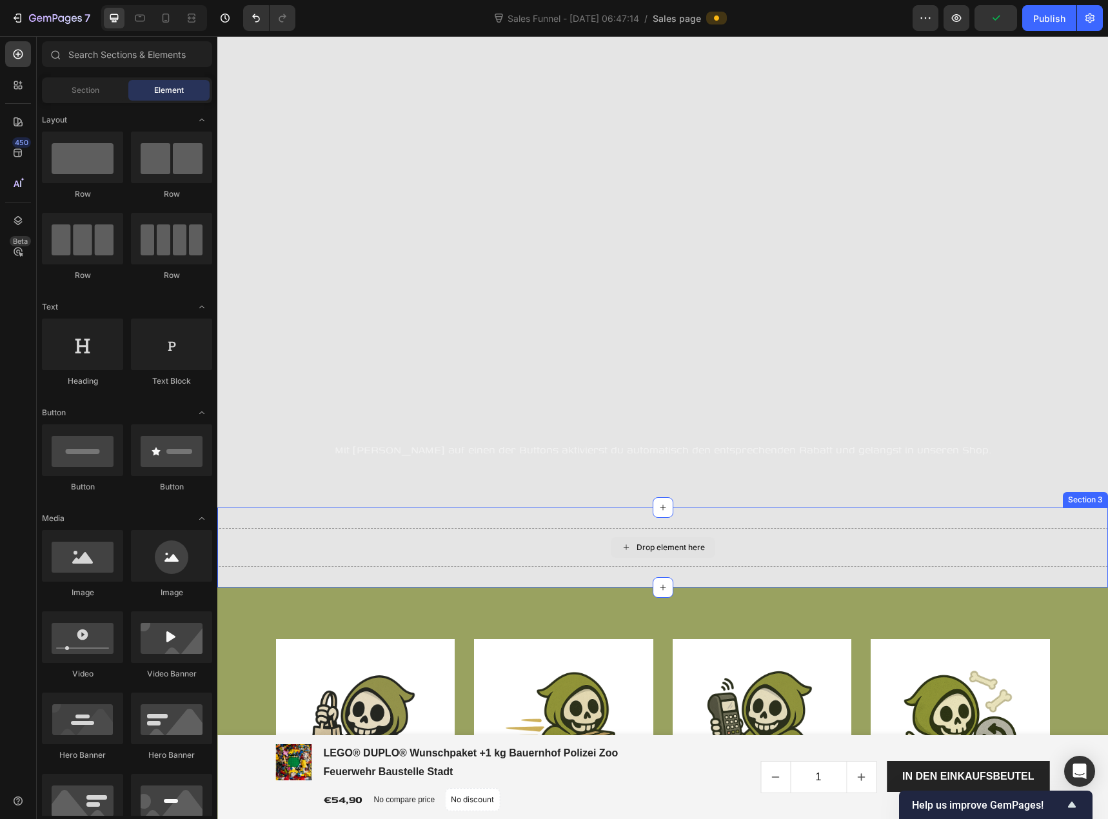
click at [637, 542] on div "Drop element here" at bounding box center [671, 547] width 68 height 10
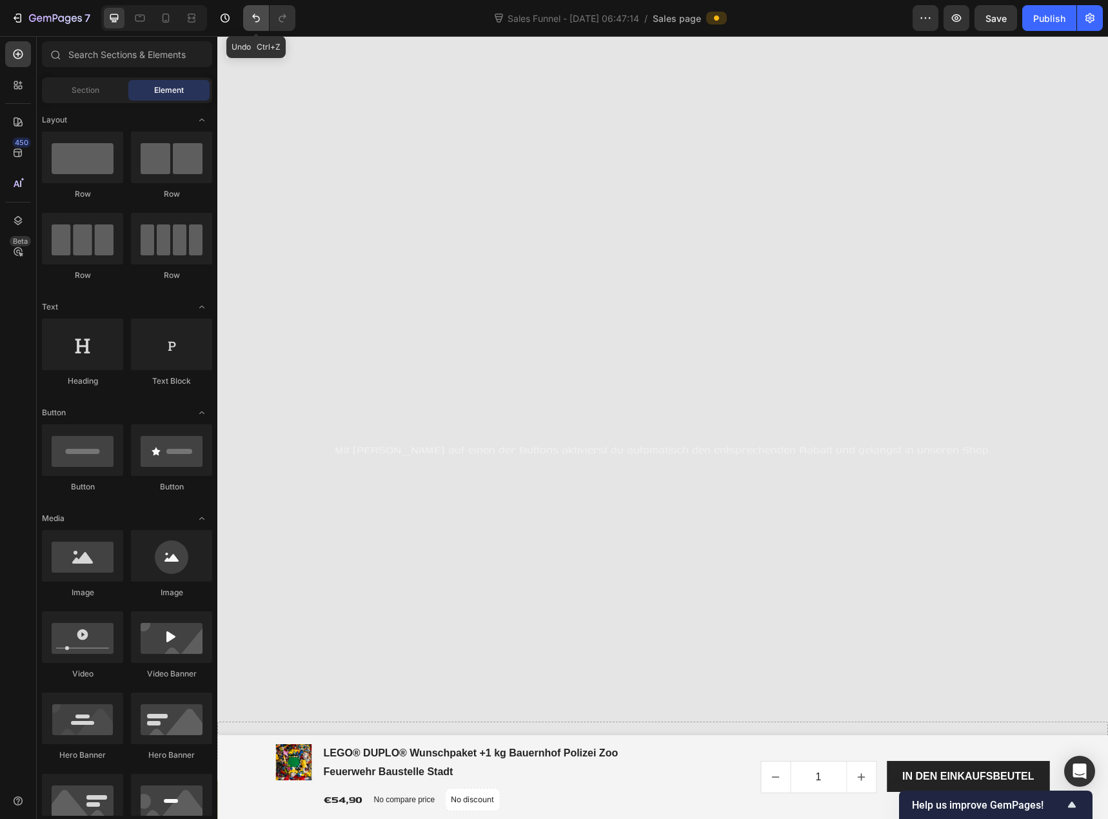
click at [250, 21] on icon "Undo/Redo" at bounding box center [256, 18] width 13 height 13
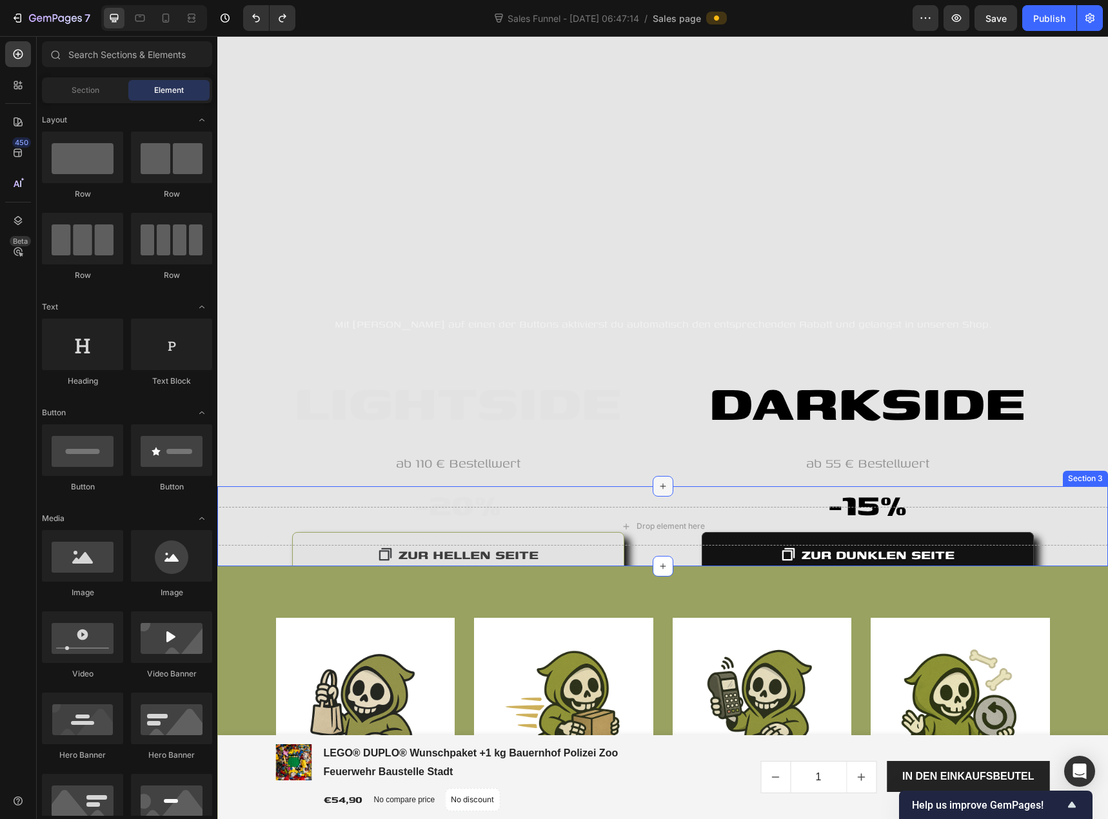
scroll to position [338, 0]
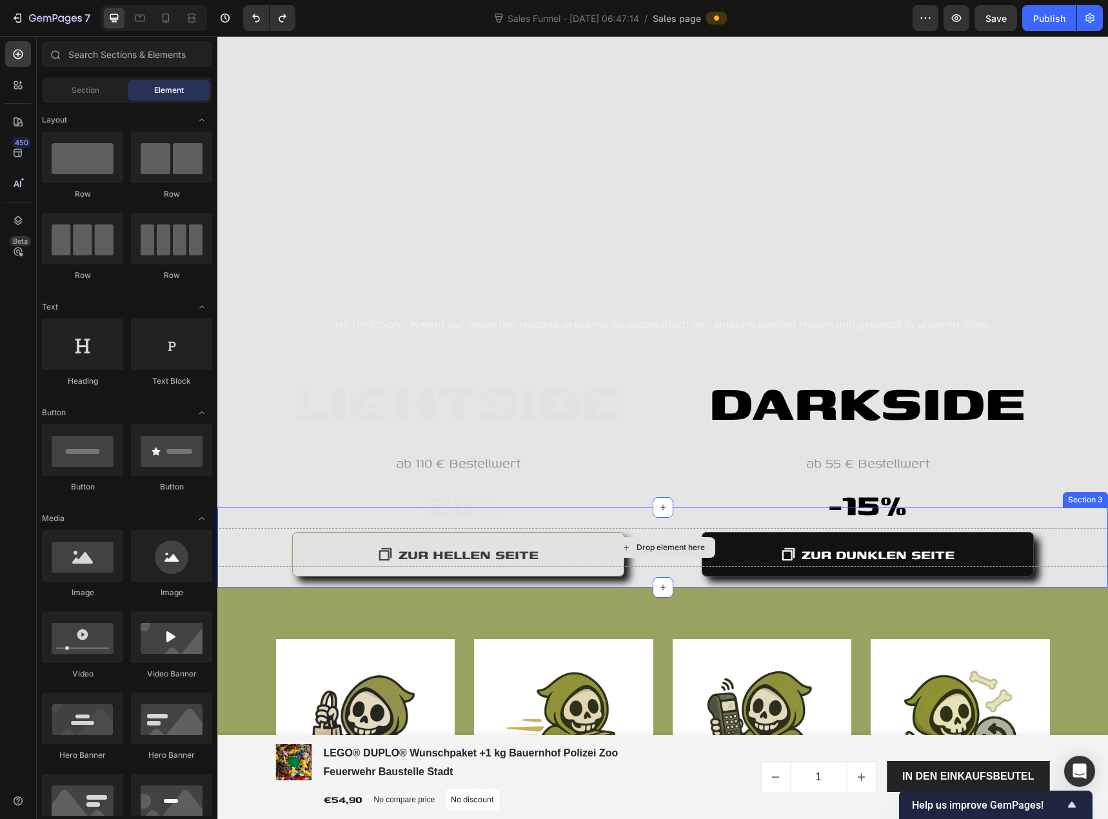
click at [659, 549] on div "Drop element here" at bounding box center [671, 547] width 68 height 10
click at [161, 172] on div at bounding box center [171, 158] width 81 height 52
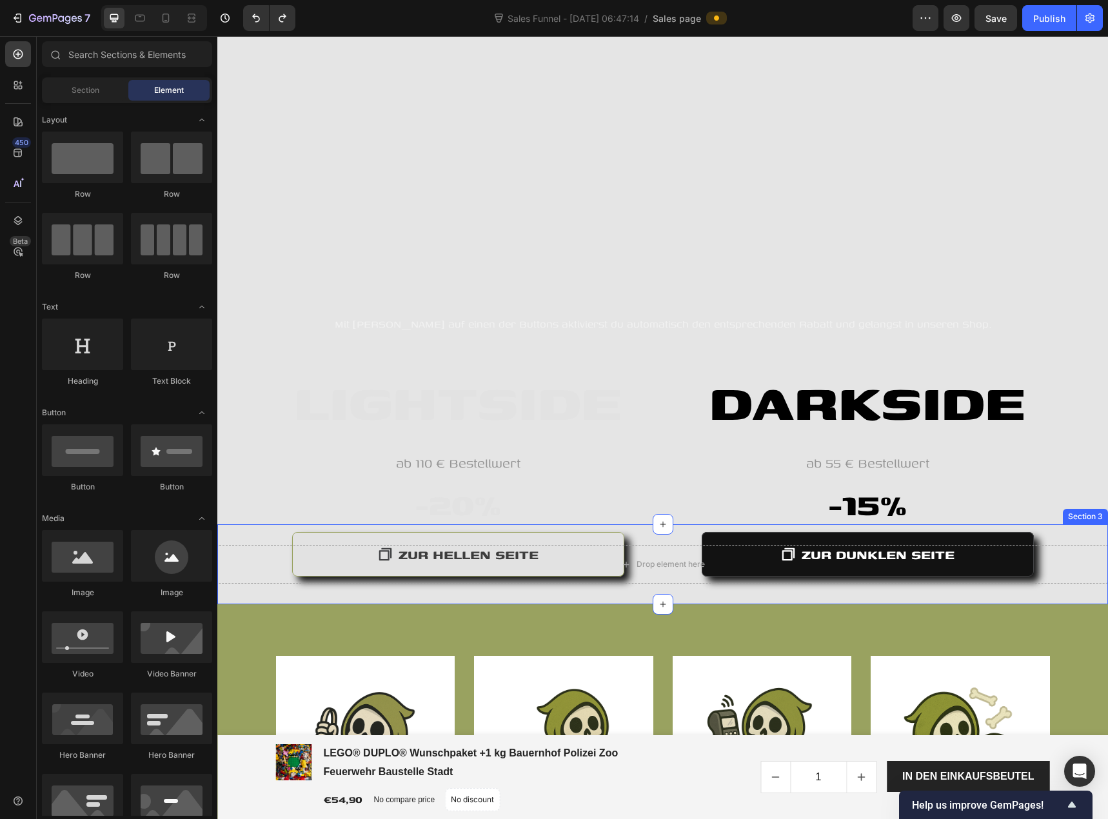
scroll to position [209, 0]
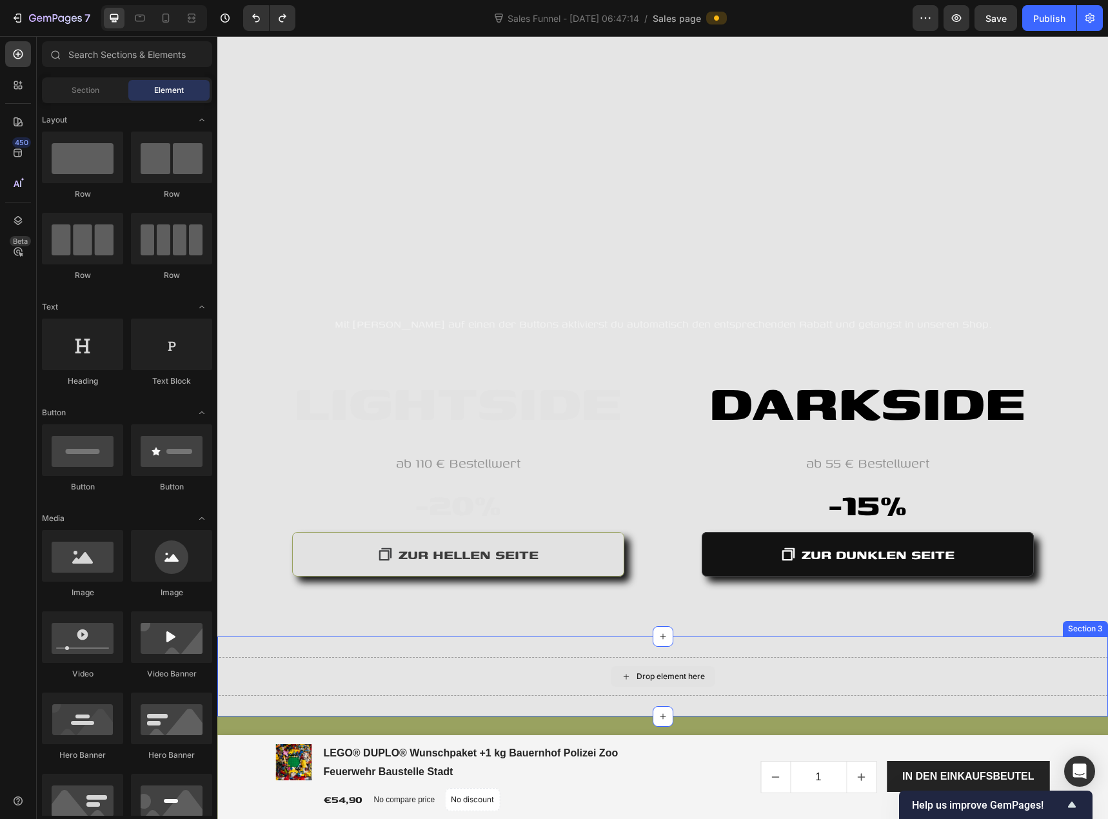
click at [662, 672] on div "Drop element here" at bounding box center [671, 676] width 68 height 10
drag, startPoint x: 392, startPoint y: 221, endPoint x: 649, endPoint y: 673, distance: 520.7
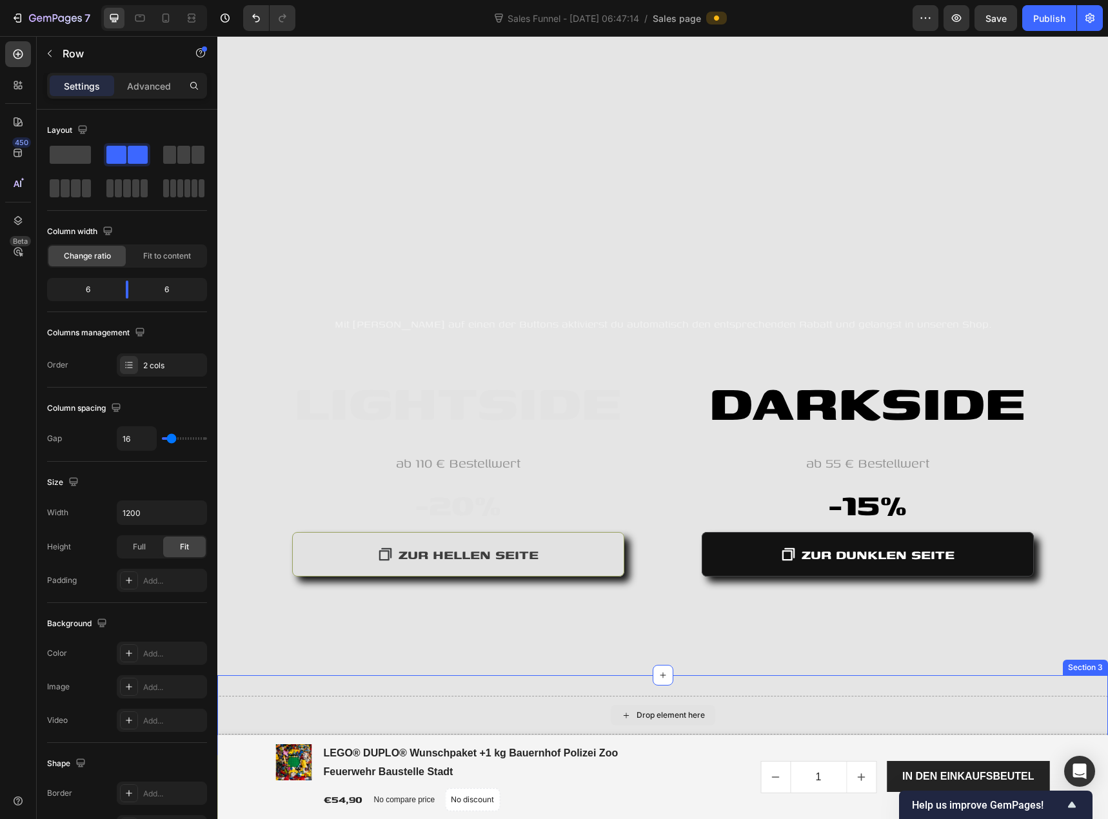
scroll to position [248, 0]
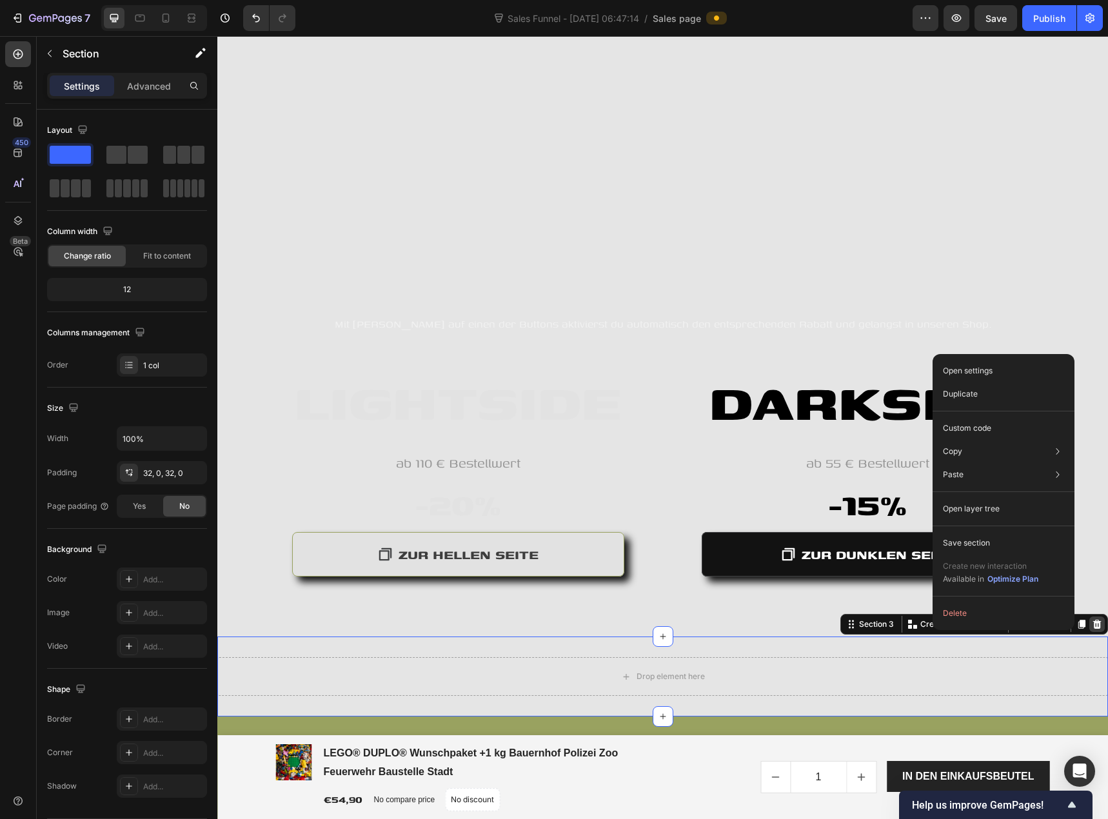
click at [1093, 626] on icon at bounding box center [1097, 624] width 8 height 9
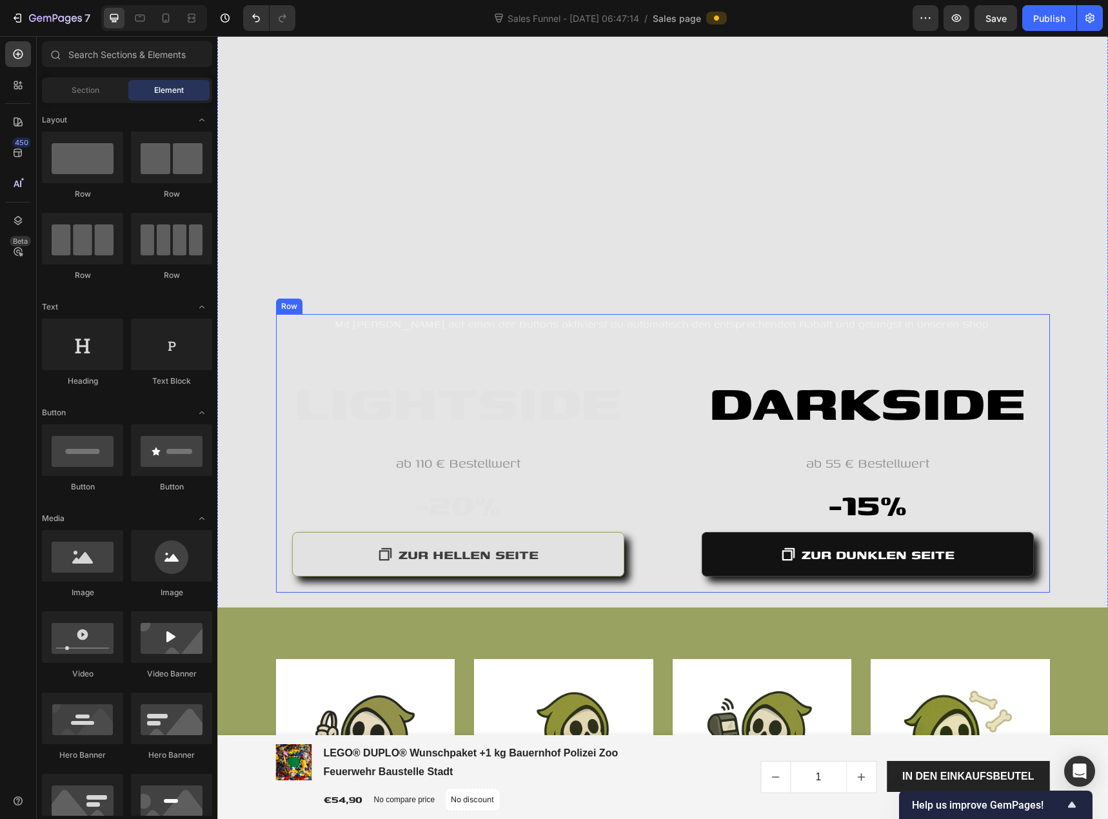
scroll to position [322, 0]
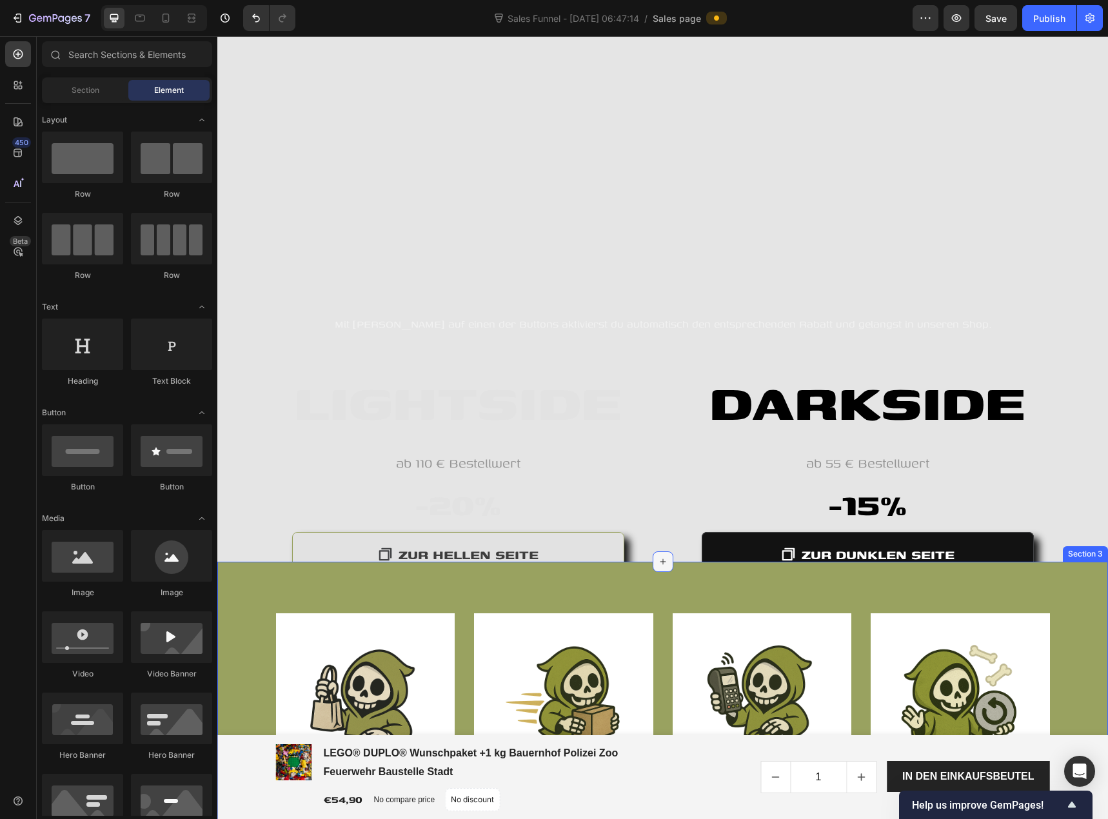
click at [659, 568] on div at bounding box center [663, 561] width 21 height 21
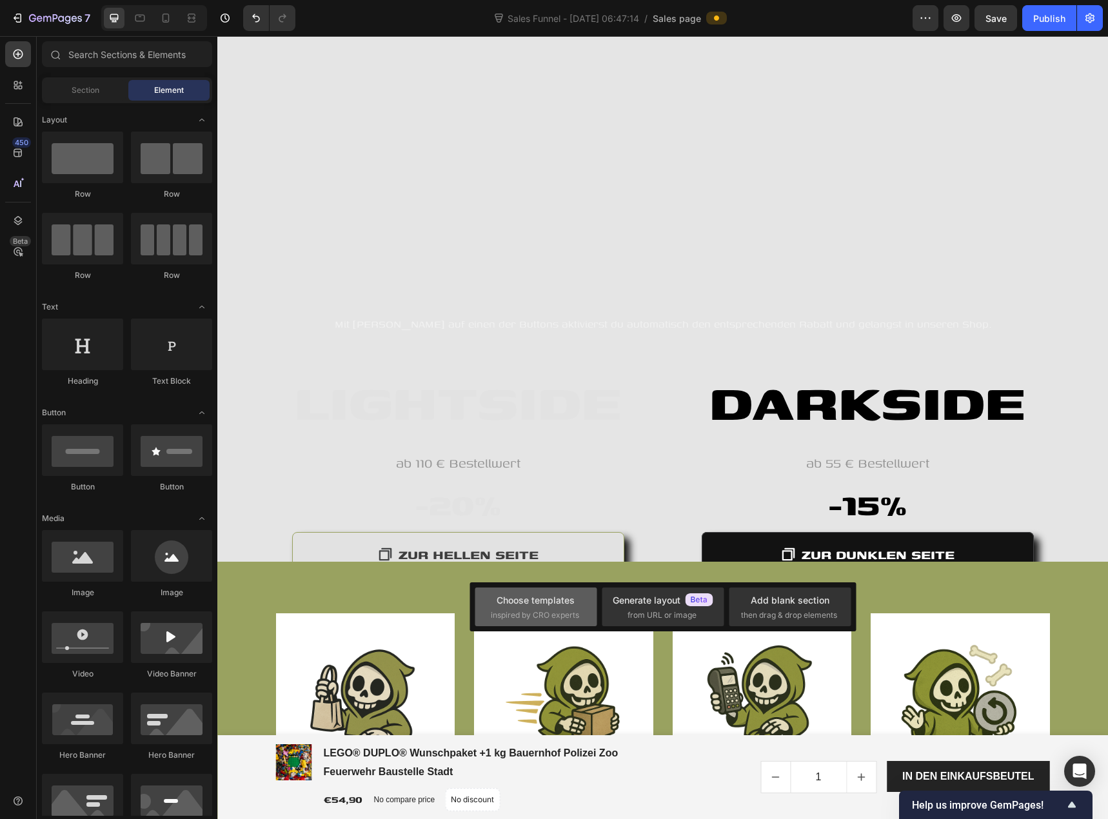
click at [565, 607] on div "Choose templates inspired by CRO experts" at bounding box center [536, 607] width 90 height 28
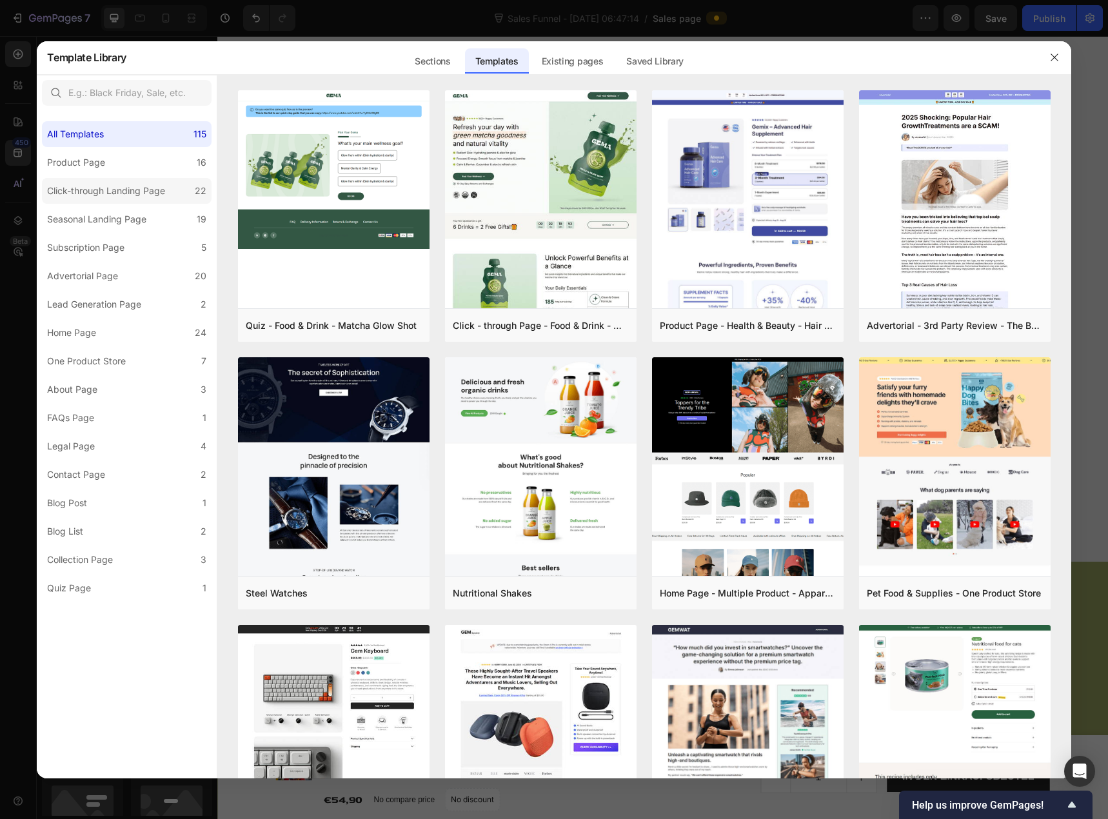
click at [113, 196] on div "Click-through Landing Page" at bounding box center [106, 190] width 118 height 15
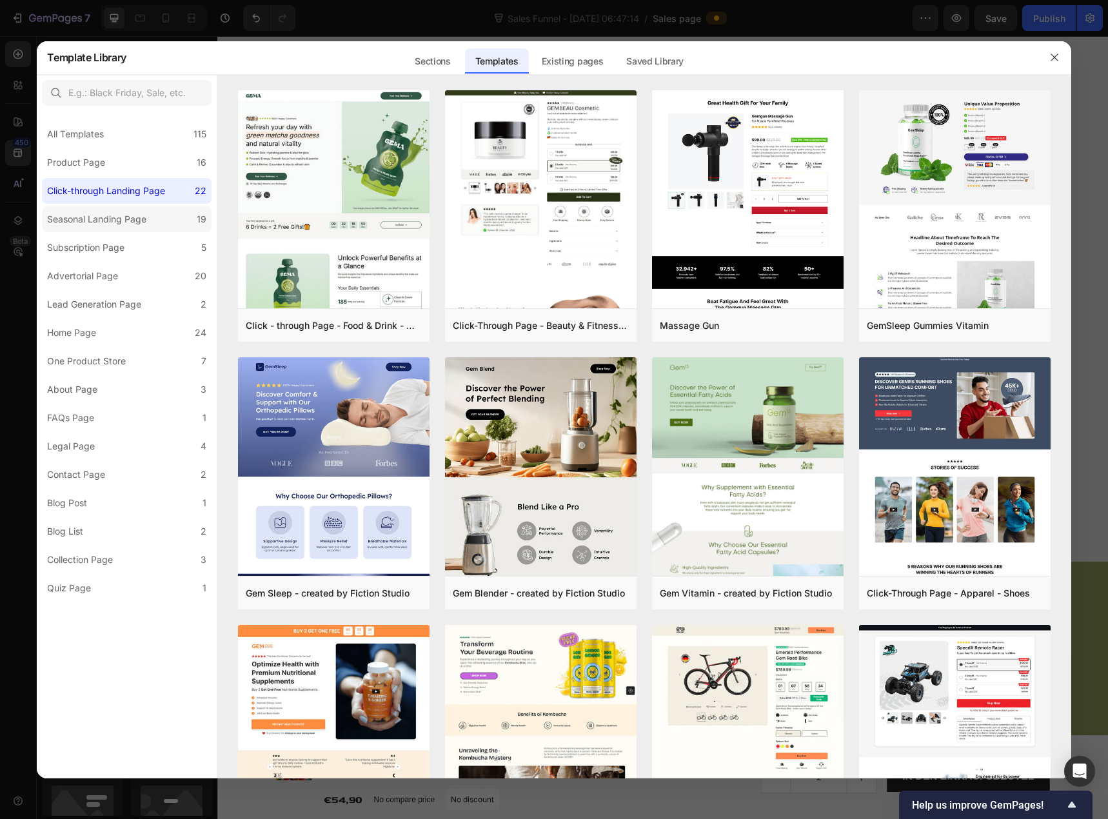
click at [120, 218] on div "Seasonal Landing Page" at bounding box center [96, 219] width 99 height 15
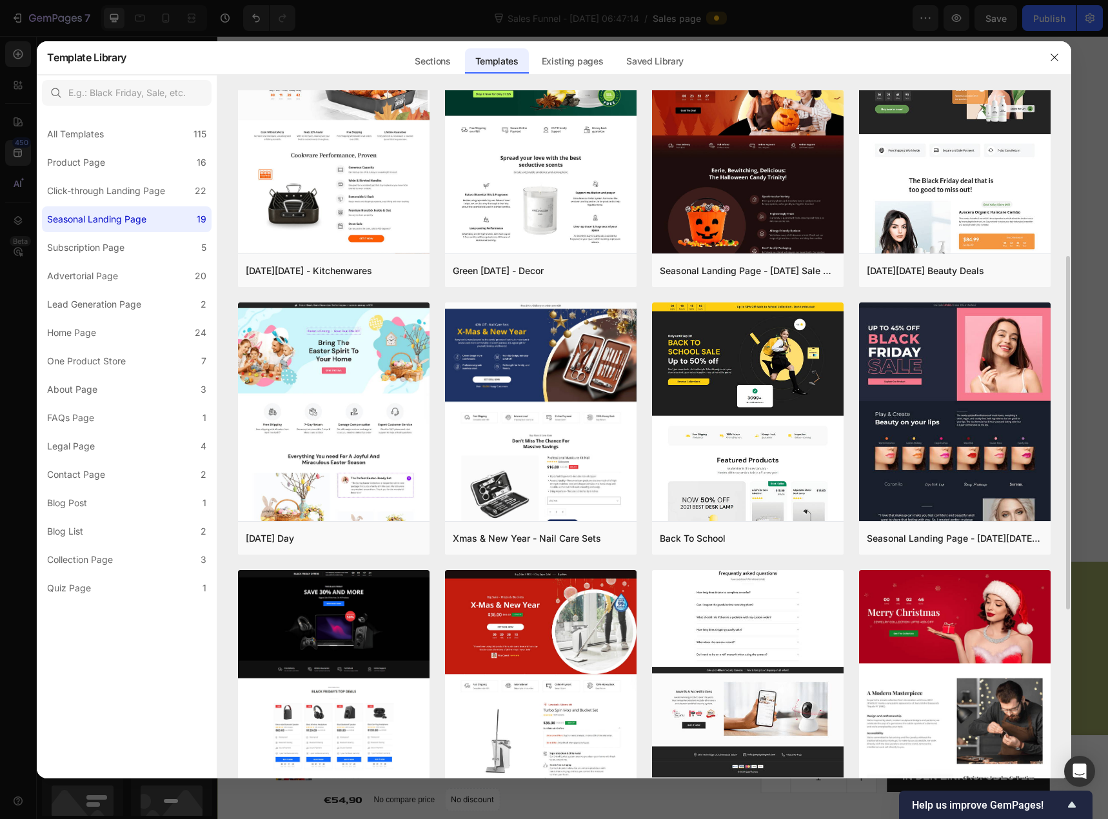
click at [771, 590] on img at bounding box center [748, 227] width 192 height 1121
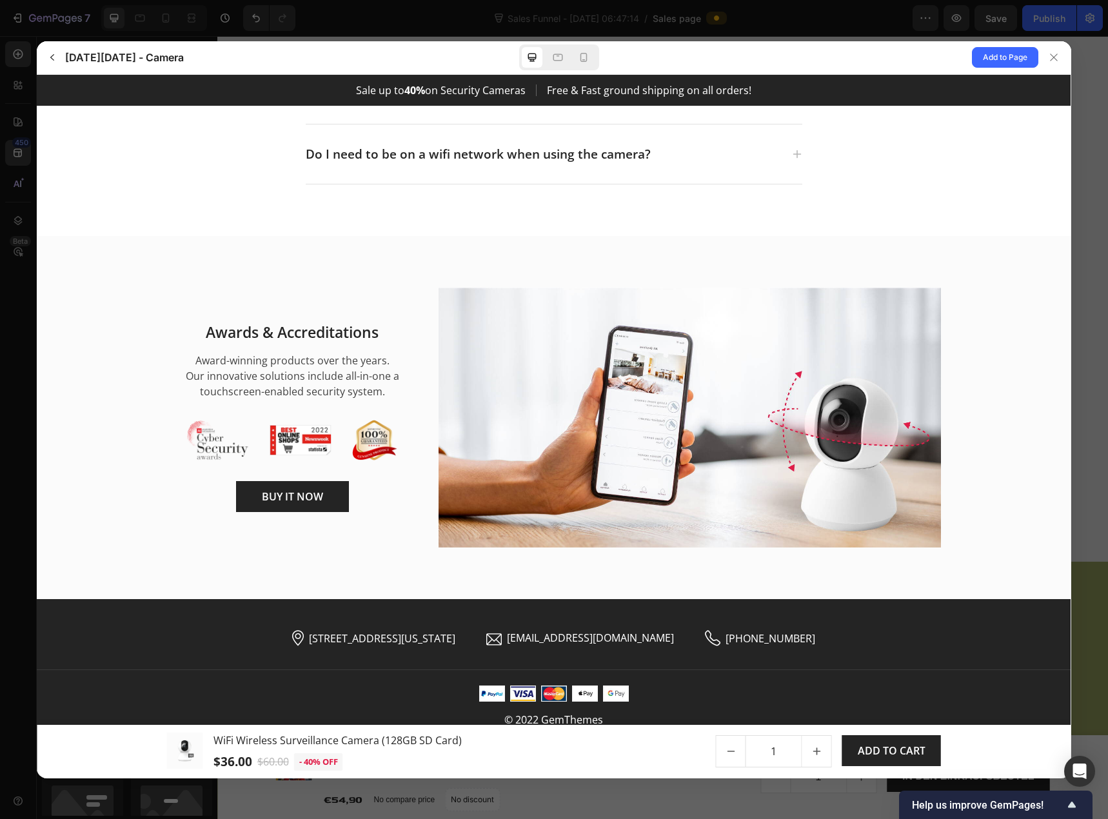
scroll to position [4726, 0]
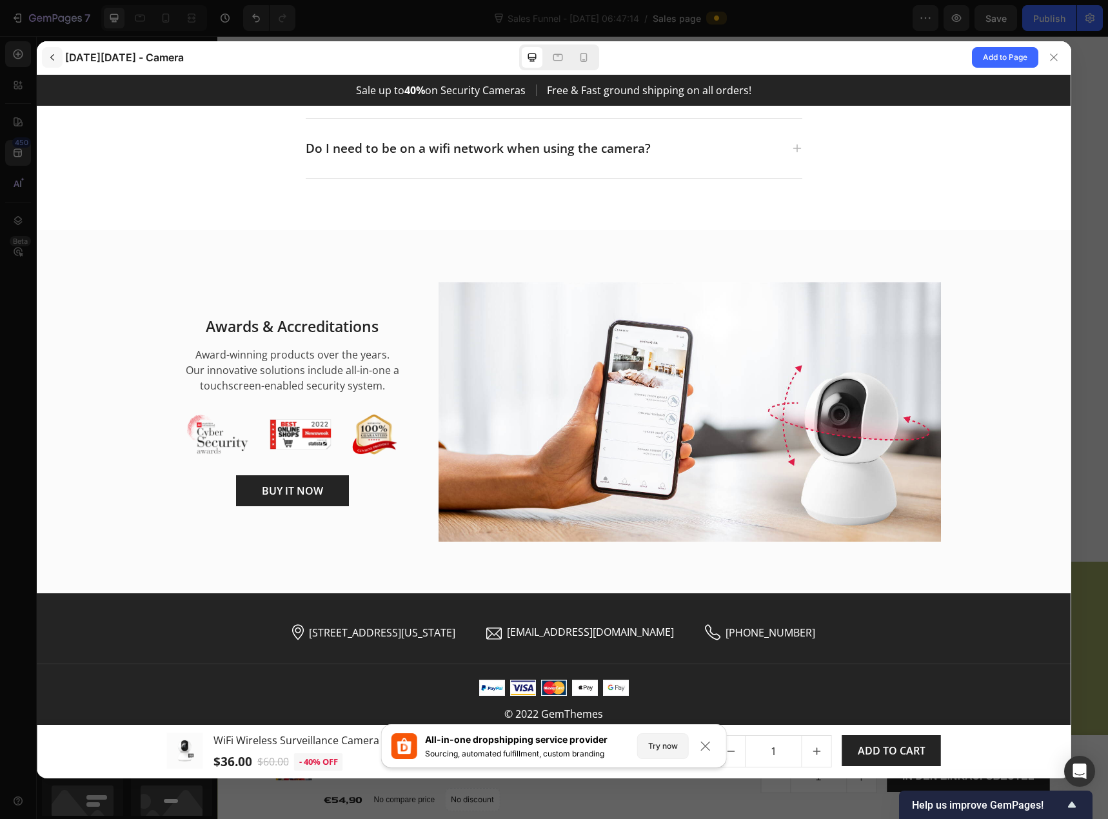
click at [49, 61] on icon "button" at bounding box center [52, 57] width 10 height 10
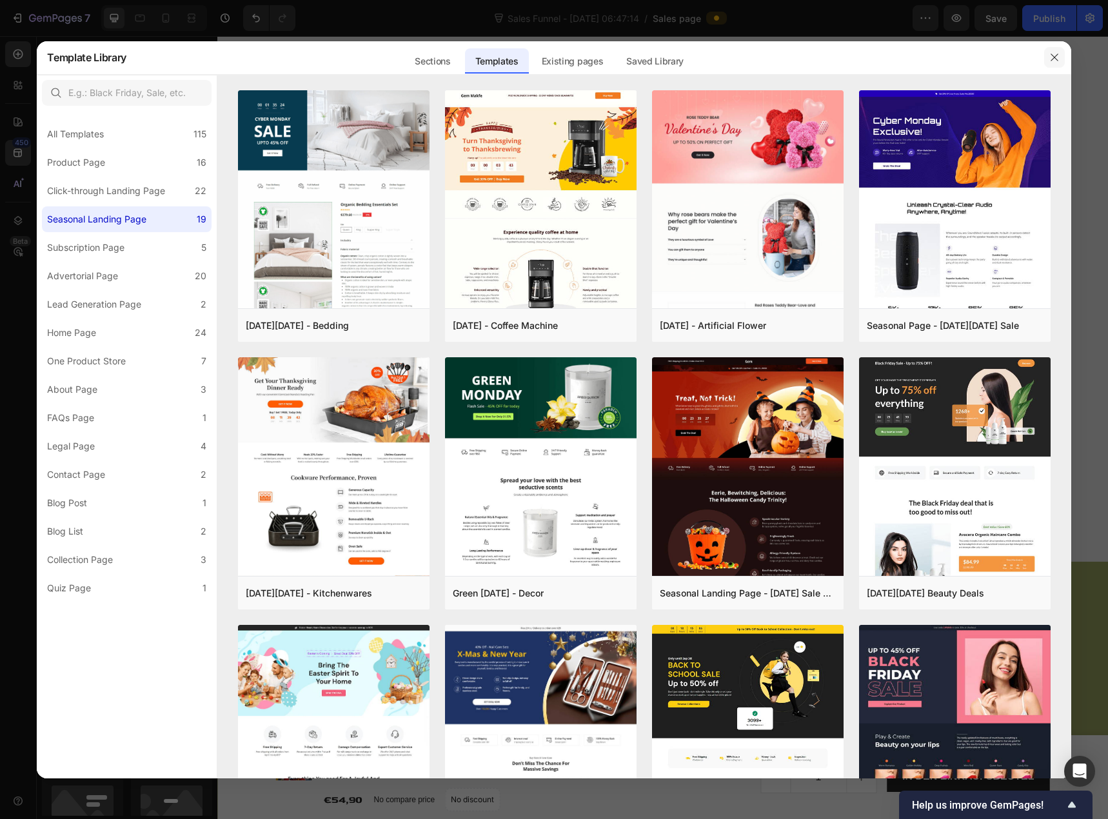
click at [1057, 57] on icon "button" at bounding box center [1054, 57] width 10 height 10
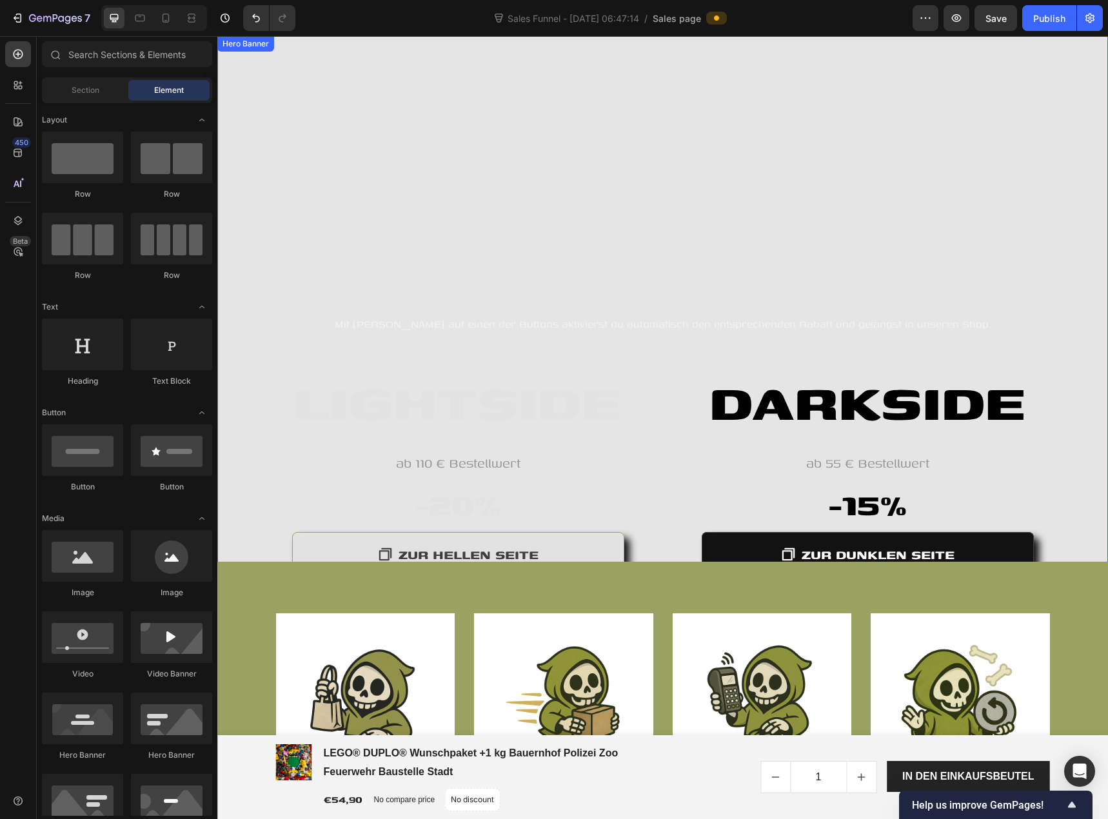
click at [265, 50] on div "Hero Banner" at bounding box center [245, 43] width 57 height 15
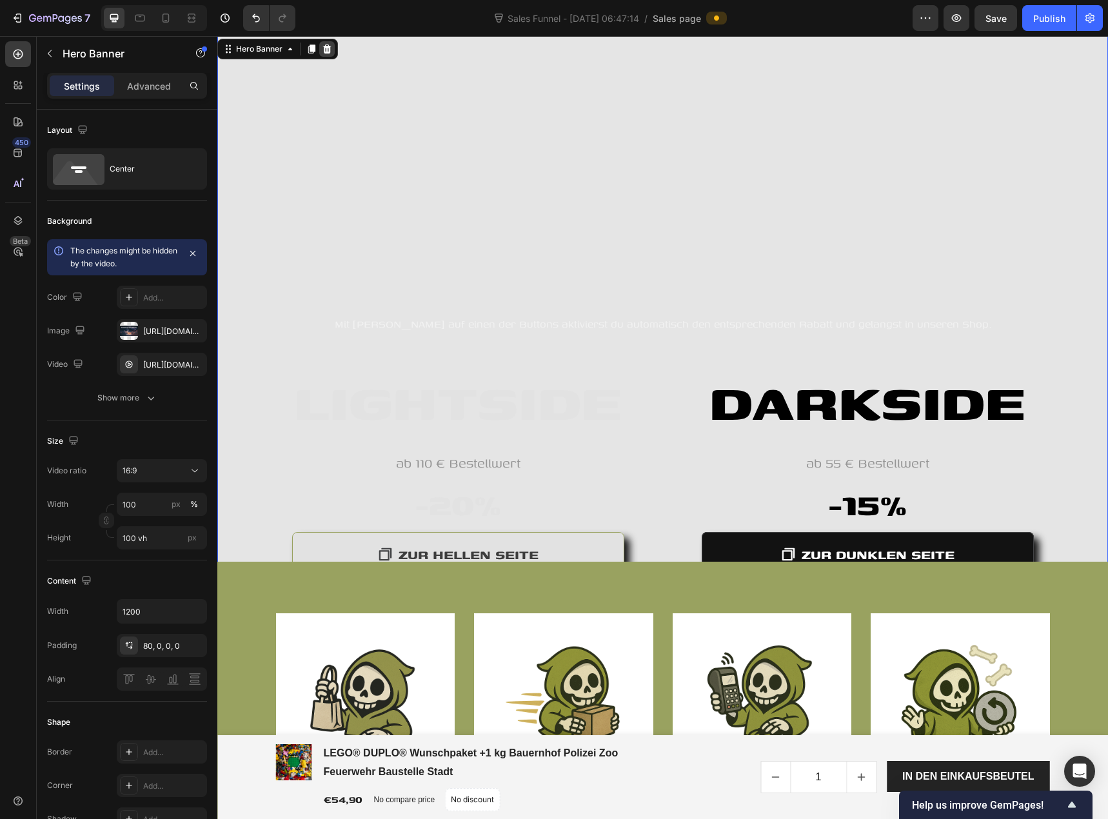
click at [327, 52] on icon at bounding box center [327, 48] width 8 height 9
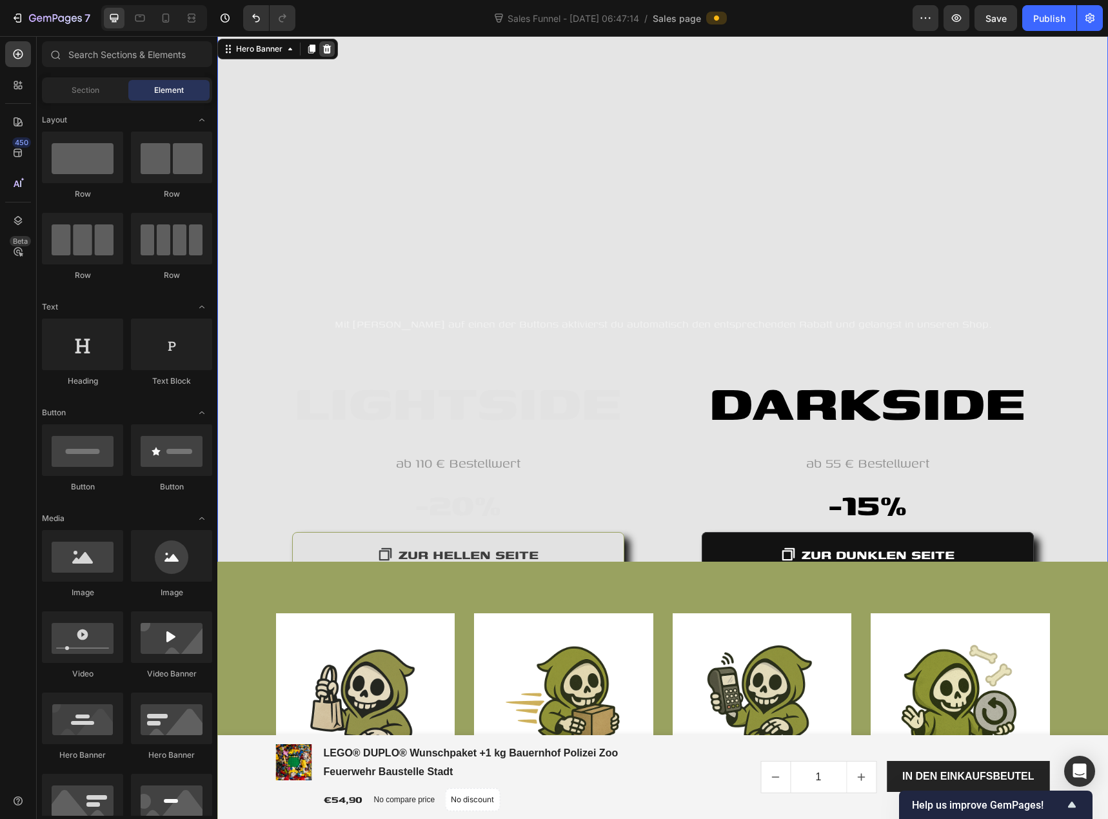
scroll to position [0, 0]
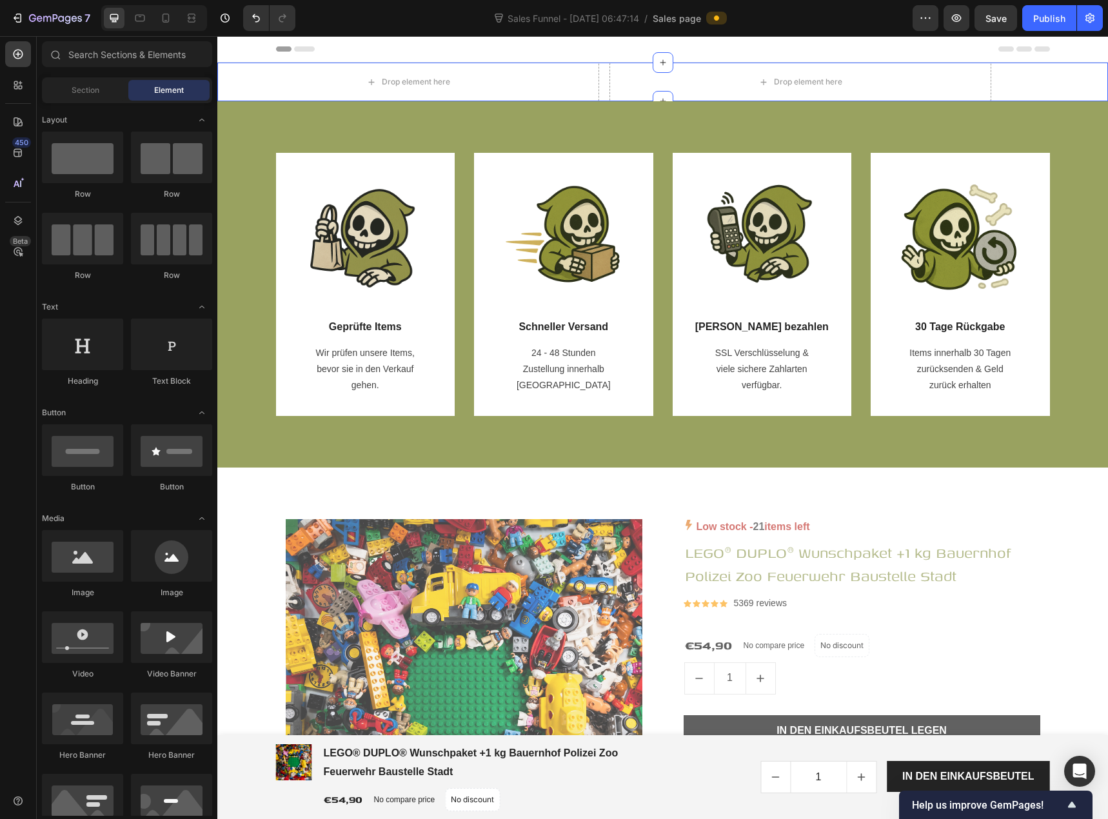
click at [1035, 72] on div "Drop element here Drop element here Row Section 2" at bounding box center [662, 82] width 891 height 39
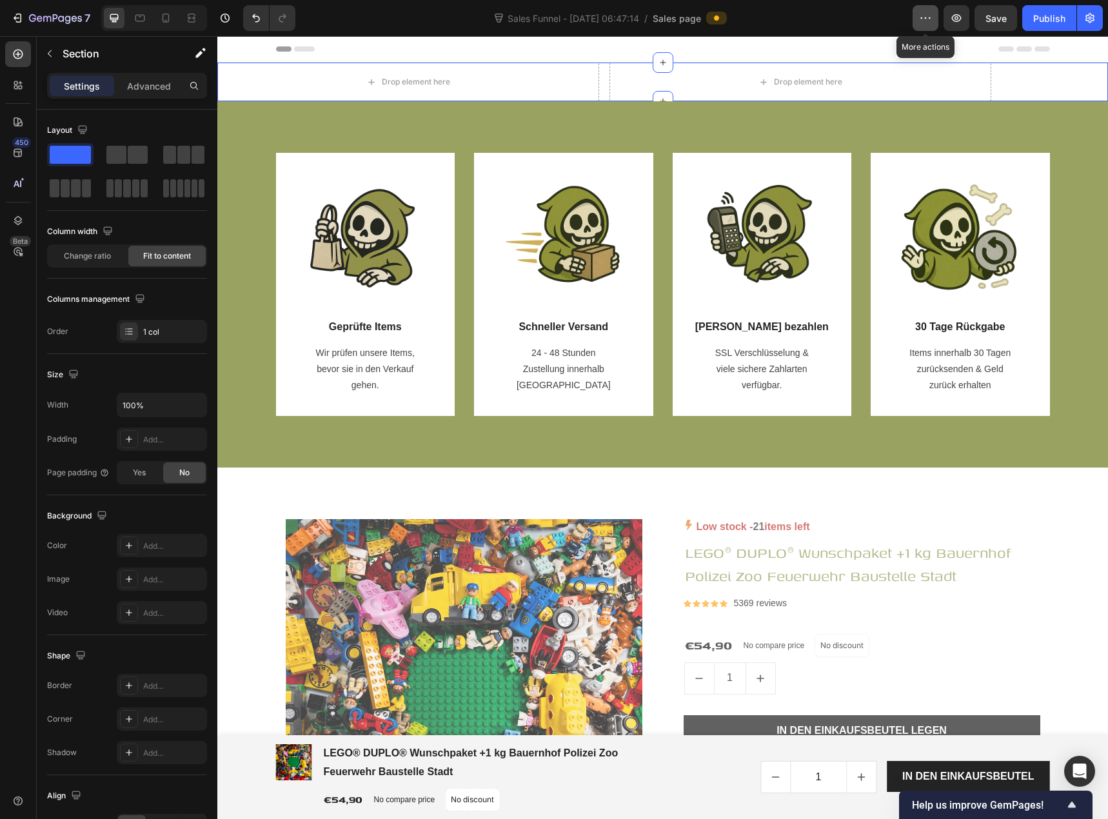
click at [936, 21] on button "button" at bounding box center [926, 18] width 26 height 26
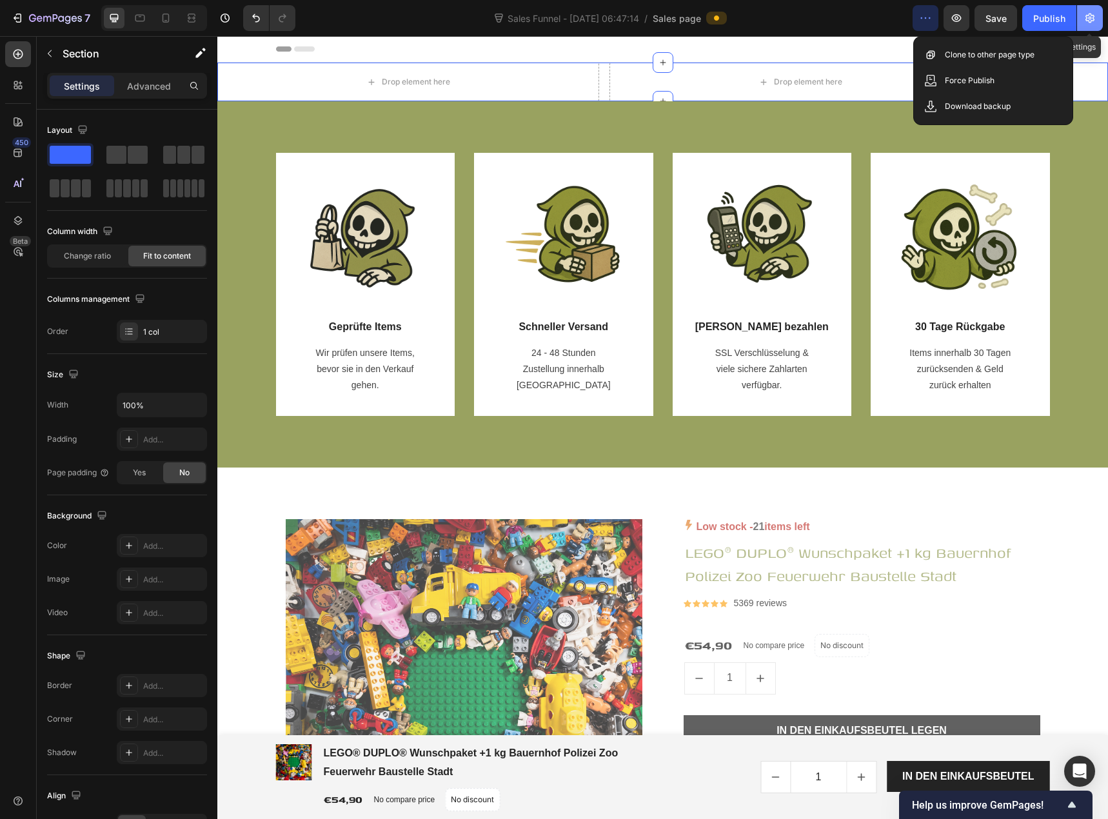
click at [1081, 20] on button "button" at bounding box center [1090, 18] width 26 height 26
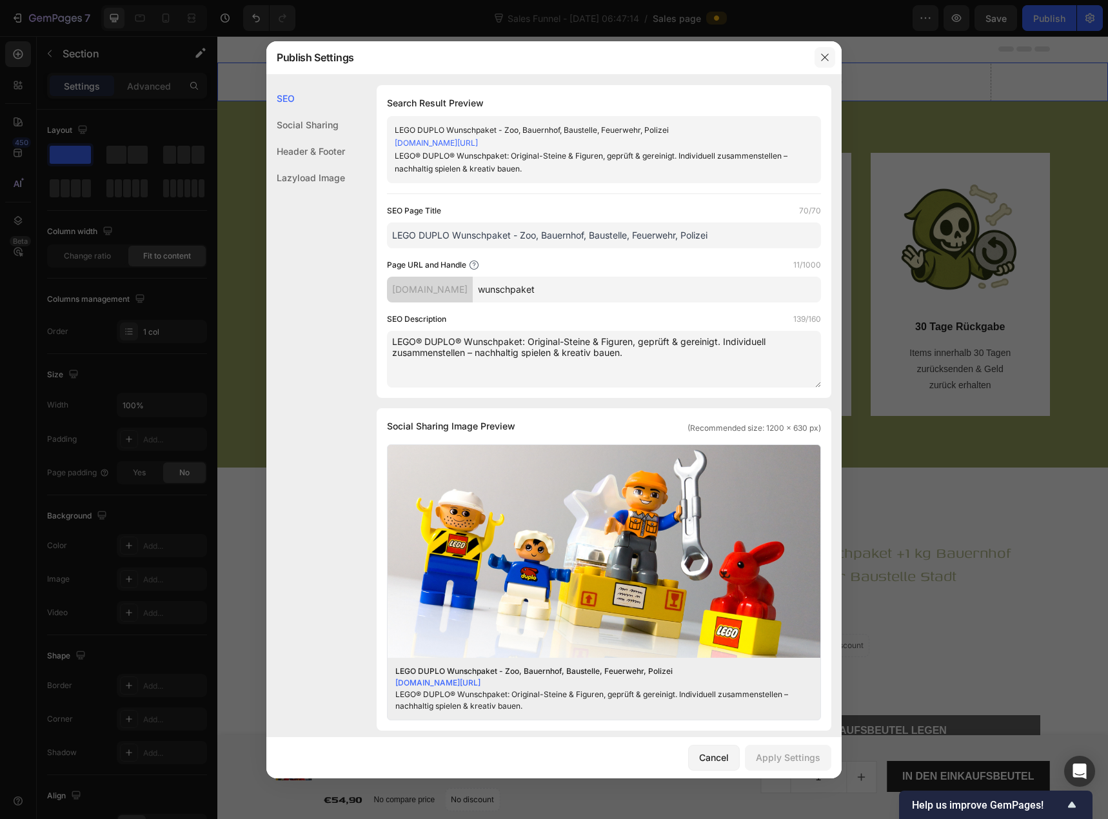
click at [827, 58] on icon "button" at bounding box center [825, 57] width 10 height 10
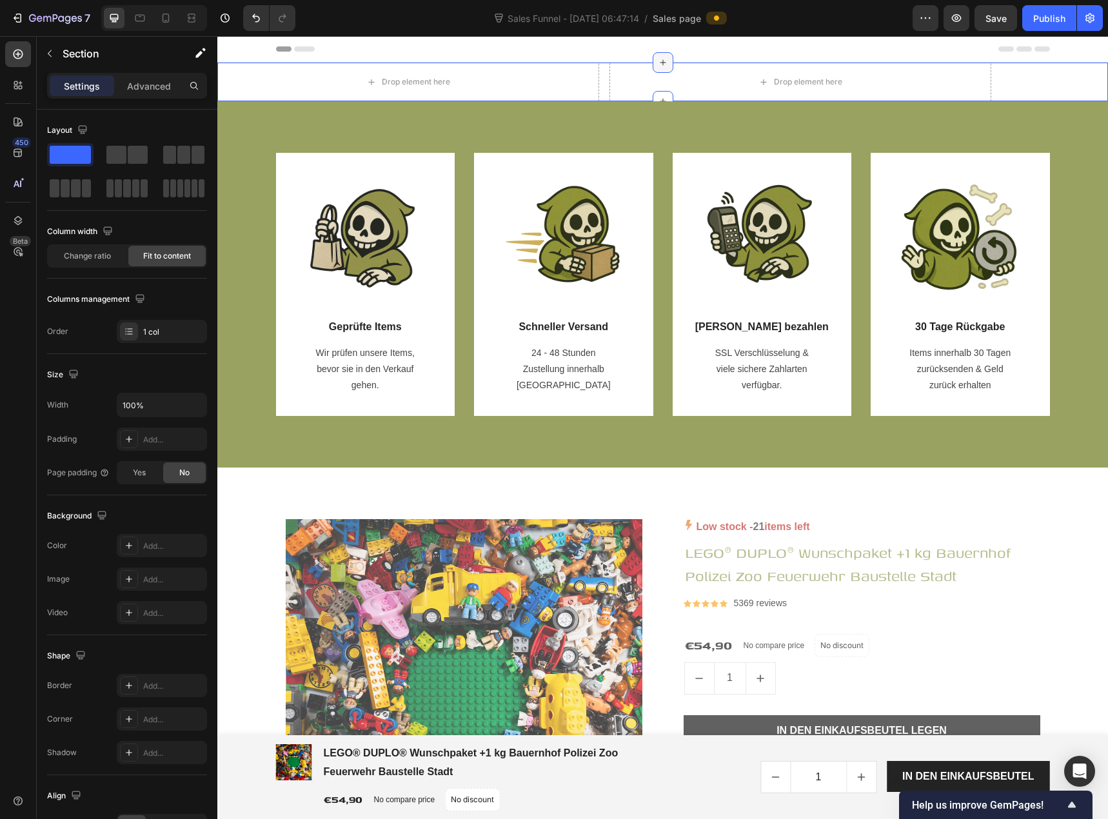
click at [660, 62] on icon at bounding box center [663, 62] width 10 height 10
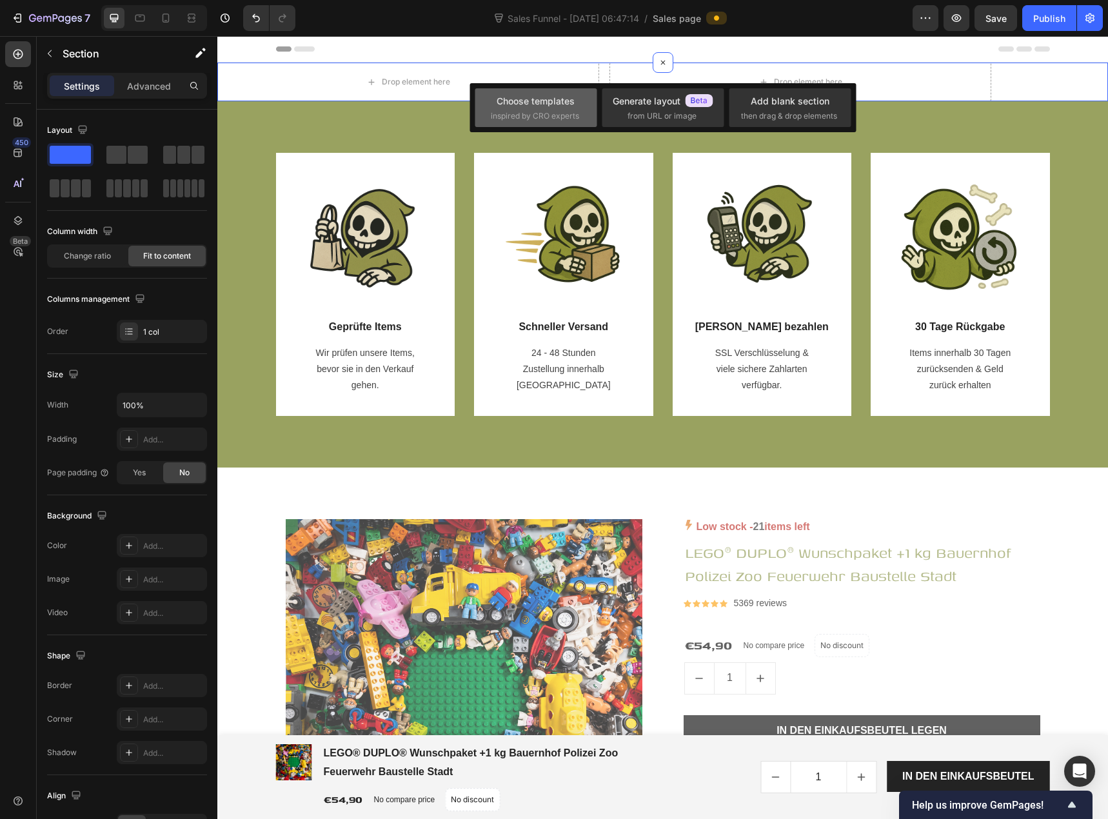
click at [508, 105] on div "Choose templates" at bounding box center [536, 101] width 78 height 14
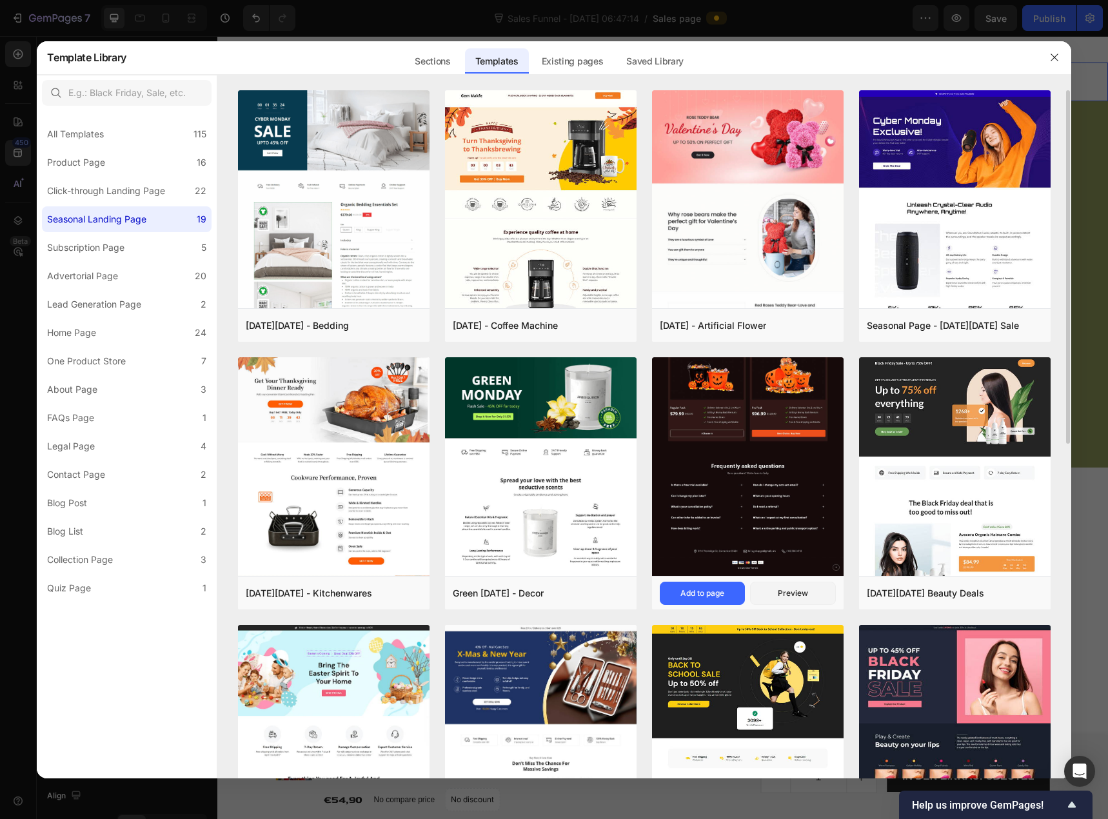
click at [722, 413] on img at bounding box center [748, 192] width 192 height 767
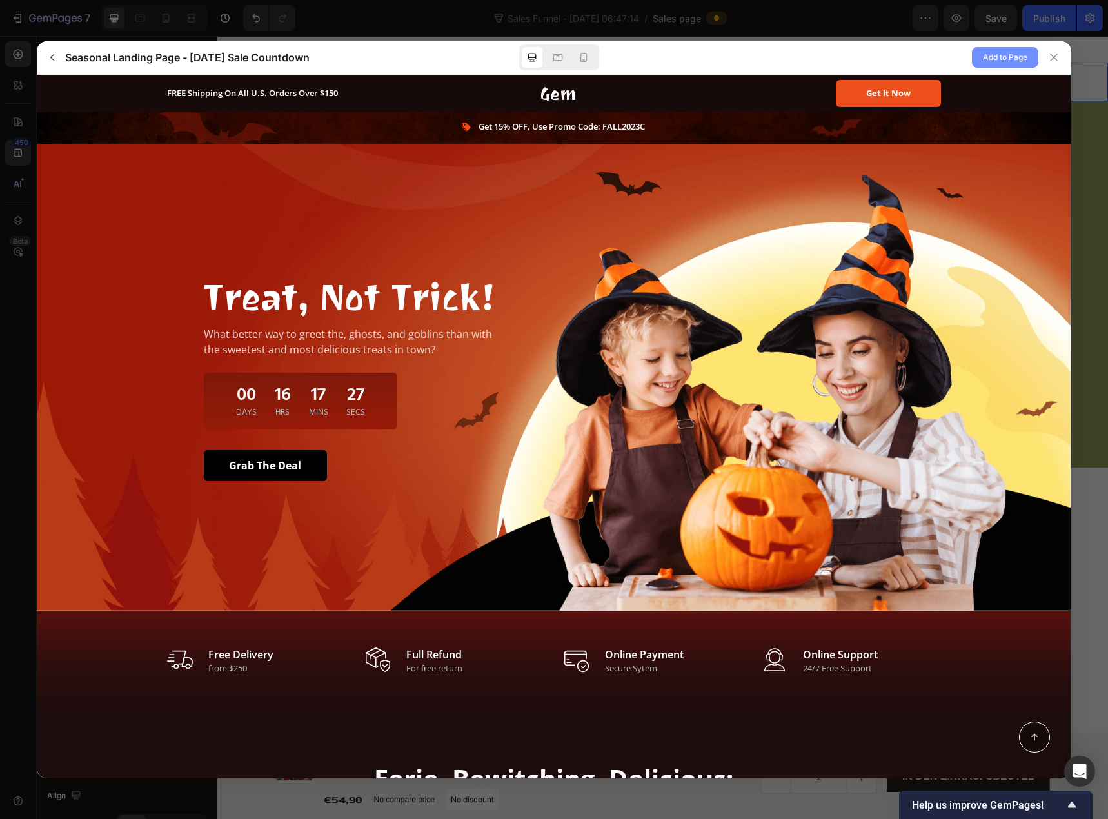
click at [990, 63] on span "Add to Page" at bounding box center [1005, 57] width 44 height 15
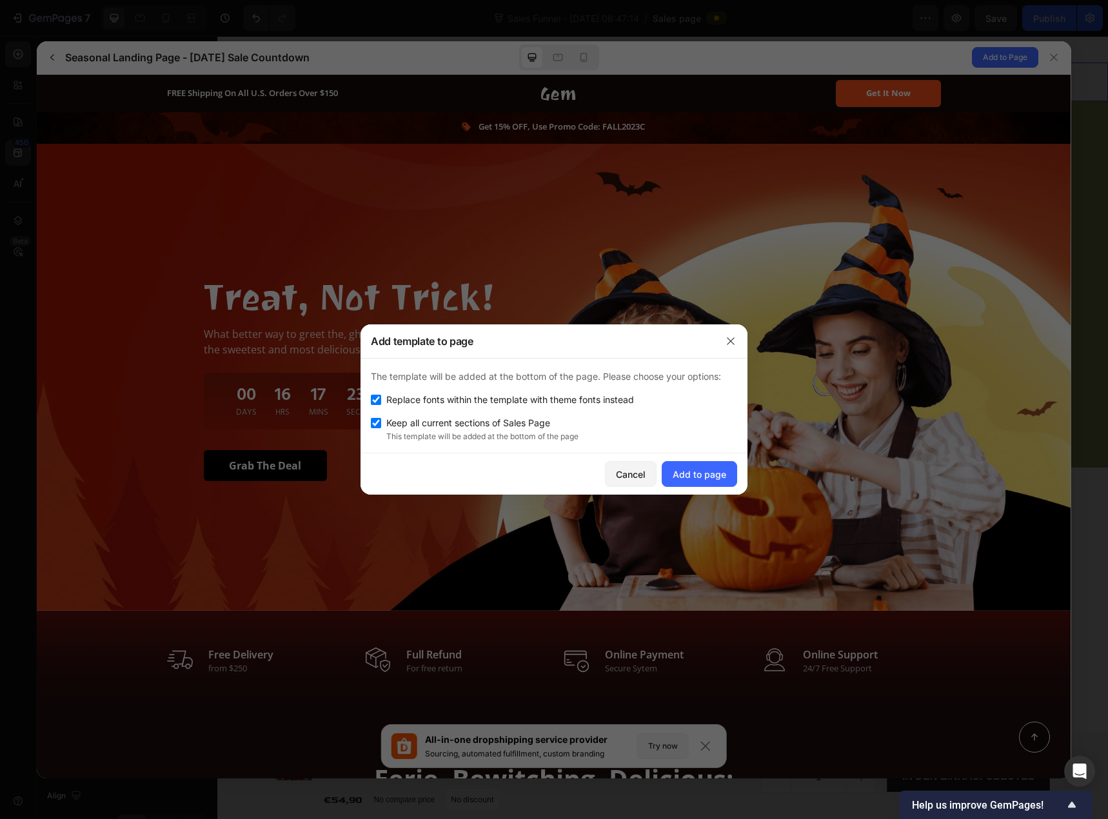
click at [499, 426] on span "Keep all current sections of Sales Page" at bounding box center [468, 422] width 164 height 15
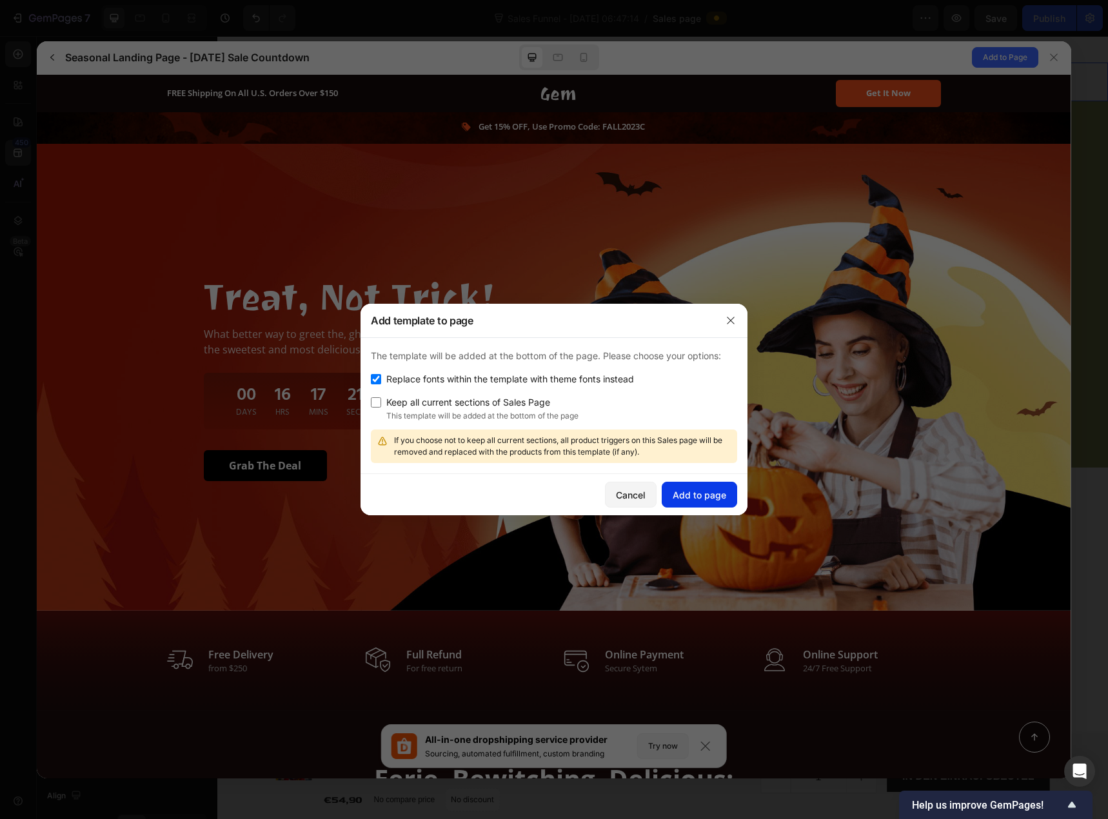
click at [688, 500] on div "Add to page" at bounding box center [700, 495] width 54 height 14
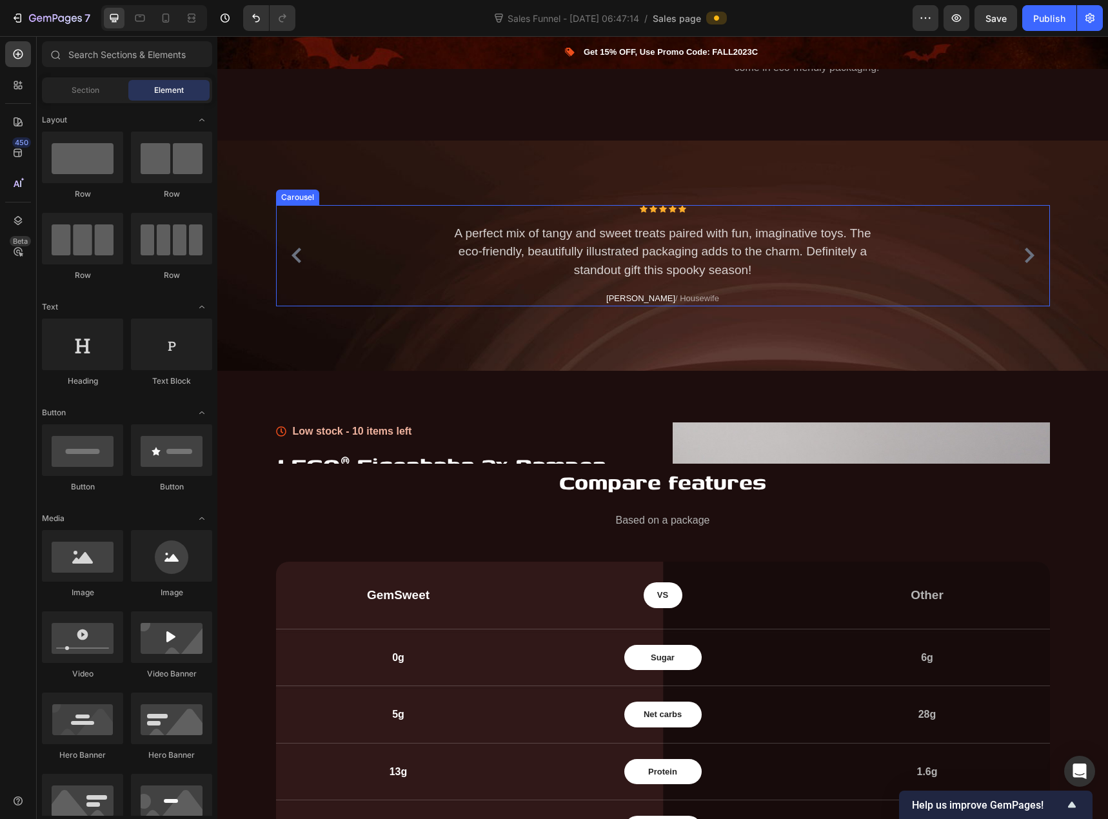
scroll to position [1034, 0]
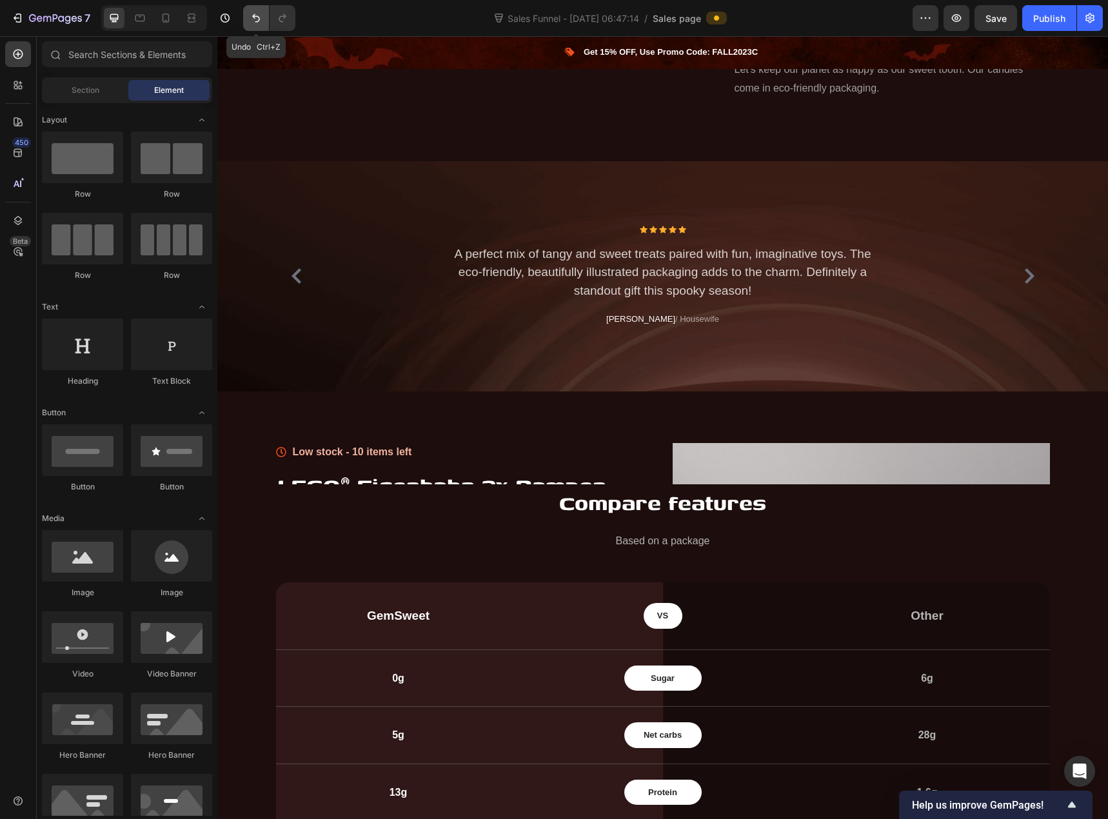
click at [257, 28] on button "Undo/Redo" at bounding box center [256, 18] width 26 height 26
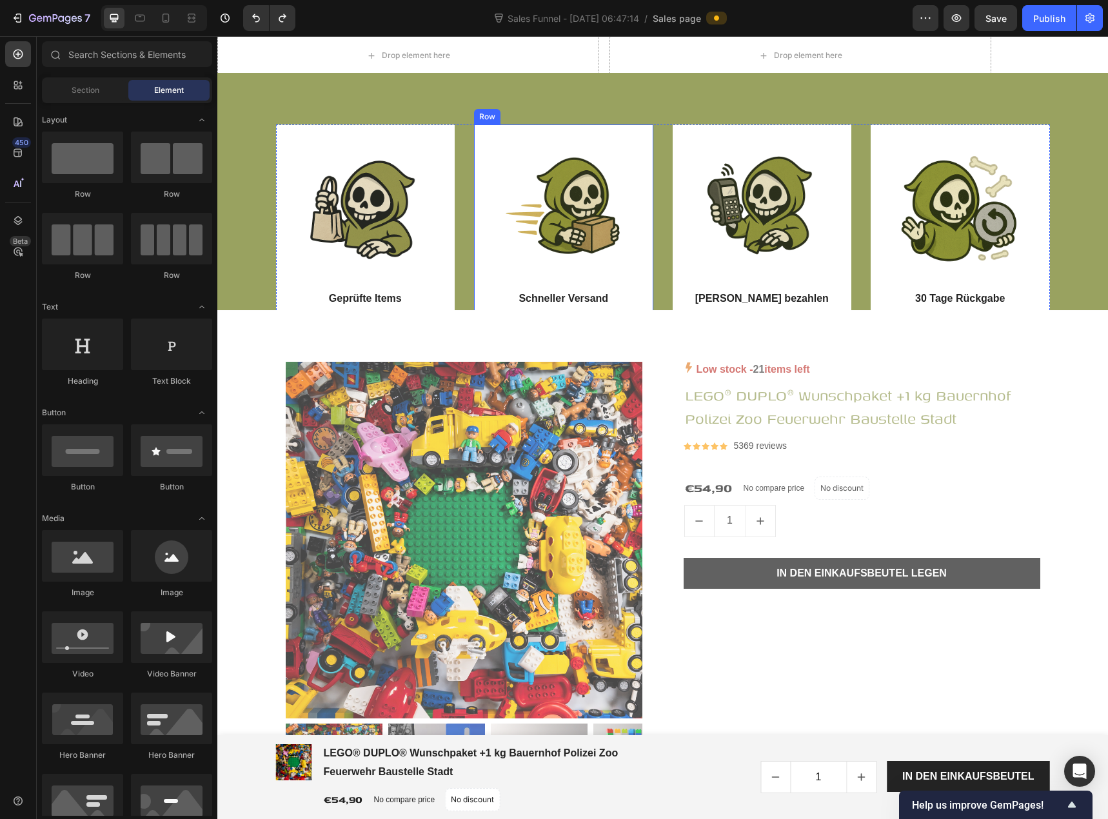
scroll to position [0, 0]
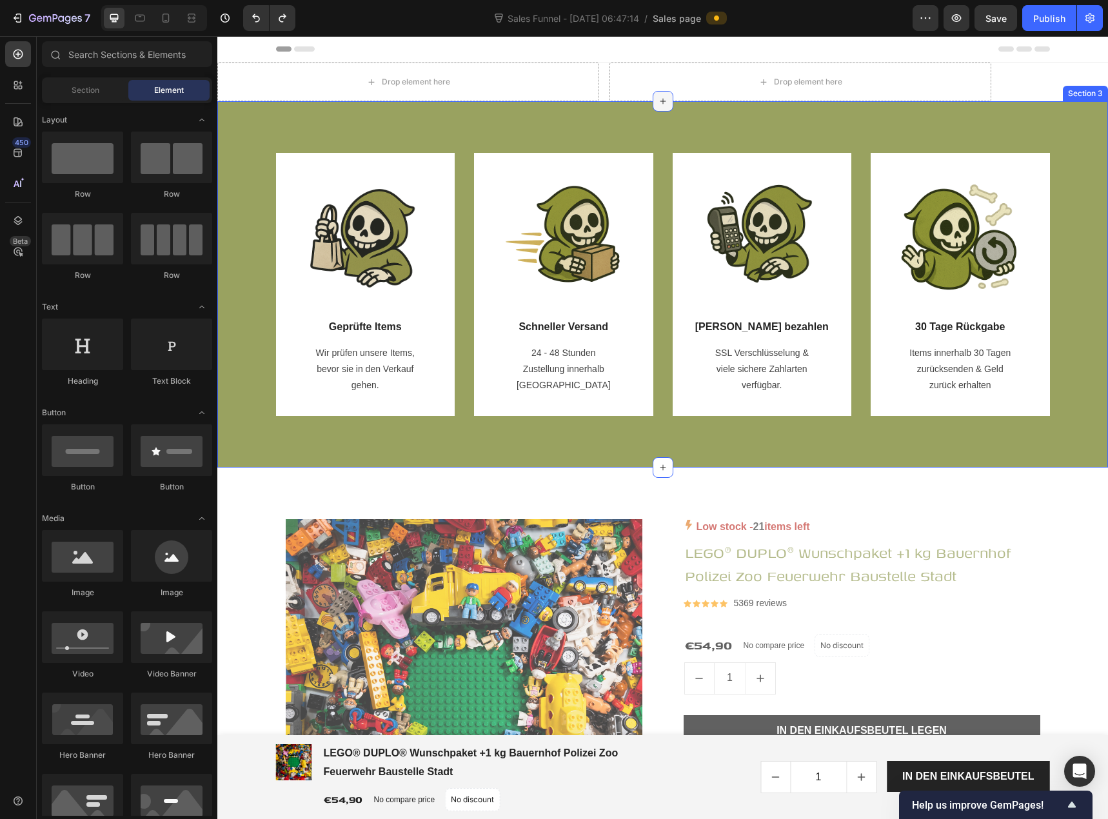
click at [658, 102] on icon at bounding box center [663, 101] width 10 height 10
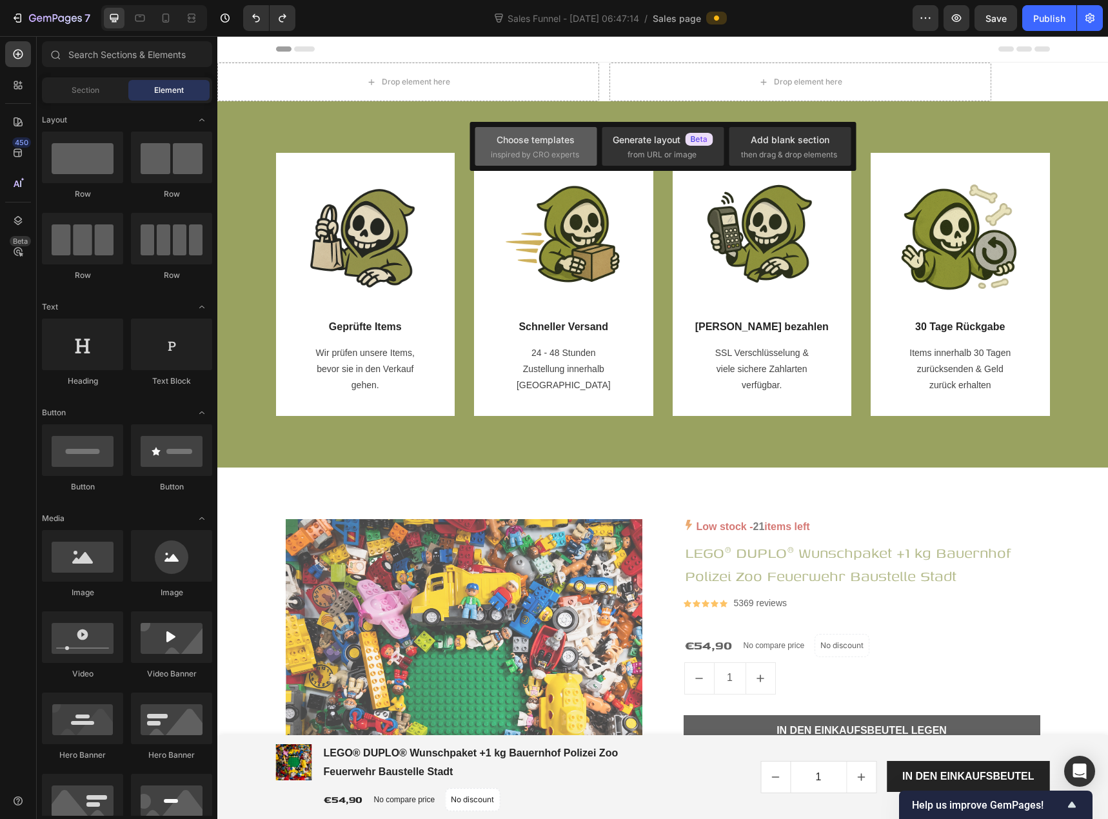
click at [557, 144] on div "Choose templates" at bounding box center [536, 140] width 78 height 14
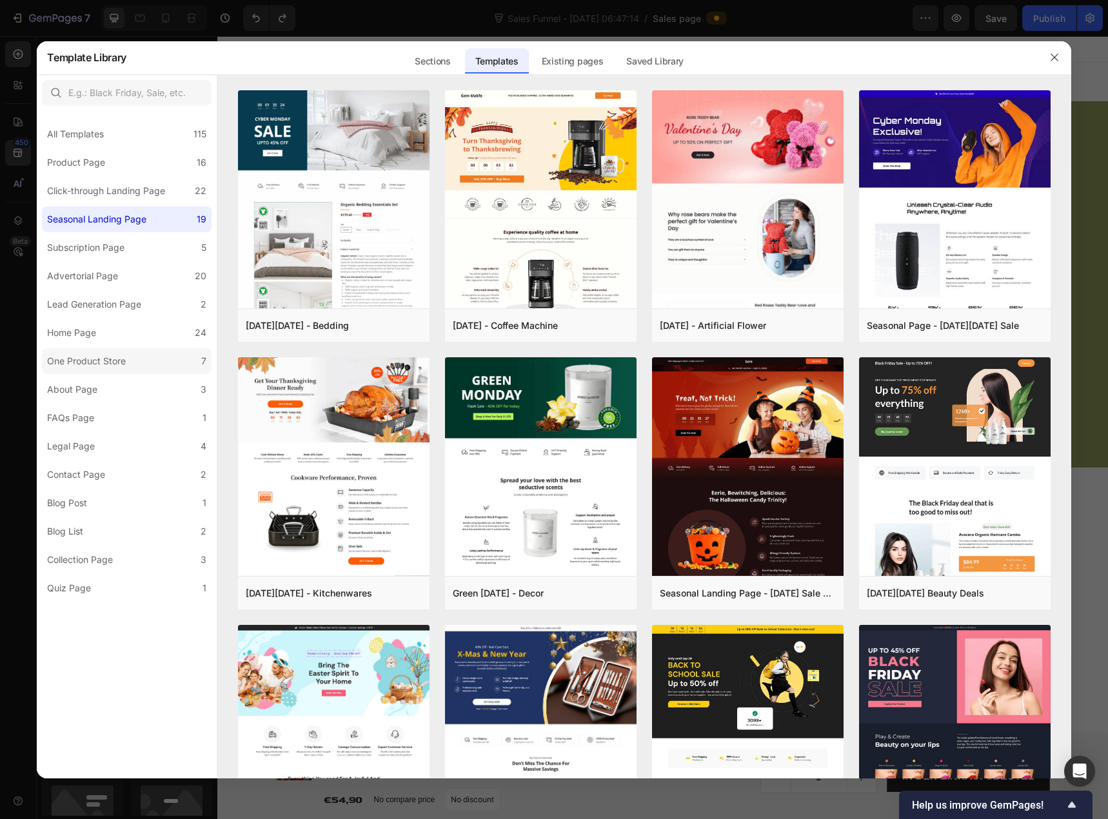
click at [143, 366] on label "One Product Store 7" at bounding box center [127, 361] width 170 height 26
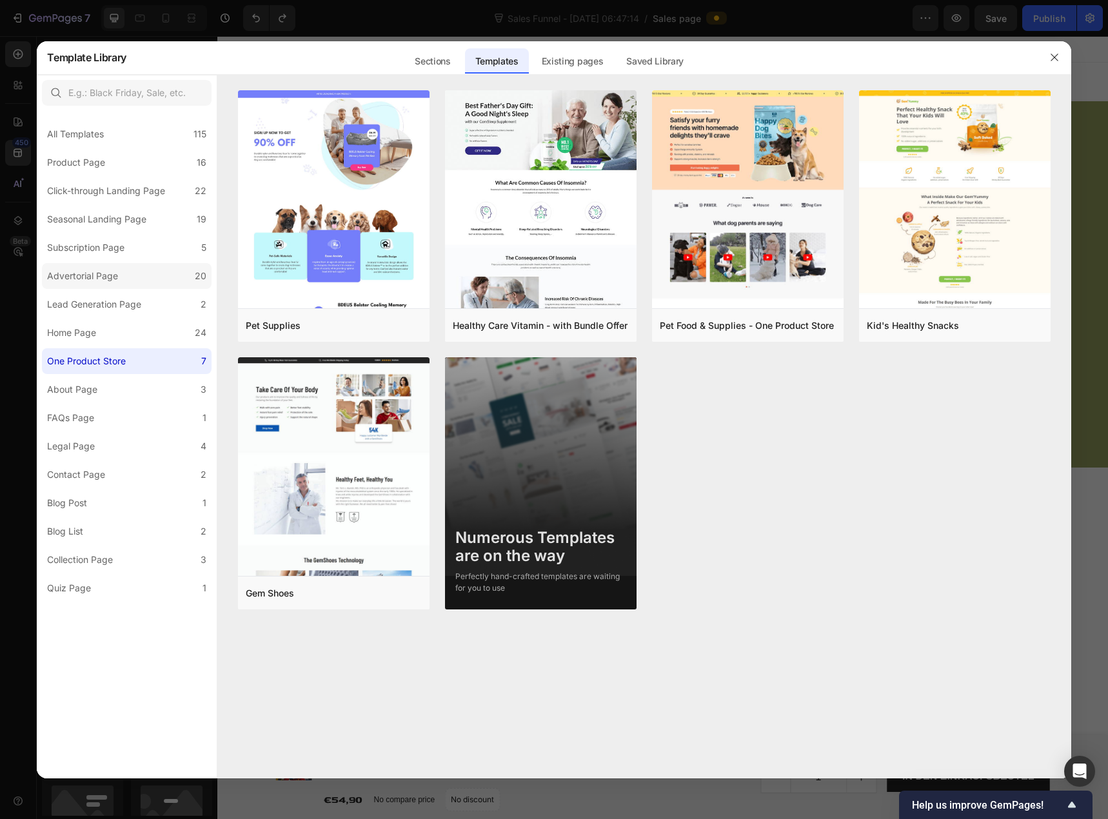
click at [125, 281] on label "Advertorial Page 20" at bounding box center [127, 276] width 170 height 26
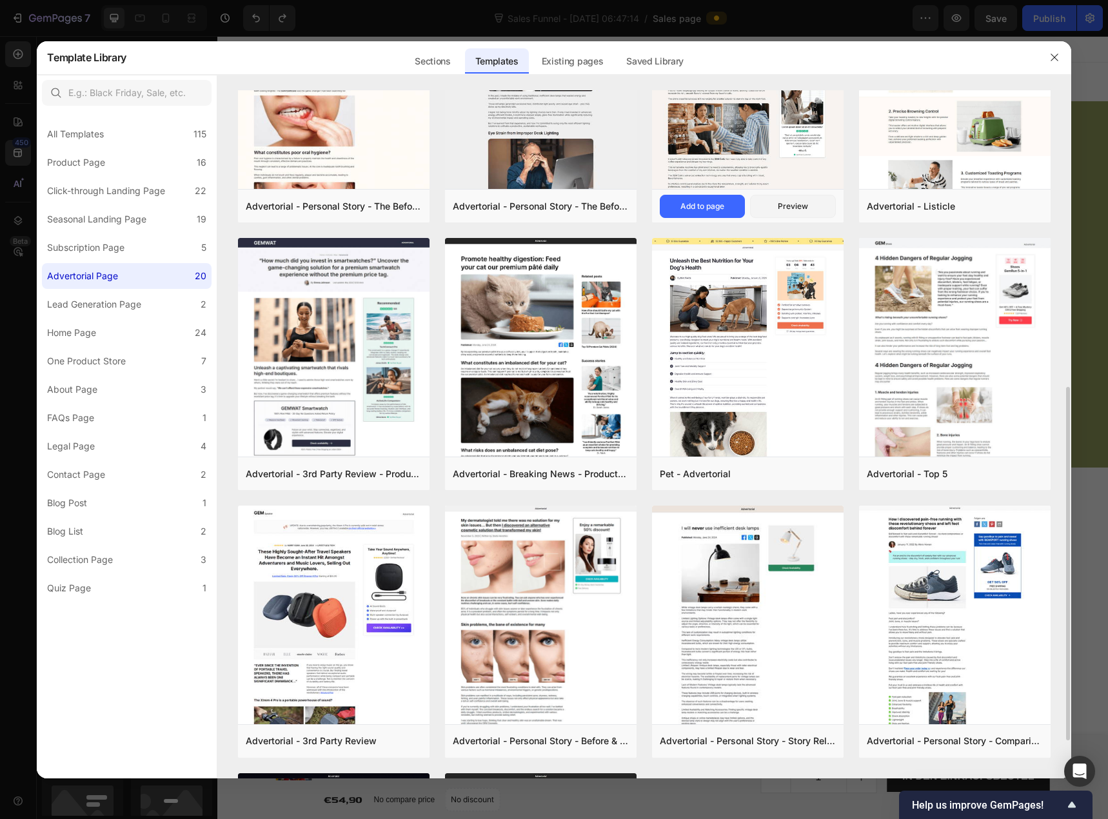
scroll to position [451, 0]
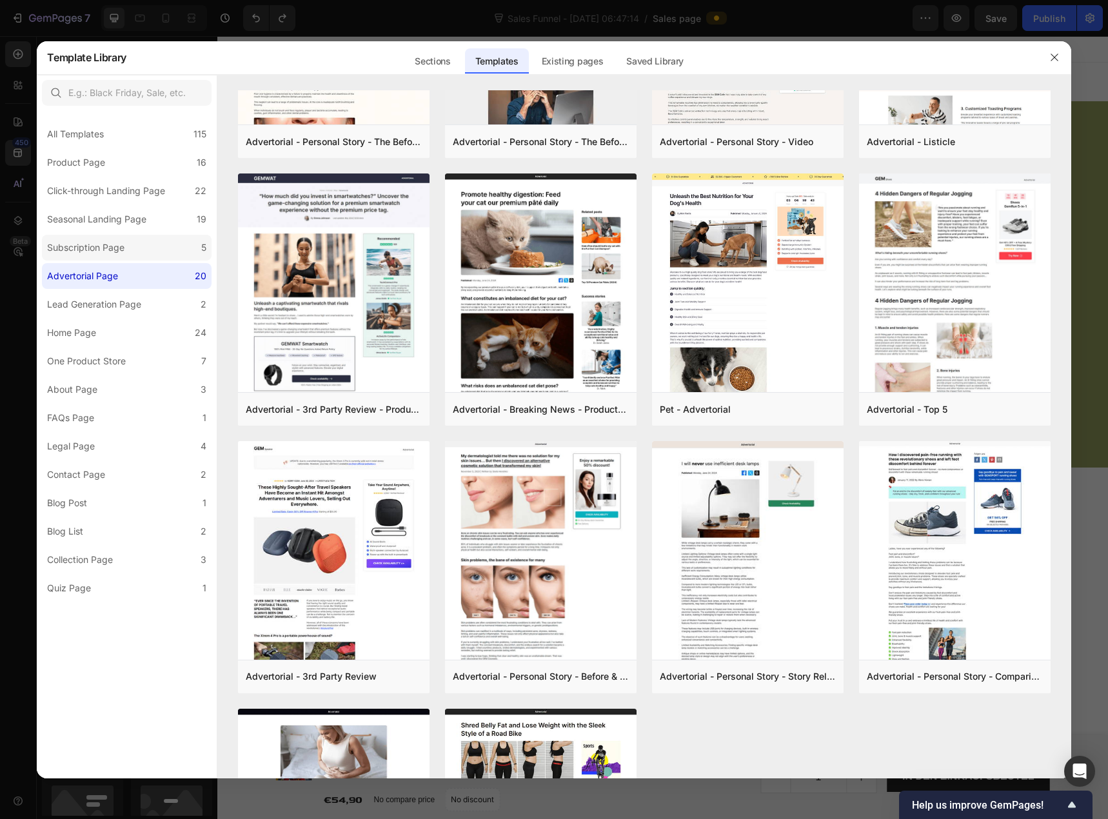
click at [104, 246] on div "Subscription Page" at bounding box center [85, 247] width 77 height 15
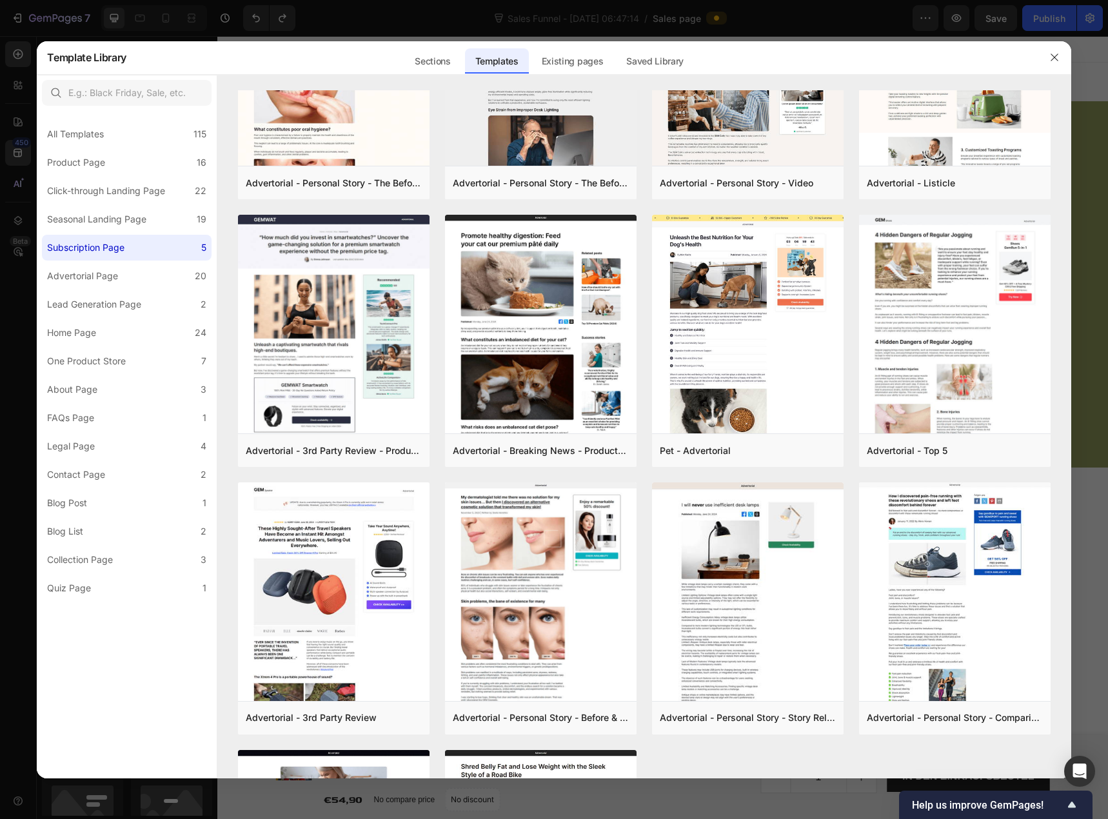
scroll to position [0, 0]
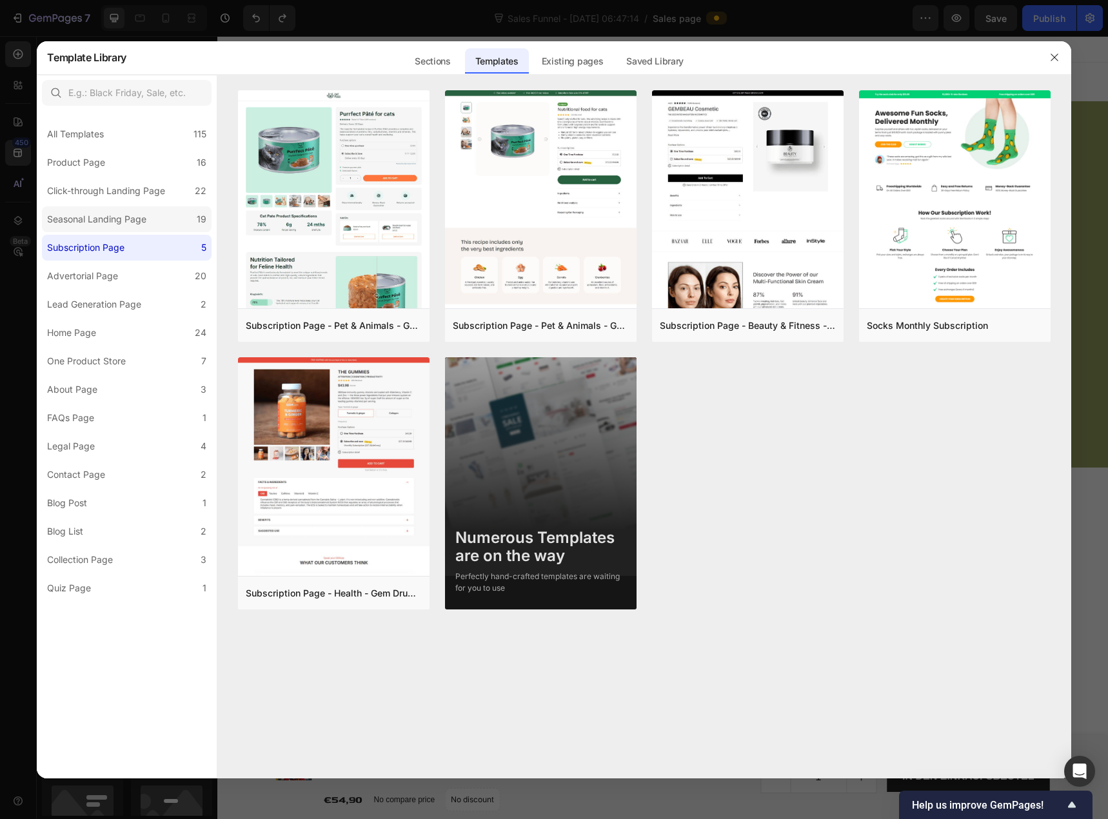
click at [111, 224] on div "Seasonal Landing Page" at bounding box center [96, 219] width 99 height 15
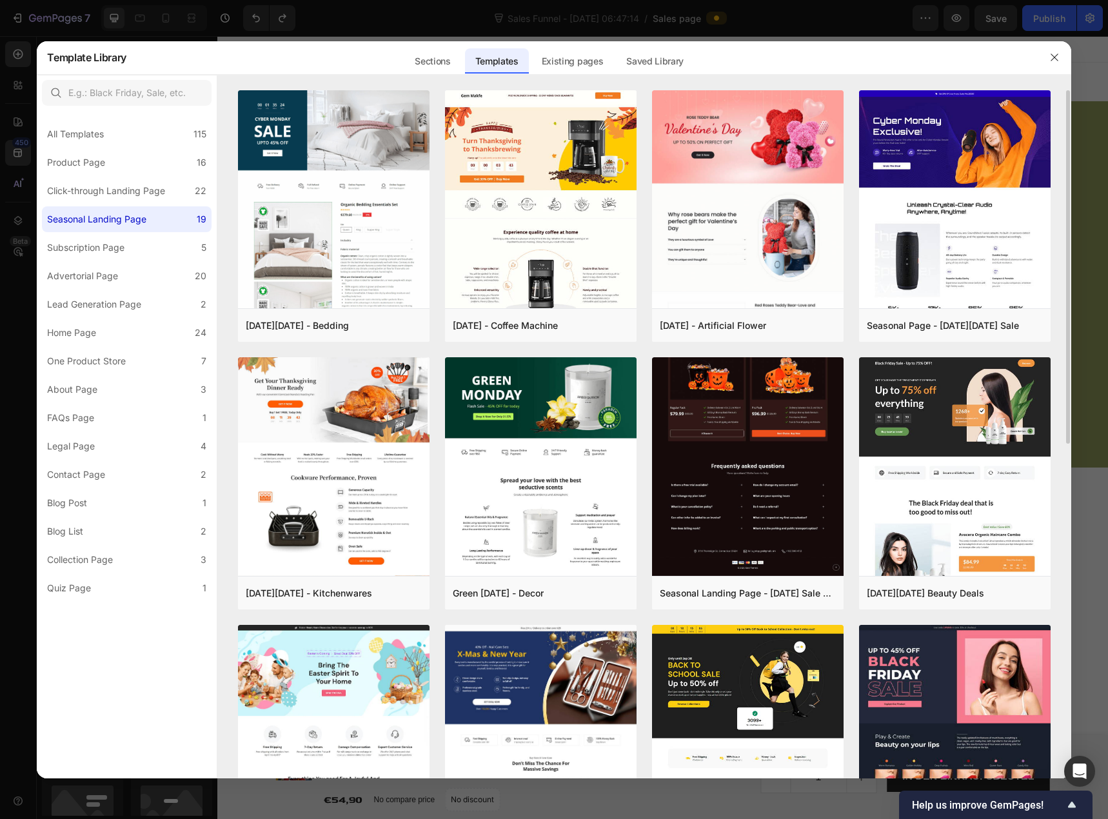
scroll to position [451, 0]
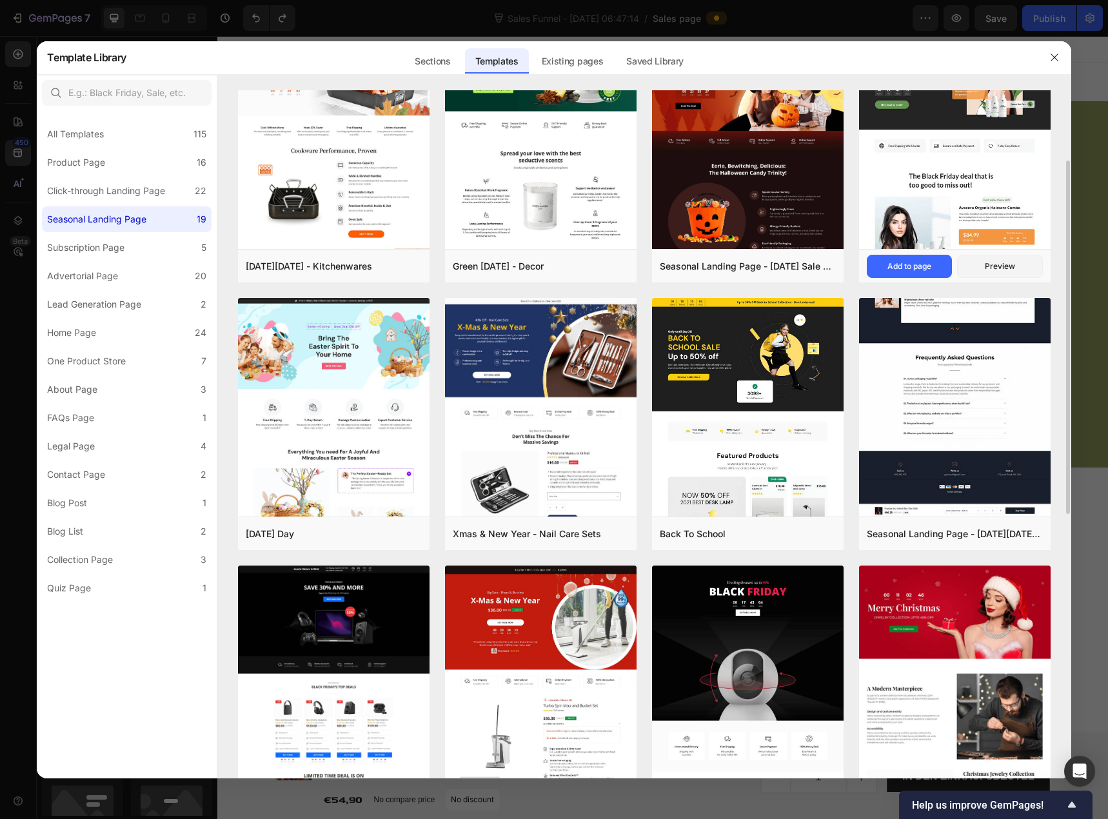
scroll to position [69, 0]
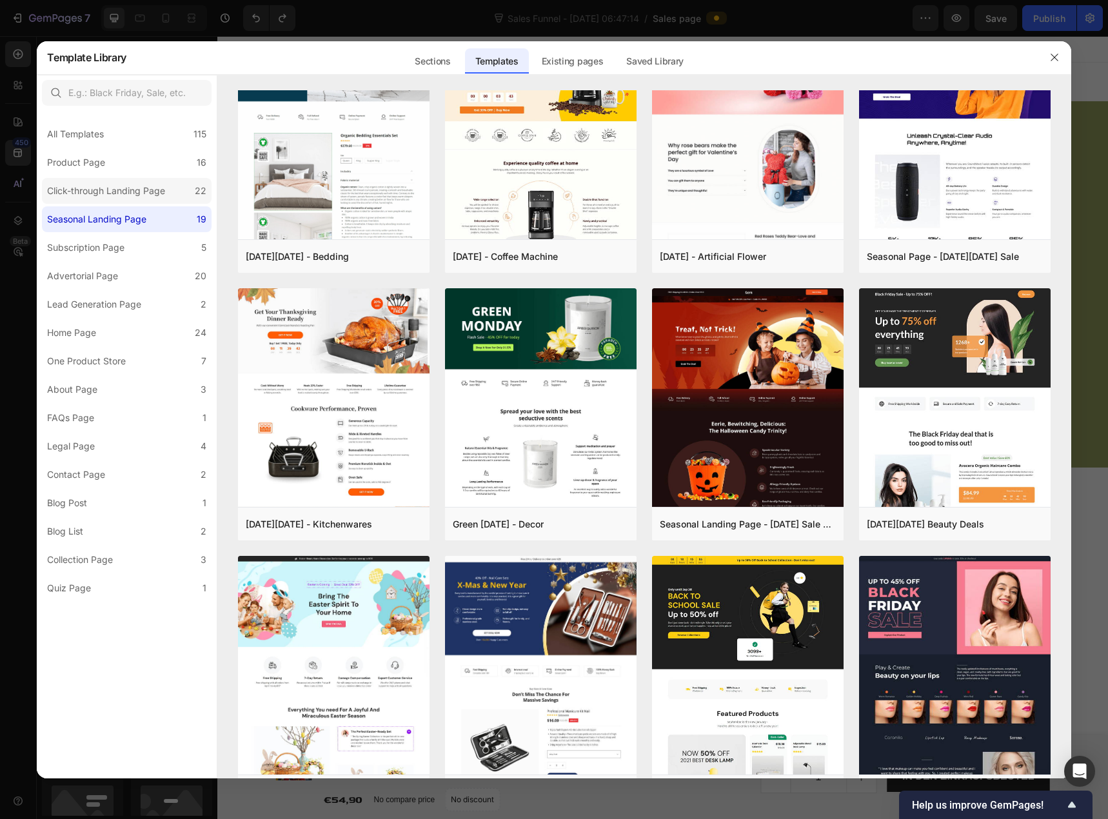
click at [76, 186] on div "Click-through Landing Page" at bounding box center [106, 190] width 118 height 15
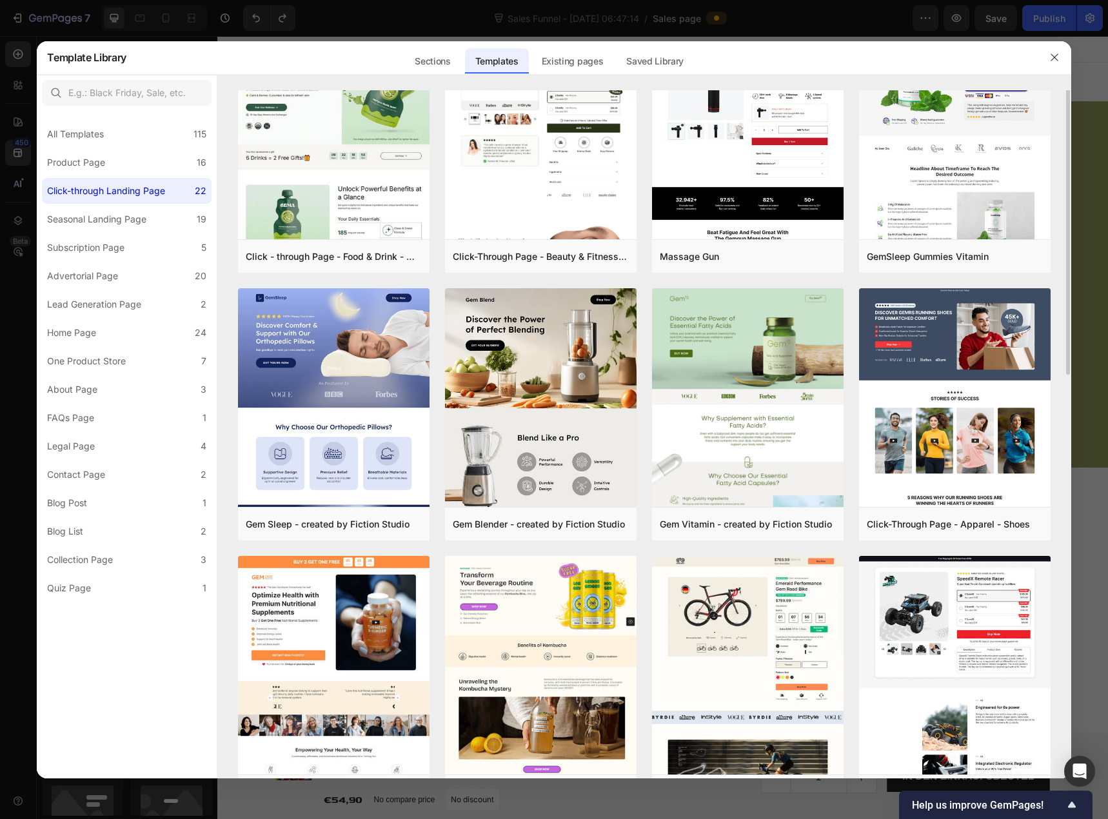
scroll to position [0, 0]
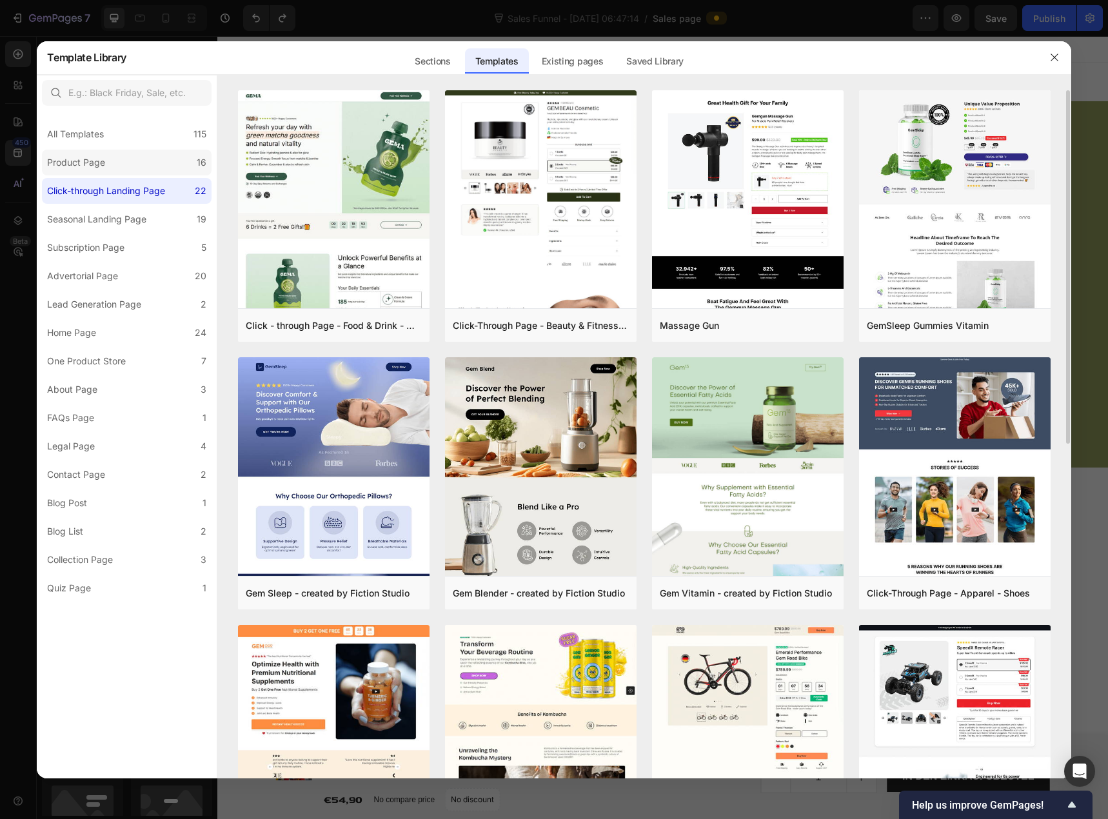
click at [95, 168] on div "Product Page" at bounding box center [76, 162] width 58 height 15
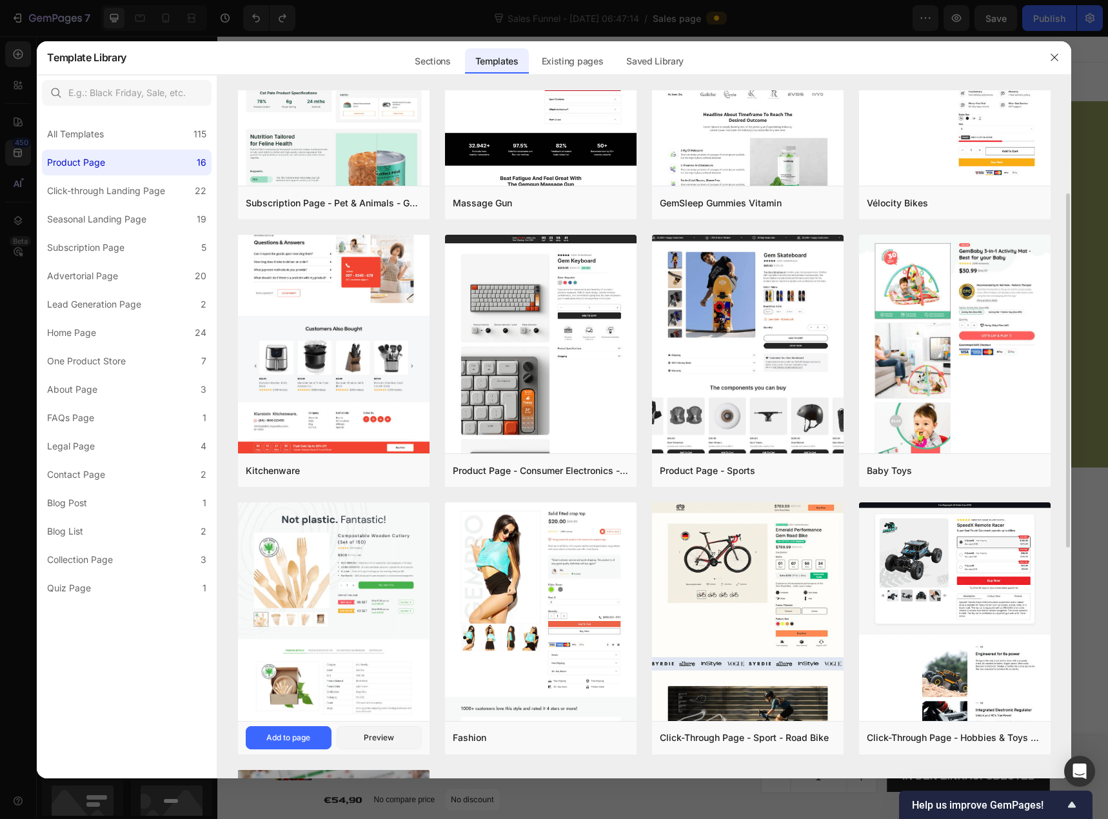
scroll to position [261, 0]
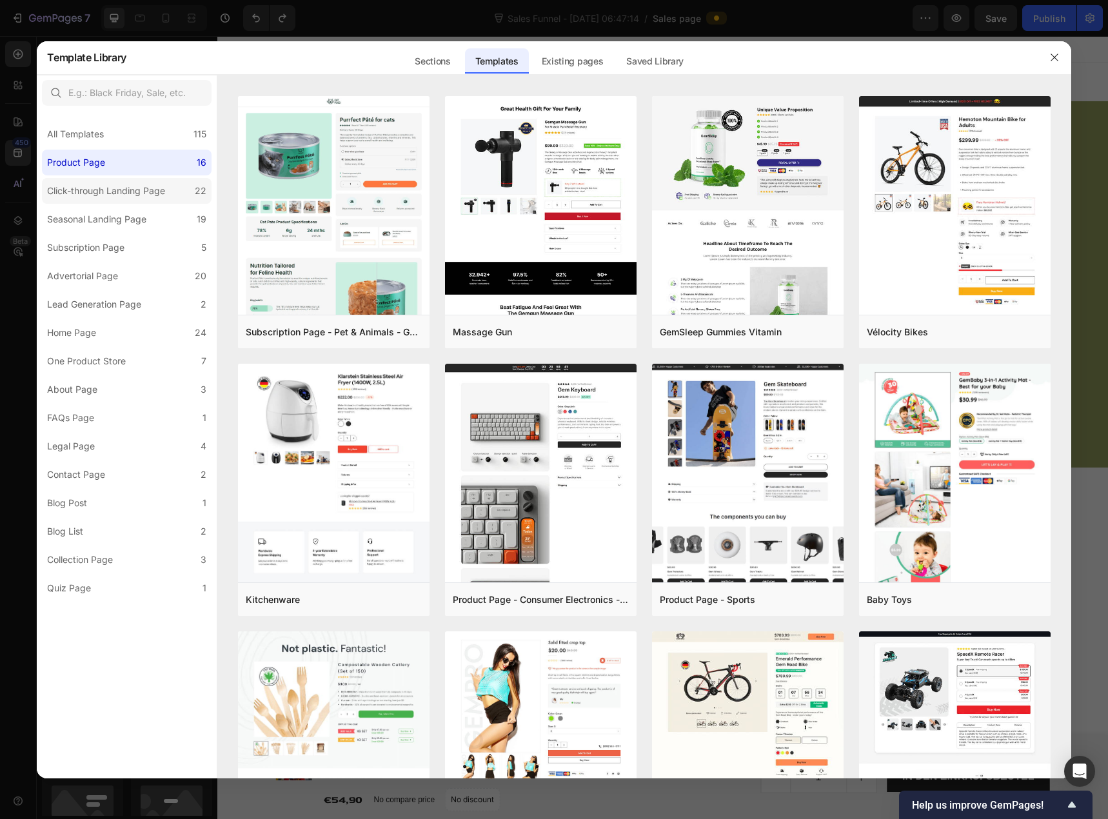
click at [126, 190] on div "Click-through Landing Page" at bounding box center [106, 190] width 118 height 15
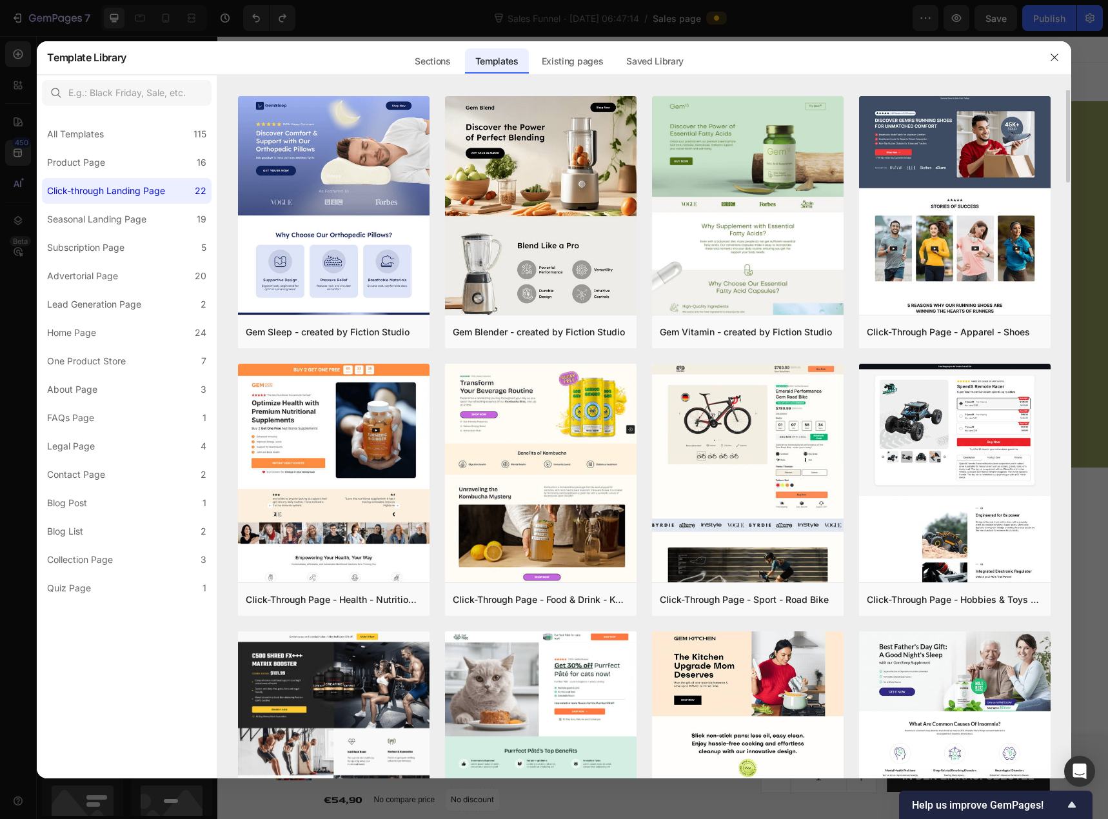
scroll to position [0, 0]
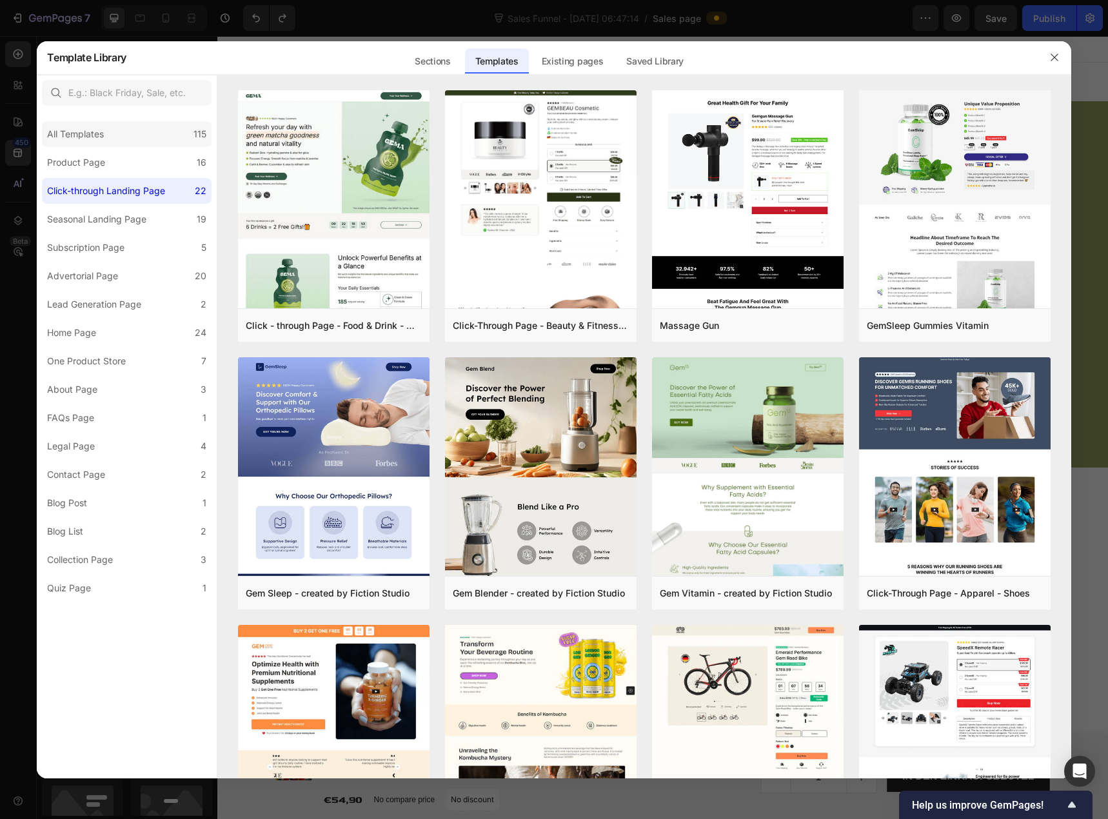
click at [110, 139] on div "All Templates 115" at bounding box center [127, 134] width 170 height 26
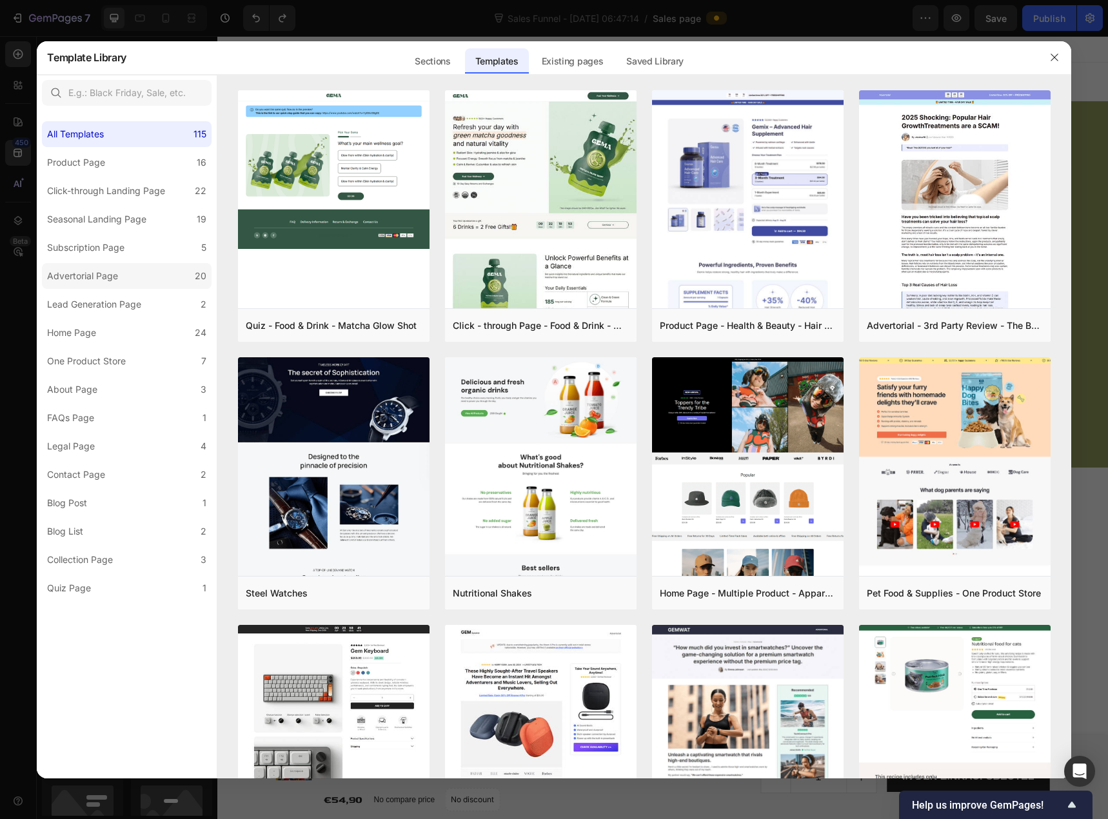
click at [111, 279] on div "Advertorial Page" at bounding box center [82, 275] width 71 height 15
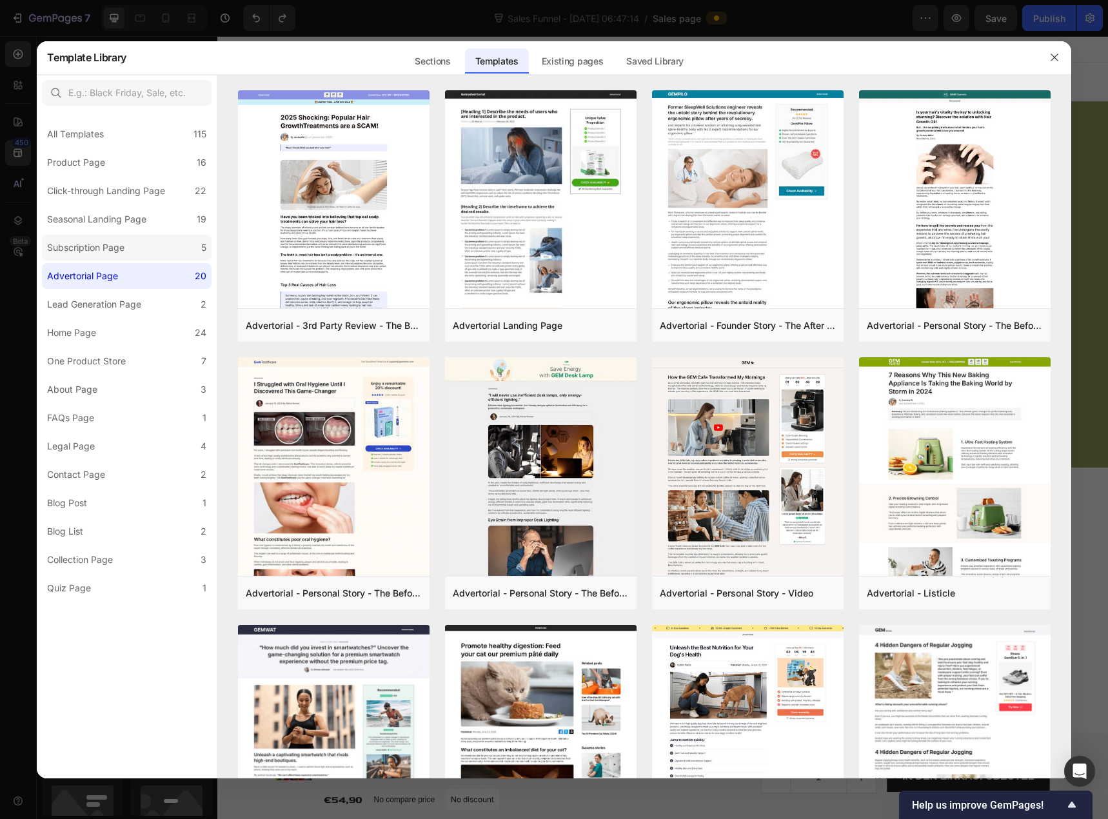
click at [112, 255] on div "Subscription Page" at bounding box center [85, 247] width 77 height 15
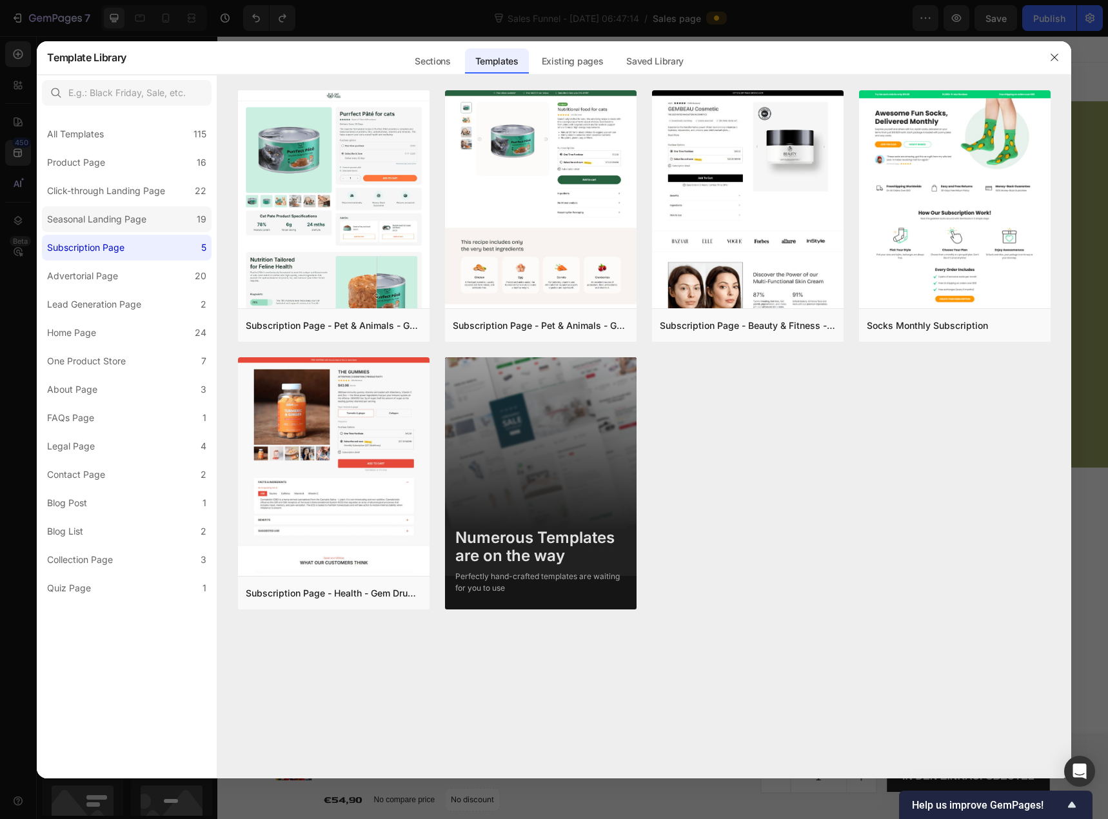
click at [143, 224] on div "Seasonal Landing Page" at bounding box center [96, 219] width 99 height 15
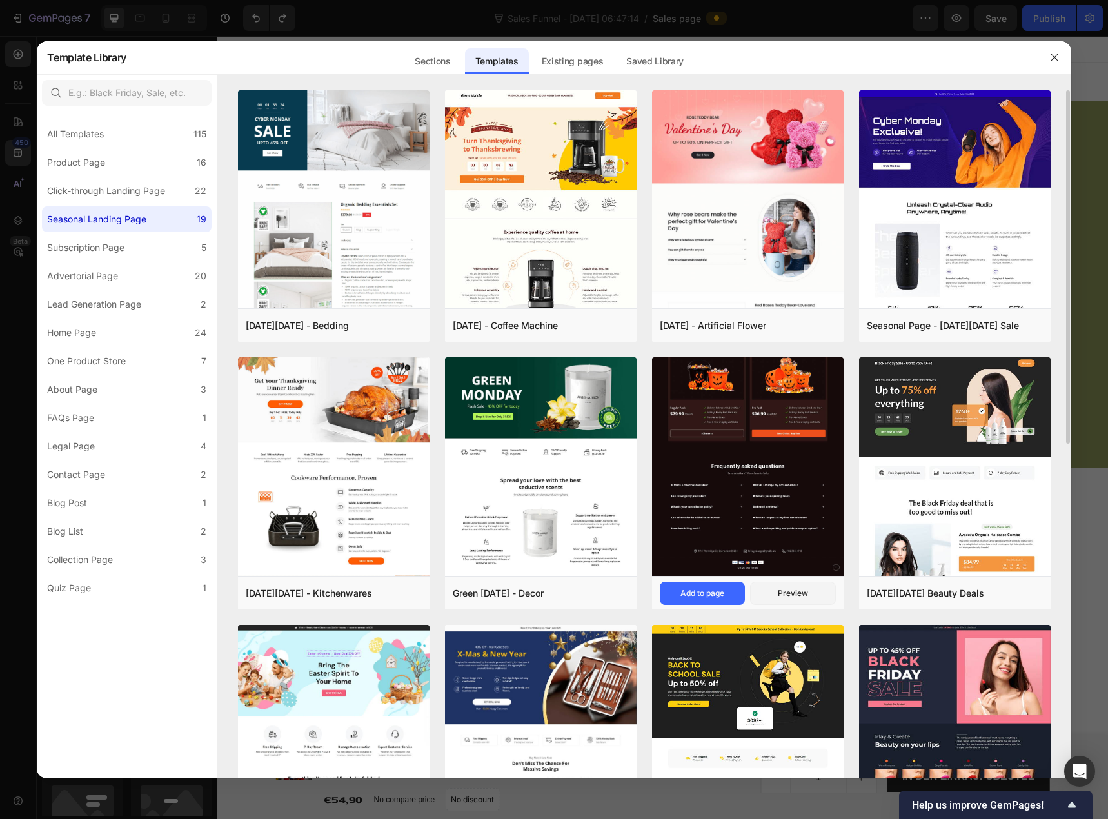
click at [762, 431] on img at bounding box center [748, 192] width 192 height 767
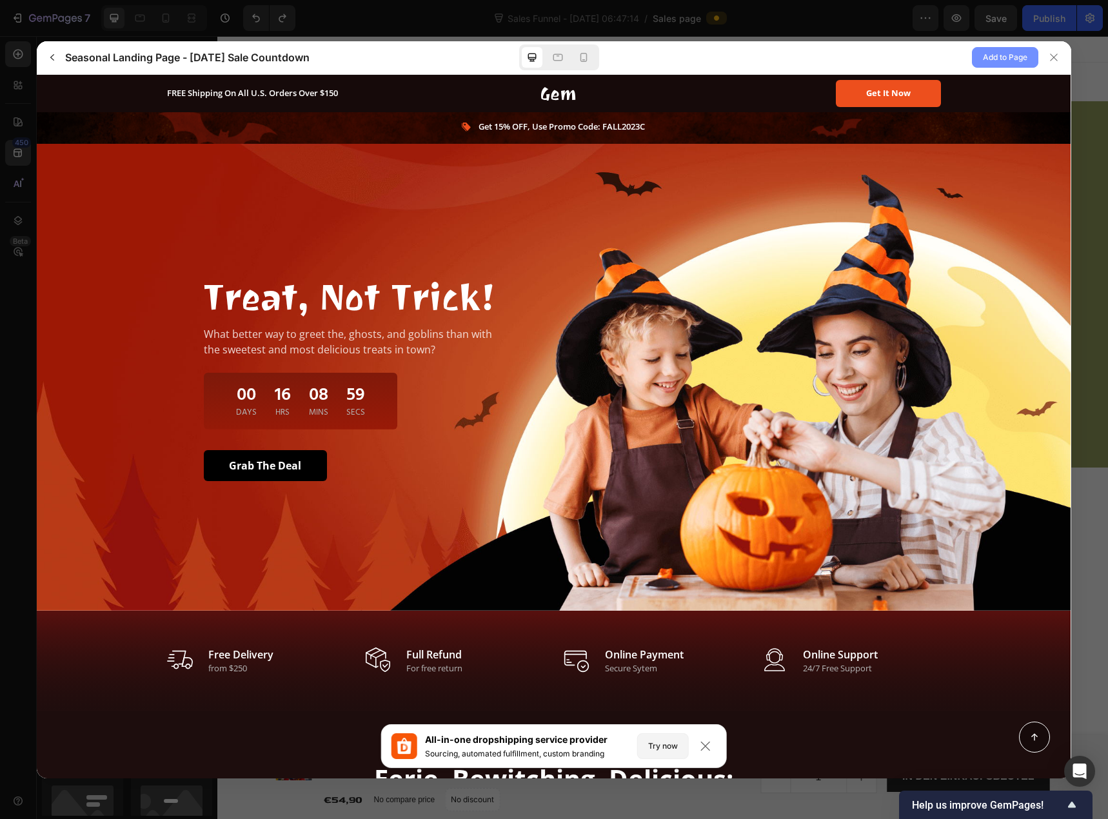
click at [1004, 59] on span "Add to Page" at bounding box center [1005, 57] width 44 height 15
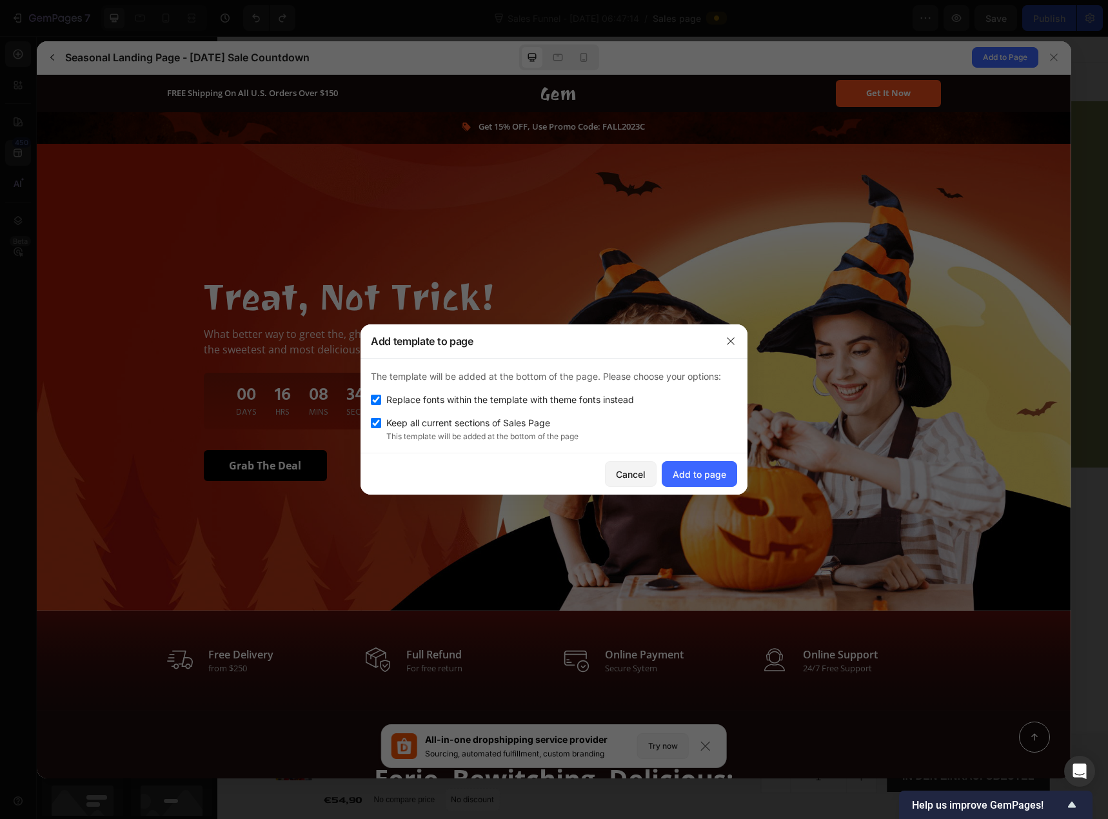
click at [377, 424] on input "checkbox" at bounding box center [376, 423] width 10 height 10
checkbox input "false"
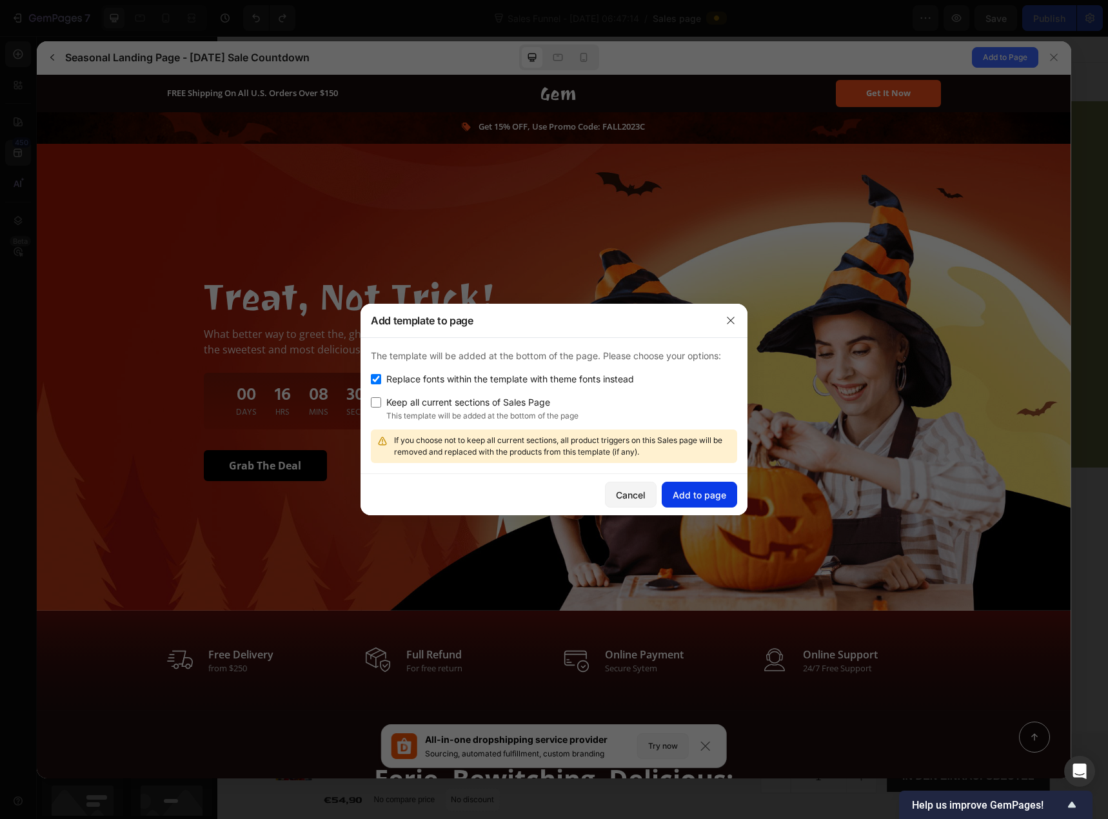
click at [684, 493] on div "Add to page" at bounding box center [700, 495] width 54 height 14
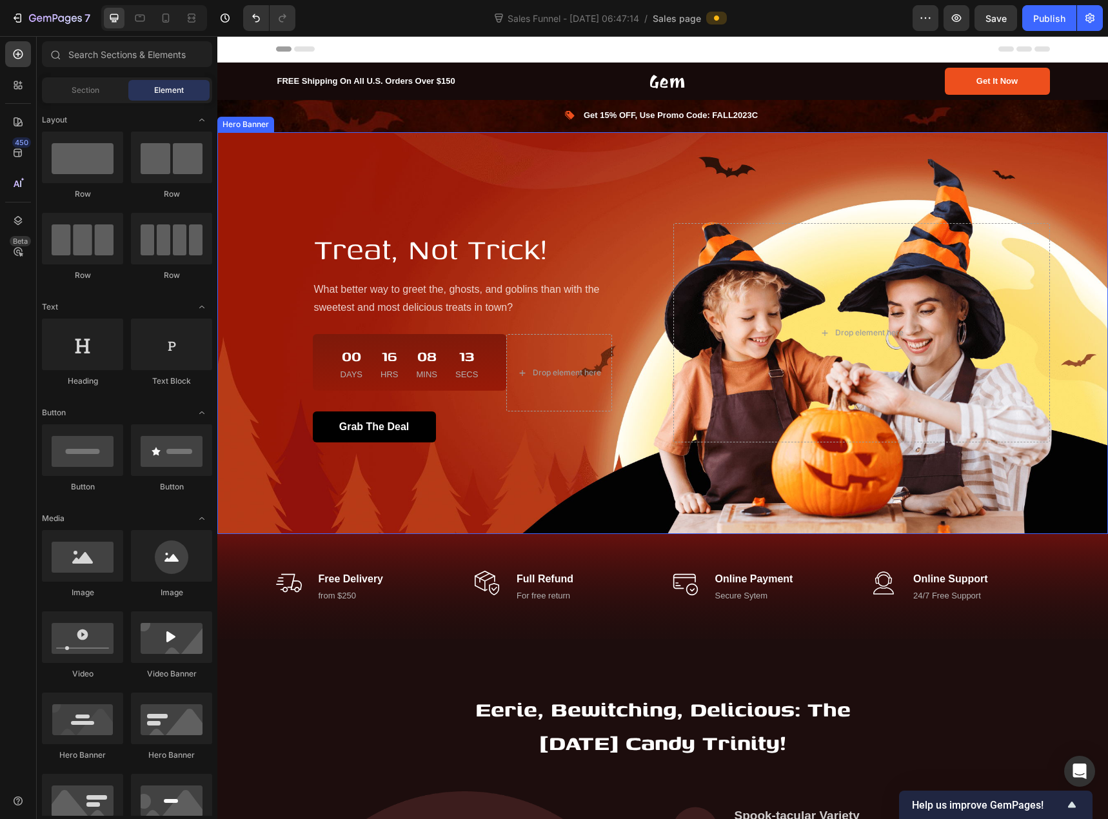
click at [534, 179] on div "Overlay" at bounding box center [662, 333] width 891 height 402
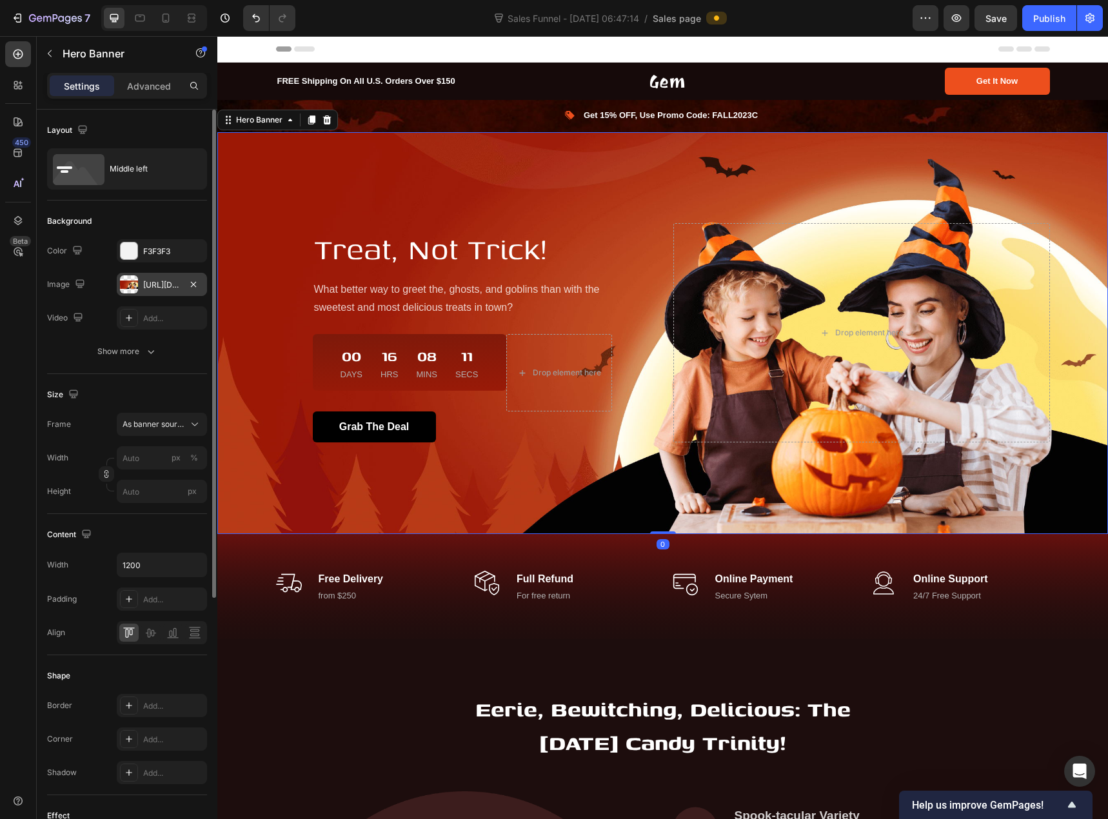
click at [172, 282] on div "https://ucarecdn.com/482173eb-06e1-49b7-abc7-048450d98c37/-/format/auto/" at bounding box center [161, 285] width 37 height 12
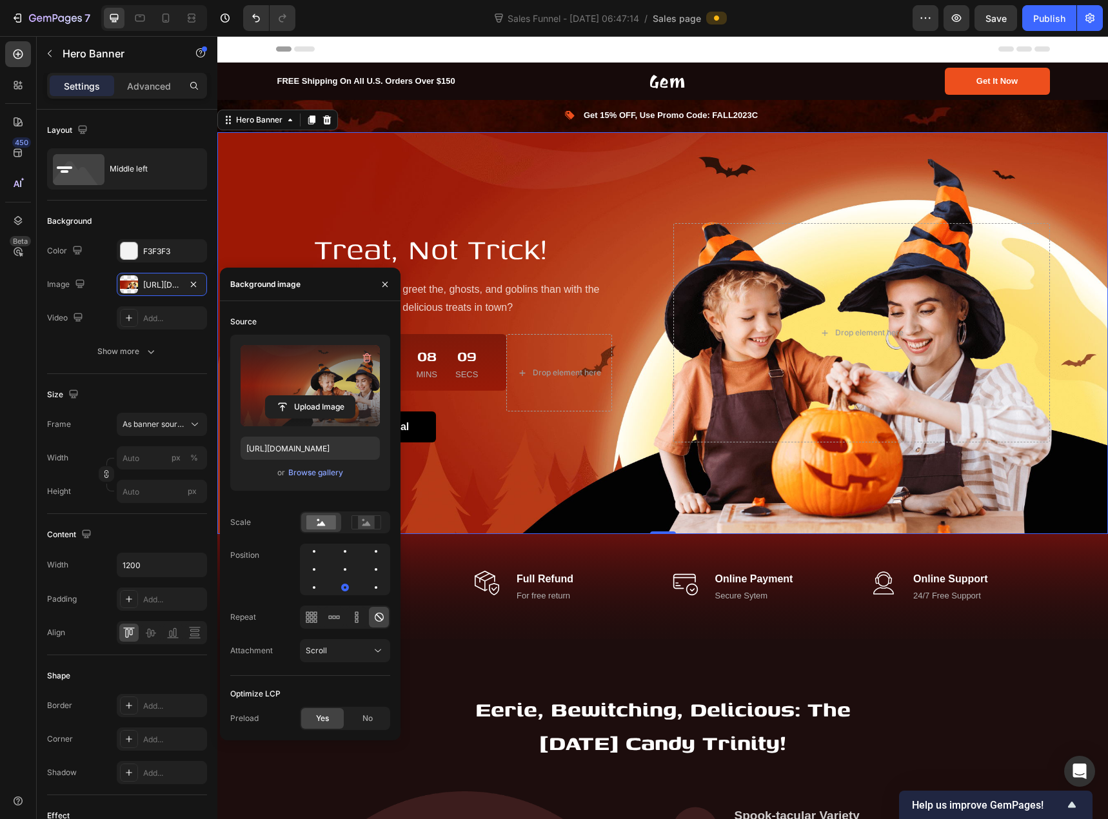
click at [326, 366] on label at bounding box center [310, 385] width 139 height 81
click at [326, 396] on input "file" at bounding box center [310, 407] width 89 height 22
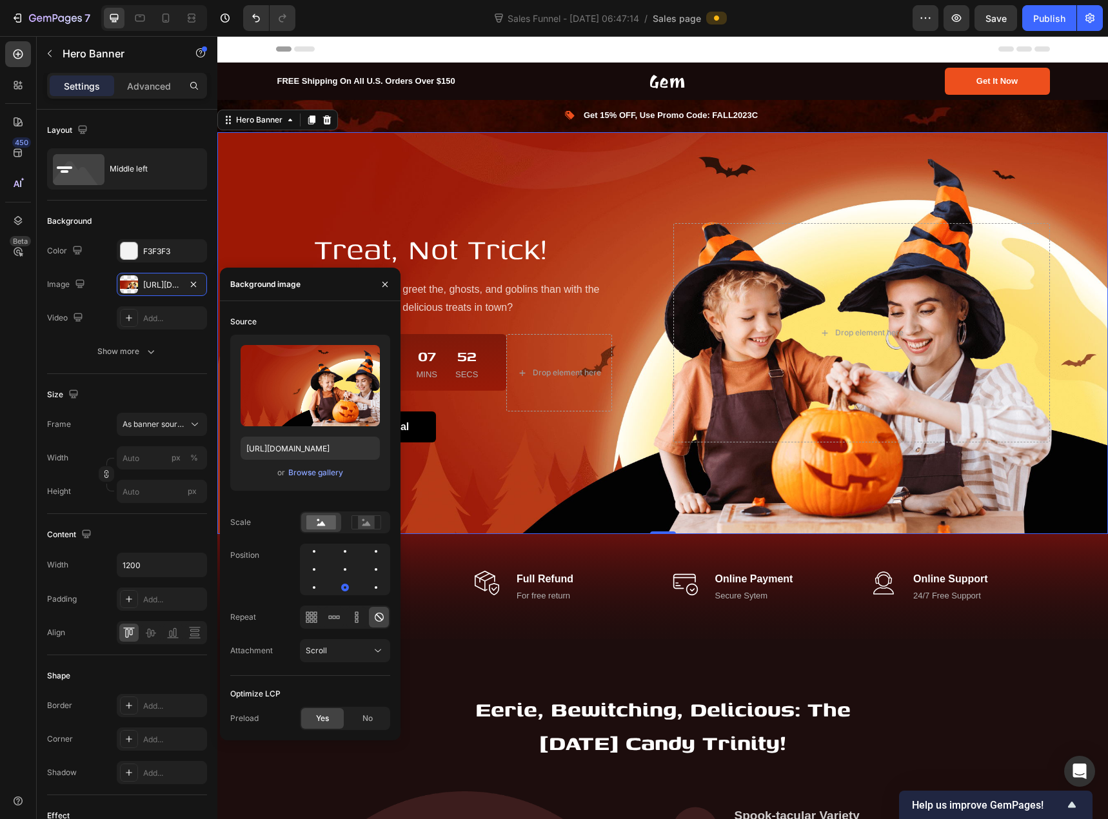
click at [310, 479] on div "or Browse gallery" at bounding box center [310, 472] width 139 height 15
click at [313, 474] on div "Browse gallery" at bounding box center [315, 473] width 55 height 12
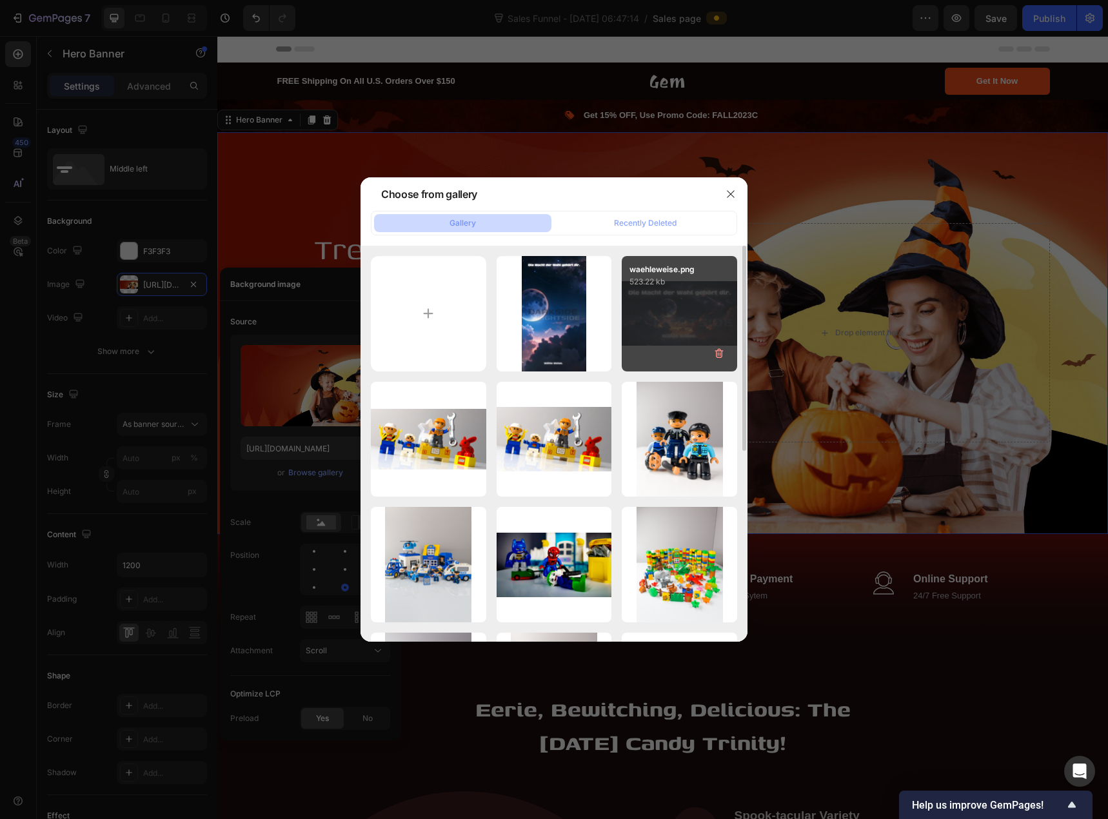
click at [670, 333] on div "waehleweise.png 523.22 kb" at bounding box center [679, 313] width 115 height 115
type input "https://cdn.shopify.com/s/files/1/0939/8324/4635/files/gempages_586225068544099…"
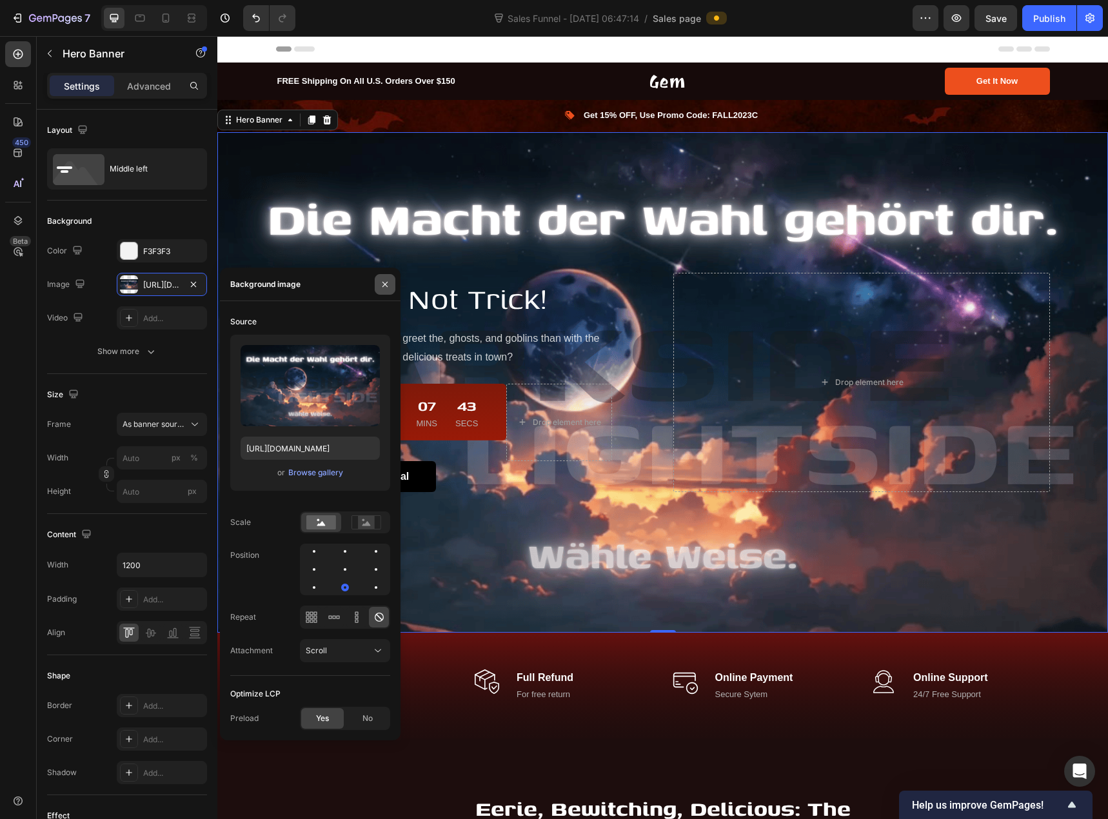
click at [387, 284] on icon "button" at bounding box center [385, 284] width 10 height 10
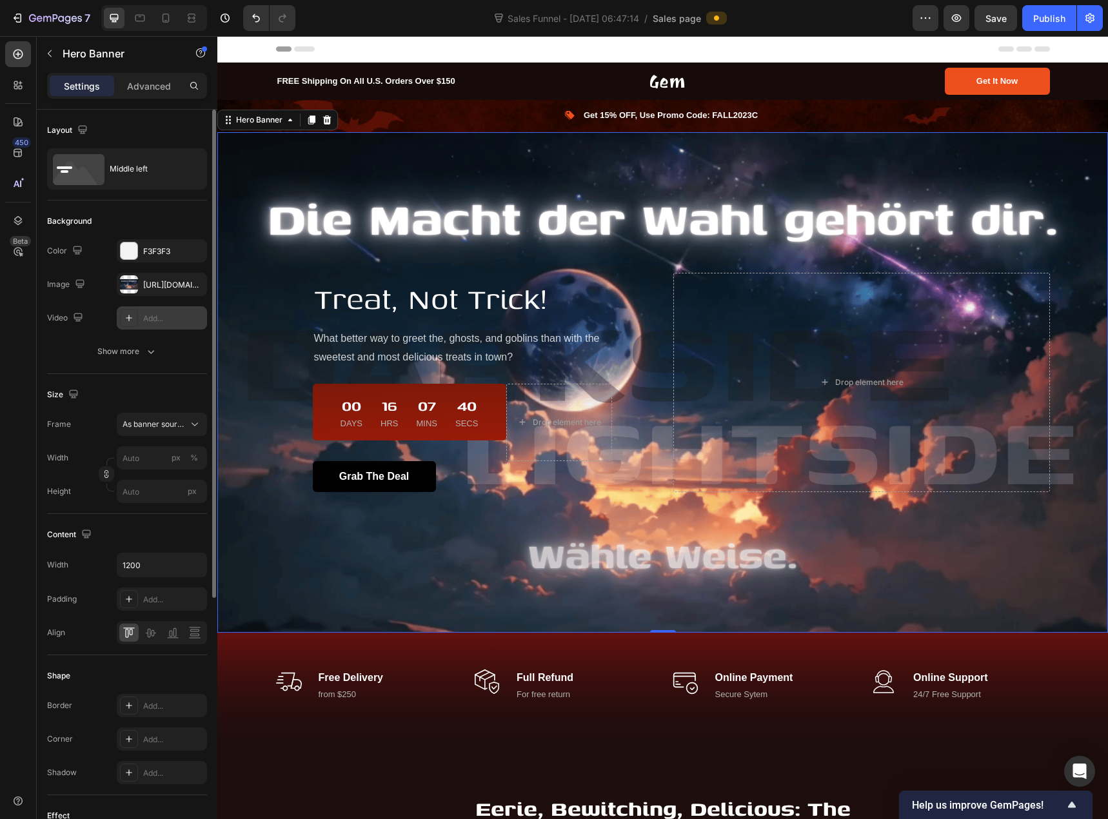
click at [166, 320] on div "Add..." at bounding box center [173, 319] width 61 height 12
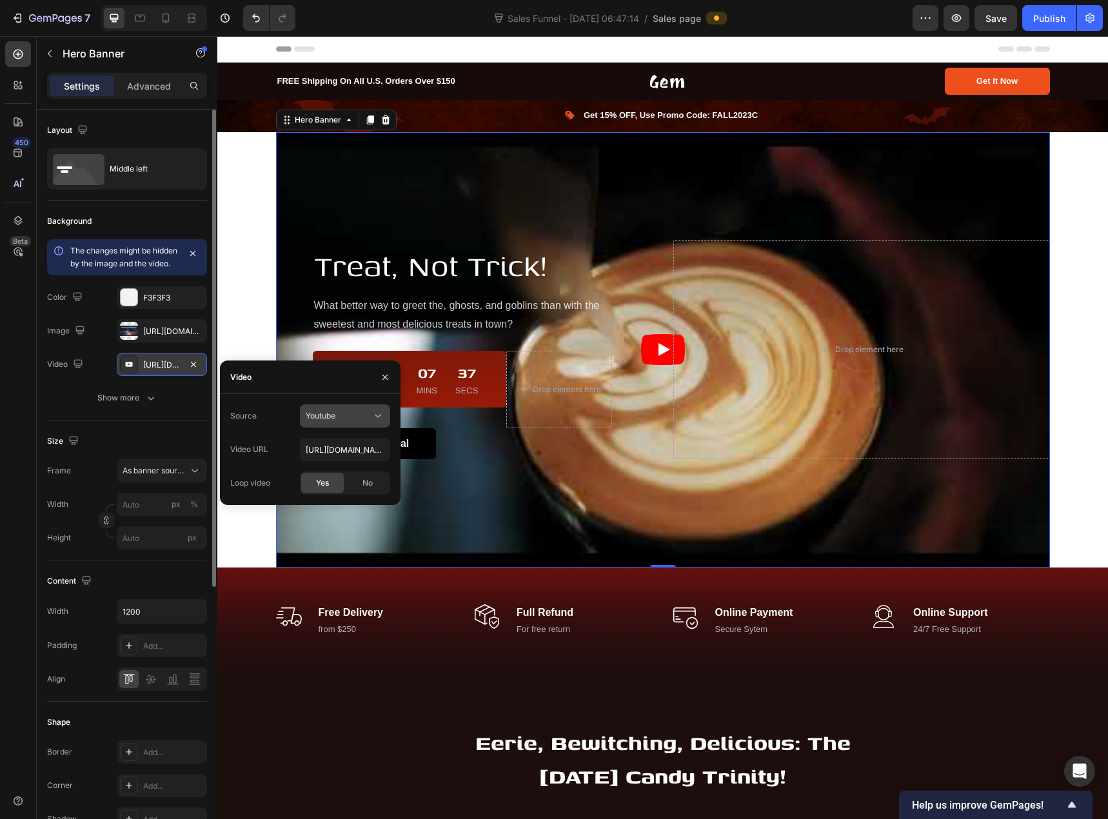
click at [346, 422] on div "Youtube" at bounding box center [345, 416] width 79 height 13
click at [344, 452] on span "Video hosting" at bounding box center [330, 448] width 49 height 12
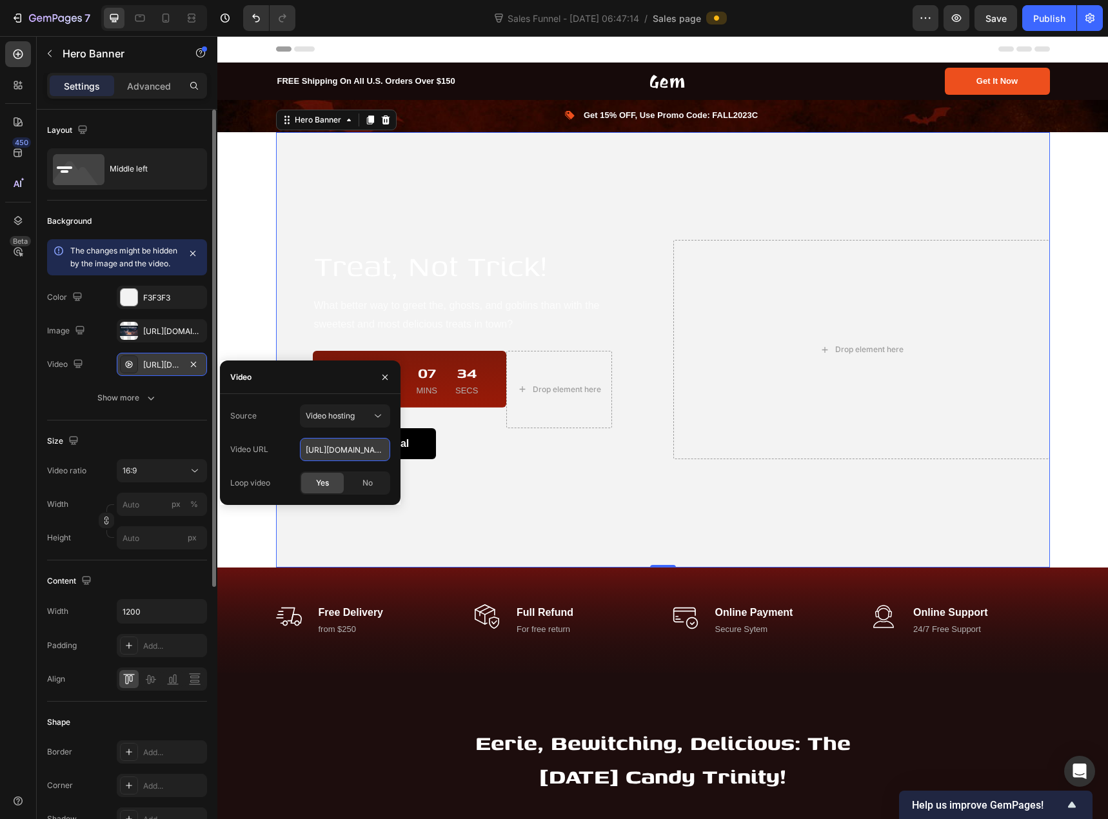
click at [342, 453] on input "https://cdn.shopify.com/videos/c/o/v/92a407d4e0c94a288eb54cac18c387dc.mp4" at bounding box center [345, 449] width 90 height 23
click at [164, 371] on div "https://cdn.shopify.com/videos/c/o/v/92a407d4e0c94a288eb54cac18c387dc.mp4" at bounding box center [161, 365] width 37 height 12
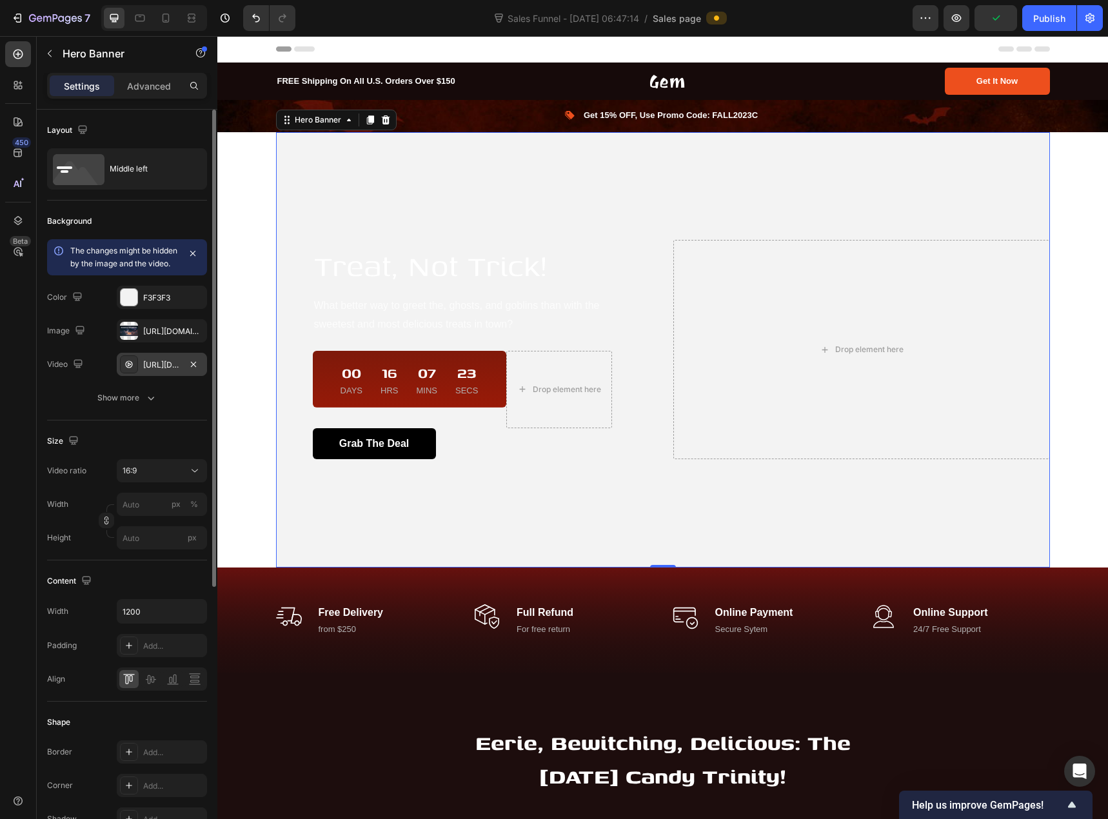
click at [164, 371] on div "https://cdn.shopify.com/videos/c/o/v/92a407d4e0c94a288eb54cac18c387dc.mp4" at bounding box center [161, 365] width 37 height 12
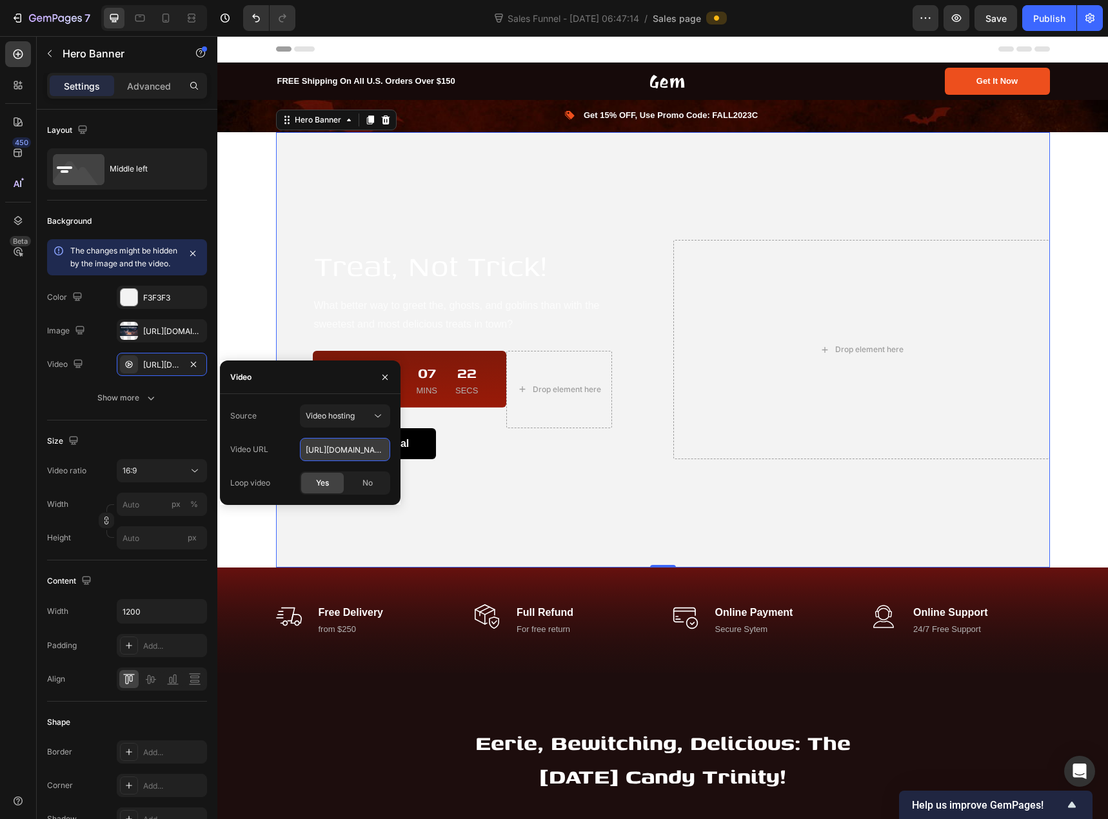
click at [339, 451] on input "https://cdn.shopify.com/videos/c/o/v/92a407d4e0c94a288eb54cac18c387dc.mp4" at bounding box center [345, 449] width 90 height 23
paste input "d8aaea5031ae4e0194224e9030bab25"
type input "https://cdn.shopify.com/videos/c/o/v/d8aaea5031ae4e0194224e9030bab25c.mp4"
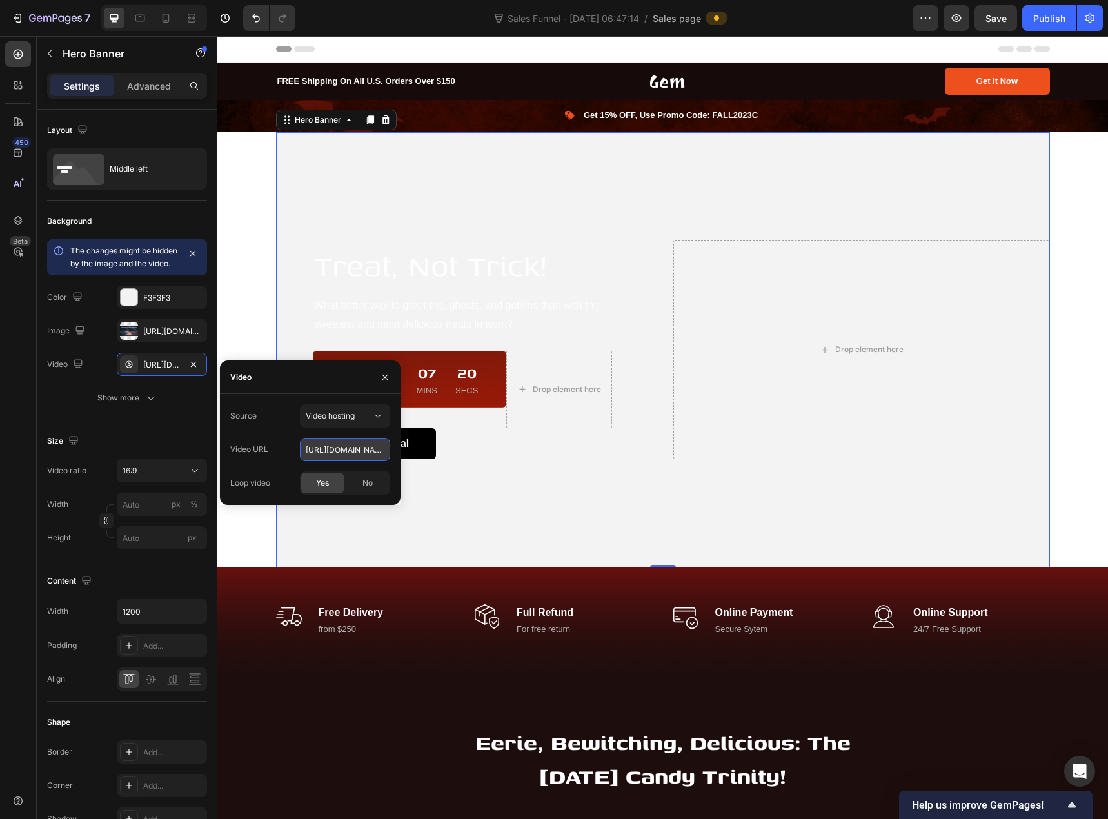
scroll to position [0, 224]
click at [83, 398] on div "The changes might be hidden by the image and the video. Color F3F3F3 Image http…" at bounding box center [127, 324] width 160 height 170
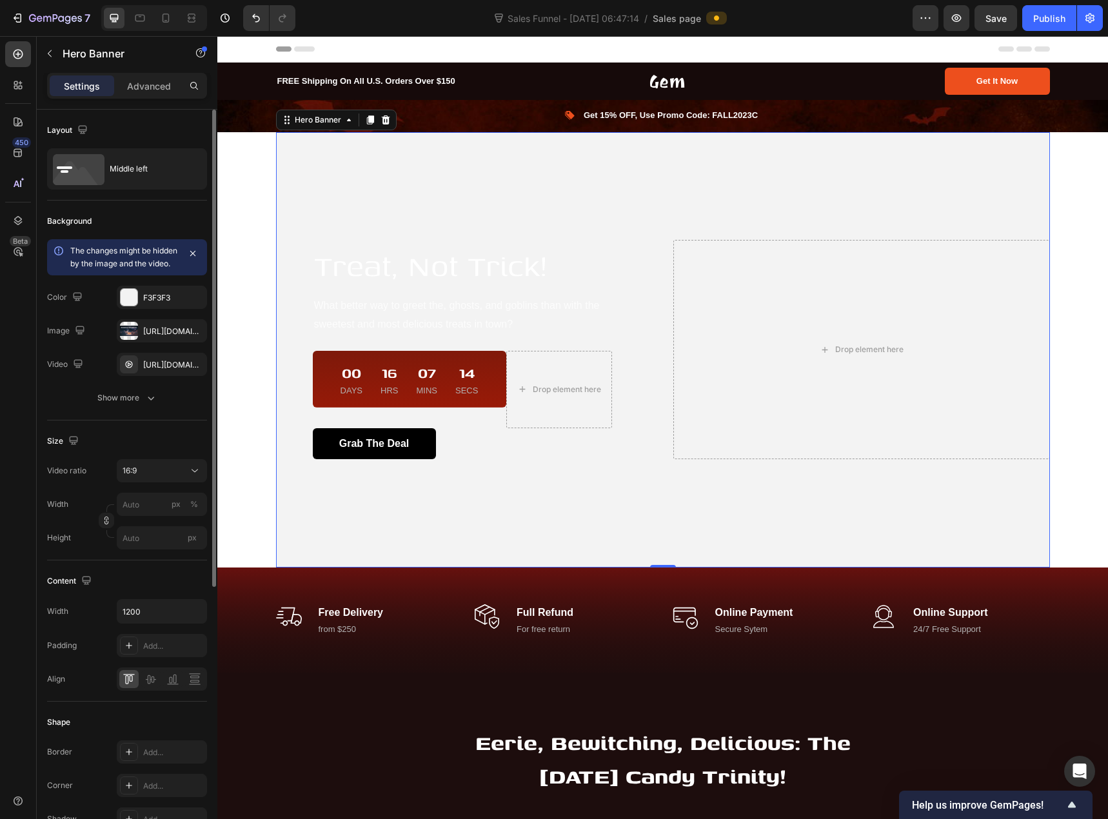
scroll to position [0, 0]
click at [148, 404] on icon "button" at bounding box center [150, 397] width 13 height 13
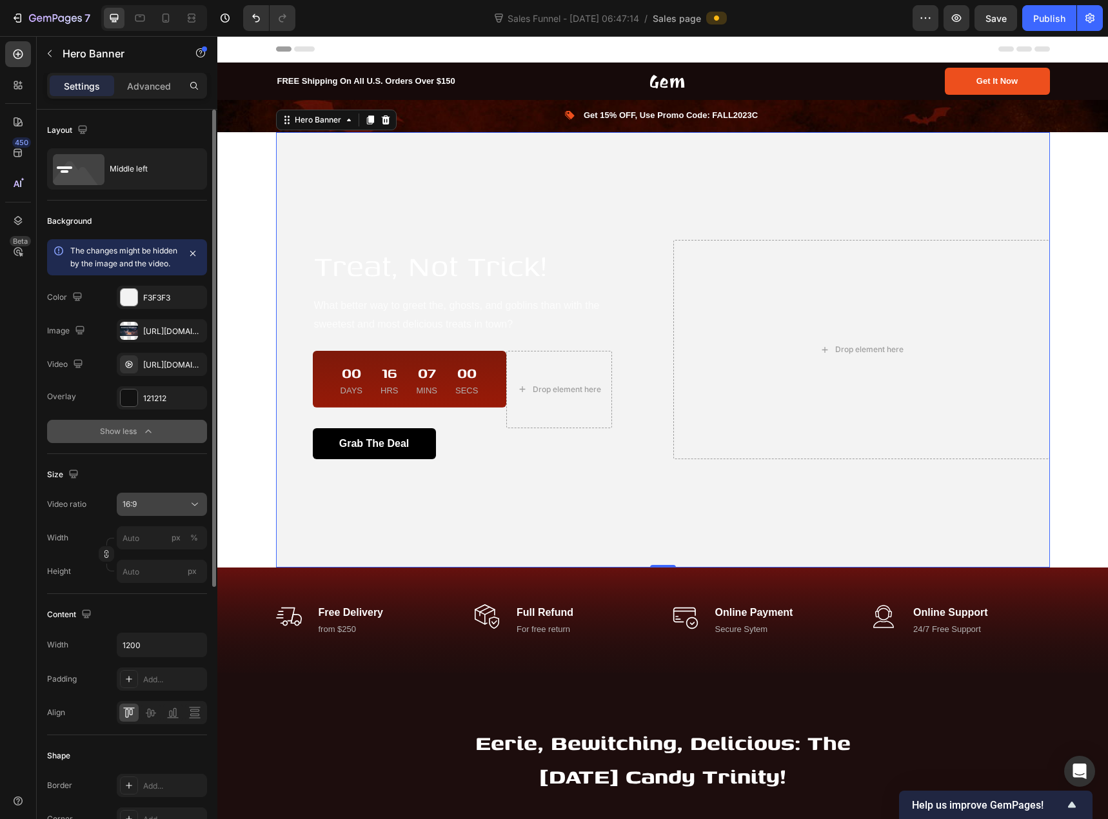
click at [168, 510] on div "16:9" at bounding box center [156, 505] width 66 height 12
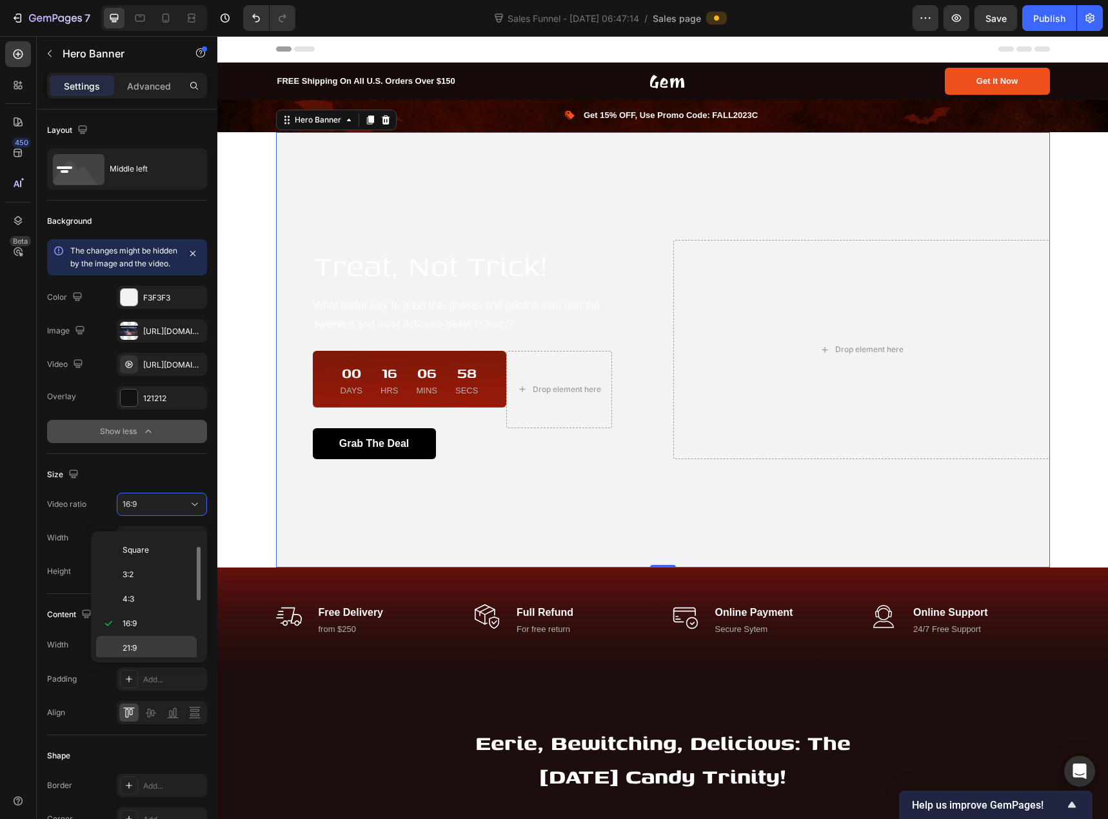
click at [152, 642] on div "21:9" at bounding box center [146, 648] width 101 height 25
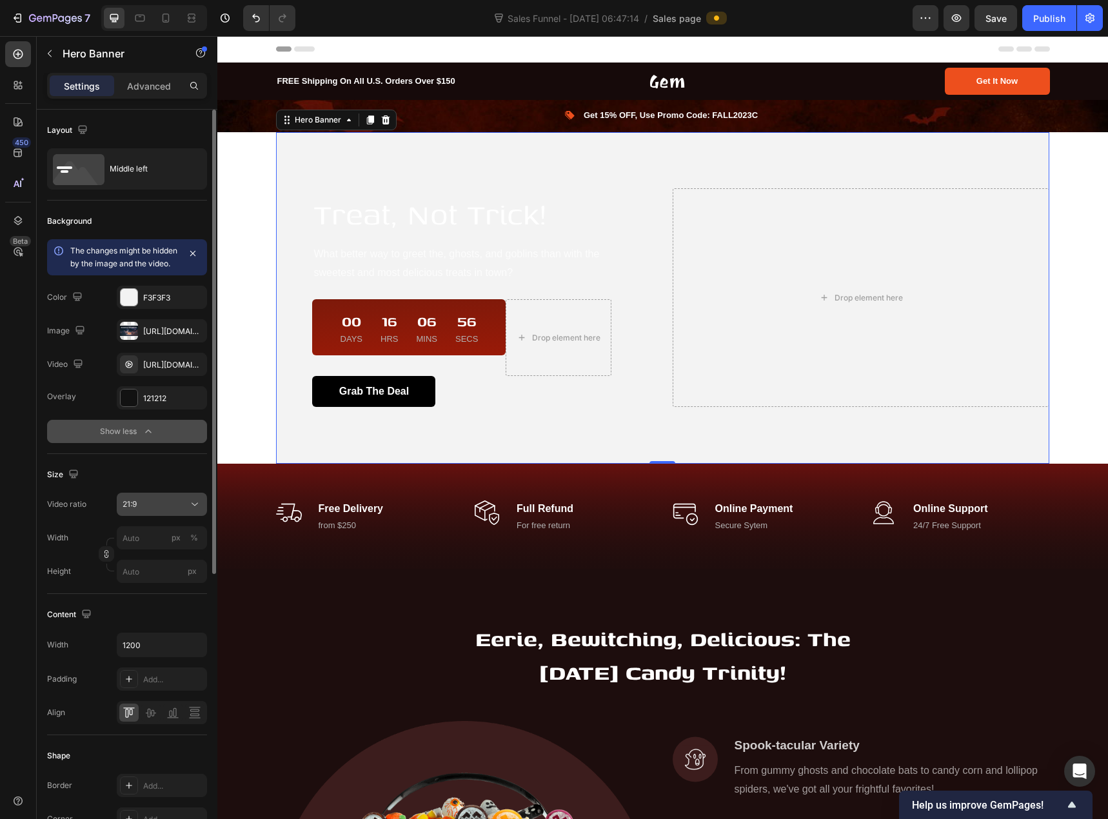
click at [156, 510] on div "21:9" at bounding box center [156, 505] width 66 height 12
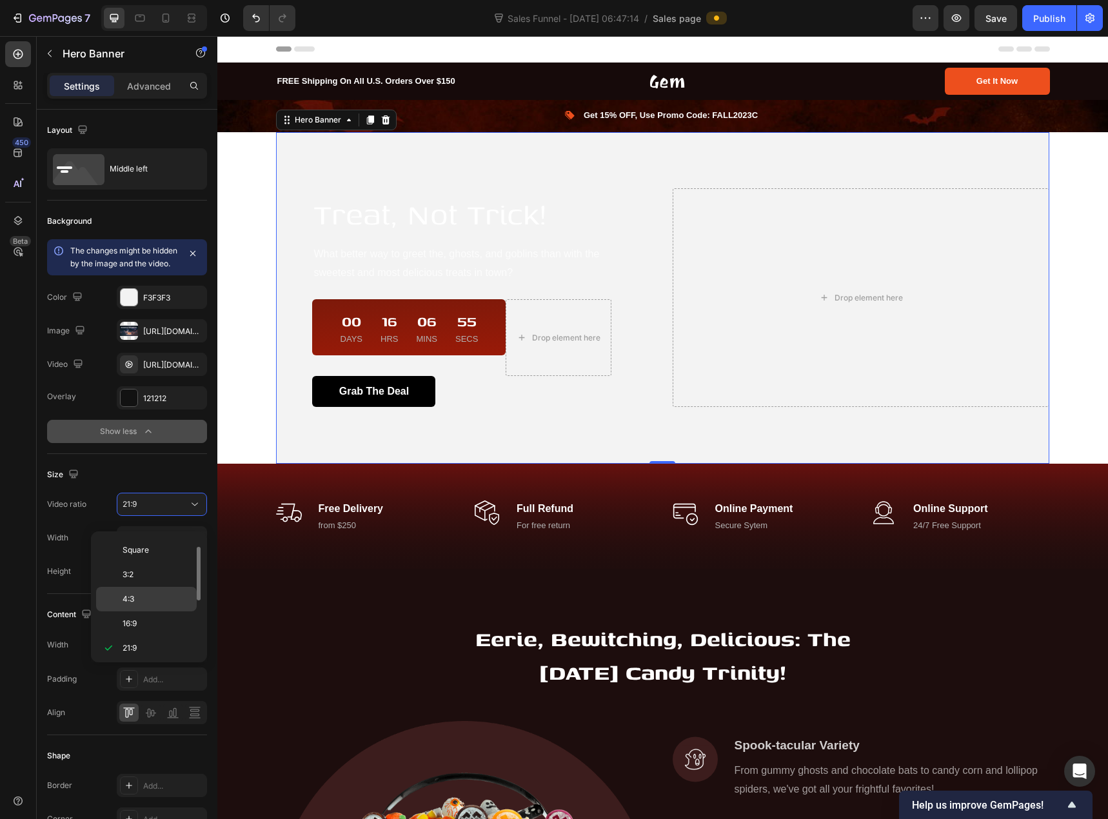
click at [148, 592] on div "4:3" at bounding box center [146, 599] width 101 height 25
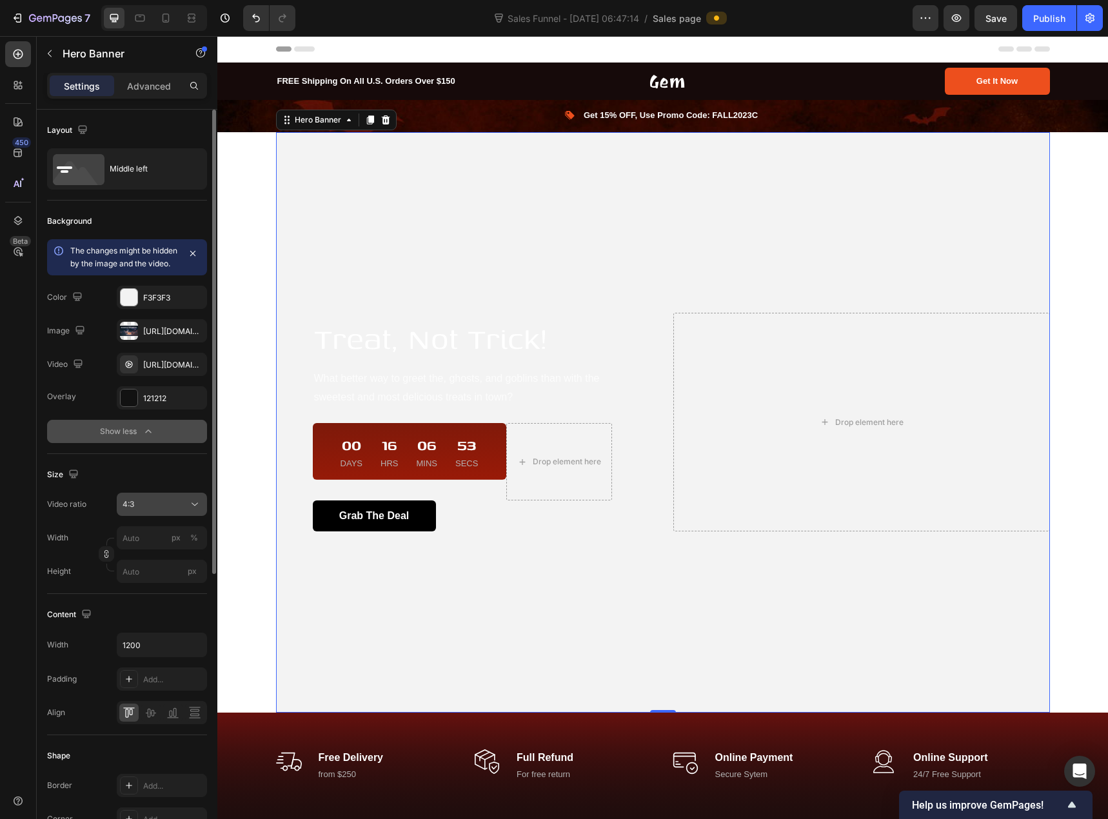
click at [153, 510] on div "4:3" at bounding box center [156, 505] width 66 height 12
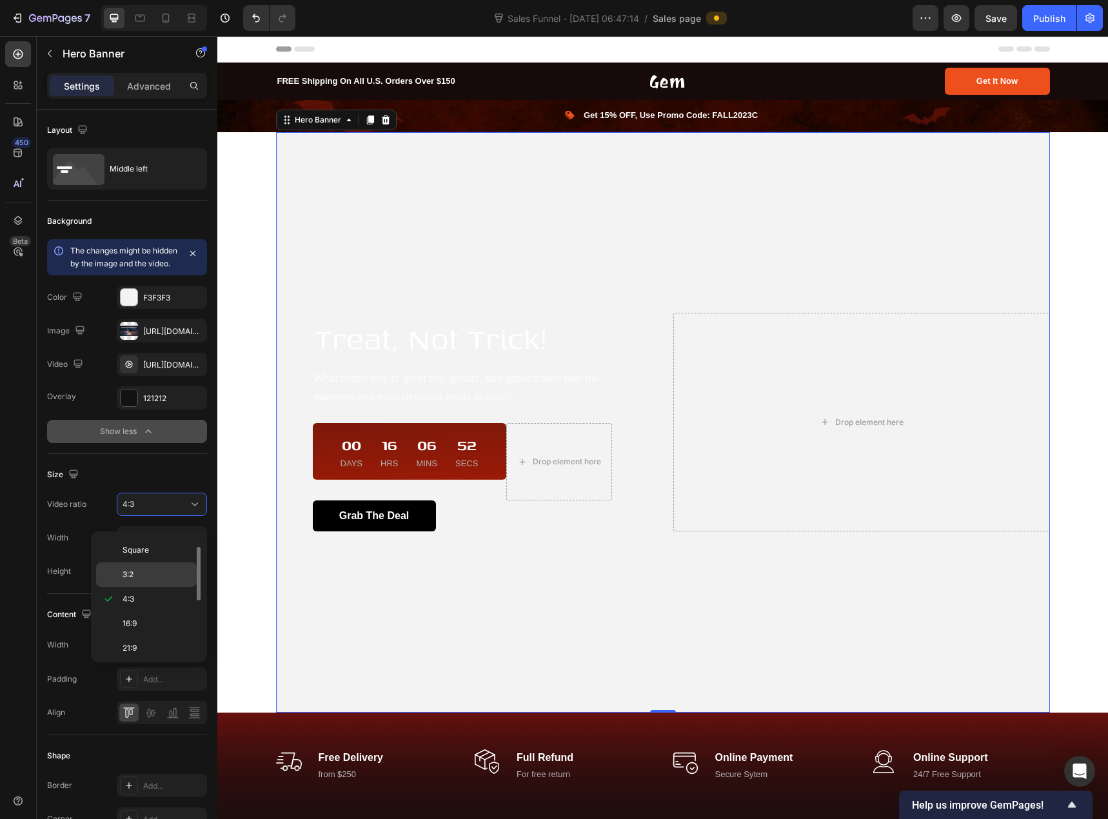
click at [148, 571] on p "3:2" at bounding box center [157, 575] width 68 height 12
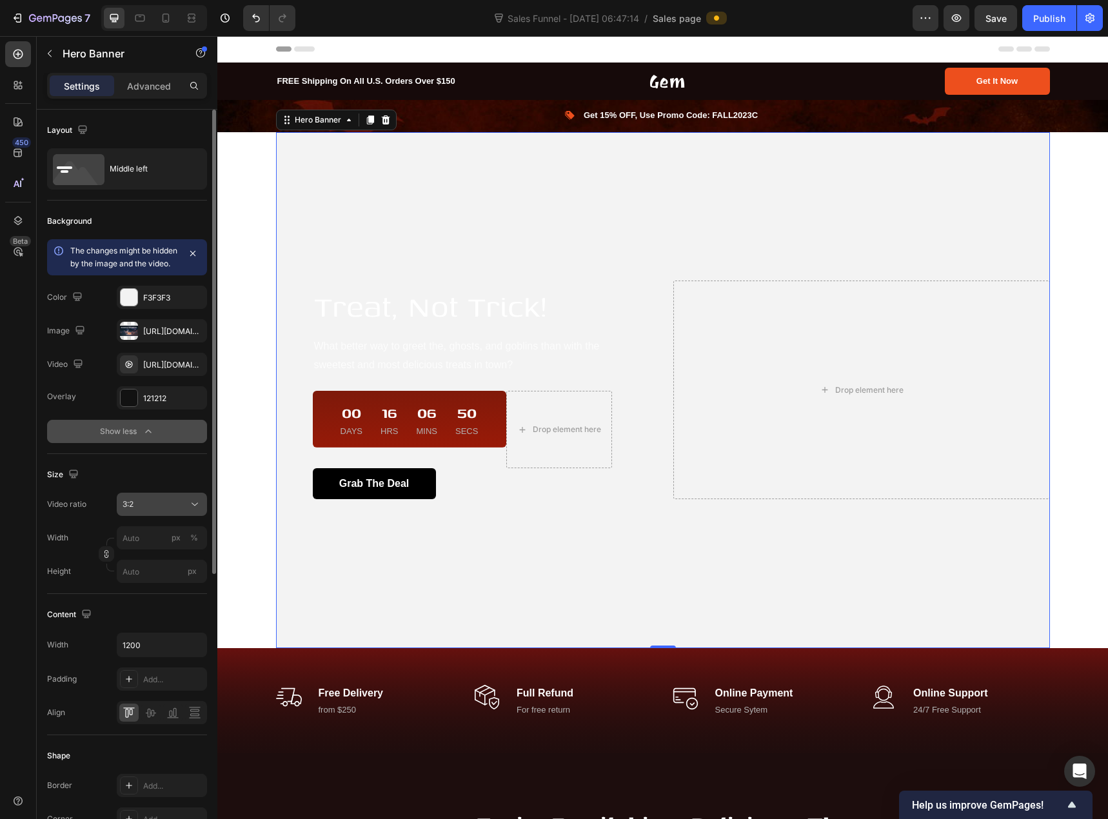
click at [148, 510] on div "3:2" at bounding box center [156, 505] width 66 height 12
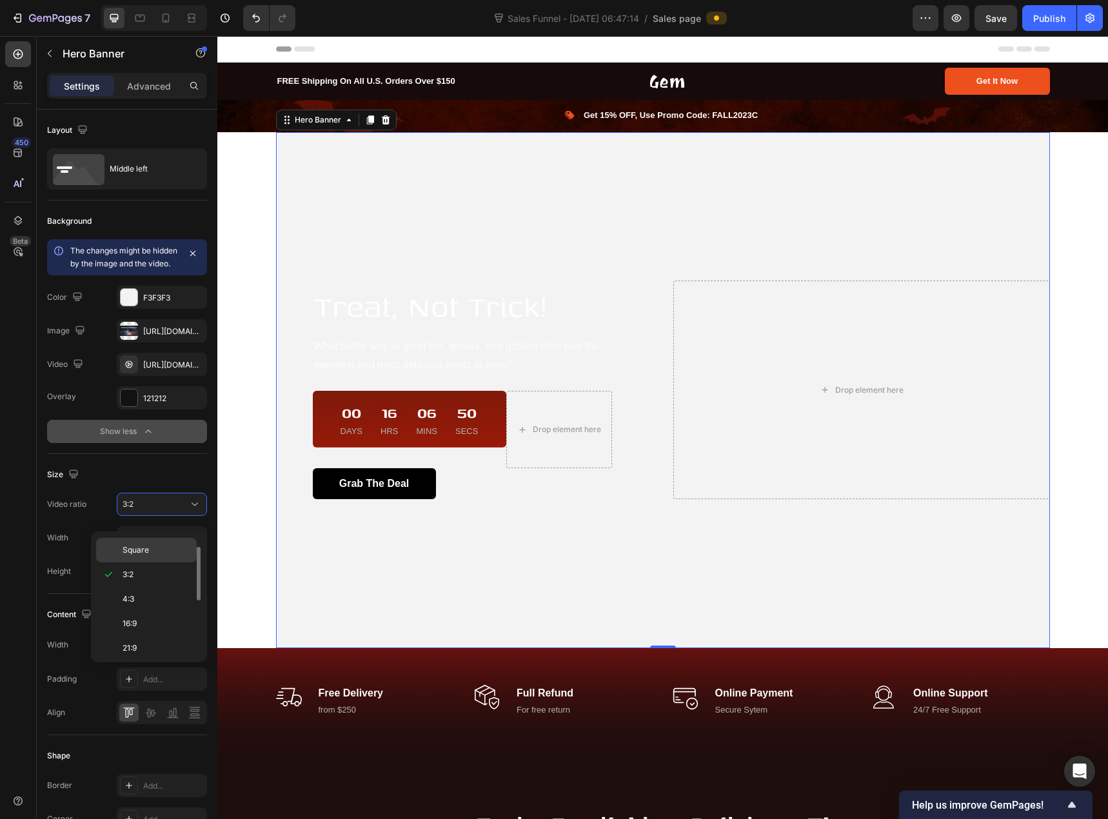
click at [147, 546] on span "Square" at bounding box center [136, 550] width 26 height 12
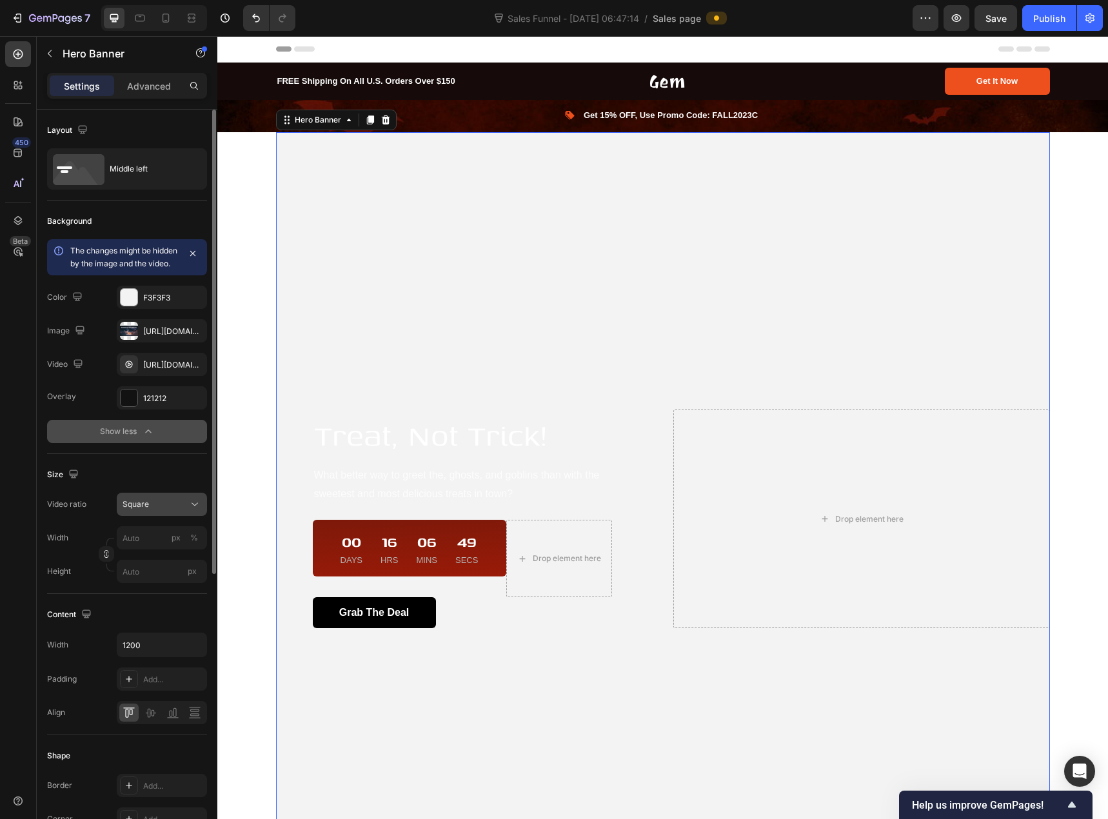
click at [154, 516] on button "Square" at bounding box center [162, 504] width 90 height 23
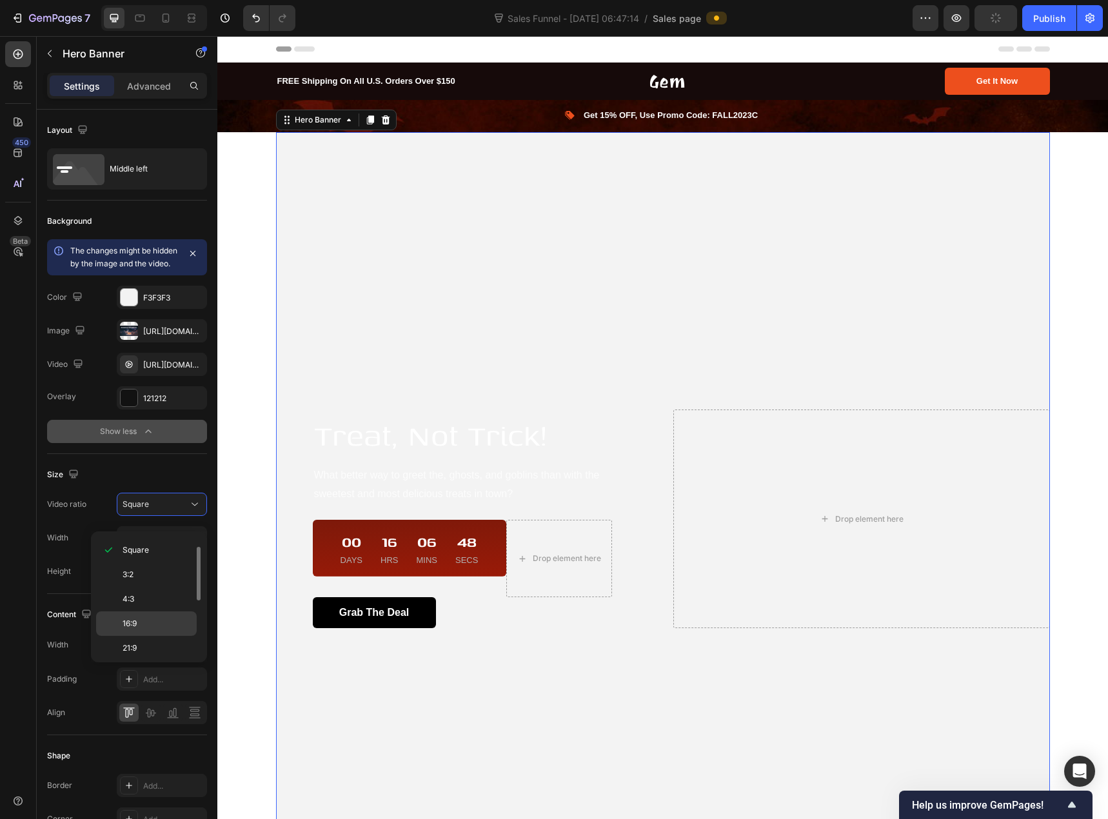
click at [150, 624] on p "16:9" at bounding box center [157, 624] width 68 height 12
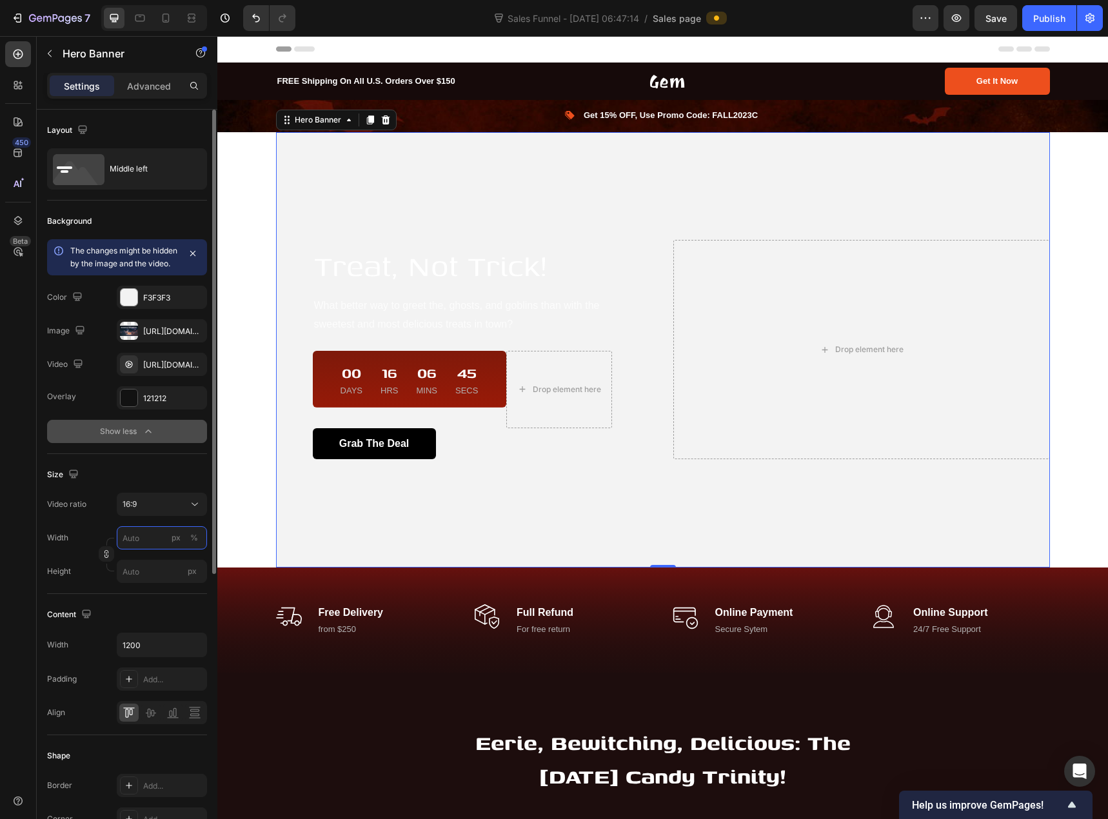
click at [156, 549] on input "px %" at bounding box center [162, 537] width 90 height 23
click at [150, 582] on p "Full 100%" at bounding box center [159, 582] width 75 height 12
type input "100"
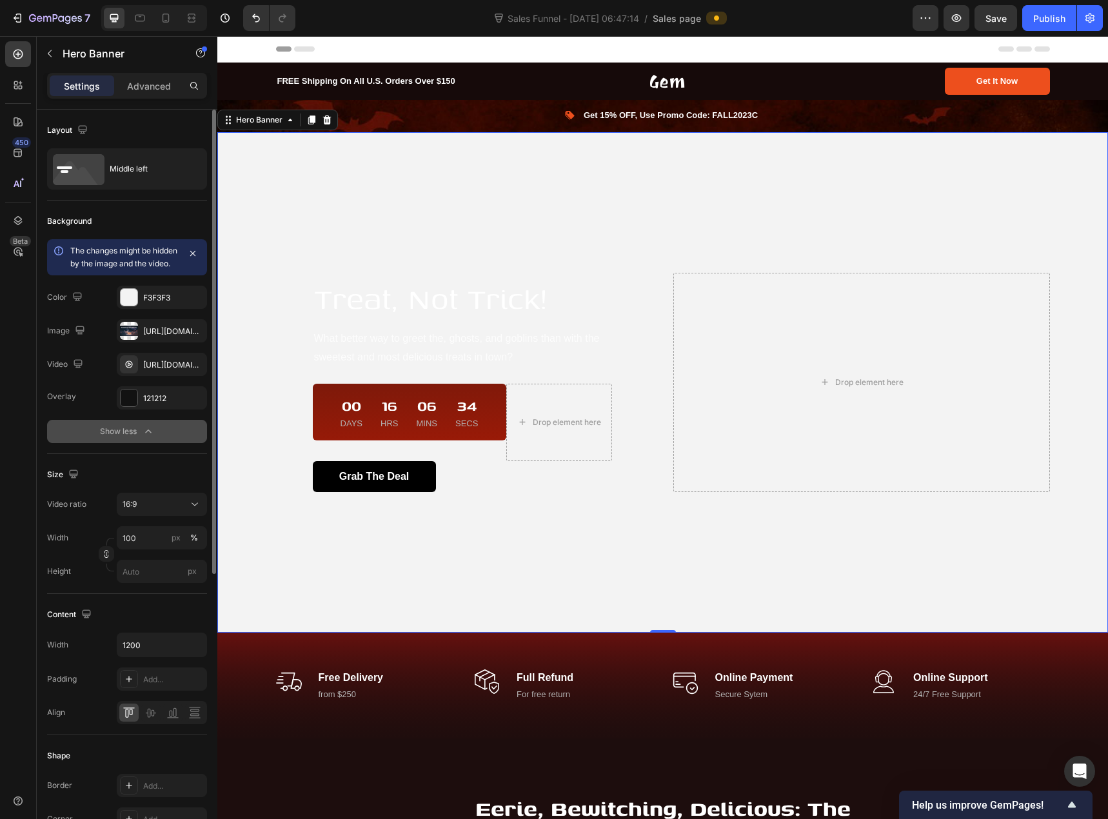
click at [141, 724] on div at bounding box center [162, 712] width 90 height 23
click at [157, 719] on icon at bounding box center [150, 712] width 13 height 13
click at [134, 719] on icon at bounding box center [129, 712] width 13 height 13
click at [146, 23] on icon at bounding box center [139, 18] width 13 height 13
type input "100%"
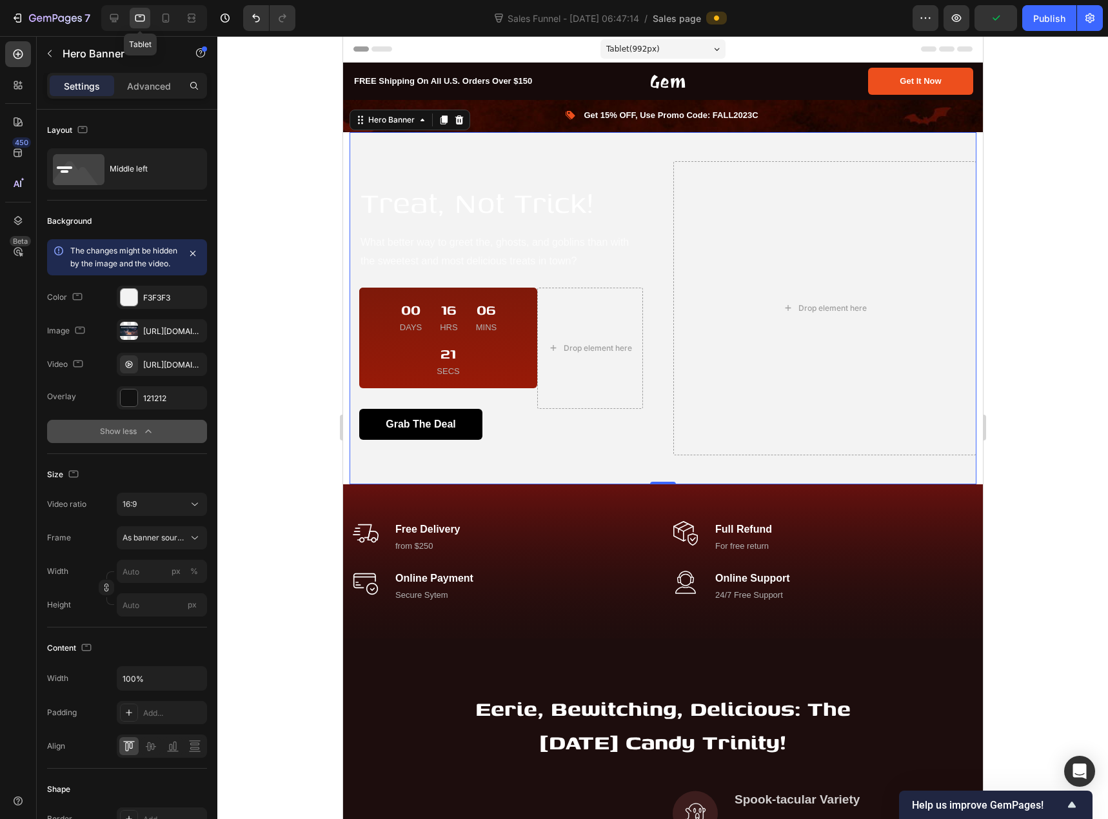
scroll to position [51, 0]
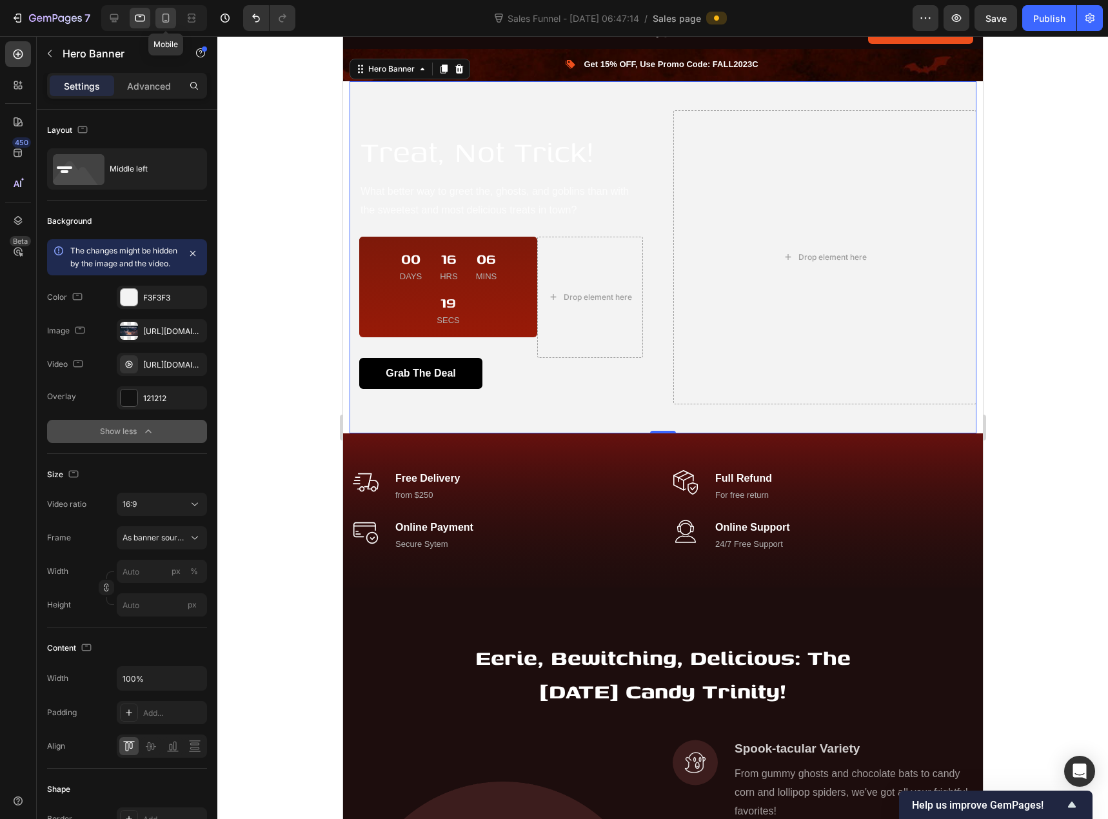
click at [163, 18] on icon at bounding box center [166, 18] width 7 height 9
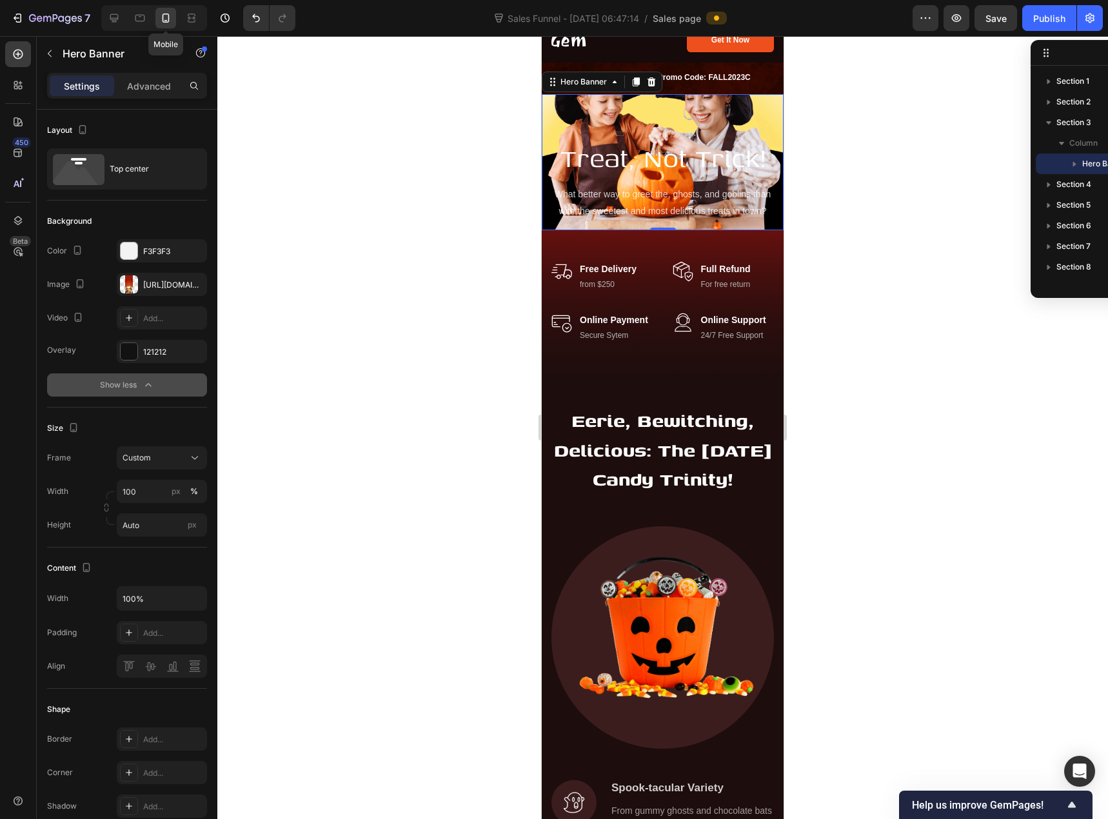
scroll to position [58, 0]
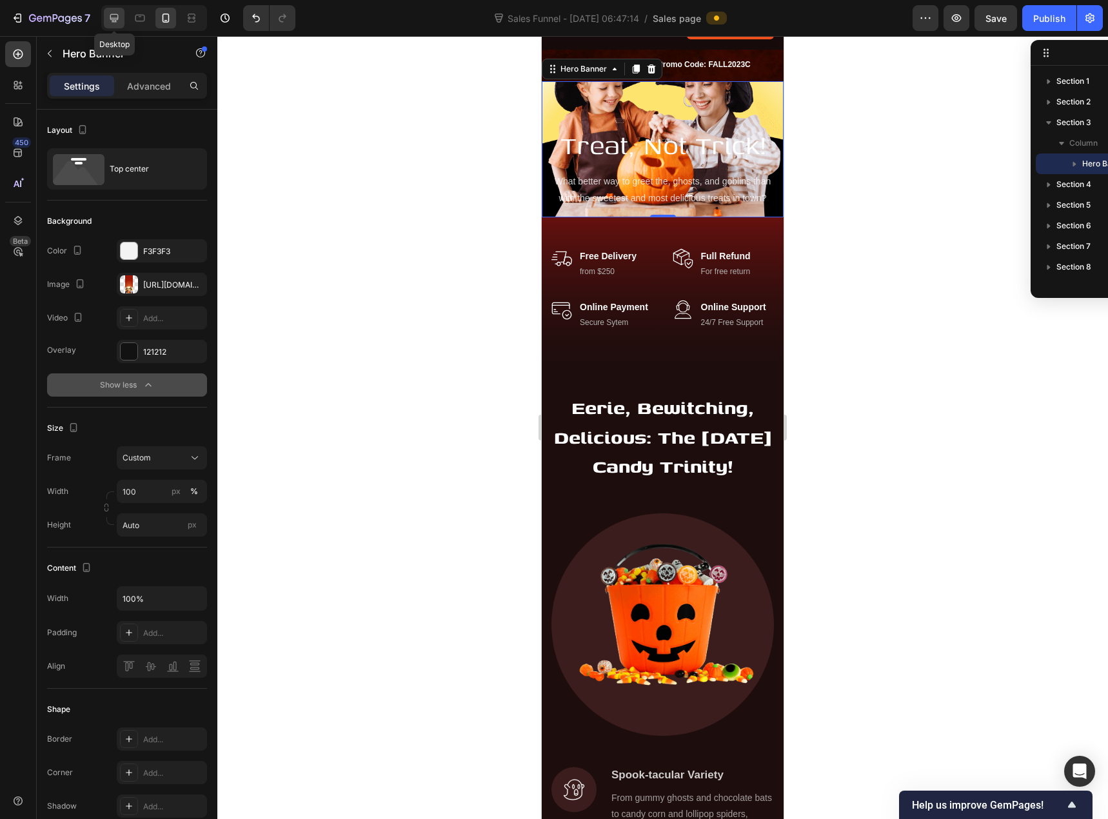
click at [112, 19] on icon at bounding box center [114, 18] width 8 height 8
type input "1200"
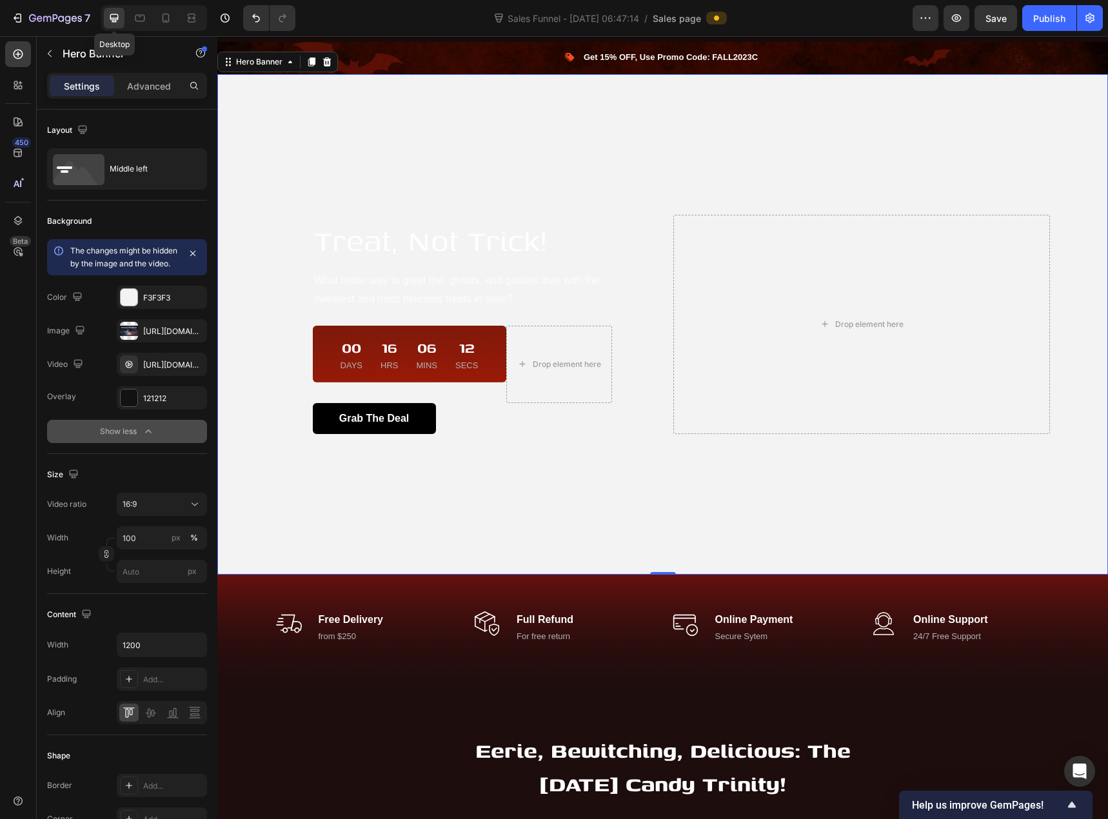
scroll to position [51, 0]
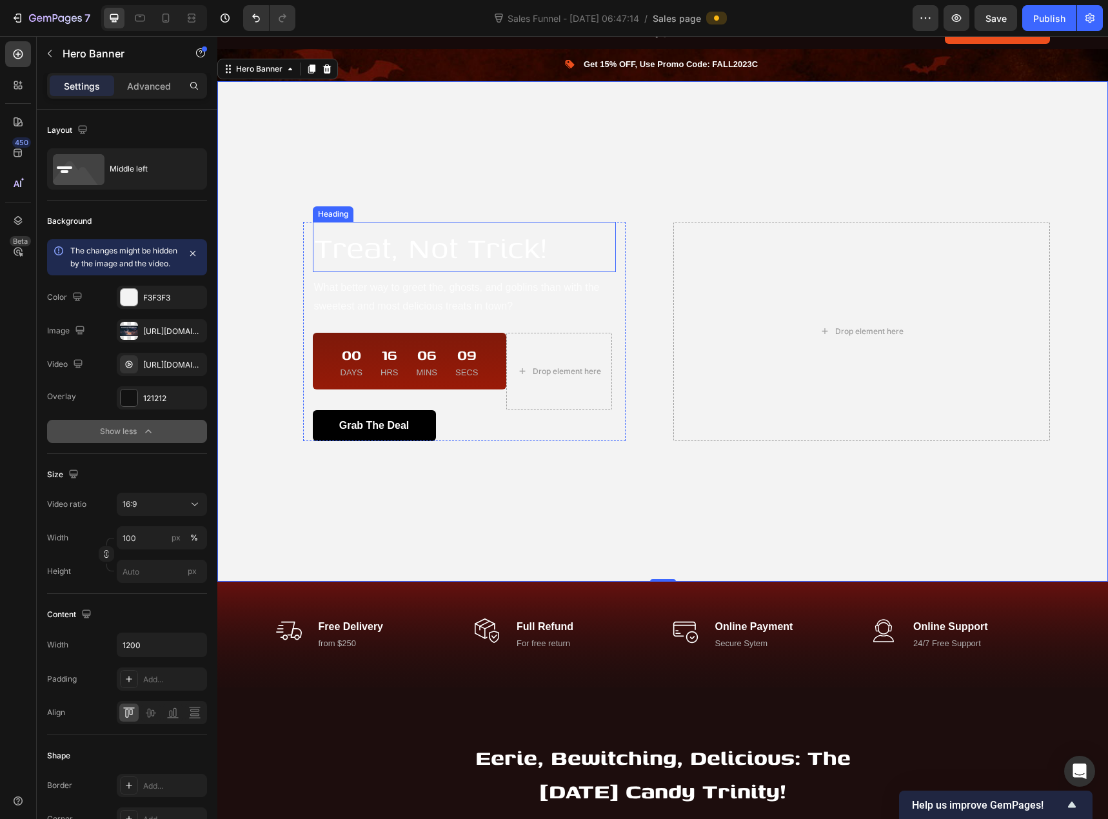
click at [435, 253] on p "Treat, Not Trick!" at bounding box center [464, 247] width 301 height 48
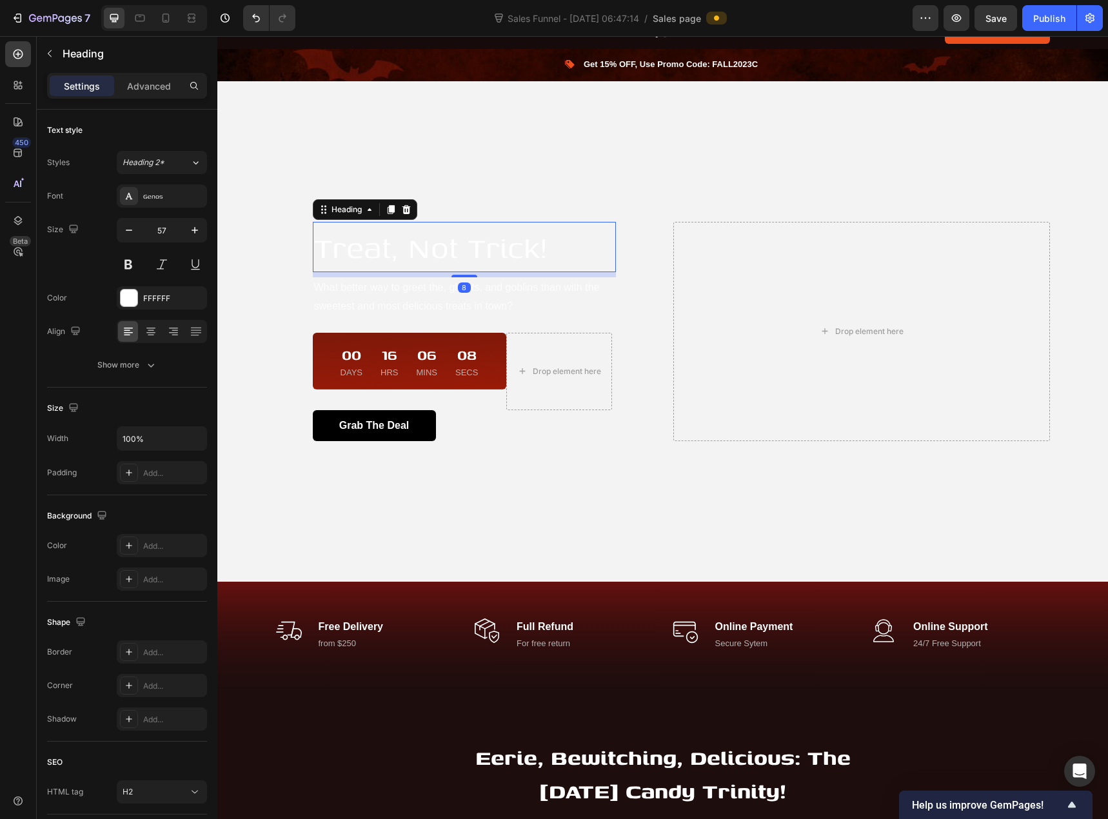
click at [435, 253] on p "Treat, Not Trick!" at bounding box center [464, 247] width 301 height 48
click at [452, 242] on p "Treat, Not Trick!" at bounding box center [464, 247] width 301 height 48
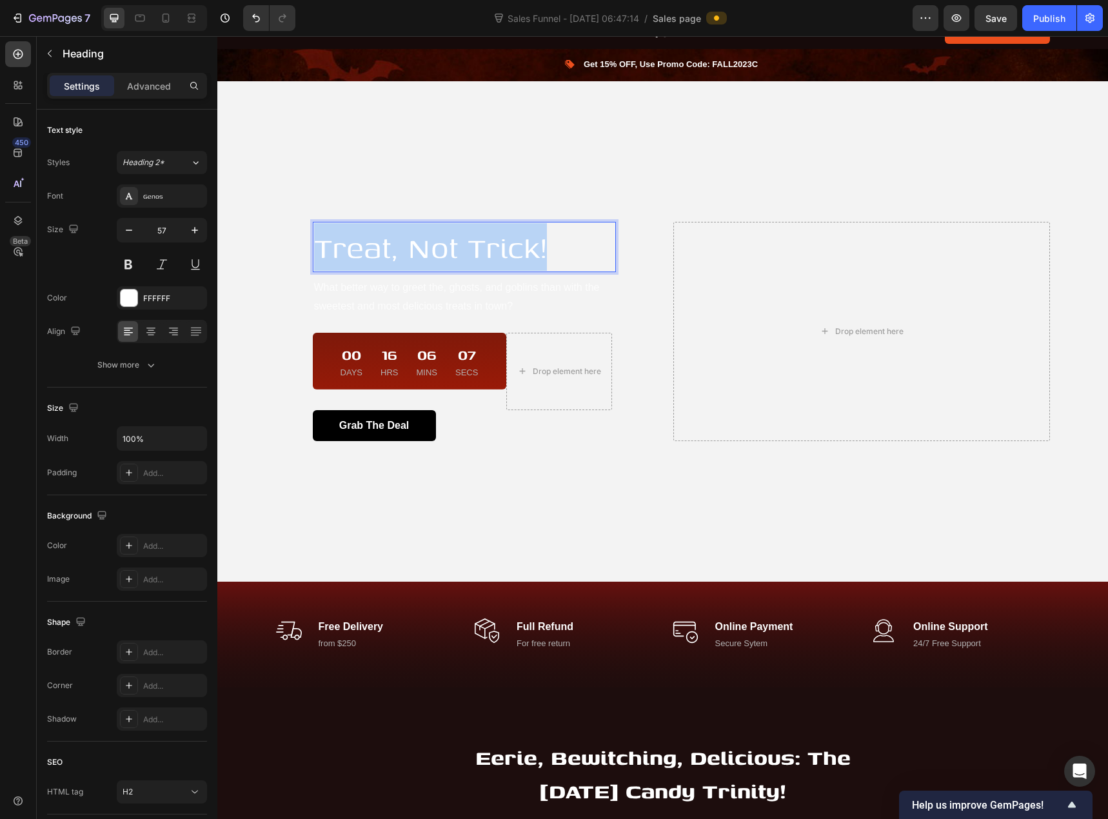
click at [452, 242] on p "Treat, Not Trick!" at bounding box center [464, 247] width 301 height 48
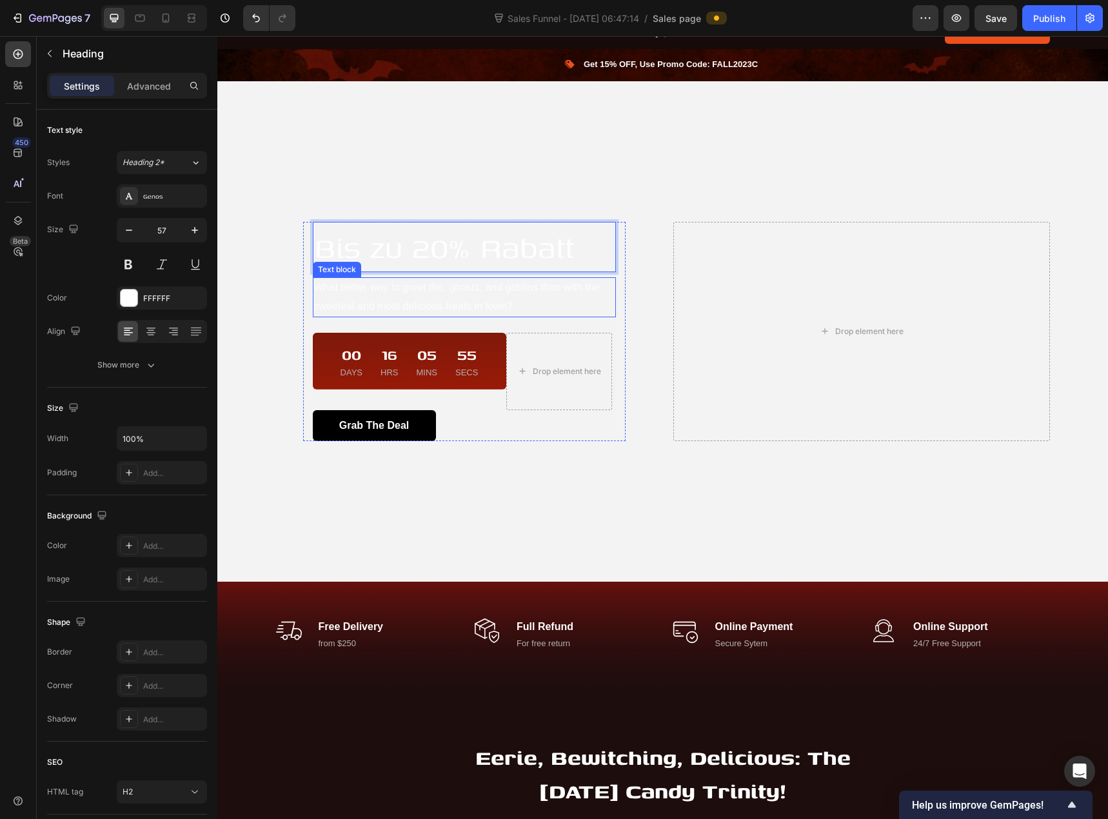
click at [420, 288] on p "What better way to greet the, ghosts, and goblins than with the sweetest and mo…" at bounding box center [464, 297] width 301 height 37
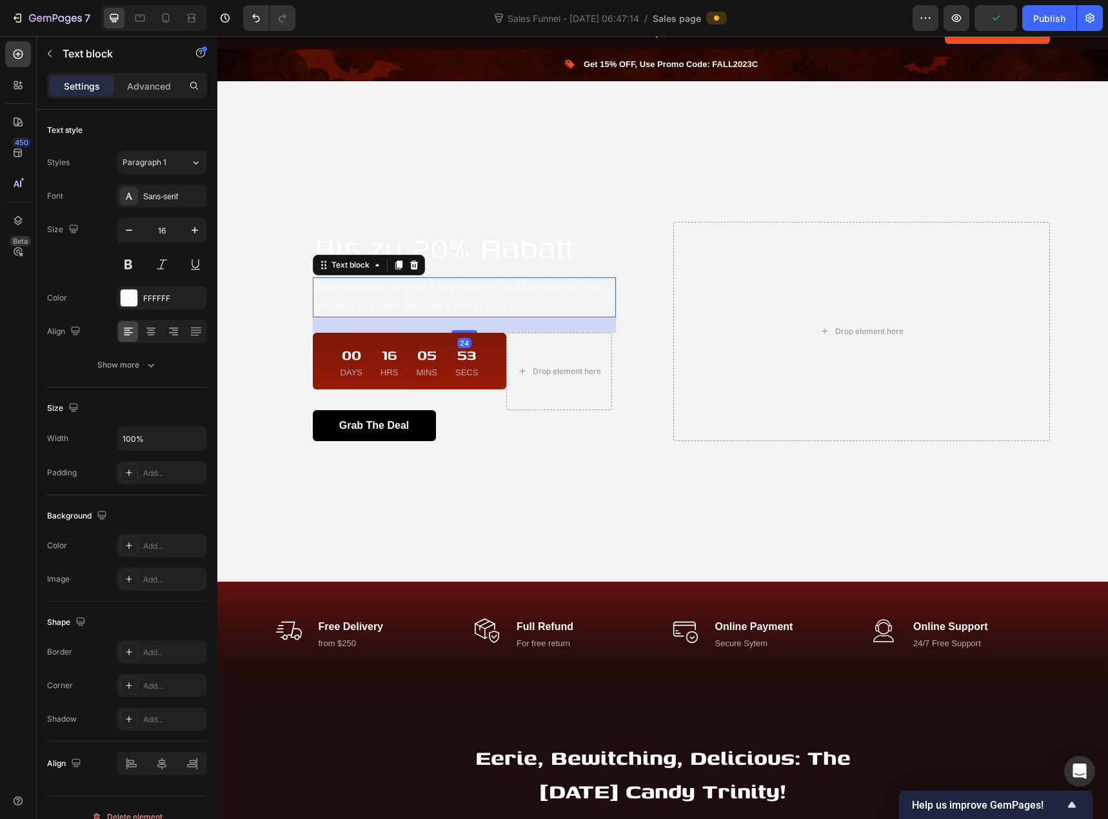
click at [422, 290] on p "What better way to greet the, ghosts, and goblins than with the sweetest and mo…" at bounding box center [464, 297] width 301 height 37
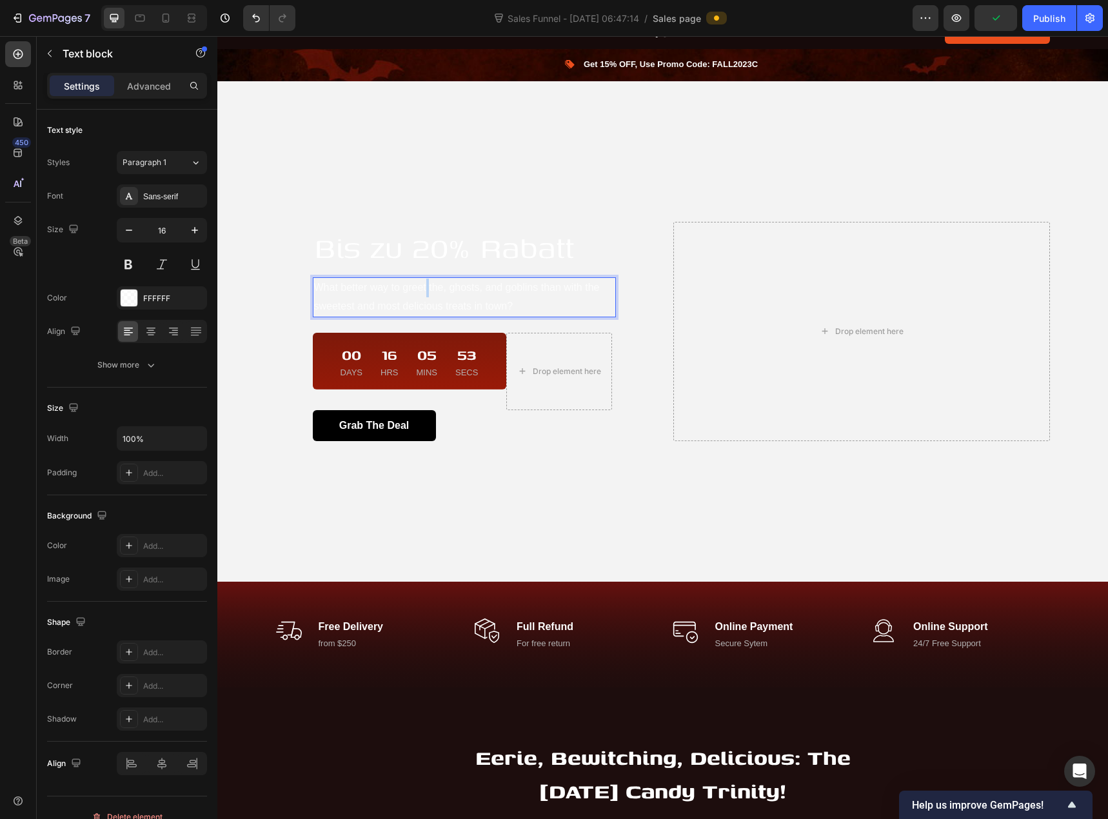
click at [422, 290] on p "What better way to greet the, ghosts, and goblins than with the sweetest and mo…" at bounding box center [464, 297] width 301 height 37
click at [423, 291] on p "What better way to greet the, ghosts, and goblins than with the sweetest and mo…" at bounding box center [464, 297] width 301 height 37
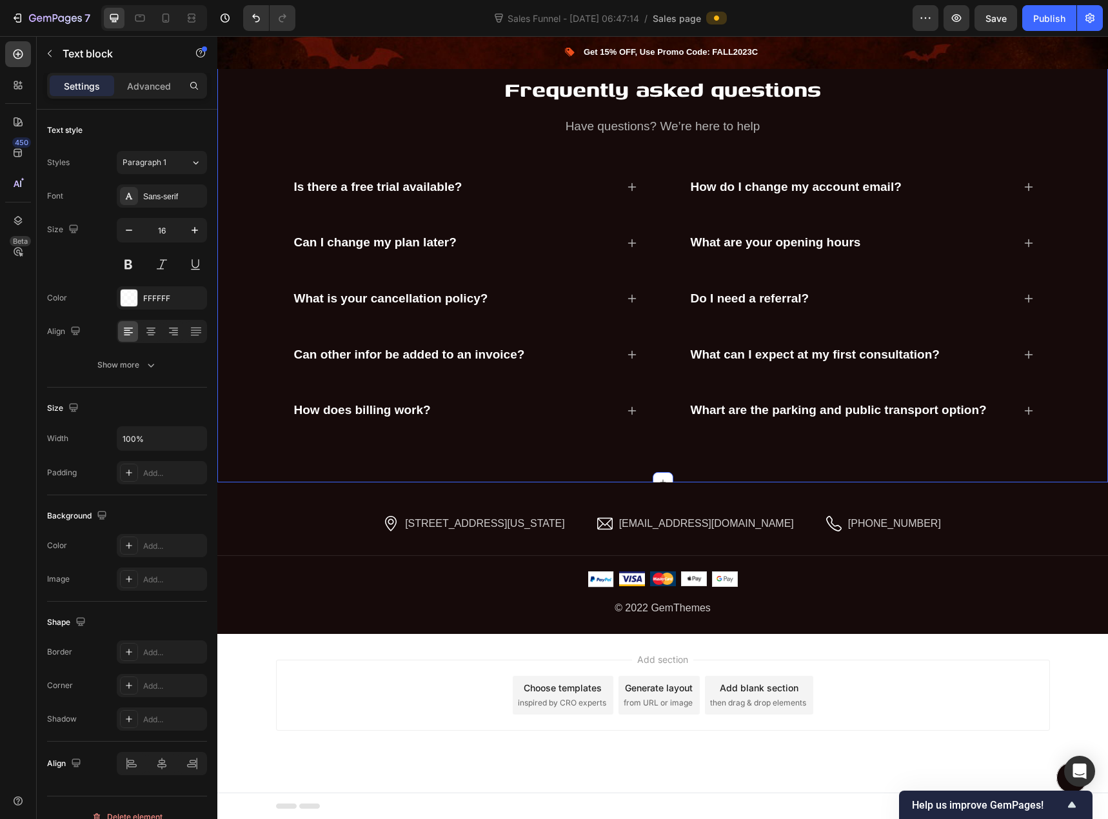
scroll to position [3789, 0]
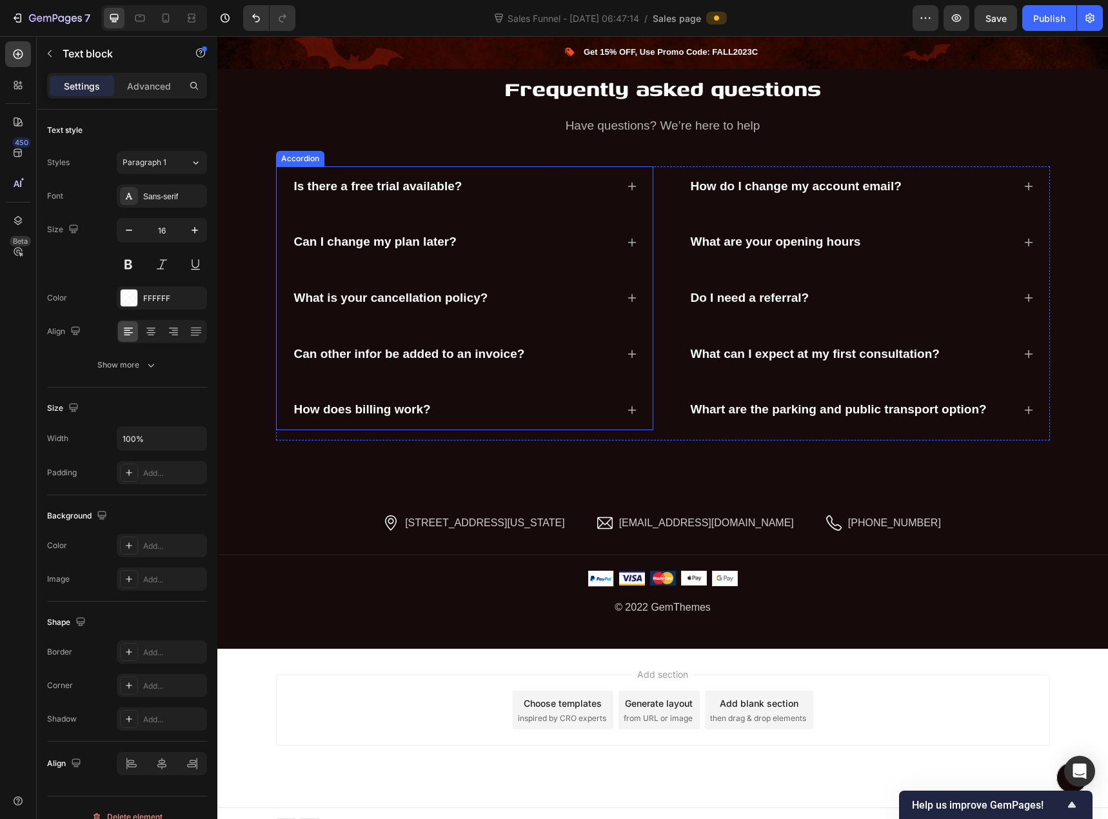
click at [426, 184] on p "Is there a free trial available?" at bounding box center [378, 187] width 168 height 16
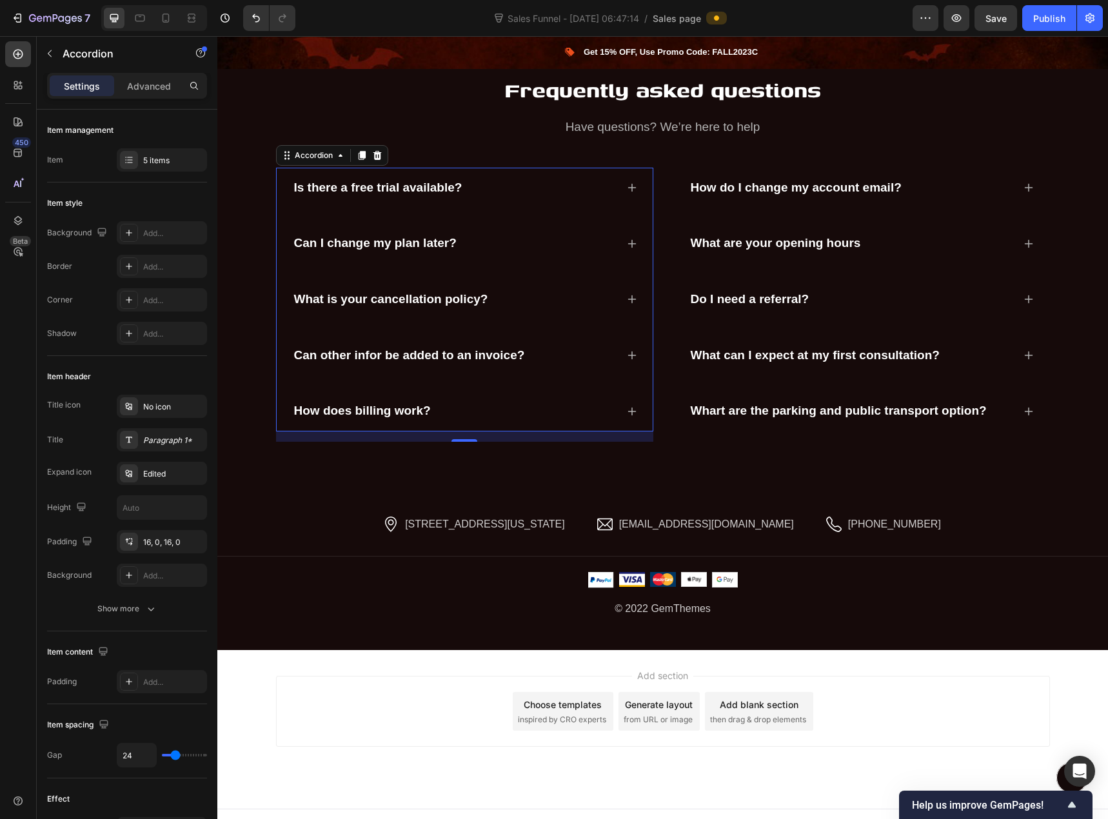
scroll to position [3660, 0]
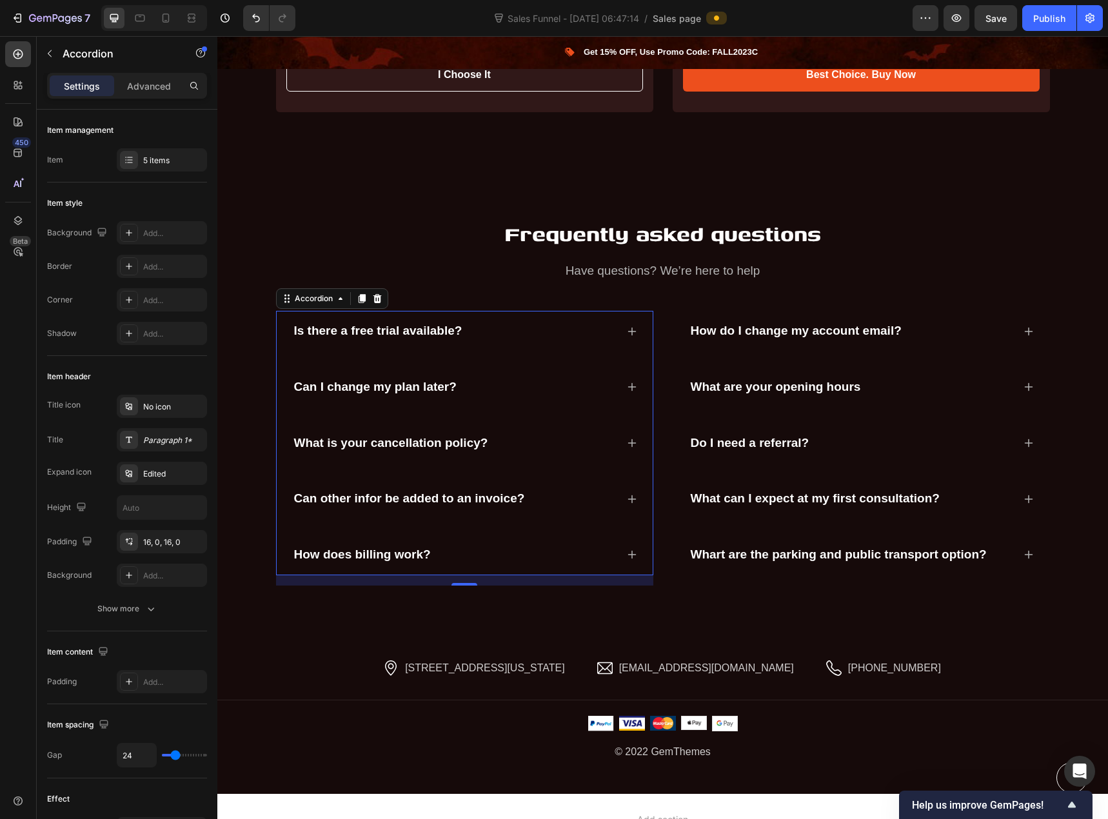
click at [437, 323] on p "Is there a free trial available?" at bounding box center [378, 331] width 168 height 16
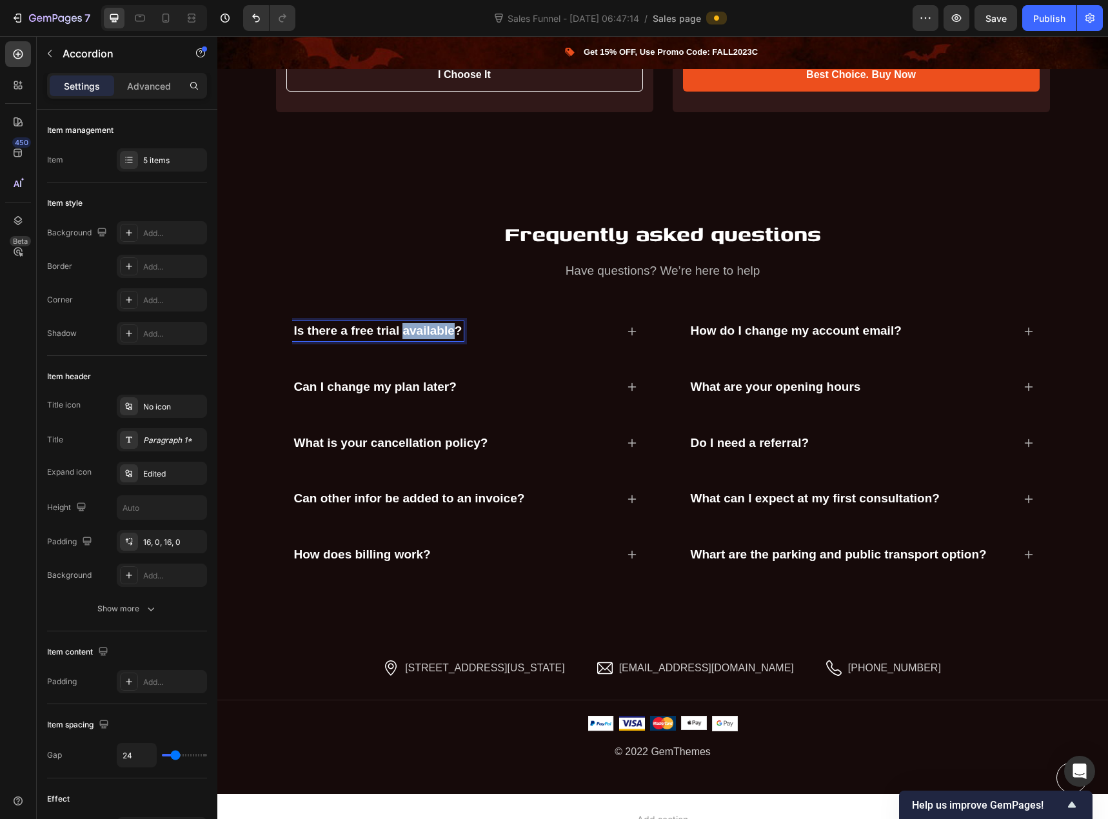
click at [437, 323] on p "Is there a free trial available?" at bounding box center [378, 331] width 168 height 16
click at [406, 323] on p "Is there a free trial available?" at bounding box center [378, 331] width 168 height 16
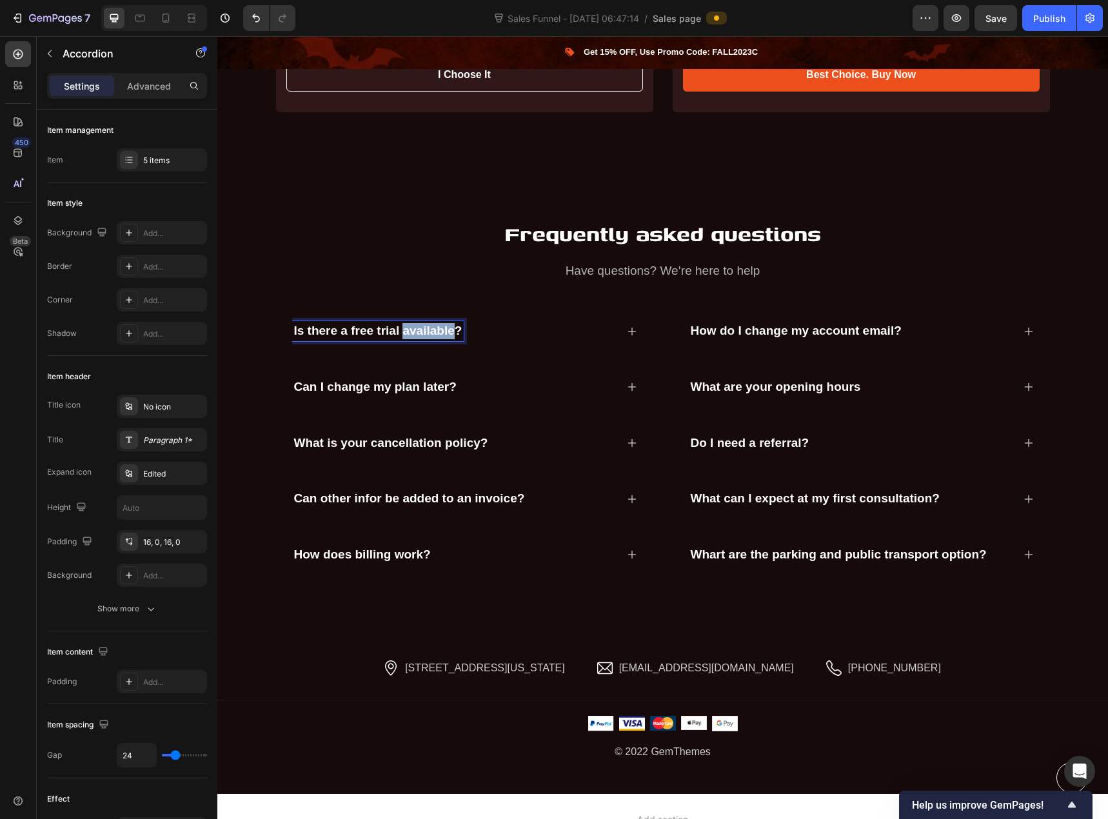
click at [406, 323] on p "Is there a free trial available?" at bounding box center [378, 331] width 168 height 16
click at [393, 323] on p "Is there a free trial available?" at bounding box center [378, 331] width 168 height 16
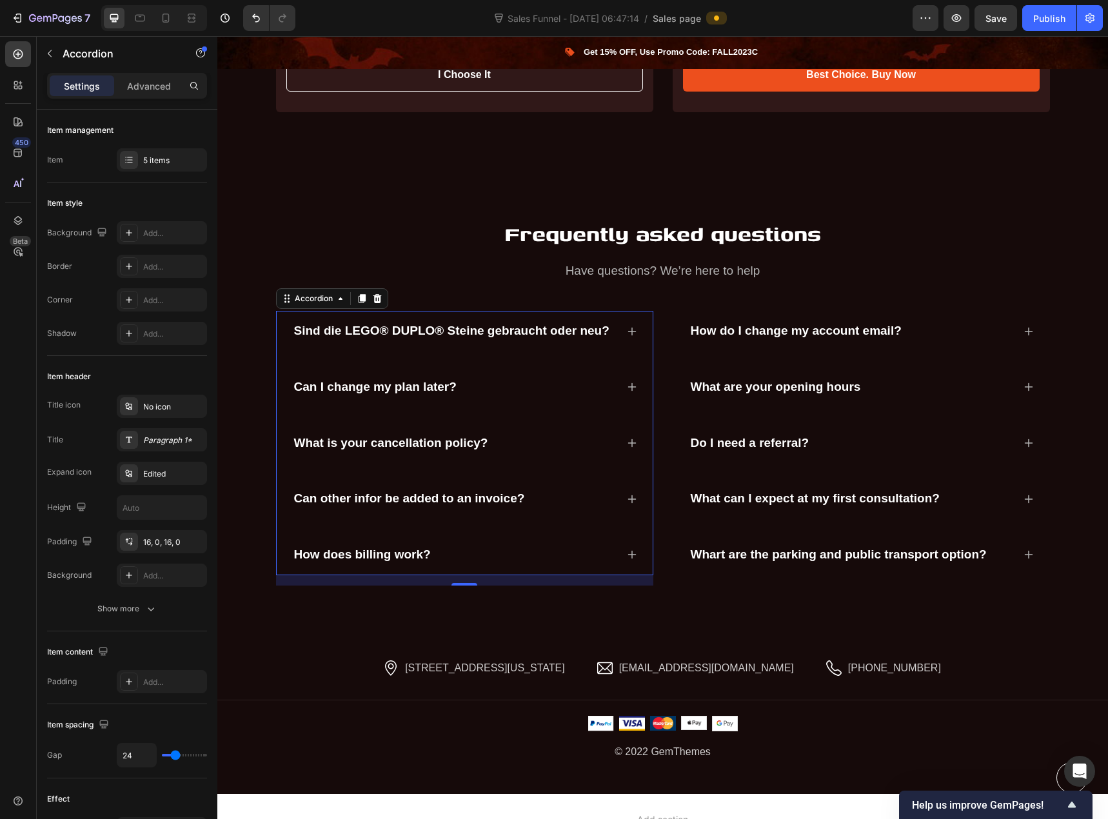
click at [620, 313] on div "Sind die LEGO® DUPLO® Steine gebraucht oder neu?" at bounding box center [464, 331] width 345 height 41
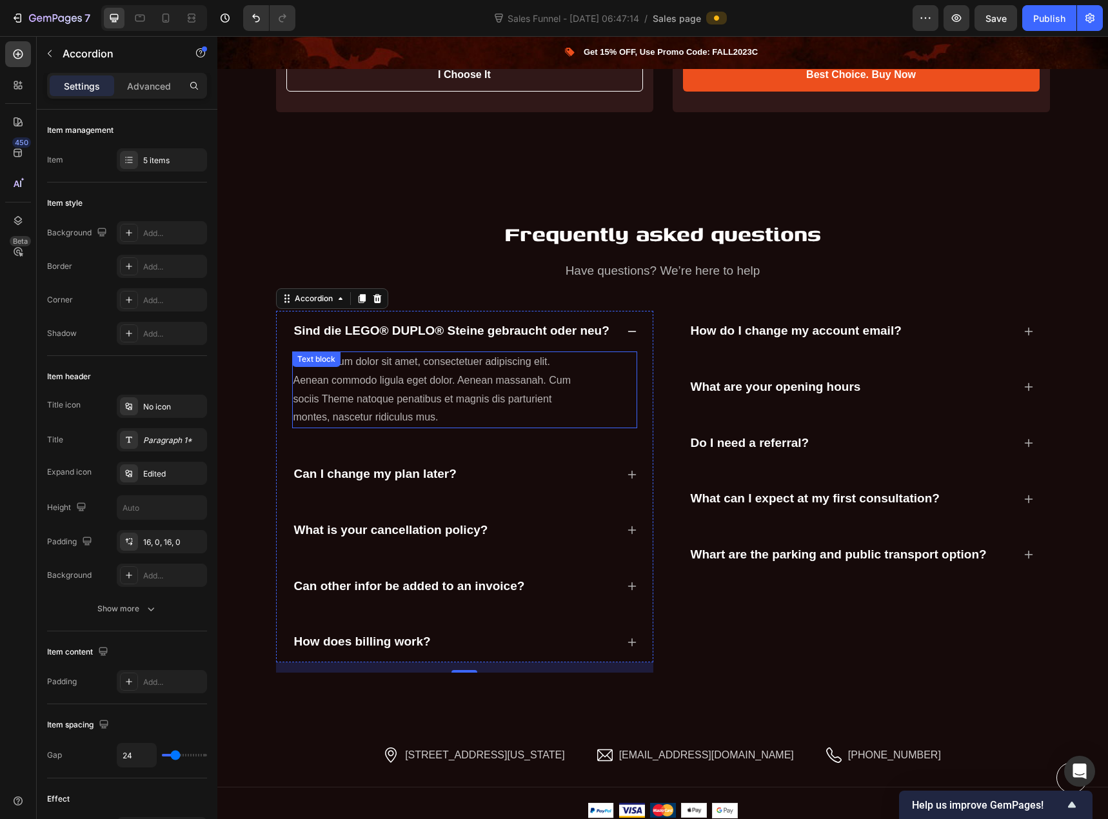
click at [506, 356] on p "Lorem ipsum dolor sit amet, consectetuer adipiscing elit. Aenean commodo ligula…" at bounding box center [438, 390] width 291 height 74
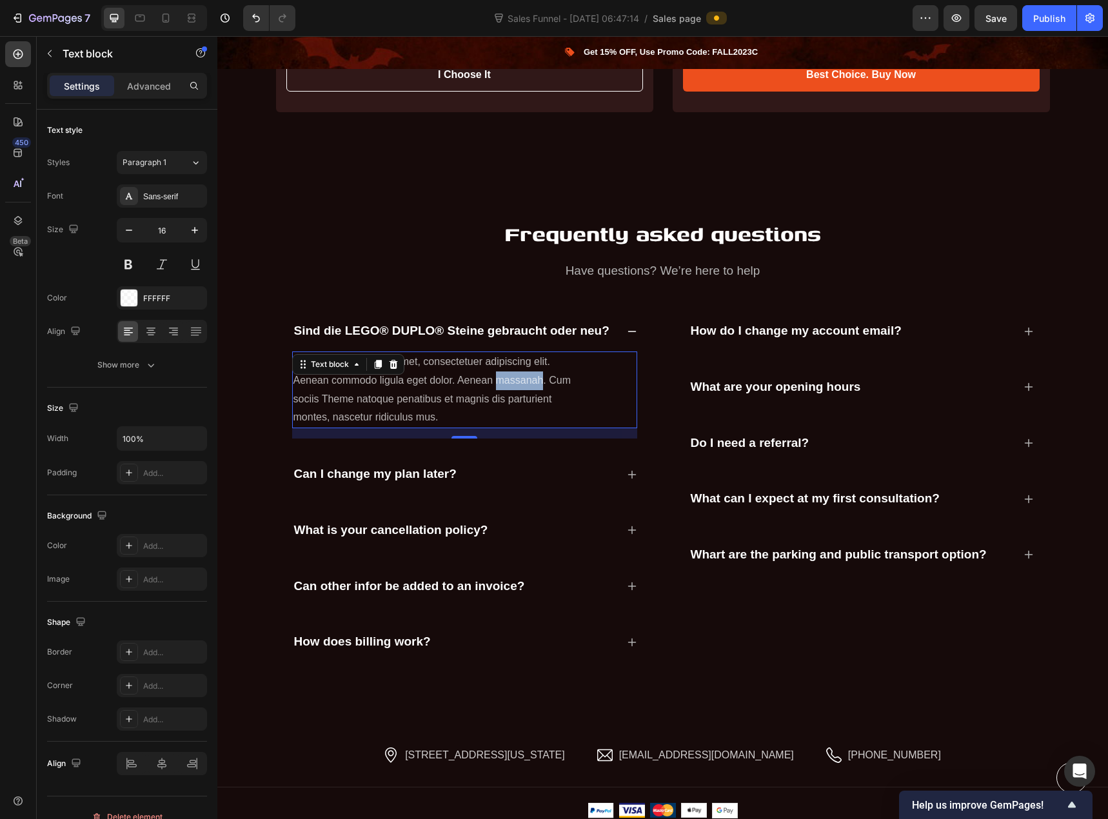
click at [506, 356] on p "Lorem ipsum dolor sit amet, consectetuer adipiscing elit. Aenean commodo ligula…" at bounding box center [438, 390] width 291 height 74
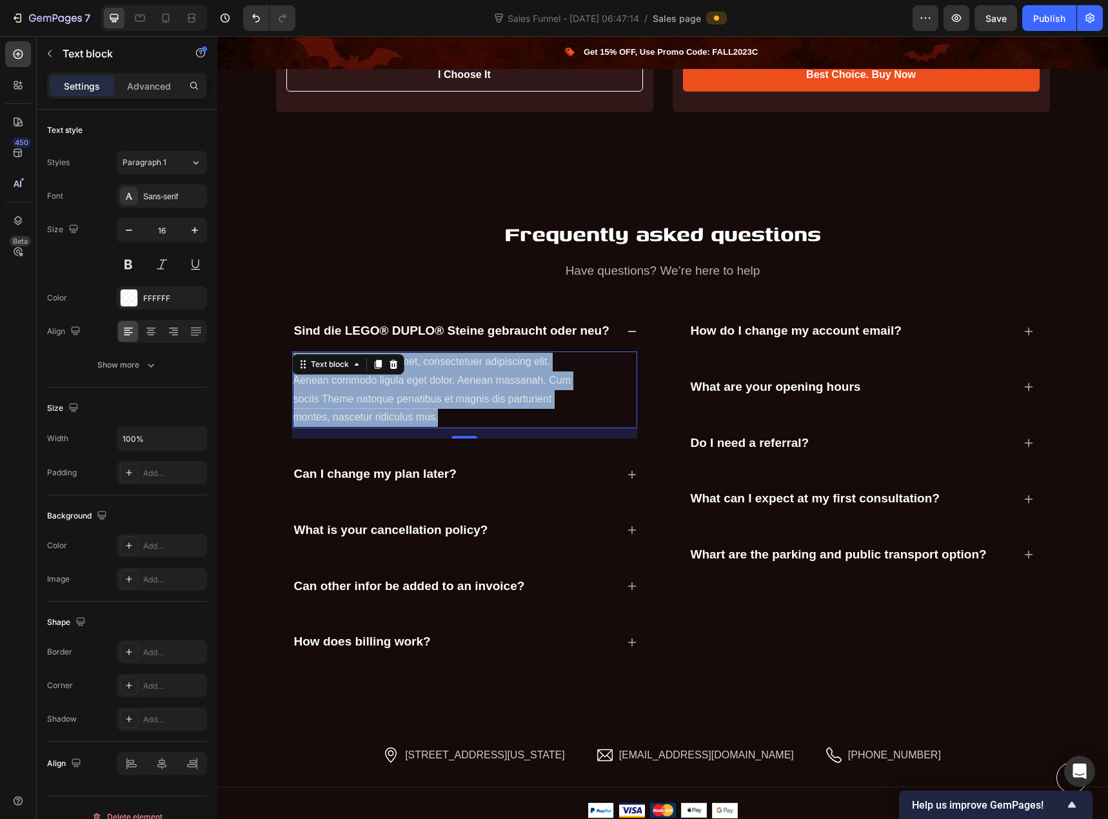
click at [506, 356] on p "Lorem ipsum dolor sit amet, consectetuer adipiscing elit. Aenean commodo ligula…" at bounding box center [438, 390] width 291 height 74
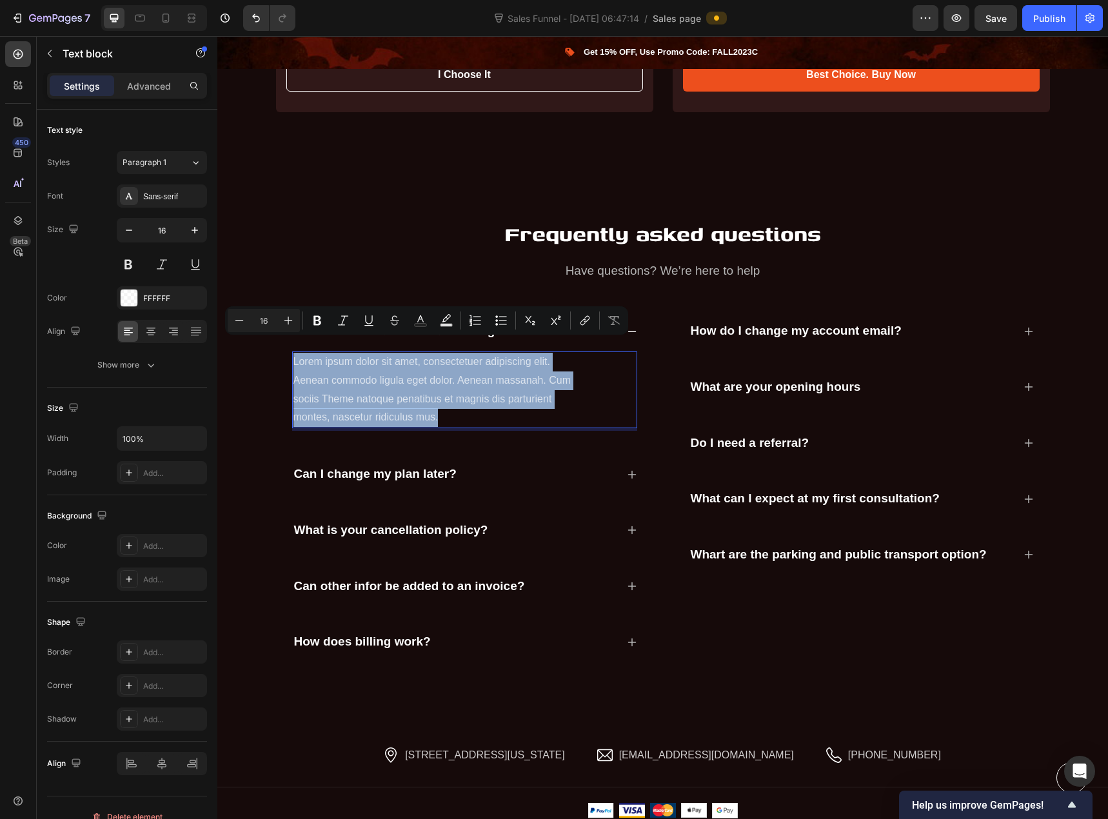
click at [498, 364] on p "Lorem ipsum dolor sit amet, consectetuer adipiscing elit. Aenean commodo ligula…" at bounding box center [438, 390] width 291 height 74
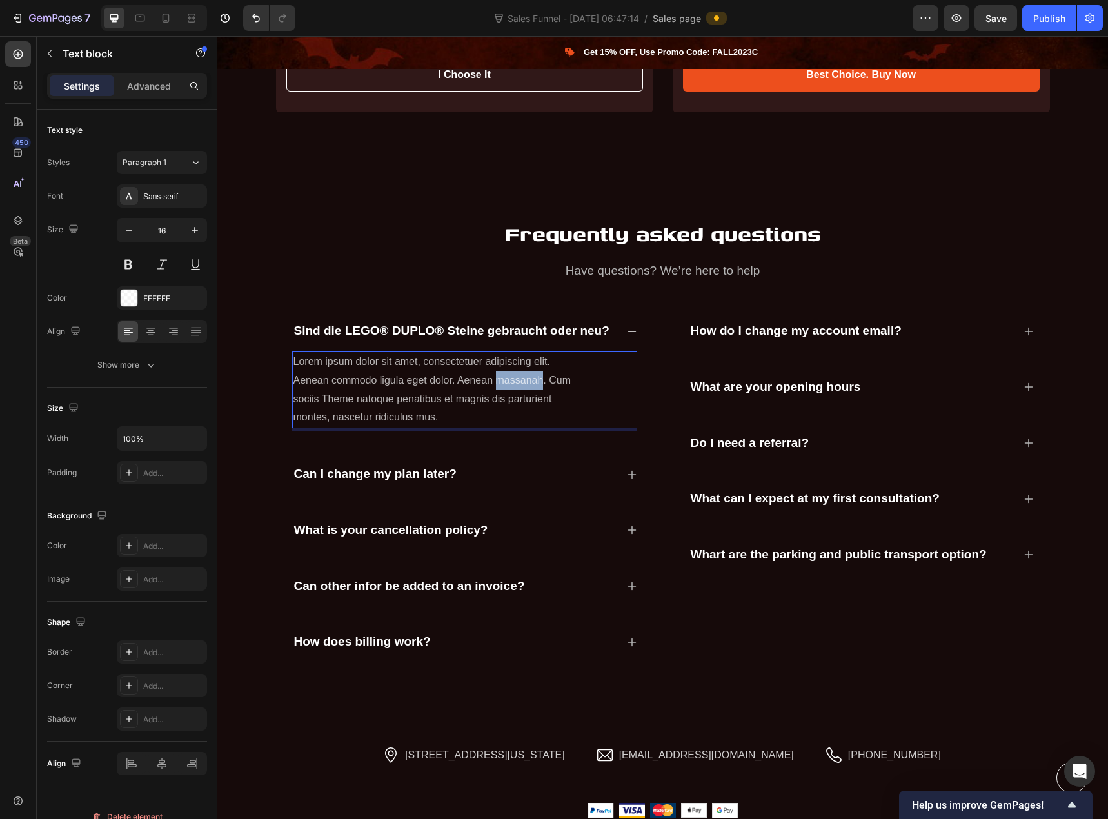
click at [498, 365] on p "Lorem ipsum dolor sit amet, consectetuer adipiscing elit. Aenean commodo ligula…" at bounding box center [438, 390] width 291 height 74
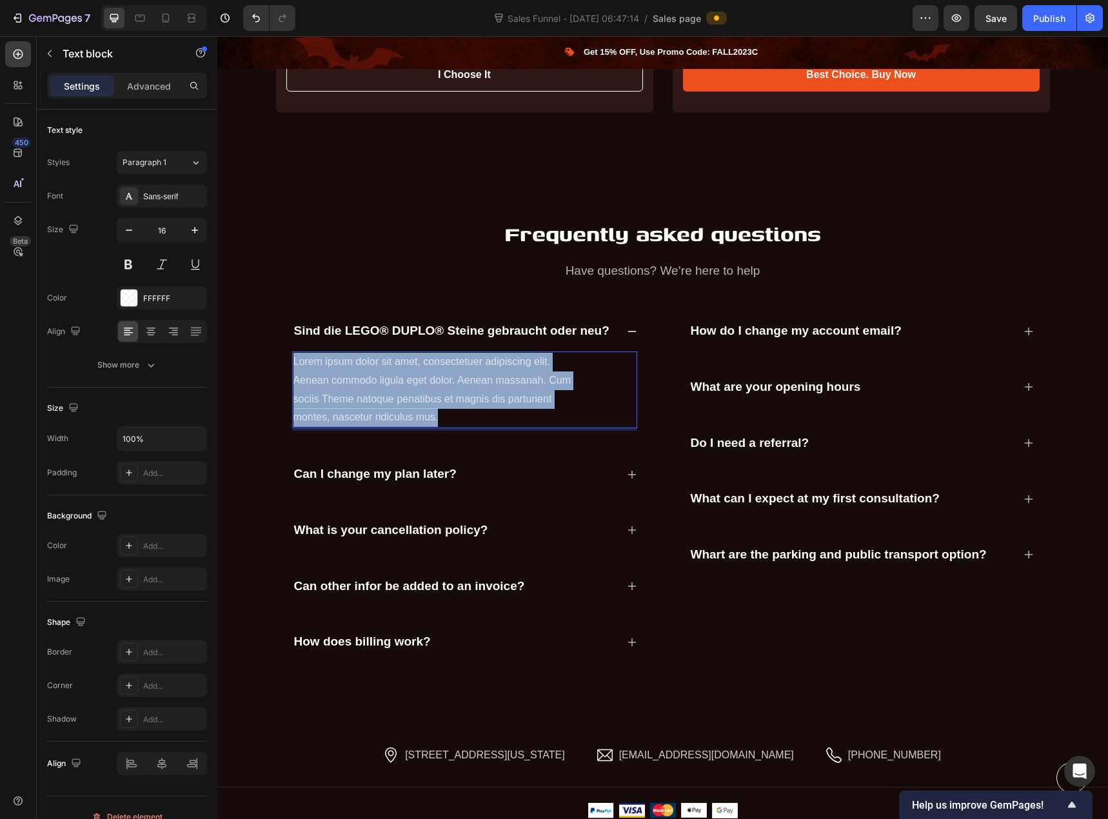
click at [498, 365] on p "Lorem ipsum dolor sit amet, consectetuer adipiscing elit. Aenean commodo ligula…" at bounding box center [438, 390] width 291 height 74
click at [433, 381] on p "Lorem ipsum dolor sit amet, consectetuer adipiscing elit. Aenean commodo ligula…" at bounding box center [438, 390] width 291 height 74
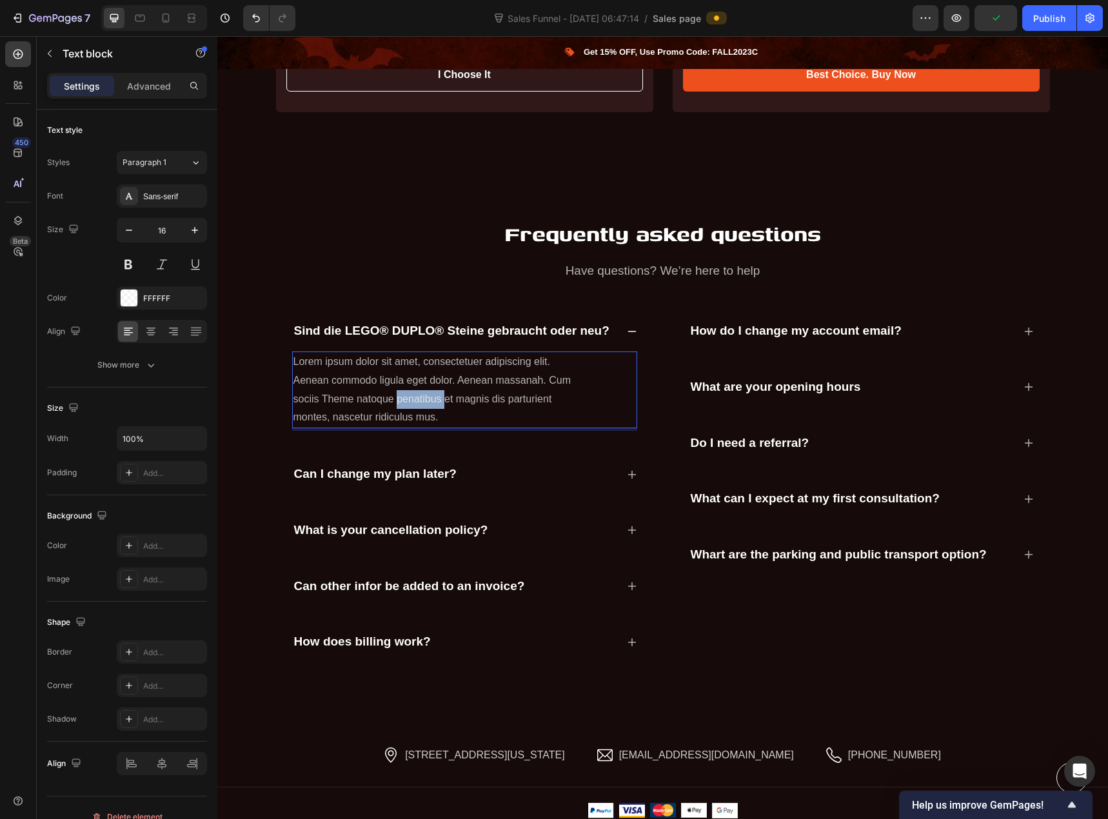
click at [433, 381] on p "Lorem ipsum dolor sit amet, consectetuer adipiscing elit. Aenean commodo ligula…" at bounding box center [438, 390] width 291 height 74
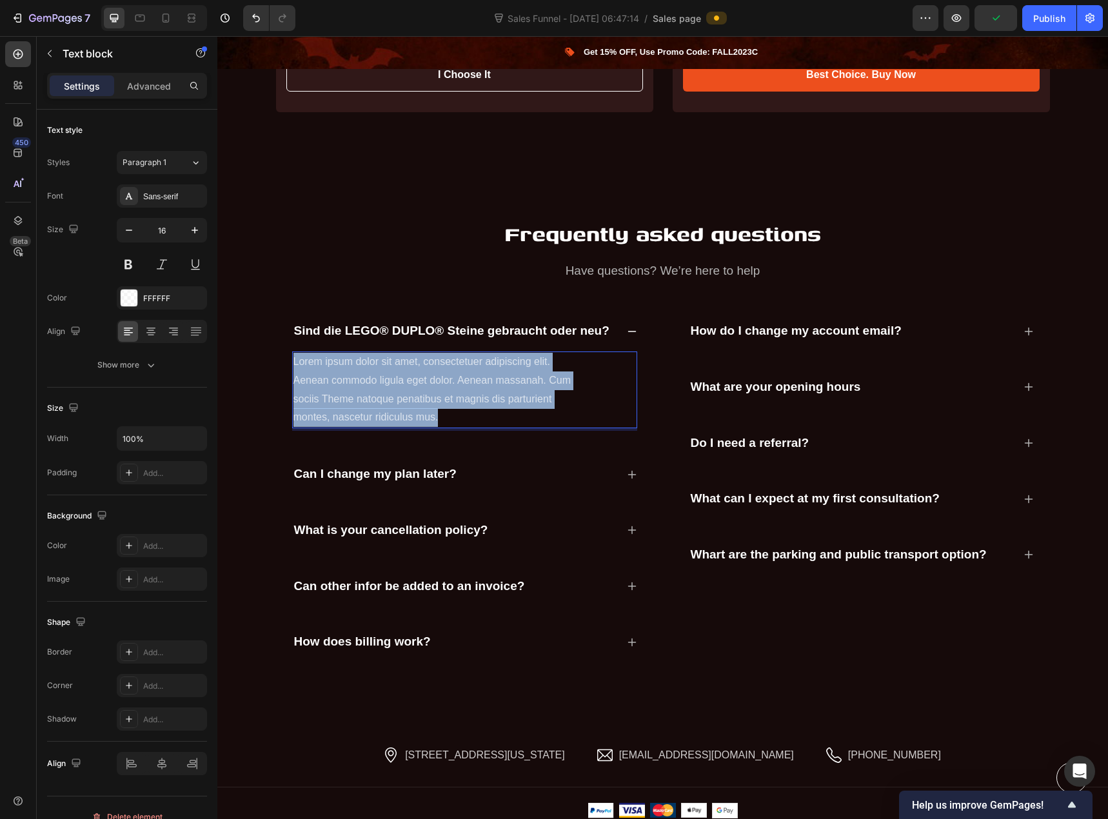
click at [433, 381] on p "Lorem ipsum dolor sit amet, consectetuer adipiscing elit. Aenean commodo ligula…" at bounding box center [438, 390] width 291 height 74
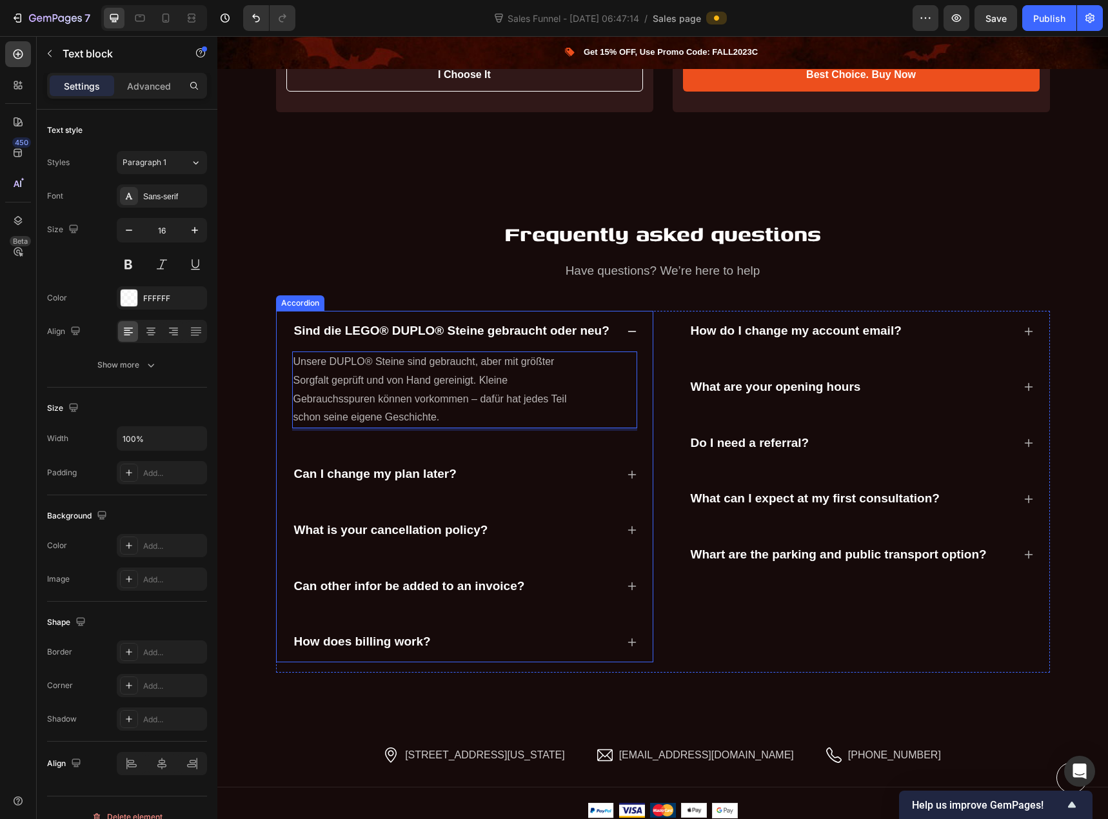
click at [442, 464] on div "Can I change my plan later?" at bounding box center [375, 474] width 166 height 20
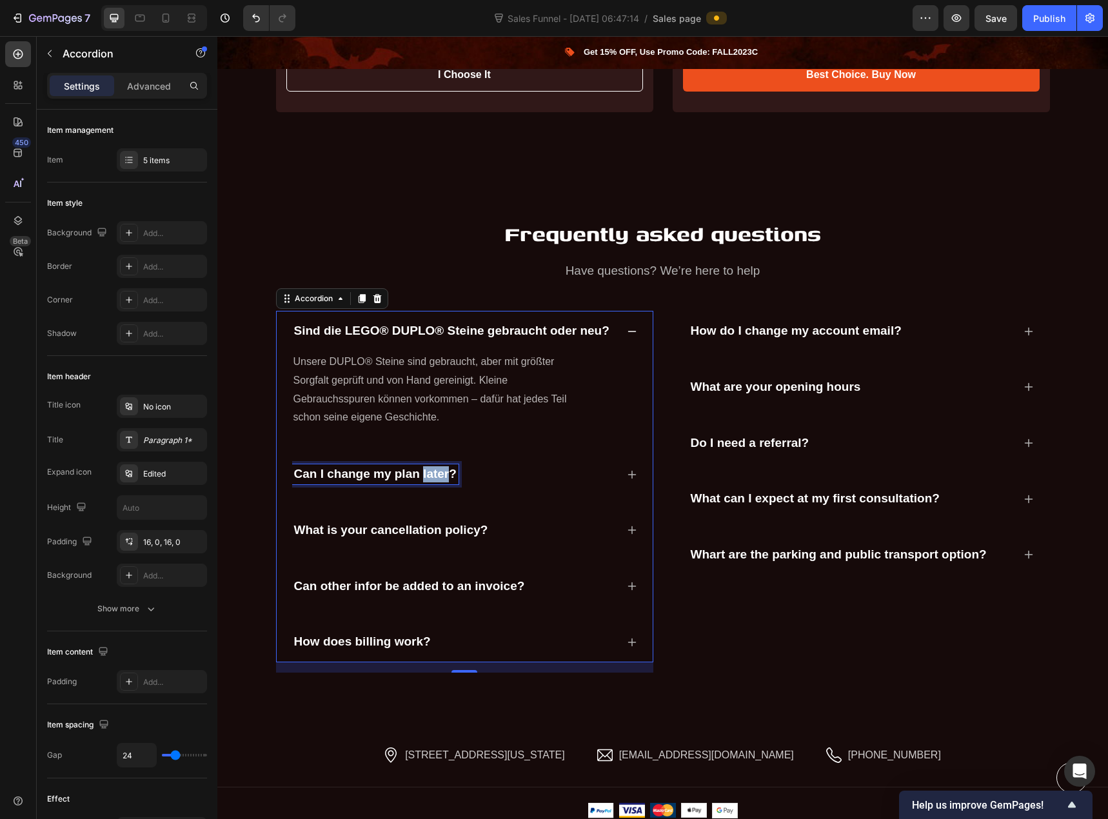
click at [419, 466] on p "Can I change my plan later?" at bounding box center [375, 474] width 163 height 16
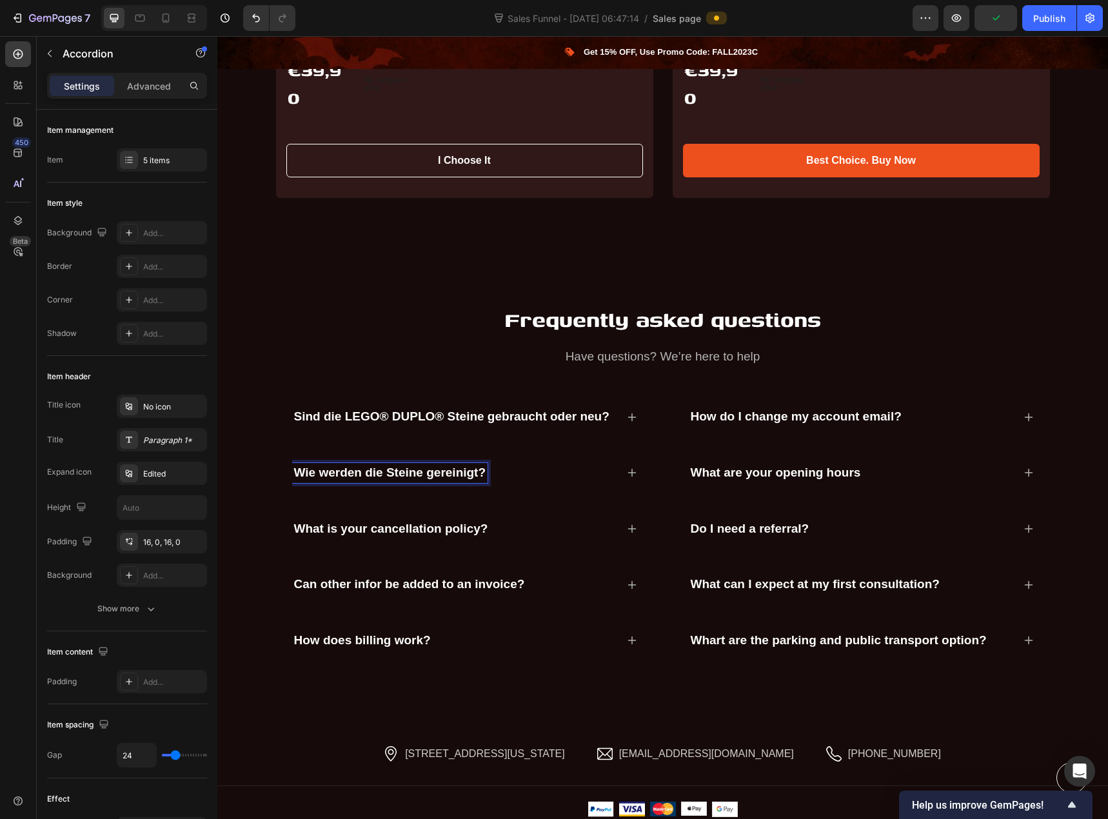
scroll to position [3573, 0]
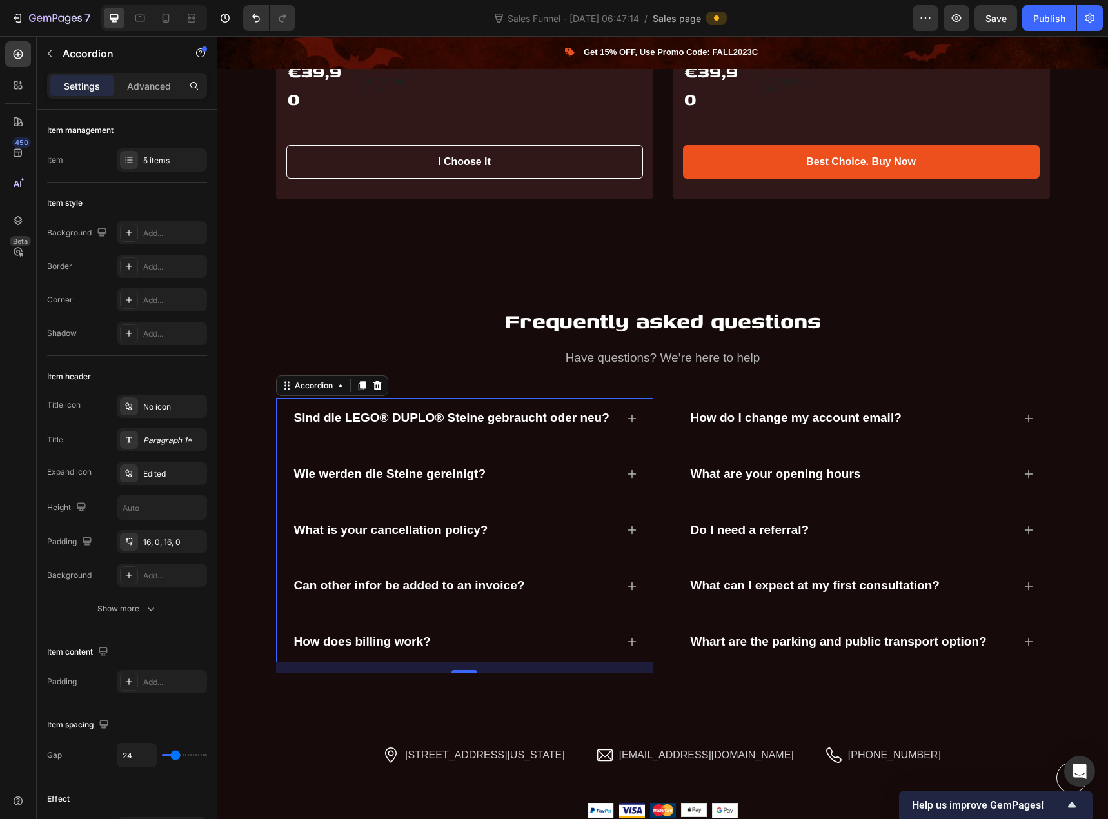
click at [629, 469] on icon at bounding box center [632, 474] width 10 height 10
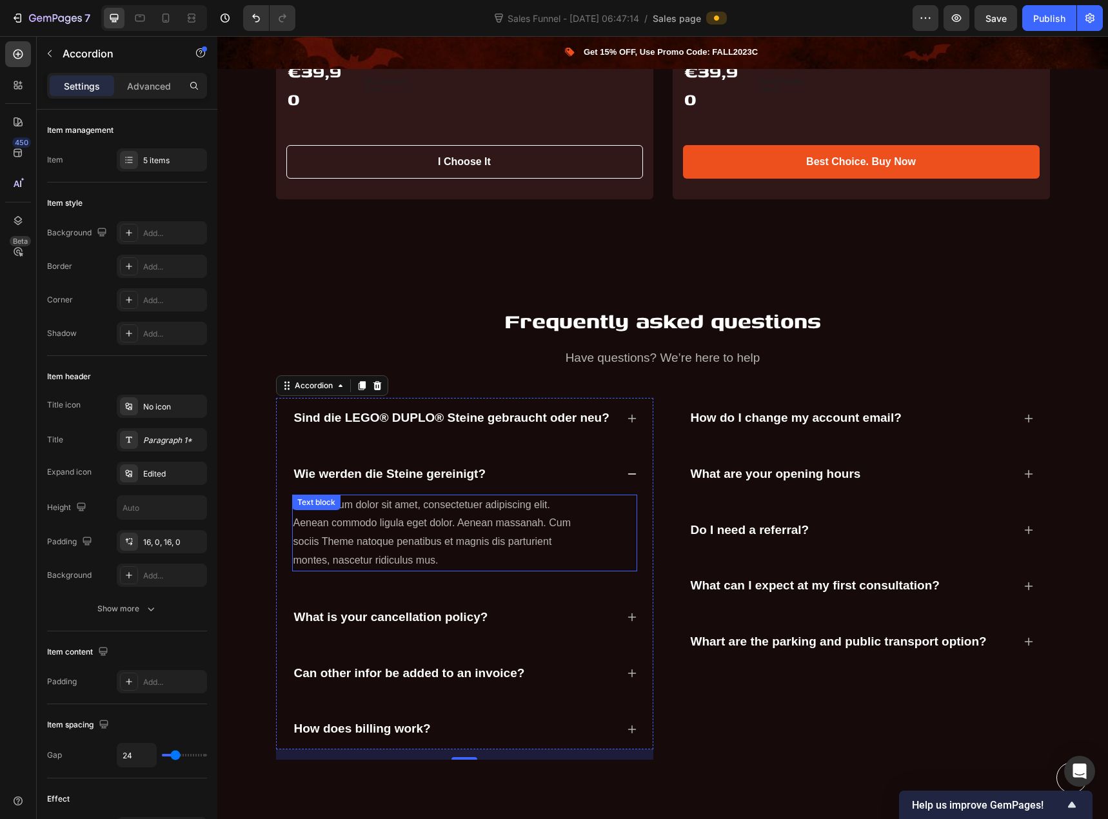
click at [457, 505] on p "Lorem ipsum dolor sit amet, consectetuer adipiscing elit. Aenean commodo ligula…" at bounding box center [438, 533] width 291 height 74
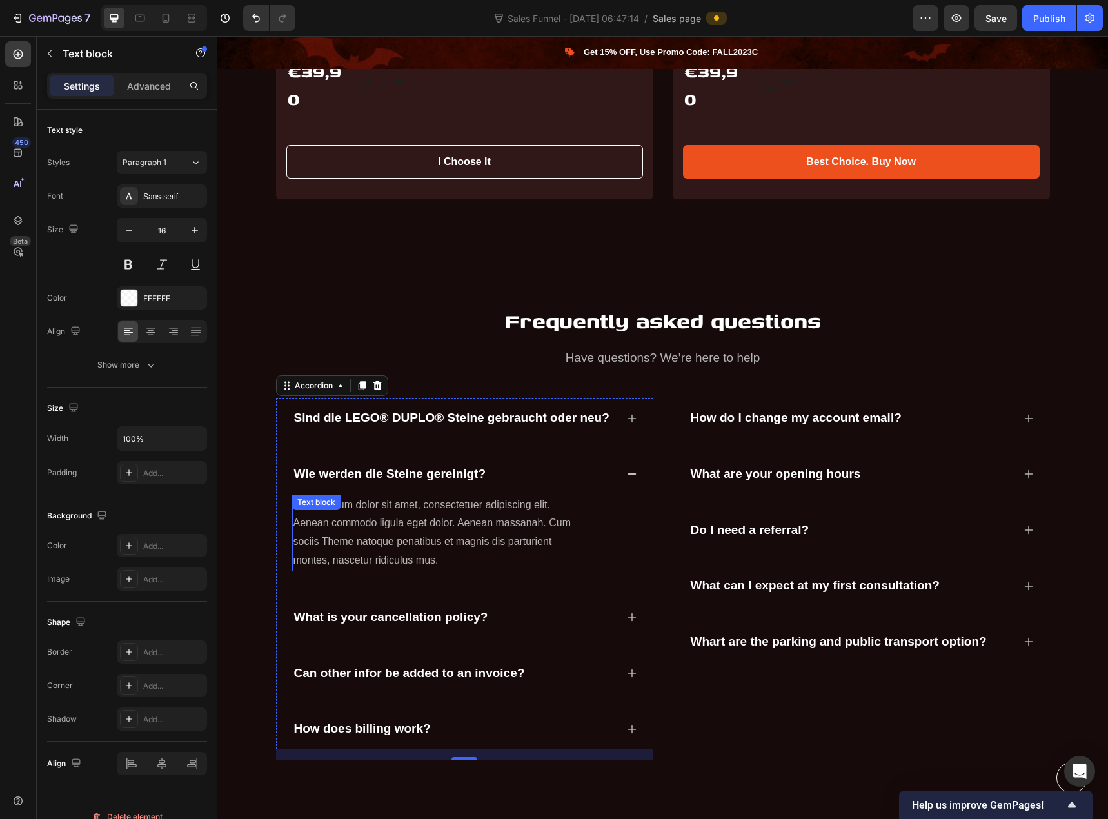
click at [457, 505] on p "Lorem ipsum dolor sit amet, consectetuer adipiscing elit. Aenean commodo ligula…" at bounding box center [438, 533] width 291 height 74
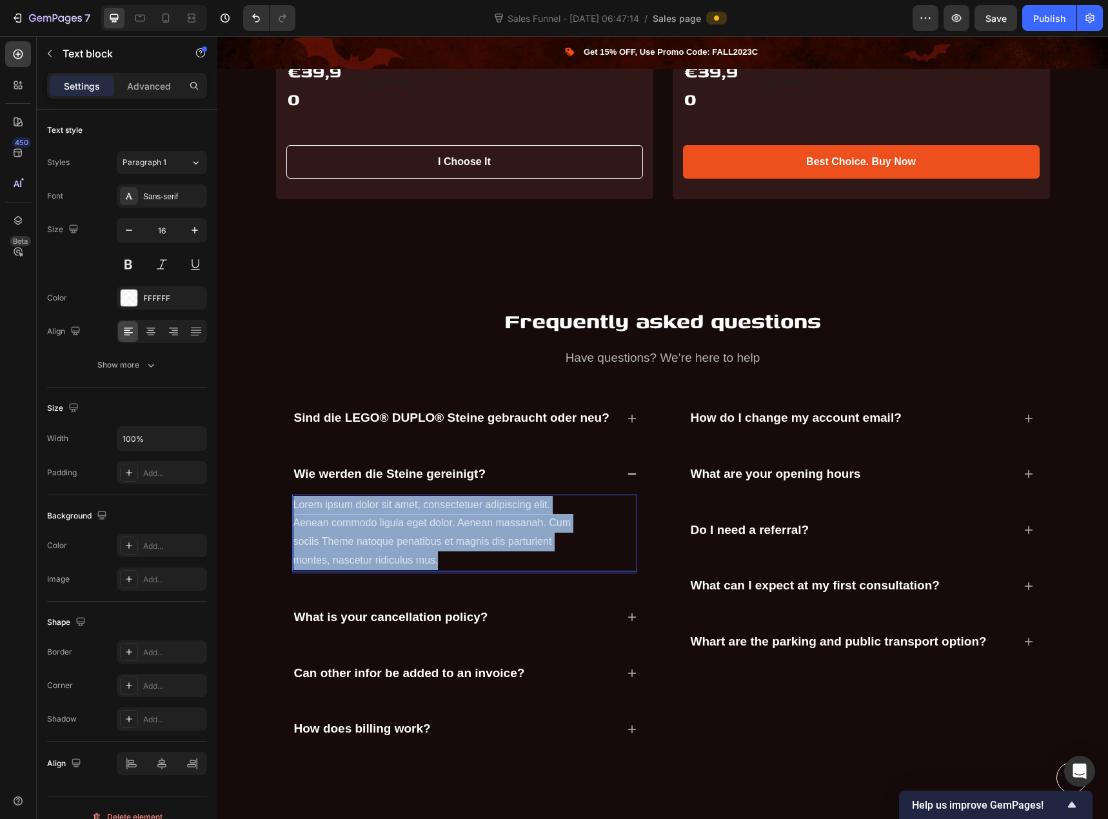
click at [457, 505] on p "Lorem ipsum dolor sit amet, consectetuer adipiscing elit. Aenean commodo ligula…" at bounding box center [438, 533] width 291 height 74
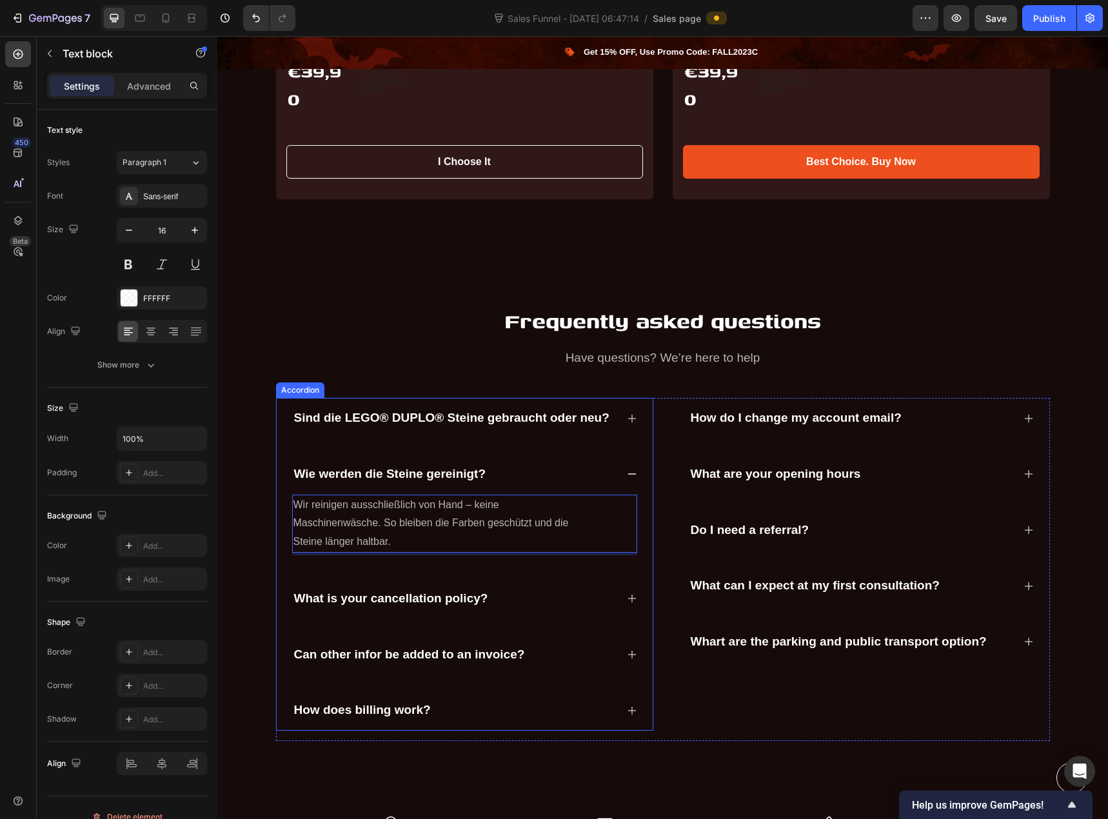
click at [453, 591] on p "What is your cancellation policy?" at bounding box center [391, 599] width 194 height 16
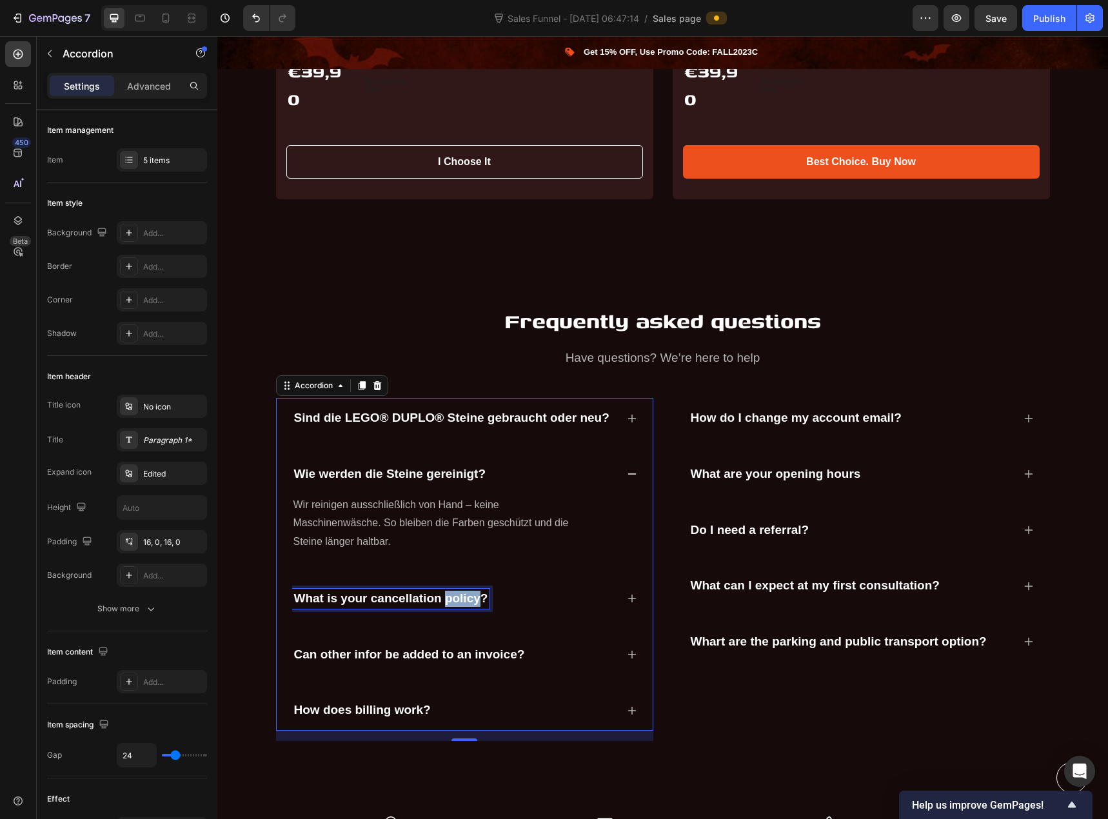
click at [445, 591] on p "What is your cancellation policy?" at bounding box center [391, 599] width 194 height 16
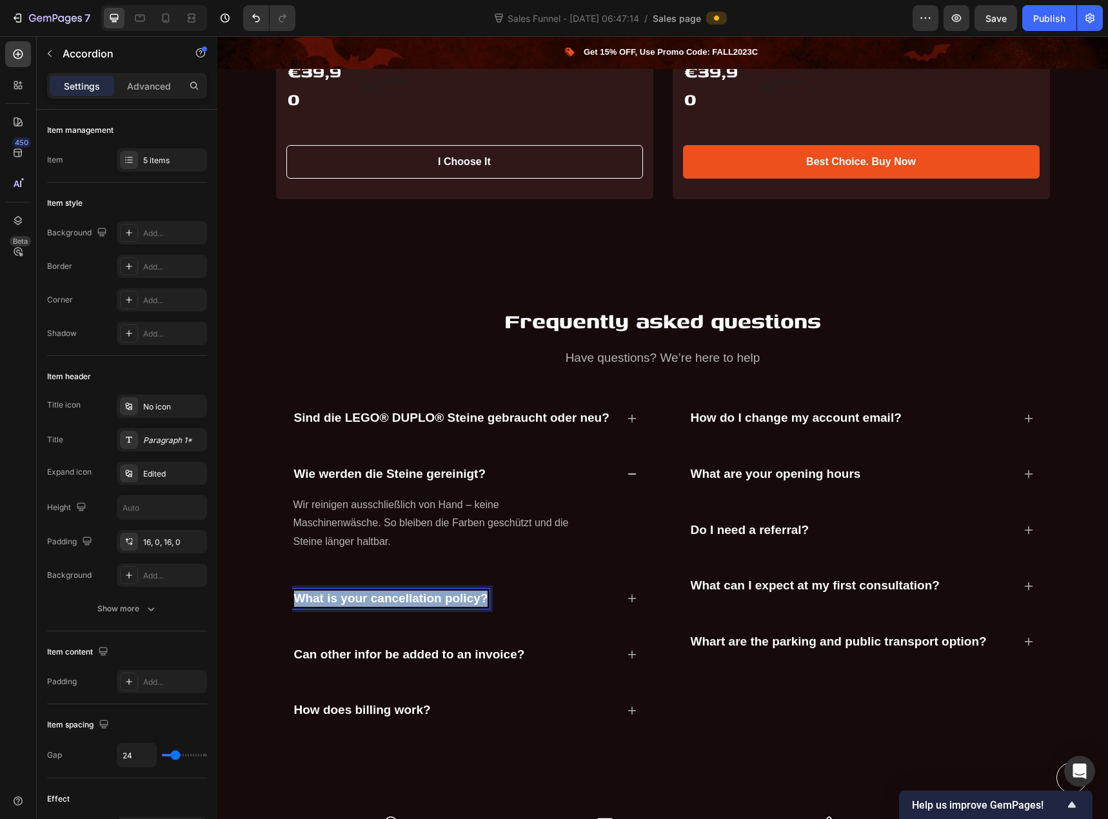
click at [445, 591] on p "What is your cancellation policy?" at bounding box center [391, 599] width 194 height 16
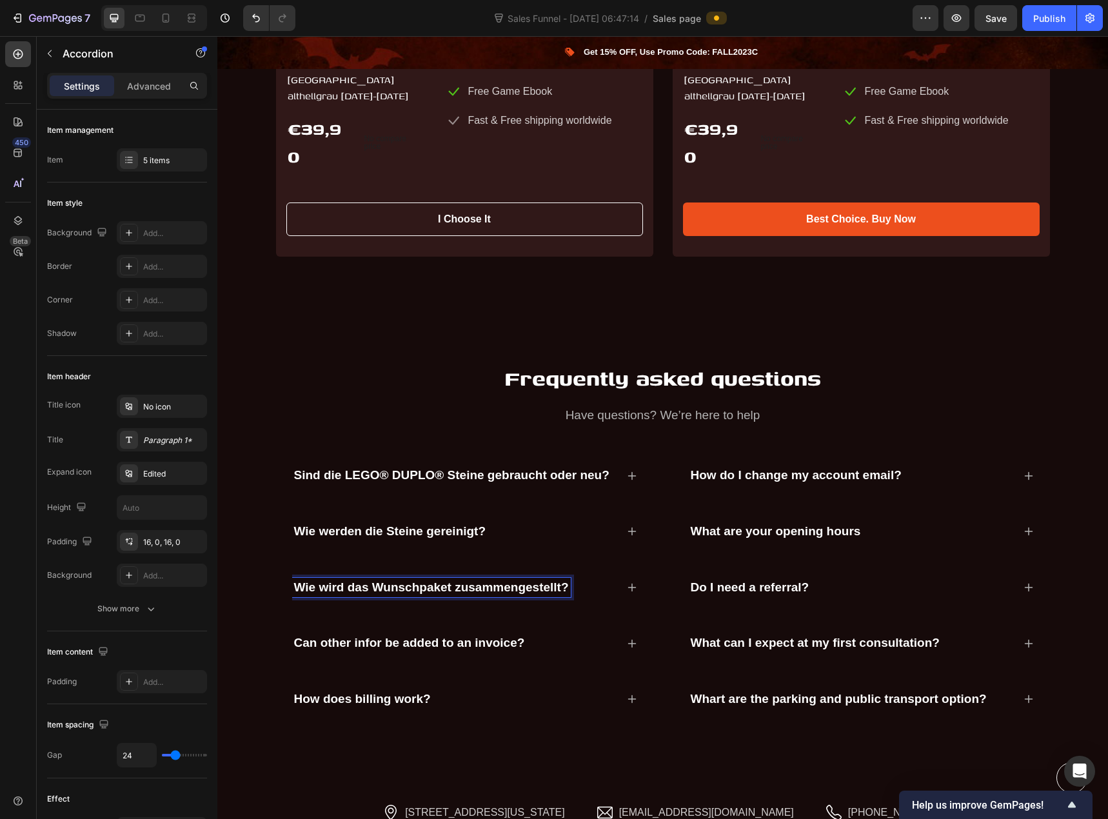
click at [627, 582] on icon at bounding box center [632, 587] width 10 height 10
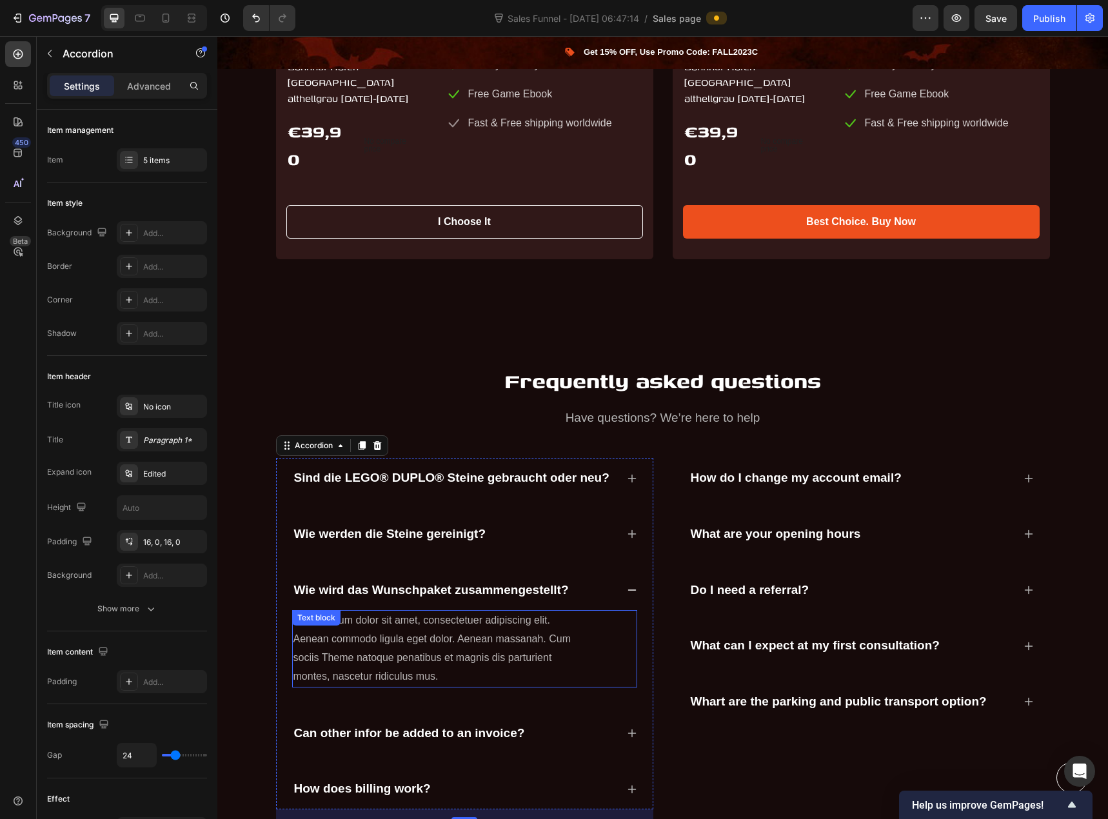
click at [456, 613] on p "Lorem ipsum dolor sit amet, consectetuer adipiscing elit. Aenean commodo ligula…" at bounding box center [438, 648] width 291 height 74
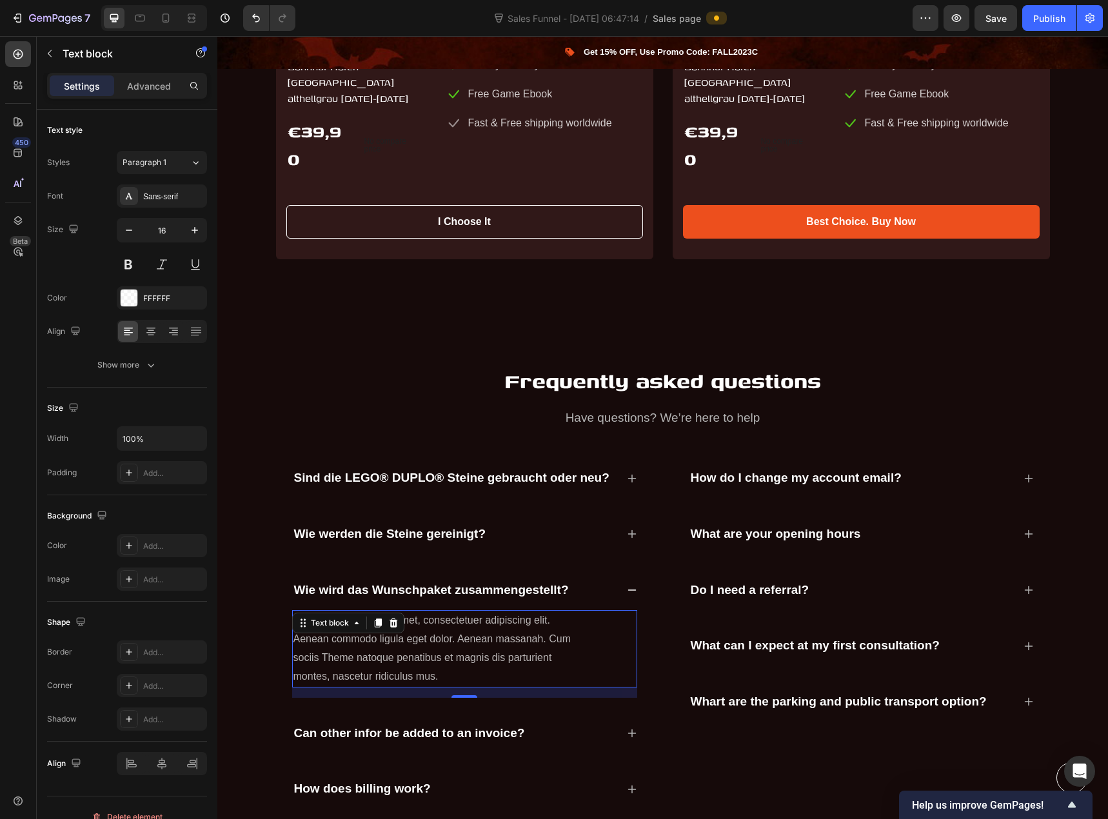
click at [495, 633] on p "Lorem ipsum dolor sit amet, consectetuer adipiscing elit. Aenean commodo ligula…" at bounding box center [438, 648] width 291 height 74
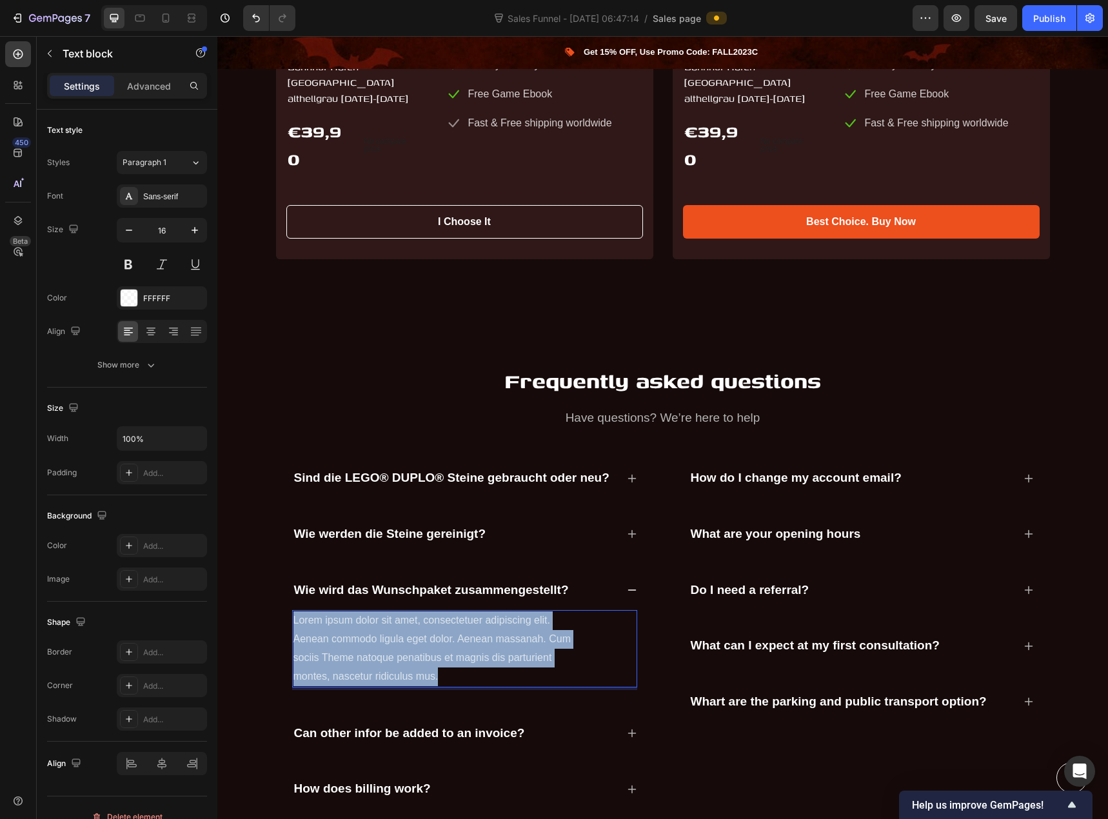
click at [495, 633] on p "Lorem ipsum dolor sit amet, consectetuer adipiscing elit. Aenean commodo ligula…" at bounding box center [438, 648] width 291 height 74
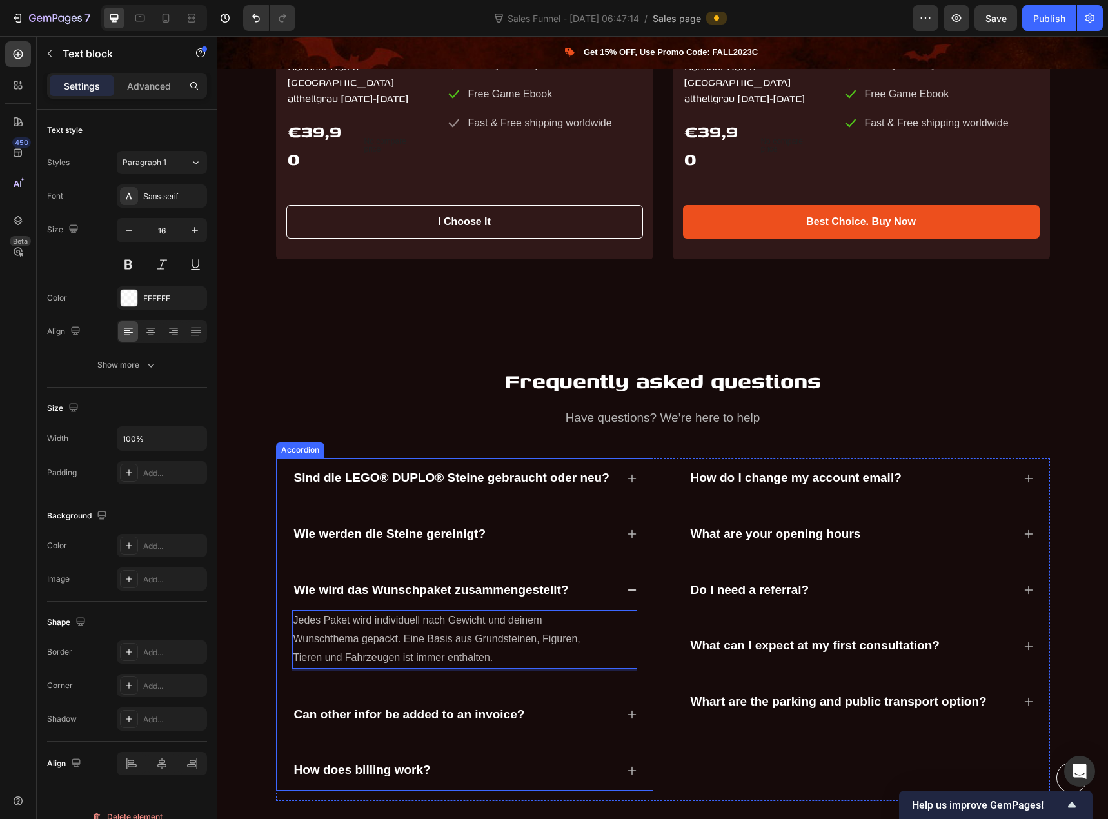
click at [465, 707] on p "Can other infor be added to an invoice?" at bounding box center [409, 715] width 231 height 16
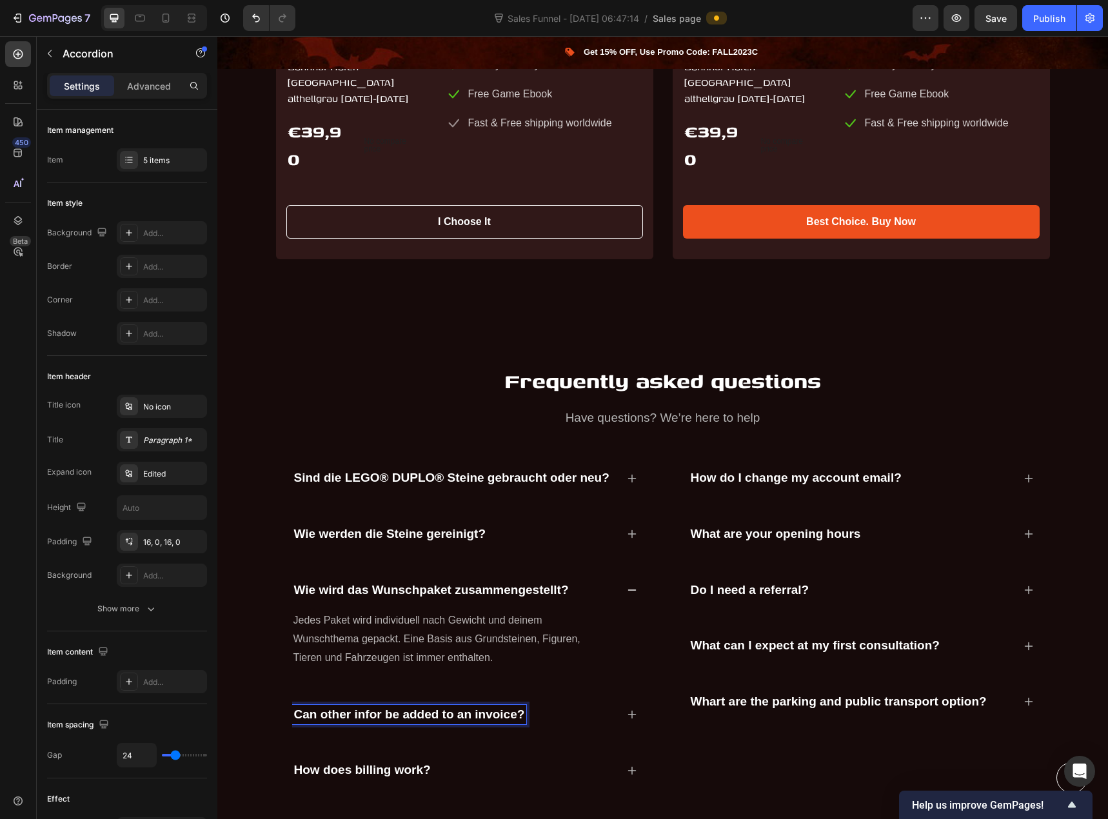
click at [441, 707] on p "Can other infor be added to an invoice?" at bounding box center [409, 715] width 231 height 16
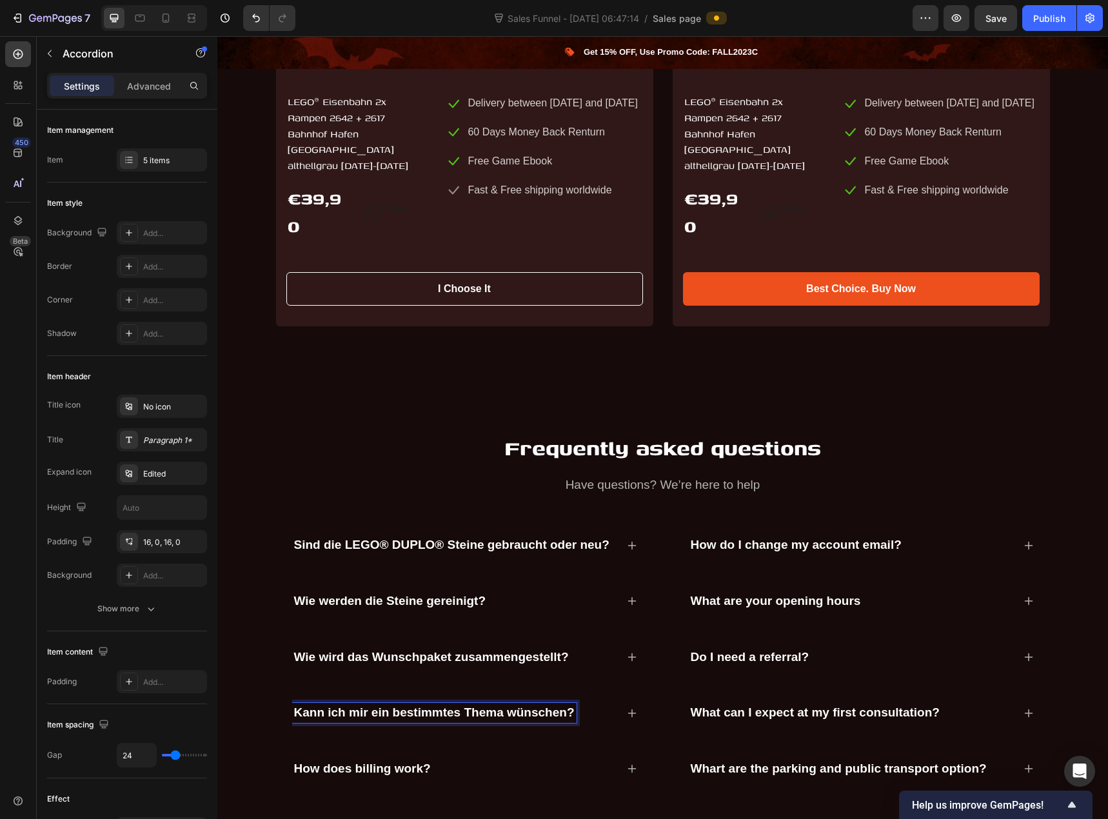
scroll to position [3445, 0]
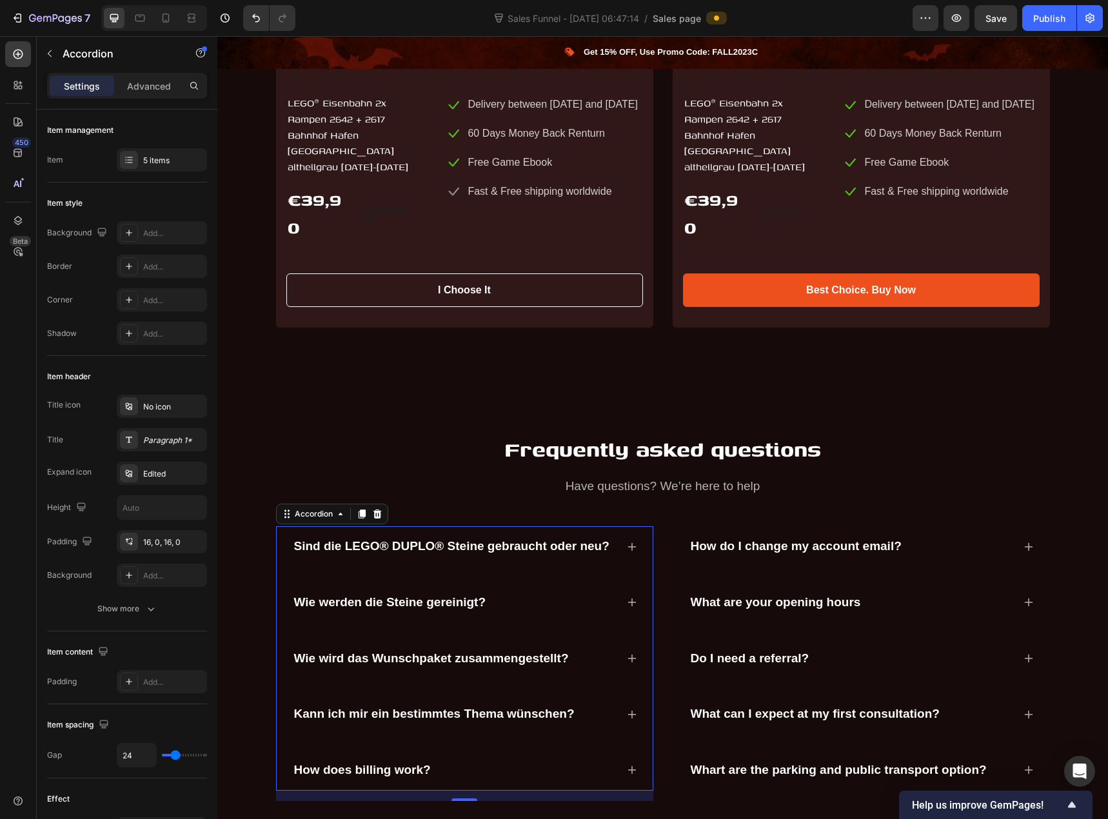
click at [620, 644] on div "Wie wird das Wunschpaket zusammengestellt?" at bounding box center [464, 658] width 345 height 41
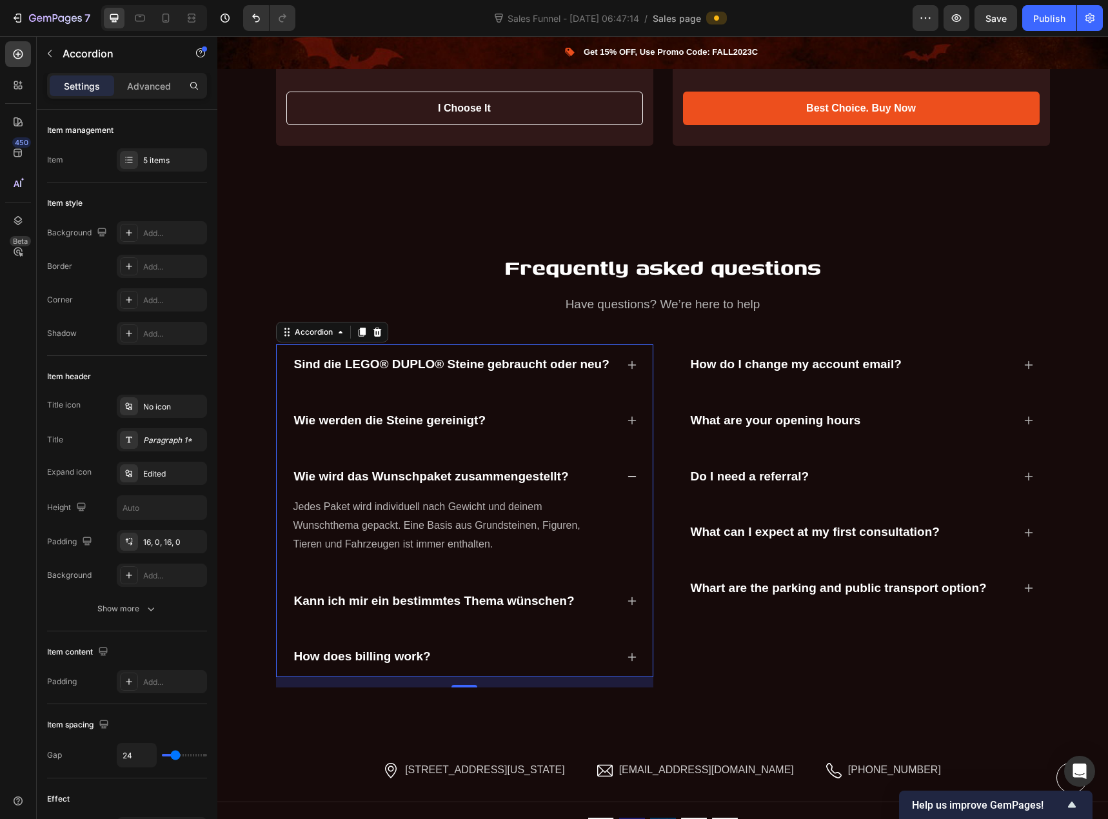
scroll to position [3639, 0]
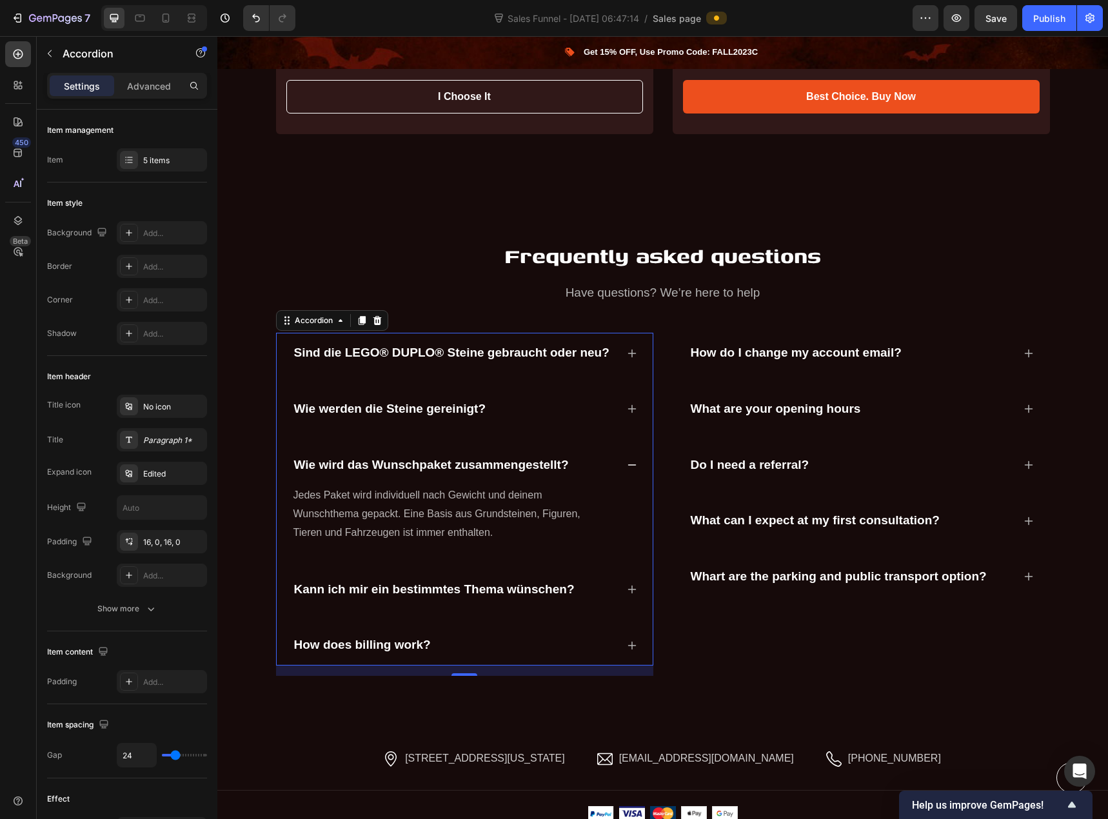
click at [627, 586] on icon at bounding box center [631, 590] width 8 height 8
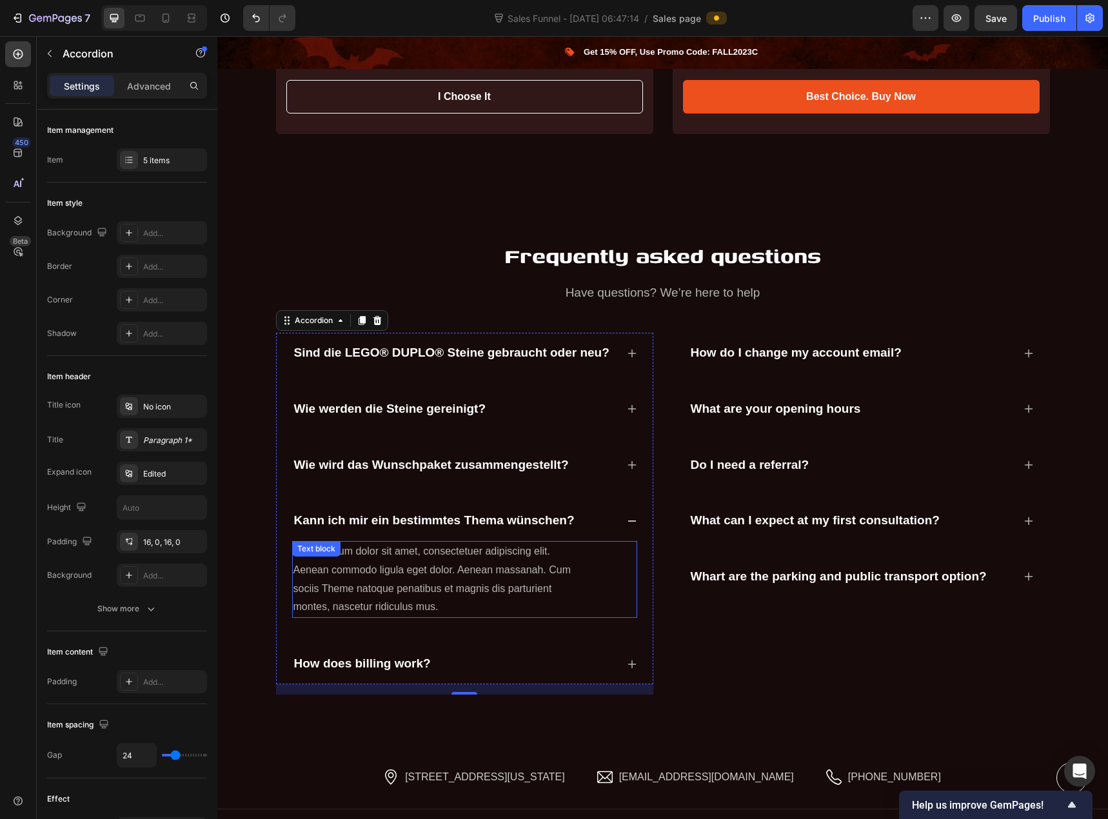
click at [491, 566] on p "Lorem ipsum dolor sit amet, consectetuer adipiscing elit. Aenean commodo ligula…" at bounding box center [438, 579] width 291 height 74
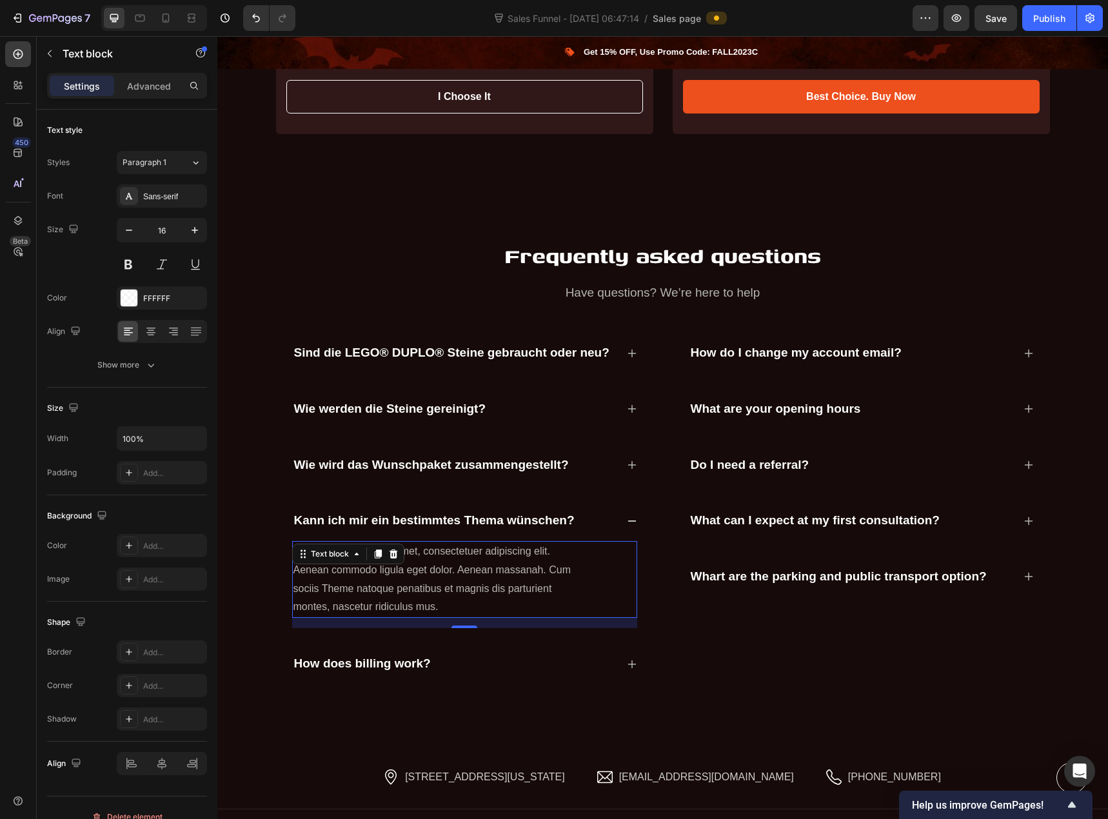
click at [491, 566] on p "Lorem ipsum dolor sit amet, consectetuer adipiscing elit. Aenean commodo ligula…" at bounding box center [438, 579] width 291 height 74
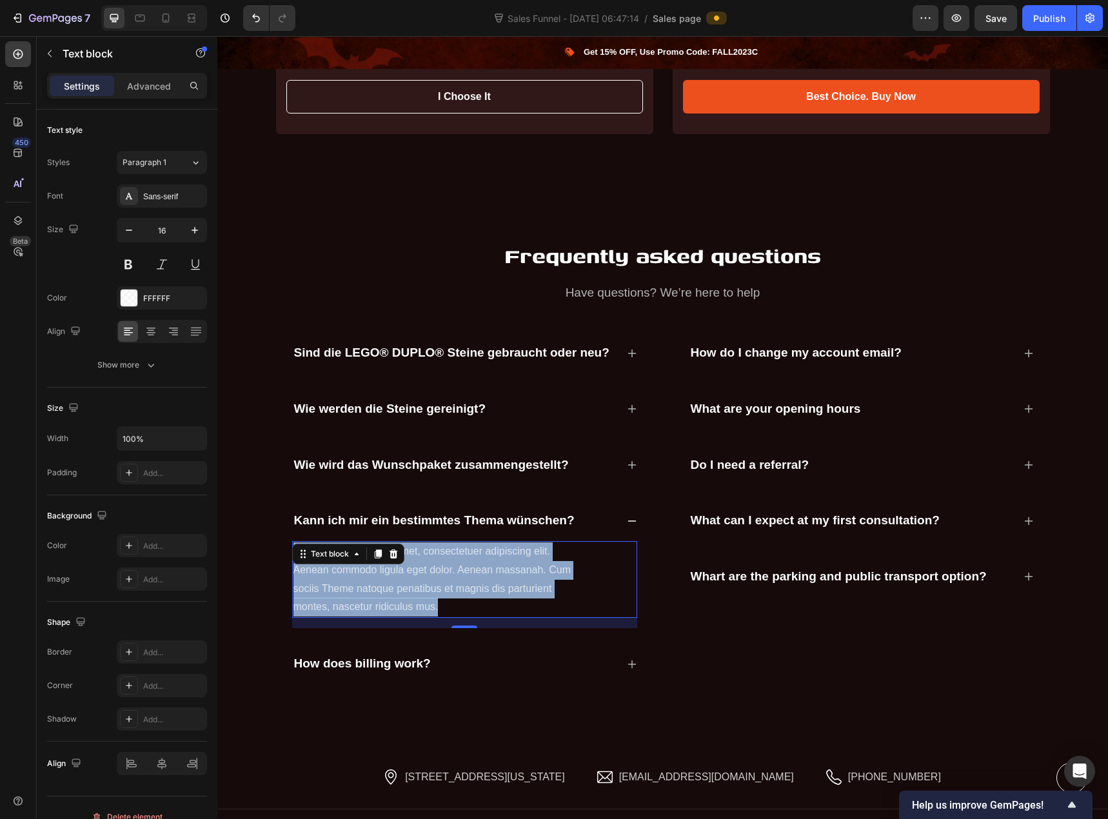
click at [491, 566] on p "Lorem ipsum dolor sit amet, consectetuer adipiscing elit. Aenean commodo ligula…" at bounding box center [438, 579] width 291 height 74
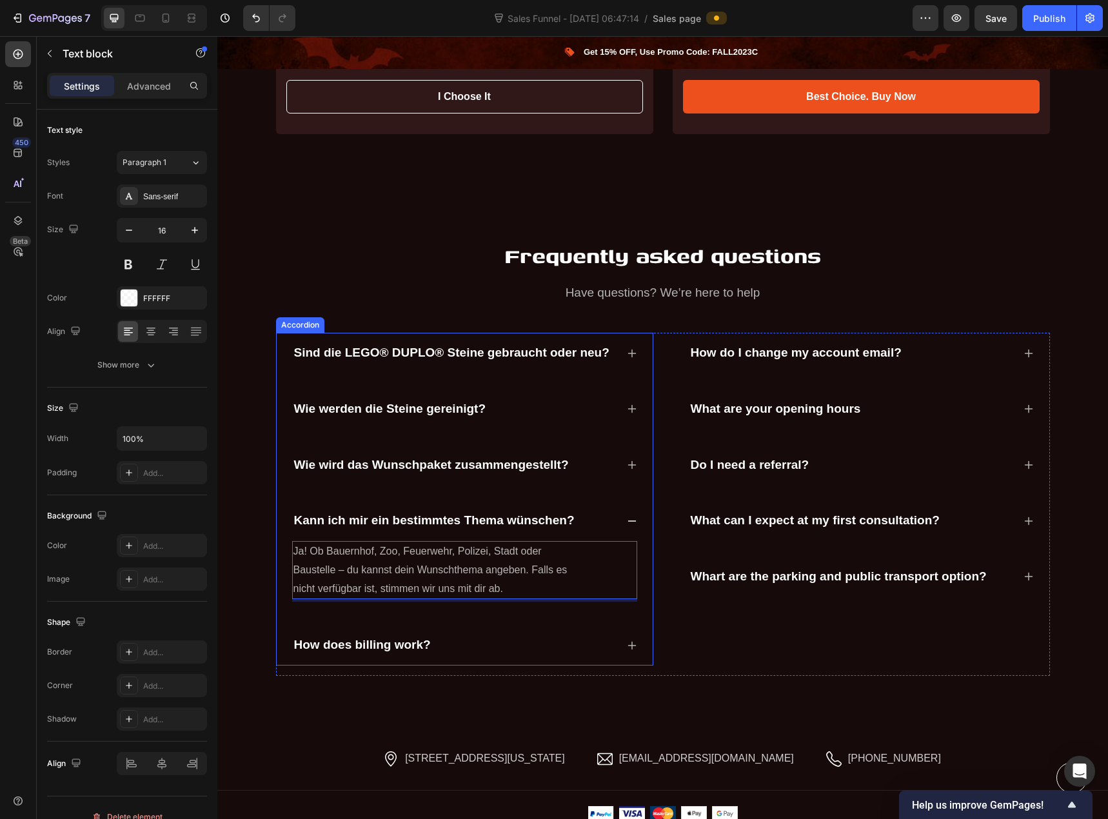
click at [393, 637] on p "How does billing work?" at bounding box center [362, 645] width 137 height 16
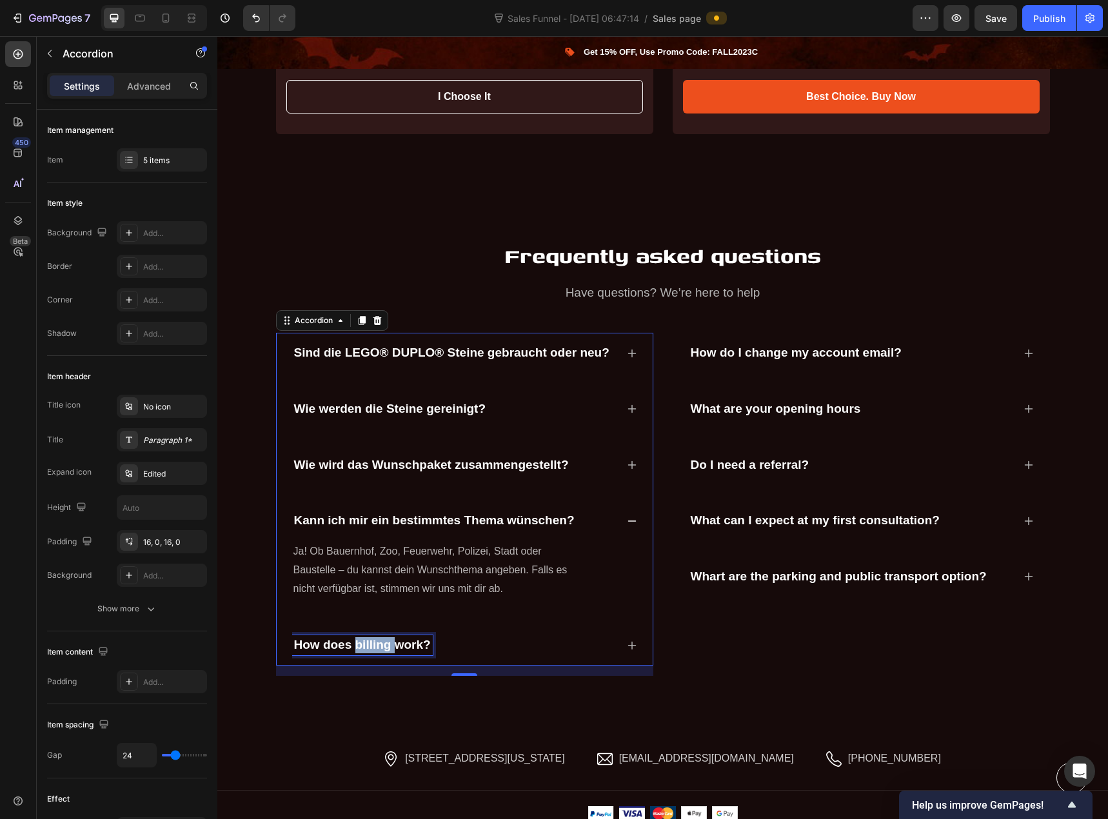
click at [376, 637] on p "How does billing work?" at bounding box center [362, 645] width 137 height 16
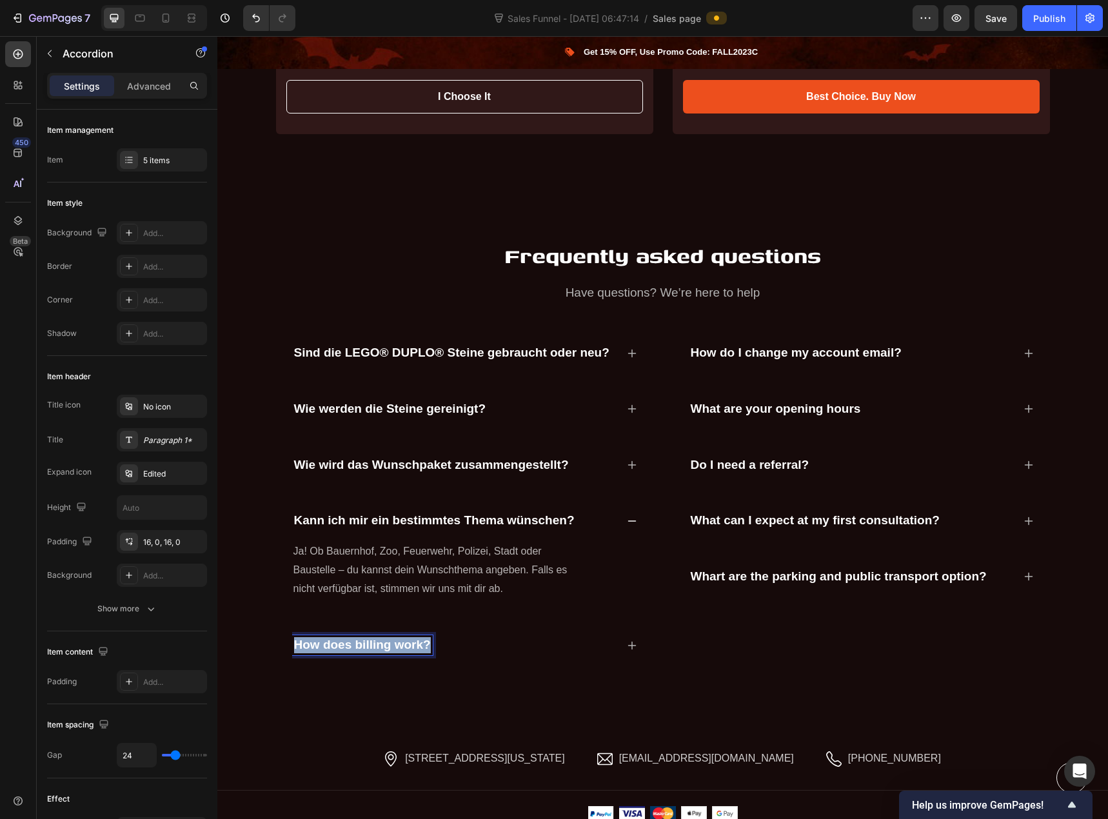
click at [376, 637] on p "How does billing work?" at bounding box center [362, 645] width 137 height 16
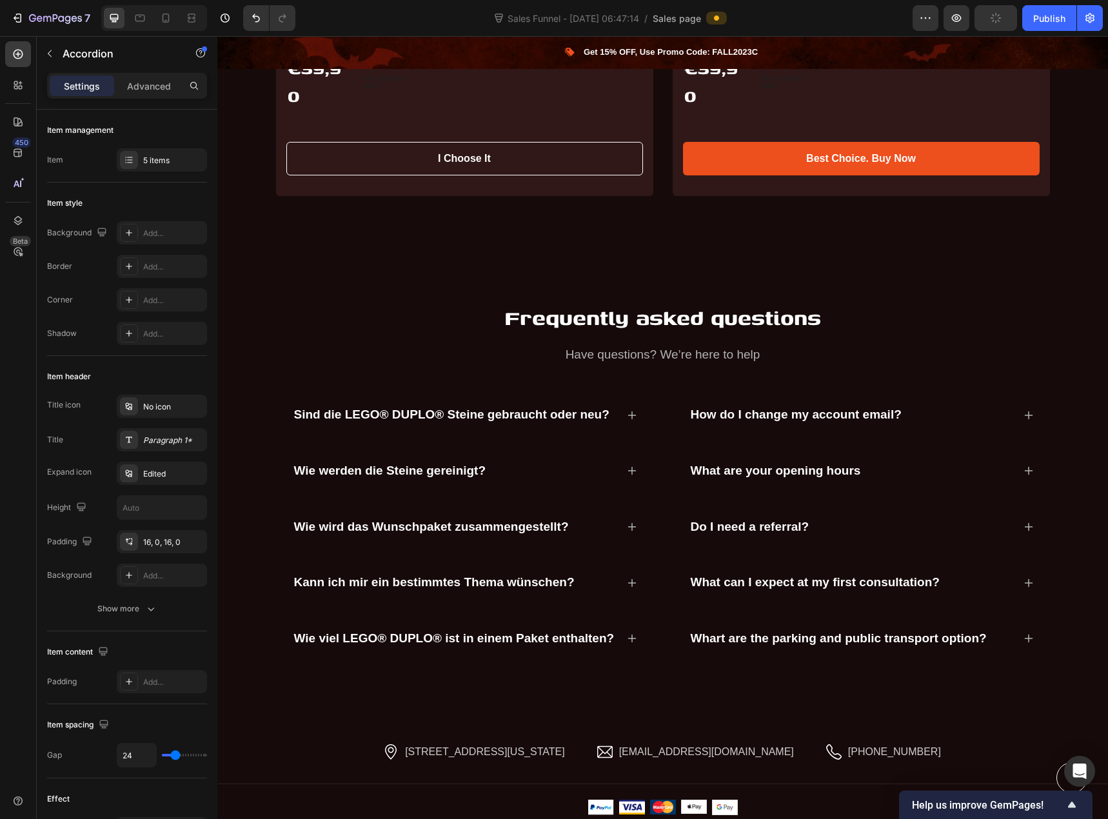
scroll to position [3572, 0]
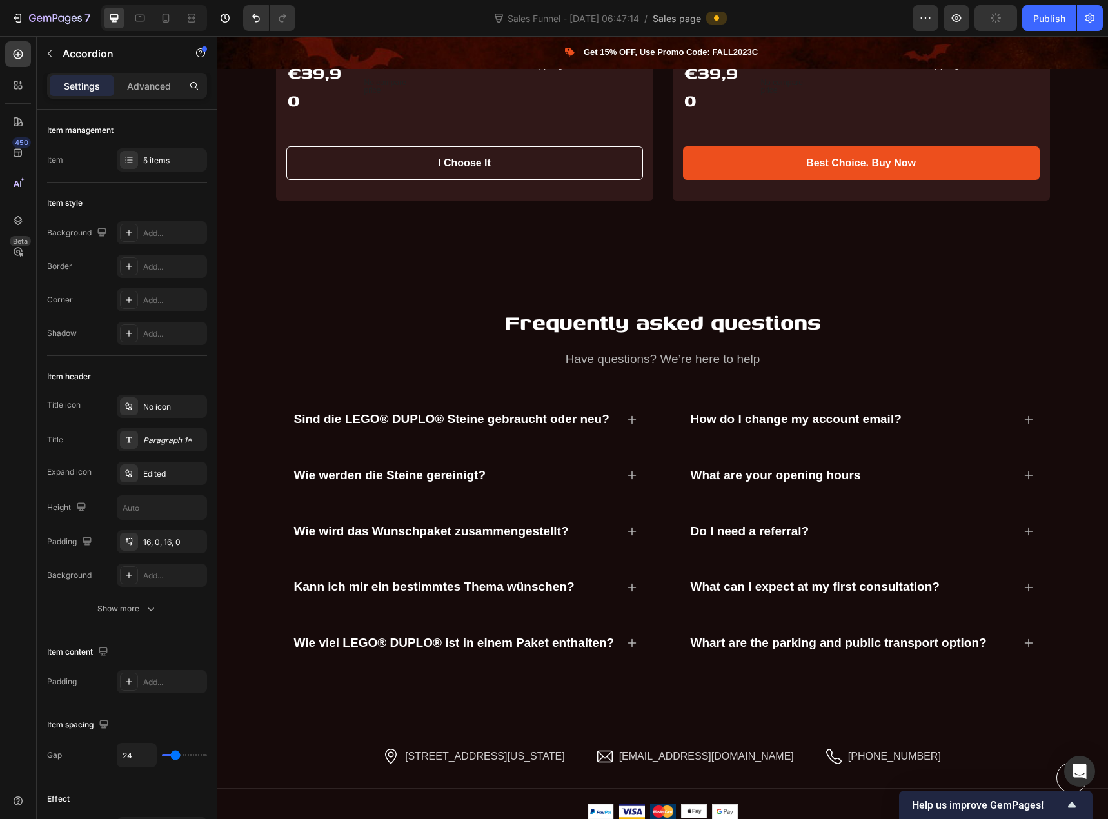
click at [627, 638] on icon at bounding box center [632, 643] width 10 height 10
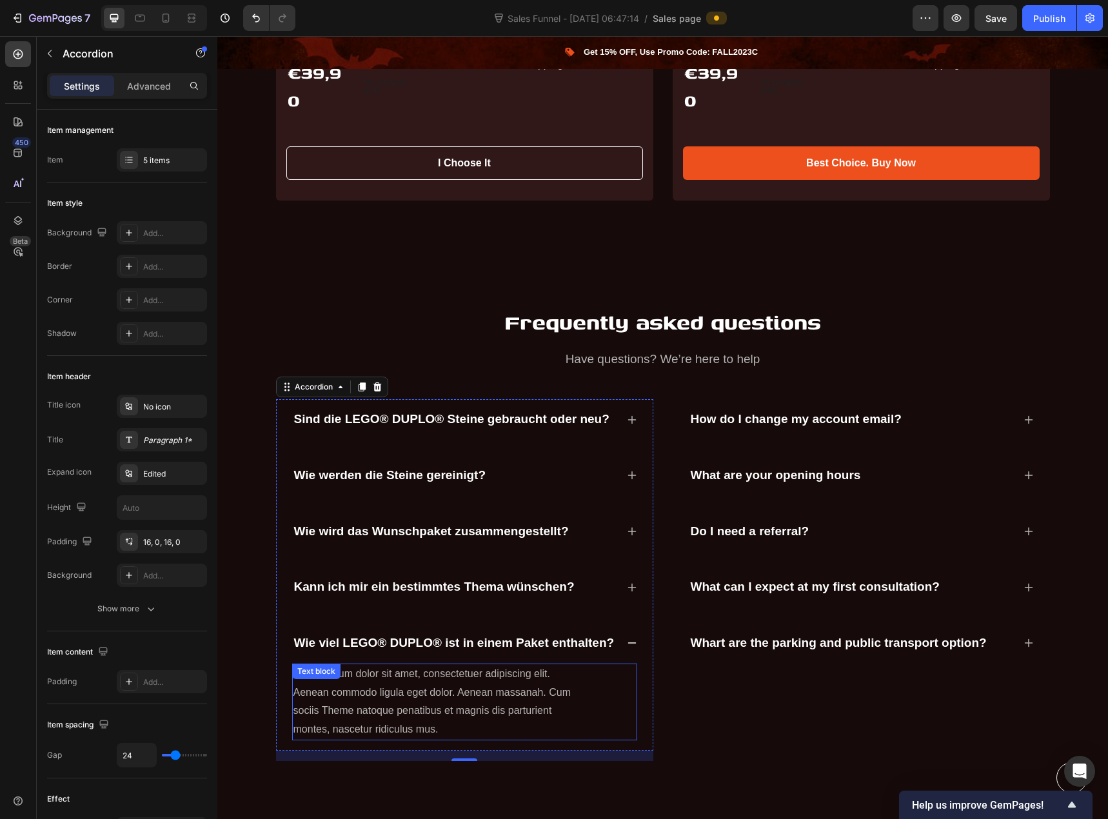
click at [329, 689] on p "Lorem ipsum dolor sit amet, consectetuer adipiscing elit. Aenean commodo ligula…" at bounding box center [438, 702] width 291 height 74
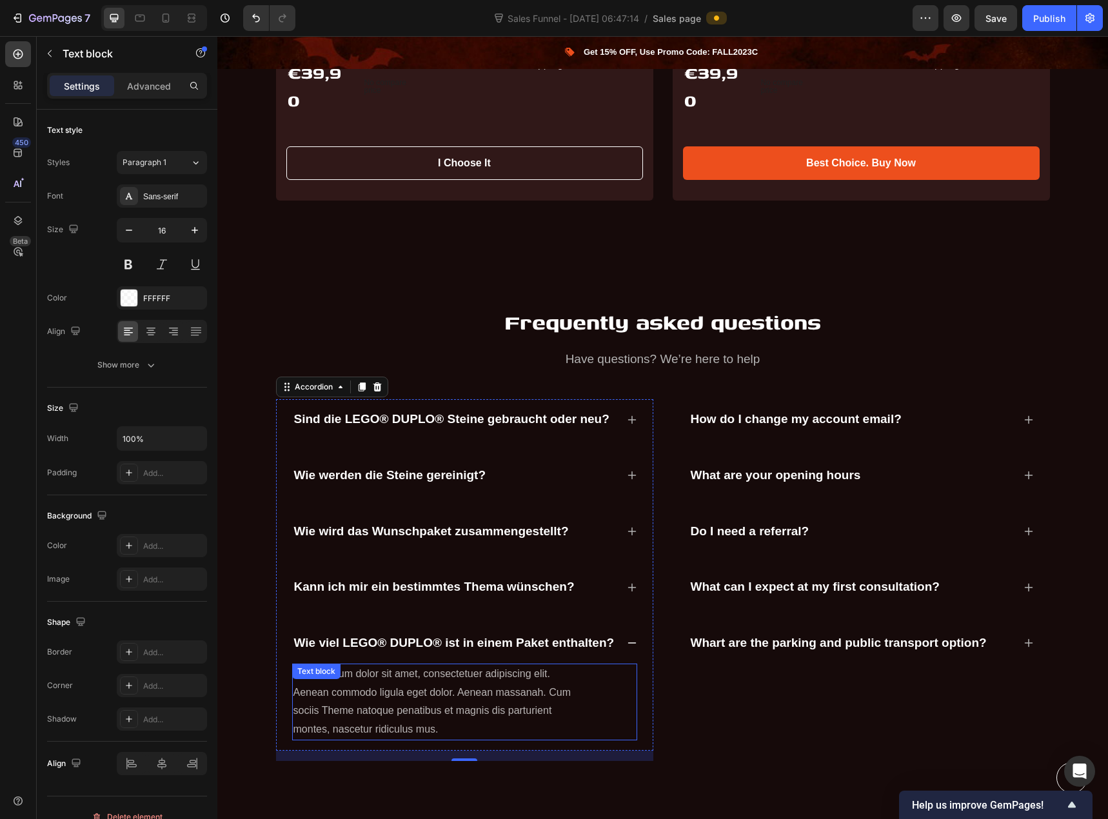
click at [329, 689] on p "Lorem ipsum dolor sit amet, consectetuer adipiscing elit. Aenean commodo ligula…" at bounding box center [438, 702] width 291 height 74
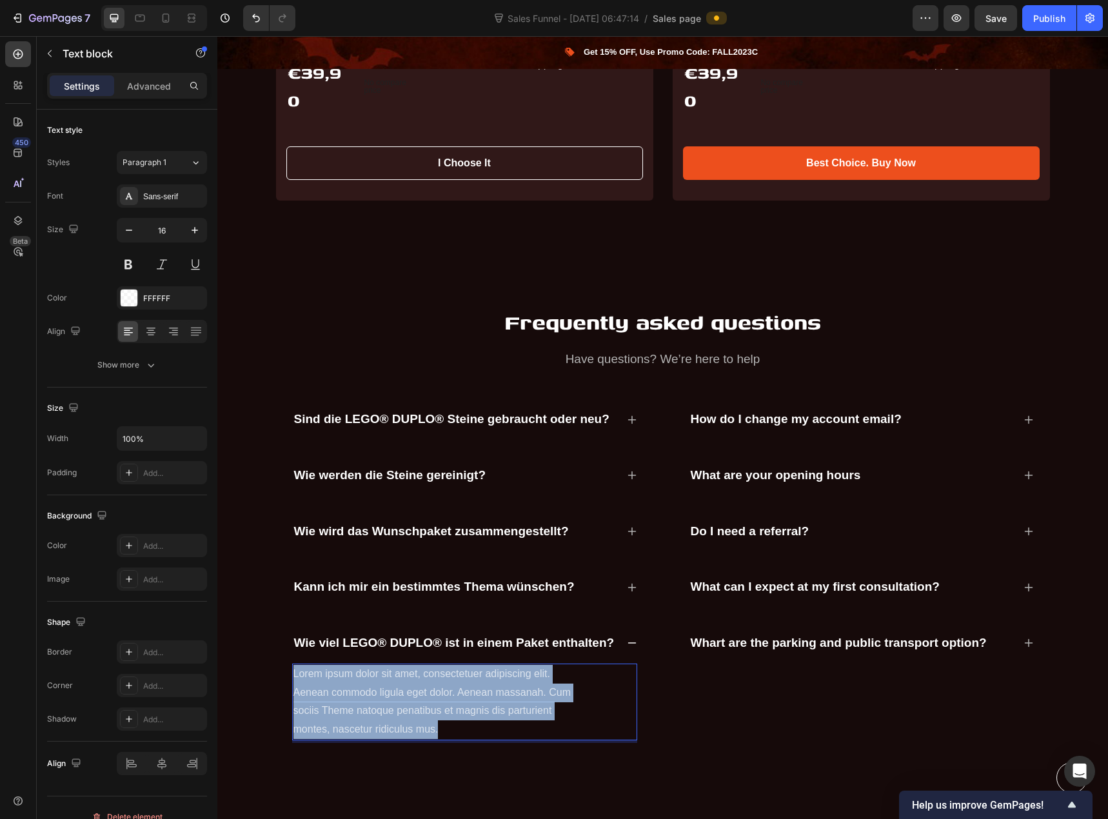
click at [329, 689] on p "Lorem ipsum dolor sit amet, consectetuer adipiscing elit. Aenean commodo ligula…" at bounding box center [438, 702] width 291 height 74
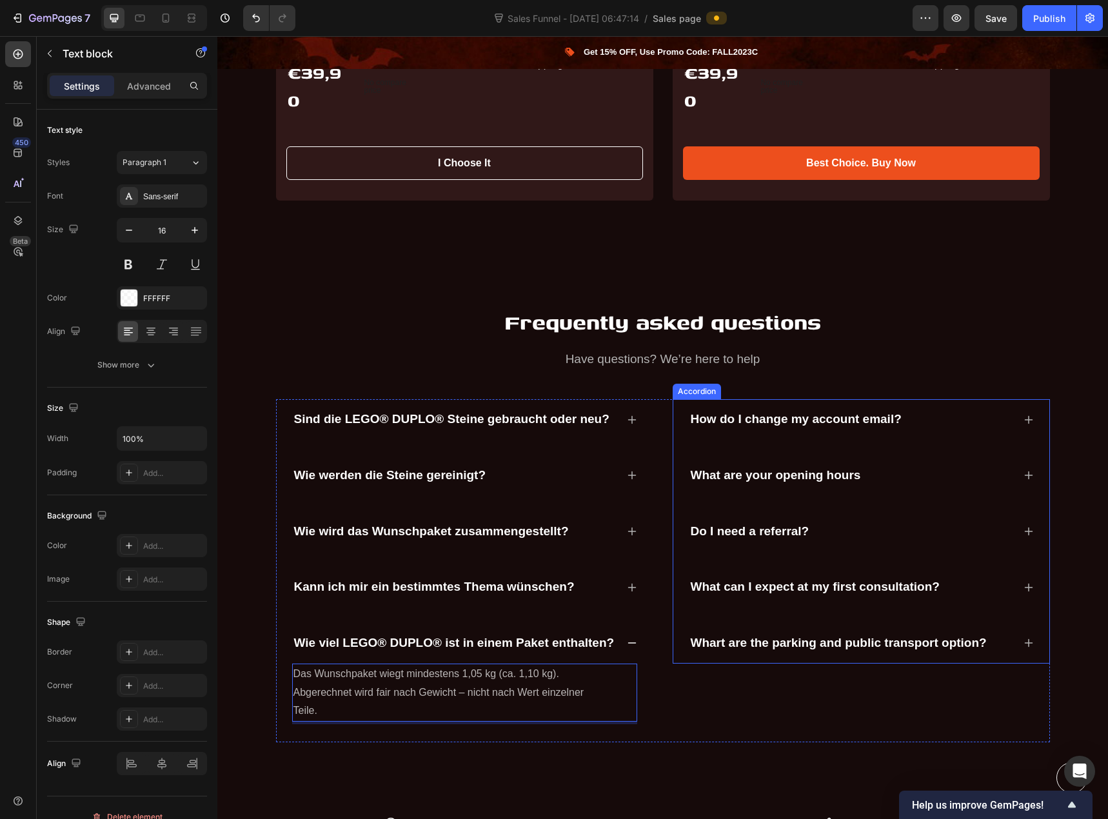
click at [779, 411] on p "How do I change my account email?" at bounding box center [796, 419] width 211 height 16
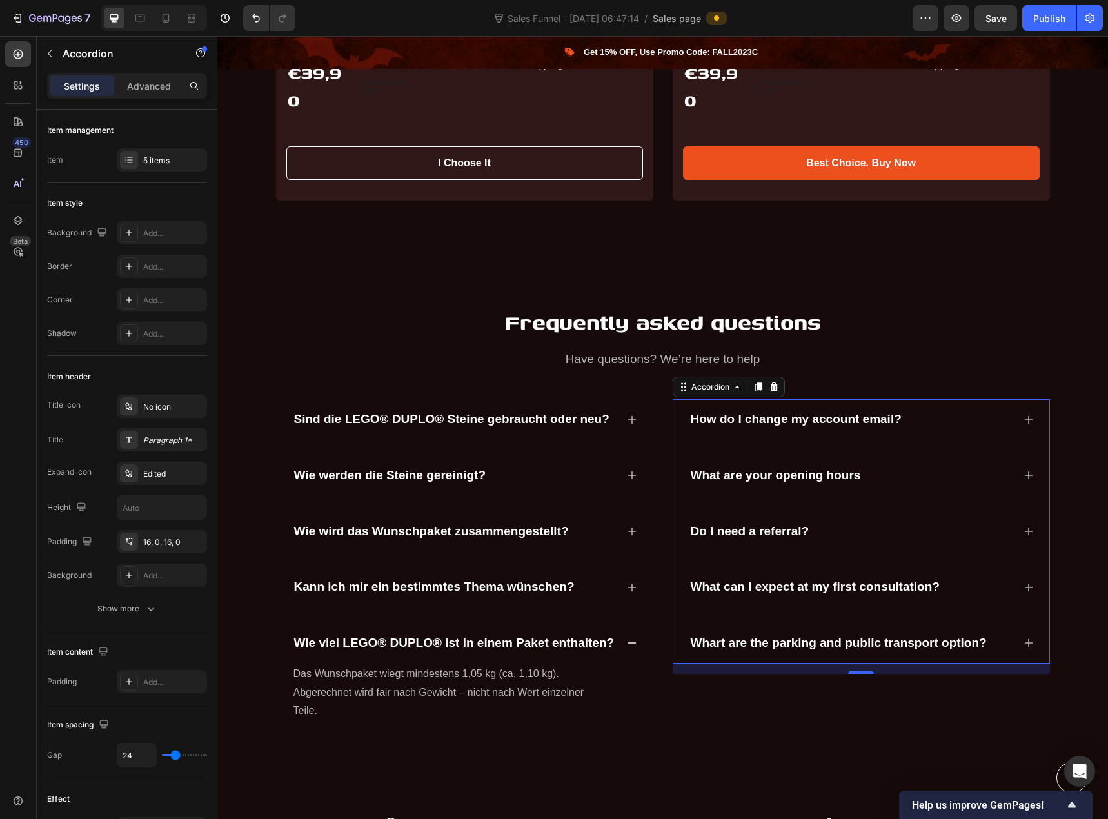
click at [876, 411] on p "How do I change my account email?" at bounding box center [796, 419] width 211 height 16
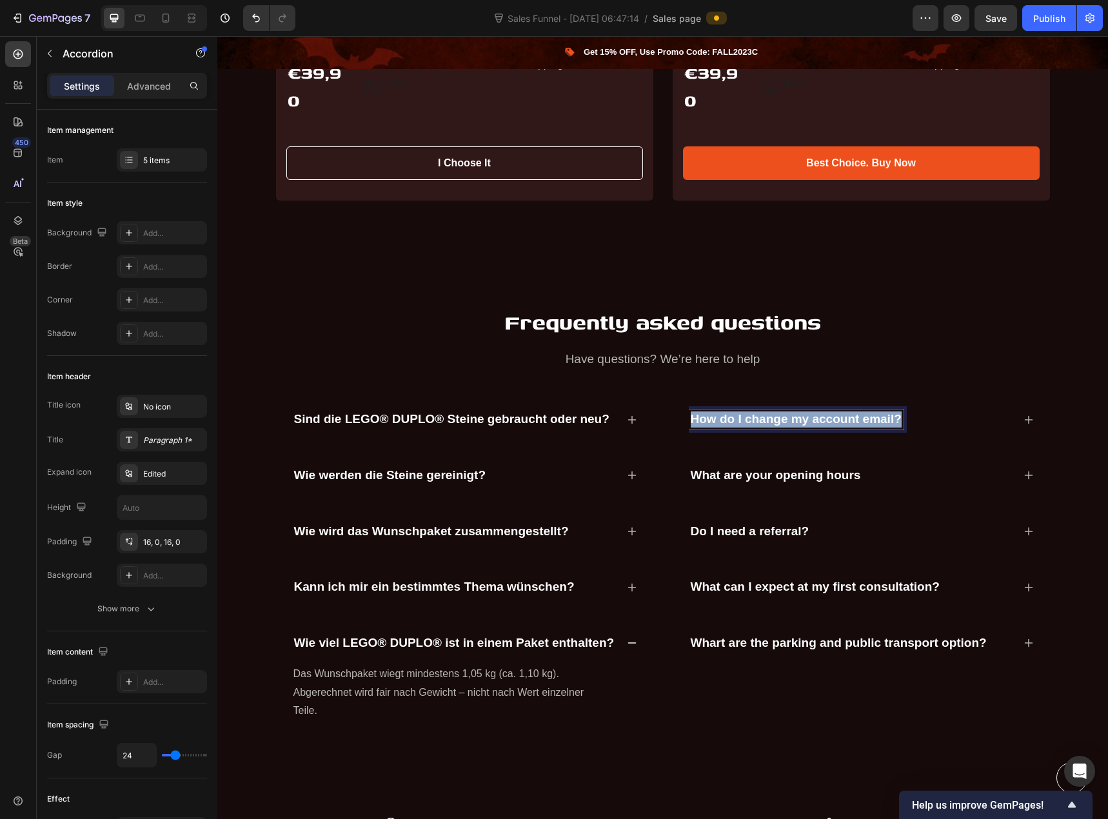
click at [876, 411] on p "How do I change my account email?" at bounding box center [796, 419] width 211 height 16
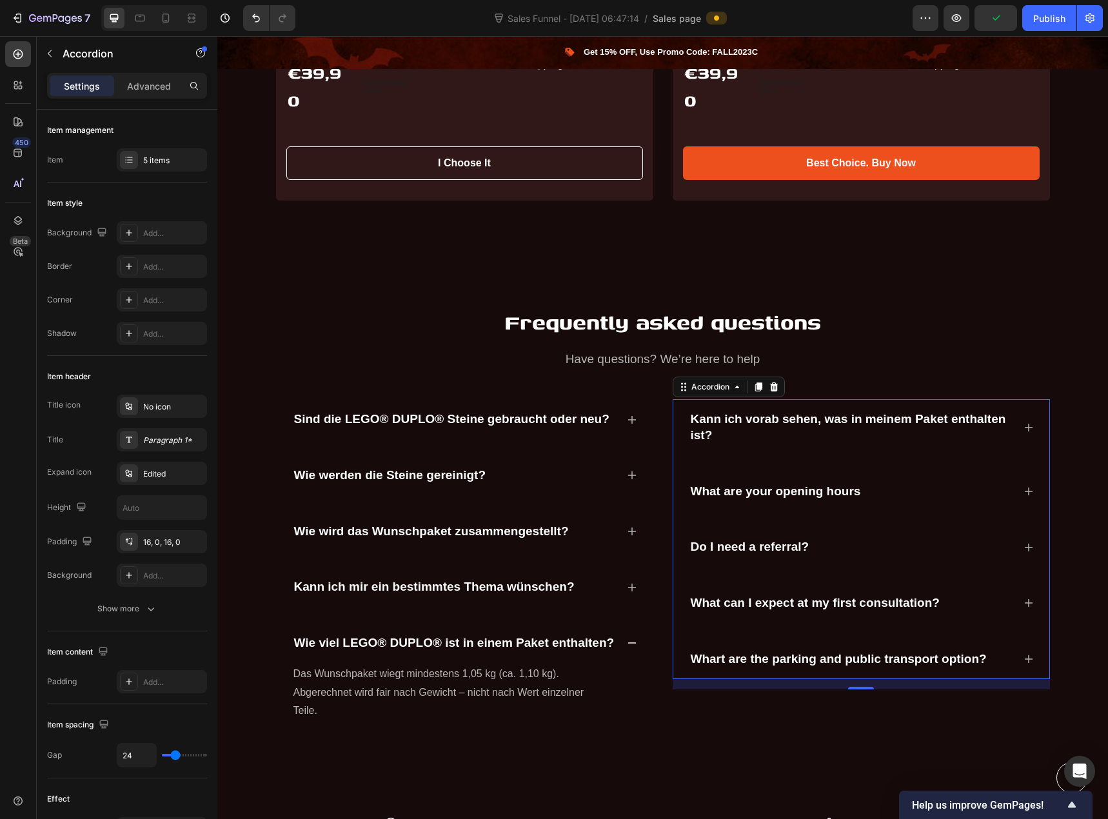
click at [1028, 422] on icon at bounding box center [1028, 427] width 10 height 10
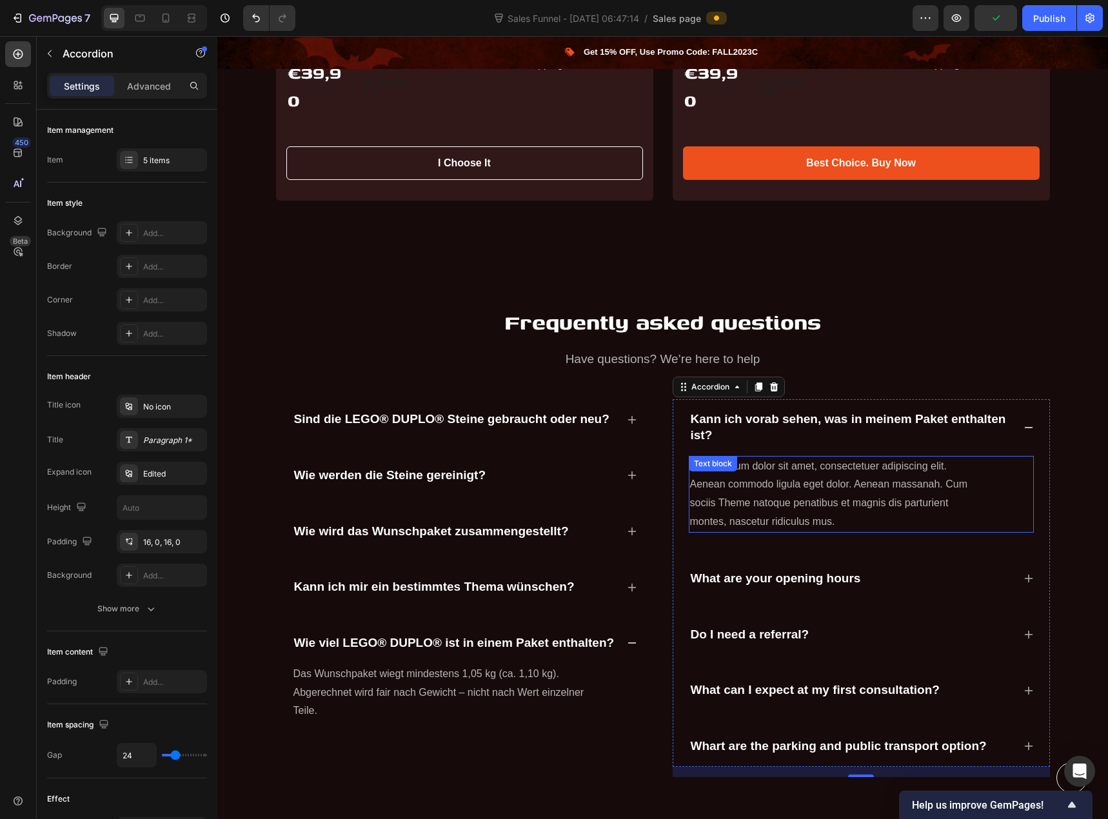
click at [807, 466] on p "Lorem ipsum dolor sit amet, consectetuer adipiscing elit. Aenean commodo ligula…" at bounding box center [835, 494] width 291 height 74
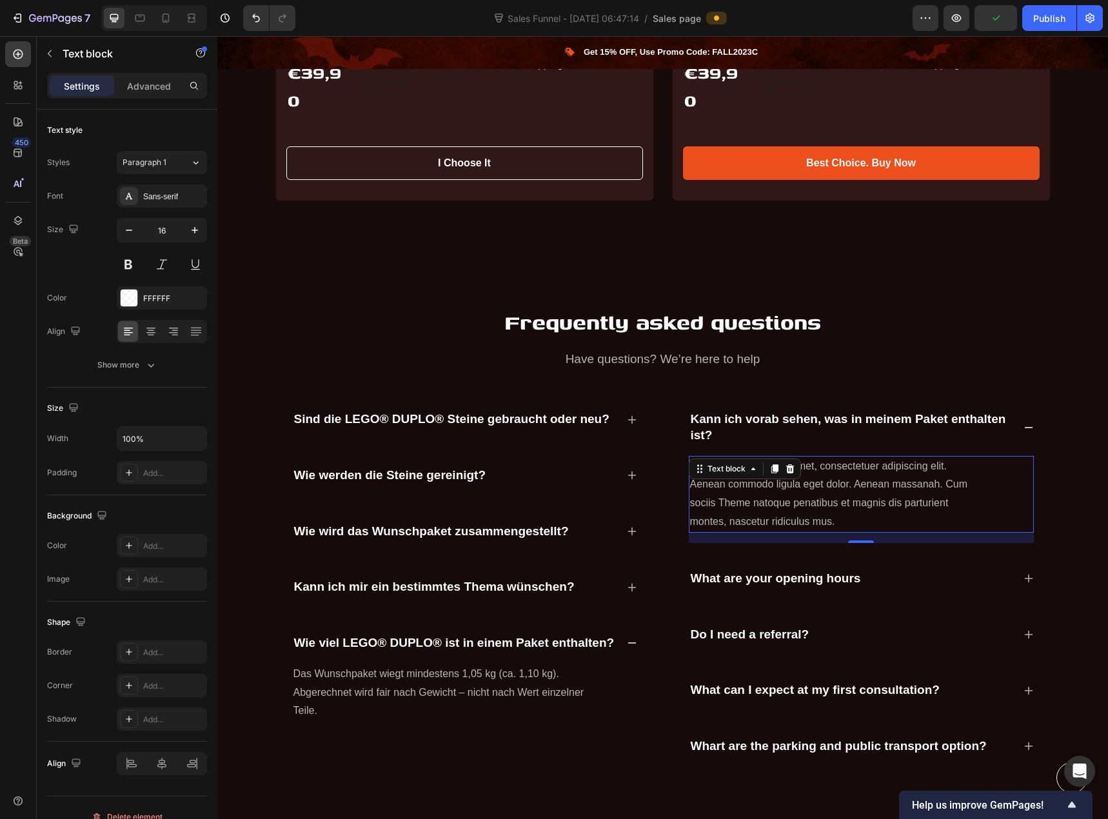
click at [807, 466] on p "Lorem ipsum dolor sit amet, consectetuer adipiscing elit. Aenean commodo ligula…" at bounding box center [835, 494] width 291 height 74
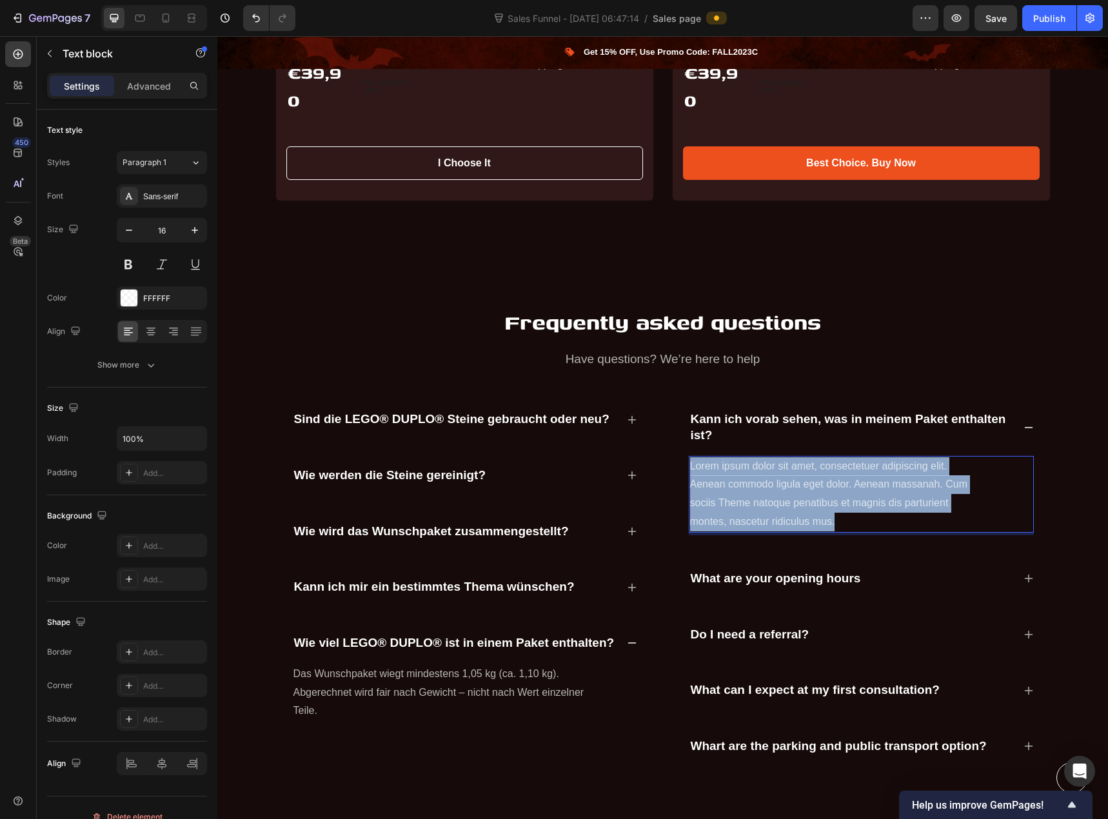
click at [807, 466] on p "Lorem ipsum dolor sit amet, consectetuer adipiscing elit. Aenean commodo ligula…" at bounding box center [835, 494] width 291 height 74
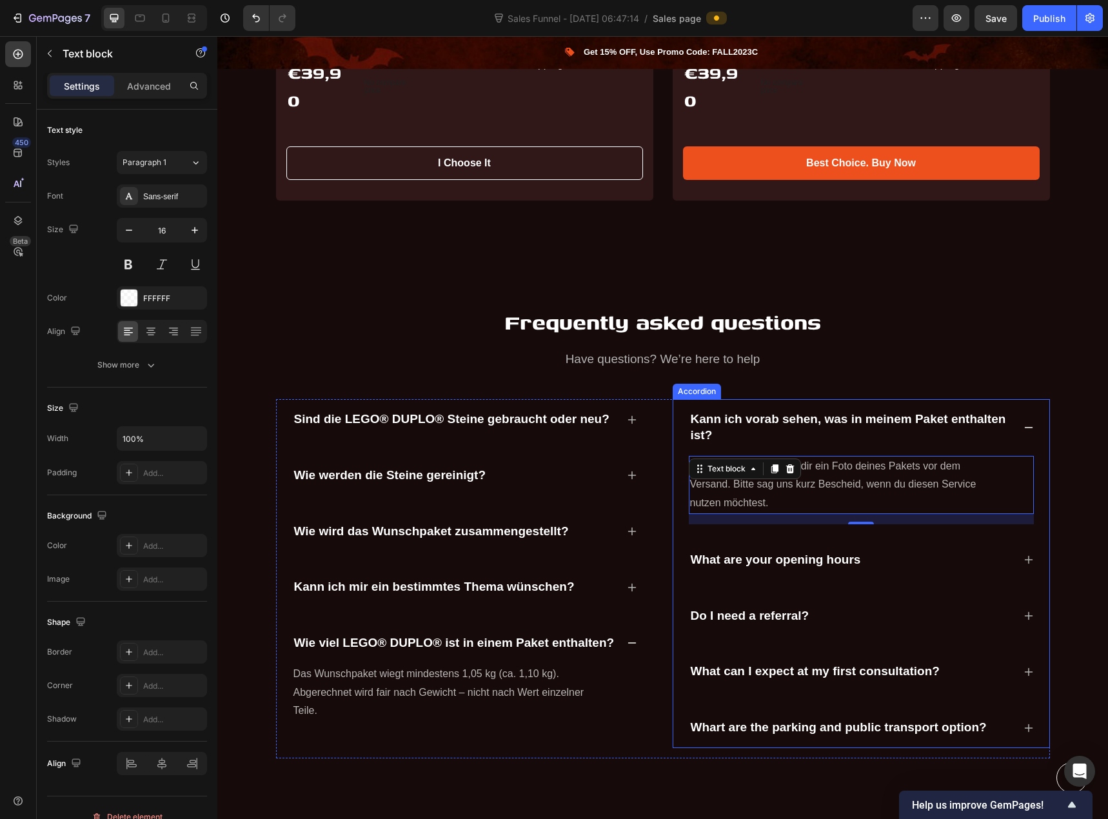
click at [799, 552] on p "What are your opening hours" at bounding box center [776, 560] width 170 height 16
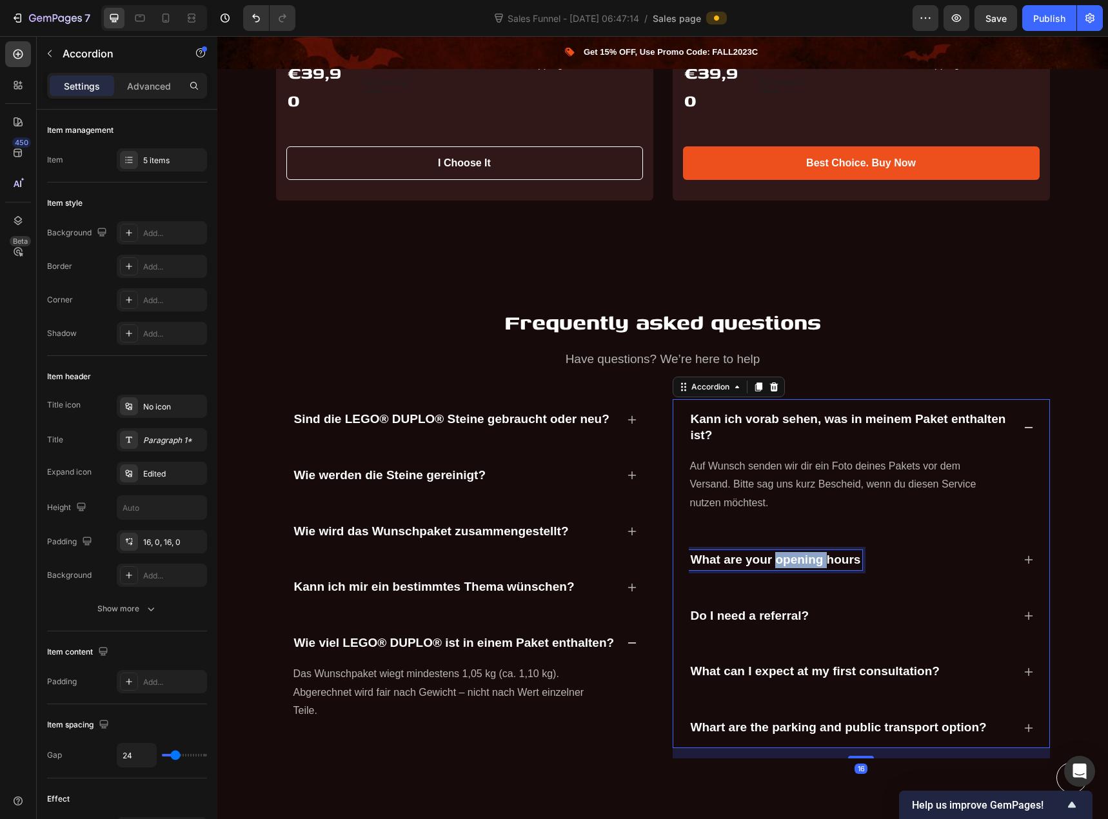
click at [794, 552] on p "What are your opening hours" at bounding box center [776, 560] width 170 height 16
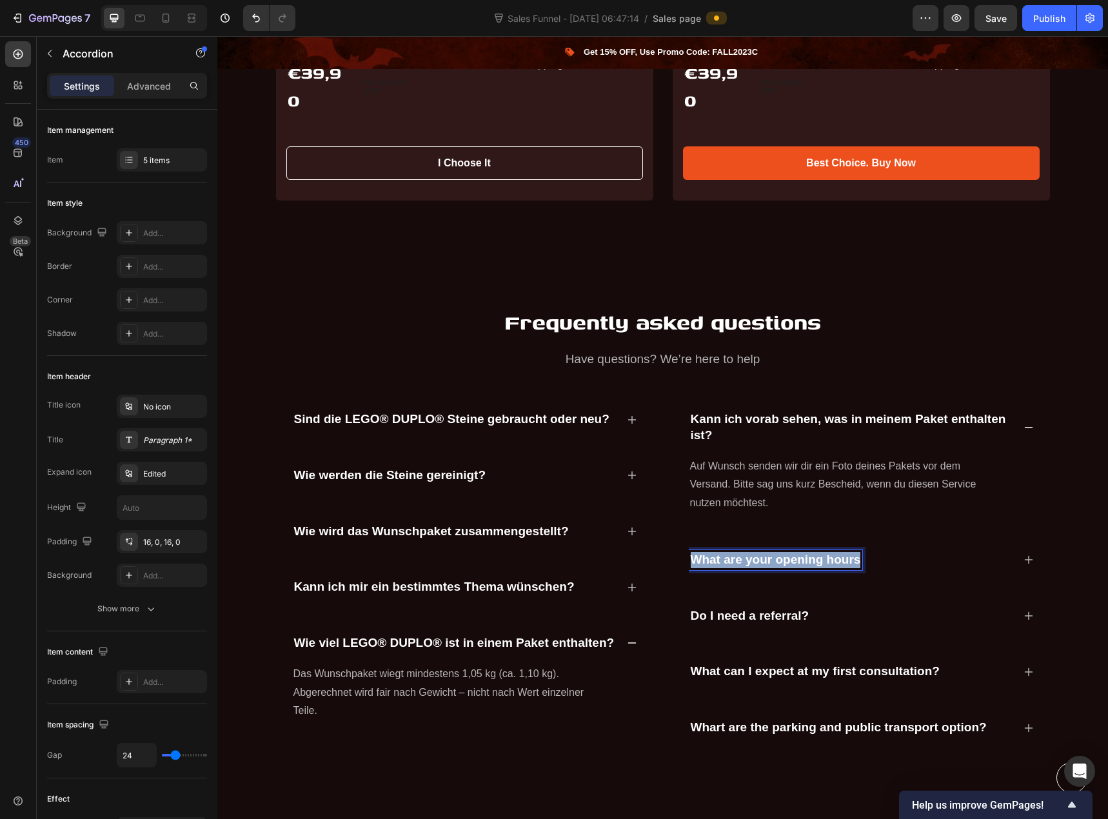
click at [794, 552] on p "What are your opening hours" at bounding box center [776, 560] width 170 height 16
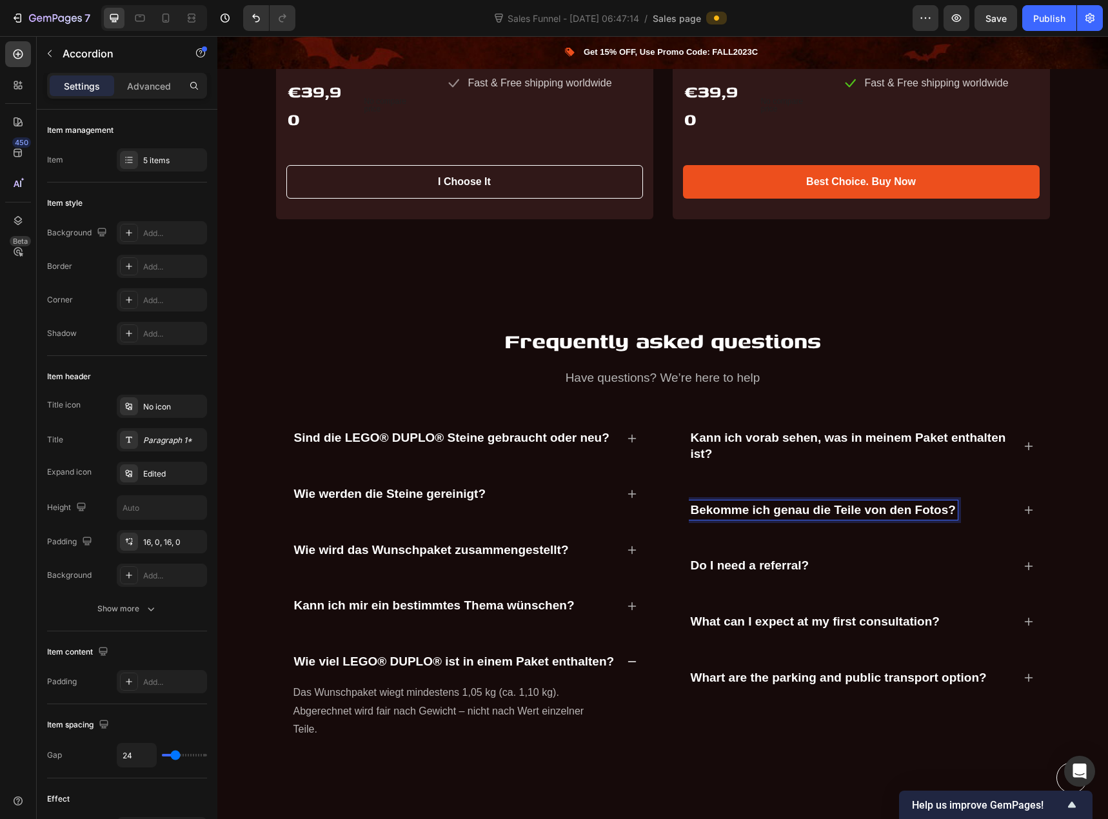
scroll to position [3516, 0]
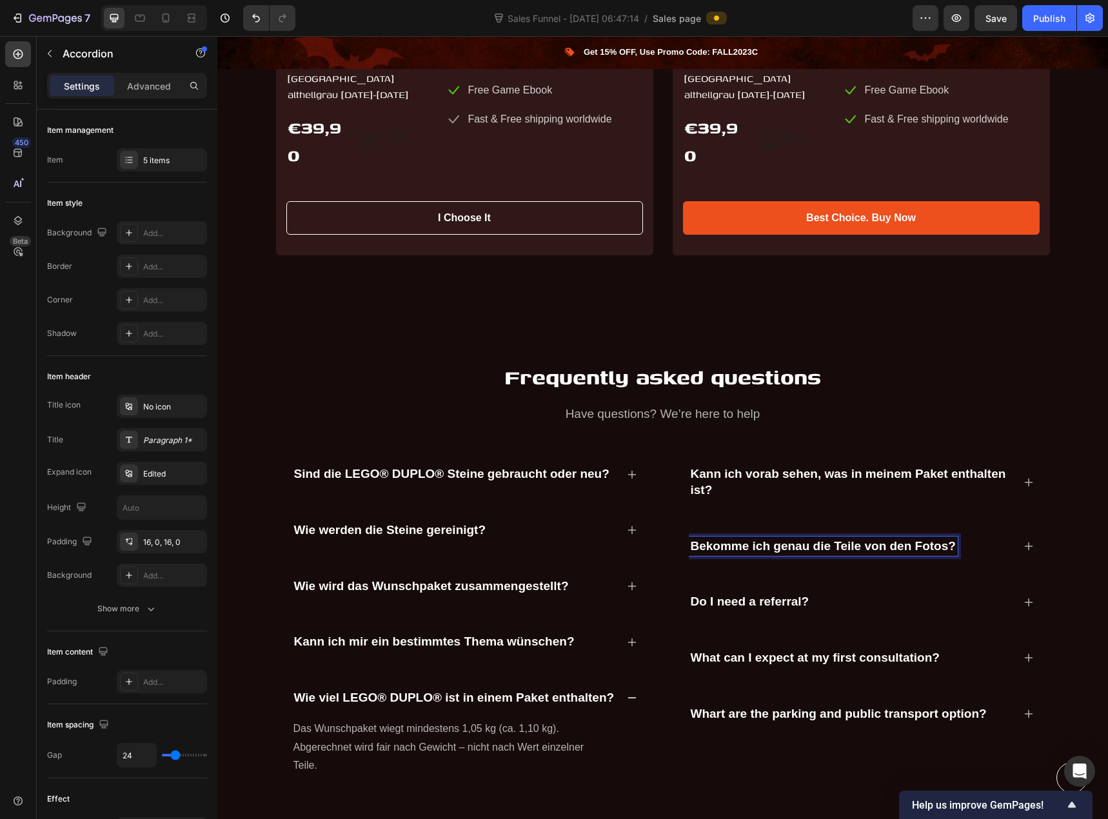
click at [1024, 542] on icon at bounding box center [1028, 546] width 8 height 8
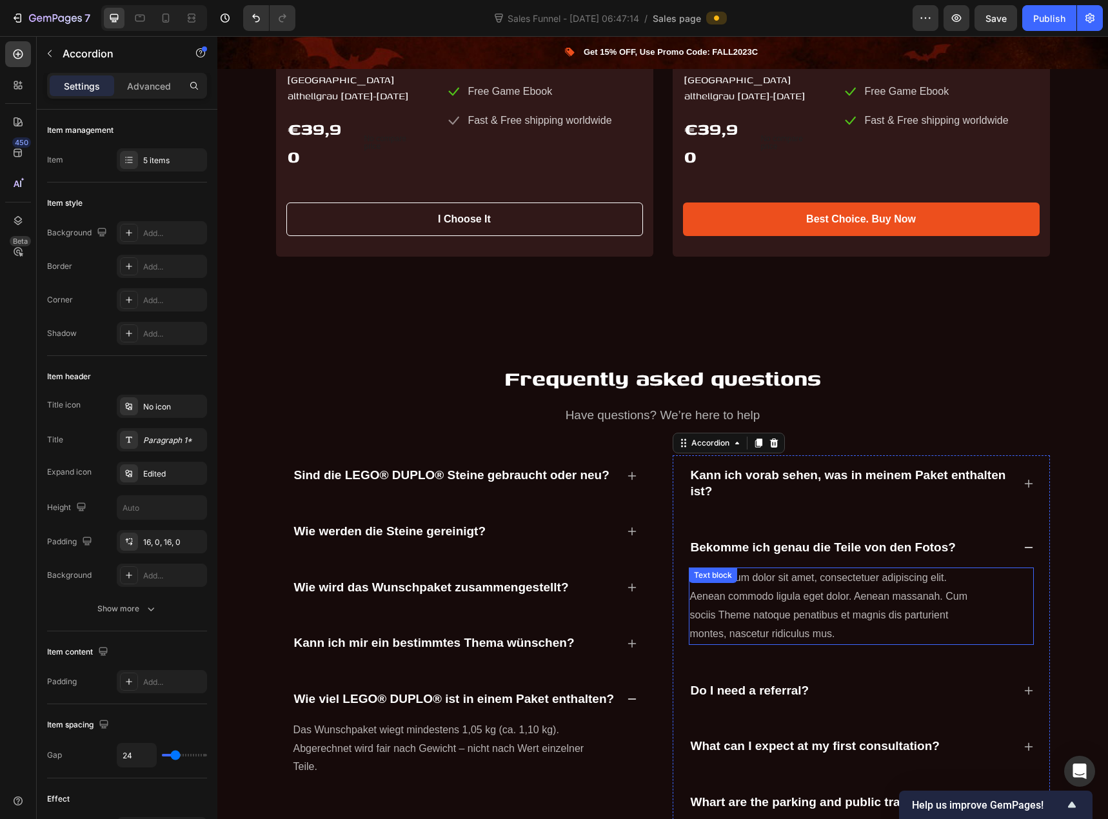
click at [793, 607] on p "Lorem ipsum dolor sit amet, consectetuer adipiscing elit. Aenean commodo ligula…" at bounding box center [835, 606] width 291 height 74
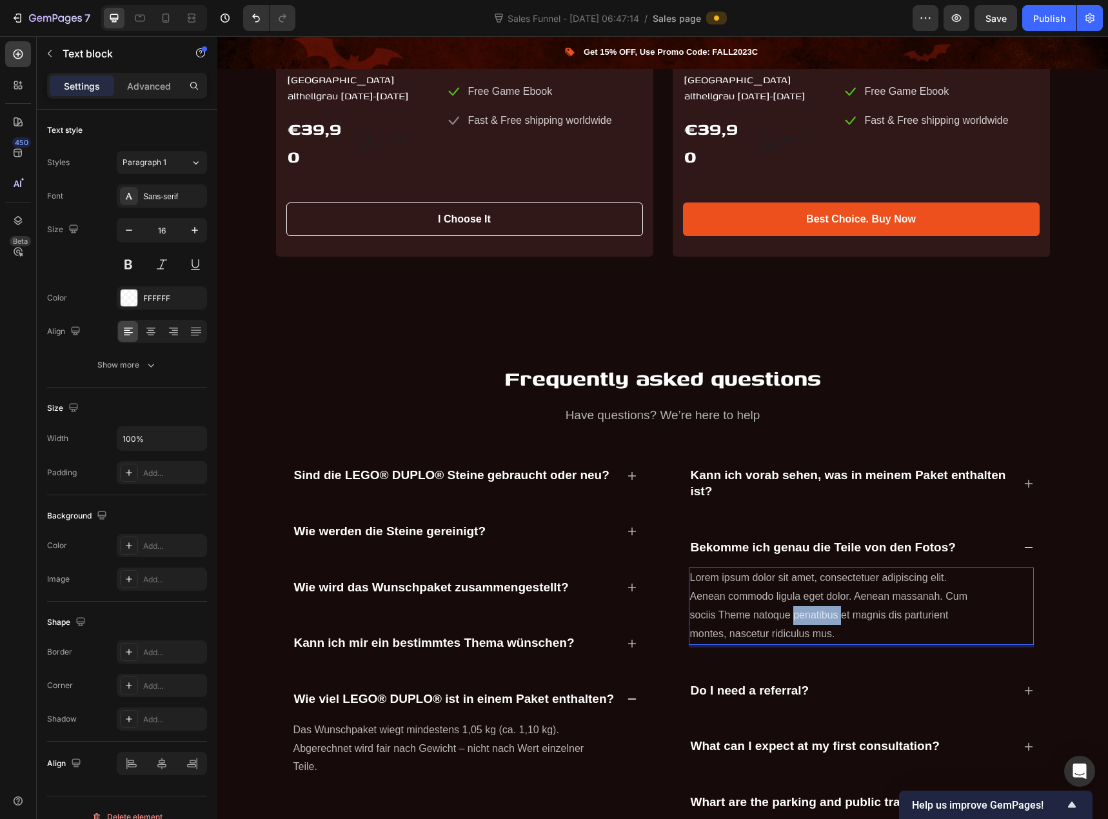
click at [793, 607] on p "Lorem ipsum dolor sit amet, consectetuer adipiscing elit. Aenean commodo ligula…" at bounding box center [835, 606] width 291 height 74
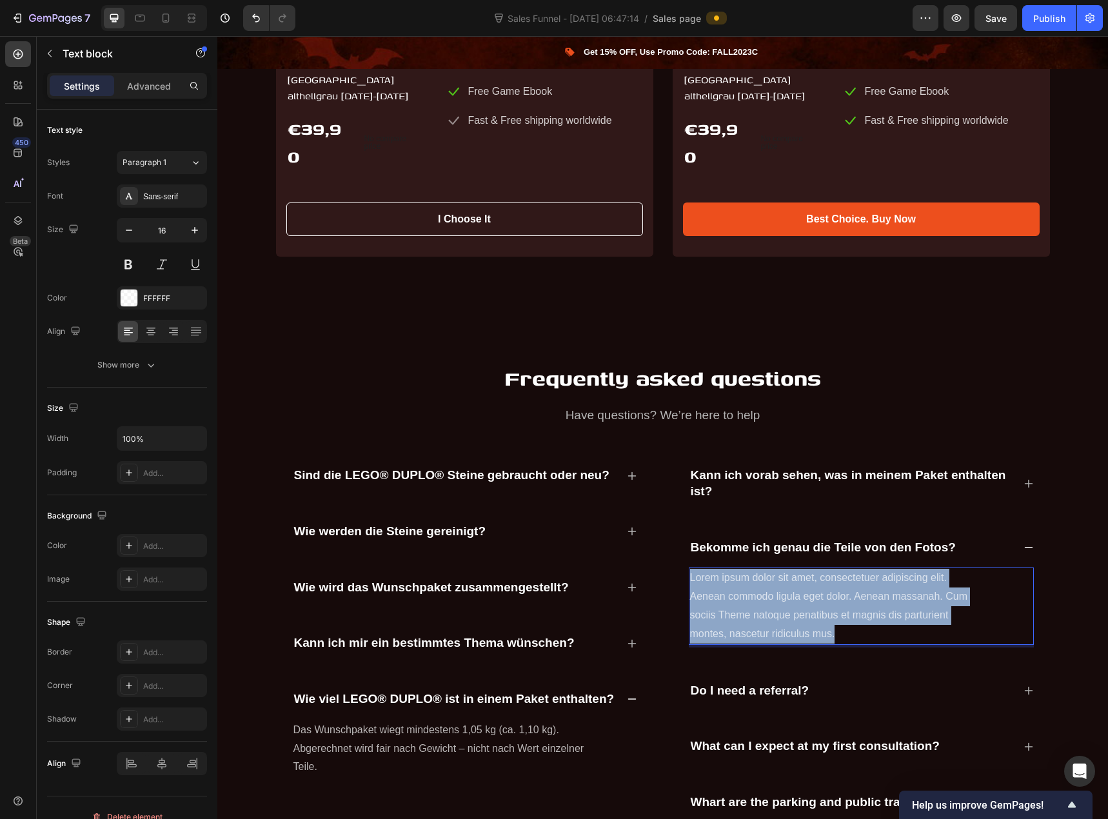
click at [793, 607] on p "Lorem ipsum dolor sit amet, consectetuer adipiscing elit. Aenean commodo ligula…" at bounding box center [835, 606] width 291 height 74
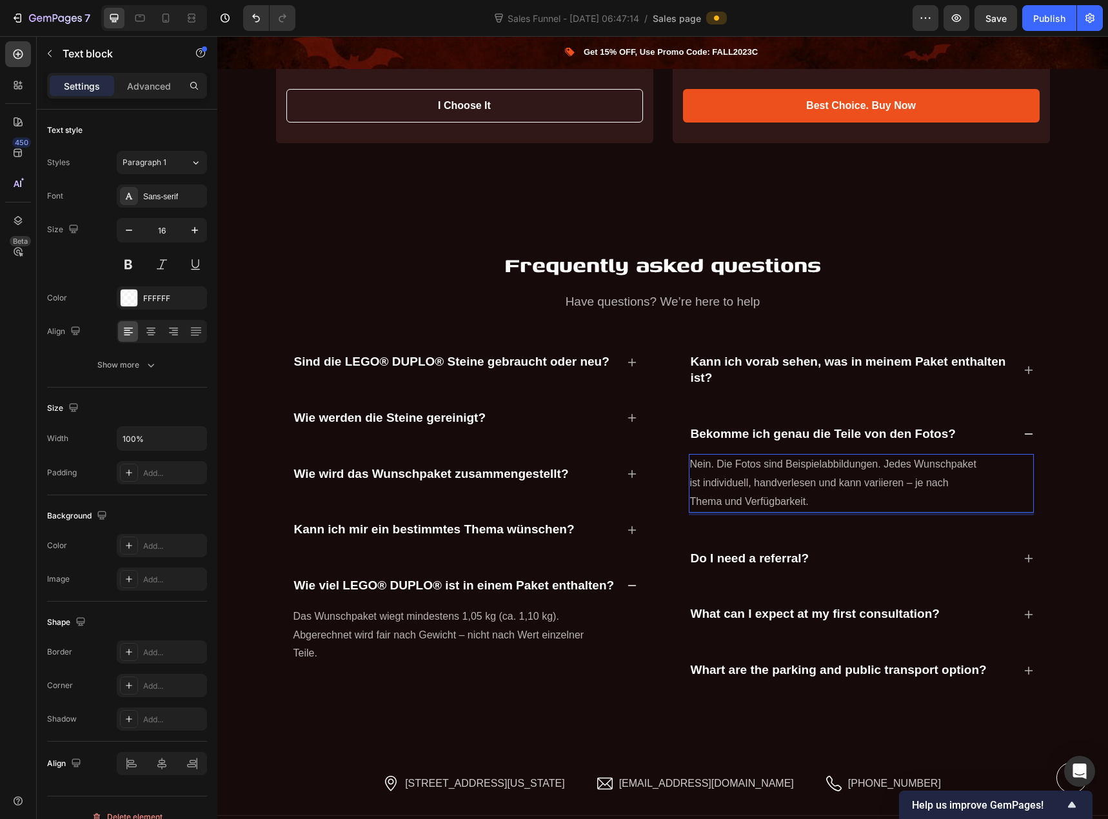
scroll to position [3645, 0]
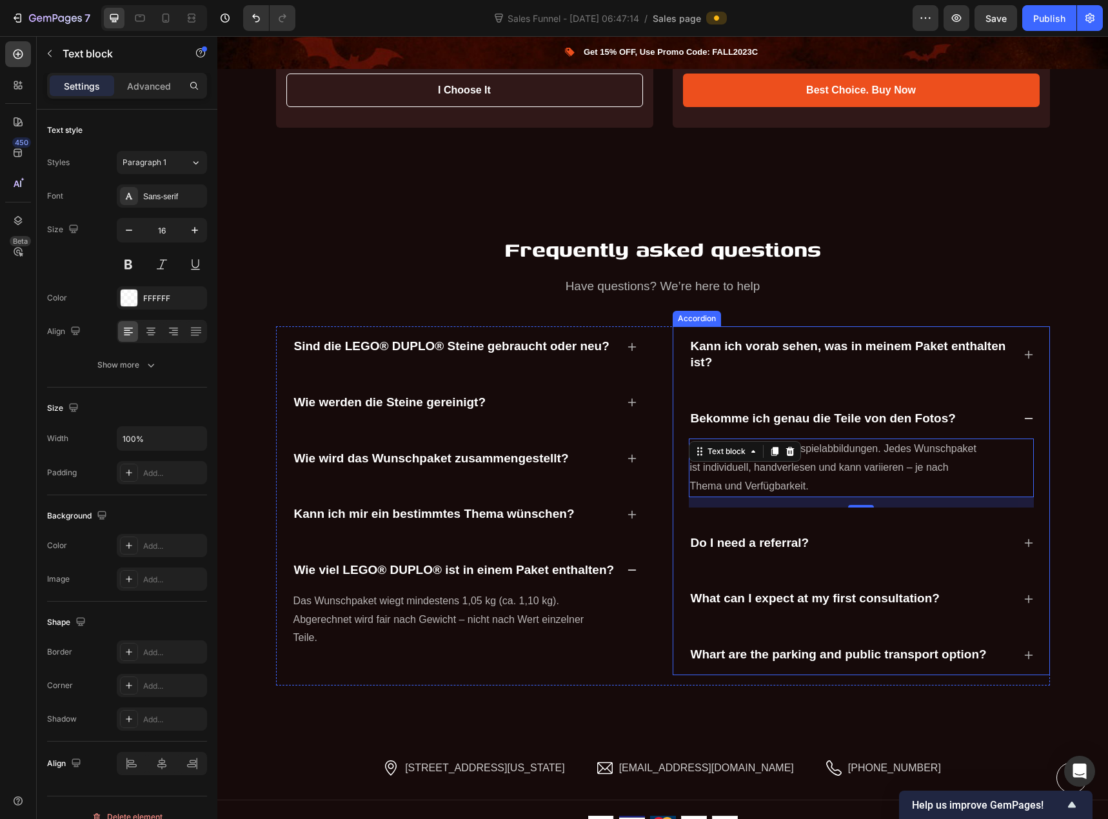
click at [776, 535] on p "Do I need a referral?" at bounding box center [750, 543] width 119 height 16
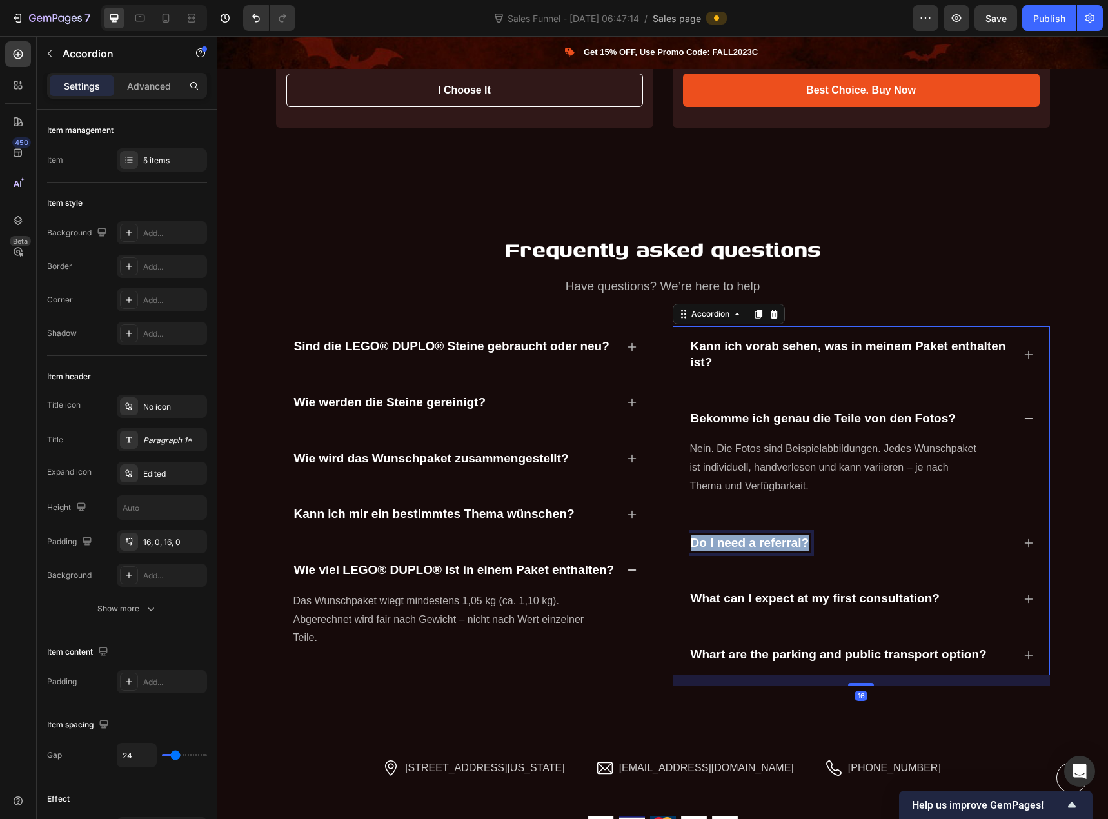
click at [776, 535] on p "Do I need a referral?" at bounding box center [750, 543] width 119 height 16
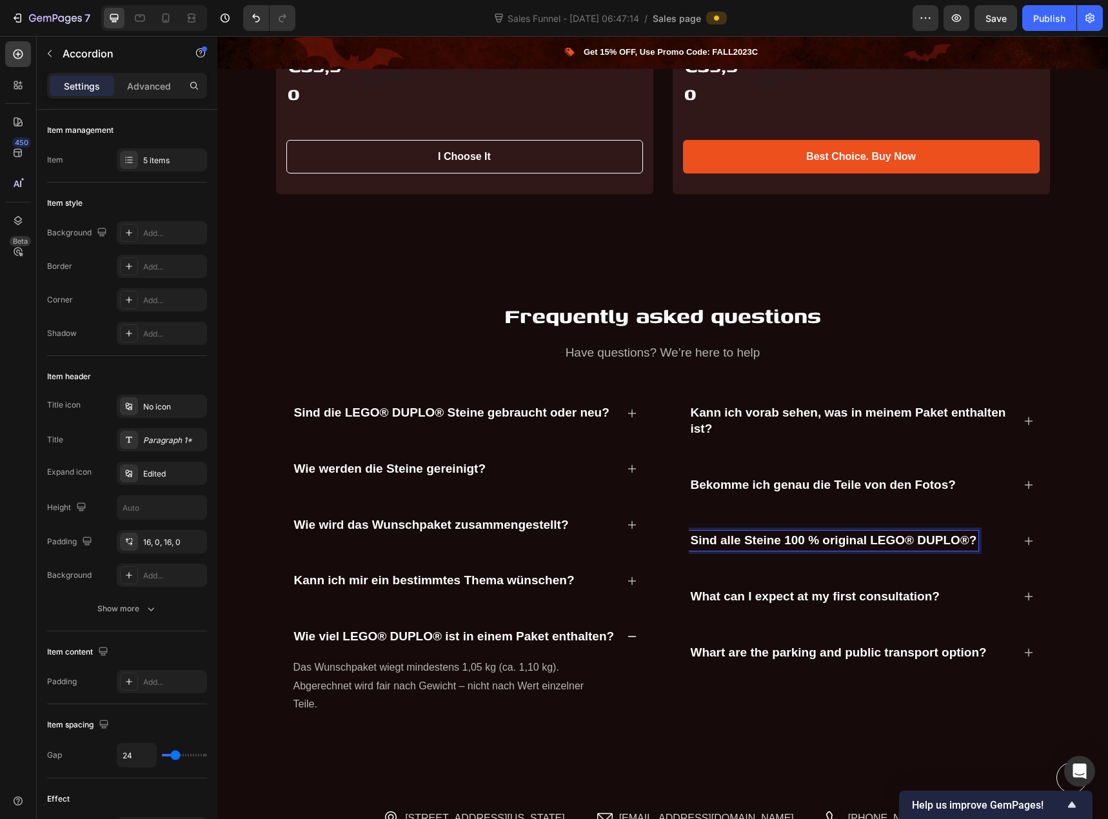
scroll to position [3577, 0]
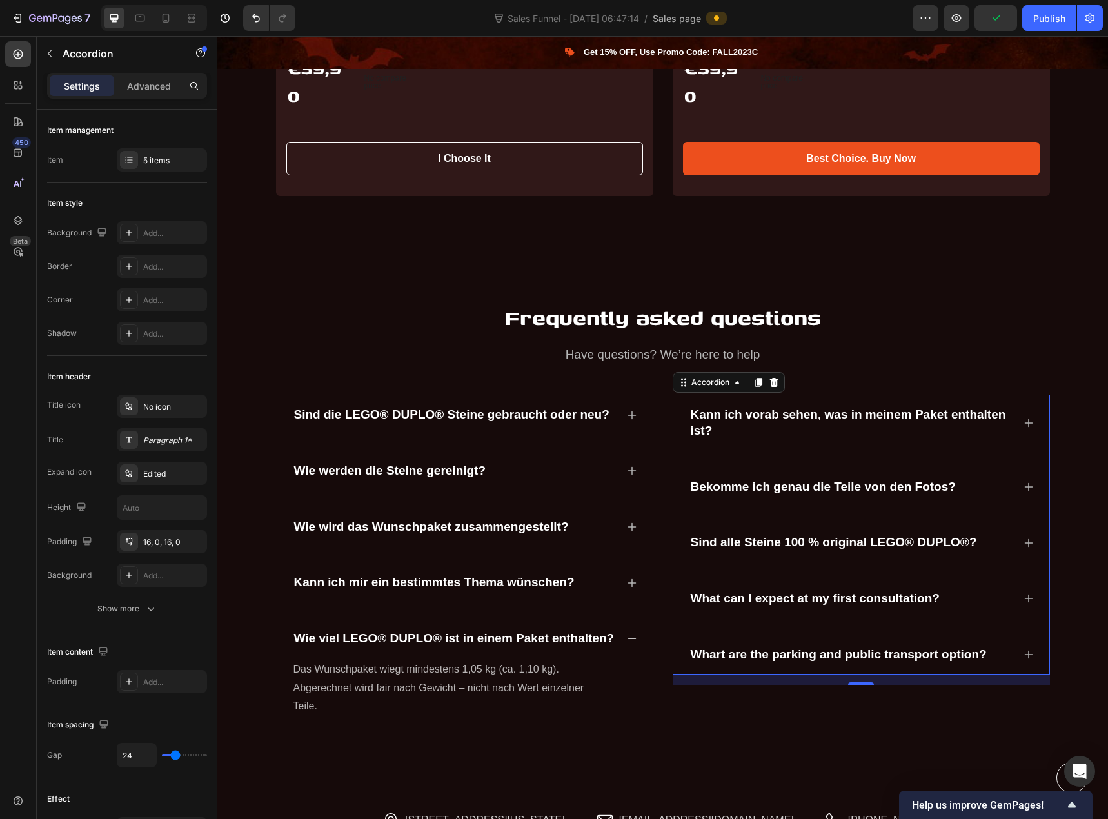
click at [879, 591] on p "What can I expect at my first consultation?" at bounding box center [815, 599] width 249 height 16
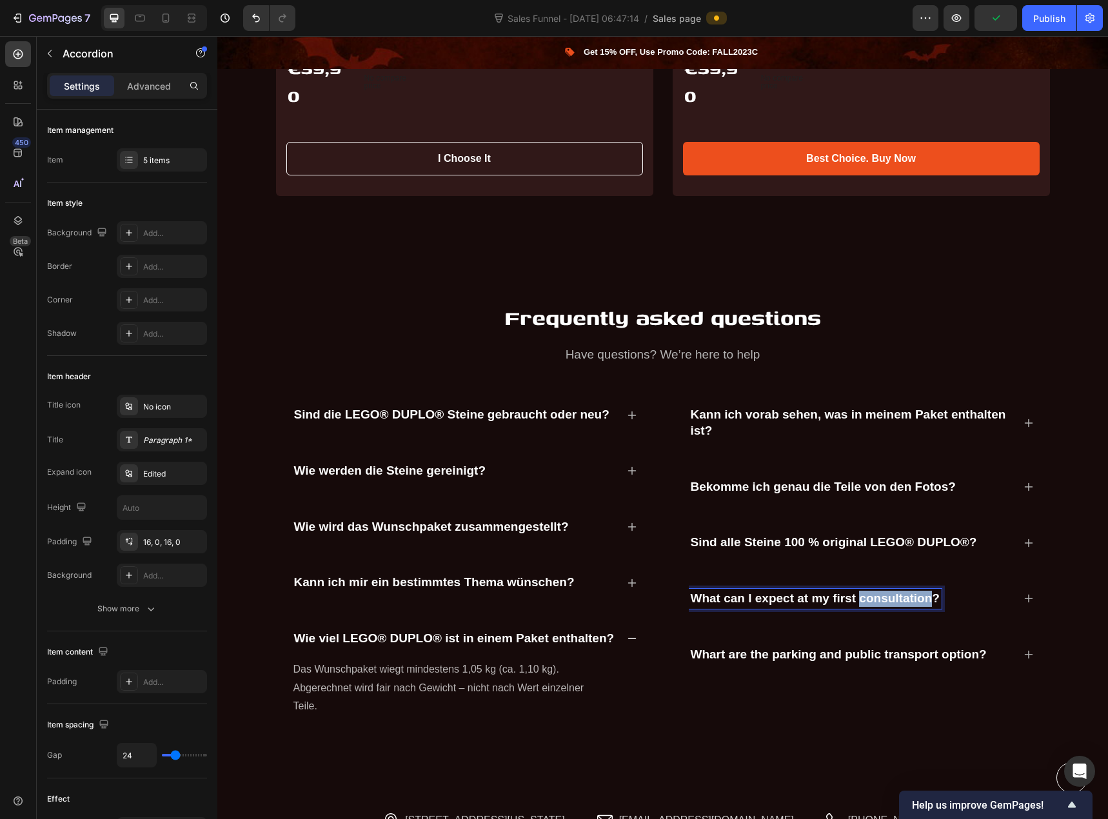
click at [879, 591] on p "What can I expect at my first consultation?" at bounding box center [815, 599] width 249 height 16
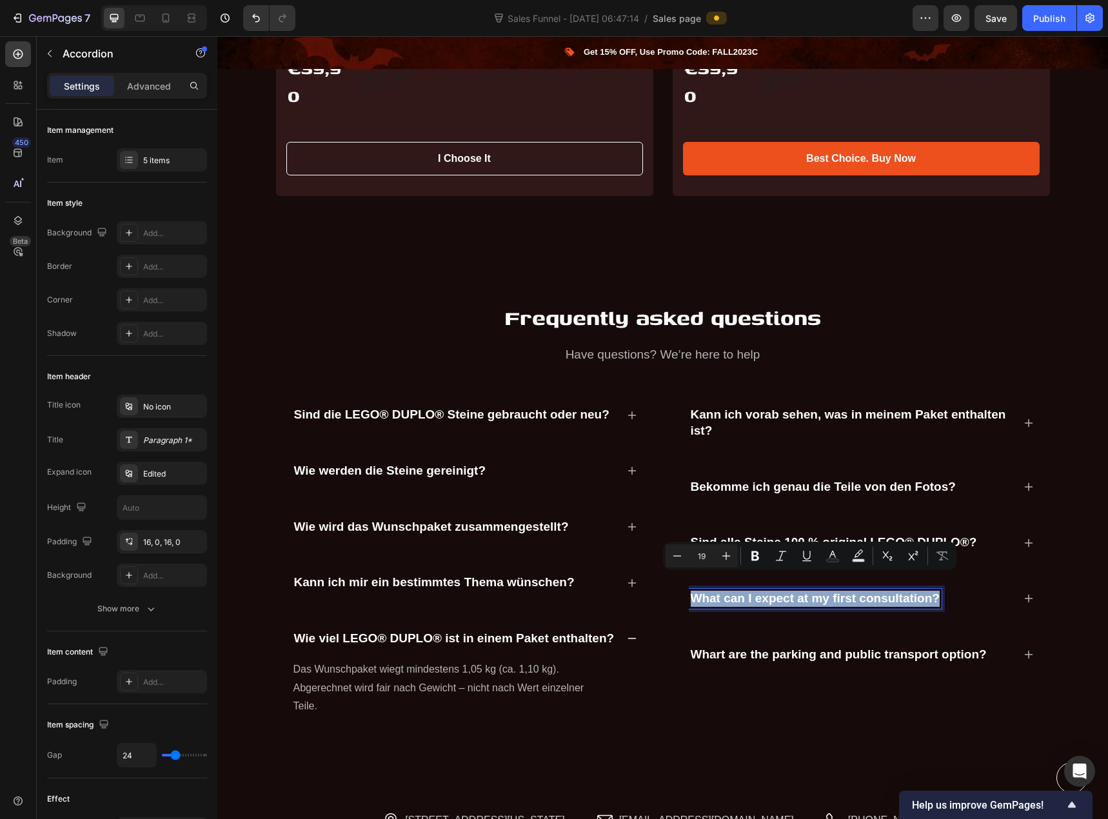
click at [1023, 538] on icon at bounding box center [1028, 543] width 10 height 10
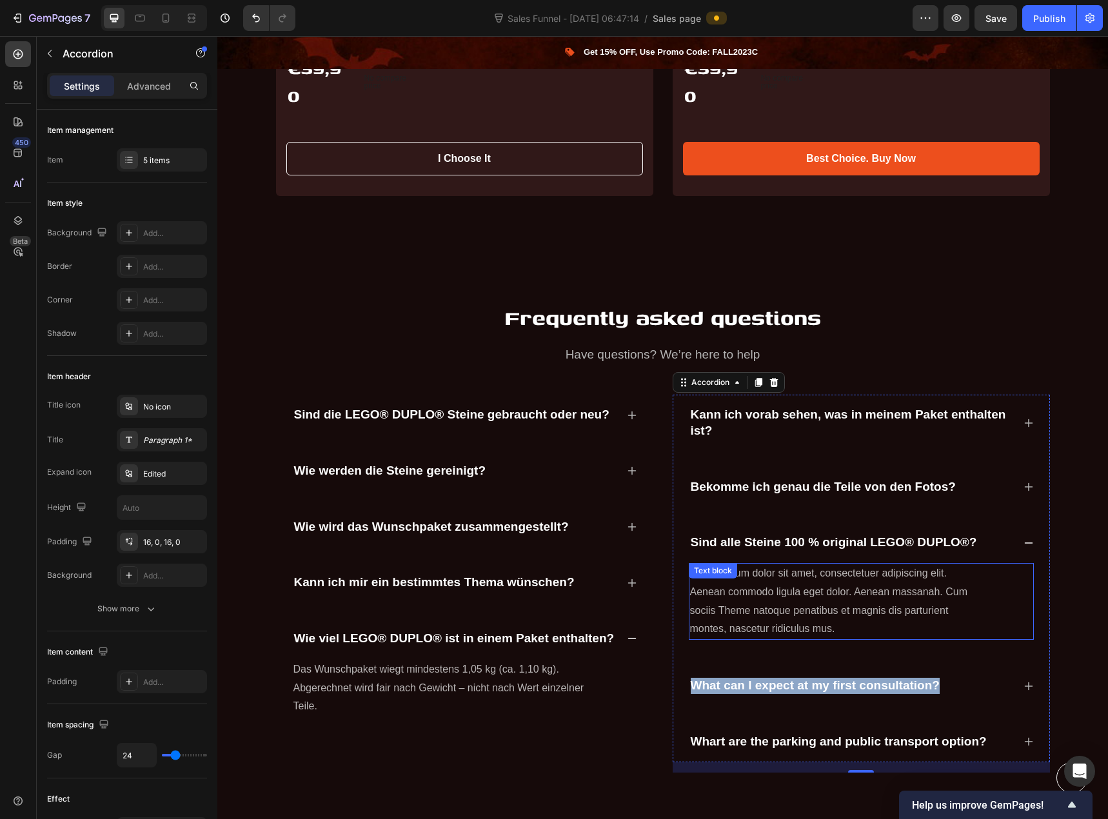
click at [809, 569] on p "Lorem ipsum dolor sit amet, consectetuer adipiscing elit. Aenean commodo ligula…" at bounding box center [835, 601] width 291 height 74
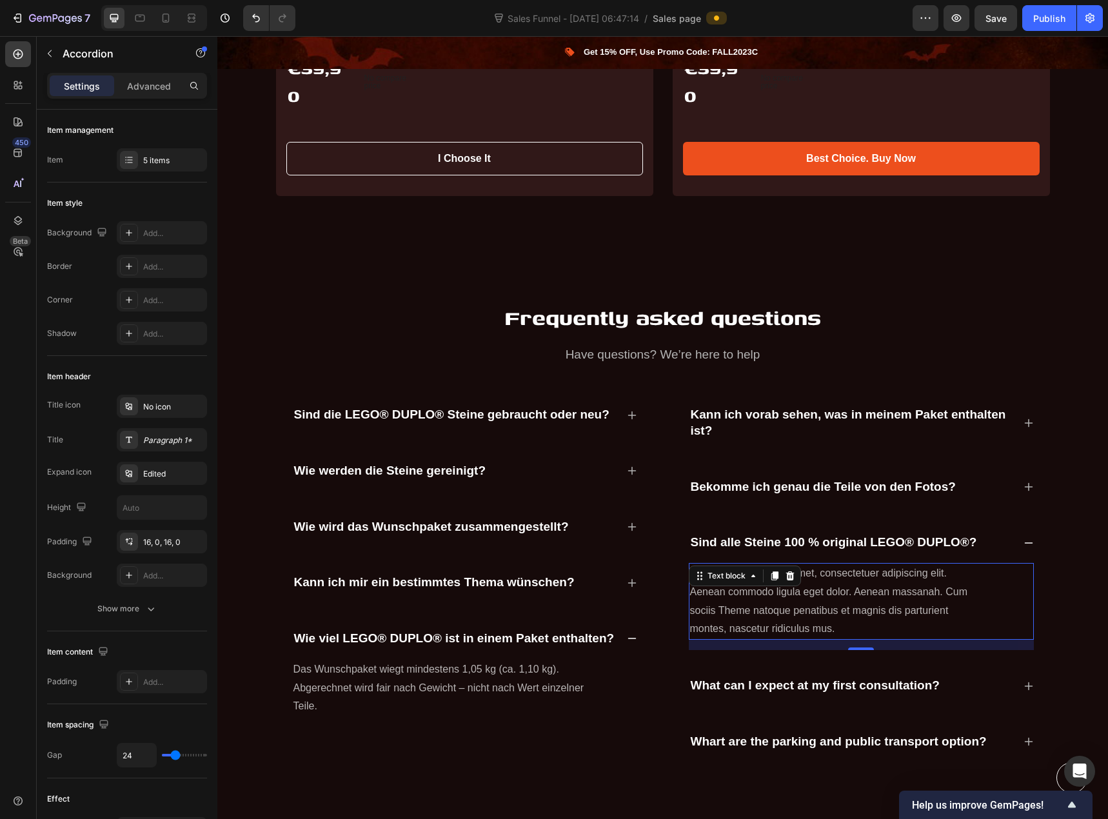
click at [809, 569] on p "Lorem ipsum dolor sit amet, consectetuer adipiscing elit. Aenean commodo ligula…" at bounding box center [835, 601] width 291 height 74
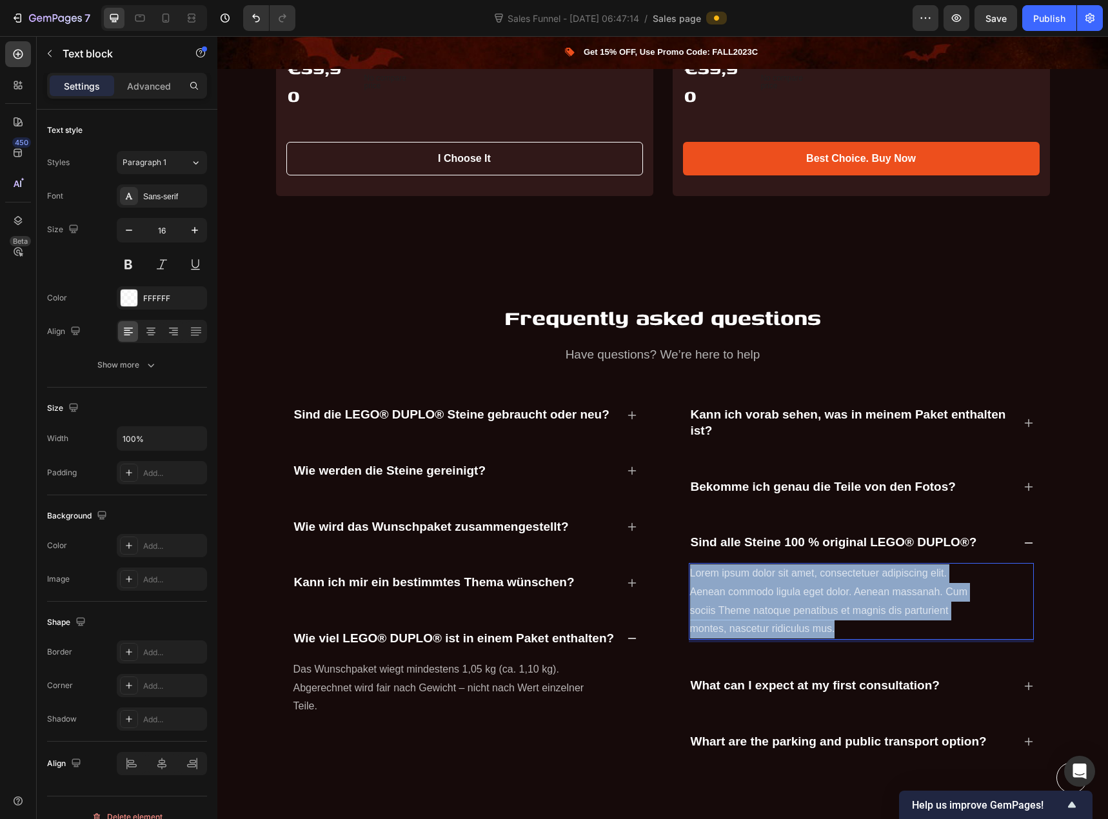
click at [809, 569] on p "Lorem ipsum dolor sit amet, consectetuer adipiscing elit. Aenean commodo ligula…" at bounding box center [835, 601] width 291 height 74
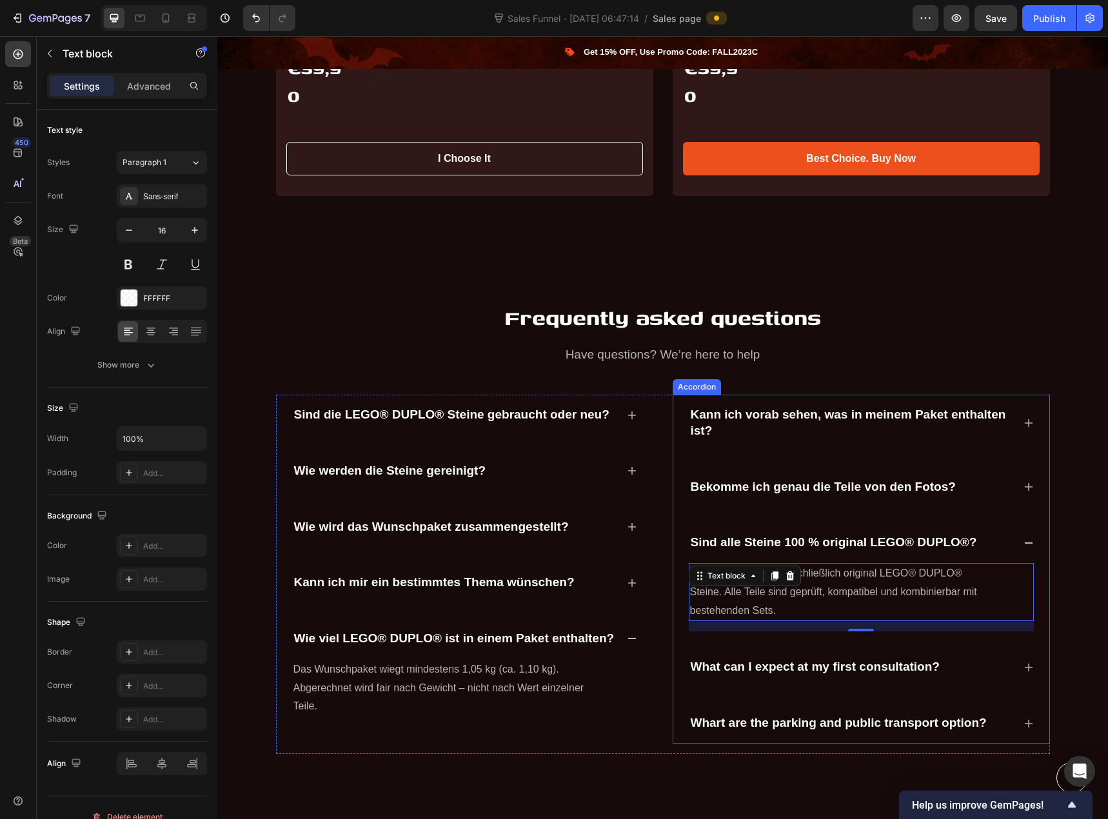
click at [756, 659] on p "What can I expect at my first consultation?" at bounding box center [815, 667] width 249 height 16
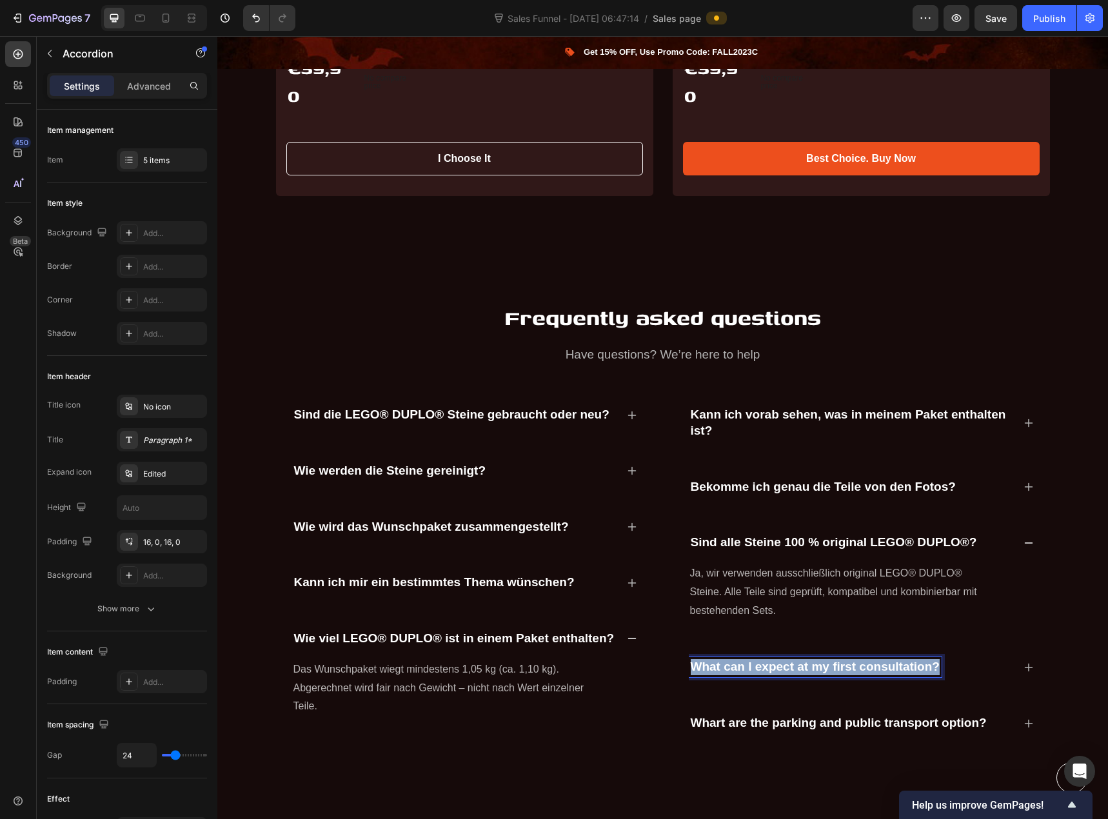
click at [756, 659] on p "What can I expect at my first consultation?" at bounding box center [815, 667] width 249 height 16
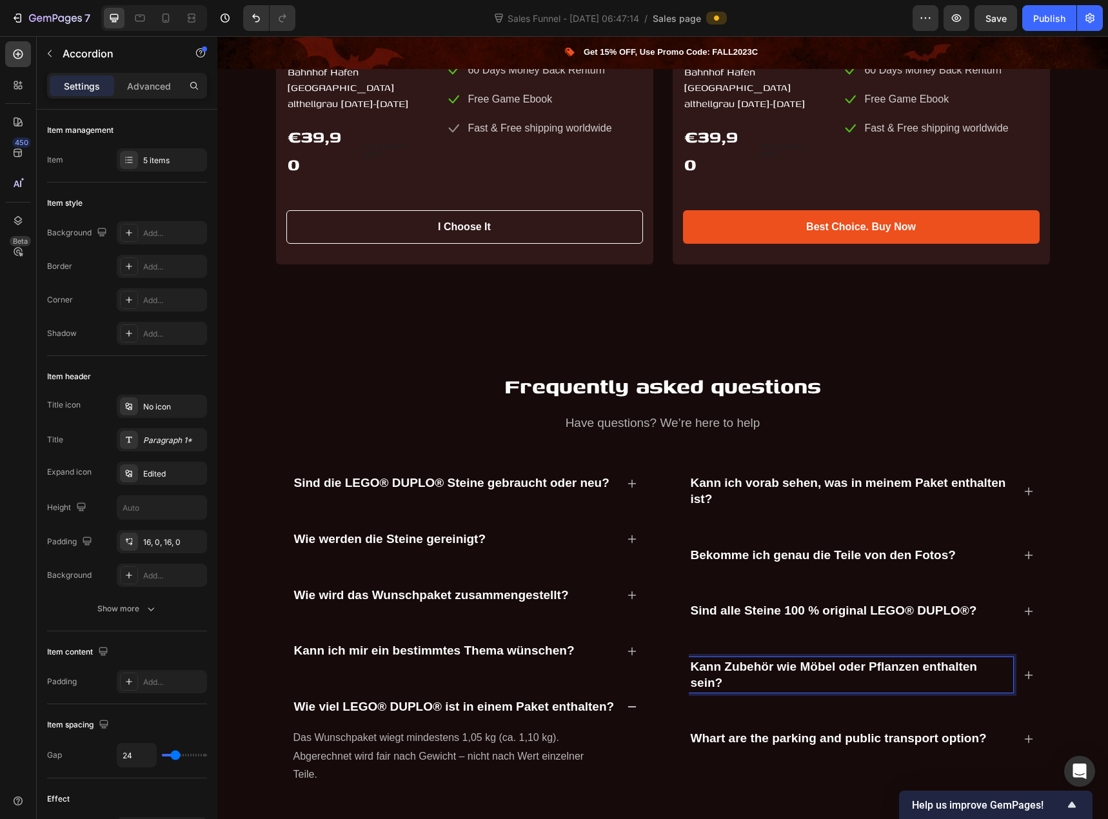
scroll to position [3508, 0]
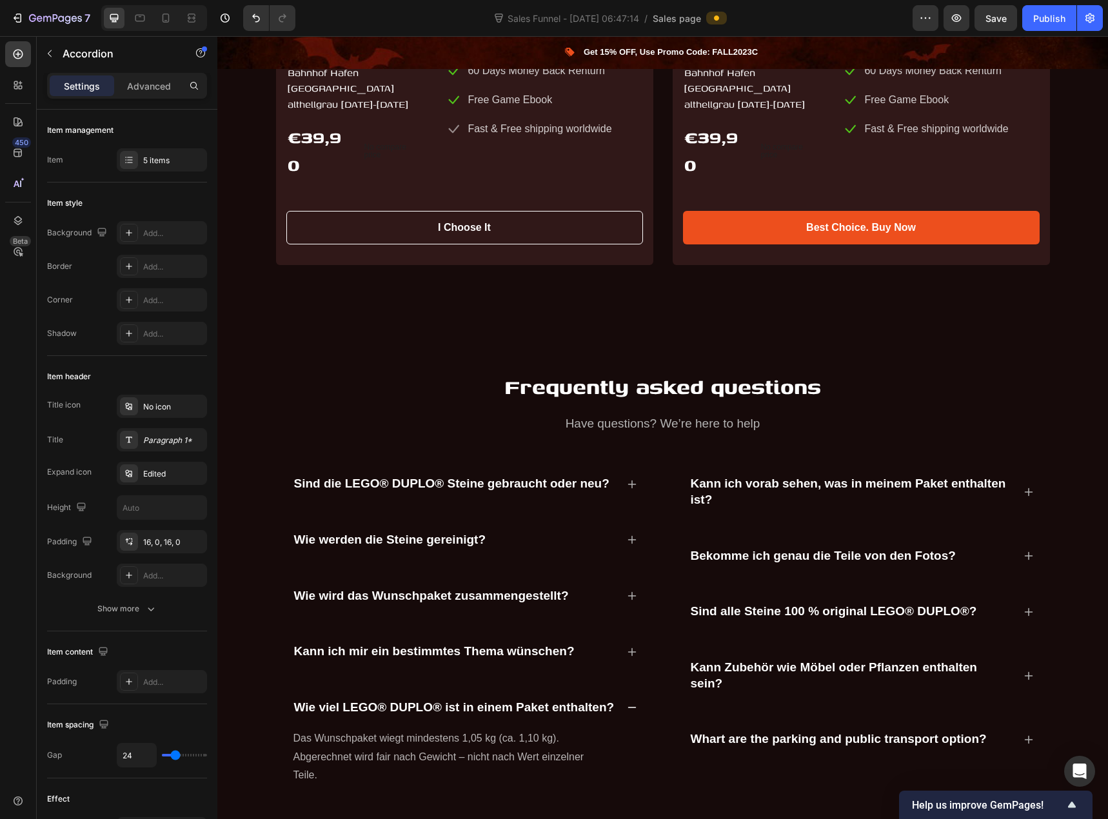
click at [1024, 671] on icon at bounding box center [1028, 676] width 10 height 10
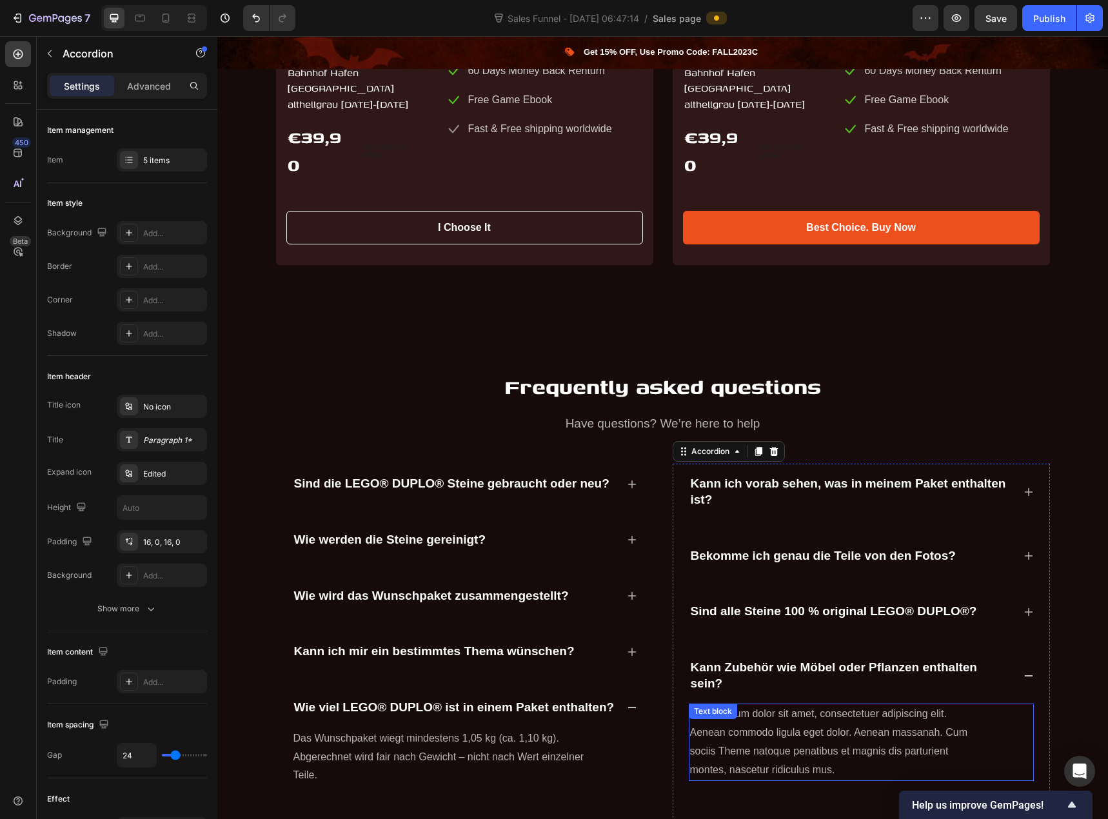
click at [764, 737] on p "Lorem ipsum dolor sit amet, consectetuer adipiscing elit. Aenean commodo ligula…" at bounding box center [835, 742] width 291 height 74
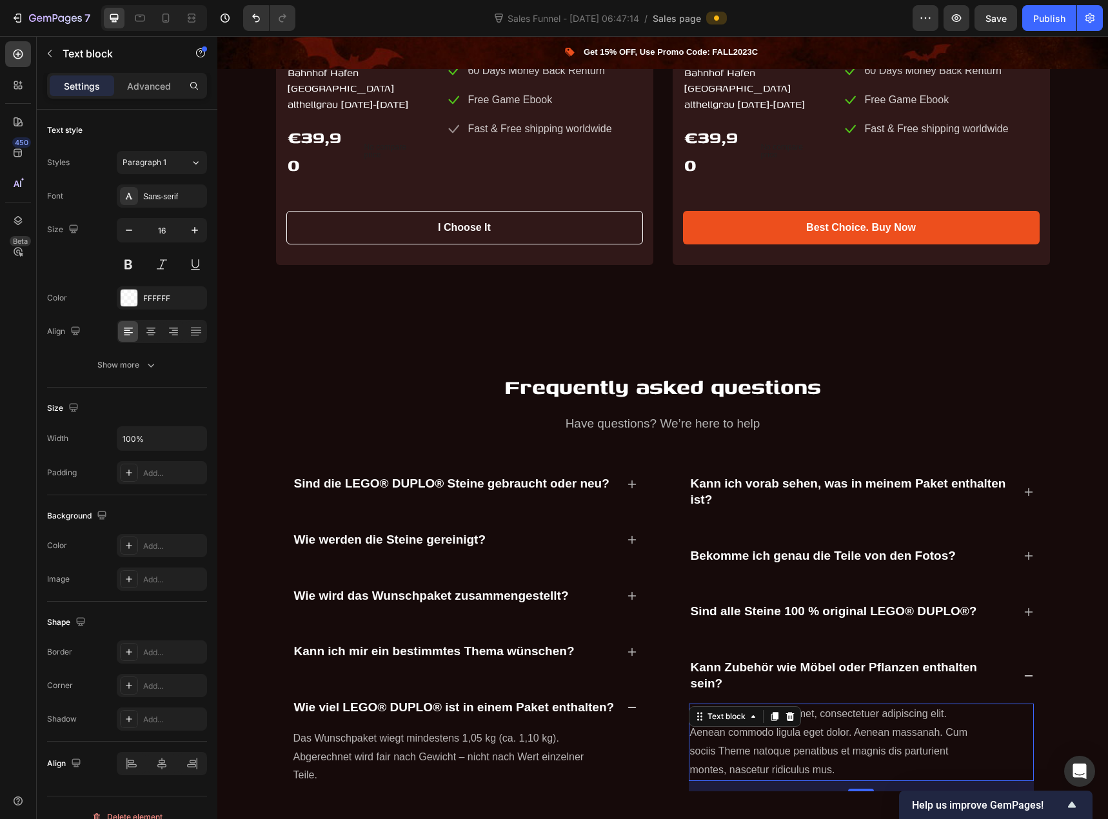
click at [764, 737] on p "Lorem ipsum dolor sit amet, consectetuer adipiscing elit. Aenean commodo ligula…" at bounding box center [835, 742] width 291 height 74
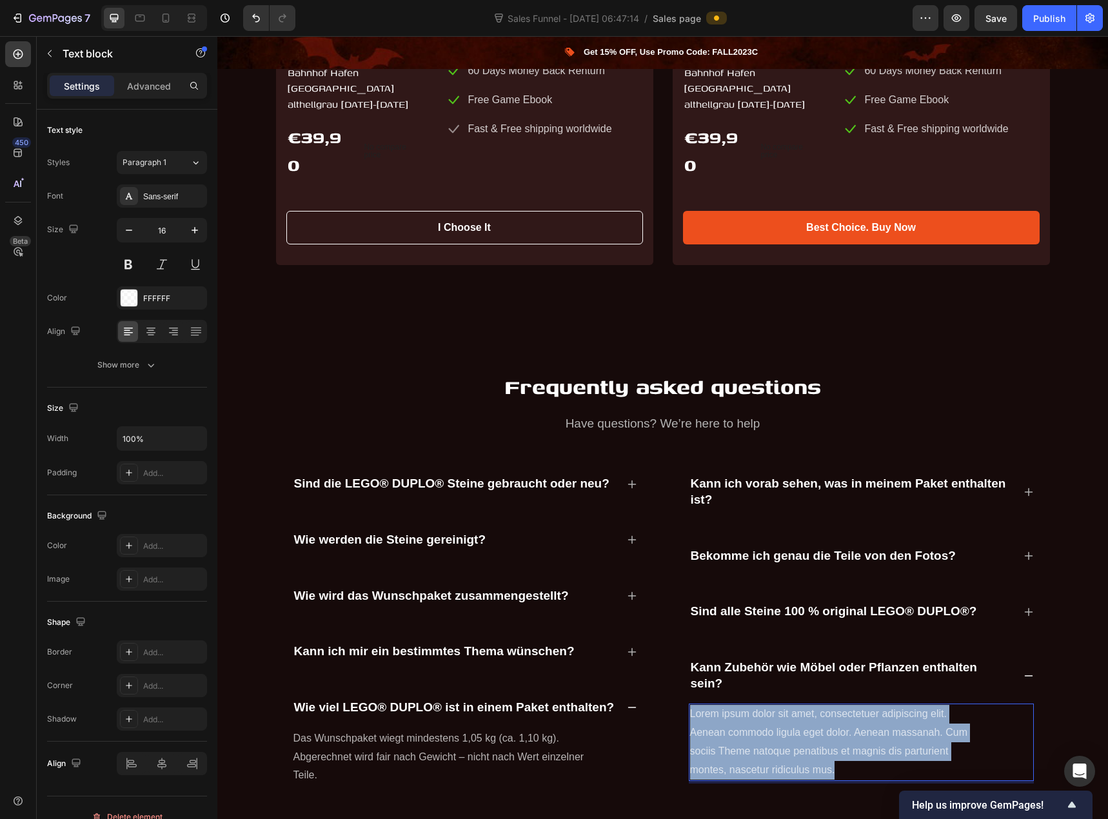
click at [764, 737] on p "Lorem ipsum dolor sit amet, consectetuer adipiscing elit. Aenean commodo ligula…" at bounding box center [835, 742] width 291 height 74
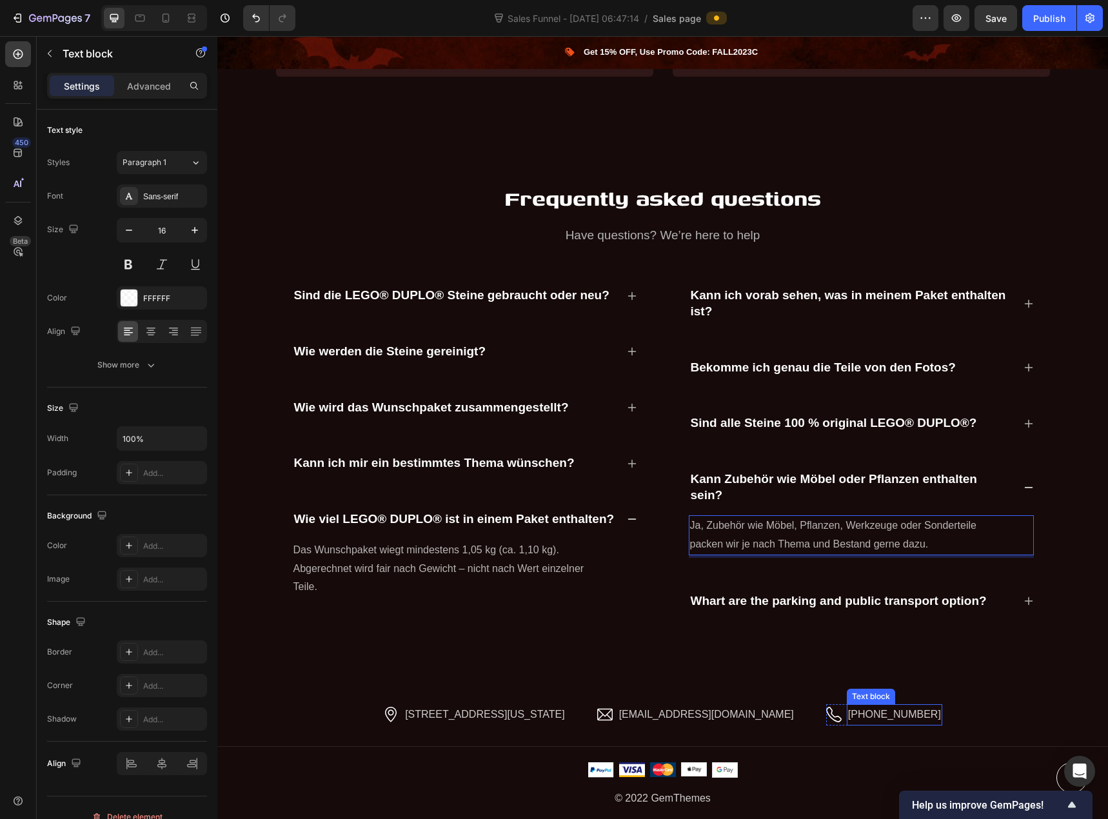
scroll to position [3701, 0]
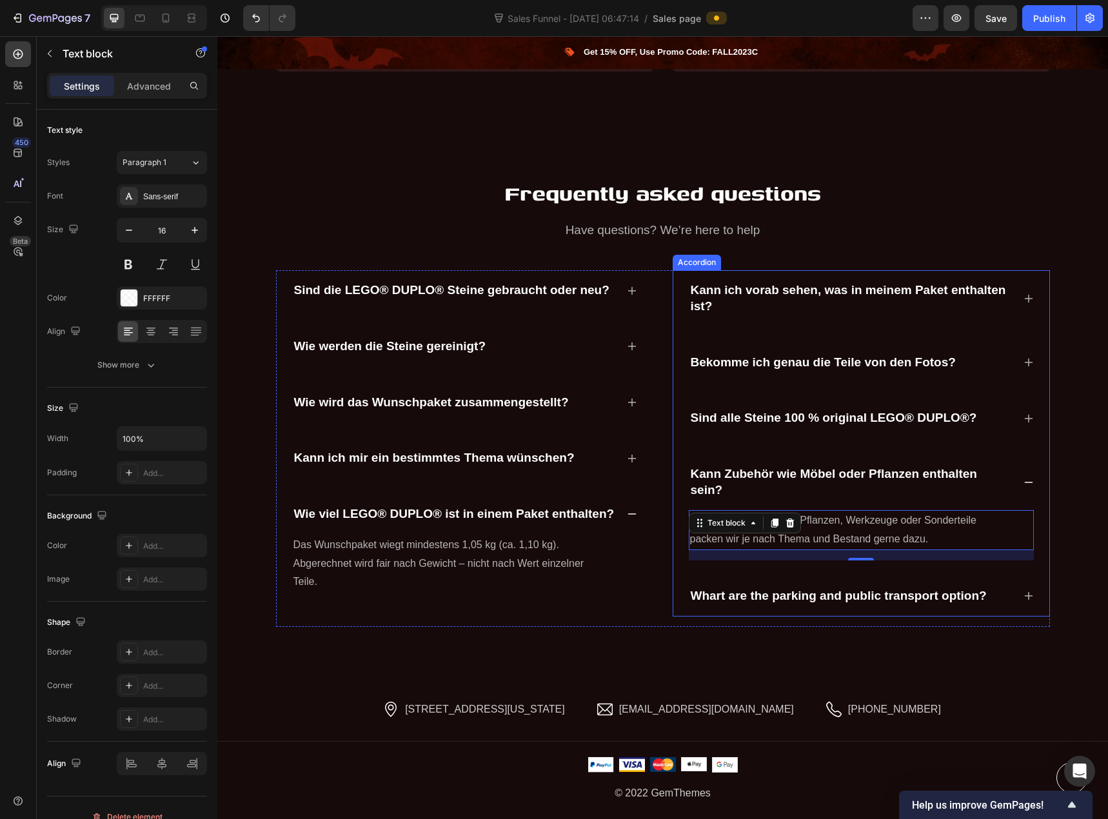
click at [917, 588] on p "Whart are the parking and public transport option?" at bounding box center [839, 596] width 296 height 16
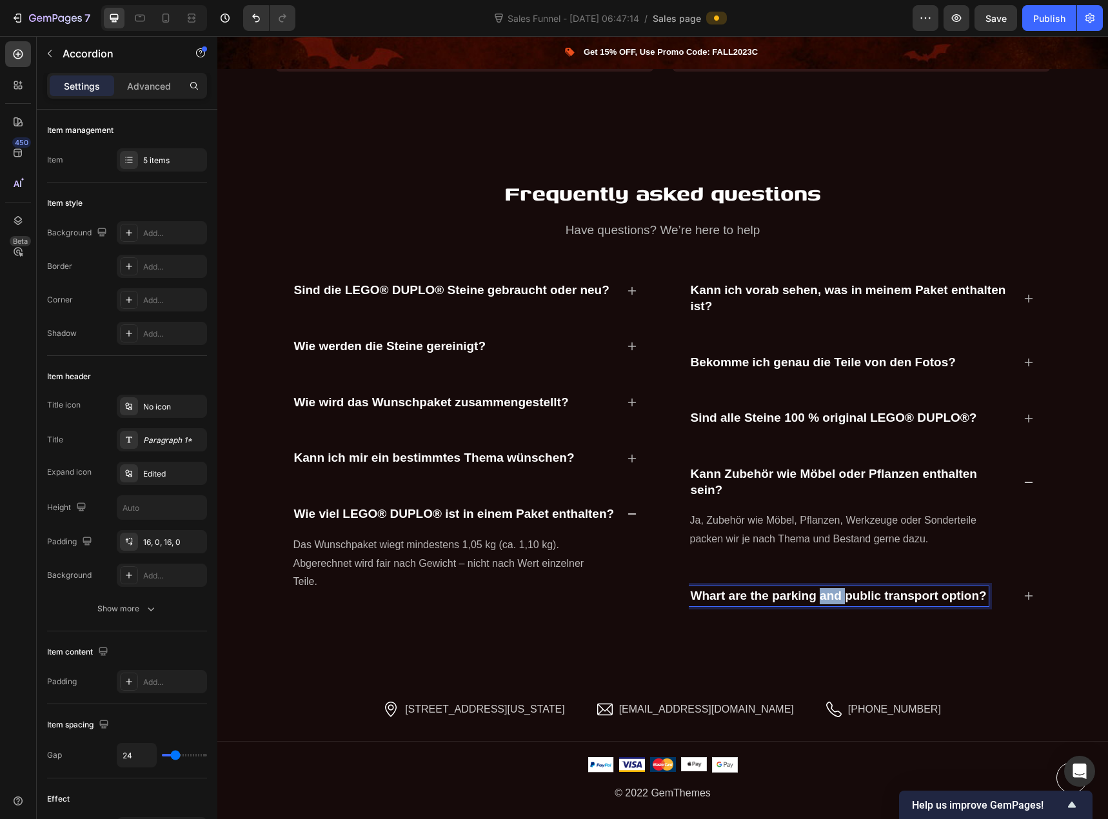
click at [830, 588] on p "Whart are the parking and public transport option?" at bounding box center [839, 596] width 296 height 16
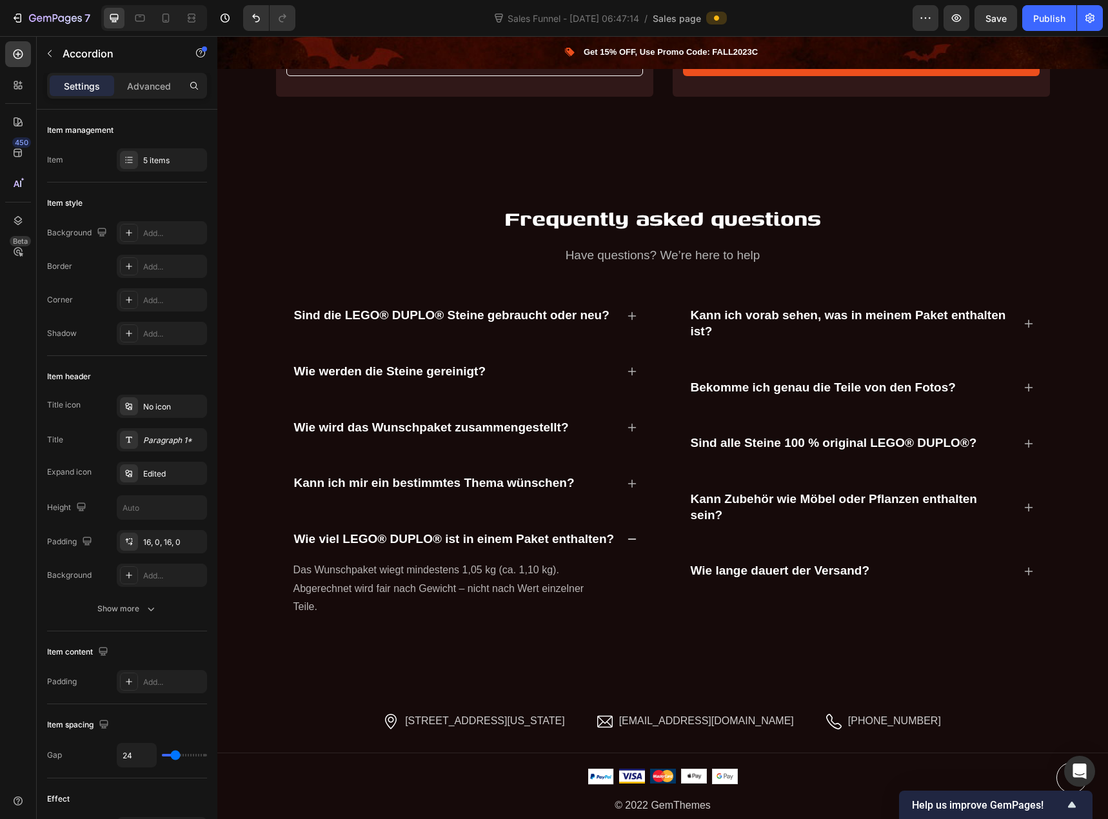
scroll to position [3664, 0]
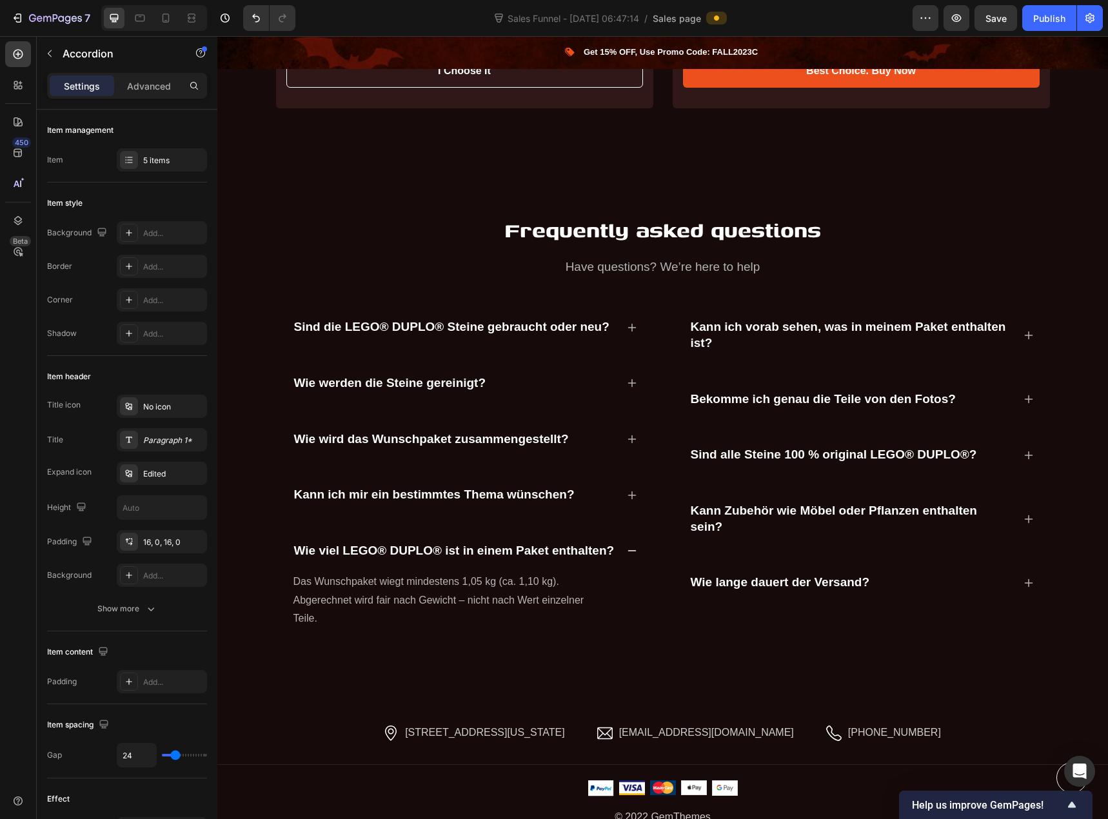
click at [1023, 579] on div "Wie lange dauert der Versand?" at bounding box center [861, 582] width 345 height 41
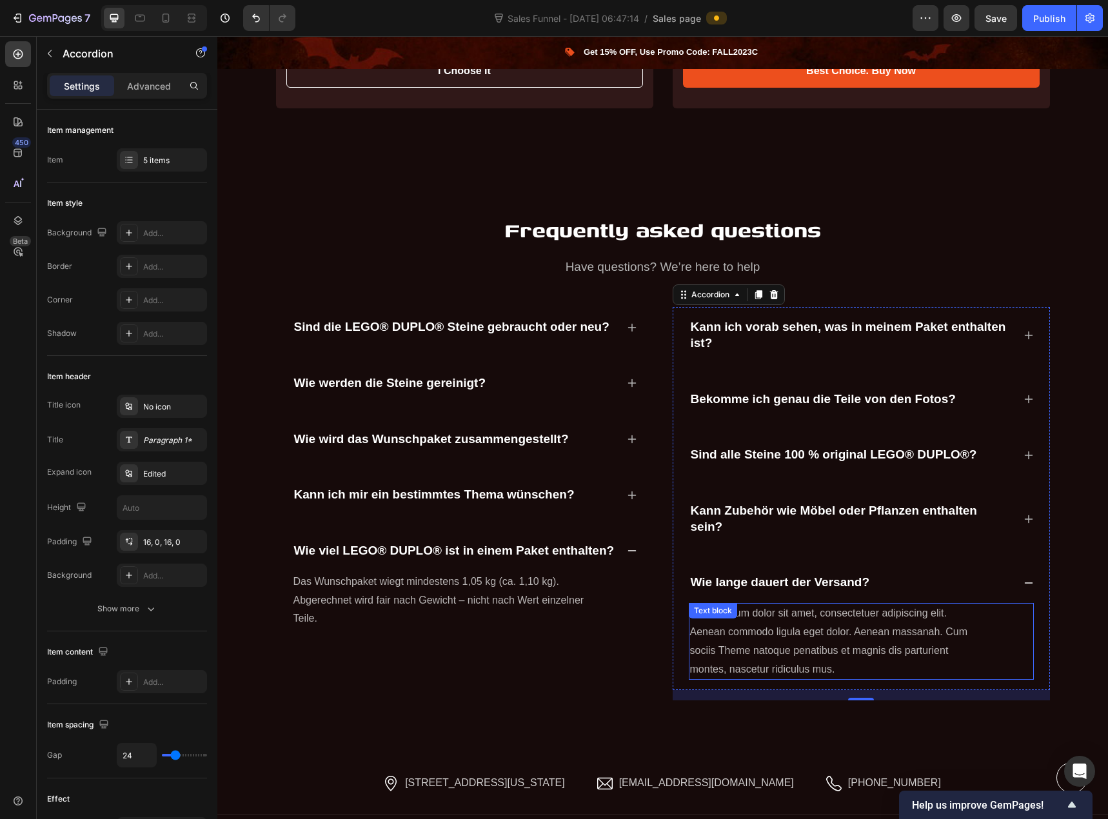
click at [782, 626] on p "Lorem ipsum dolor sit amet, consectetuer adipiscing elit. Aenean commodo ligula…" at bounding box center [835, 641] width 291 height 74
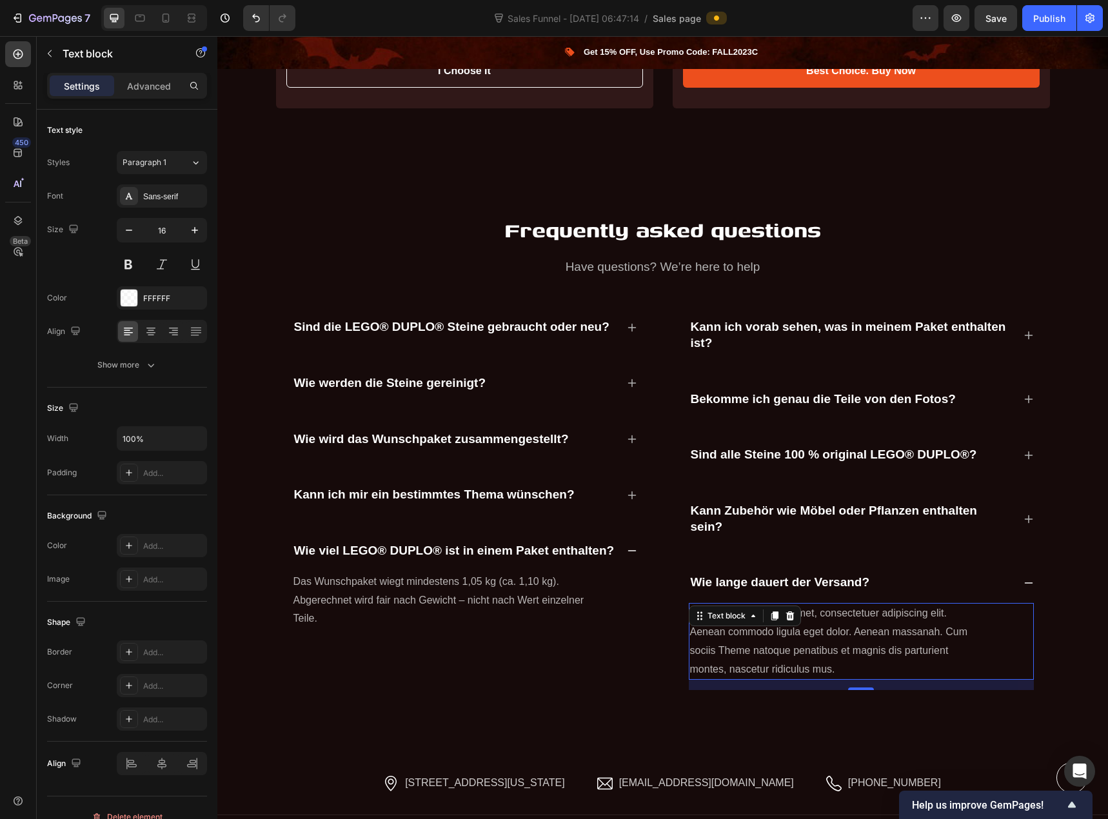
click at [782, 626] on p "Lorem ipsum dolor sit amet, consectetuer adipiscing elit. Aenean commodo ligula…" at bounding box center [835, 641] width 291 height 74
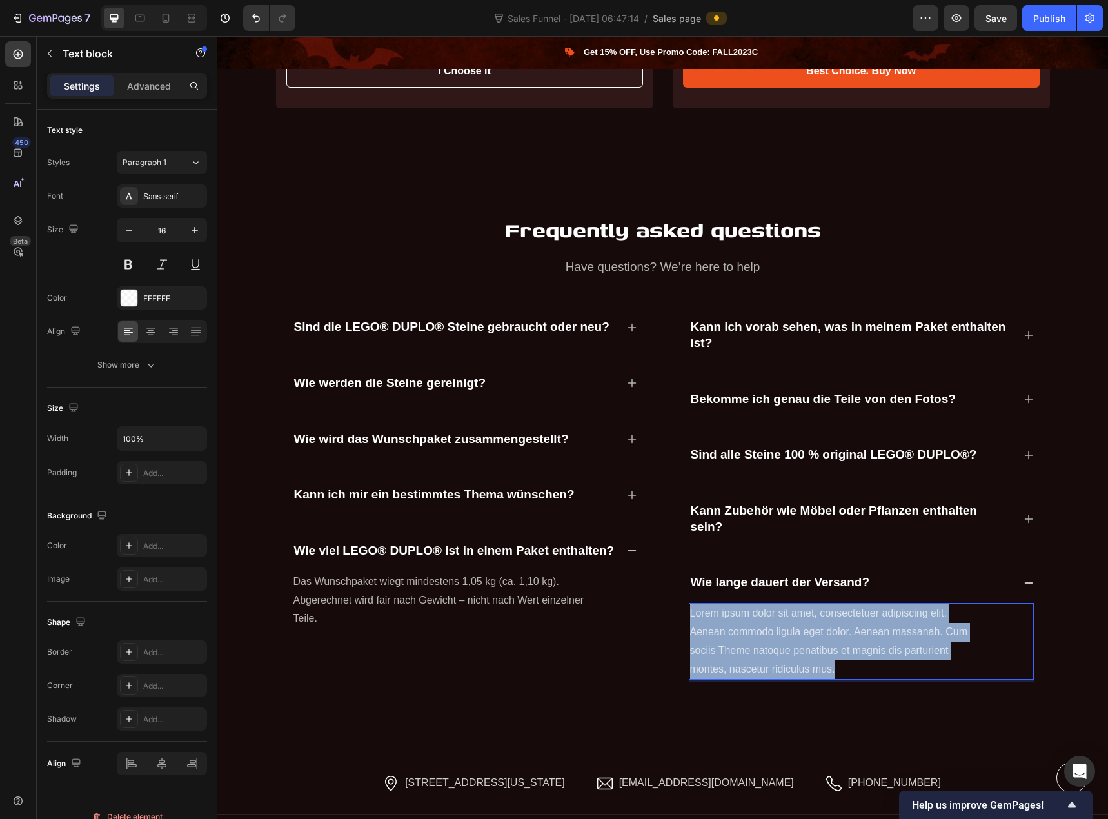
click at [782, 626] on p "Lorem ipsum dolor sit amet, consectetuer adipiscing elit. Aenean commodo ligula…" at bounding box center [835, 641] width 291 height 74
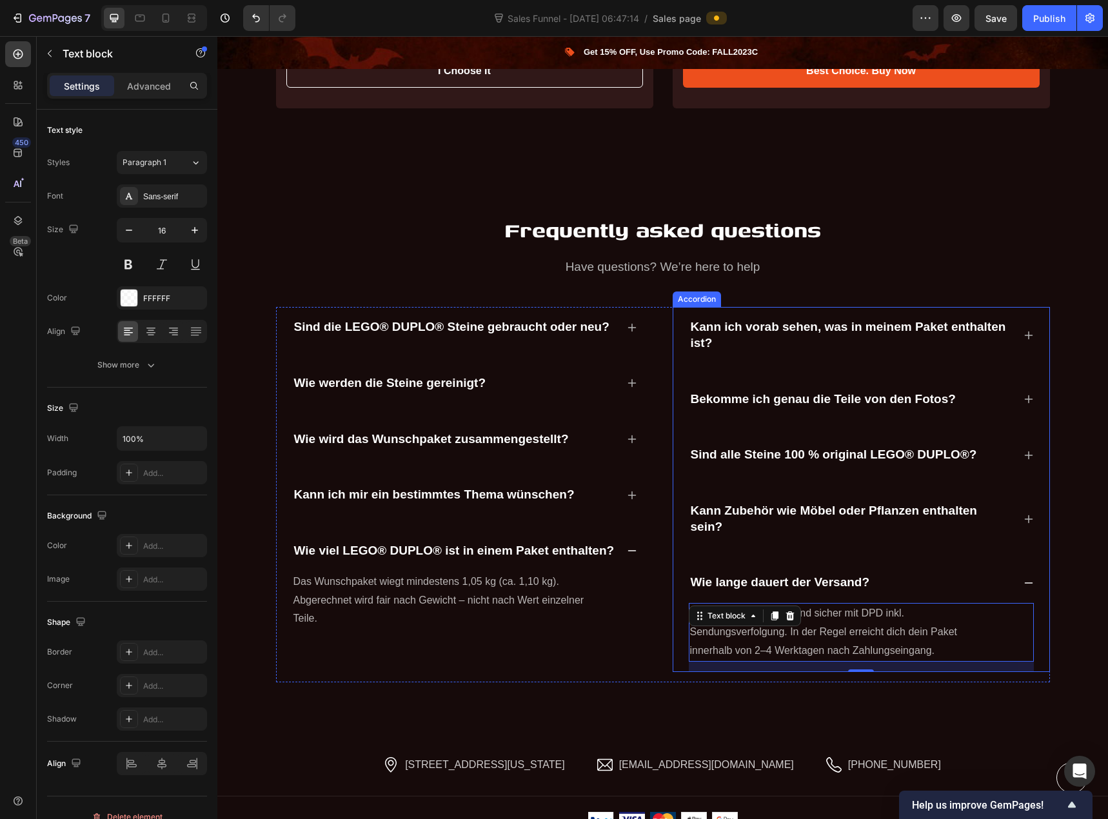
click at [724, 575] on p "Wie lange dauert der Versand?" at bounding box center [780, 583] width 179 height 16
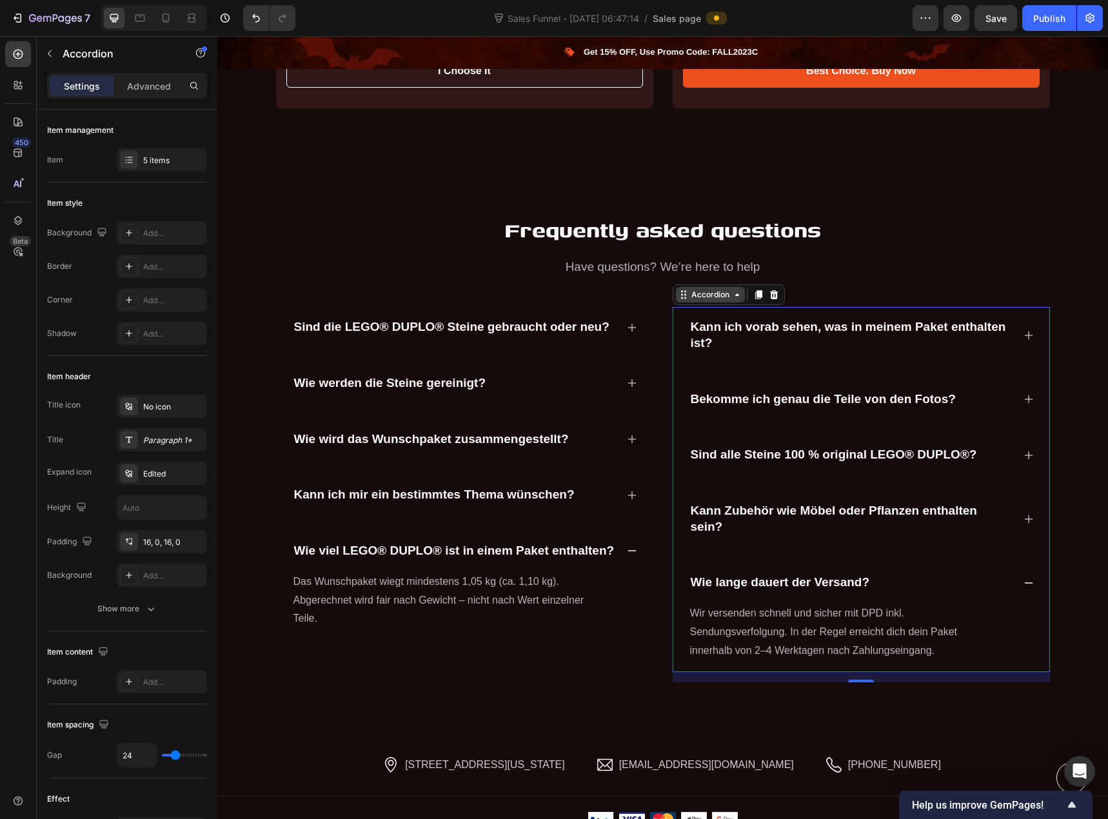
click at [713, 289] on div "Accordion" at bounding box center [710, 295] width 43 height 12
click at [126, 162] on icon at bounding box center [129, 160] width 10 height 10
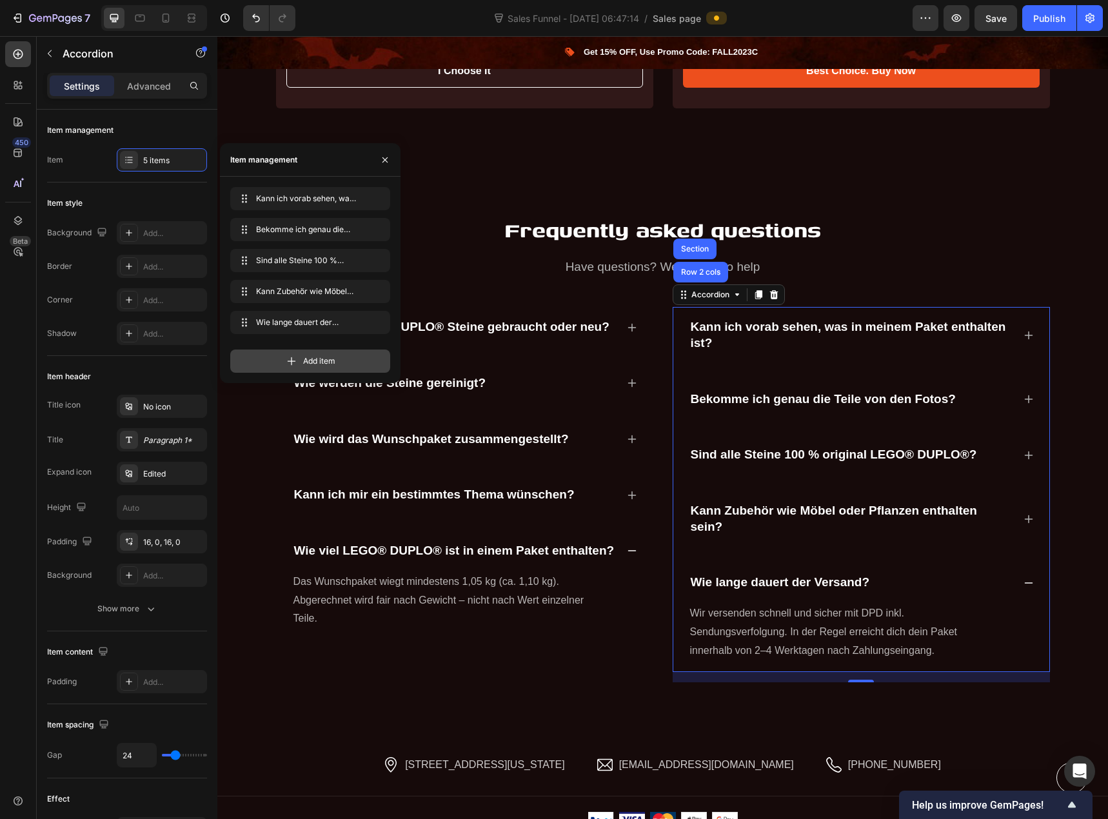
click at [283, 358] on div "Add item" at bounding box center [310, 361] width 160 height 23
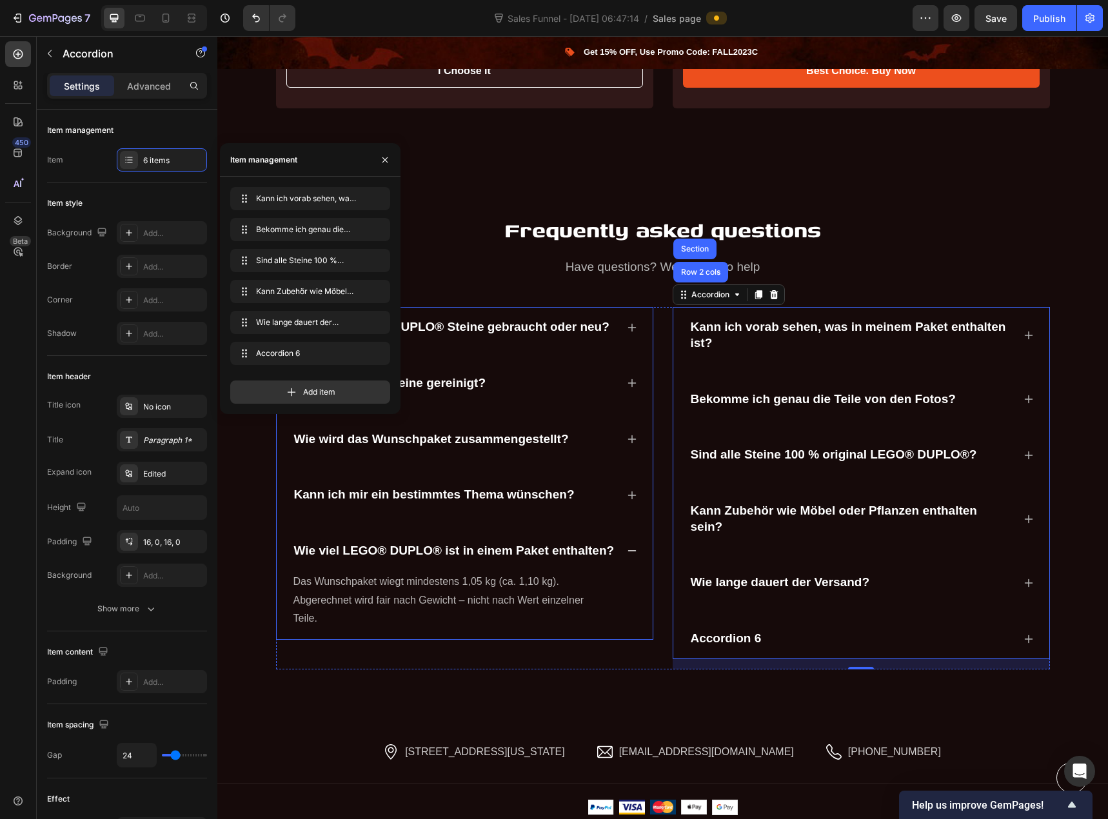
click at [499, 330] on div "Sind die LEGO® DUPLO® Steine gebraucht oder neu?" at bounding box center [464, 327] width 345 height 41
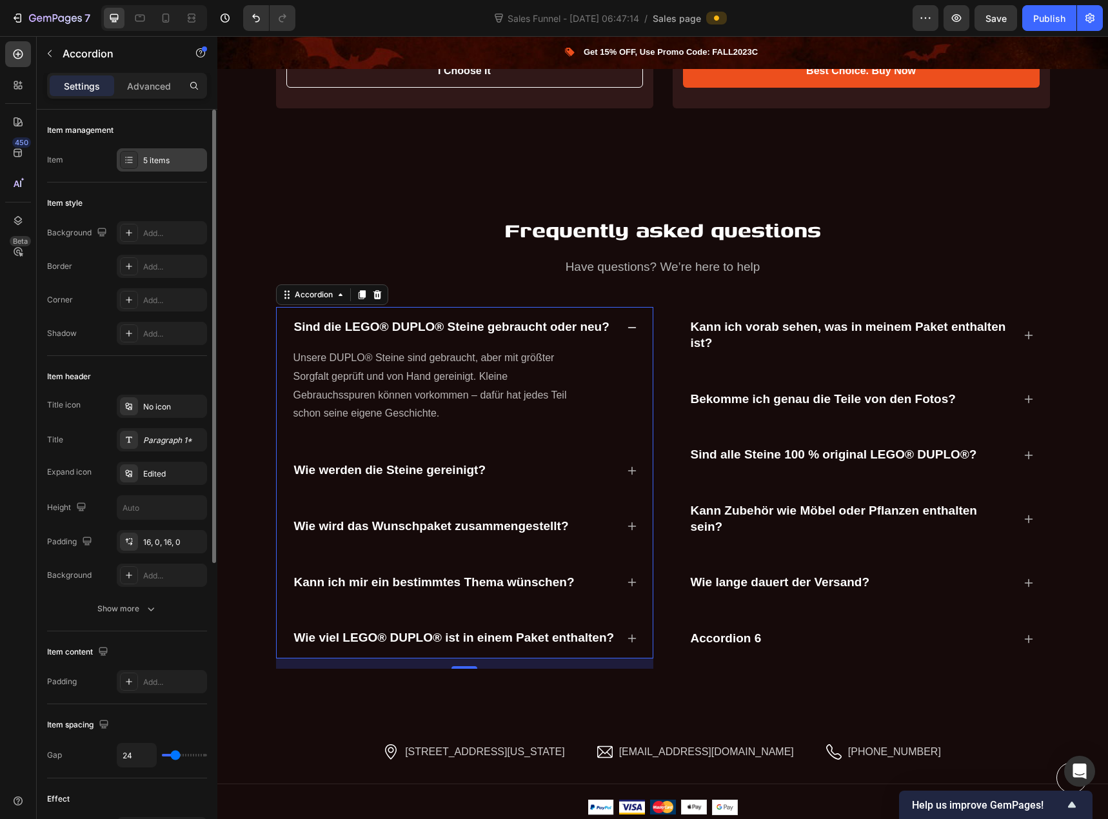
click at [159, 170] on div "5 items" at bounding box center [162, 159] width 90 height 23
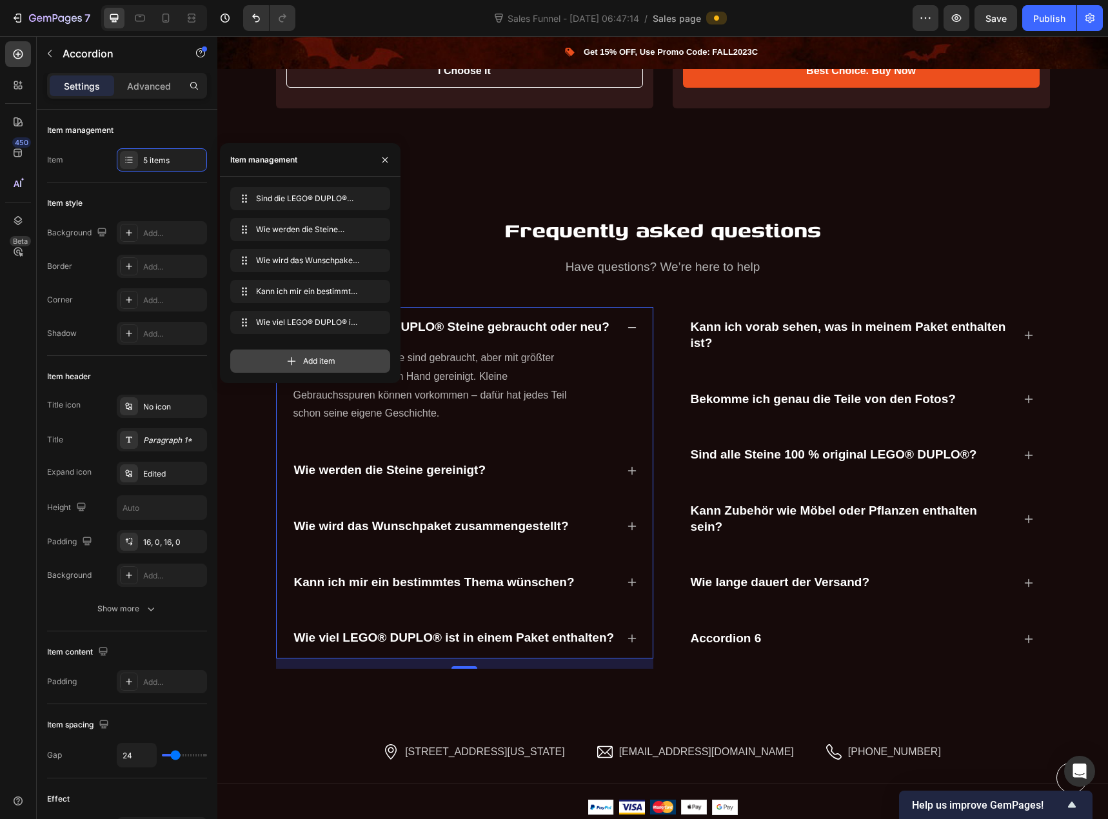
click at [275, 356] on div "Add item" at bounding box center [310, 361] width 160 height 23
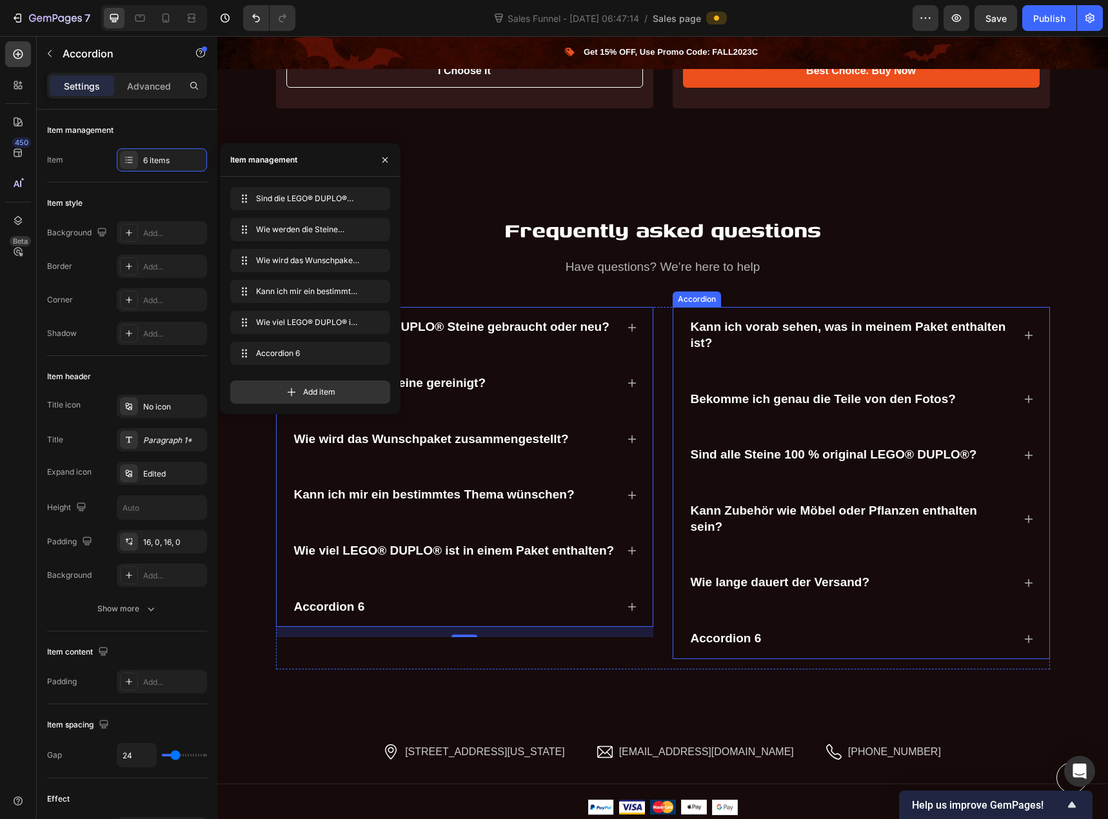
click at [735, 629] on div "Accordion 6" at bounding box center [726, 639] width 75 height 20
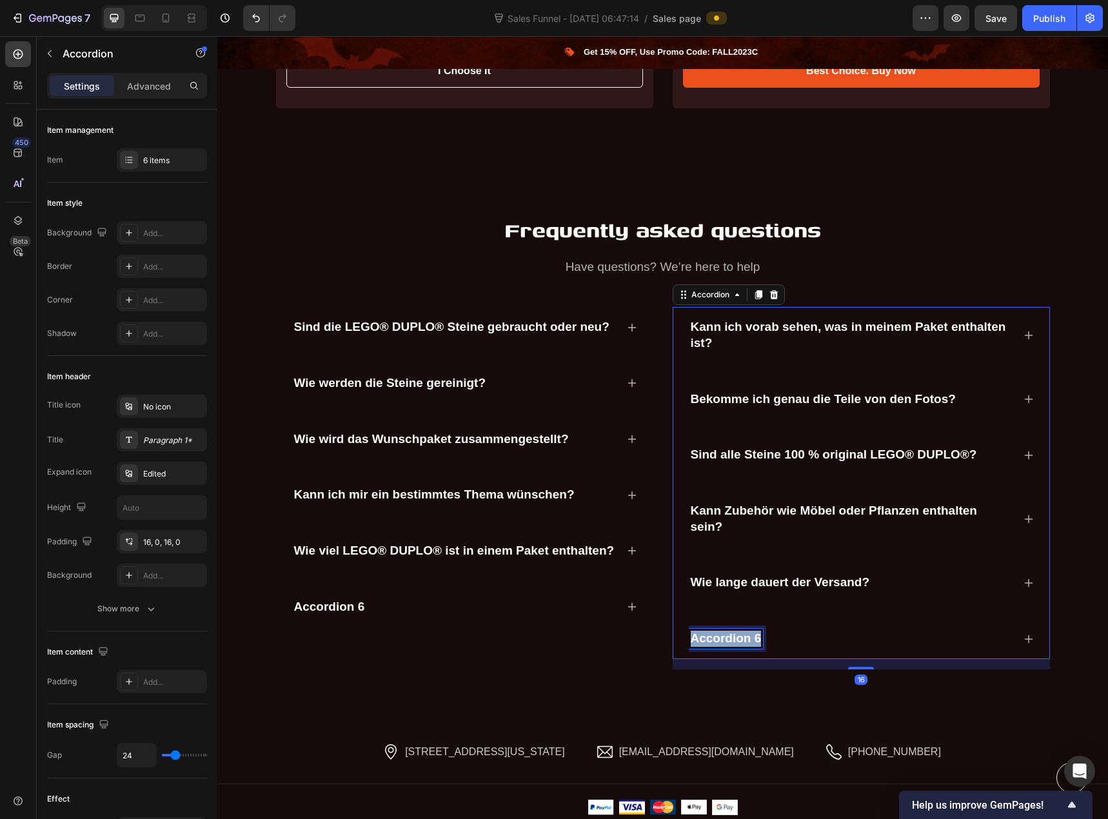
click at [735, 631] on p "Accordion 6" at bounding box center [726, 639] width 71 height 16
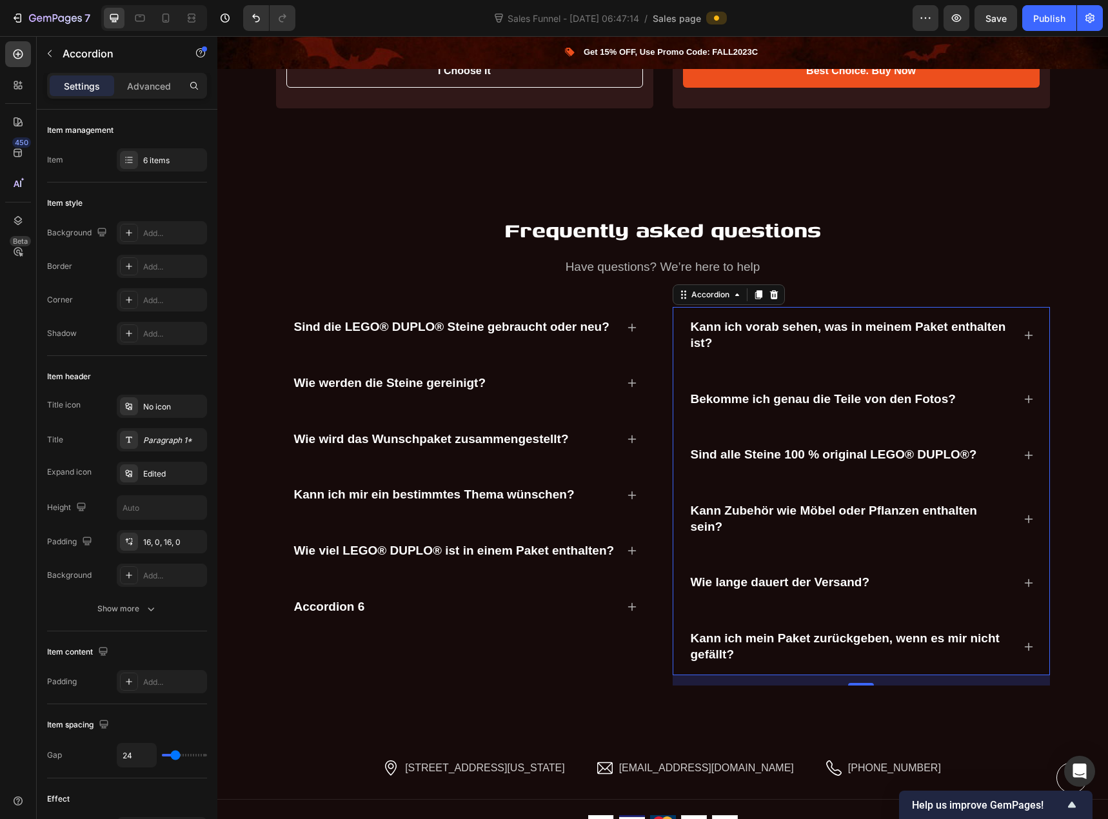
click at [1023, 642] on icon at bounding box center [1028, 647] width 10 height 10
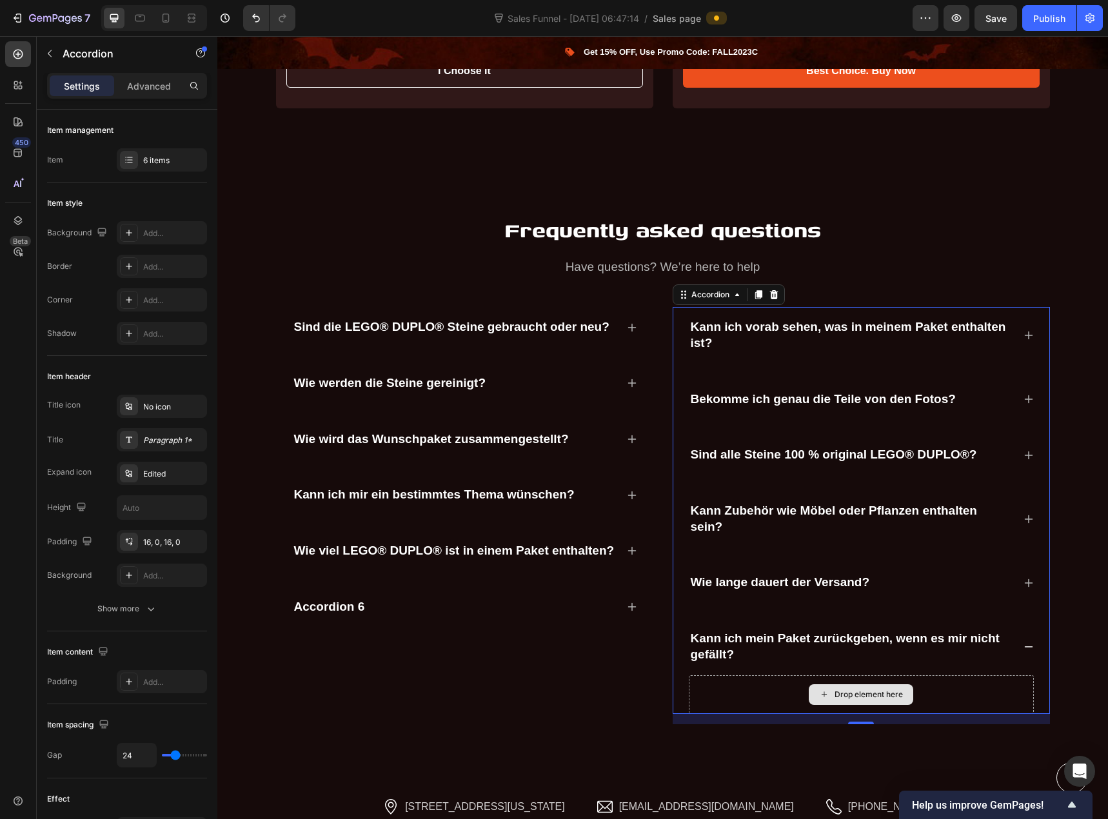
click at [819, 689] on icon at bounding box center [824, 694] width 10 height 11
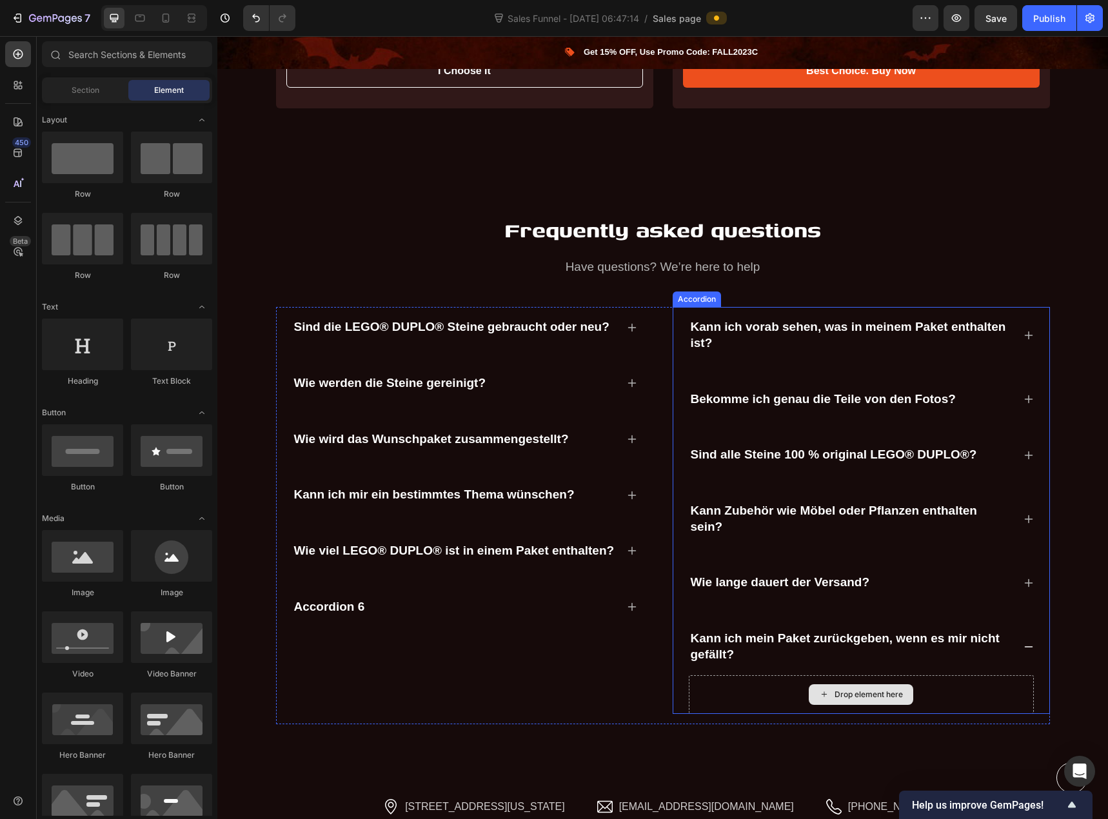
click at [834, 689] on div "Drop element here" at bounding box center [868, 694] width 68 height 10
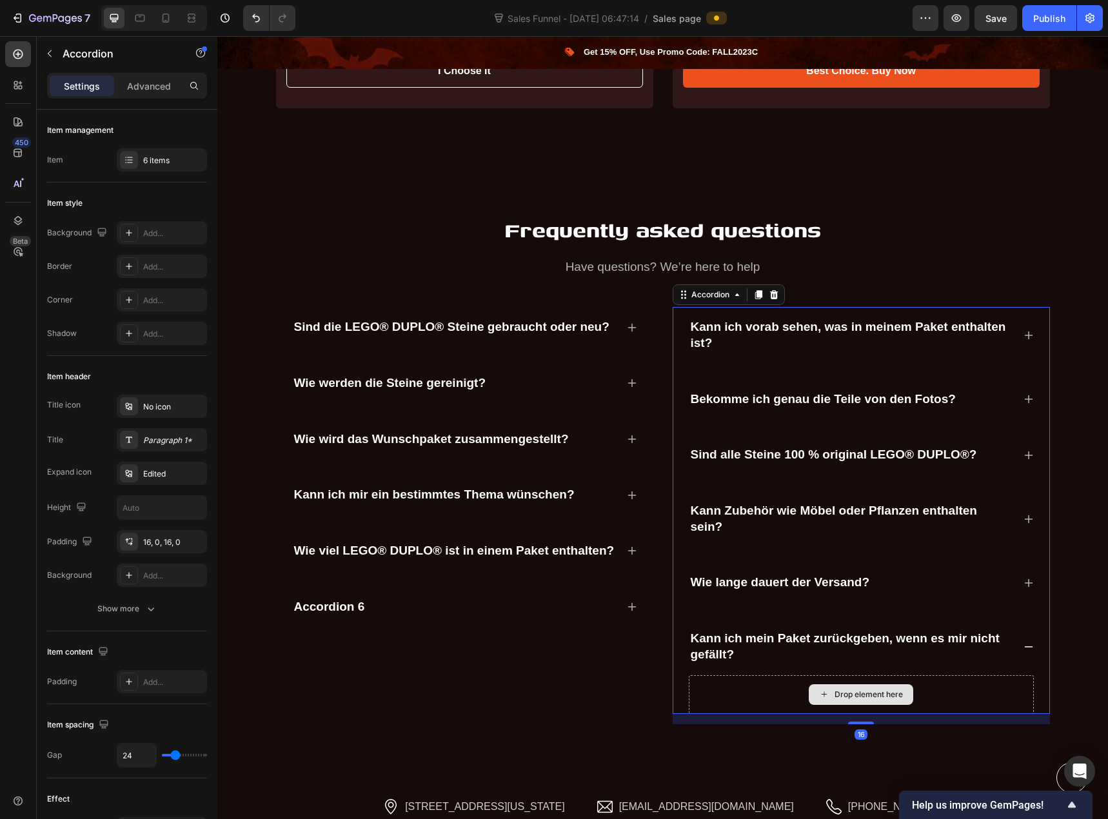
click at [773, 676] on div "Drop element here" at bounding box center [861, 694] width 345 height 39
click at [829, 684] on div "Drop element here" at bounding box center [861, 694] width 104 height 21
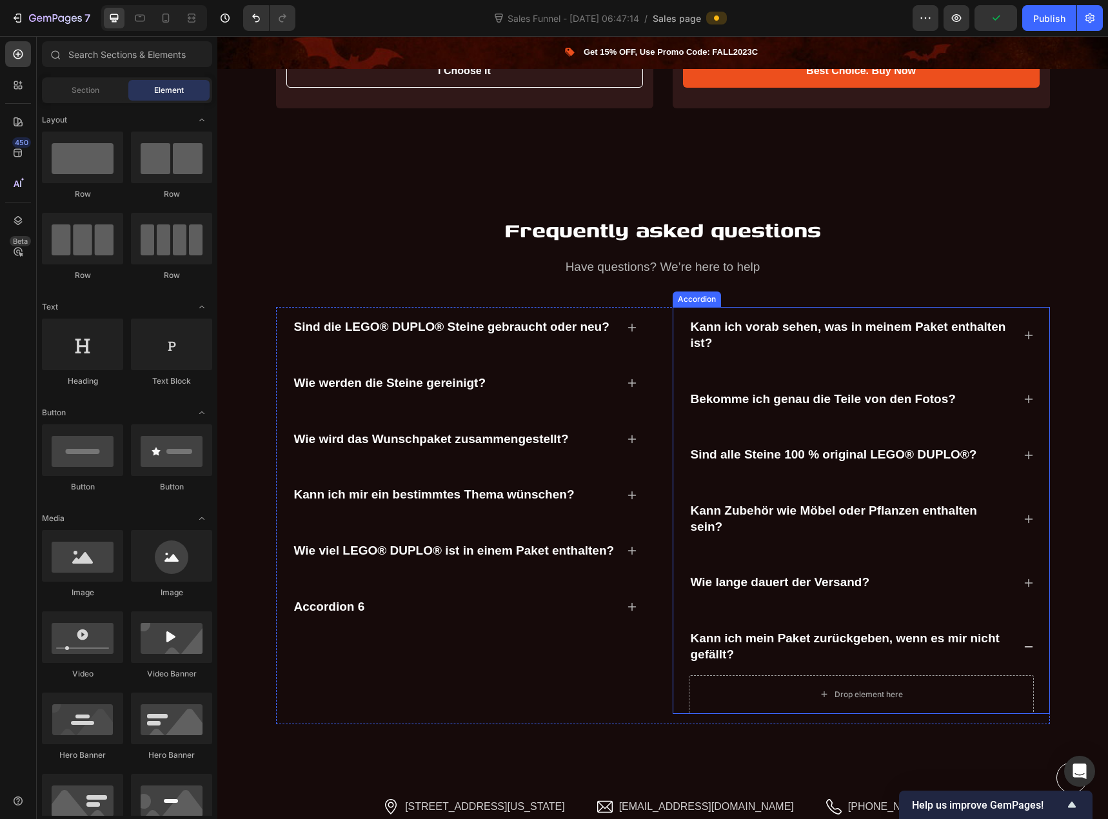
click at [751, 631] on p "Kann ich mein Paket zurückgeben, wenn es mir nicht gefällt?" at bounding box center [851, 647] width 321 height 32
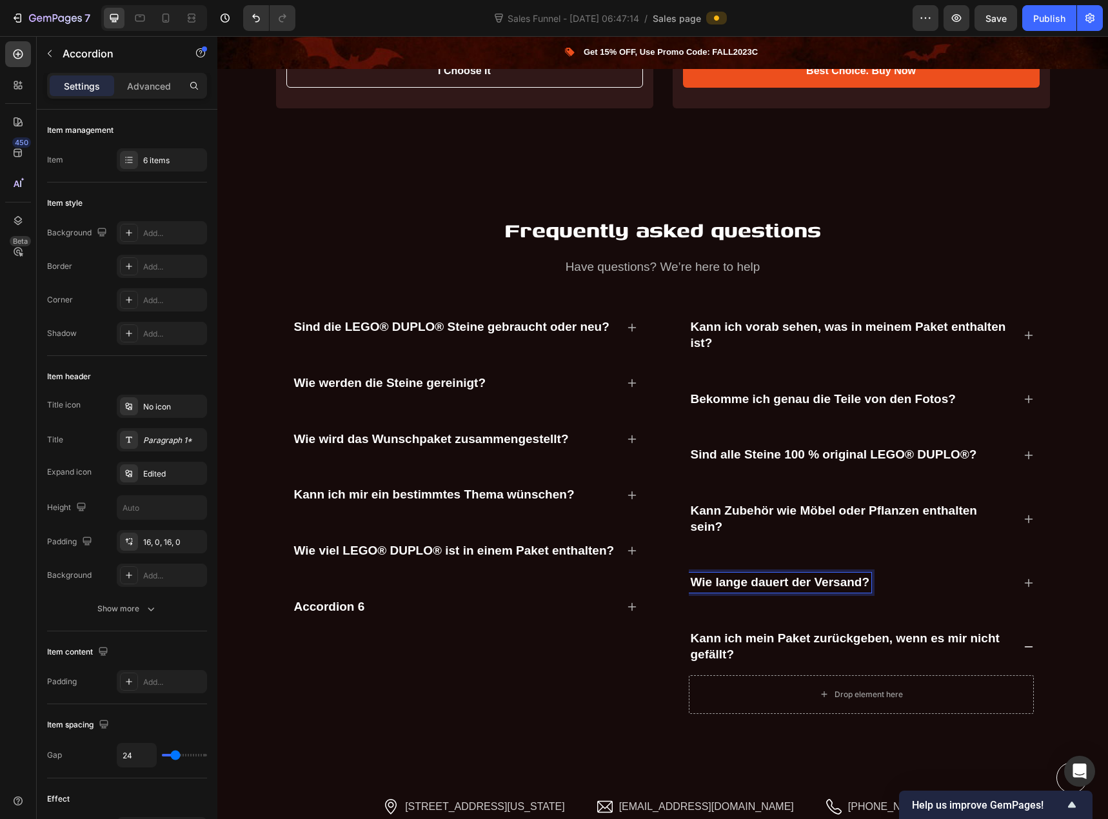
click at [1025, 578] on icon at bounding box center [1028, 583] width 10 height 10
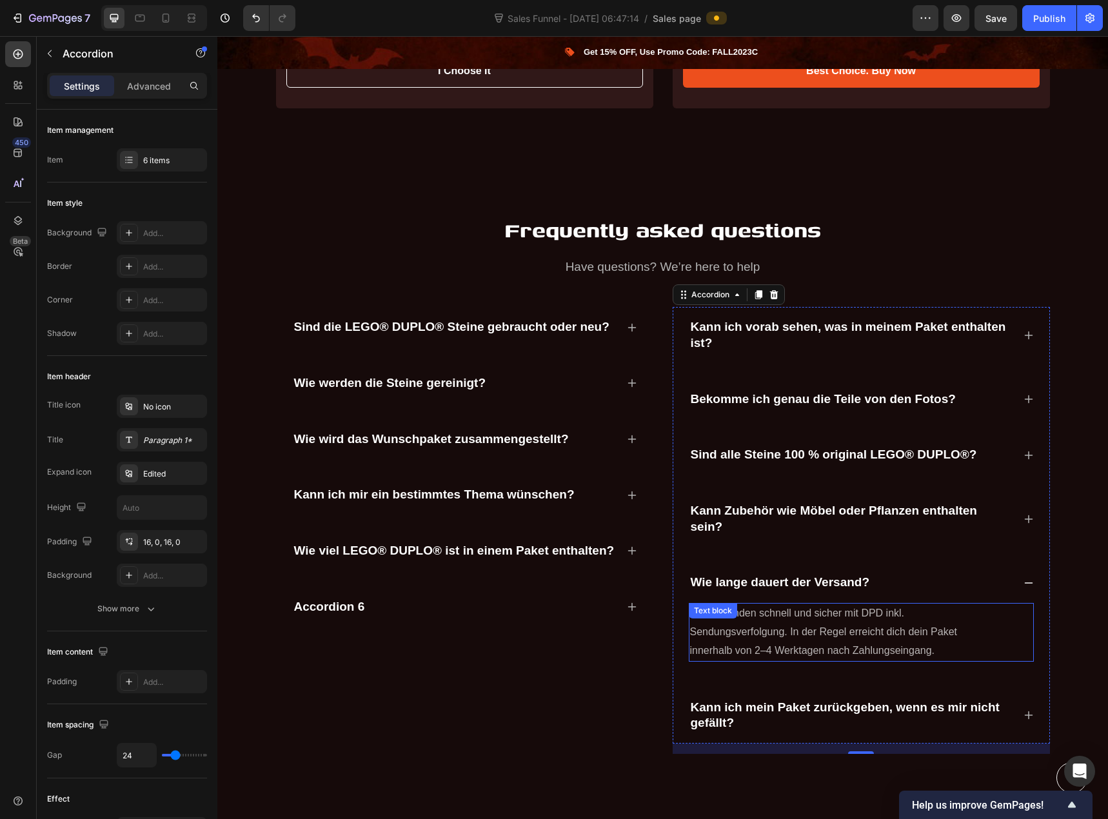
click at [827, 614] on p "Wir versenden schnell und sicher mit DPD inkl. Sendungsverfolgung. In der Regel…" at bounding box center [835, 631] width 291 height 55
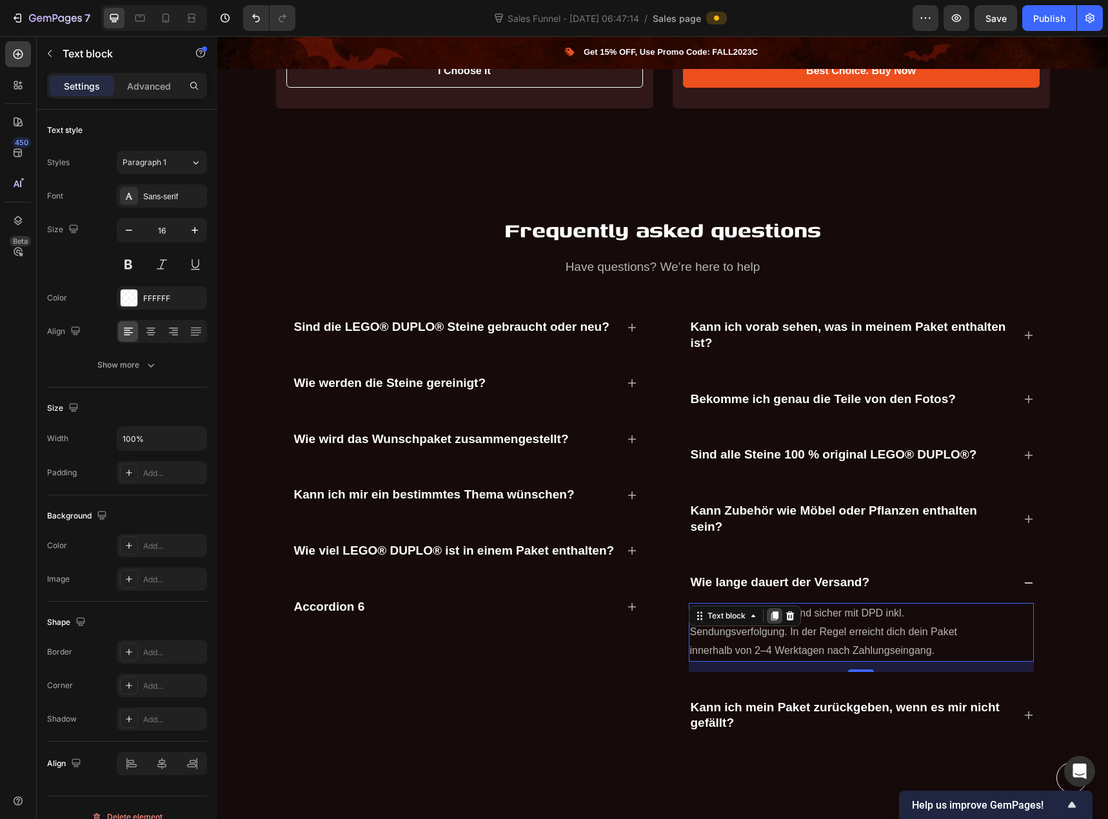
click at [769, 611] on icon at bounding box center [774, 616] width 10 height 10
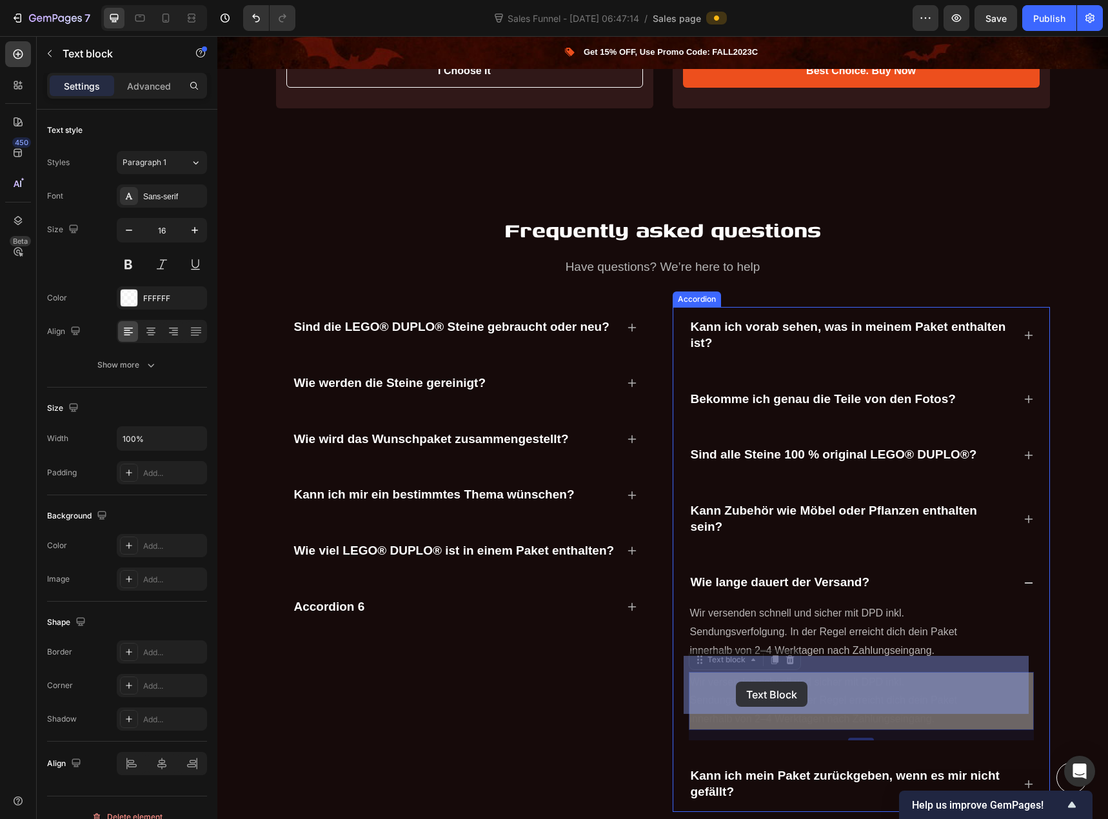
drag, startPoint x: 724, startPoint y: 646, endPoint x: 736, endPoint y: 677, distance: 33.3
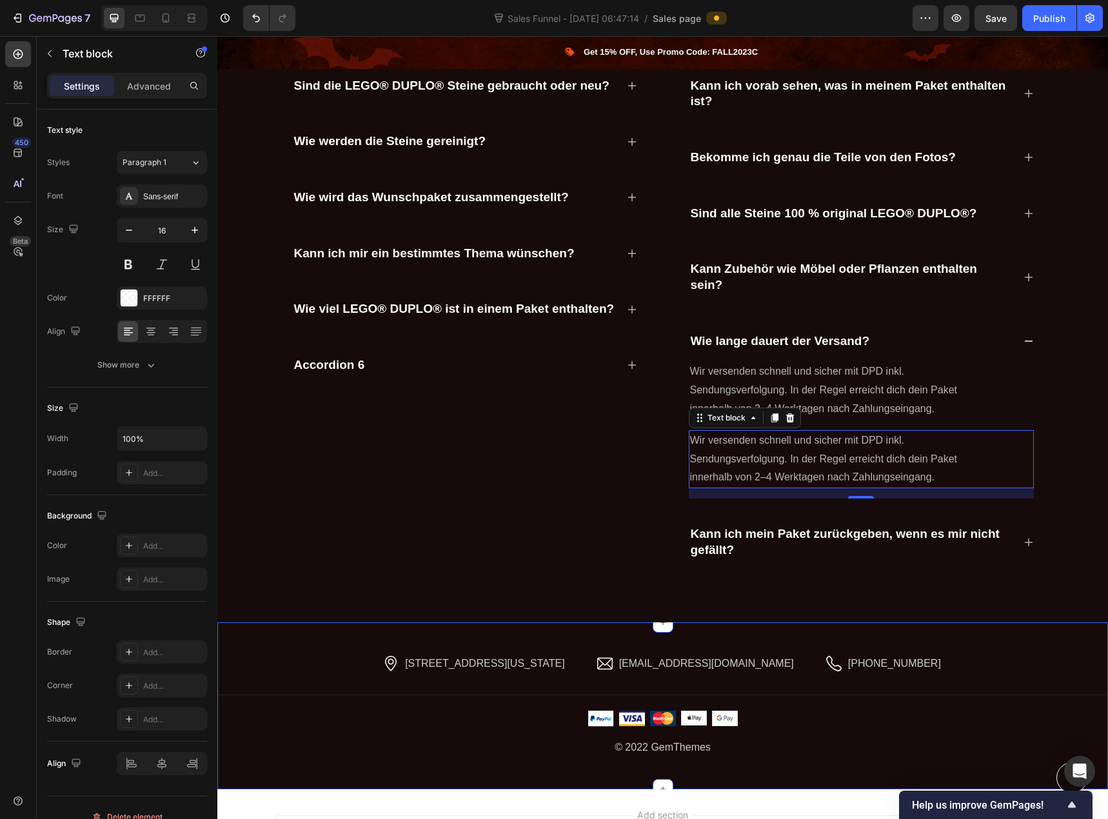
scroll to position [3922, 0]
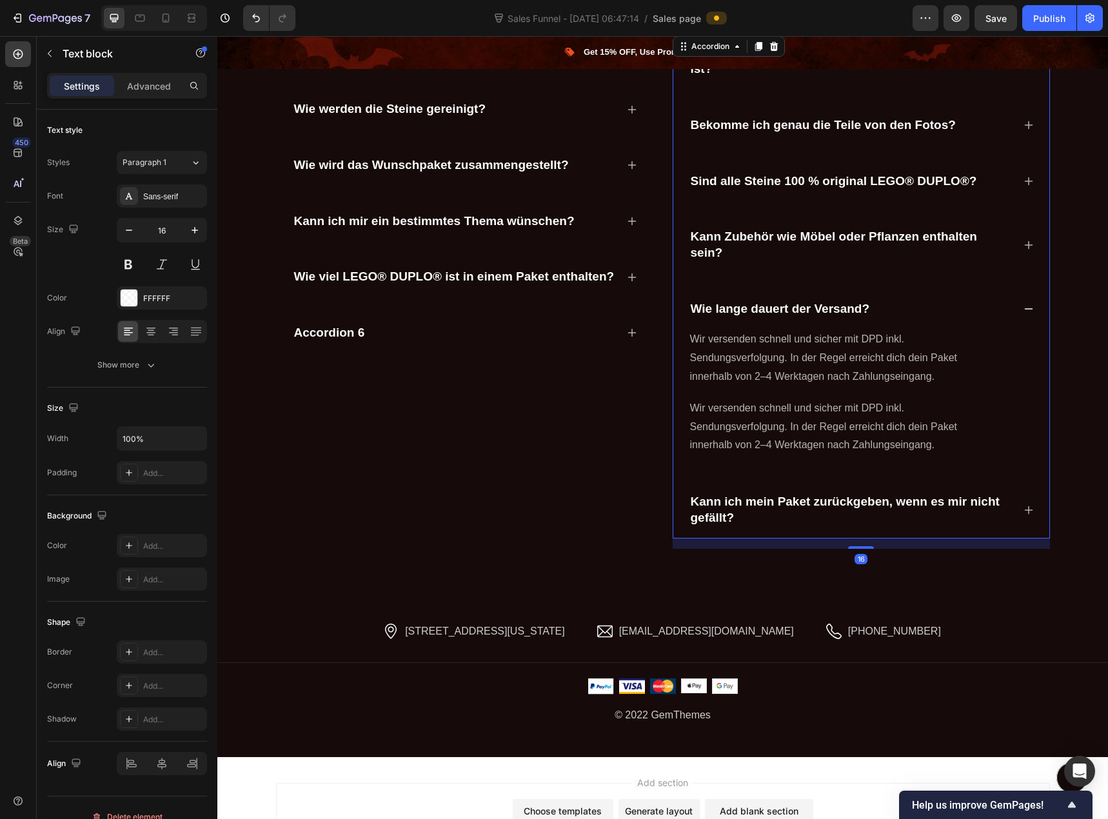
click at [954, 506] on p "Kann ich mein Paket zurückgeben, wenn es mir nicht gefällt?" at bounding box center [851, 510] width 321 height 32
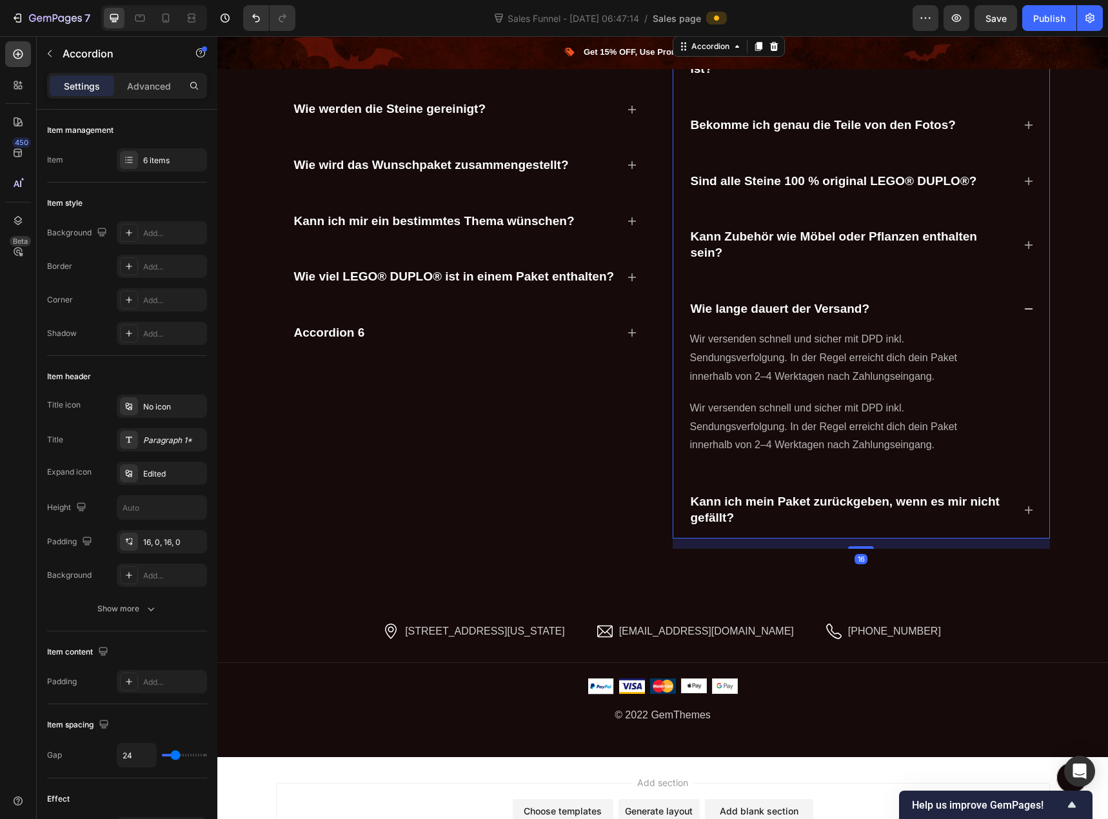
click at [1024, 511] on icon at bounding box center [1028, 510] width 10 height 10
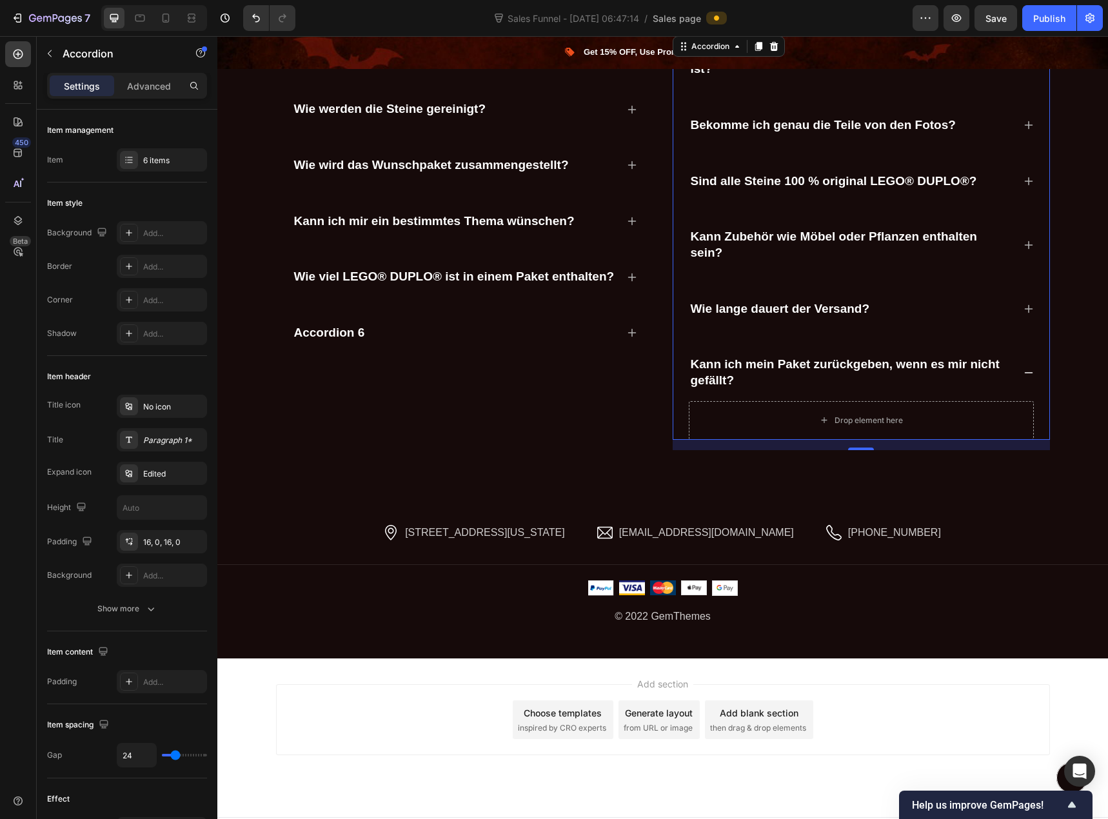
click at [1024, 310] on icon at bounding box center [1028, 309] width 8 height 8
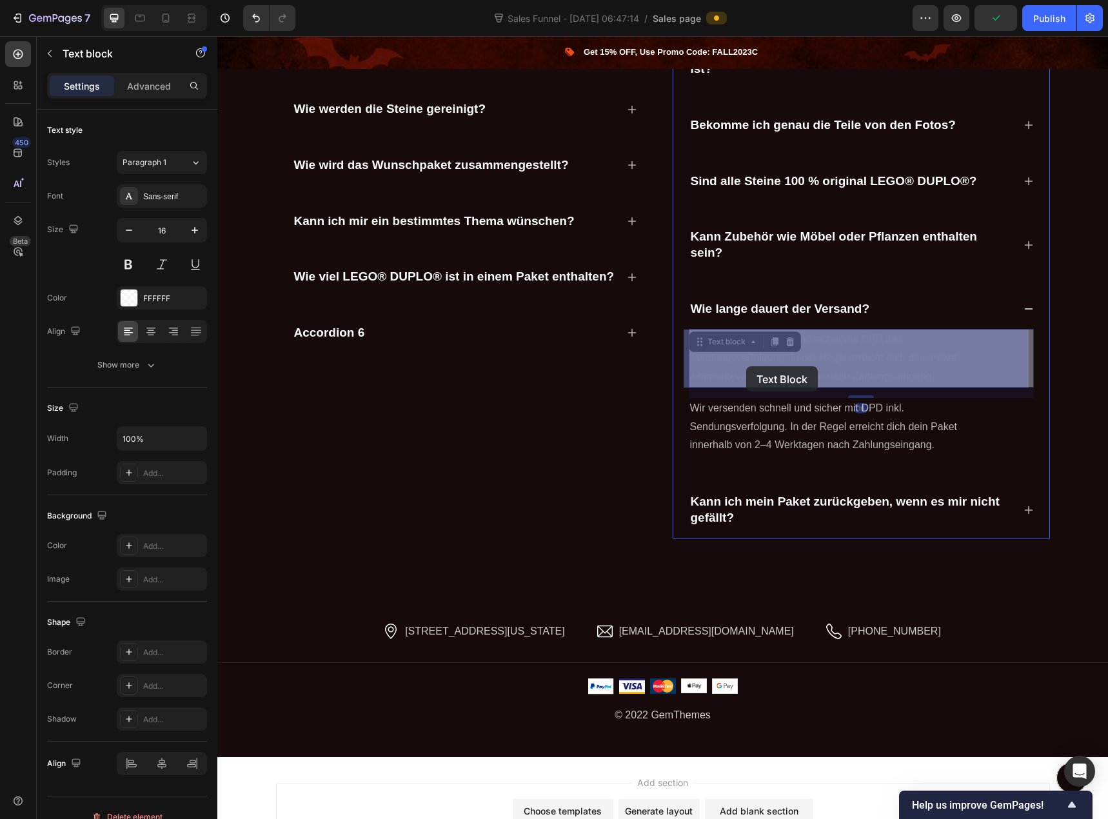
drag, startPoint x: 712, startPoint y: 341, endPoint x: 746, endPoint y: 366, distance: 42.4
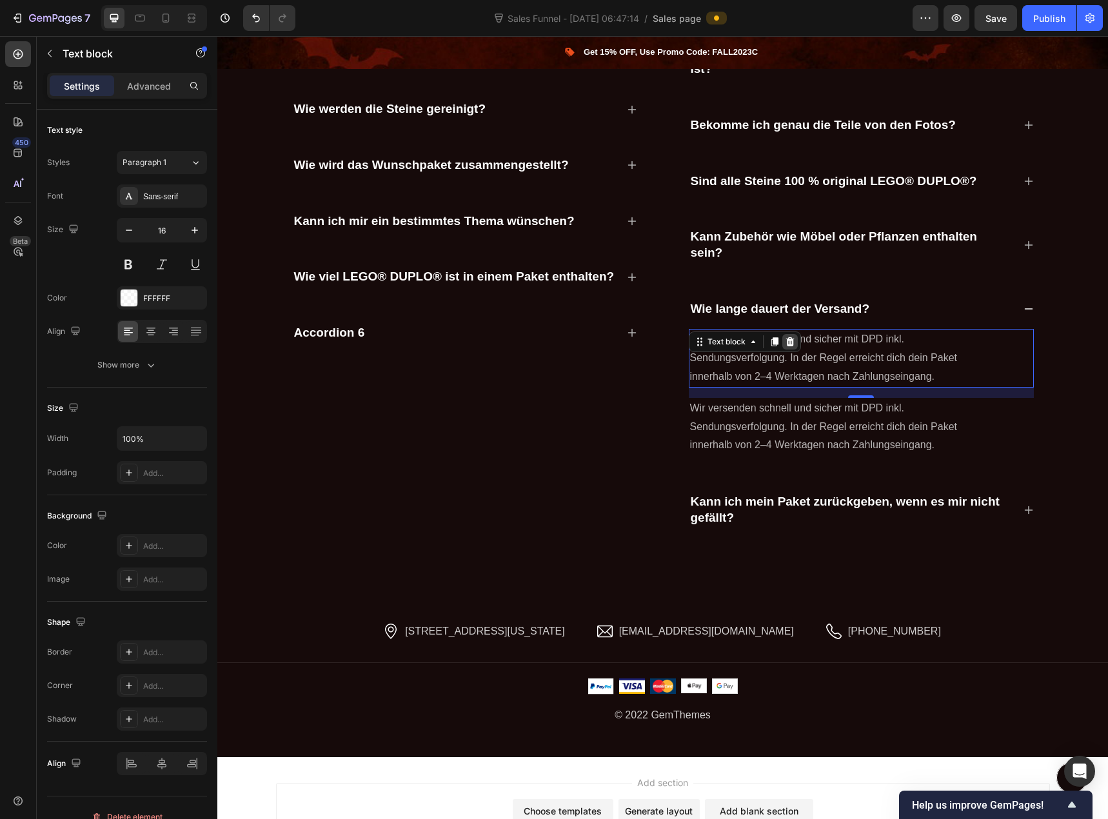
click at [787, 340] on icon at bounding box center [789, 341] width 8 height 9
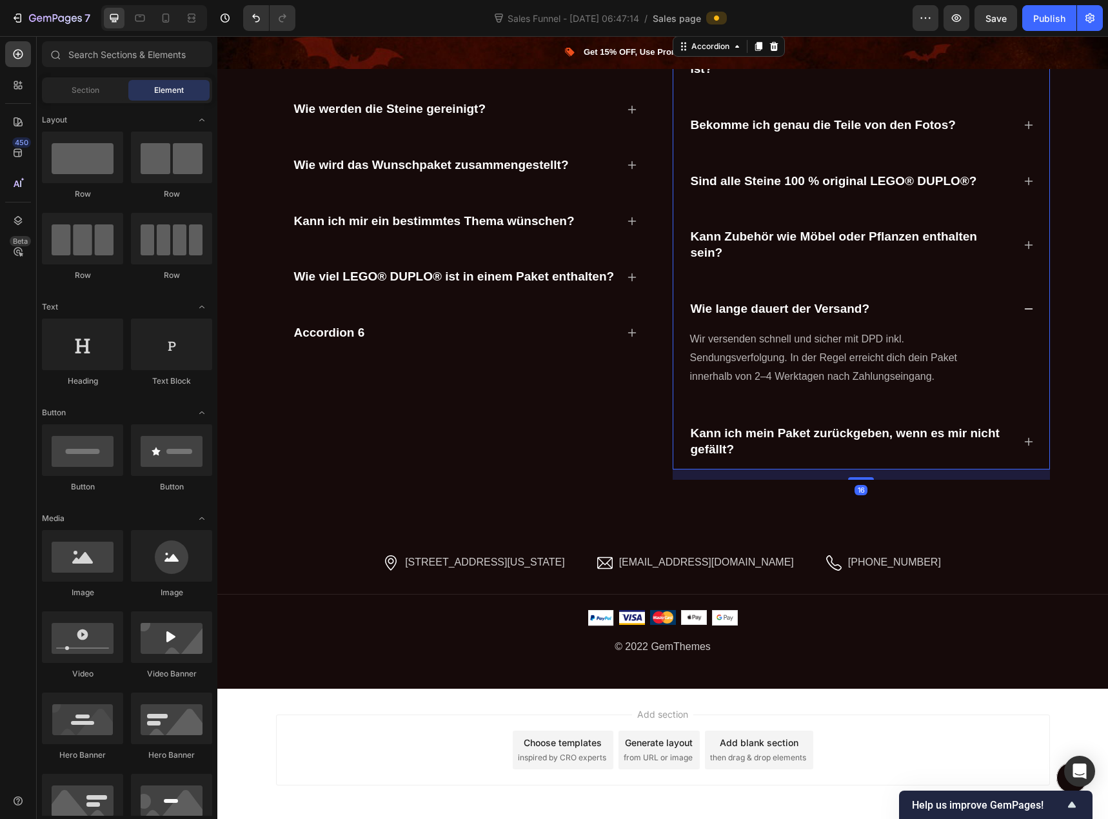
click at [790, 447] on p "Kann ich mein Paket zurückgeben, wenn es mir nicht gefällt?" at bounding box center [851, 442] width 321 height 32
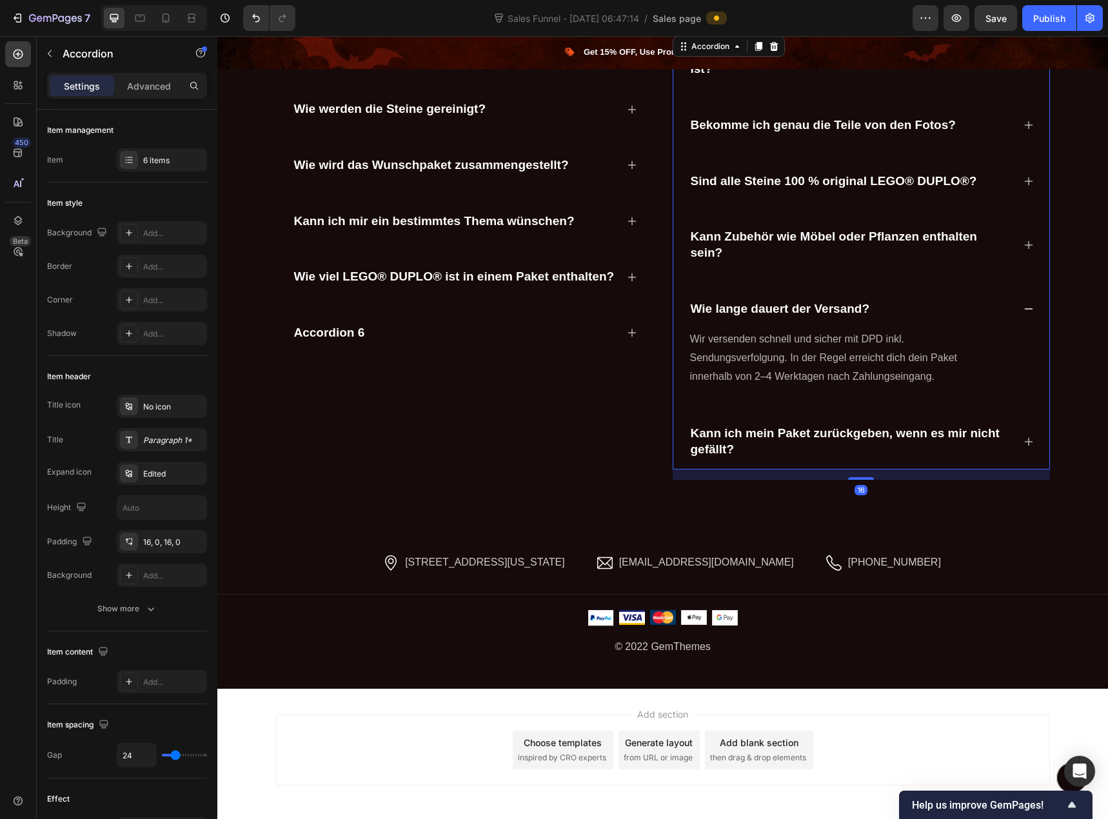
click at [1023, 441] on icon at bounding box center [1028, 442] width 10 height 10
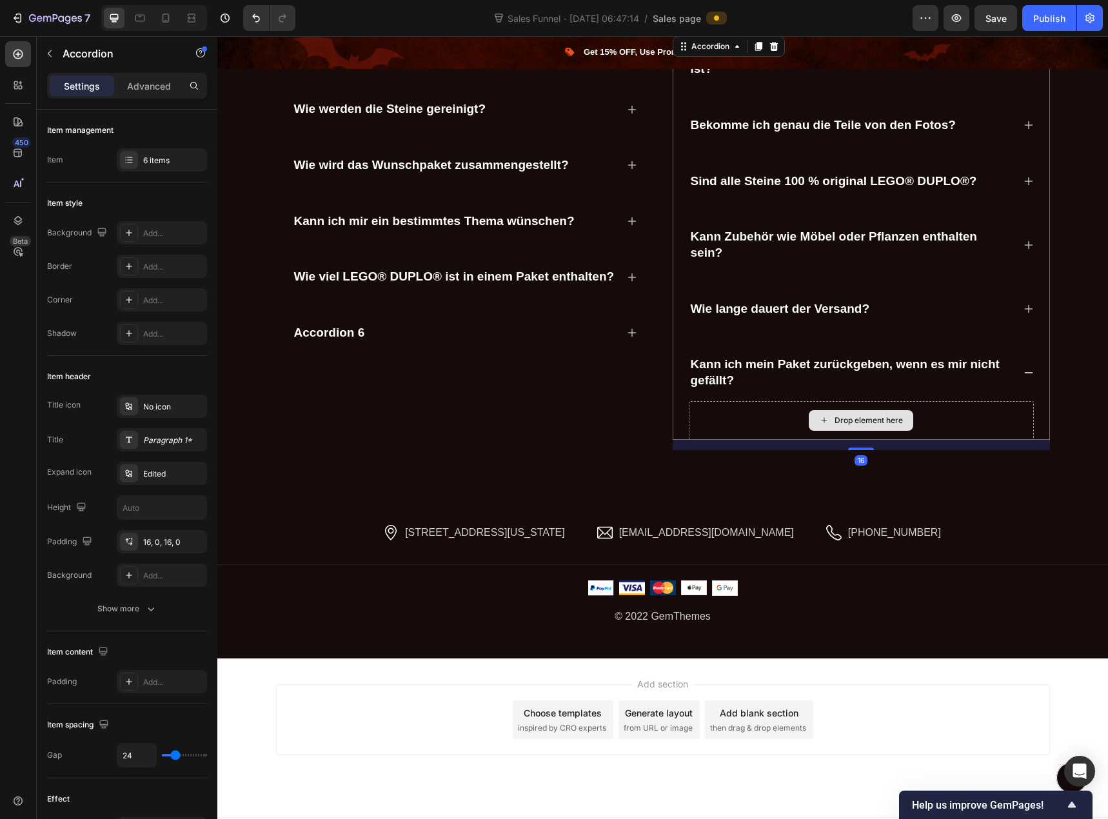
click at [845, 417] on div "Drop element here" at bounding box center [868, 420] width 68 height 10
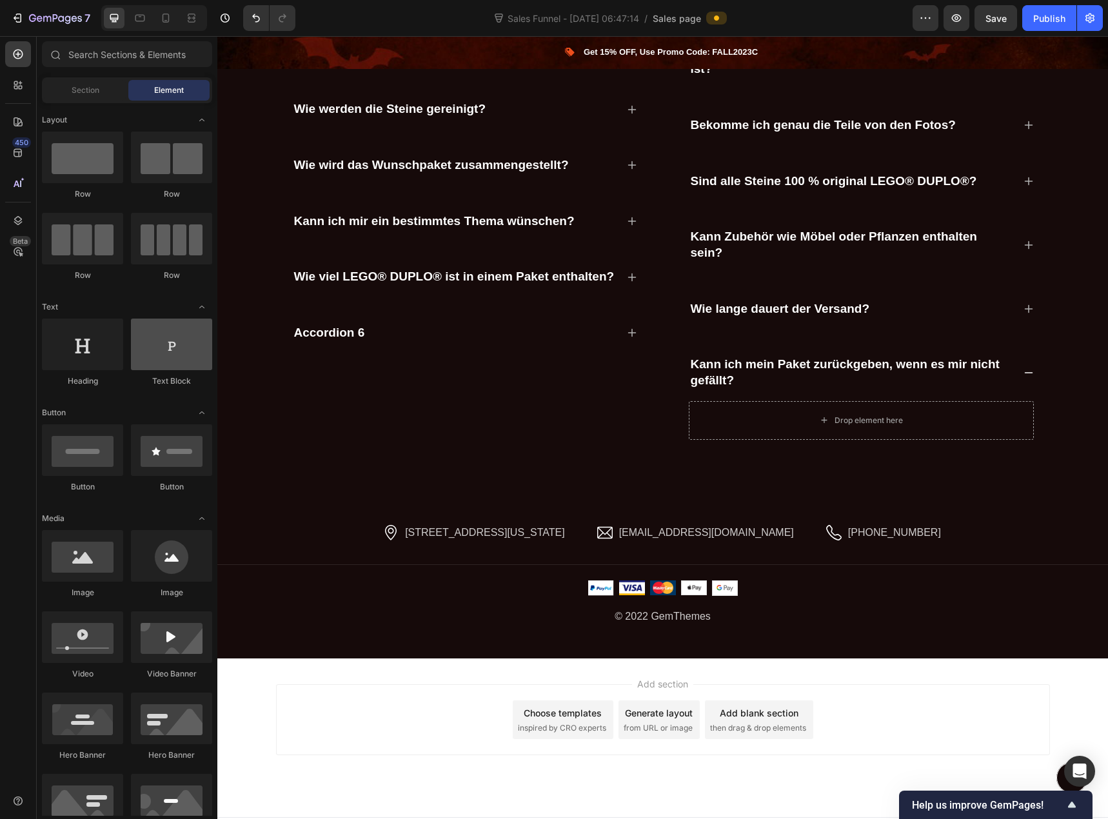
click at [169, 347] on div at bounding box center [171, 345] width 81 height 52
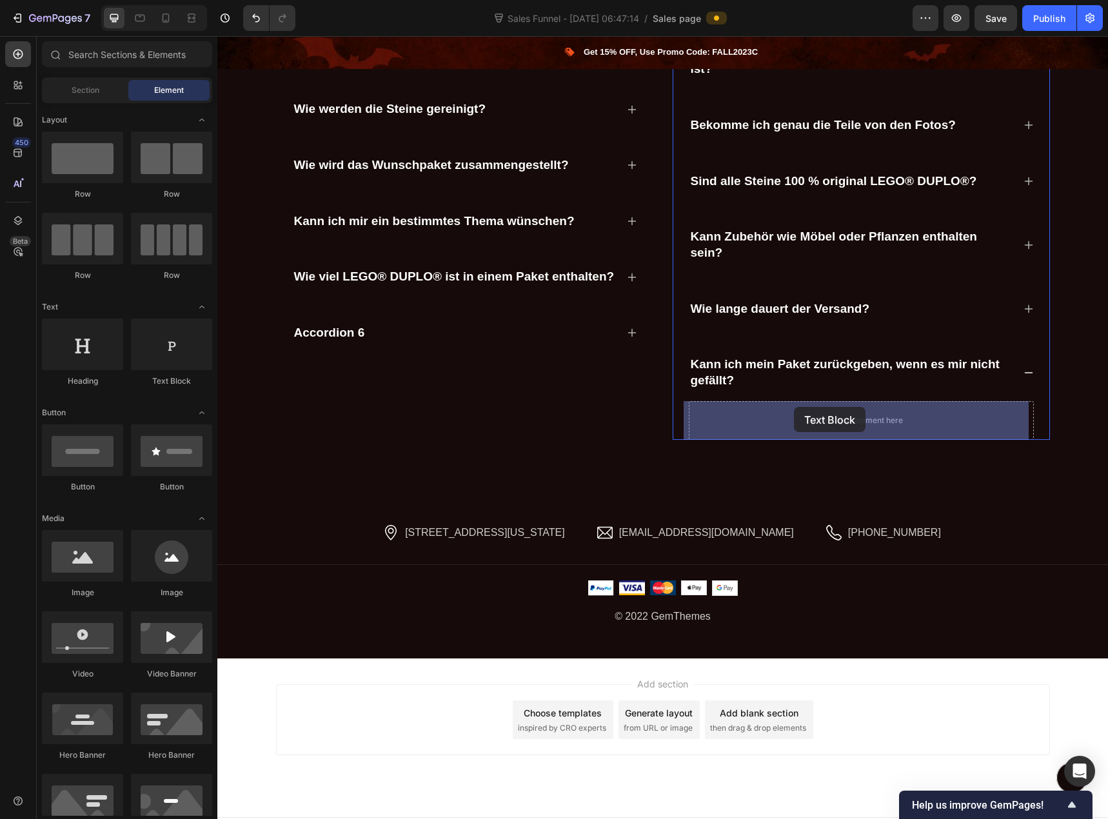
drag, startPoint x: 403, startPoint y: 381, endPoint x: 794, endPoint y: 407, distance: 391.7
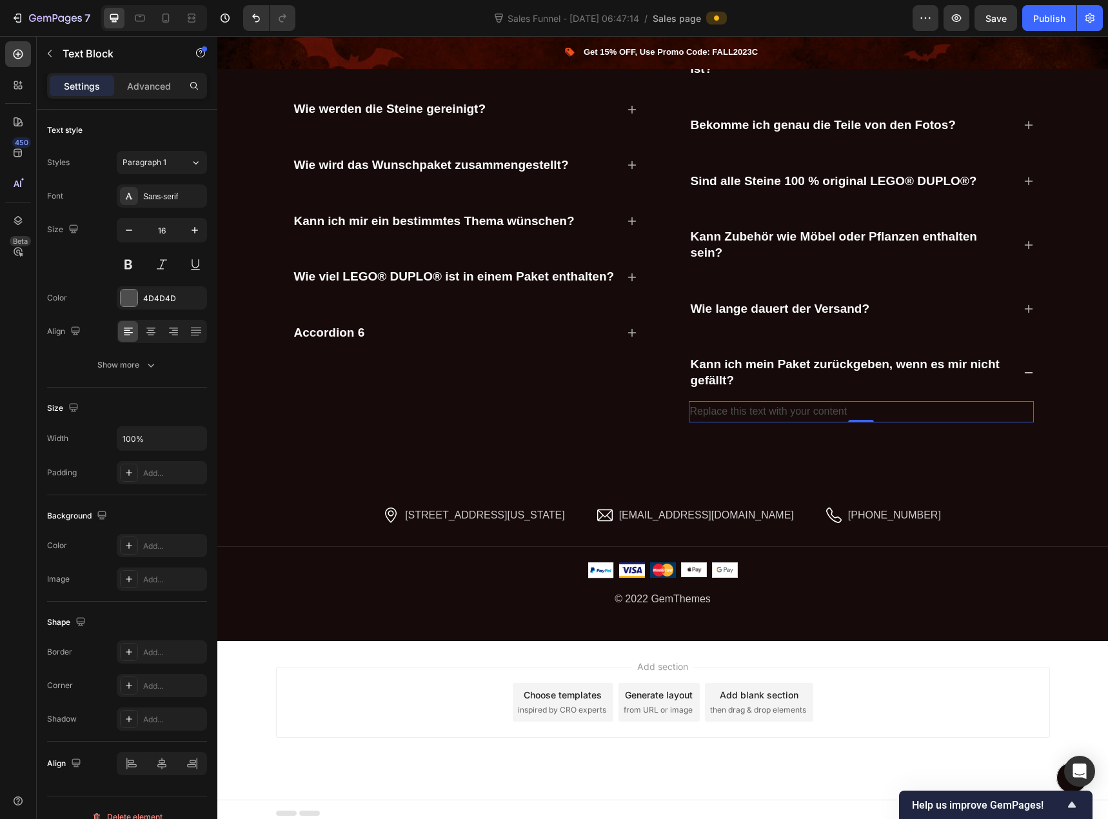
click at [793, 409] on div "Replace this text with your content" at bounding box center [861, 411] width 345 height 21
click at [793, 409] on p "Replace this text with your content" at bounding box center [861, 411] width 342 height 19
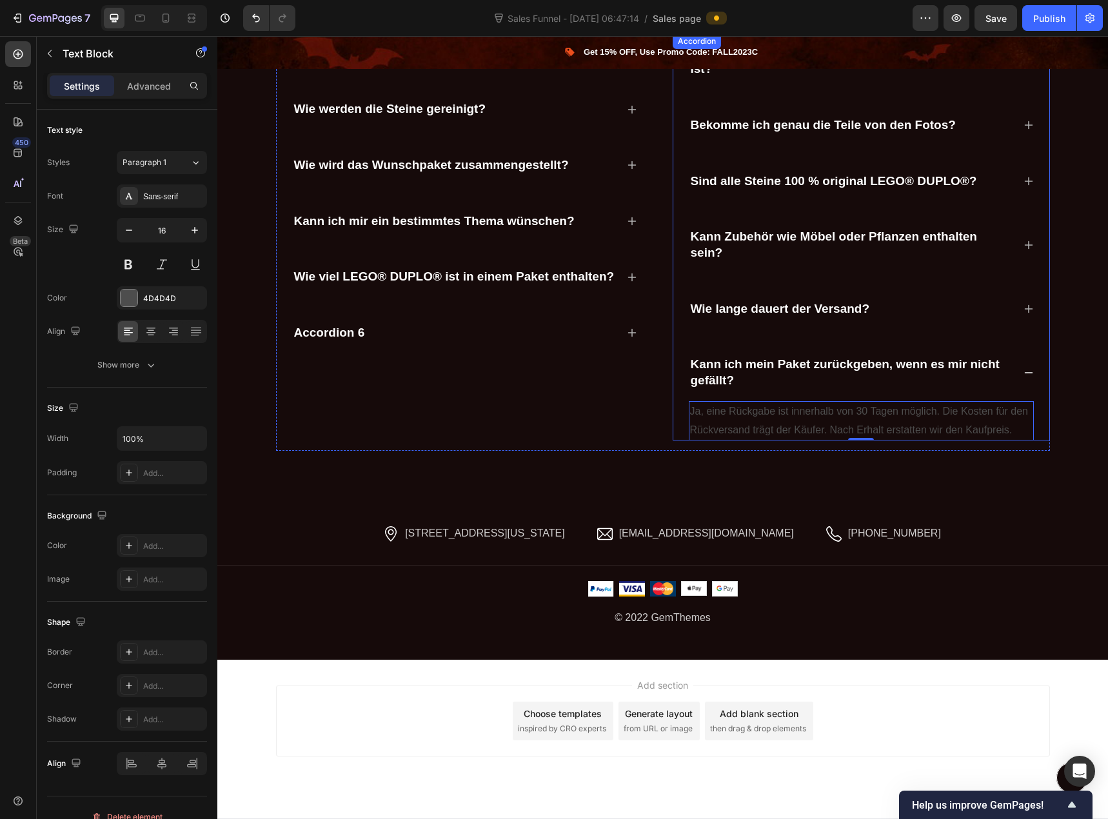
click at [822, 313] on p "Wie lange dauert der Versand?" at bounding box center [780, 309] width 179 height 16
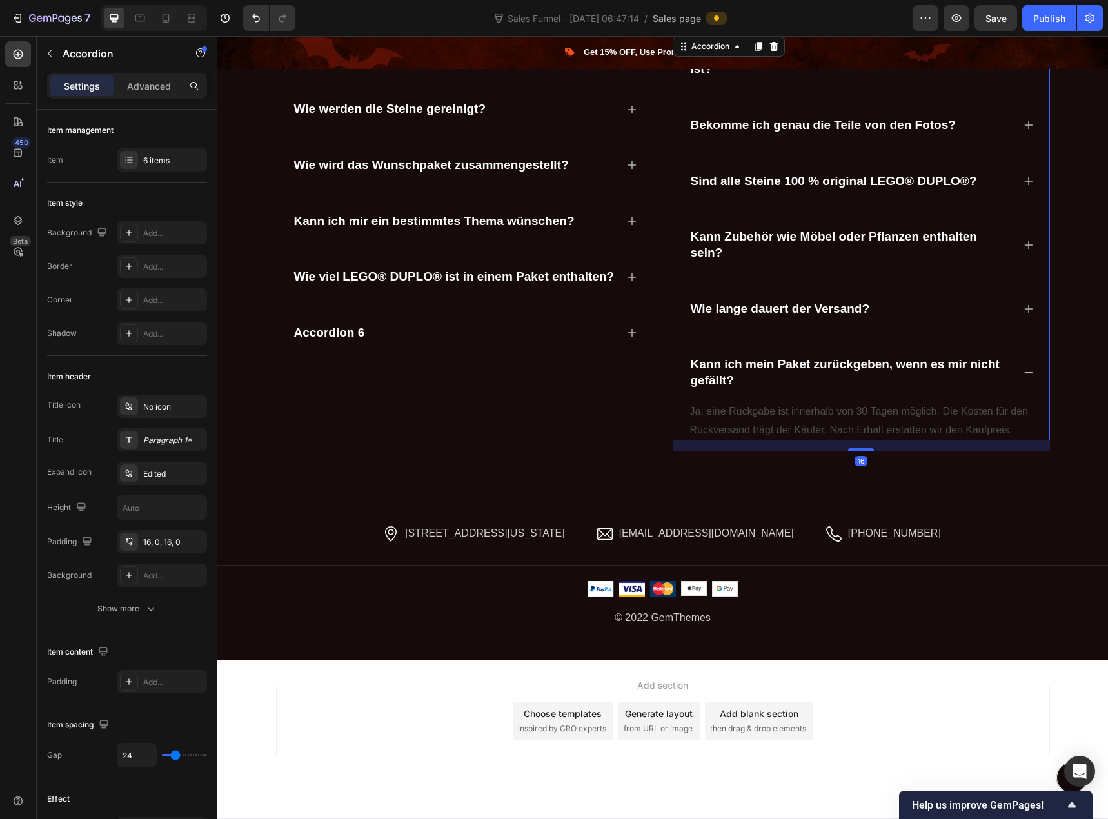
click at [1016, 310] on div "Wie lange dauert der Versand?" at bounding box center [861, 309] width 345 height 41
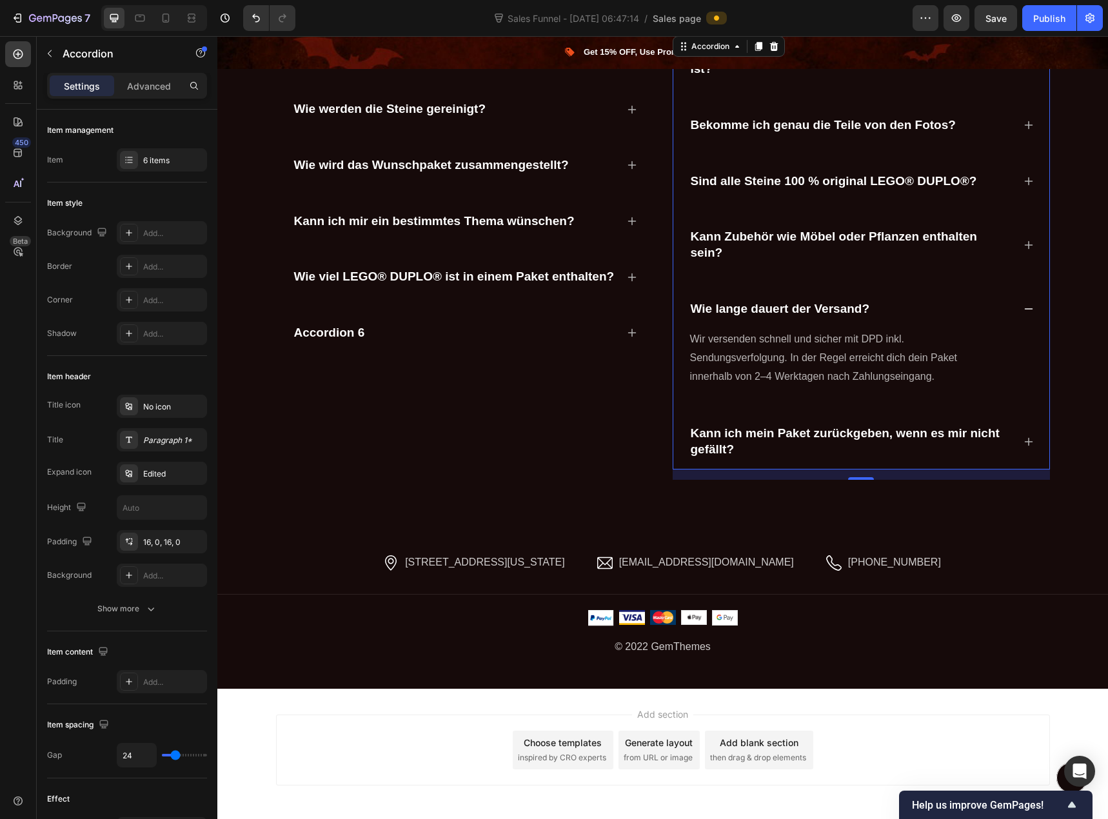
click at [854, 370] on p "Wir versenden schnell und sicher mit DPD inkl. Sendungsverfolgung. In der Regel…" at bounding box center [835, 357] width 291 height 55
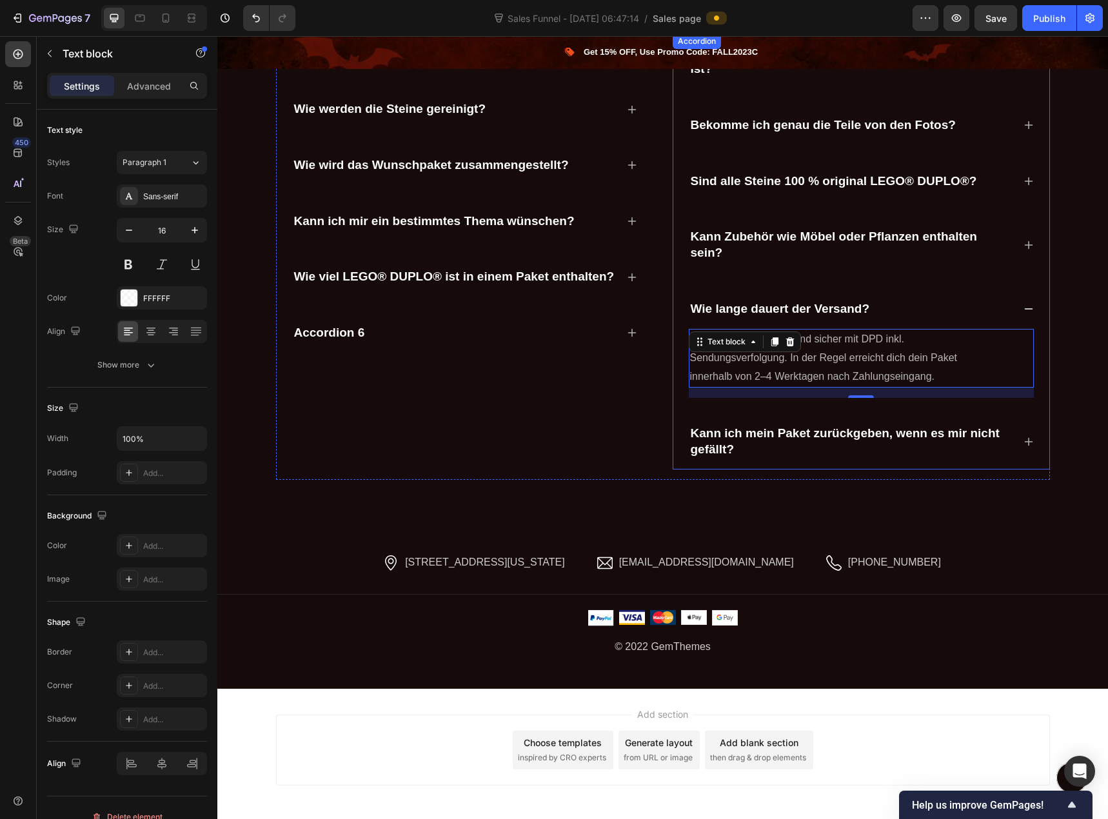
click at [754, 428] on p "Kann ich mein Paket zurückgeben, wenn es mir nicht gefällt?" at bounding box center [851, 442] width 321 height 32
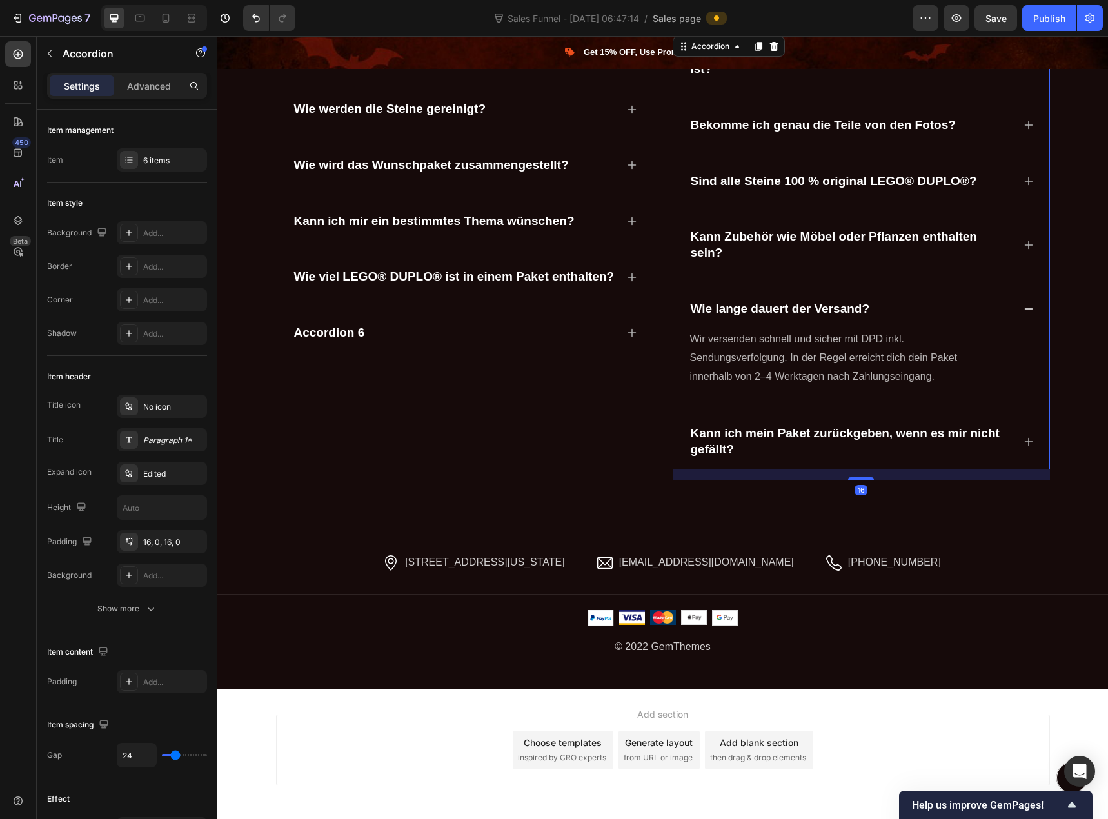
click at [1025, 442] on icon at bounding box center [1028, 441] width 8 height 8
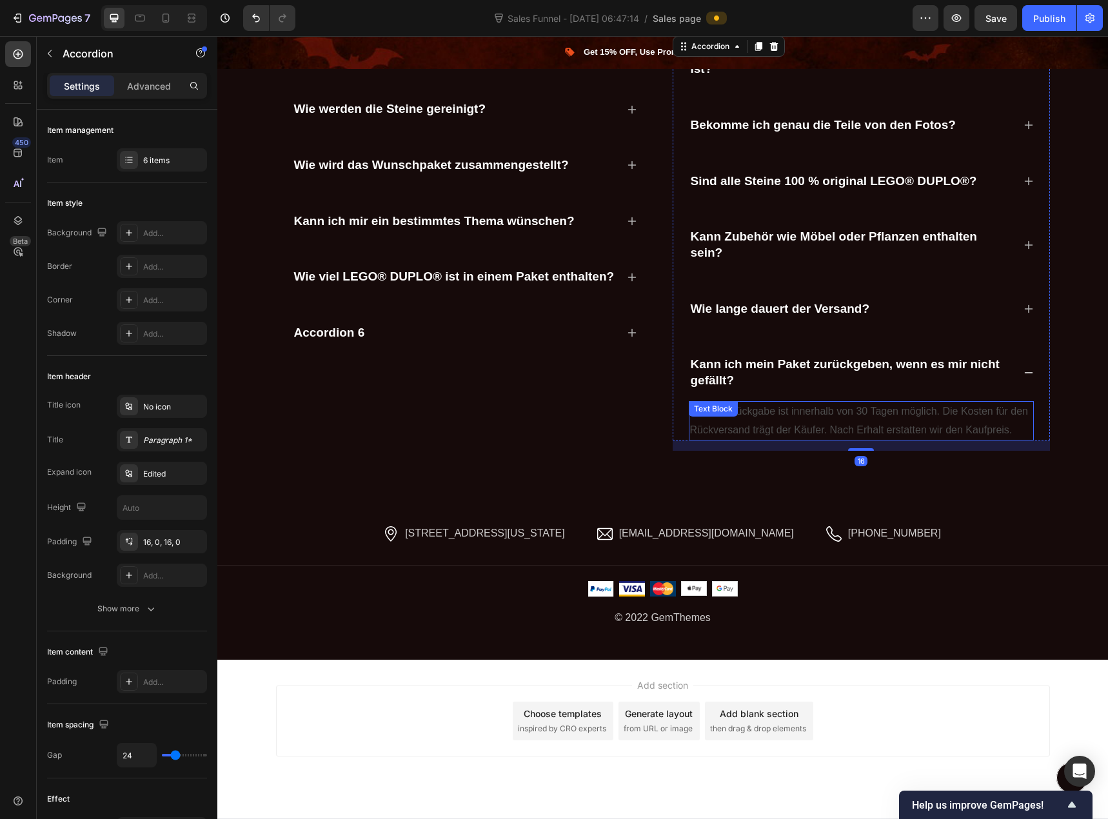
click at [844, 429] on p "Ja, eine Rückgabe ist innerhalb von 30 Tagen möglich. Die Kosten für den Rückve…" at bounding box center [861, 420] width 342 height 37
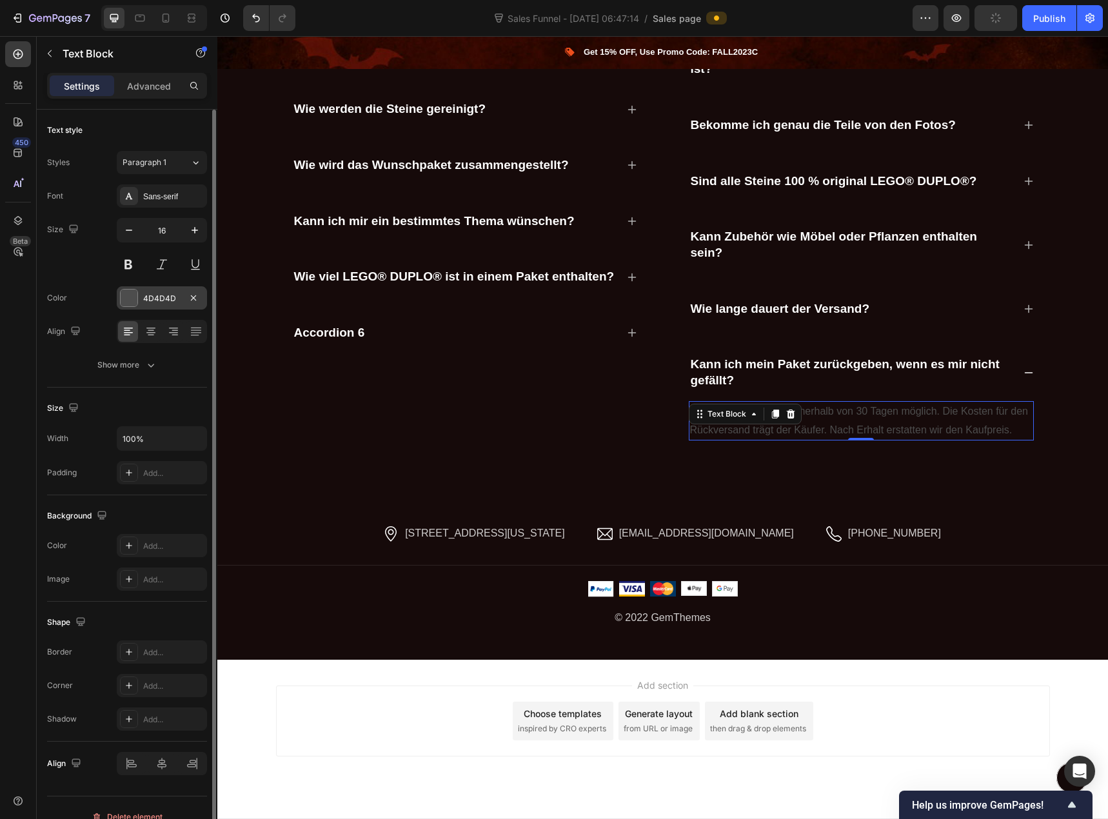
click at [146, 299] on div "4D4D4D" at bounding box center [161, 299] width 37 height 12
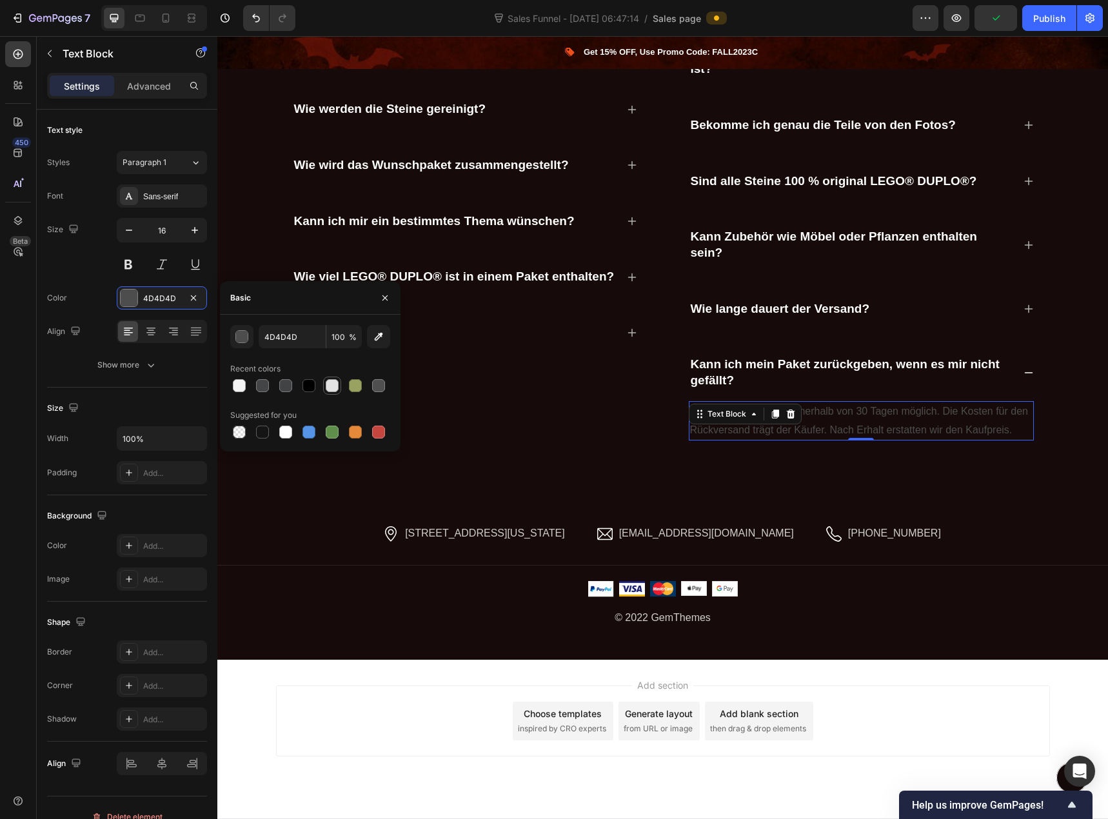
click at [334, 386] on div at bounding box center [332, 385] width 13 height 13
click at [235, 384] on div at bounding box center [239, 385] width 13 height 13
click at [279, 430] on div at bounding box center [285, 432] width 13 height 13
type input "FFFFFF"
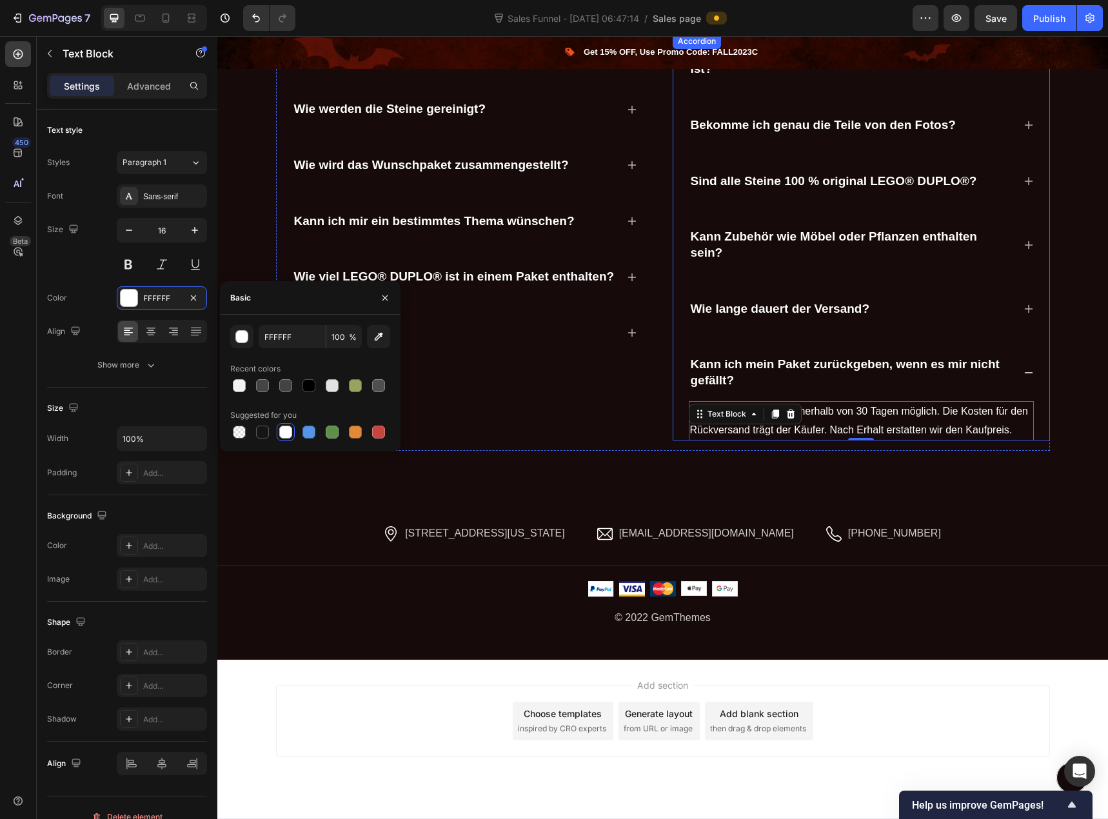
click at [802, 309] on p "Wie lange dauert der Versand?" at bounding box center [780, 309] width 179 height 16
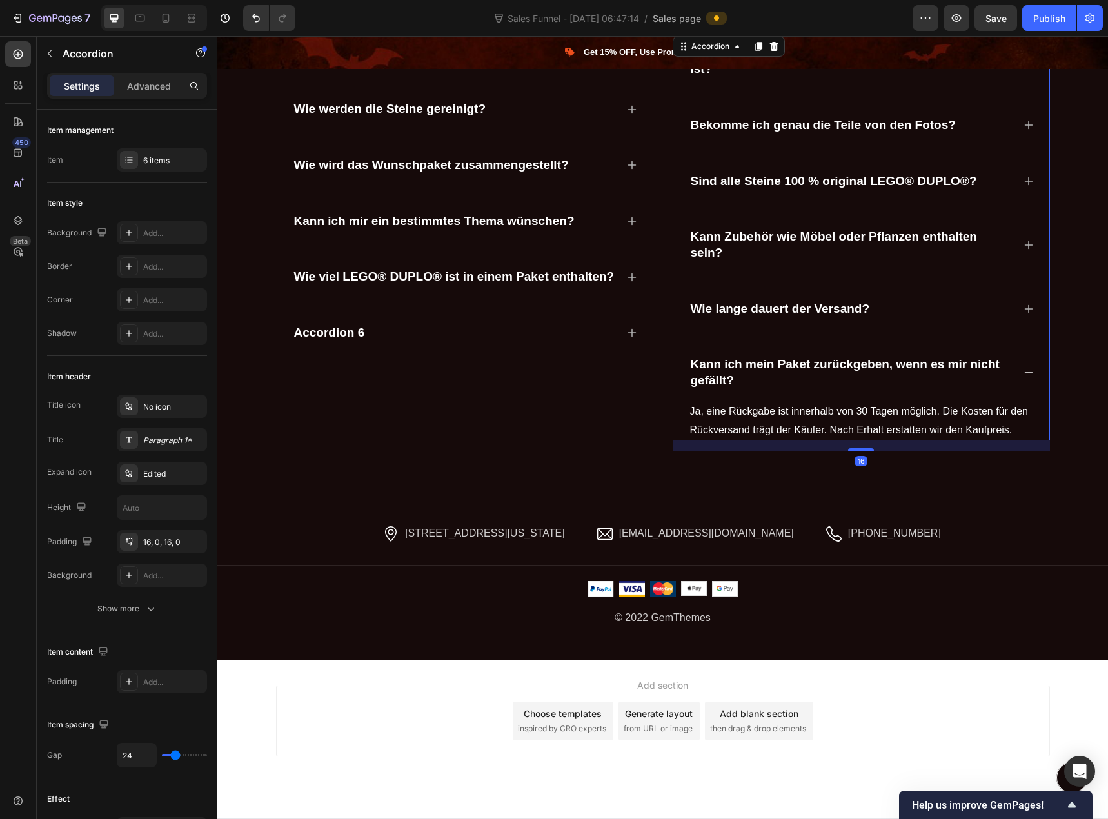
click at [1023, 312] on icon at bounding box center [1028, 309] width 10 height 10
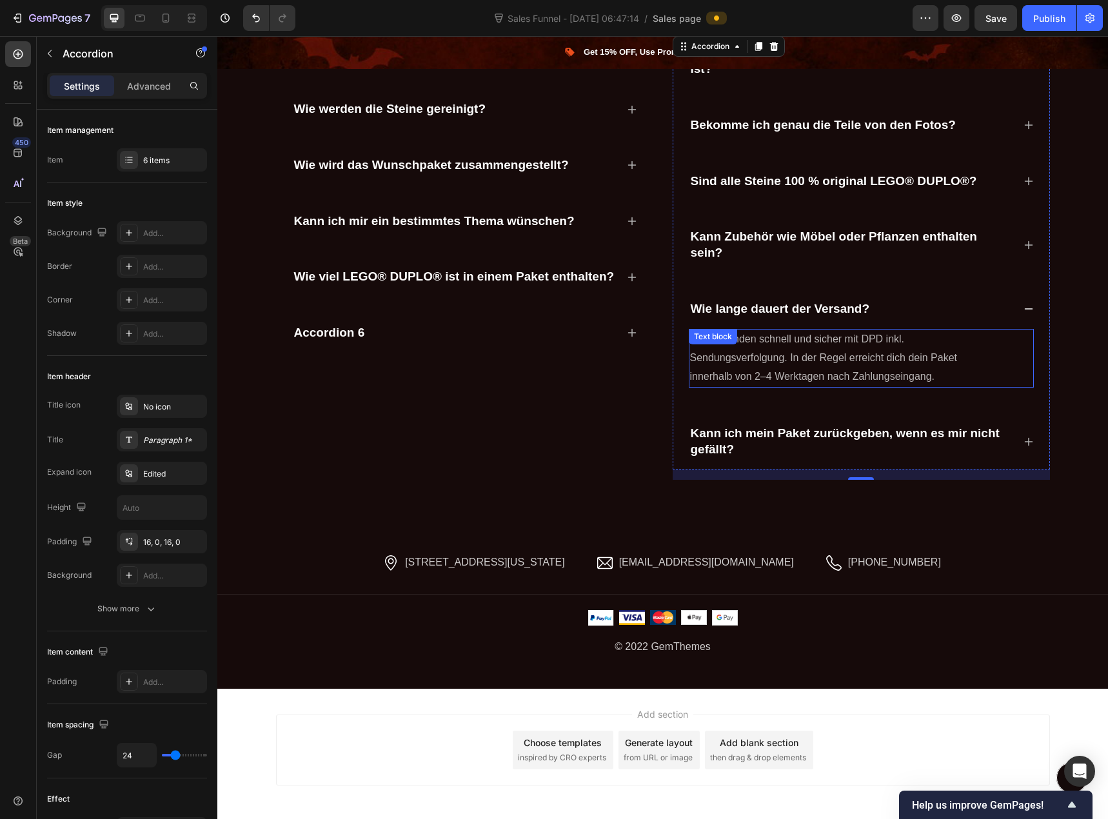
click at [905, 365] on p "Wir versenden schnell und sicher mit DPD inkl. Sendungsverfolgung. In der Regel…" at bounding box center [835, 357] width 291 height 55
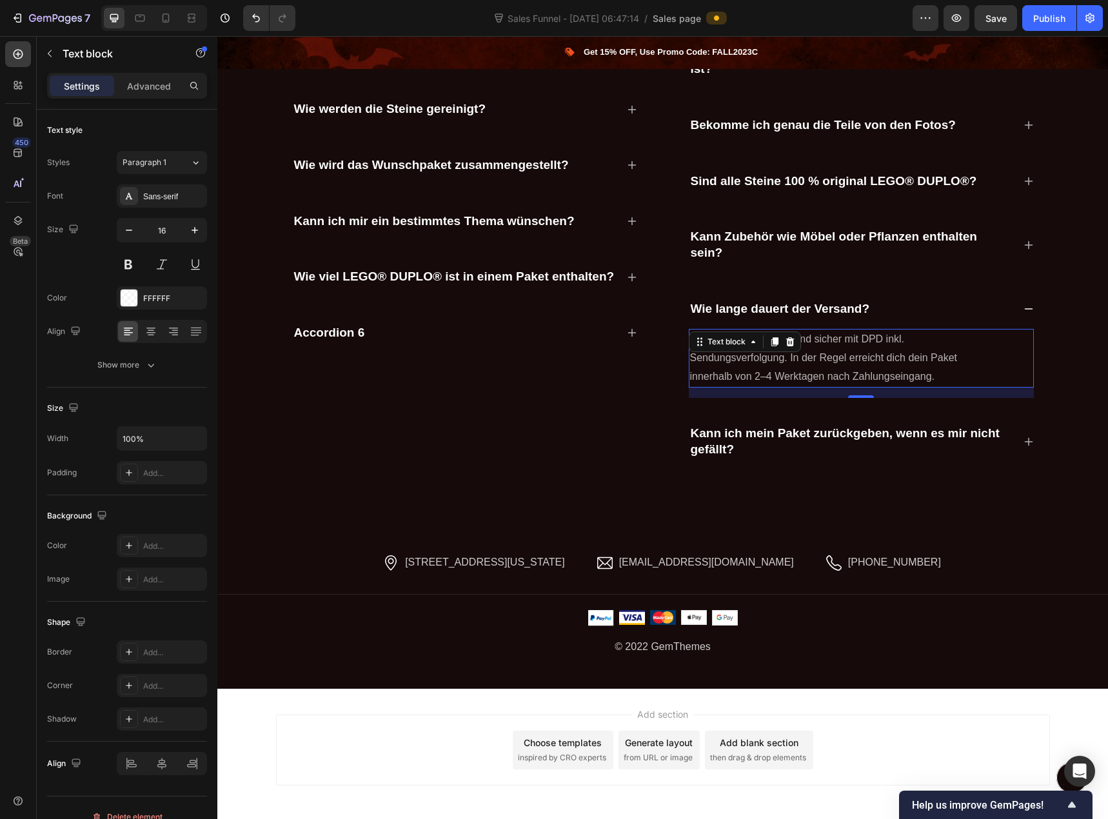
click at [871, 371] on p "Wir versenden schnell und sicher mit DPD inkl. Sendungsverfolgung. In der Regel…" at bounding box center [835, 357] width 291 height 55
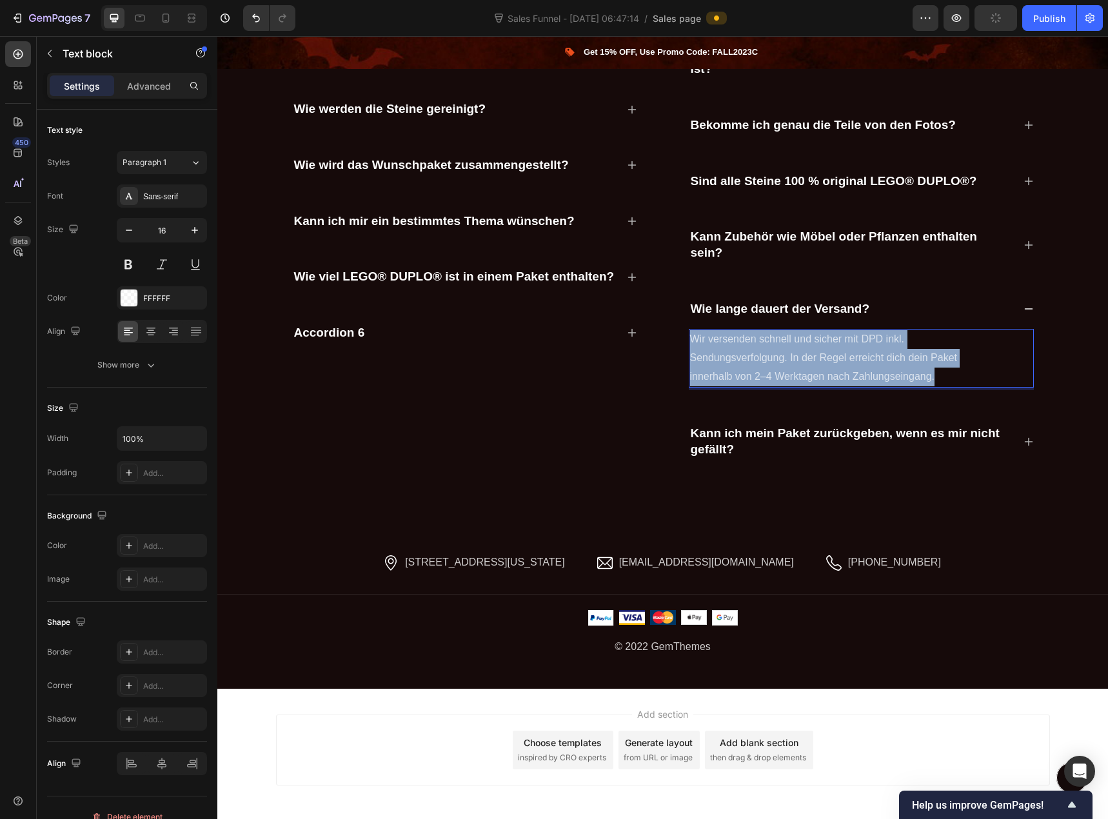
click at [871, 371] on p "Wir versenden schnell und sicher mit DPD inkl. Sendungsverfolgung. In der Regel…" at bounding box center [835, 357] width 291 height 55
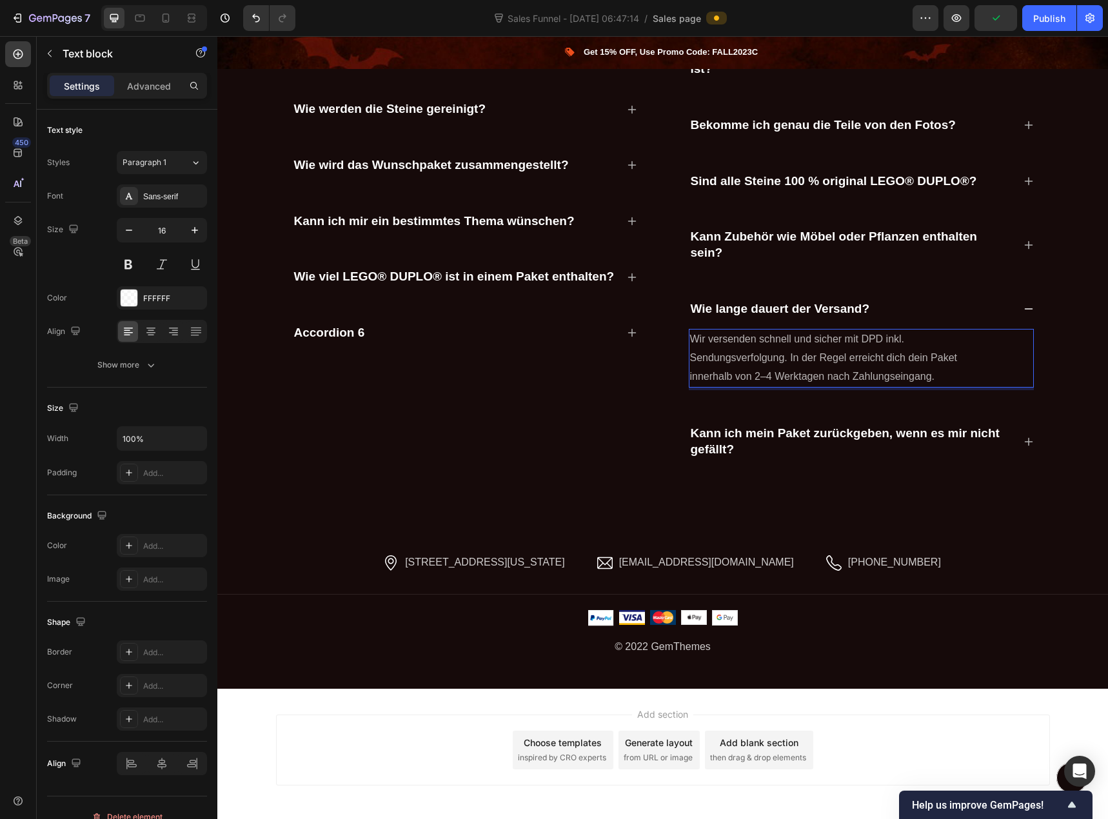
click at [782, 348] on p "Wir versenden schnell und sicher mit DPD inkl. Sendungsverfolgung. In der Regel…" at bounding box center [835, 357] width 291 height 55
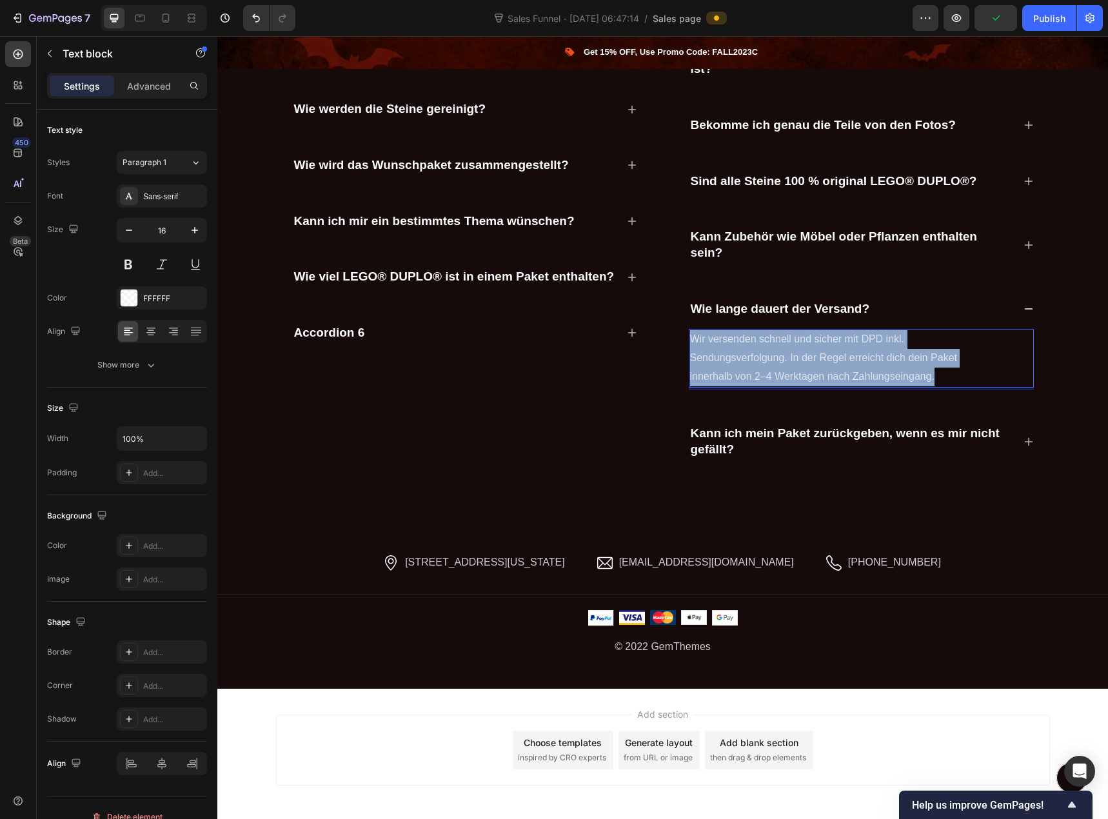
click at [782, 348] on p "Wir versenden schnell und sicher mit DPD inkl. Sendungsverfolgung. In der Regel…" at bounding box center [835, 357] width 291 height 55
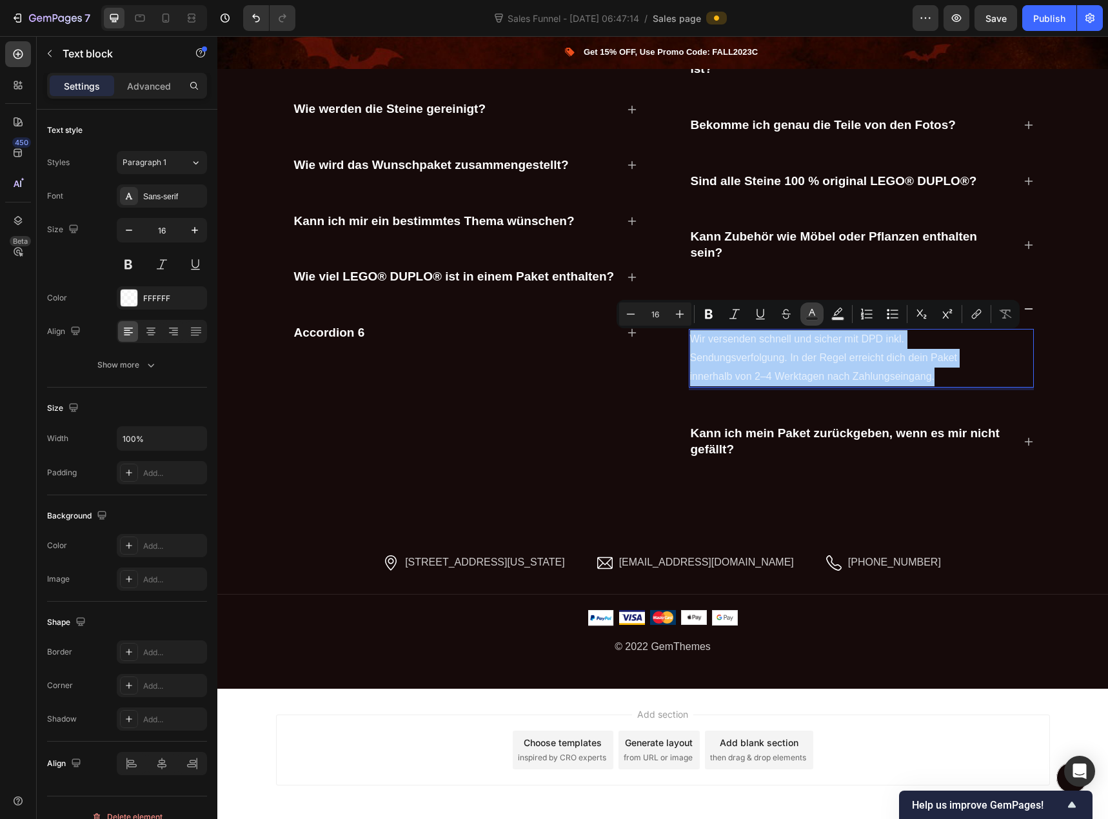
click at [818, 315] on icon "Editor contextual toolbar" at bounding box center [811, 314] width 13 height 13
type input "FFFFFF"
type input "70"
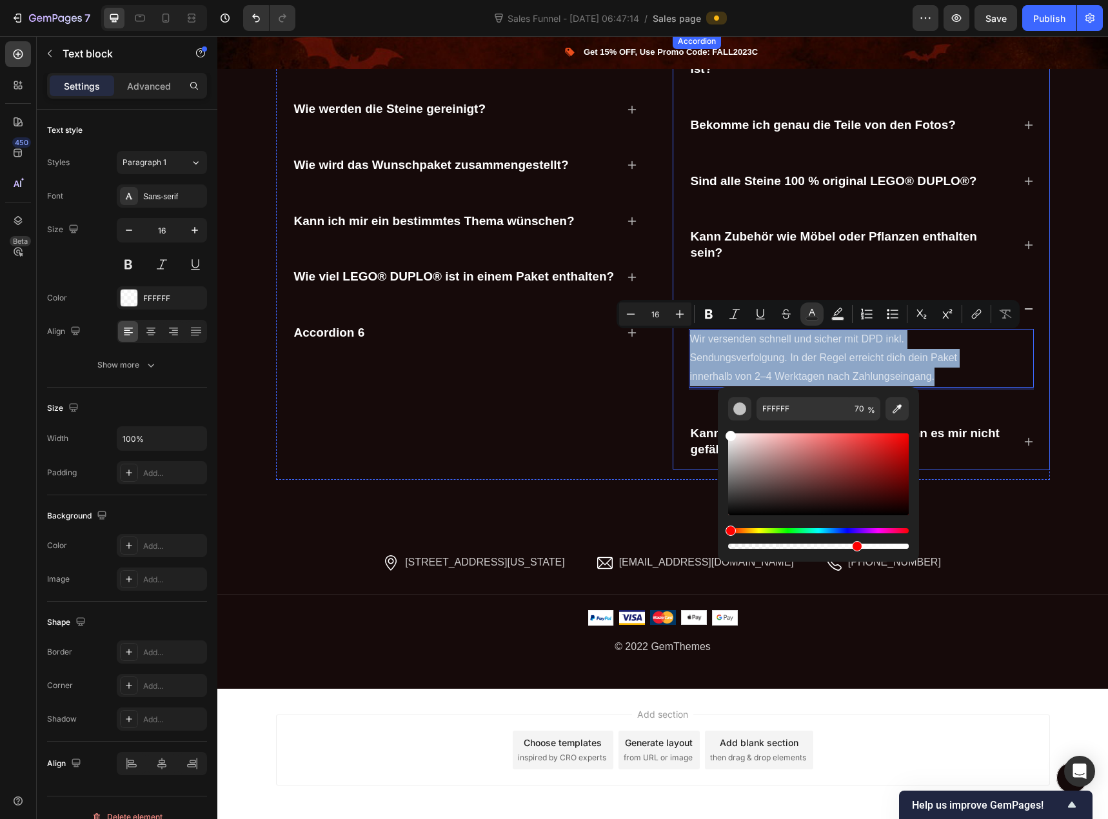
click at [969, 408] on div "Kann ich vorab sehen, was in meinem Paket enthalten ist? Bekomme ich genau die …" at bounding box center [861, 252] width 346 height 437
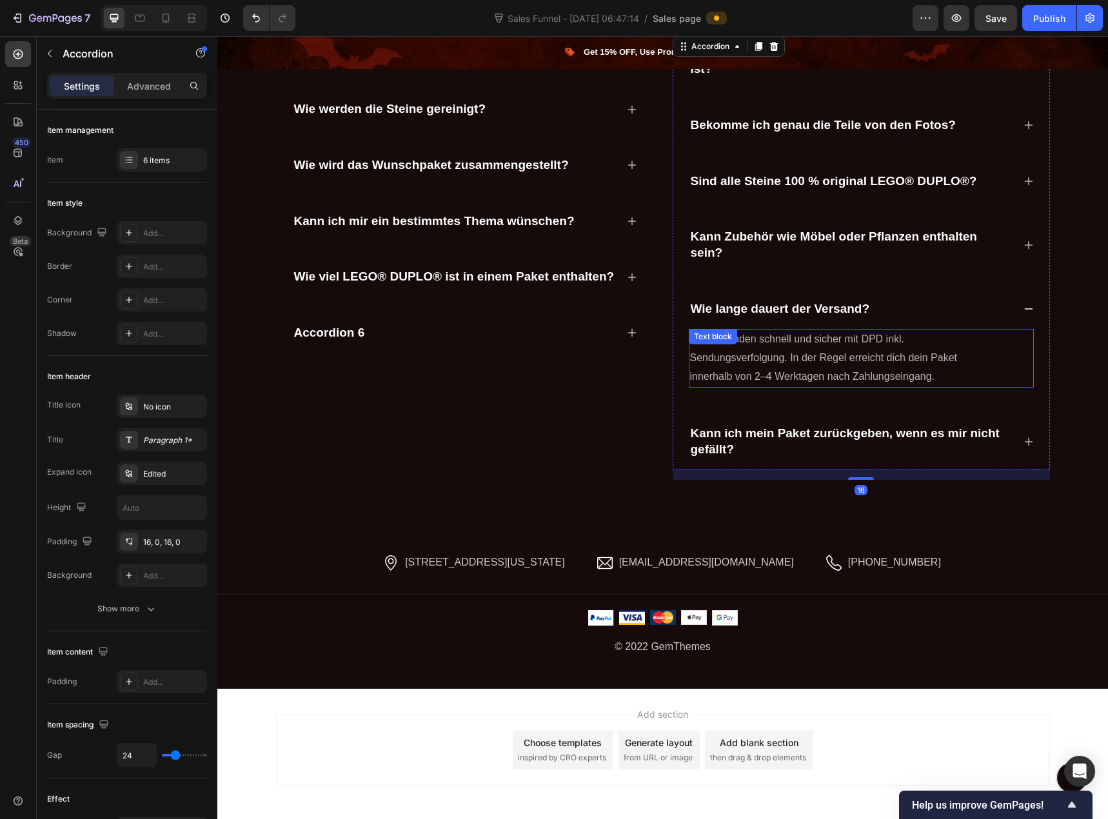
click at [945, 366] on p "Wir versenden schnell und sicher mit DPD inkl. Sendungsverfolgung. In der Regel…" at bounding box center [835, 357] width 291 height 55
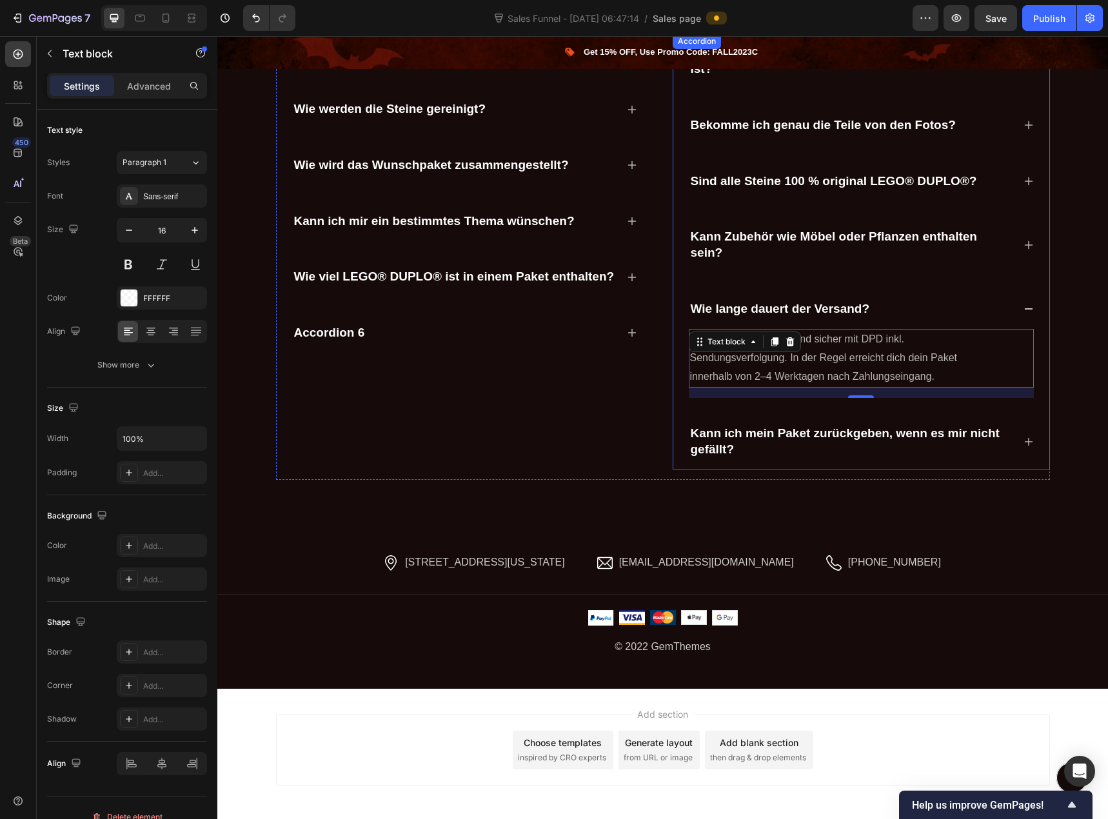
click at [1023, 439] on icon at bounding box center [1028, 442] width 10 height 10
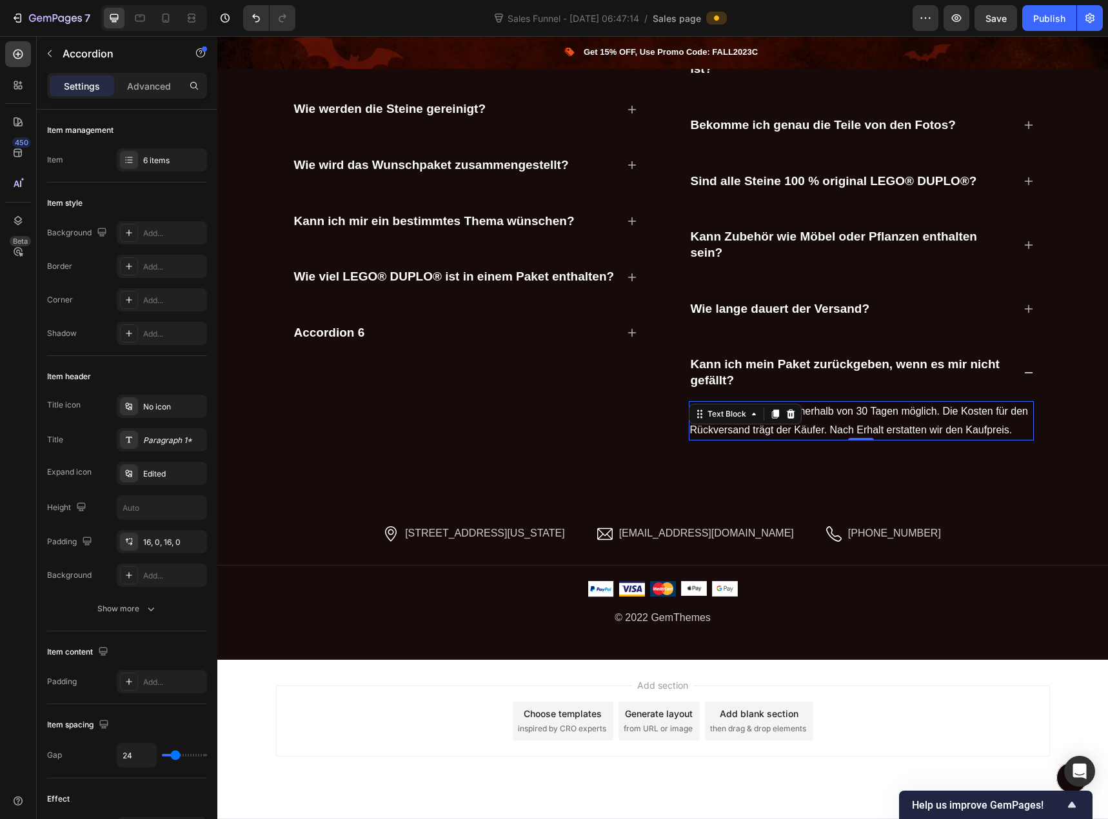
click at [894, 426] on p "Ja, eine Rückgabe ist innerhalb von 30 Tagen möglich. Die Kosten für den Rückve…" at bounding box center [861, 420] width 342 height 37
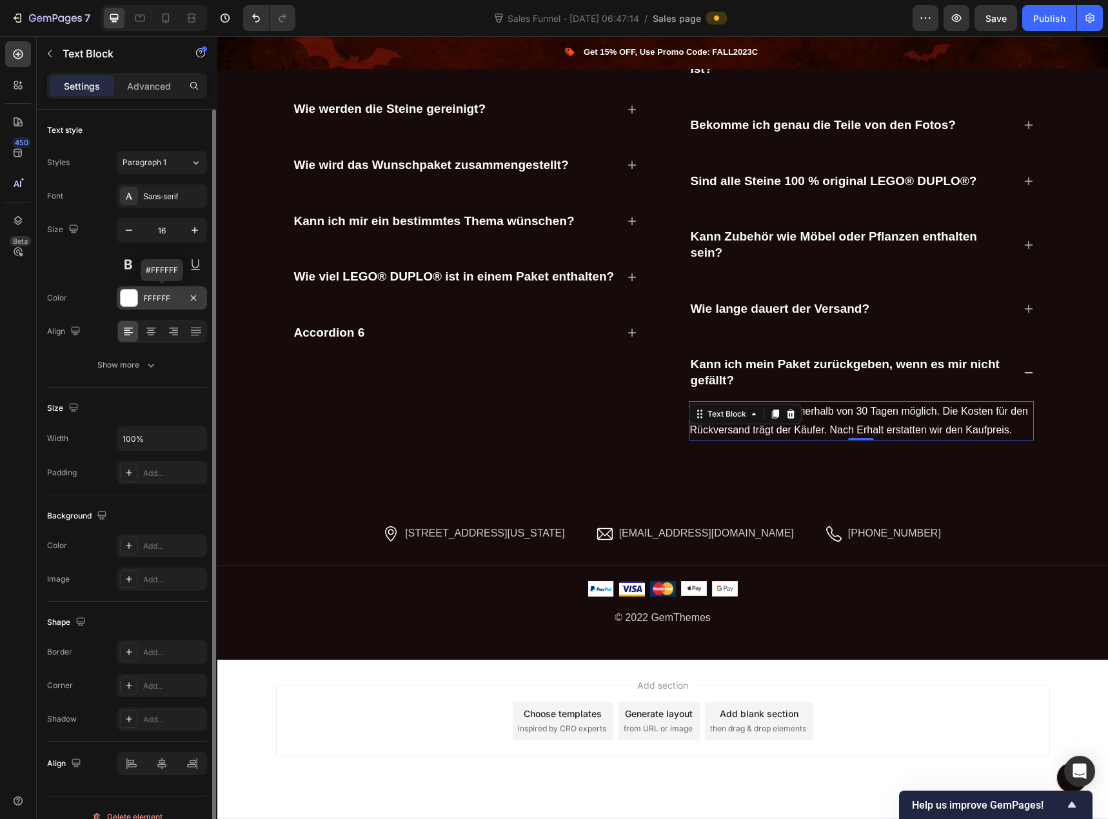
click at [145, 301] on div "FFFFFF" at bounding box center [161, 299] width 37 height 12
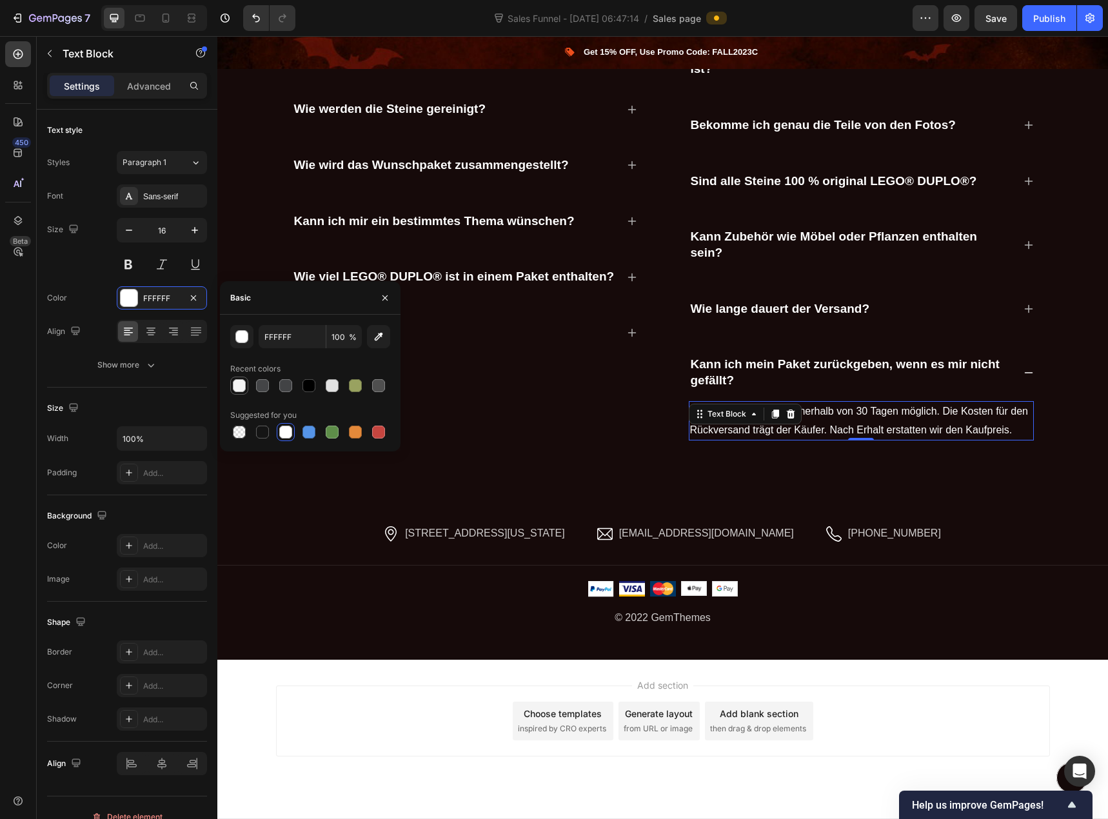
click at [239, 384] on div at bounding box center [239, 385] width 13 height 13
type input "F4F4F4"
click at [819, 360] on p "Kann ich mein Paket zurückgeben, wenn es mir nicht gefällt?" at bounding box center [851, 373] width 321 height 32
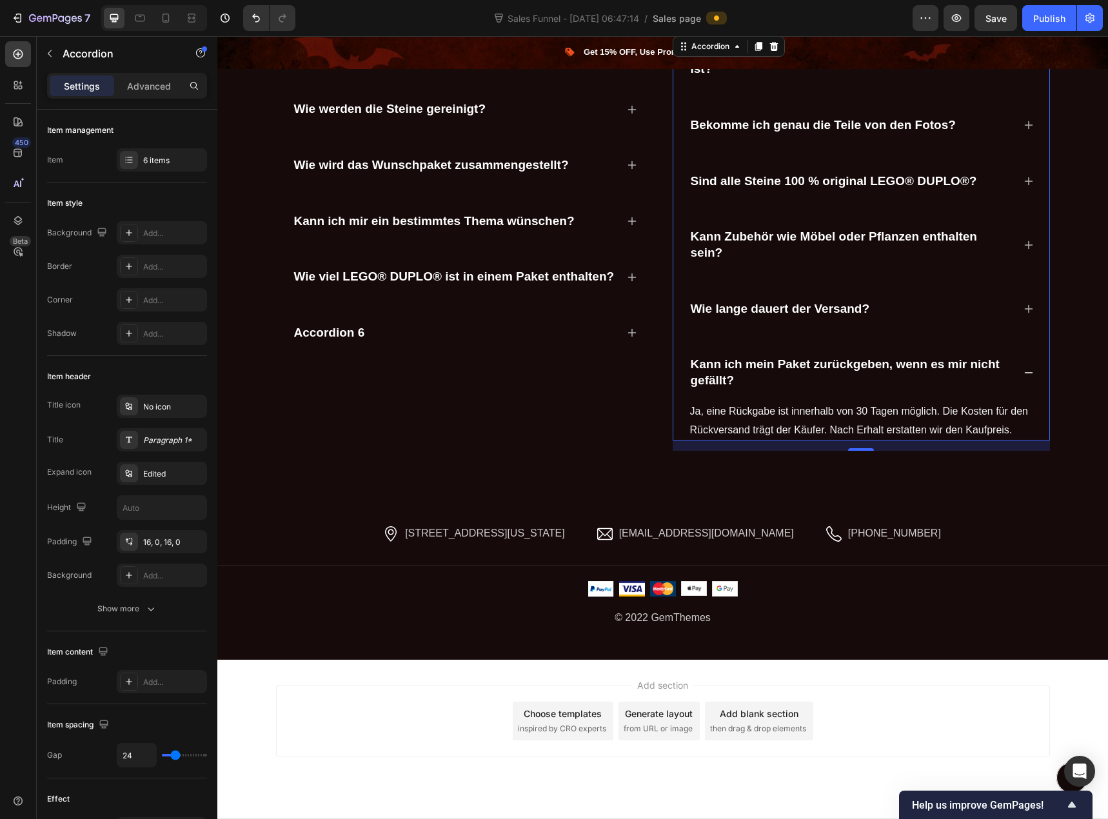
click at [1024, 313] on icon at bounding box center [1028, 309] width 10 height 10
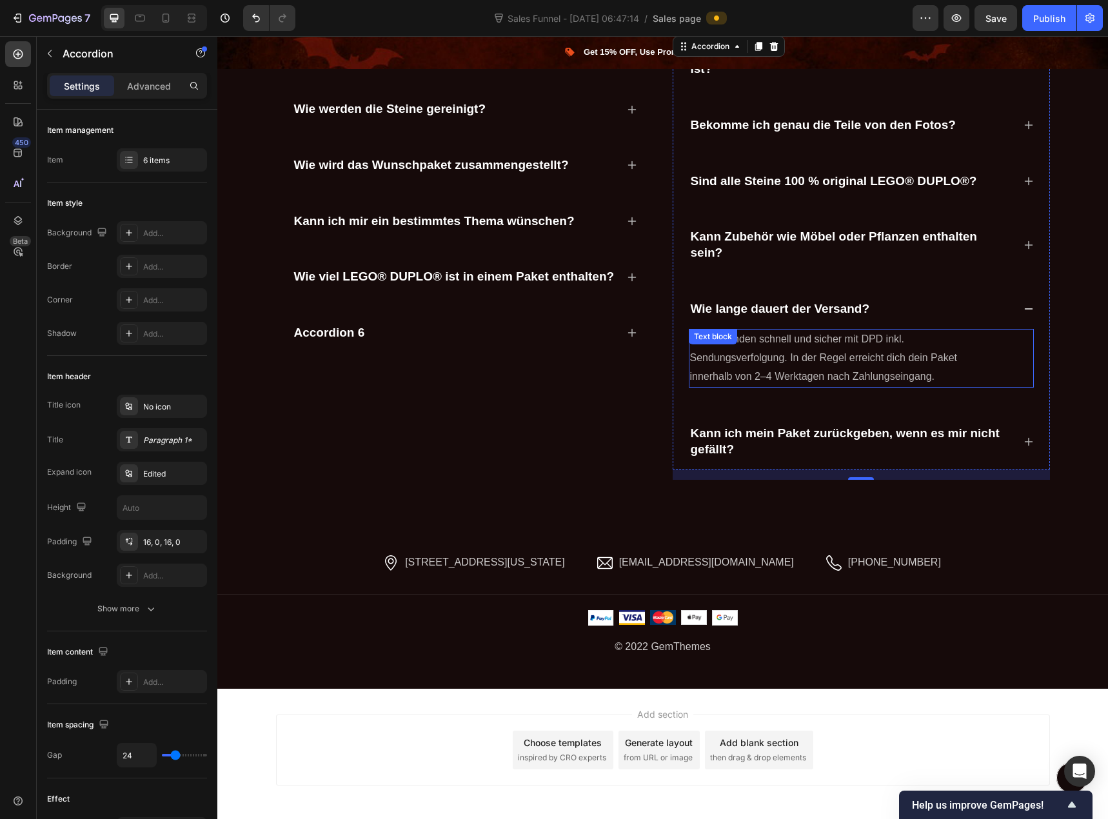
click at [852, 346] on p "Wir versenden schnell und sicher mit DPD inkl. Sendungsverfolgung. In der Regel…" at bounding box center [835, 357] width 291 height 55
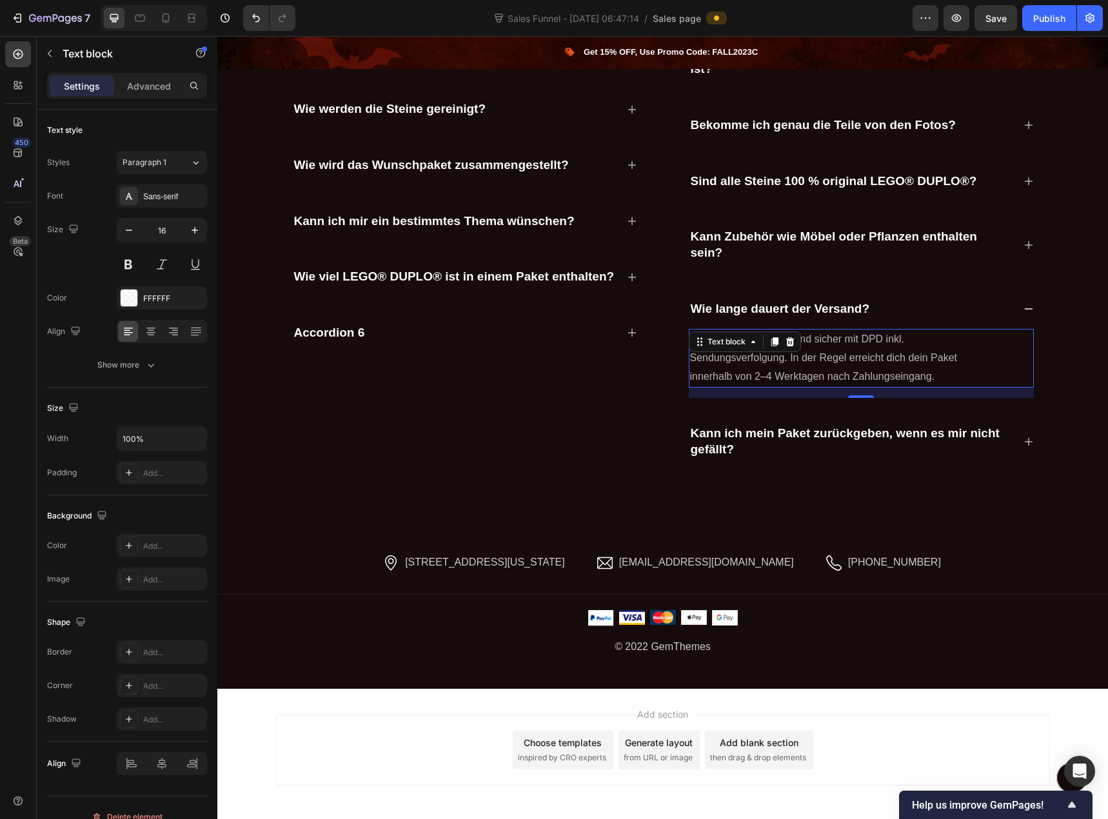
click at [852, 346] on p "Wir versenden schnell und sicher mit DPD inkl. Sendungsverfolgung. In der Regel…" at bounding box center [835, 357] width 291 height 55
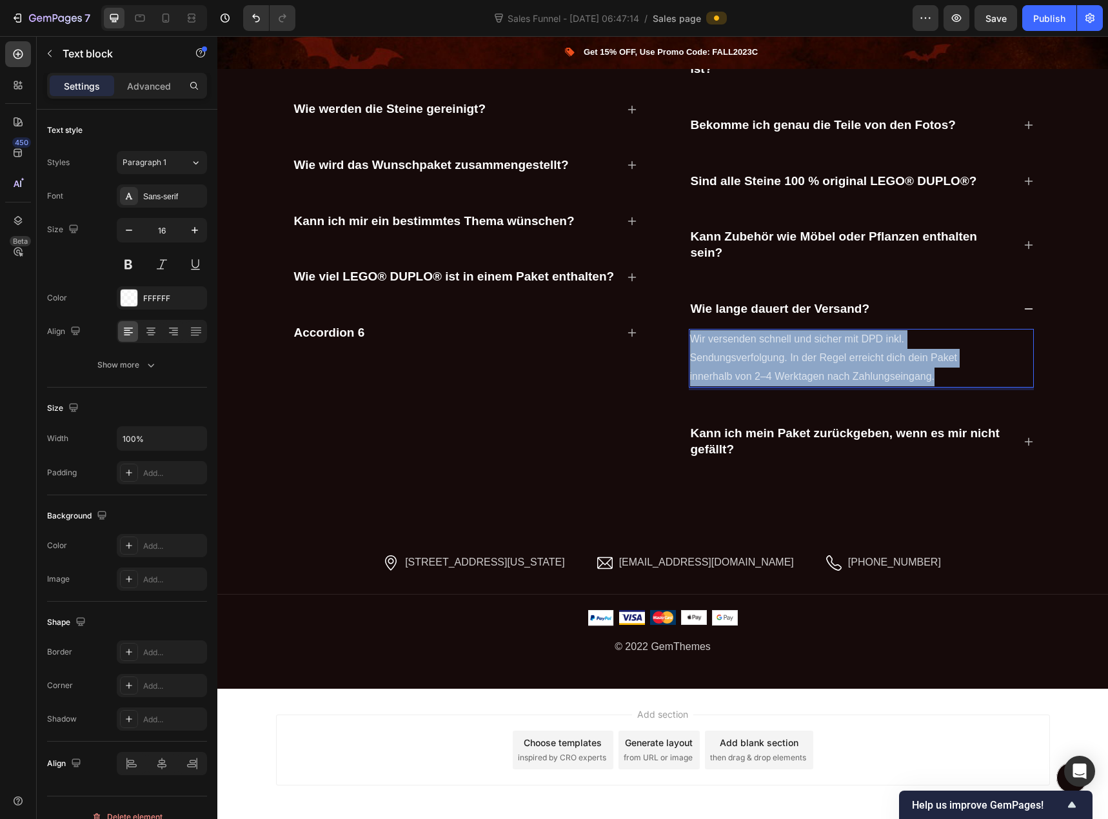
click at [852, 346] on p "Wir versenden schnell und sicher mit DPD inkl. Sendungsverfolgung. In der Regel…" at bounding box center [835, 357] width 291 height 55
copy p "Wir versenden schnell und sicher mit DPD inkl. Sendungsverfolgung. In der Regel…"
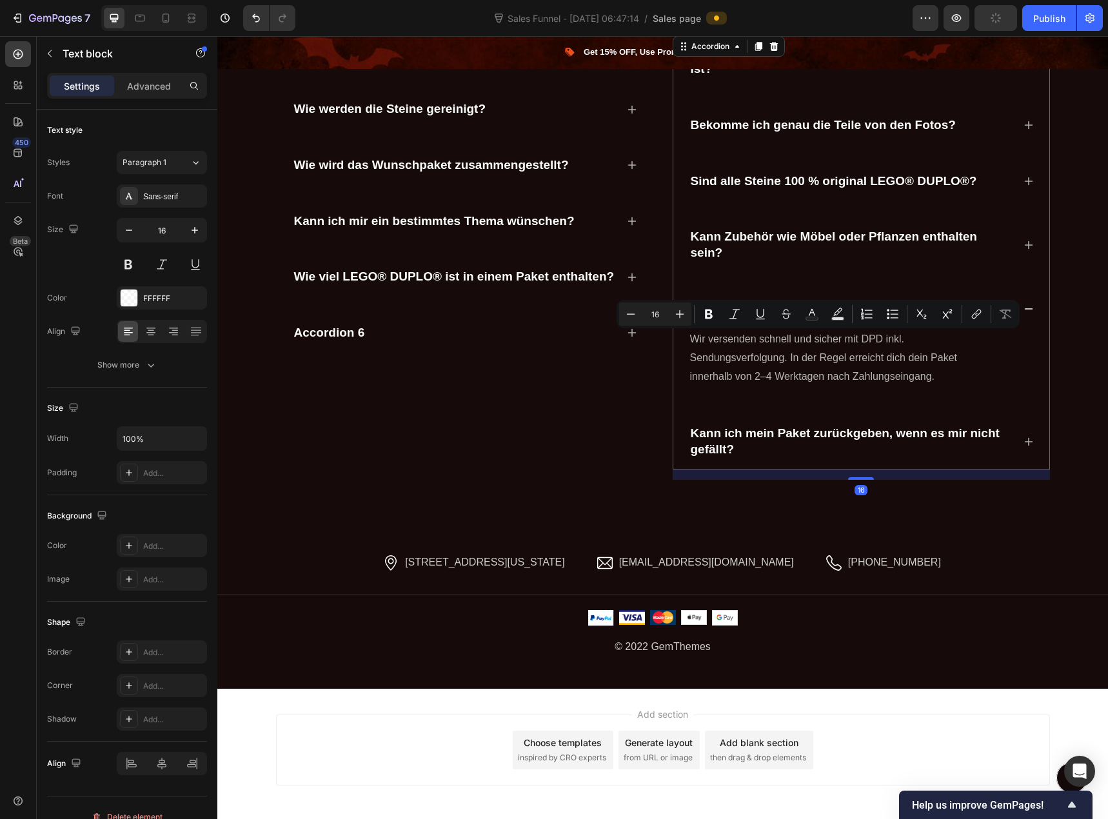
click at [1027, 440] on icon at bounding box center [1028, 442] width 10 height 10
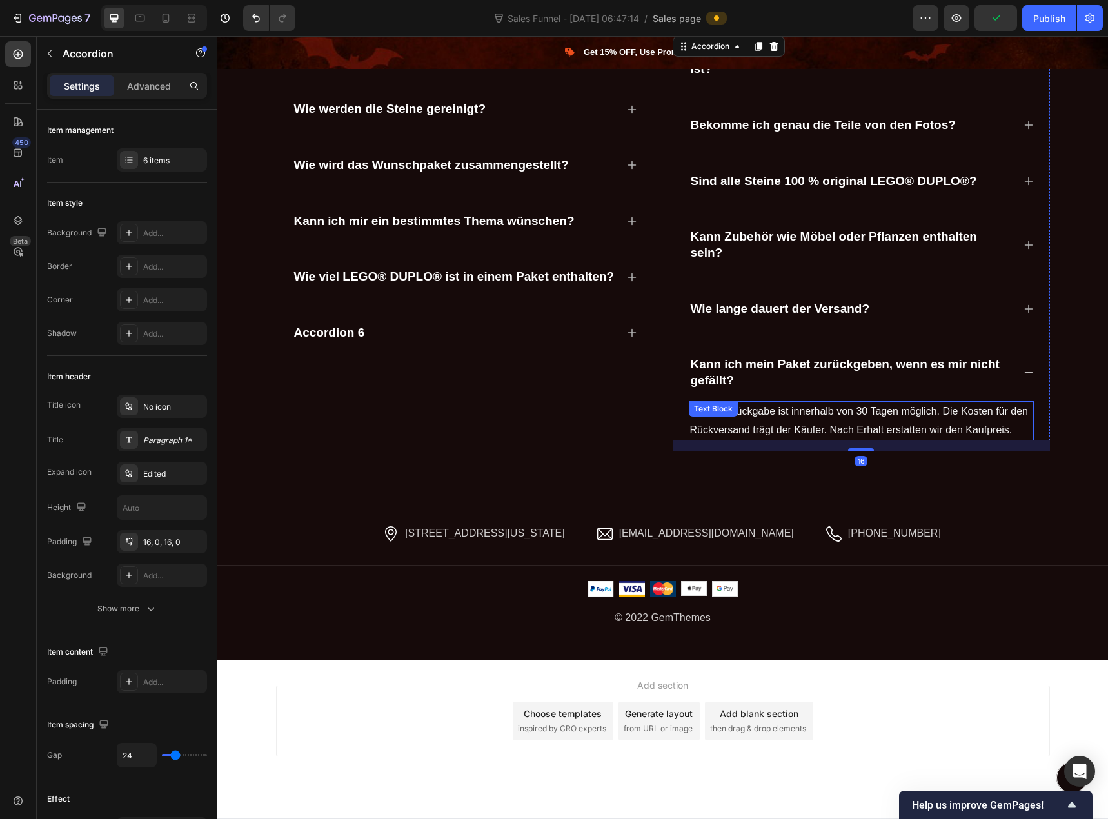
click at [882, 425] on p "Ja, eine Rückgabe ist innerhalb von 30 Tagen möglich. Die Kosten für den Rückve…" at bounding box center [861, 420] width 342 height 37
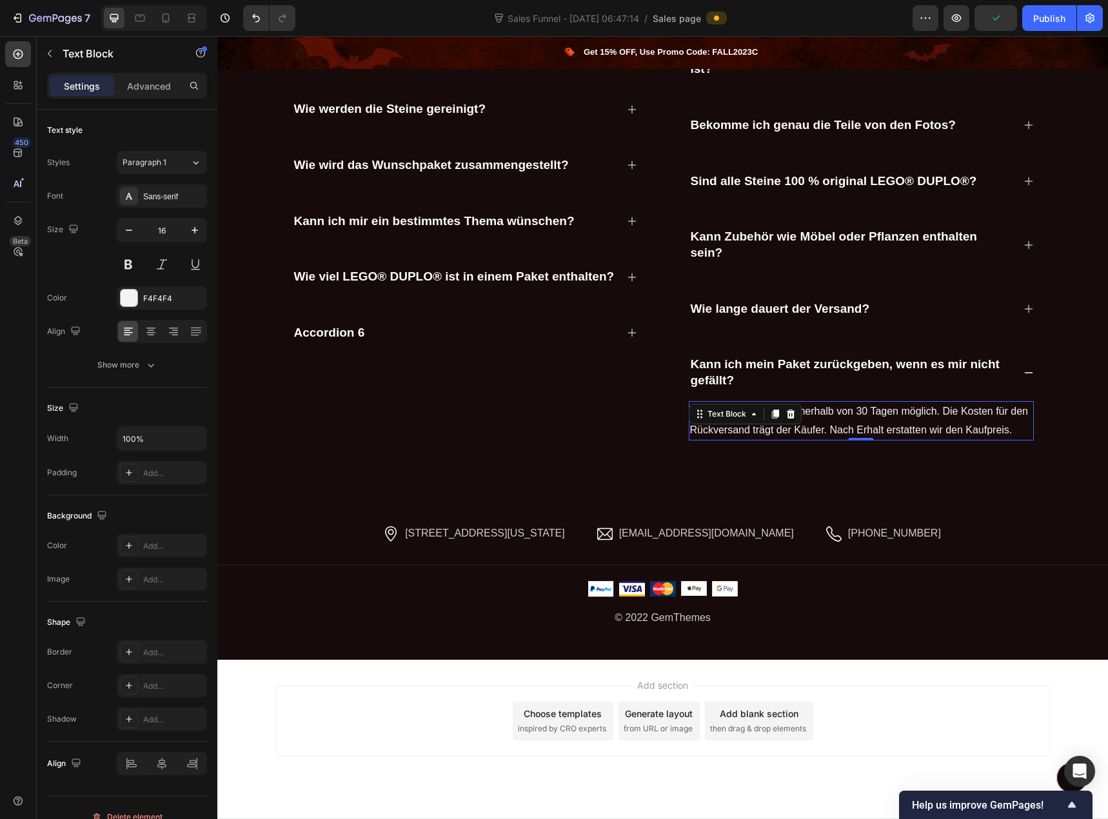
click at [882, 425] on p "Ja, eine Rückgabe ist innerhalb von 30 Tagen möglich. Die Kosten für den Rückve…" at bounding box center [861, 420] width 342 height 37
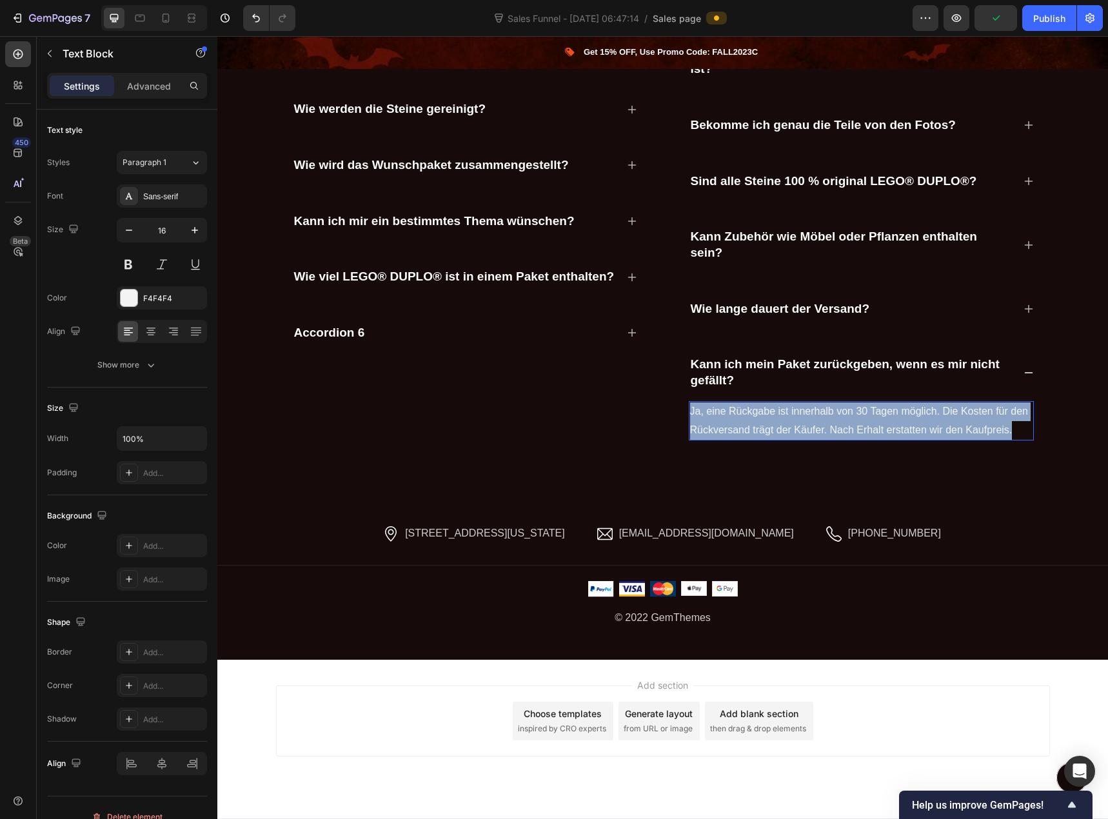
click at [882, 425] on p "Ja, eine Rückgabe ist innerhalb von 30 Tagen möglich. Die Kosten für den Rückve…" at bounding box center [861, 420] width 342 height 37
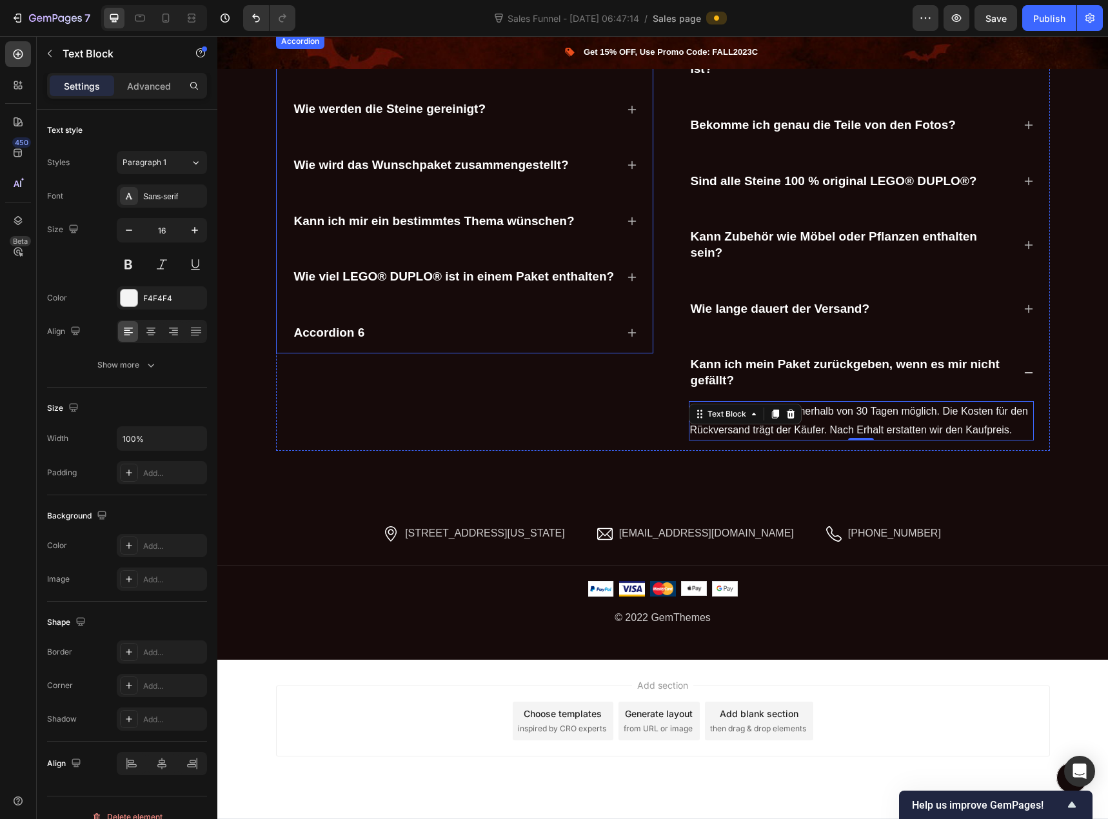
click at [499, 341] on div "Accordion 6" at bounding box center [454, 333] width 324 height 20
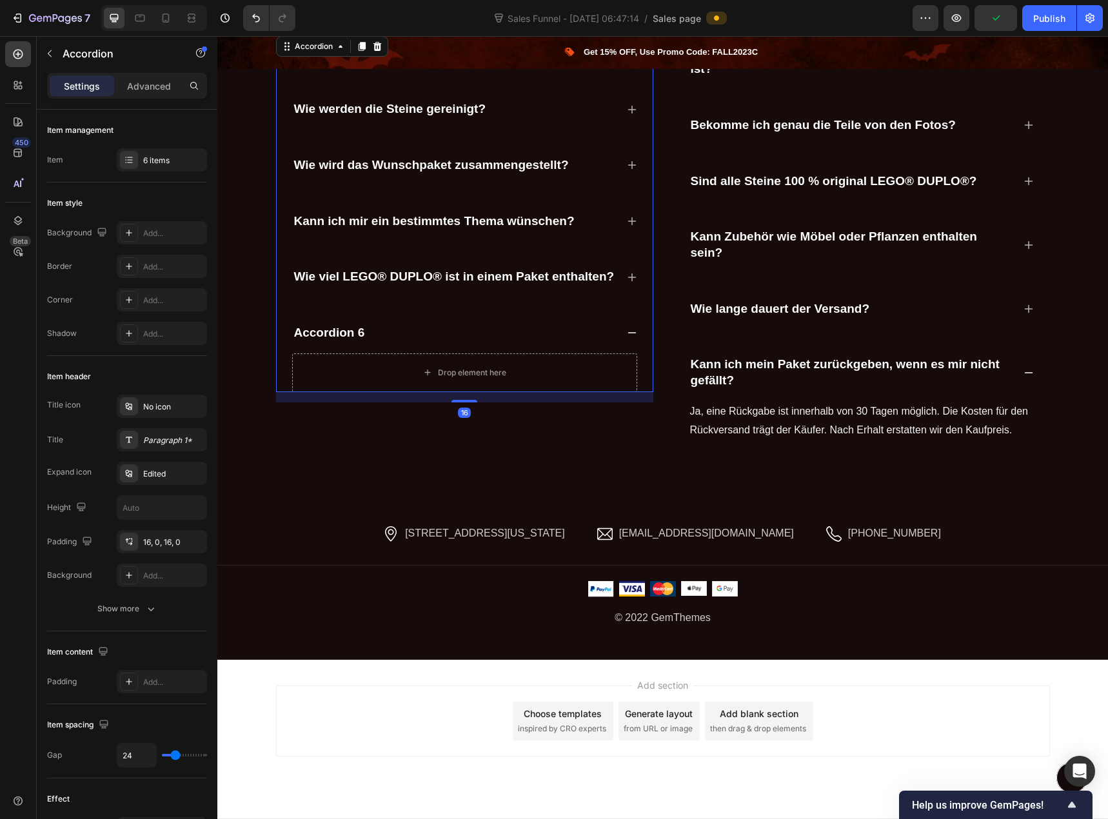
click at [349, 333] on div "Accordion 6" at bounding box center [329, 333] width 75 height 20
click at [349, 333] on p "Accordion 6" at bounding box center [329, 333] width 71 height 16
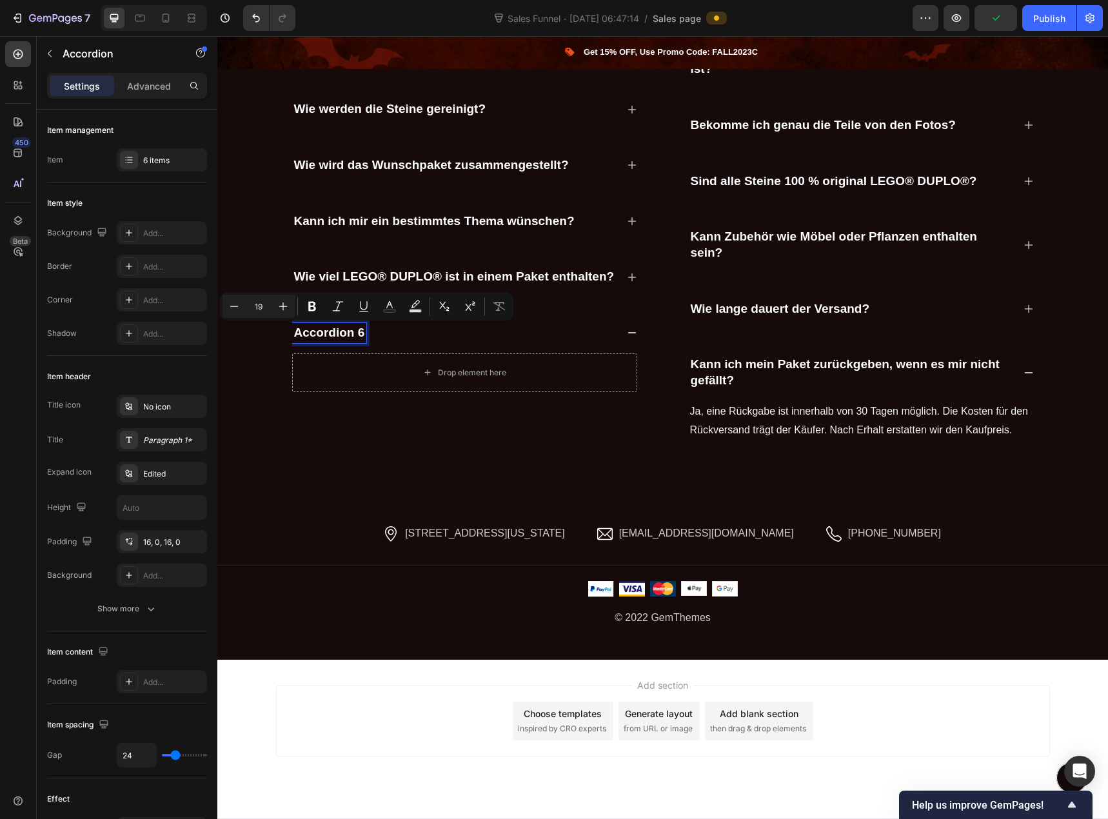
click at [346, 332] on p "Accordion 6" at bounding box center [329, 333] width 71 height 16
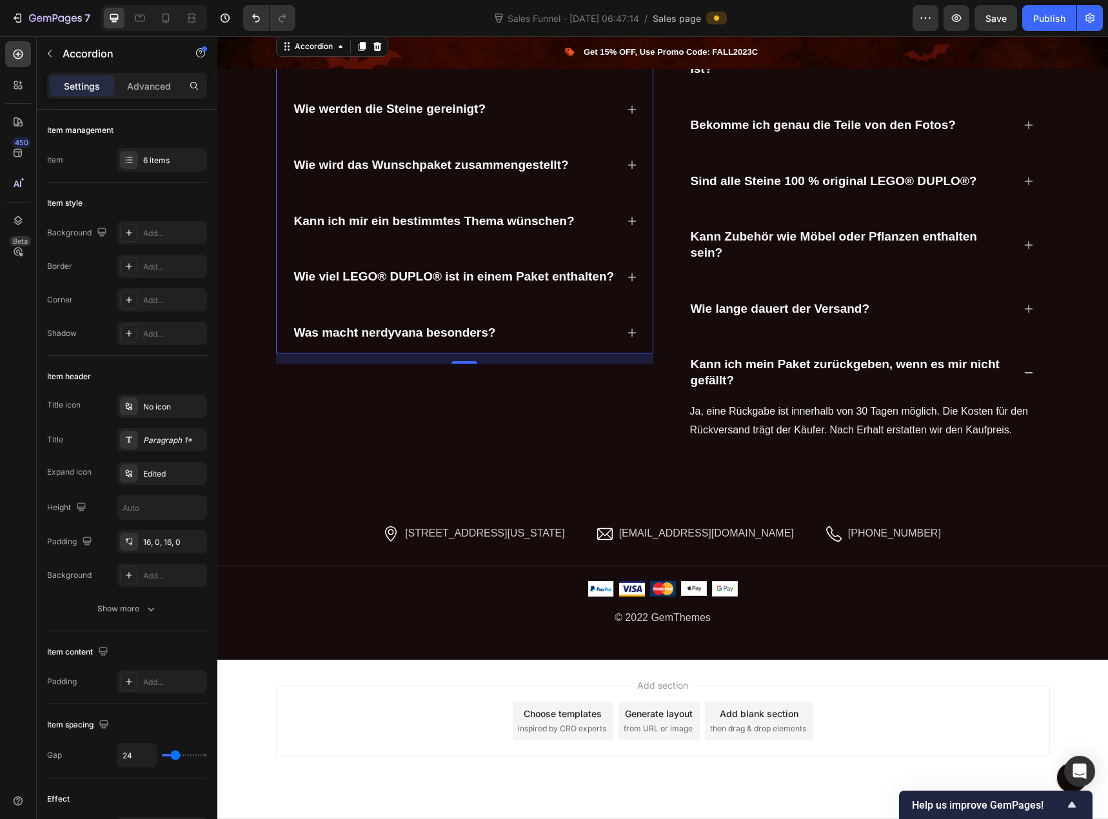
drag, startPoint x: 626, startPoint y: 341, endPoint x: 592, endPoint y: 337, distance: 34.4
click at [626, 341] on div "Was macht nerdyvana besonders?" at bounding box center [464, 333] width 345 height 41
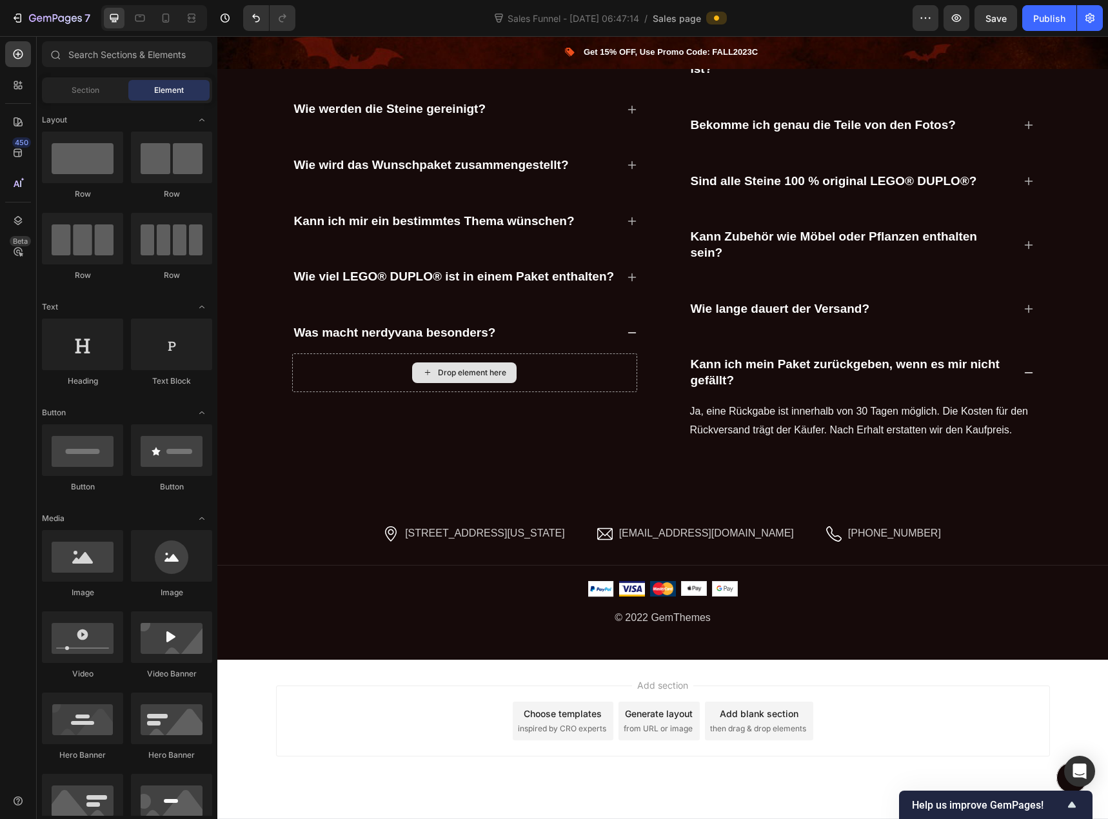
click at [462, 373] on div "Drop element here" at bounding box center [472, 373] width 68 height 10
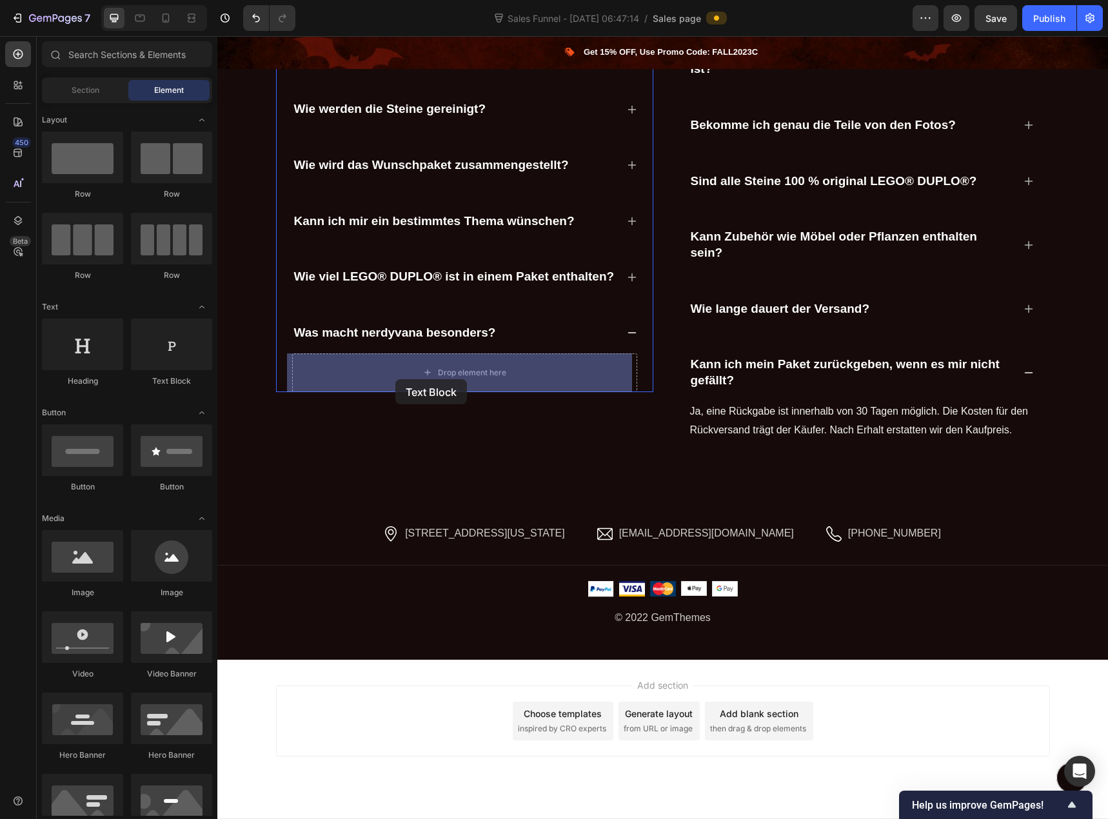
drag, startPoint x: 409, startPoint y: 389, endPoint x: 395, endPoint y: 379, distance: 17.0
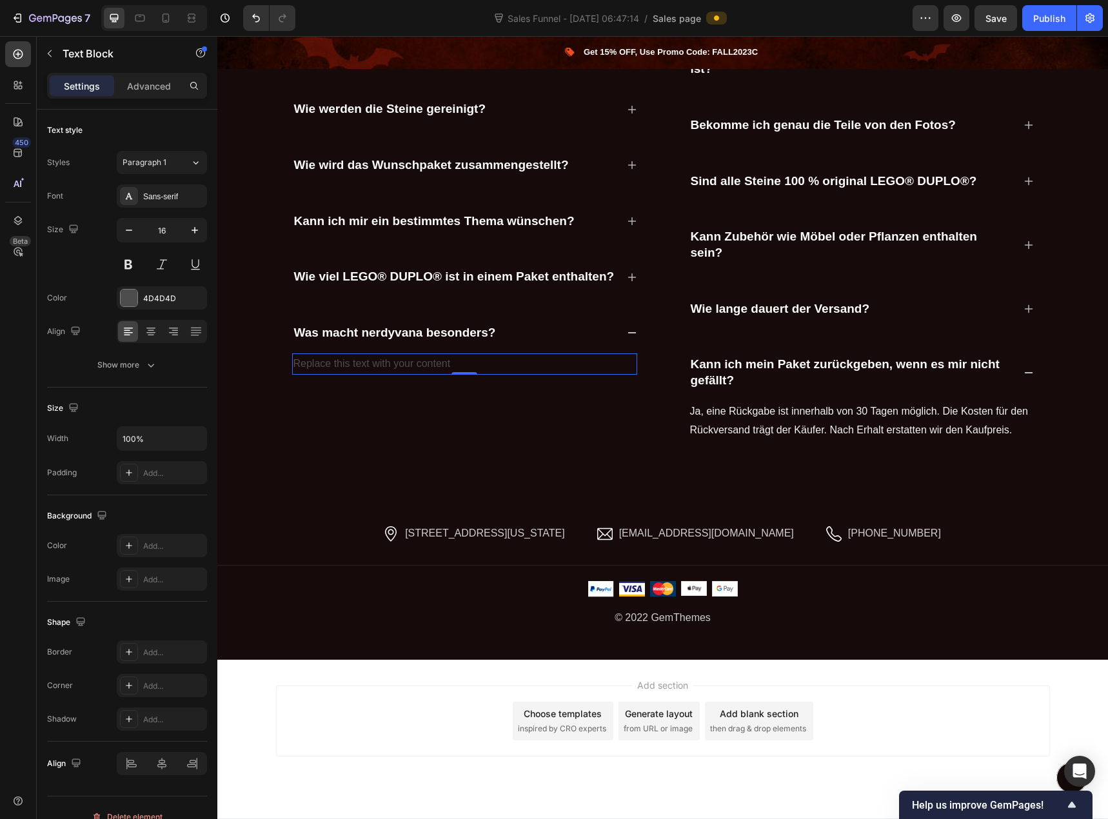
click at [388, 364] on div "Replace this text with your content" at bounding box center [464, 363] width 345 height 21
click at [388, 364] on p "Replace this text with your content" at bounding box center [464, 364] width 342 height 19
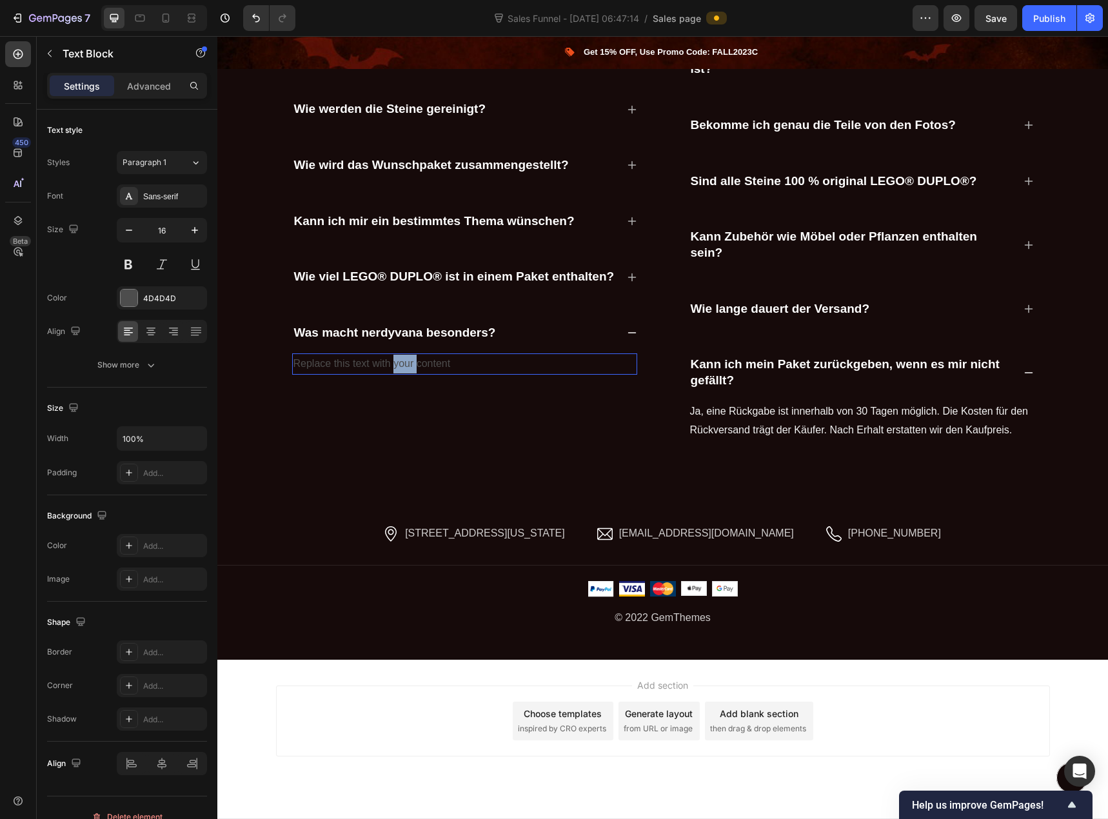
click at [388, 364] on p "Replace this text with your content" at bounding box center [464, 364] width 342 height 19
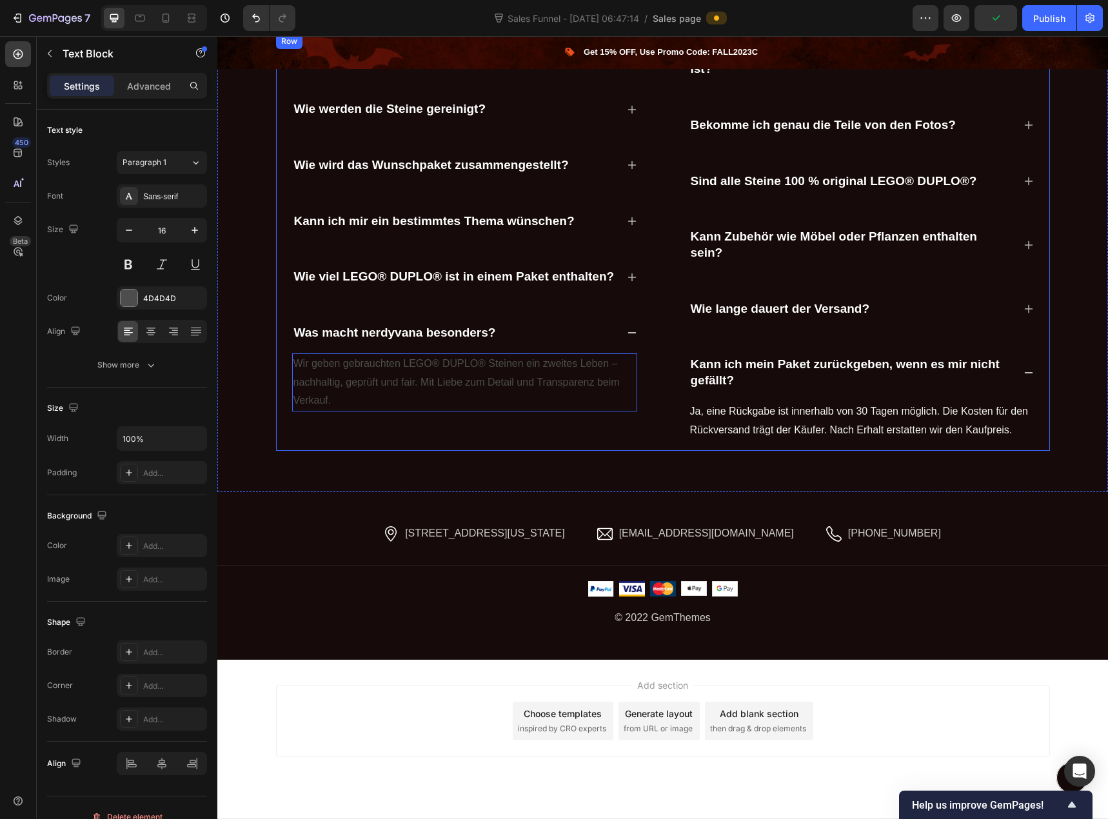
click at [371, 439] on div "Sind die LEGO® DUPLO® Steine gebraucht oder neu? Wie werden die Steine gereinig…" at bounding box center [464, 243] width 377 height 418
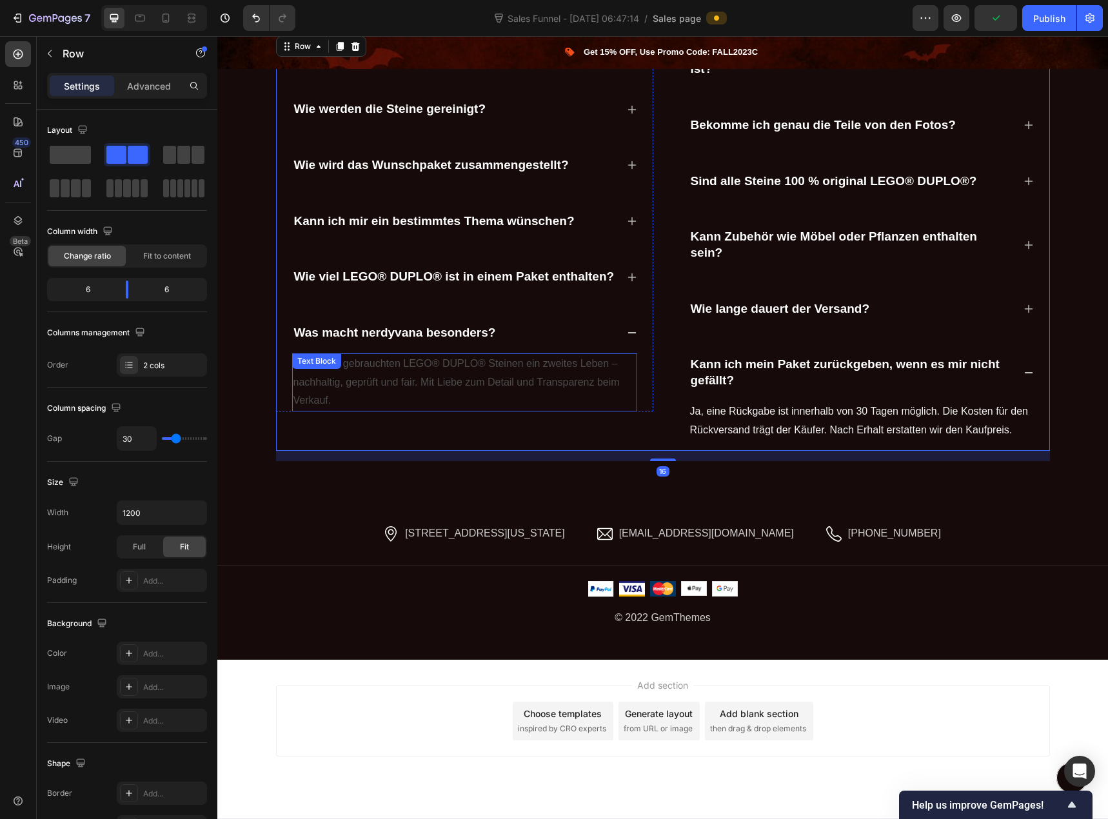
click at [439, 370] on p "Wir geben gebrauchten LEGO® DUPLO® Steinen ein zweites Leben – nachhaltig, gepr…" at bounding box center [464, 382] width 342 height 55
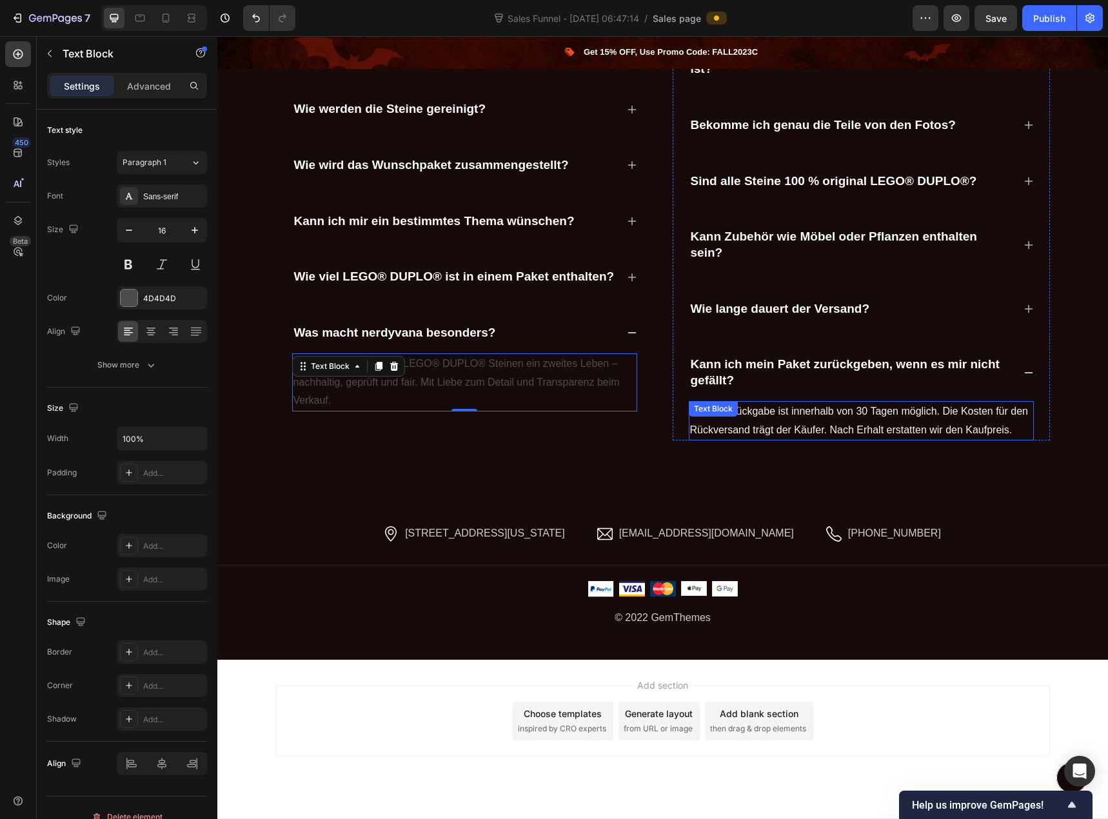
click at [769, 407] on p "Ja, eine Rückgabe ist innerhalb von 30 Tagen möglich. Die Kosten für den Rückve…" at bounding box center [861, 420] width 342 height 37
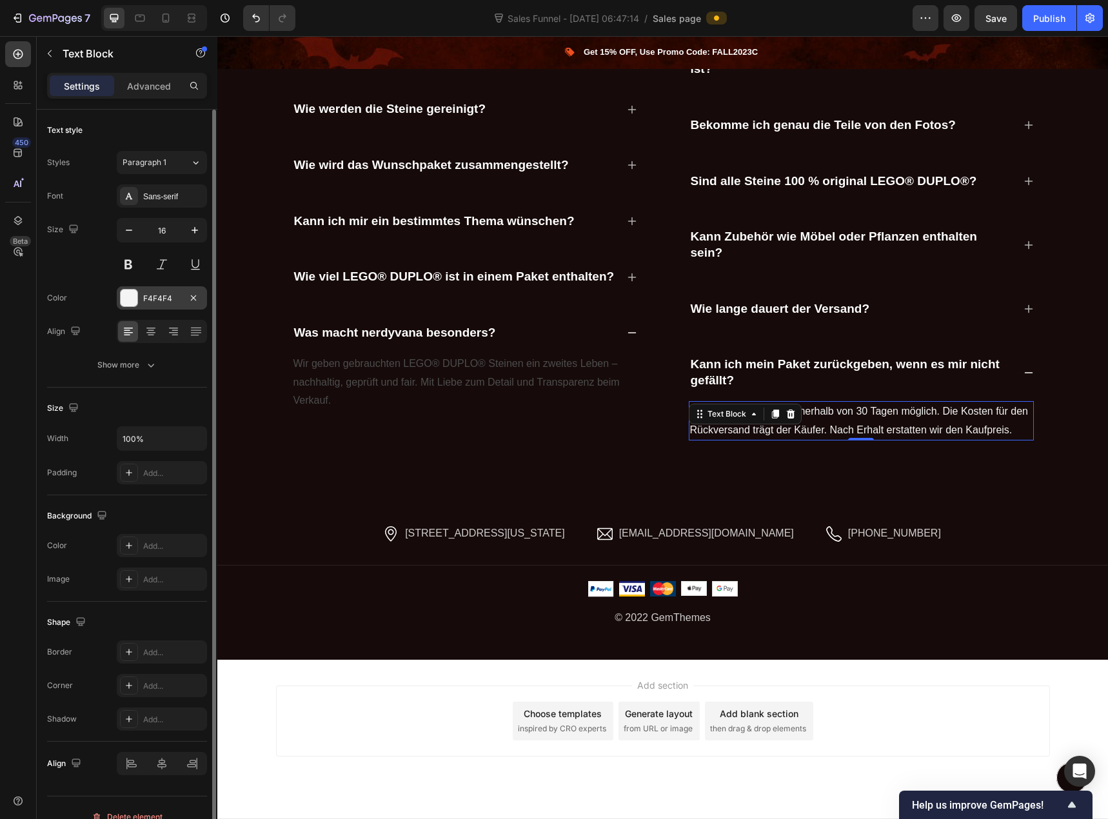
click at [172, 299] on div "F4F4F4" at bounding box center [161, 299] width 37 height 12
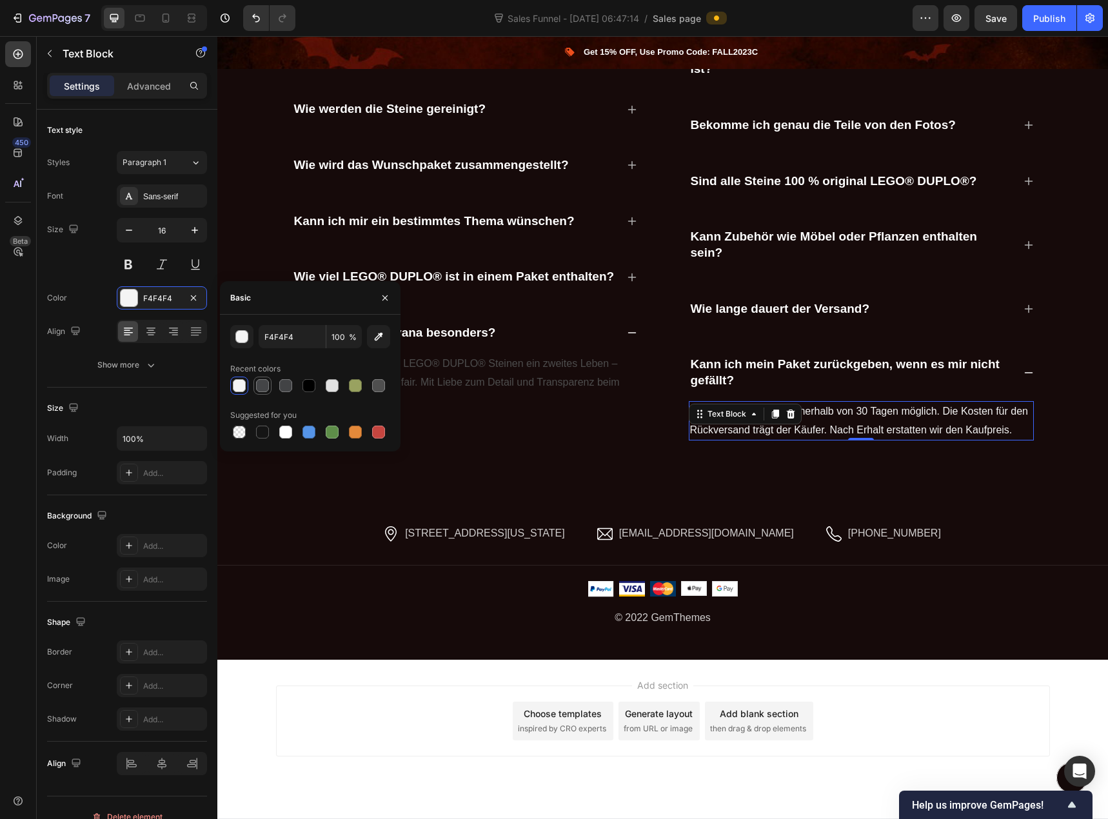
click at [260, 384] on div at bounding box center [262, 385] width 13 height 13
click at [282, 387] on div at bounding box center [285, 385] width 13 height 13
click at [378, 387] on div at bounding box center [378, 385] width 13 height 13
click at [270, 428] on div at bounding box center [262, 431] width 15 height 15
type input "151515"
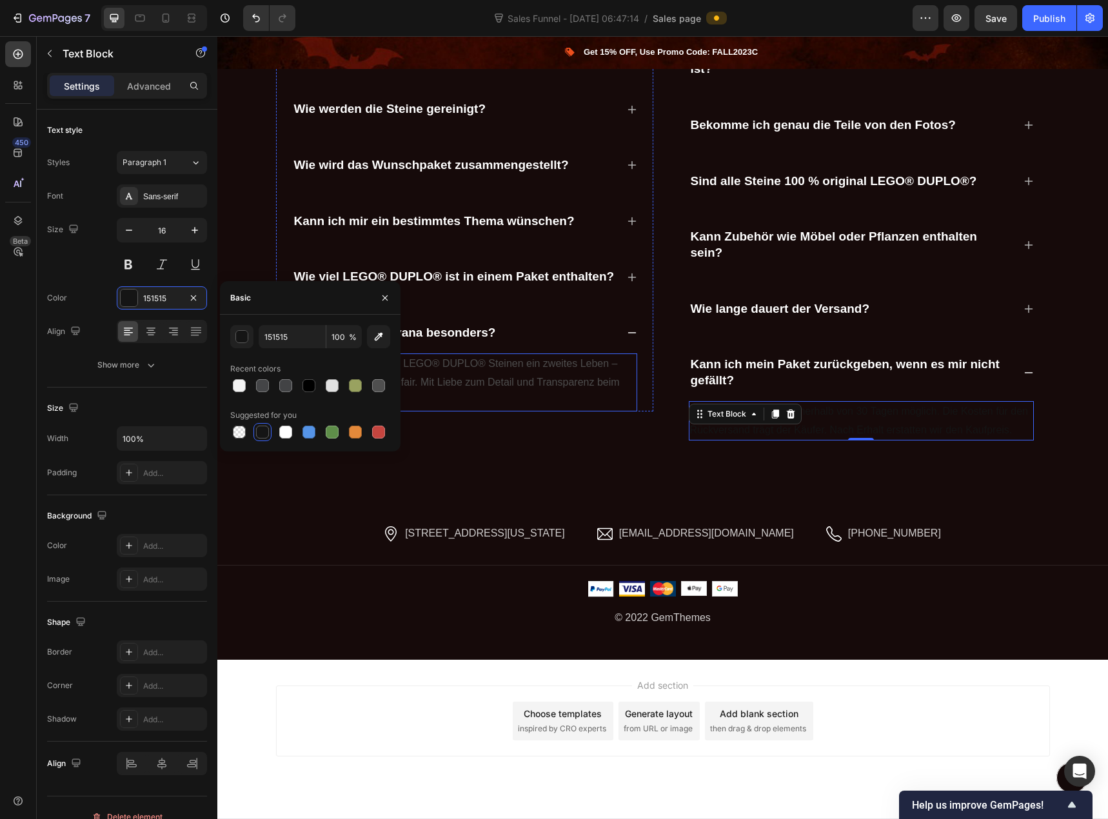
click at [505, 377] on p "Wir geben gebrauchten LEGO® DUPLO® Steinen ein zweites Leben – nachhaltig, gepr…" at bounding box center [464, 382] width 342 height 55
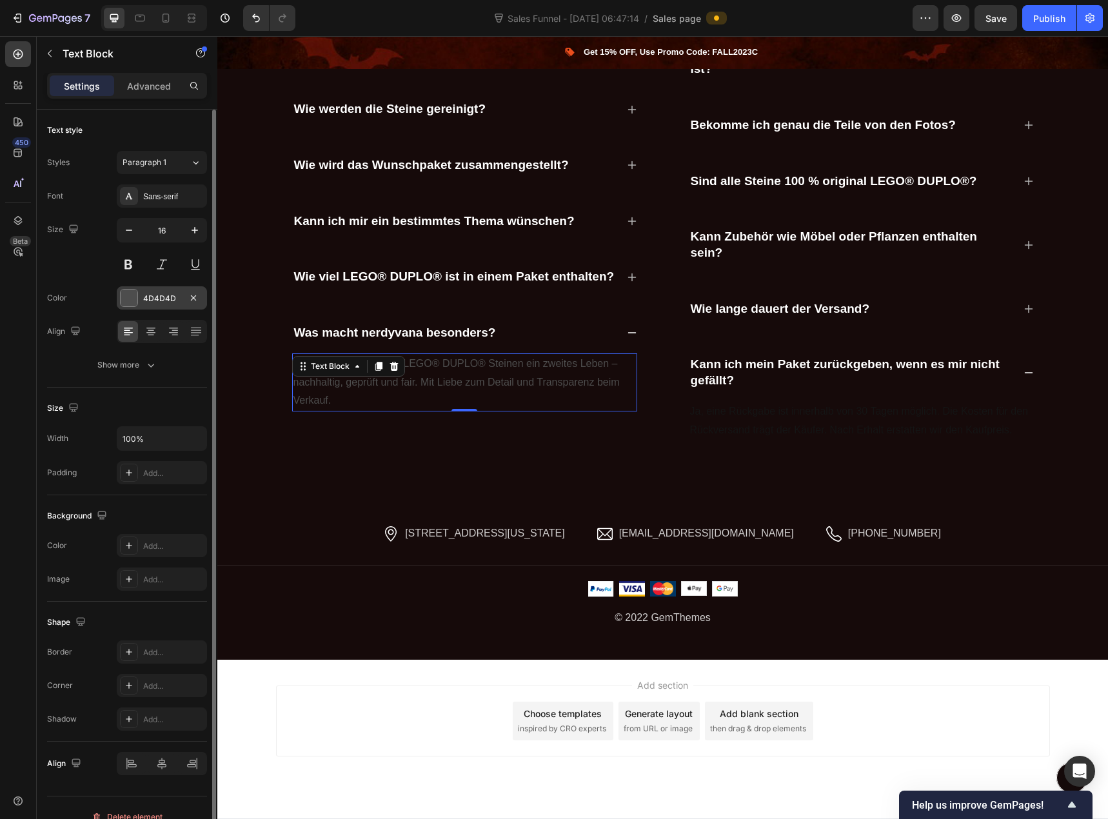
click at [175, 305] on div "4D4D4D" at bounding box center [162, 297] width 90 height 23
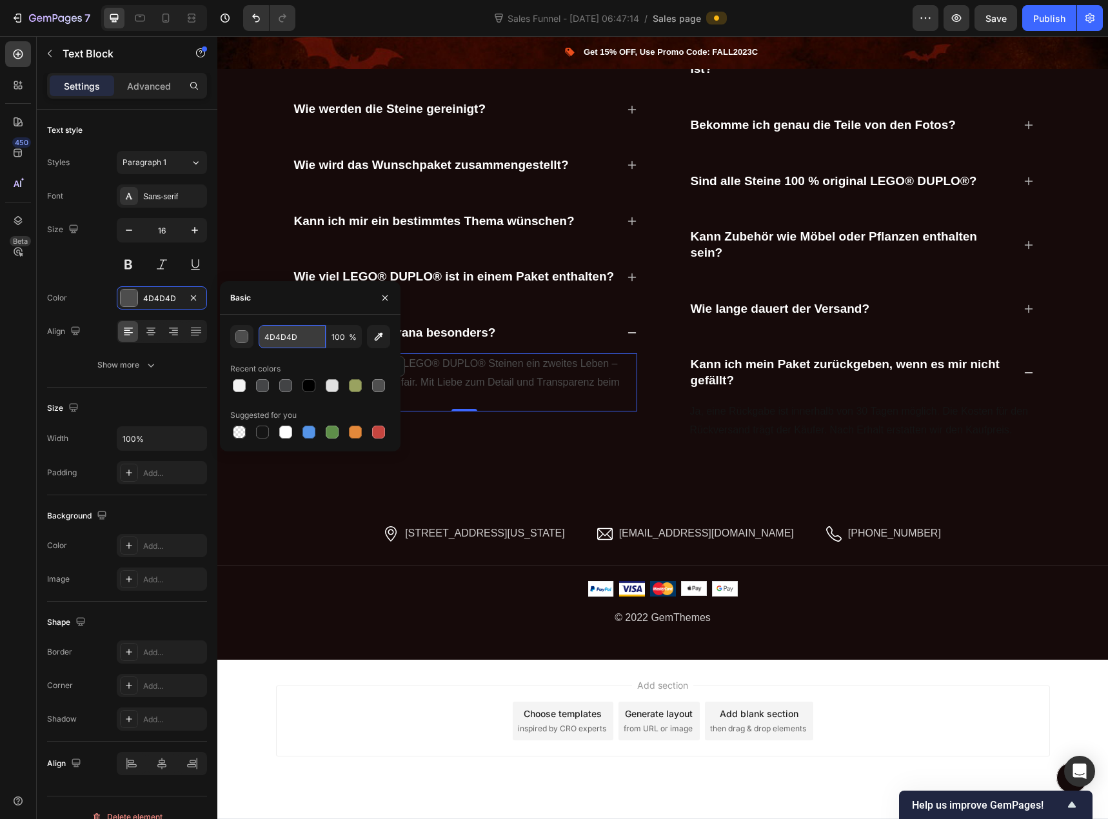
click at [286, 344] on input "4D4D4D" at bounding box center [292, 336] width 67 height 23
click at [805, 416] on p "Ja, eine Rückgabe ist innerhalb von 30 Tagen möglich. Die Kosten für den Rückve…" at bounding box center [861, 420] width 342 height 37
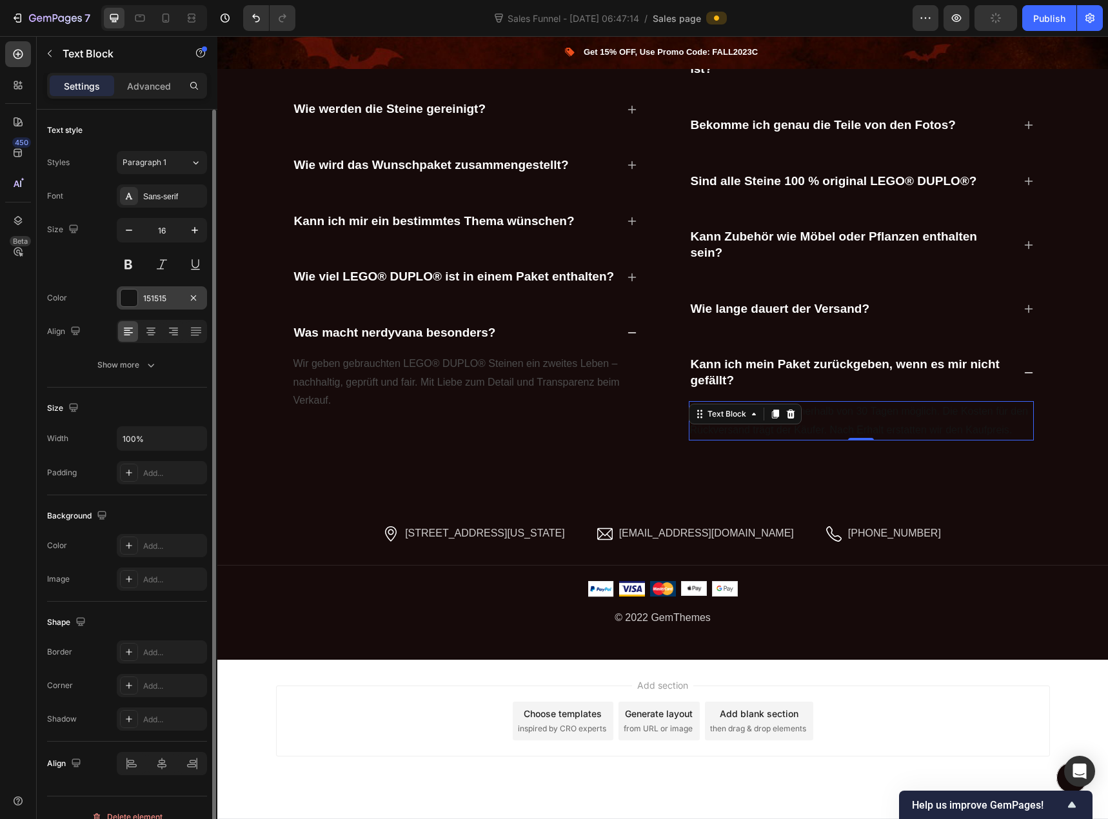
click at [150, 303] on div "151515" at bounding box center [161, 299] width 37 height 12
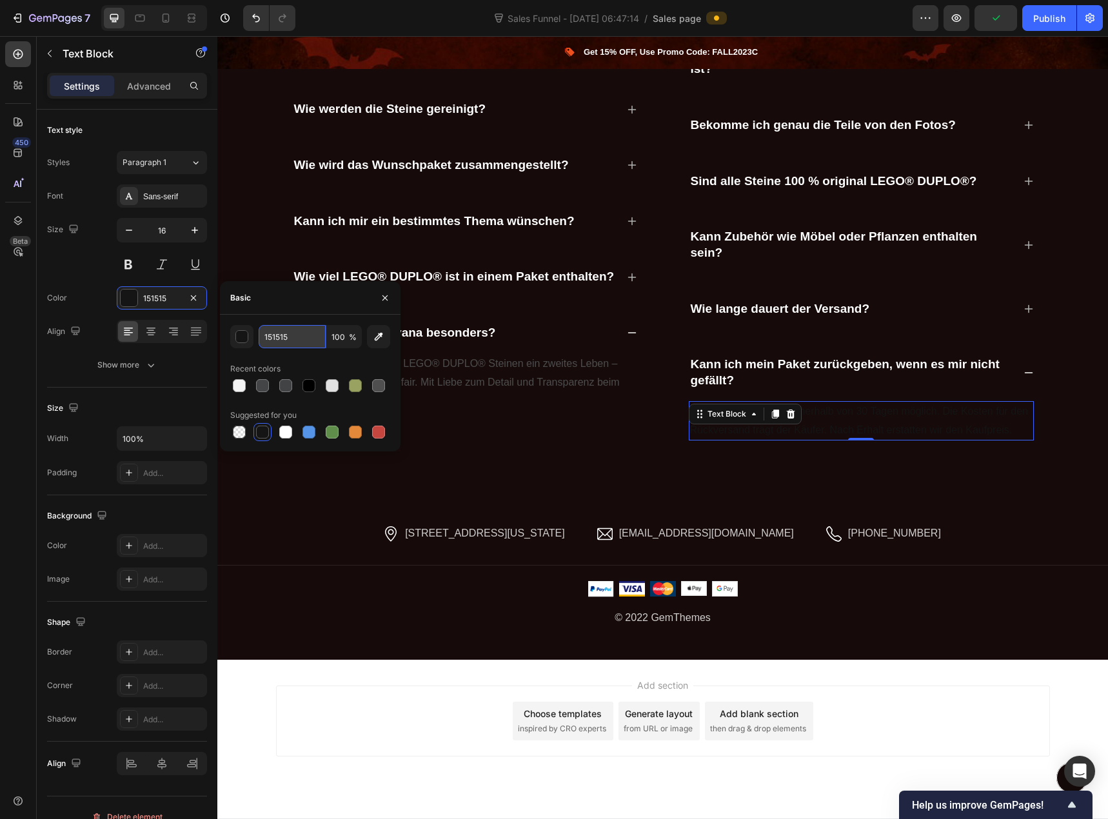
click at [297, 337] on input "151515" at bounding box center [292, 336] width 67 height 23
paste input "4D4D4D"
type input "4D4D4D"
click at [762, 313] on p "Wie lange dauert der Versand?" at bounding box center [780, 309] width 179 height 16
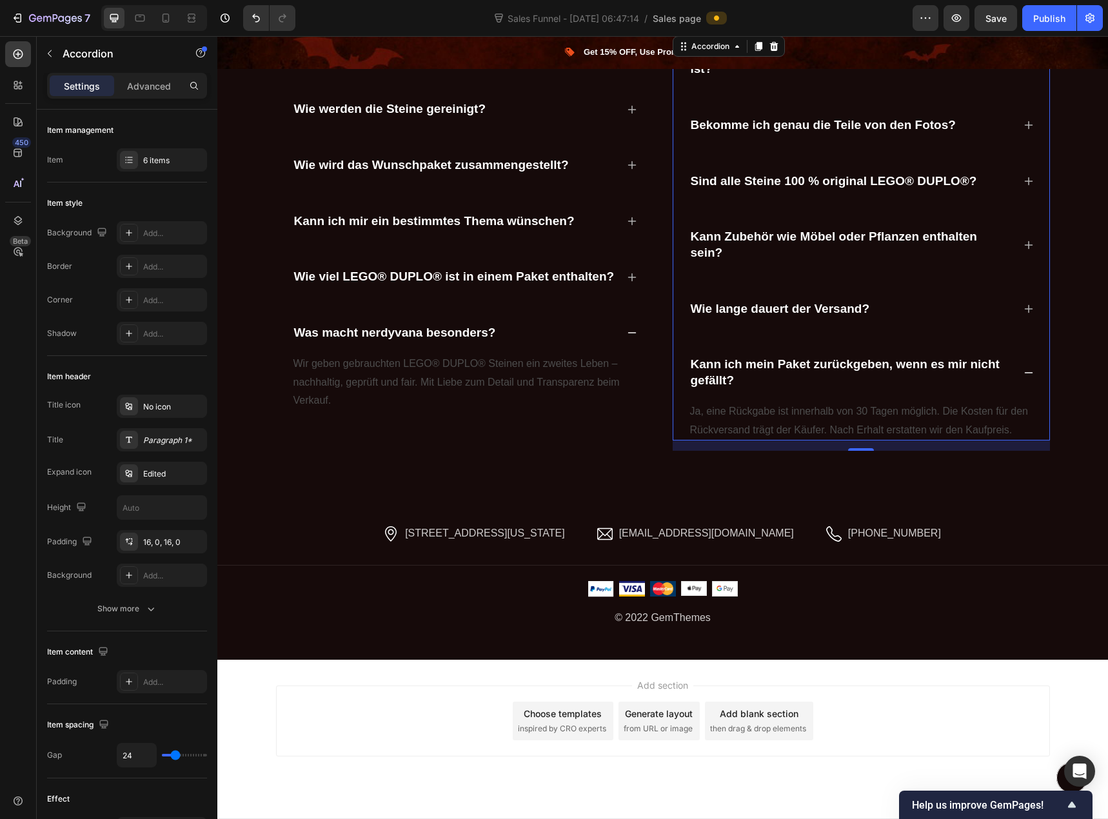
click at [1026, 307] on icon at bounding box center [1028, 309] width 10 height 10
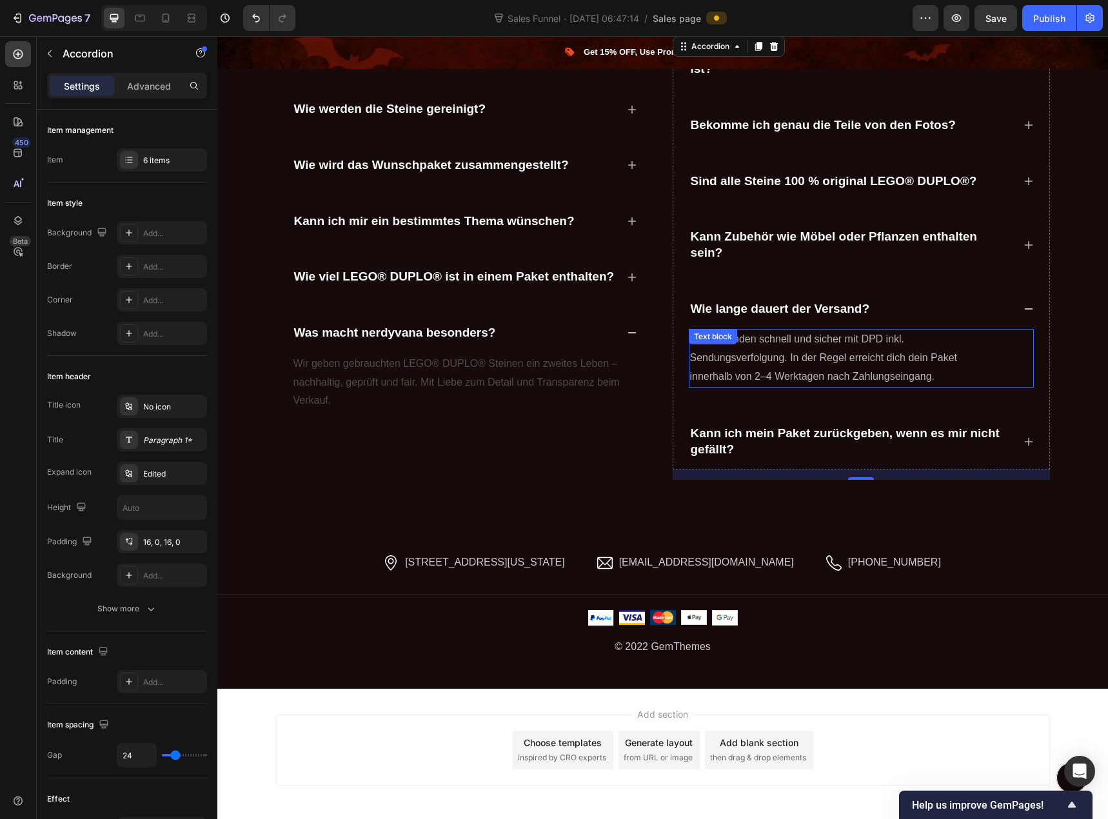
click at [820, 360] on p "Wir versenden schnell und sicher mit DPD inkl. Sendungsverfolgung. In der Regel…" at bounding box center [835, 357] width 291 height 55
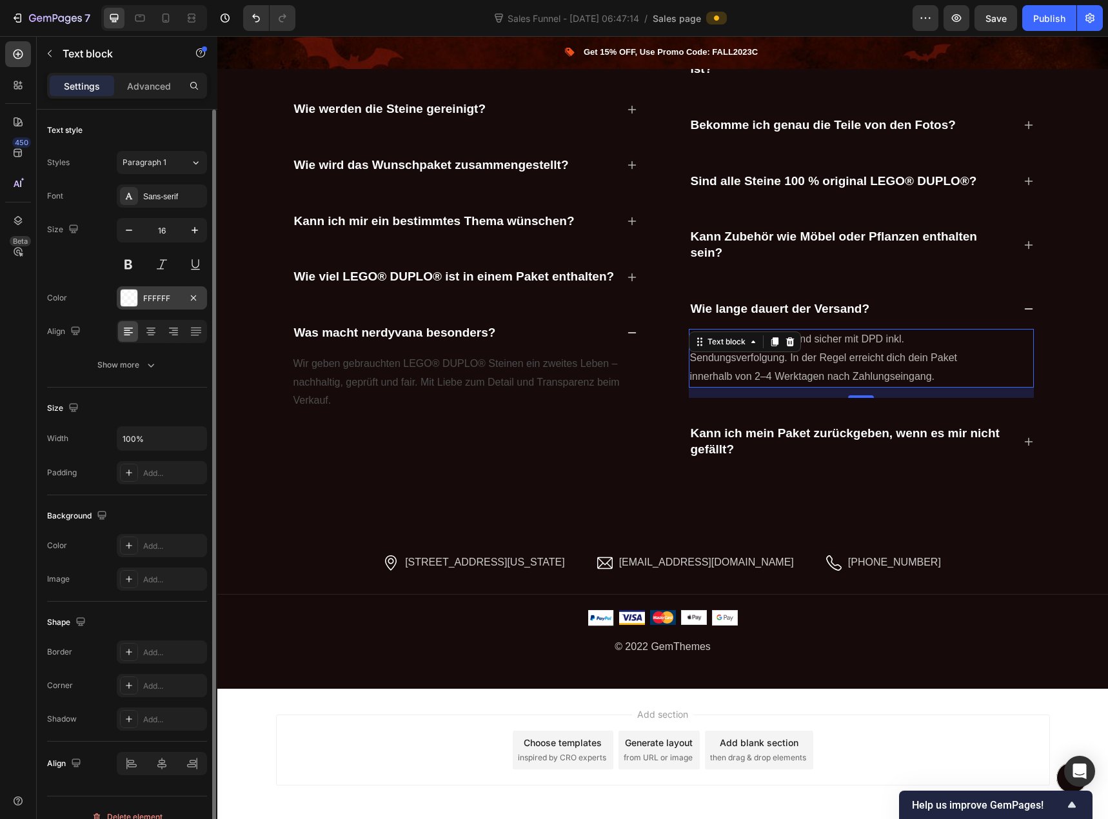
click at [151, 293] on div "FFFFFF" at bounding box center [161, 299] width 37 height 12
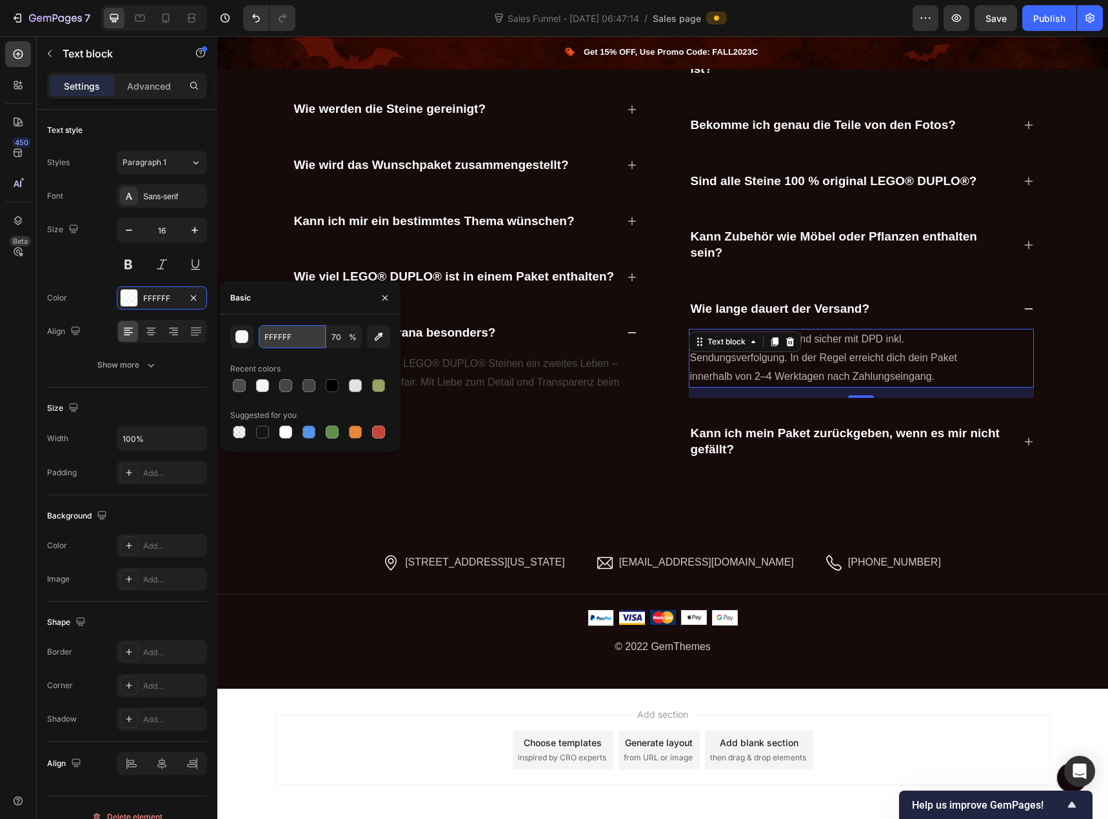
click at [290, 340] on input "FFFFFF" at bounding box center [292, 336] width 67 height 23
paste input "4D4D4D"
type input "4D4D4D"
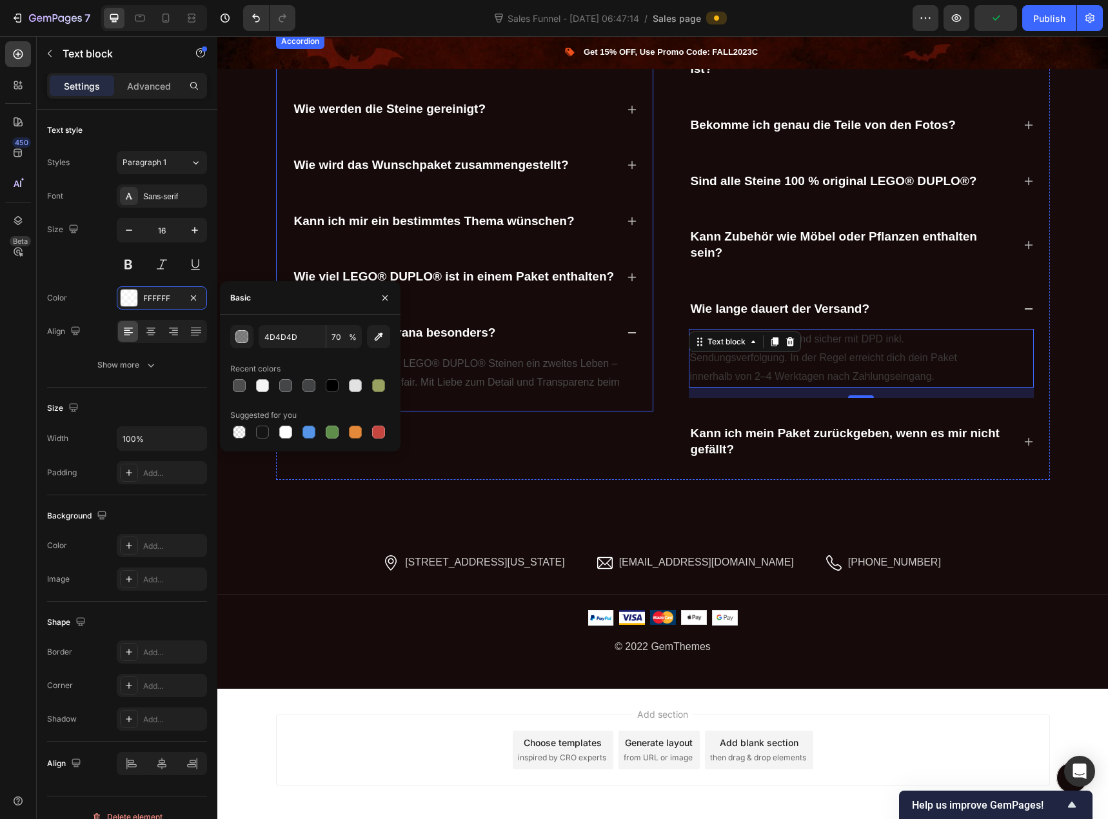
click at [629, 276] on icon at bounding box center [632, 277] width 10 height 10
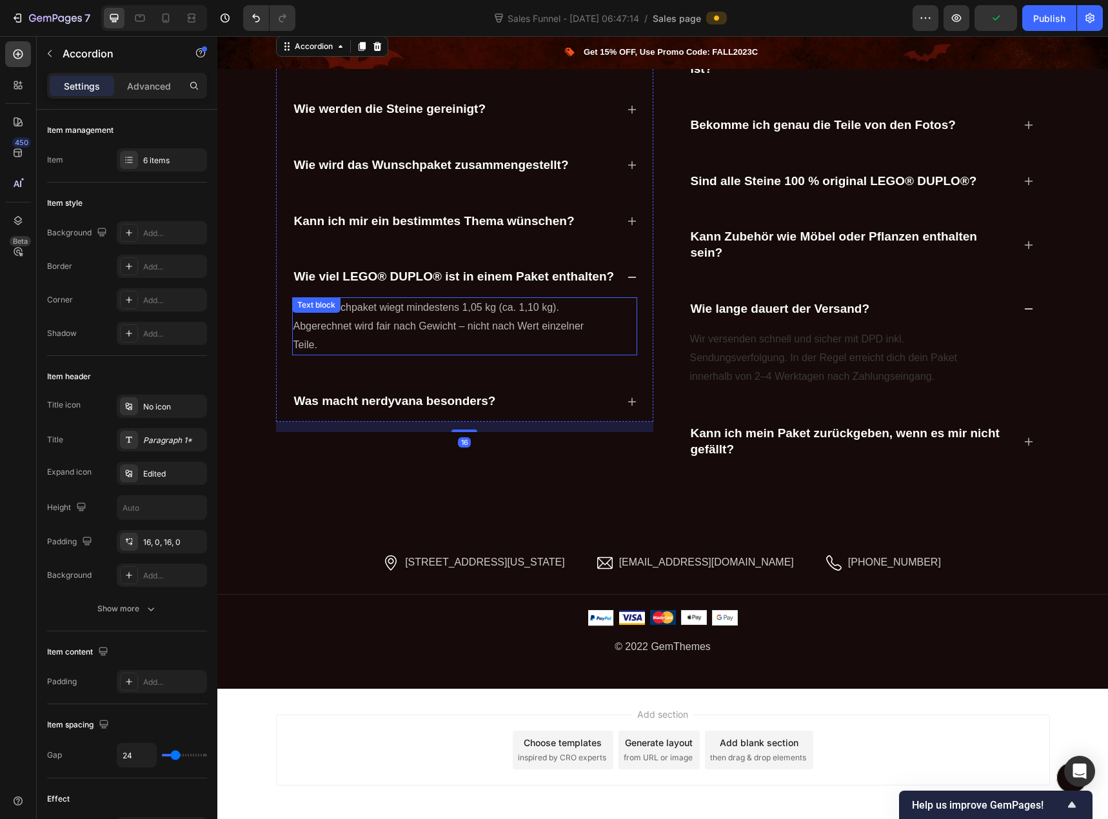
click at [482, 319] on p "Das Wunschpaket wiegt mindestens 1,05 kg (ca. 1,10 kg). Abgerechnet wird fair n…" at bounding box center [438, 326] width 291 height 55
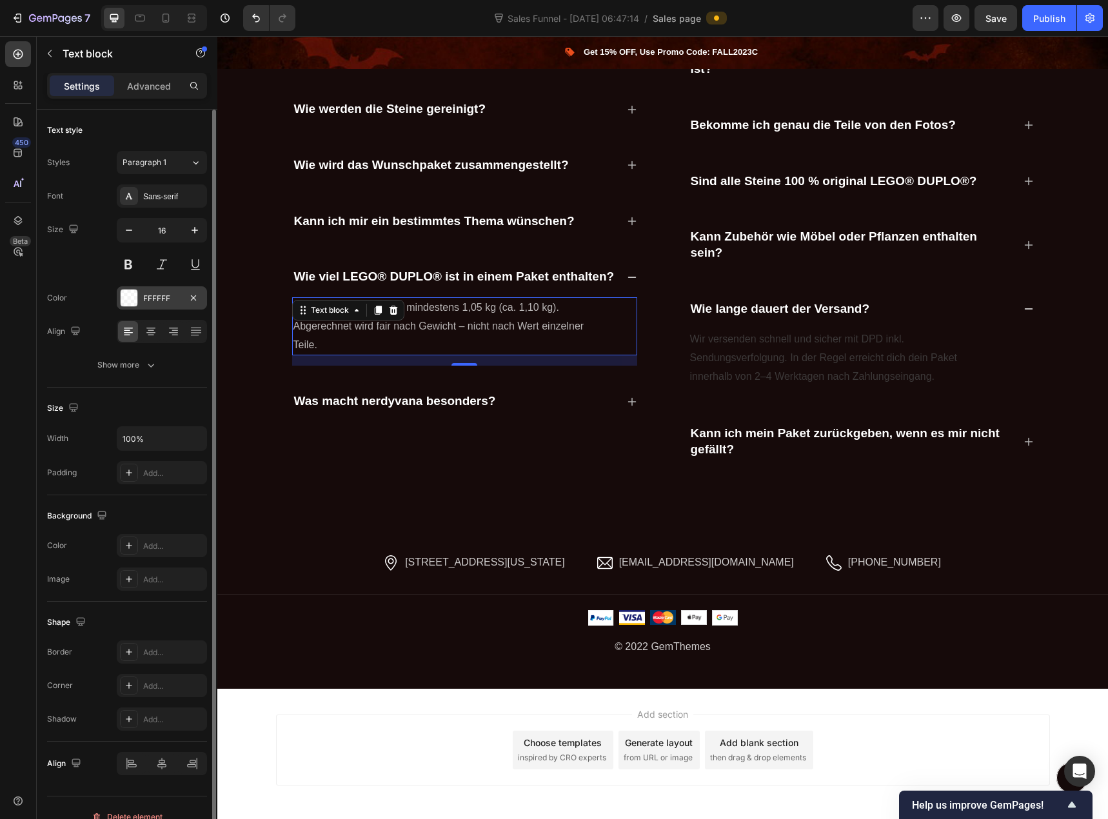
click at [166, 297] on div "FFFFFF" at bounding box center [161, 299] width 37 height 12
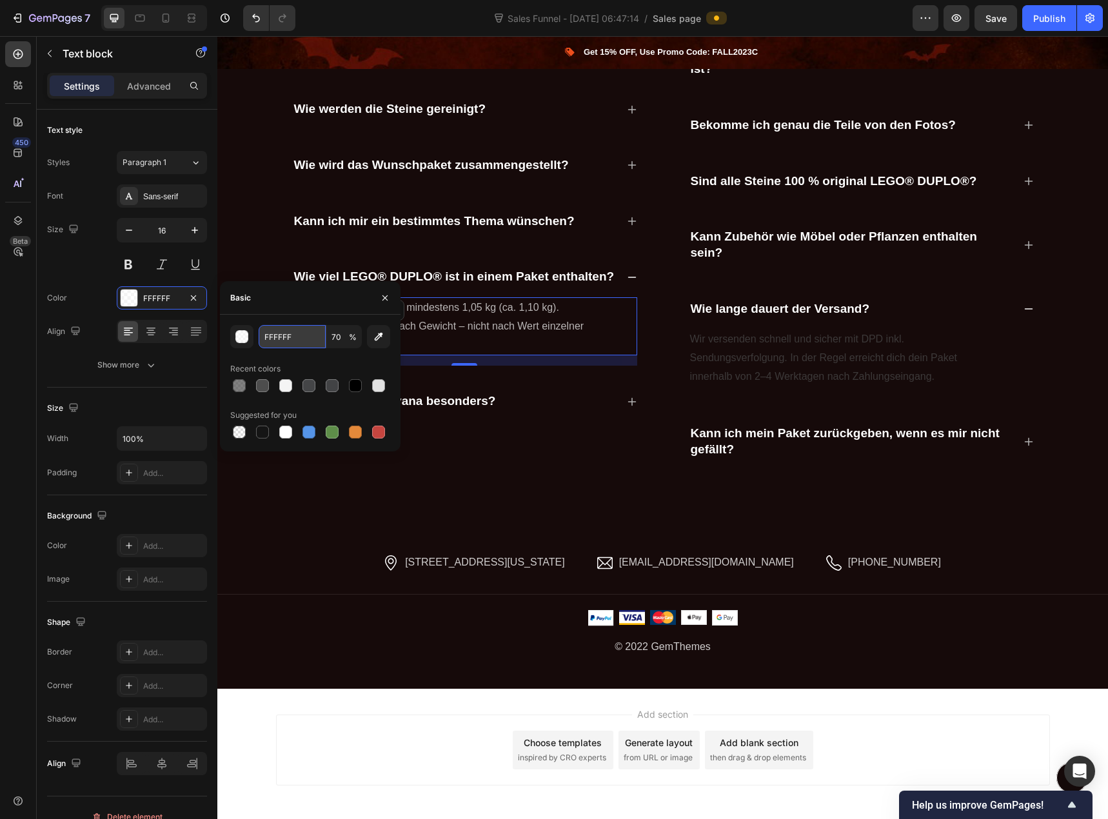
click at [306, 336] on input "FFFFFF" at bounding box center [292, 336] width 67 height 23
paste input "4D4D4D"
type input "4D4D4D"
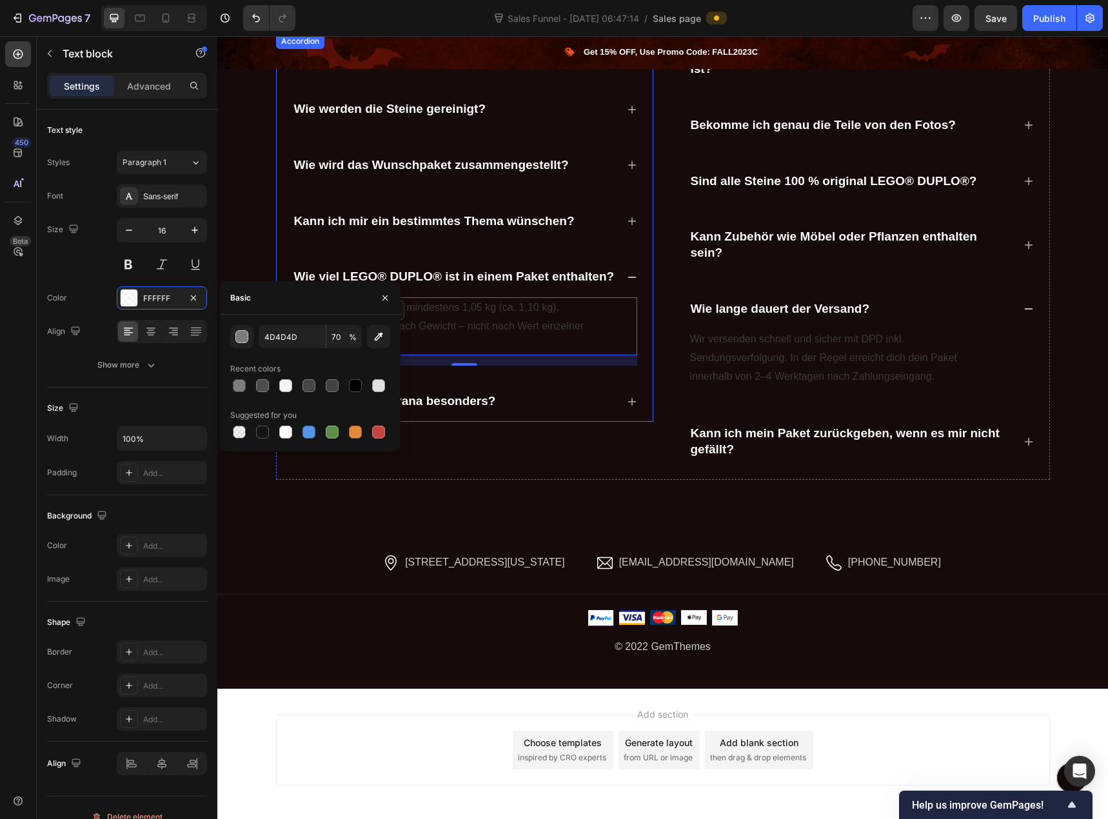
click at [627, 222] on icon at bounding box center [632, 221] width 10 height 10
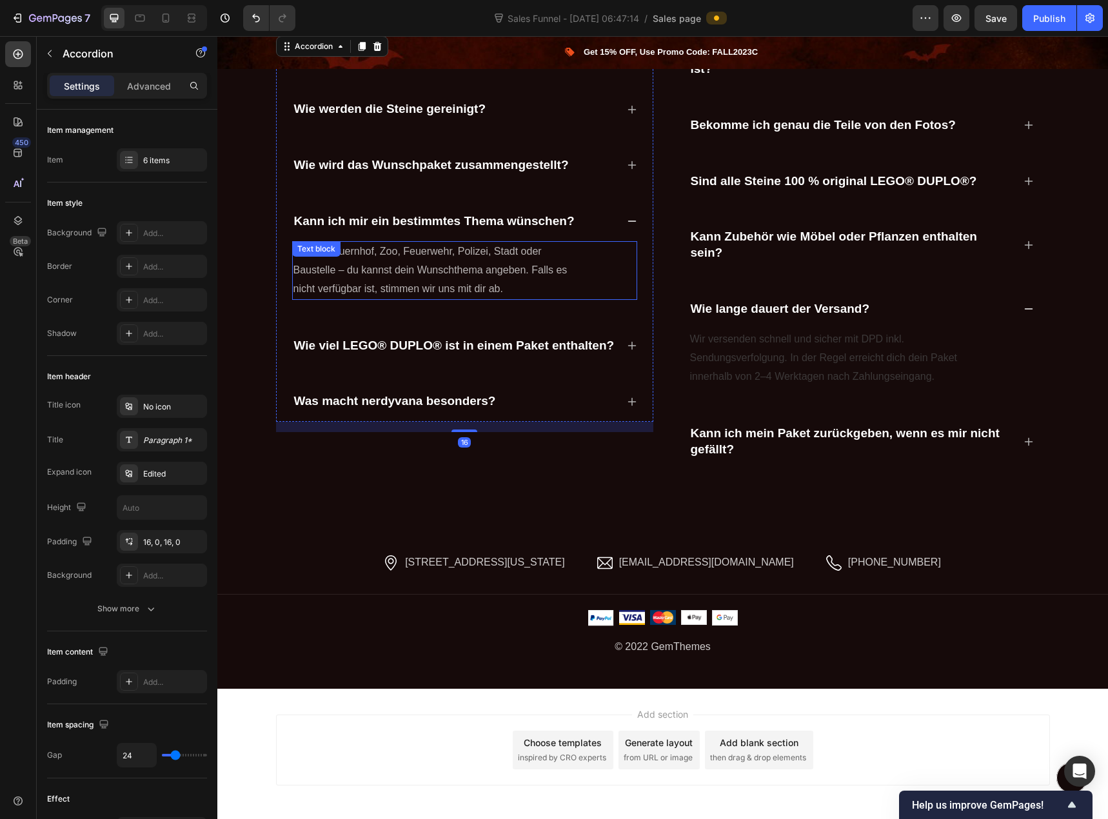
drag, startPoint x: 482, startPoint y: 260, endPoint x: 452, endPoint y: 266, distance: 30.4
click at [482, 261] on p "Ja! Ob Bauernhof, Zoo, Feuerwehr, Polizei, Stadt oder Baustelle – du kannst dei…" at bounding box center [438, 269] width 291 height 55
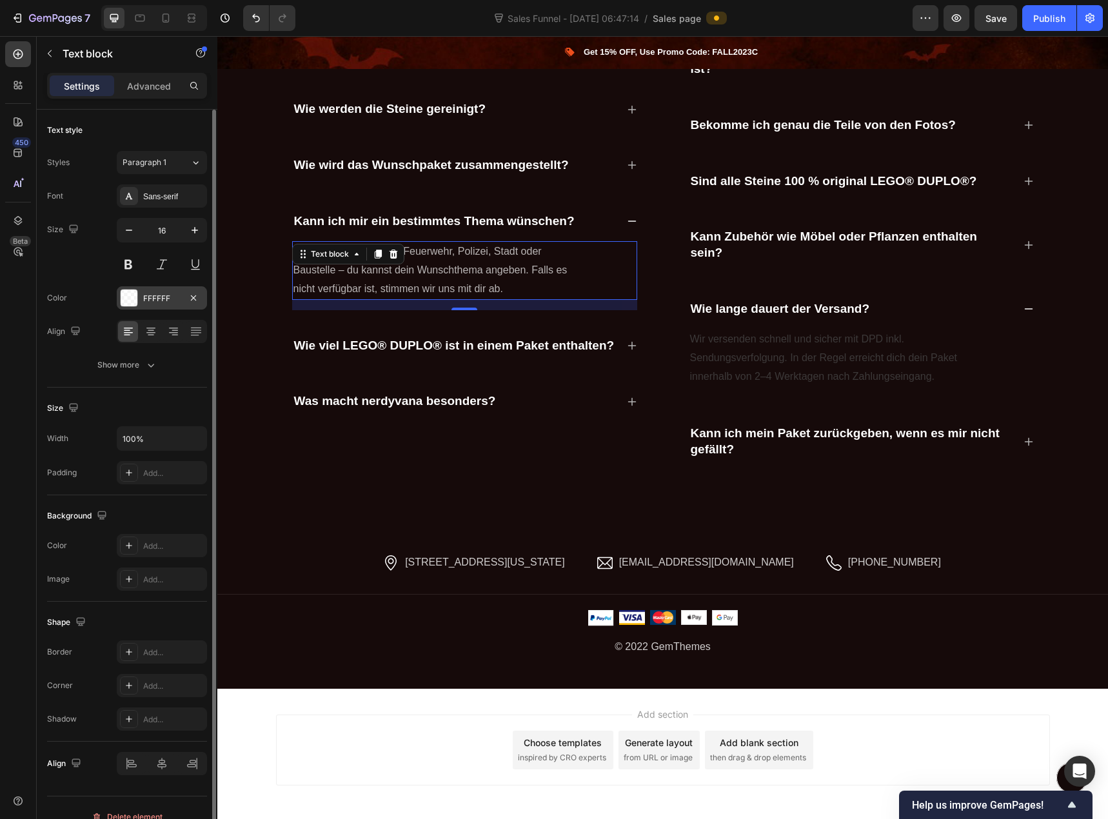
click at [155, 299] on div "FFFFFF" at bounding box center [161, 299] width 37 height 12
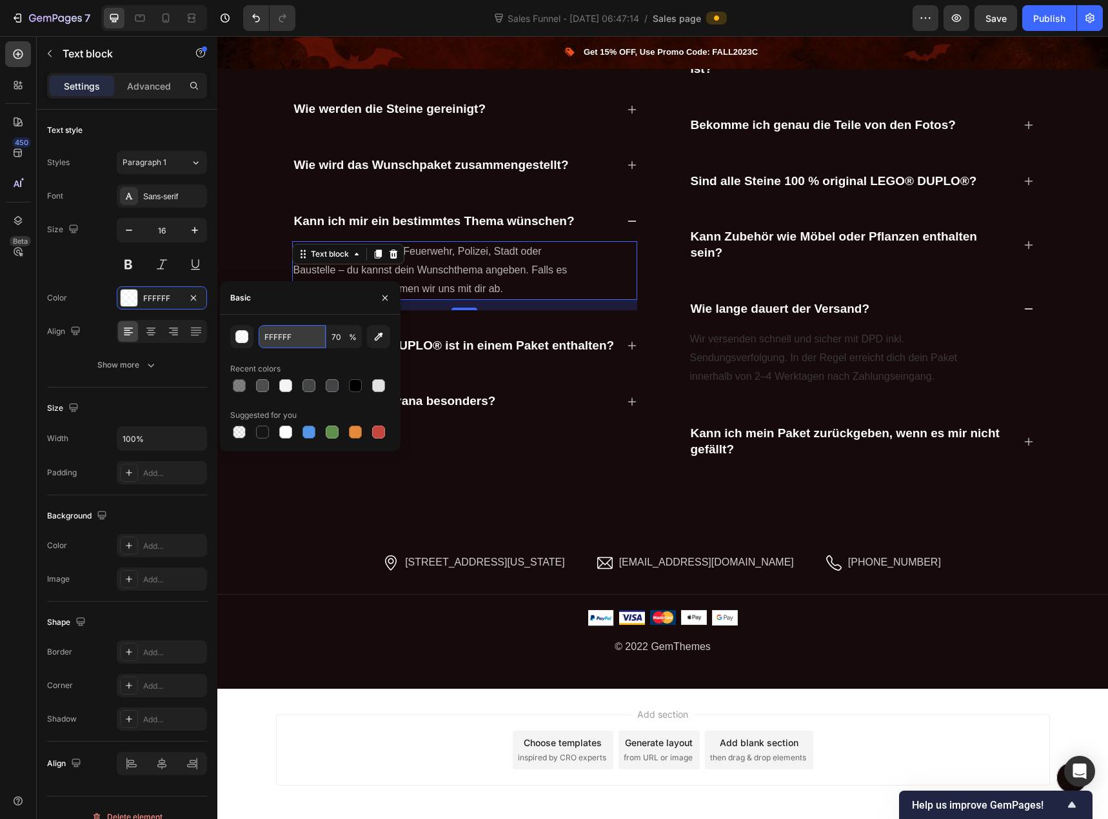
click at [284, 339] on input "FFFFFF" at bounding box center [292, 336] width 67 height 23
paste input "4D4D4D"
type input "4D4D4D"
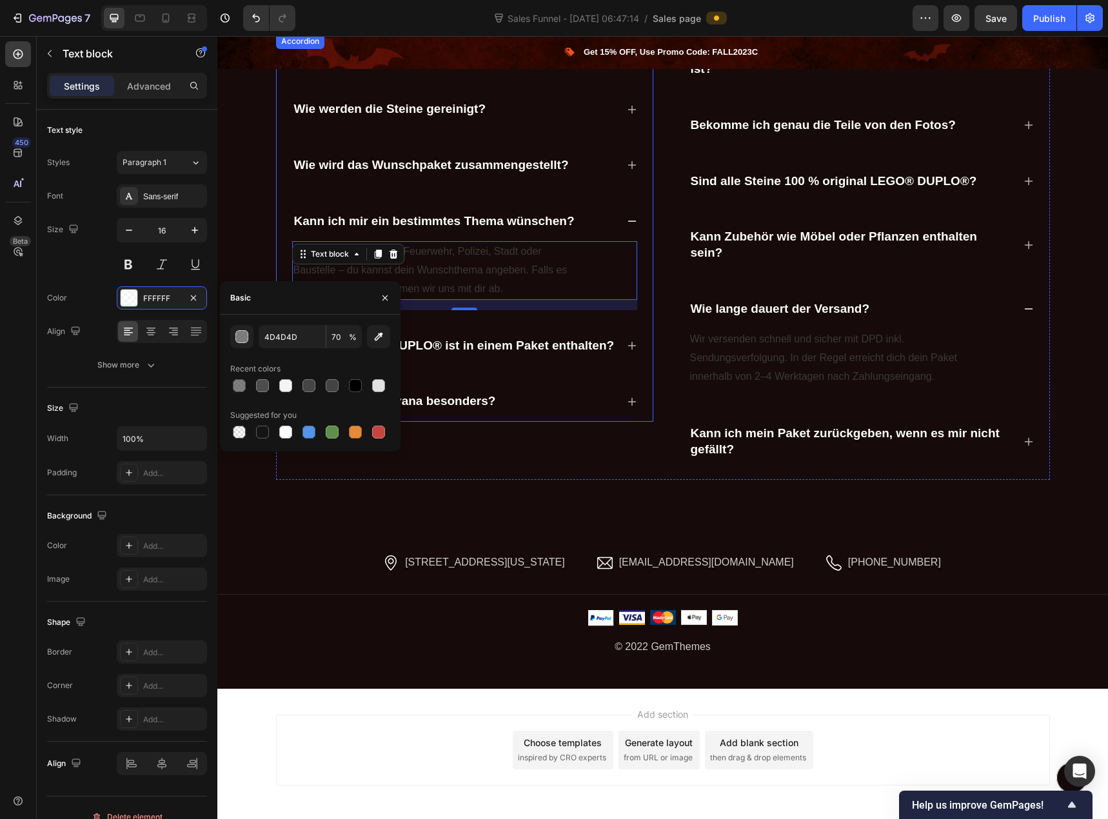
click at [627, 166] on icon at bounding box center [632, 165] width 10 height 10
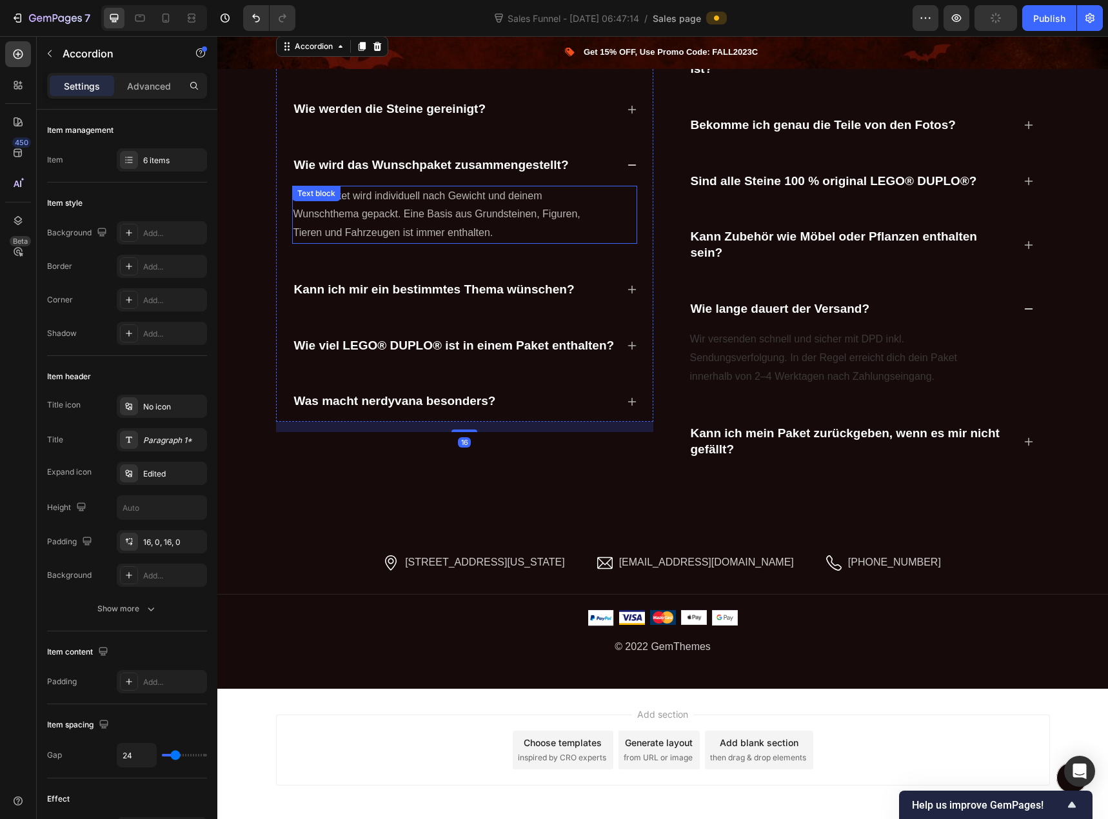
click at [508, 201] on p "Jedes Paket wird individuell nach Gewicht und deinem Wunschthema gepackt. Eine …" at bounding box center [438, 214] width 291 height 55
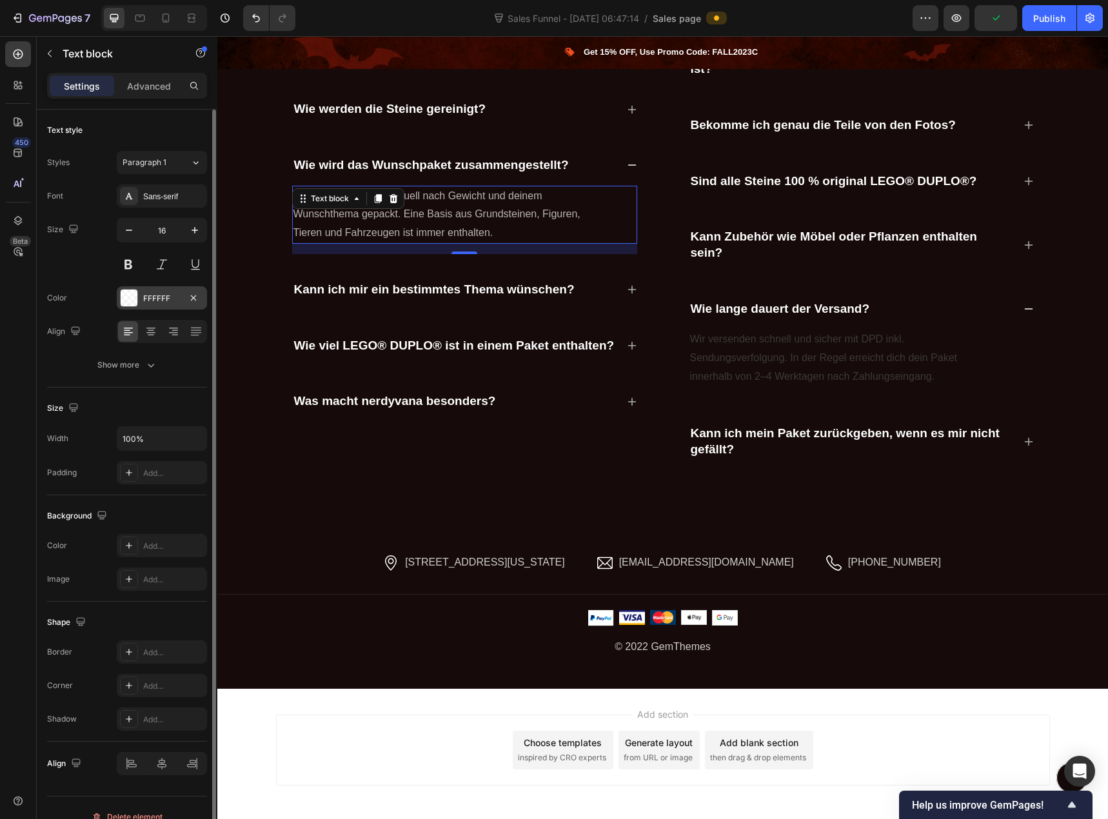
click at [164, 295] on div "FFFFFF" at bounding box center [161, 299] width 37 height 12
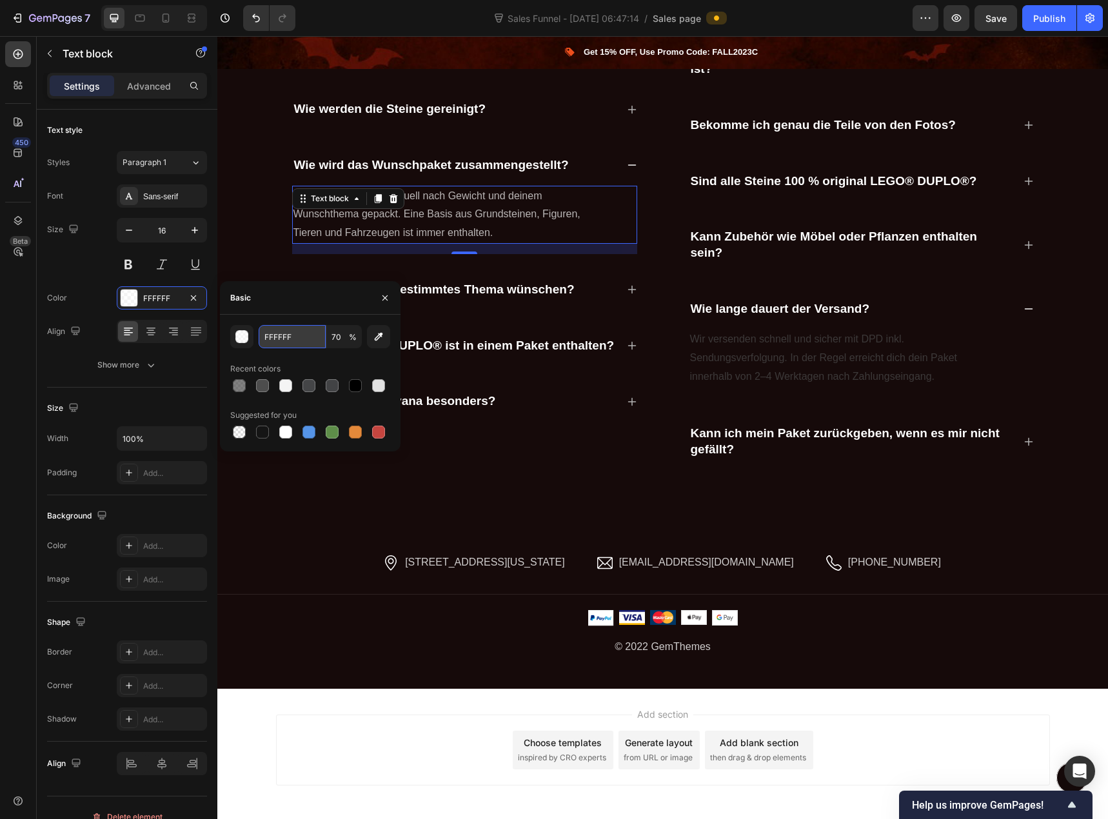
click at [270, 339] on input "FFFFFF" at bounding box center [292, 336] width 67 height 23
paste input "4D4D4D"
type input "4D4D4D"
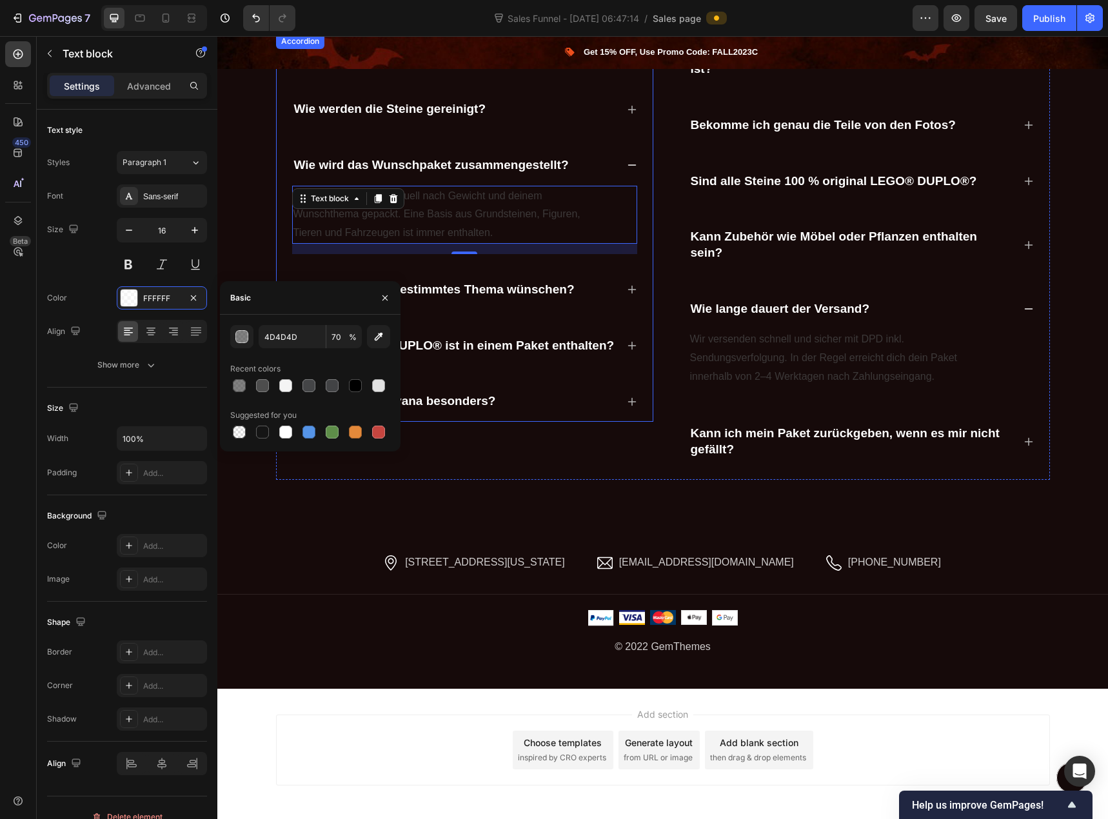
click at [627, 108] on icon at bounding box center [632, 109] width 10 height 10
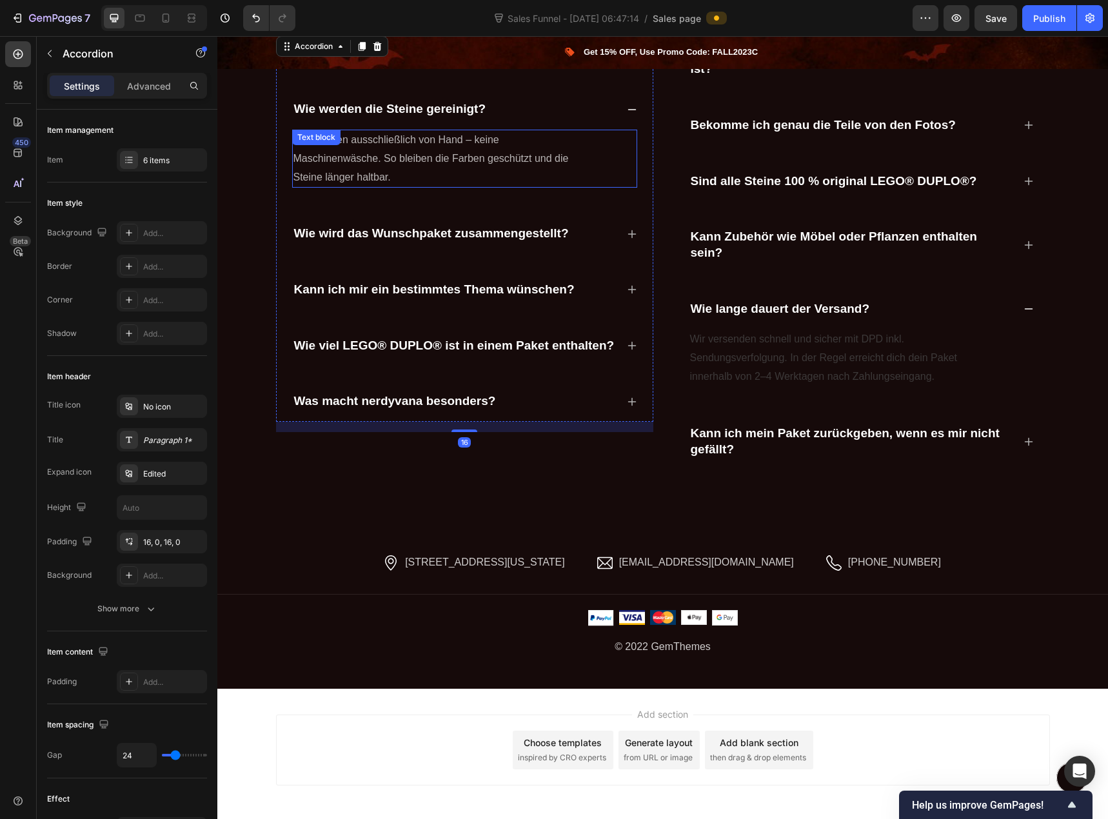
click at [477, 147] on p "Wir reinigen ausschließlich von Hand – keine Maschinenwäsche. So bleiben die Fa…" at bounding box center [438, 158] width 291 height 55
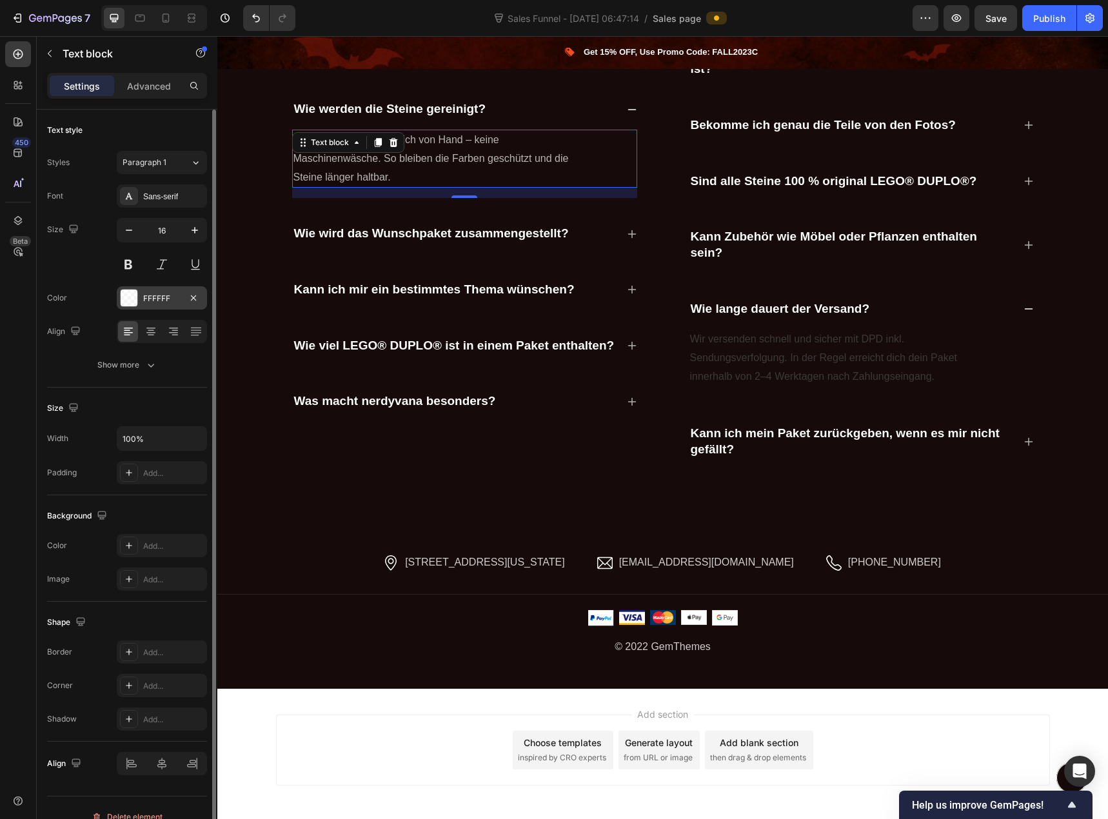
click at [169, 297] on div "FFFFFF" at bounding box center [161, 299] width 37 height 12
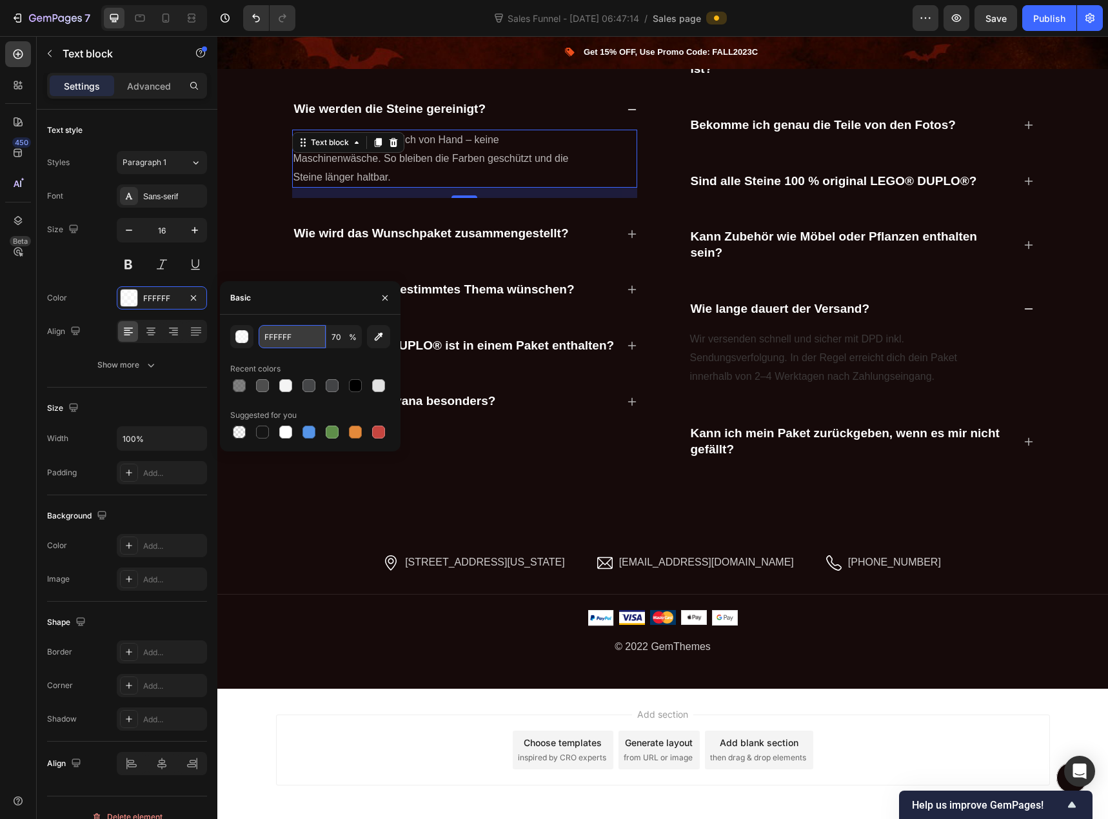
click at [290, 346] on input "FFFFFF" at bounding box center [292, 336] width 67 height 23
paste input "4D4D4D"
type input "4D4D4D"
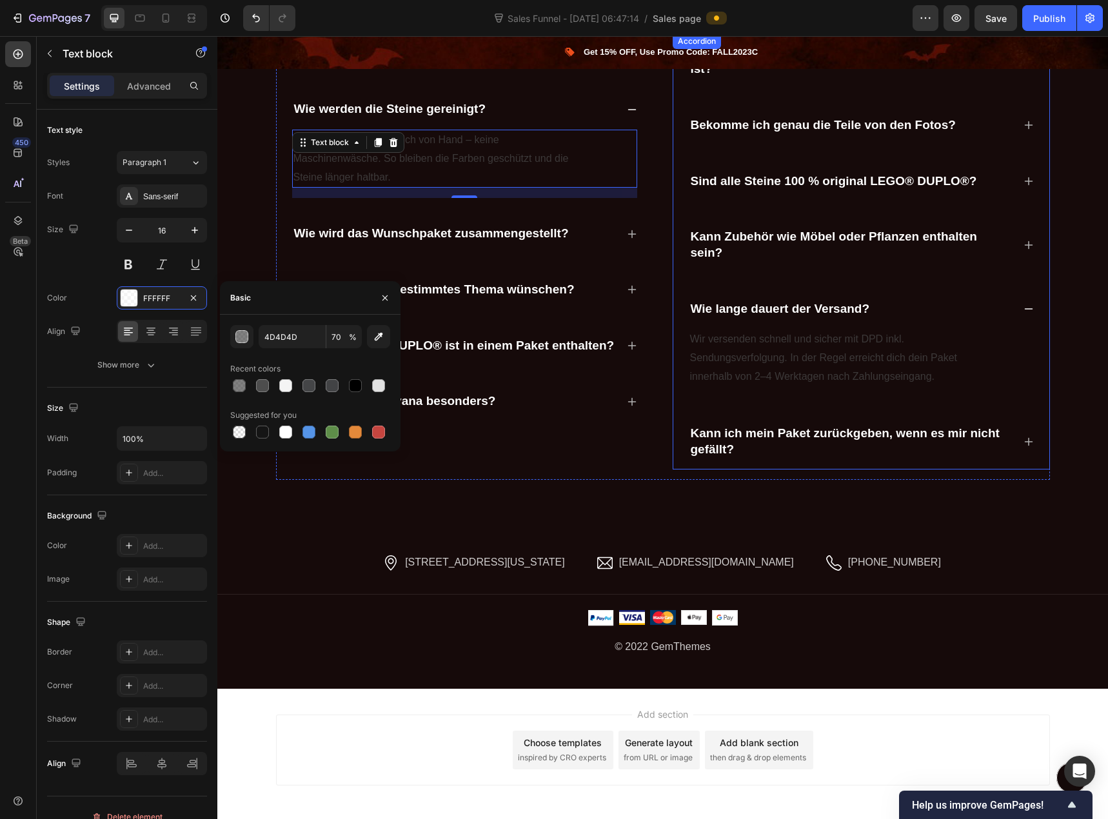
click at [1018, 125] on div "Bekomme ich genau die Teile von den Fotos?" at bounding box center [861, 125] width 345 height 41
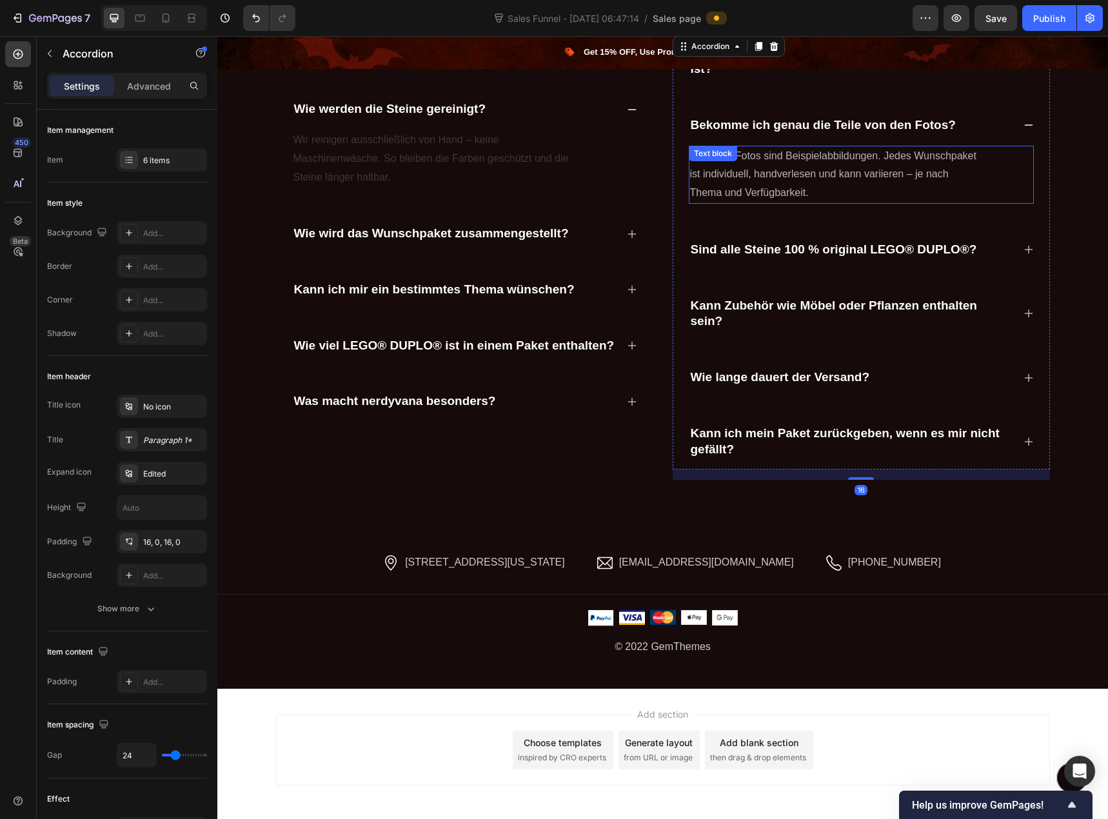
click at [896, 163] on p "Nein. Die Fotos sind Beispielabbildungen. Jedes Wunschpaket ist individuell, ha…" at bounding box center [835, 174] width 291 height 55
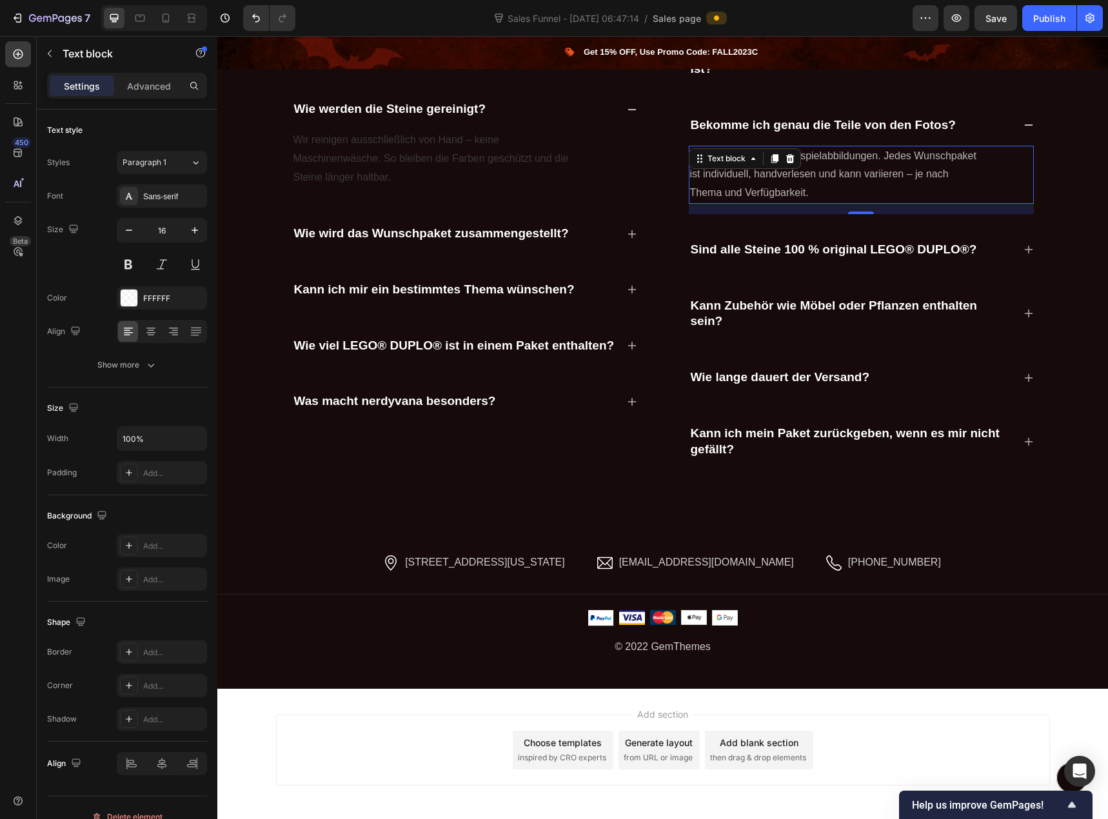
click at [892, 164] on p "Nein. Die Fotos sind Beispielabbildungen. Jedes Wunschpaket ist individuell, ha…" at bounding box center [835, 174] width 291 height 55
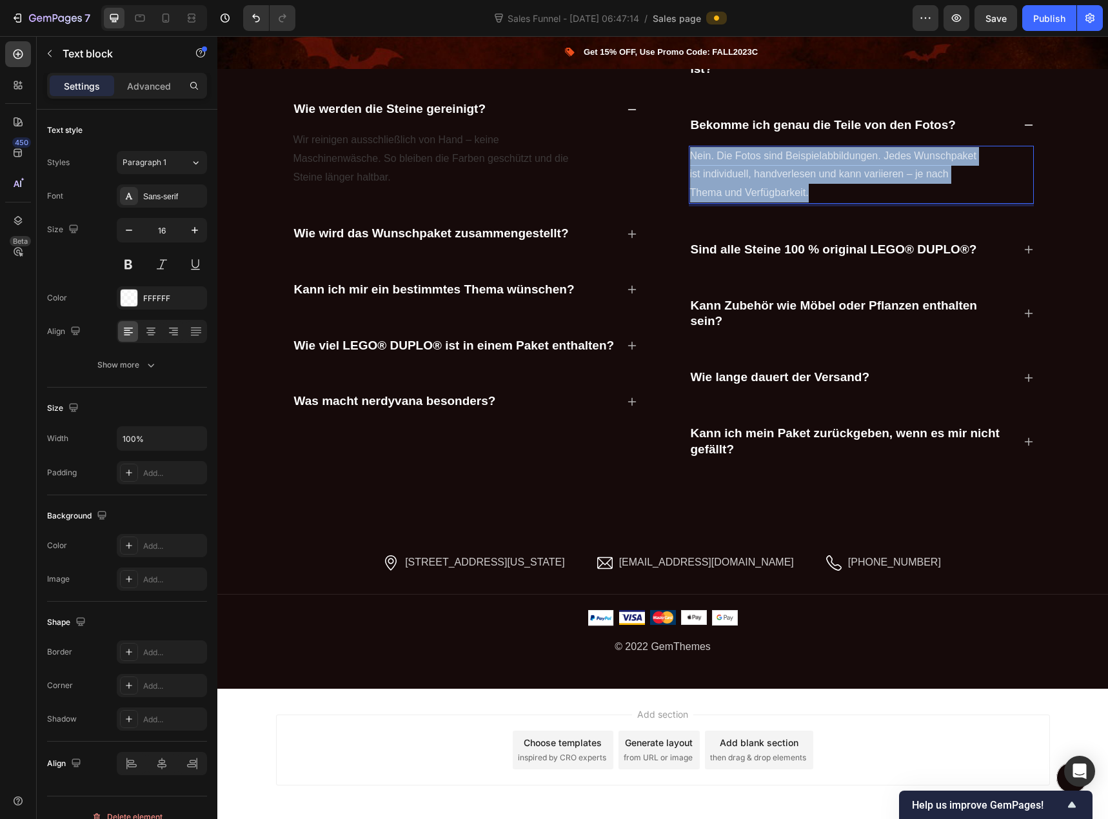
click at [892, 164] on p "Nein. Die Fotos sind Beispielabbildungen. Jedes Wunschpaket ist individuell, ha…" at bounding box center [835, 174] width 291 height 55
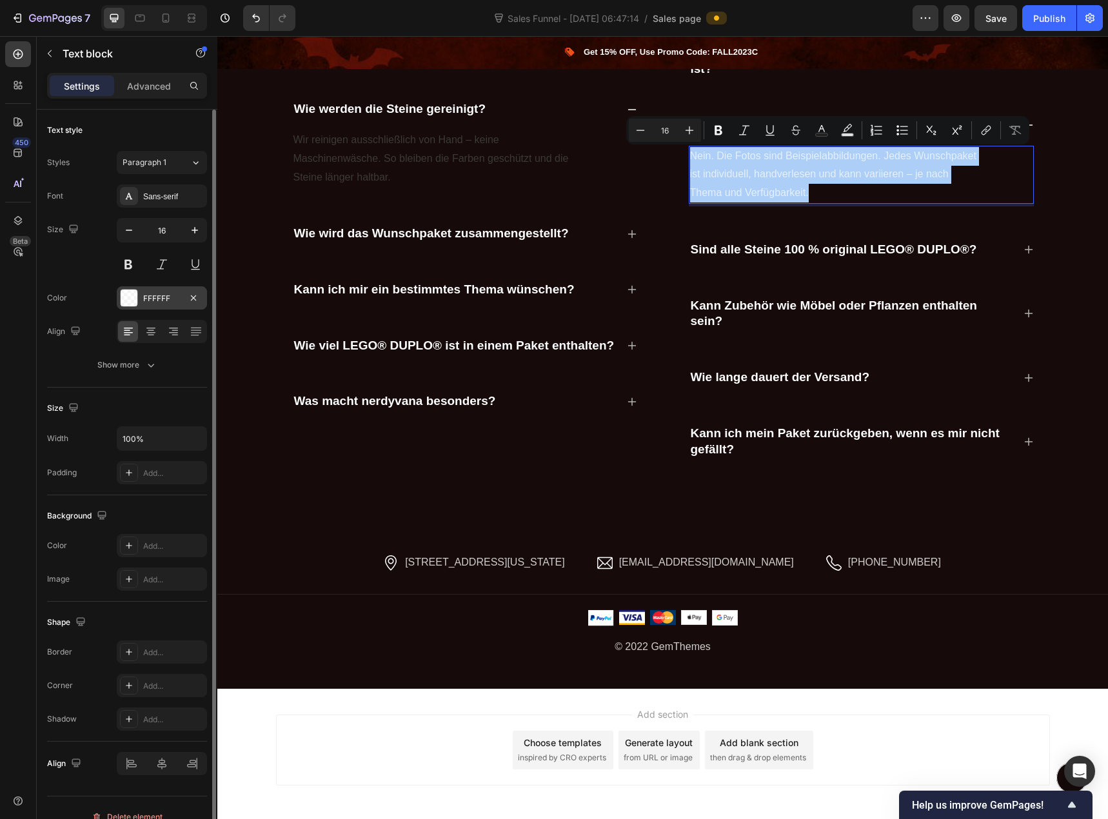
click at [168, 304] on div "FFFFFF" at bounding box center [161, 299] width 37 height 12
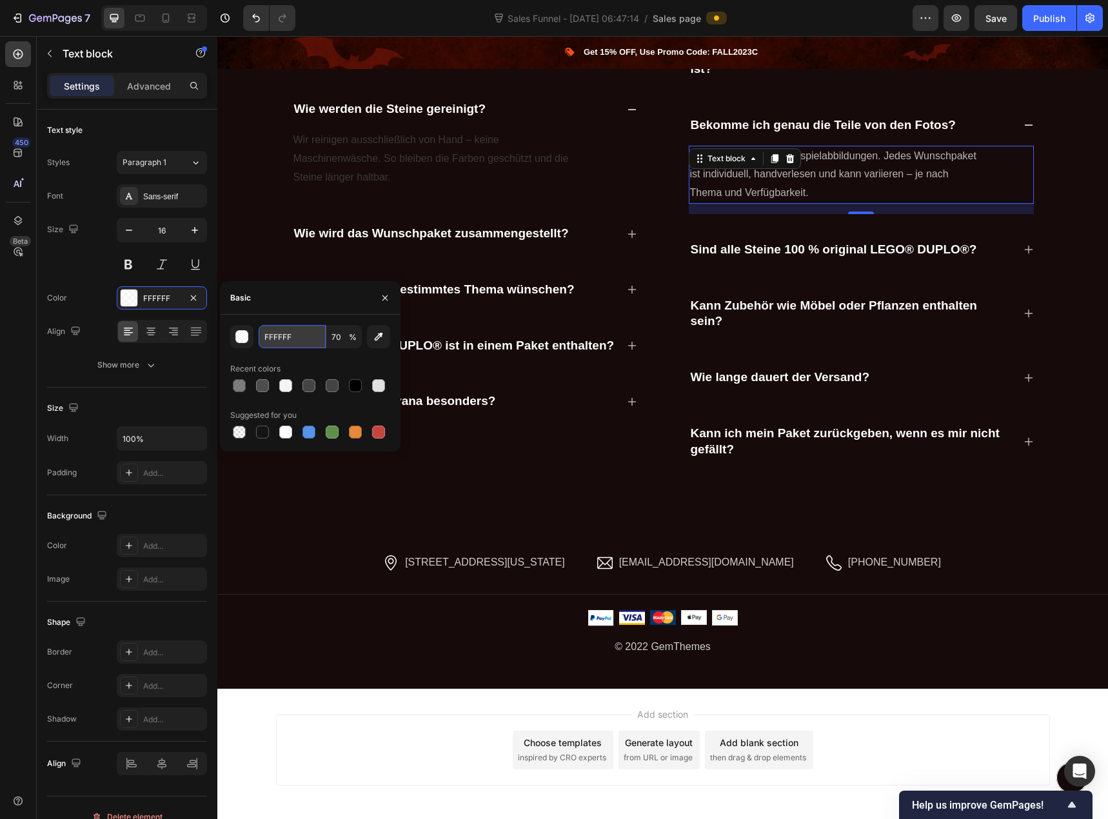
click at [289, 335] on input "FFFFFF" at bounding box center [292, 336] width 67 height 23
paste input "4D4D4D"
type input "4D4D4D"
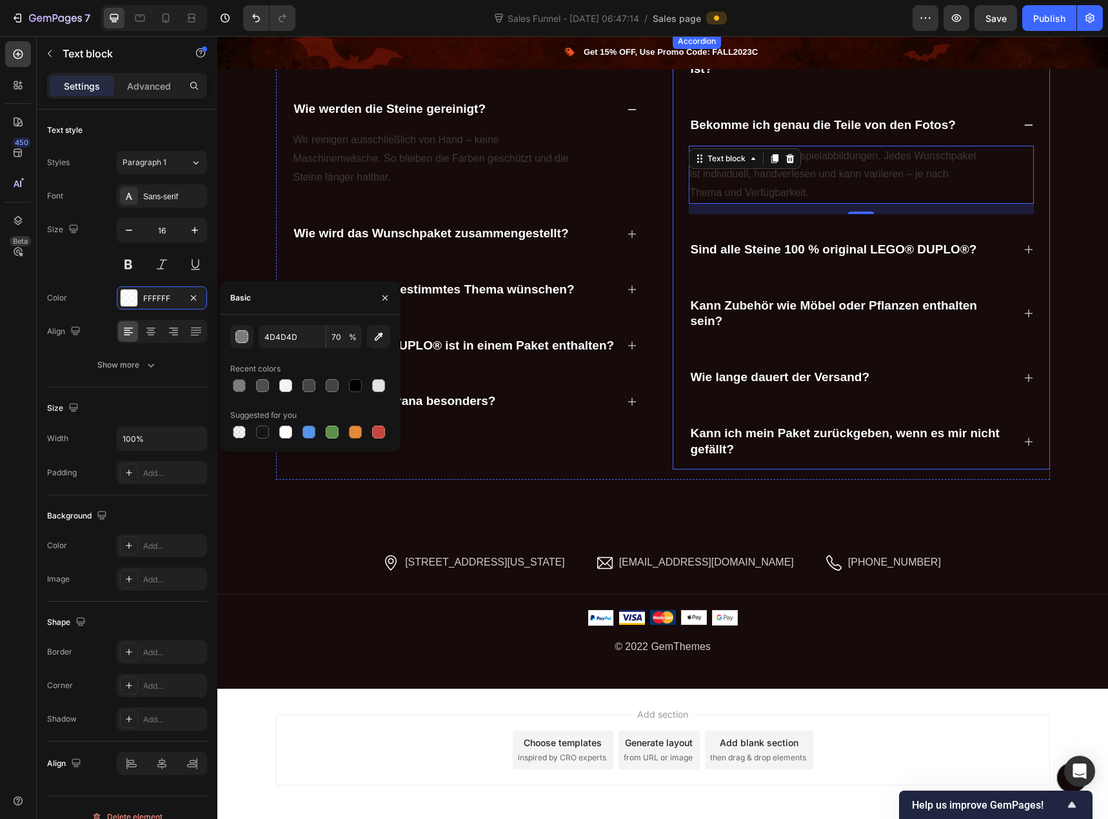
click at [1023, 246] on icon at bounding box center [1028, 249] width 10 height 10
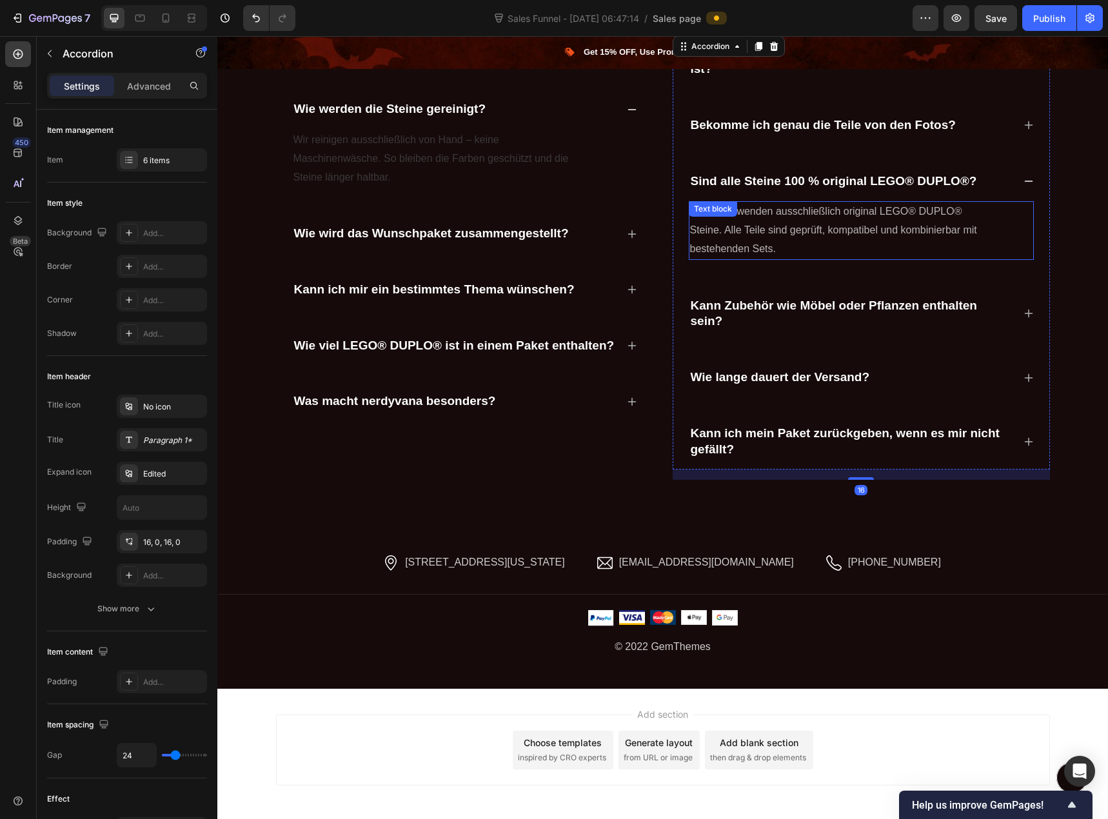
click at [842, 237] on p "Ja, wir verwenden ausschließlich original LEGO® DUPLO® Steine. Alle Teile sind …" at bounding box center [835, 229] width 291 height 55
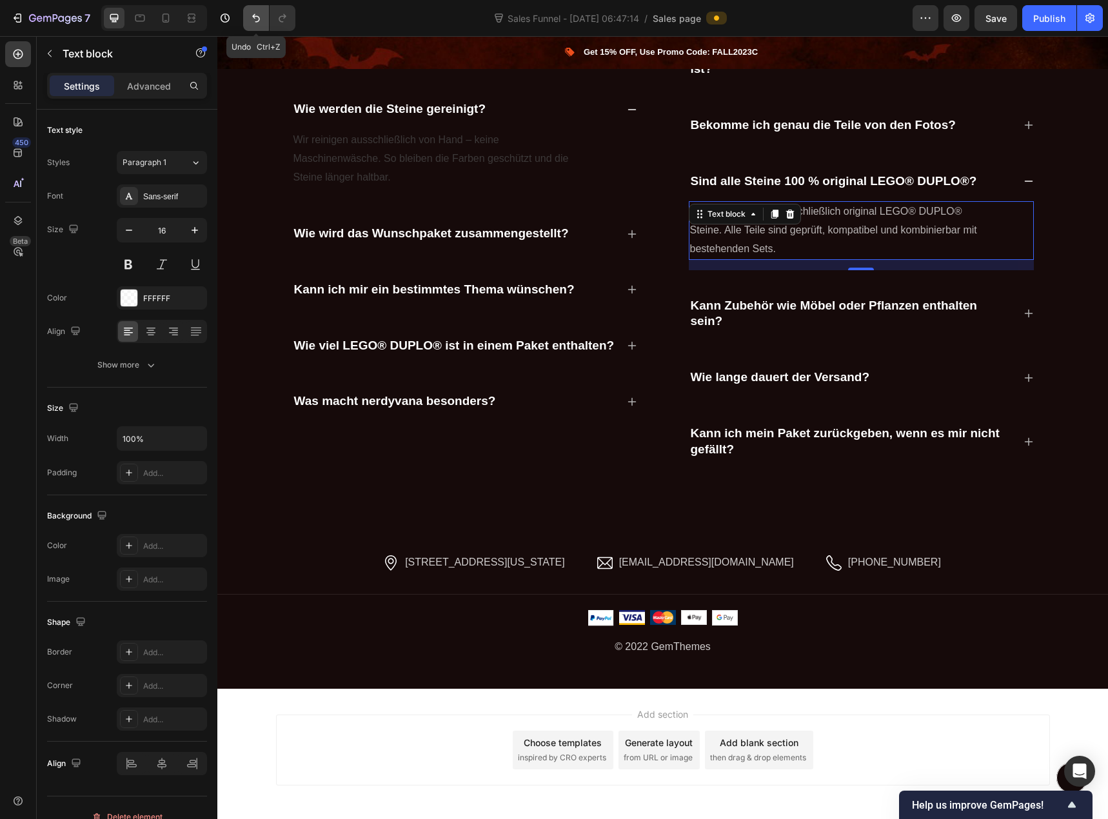
click at [259, 16] on icon "Undo/Redo" at bounding box center [256, 18] width 13 height 13
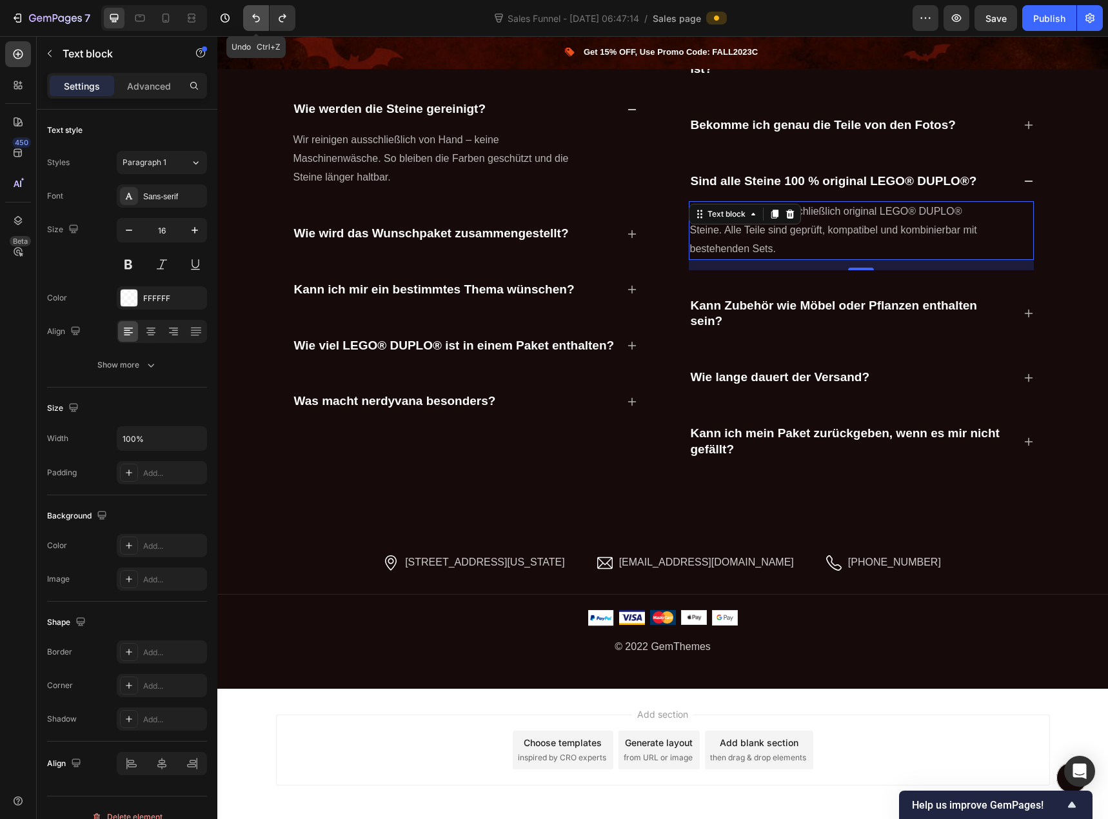
click at [259, 16] on icon "Undo/Redo" at bounding box center [256, 18] width 13 height 13
click at [621, 291] on div "Kann ich mir ein bestimmtes Thema wünschen?" at bounding box center [464, 290] width 345 height 41
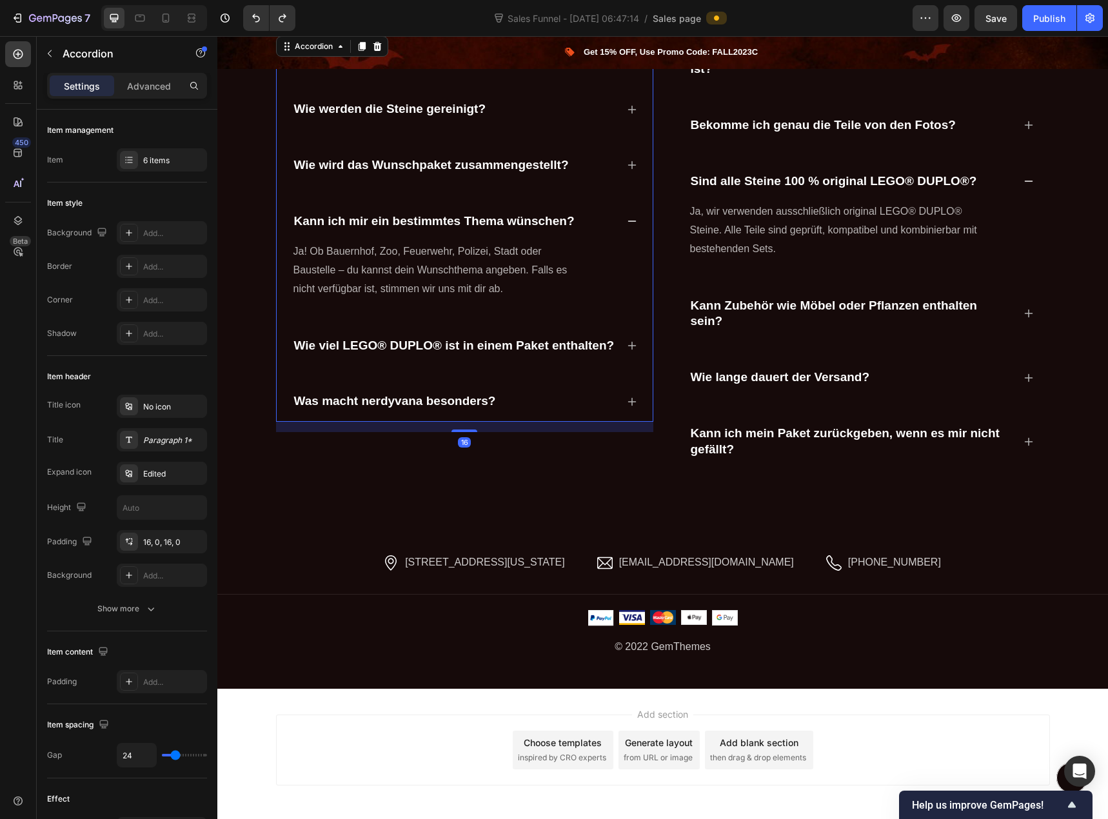
click at [634, 168] on div "Sind die LEGO® DUPLO® Steine gebraucht oder neu? Wie werden die Steine gereinig…" at bounding box center [464, 228] width 377 height 389
click at [631, 170] on icon at bounding box center [632, 165] width 10 height 10
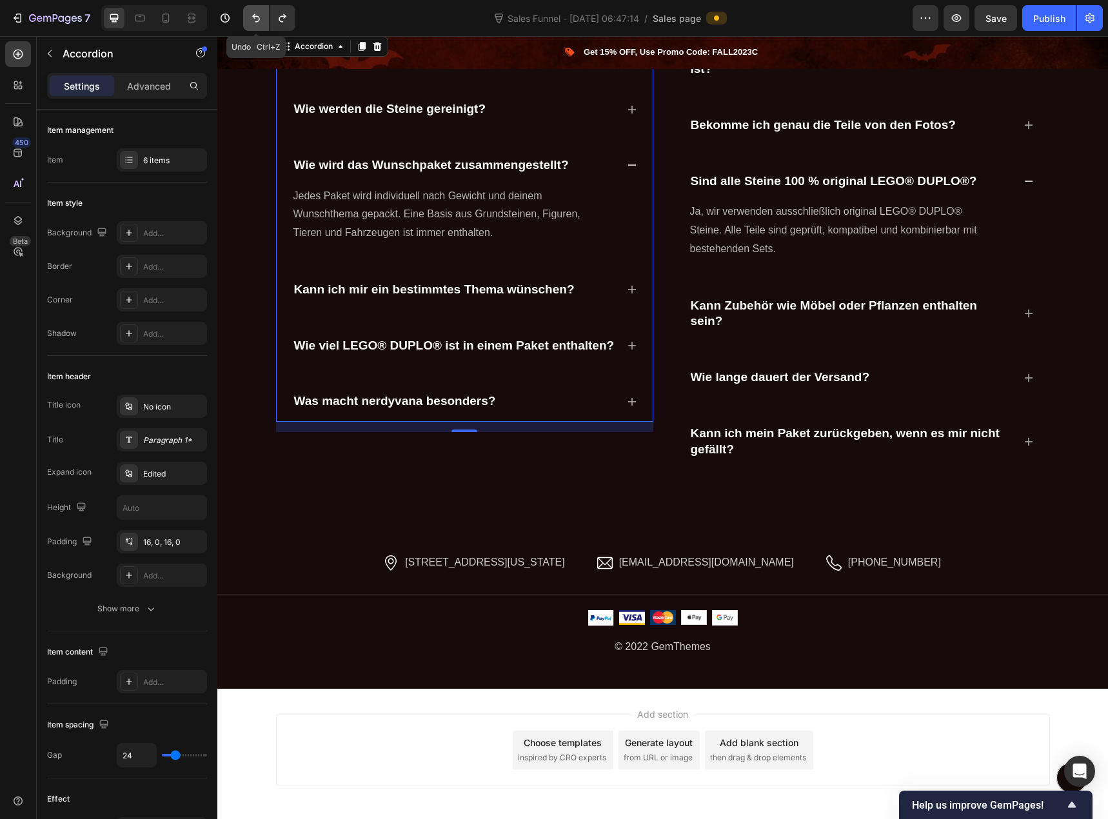
click at [264, 27] on button "Undo/Redo" at bounding box center [256, 18] width 26 height 26
click at [628, 347] on icon at bounding box center [632, 346] width 10 height 10
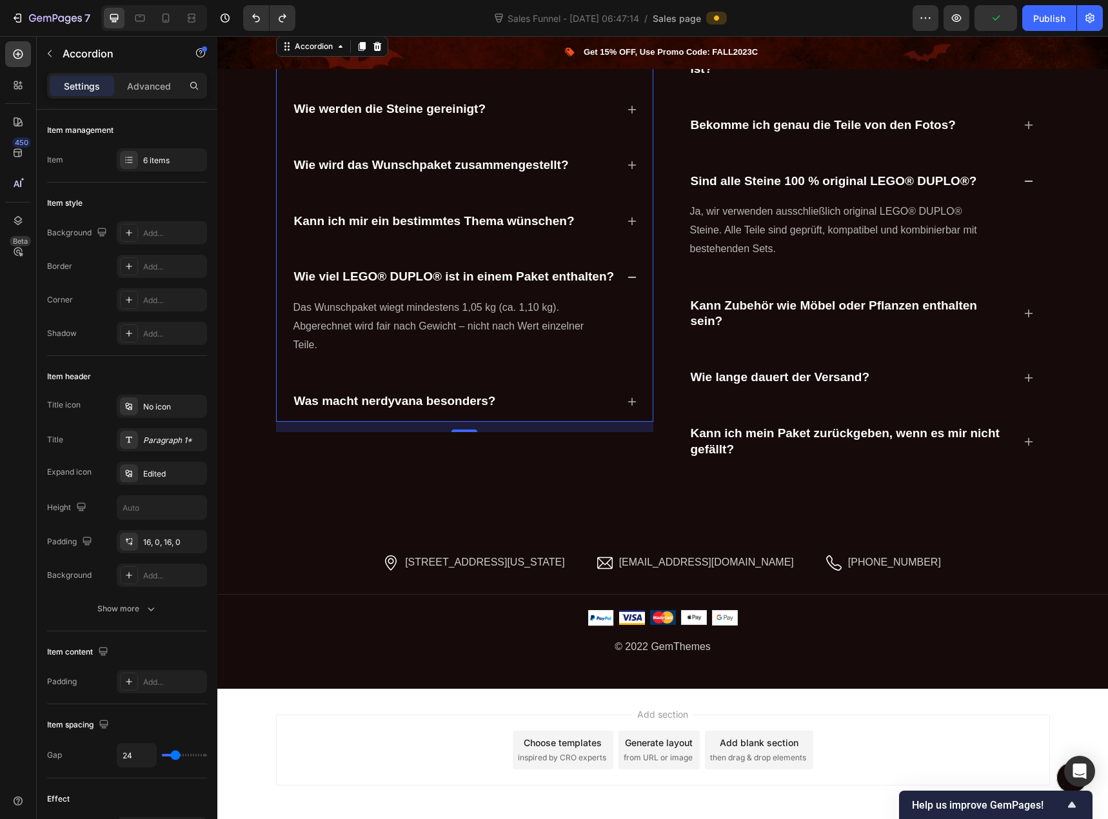
click at [631, 402] on icon at bounding box center [632, 402] width 10 height 10
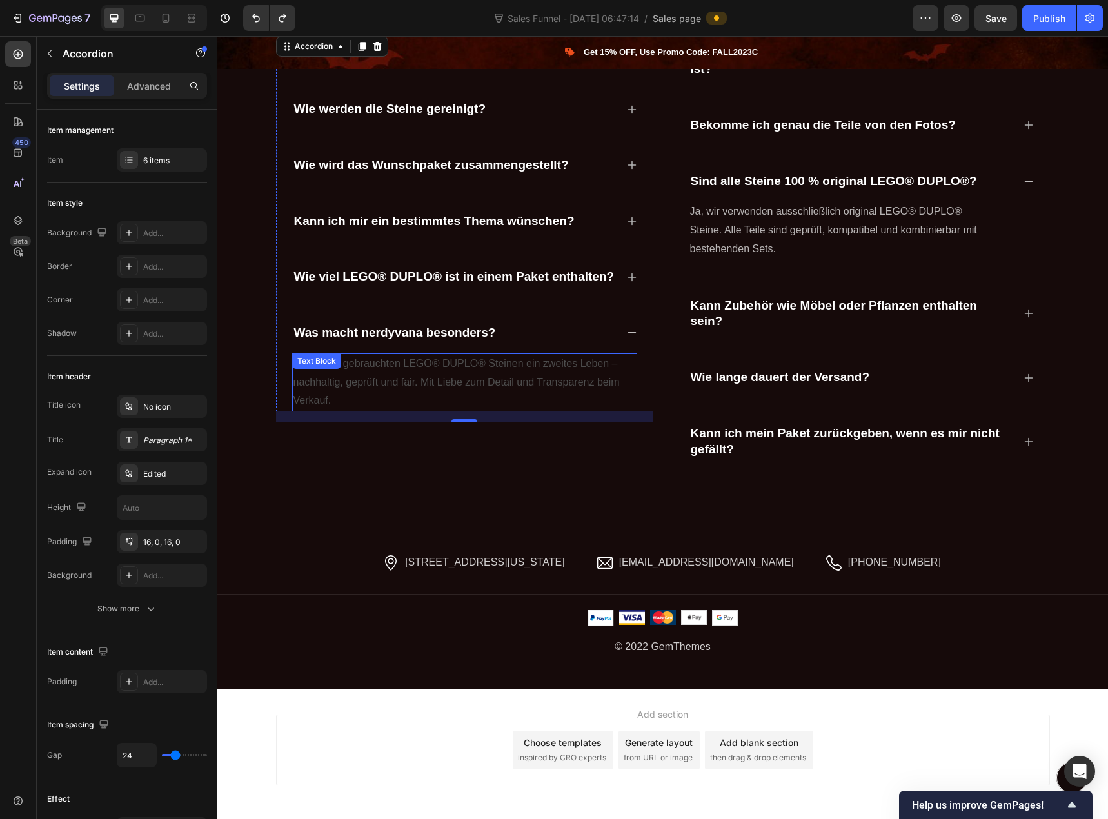
click at [544, 384] on p "Wir geben gebrauchten LEGO® DUPLO® Steinen ein zweites Leben – nachhaltig, gepr…" at bounding box center [464, 382] width 342 height 55
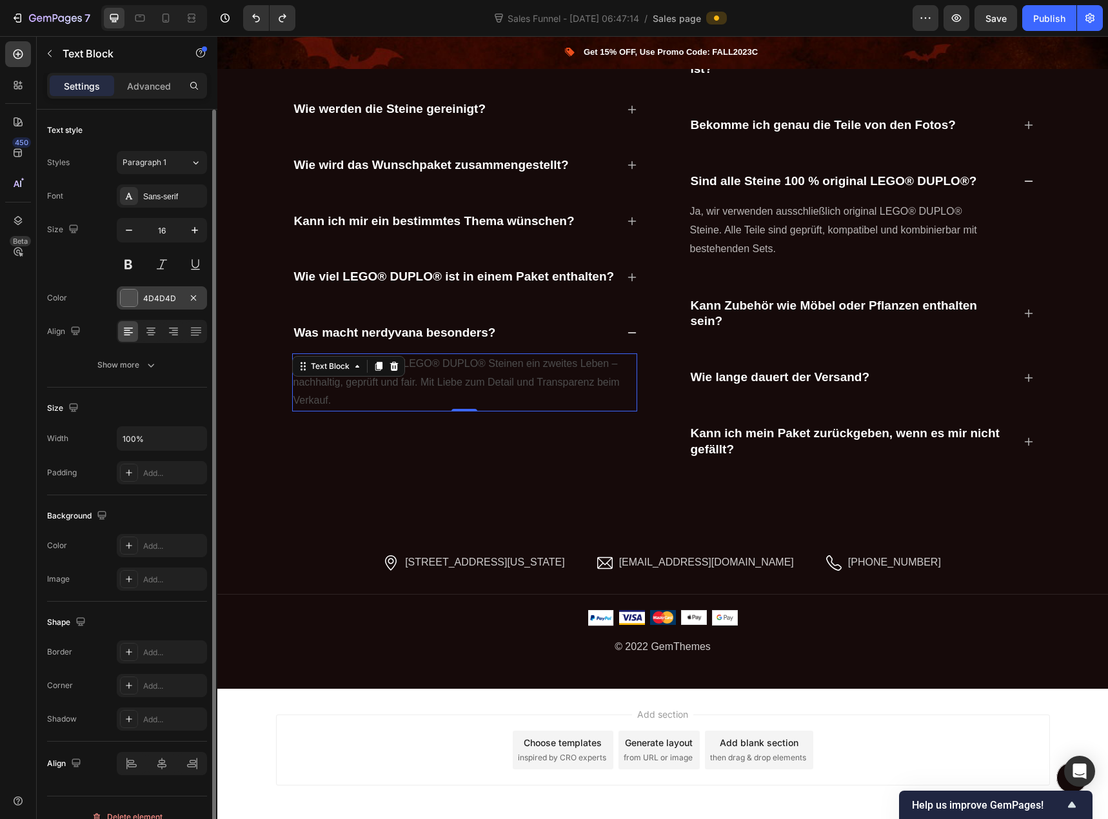
click at [155, 295] on div "4D4D4D" at bounding box center [161, 299] width 37 height 12
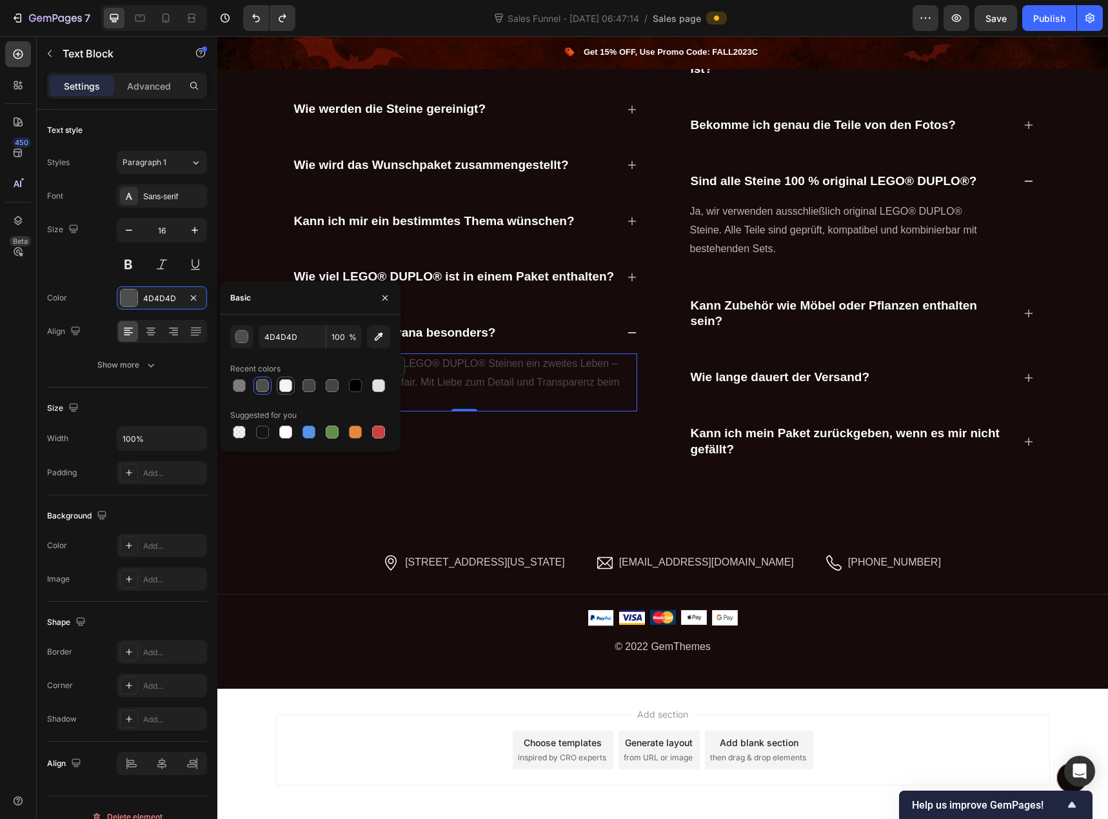
click at [288, 390] on div at bounding box center [285, 385] width 13 height 13
click at [282, 434] on div at bounding box center [285, 432] width 13 height 13
type input "FFFFFF"
click at [355, 343] on input "100" at bounding box center [343, 336] width 35 height 23
type input "70"
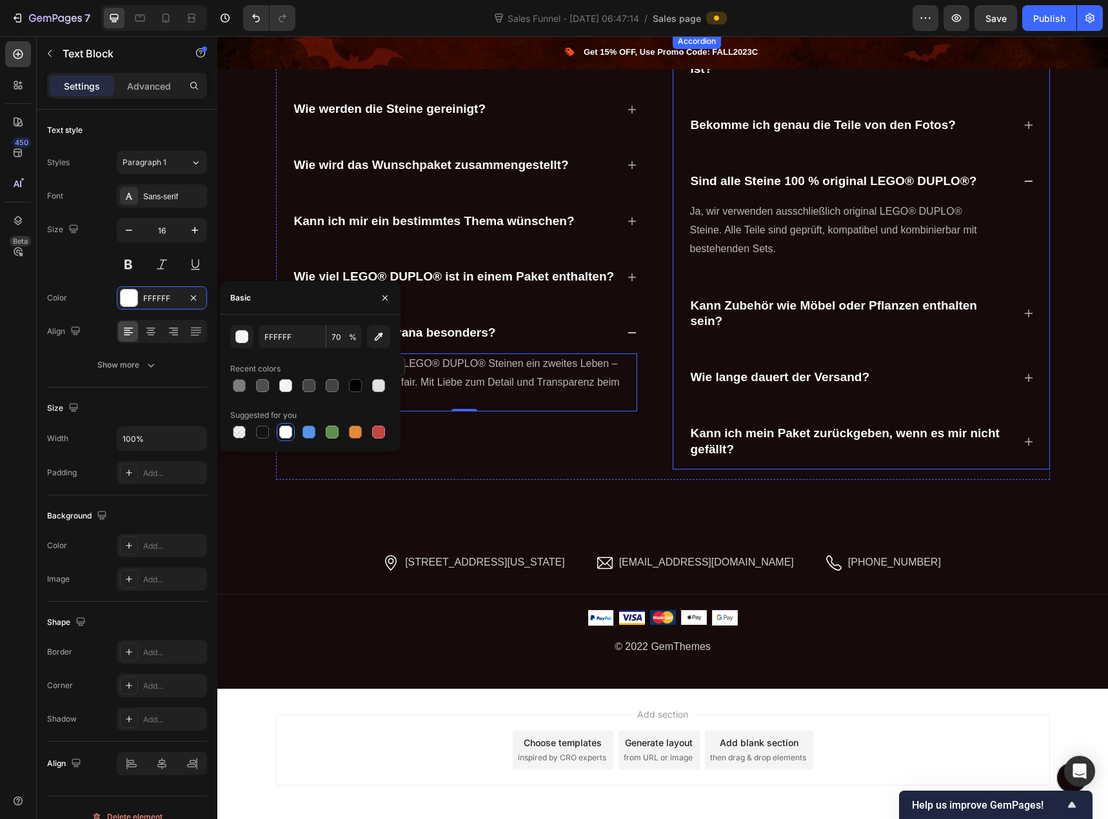
click at [800, 316] on p "Kann Zubehör wie Möbel oder Pflanzen enthalten sein?" at bounding box center [851, 314] width 321 height 32
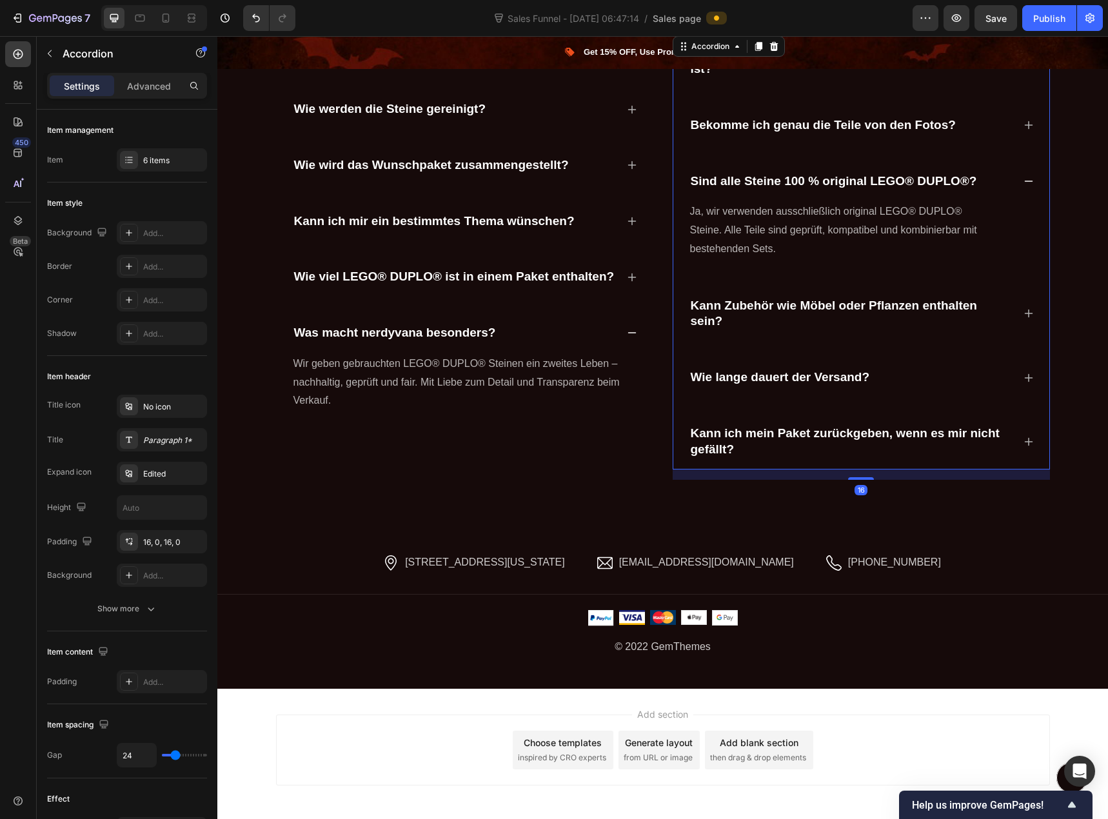
click at [1023, 319] on icon at bounding box center [1028, 313] width 10 height 10
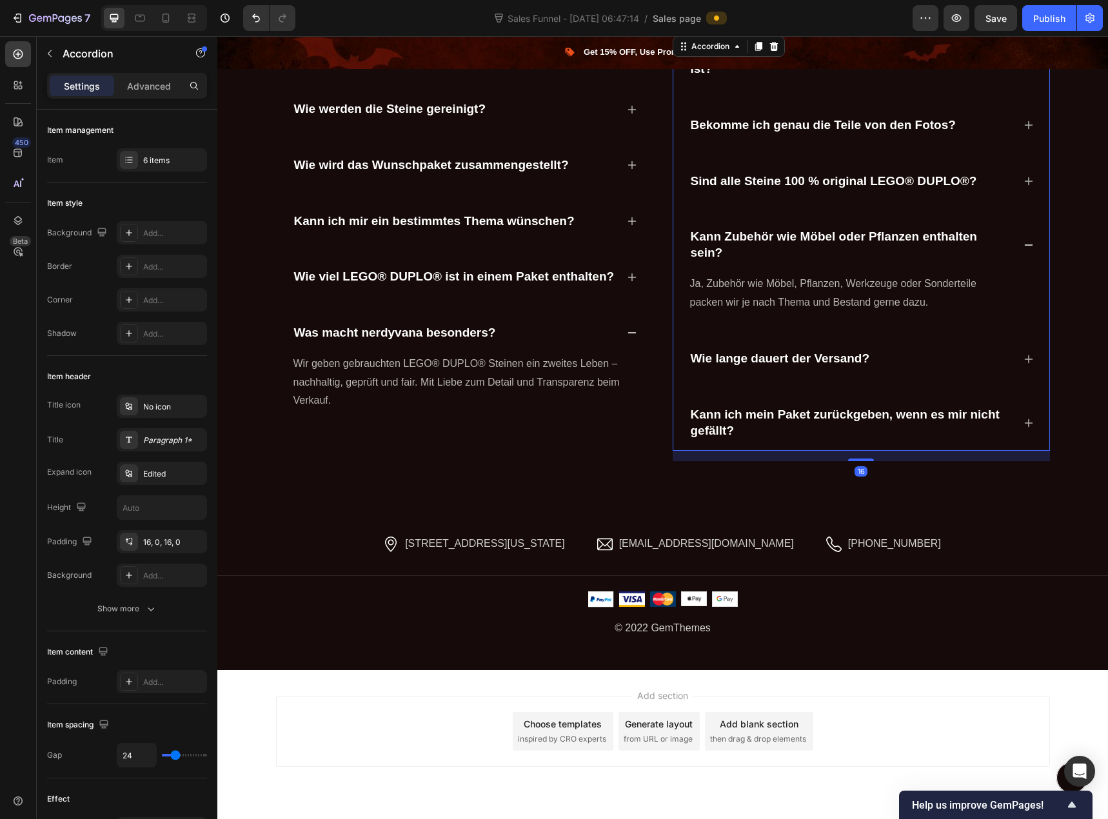
click at [1023, 355] on icon at bounding box center [1028, 359] width 10 height 10
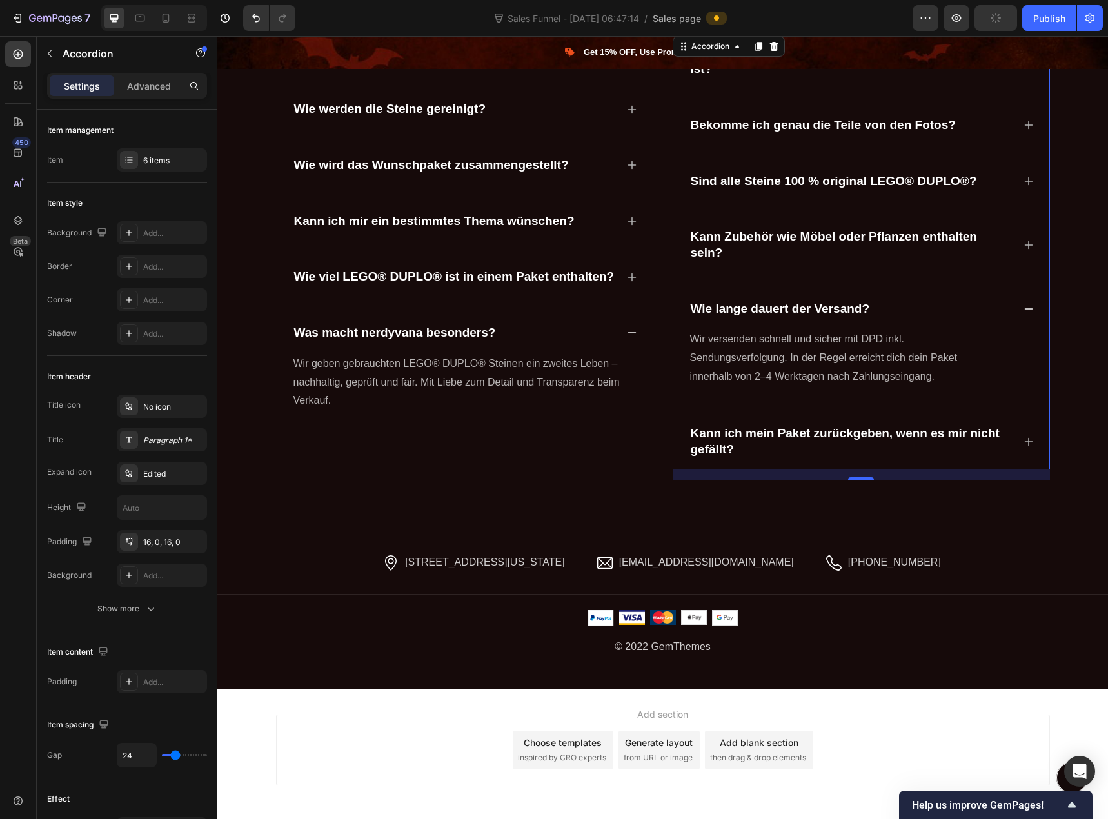
click at [1026, 435] on div "Kann ich mein Paket zurückgeben, wenn es mir nicht gefällt?" at bounding box center [861, 441] width 345 height 56
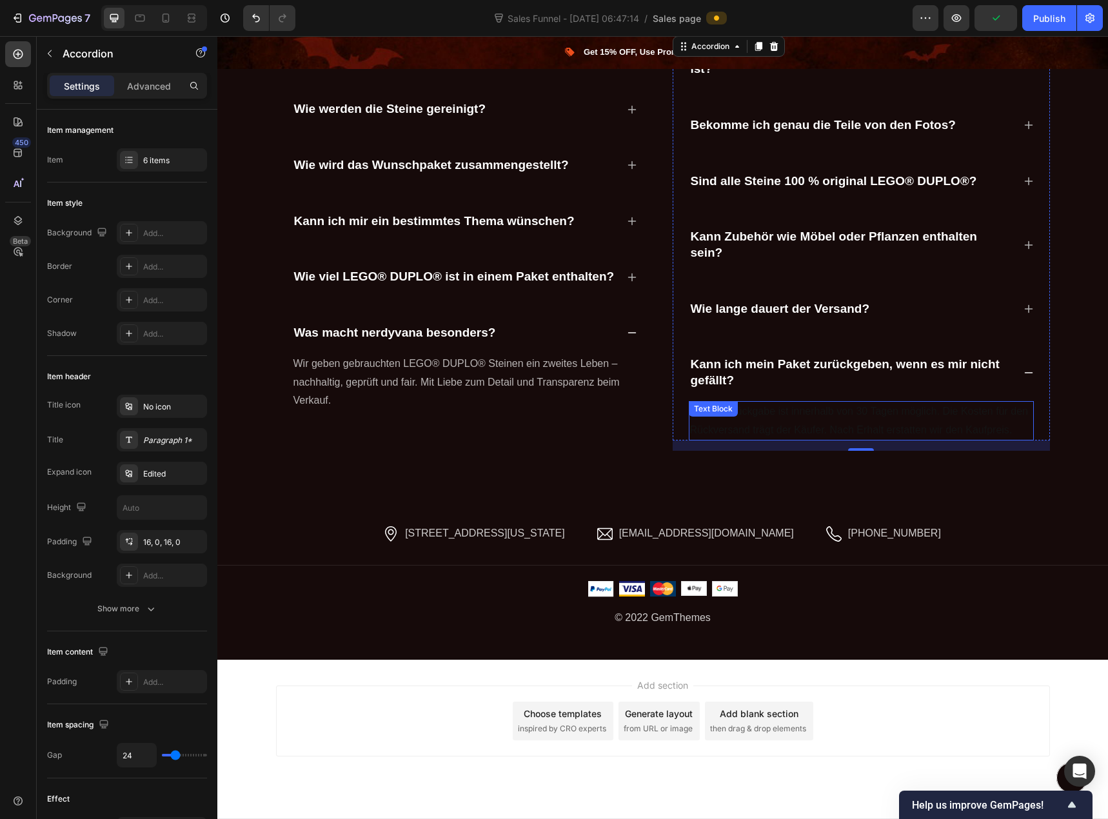
click at [878, 420] on p "Ja, eine Rückgabe ist innerhalb von 30 Tagen möglich. Die Kosten für den Rückve…" at bounding box center [861, 420] width 342 height 37
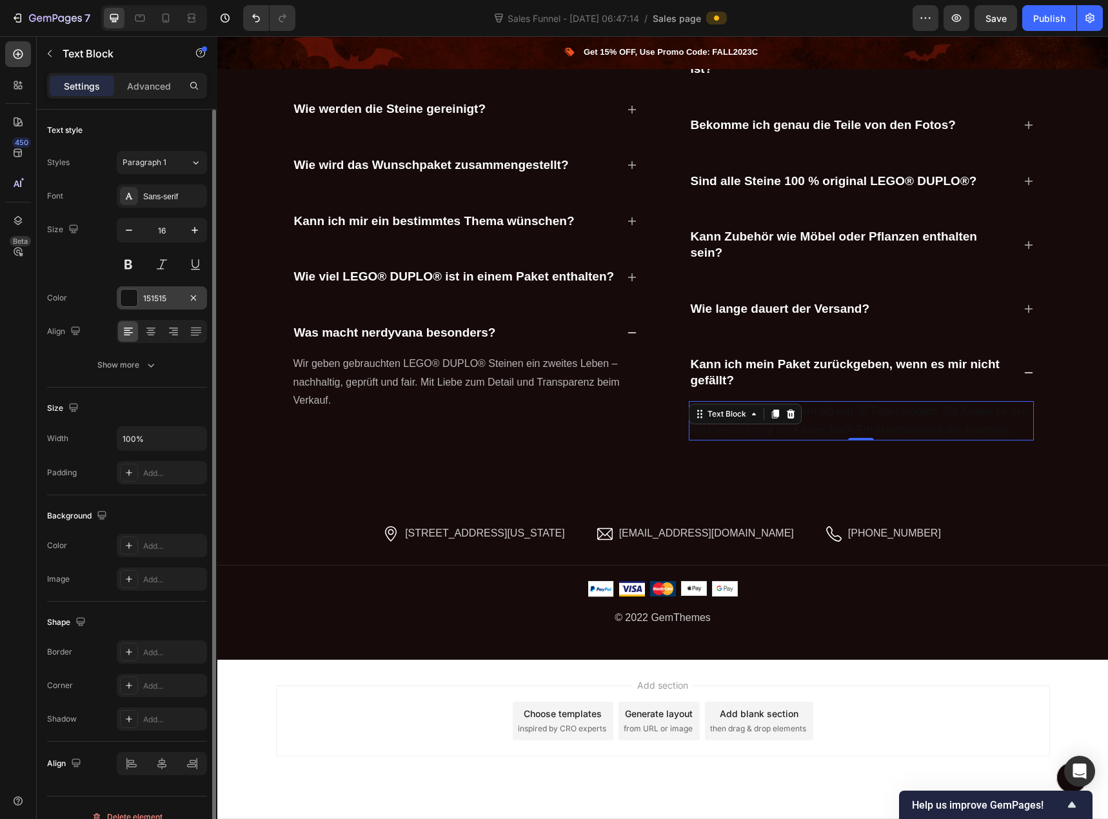
click at [170, 304] on div "151515" at bounding box center [161, 299] width 37 height 12
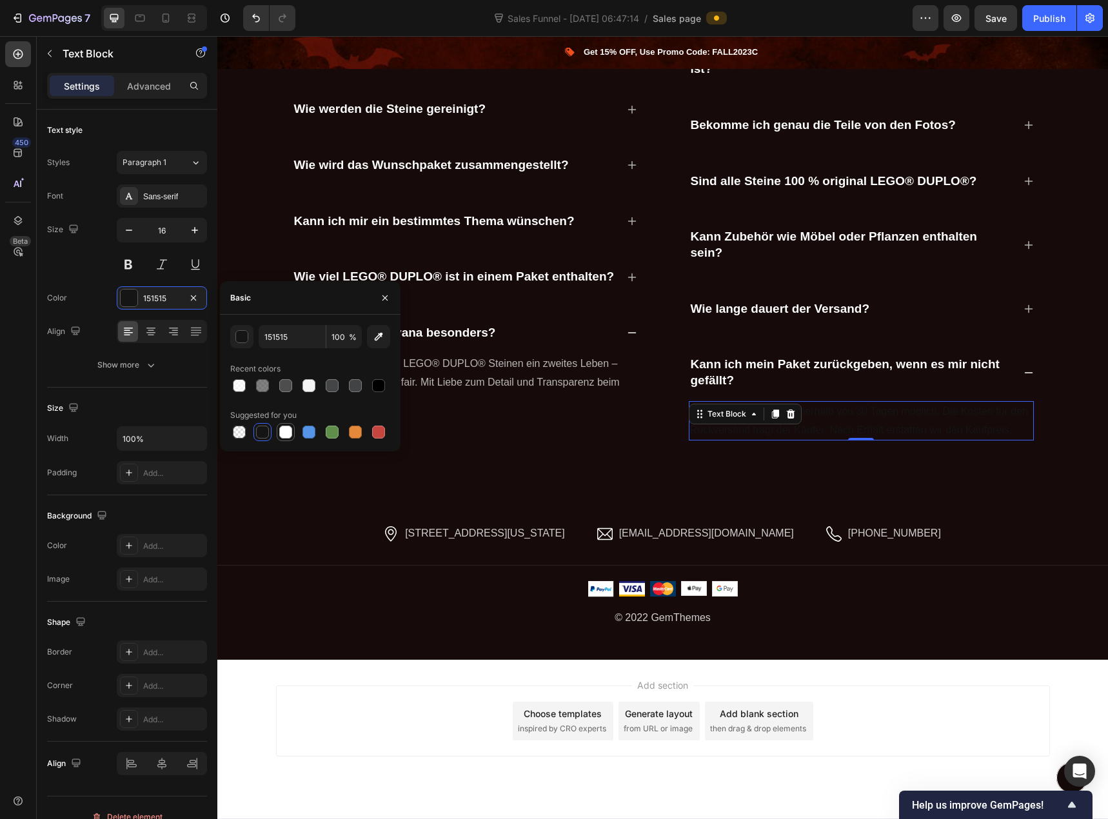
click at [291, 430] on div at bounding box center [285, 432] width 13 height 13
type input "FFFFFF"
click at [336, 341] on input "100" at bounding box center [343, 336] width 35 height 23
type input "70"
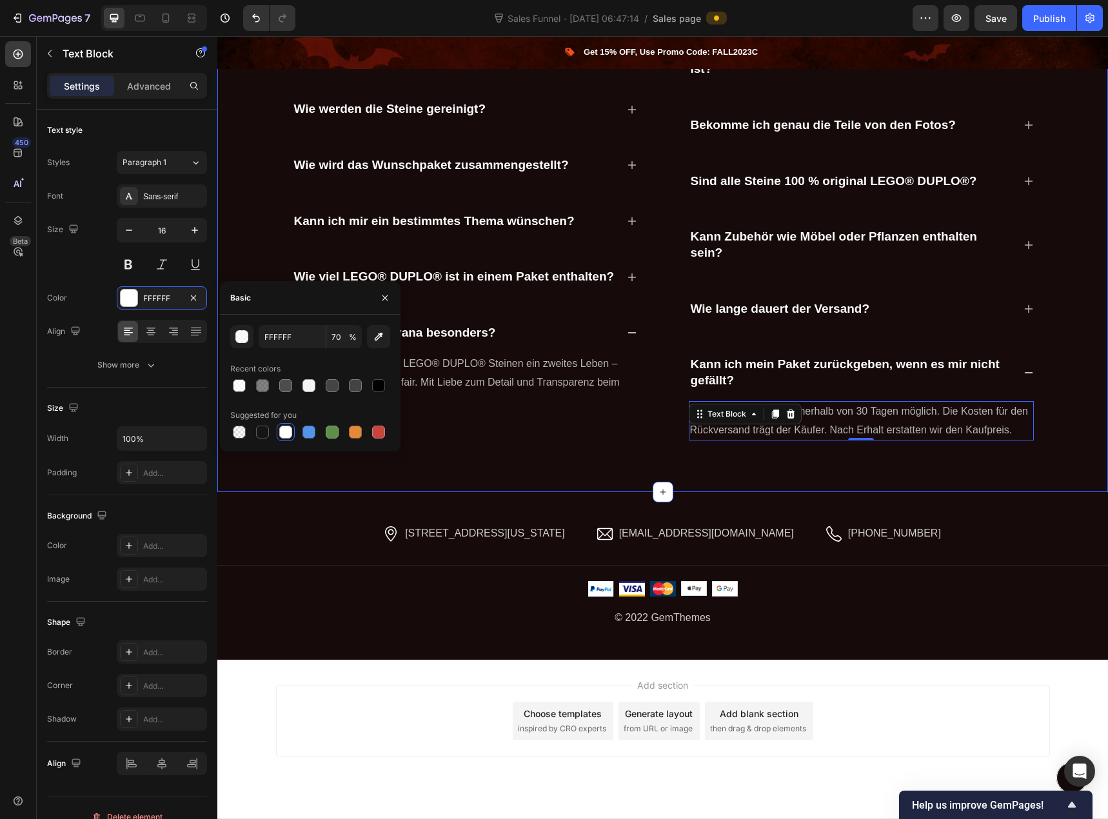
click at [516, 469] on div "Frequently asked questions Heading Have questions? We’re here to help Text bloc…" at bounding box center [662, 189] width 891 height 607
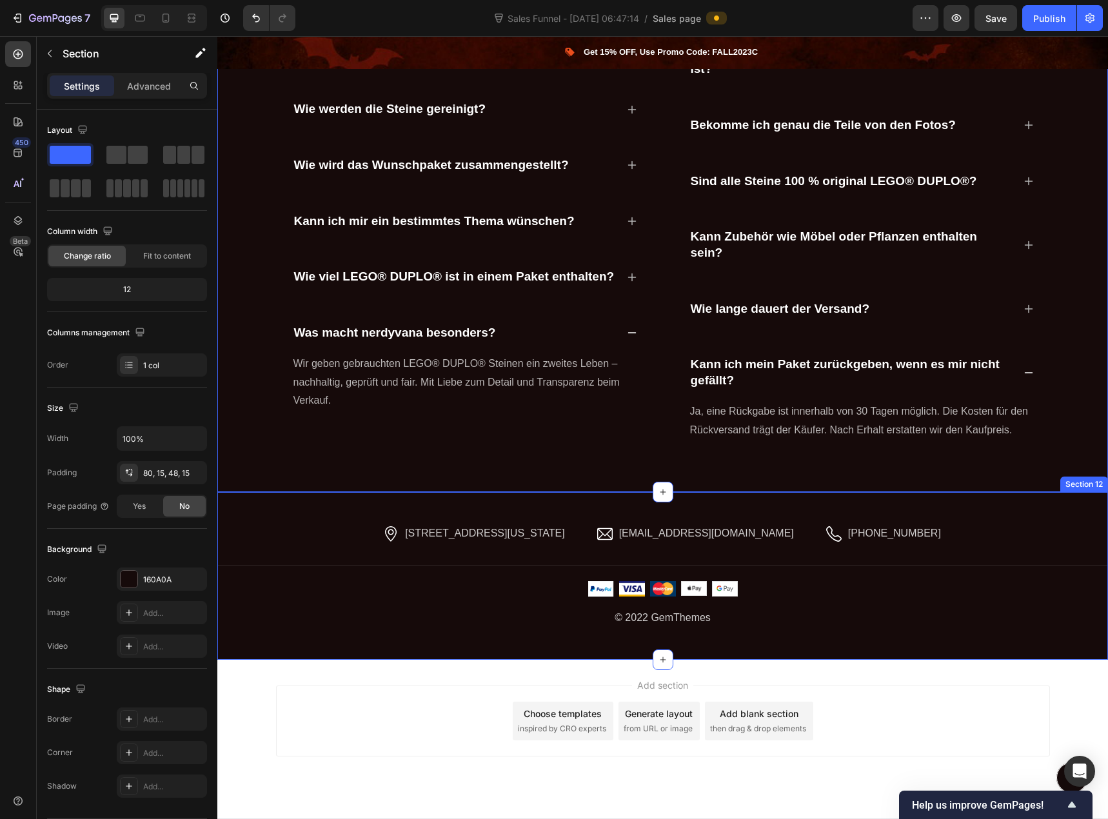
click at [693, 500] on div "Image 2118 Thornridge Cir, Connecticut 35624 Text block Row Image hello.gempage…" at bounding box center [662, 575] width 891 height 167
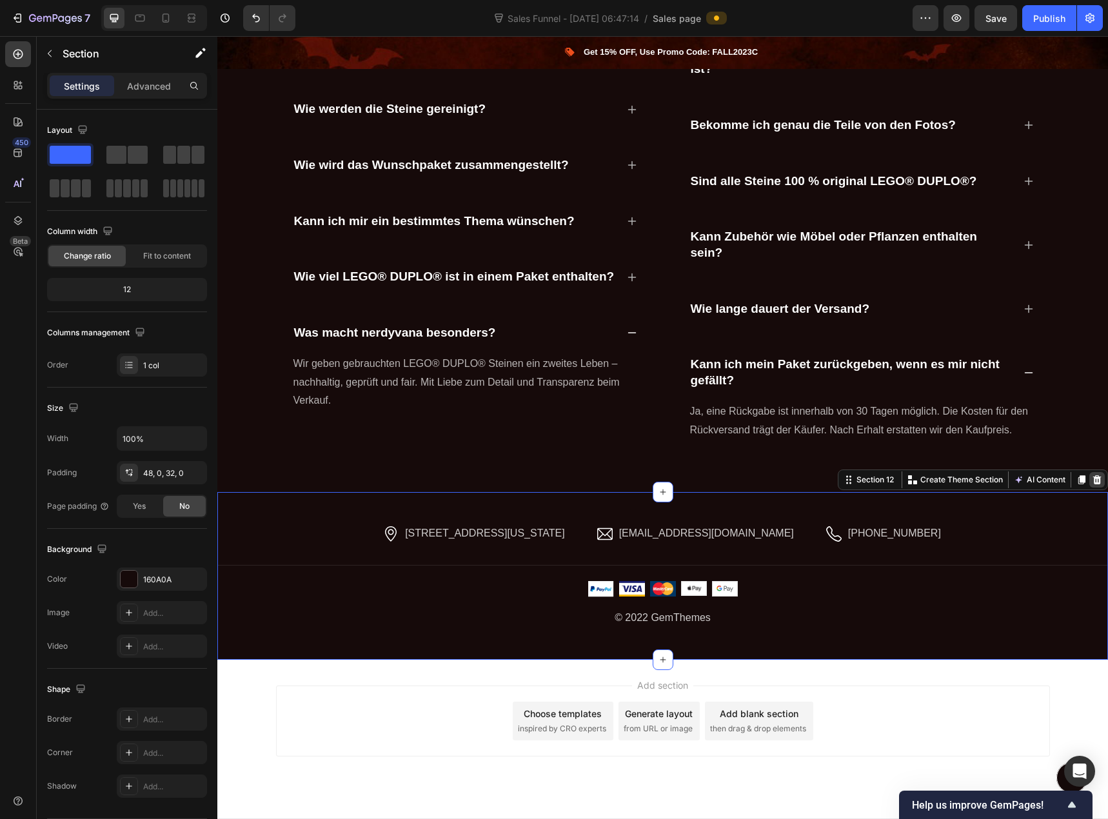
click at [1093, 484] on icon at bounding box center [1097, 479] width 8 height 9
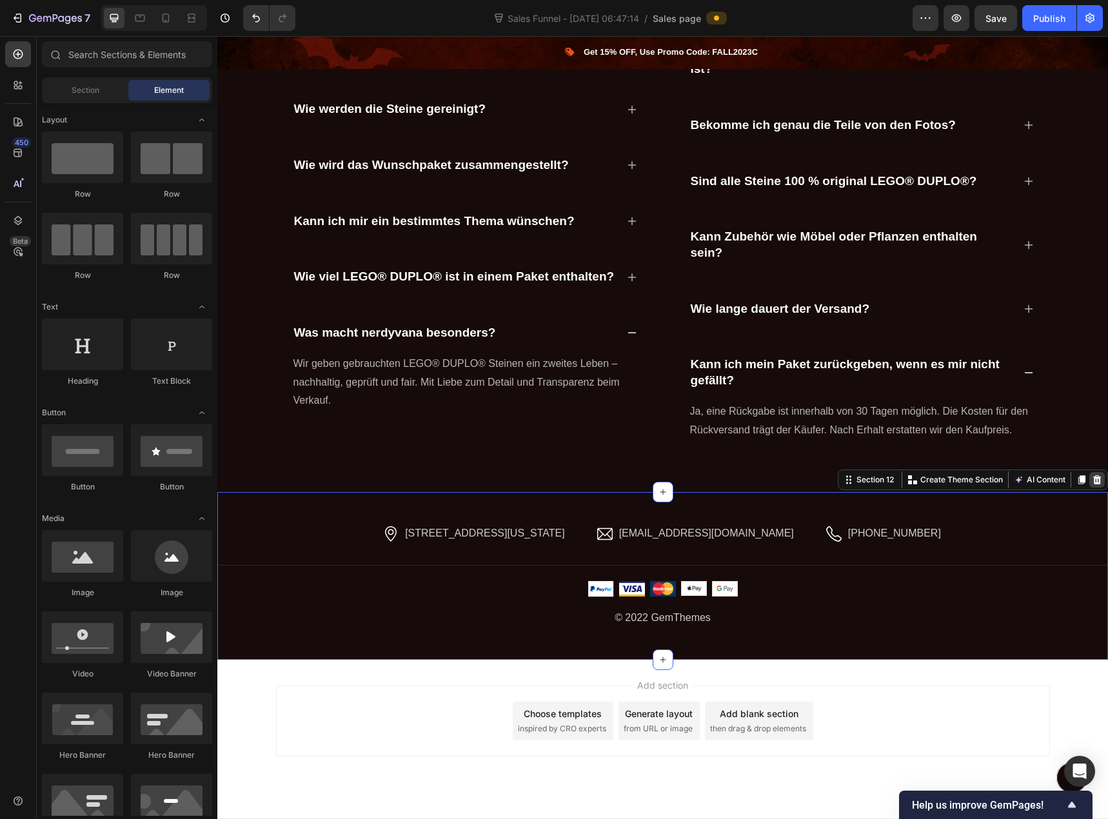
scroll to position [3782, 0]
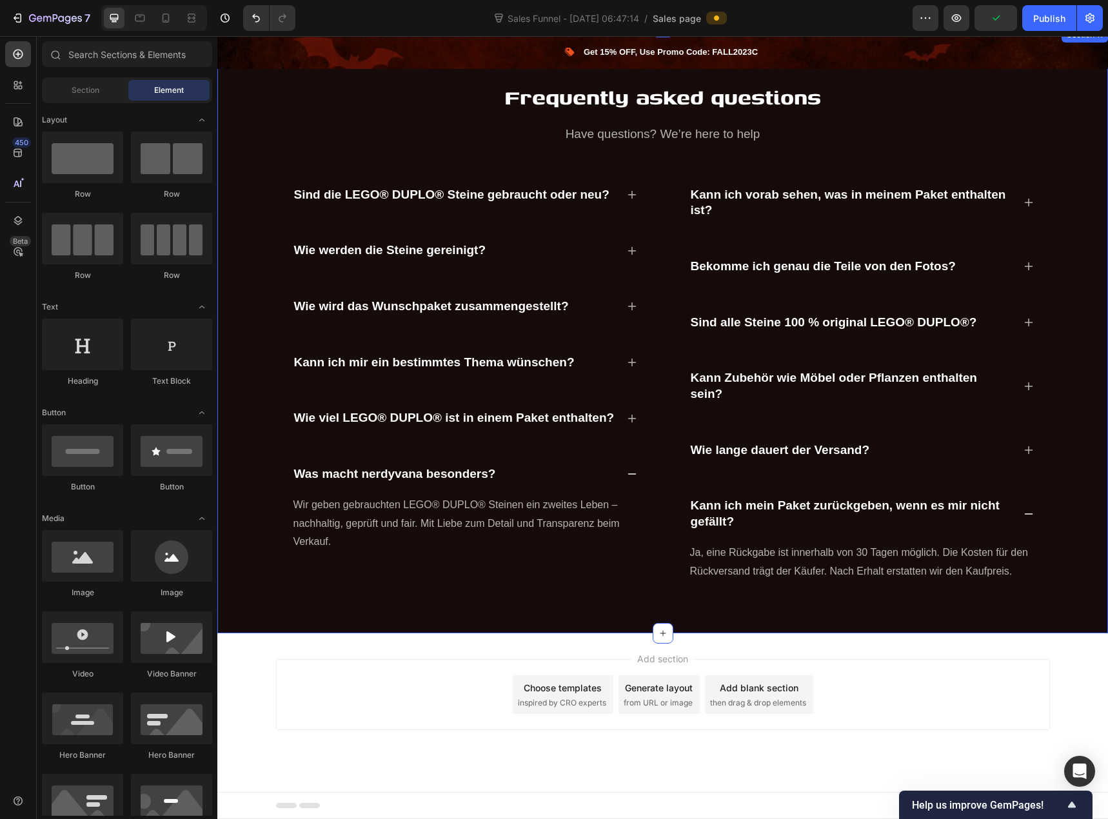
click at [503, 603] on div "Frequently asked questions Heading Have questions? We’re here to help Text bloc…" at bounding box center [662, 330] width 891 height 607
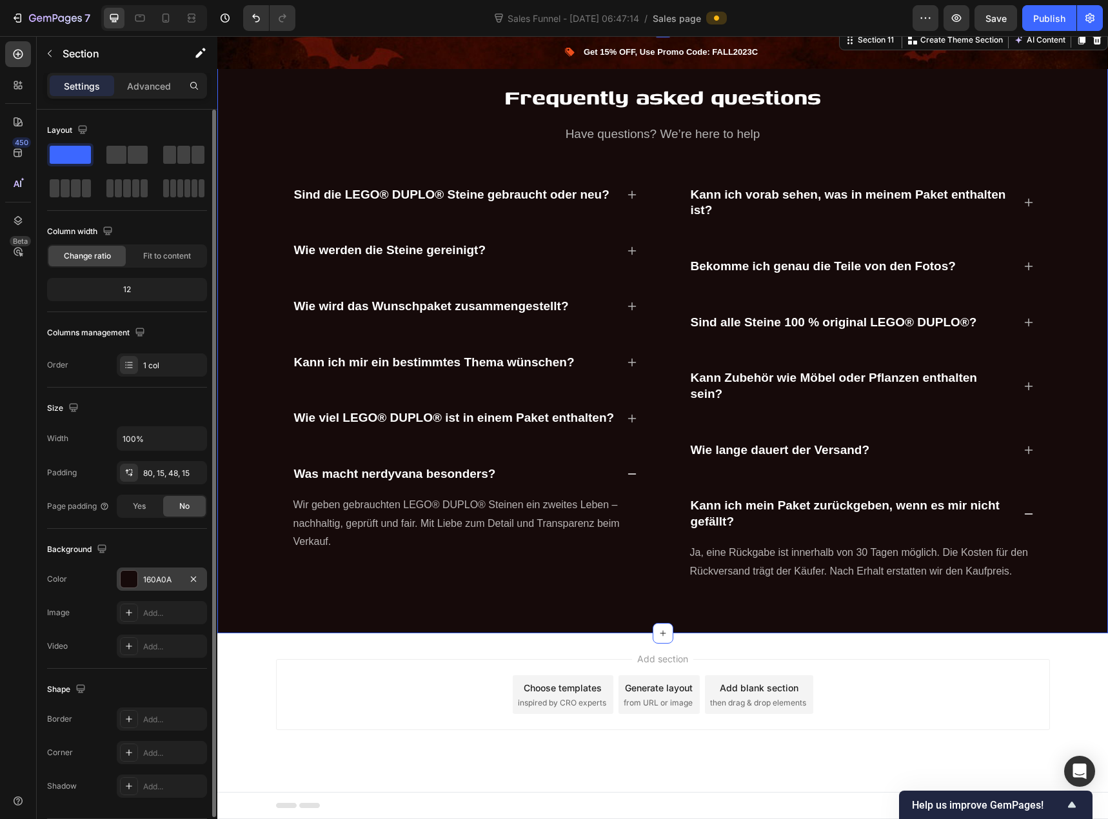
click at [141, 578] on div "160A0A" at bounding box center [162, 579] width 90 height 23
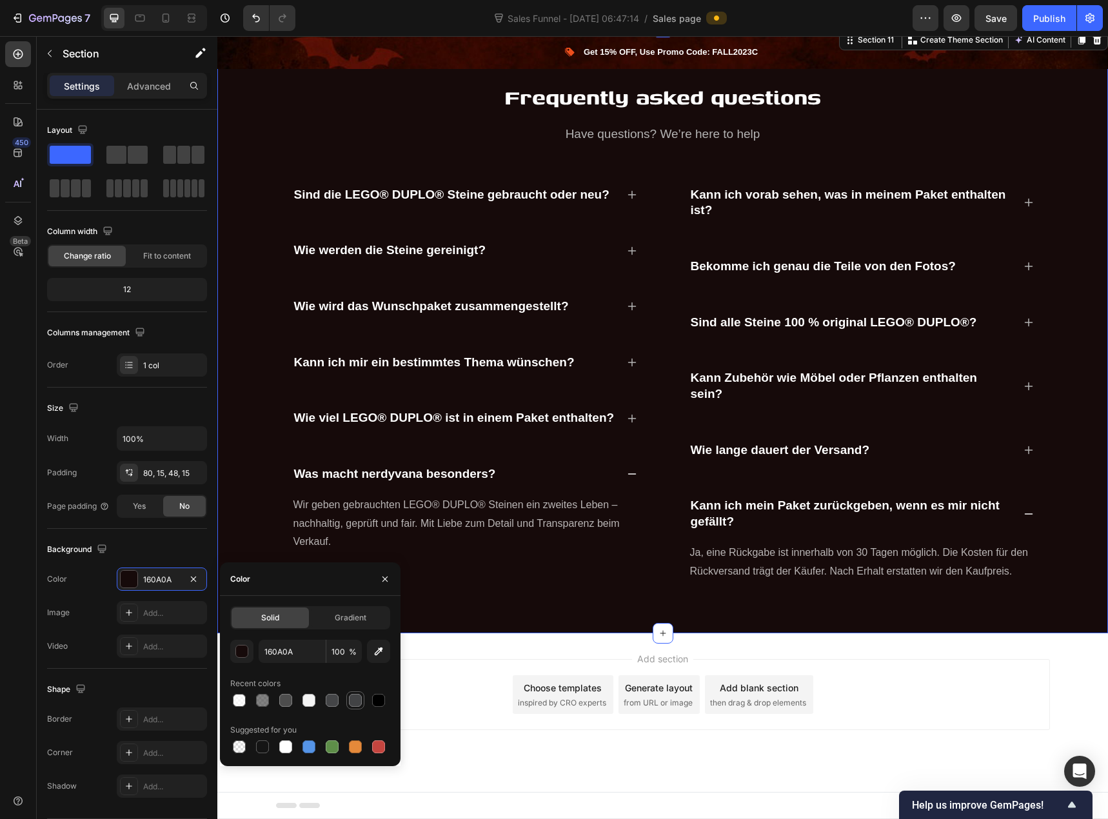
click at [354, 700] on div at bounding box center [355, 700] width 13 height 13
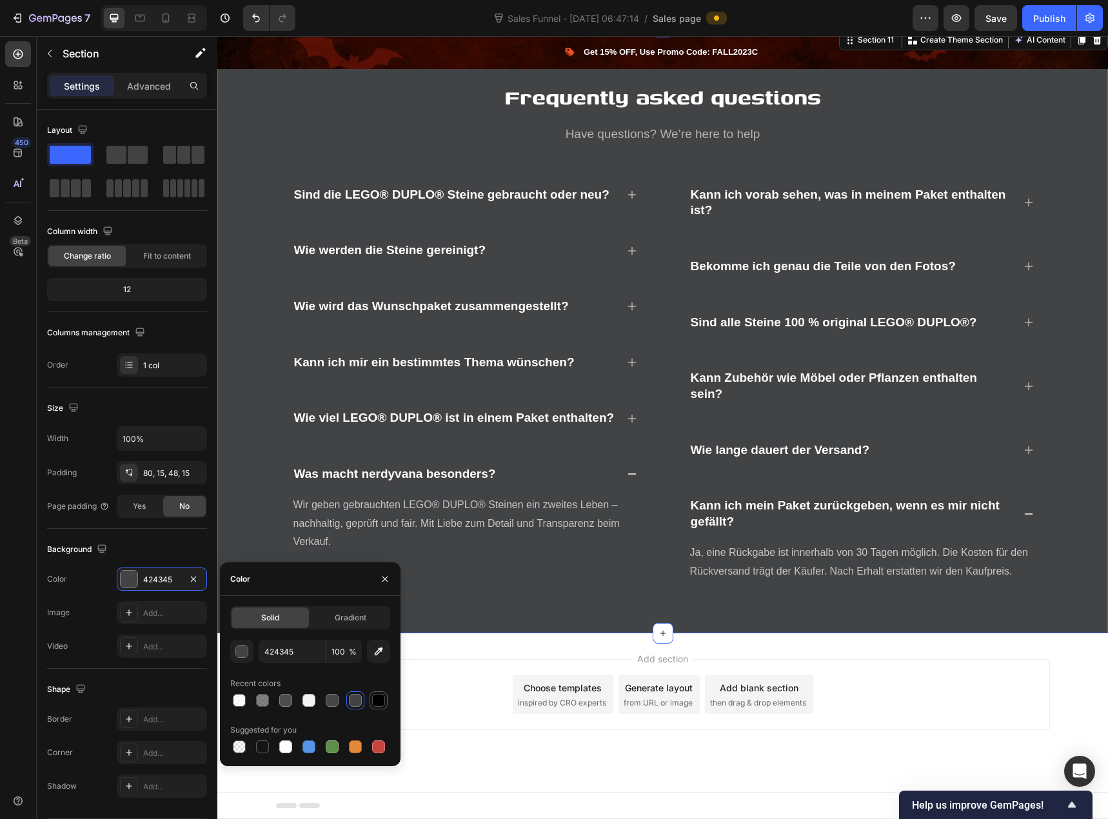
click at [377, 700] on div at bounding box center [378, 700] width 13 height 13
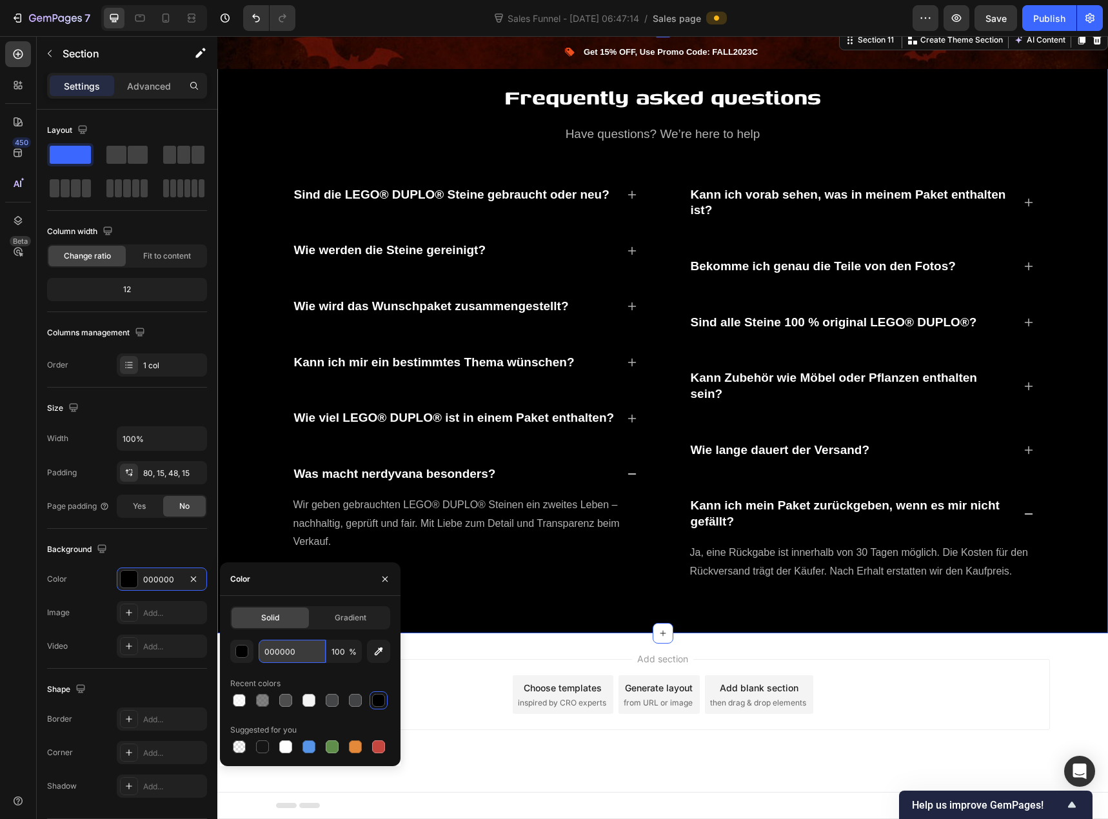
click at [298, 651] on input "000000" at bounding box center [292, 651] width 67 height 23
click at [259, 745] on div at bounding box center [262, 746] width 13 height 13
type input "151515"
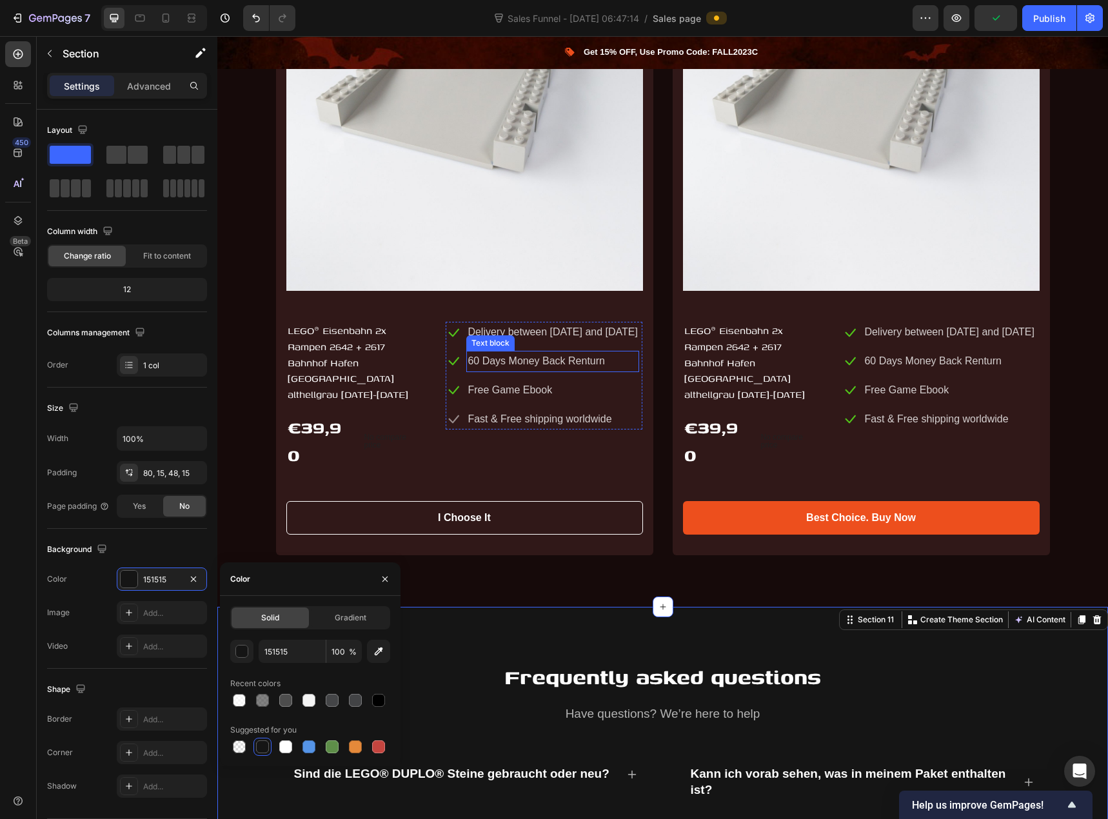
scroll to position [3201, 0]
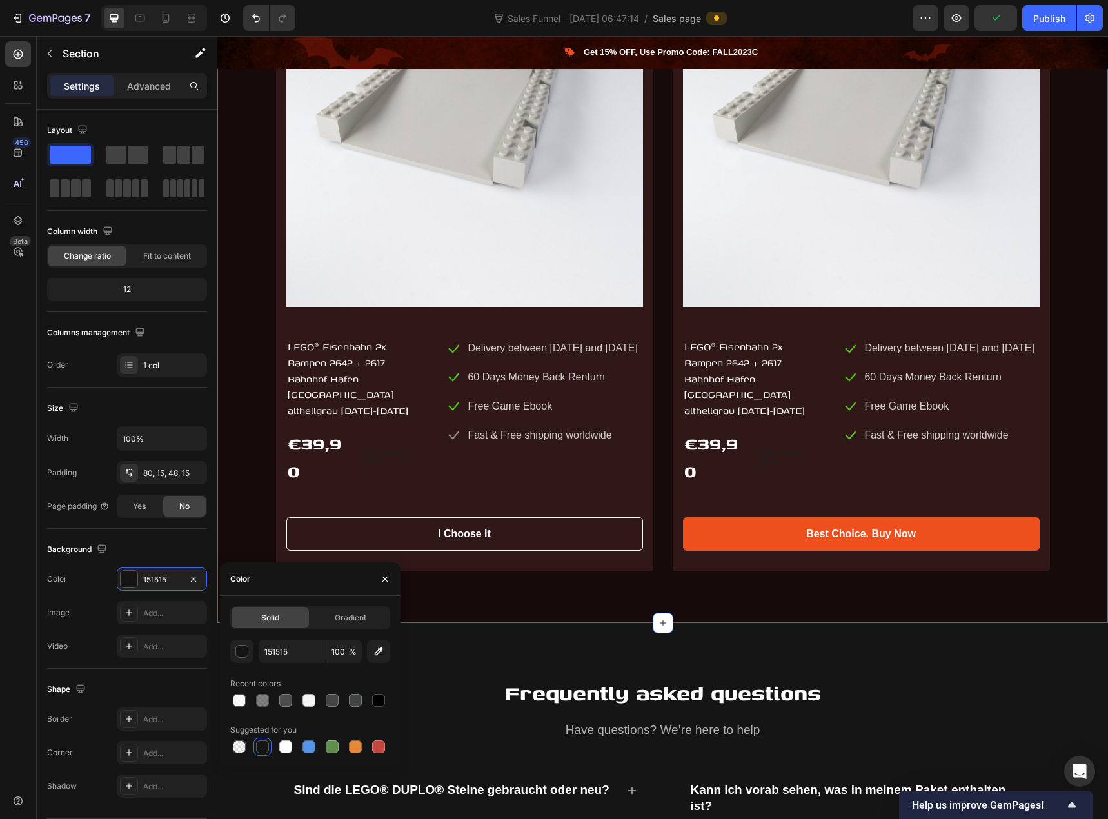
click at [250, 373] on div "Stock up for the Halloween rush! Heading Buy 2 bags and get the 3rd one free! H…" at bounding box center [662, 155] width 871 height 874
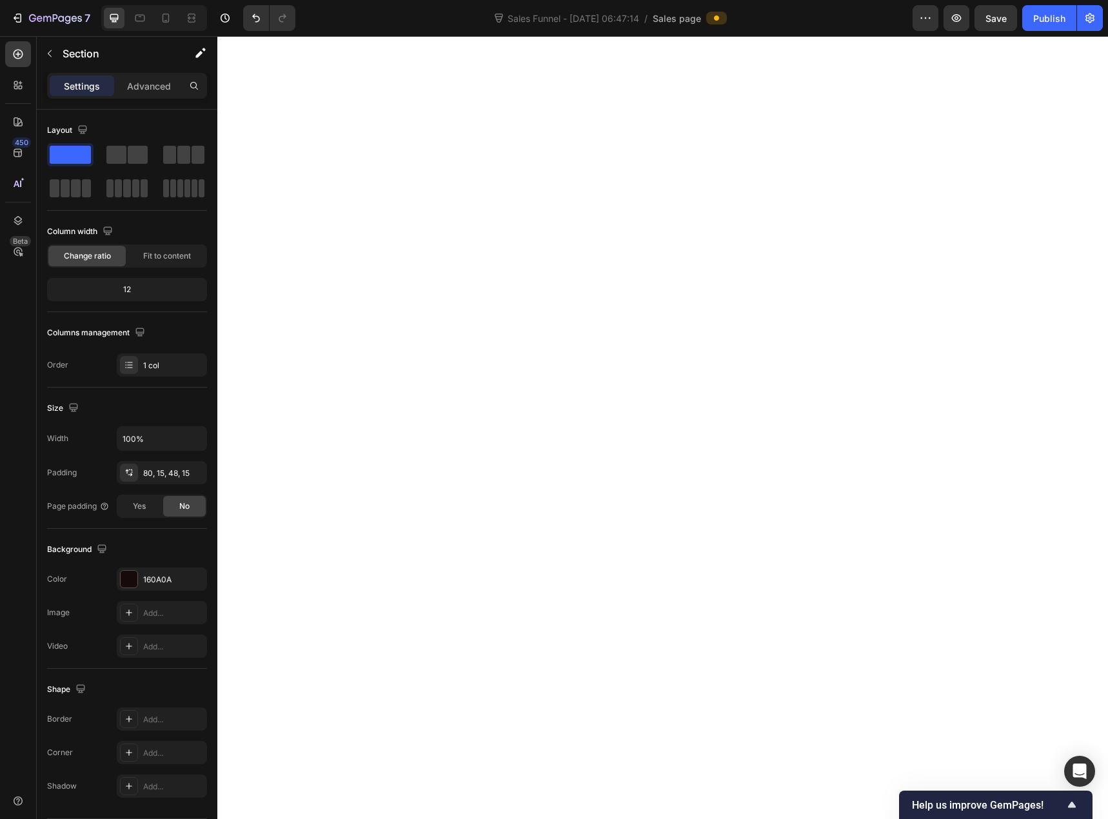
click at [163, 578] on div "160A0A" at bounding box center [173, 580] width 61 height 12
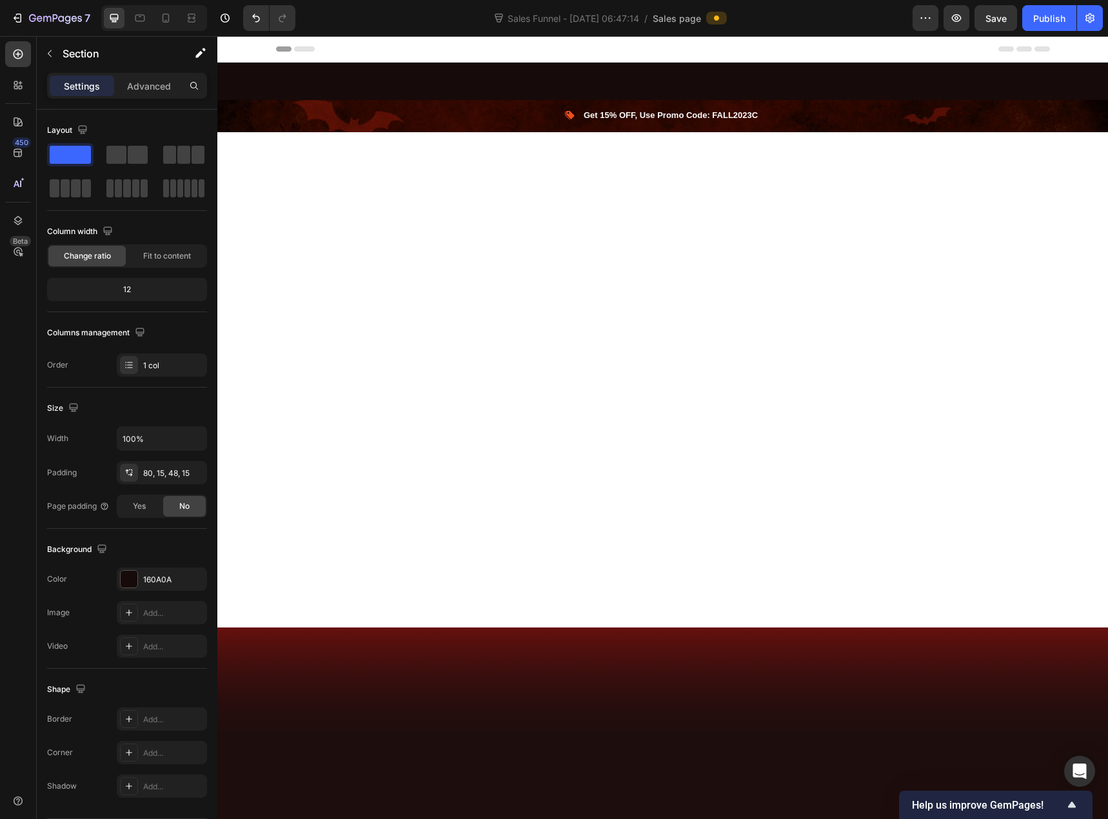
scroll to position [3201, 0]
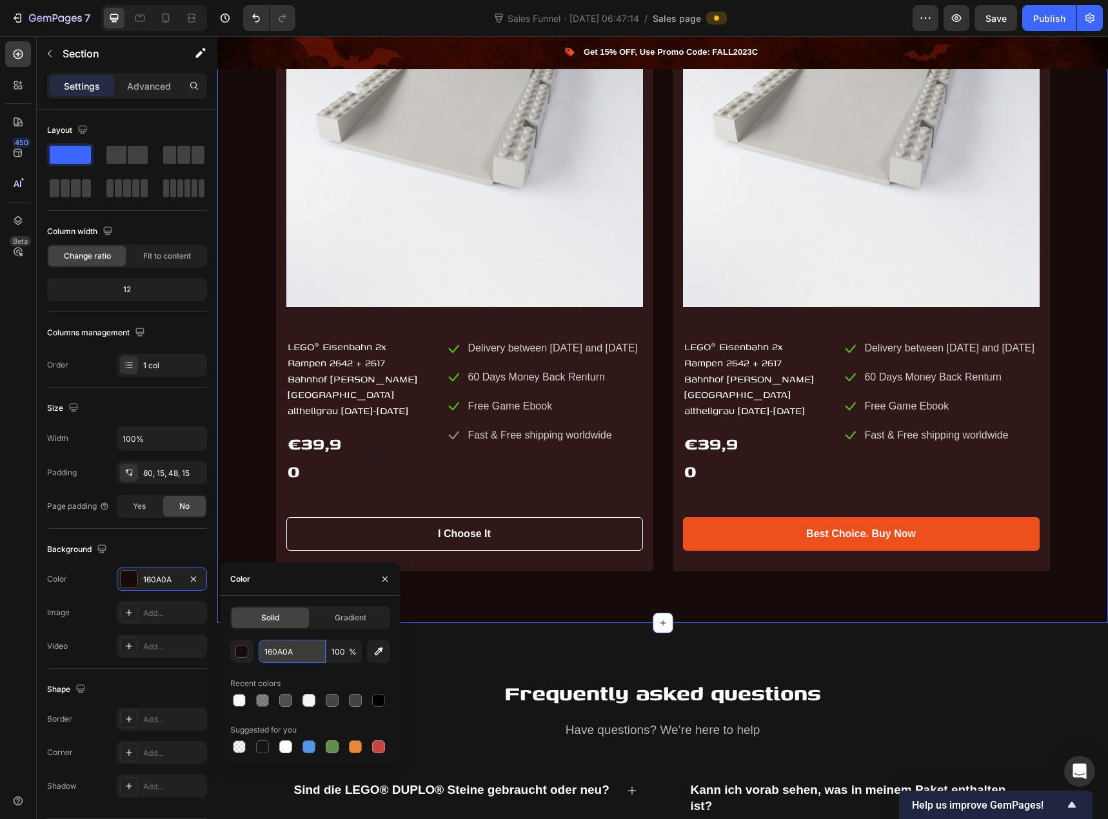
click at [304, 652] on input "160A0A" at bounding box center [292, 651] width 67 height 23
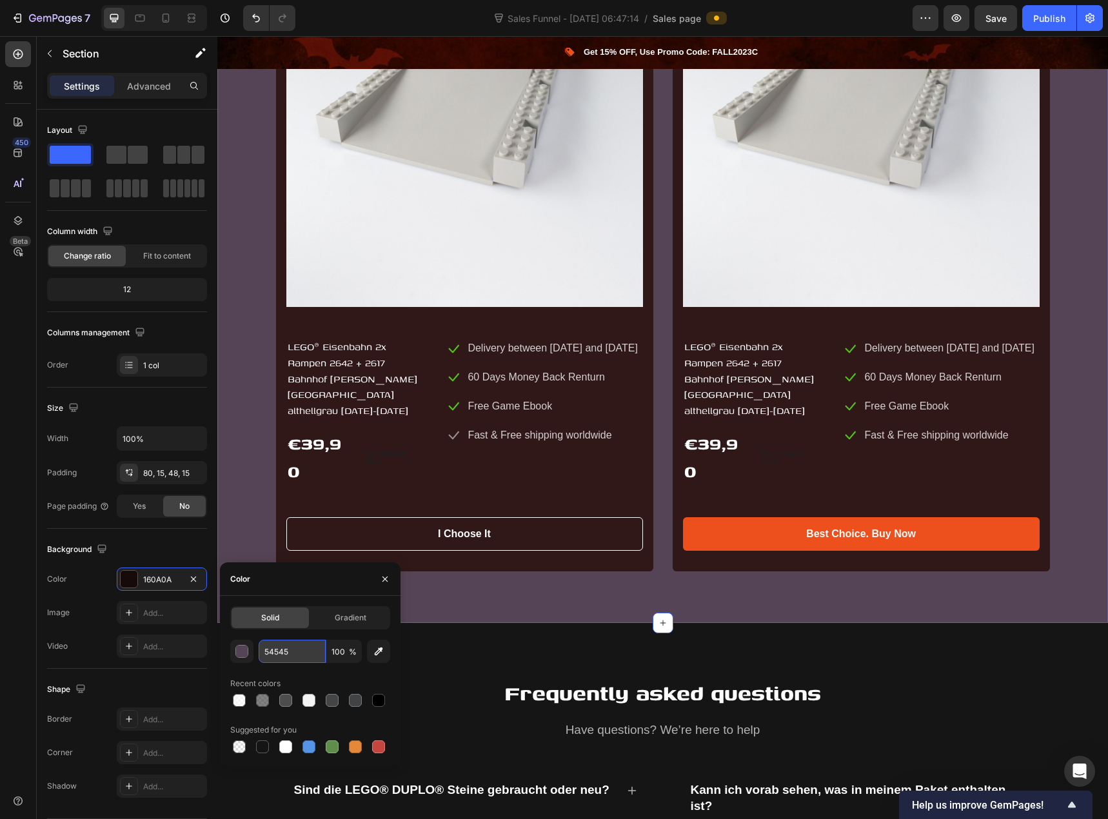
type input "545454"
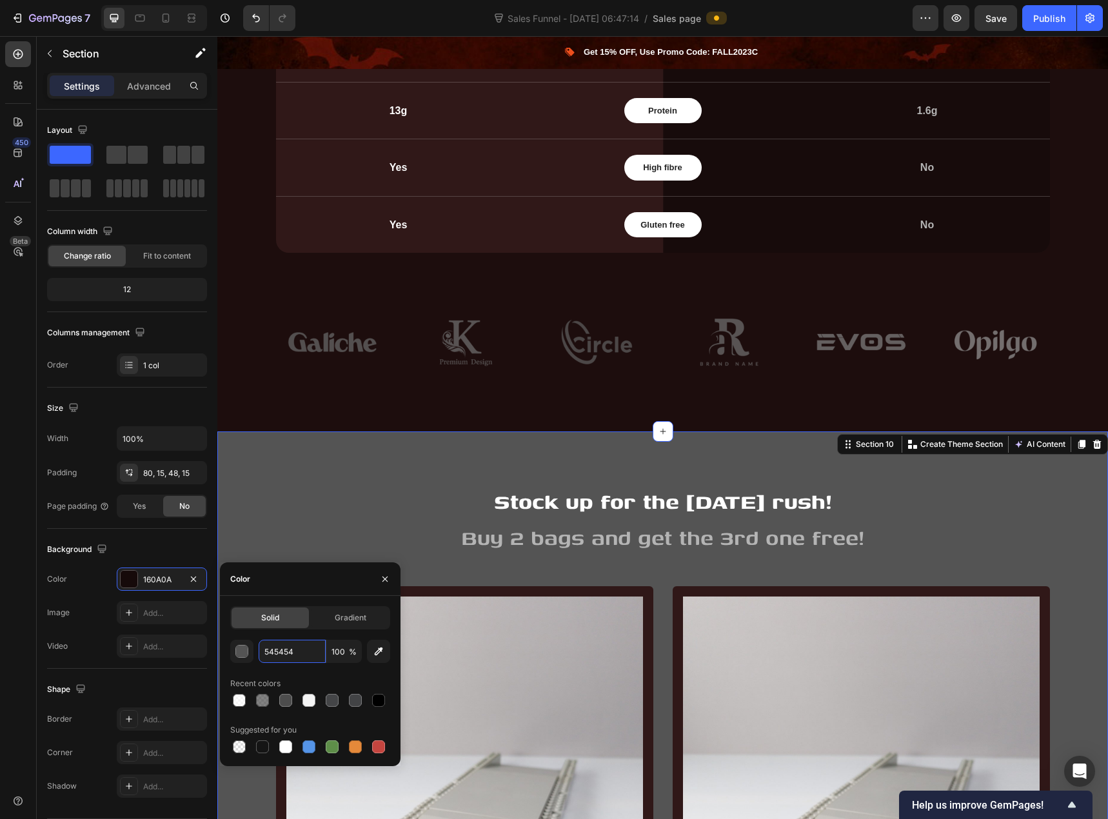
scroll to position [2427, 0]
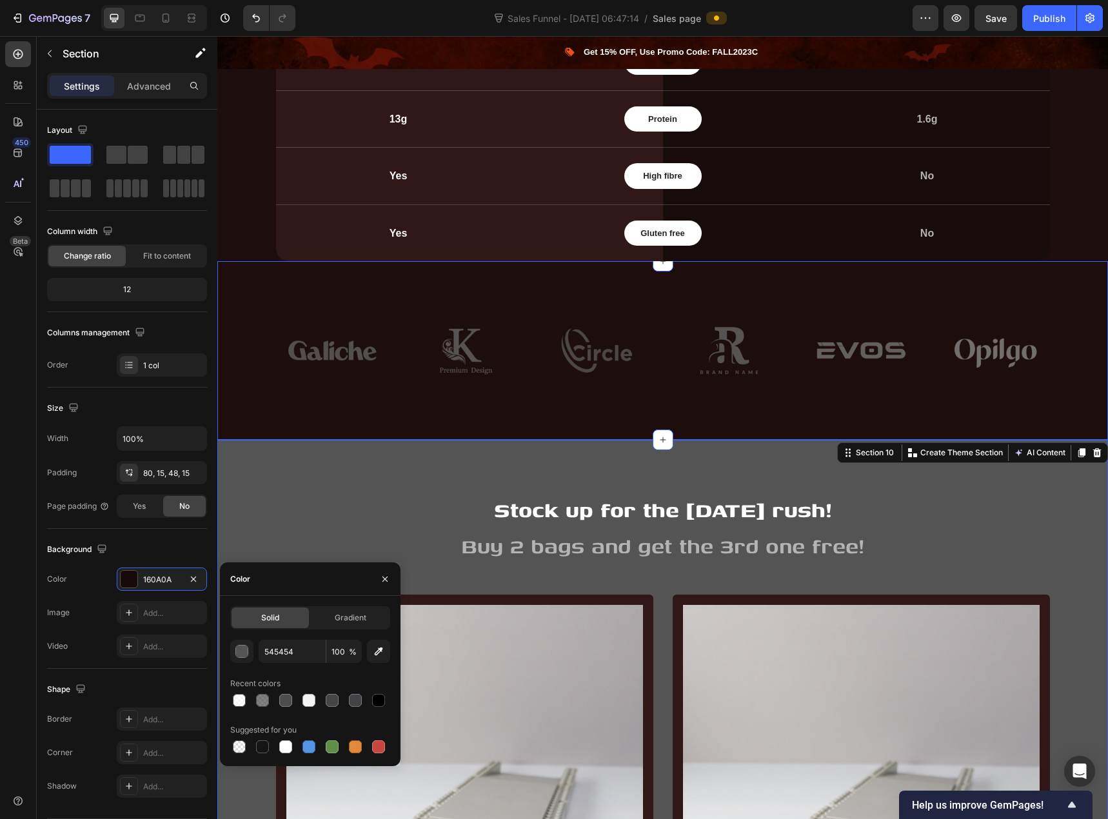
click at [232, 361] on div "Image Image Row Image Image Row Image Image Row Row" at bounding box center [662, 360] width 871 height 95
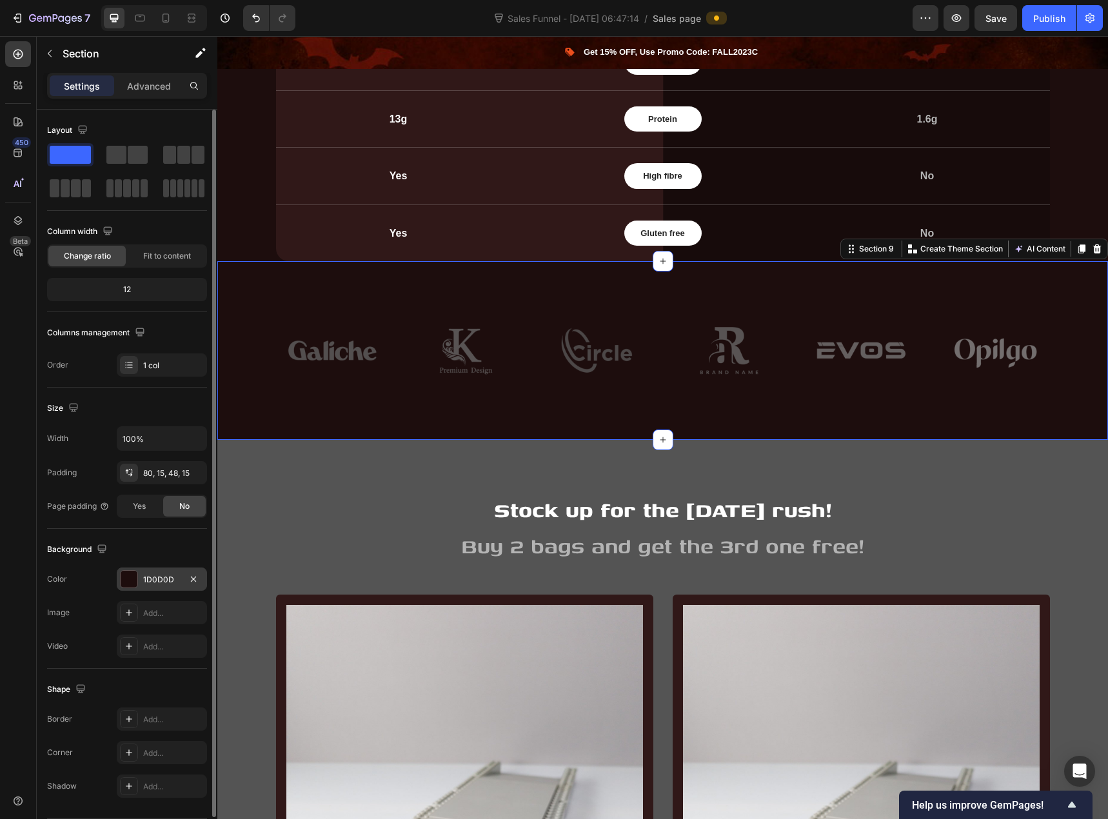
click at [150, 584] on div "1D0D0D" at bounding box center [161, 580] width 37 height 12
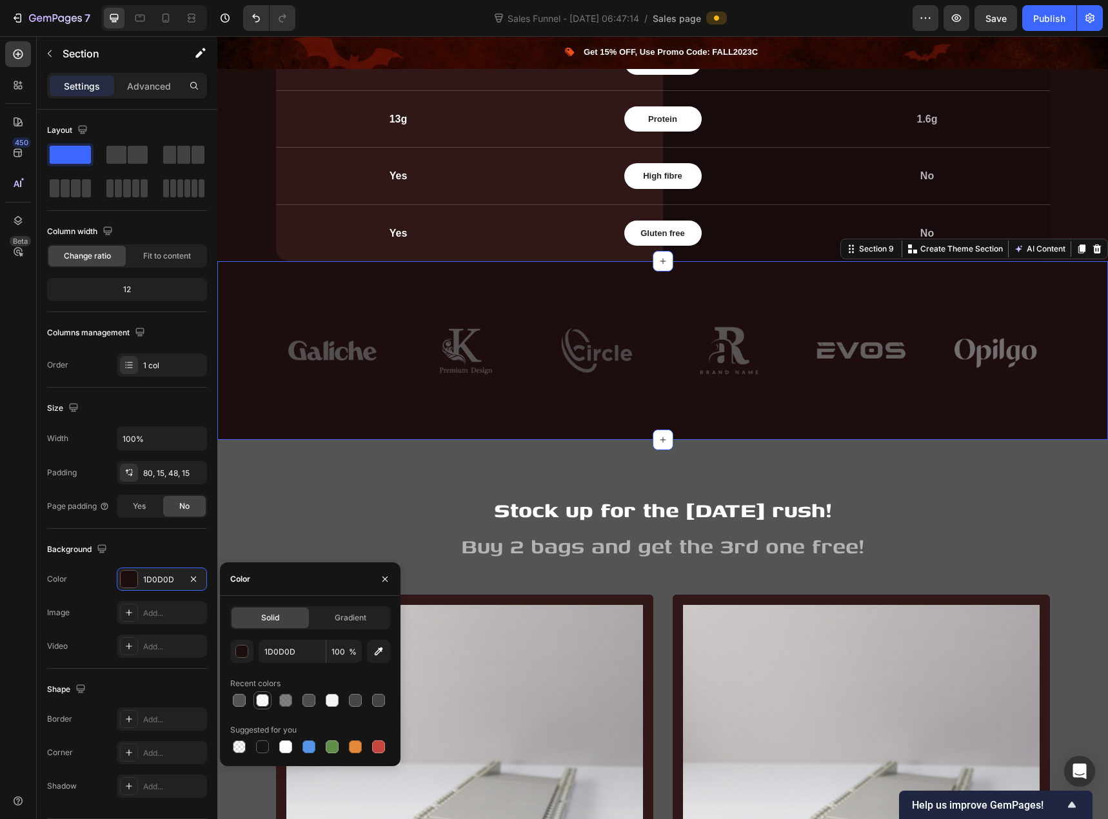
click at [266, 700] on div at bounding box center [262, 700] width 13 height 13
type input "FFFFFF"
type input "70"
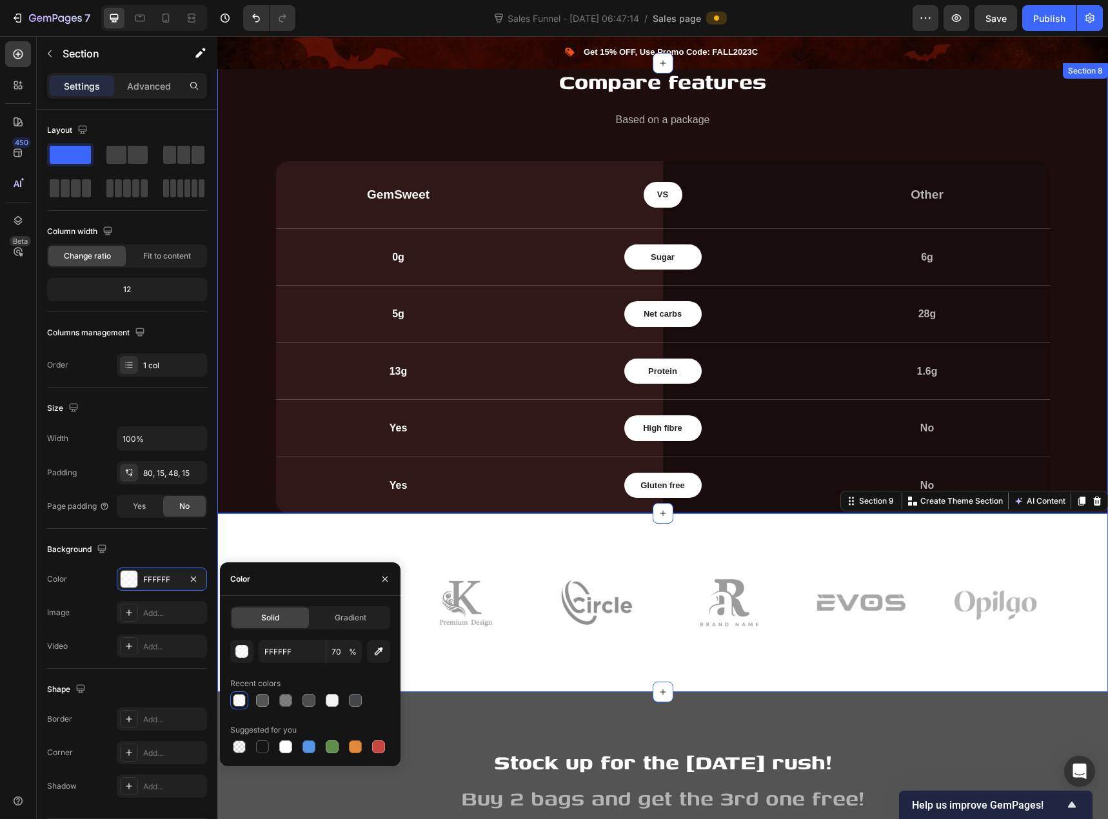
scroll to position [2169, 0]
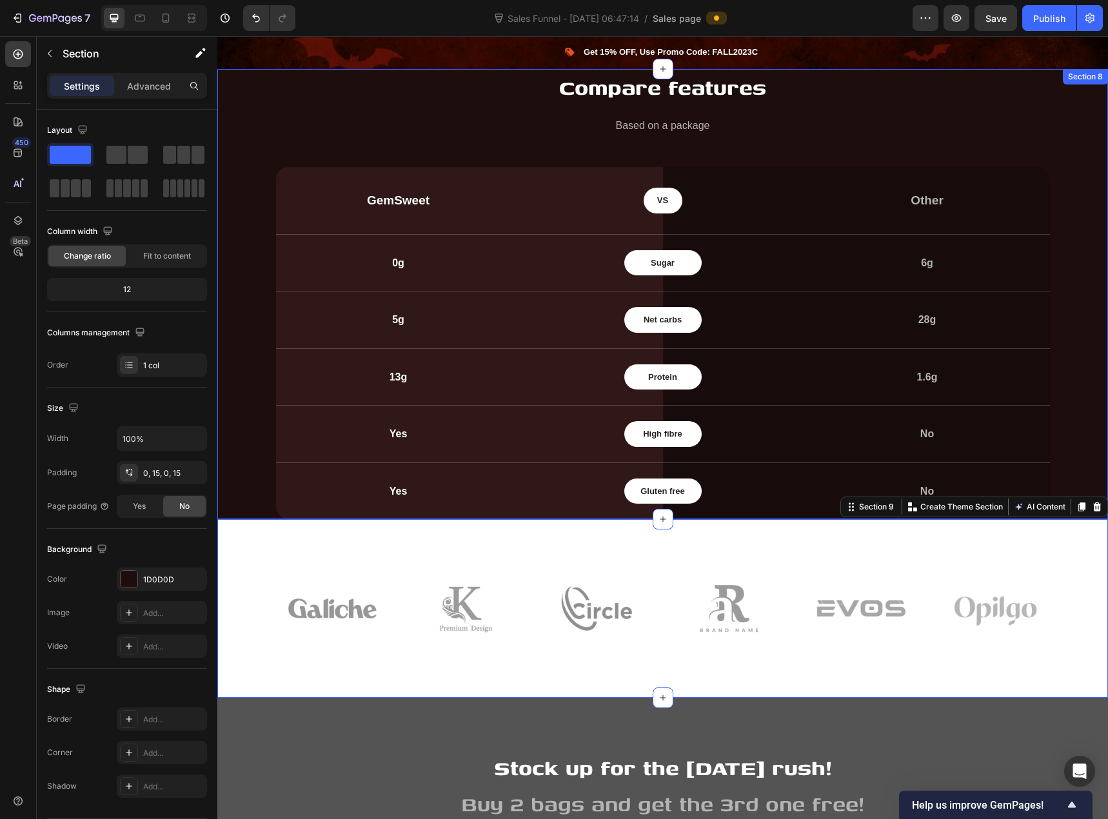
click at [239, 402] on div "Compare features Heading Based on a package Text block GemSweet Text block VS T…" at bounding box center [662, 294] width 871 height 451
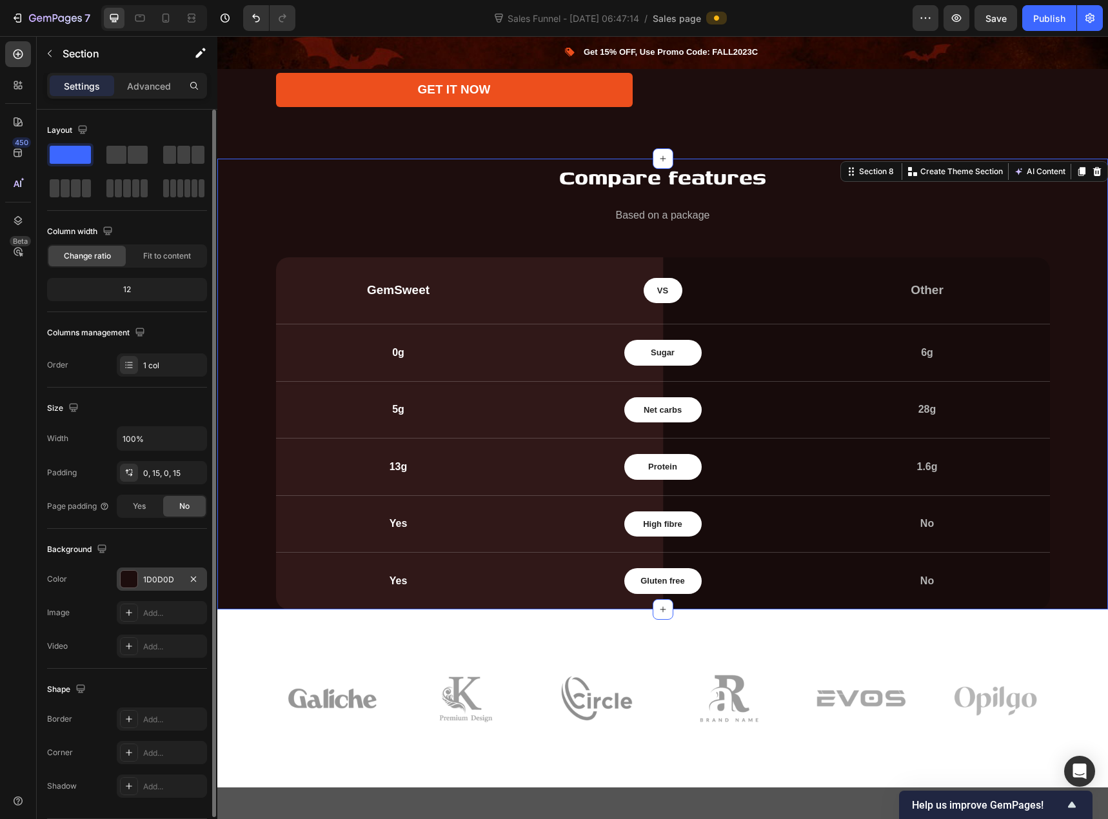
click at [151, 580] on div "1D0D0D" at bounding box center [161, 580] width 37 height 12
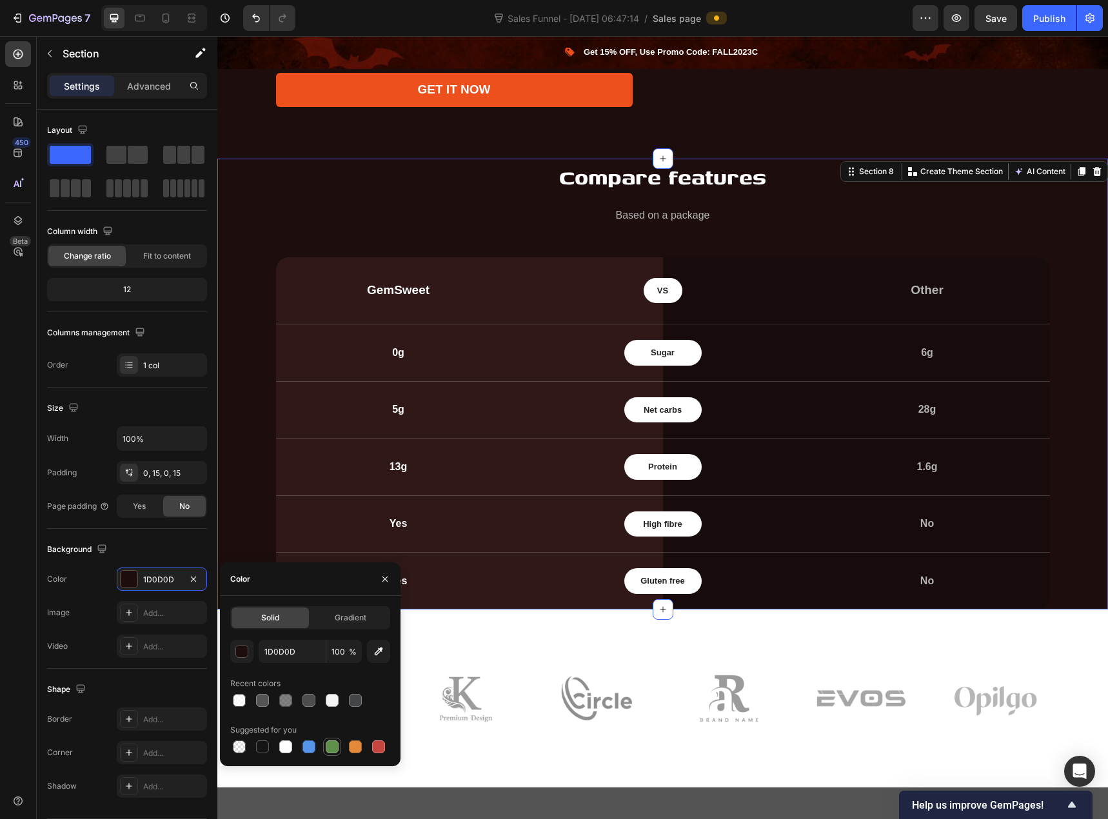
click at [331, 743] on div at bounding box center [332, 746] width 13 height 13
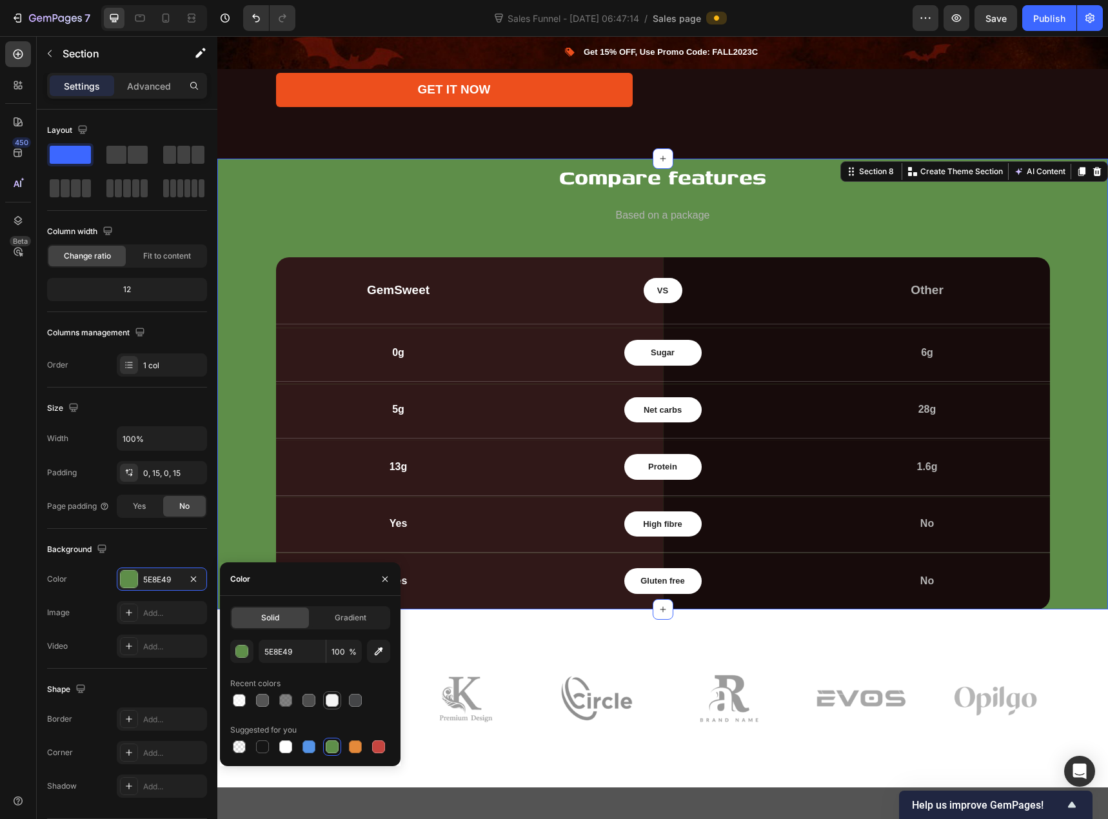
click at [331, 702] on div at bounding box center [332, 700] width 13 height 13
type input "F4F4F4"
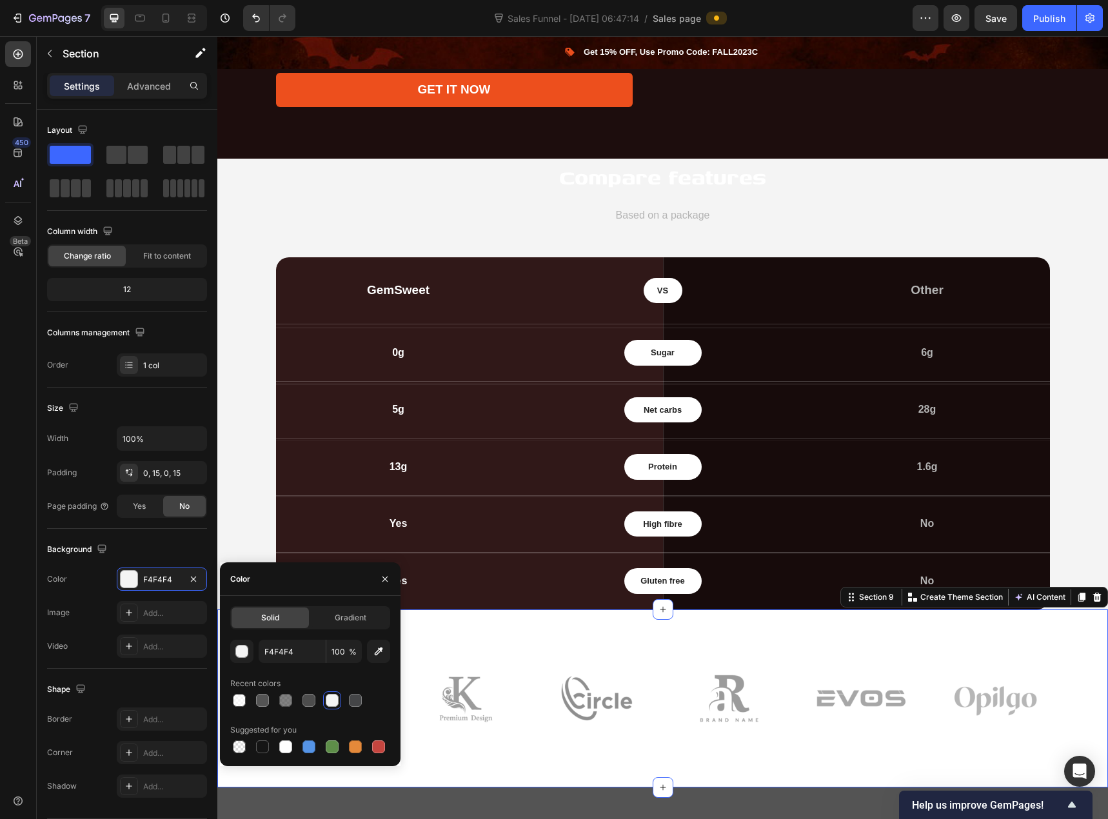
click at [255, 609] on div "Image Image Row Image Image Row Image Image Row Row Section 9 You can create re…" at bounding box center [662, 698] width 891 height 178
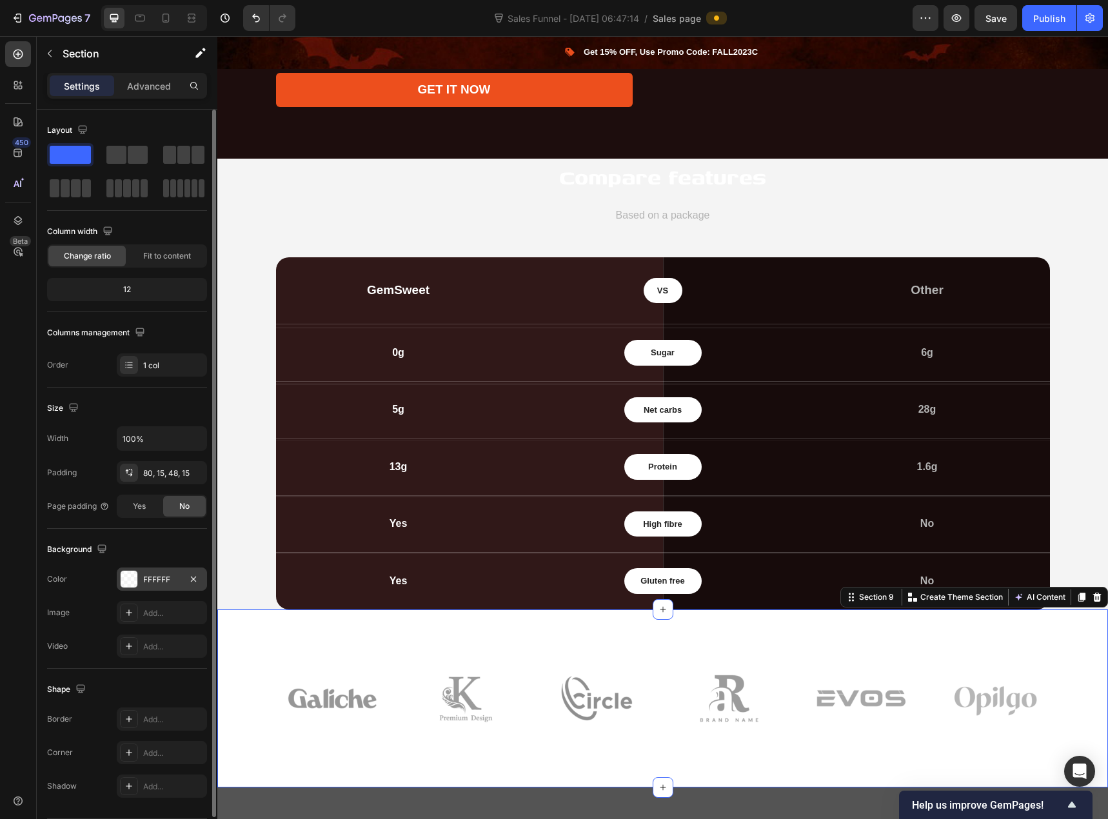
click at [143, 585] on div "FFFFFF" at bounding box center [161, 580] width 37 height 12
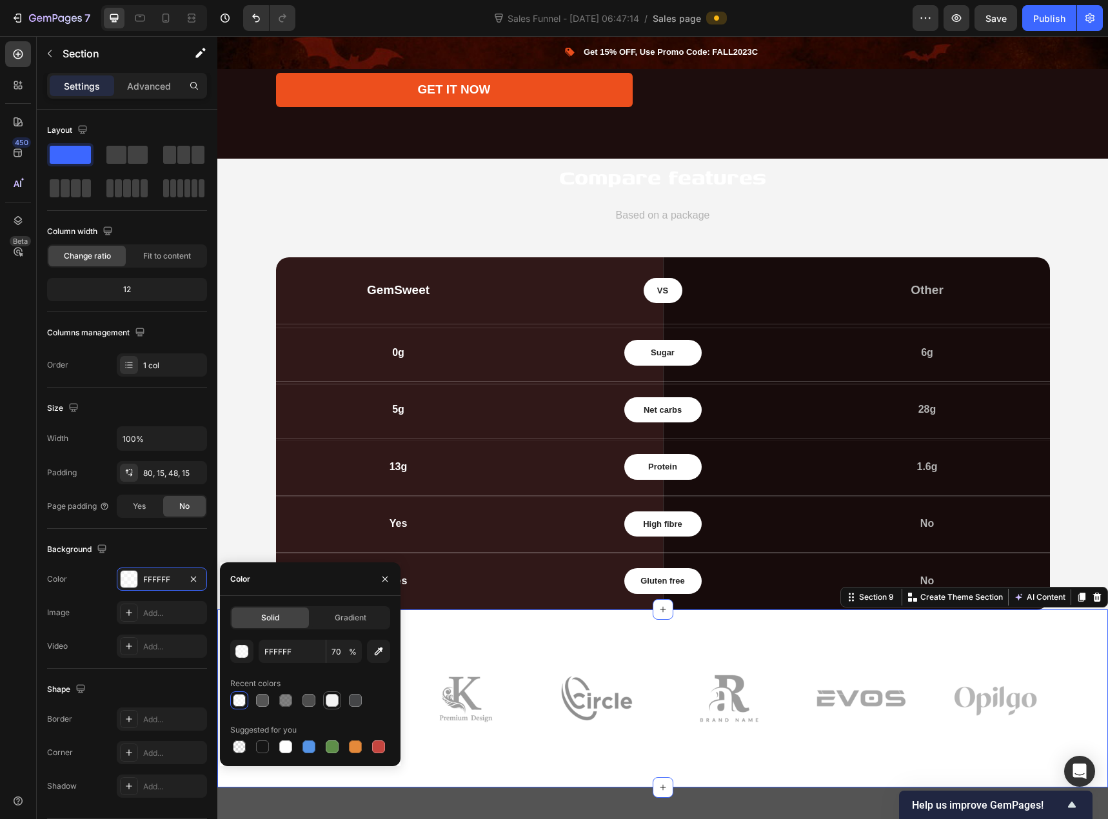
click at [331, 700] on div at bounding box center [332, 700] width 13 height 13
type input "F4F4F4"
type input "100"
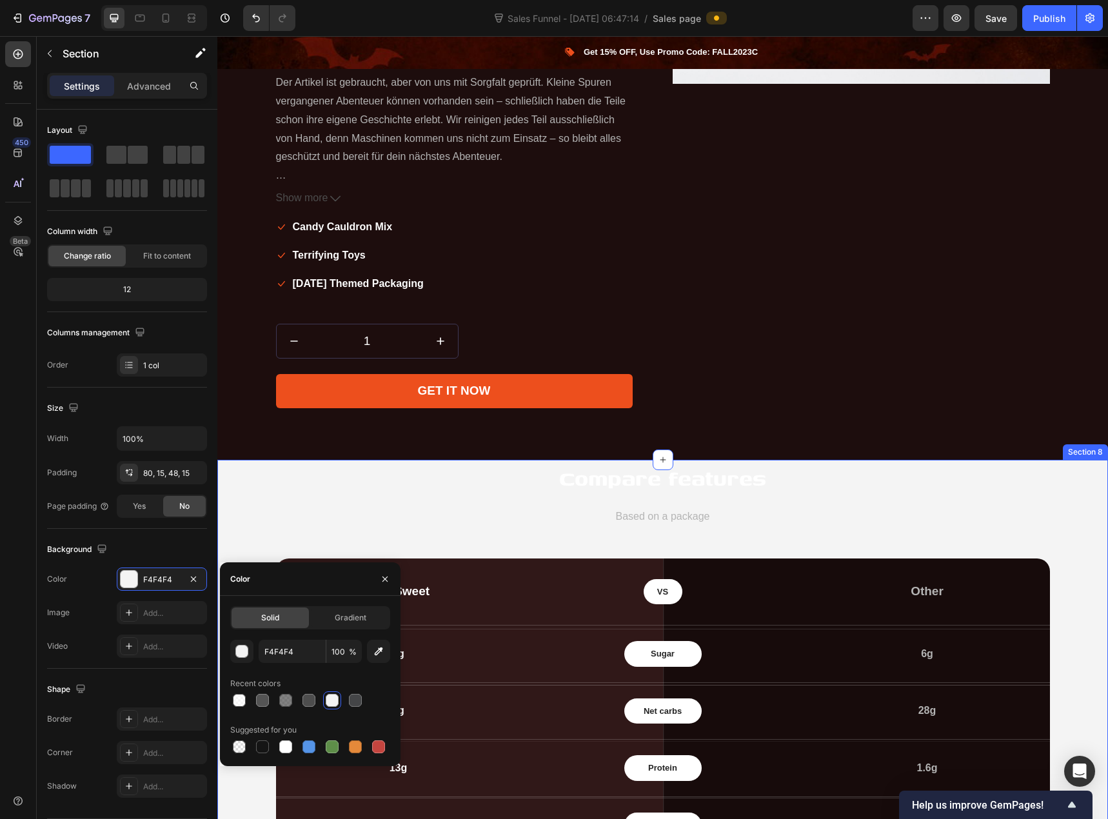
scroll to position [1847, 0]
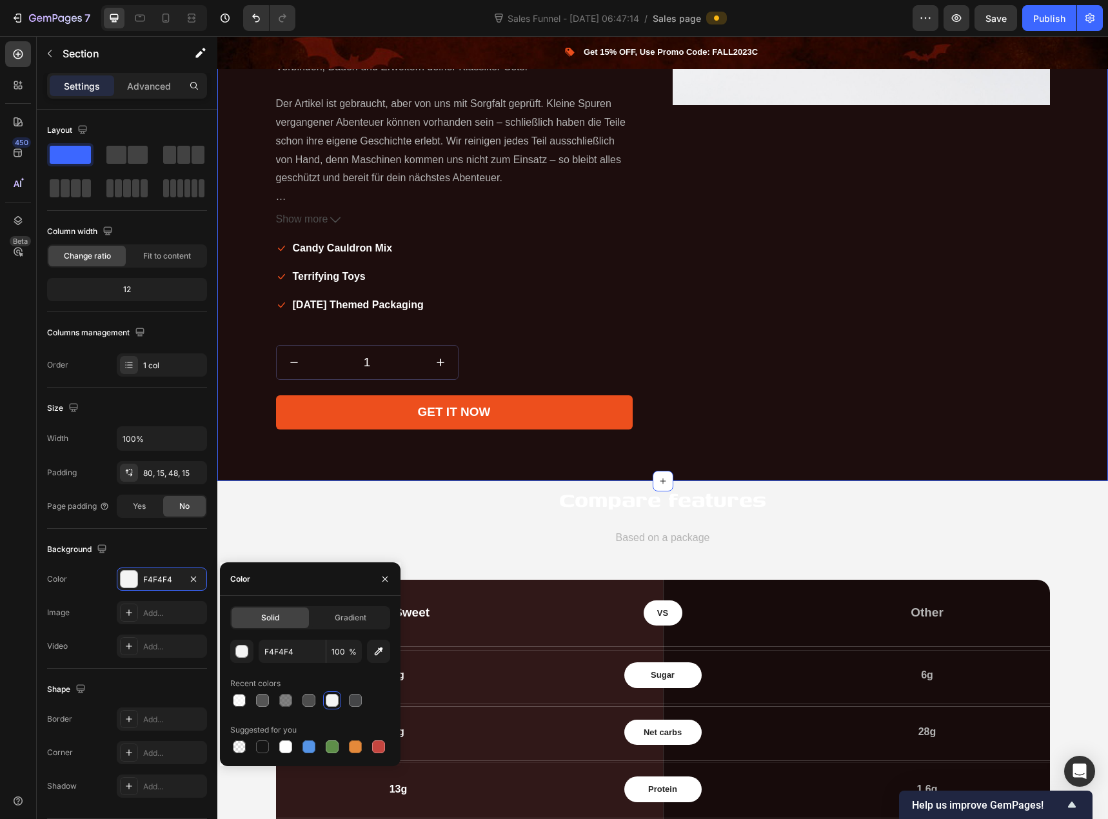
click at [250, 361] on div "Icon Low stock - 10 items left Text block Icon List LEGO® Eisenbahn 2x Rampen 2…" at bounding box center [662, 89] width 871 height 722
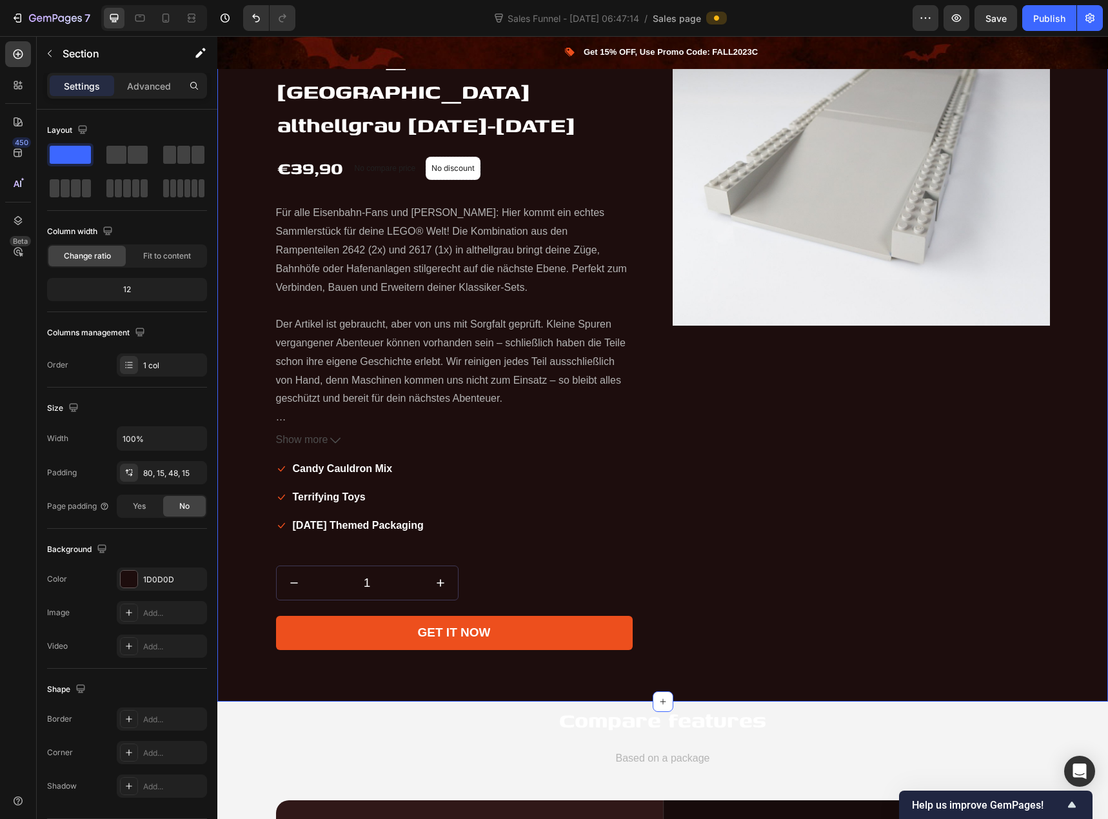
scroll to position [1525, 0]
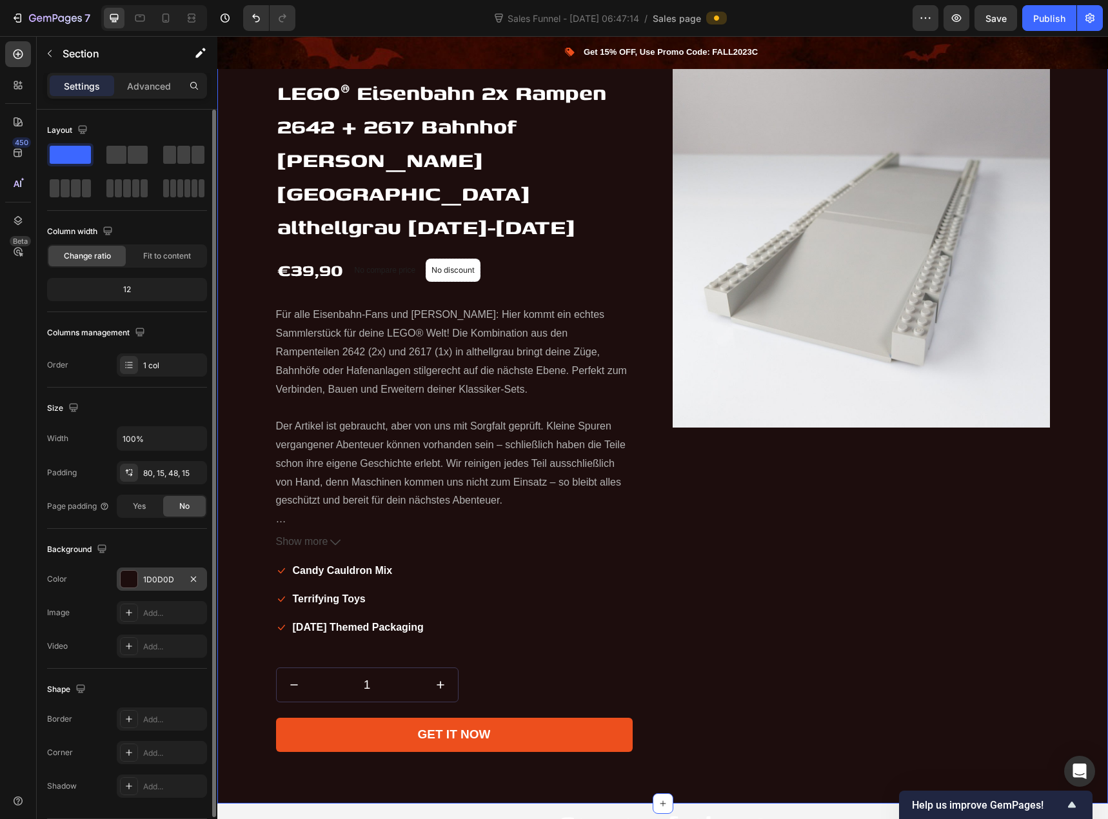
click at [163, 578] on div "1D0D0D" at bounding box center [161, 580] width 37 height 12
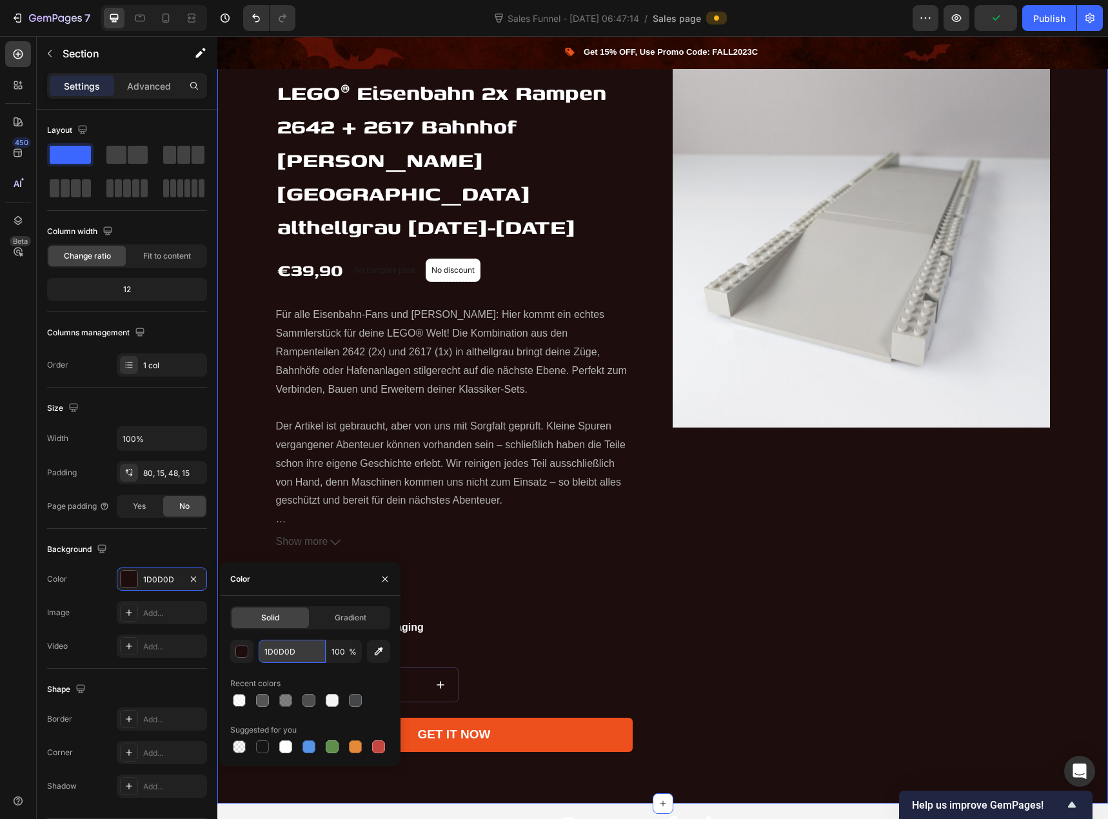
click at [284, 653] on input "1D0D0D" at bounding box center [292, 651] width 67 height 23
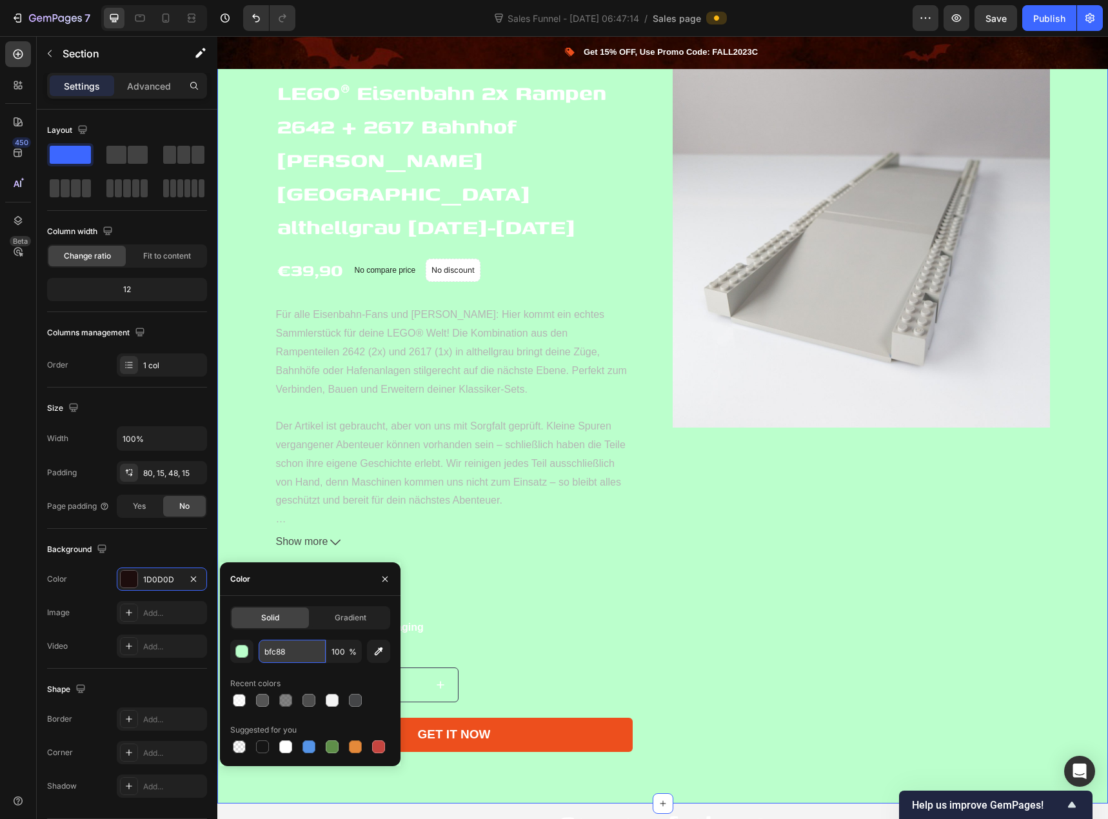
type input "bfc884"
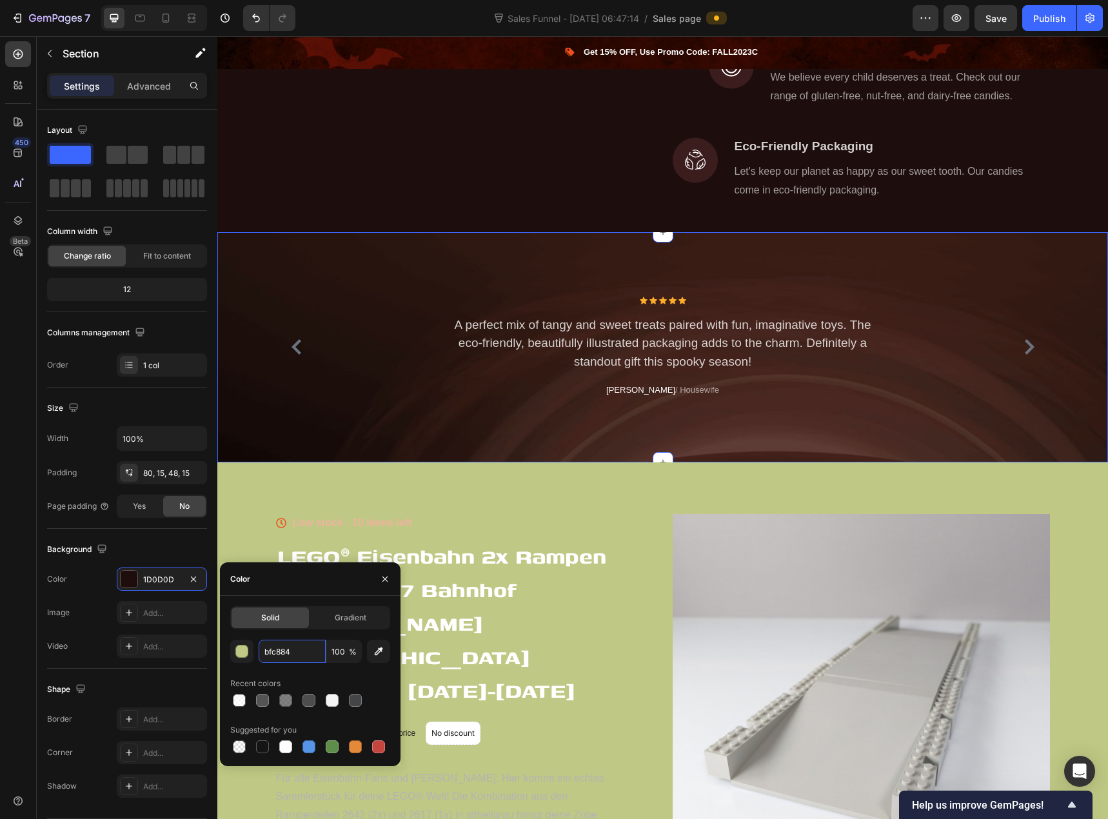
scroll to position [1032, 0]
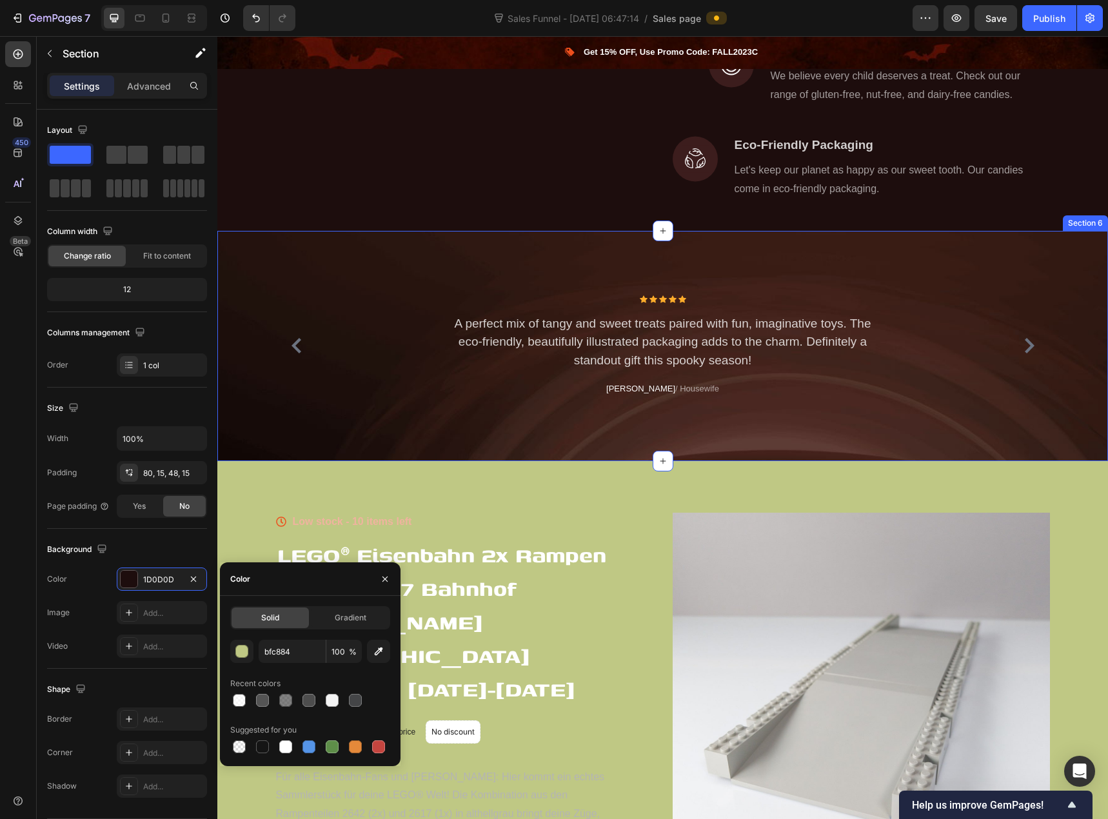
click at [244, 300] on div "Icon Icon Icon Icon Icon Icon List Hoz A perfect mix of tangy and sweet treats …" at bounding box center [662, 346] width 891 height 230
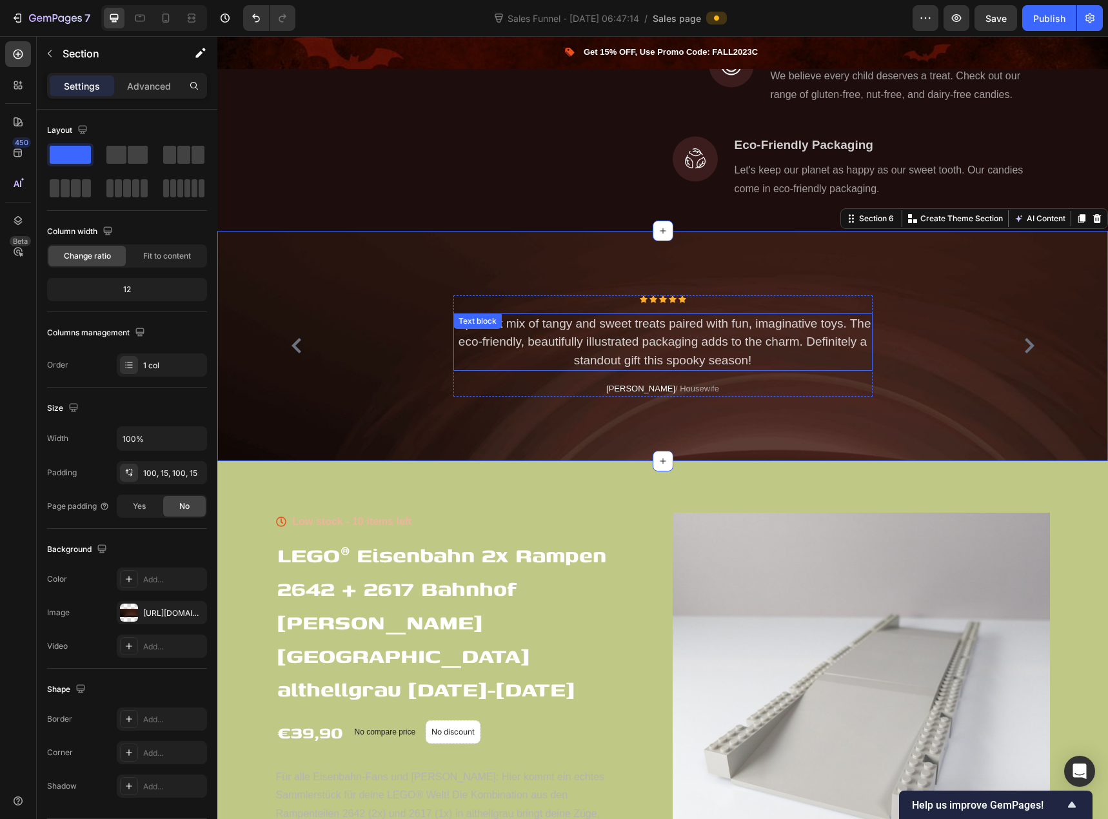
click at [650, 361] on p "A perfect mix of tangy and sweet treats paired with fun, imaginative toys. The …" at bounding box center [663, 342] width 417 height 55
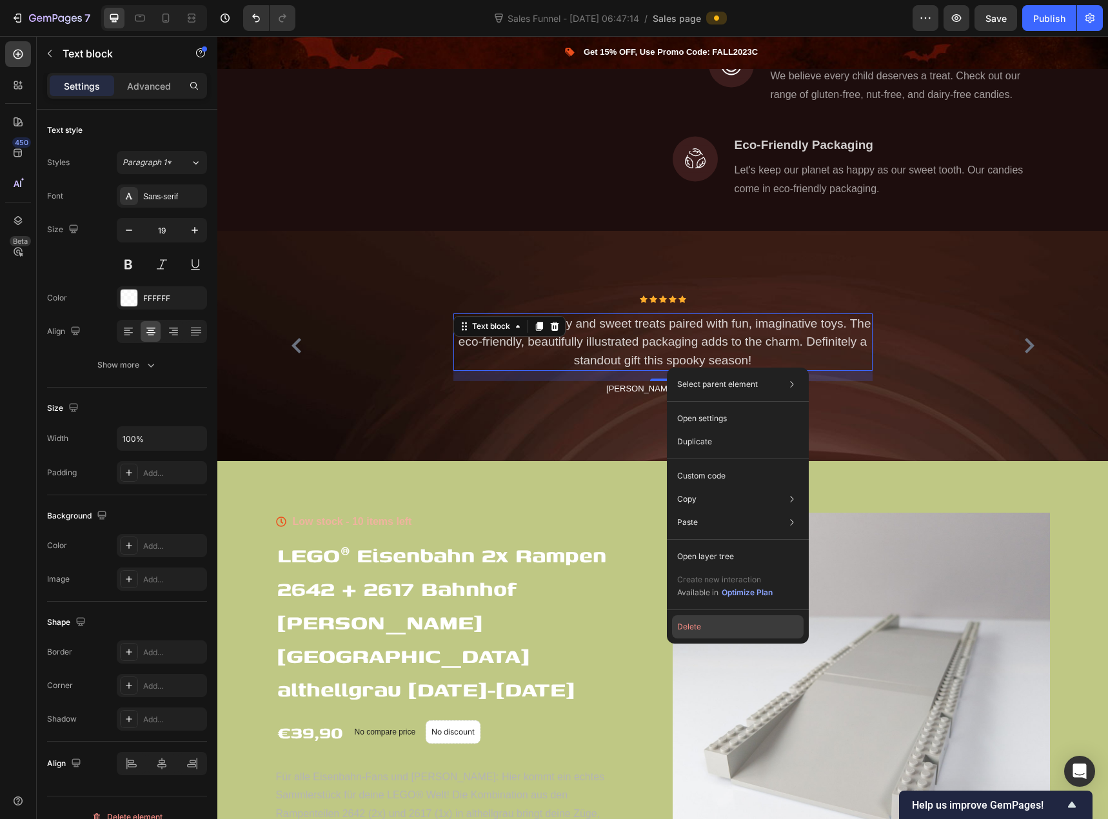
click at [720, 624] on button "Delete" at bounding box center [738, 626] width 132 height 23
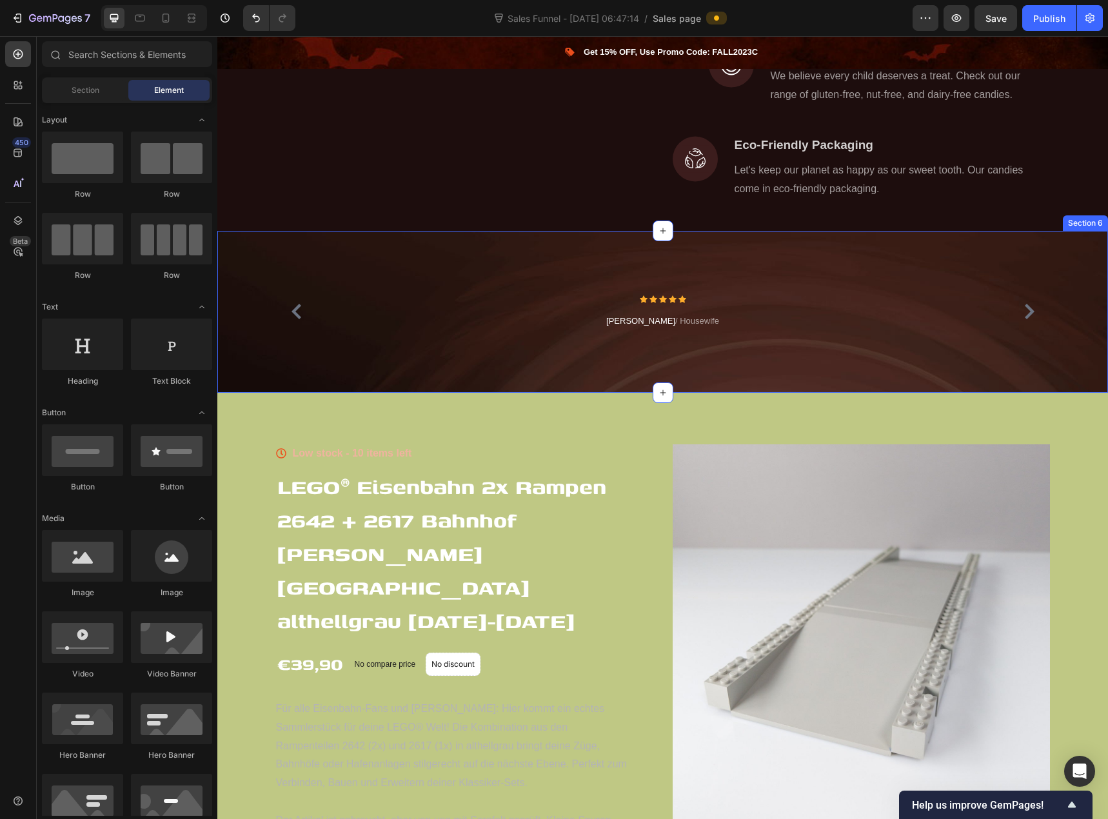
click at [376, 291] on div "Icon Icon Icon Icon Icon Icon List Hoz [PERSON_NAME] / Housewife Text block Row…" at bounding box center [662, 312] width 891 height 163
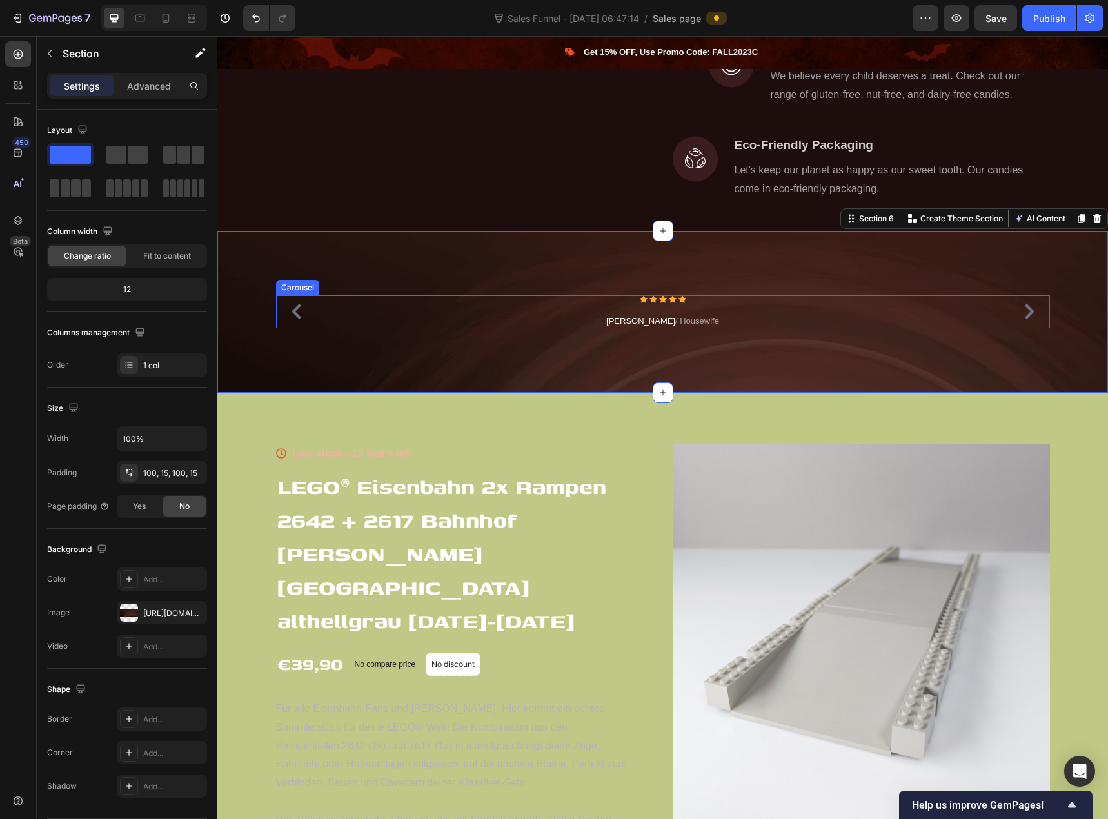
click at [372, 379] on div "Icon Icon Icon Icon Icon Icon List Hoz [PERSON_NAME] / Housewife Text block Row…" at bounding box center [662, 312] width 891 height 163
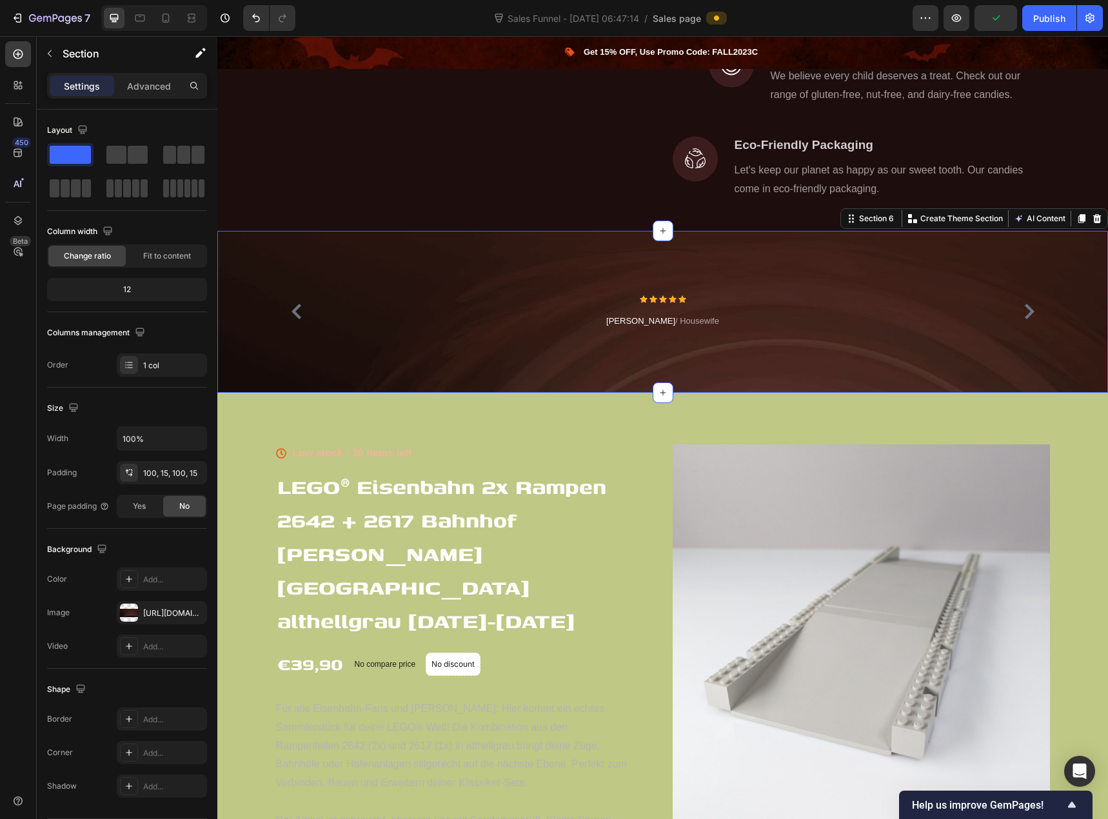
click at [735, 311] on div "Icon Icon Icon Icon Icon Icon List Hoz [PERSON_NAME] / Housewife Text block Row…" at bounding box center [662, 312] width 891 height 163
click at [1093, 222] on icon at bounding box center [1097, 217] width 8 height 9
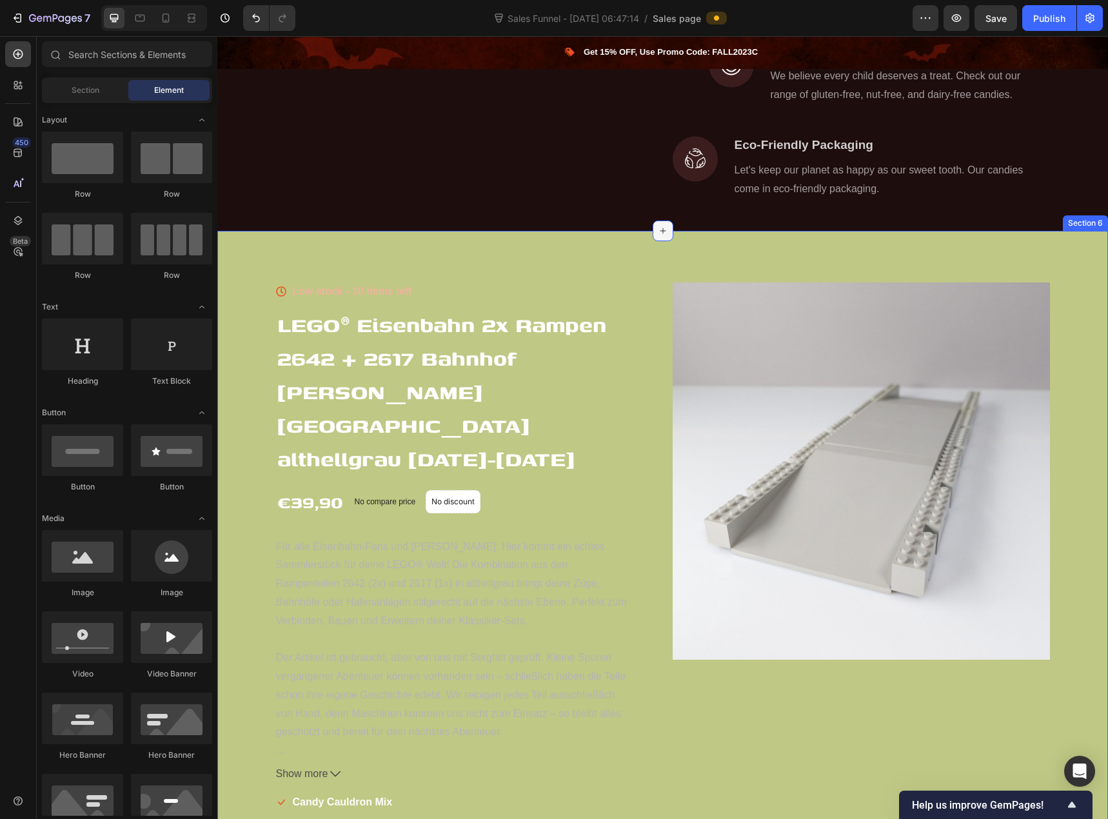
click at [658, 236] on icon at bounding box center [663, 231] width 10 height 10
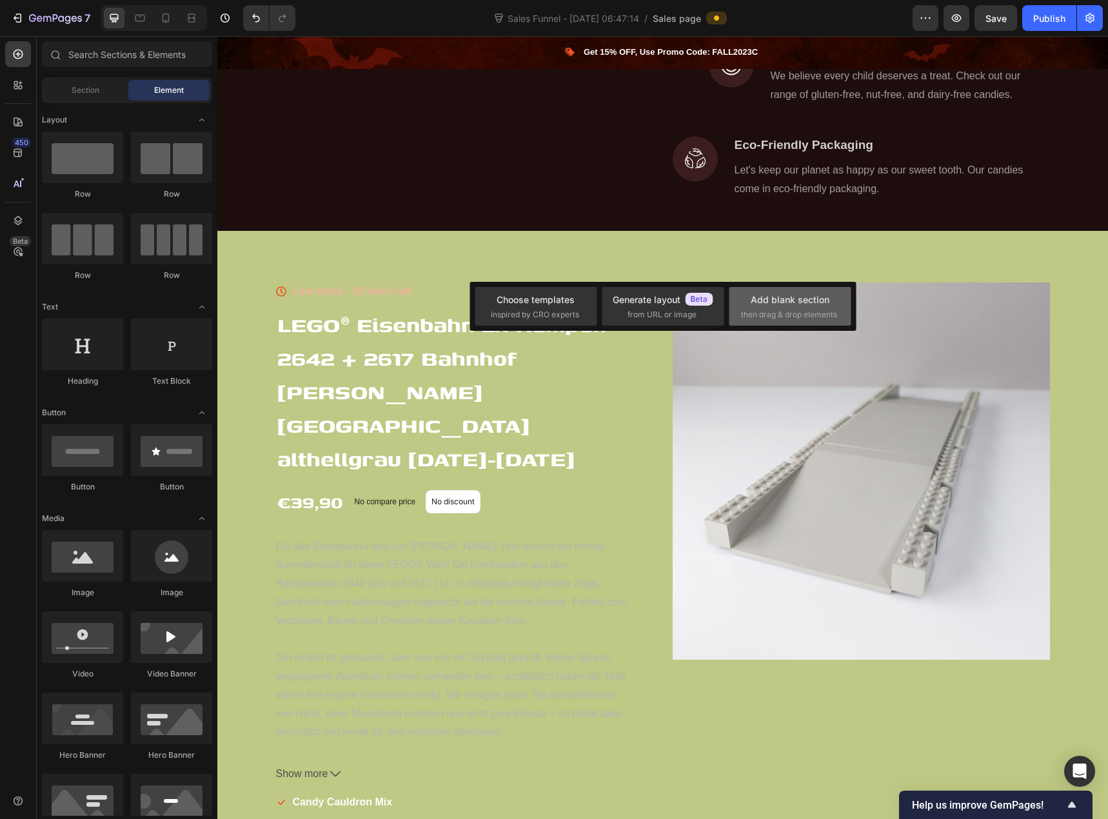
click at [805, 306] on div "Add blank section" at bounding box center [790, 300] width 79 height 14
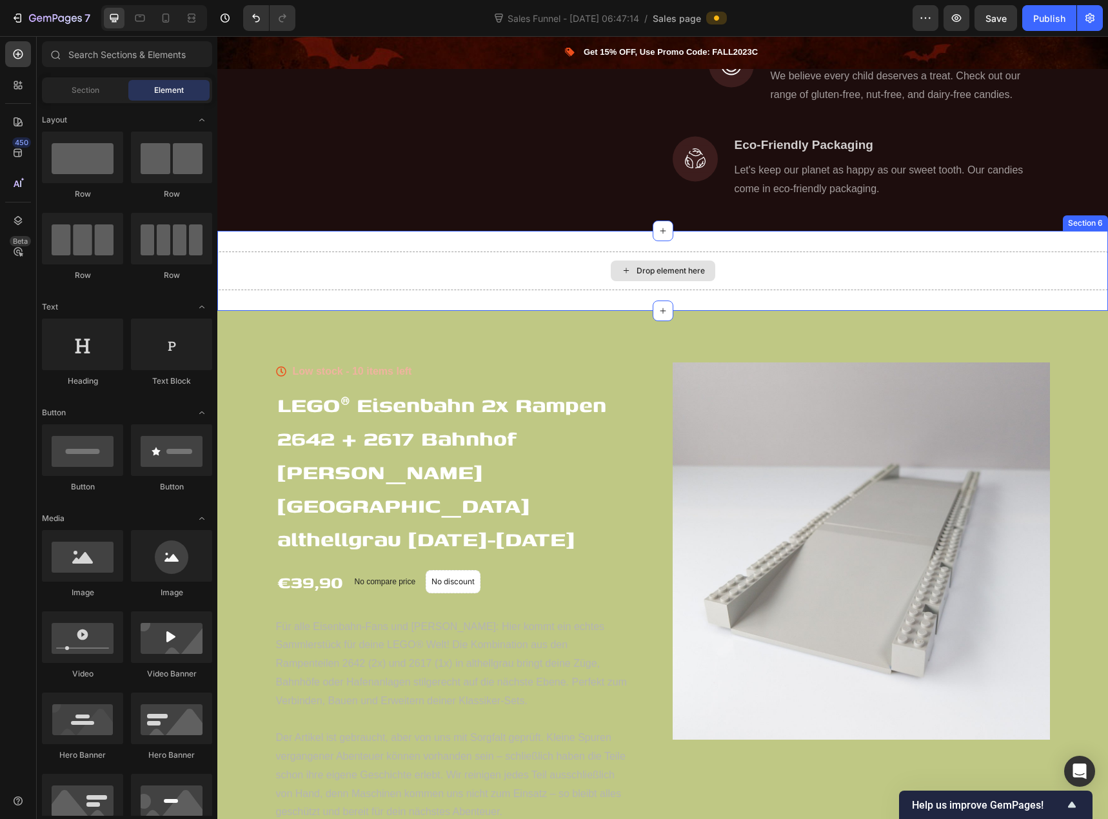
click at [637, 276] on div "Drop element here" at bounding box center [671, 271] width 68 height 10
click at [90, 53] on input "text" at bounding box center [127, 54] width 170 height 26
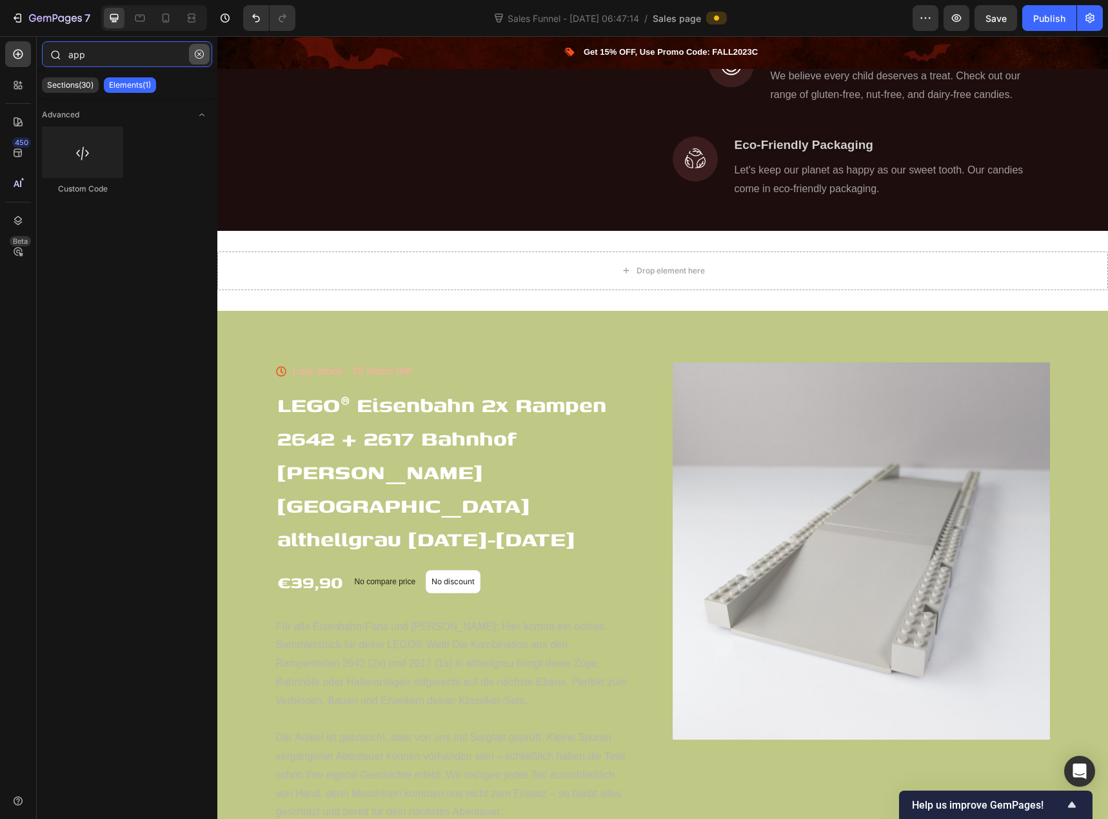
type input "app"
click at [202, 54] on icon "button" at bounding box center [199, 54] width 9 height 9
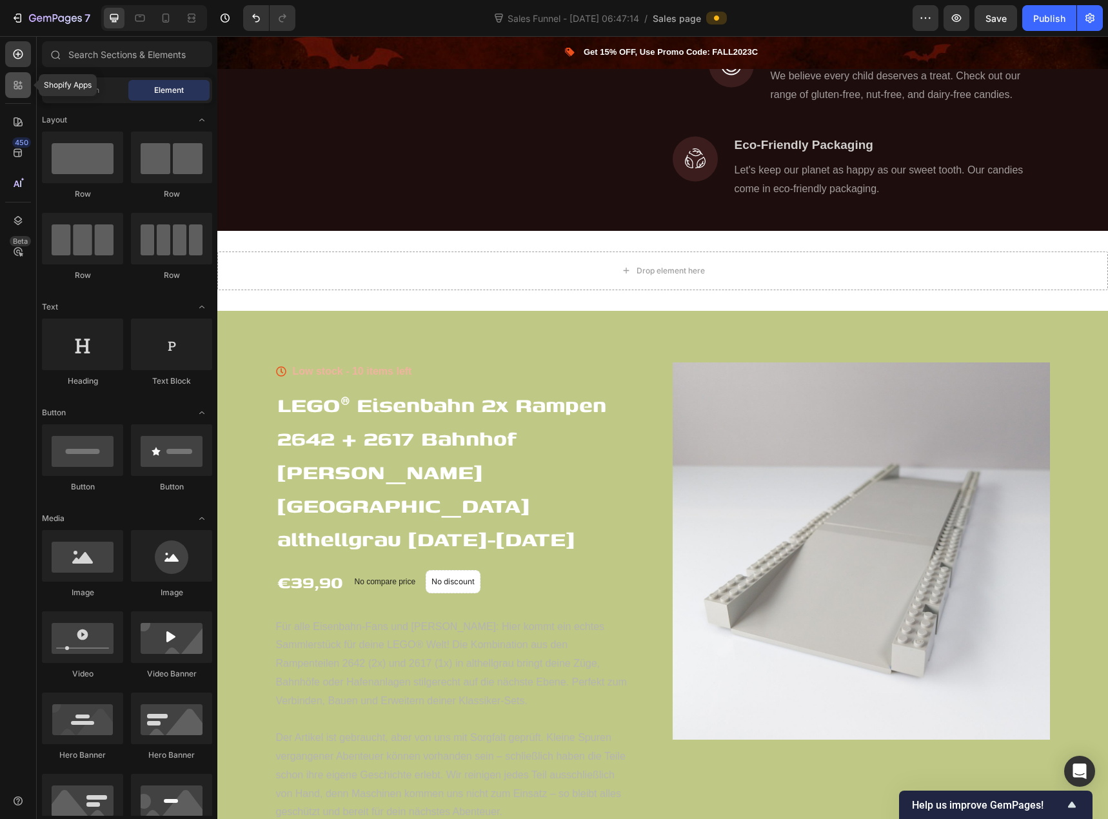
click at [24, 92] on div at bounding box center [18, 85] width 26 height 26
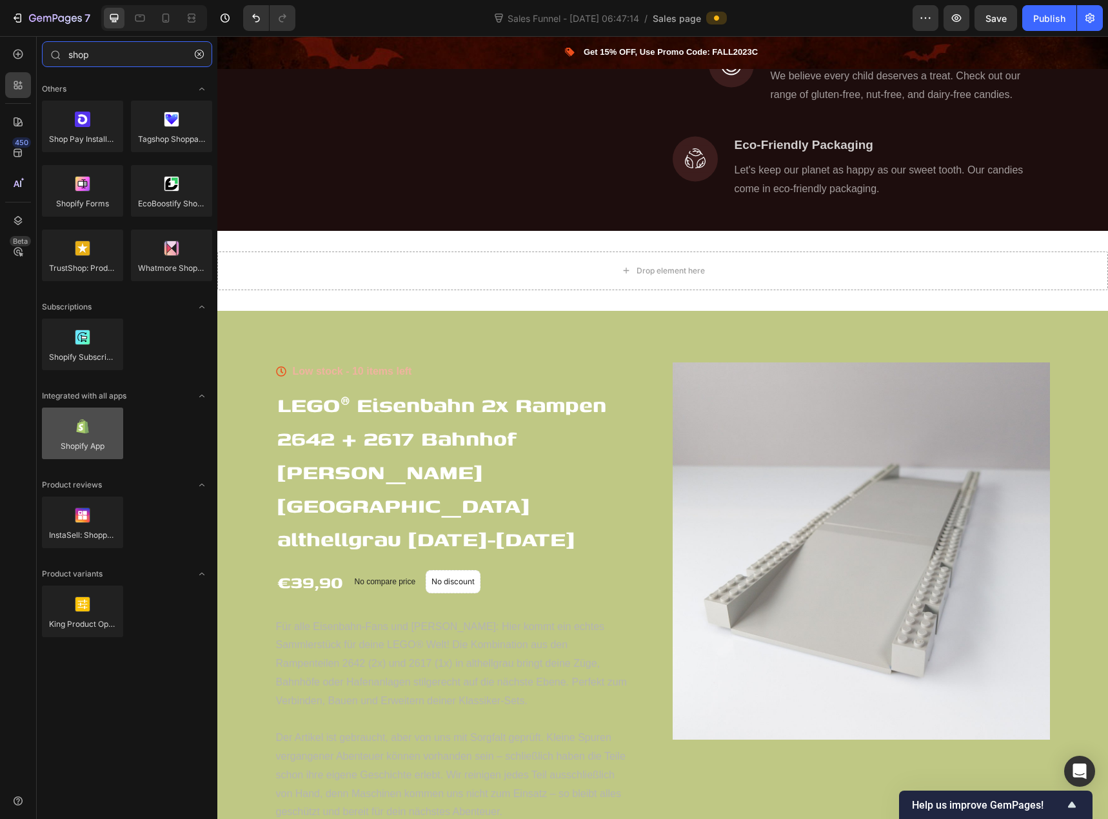
type input "shop"
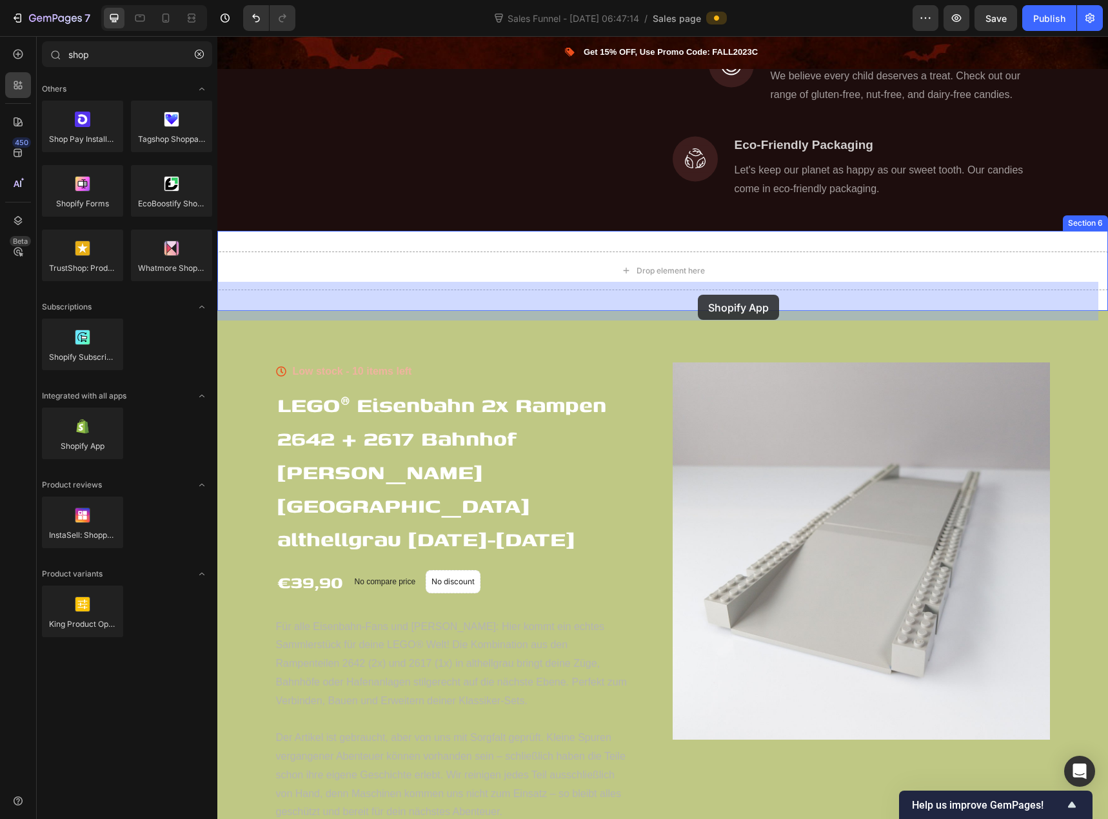
drag, startPoint x: 314, startPoint y: 479, endPoint x: 698, endPoint y: 295, distance: 425.5
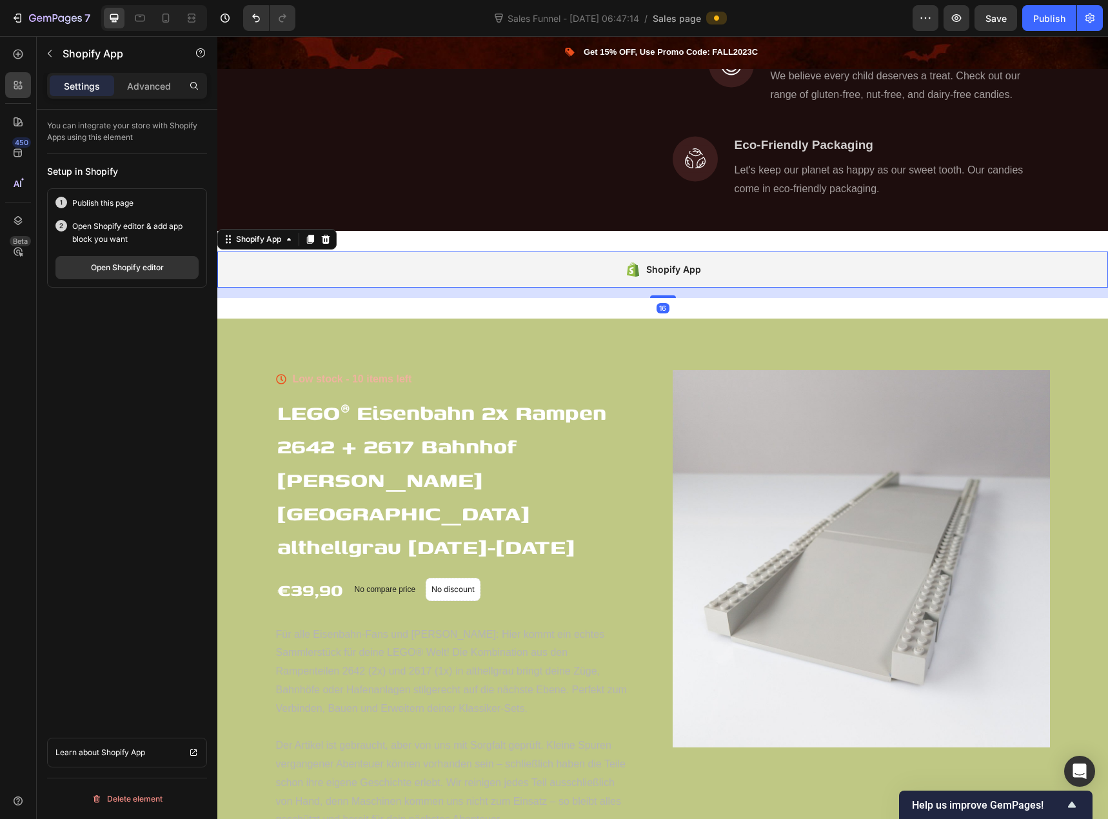
click at [691, 277] on div "Shopify App" at bounding box center [673, 269] width 55 height 15
click at [157, 275] on button "Open Shopify editor" at bounding box center [126, 267] width 143 height 23
click at [1040, 15] on div "Publish" at bounding box center [1049, 19] width 32 height 14
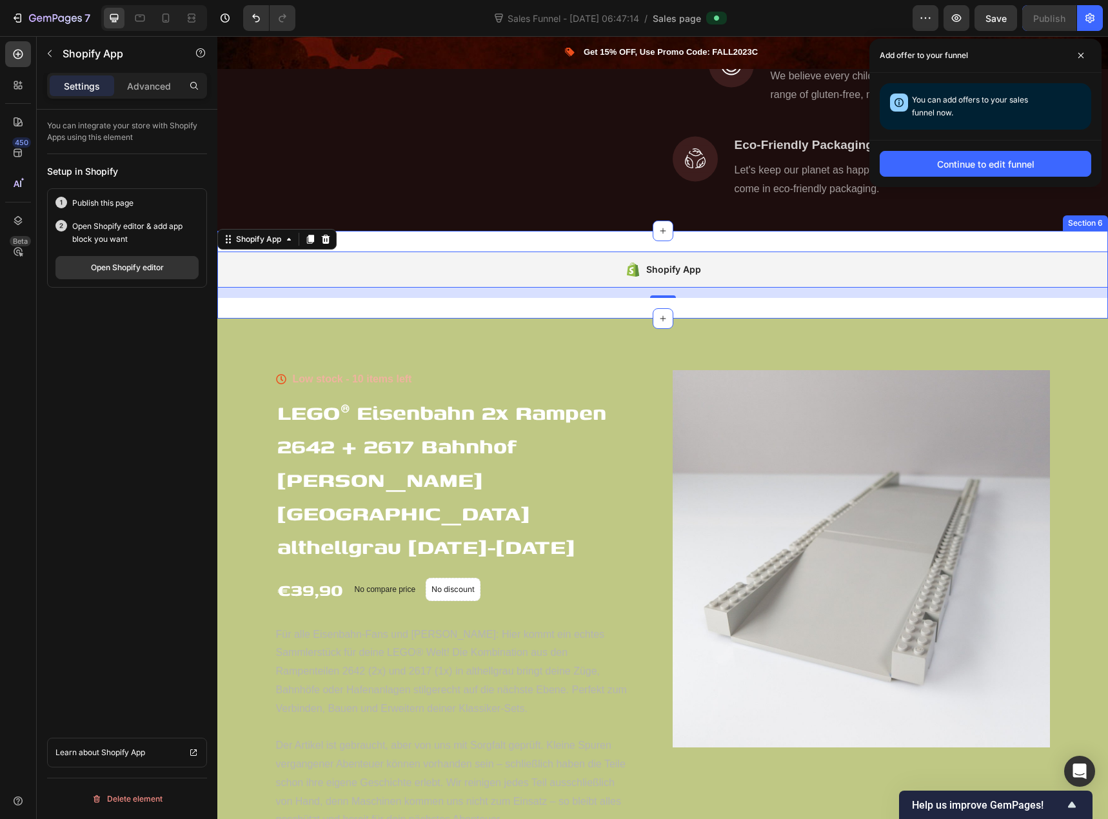
click at [376, 270] on div "Shopify App Shopify App 16 Section 6" at bounding box center [662, 275] width 891 height 88
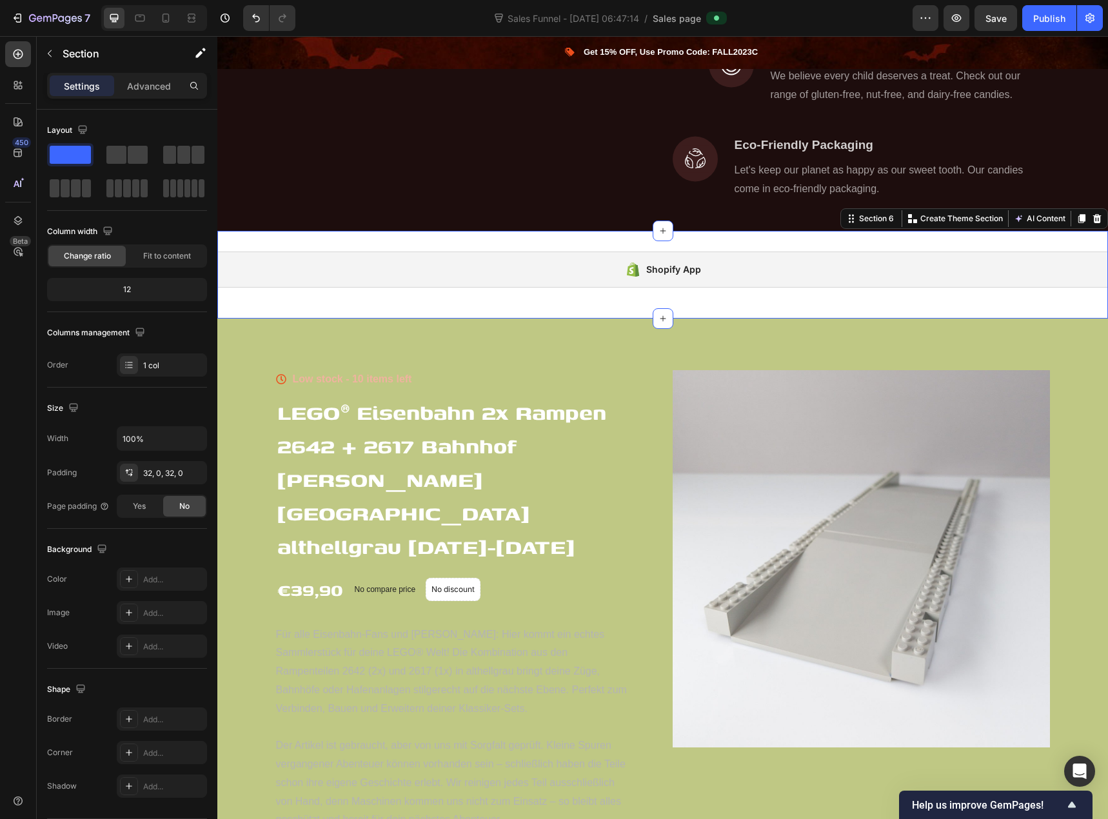
click at [283, 268] on div "Shopify App Shopify App Section 6 You can create reusable sections Create Theme…" at bounding box center [662, 275] width 891 height 88
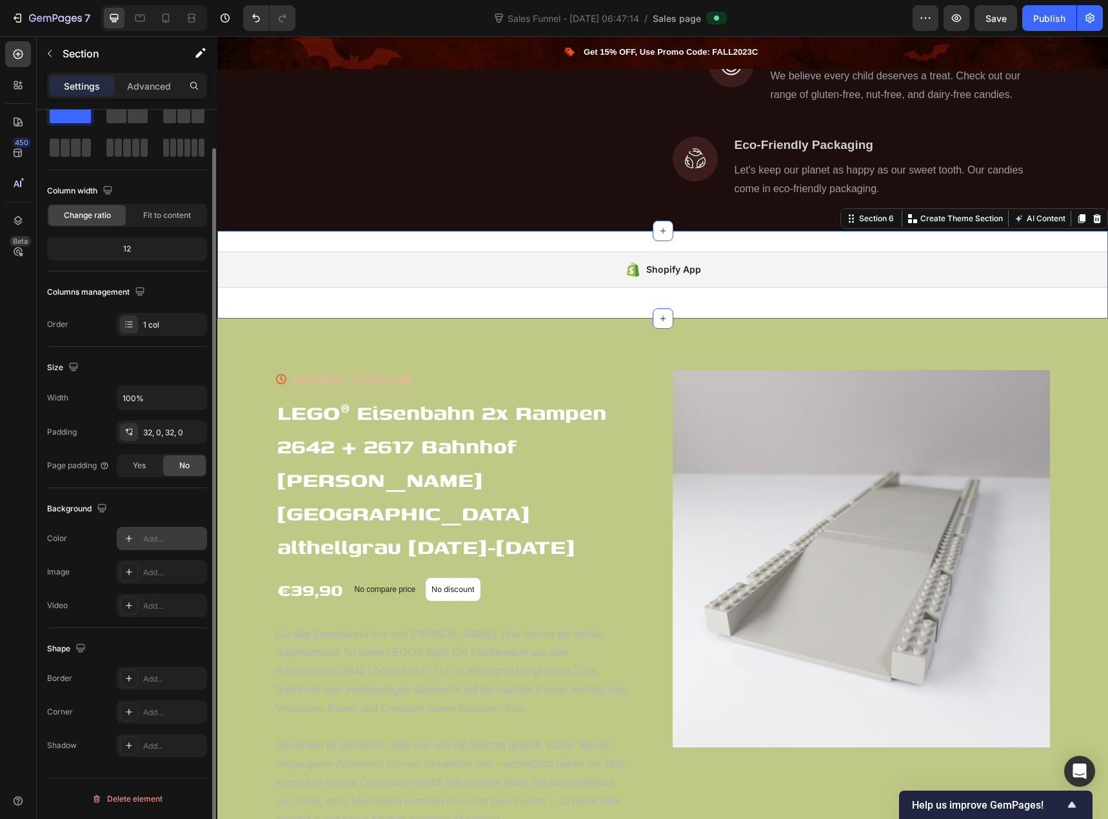
click at [138, 539] on div "Add..." at bounding box center [162, 538] width 90 height 23
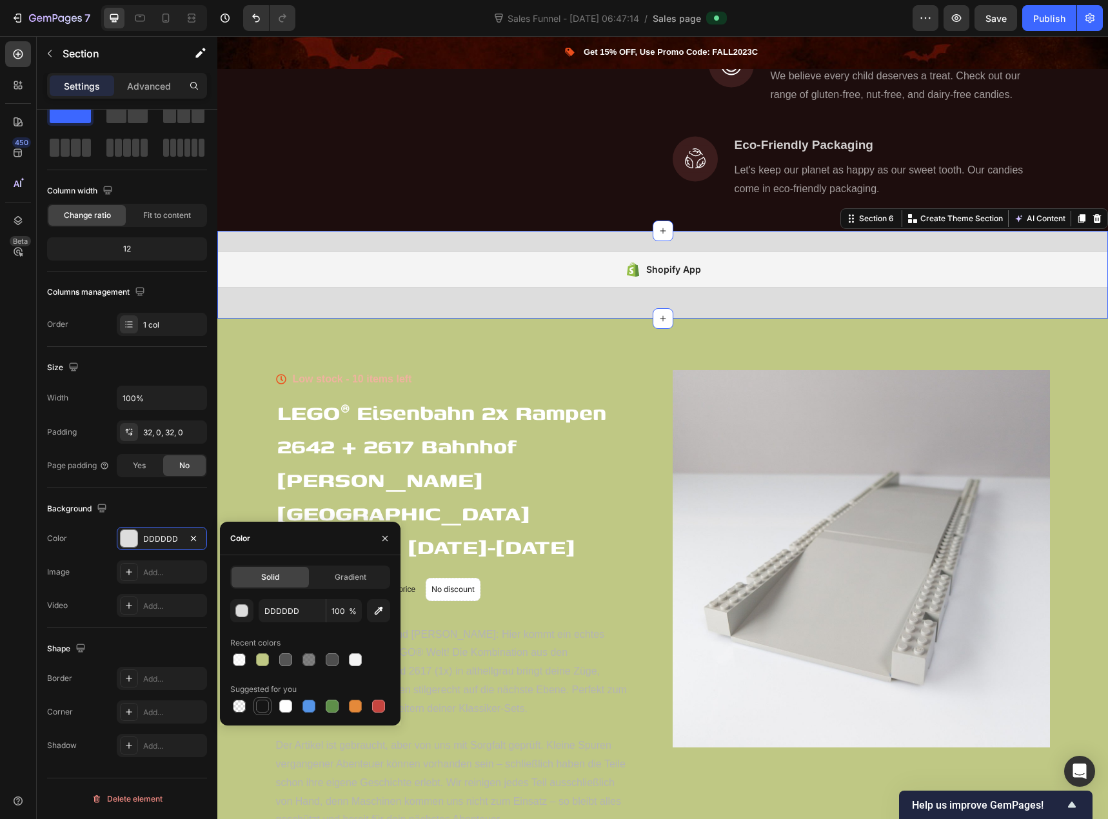
click at [260, 704] on div at bounding box center [262, 706] width 13 height 13
type input "151515"
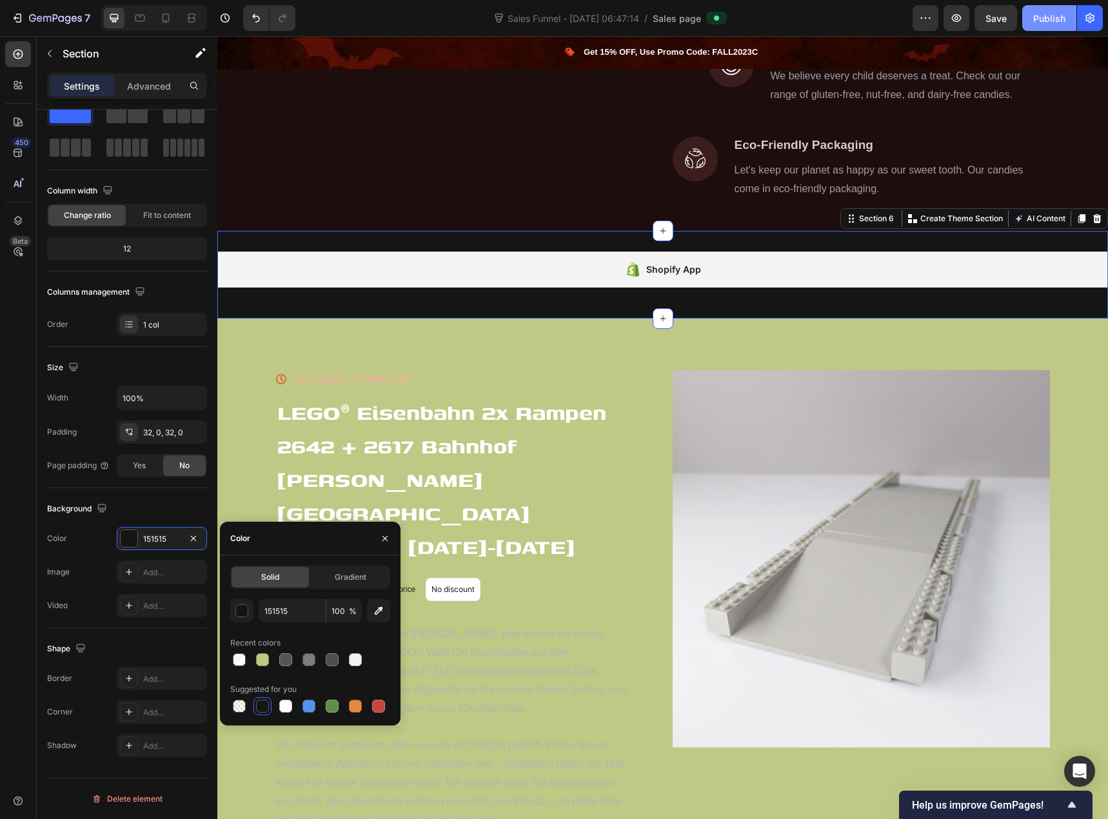
click at [1058, 15] on div "Publish" at bounding box center [1049, 19] width 32 height 14
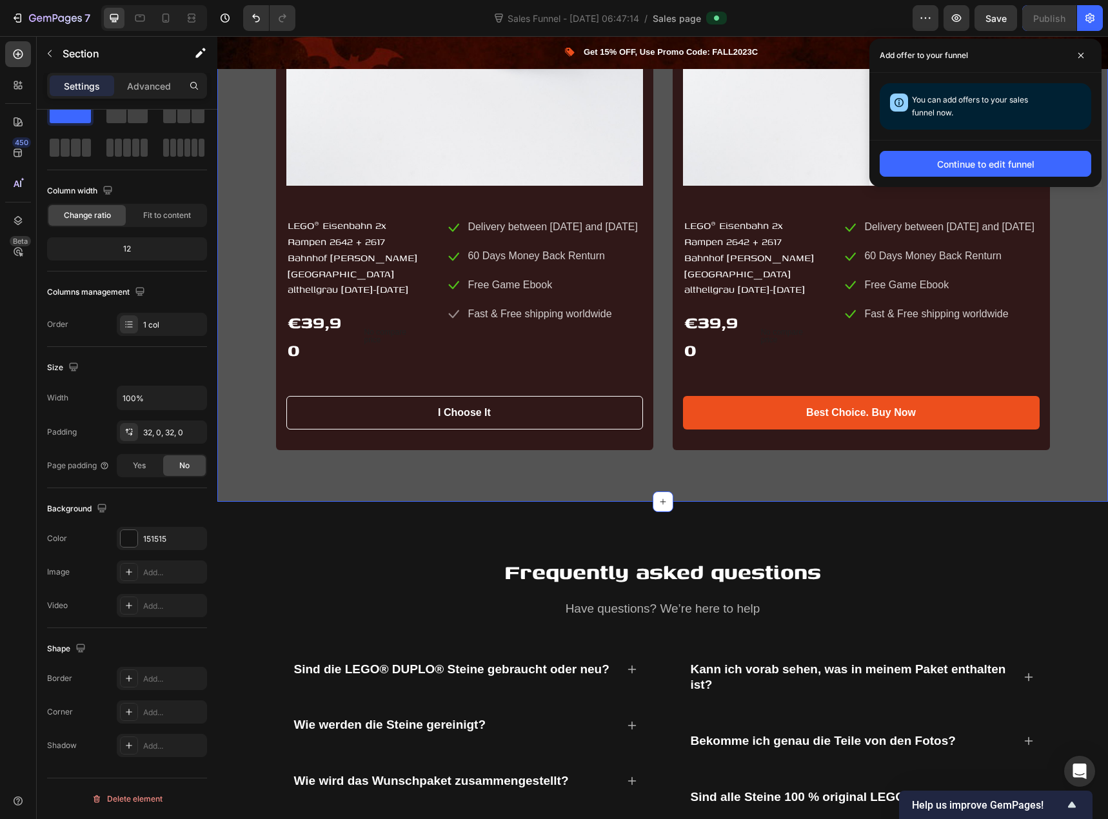
scroll to position [3353, 0]
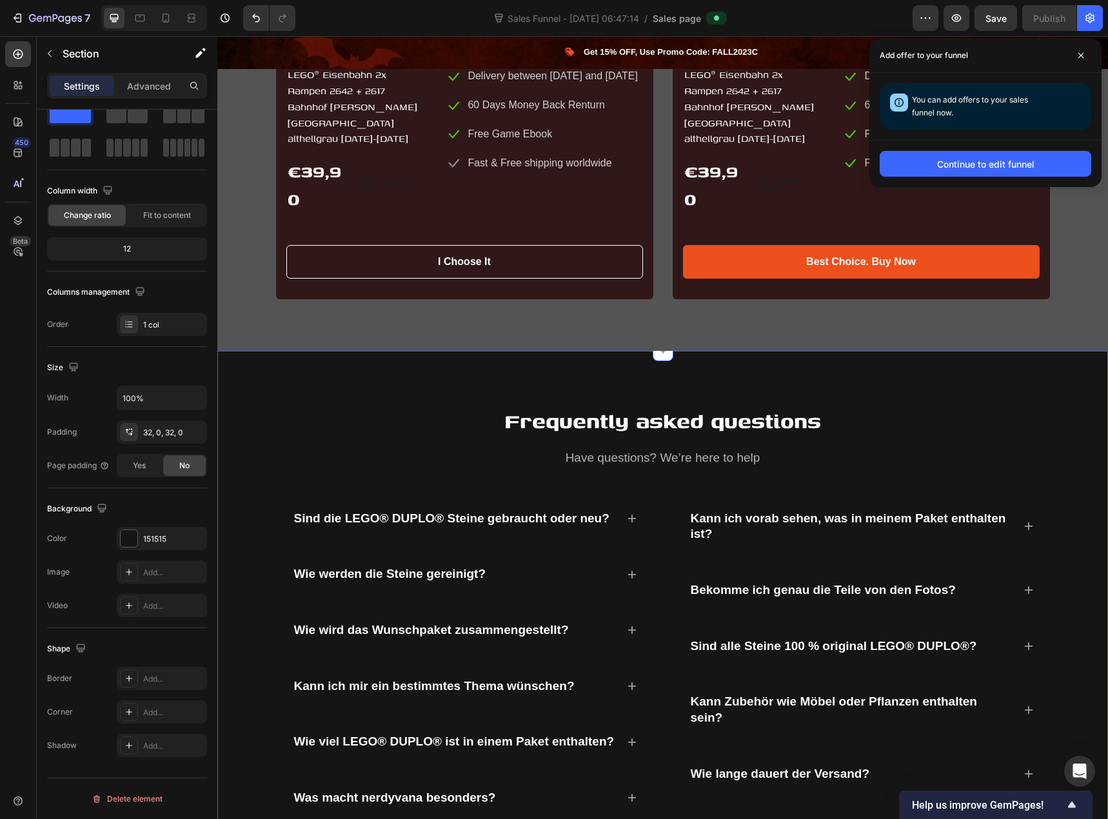
click at [239, 415] on div "Frequently asked questions Heading Have questions? We’re here to help Text bloc…" at bounding box center [662, 664] width 871 height 524
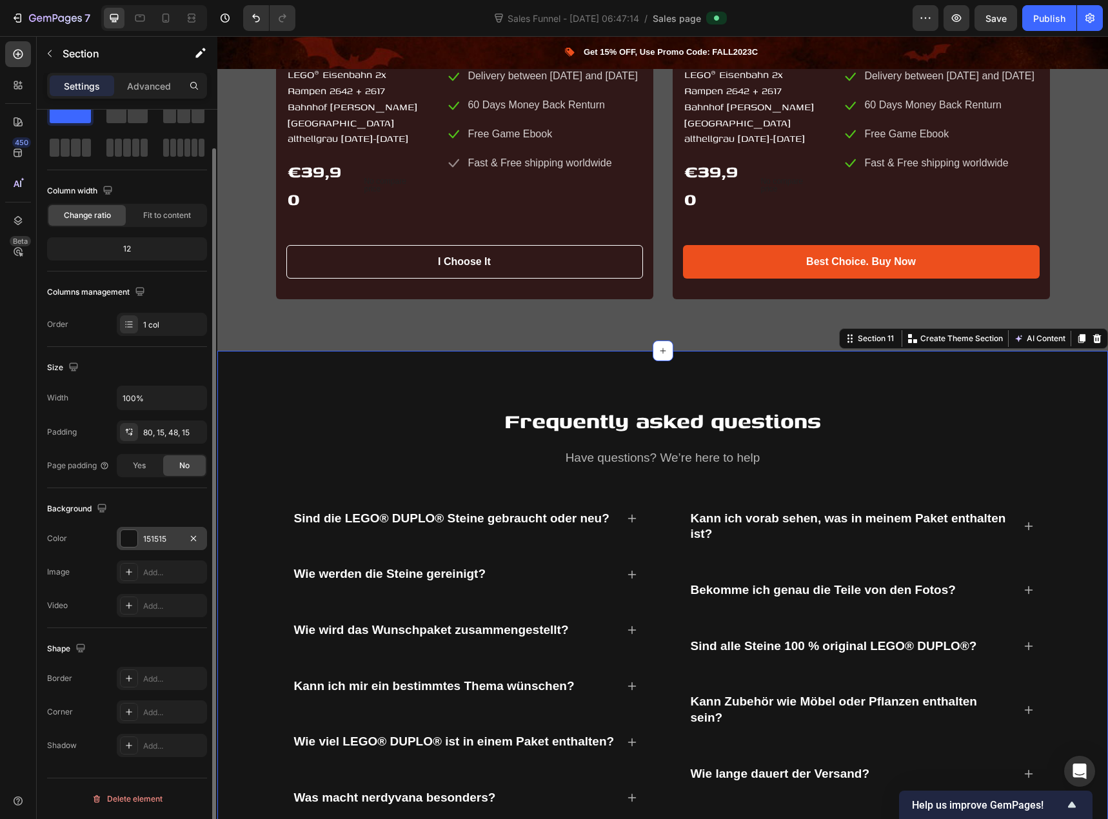
click at [163, 539] on div "151515" at bounding box center [161, 539] width 37 height 12
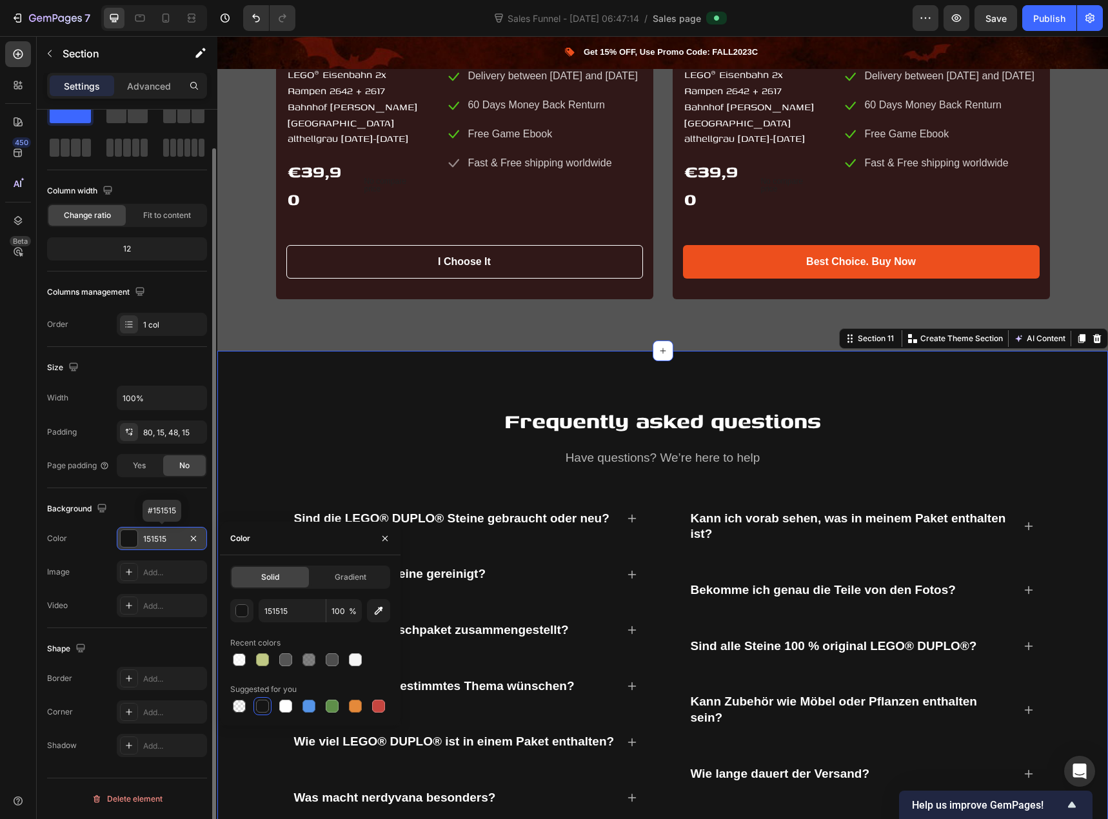
click at [163, 538] on div "151515" at bounding box center [161, 539] width 37 height 12
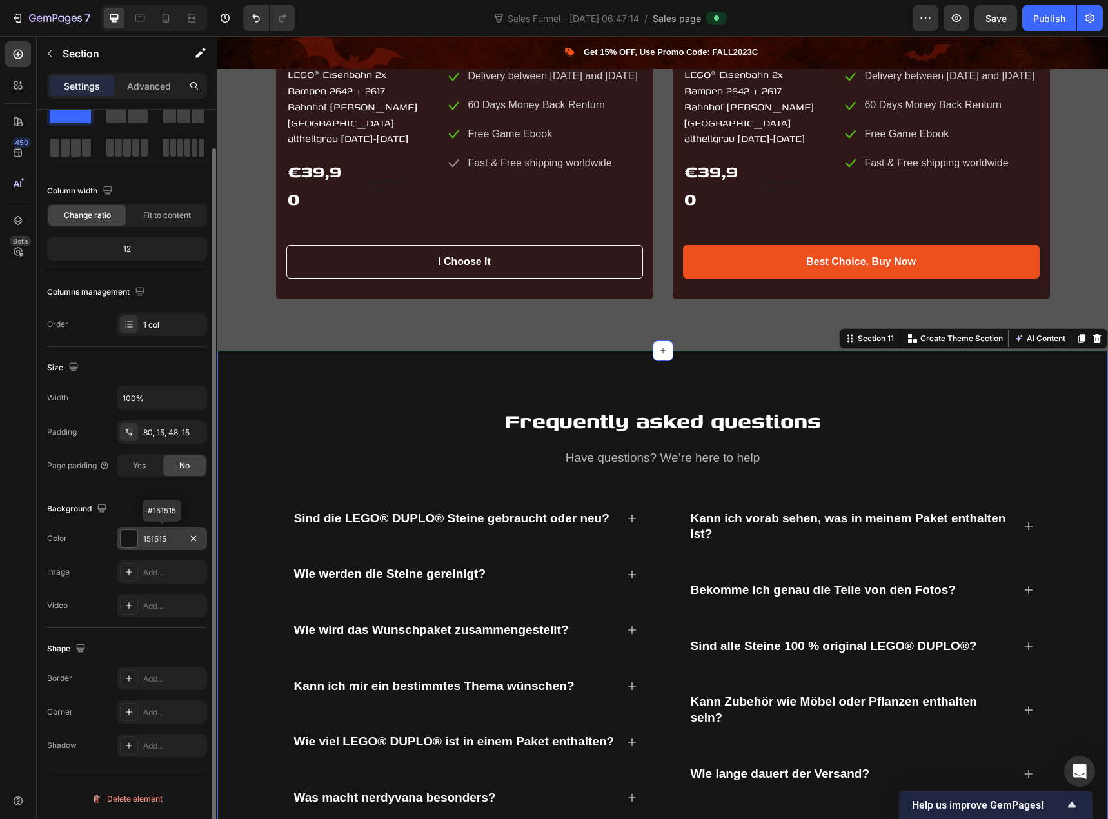
click at [163, 538] on div "151515" at bounding box center [161, 539] width 37 height 12
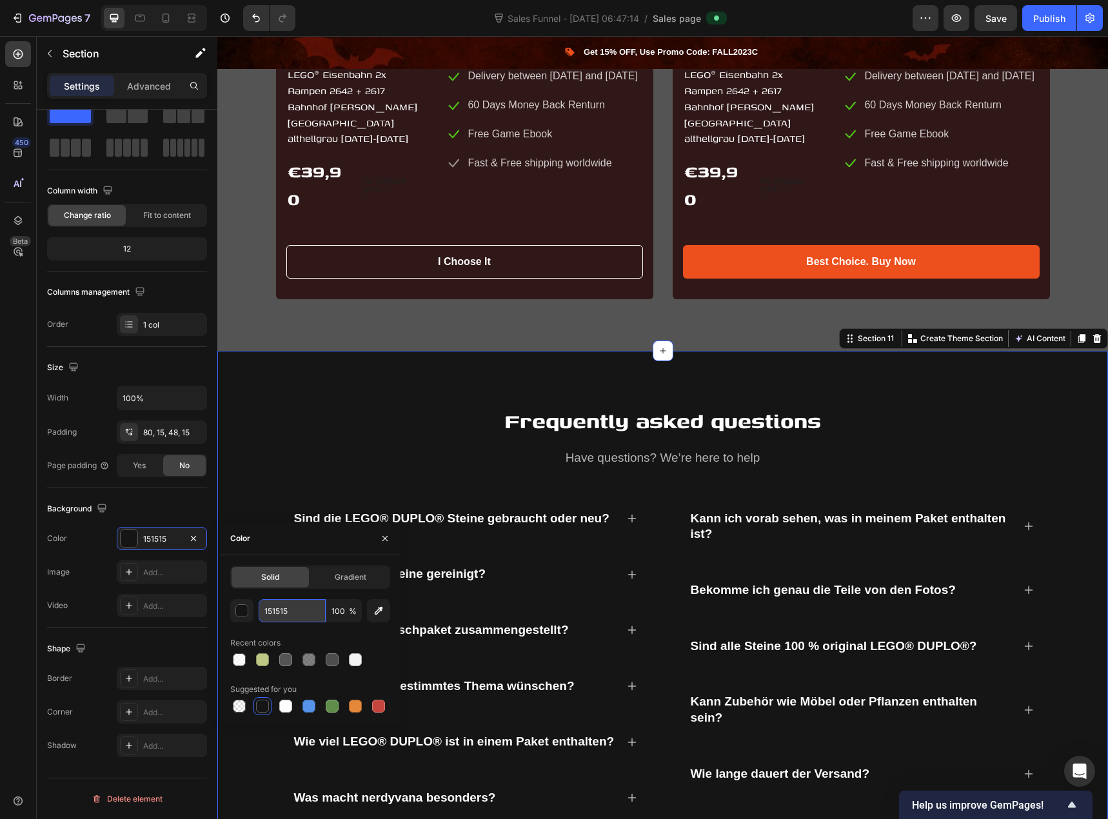
click at [277, 618] on input "151515" at bounding box center [292, 610] width 67 height 23
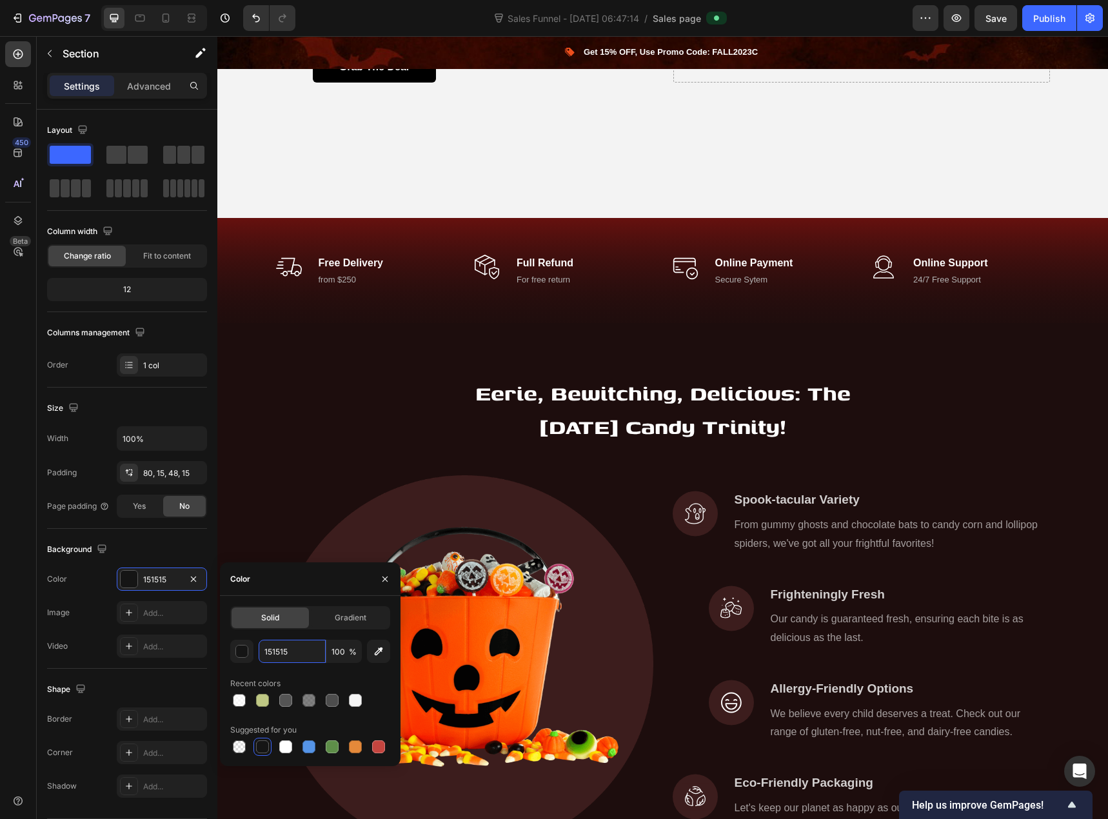
scroll to position [0, 0]
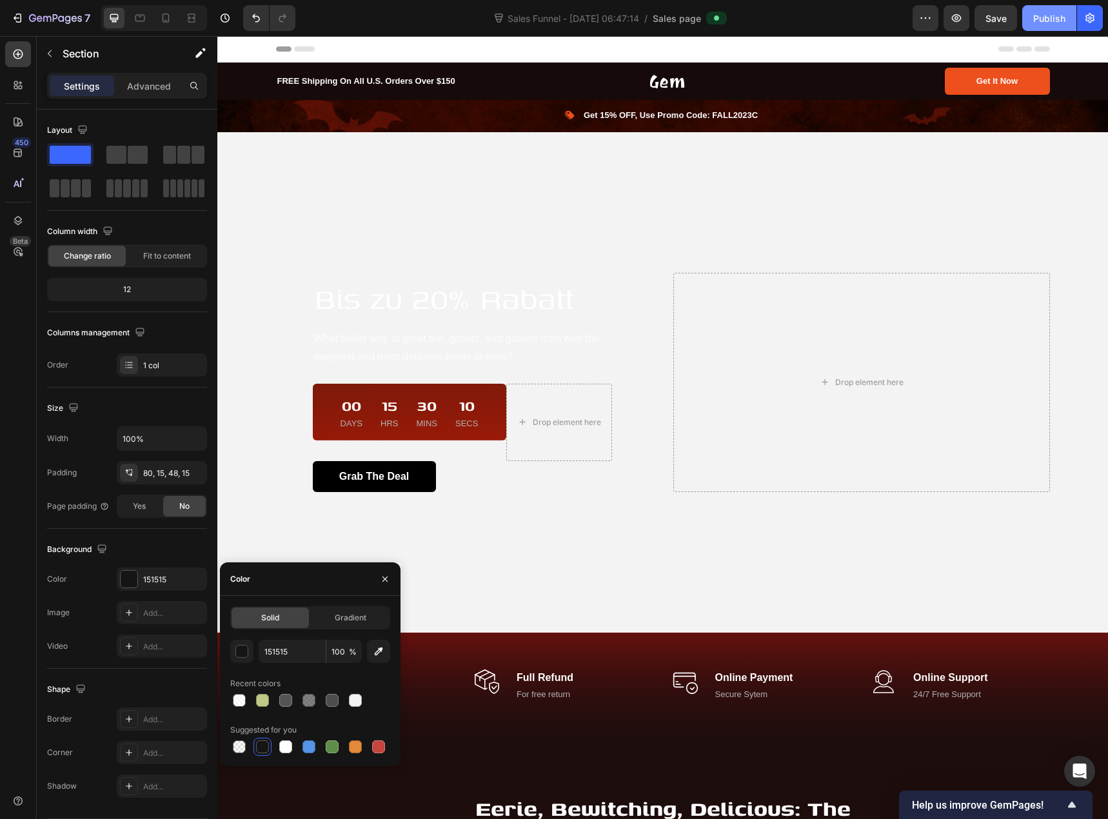
click at [1042, 19] on div "Publish" at bounding box center [1049, 19] width 32 height 14
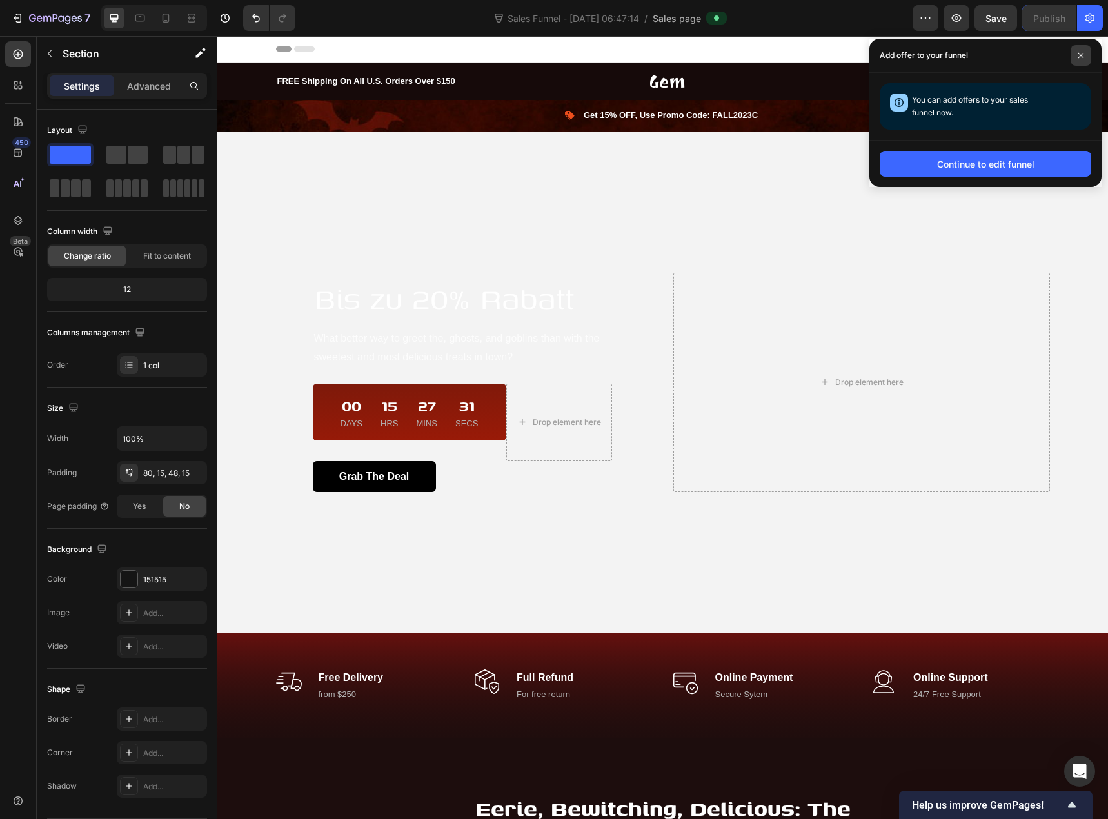
click at [1083, 55] on icon at bounding box center [1081, 55] width 6 height 6
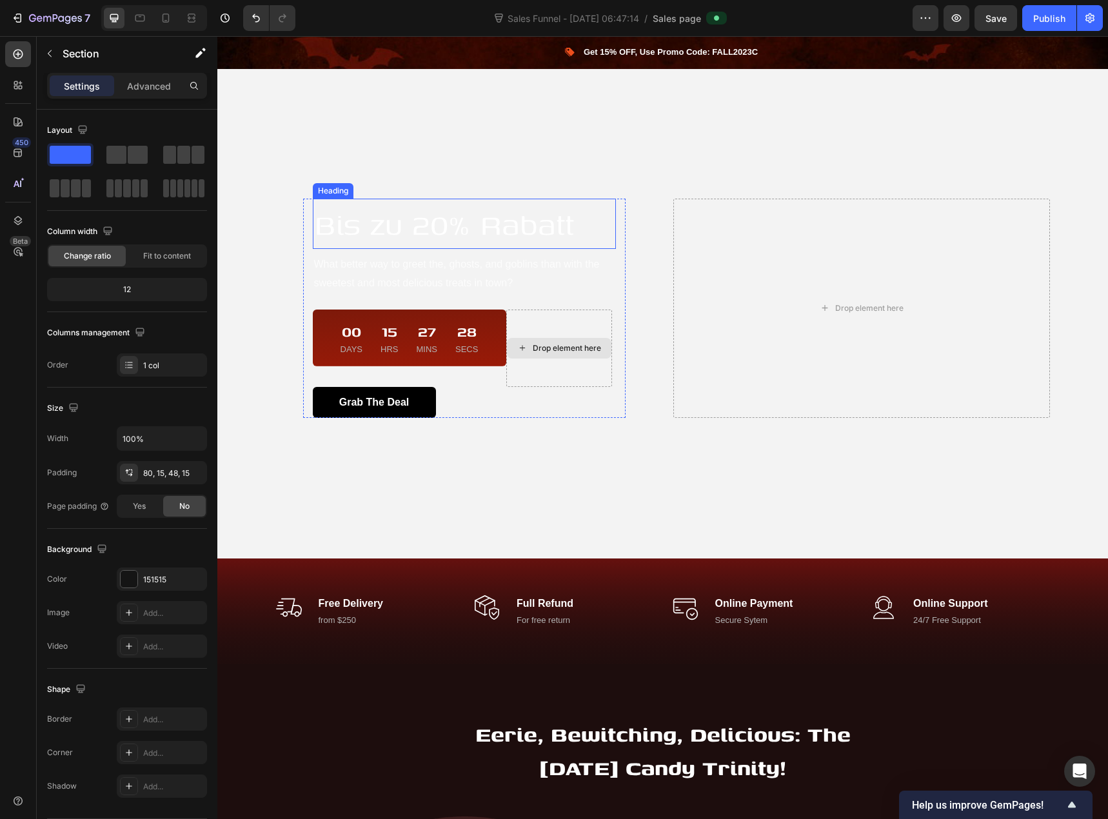
scroll to position [322, 0]
